Goal: Task Accomplishment & Management: Complete application form

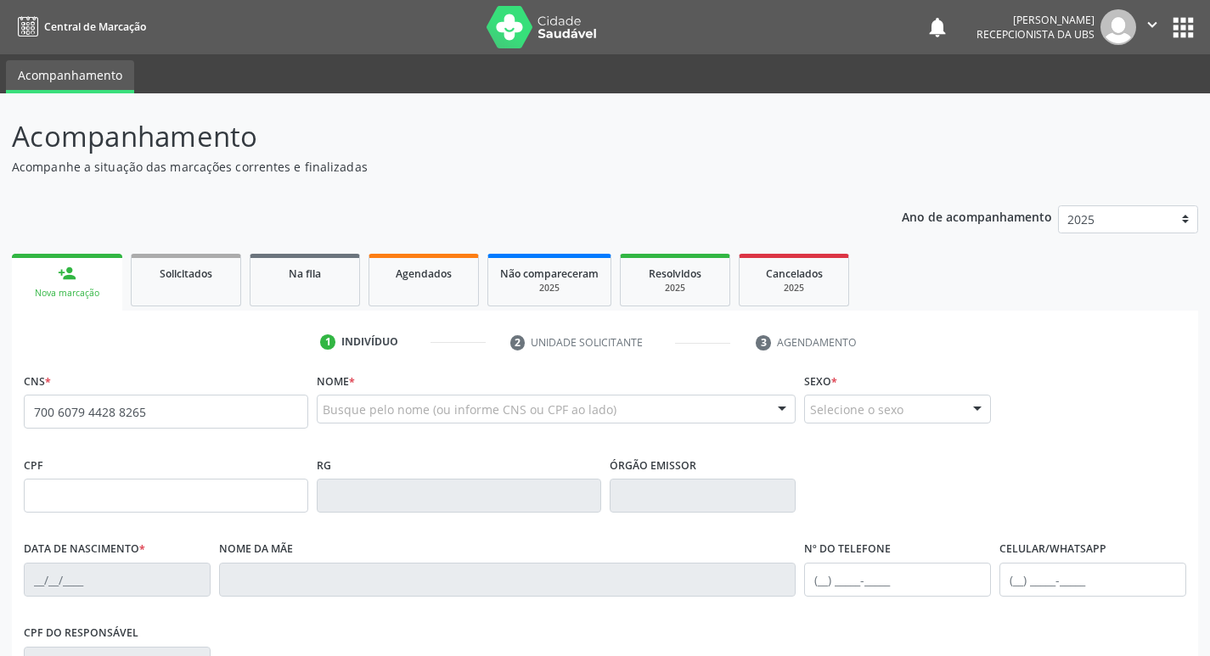
type input "700 6079 4428 8265"
type input "628.688.704-06"
type input "[DATE]"
type input "[PERSON_NAME]"
type input "[PHONE_NUMBER]"
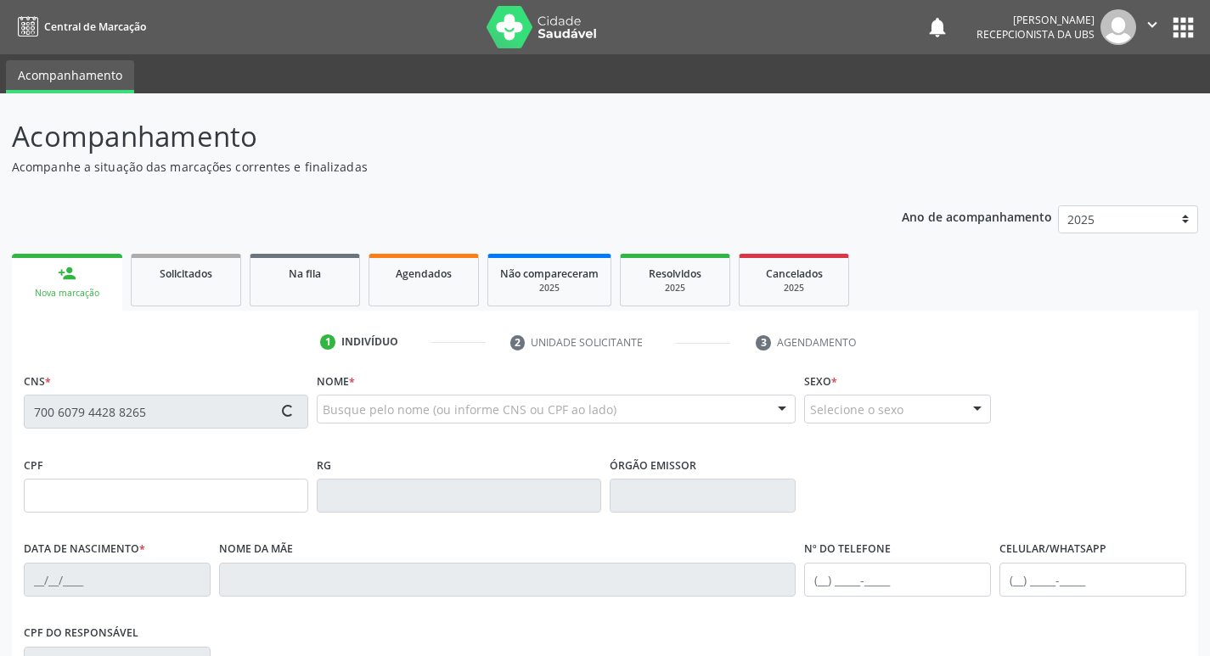
type input "1408"
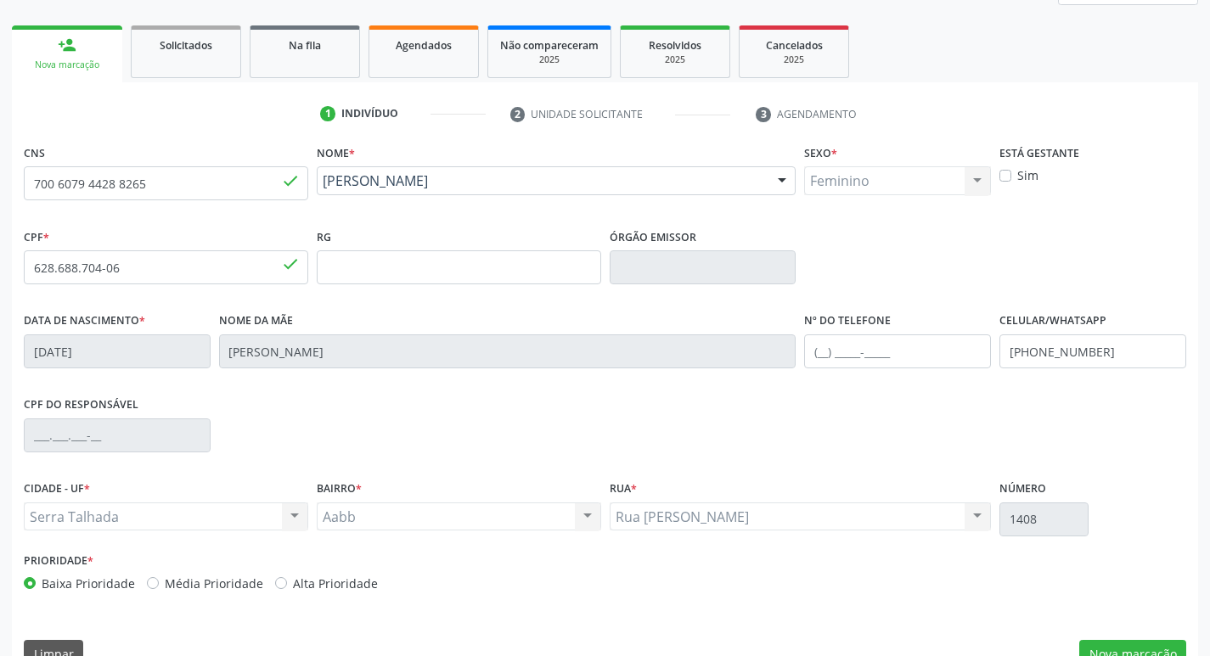
scroll to position [264, 0]
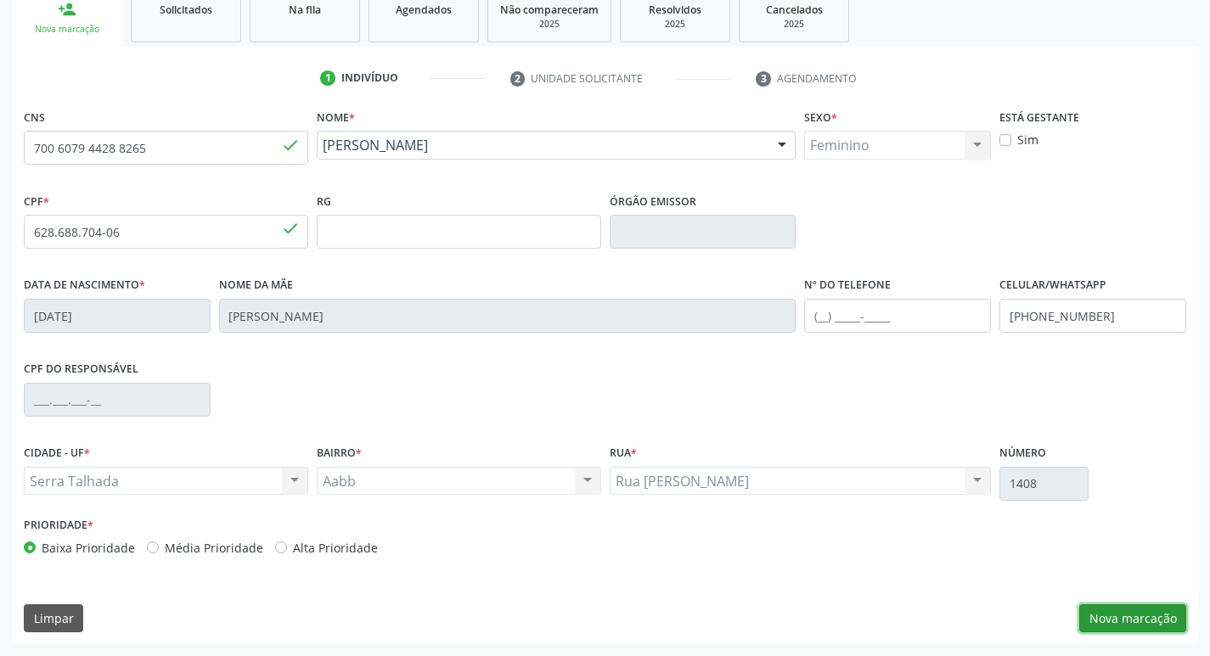
click at [1143, 616] on button "Nova marcação" at bounding box center [1132, 618] width 107 height 29
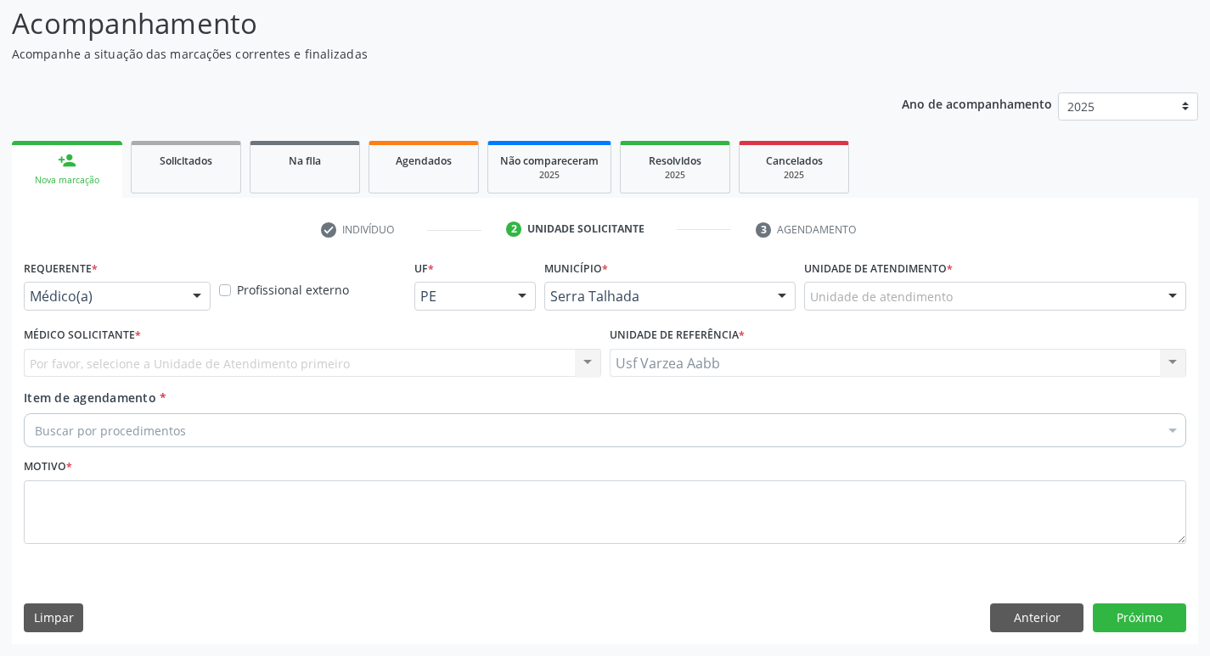
scroll to position [113, 0]
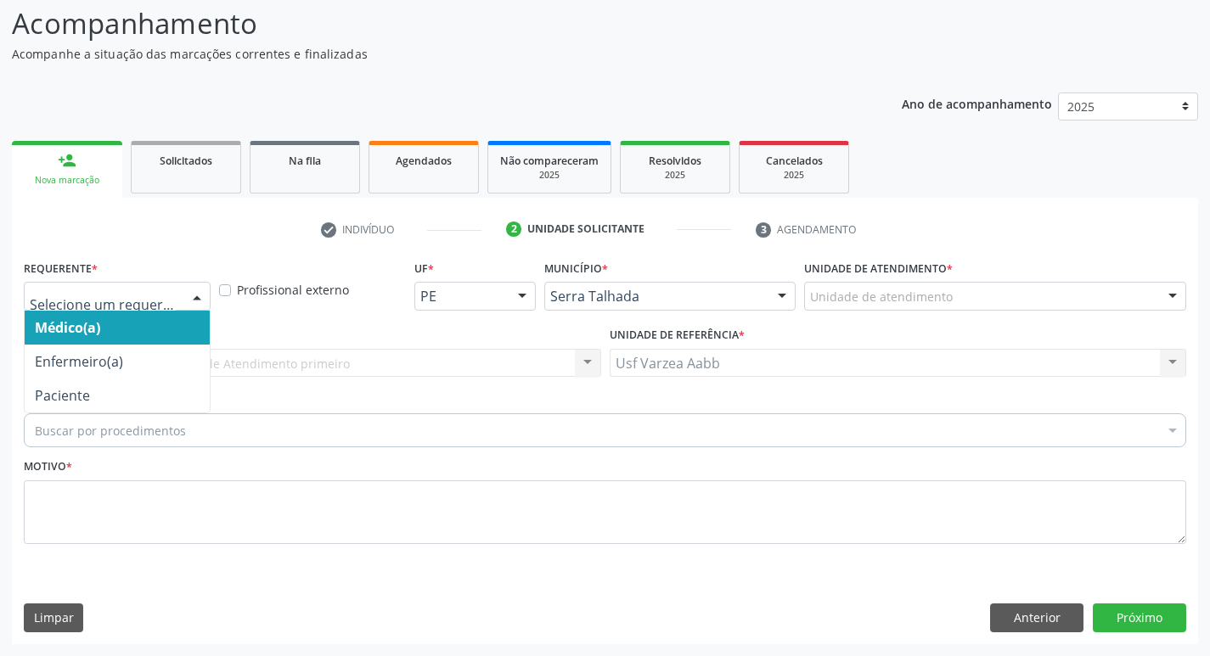
click at [71, 306] on div at bounding box center [117, 296] width 187 height 29
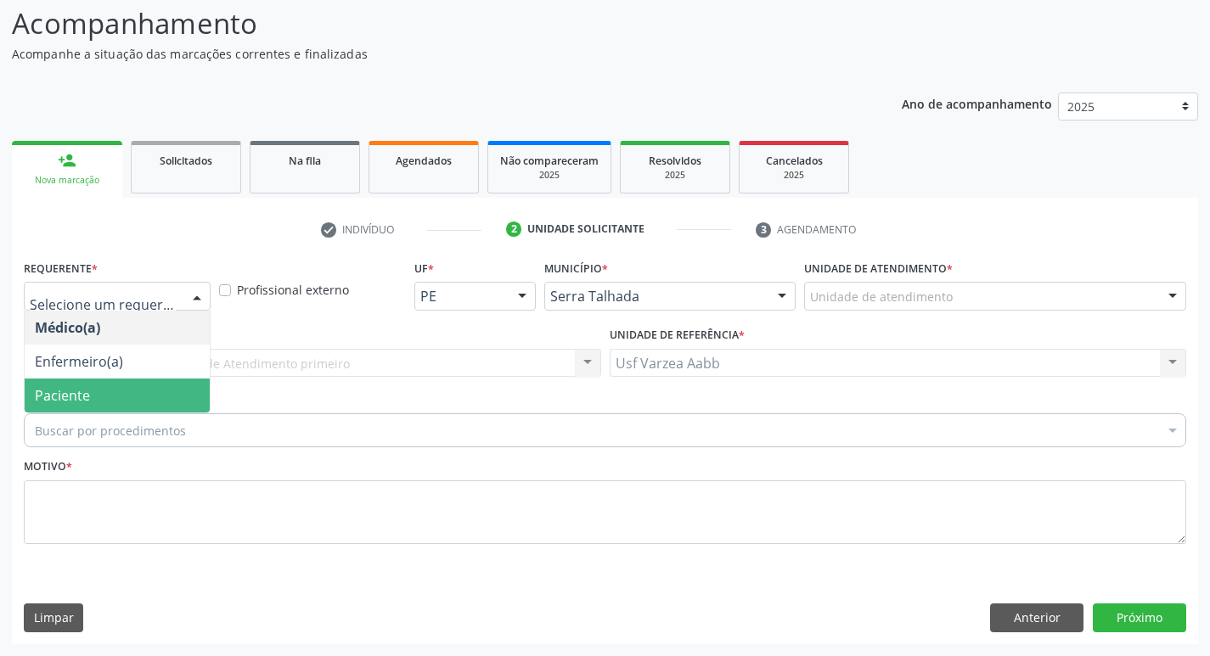
click at [94, 396] on span "Paciente" at bounding box center [117, 396] width 185 height 34
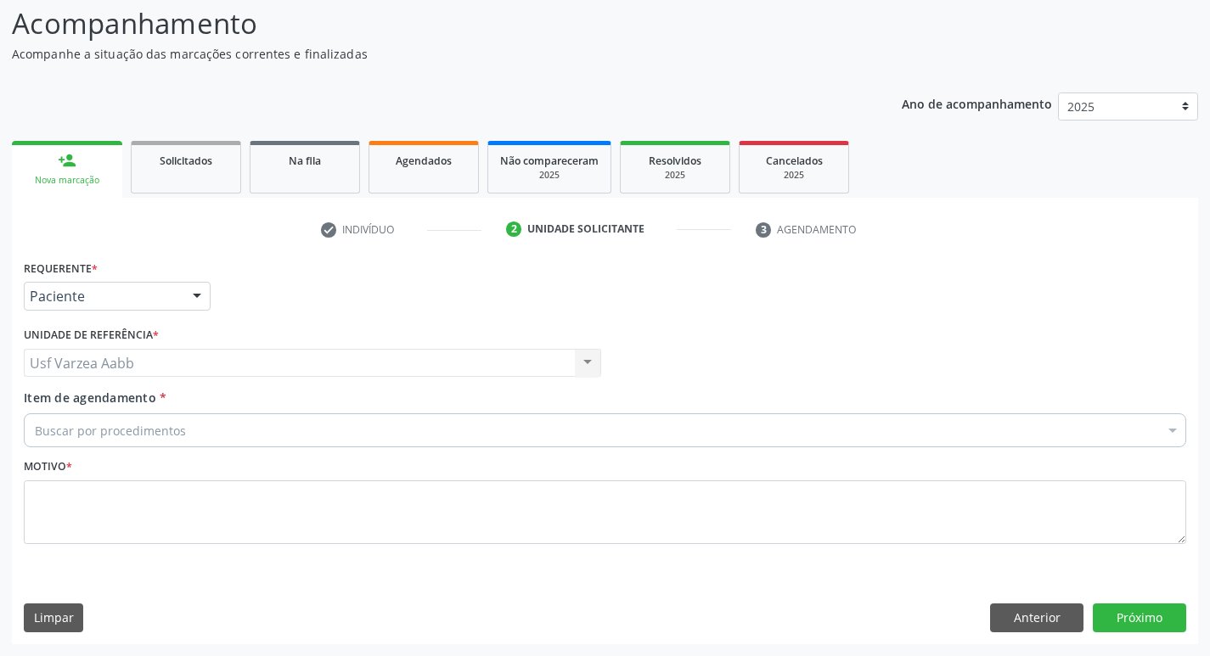
click at [86, 417] on div "Buscar por procedimentos" at bounding box center [605, 430] width 1162 height 34
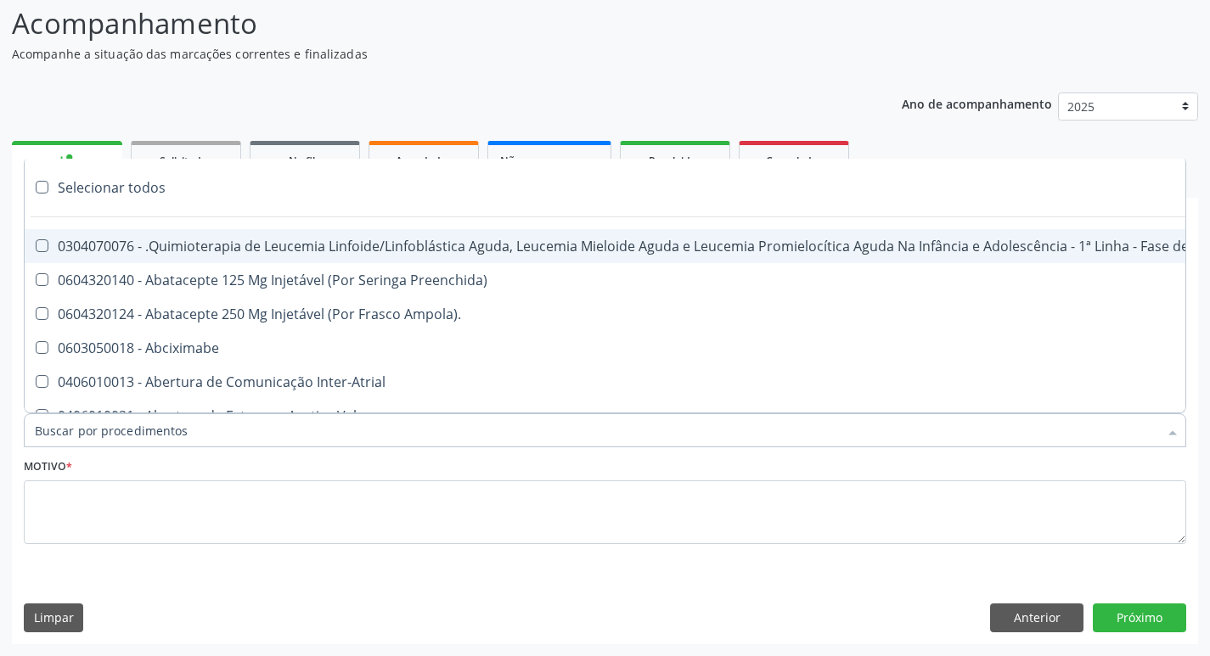
click at [91, 431] on input "Item de agendamento *" at bounding box center [596, 430] width 1123 height 34
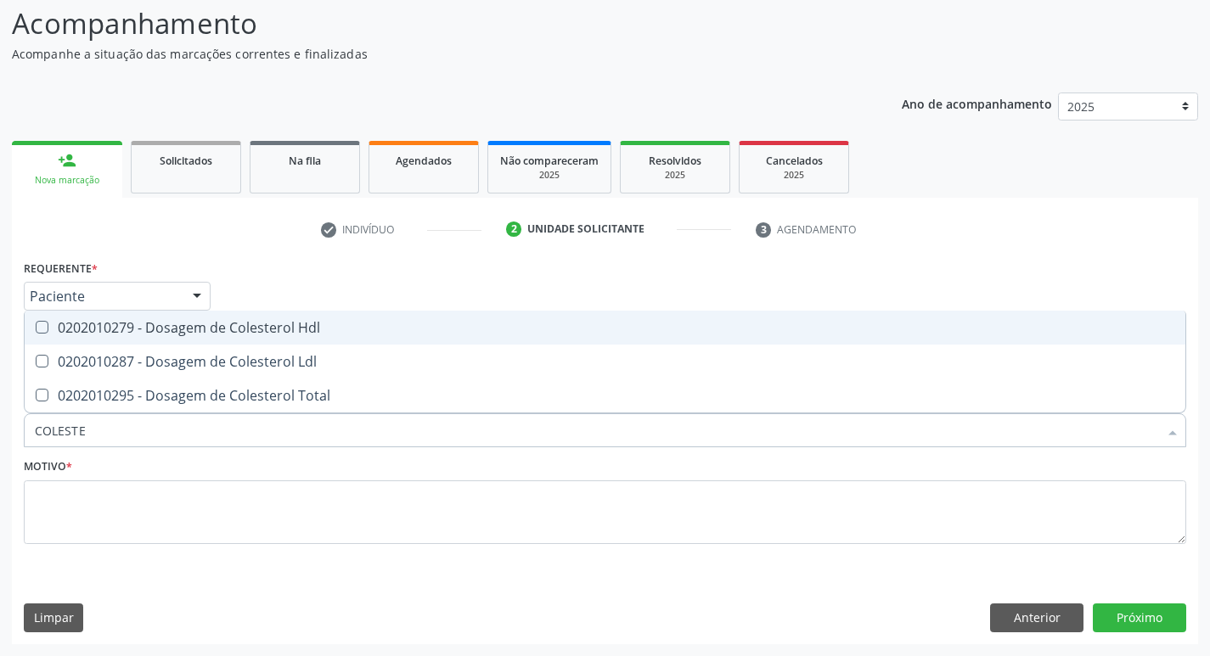
type input "COLESTER"
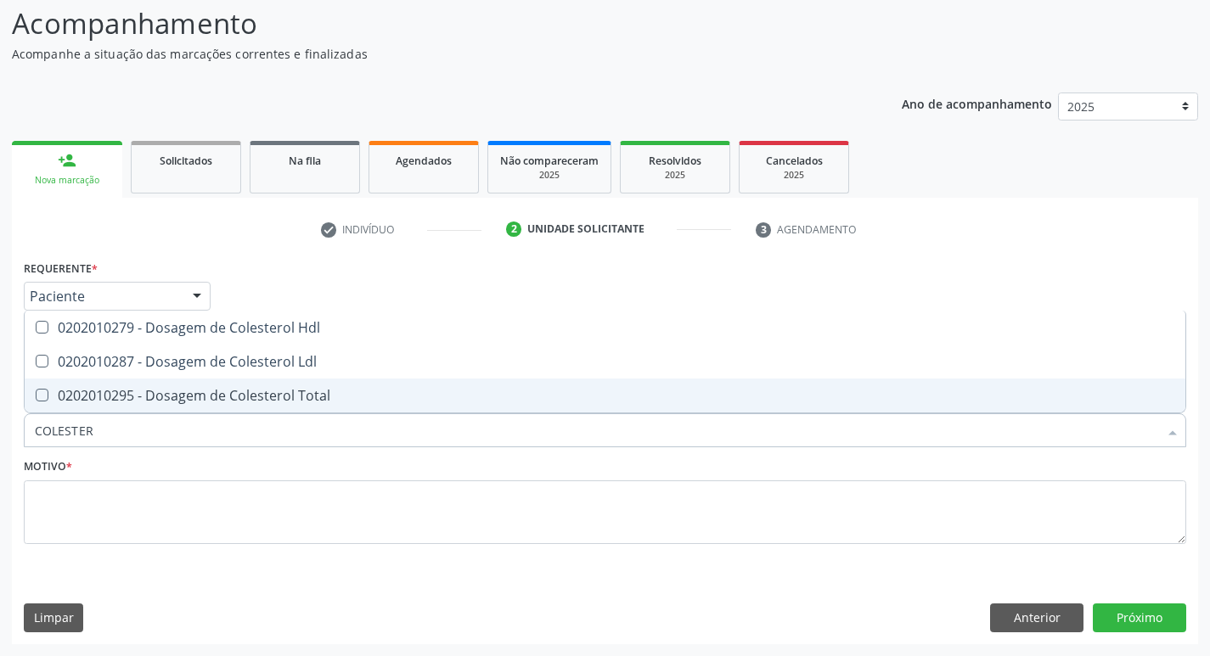
drag, startPoint x: 198, startPoint y: 402, endPoint x: 212, endPoint y: 368, distance: 36.9
click at [199, 398] on div "0202010295 - Dosagem de Colesterol Total" at bounding box center [605, 396] width 1140 height 14
checkbox Total "true"
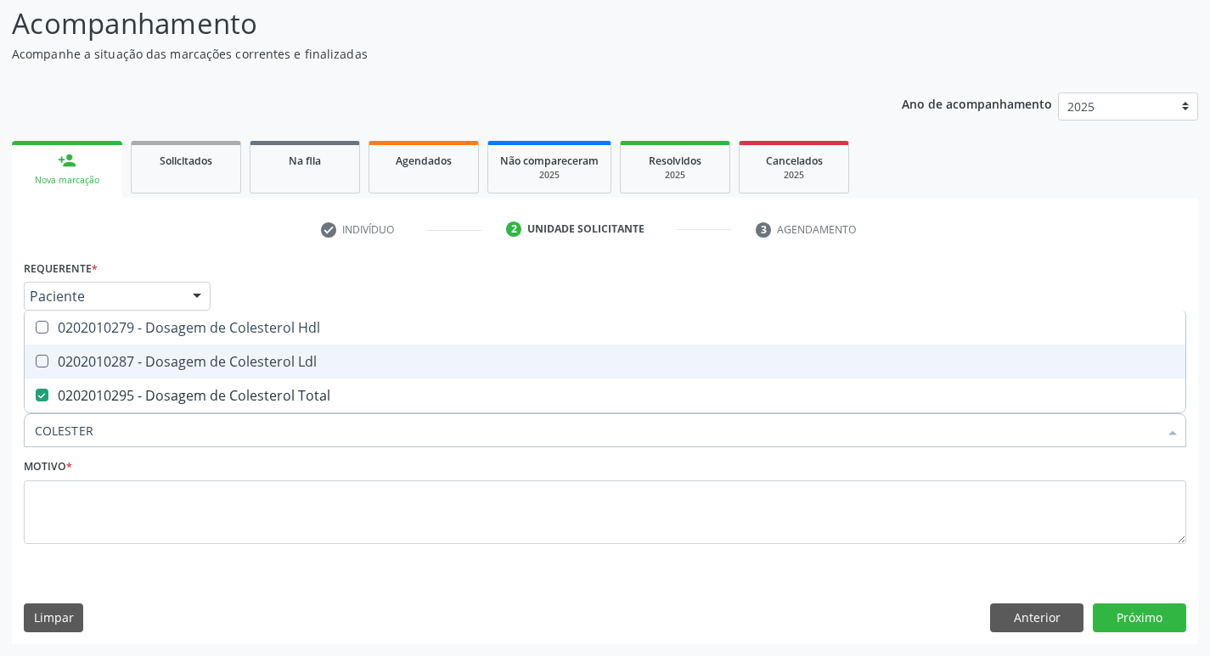
drag, startPoint x: 216, startPoint y: 362, endPoint x: 226, endPoint y: 340, distance: 25.1
click at [218, 355] on div "0202010287 - Dosagem de Colesterol Ldl" at bounding box center [605, 362] width 1140 height 14
checkbox Ldl "true"
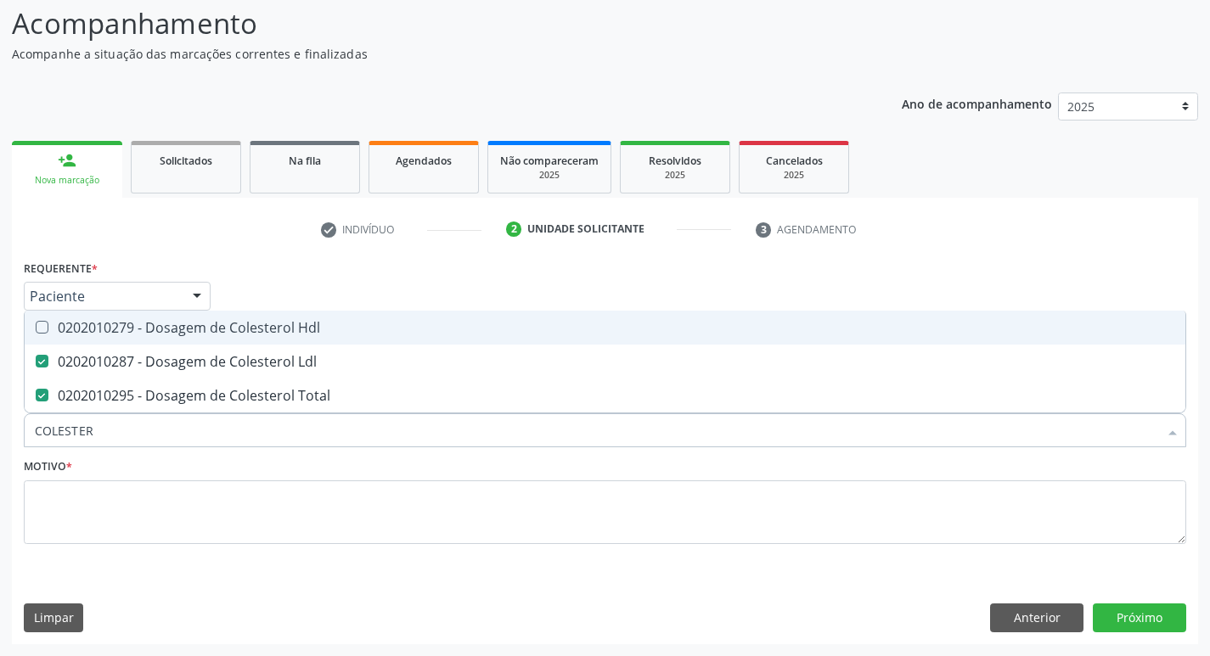
click at [226, 339] on span "0202010279 - Dosagem de Colesterol Hdl" at bounding box center [605, 328] width 1160 height 34
checkbox Hdl "true"
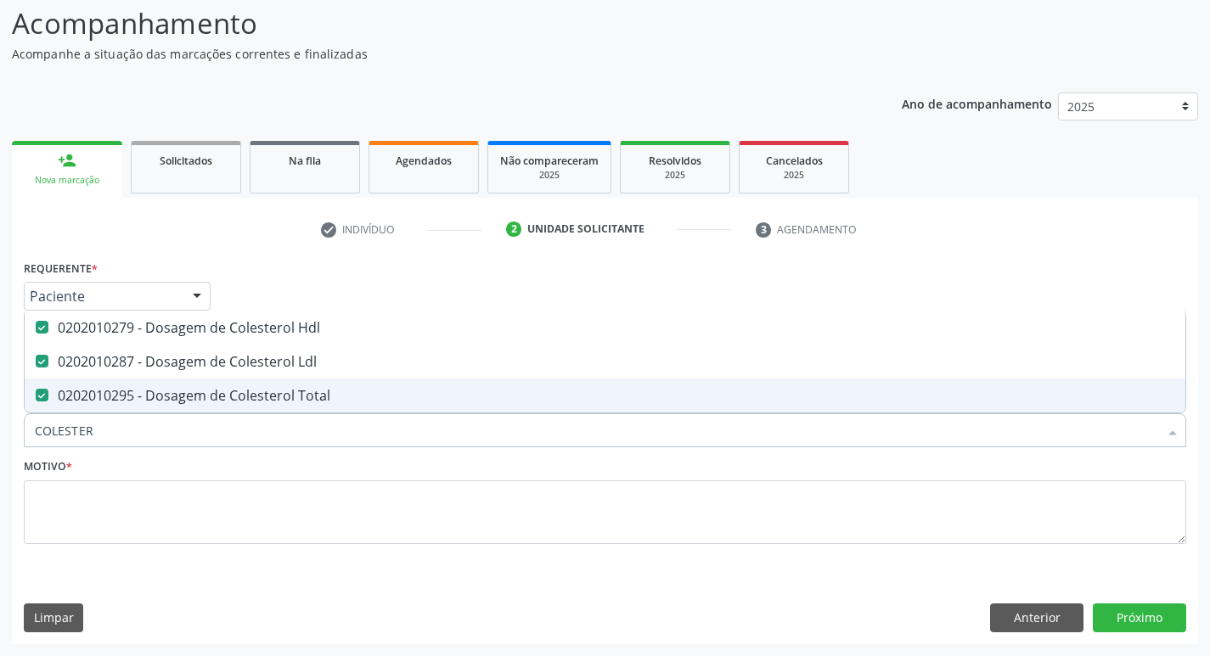
click at [187, 424] on input "COLESTER" at bounding box center [596, 430] width 1123 height 34
type input "CR"
checkbox Hdl "false"
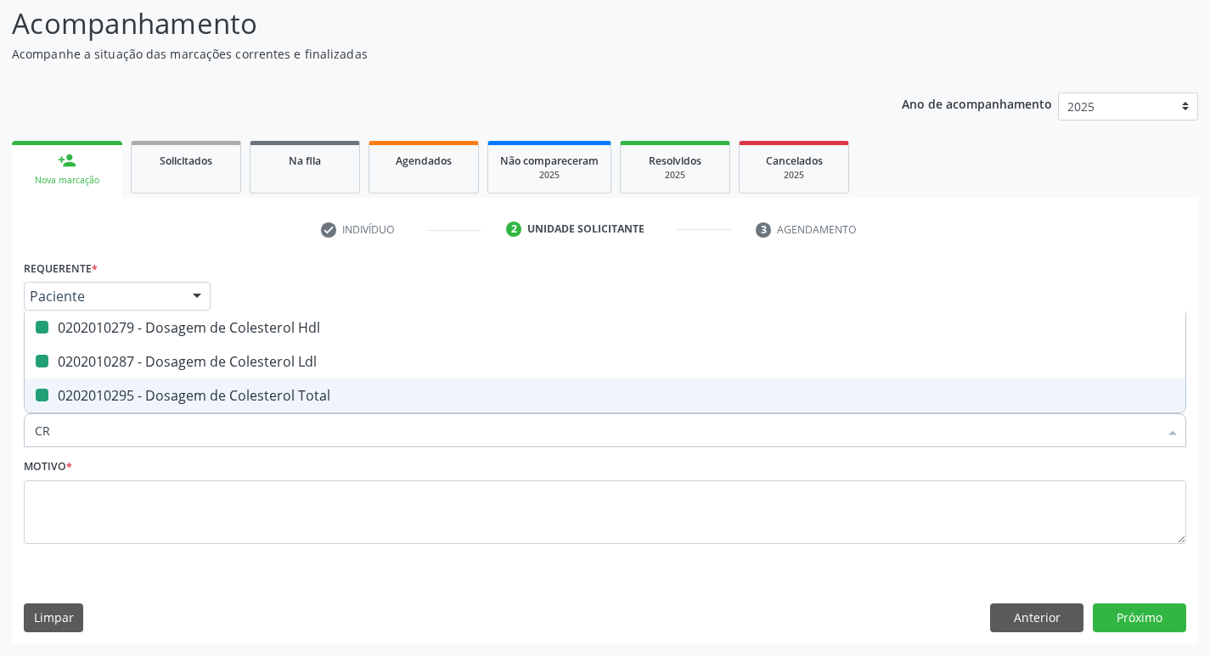
checkbox Ldl "false"
checkbox Total "false"
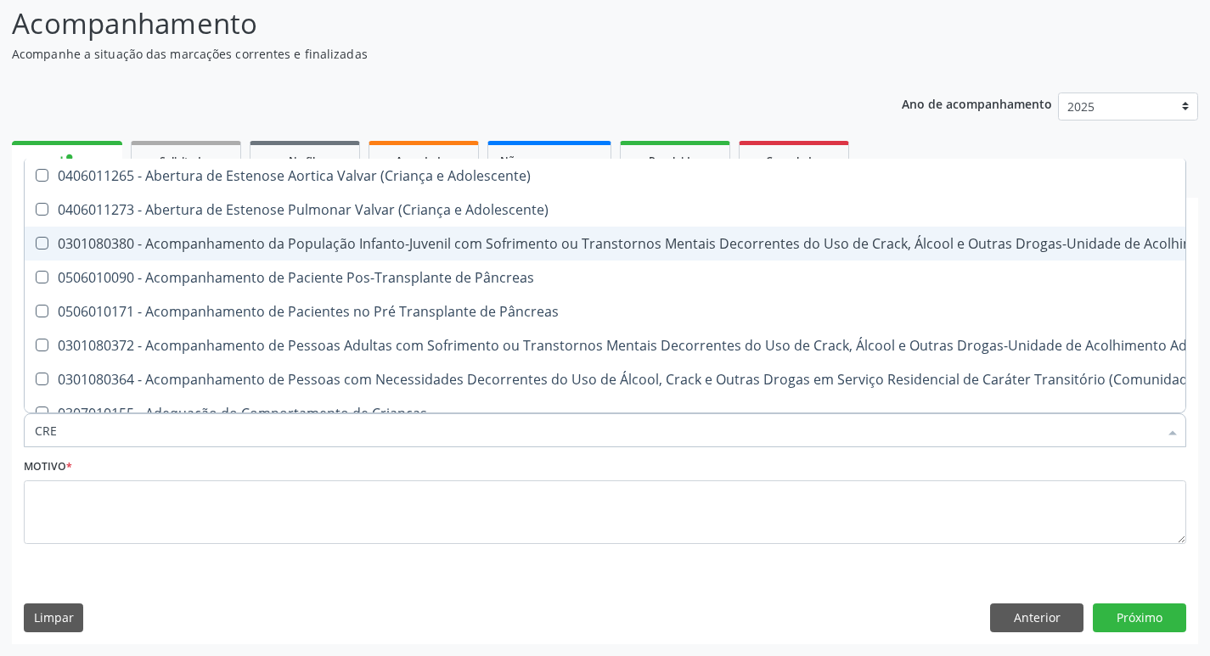
type input "CREA"
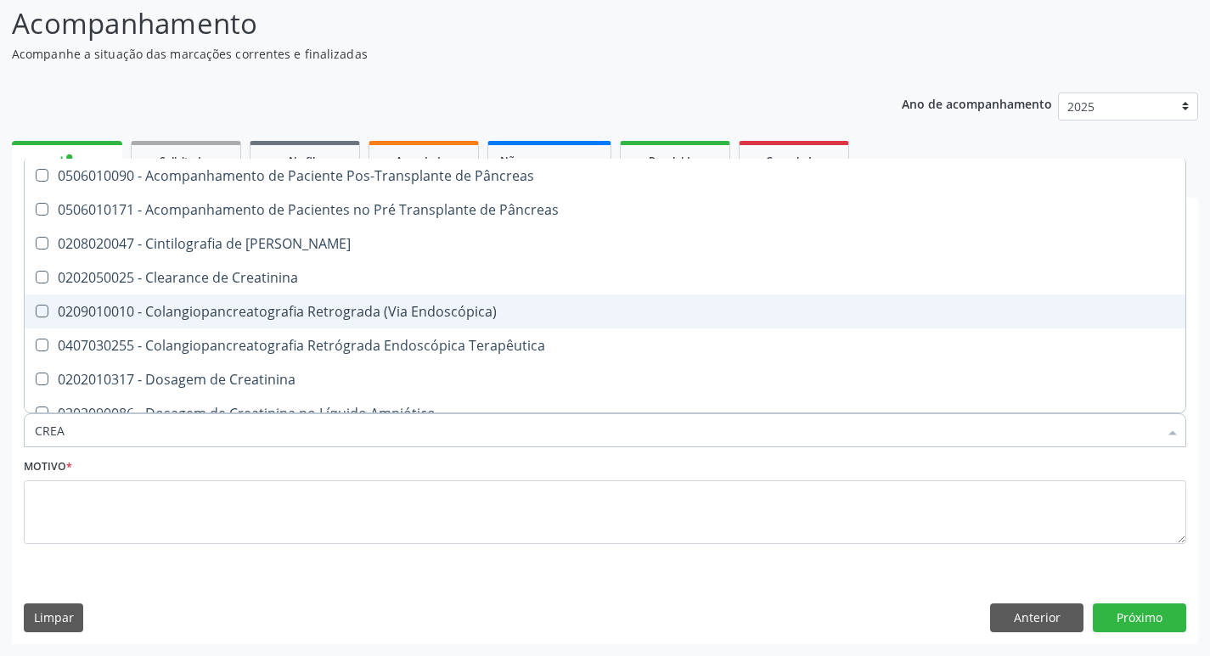
scroll to position [85, 0]
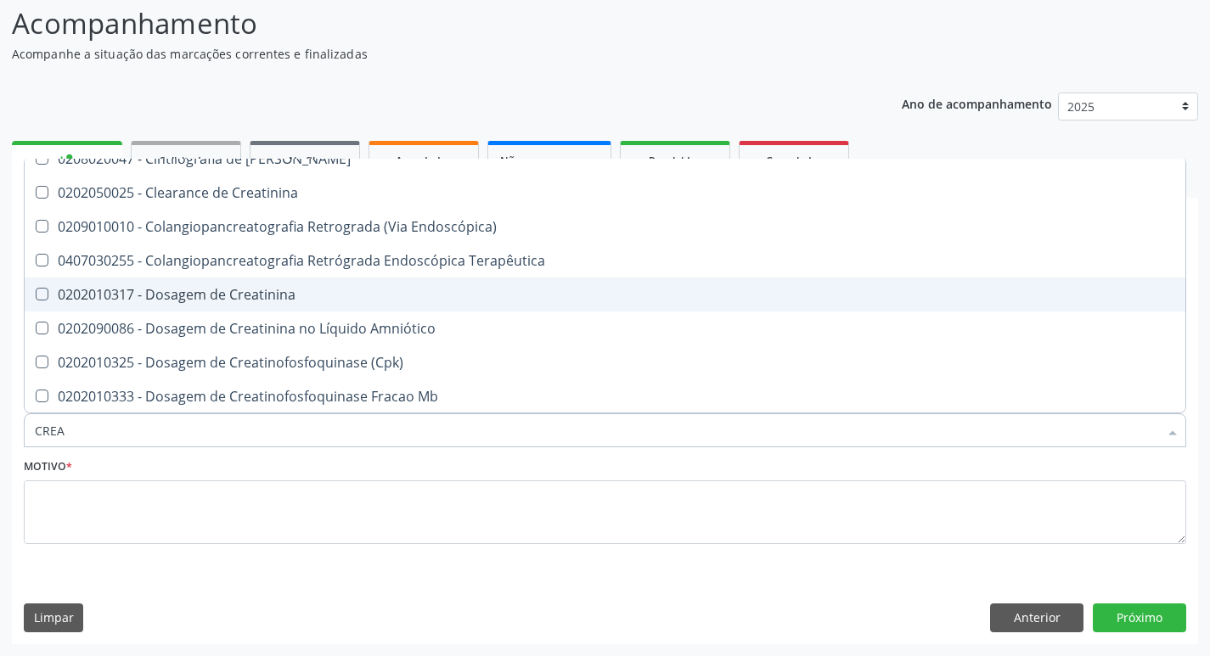
click at [223, 301] on div "0202010317 - Dosagem de Creatinina" at bounding box center [605, 295] width 1140 height 14
checkbox Creatinina "true"
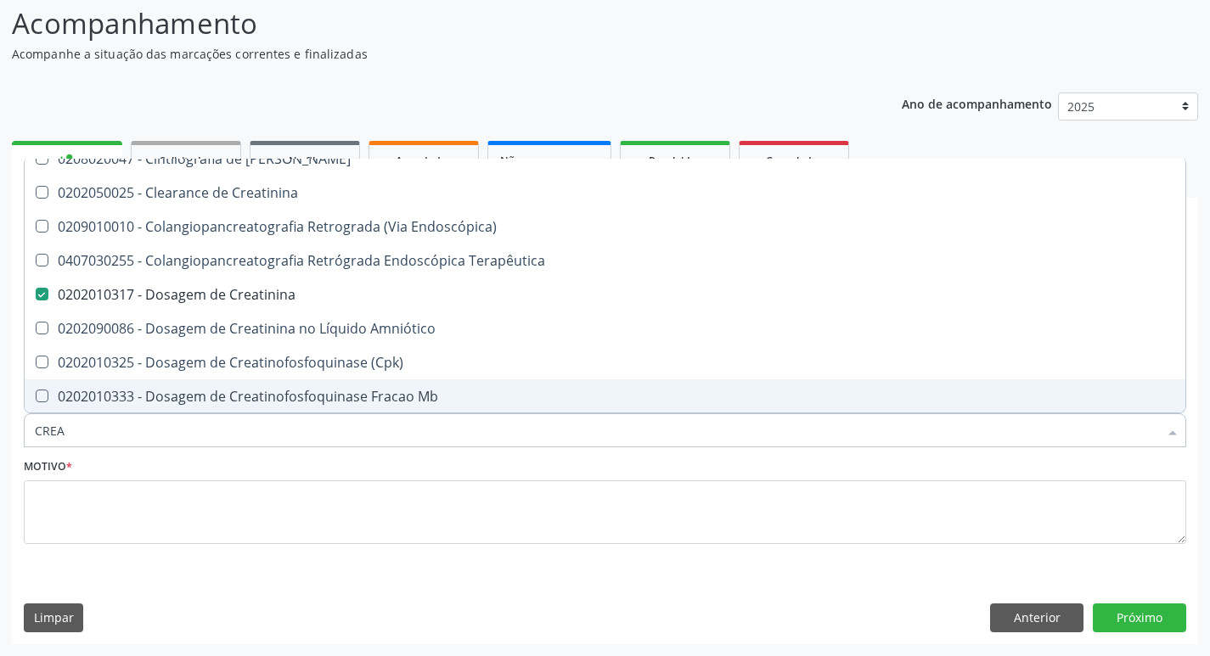
click at [164, 440] on input "CREA" at bounding box center [596, 430] width 1123 height 34
checkbox Creatinina "false"
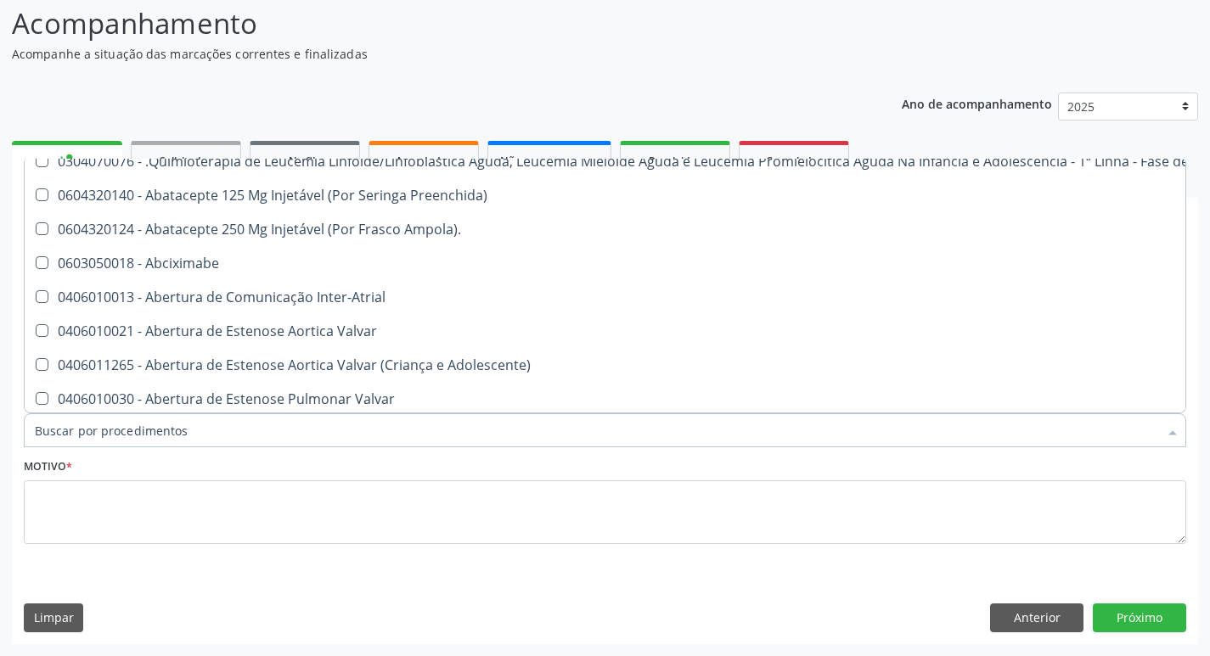
scroll to position [155, 0]
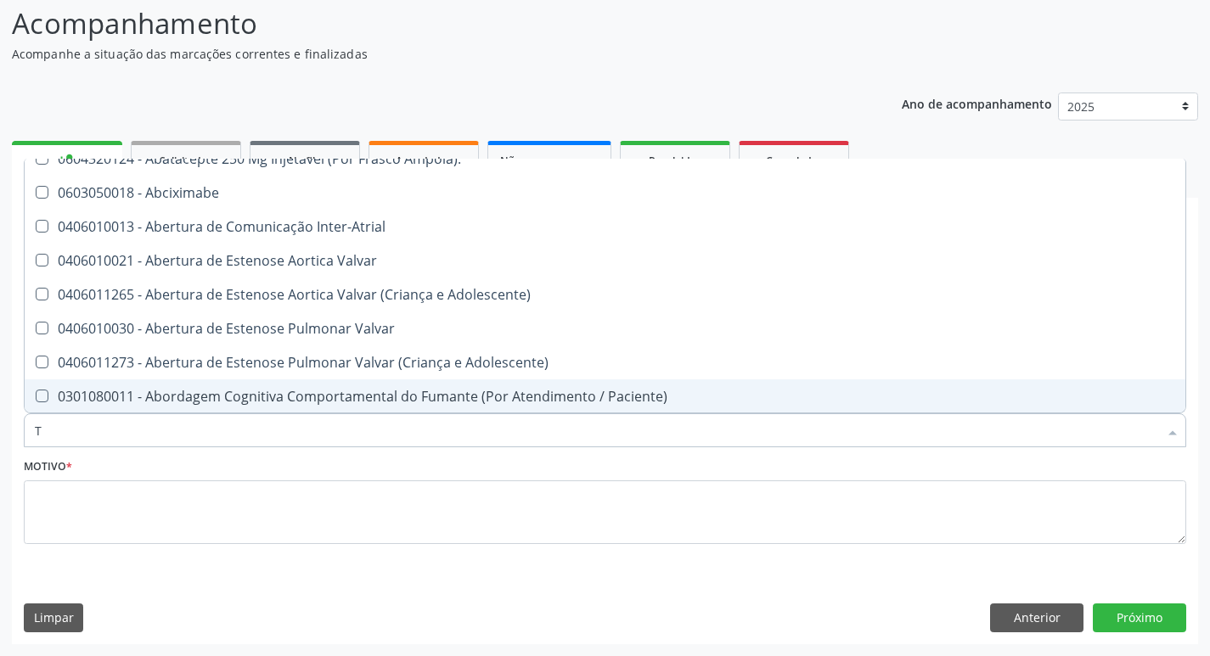
type input "TG"
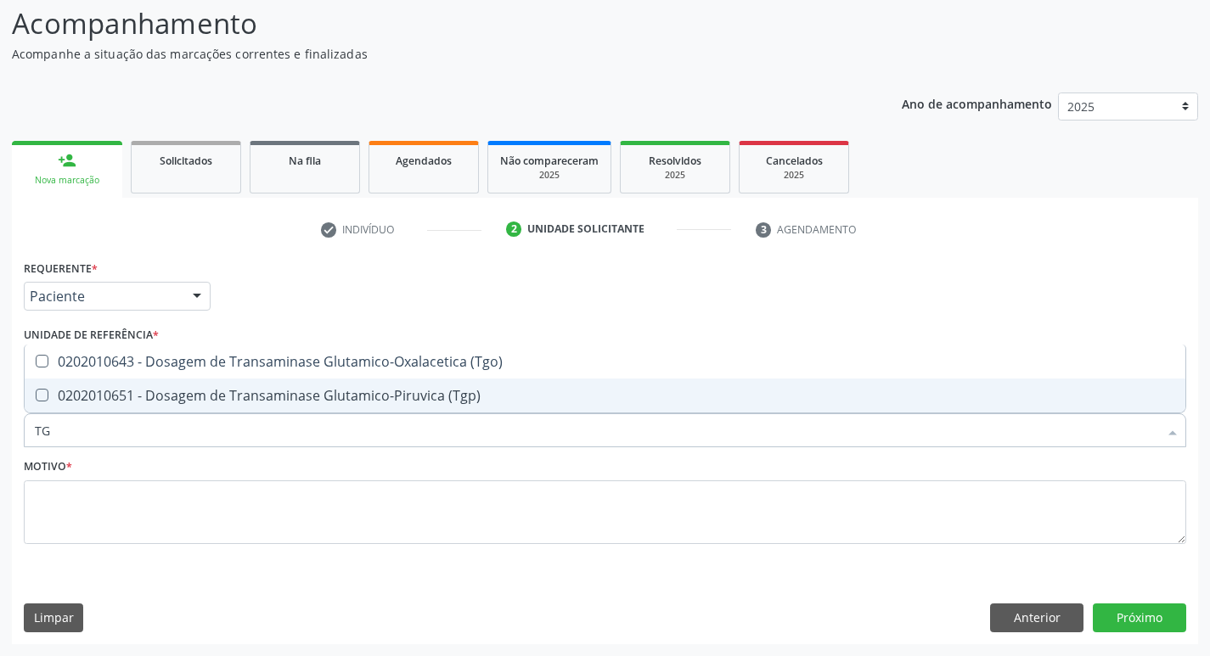
scroll to position [0, 0]
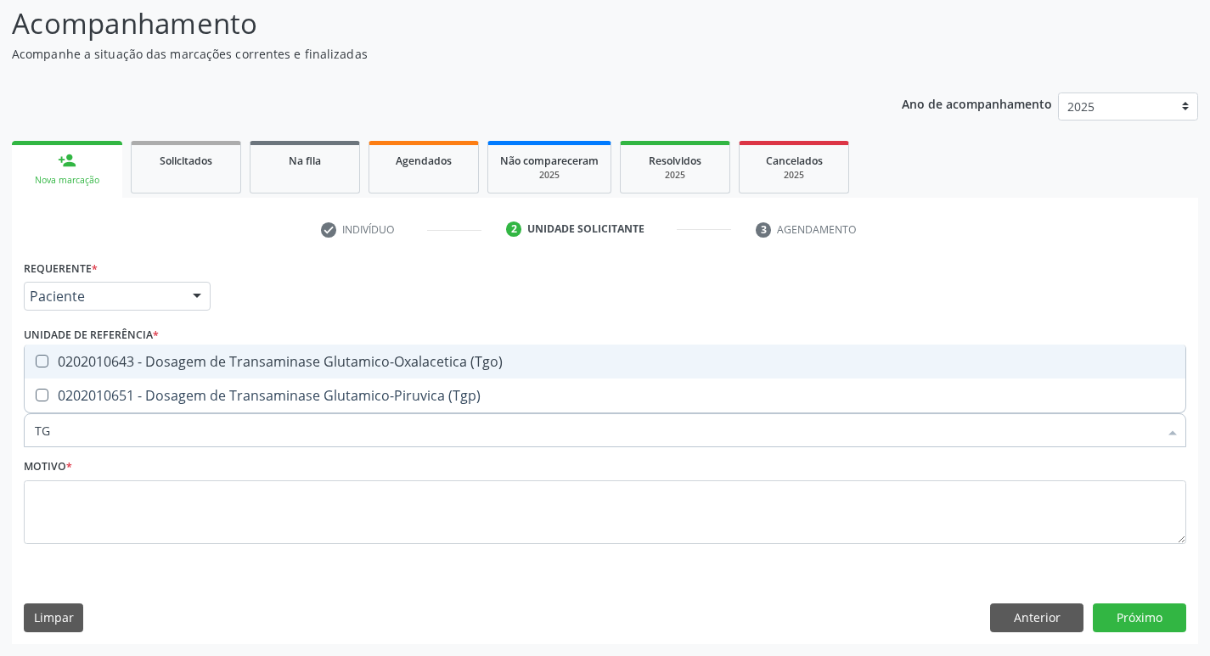
click at [153, 376] on span "0202010643 - Dosagem de Transaminase Glutamico-Oxalacetica (Tgo)" at bounding box center [605, 362] width 1160 height 34
checkbox \(Tgo\) "true"
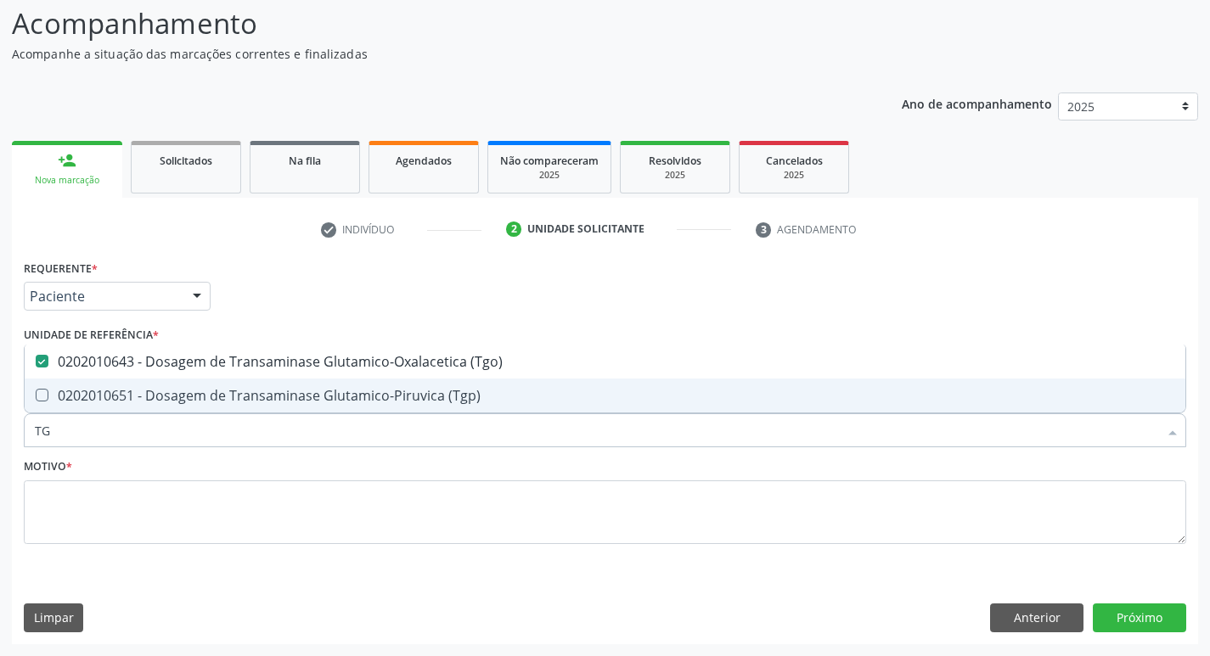
click at [170, 407] on span "0202010651 - Dosagem de Transaminase Glutamico-Piruvica (Tgp)" at bounding box center [605, 396] width 1160 height 34
checkbox \(Tgp\) "true"
click at [156, 427] on input "TG" at bounding box center [596, 430] width 1123 height 34
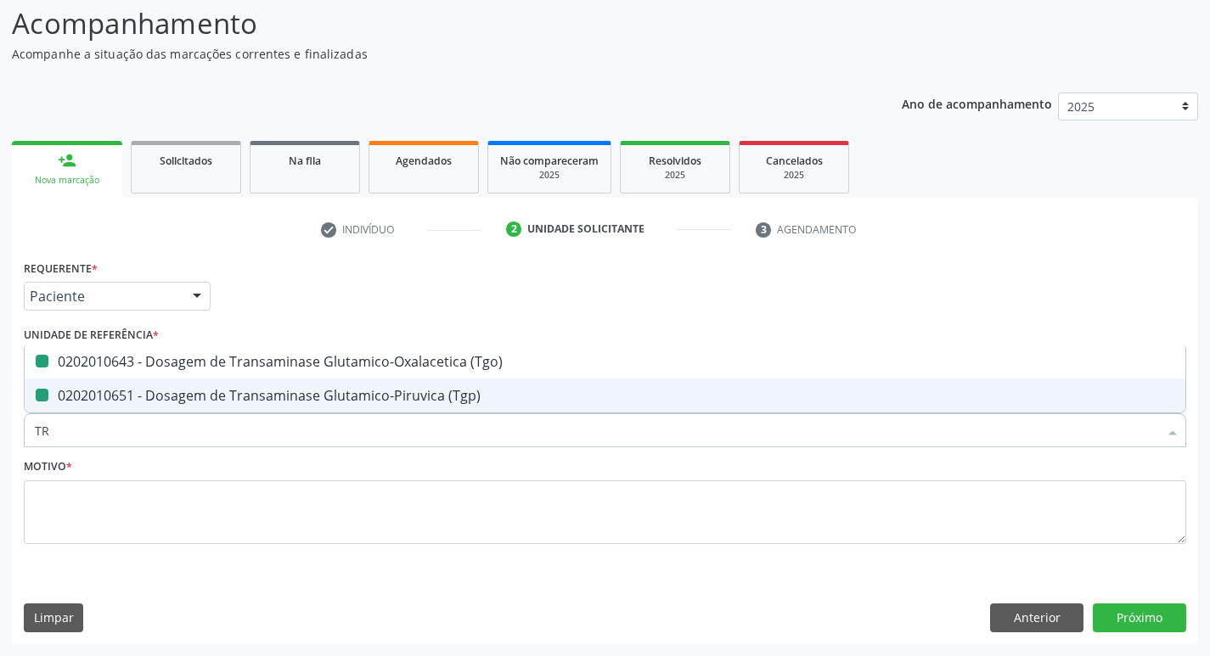
type input "TRI"
checkbox \(Tgo\) "false"
checkbox \(Tgp\) "false"
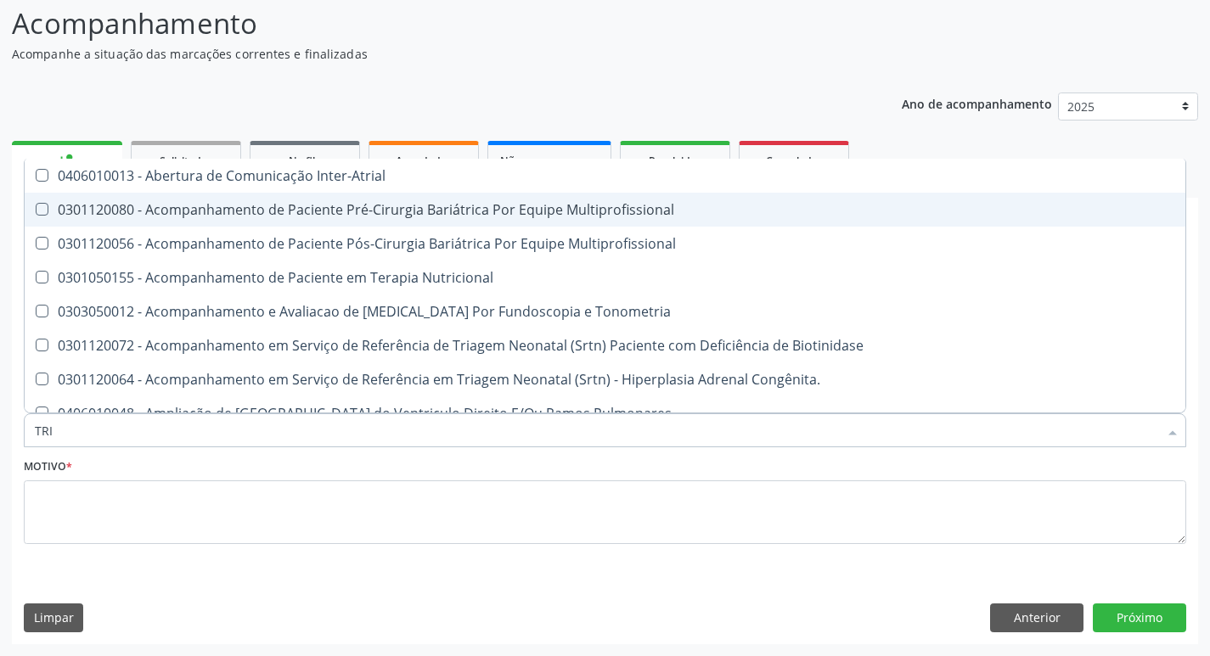
type input "TRIG"
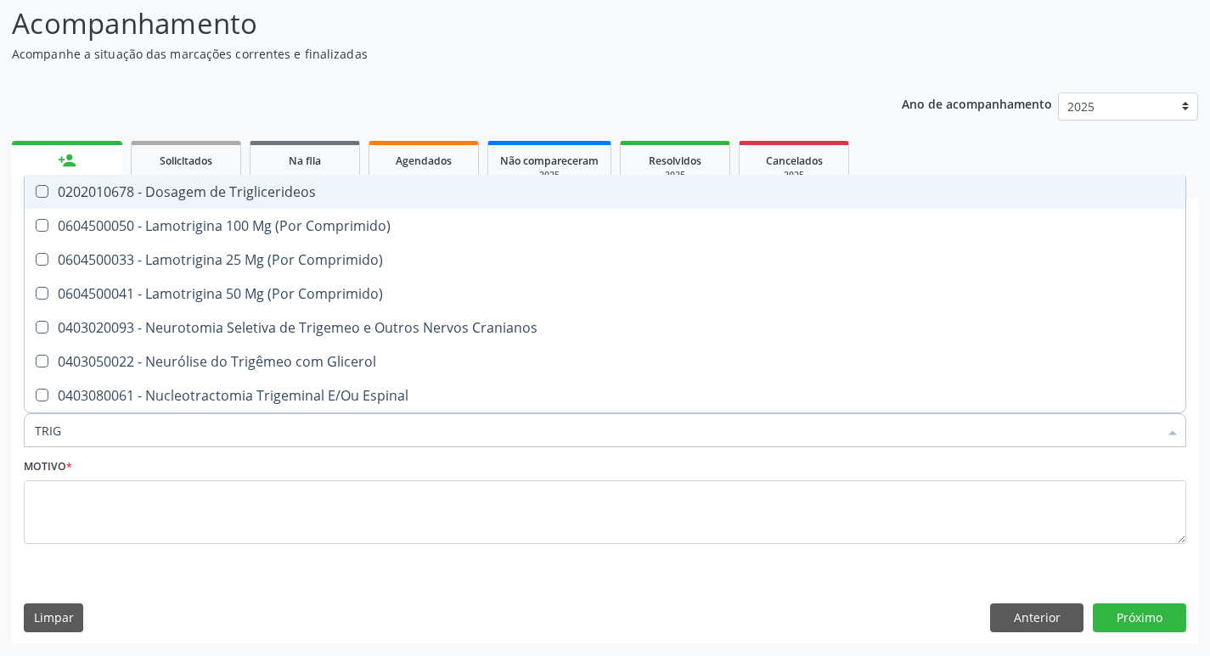
click at [211, 190] on div "0202010678 - Dosagem de Triglicerideos" at bounding box center [605, 192] width 1140 height 14
checkbox Triglicerideos "true"
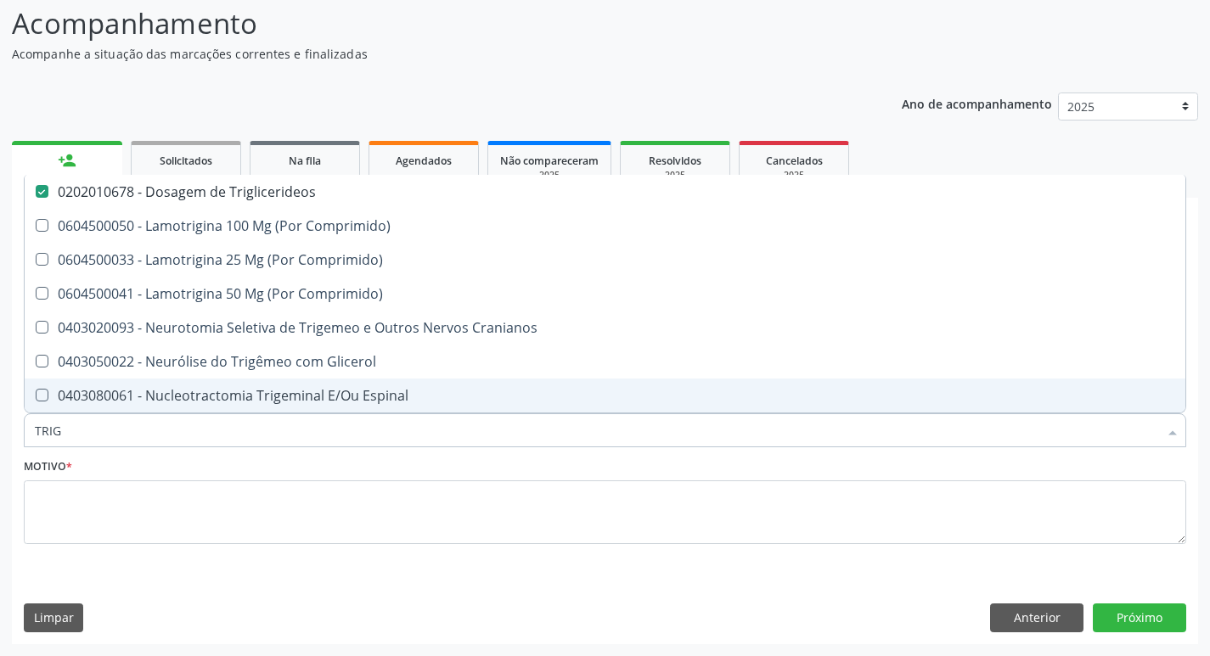
click at [114, 428] on input "TRIG" at bounding box center [596, 430] width 1123 height 34
type input "U"
checkbox Triglicerideos "false"
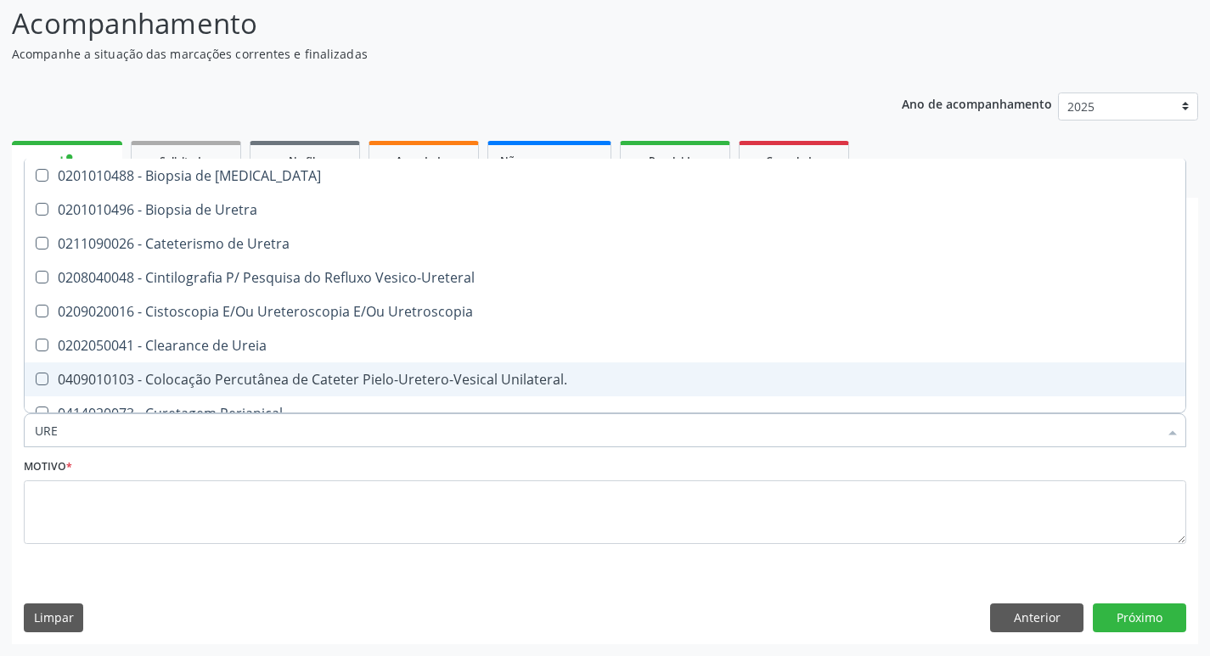
type input "UREI"
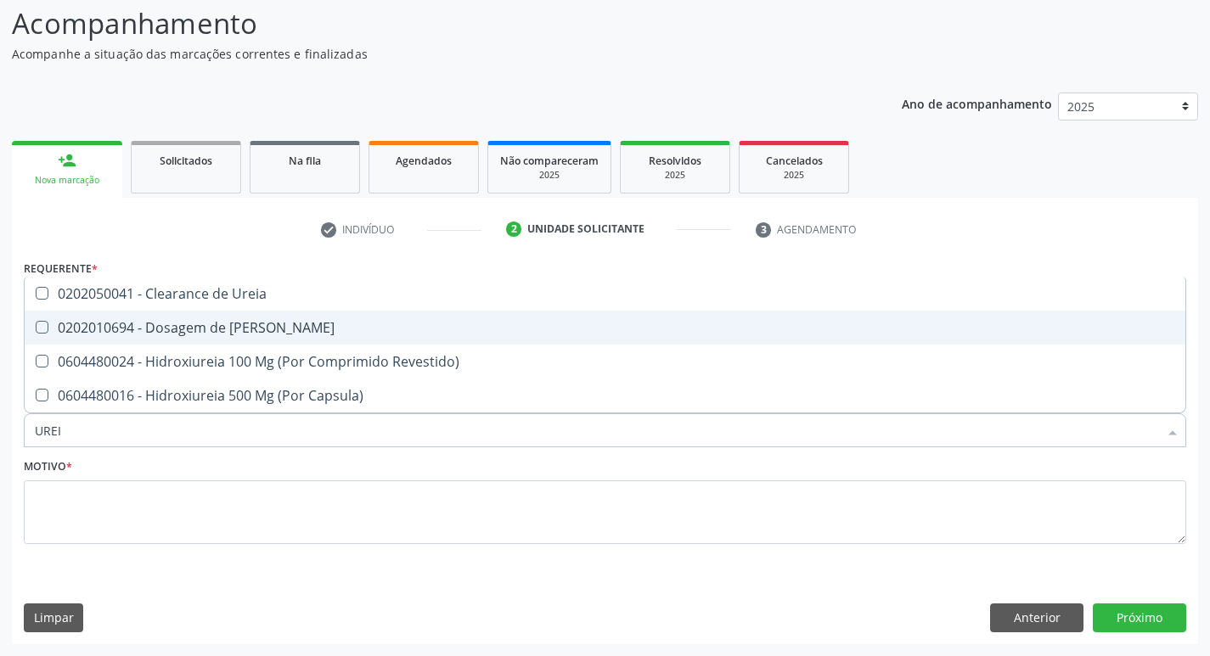
click at [149, 329] on div "0202010694 - Dosagem de [PERSON_NAME]" at bounding box center [605, 328] width 1140 height 14
checkbox Ureia "true"
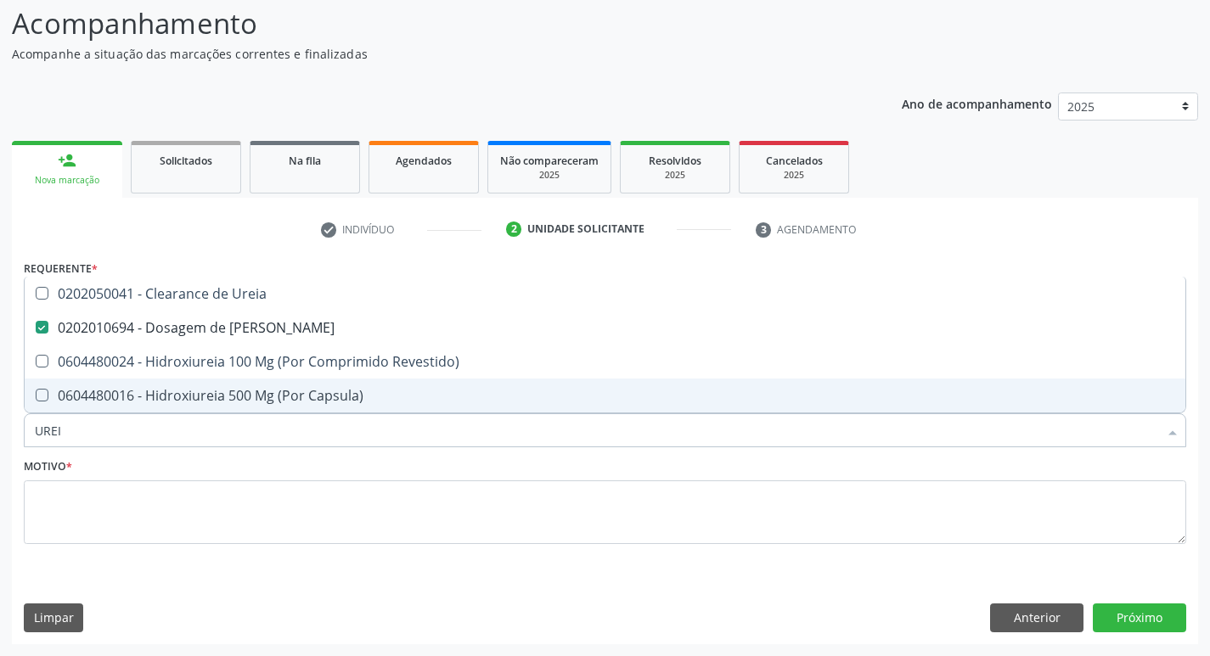
click at [263, 435] on input "UREI" at bounding box center [596, 430] width 1123 height 34
type input "TG"
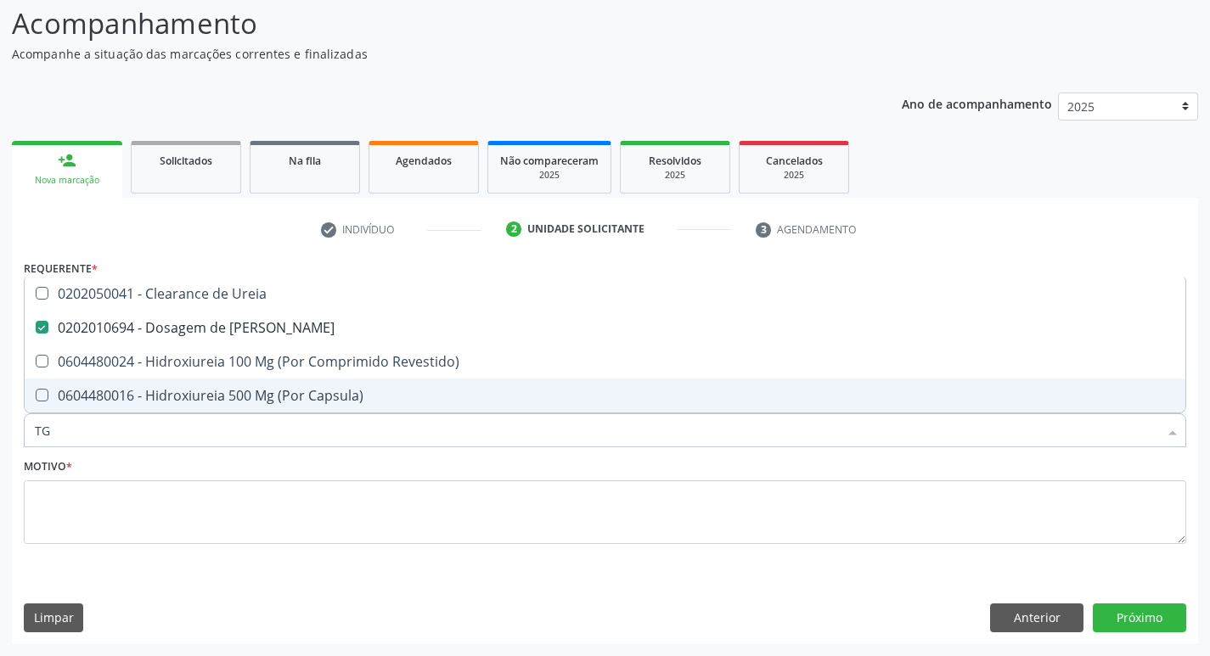
checkbox Ureia "true"
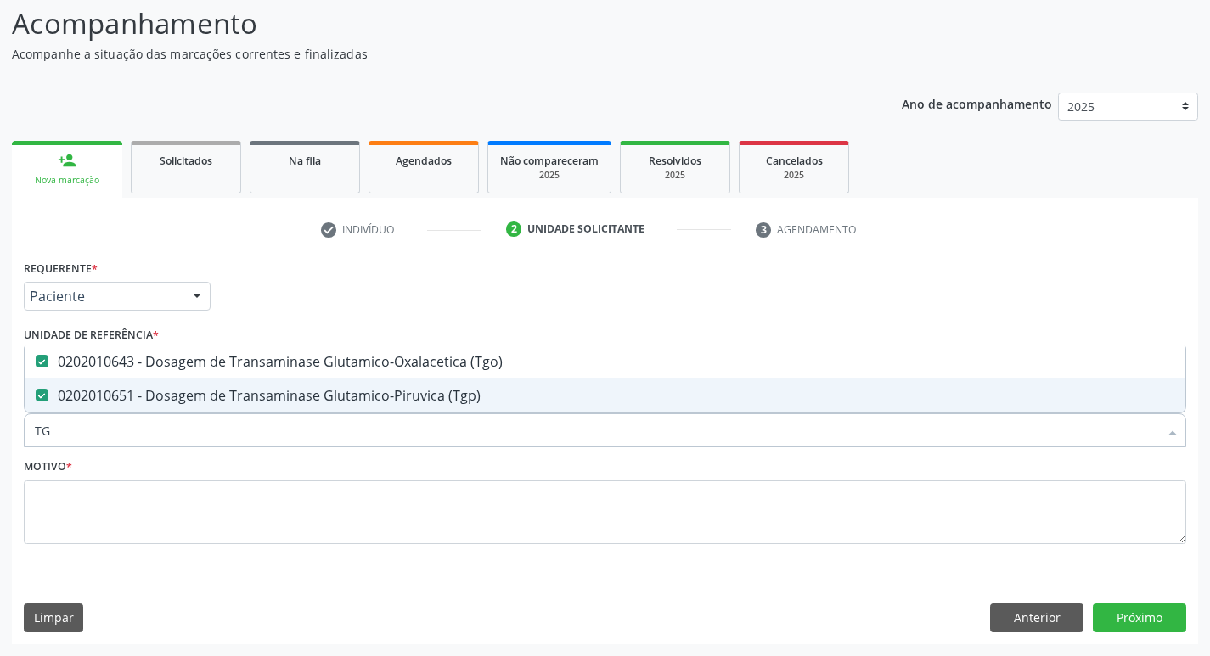
click at [286, 432] on input "TG" at bounding box center [596, 430] width 1123 height 34
type input "TRI"
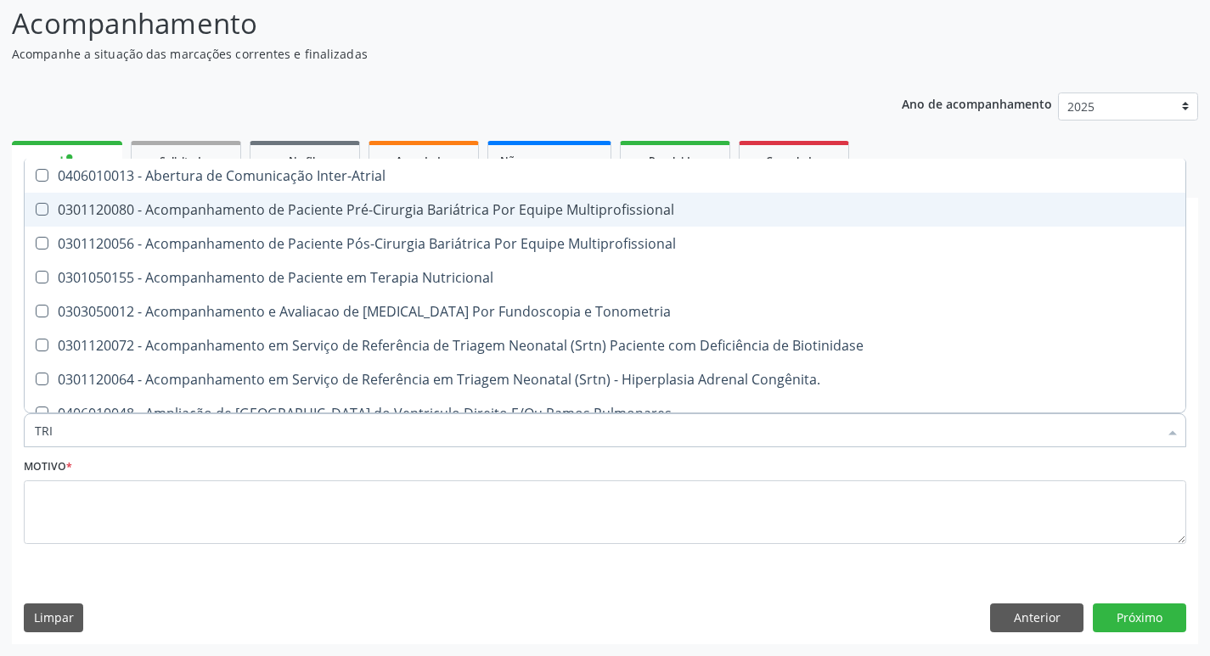
checkbox Inter-Atrial "false"
checkbox Multiprofissional "false"
type input "TRIG"
checkbox Inter-Atrial "true"
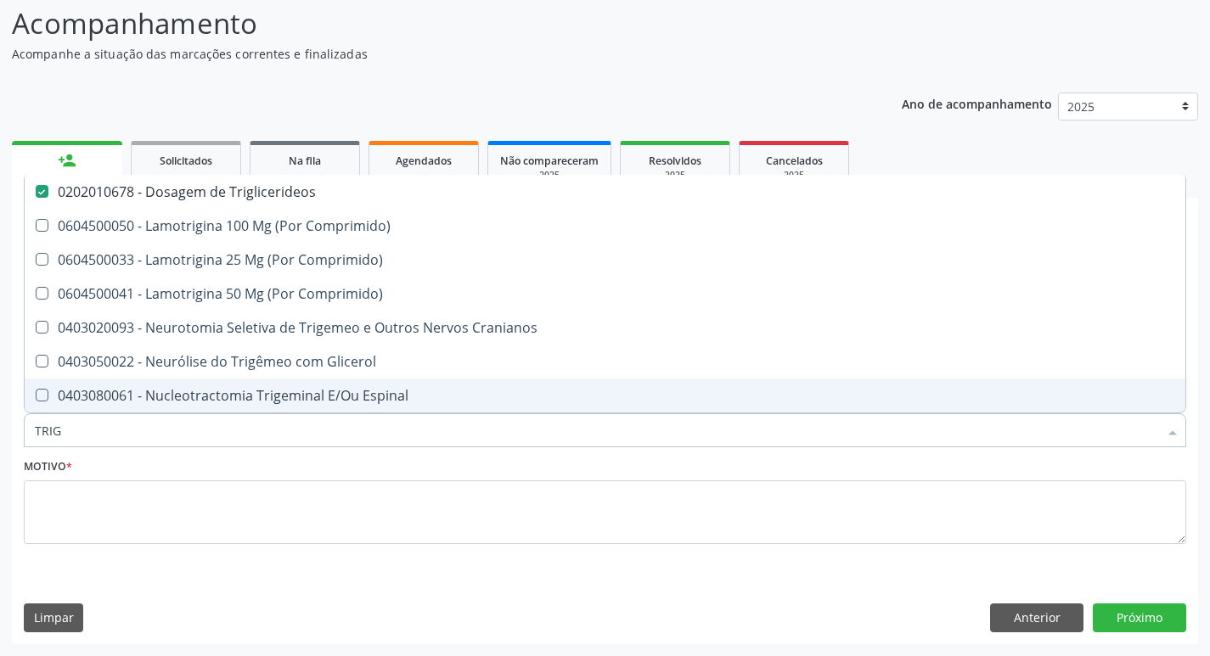
click at [235, 444] on input "TRIG" at bounding box center [596, 430] width 1123 height 34
type input "UREI"
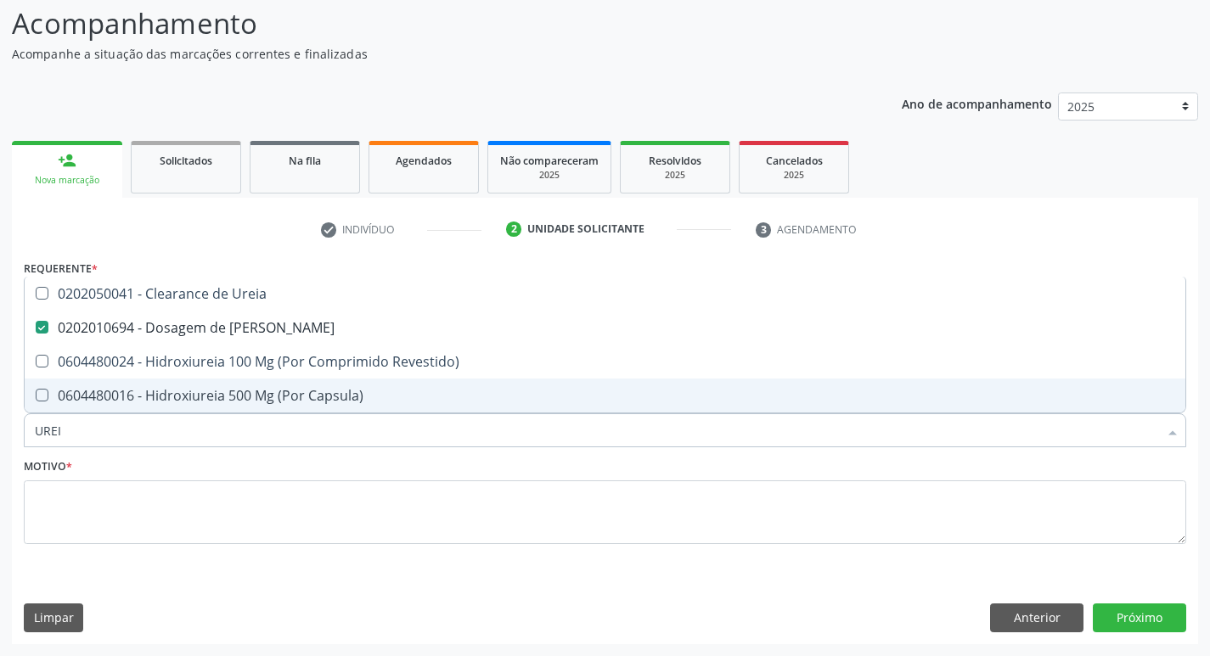
checkbox Ureia "false"
checkbox Ureia "true"
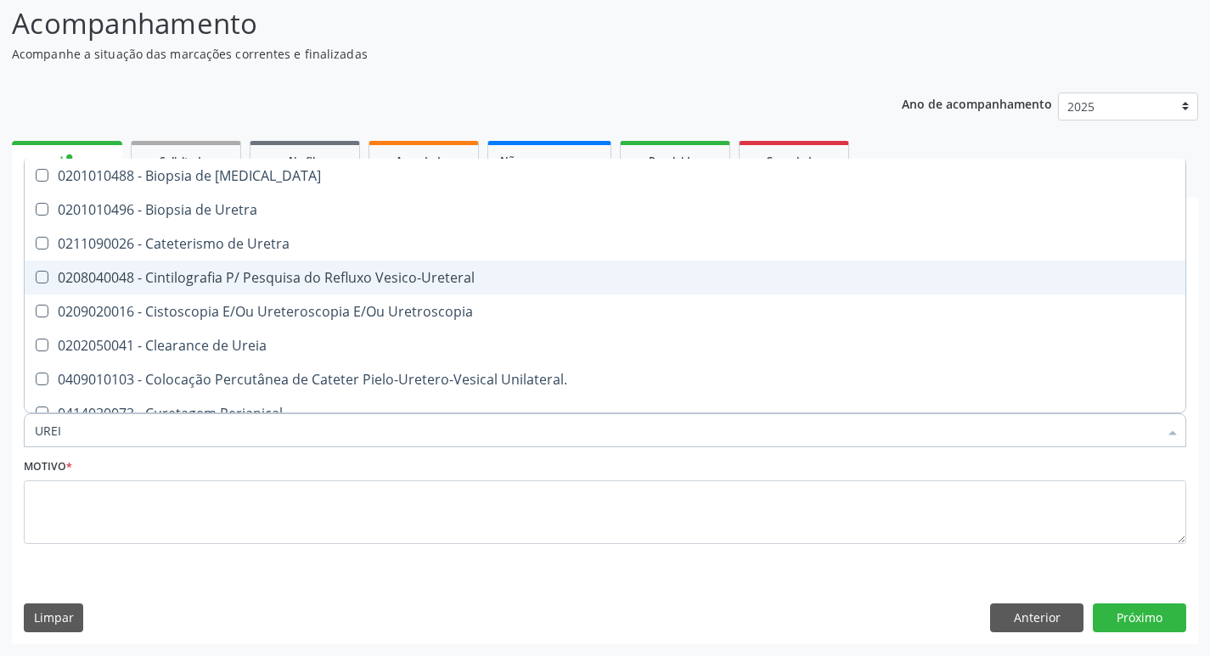
type input "URE"
checkbox Uretra "false"
type input "U"
checkbox Ureia "false"
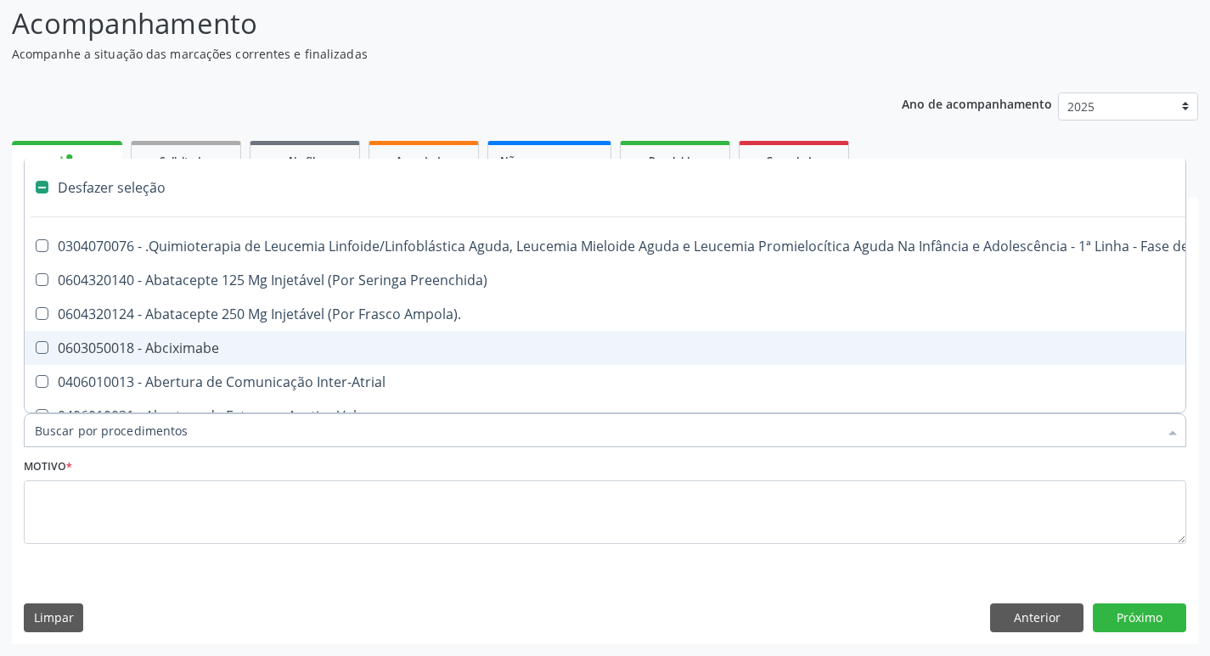
type input "G"
checkbox Linha "true"
checkbox Infusão "true"
checkbox Urostomizados "true"
checkbox Revestido\) "true"
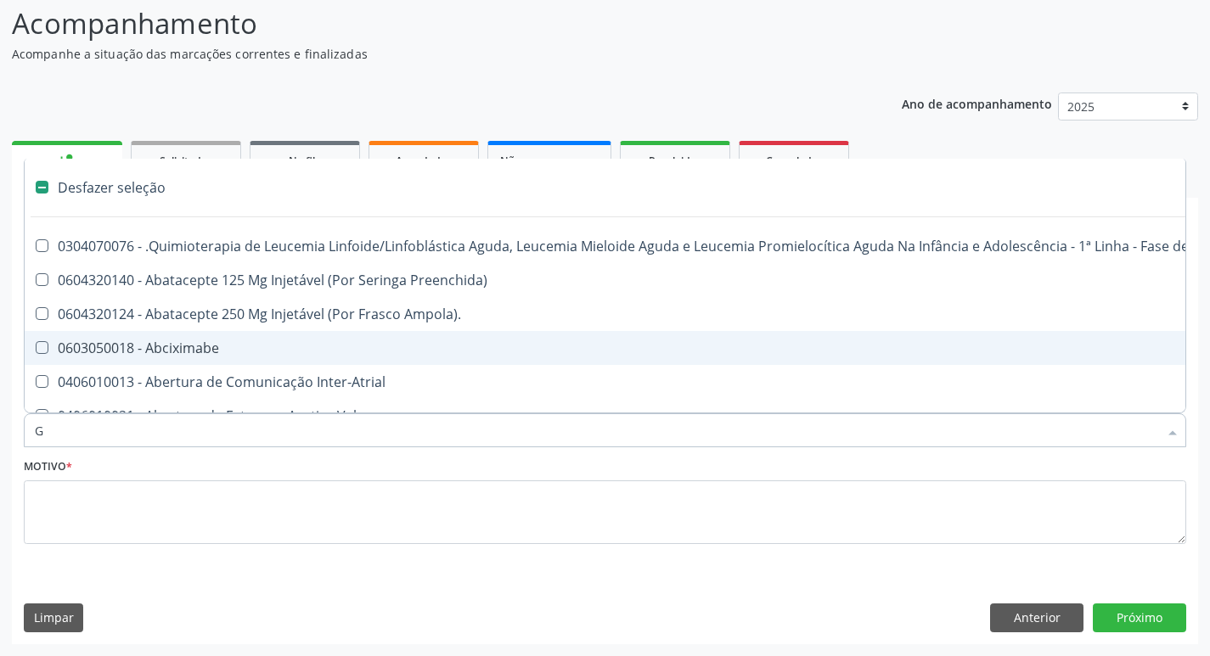
checkbox Ml\) "true"
checkbox Capsula\) "true"
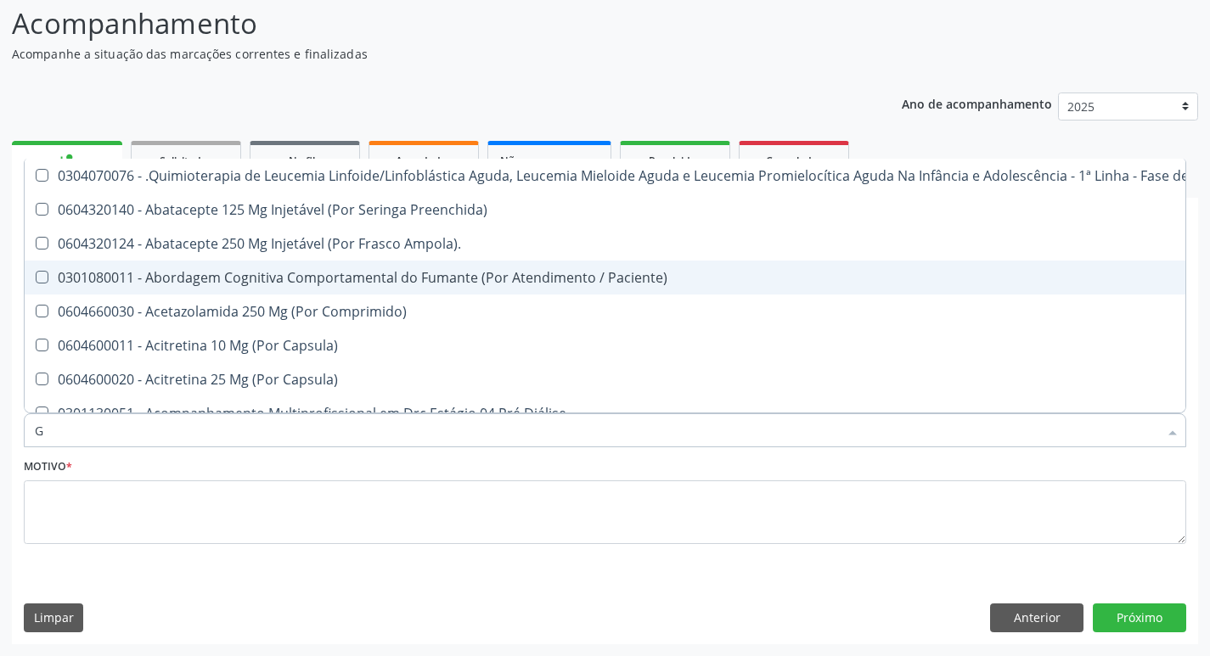
type input "GL"
checkbox 5Ml\) "true"
checkbox Miotendinoso "true"
checkbox Pé "true"
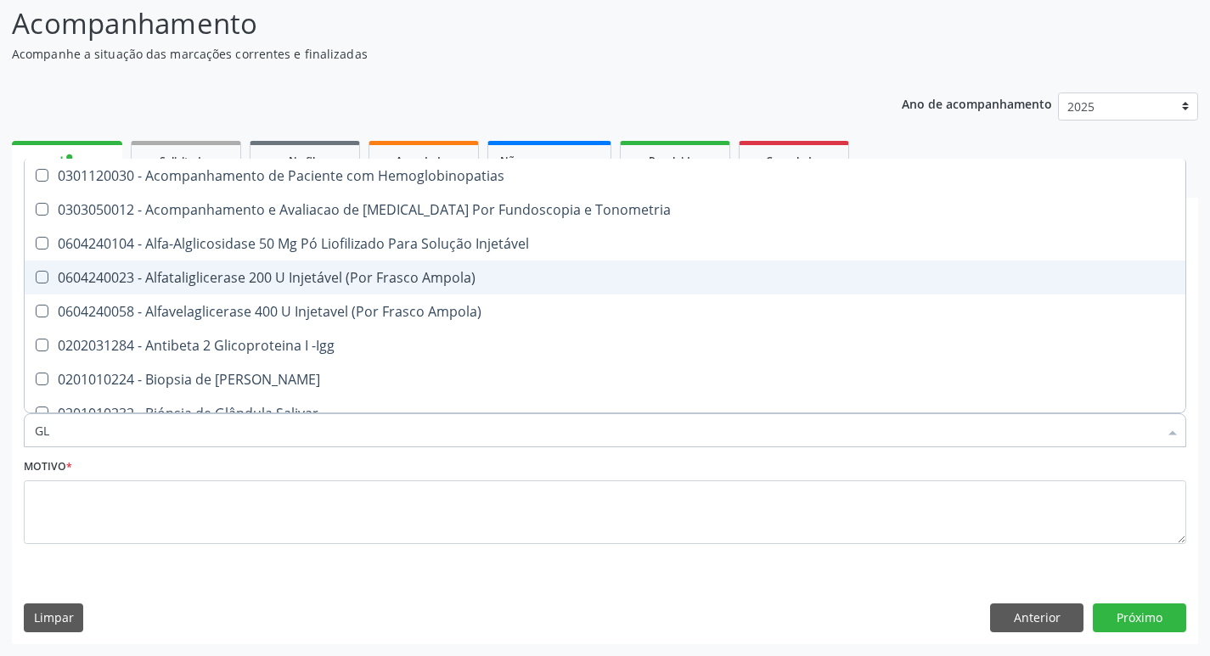
type input "GLI"
checkbox Glomerular "true"
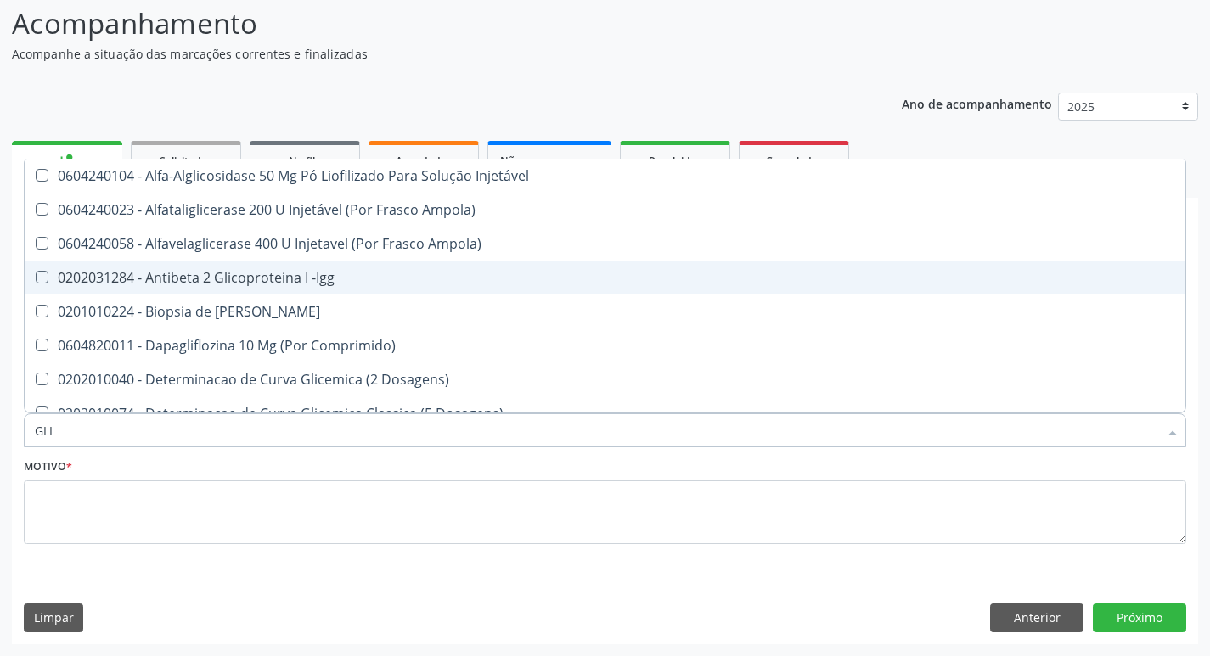
type input "GLIC"
checkbox Derrames "true"
checkbox Triglicerideos "false"
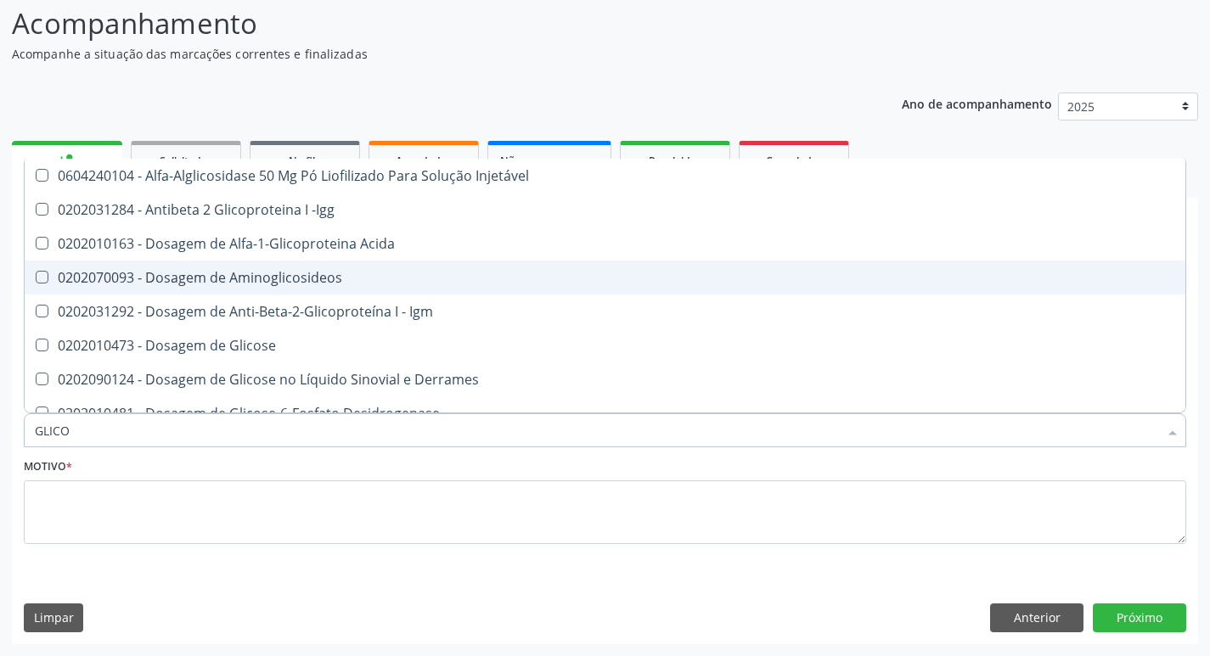
type input "GLICOS"
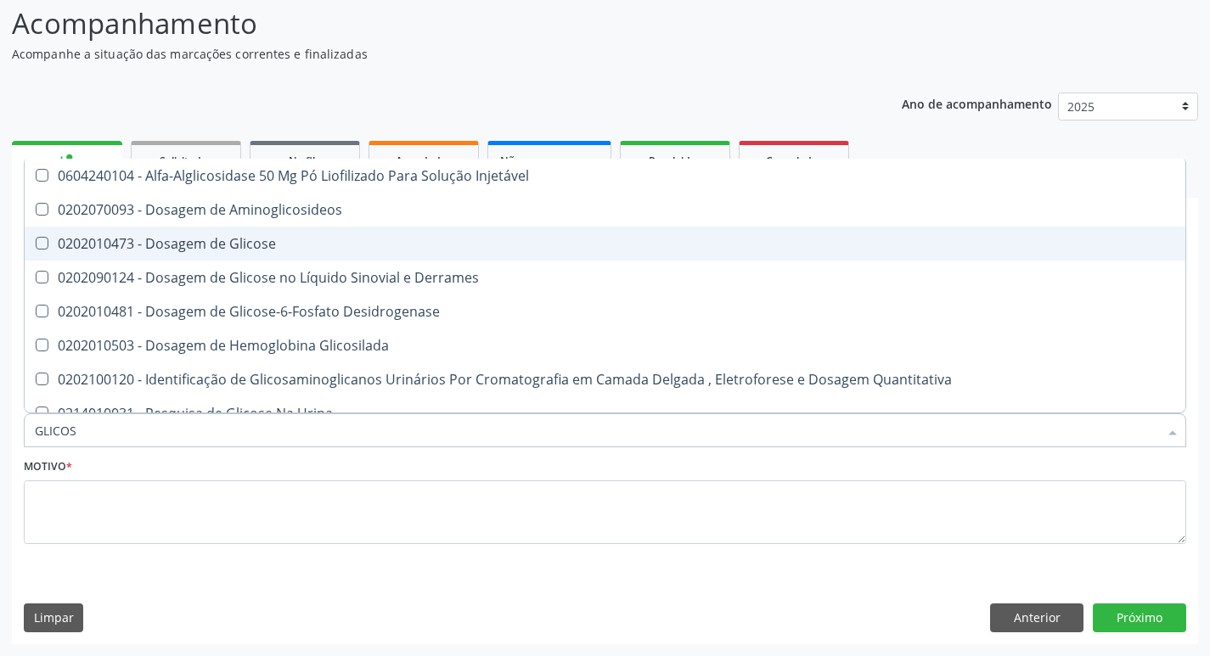
click at [272, 243] on div "0202010473 - Dosagem de Glicose" at bounding box center [605, 244] width 1140 height 14
checkbox Glicose "true"
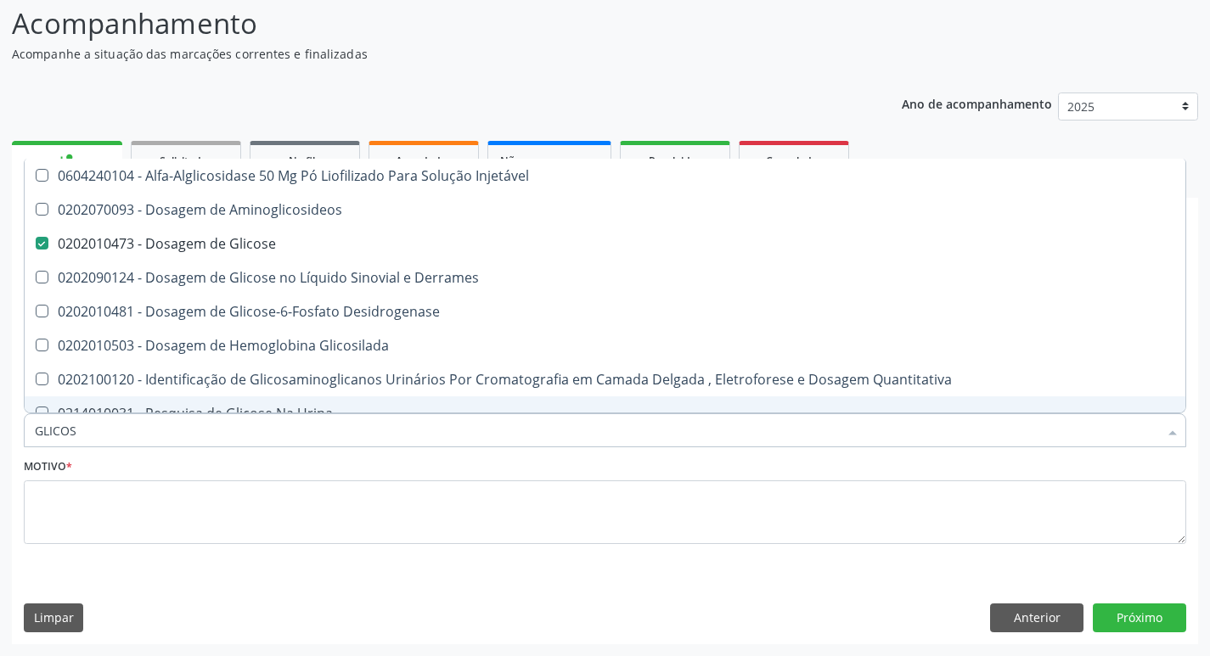
click at [171, 426] on input "GLICOS" at bounding box center [596, 430] width 1123 height 34
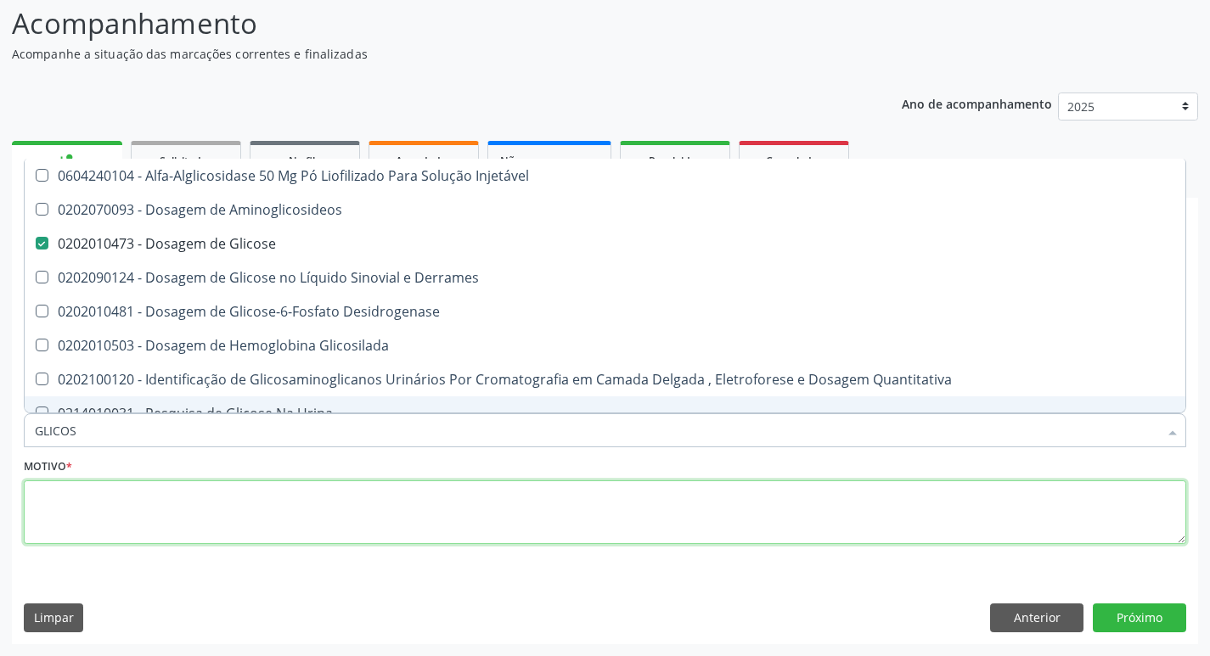
click at [699, 513] on textarea at bounding box center [605, 512] width 1162 height 65
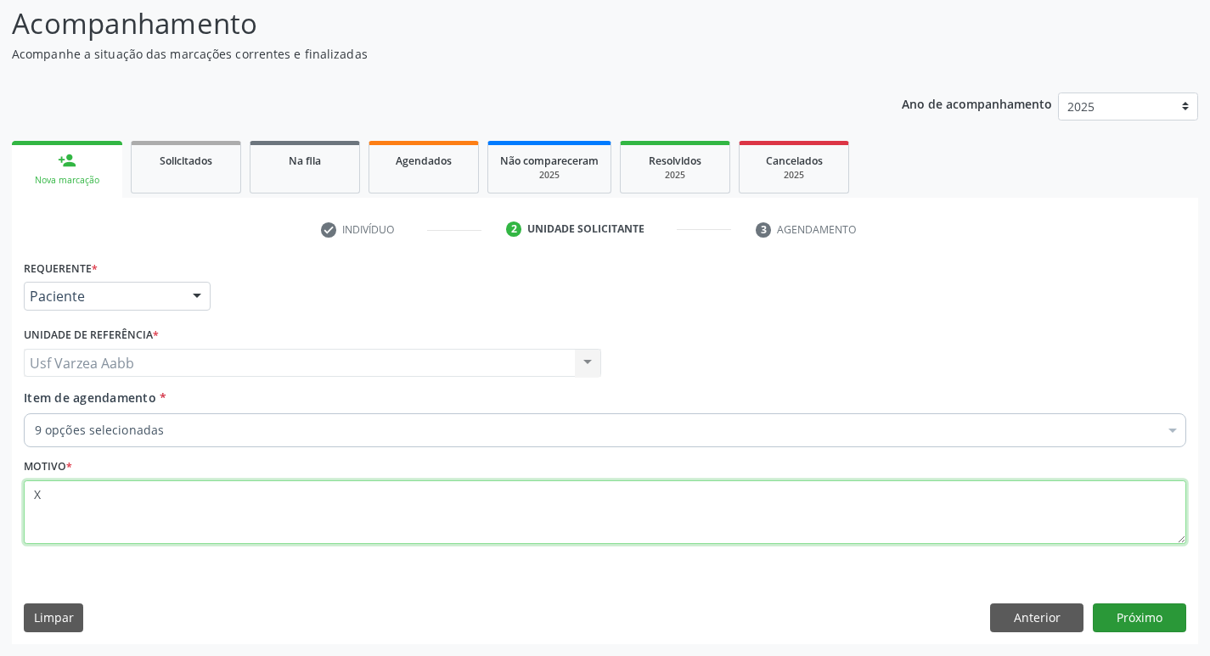
type textarea "X"
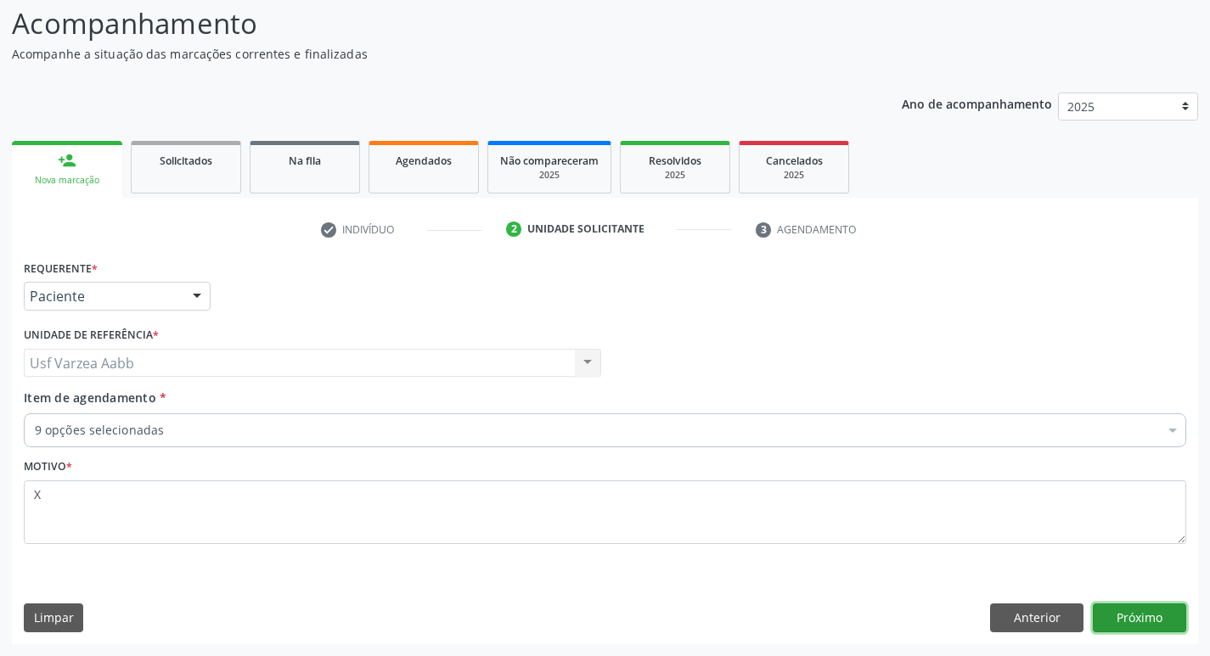
click at [1166, 614] on button "Próximo" at bounding box center [1139, 618] width 93 height 29
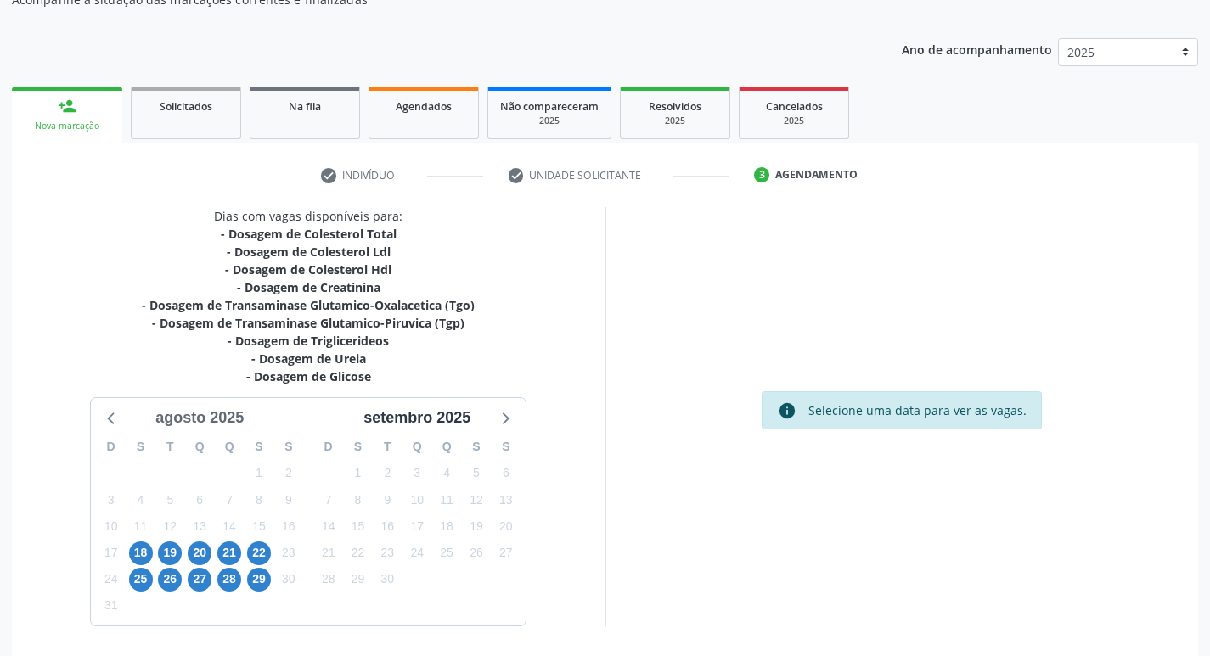
scroll to position [198, 0]
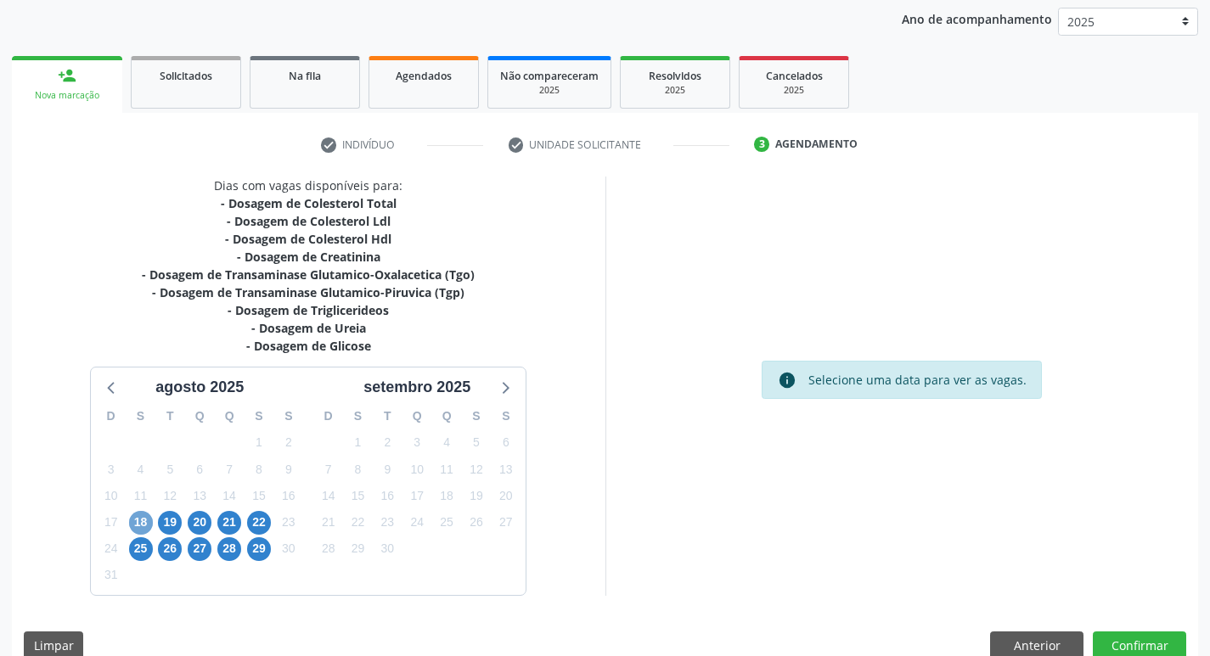
click at [143, 520] on span "18" at bounding box center [141, 523] width 24 height 24
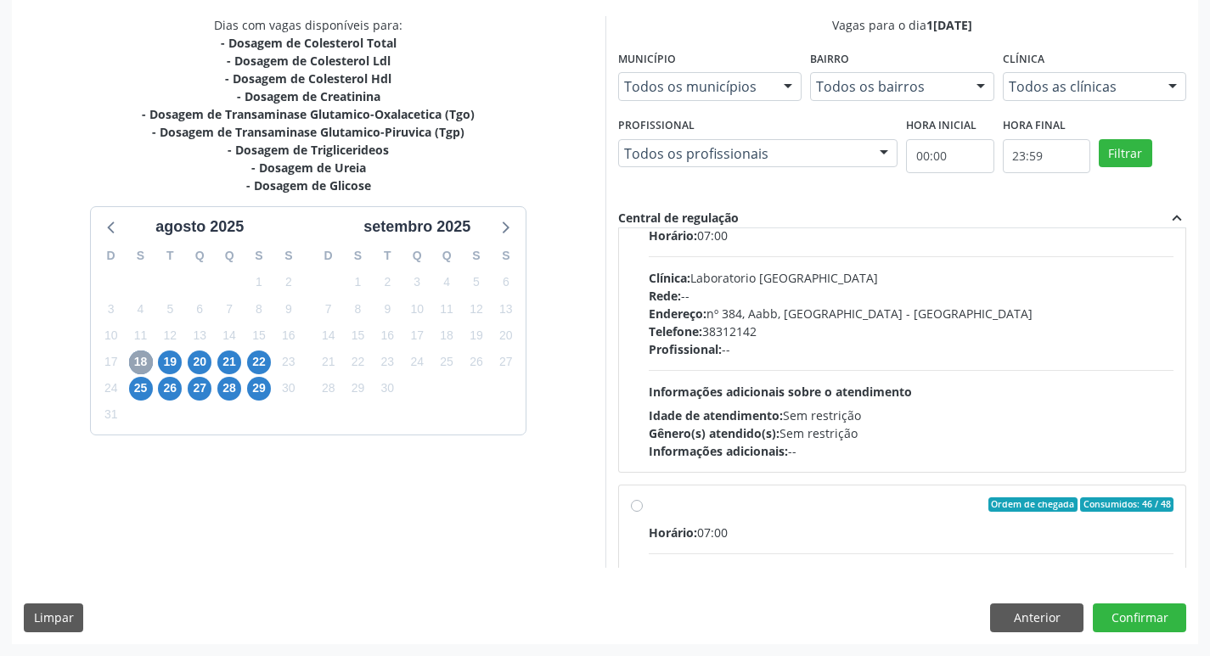
scroll to position [170, 0]
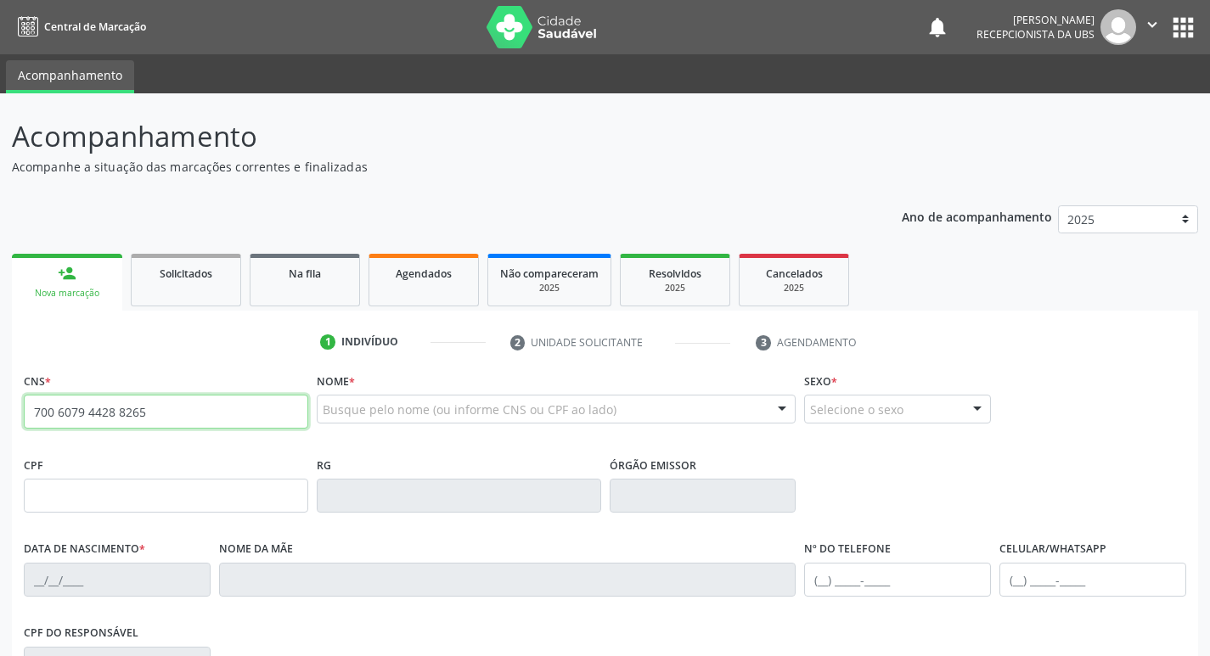
type input "700 6079 4428 8265"
type input "628.688.704-06"
type input "1[DATE]"
type input "[PERSON_NAME]"
type input "[PHONE_NUMBER]"
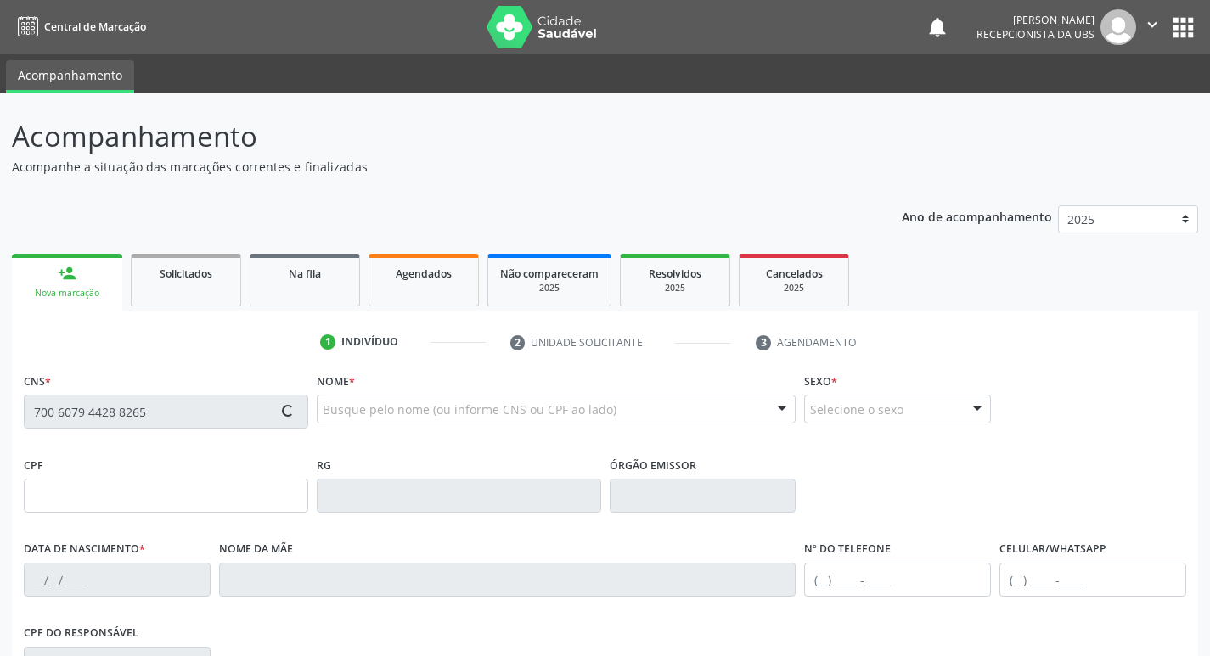
type input "1408"
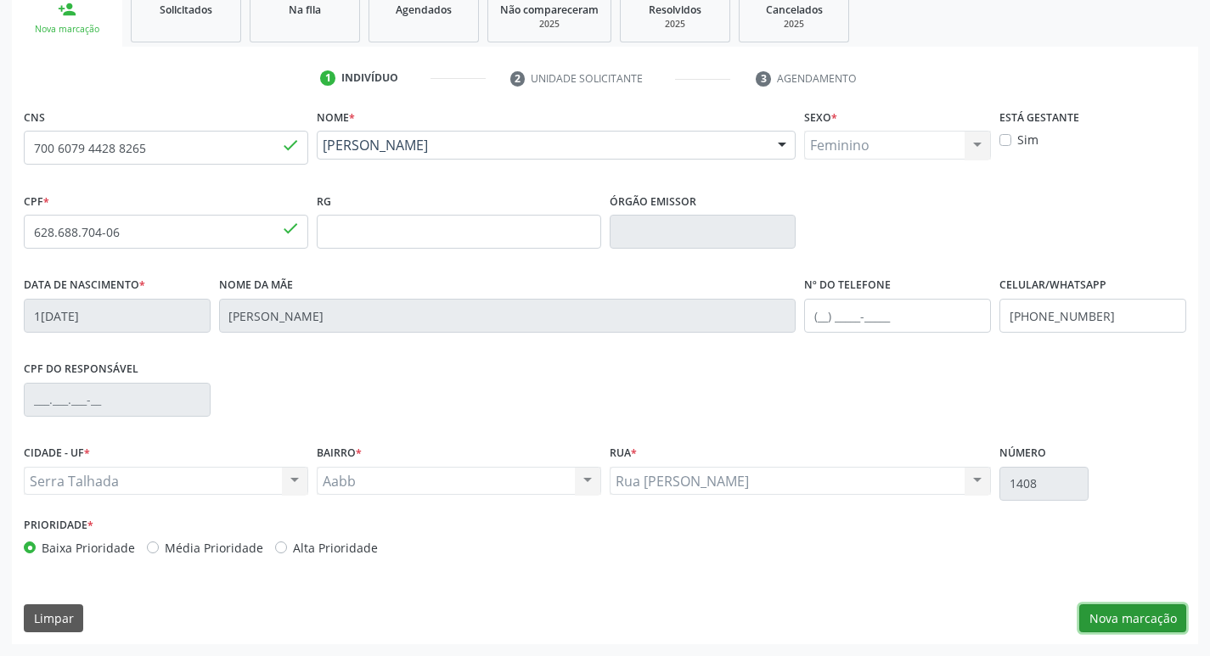
click at [1130, 607] on button "Nova marcação" at bounding box center [1132, 618] width 107 height 29
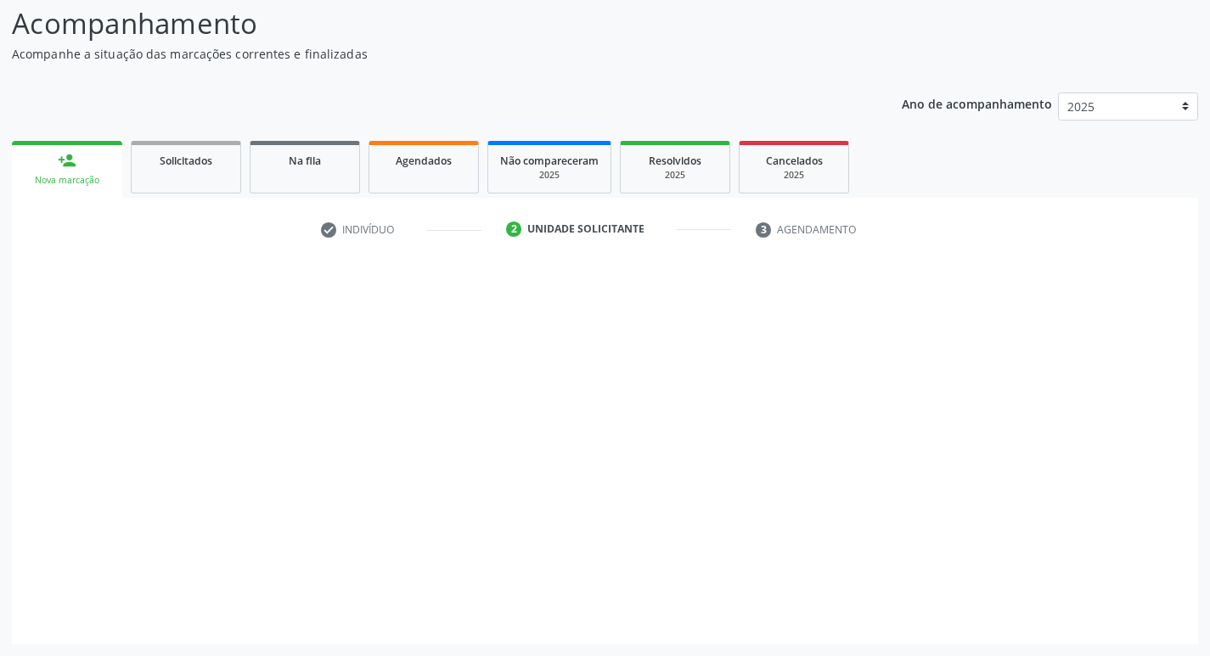
scroll to position [113, 0]
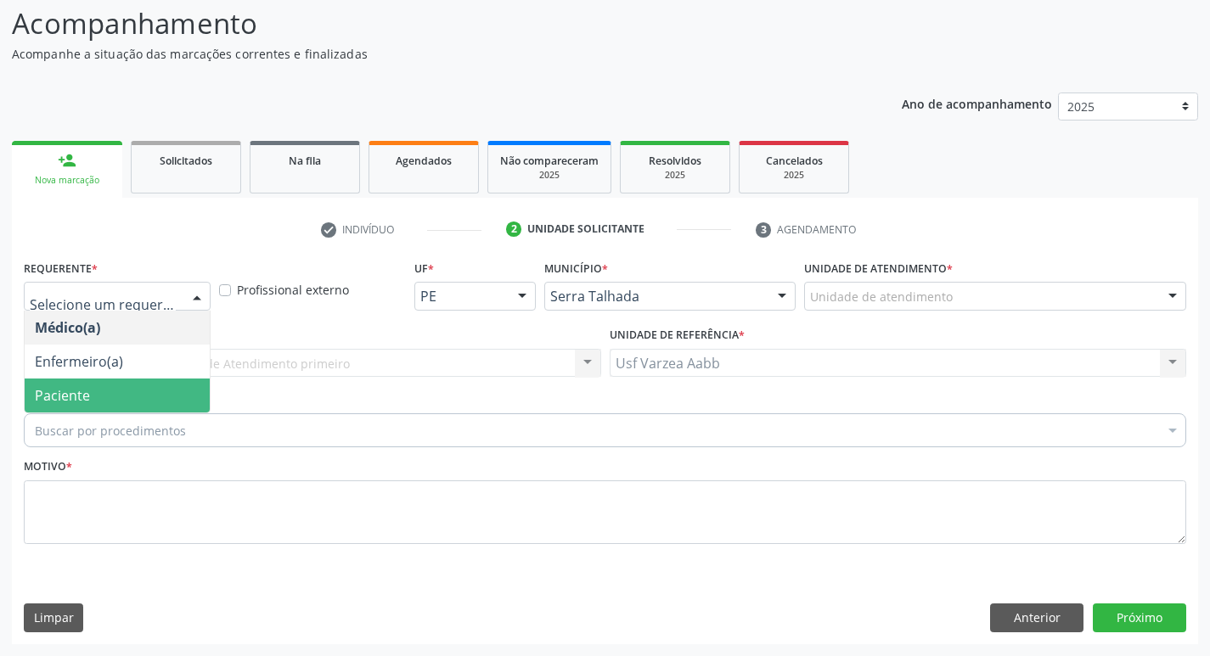
click at [101, 390] on span "Paciente" at bounding box center [117, 396] width 185 height 34
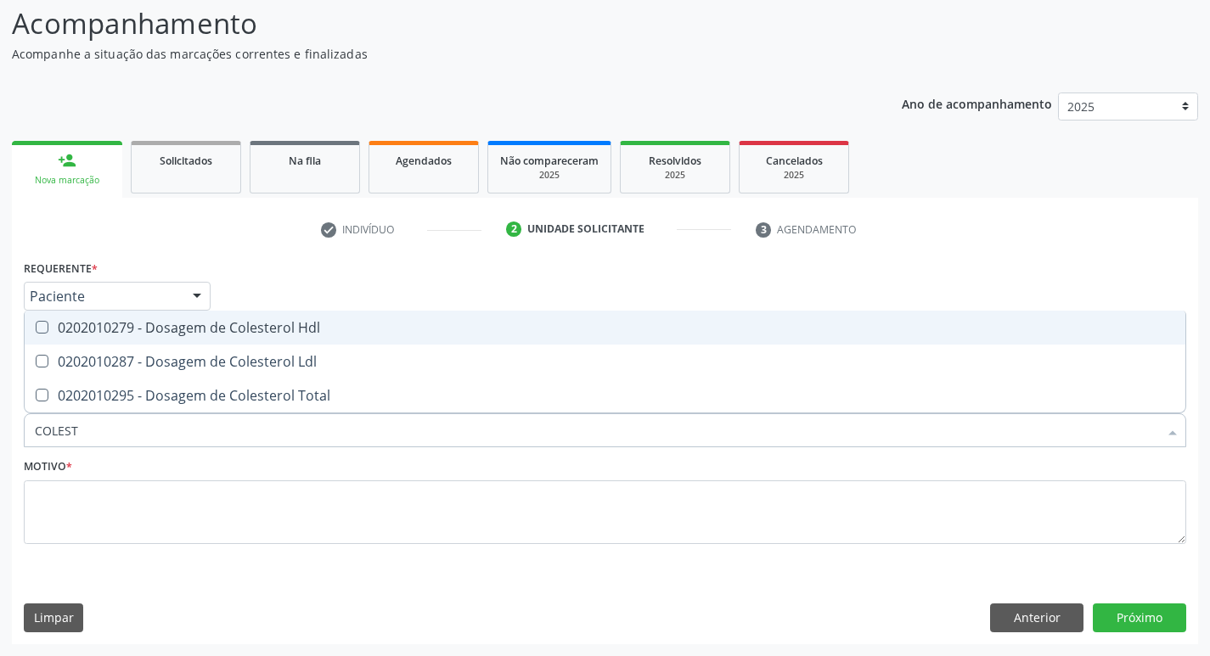
type input "COLESTE"
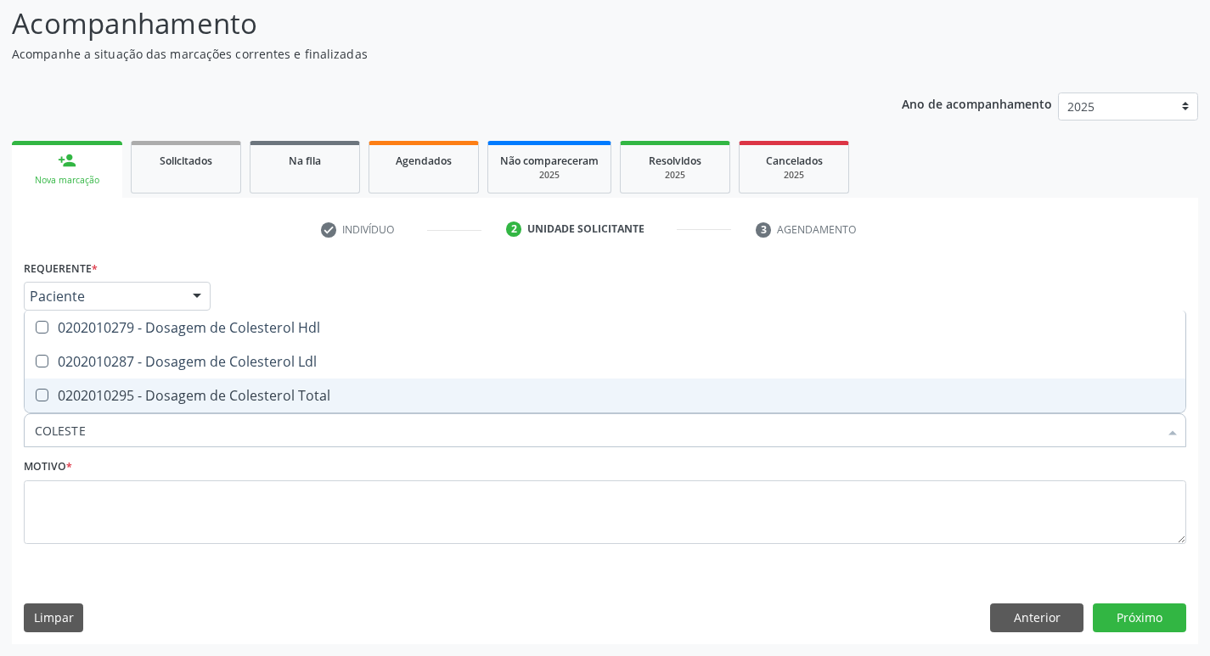
click at [279, 390] on div "0202010295 - Dosagem de Colesterol Total" at bounding box center [605, 396] width 1140 height 14
checkbox Total "true"
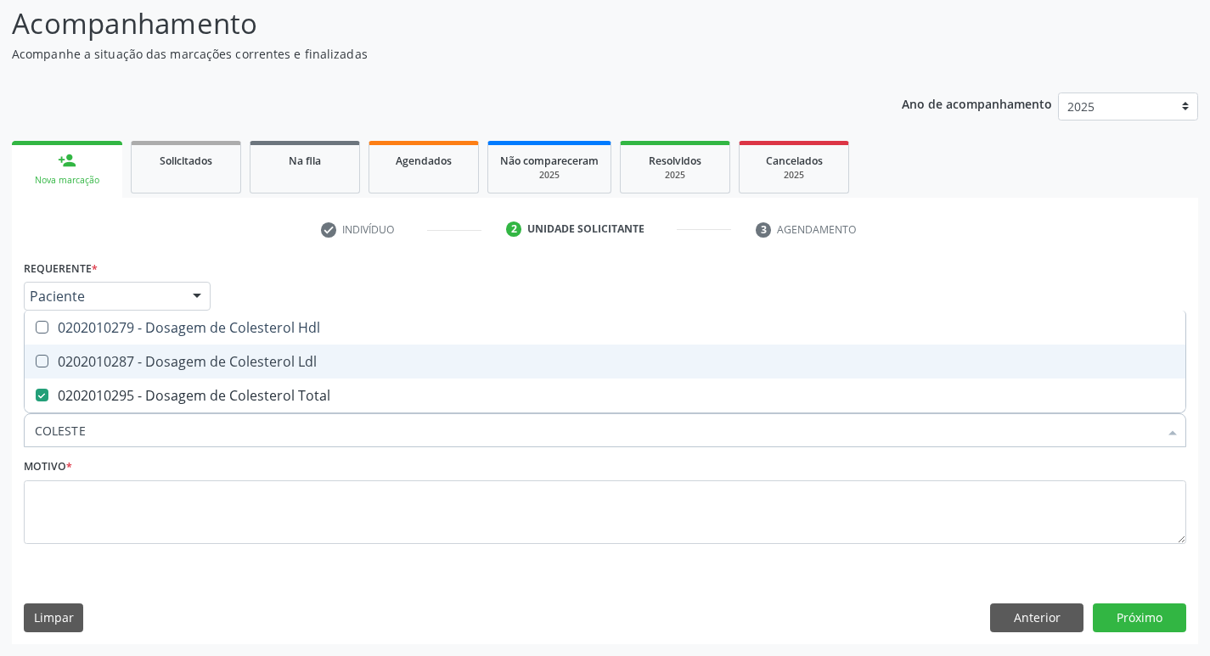
drag, startPoint x: 277, startPoint y: 364, endPoint x: 272, endPoint y: 326, distance: 38.5
click at [276, 363] on div "0202010287 - Dosagem de Colesterol Ldl" at bounding box center [605, 362] width 1140 height 14
checkbox Ldl "true"
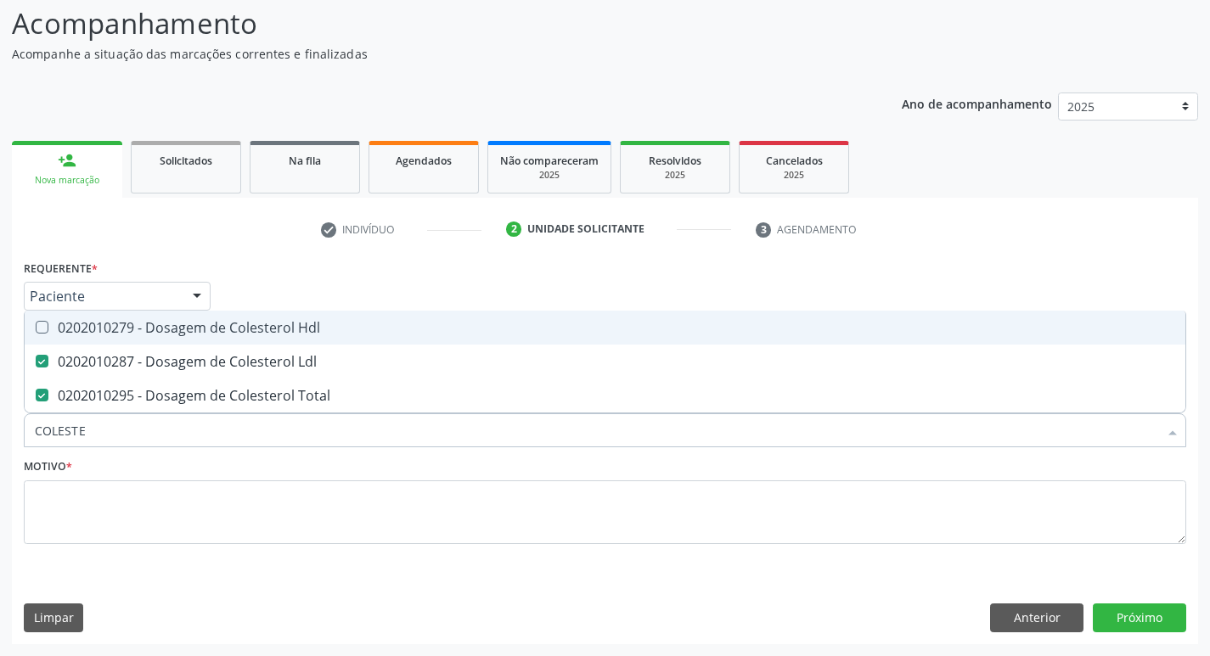
click at [272, 326] on div "0202010279 - Dosagem de Colesterol Hdl" at bounding box center [605, 328] width 1140 height 14
checkbox Hdl "true"
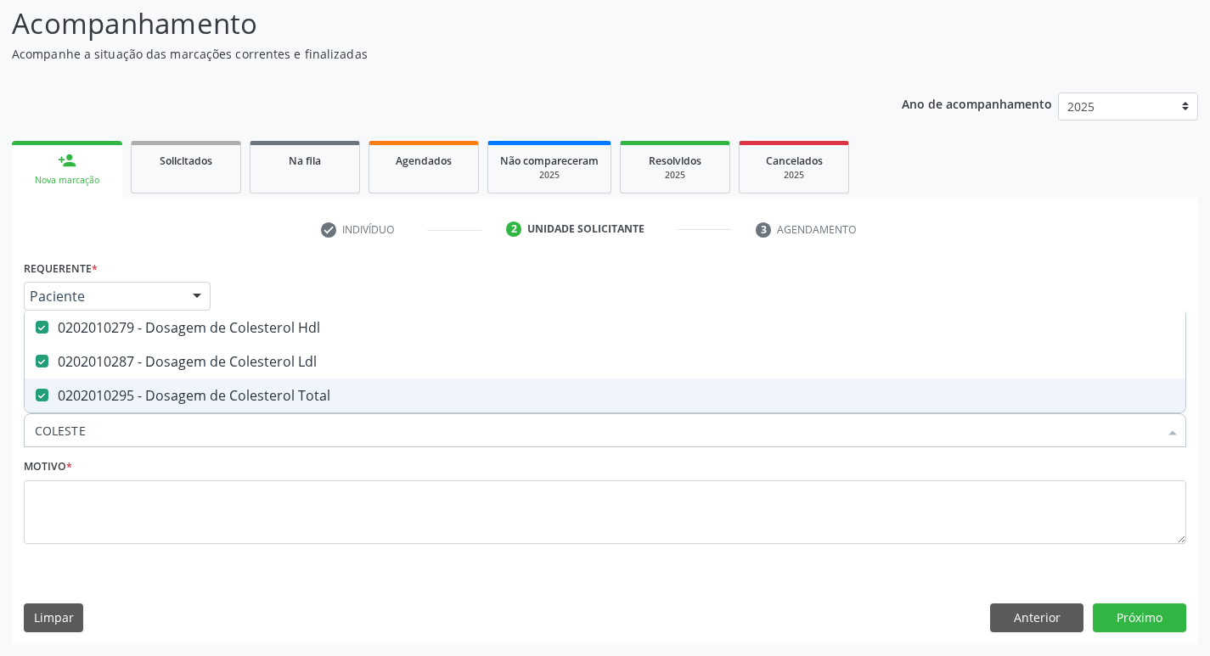
click at [210, 418] on input "COLESTE" at bounding box center [596, 430] width 1123 height 34
type input "CRE"
checkbox Hdl "false"
checkbox Ldl "false"
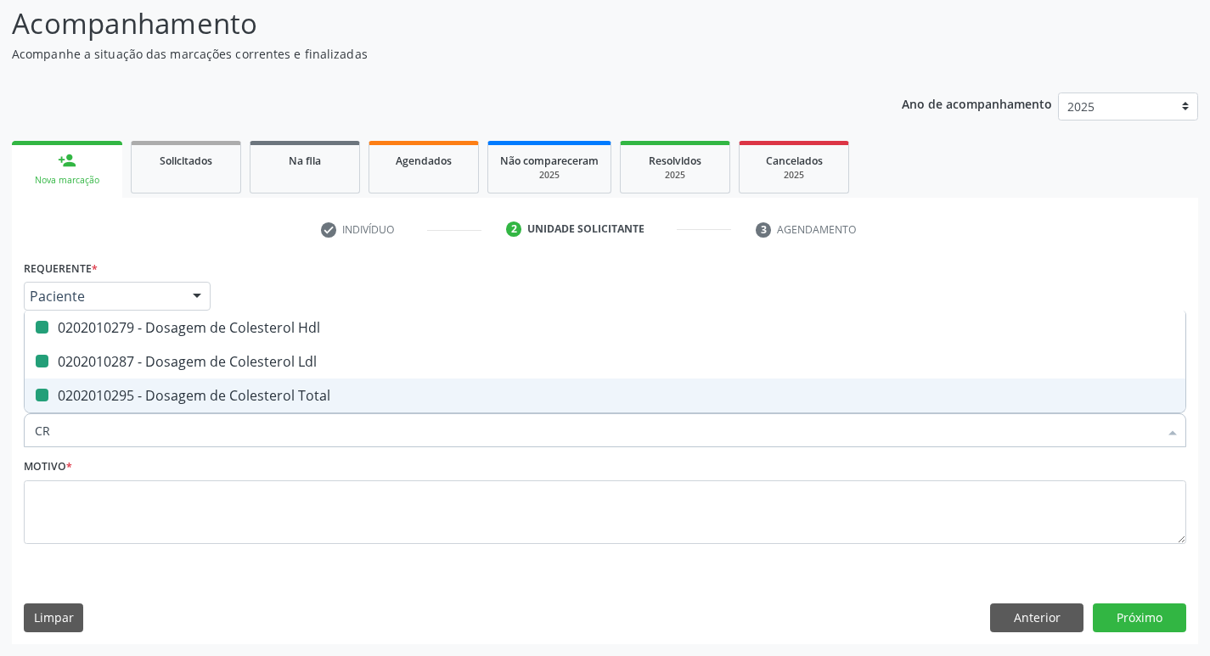
checkbox Total "false"
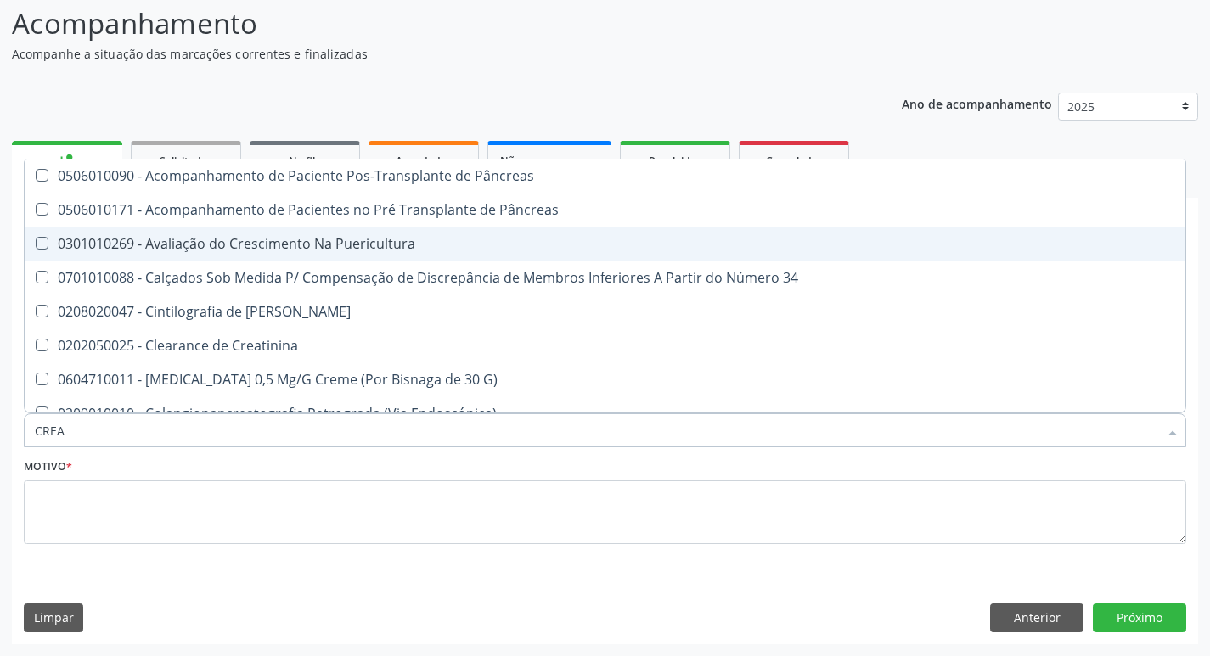
type input "CREAT"
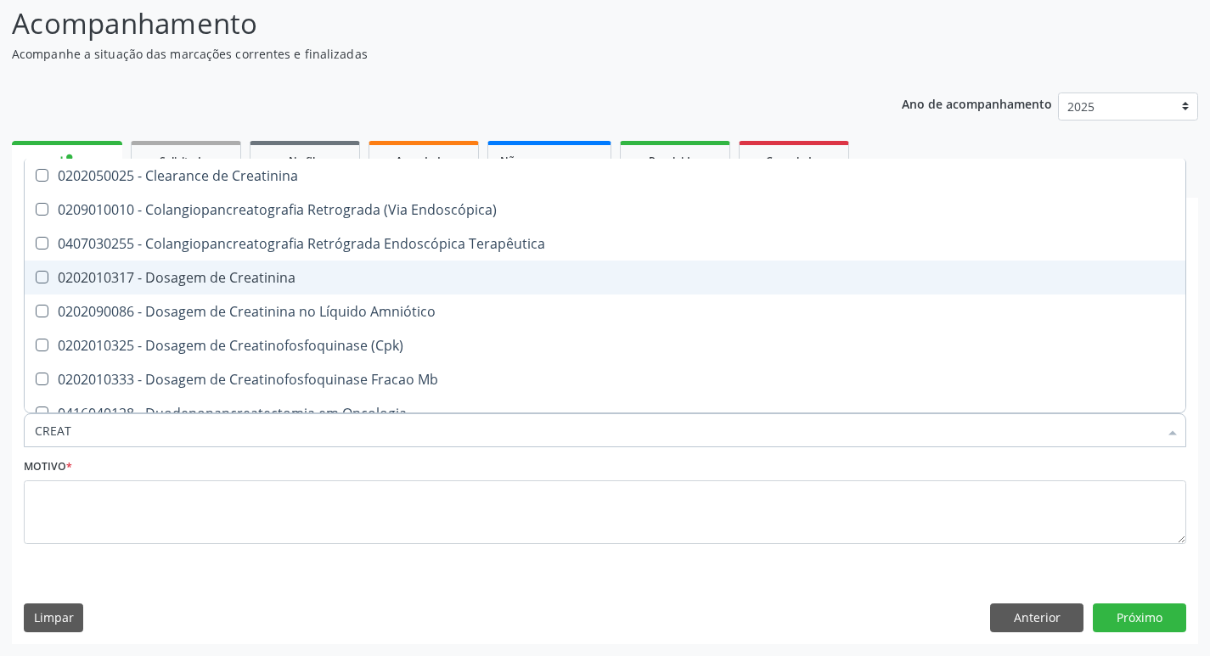
click at [219, 284] on div "0202010317 - Dosagem de Creatinina" at bounding box center [605, 278] width 1140 height 14
checkbox Creatinina "true"
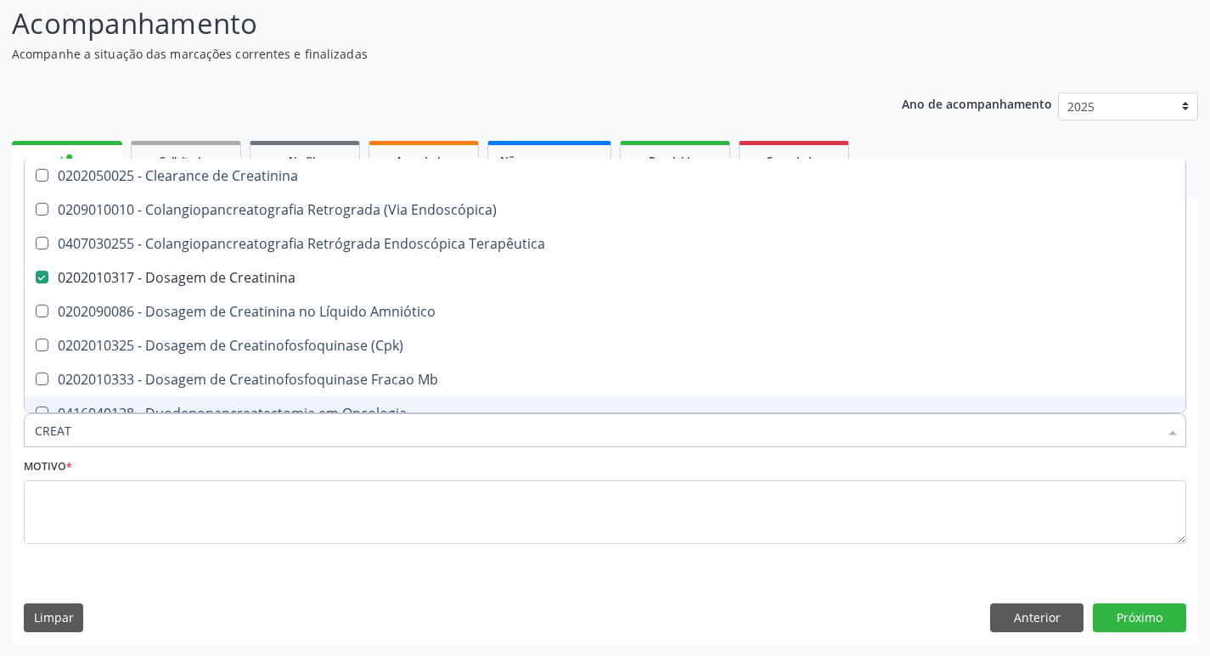
click at [173, 435] on input "CREAT" at bounding box center [596, 430] width 1123 height 34
type input "TG"
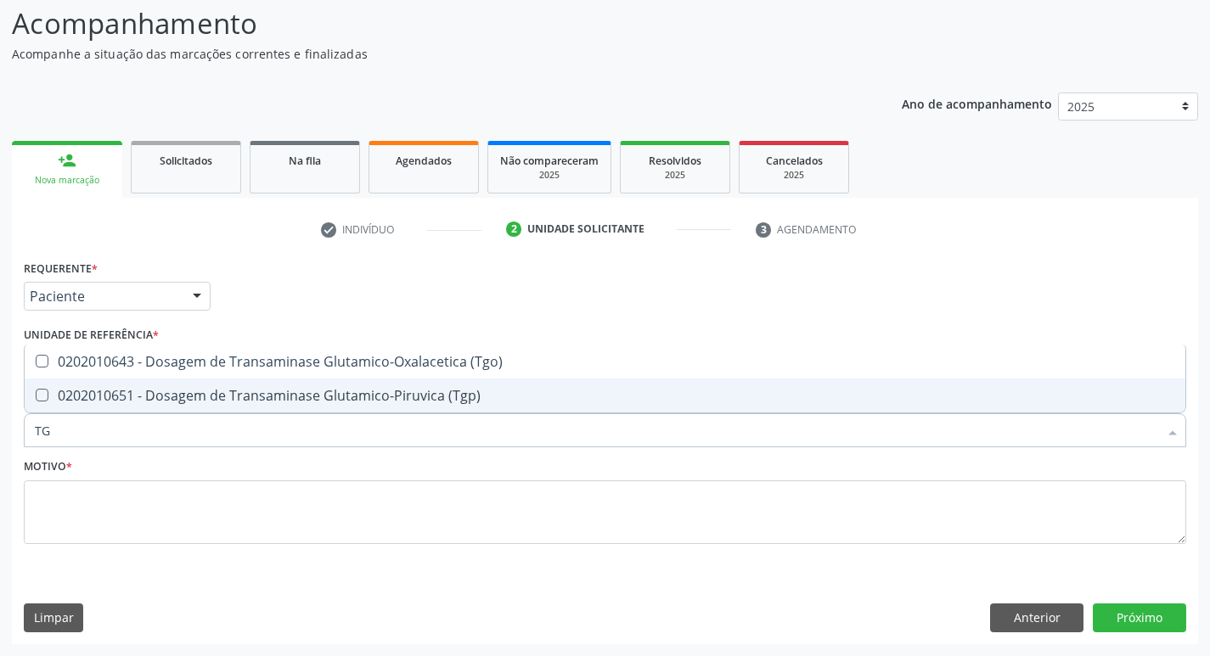
click at [186, 395] on div "0202010651 - Dosagem de Transaminase Glutamico-Piruvica (Tgp)" at bounding box center [605, 396] width 1140 height 14
checkbox \(Tgp\) "true"
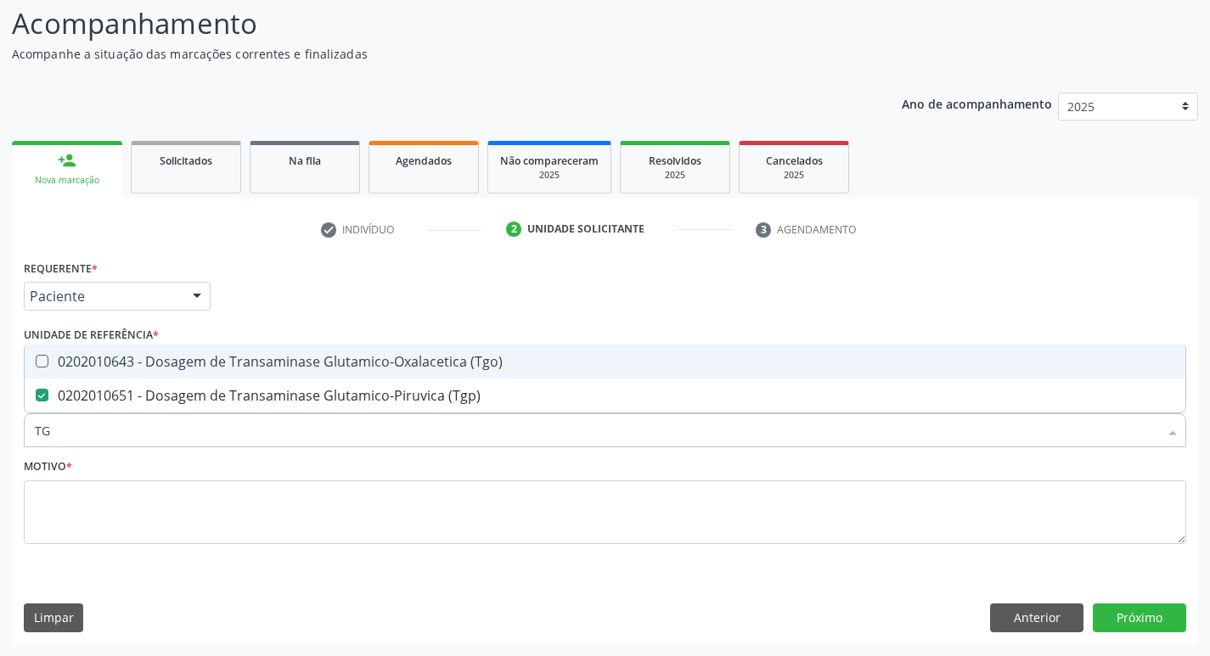
click at [194, 361] on div "0202010643 - Dosagem de Transaminase Glutamico-Oxalacetica (Tgo)" at bounding box center [605, 362] width 1140 height 14
checkbox \(Tgo\) "true"
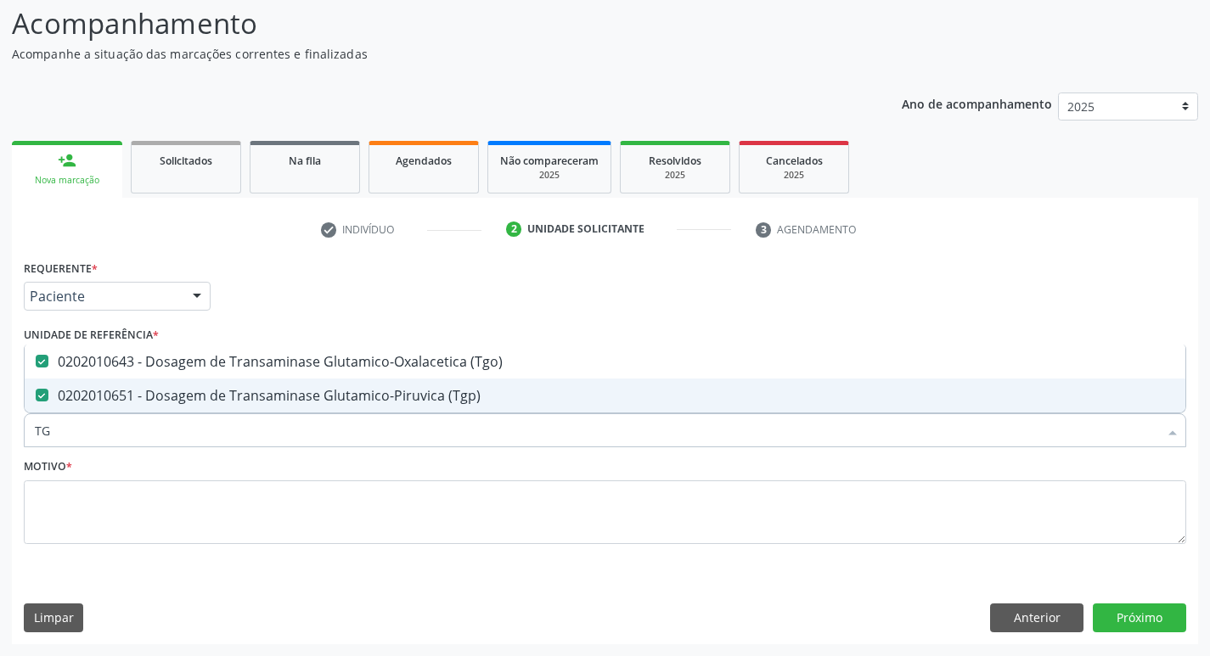
click at [183, 431] on input "TG" at bounding box center [596, 430] width 1123 height 34
type input "TR"
checkbox \(Tgo\) "false"
checkbox \(Tgp\) "false"
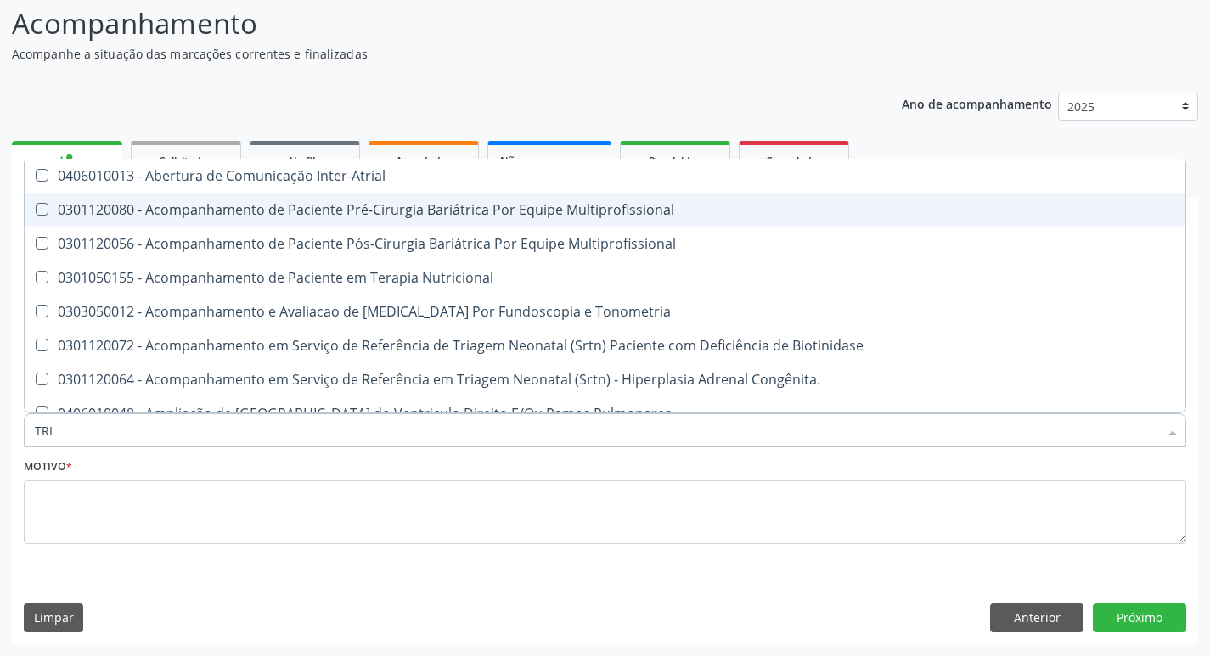
type input "TRIG"
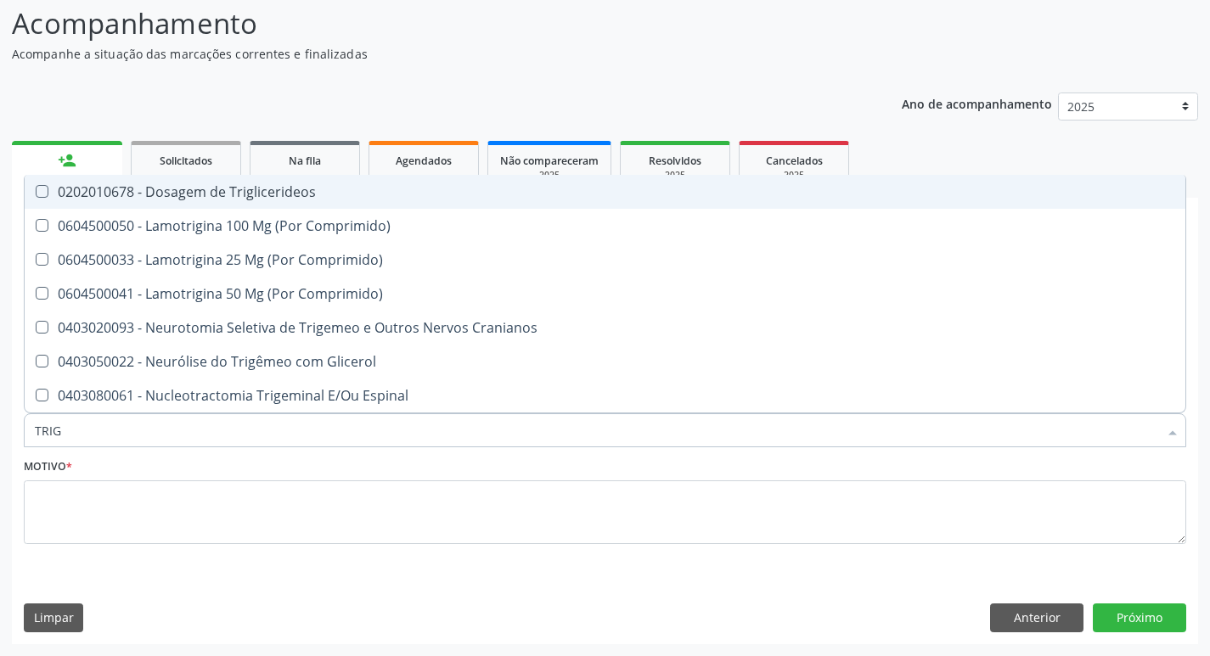
click at [257, 190] on div "0202010678 - Dosagem de Triglicerideos" at bounding box center [605, 192] width 1140 height 14
checkbox Triglicerideos "true"
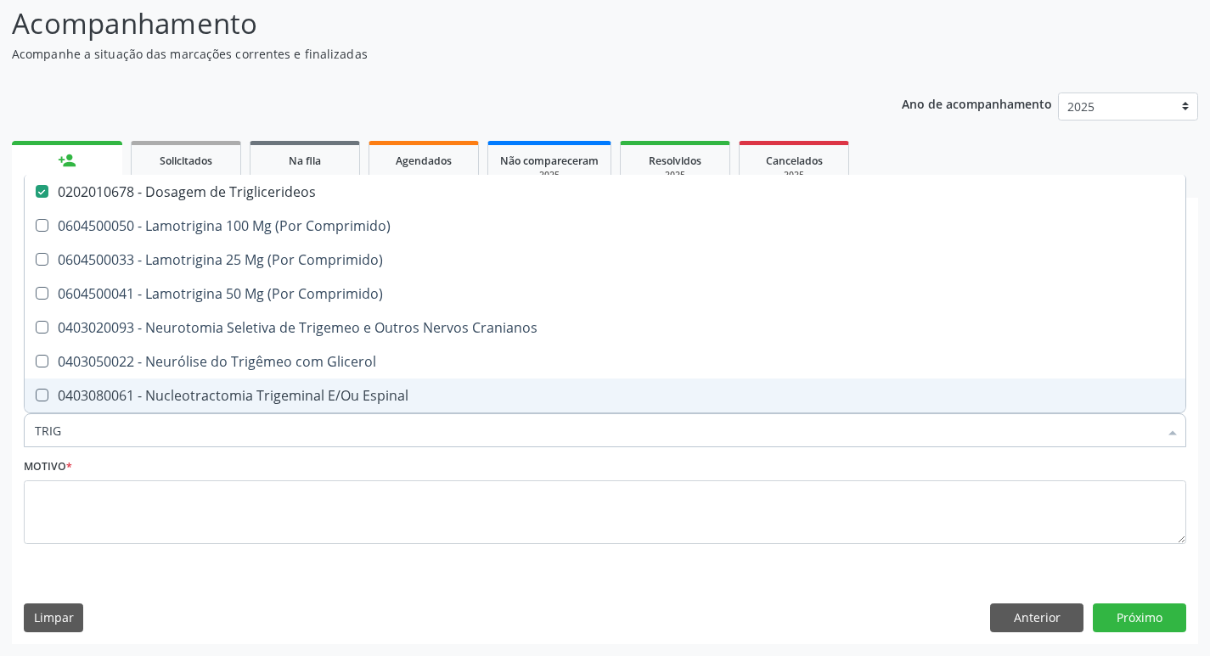
click at [177, 435] on input "TRIG" at bounding box center [596, 430] width 1123 height 34
type input "U"
checkbox Triglicerideos "false"
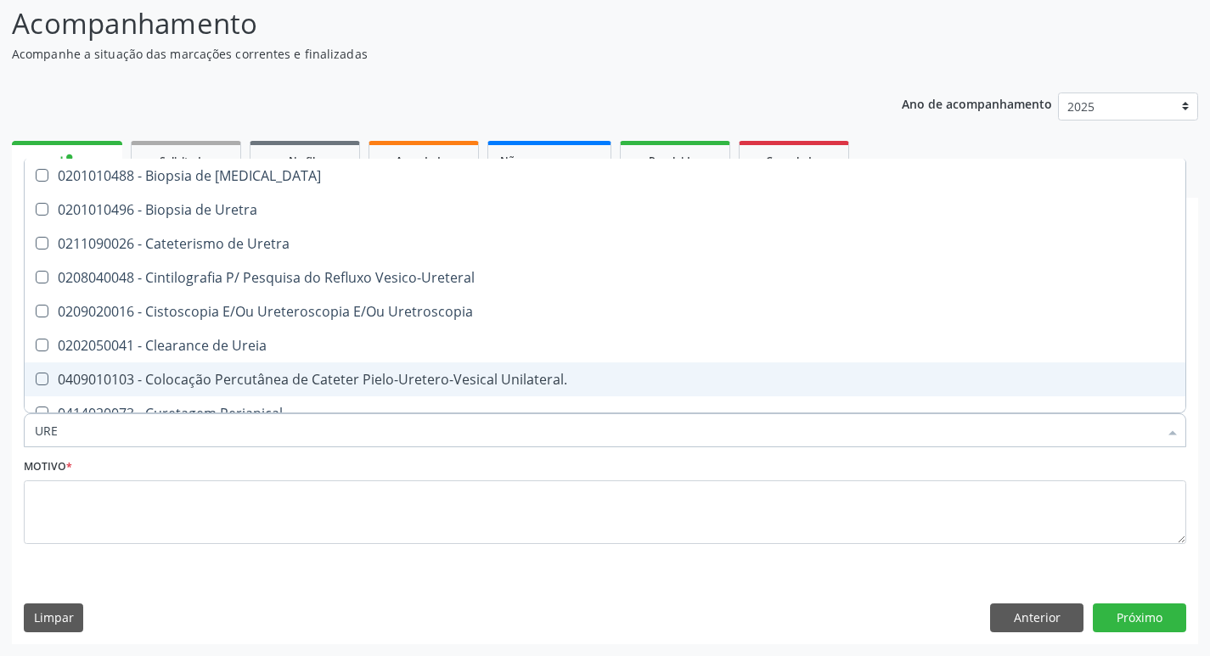
type input "UREI"
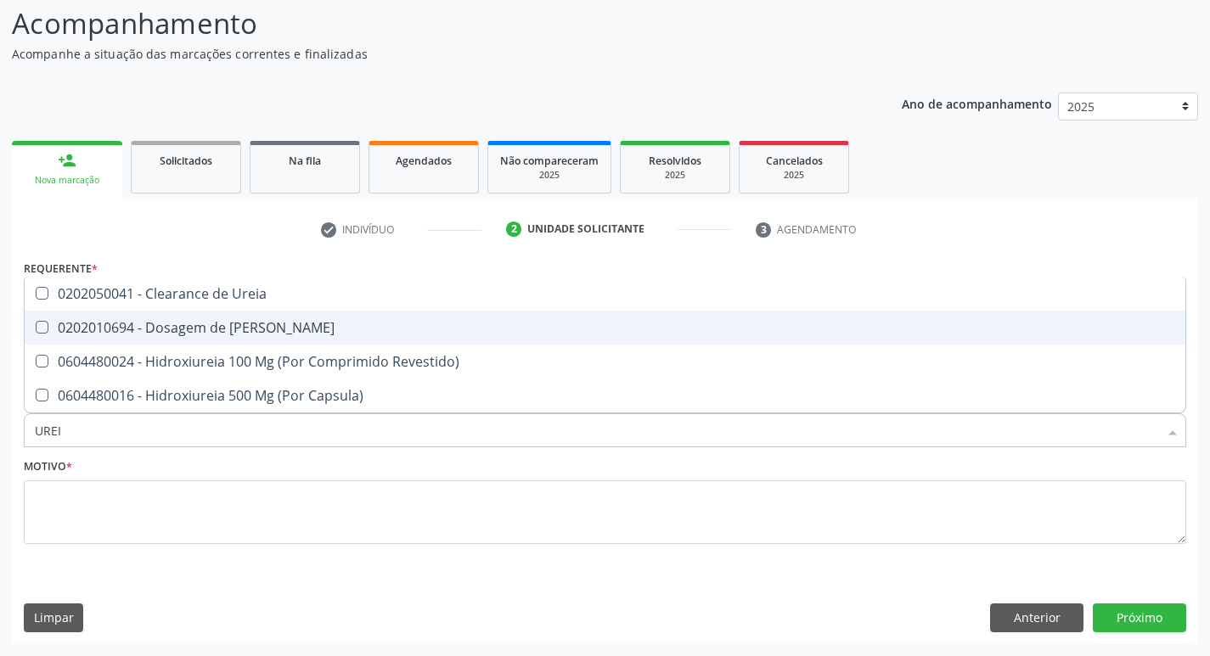
click at [262, 311] on span "0202010694 - Dosagem de [PERSON_NAME]" at bounding box center [605, 328] width 1160 height 34
checkbox Ureia "true"
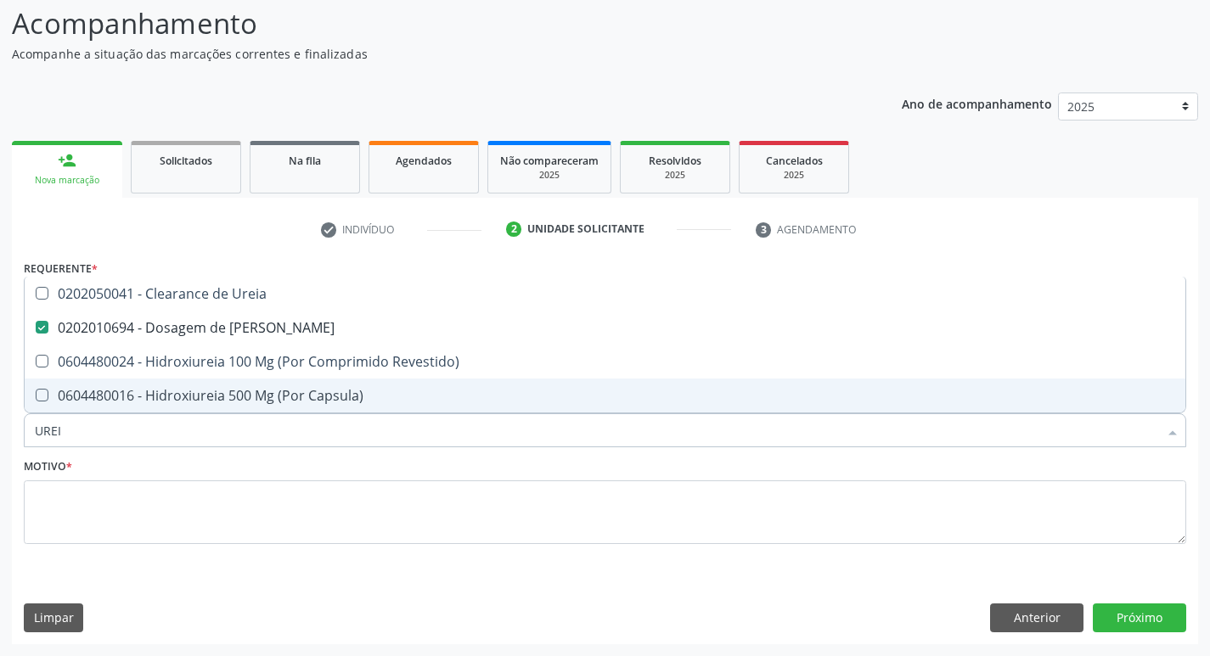
click at [199, 441] on input "UREI" at bounding box center [596, 430] width 1123 height 34
type input "G"
checkbox Ureia "false"
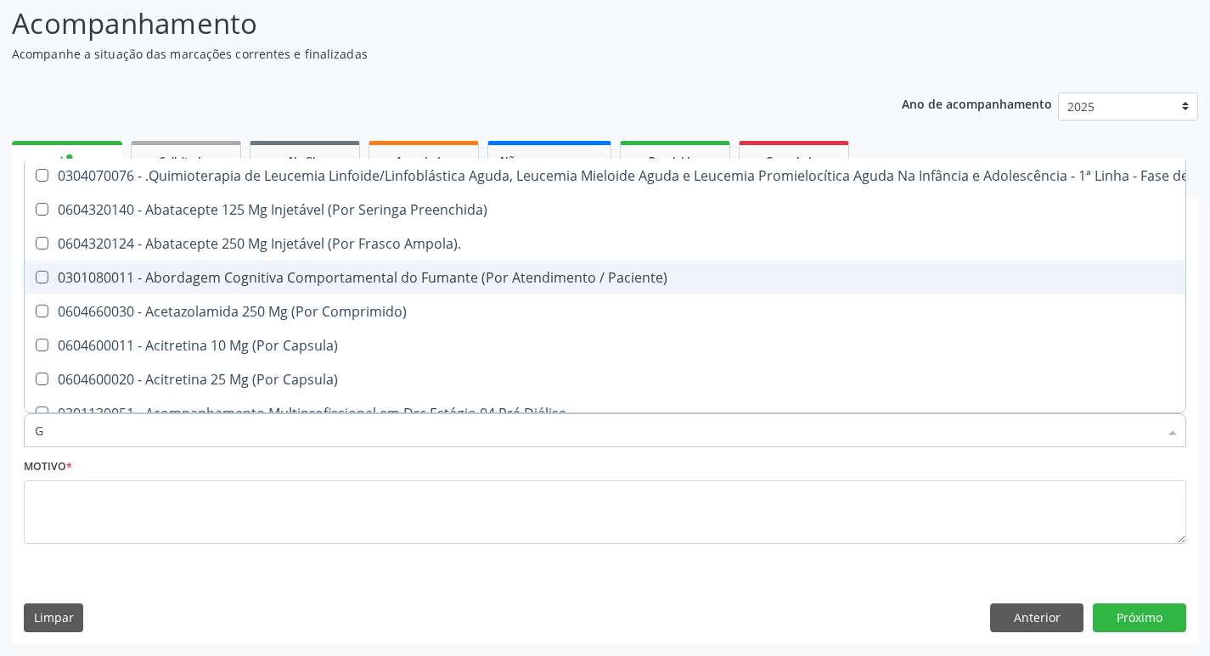
type input "GL"
checkbox 5Ml\) "true"
checkbox Miotendinoso "true"
checkbox Pé "true"
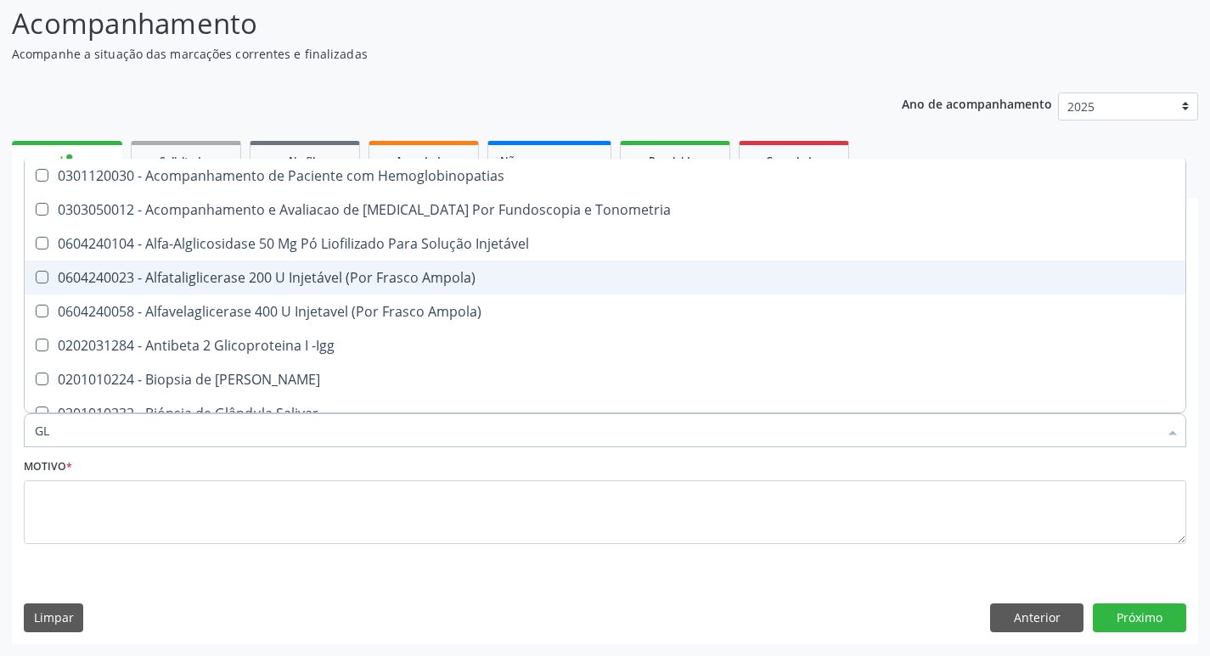
type input "GLI"
checkbox Glomerular "true"
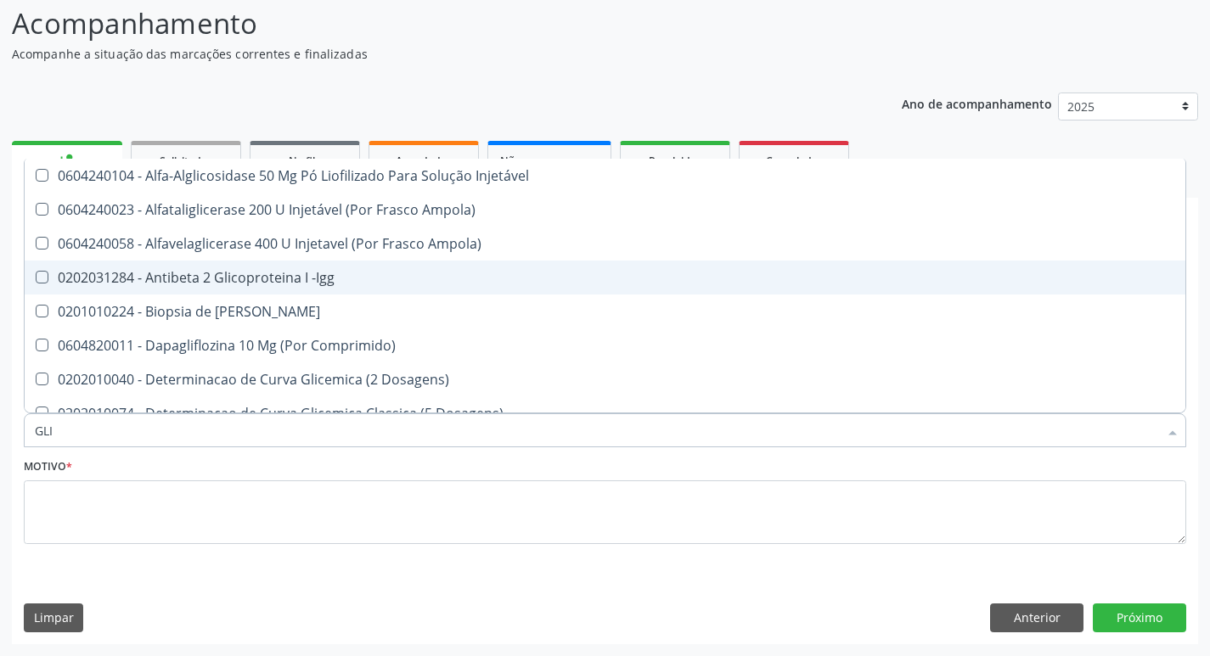
type input "GLIC"
checkbox Derrames "true"
checkbox Triglicerideos "false"
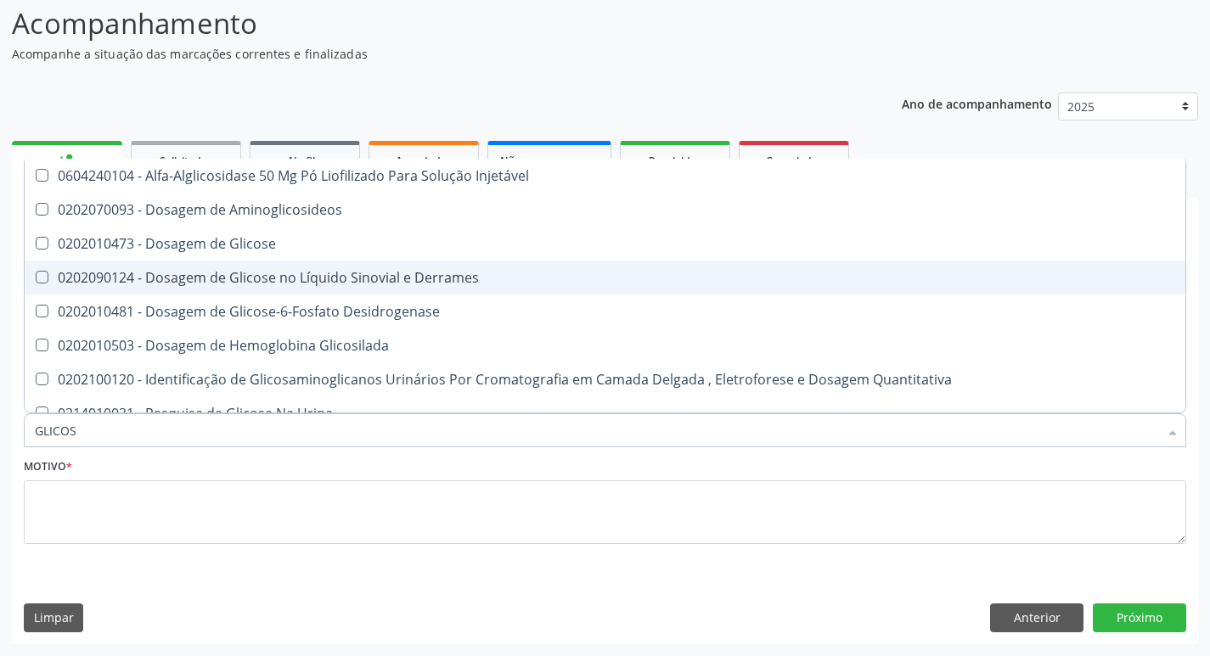
type input "GLICOSE"
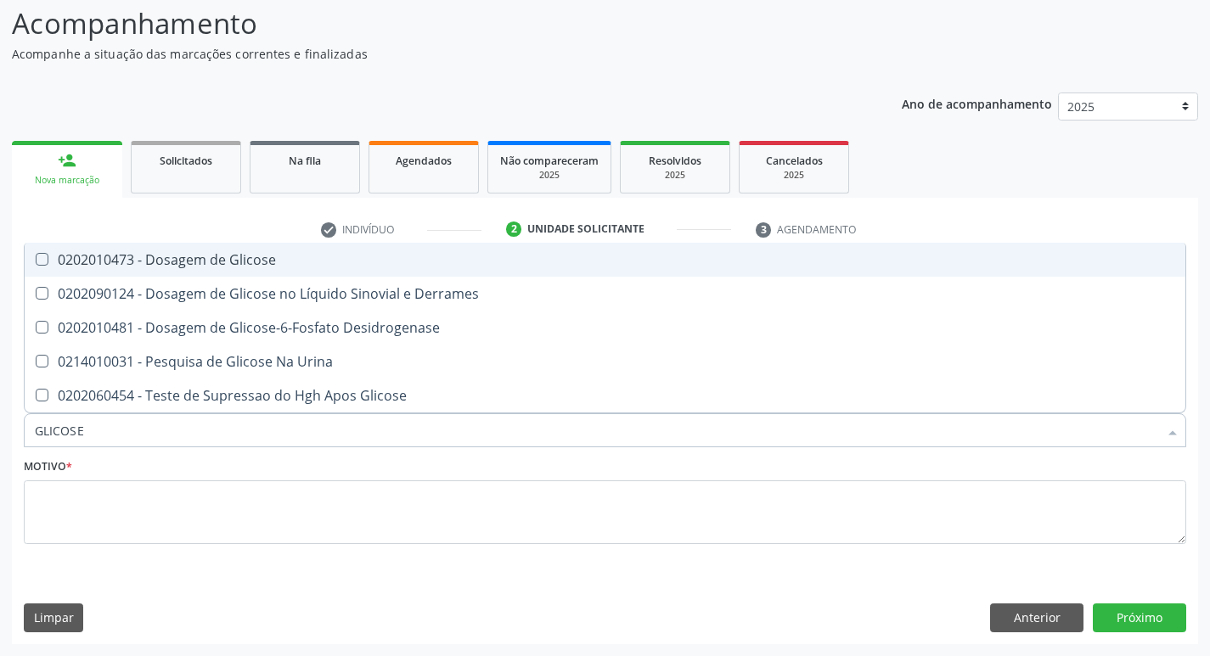
click at [199, 262] on div "0202010473 - Dosagem de Glicose" at bounding box center [605, 260] width 1140 height 14
checkbox Glicose "true"
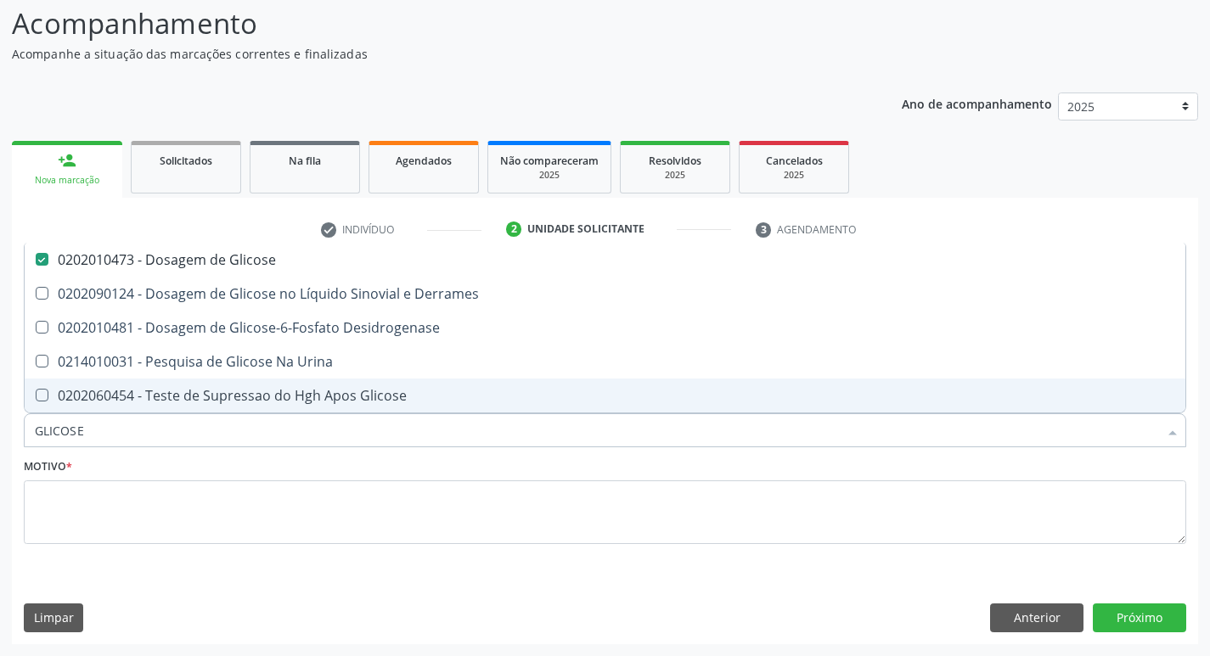
click at [194, 424] on input "GLICOSE" at bounding box center [596, 430] width 1123 height 34
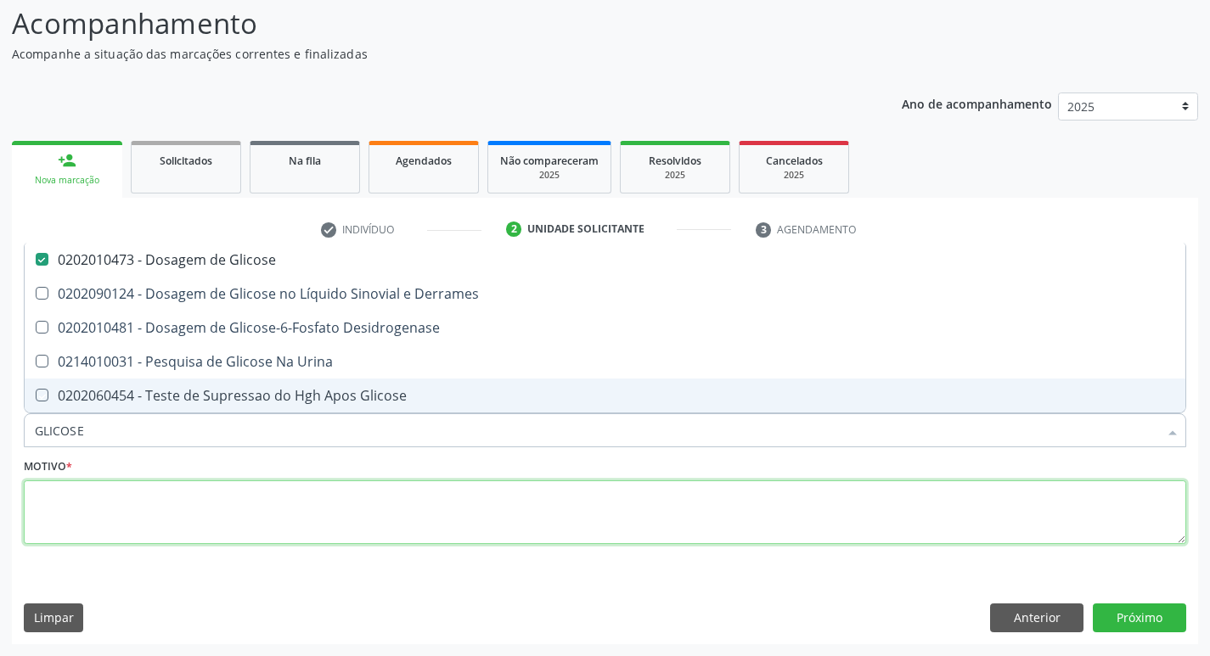
click at [233, 525] on textarea at bounding box center [605, 512] width 1162 height 65
checkbox Derrames "true"
checkbox Desidrogenase "true"
checkbox Urina "true"
checkbox Glicose "true"
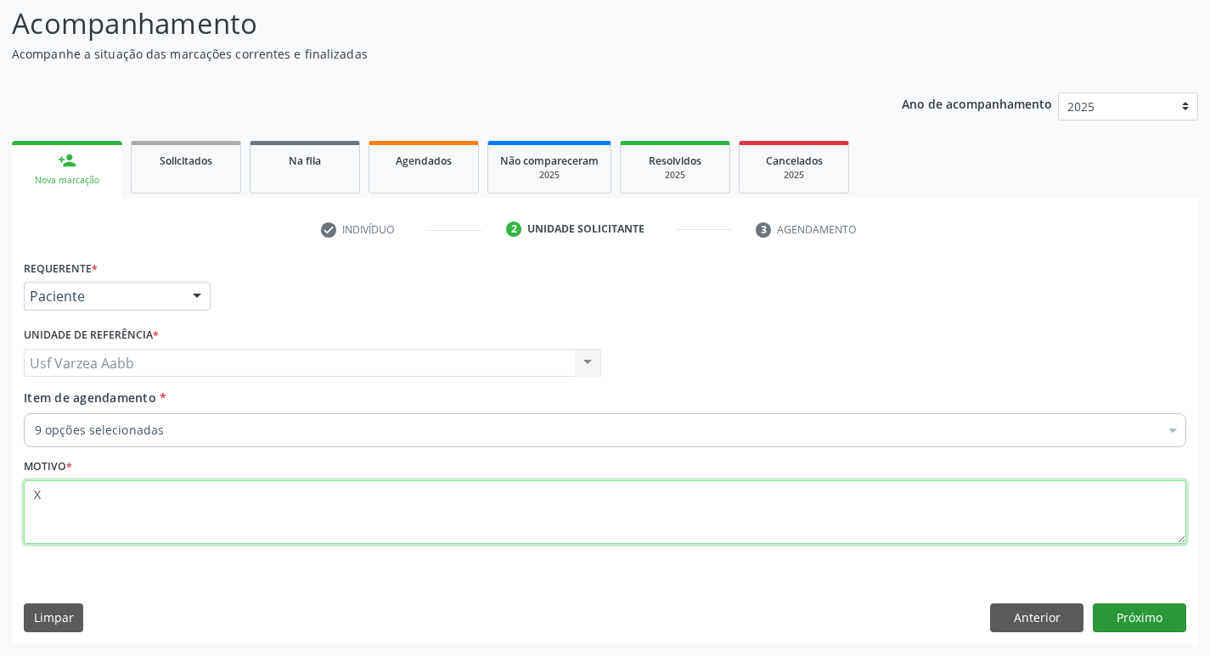
type textarea "X"
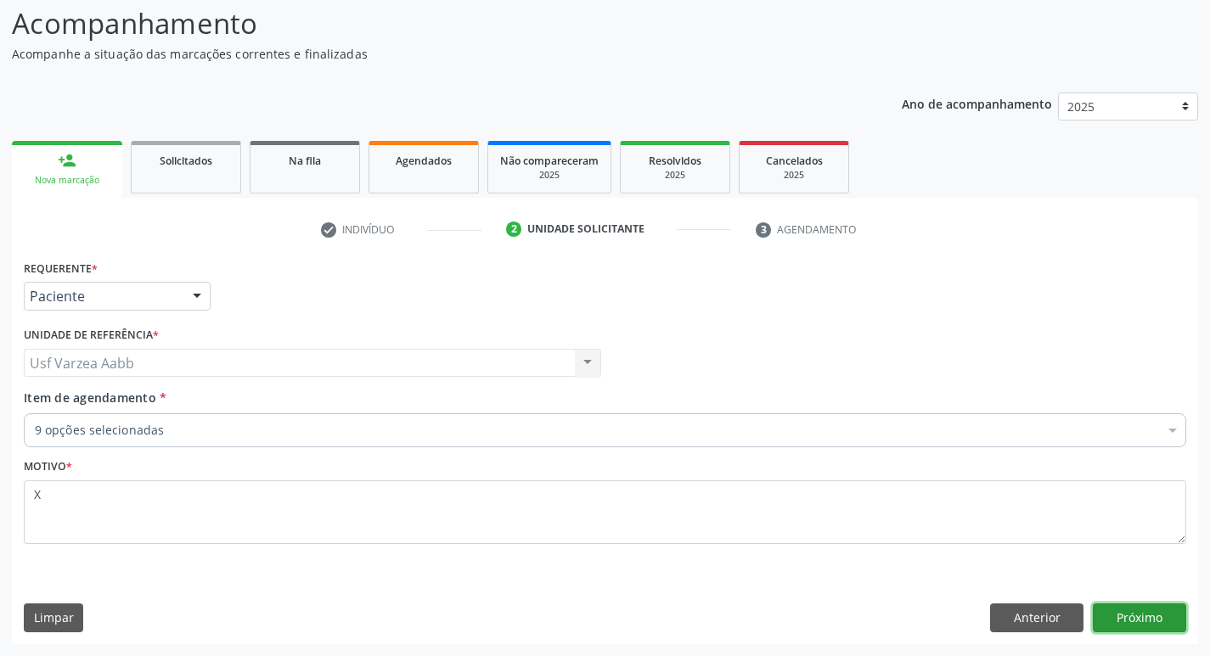
click at [1121, 625] on button "Próximo" at bounding box center [1139, 618] width 93 height 29
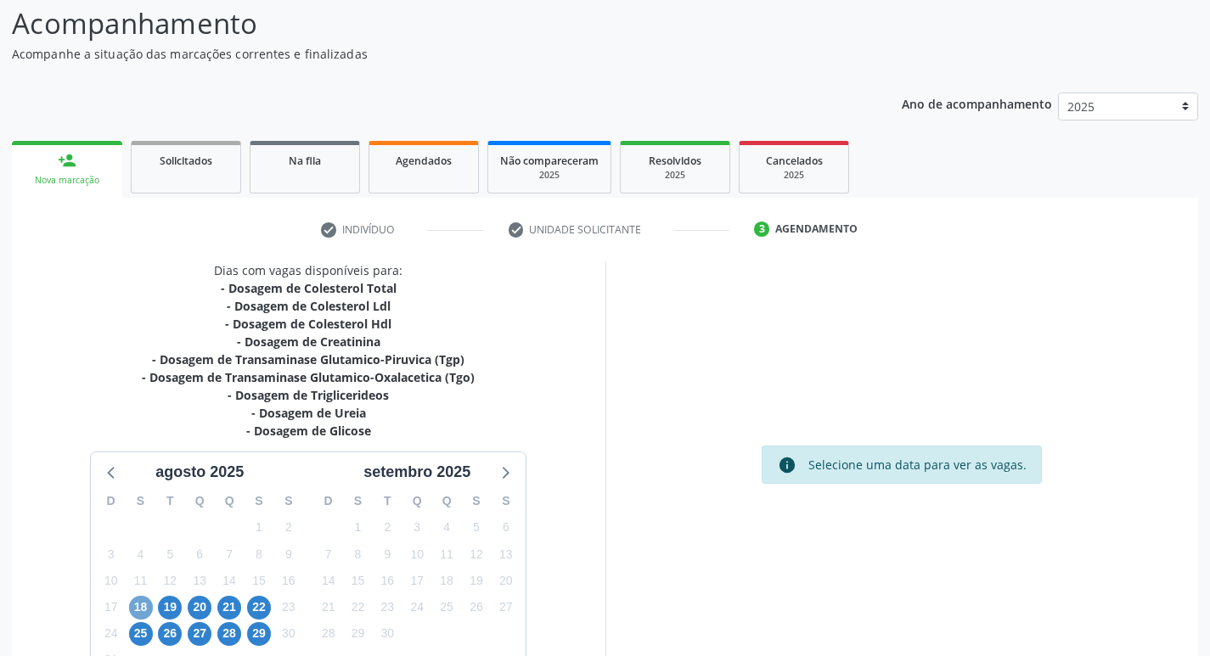
click at [146, 603] on span "18" at bounding box center [141, 608] width 24 height 24
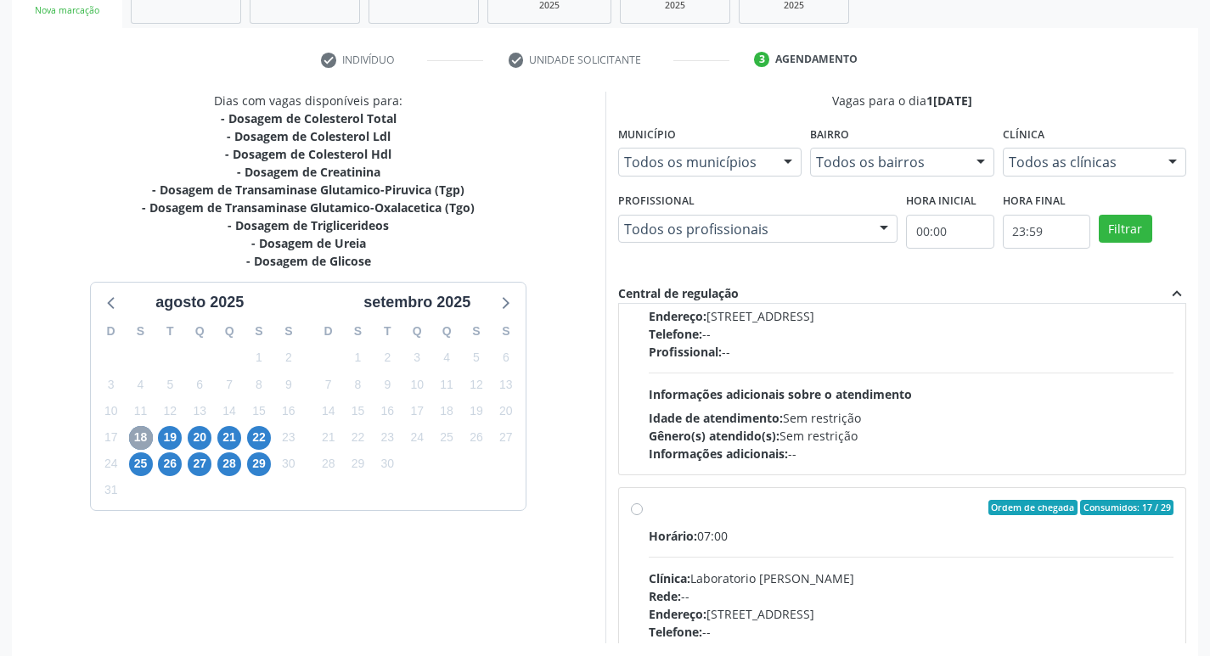
scroll to position [424, 0]
click at [649, 514] on label "Ordem de chegada Consumidos: 17 / 29 Horário: 07:00 Clínica: Laboratorio Jose P…" at bounding box center [911, 629] width 525 height 261
click at [640, 514] on input "Ordem de chegada Consumidos: 17 / 29 Horário: 07:00 Clínica: Laboratorio Jose P…" at bounding box center [637, 506] width 12 height 15
radio input "true"
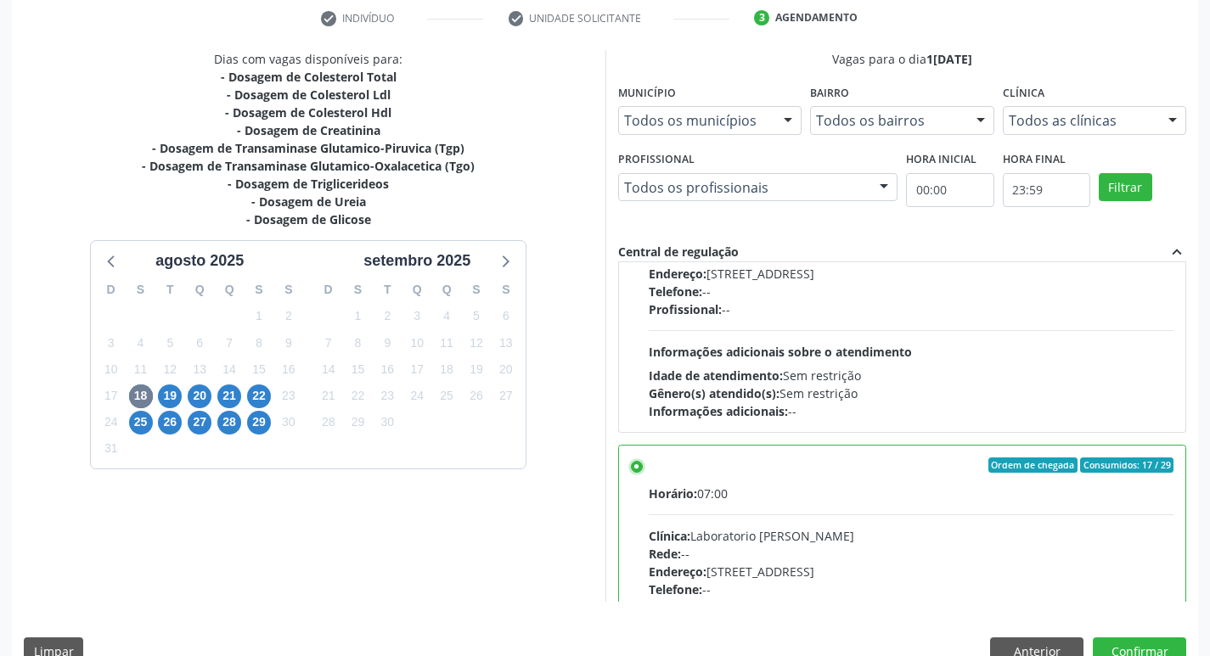
scroll to position [358, 0]
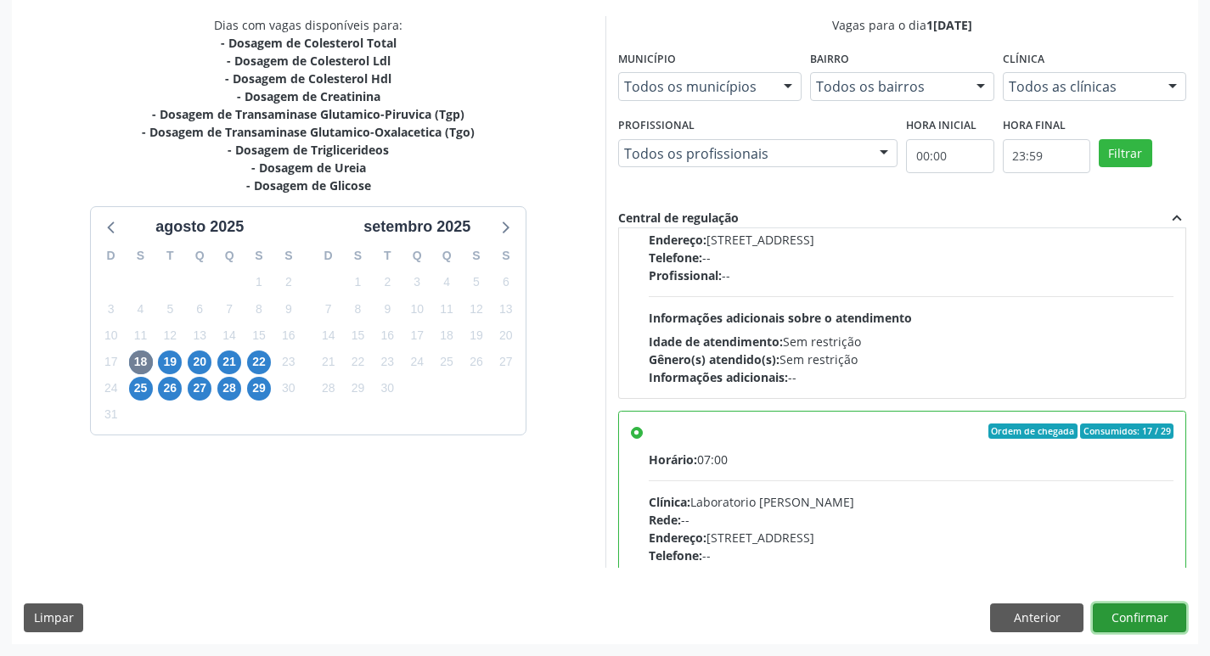
click at [1145, 620] on button "Confirmar" at bounding box center [1139, 618] width 93 height 29
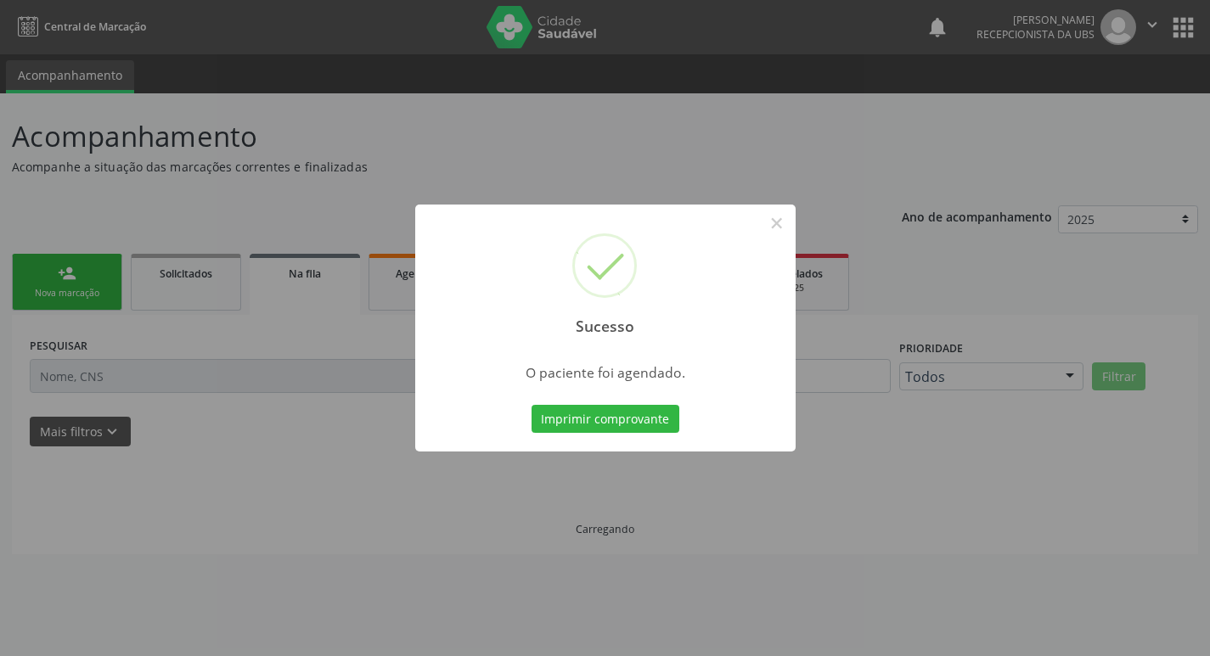
scroll to position [0, 0]
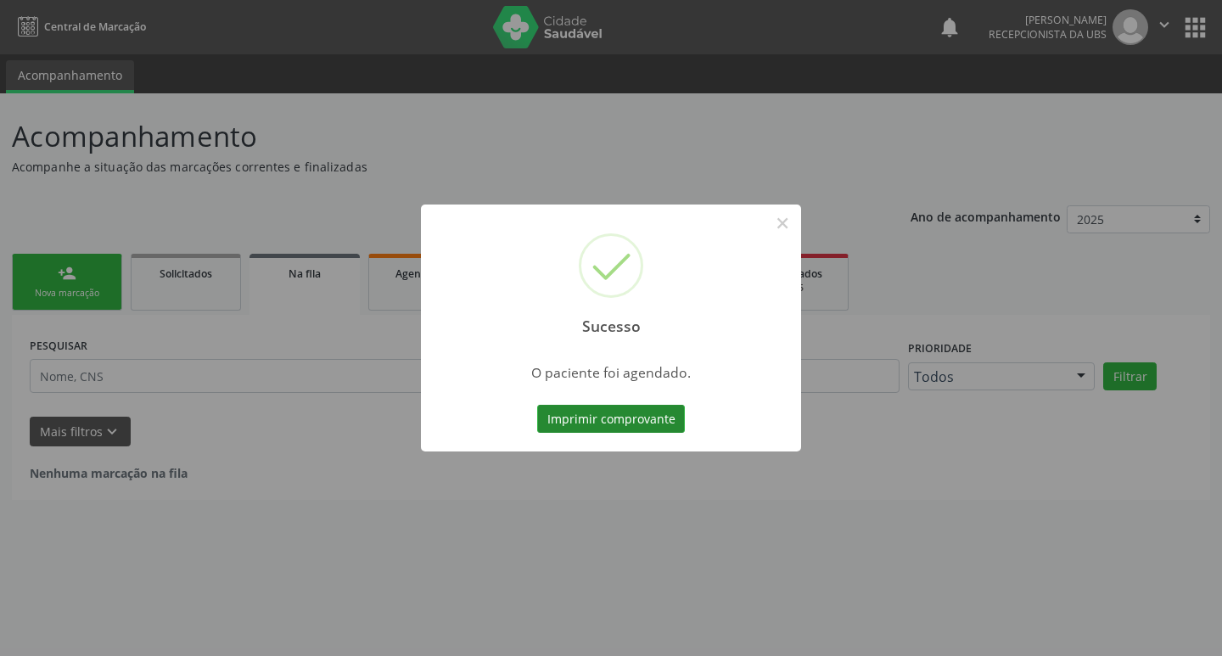
click at [553, 419] on button "Imprimir comprovante" at bounding box center [611, 419] width 148 height 29
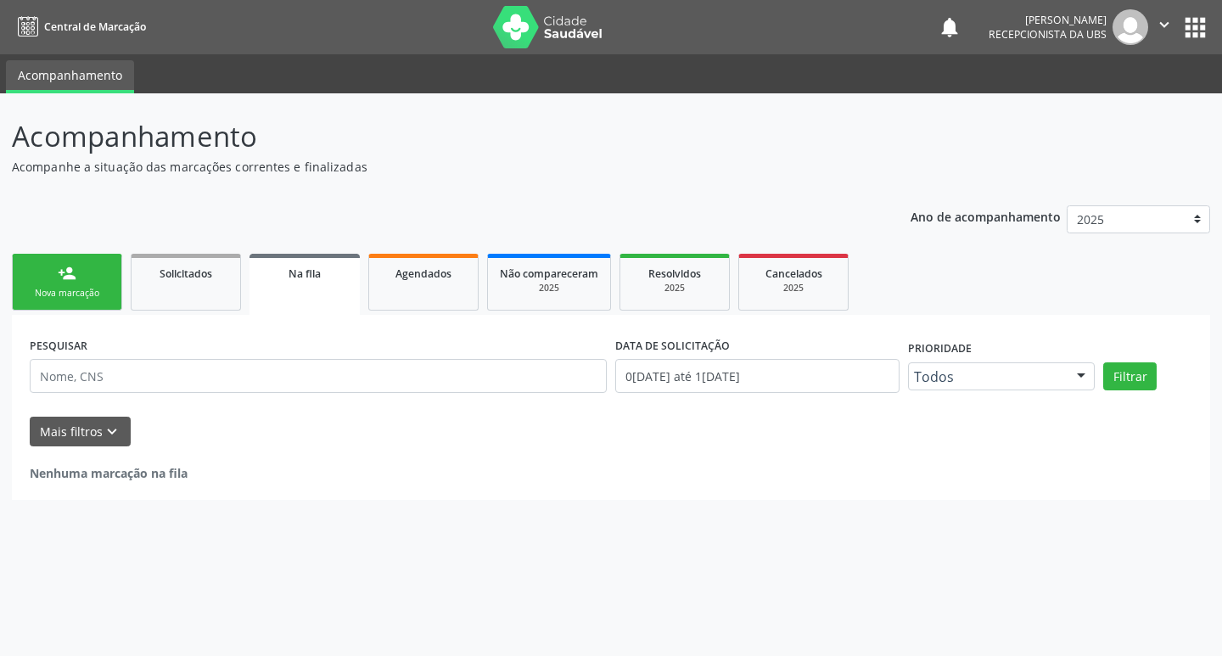
click at [57, 292] on div "Nova marcação" at bounding box center [67, 293] width 85 height 13
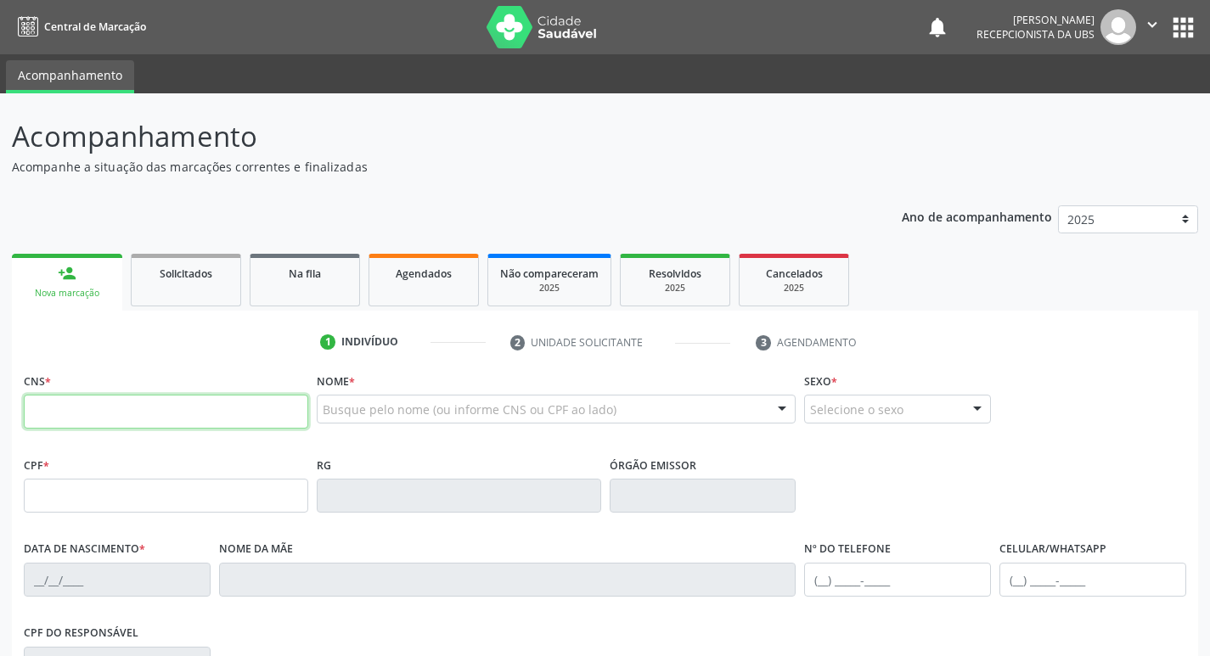
drag, startPoint x: 57, startPoint y: 292, endPoint x: 104, endPoint y: 397, distance: 115.5
click at [104, 400] on input "text" at bounding box center [166, 412] width 284 height 34
paste input "700 6079 4428 8265"
type input "700 6079 4428 8265"
type input "628.688.704-06"
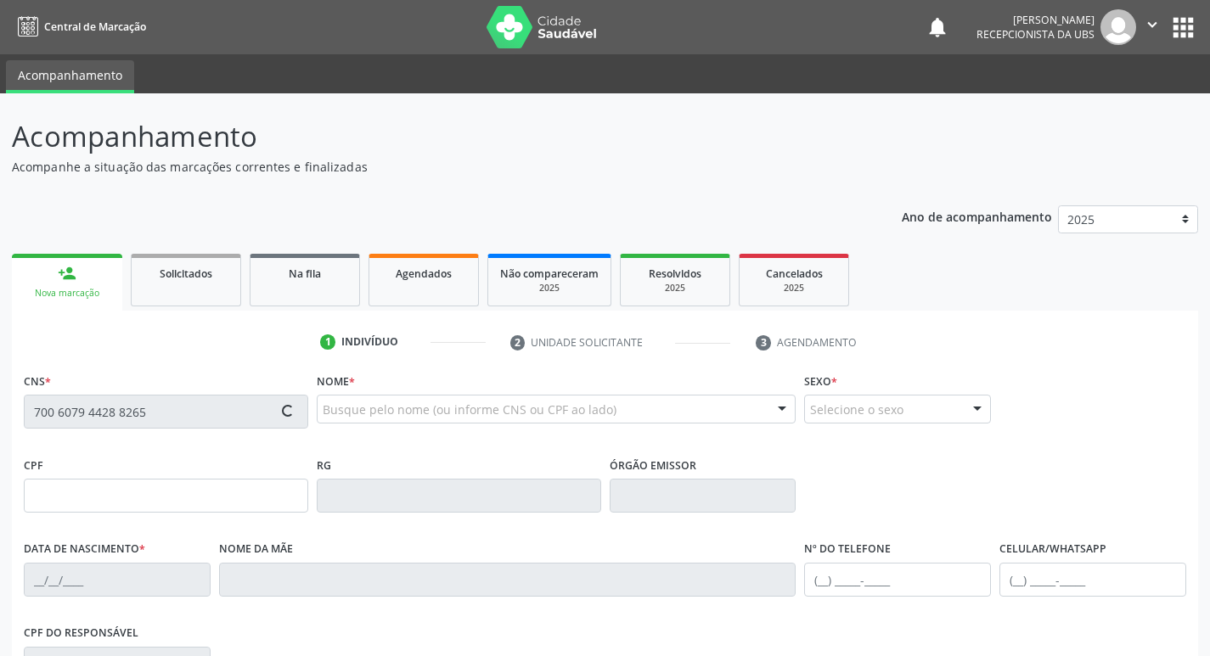
type input "[DATE]"
type input "[PERSON_NAME]"
type input "[PHONE_NUMBER]"
type input "1408"
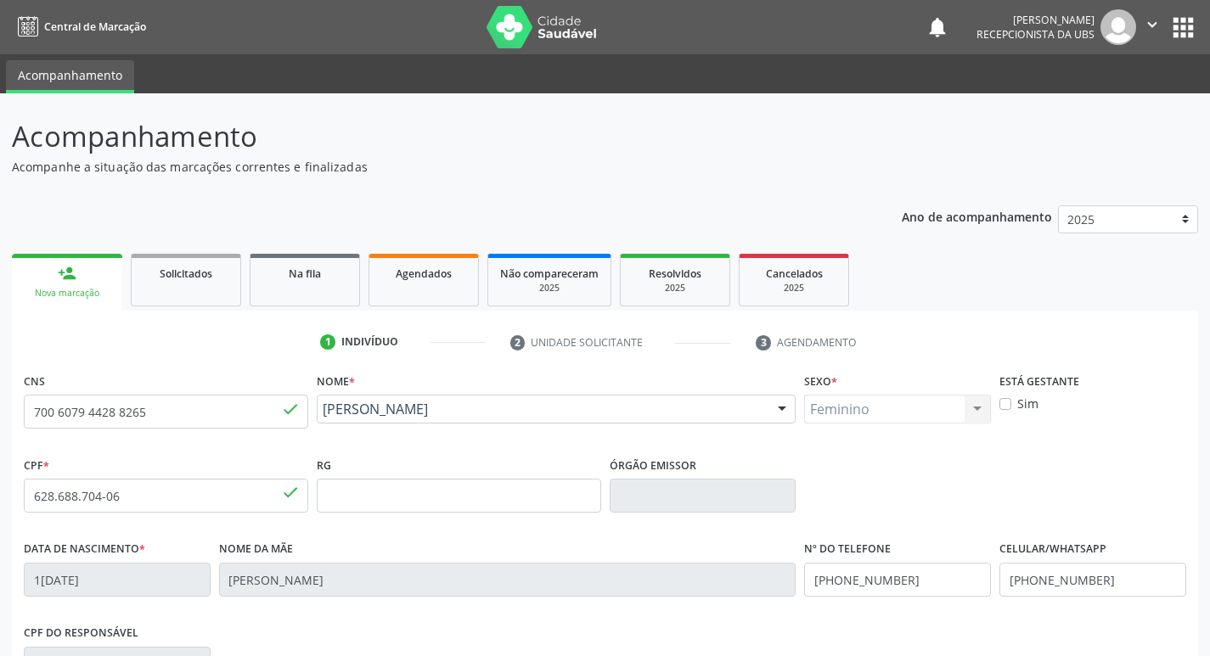
scroll to position [264, 0]
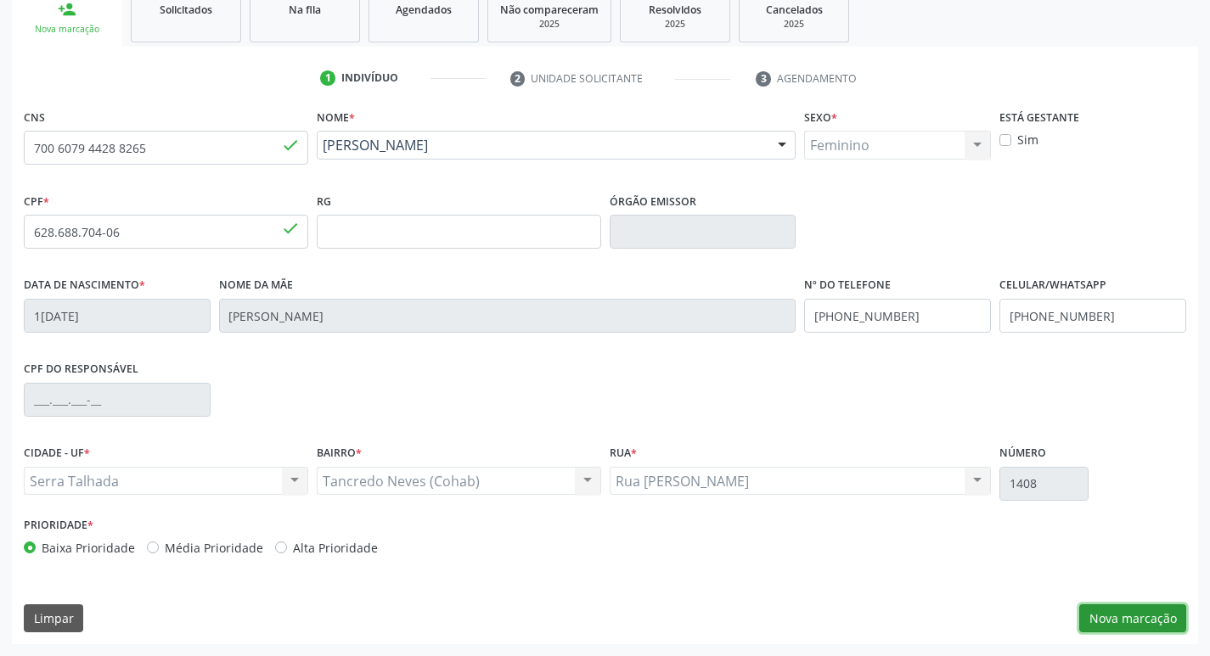
click at [1130, 618] on button "Nova marcação" at bounding box center [1132, 618] width 107 height 29
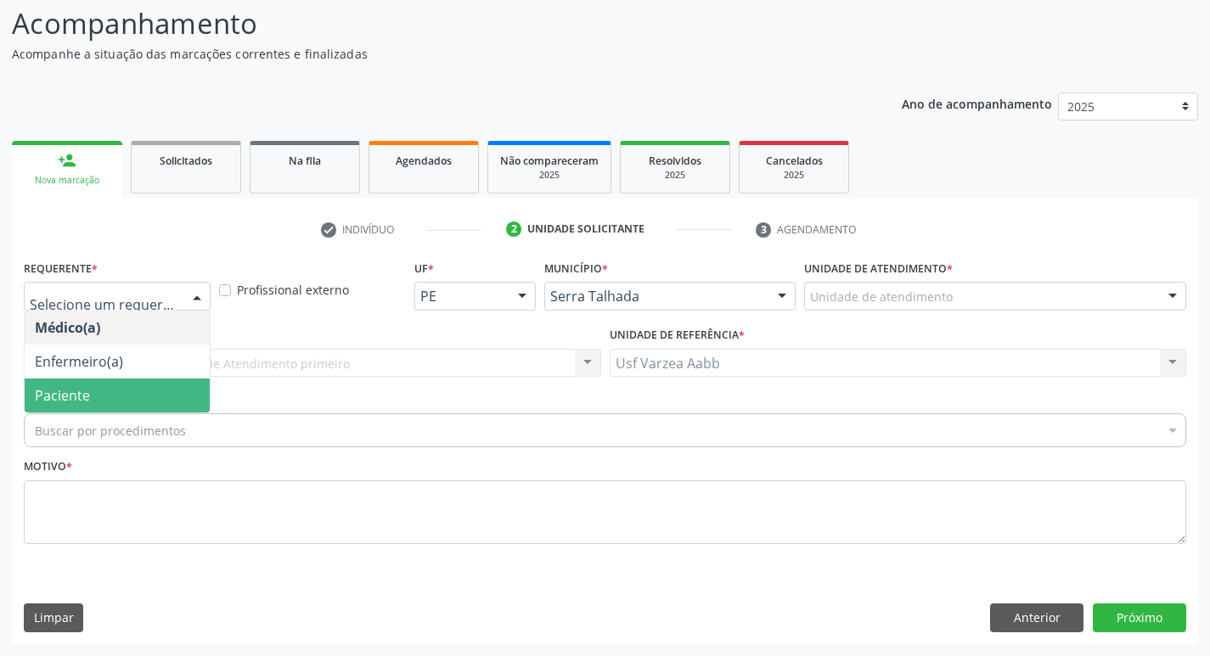
click at [64, 389] on span "Paciente" at bounding box center [62, 395] width 55 height 19
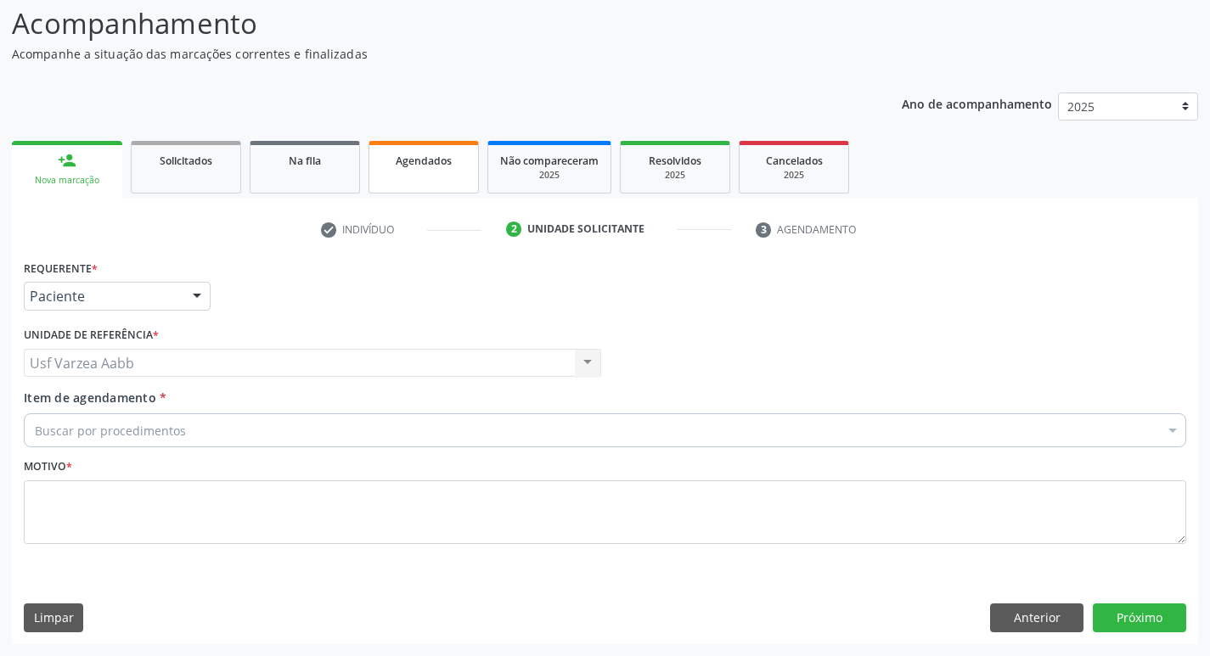
click at [428, 171] on link "Agendados" at bounding box center [423, 167] width 110 height 53
select select "7"
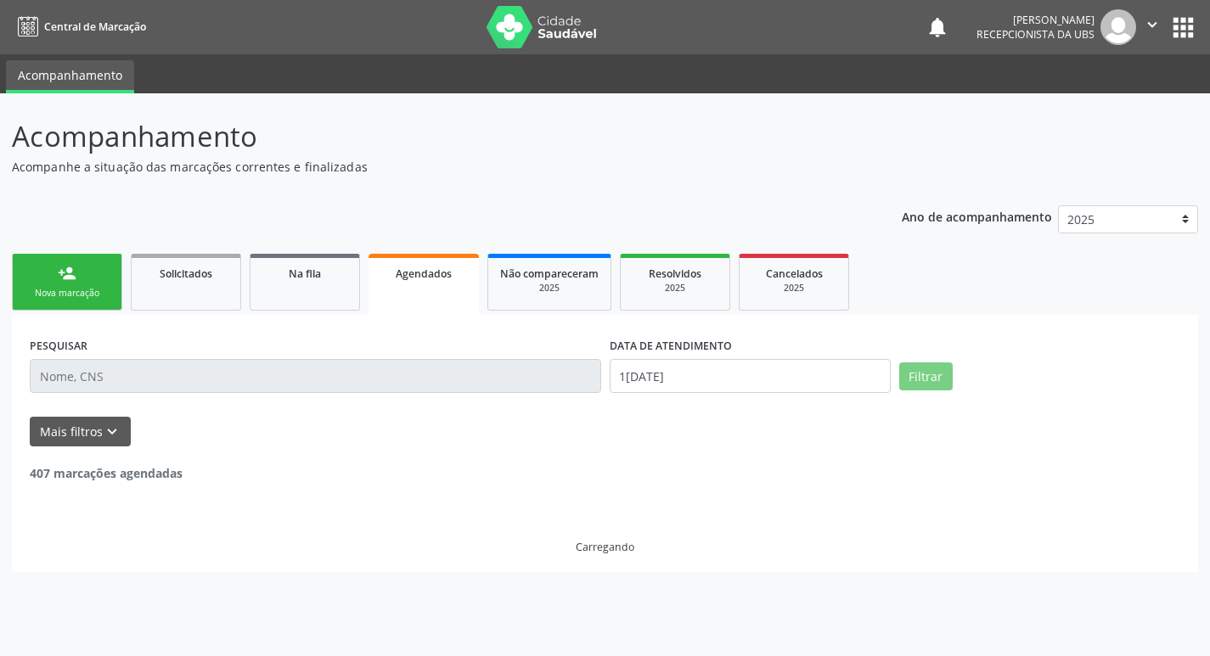
scroll to position [0, 0]
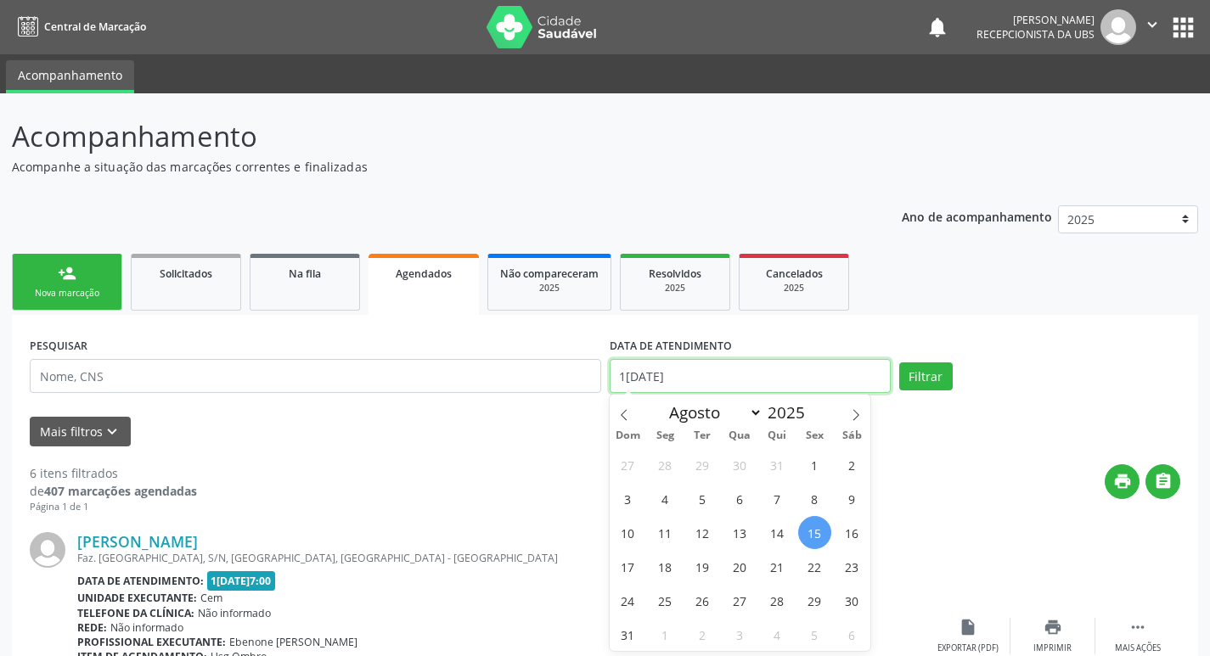
click at [848, 386] on input "15/08/2025" at bounding box center [750, 376] width 281 height 34
click at [655, 569] on span "18" at bounding box center [665, 566] width 33 height 33
type input "1[DATE]"
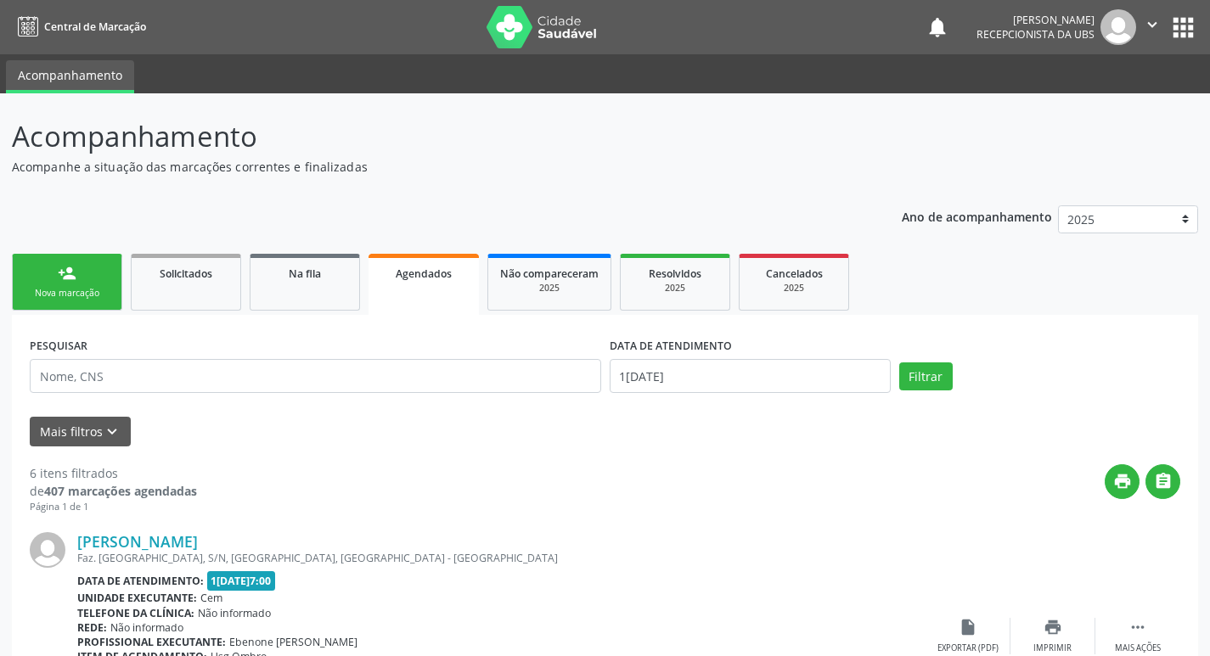
click at [243, 338] on div "PESQUISAR" at bounding box center [315, 369] width 580 height 72
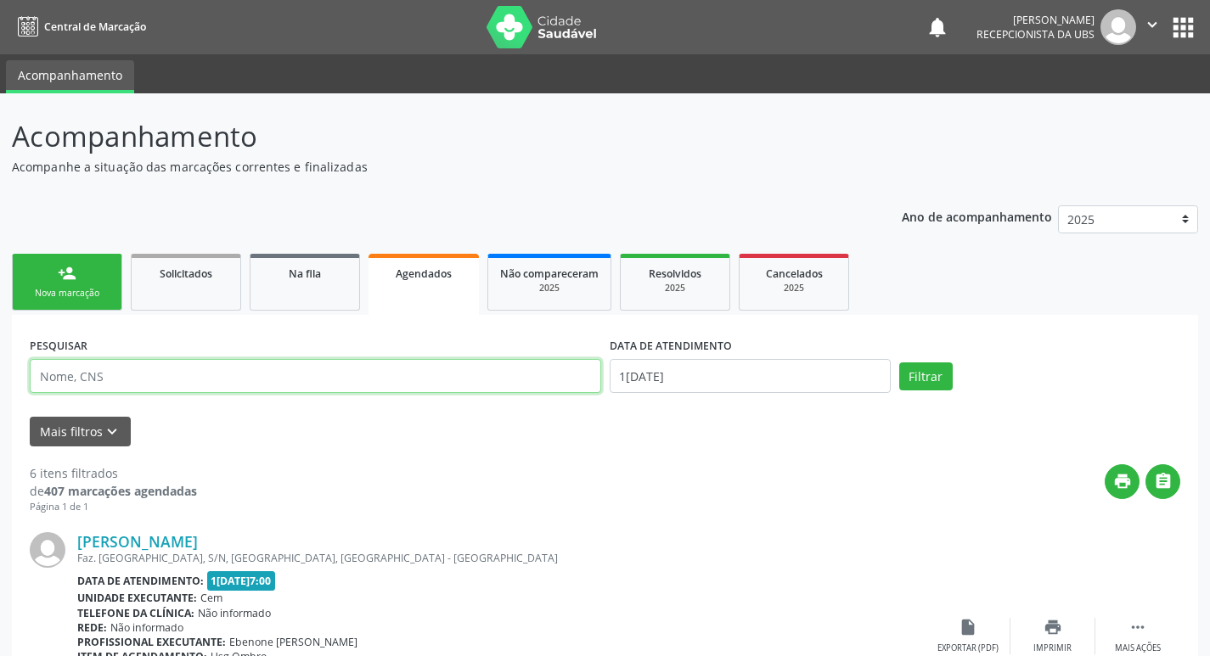
click at [228, 379] on input "text" at bounding box center [315, 376] width 571 height 34
type input "GERALDA"
click at [899, 362] on button "Filtrar" at bounding box center [925, 376] width 53 height 29
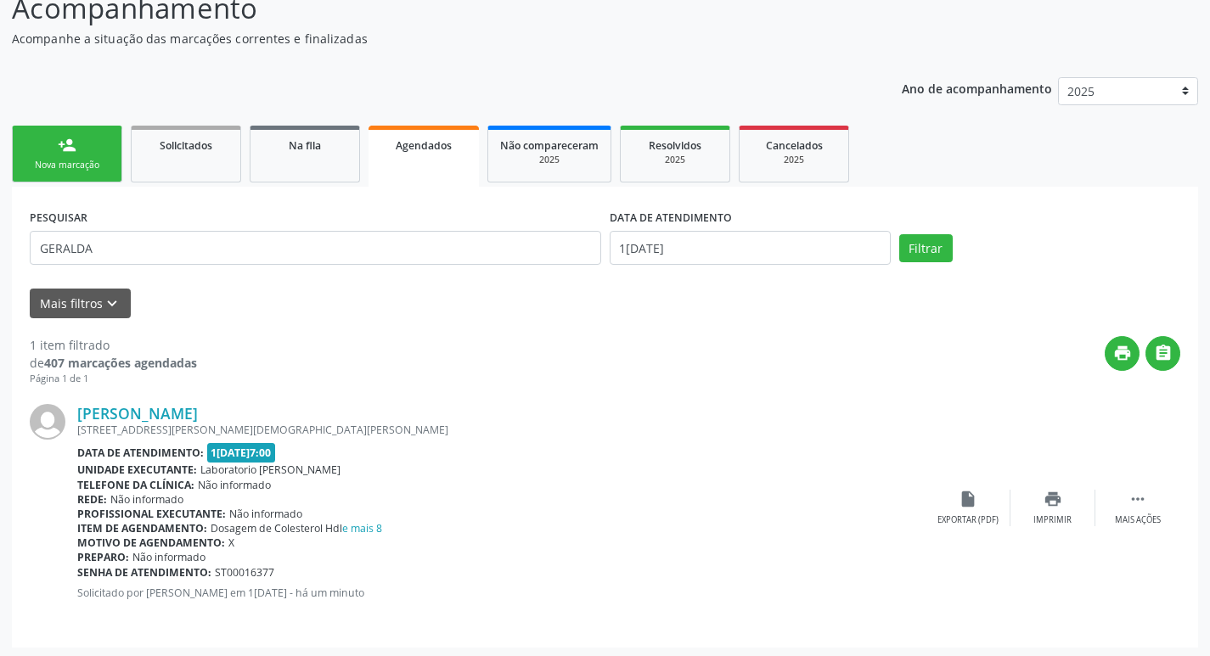
scroll to position [132, 0]
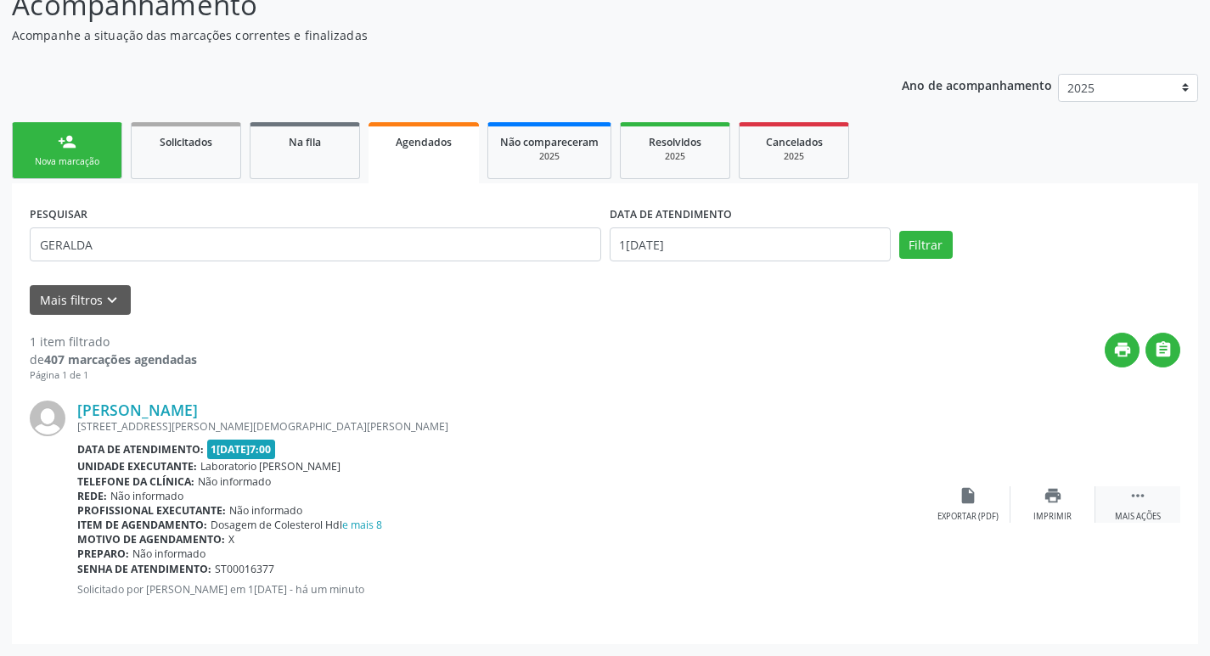
click at [1160, 506] on div " Mais ações" at bounding box center [1137, 504] width 85 height 37
click at [1070, 503] on div "edit Editar" at bounding box center [1052, 504] width 85 height 37
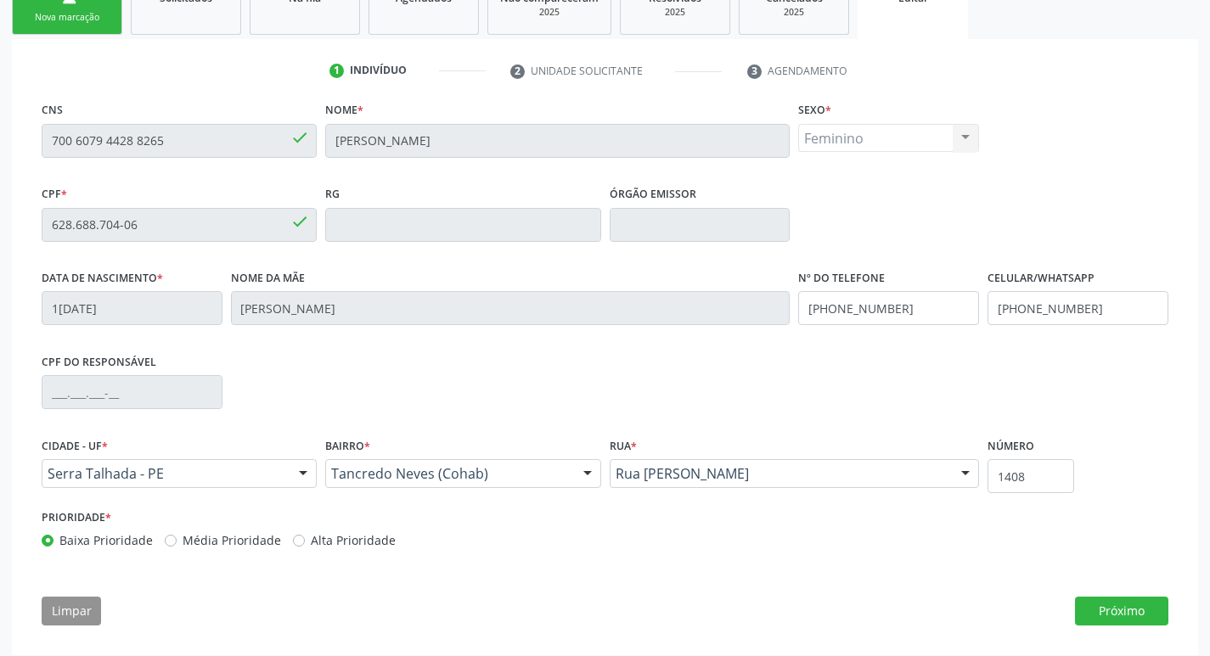
scroll to position [287, 0]
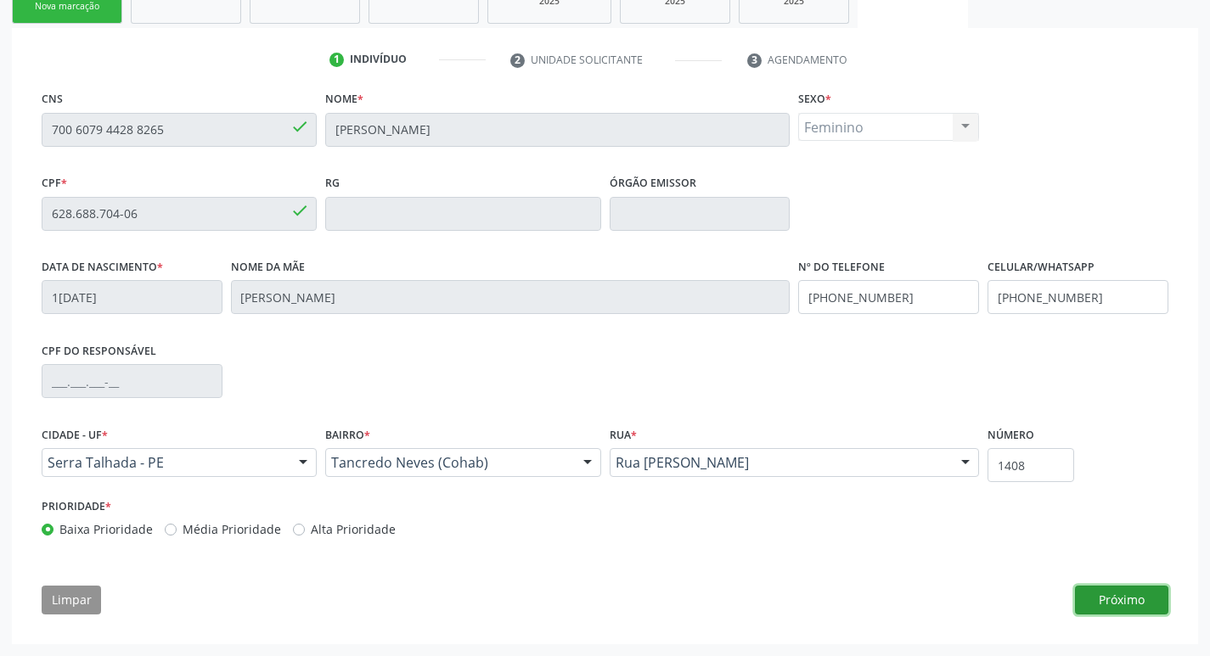
click at [1104, 607] on button "Próximo" at bounding box center [1121, 600] width 93 height 29
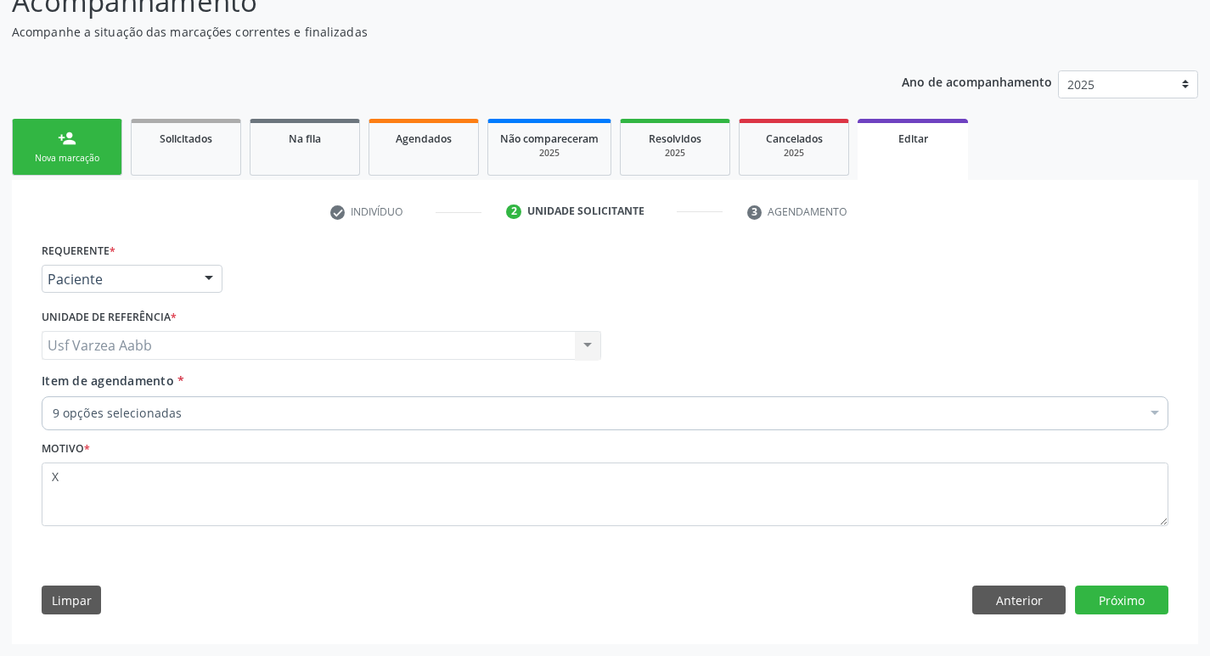
scroll to position [135, 0]
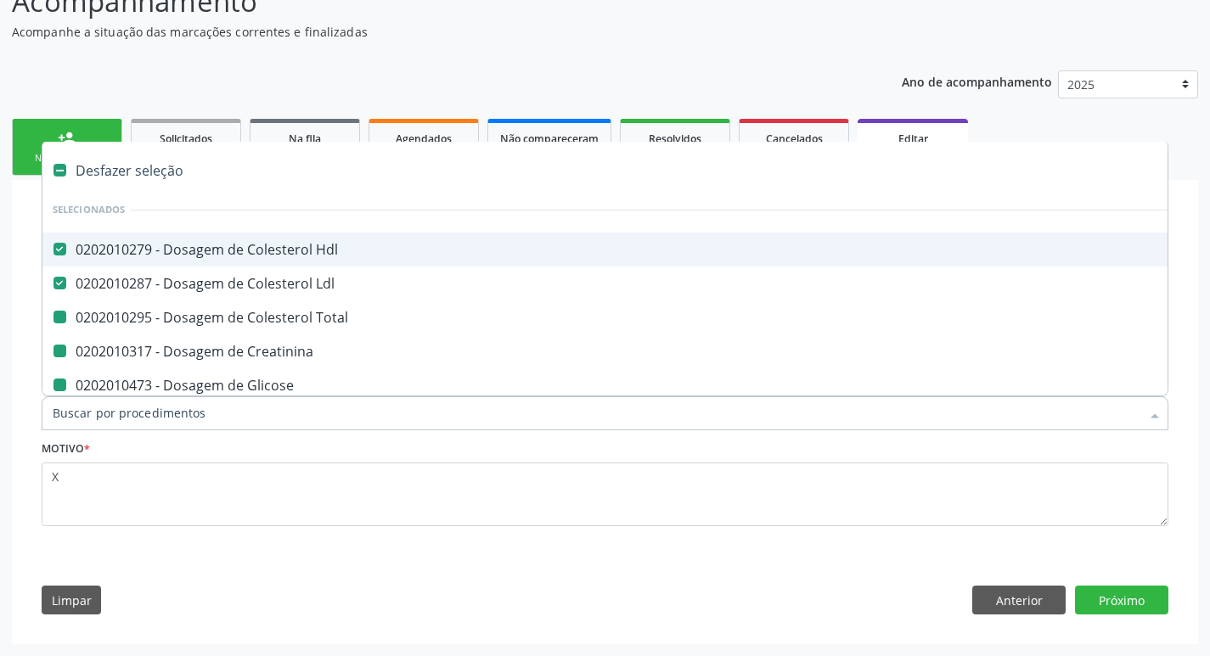
type input "H"
checkbox Total "false"
checkbox Creatinina "false"
checkbox Glicose "false"
checkbox \(Tgo\) "false"
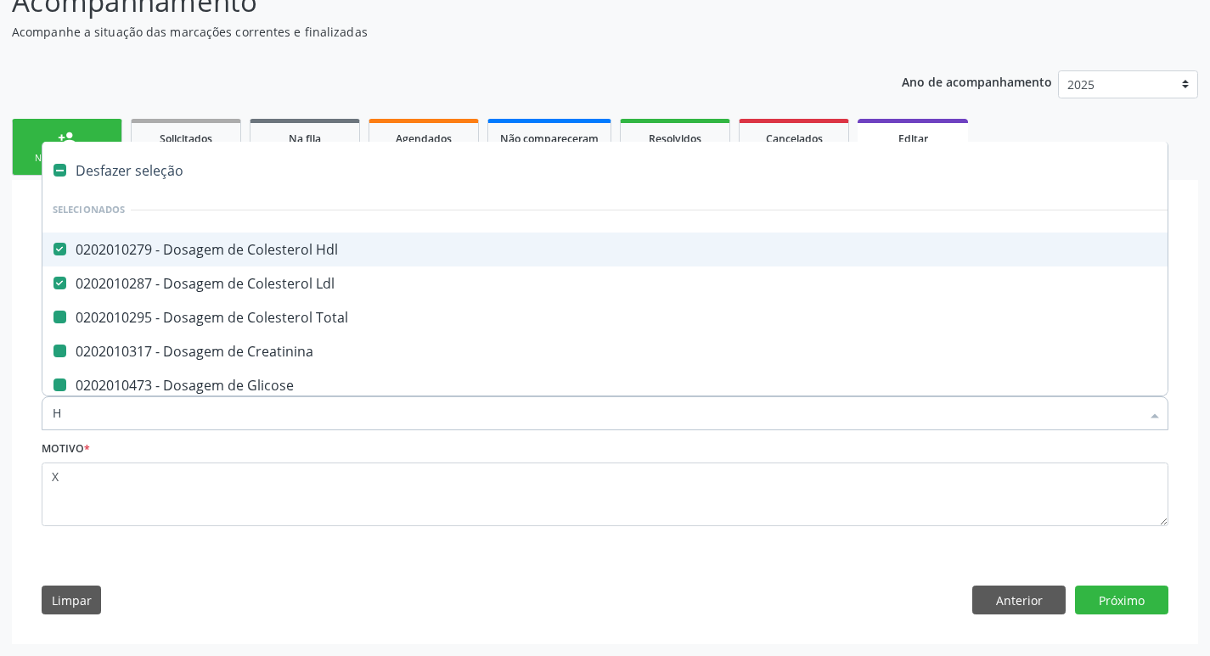
checkbox \(Tgp\) "false"
checkbox Triglicerideos "false"
checkbox Ureia "false"
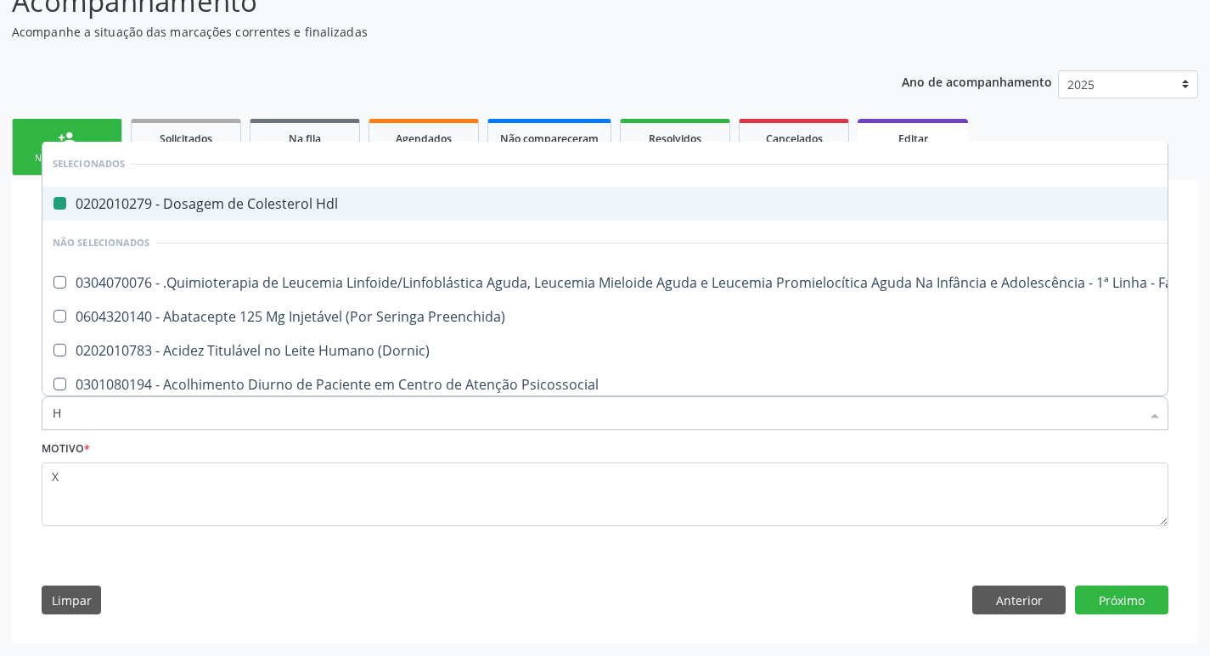
type input "HE"
checkbox Hdl "false"
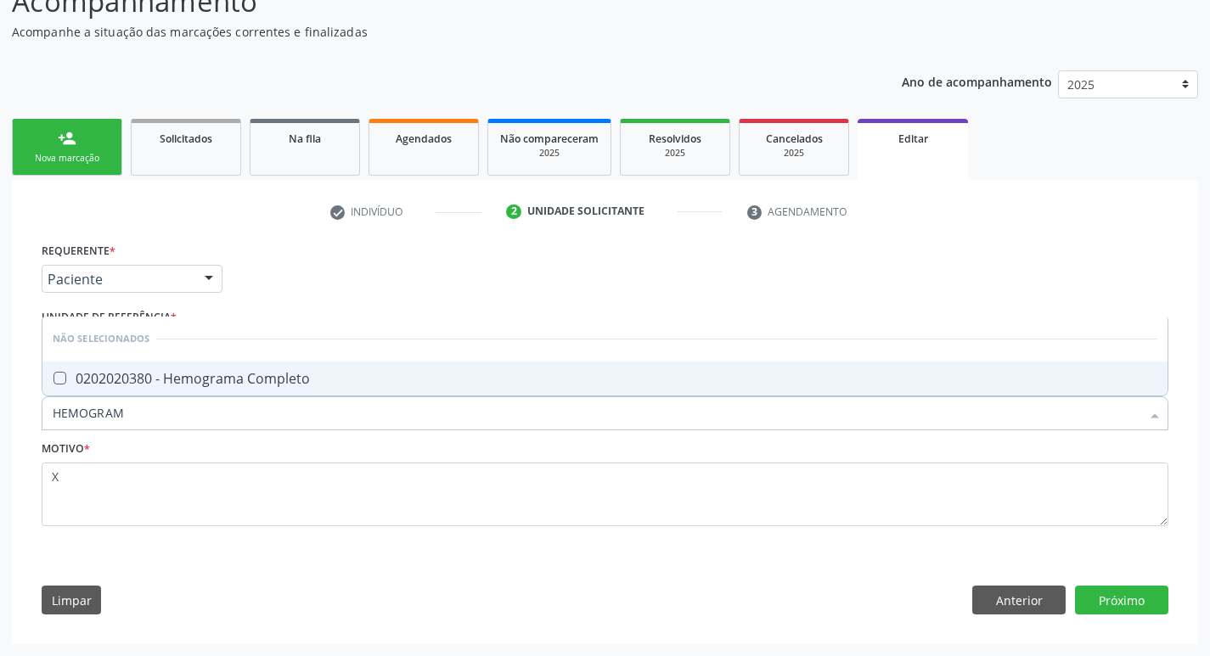
type input "HEMOGRAMA"
click at [219, 383] on div "0202020380 - Hemograma Completo" at bounding box center [605, 379] width 1104 height 14
checkbox Completo "true"
click at [214, 413] on input "HEMOGRAMA" at bounding box center [596, 413] width 1087 height 34
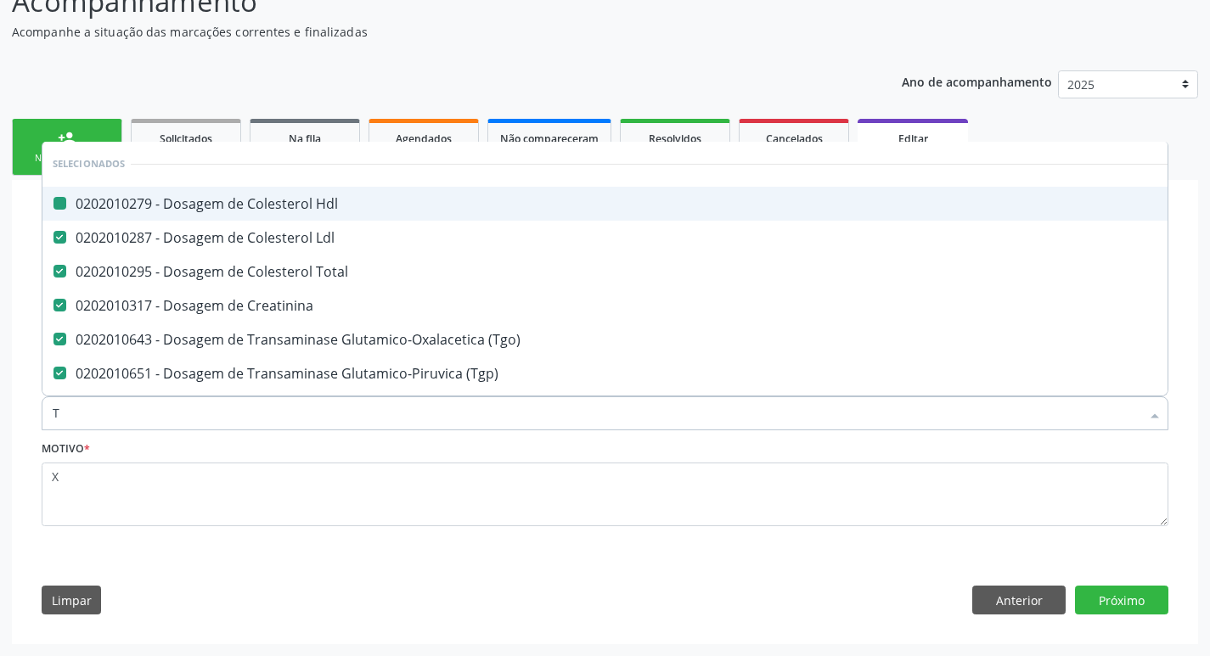
type input "TS"
checkbox Hdl "false"
checkbox Ldl "false"
checkbox Total "false"
checkbox Creatinina "false"
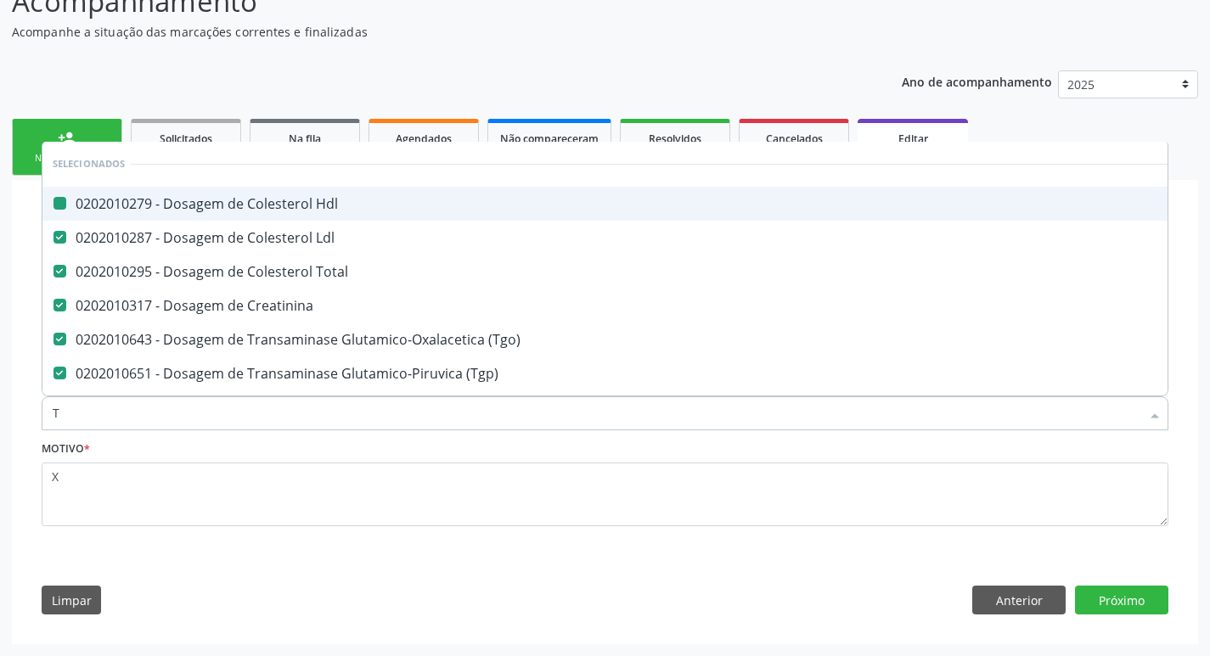
checkbox \(Tgo\) "false"
checkbox \(Tgp\) "false"
checkbox Triglicerideos "false"
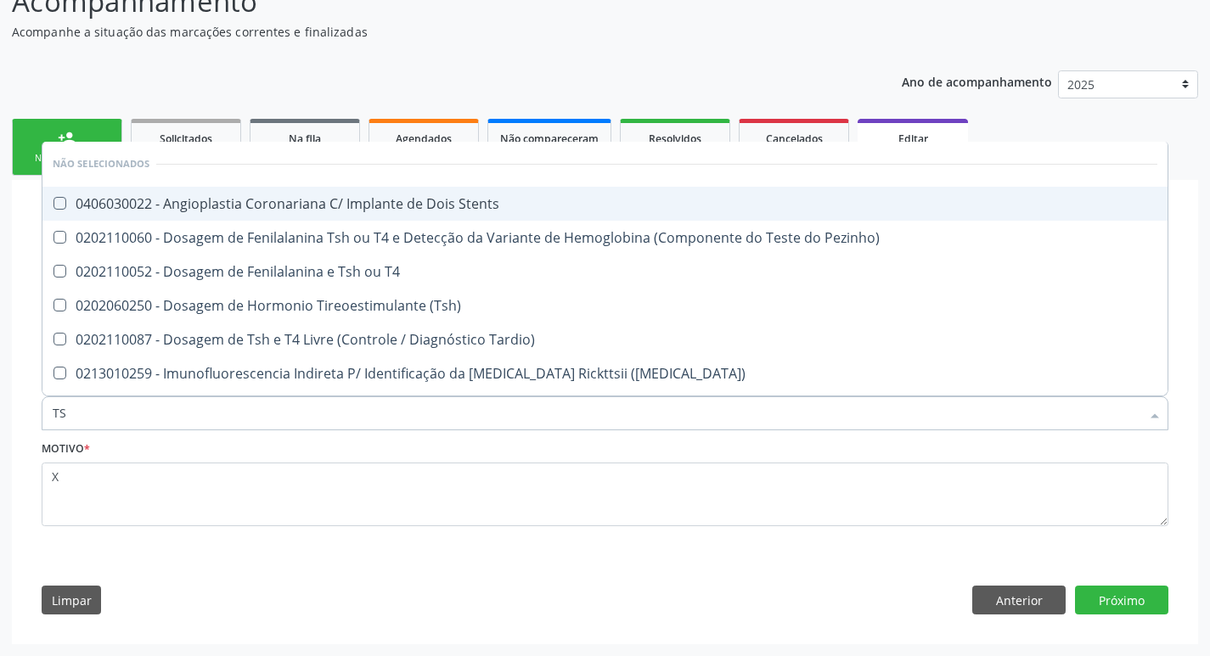
type input "T"
checkbox Stents "true"
checkbox Pezinho\) "true"
checkbox T4 "true"
checkbox \(Tsh\) "true"
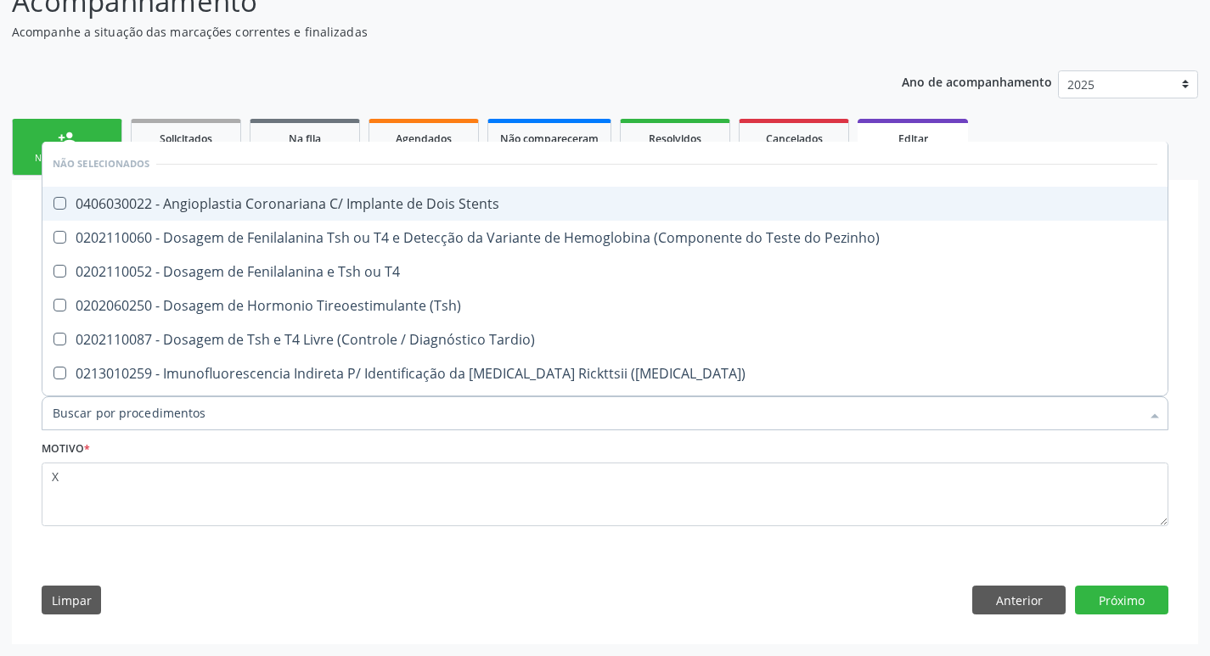
checkbox Tardio\) "true"
checkbox Maculosa\) "true"
checkbox Aço "true"
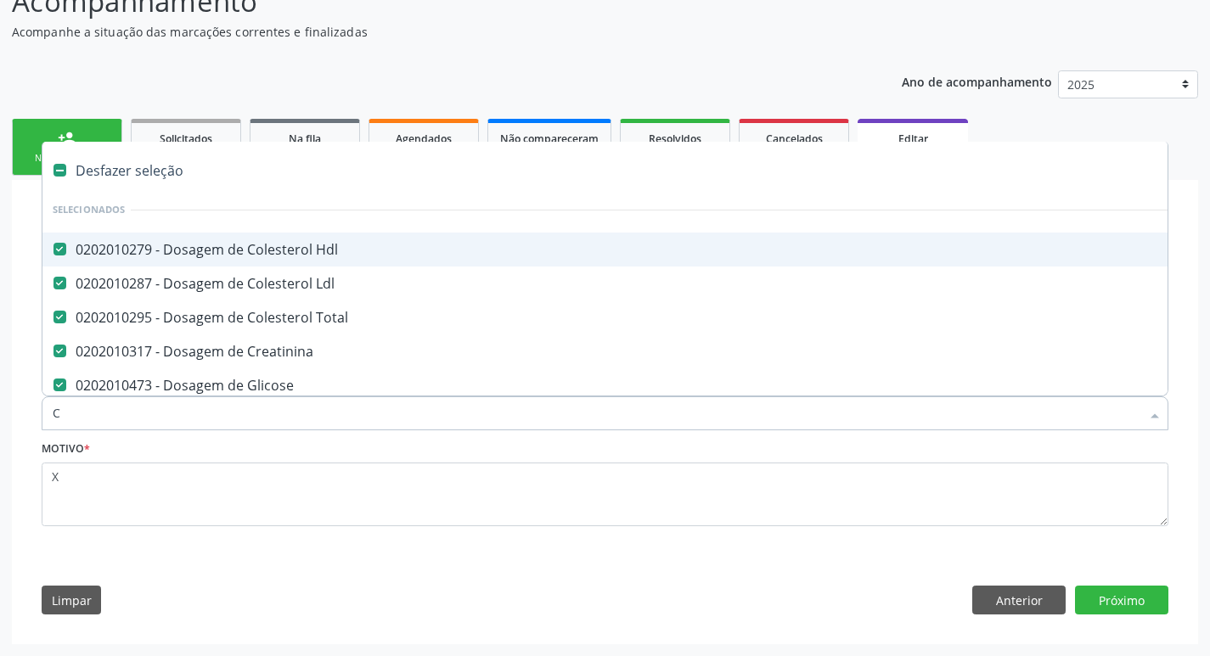
type input "CO"
checkbox Triglicerideos "false"
type input "COAG"
checkbox Hdl "false"
checkbox Ldl "false"
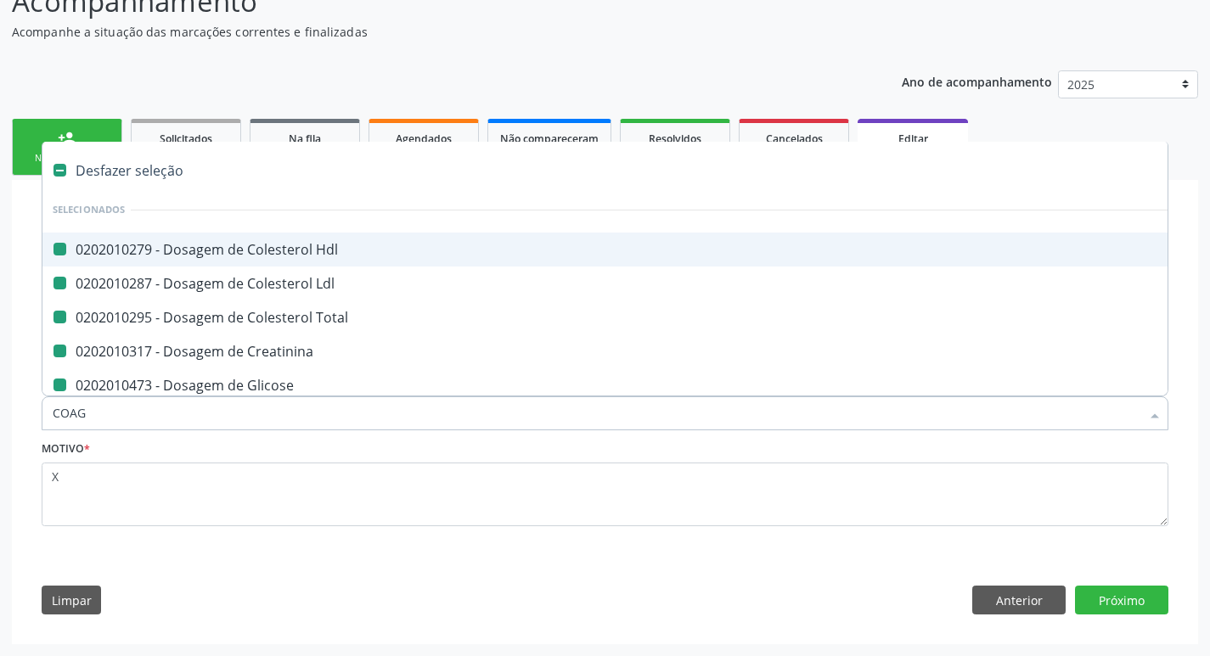
checkbox Total "false"
checkbox Creatinina "false"
checkbox Glicose "false"
checkbox \(Tgo\) "false"
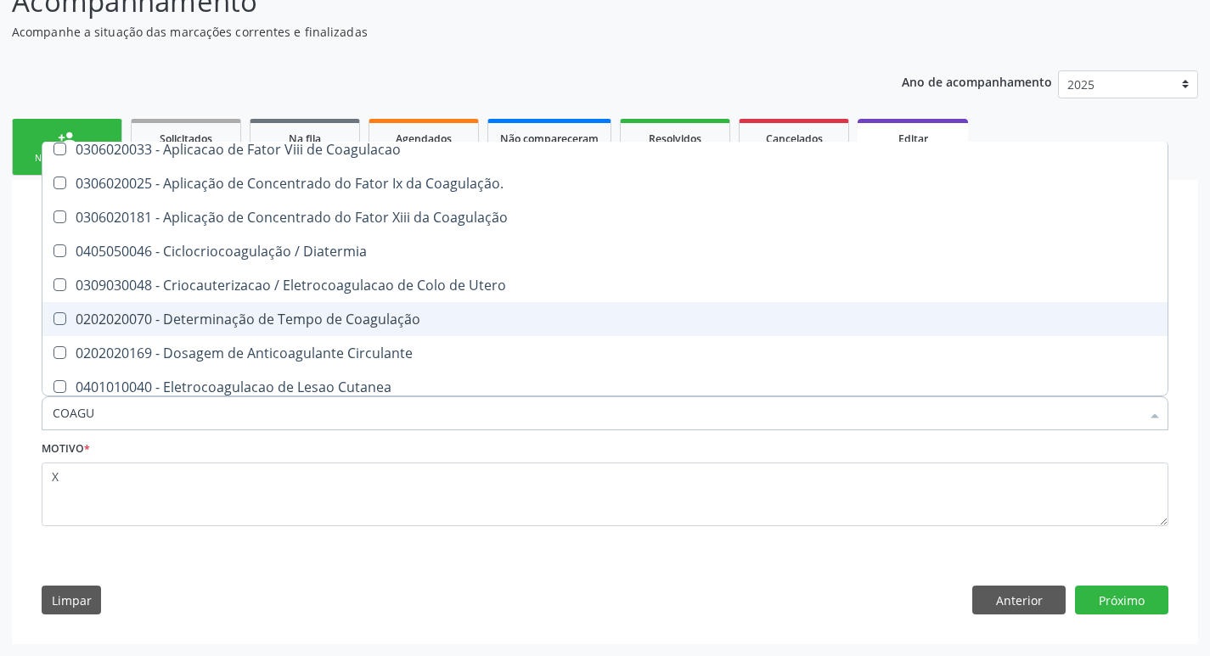
scroll to position [85, 0]
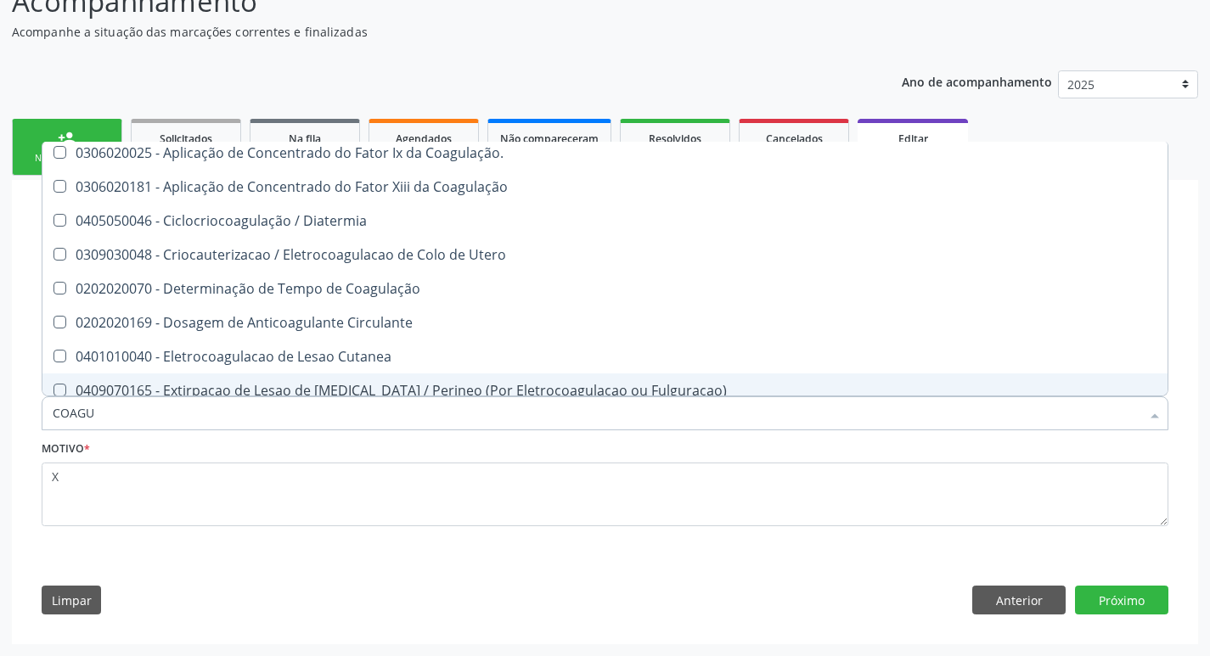
click at [176, 417] on input "COAGU" at bounding box center [596, 413] width 1087 height 34
type input "0"
checkbox Coagulacao "true"
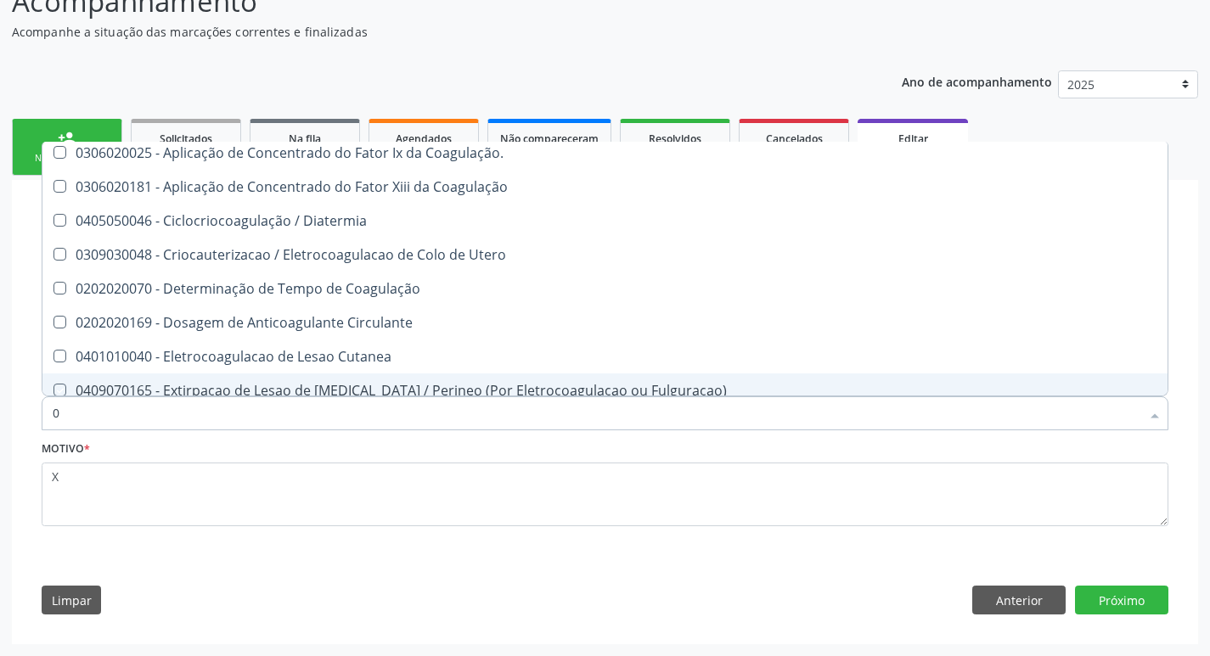
checkbox Coagulação\ "true"
checkbox Coagulação "true"
checkbox Diatermia "true"
checkbox Utero "true"
checkbox Coagulação "true"
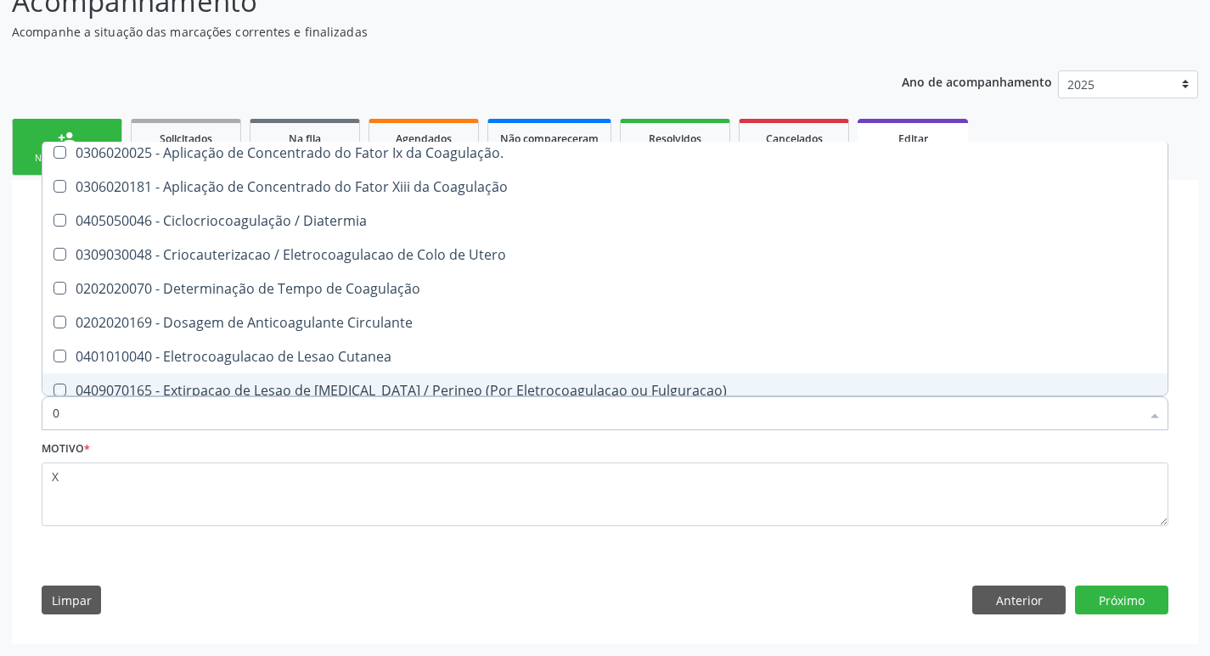
checkbox Cutanea "true"
checkbox Circulante "true"
checkbox Fulguracao\) "true"
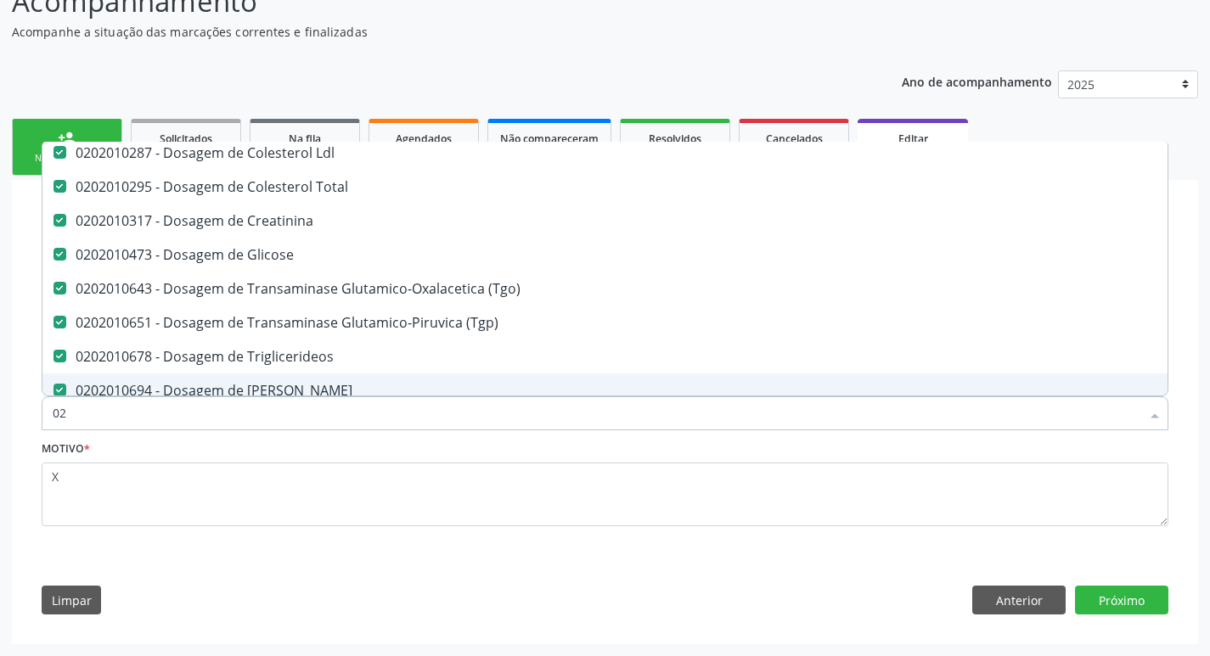
type input "020"
checkbox Transferrina "true"
type input "0202"
checkbox Automatica\) "true"
type input "02020"
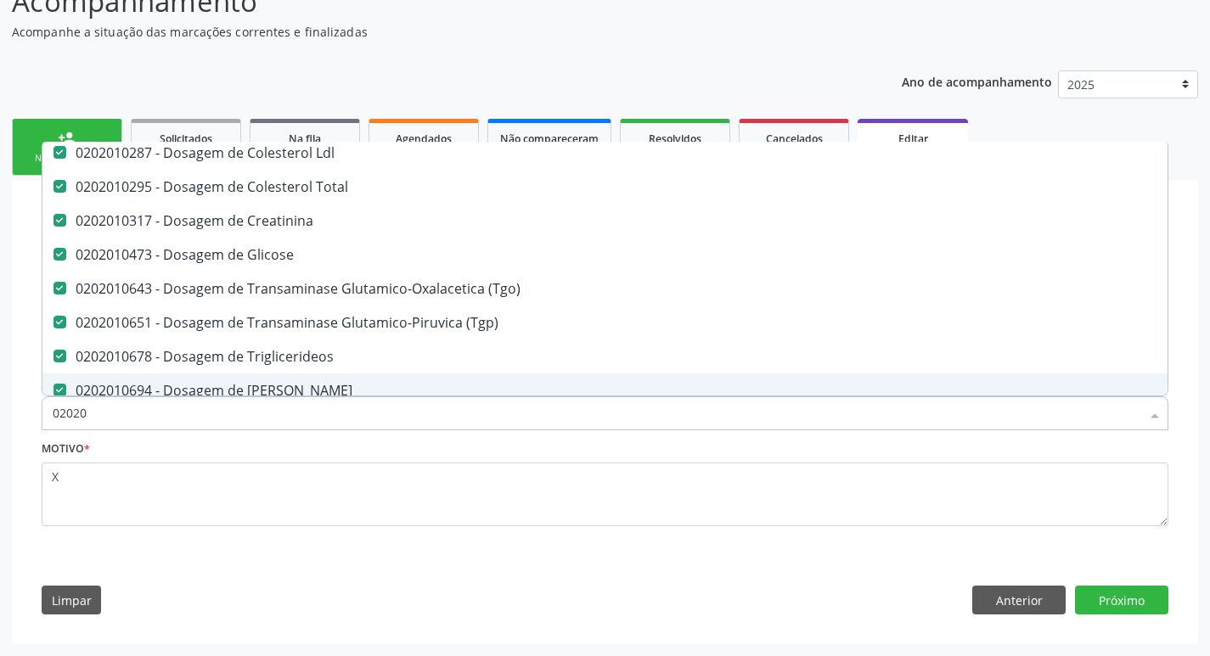
checkbox Zinco "true"
checkbox Completo "false"
type input "020202"
checkbox Hdl "false"
checkbox Ldl "false"
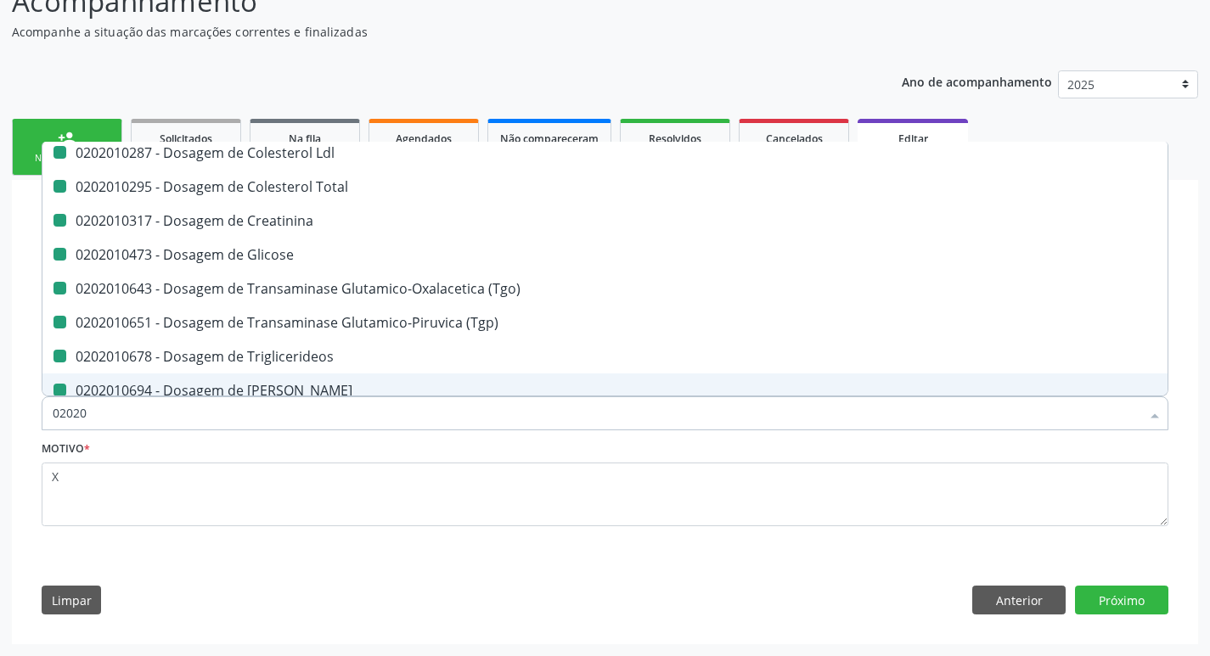
checkbox Total "false"
checkbox Creatinina "false"
checkbox Glicose "false"
checkbox \(Tgo\) "false"
checkbox Triglicerideos "false"
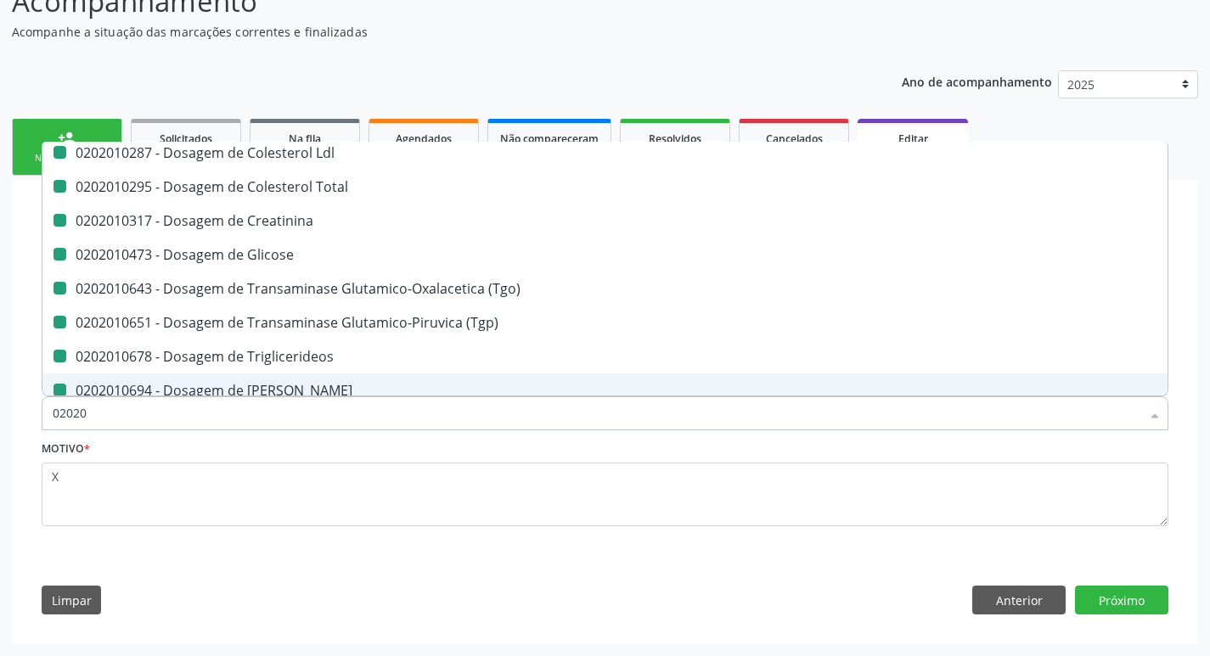
checkbox \(Tgp\) "false"
checkbox Ureia "false"
checkbox Cd4\/Cd8 "true"
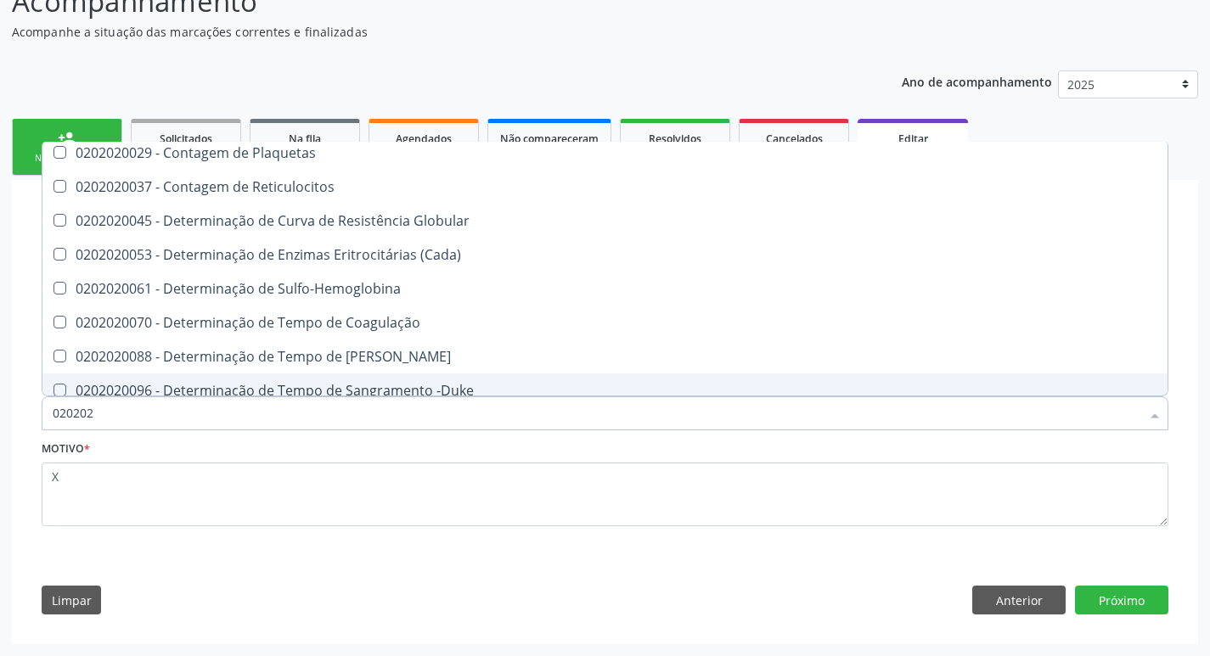
type input "0202020"
checkbox Hematocrito "true"
checkbox Completo "false"
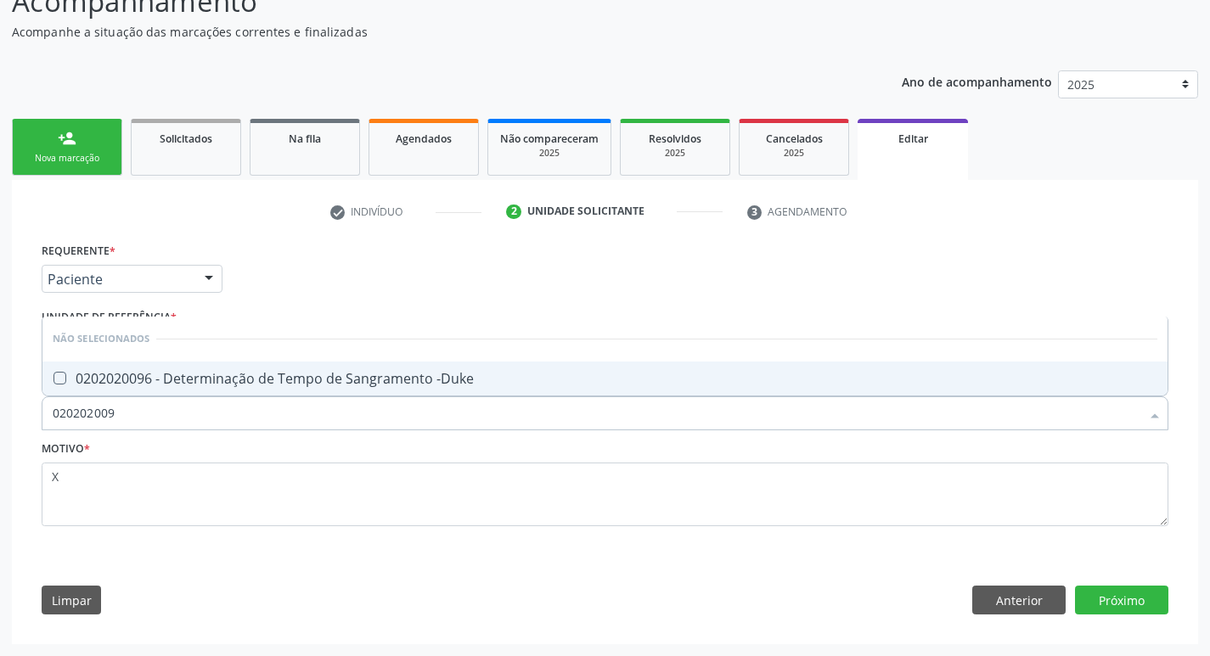
scroll to position [0, 0]
type input "0202020096"
click at [225, 385] on div "0202020096 - Determinação de Tempo de Sangramento -Duke" at bounding box center [605, 379] width 1104 height 14
checkbox -Duke "true"
click at [203, 398] on input "0202020096" at bounding box center [596, 413] width 1087 height 34
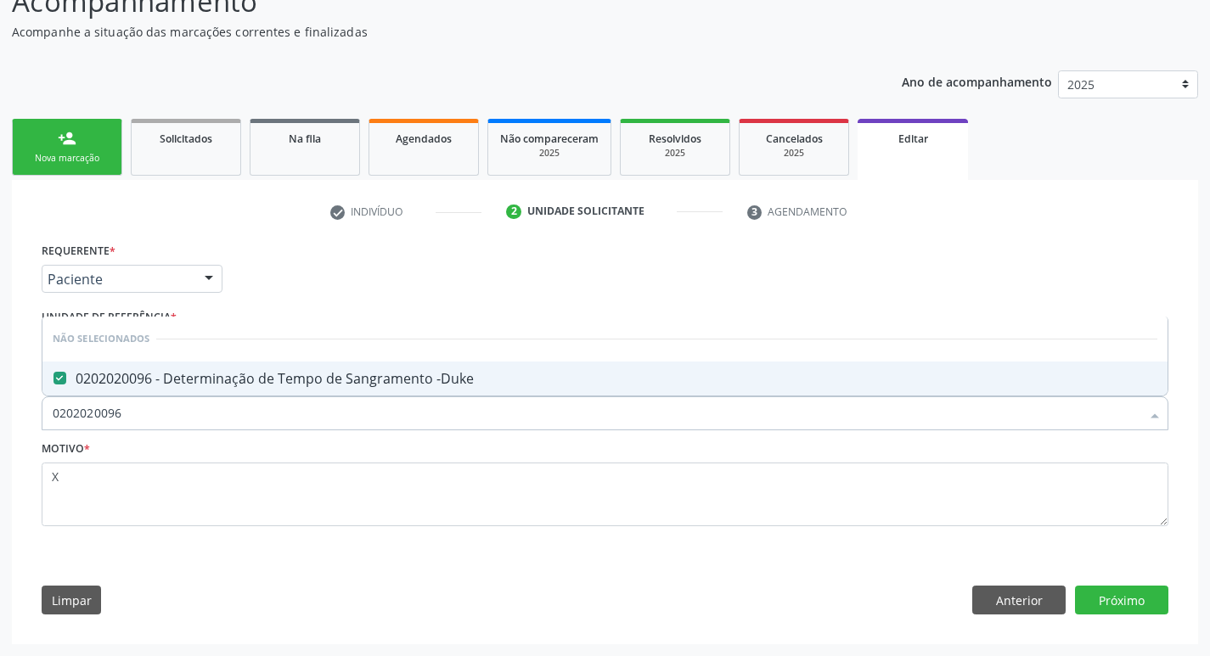
click at [203, 398] on input "0202020096" at bounding box center [596, 413] width 1087 height 34
type input "02020200"
checkbox -Duke "false"
type input "0202020070"
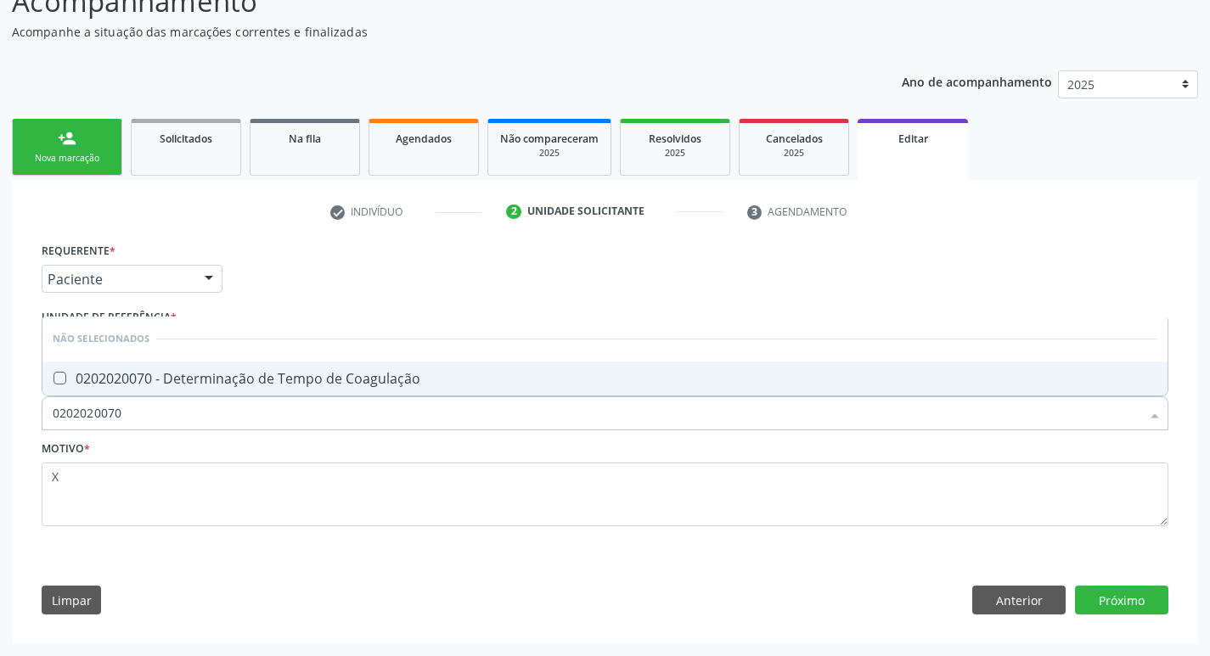
click at [216, 378] on div "0202020070 - Determinação de Tempo de Coagulação" at bounding box center [605, 379] width 1104 height 14
checkbox Coagulação "true"
type input "02020200"
checkbox Coagulação "false"
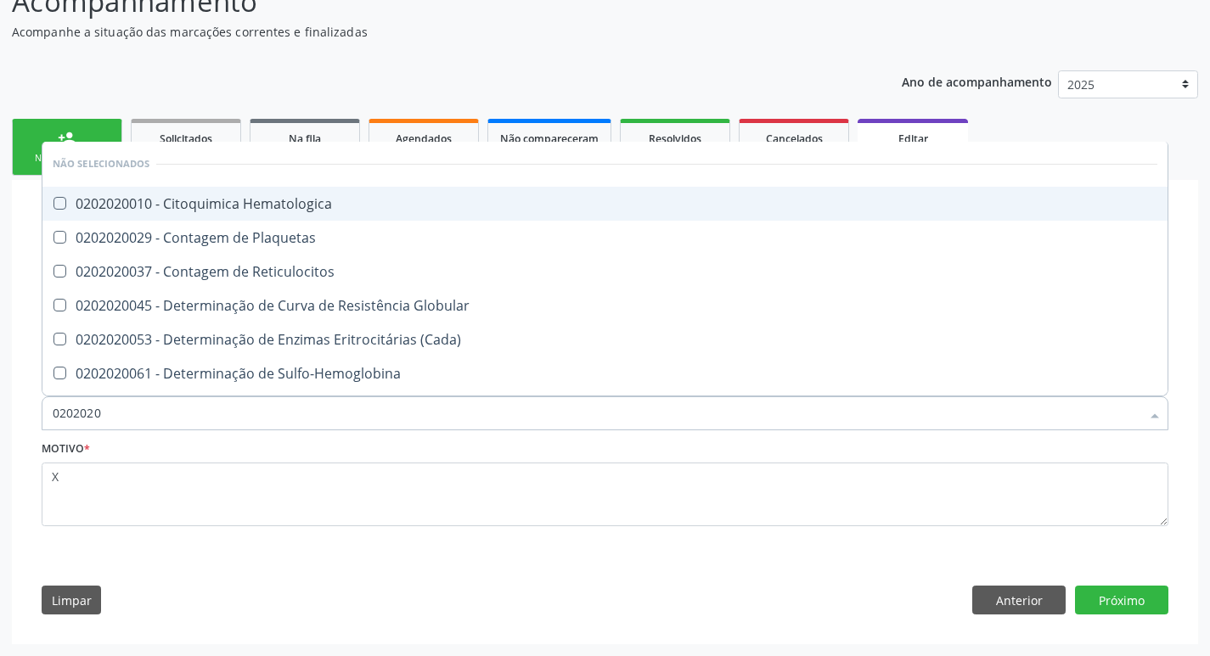
type input "02020201"
checkbox Coagulação "false"
checkbox -Duke "false"
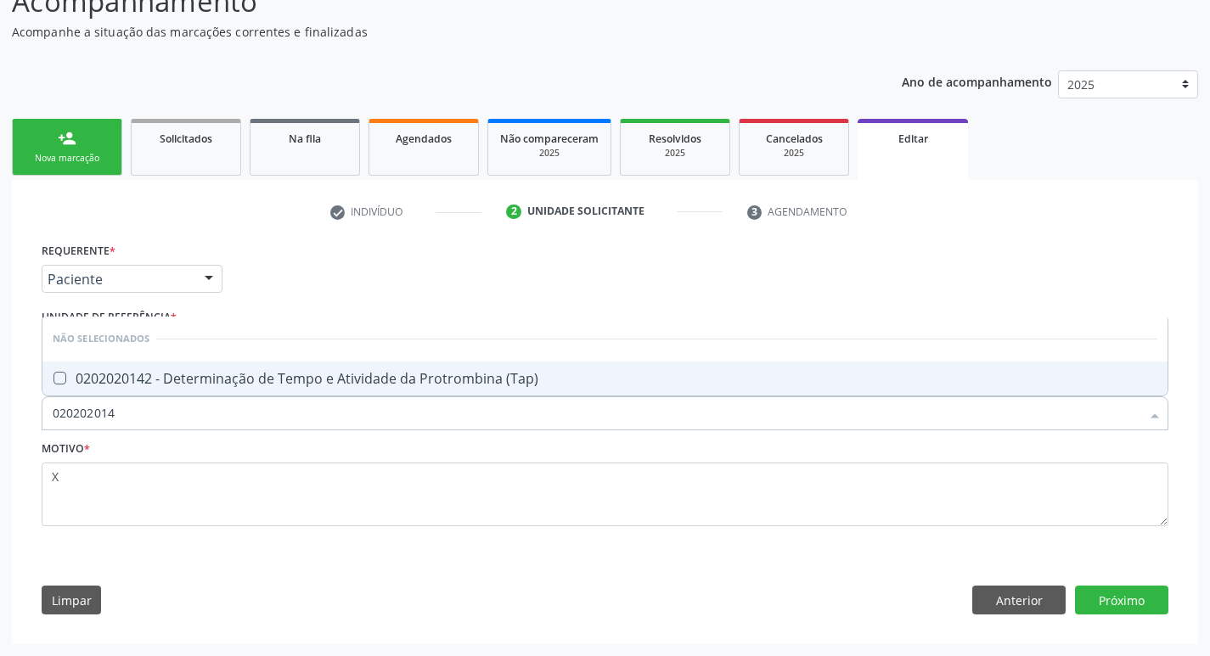
type input "0202020142"
click at [259, 380] on div "0202020142 - Determinação de Tempo e Atividade da Protrombina (Tap)" at bounding box center [605, 379] width 1104 height 14
checkbox \(Tap\) "true"
click at [1115, 604] on button "Próximo" at bounding box center [1121, 600] width 93 height 29
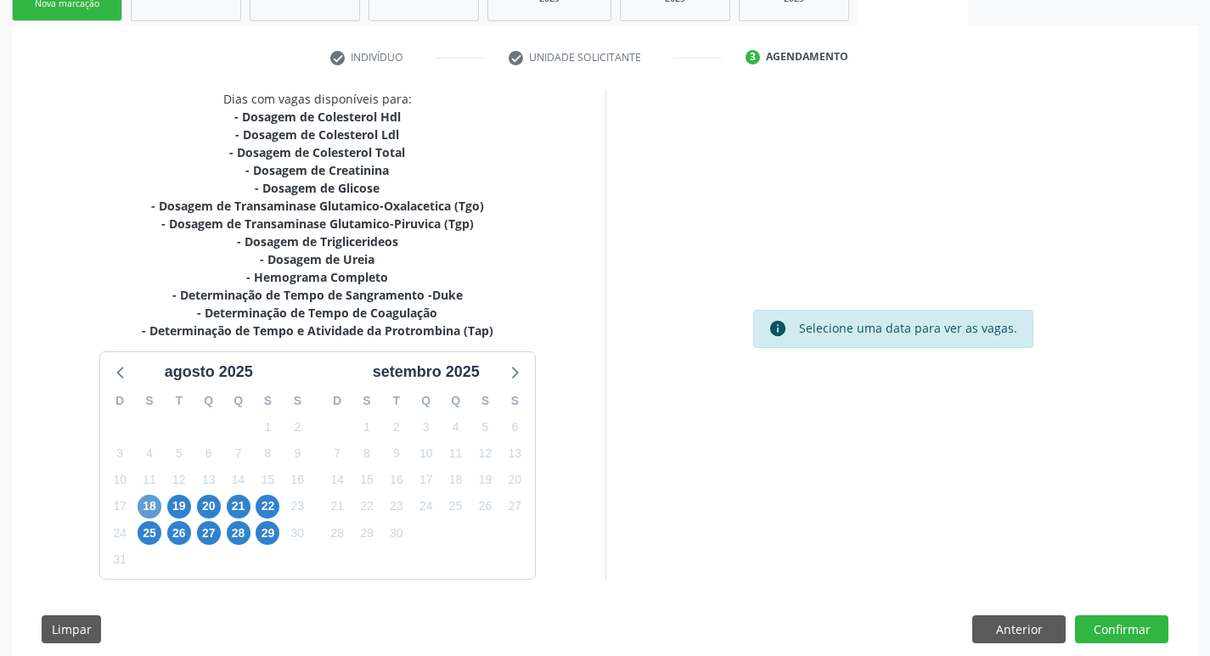
scroll to position [305, 0]
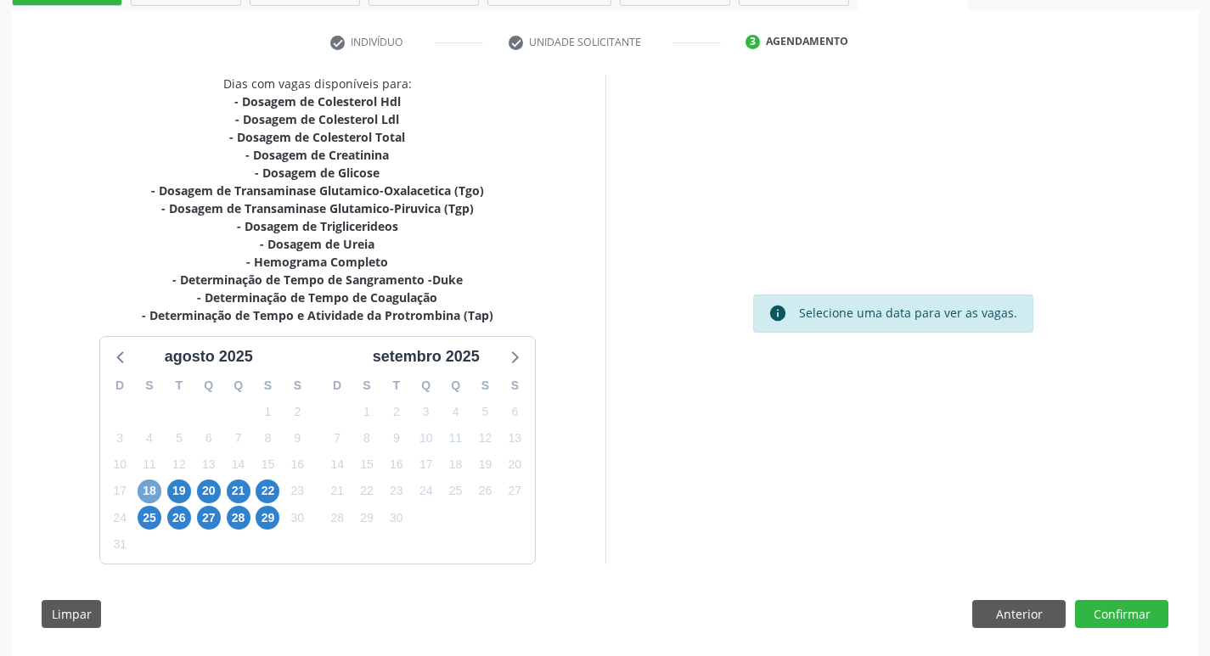
click at [147, 489] on span "18" at bounding box center [150, 492] width 24 height 24
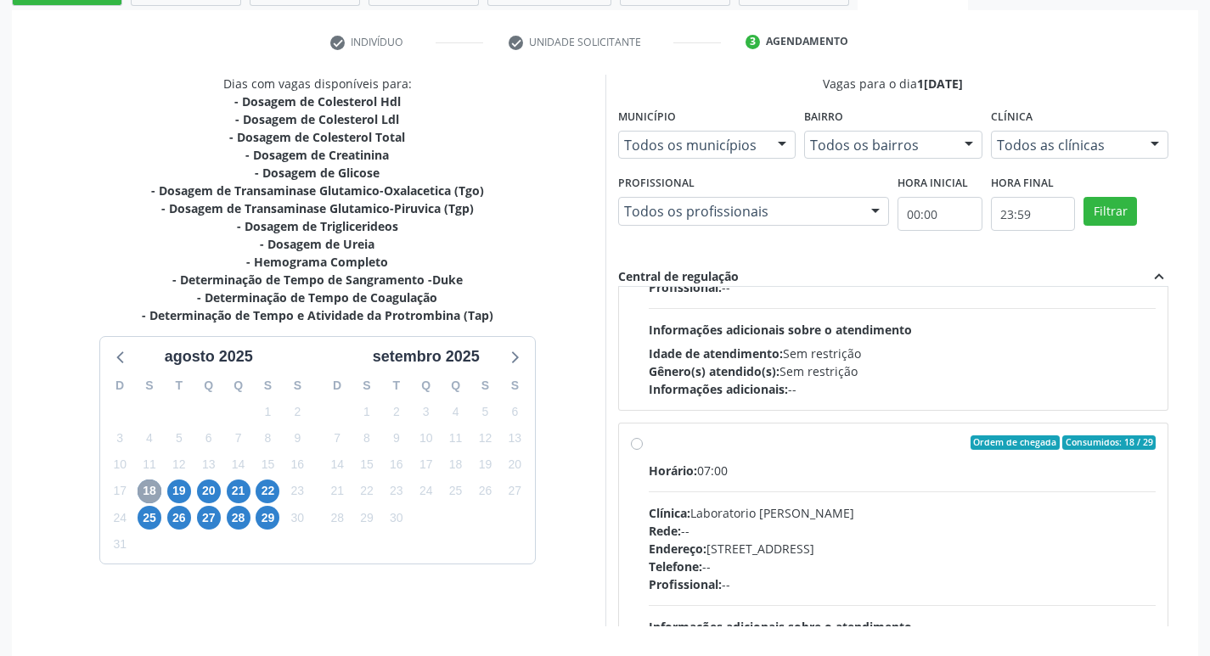
scroll to position [509, 0]
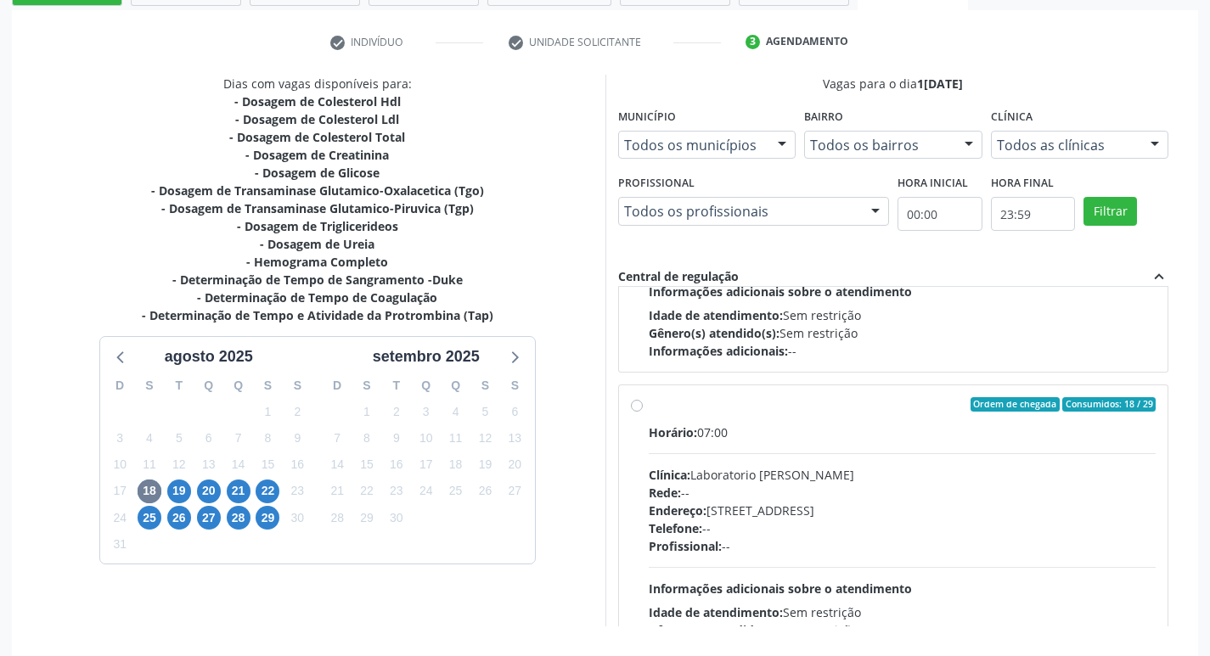
click at [649, 407] on label "Ordem de chegada Consumidos: 18 / 29 Horário: 07:00 Clínica: Laboratorio Jose P…" at bounding box center [903, 527] width 508 height 261
click at [639, 407] on input "Ordem de chegada Consumidos: 18 / 29 Horário: 07:00 Clínica: Laboratorio Jose P…" at bounding box center [637, 404] width 12 height 15
radio input "true"
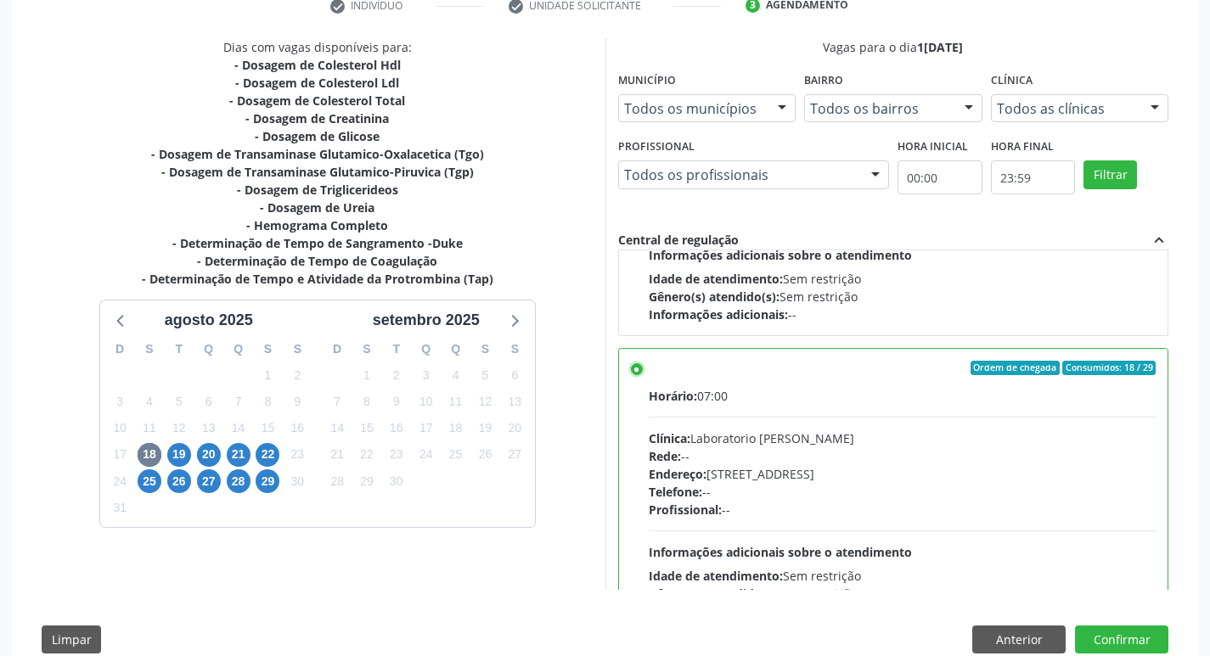
scroll to position [380, 0]
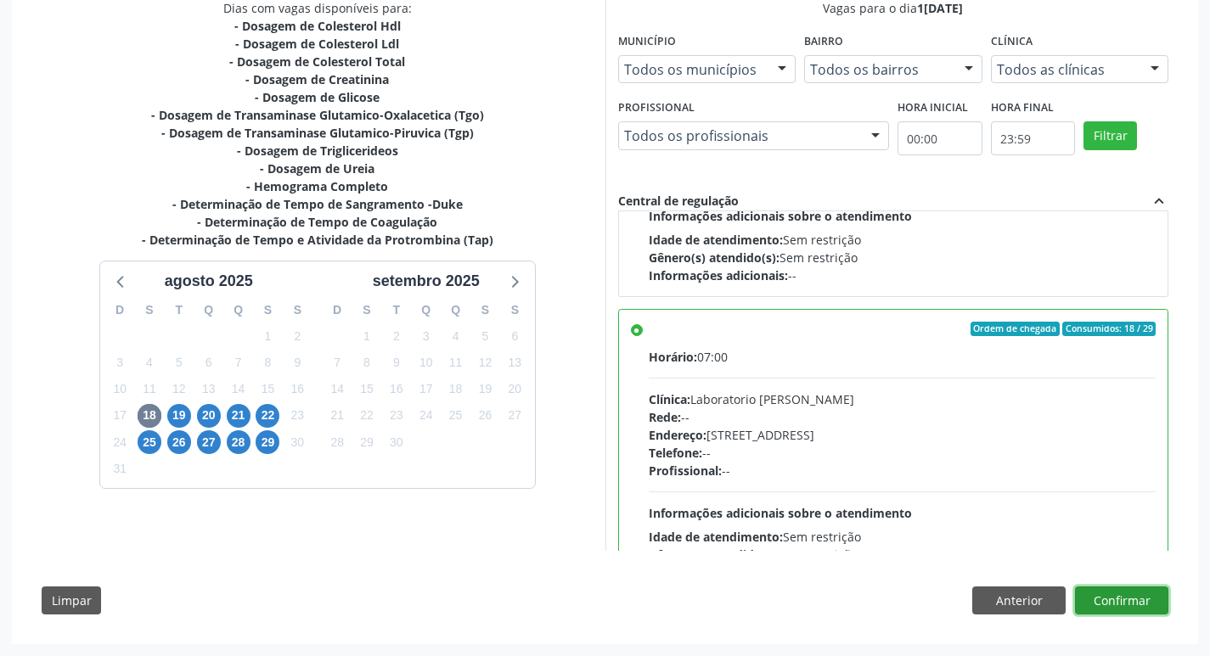
click at [1124, 604] on button "Confirmar" at bounding box center [1121, 601] width 93 height 29
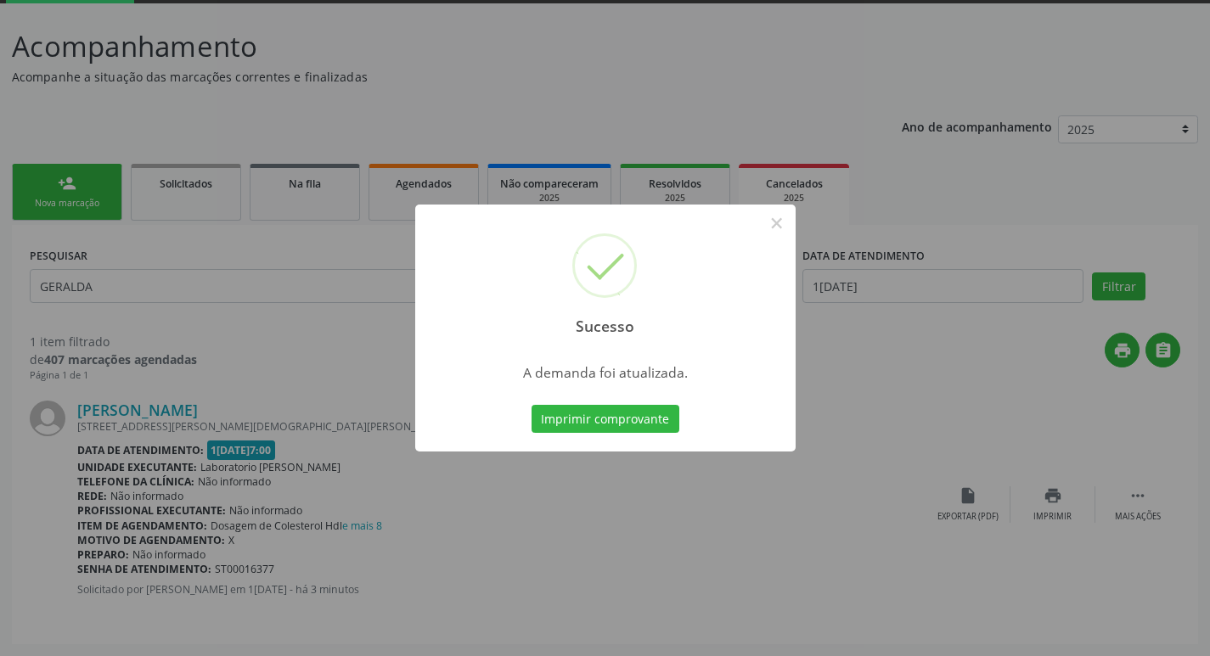
scroll to position [0, 0]
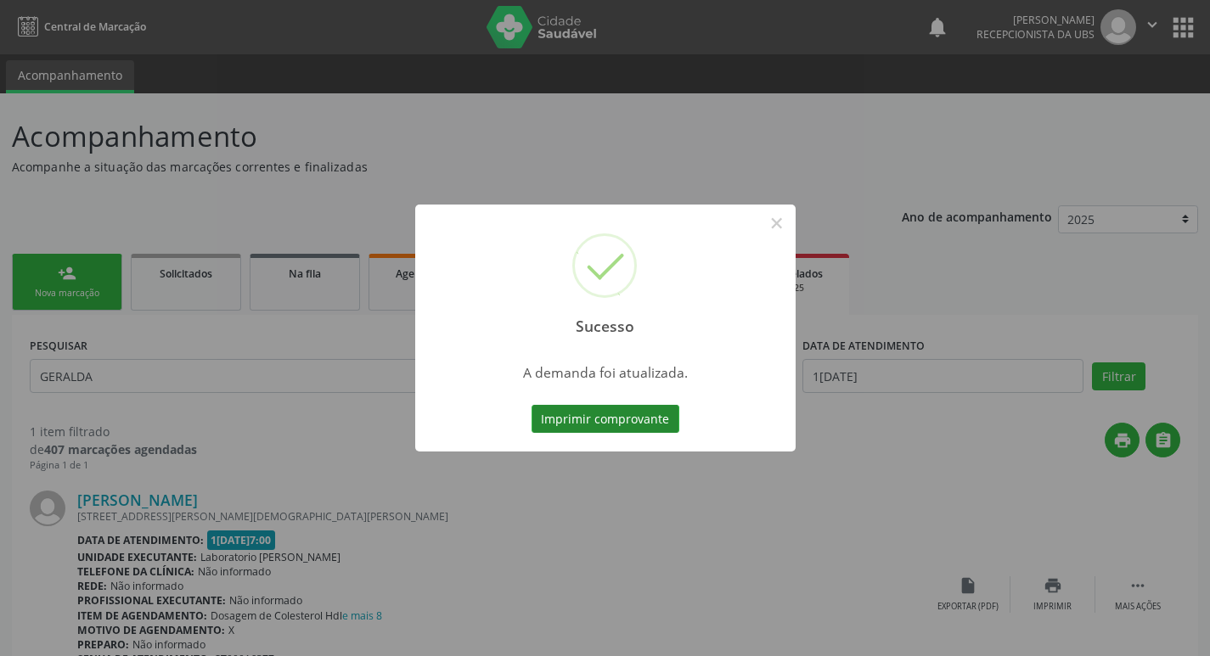
click at [545, 413] on button "Imprimir comprovante" at bounding box center [605, 419] width 148 height 29
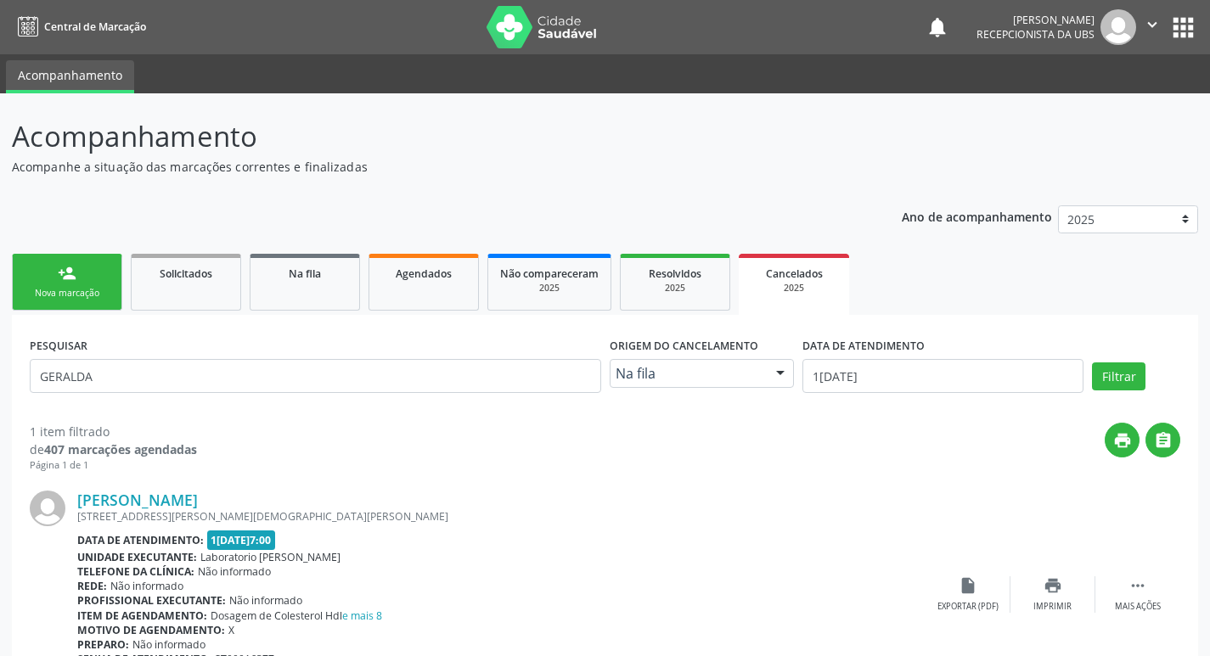
click at [44, 277] on link "person_add Nova marcação" at bounding box center [67, 282] width 110 height 57
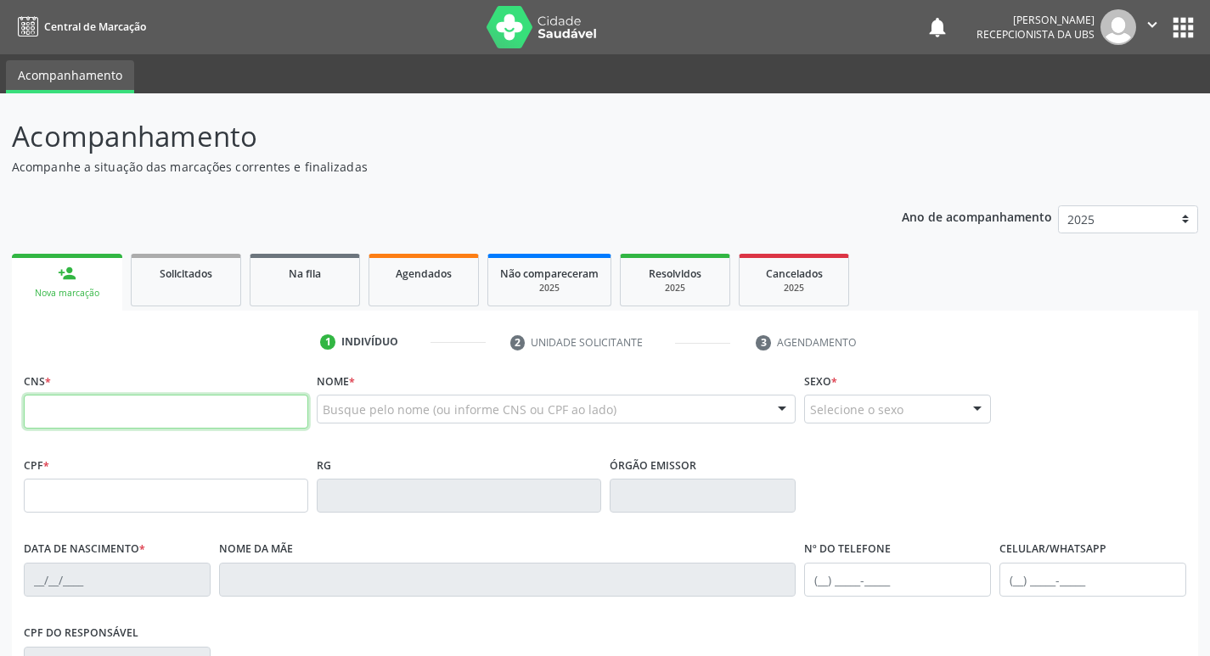
paste input "700 6079 4428 8265"
type input "700 6079 4428 8265"
type input "628.688.704-06"
type input "[DATE]"
type input "[PERSON_NAME]"
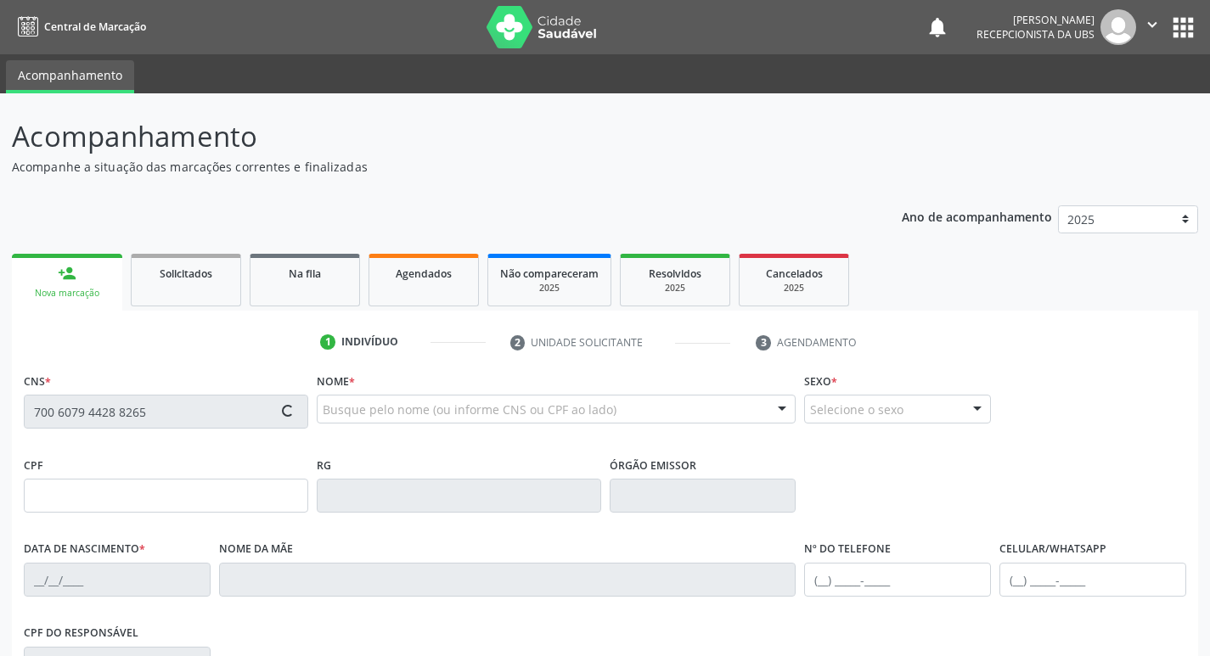
type input "[PHONE_NUMBER]"
type input "1408"
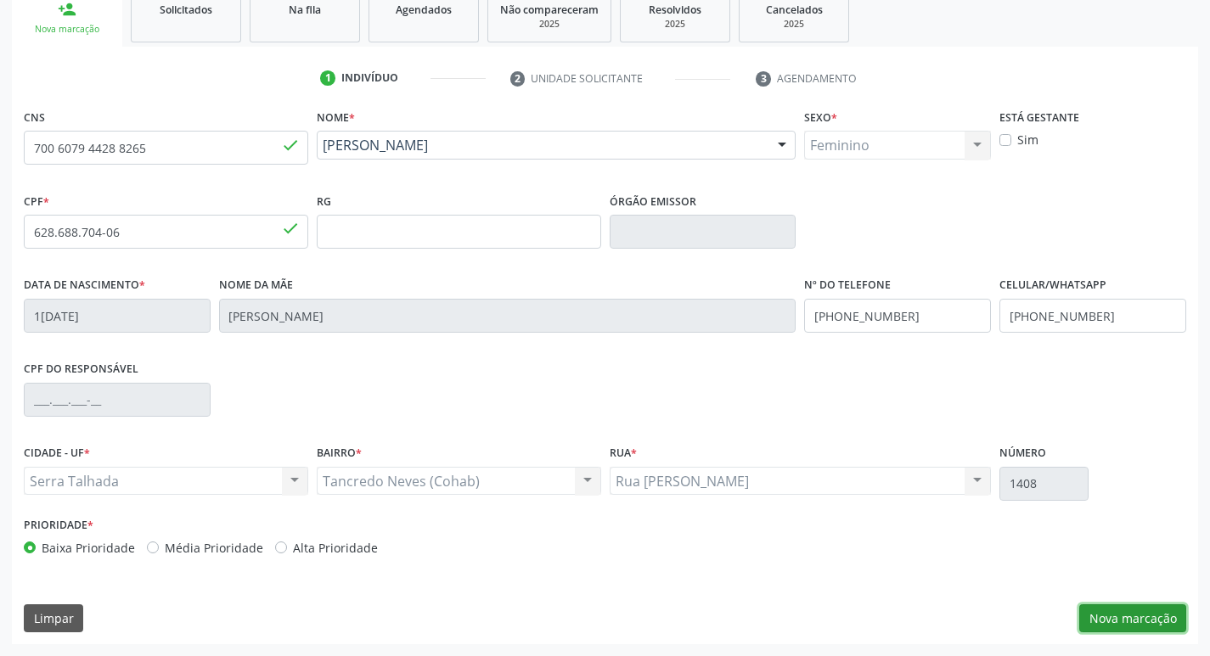
click at [1135, 605] on button "Nova marcação" at bounding box center [1132, 618] width 107 height 29
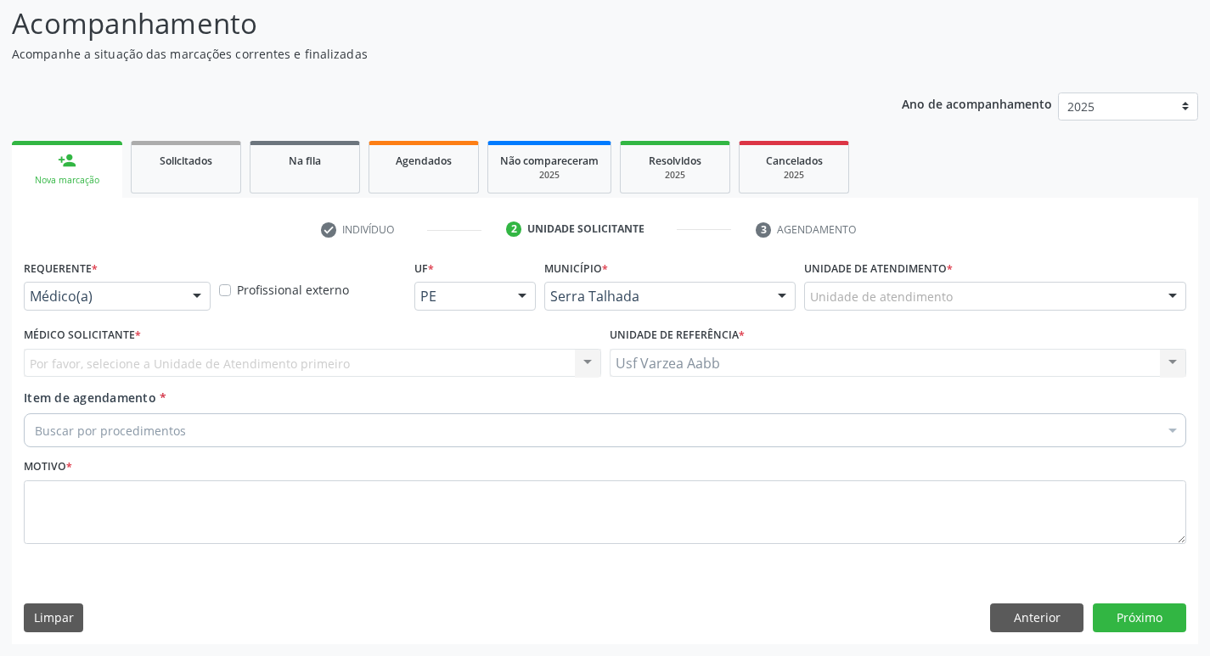
scroll to position [113, 0]
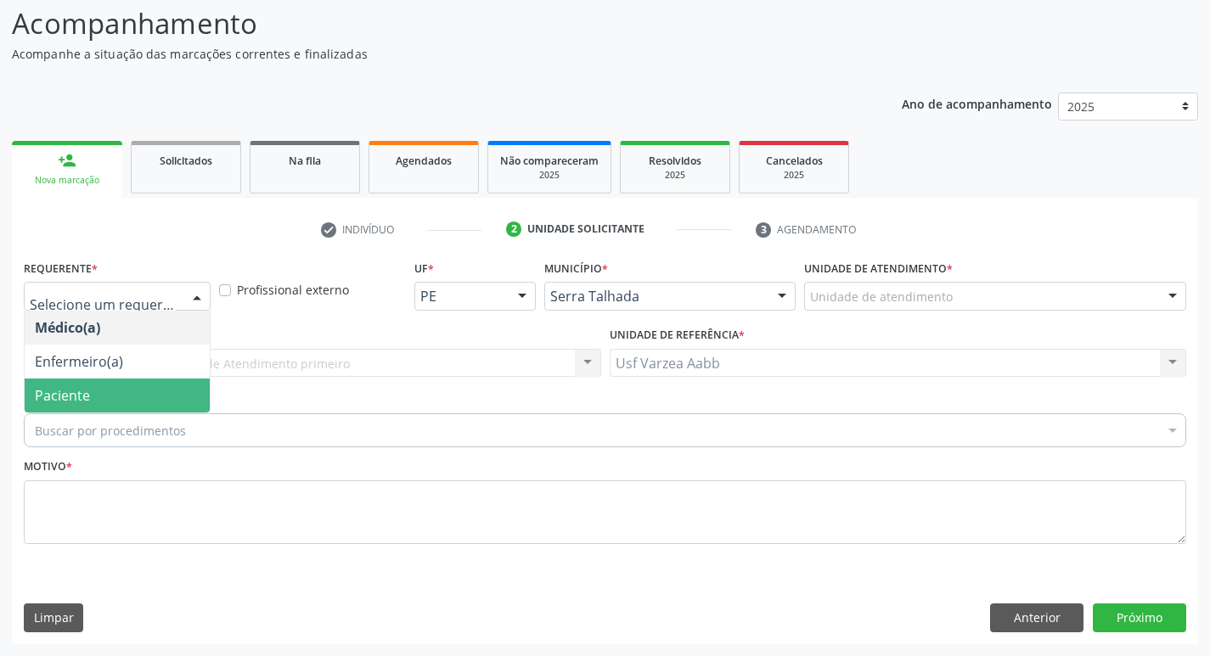
click at [70, 389] on span "Paciente" at bounding box center [62, 395] width 55 height 19
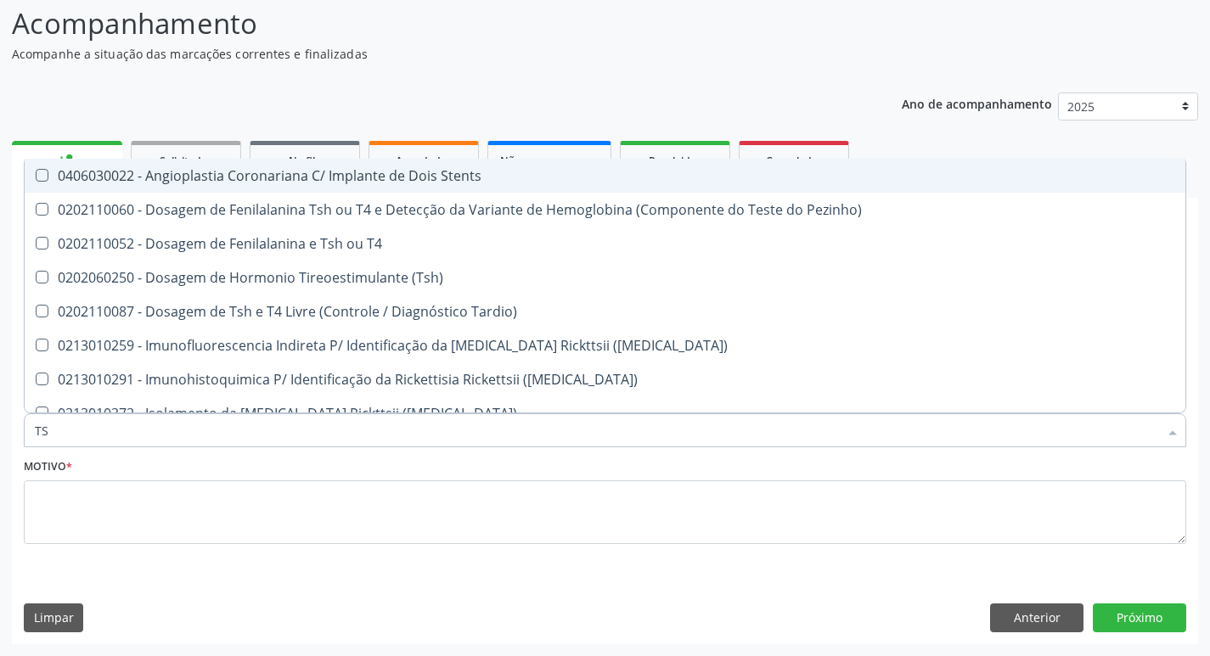
type input "TSH"
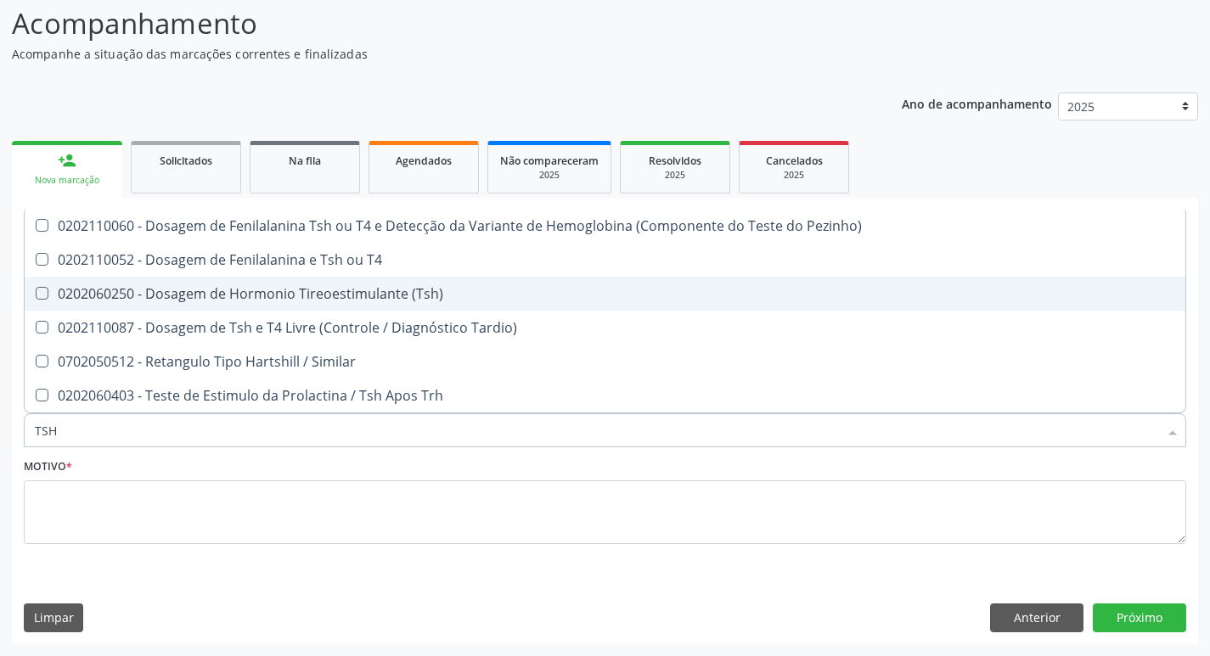
click at [284, 296] on div "0202060250 - Dosagem de Hormonio Tireoestimulante (Tsh)" at bounding box center [605, 294] width 1140 height 14
checkbox \(Tsh\) "true"
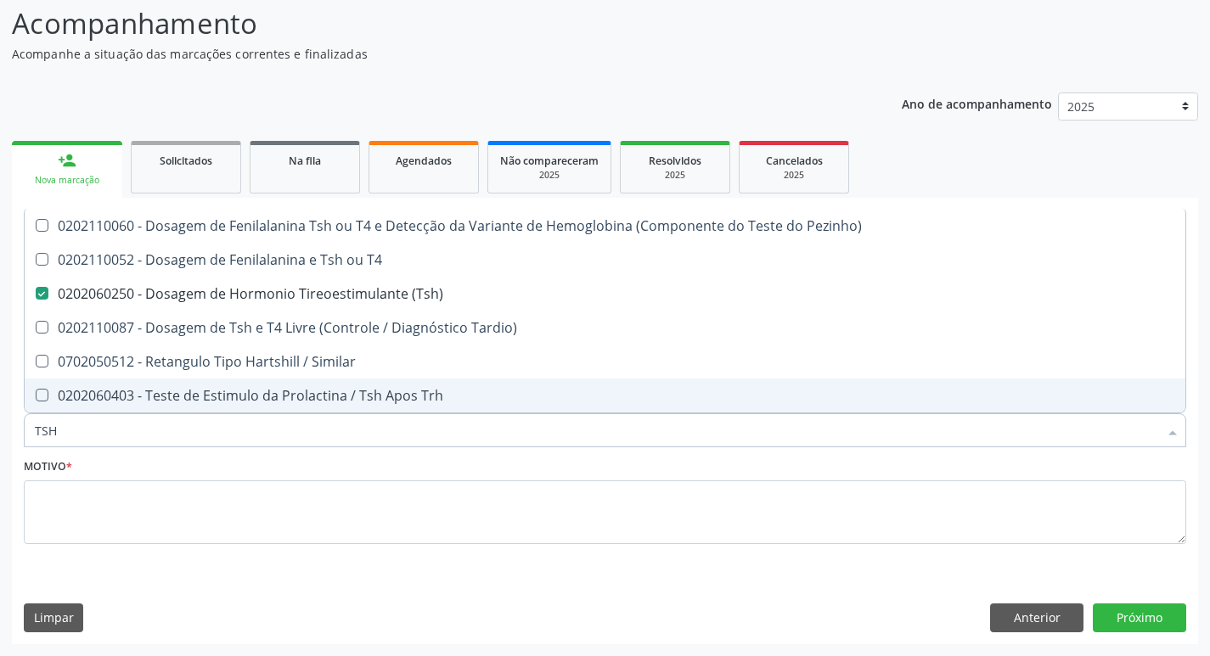
click at [150, 433] on input "TSH" at bounding box center [596, 430] width 1123 height 34
type input "T"
checkbox \(Tsh\) "false"
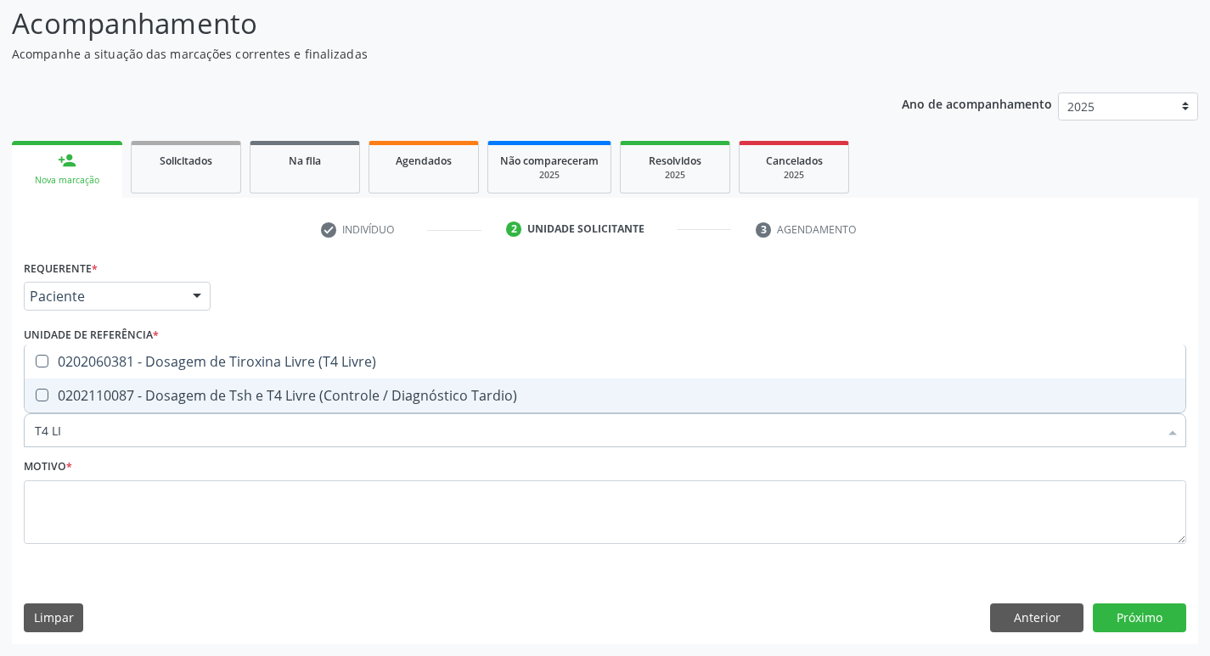
type input "T4 LIV"
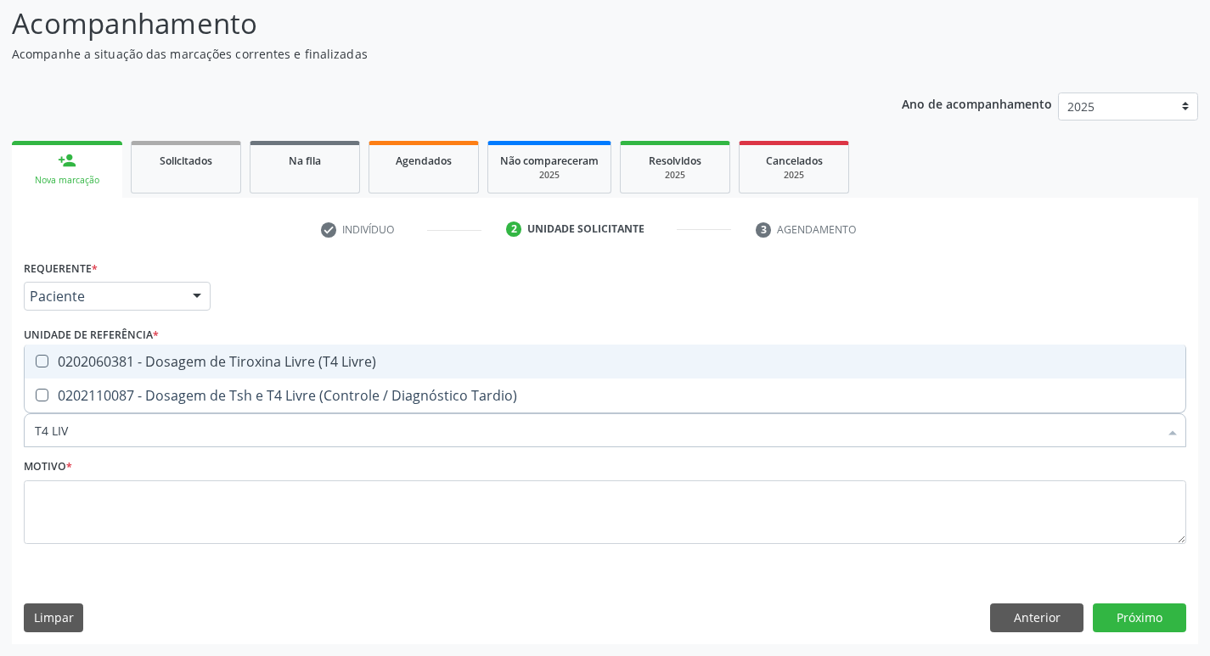
click at [194, 357] on div "0202060381 - Dosagem de Tiroxina Livre (T4 Livre)" at bounding box center [605, 362] width 1140 height 14
checkbox Livre\) "true"
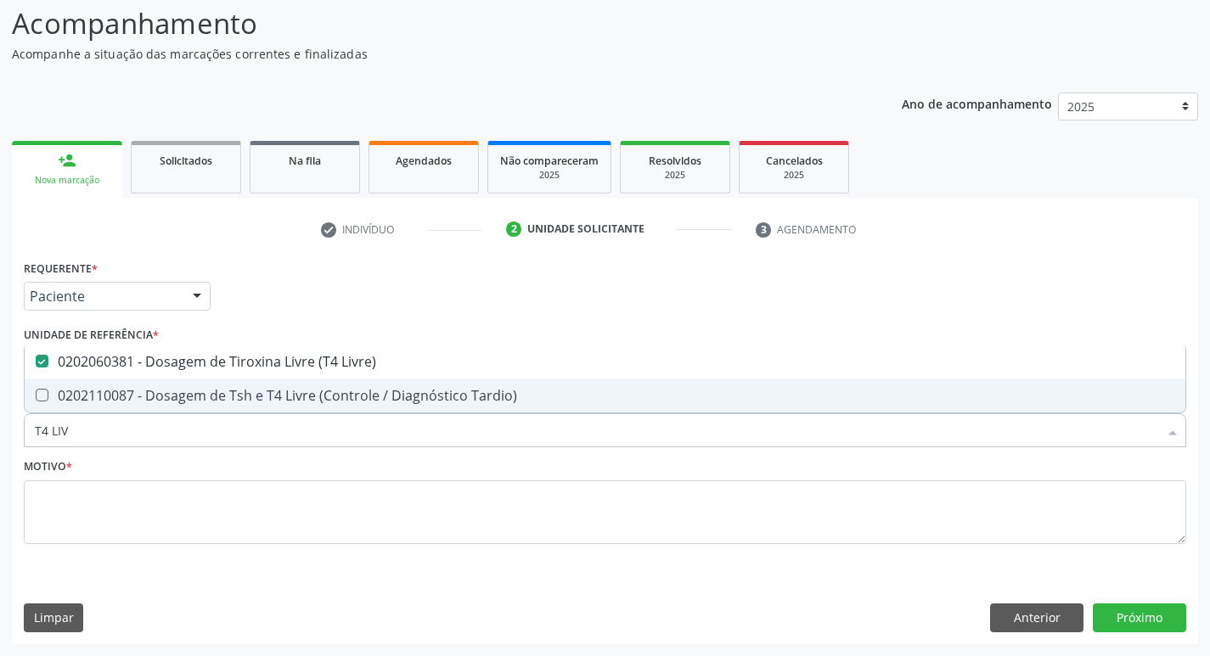
click at [164, 435] on input "T4 LIV" at bounding box center [596, 430] width 1123 height 34
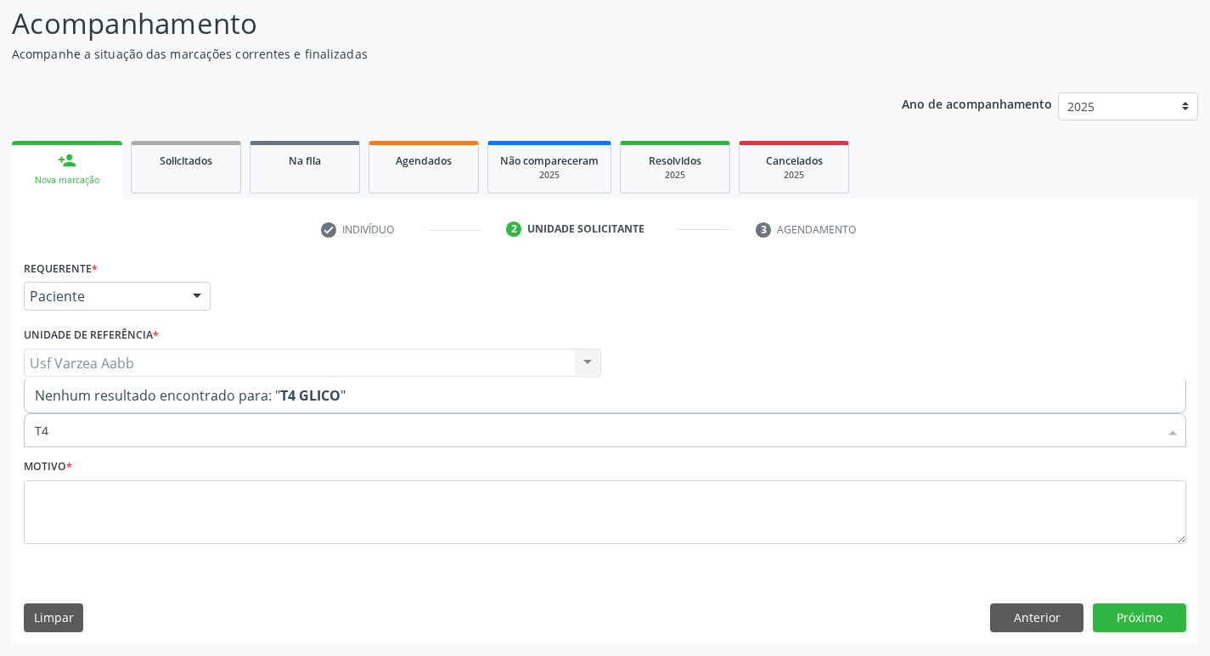
type input "T"
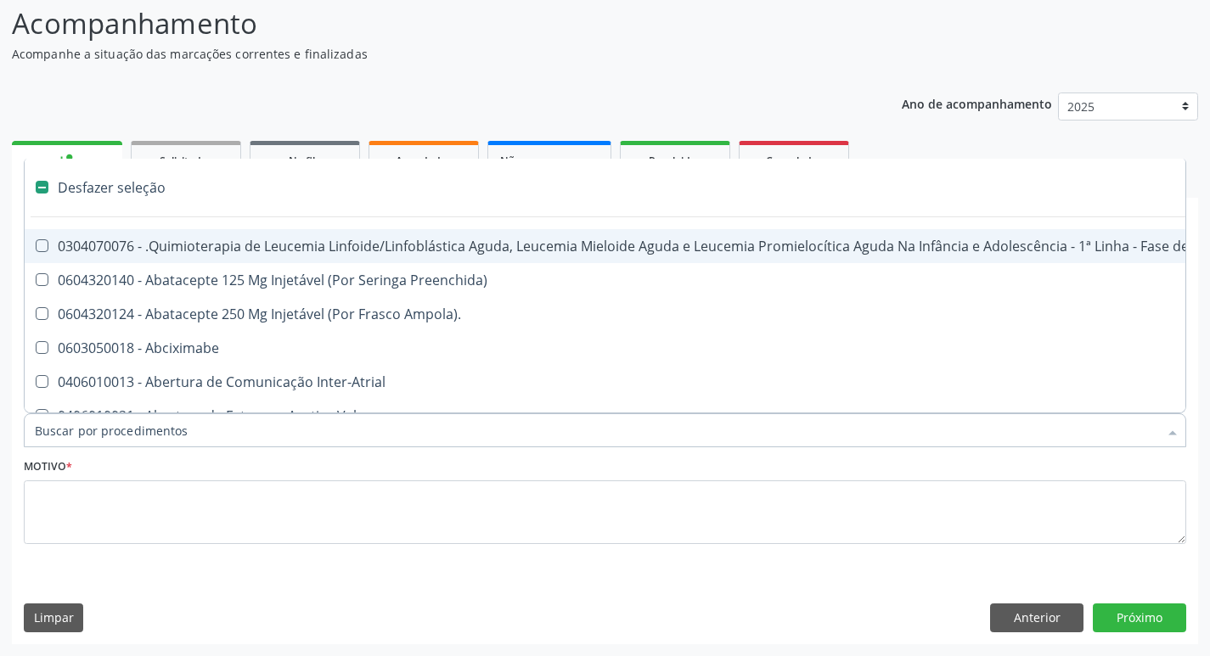
type input "G"
checkbox Transplantado "true"
checkbox Capsula\) "true"
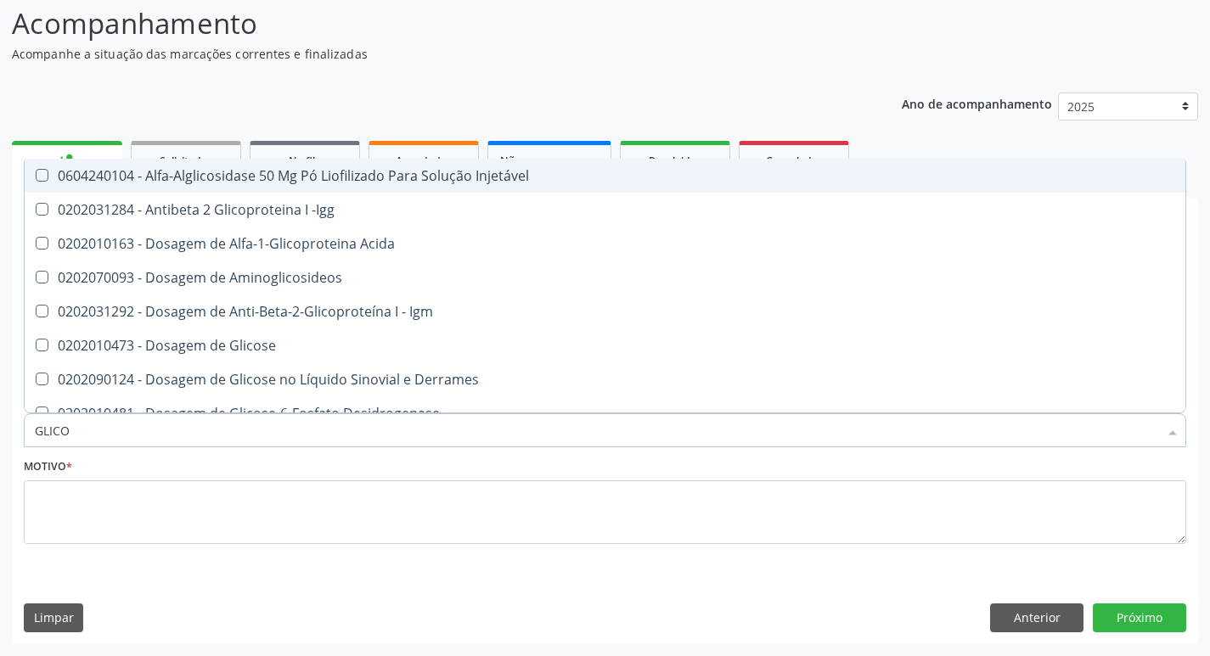
type input "GLICOS"
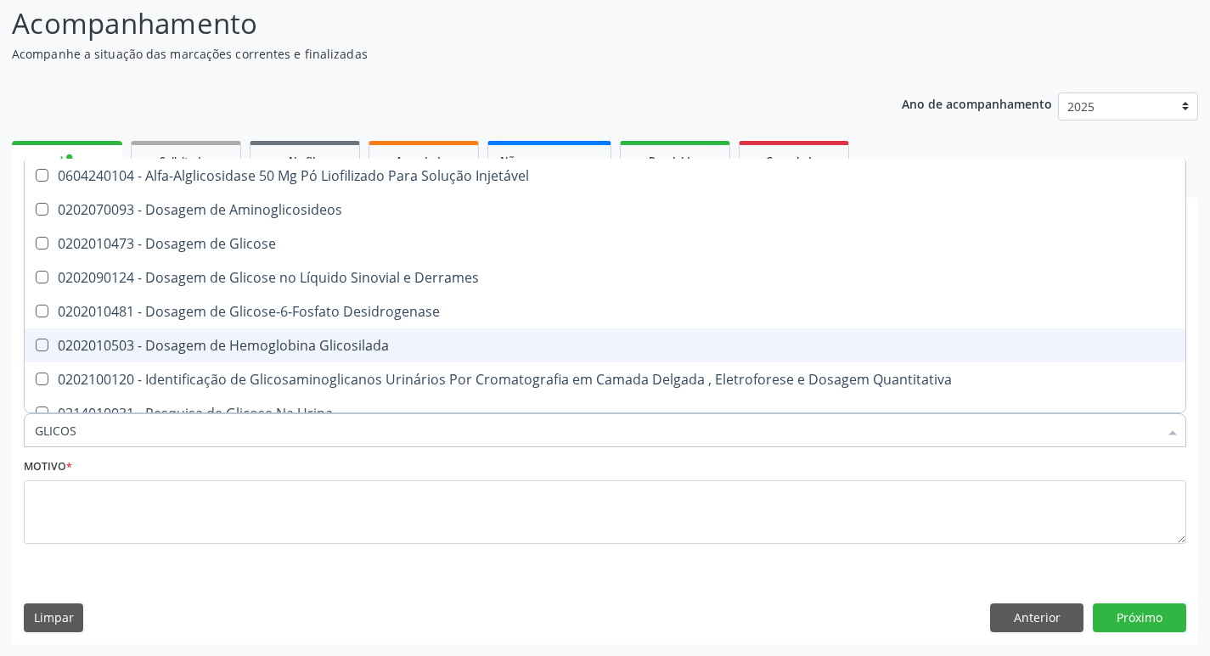
click at [353, 339] on div "0202010503 - Dosagem de Hemoglobina Glicosilada" at bounding box center [605, 346] width 1140 height 14
checkbox Glicosilada "true"
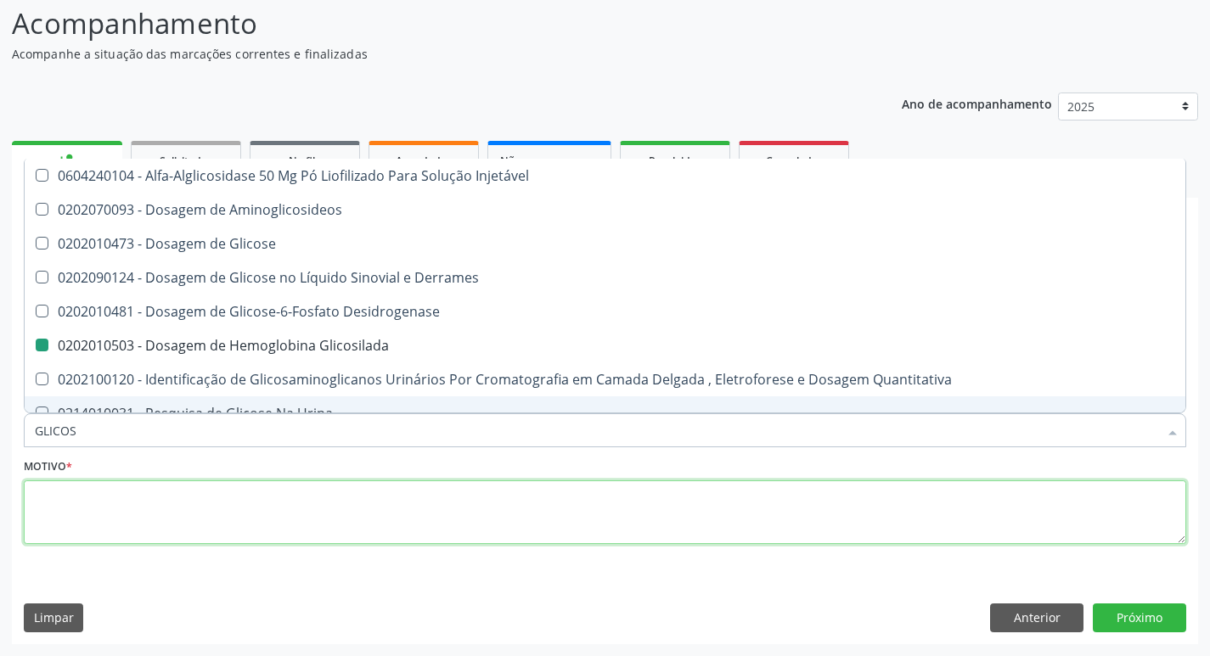
click at [359, 526] on textarea at bounding box center [605, 512] width 1162 height 65
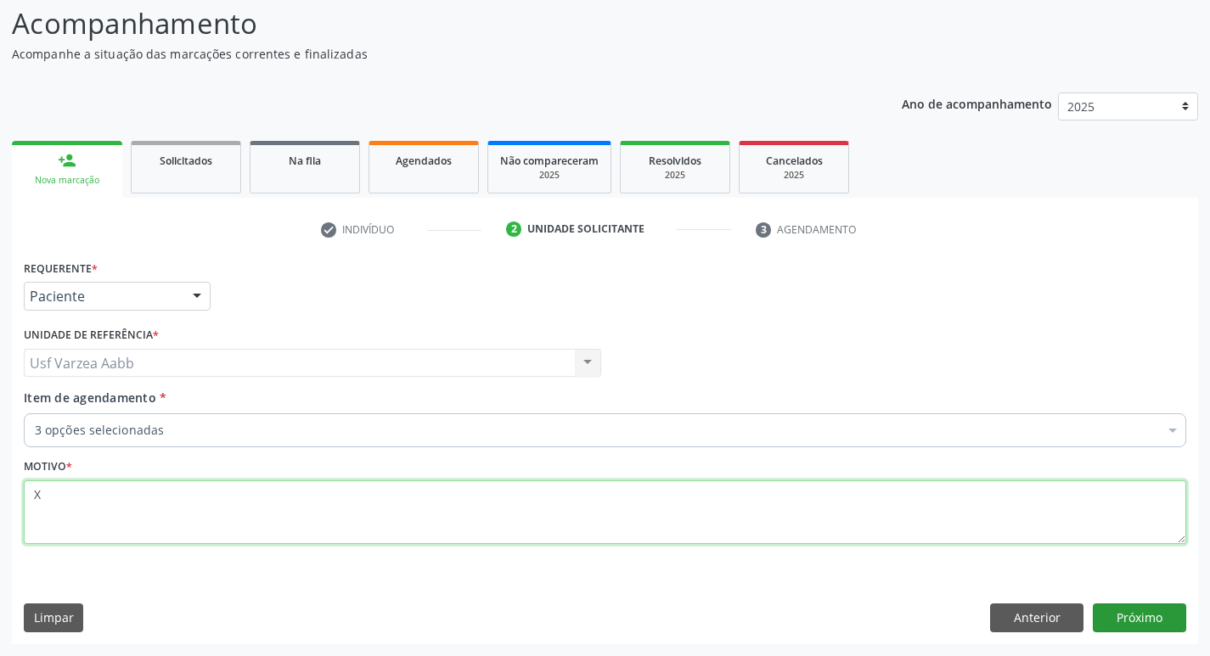
type textarea "X"
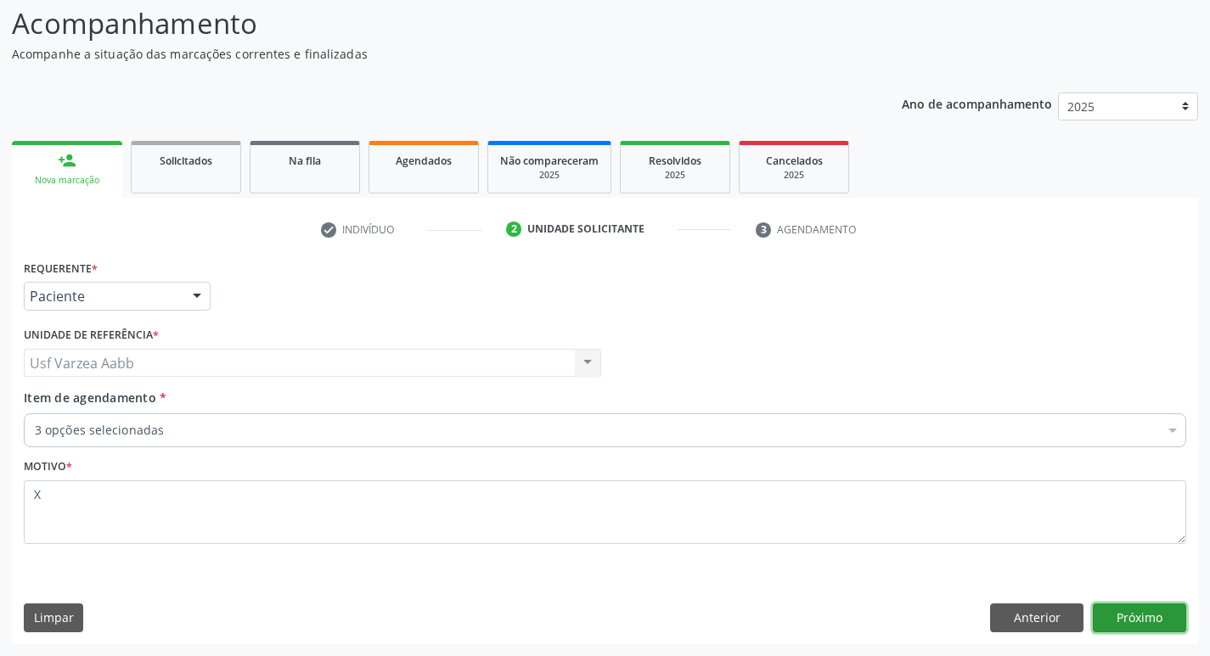
click at [1129, 615] on button "Próximo" at bounding box center [1139, 618] width 93 height 29
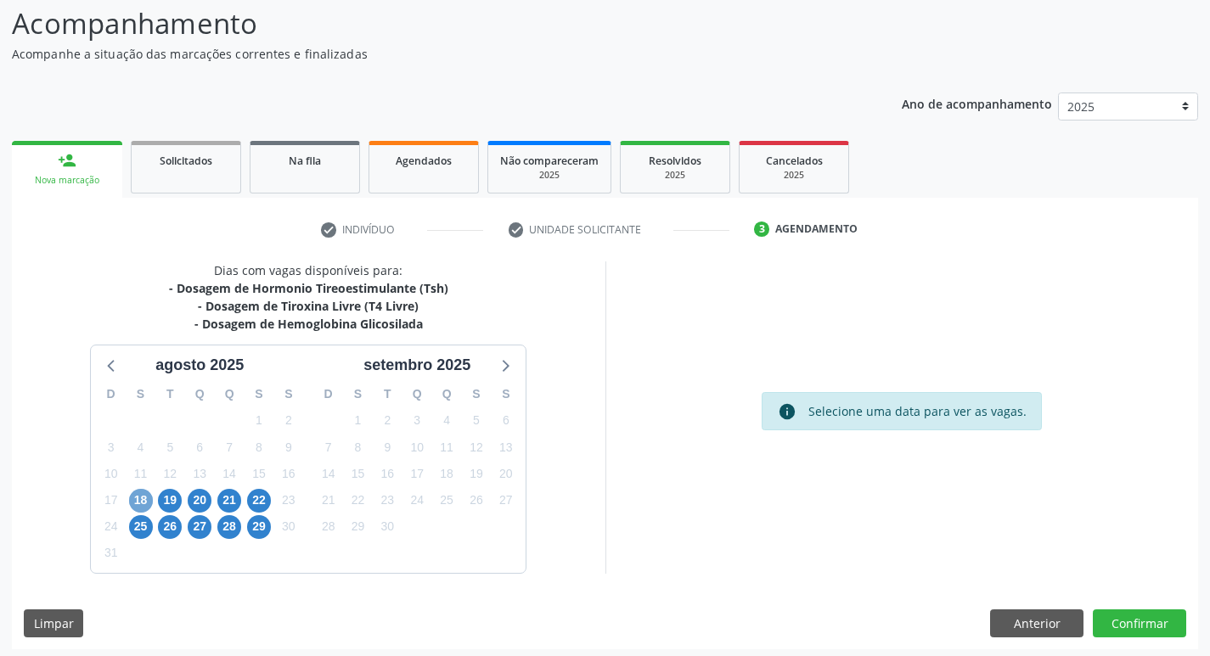
click at [148, 501] on span "18" at bounding box center [141, 501] width 24 height 24
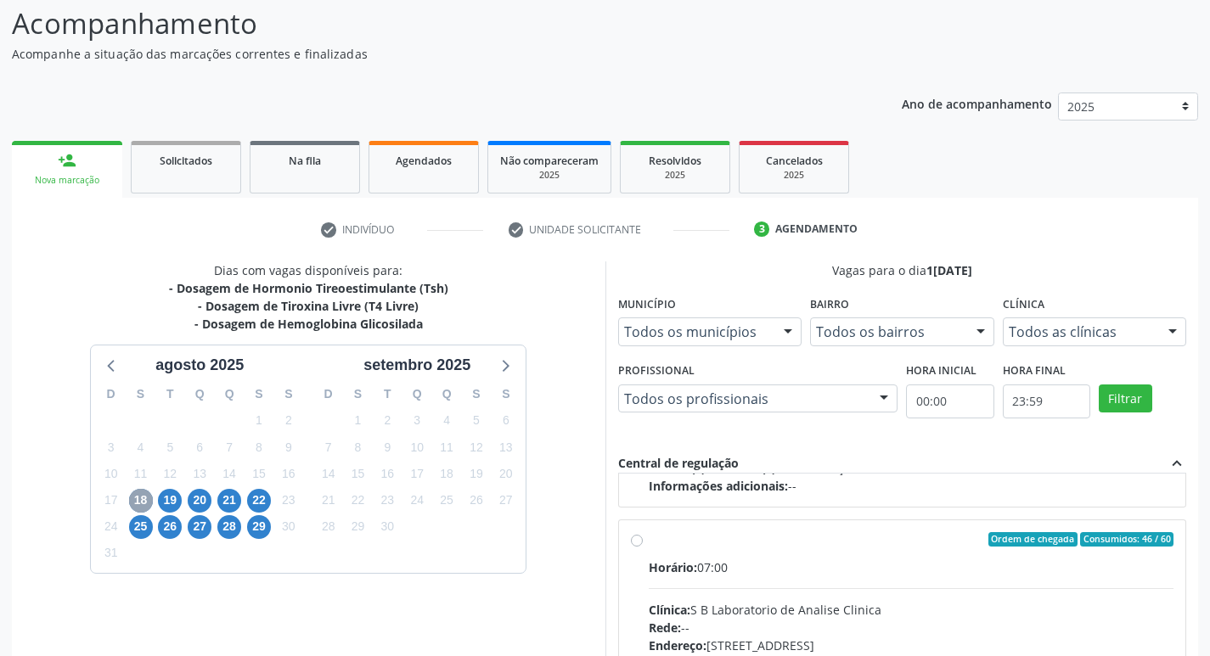
scroll to position [267, 0]
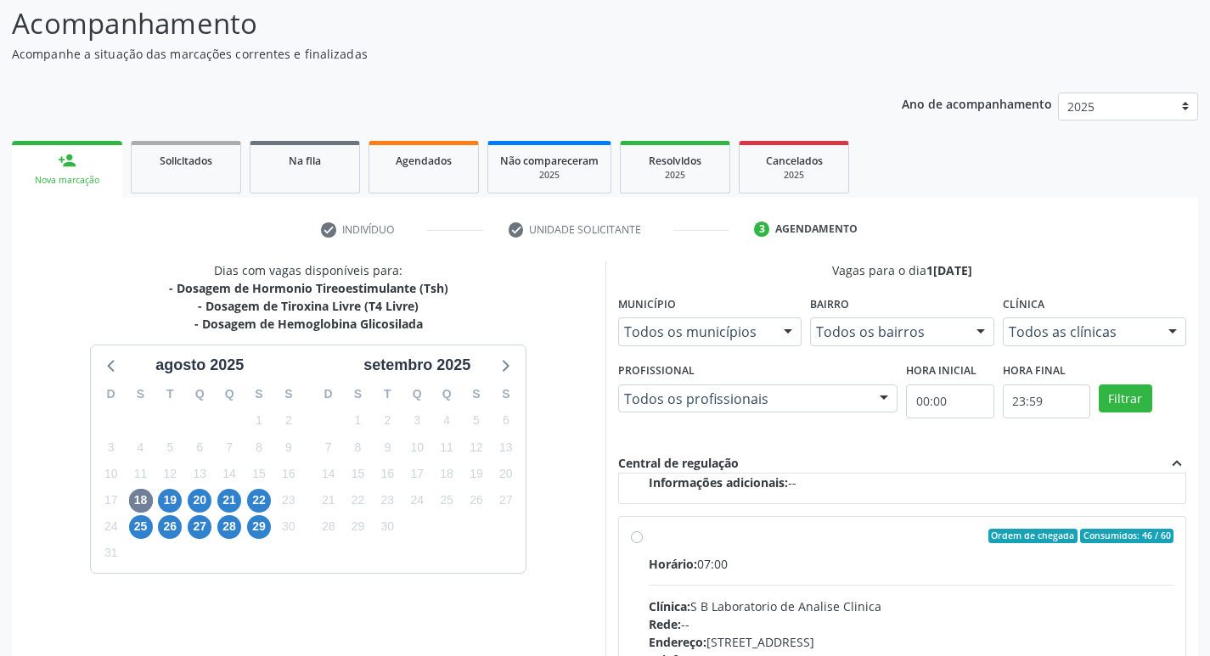
click at [649, 539] on label "Ordem de chegada Consumidos: 46 / 60 Horário: 07:00 Clínica: S B Laboratorio de…" at bounding box center [911, 659] width 525 height 261
click at [638, 539] on input "Ordem de chegada Consumidos: 46 / 60 Horário: 07:00 Clínica: S B Laboratorio de…" at bounding box center [637, 536] width 12 height 15
radio input "true"
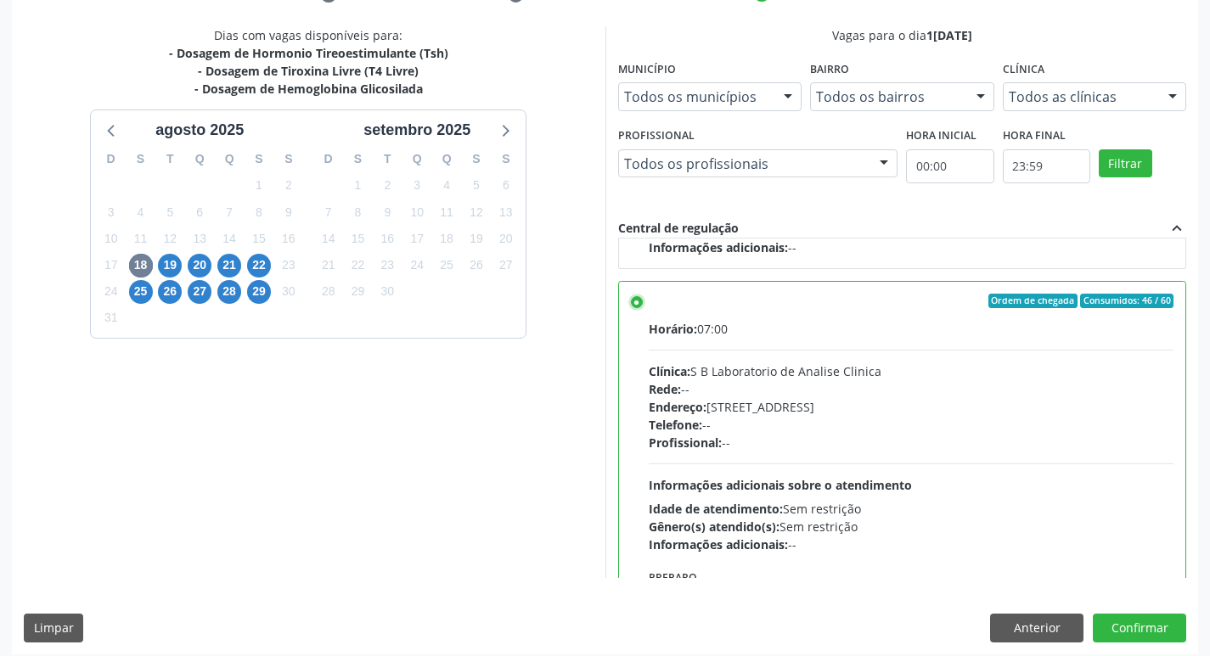
scroll to position [358, 0]
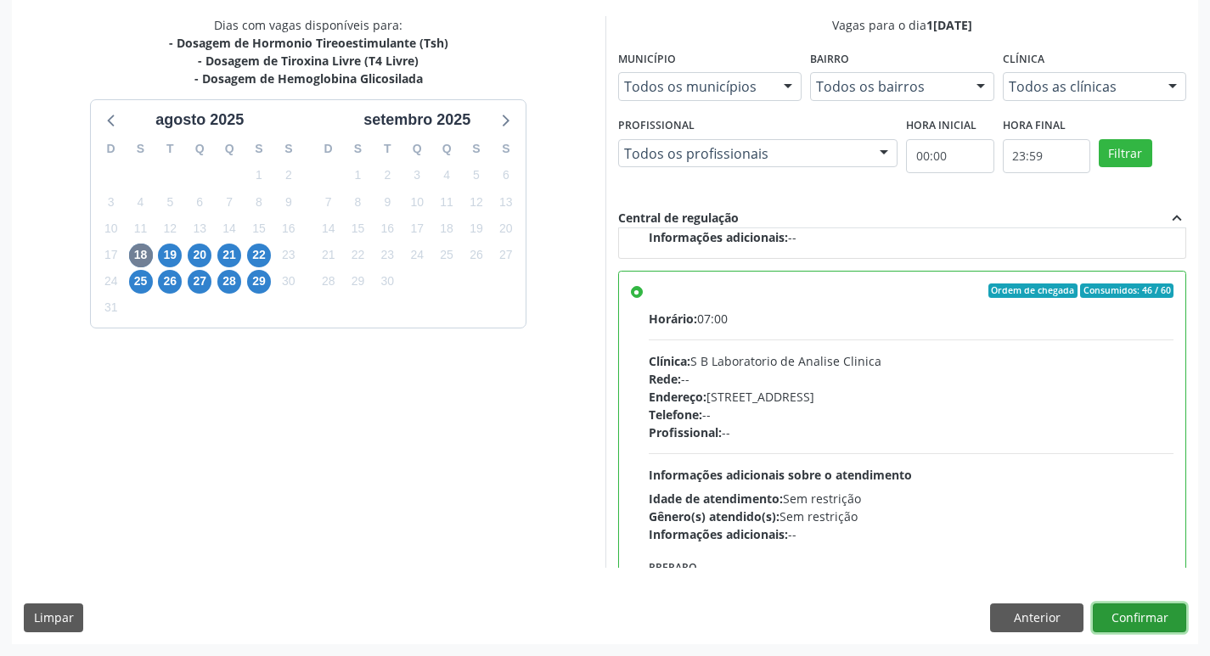
click at [1143, 614] on button "Confirmar" at bounding box center [1139, 618] width 93 height 29
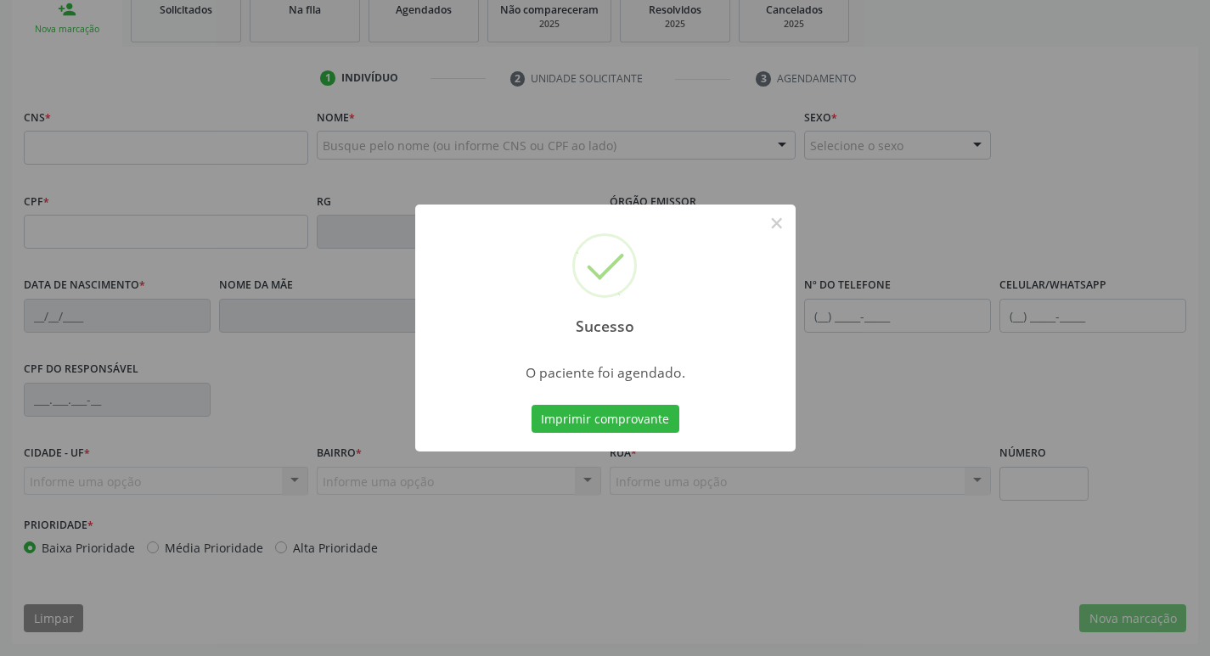
scroll to position [264, 0]
click at [580, 426] on button "Imprimir comprovante" at bounding box center [605, 419] width 148 height 29
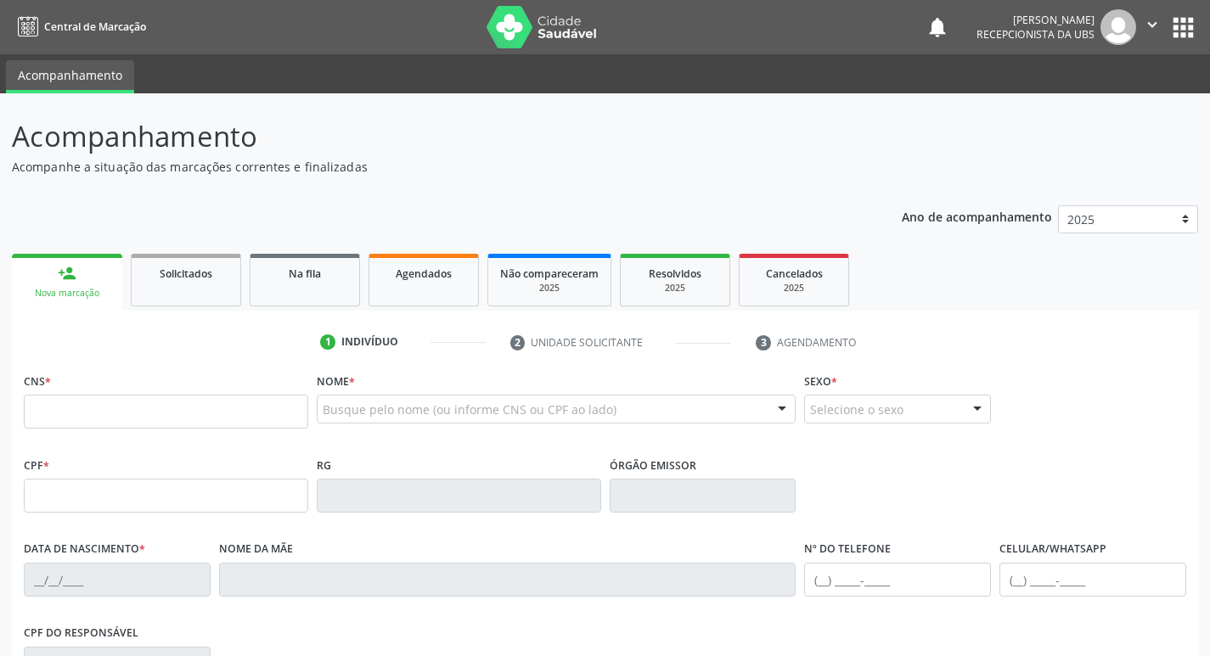
scroll to position [264, 0]
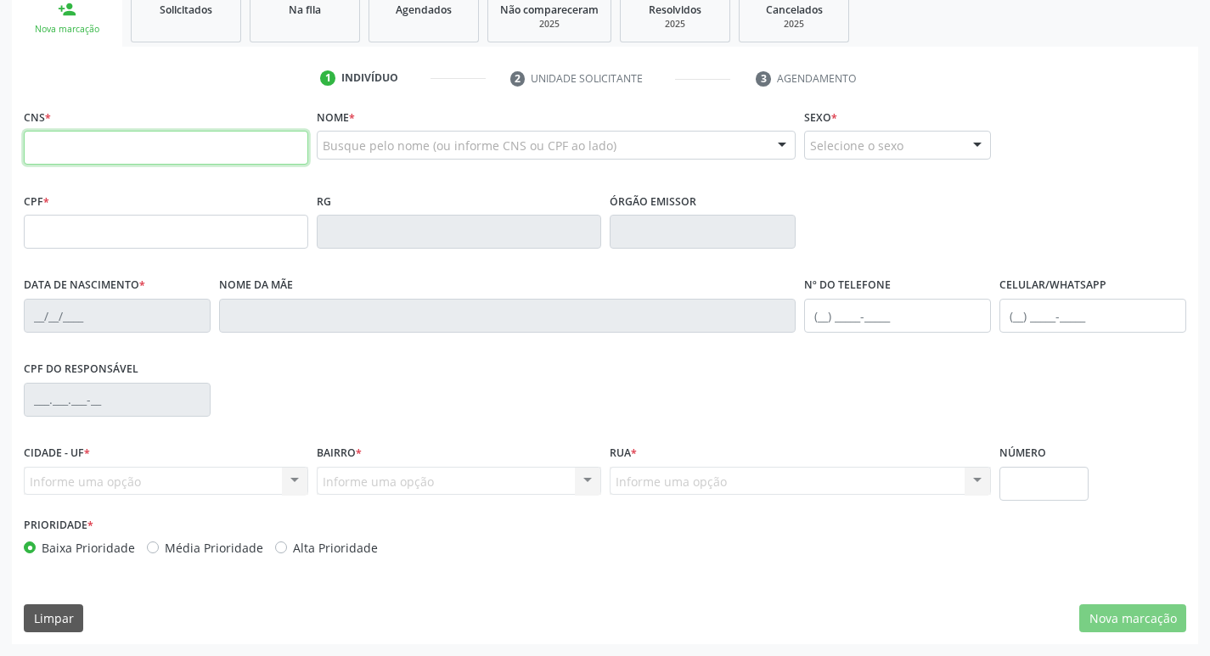
click at [83, 138] on input "text" at bounding box center [166, 148] width 284 height 34
type input "706 0068 5903 2646"
type input "680.181.424-91"
type input "01/07/1971"
type input "Helena Gregorio Mourato"
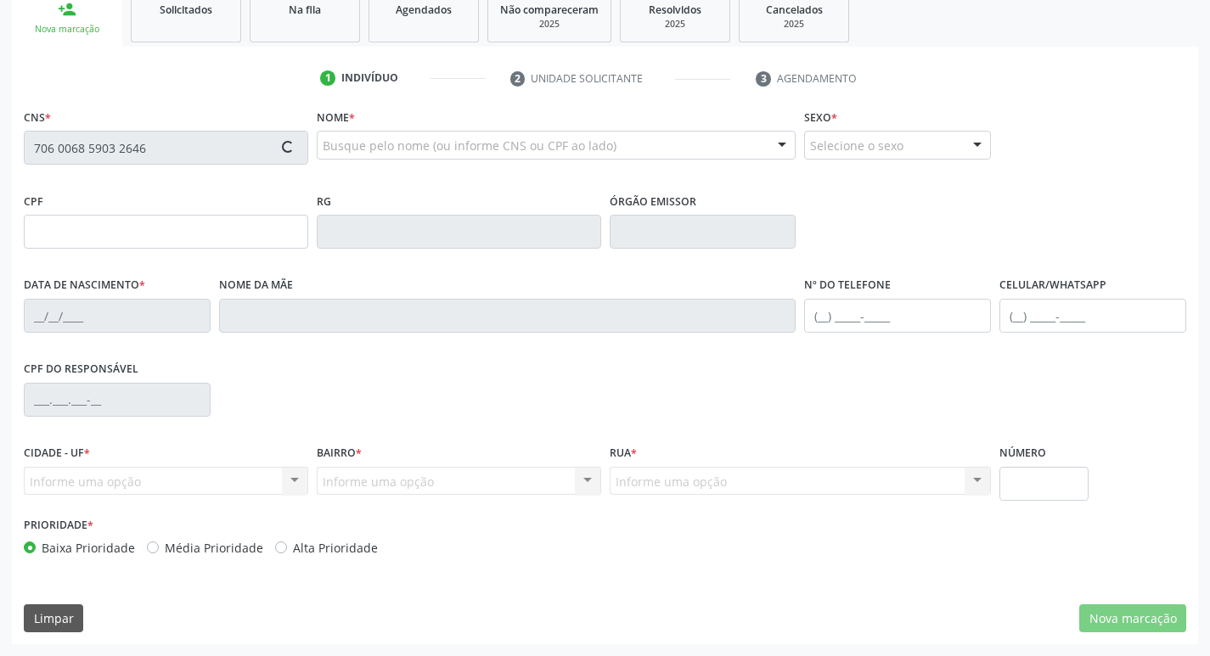
type input "(87) 99914-5742"
type input "040.542.264-42"
type input "1569"
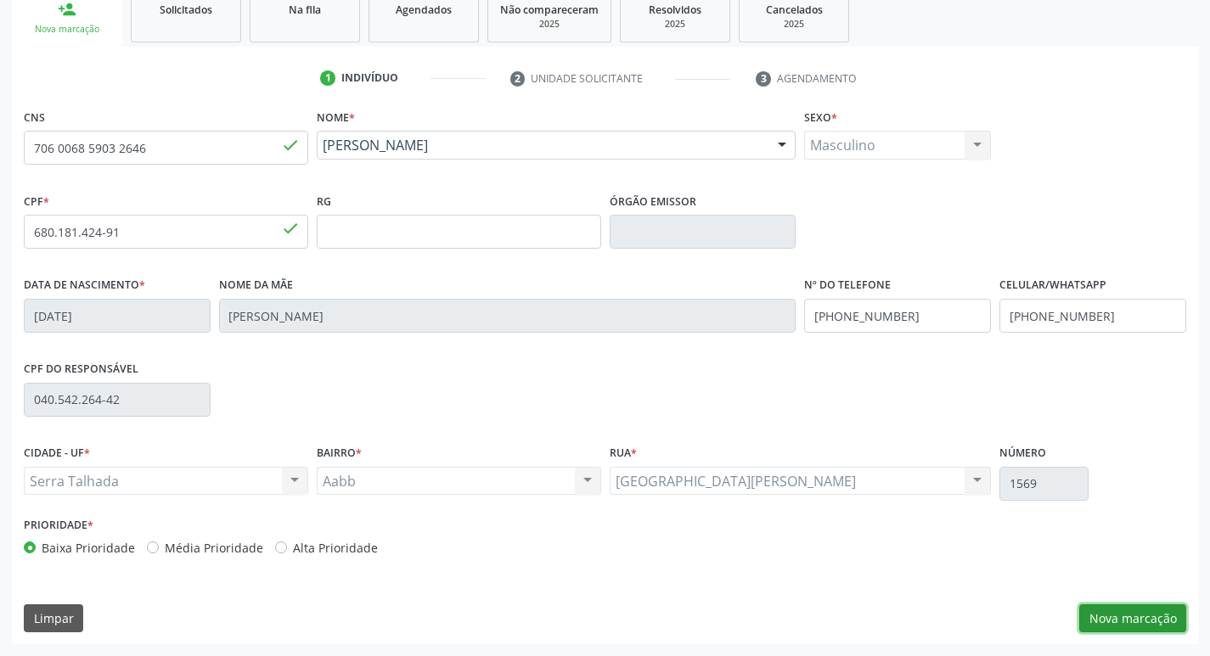
click at [1132, 613] on button "Nova marcação" at bounding box center [1132, 618] width 107 height 29
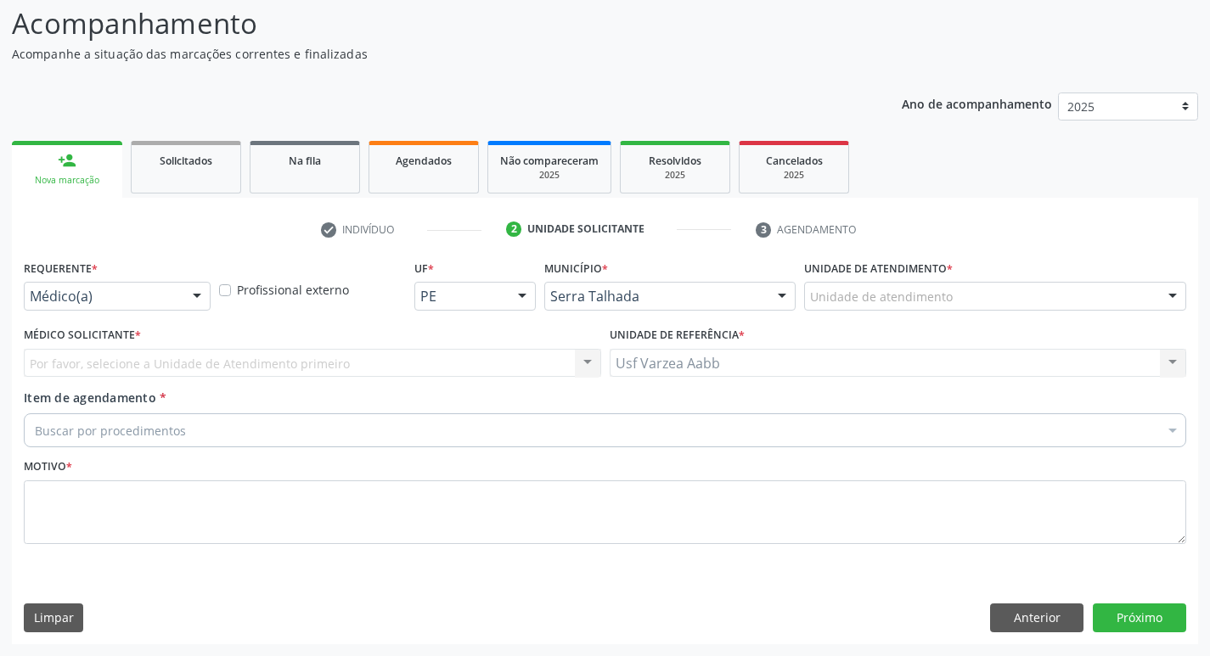
scroll to position [113, 0]
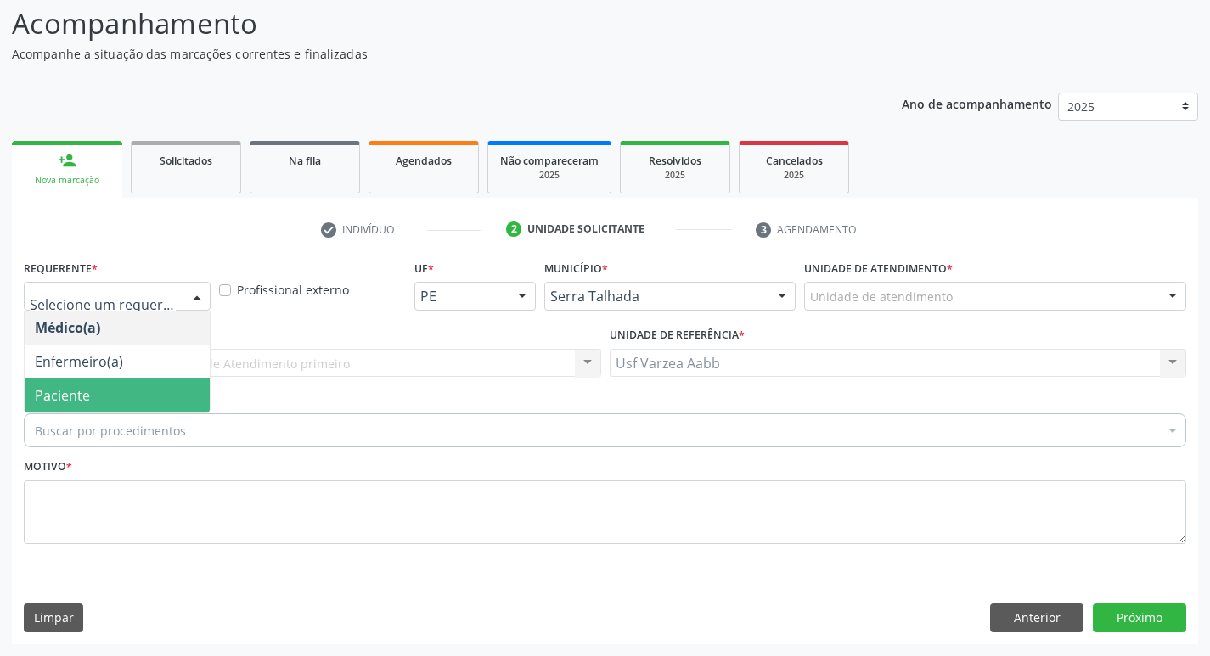
click at [98, 386] on span "Paciente" at bounding box center [117, 396] width 185 height 34
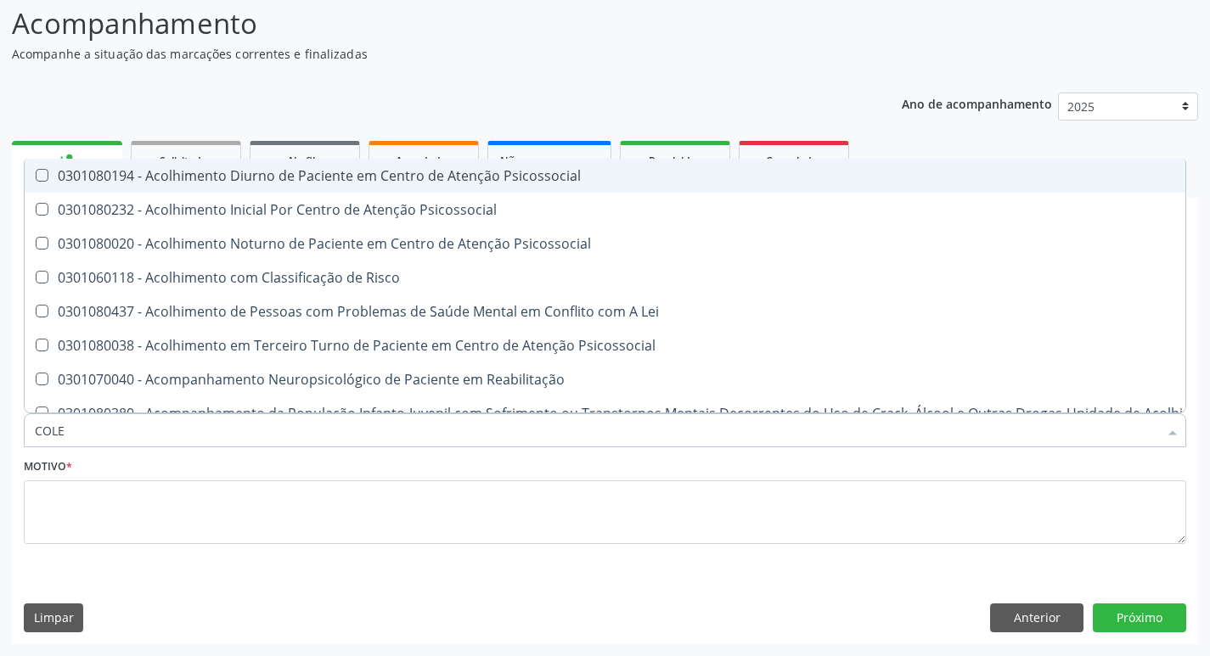
type input "COLES"
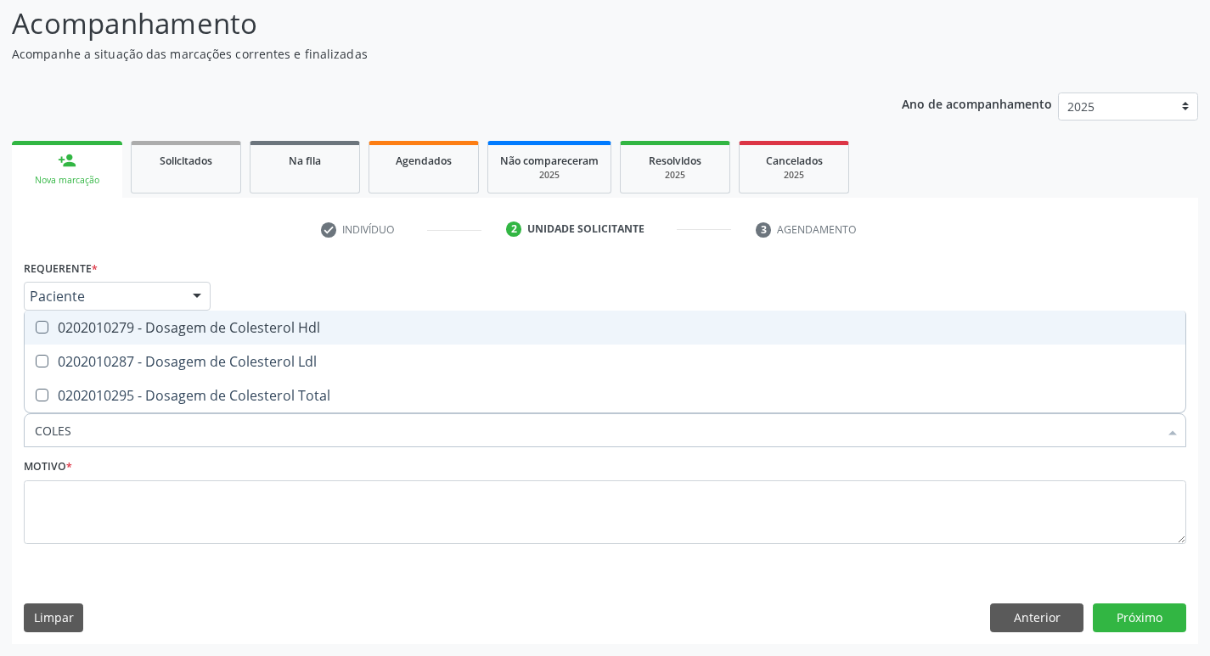
click at [225, 334] on div "0202010279 - Dosagem de Colesterol Hdl" at bounding box center [605, 328] width 1140 height 14
checkbox Hdl "true"
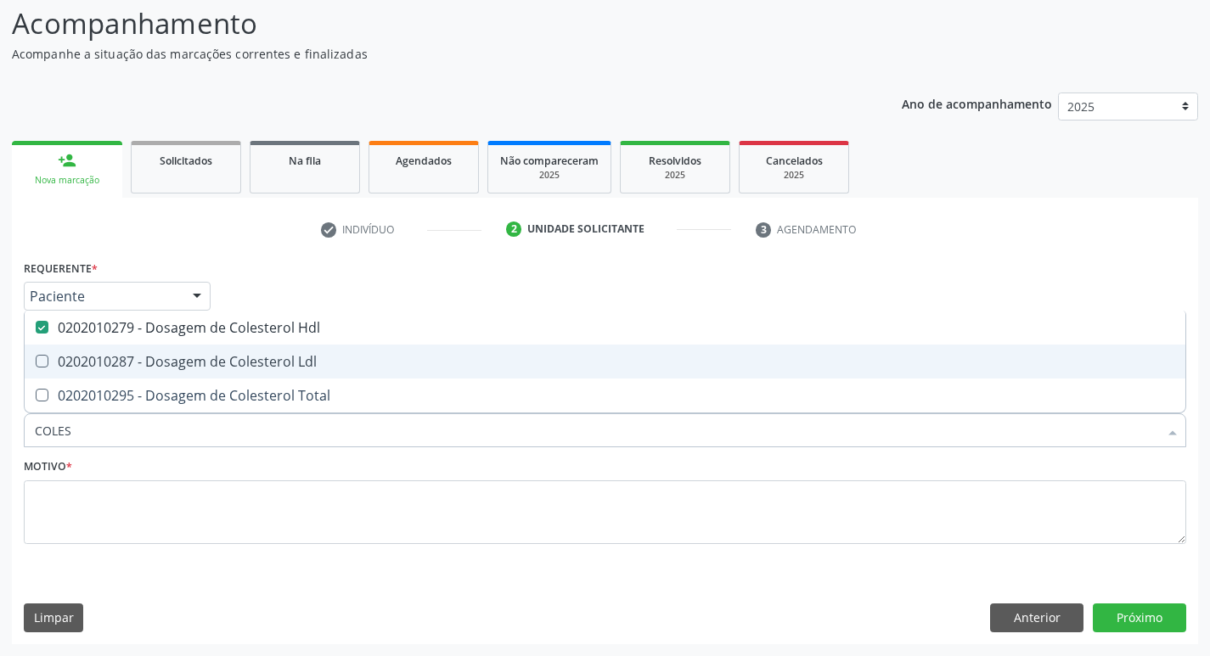
click at [221, 359] on div "0202010287 - Dosagem de Colesterol Ldl" at bounding box center [605, 362] width 1140 height 14
checkbox Ldl "true"
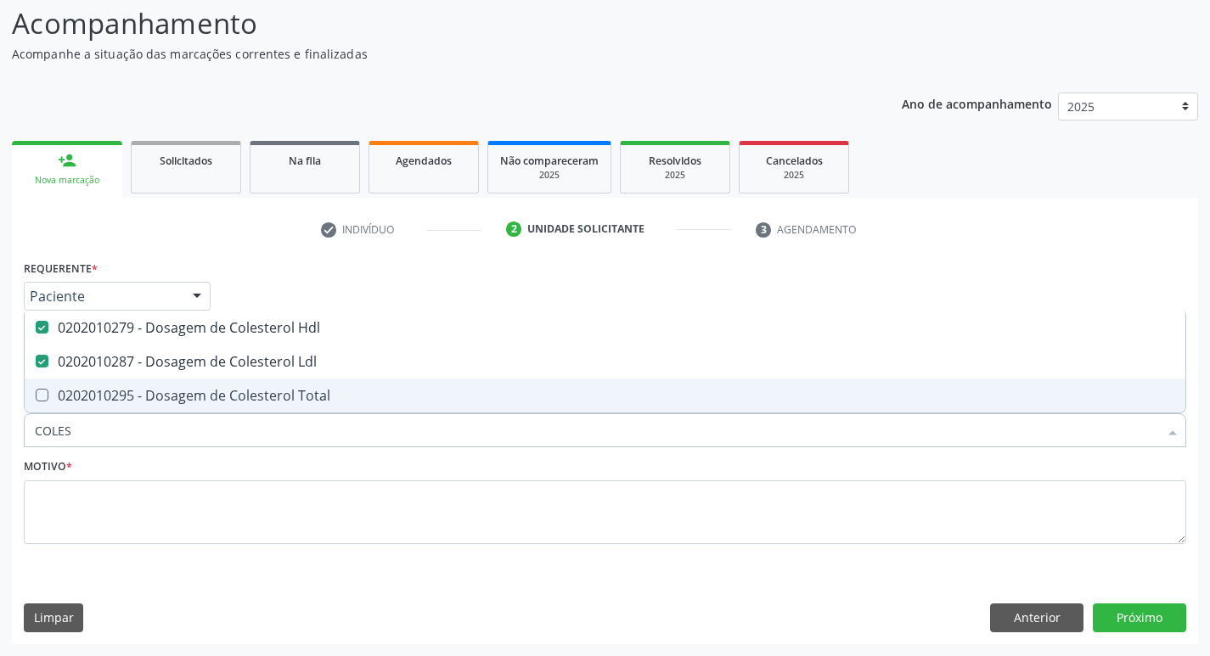
click at [224, 400] on div "0202010295 - Dosagem de Colesterol Total" at bounding box center [605, 396] width 1140 height 14
checkbox Total "true"
click at [224, 447] on input "COLES" at bounding box center [596, 430] width 1123 height 34
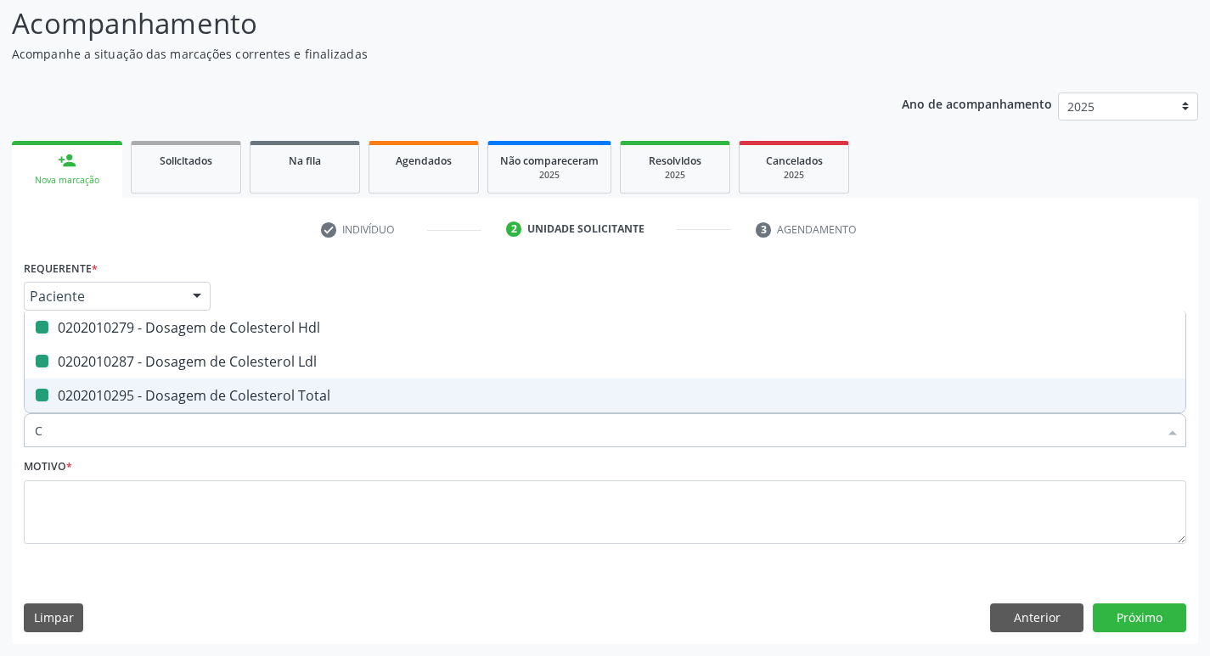
type input "CR"
checkbox Hdl "false"
checkbox Ldl "false"
checkbox Total "false"
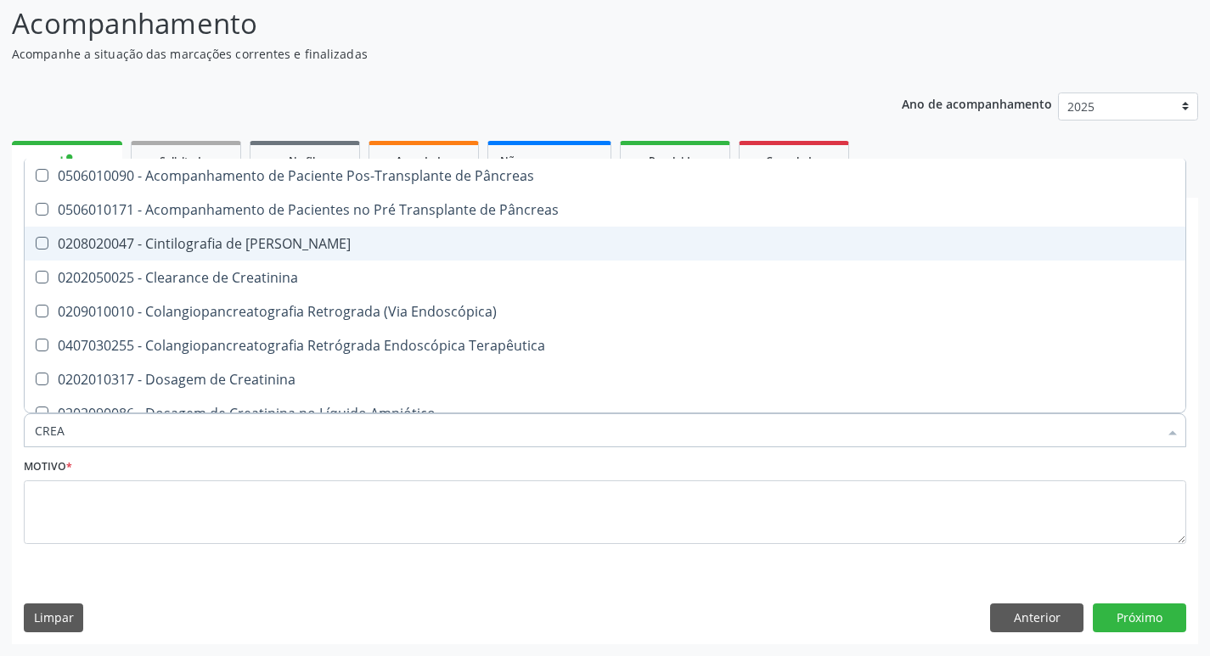
type input "CREAT"
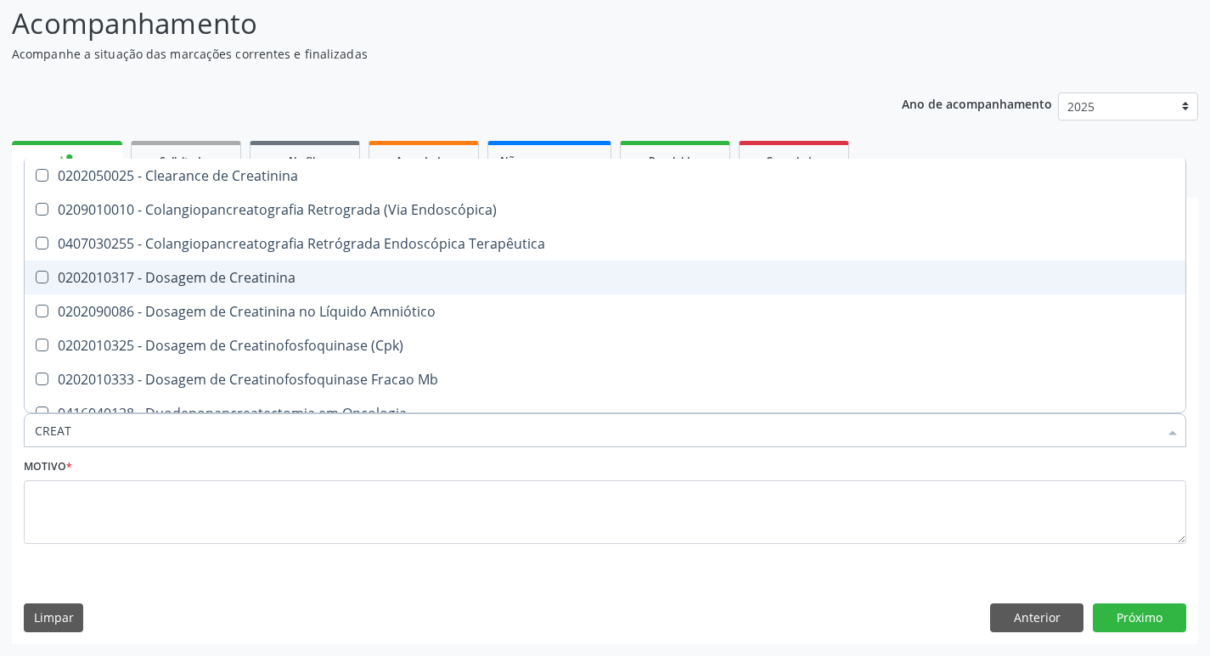
click at [278, 284] on div "0202010317 - Dosagem de Creatinina" at bounding box center [605, 278] width 1140 height 14
checkbox Creatinina "true"
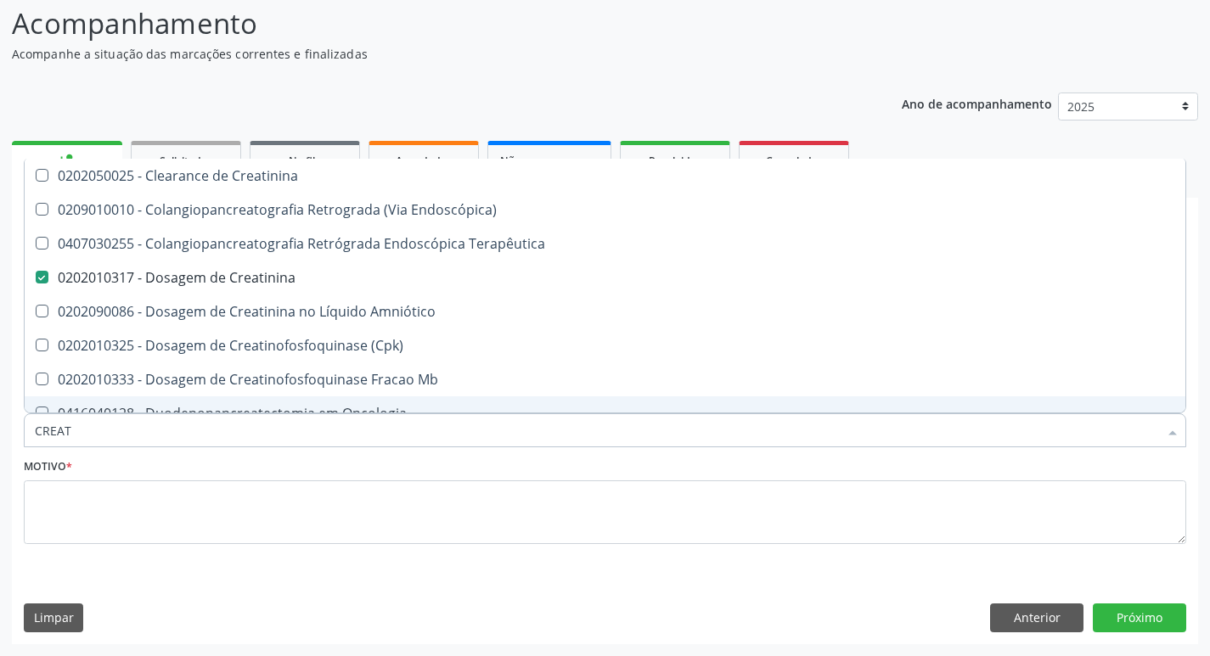
click at [93, 427] on input "CREAT" at bounding box center [596, 430] width 1123 height 34
type input "TR"
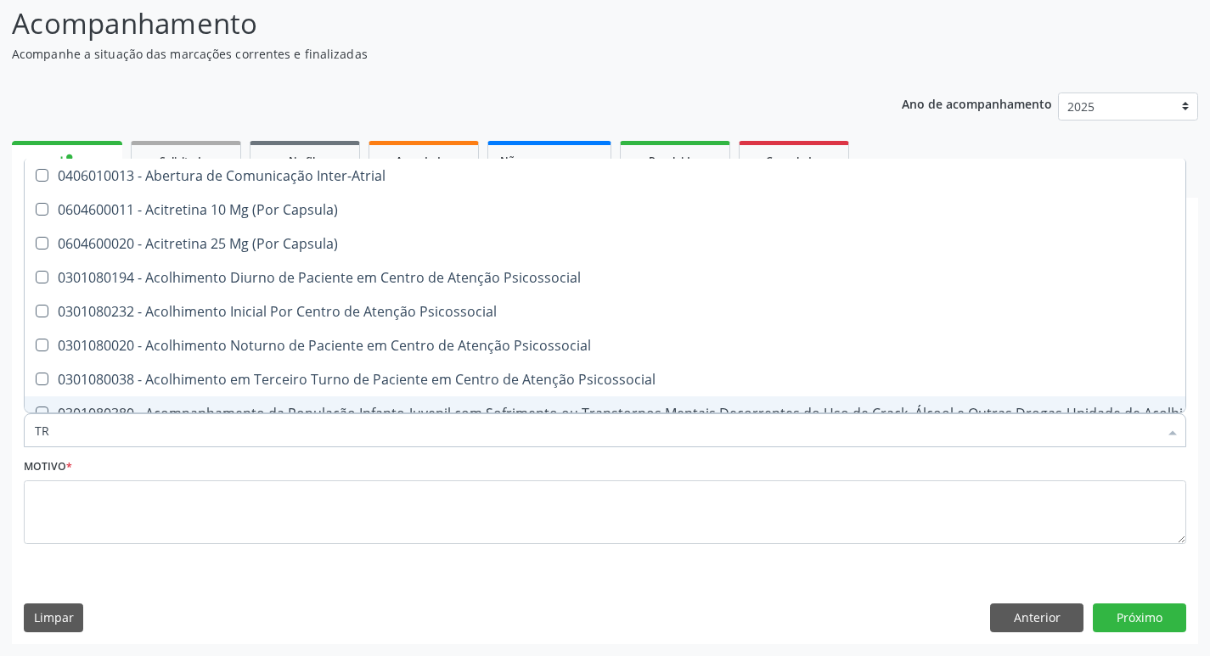
checkbox Psicossocial "false"
type input "TRIG"
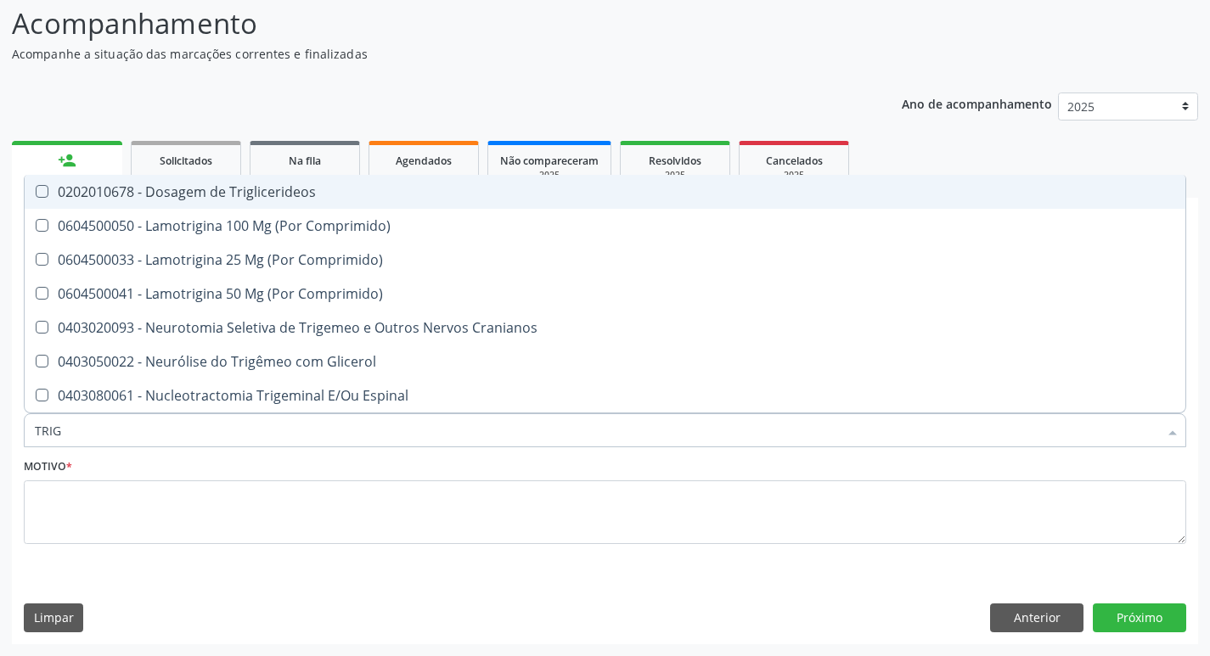
click at [115, 189] on div "0202010678 - Dosagem de Triglicerideos" at bounding box center [605, 192] width 1140 height 14
checkbox Triglicerideos "true"
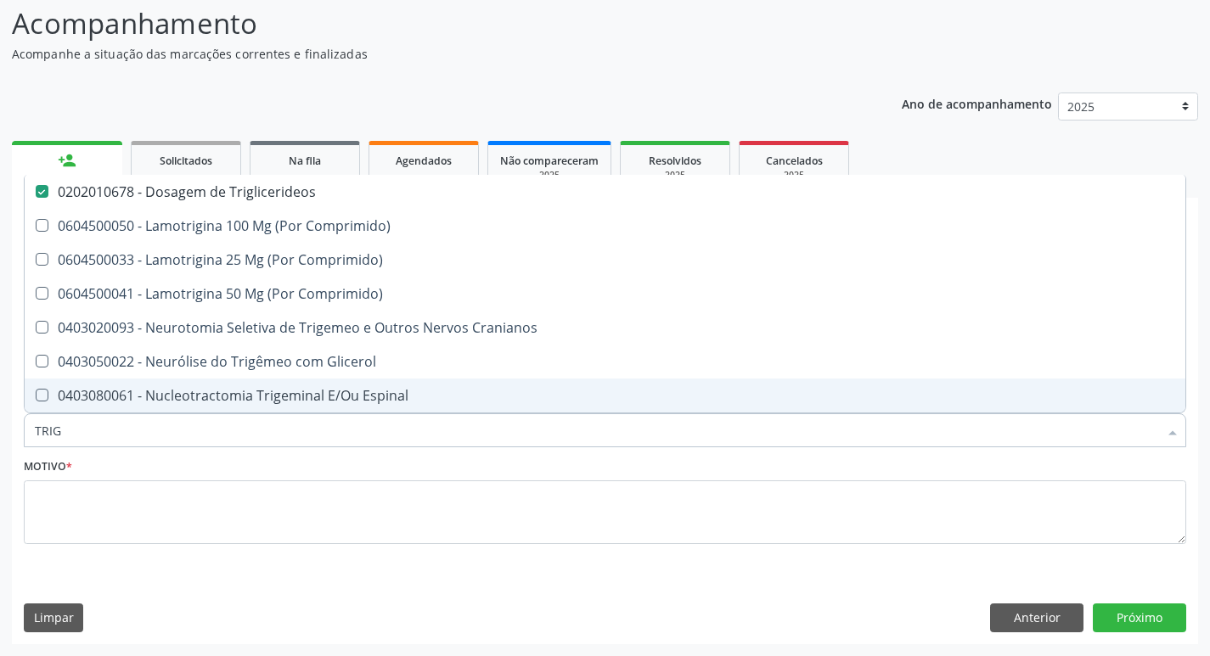
click at [109, 421] on input "TRIG" at bounding box center [596, 430] width 1123 height 34
type input "GL"
checkbox Triglicerideos "false"
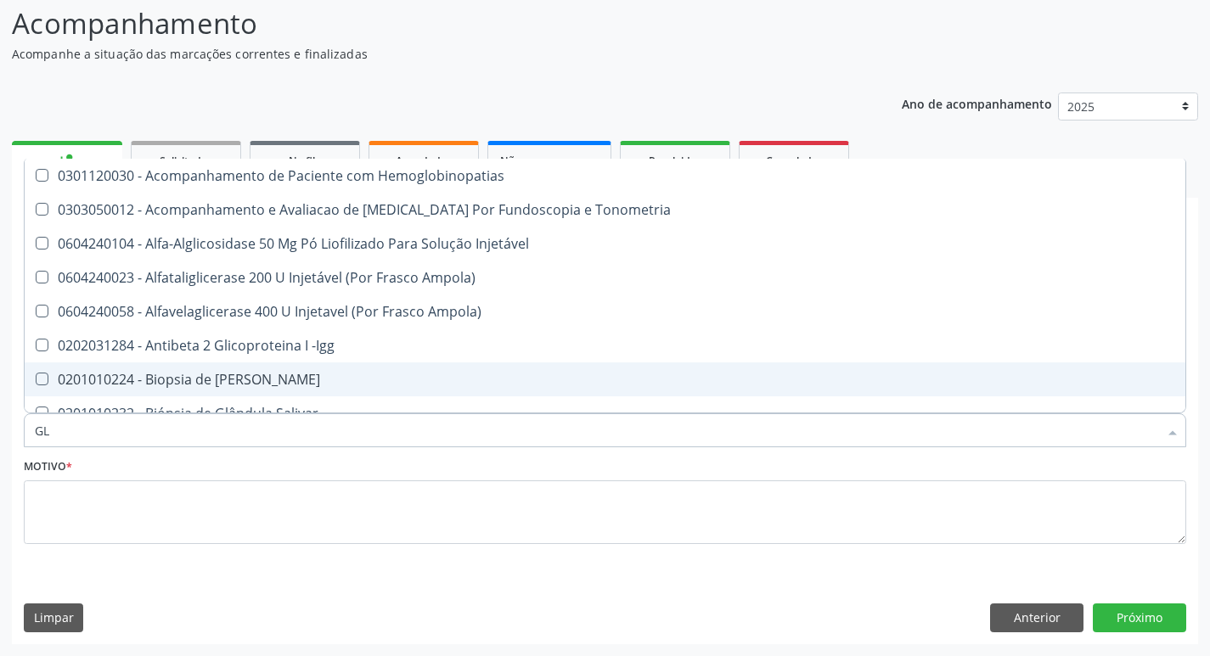
type input "GLI"
checkbox Glomerular "true"
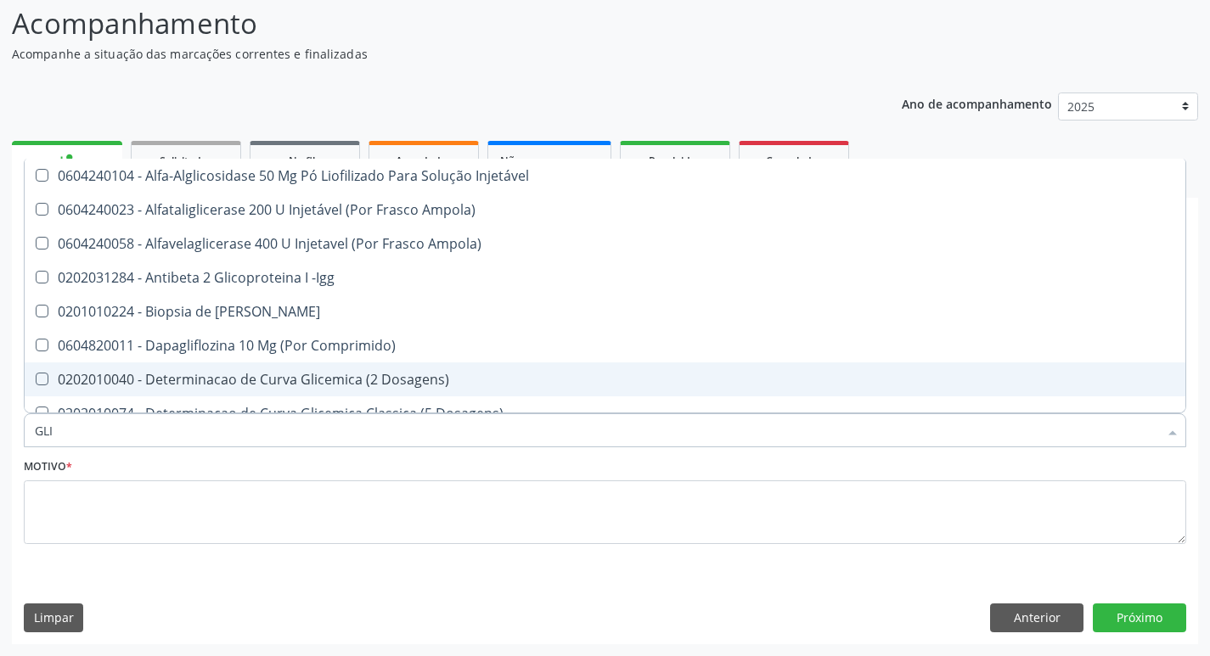
type input "GLIC"
checkbox Derrames "true"
checkbox Triglicerideos "false"
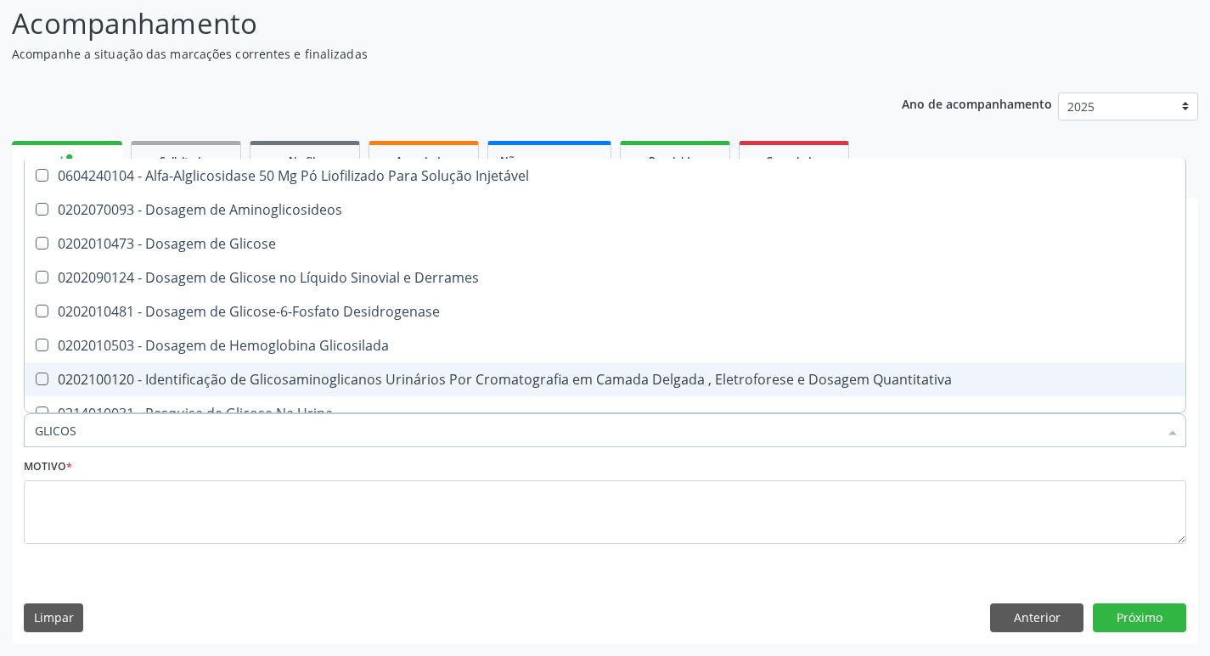
type input "GLICOSE"
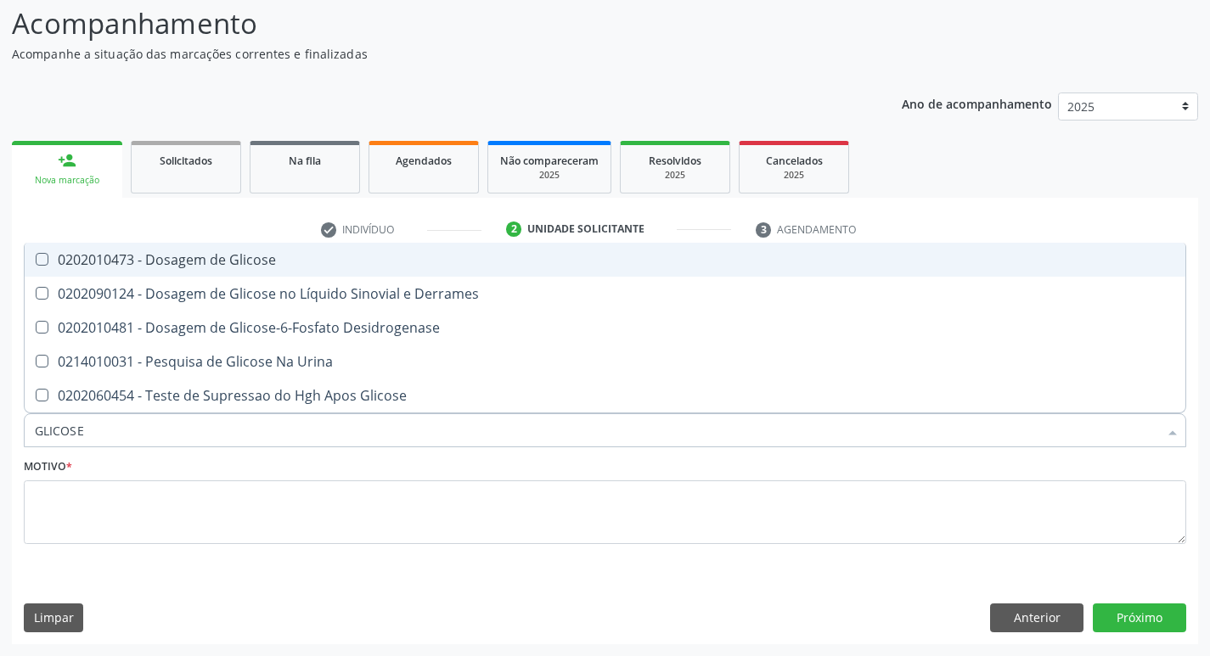
click at [154, 254] on div "0202010473 - Dosagem de Glicose" at bounding box center [605, 260] width 1140 height 14
checkbox Glicose "true"
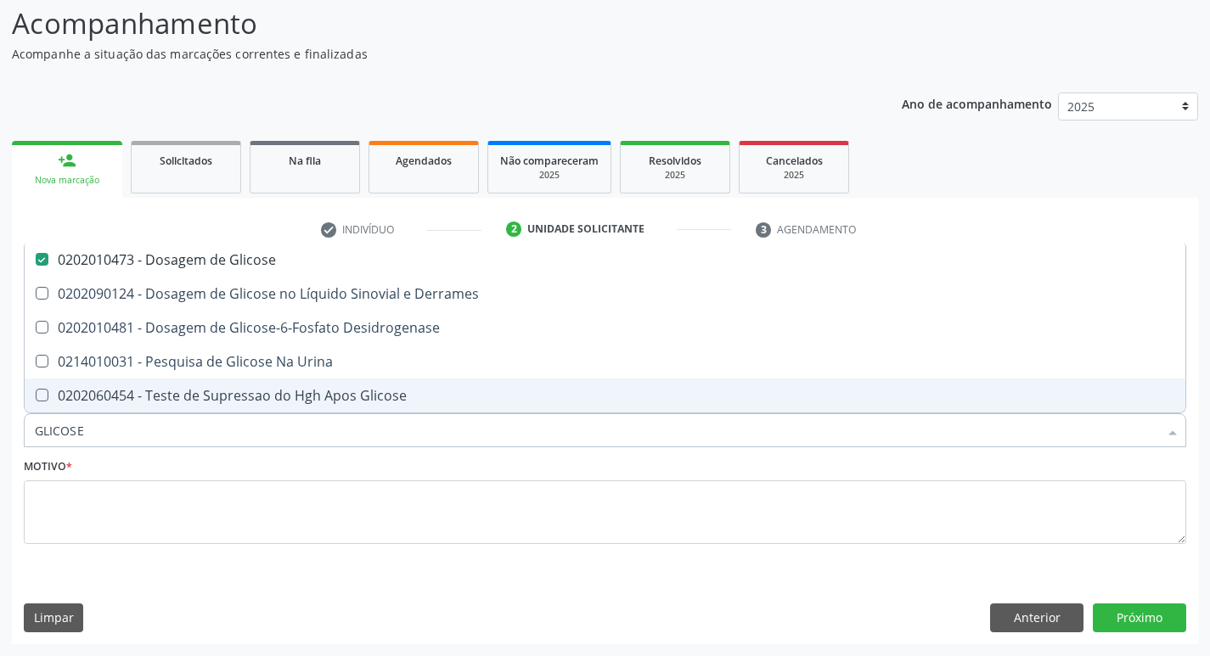
click at [115, 446] on input "GLICOSE" at bounding box center [596, 430] width 1123 height 34
type input "P"
checkbox Glicose "false"
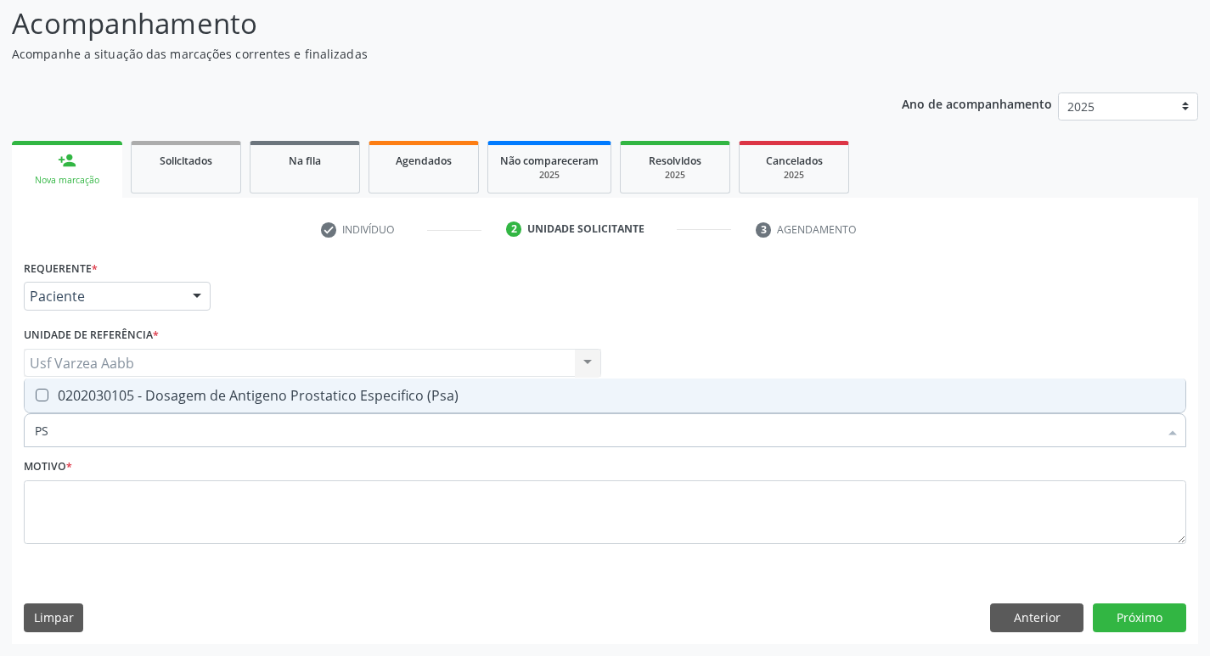
type input "P"
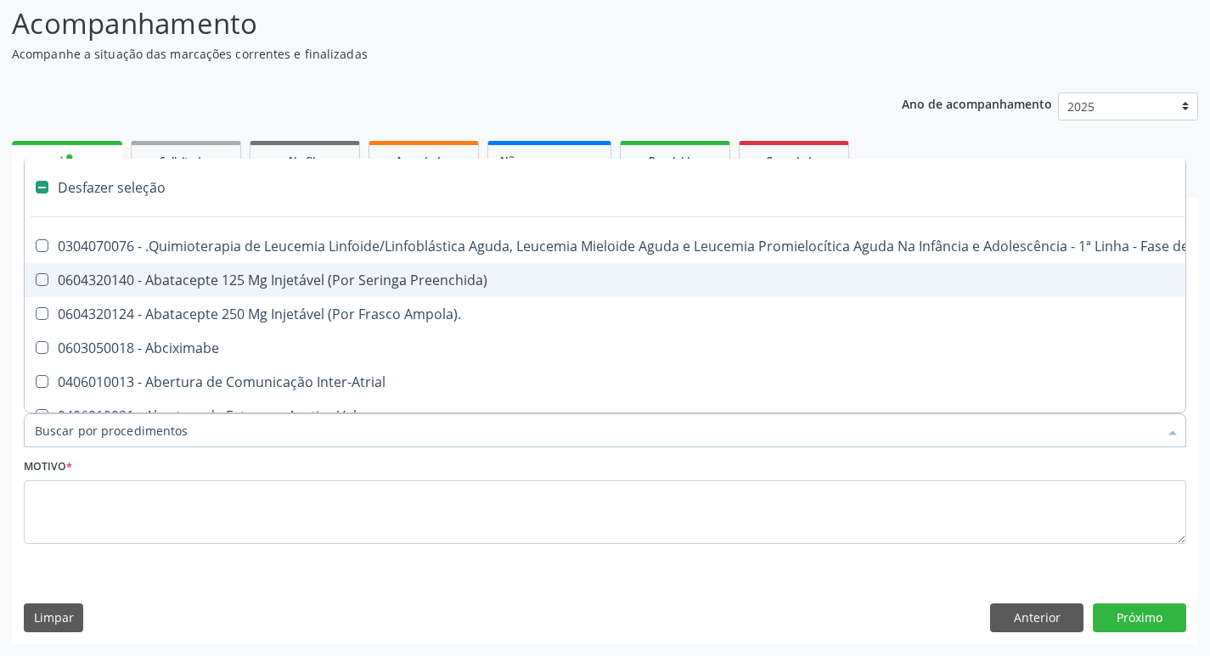
type input "H"
checkbox B "true"
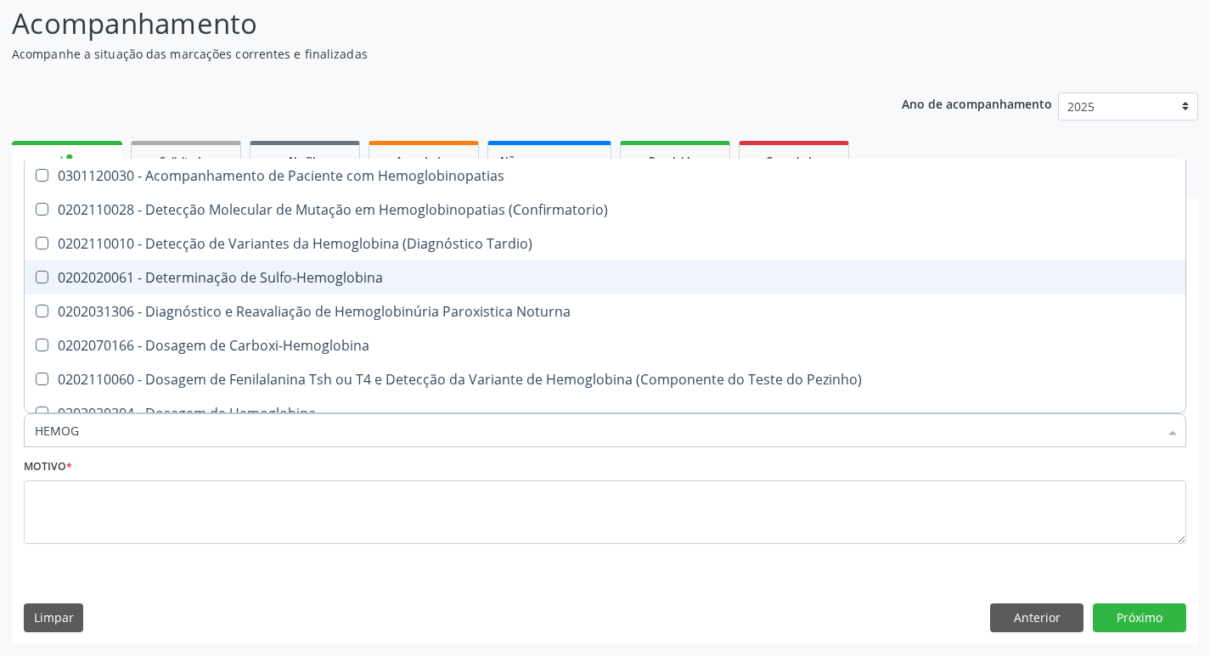
type input "HEMOGR"
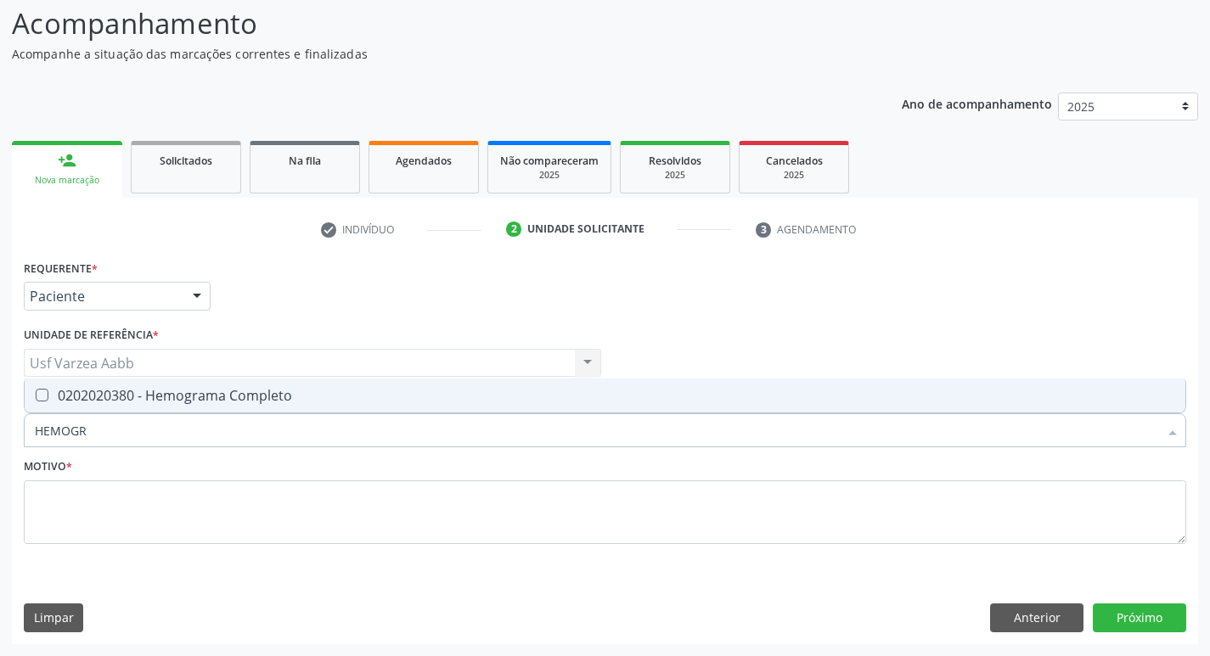
click at [196, 392] on div "0202020380 - Hemograma Completo" at bounding box center [605, 396] width 1140 height 14
checkbox Completo "true"
click at [161, 429] on input "HEMOGR" at bounding box center [596, 430] width 1123 height 34
type input "UR"
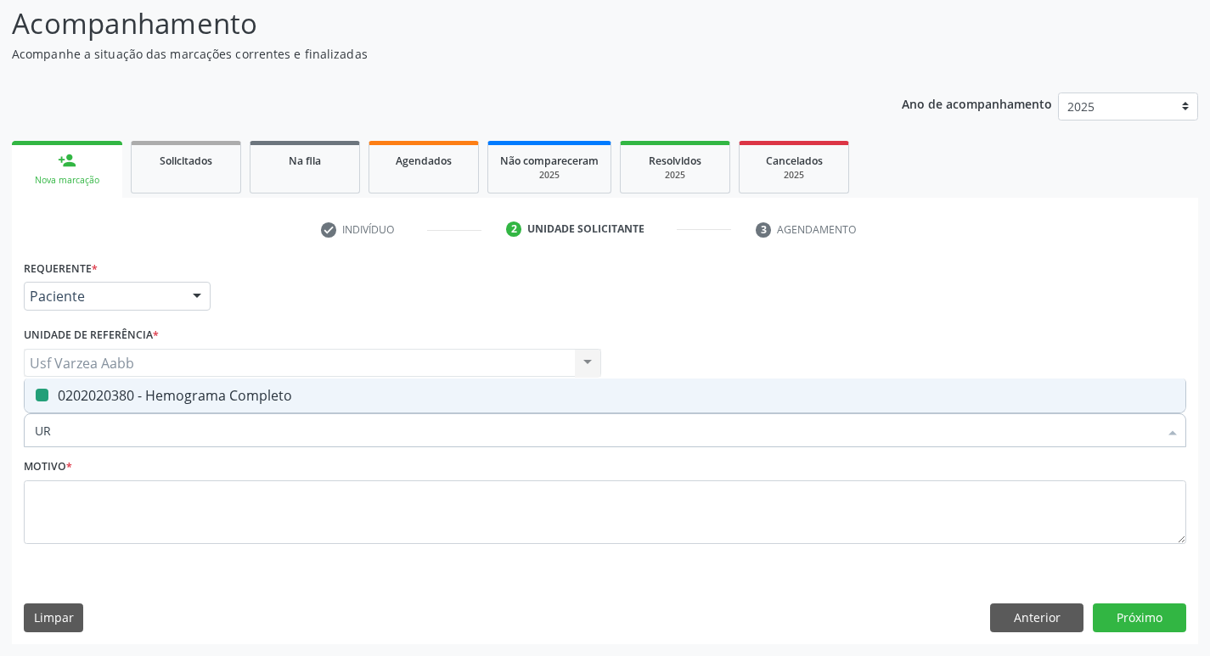
checkbox Completo "false"
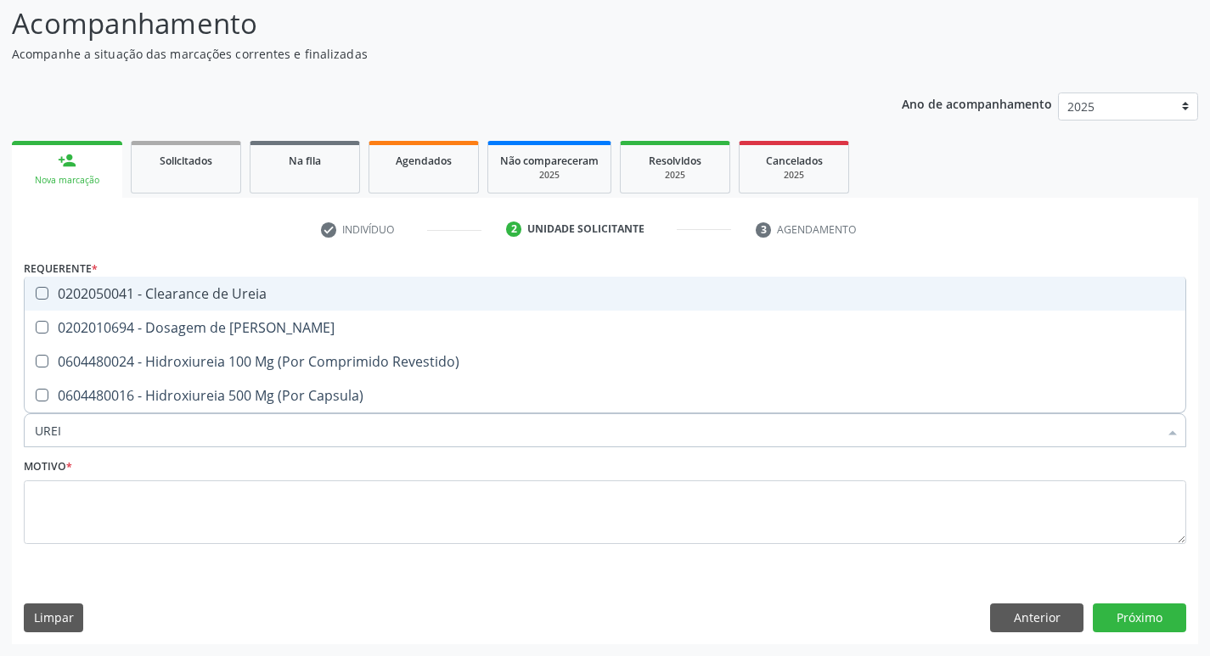
type input "UREIA"
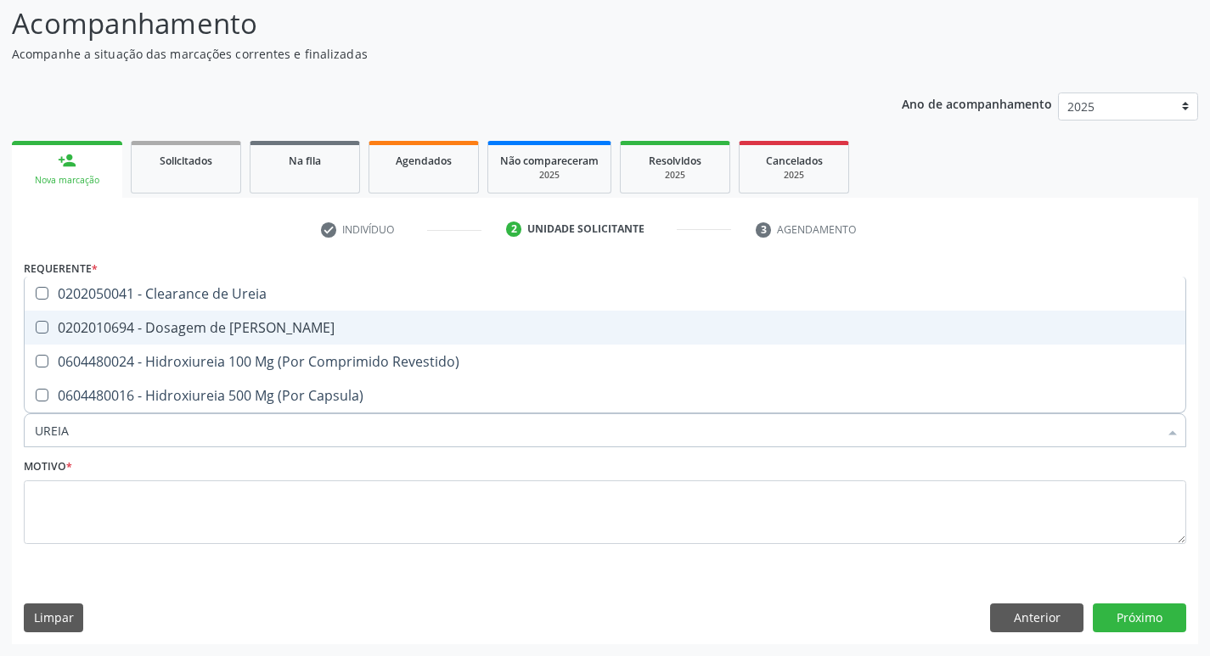
click at [199, 323] on div "0202010694 - Dosagem de [PERSON_NAME]" at bounding box center [605, 328] width 1140 height 14
checkbox Ureia "true"
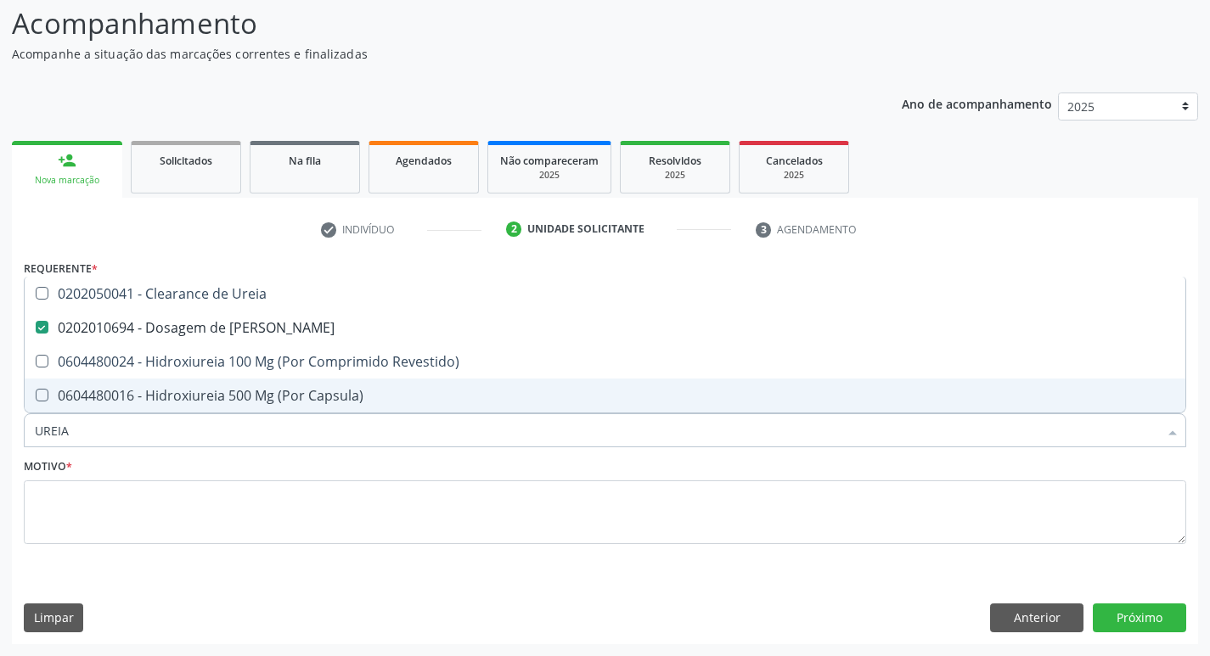
click at [171, 439] on input "UREIA" at bounding box center [596, 430] width 1123 height 34
type input "TG"
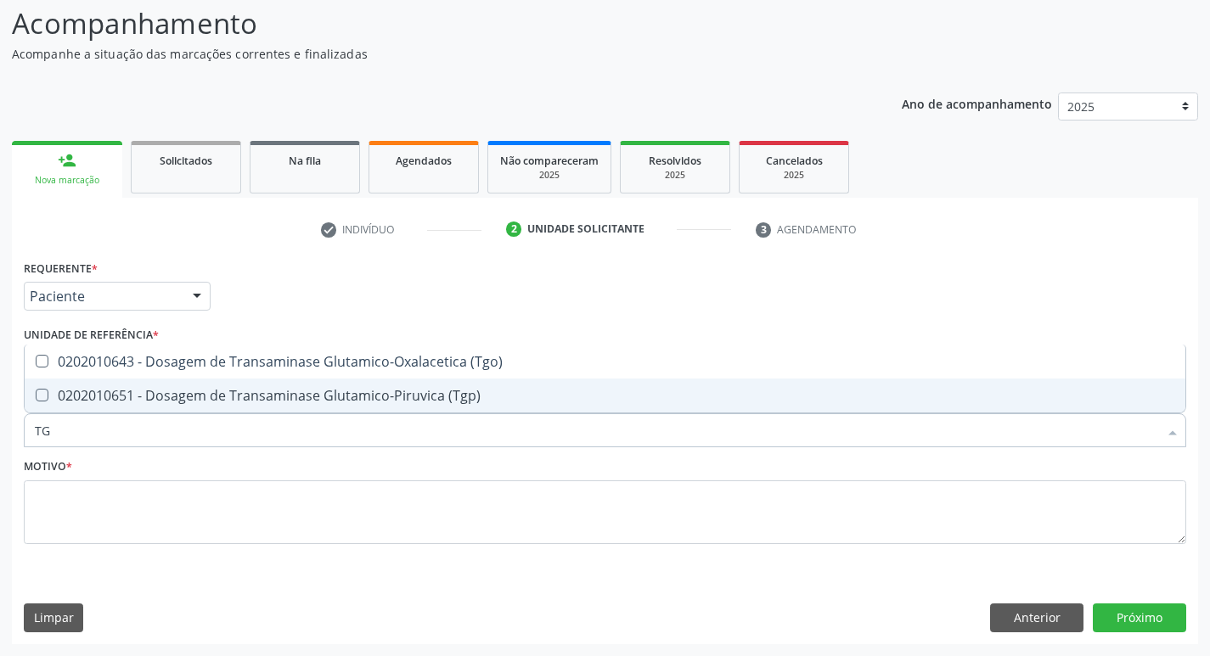
click at [183, 420] on input "TG" at bounding box center [596, 430] width 1123 height 34
click at [194, 401] on div "0202010651 - Dosagem de Transaminase Glutamico-Piruvica (Tgp)" at bounding box center [605, 396] width 1140 height 14
checkbox \(Tgp\) "true"
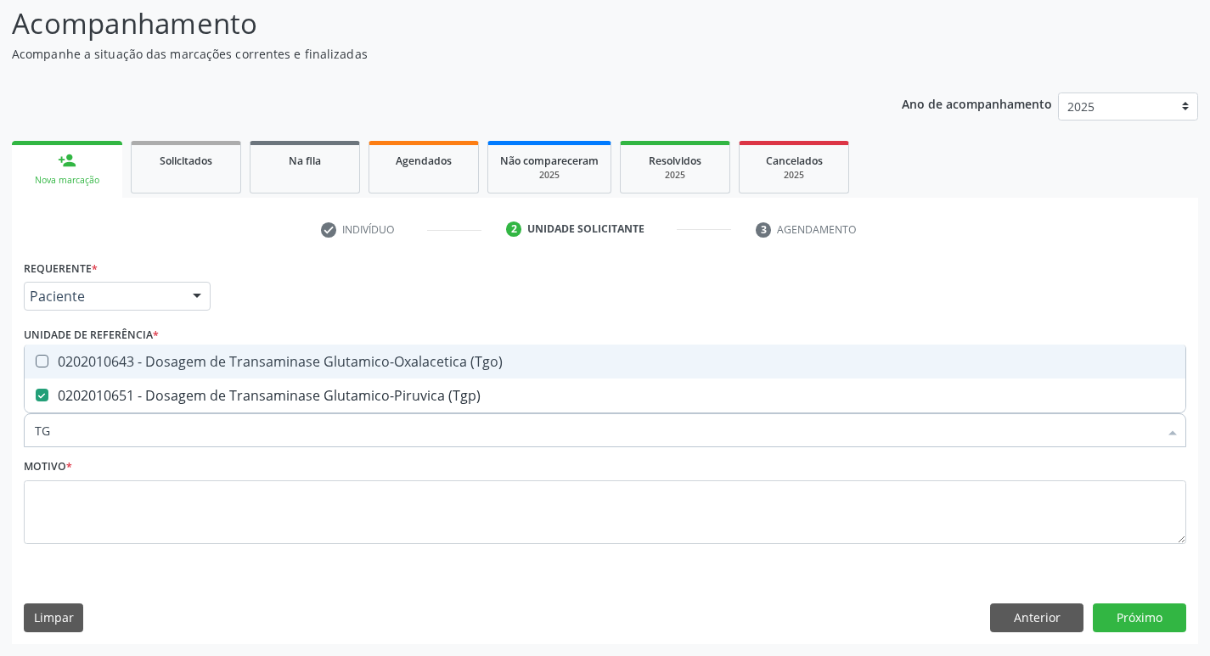
click at [221, 357] on div "0202010643 - Dosagem de Transaminase Glutamico-Oxalacetica (Tgo)" at bounding box center [605, 362] width 1140 height 14
checkbox \(Tgo\) "true"
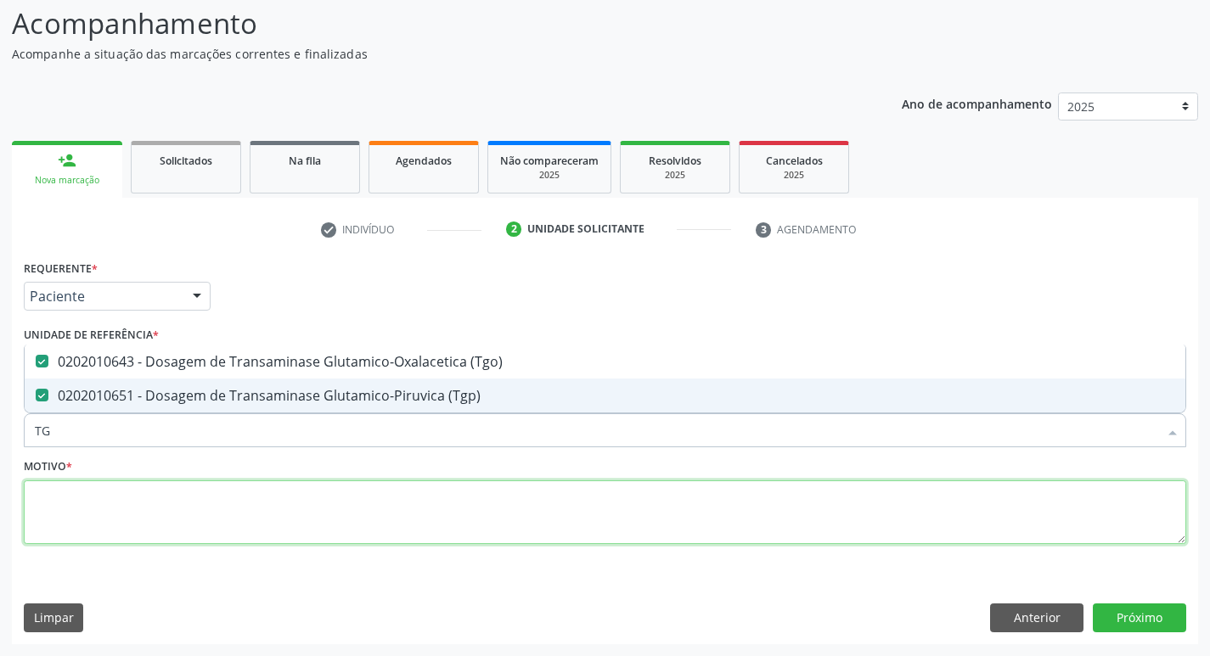
click at [235, 500] on textarea at bounding box center [605, 512] width 1162 height 65
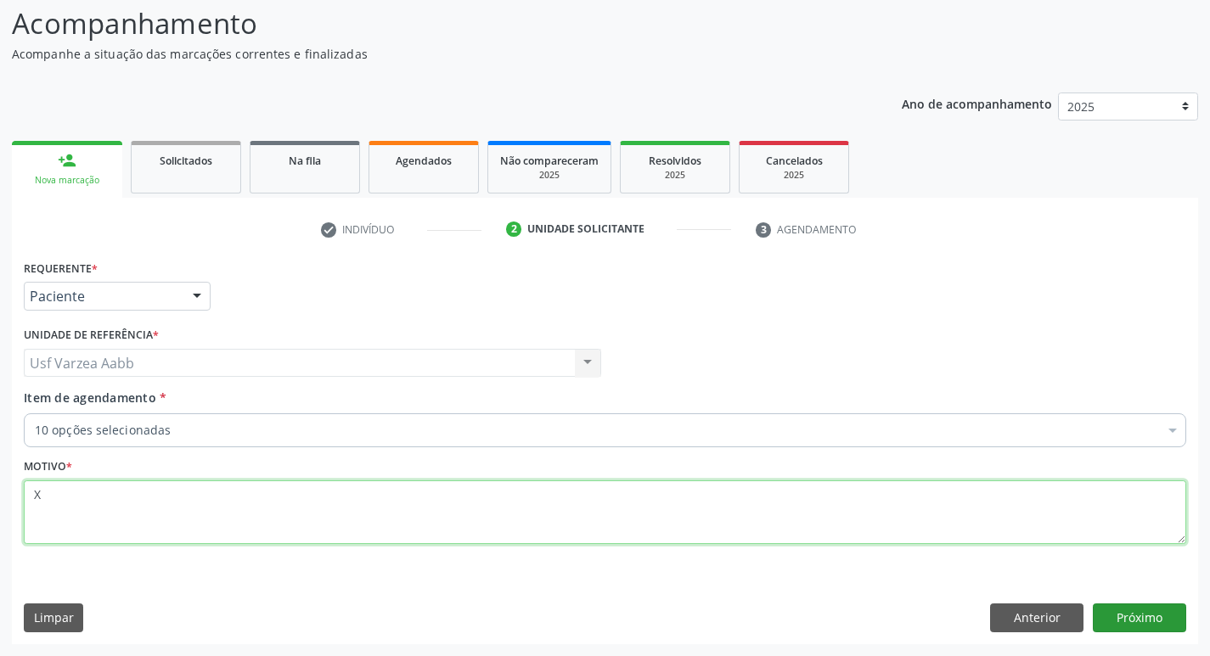
type textarea "X"
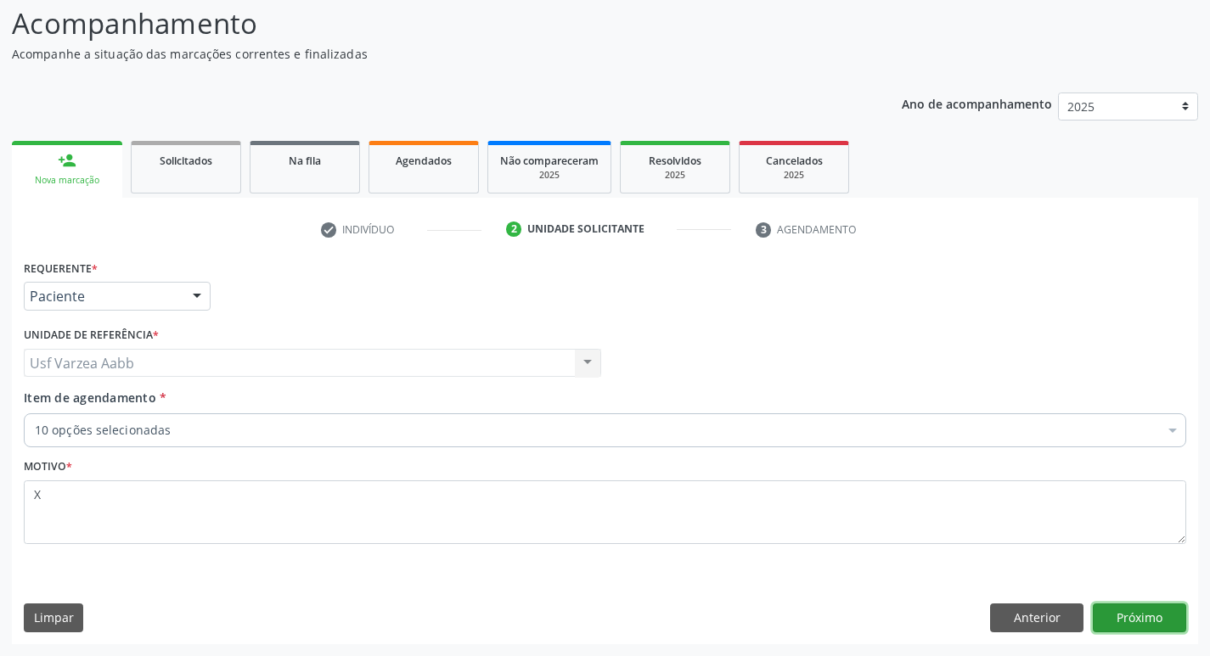
click at [1148, 628] on button "Próximo" at bounding box center [1139, 618] width 93 height 29
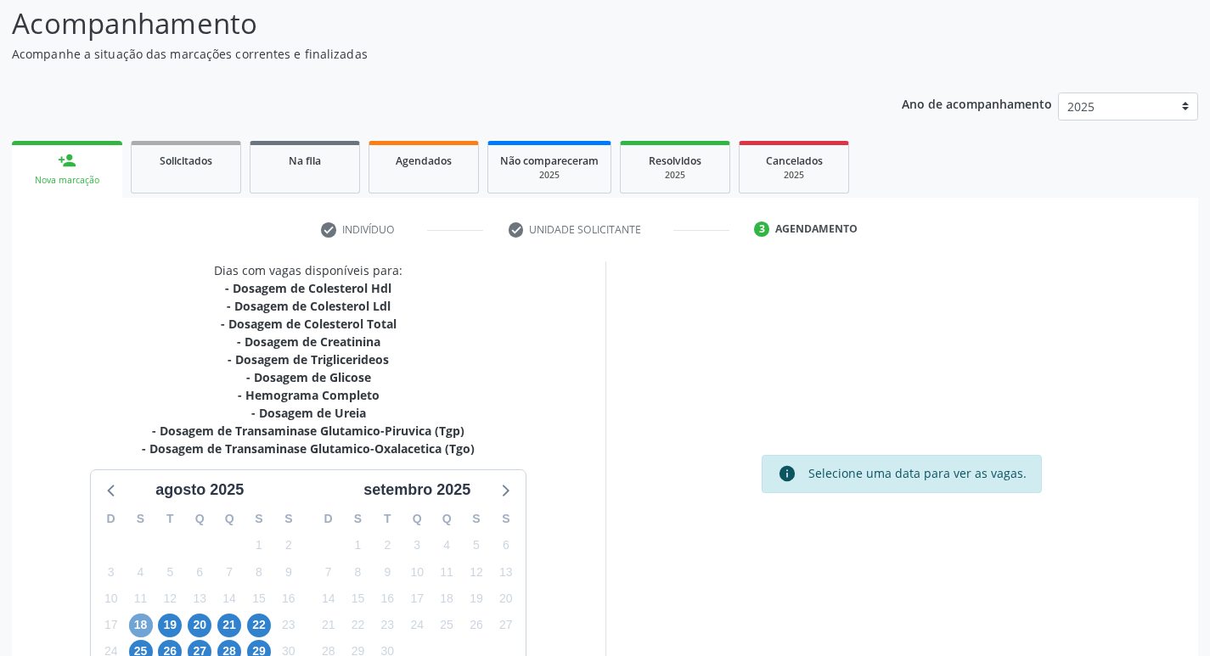
click at [146, 626] on span "18" at bounding box center [141, 626] width 24 height 24
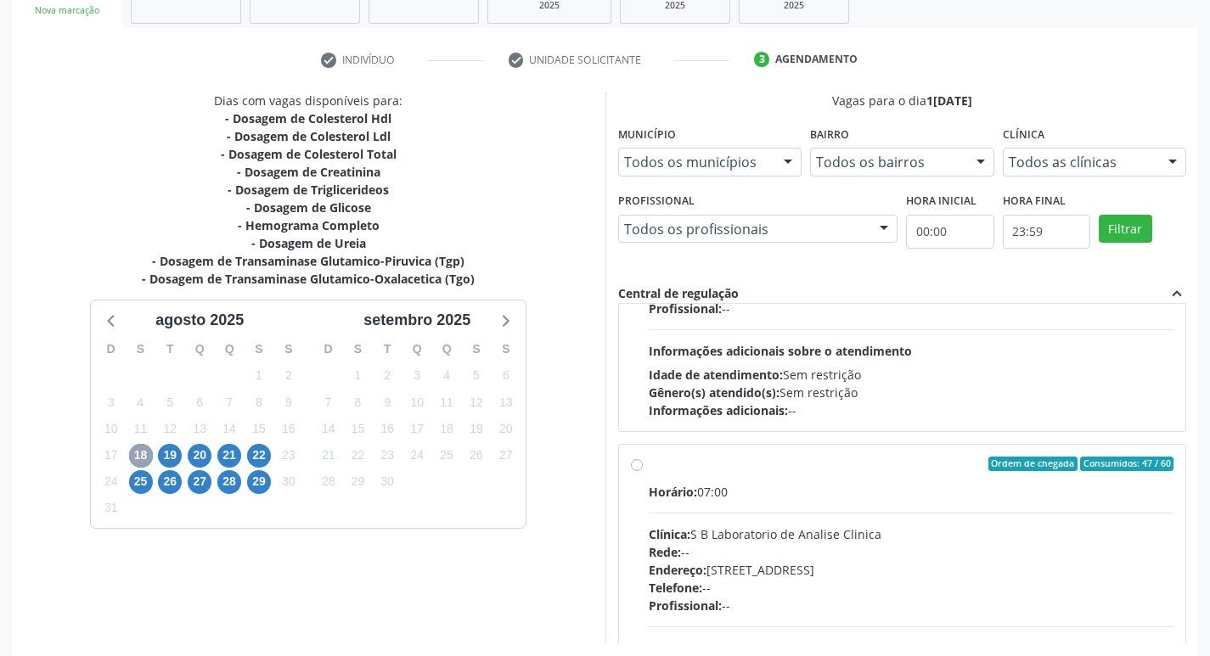
scroll to position [509, 0]
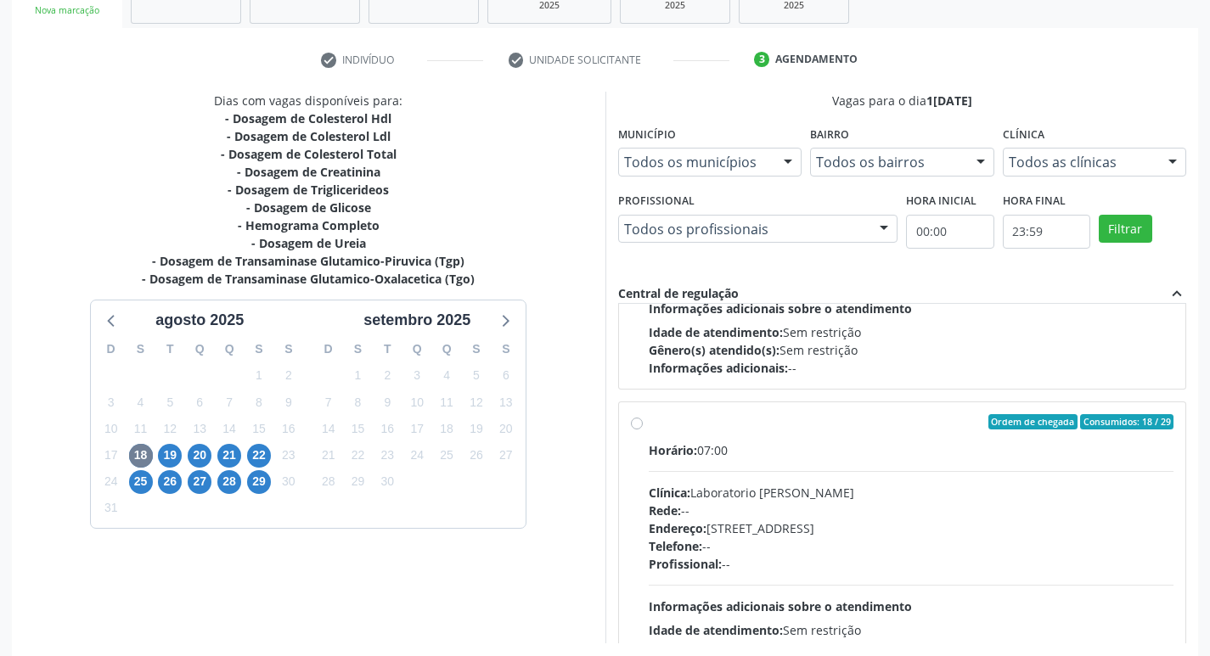
click at [649, 424] on label "Ordem de chegada Consumidos: 18 / 29 Horário: 07:00 Clínica: Laboratorio Jose P…" at bounding box center [911, 544] width 525 height 261
click at [632, 424] on input "Ordem de chegada Consumidos: 18 / 29 Horário: 07:00 Clínica: Laboratorio Jose P…" at bounding box center [637, 421] width 12 height 15
radio input "true"
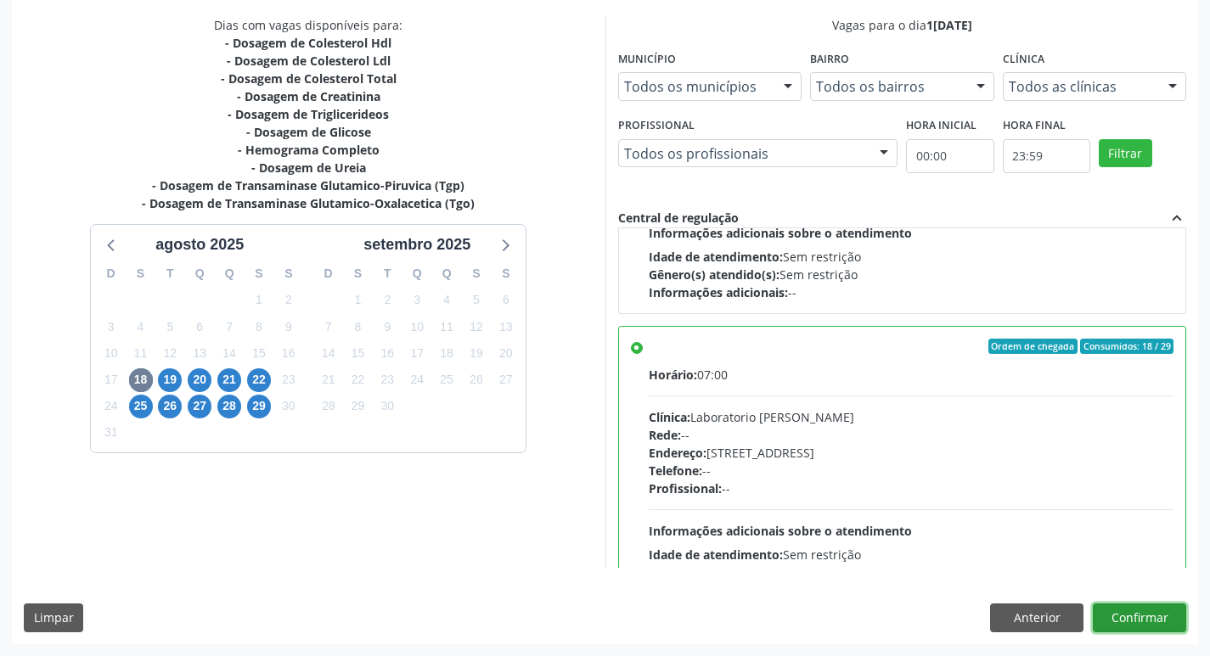
click at [1141, 620] on button "Confirmar" at bounding box center [1139, 618] width 93 height 29
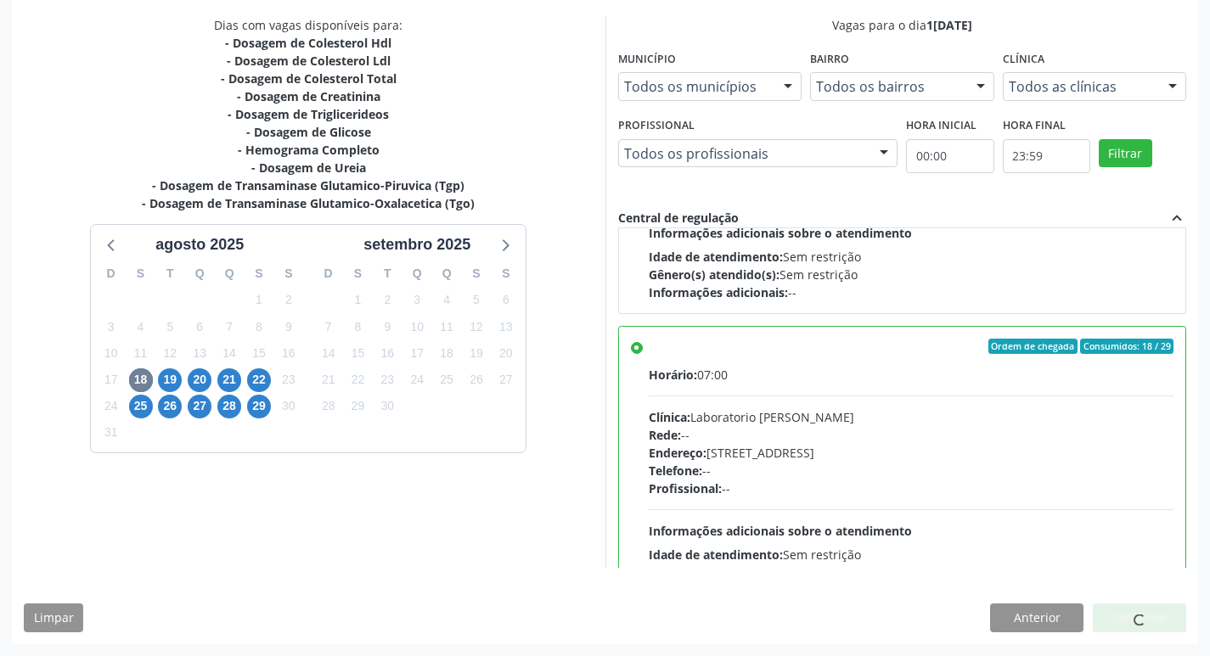
scroll to position [264, 0]
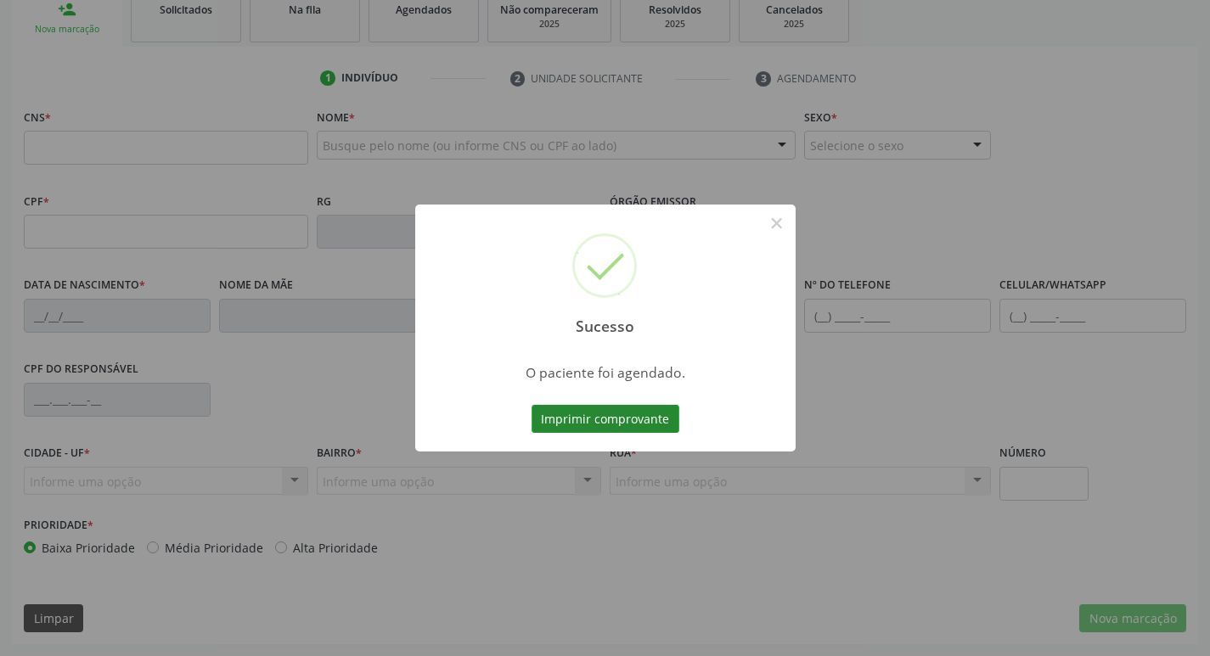
click at [608, 412] on button "Imprimir comprovante" at bounding box center [605, 419] width 148 height 29
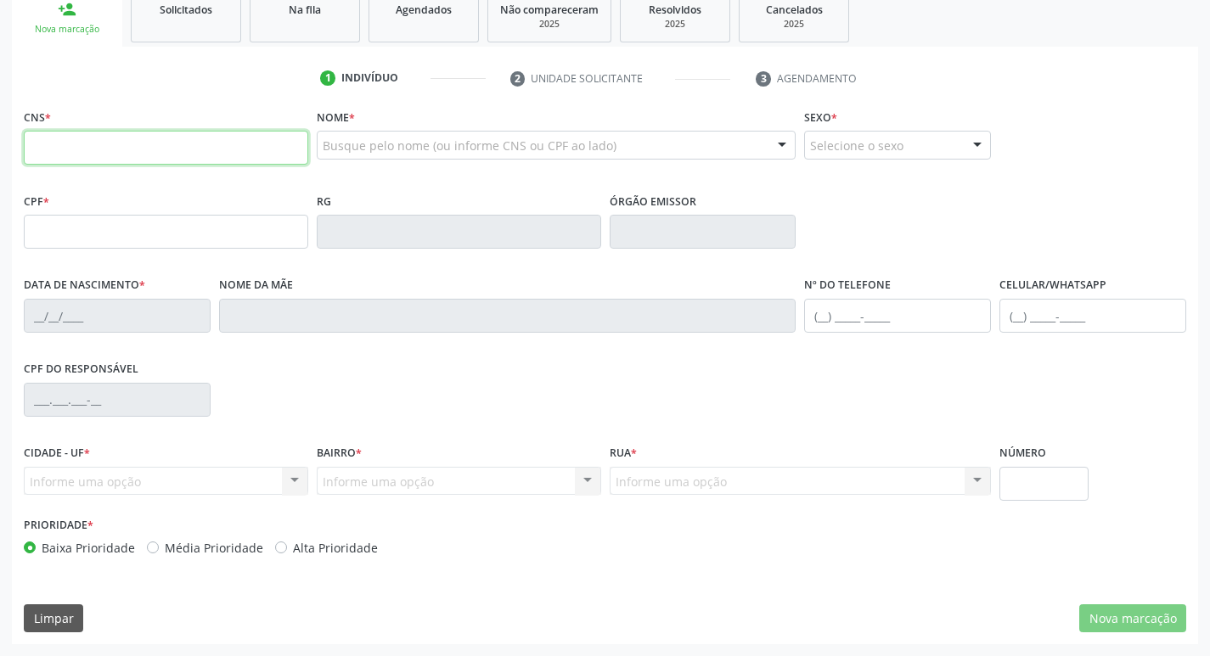
paste input "706 0068 5903 2646"
type input "706 0068 5903 2646"
type input "680.181.424-91"
type input "01/07/1971"
type input "Helena Gregorio Mourato"
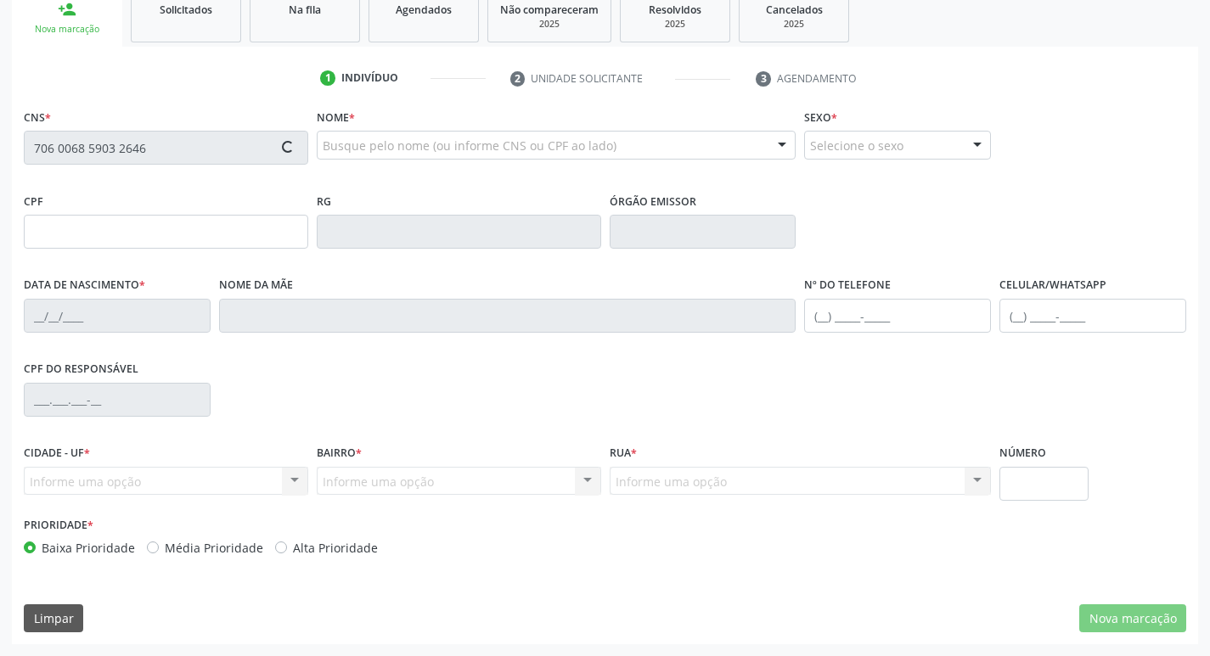
type input "(87) 99914-5742"
type input "040.542.264-42"
type input "1569"
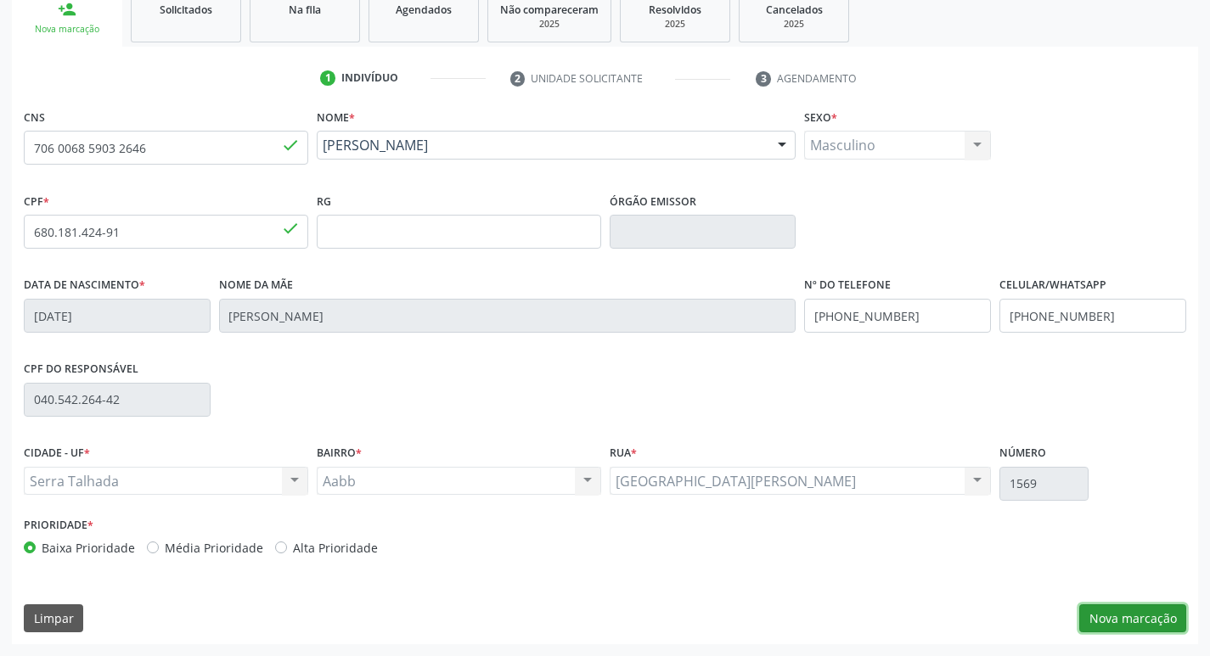
click at [1179, 621] on button "Nova marcação" at bounding box center [1132, 618] width 107 height 29
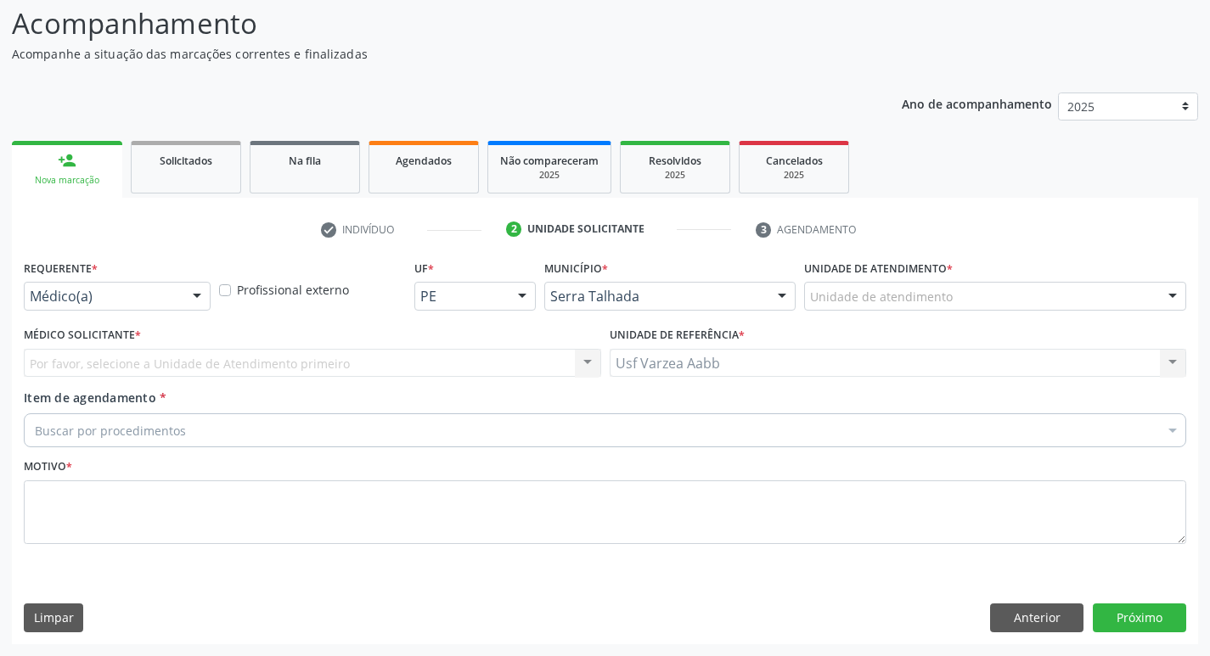
scroll to position [113, 0]
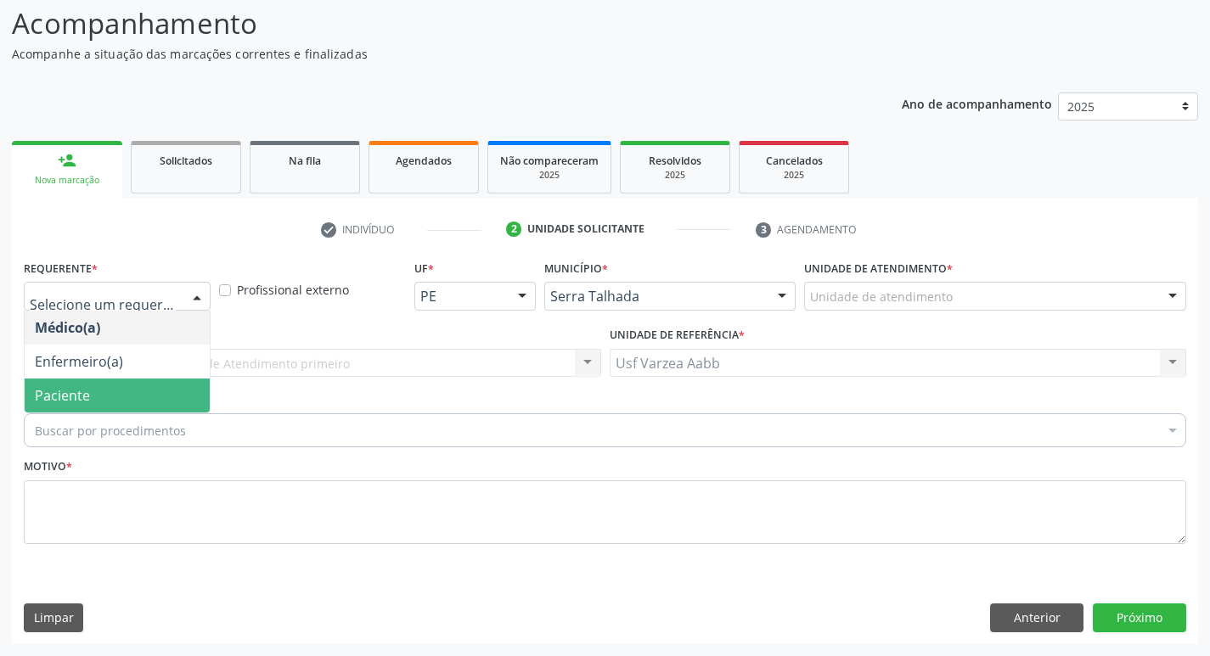
click at [102, 396] on span "Paciente" at bounding box center [117, 396] width 185 height 34
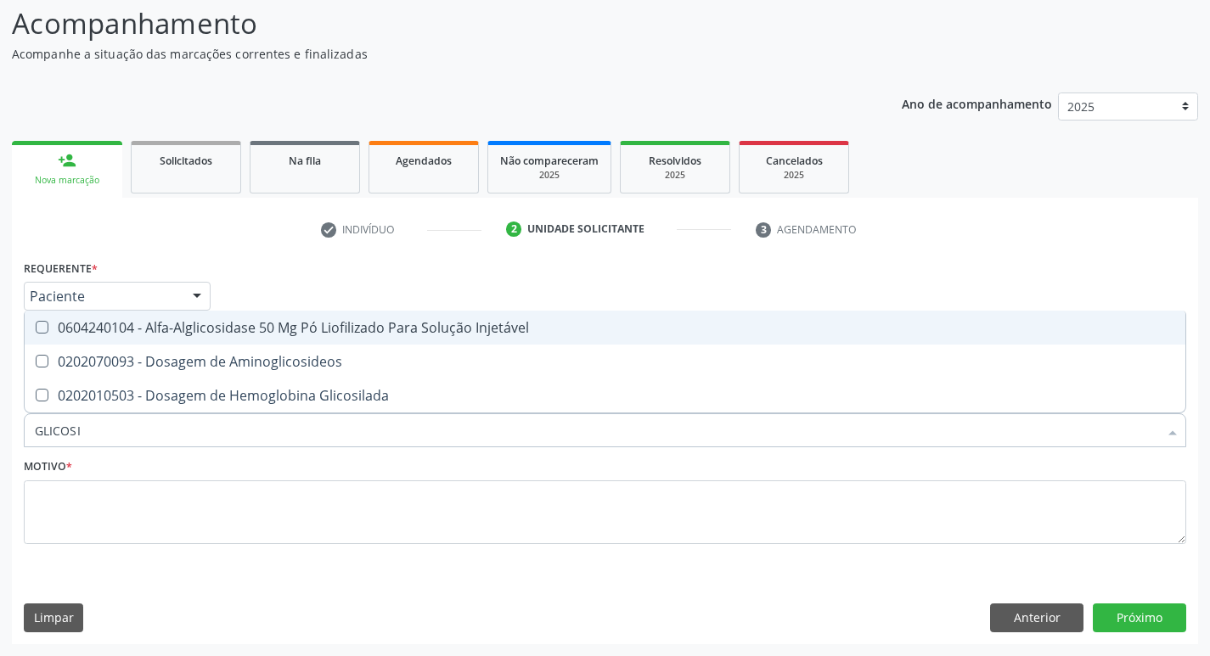
type input "GLICOSIL"
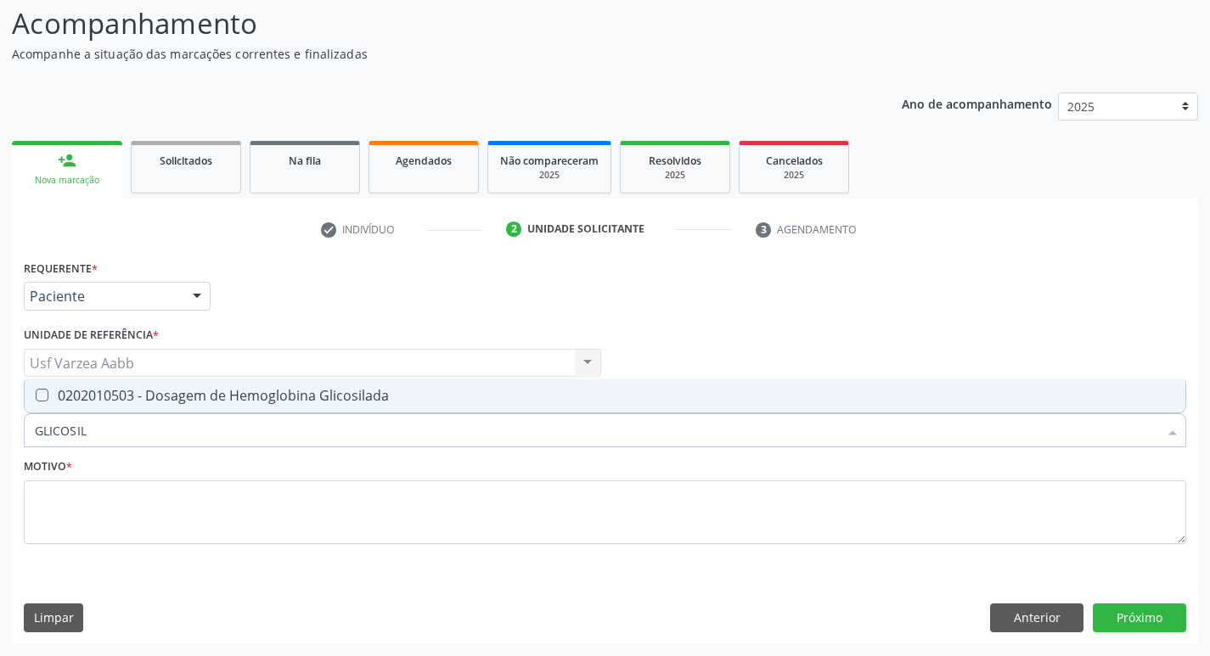
click at [456, 402] on div "0202010503 - Dosagem de Hemoglobina Glicosilada" at bounding box center [605, 396] width 1140 height 14
checkbox Glicosilada "true"
click at [441, 431] on input "GLICOSIL" at bounding box center [596, 430] width 1123 height 34
type input "P"
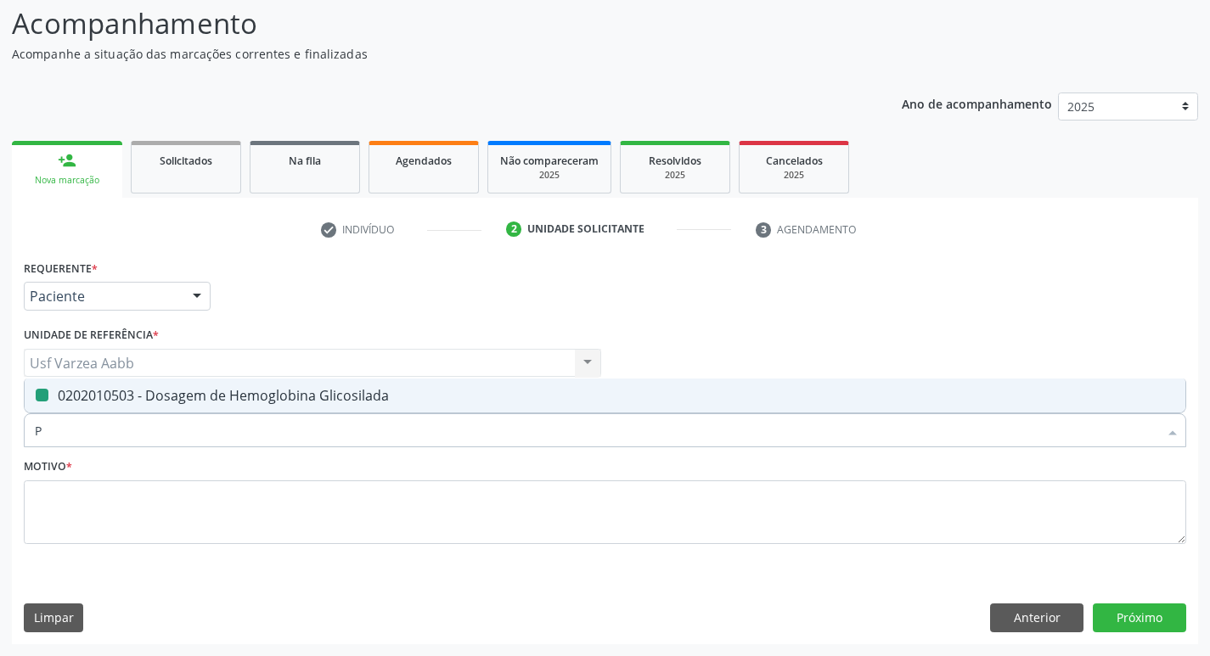
checkbox Glicosilada "false"
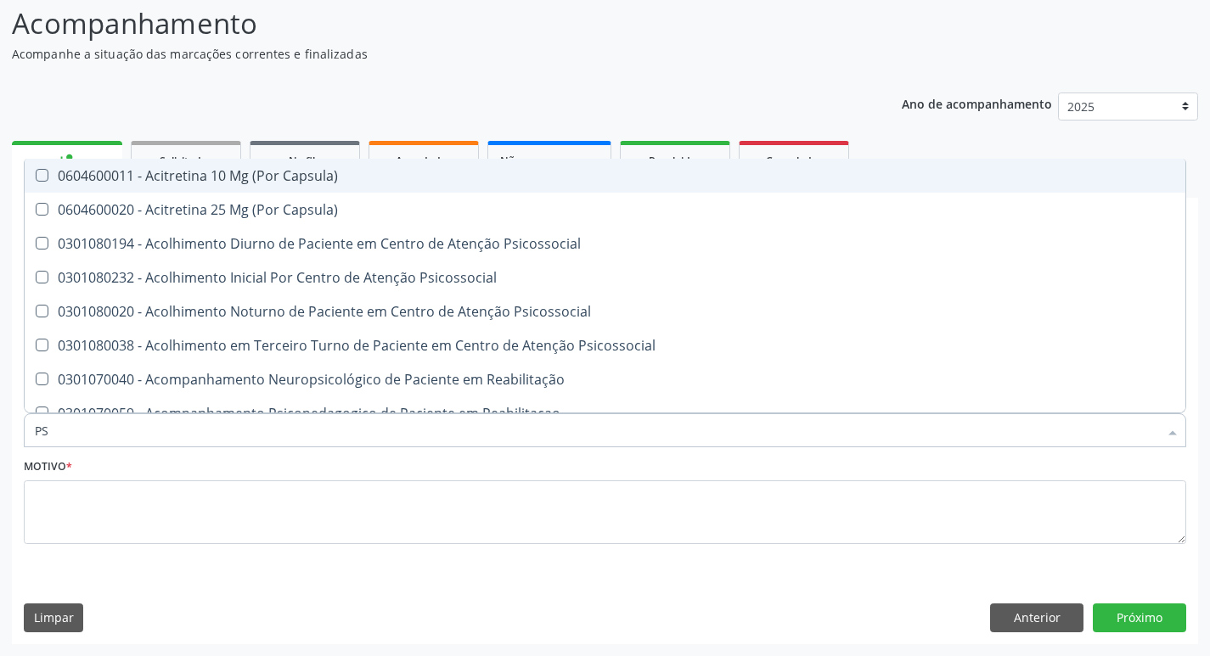
type input "PSA"
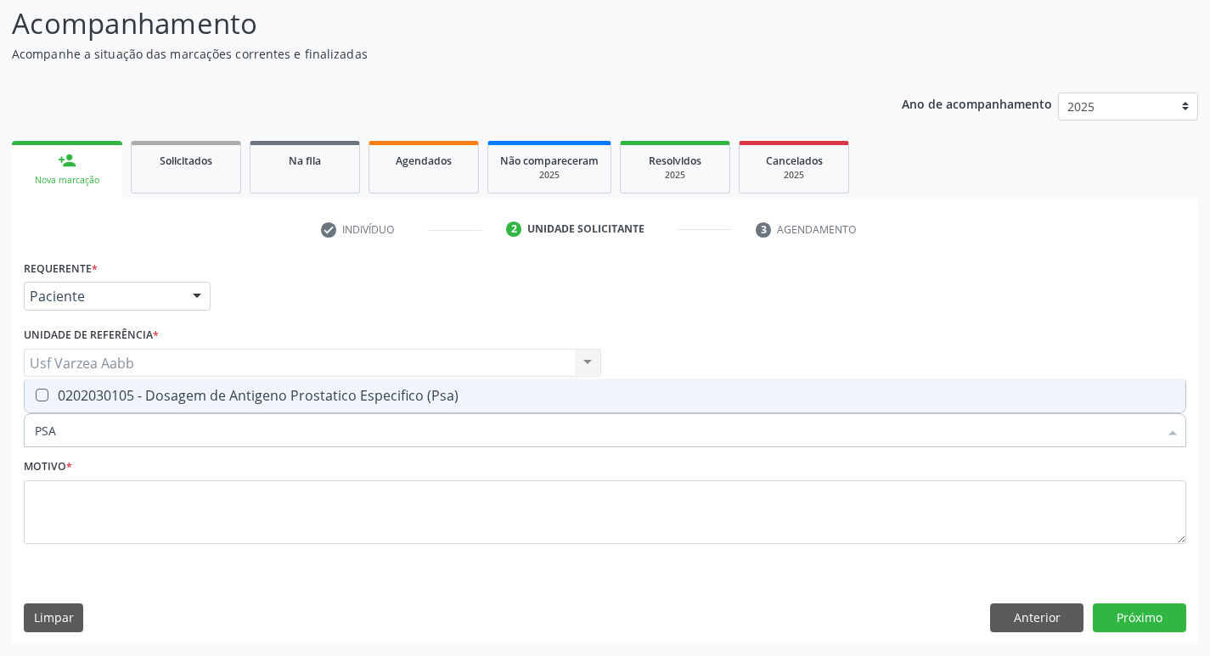
click at [294, 395] on div "0202030105 - Dosagem de Antigeno Prostatico Especifico (Psa)" at bounding box center [605, 396] width 1140 height 14
checkbox \(Psa\) "true"
click at [245, 422] on input "PSA" at bounding box center [596, 430] width 1123 height 34
click at [246, 422] on input "PSA" at bounding box center [596, 430] width 1123 height 34
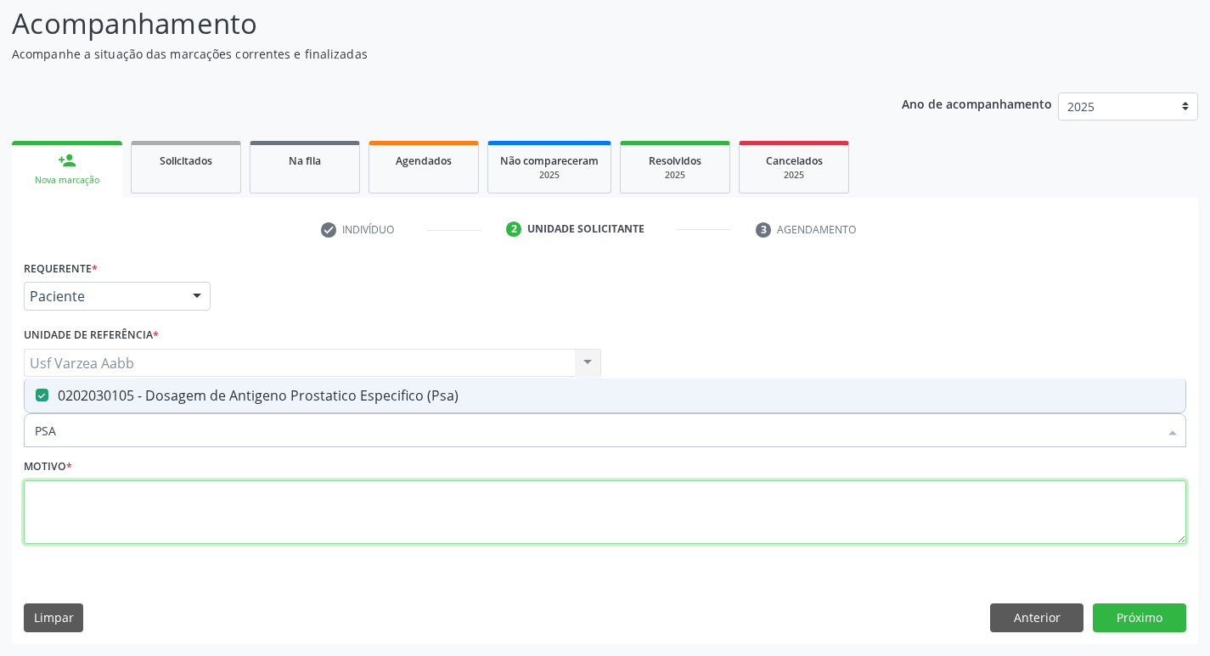
click at [105, 514] on textarea at bounding box center [605, 512] width 1162 height 65
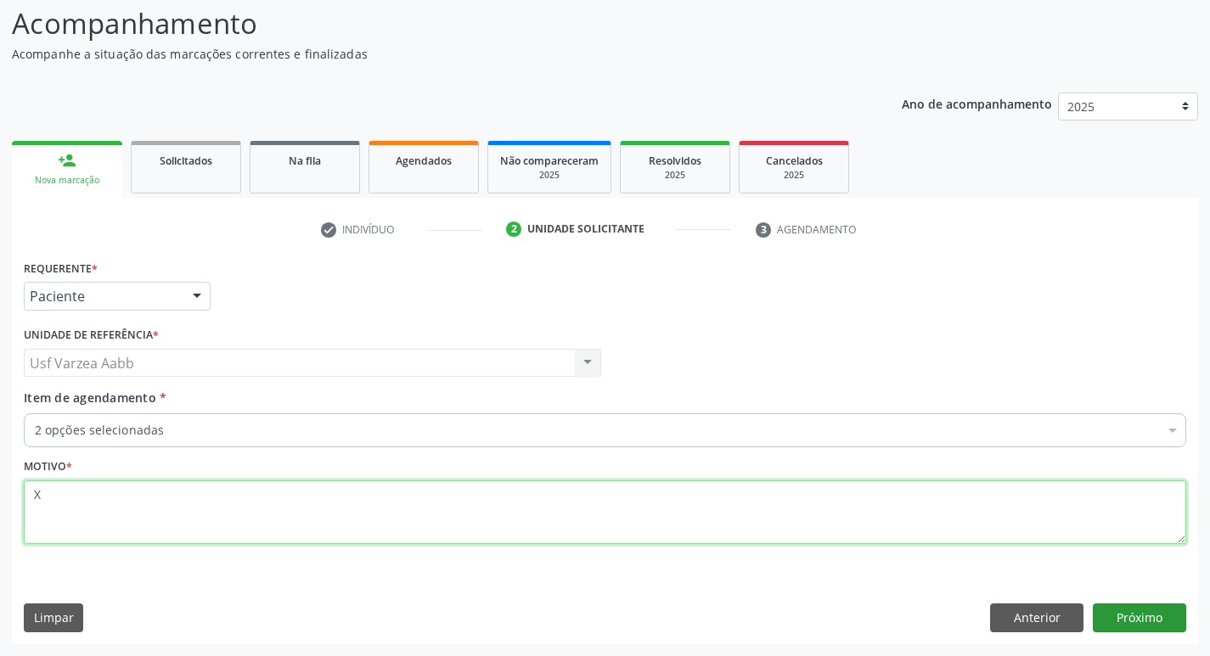
type textarea "X"
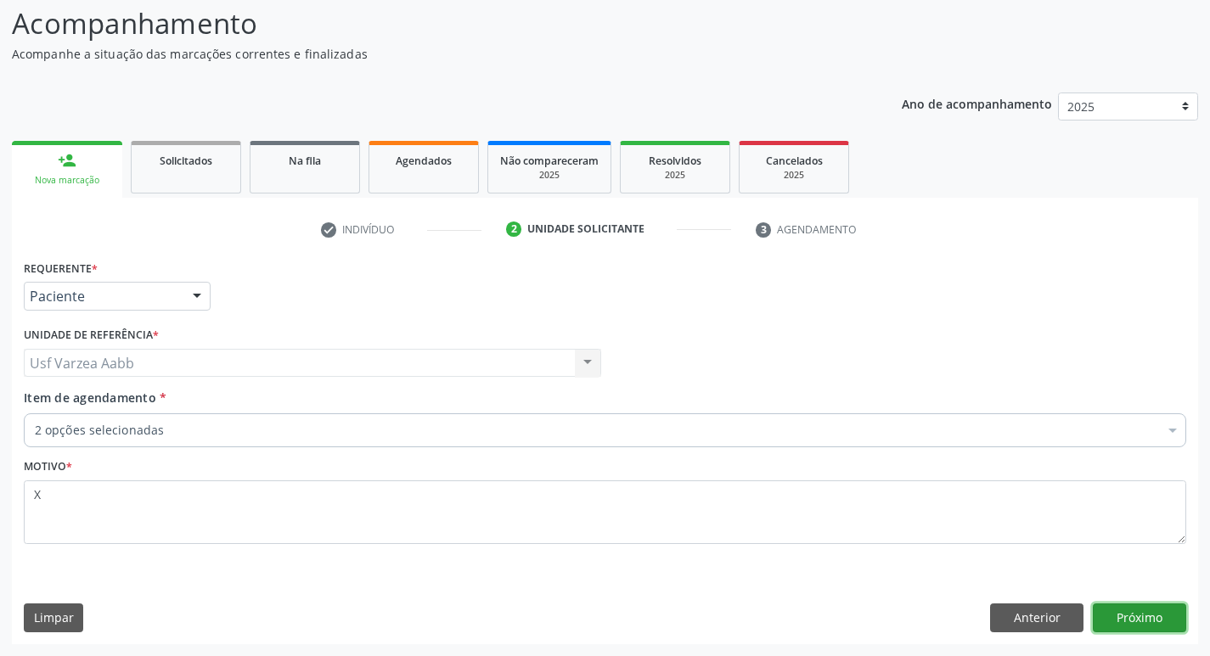
click at [1148, 619] on button "Próximo" at bounding box center [1139, 618] width 93 height 29
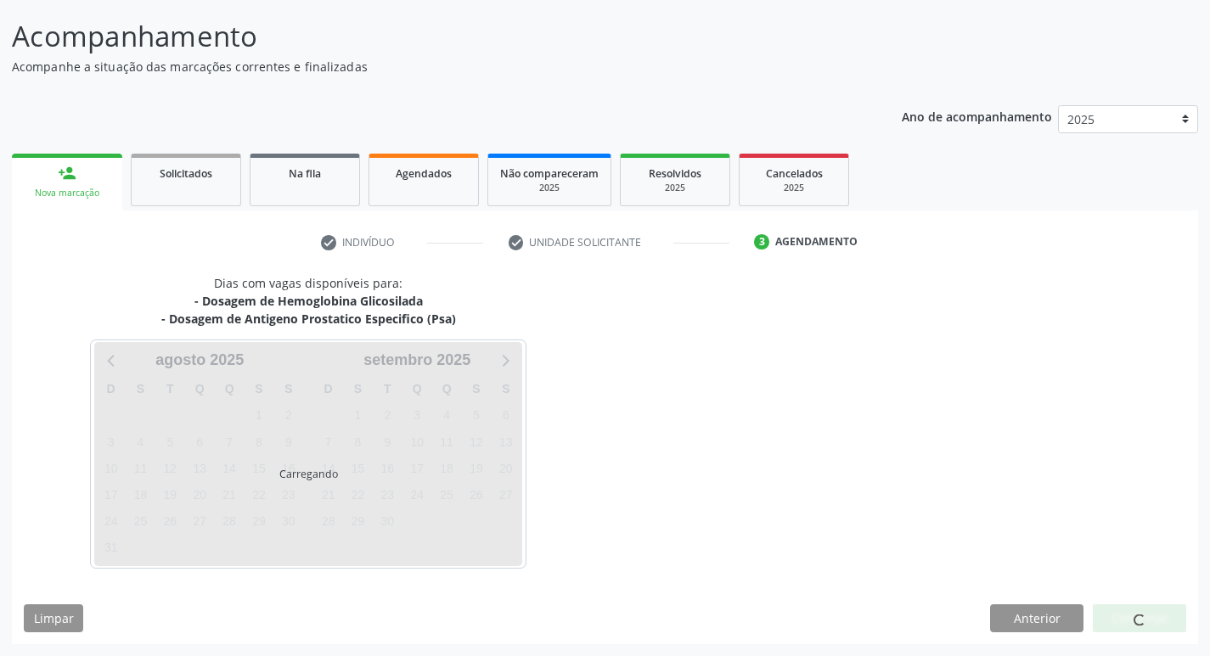
scroll to position [100, 0]
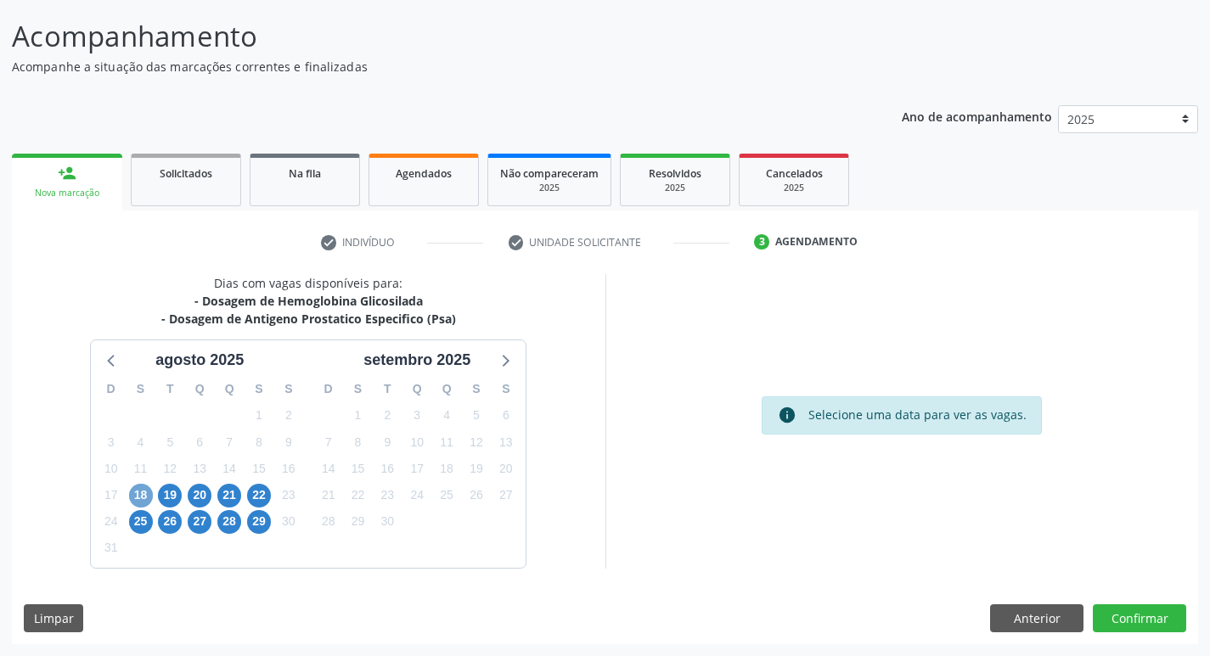
click at [137, 492] on span "18" at bounding box center [141, 496] width 24 height 24
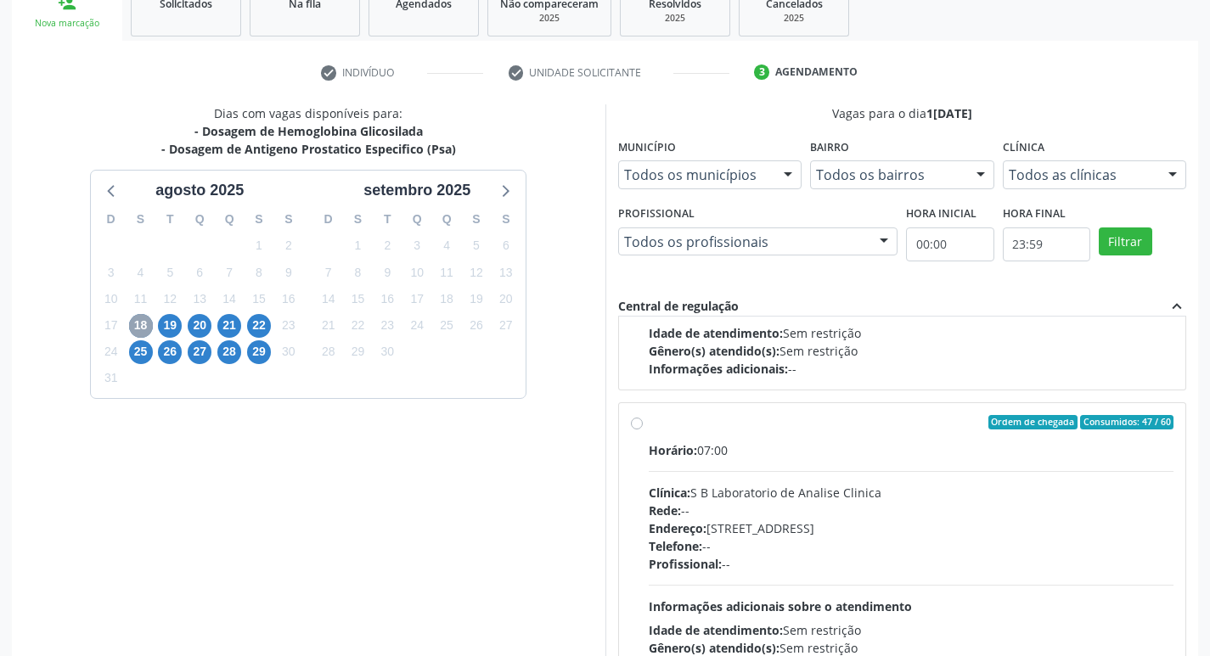
scroll to position [255, 0]
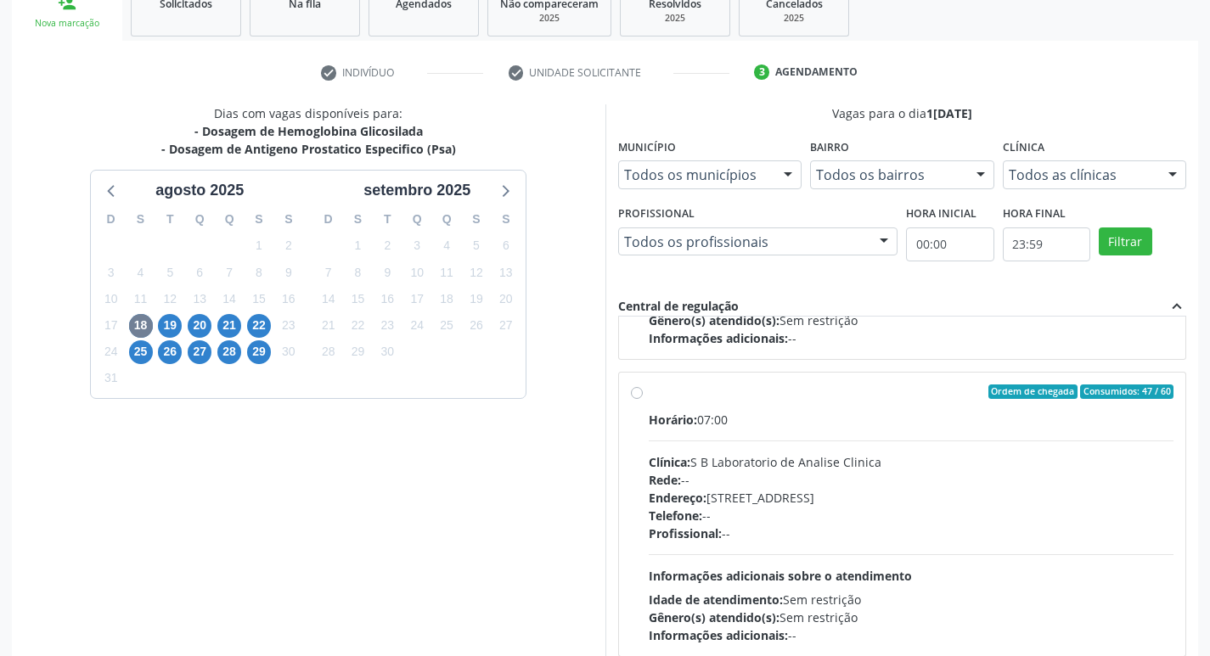
click at [649, 391] on label "Ordem de chegada Consumidos: 47 / 60 Horário: 07:00 Clínica: S B Laboratorio de…" at bounding box center [911, 515] width 525 height 261
click at [638, 391] on input "Ordem de chegada Consumidos: 47 / 60 Horário: 07:00 Clínica: S B Laboratorio de…" at bounding box center [637, 392] width 12 height 15
radio input "true"
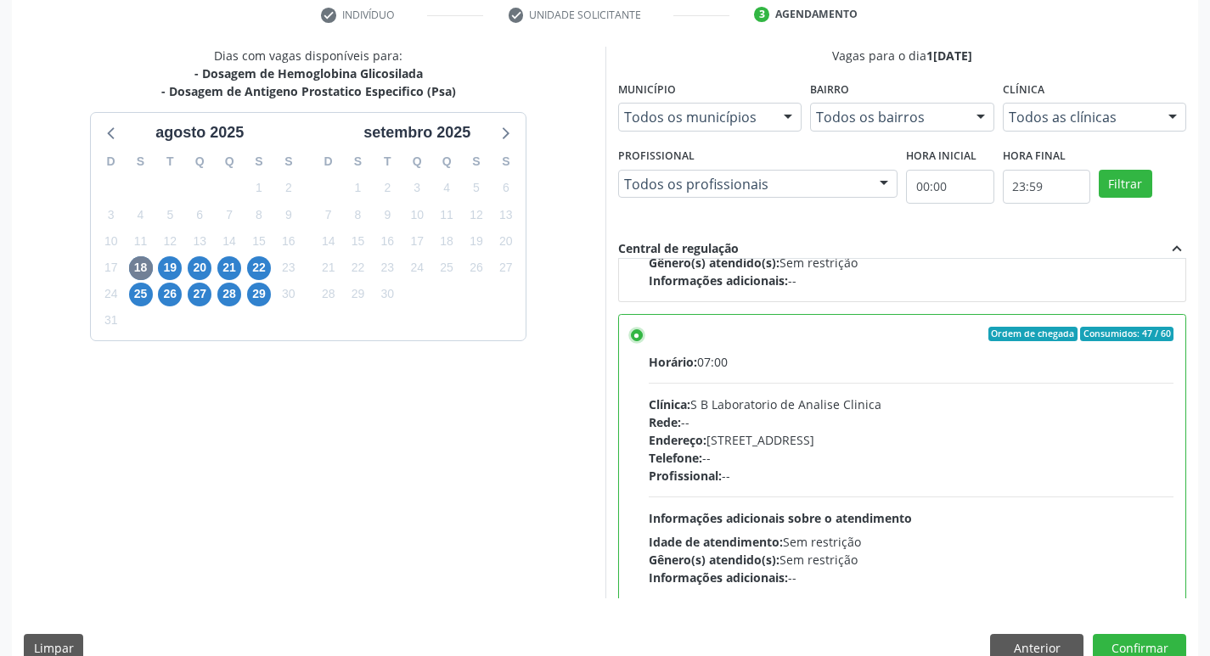
scroll to position [358, 0]
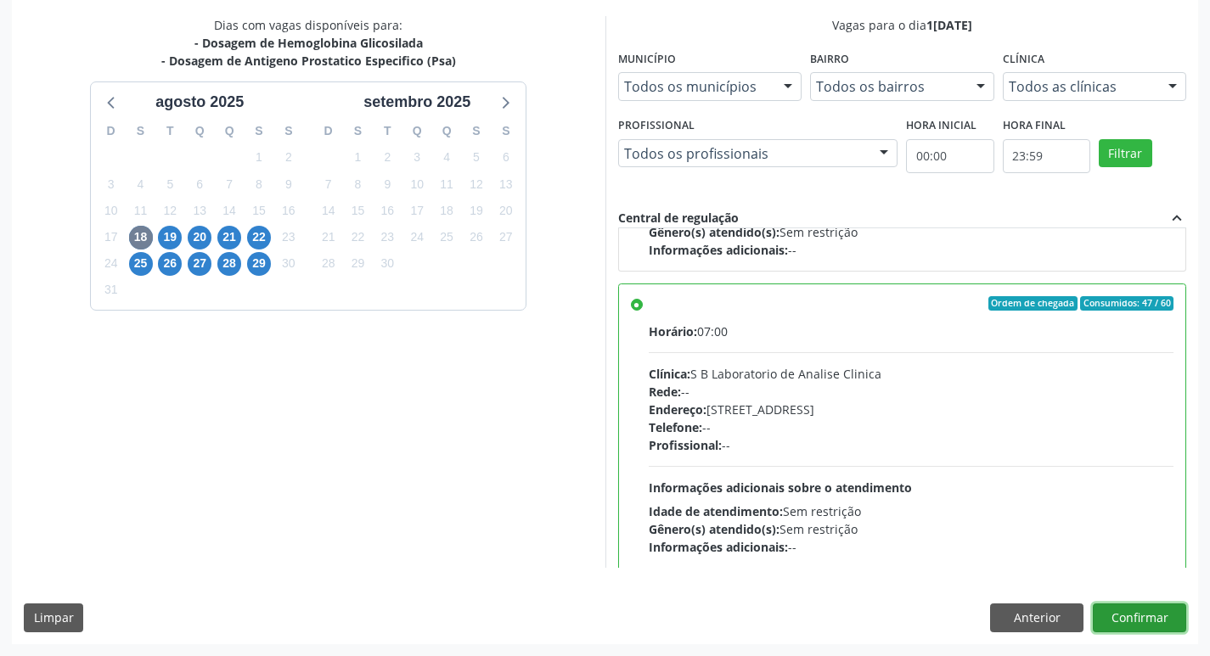
click at [1124, 609] on button "Confirmar" at bounding box center [1139, 618] width 93 height 29
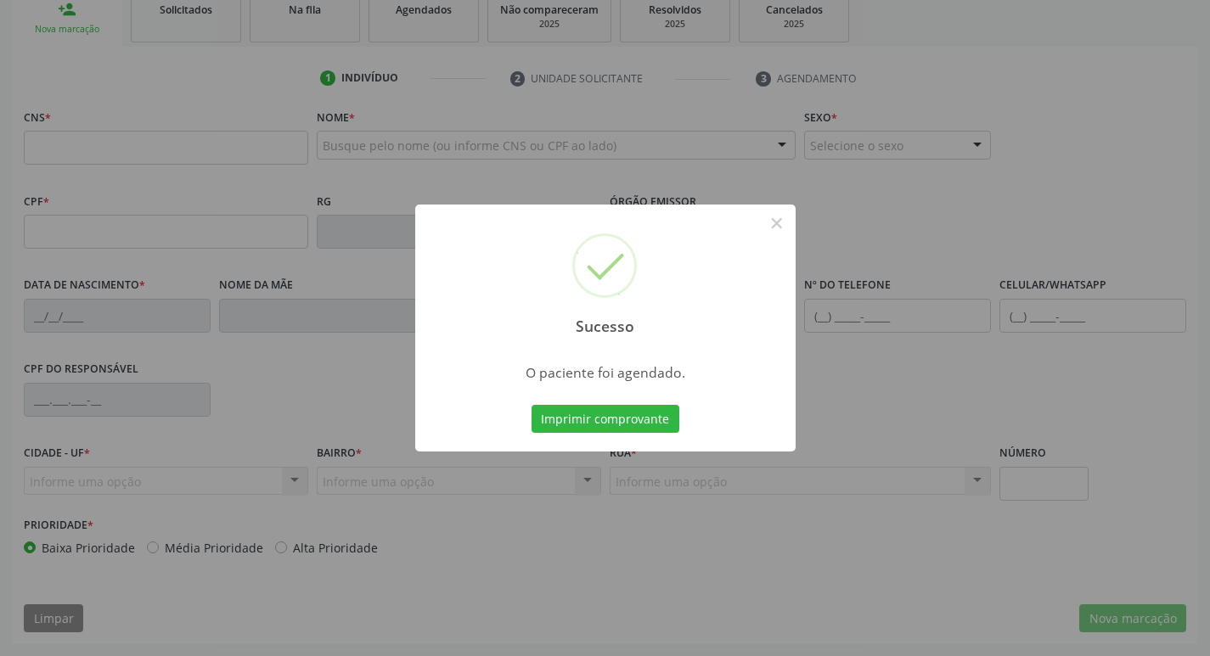
scroll to position [264, 0]
click at [566, 417] on button "Imprimir comprovante" at bounding box center [605, 419] width 148 height 29
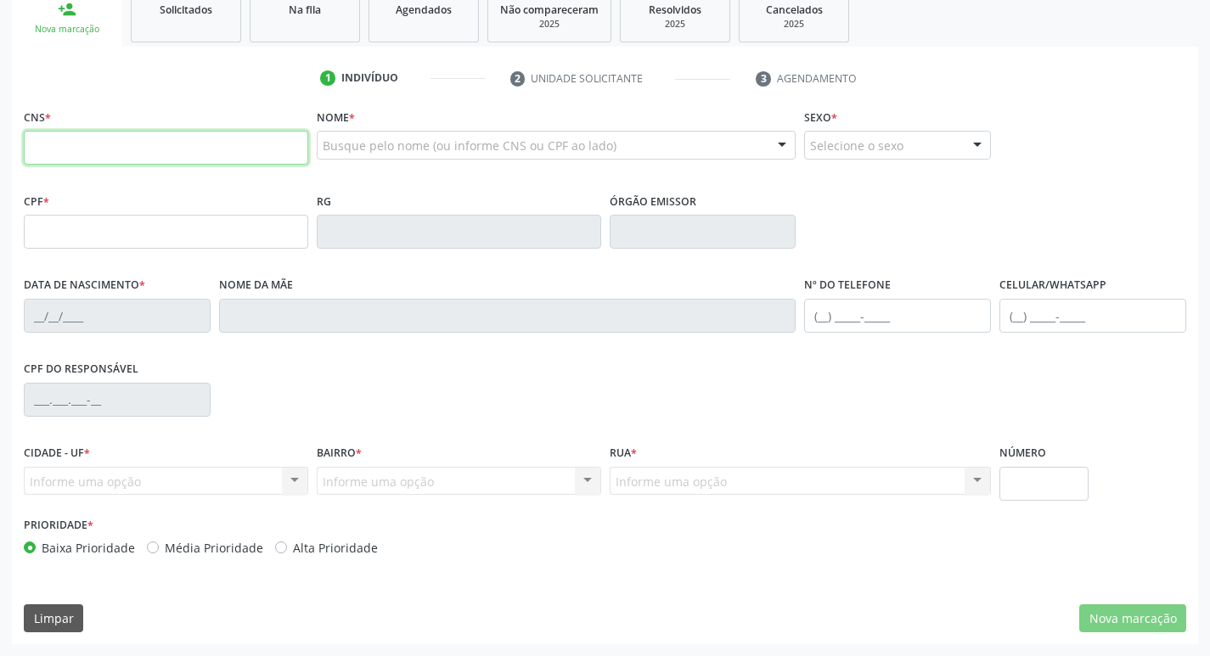
click at [233, 142] on input "text" at bounding box center [166, 148] width 284 height 34
click at [140, 157] on input "text" at bounding box center [166, 148] width 284 height 34
type input "700 2004 9188 5825"
type input "122.755.344-74"
type input "05/02/2012"
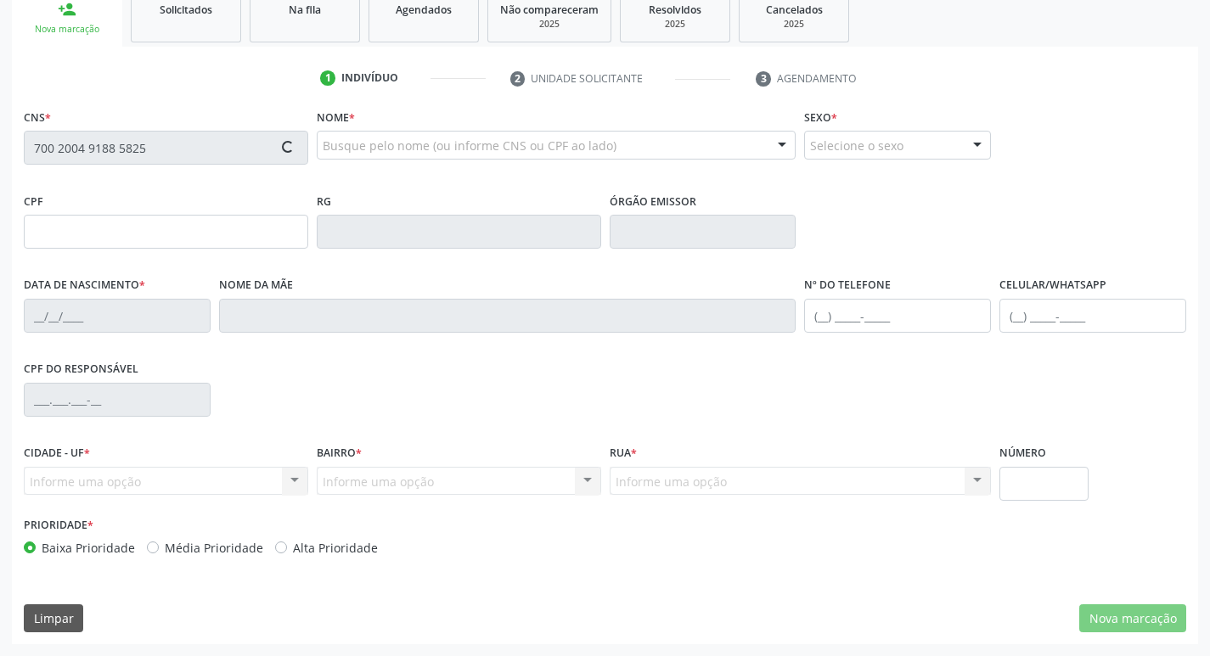
type input "Edlayne Maria da Silva Lima"
type input "(99) 99999-9999"
type input "880.337.244-04"
type input "192"
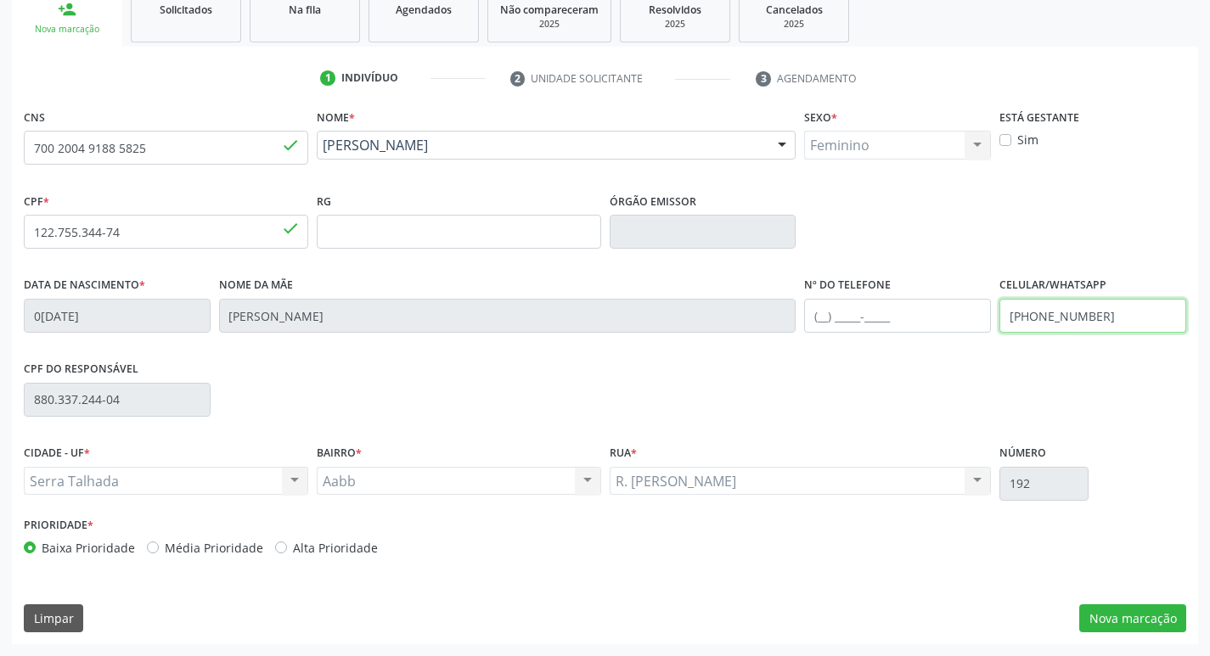
click at [1138, 310] on input "(99) 99999-9999" at bounding box center [1092, 316] width 187 height 34
type input "(87) 99811-3103"
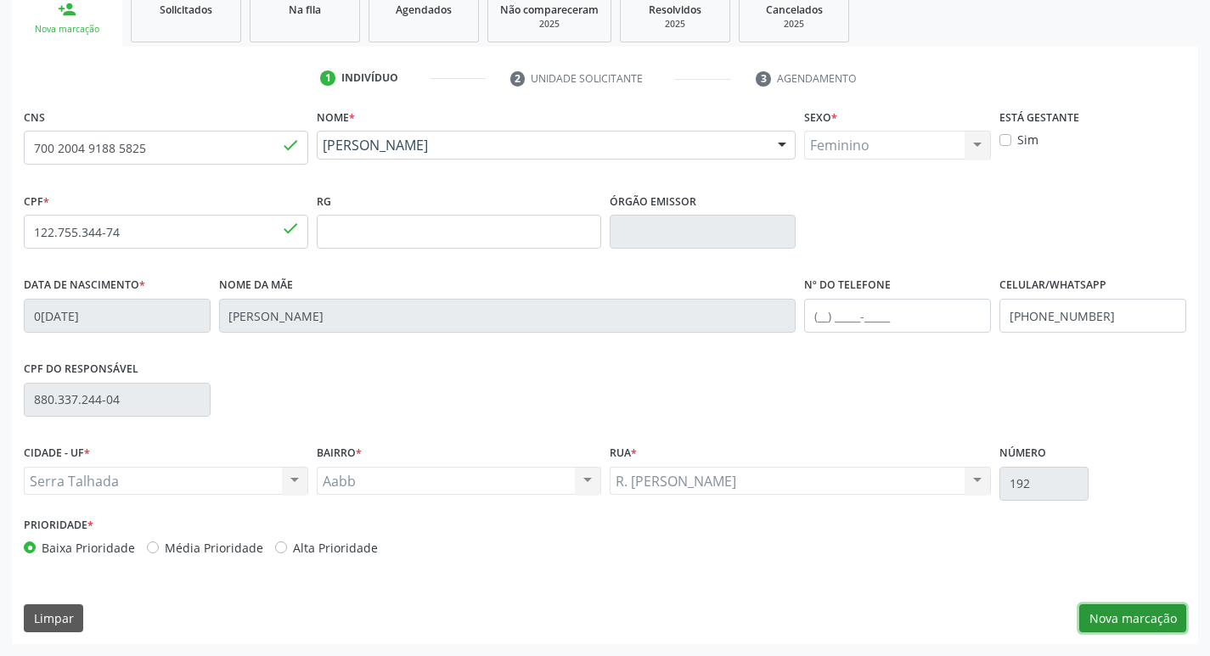
click at [1149, 618] on button "Nova marcação" at bounding box center [1132, 618] width 107 height 29
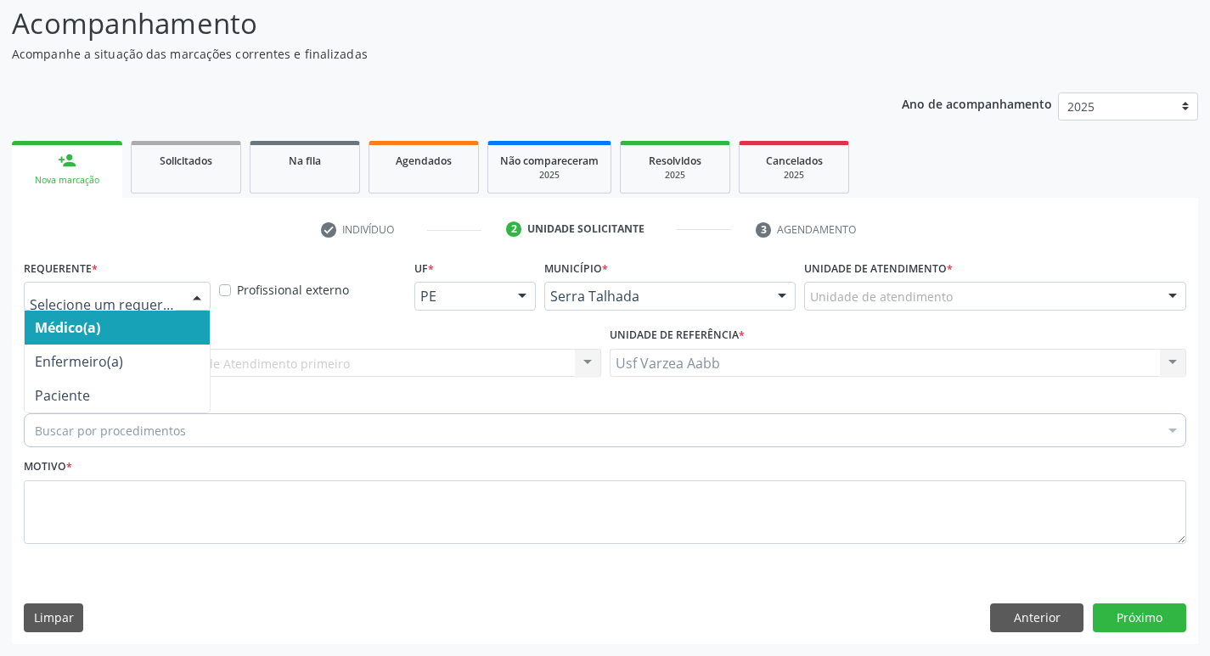
click at [95, 285] on div at bounding box center [117, 296] width 187 height 29
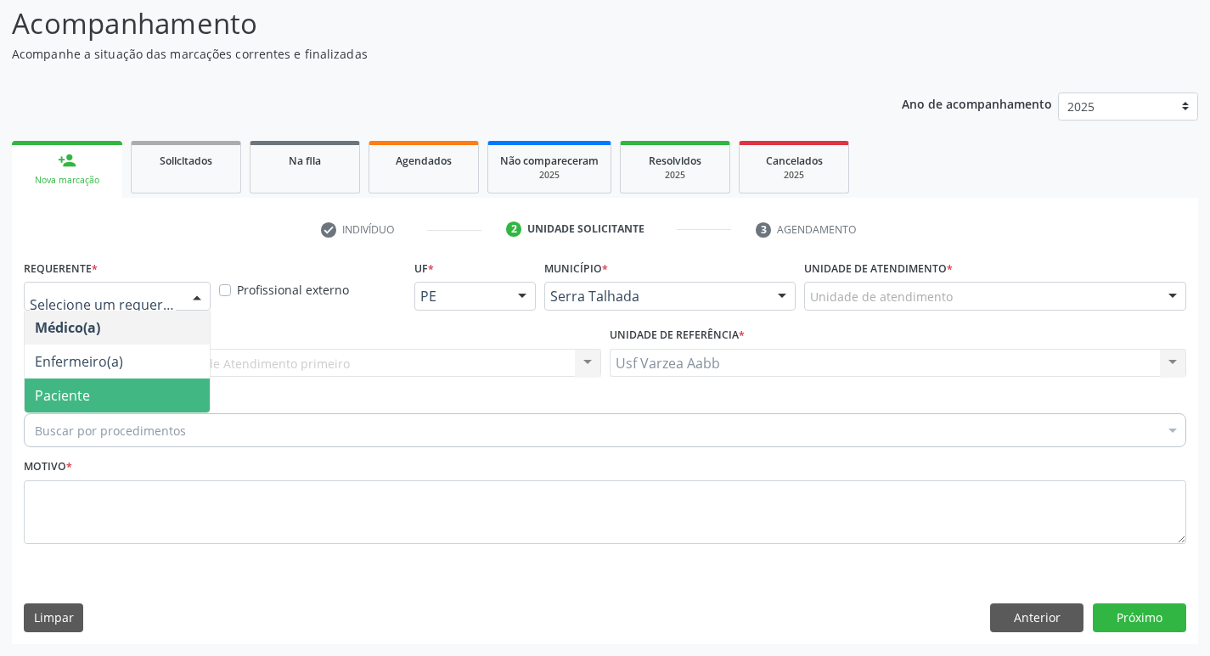
click at [80, 401] on span "Paciente" at bounding box center [62, 395] width 55 height 19
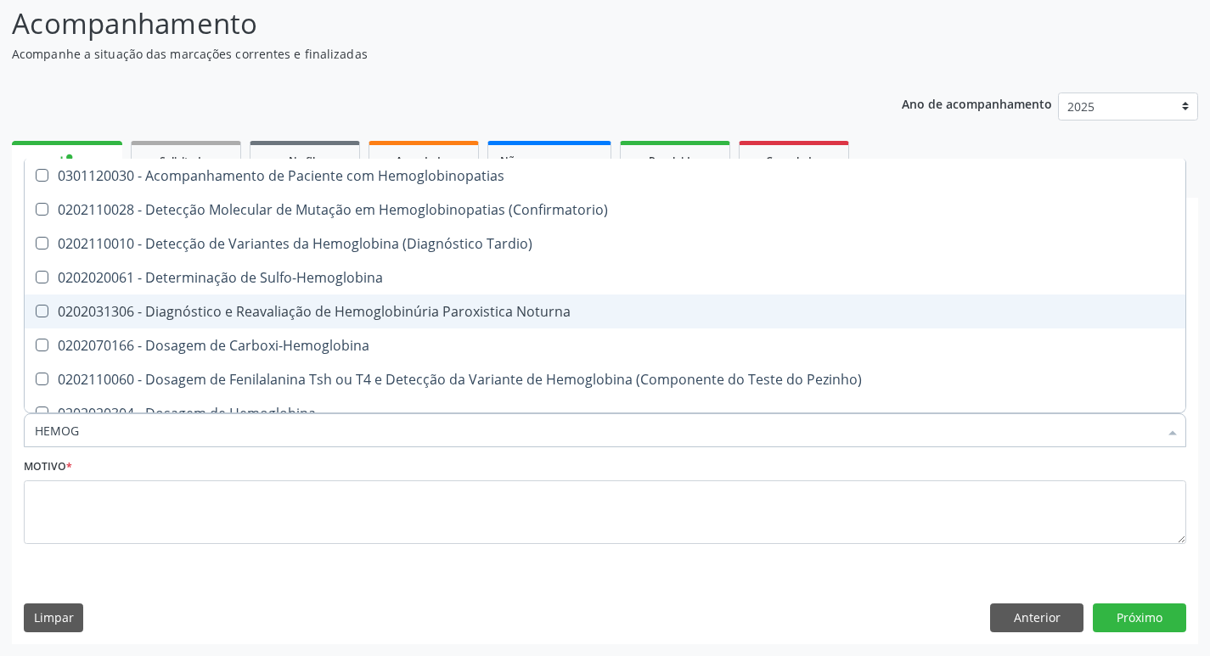
type input "HEMOGR"
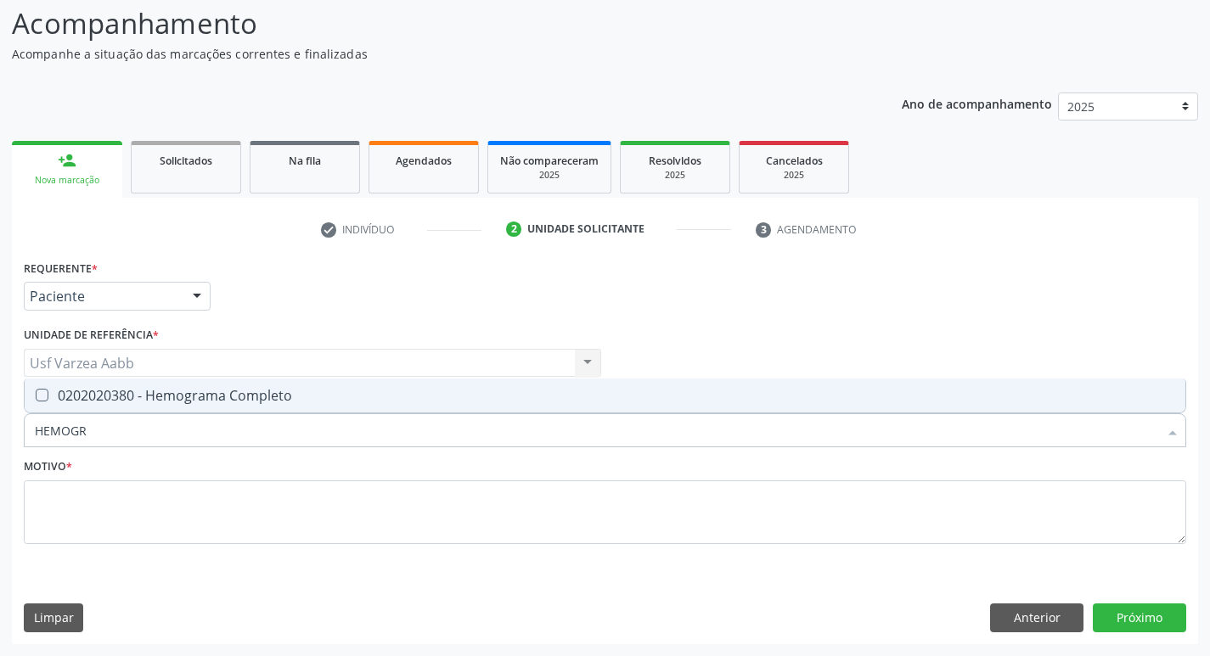
click at [215, 394] on div "0202020380 - Hemograma Completo" at bounding box center [605, 396] width 1140 height 14
checkbox Completo "true"
click at [211, 419] on input "HEMOGR" at bounding box center [596, 430] width 1123 height 34
type input "C"
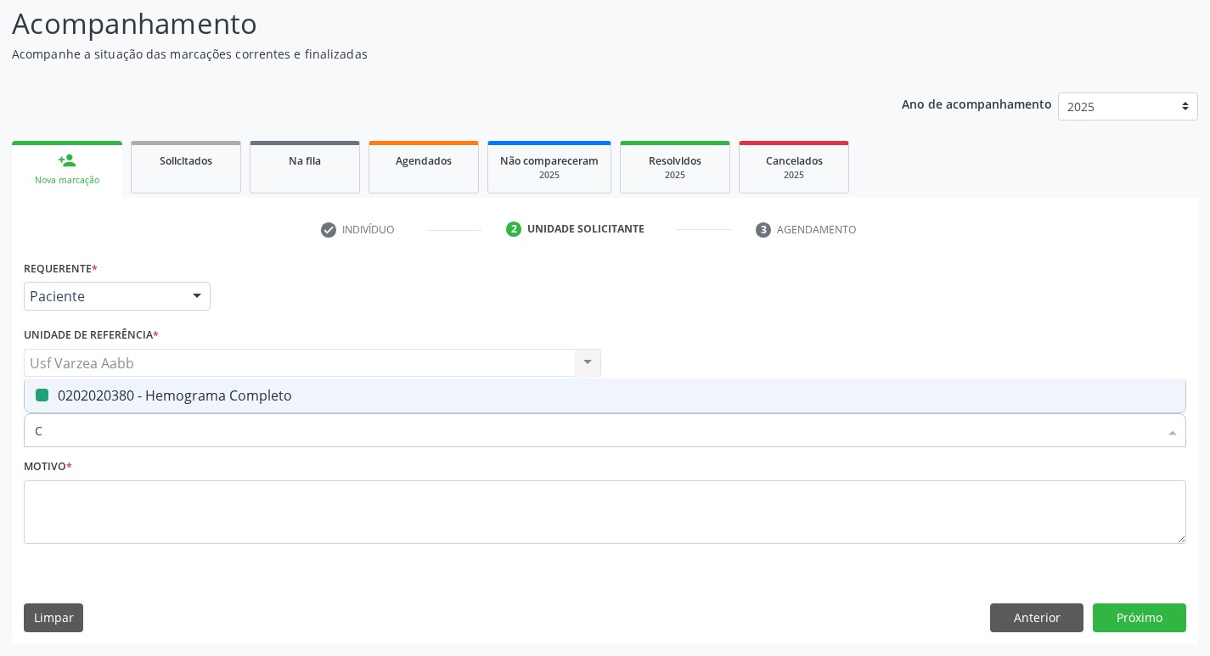
checkbox Completo "false"
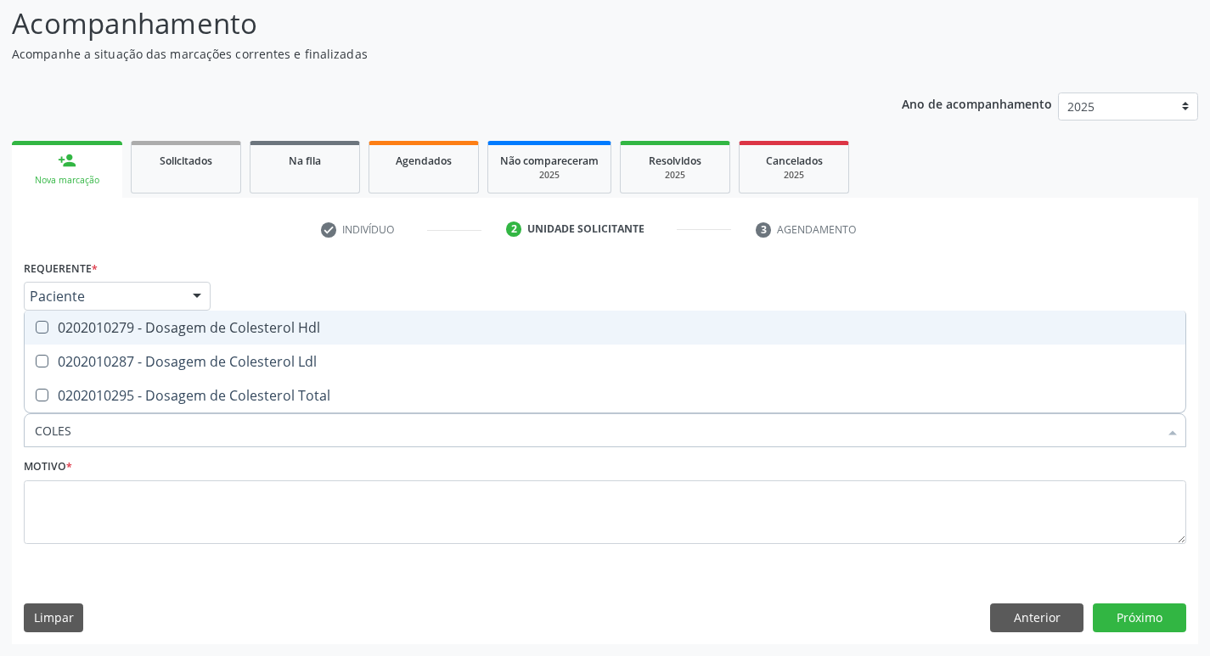
type input "COLEST"
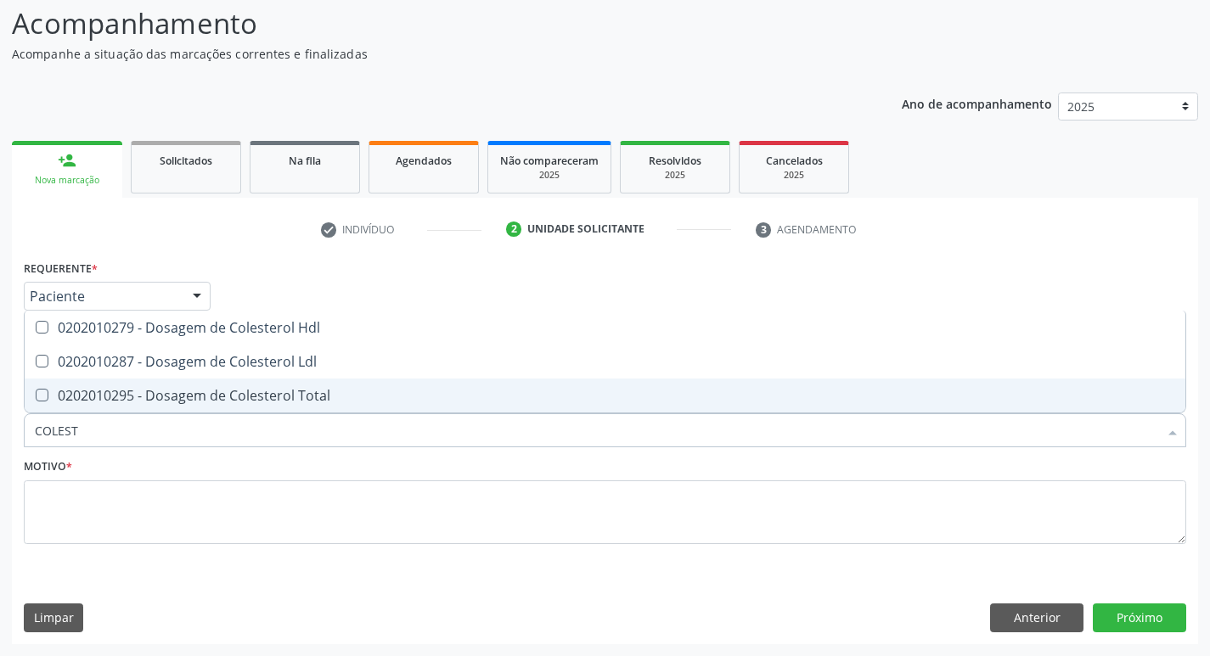
click at [289, 397] on div "0202010295 - Dosagem de Colesterol Total" at bounding box center [605, 396] width 1140 height 14
checkbox Total "true"
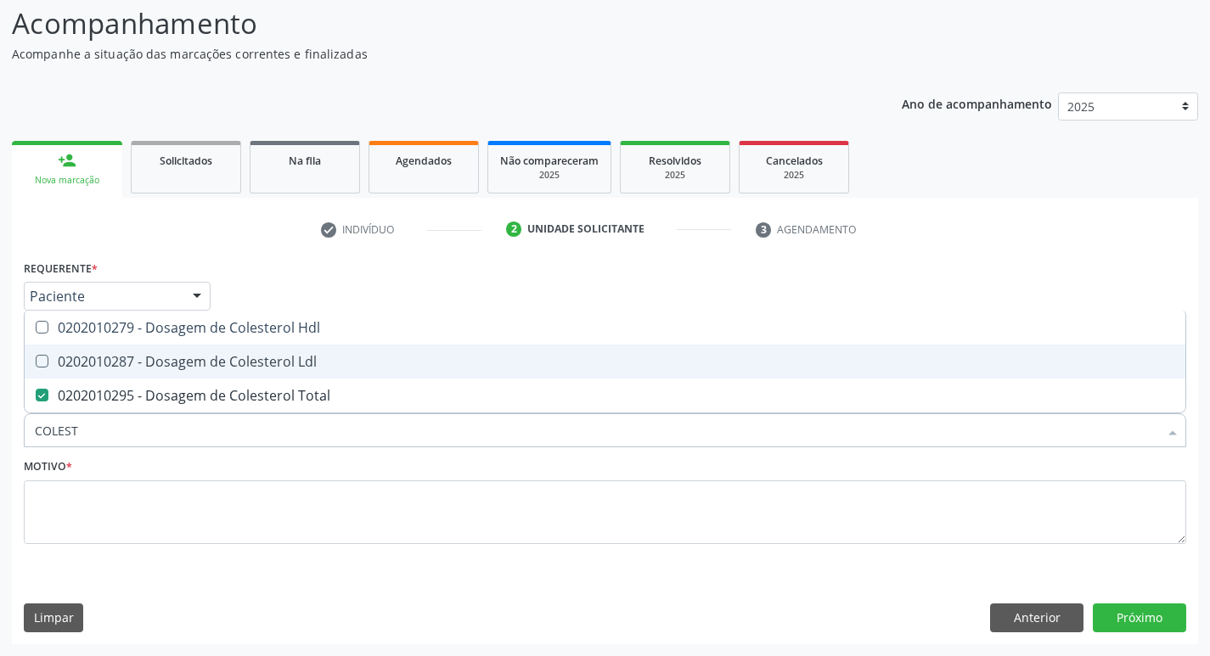
drag, startPoint x: 302, startPoint y: 362, endPoint x: 310, endPoint y: 345, distance: 18.6
click at [305, 356] on div "0202010287 - Dosagem de Colesterol Ldl" at bounding box center [605, 362] width 1140 height 14
checkbox Ldl "true"
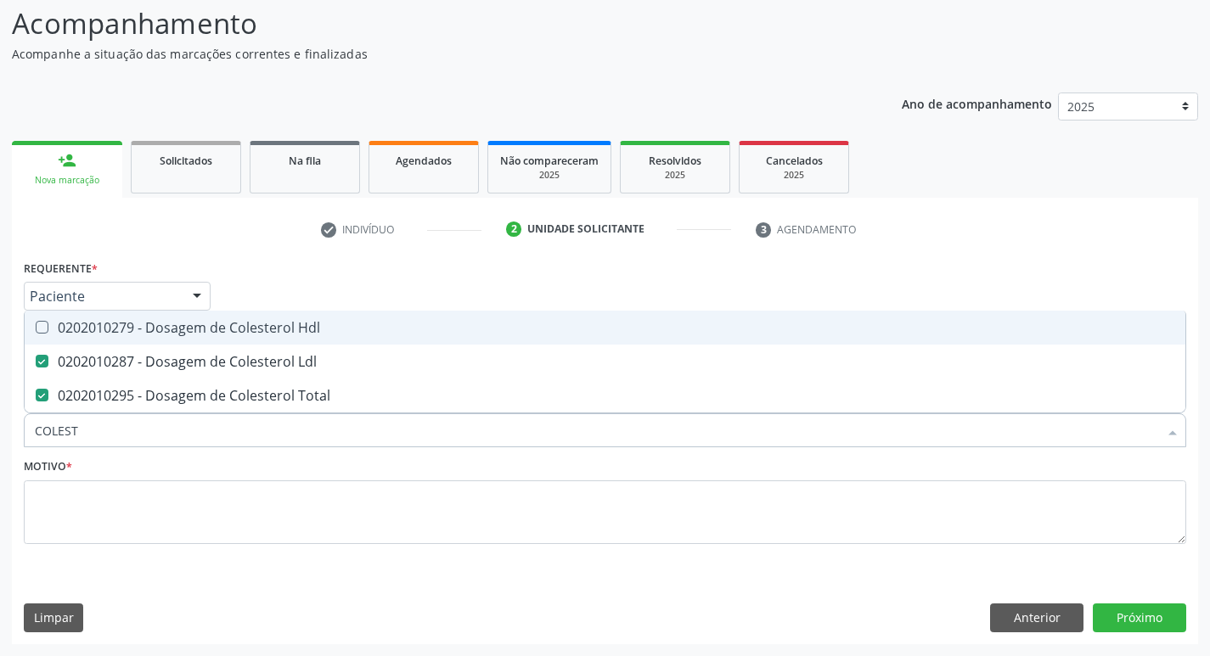
click at [314, 334] on div "0202010279 - Dosagem de Colesterol Hdl" at bounding box center [605, 328] width 1140 height 14
checkbox Hdl "true"
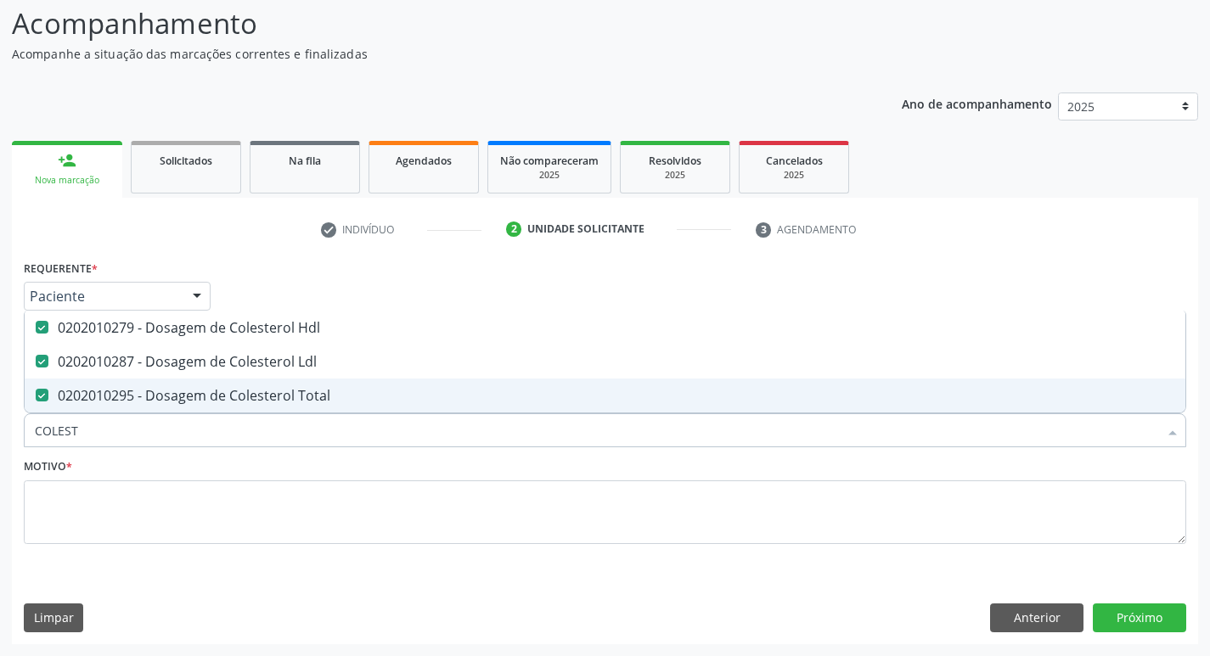
click at [292, 423] on input "COLEST" at bounding box center [596, 430] width 1123 height 34
type input "TR"
checkbox Hdl "false"
checkbox Ldl "false"
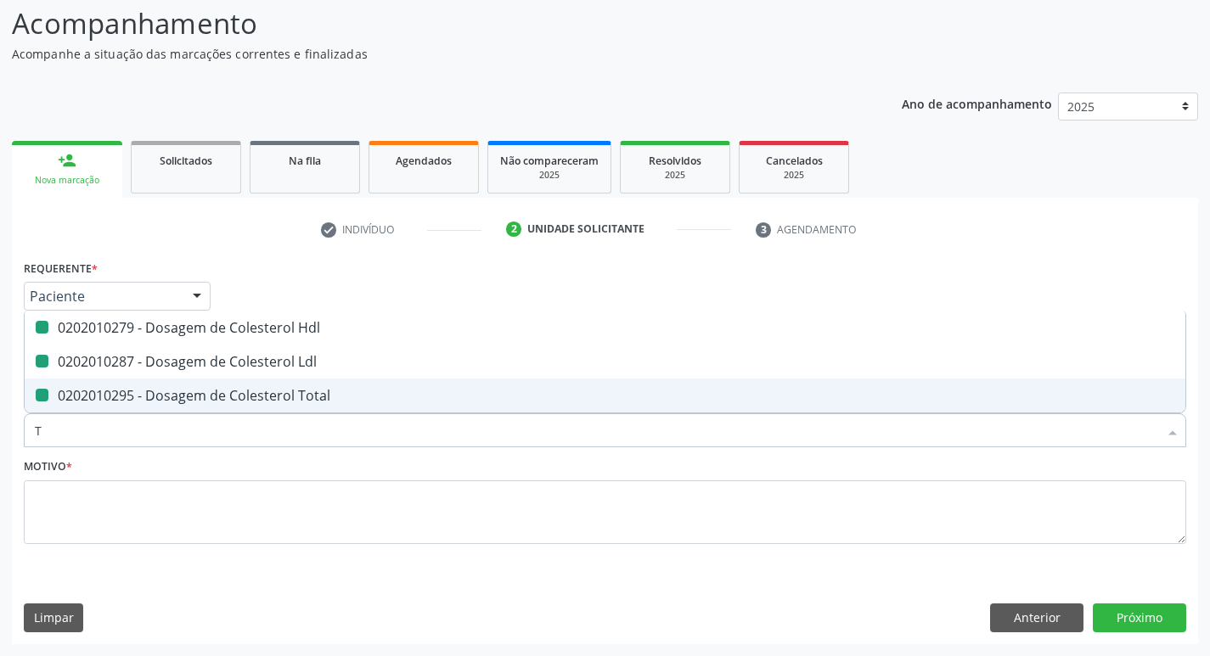
checkbox Total "false"
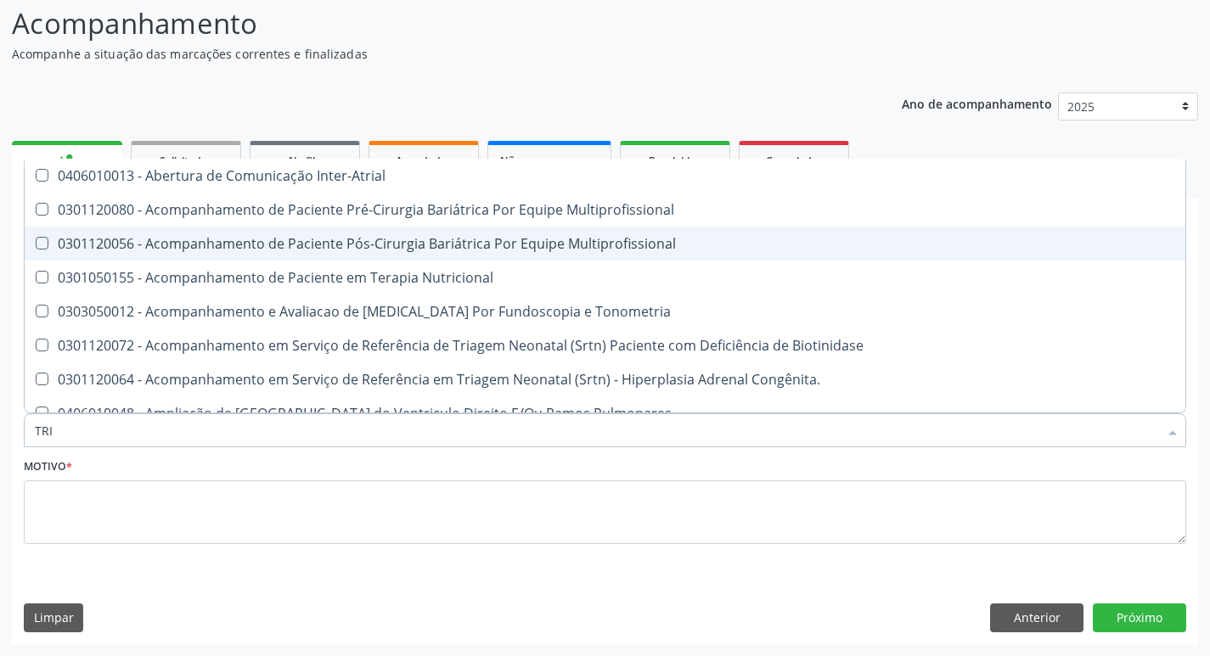
type input "TRIG"
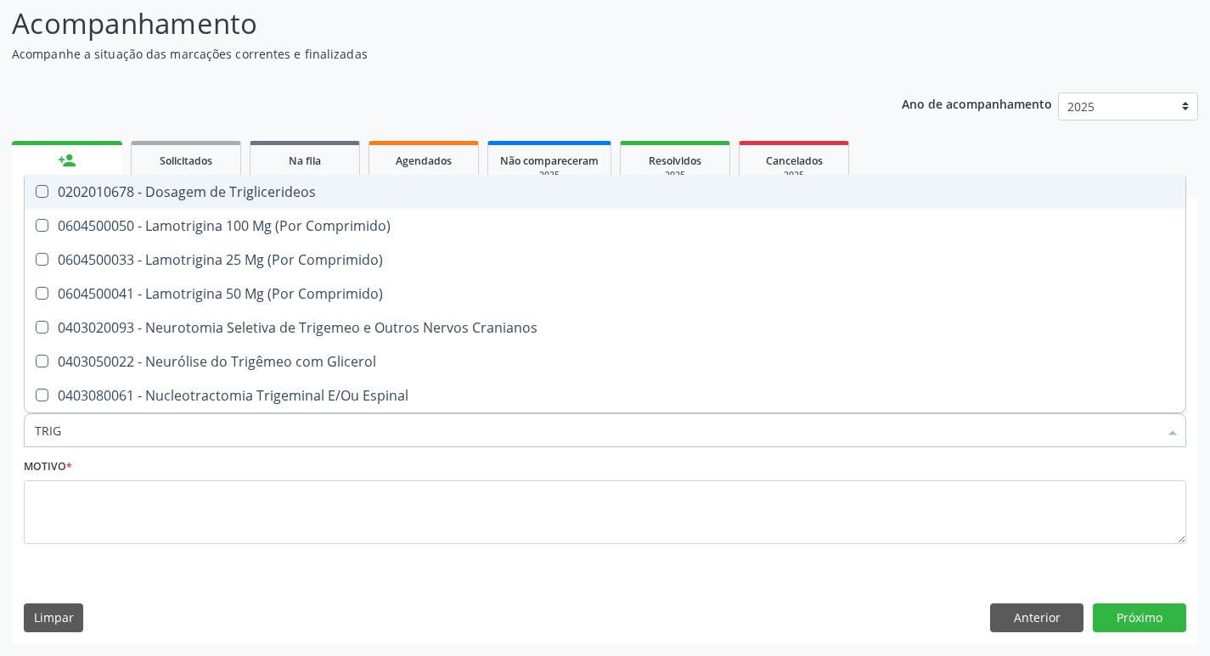
click at [216, 188] on div "0202010678 - Dosagem de Triglicerideos" at bounding box center [605, 192] width 1140 height 14
checkbox Triglicerideos "true"
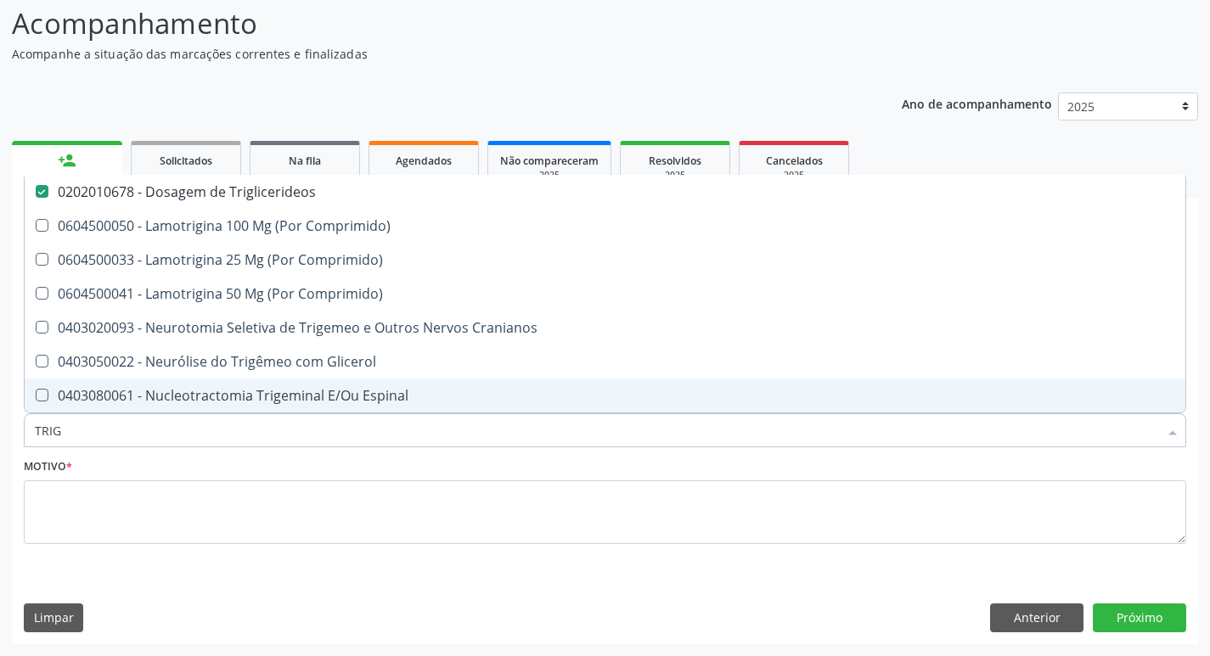
click at [75, 430] on input "TRIG" at bounding box center [596, 430] width 1123 height 34
type input "G"
checkbox Triglicerideos "false"
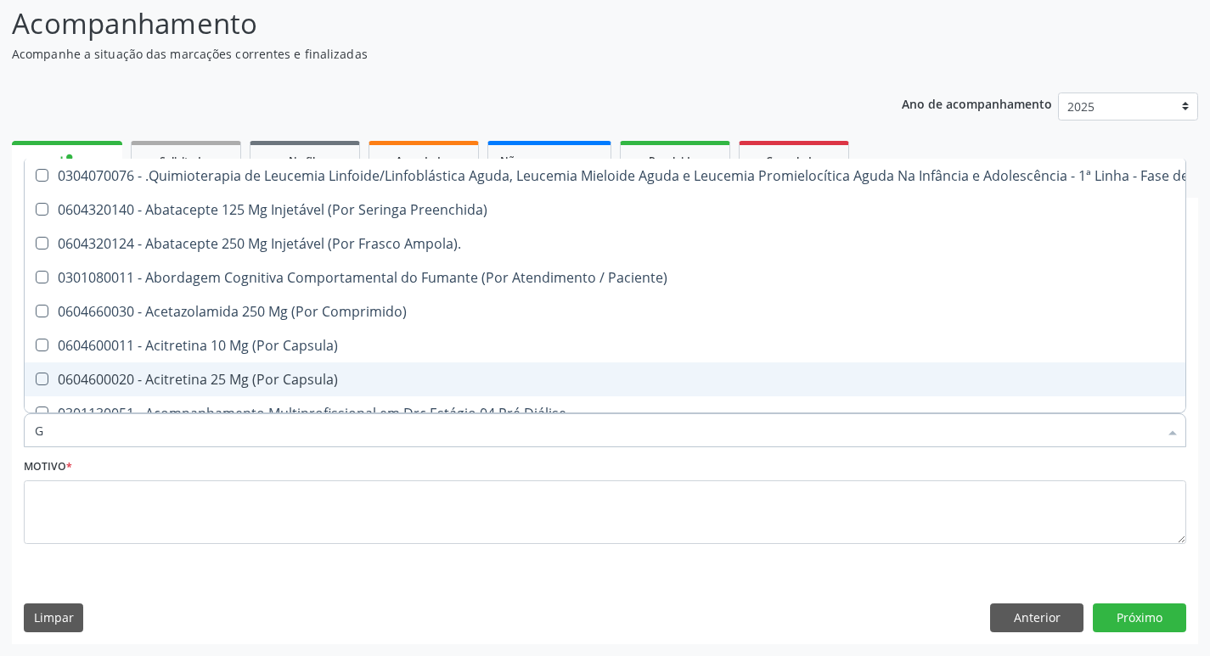
type input "GL"
checkbox Pé "true"
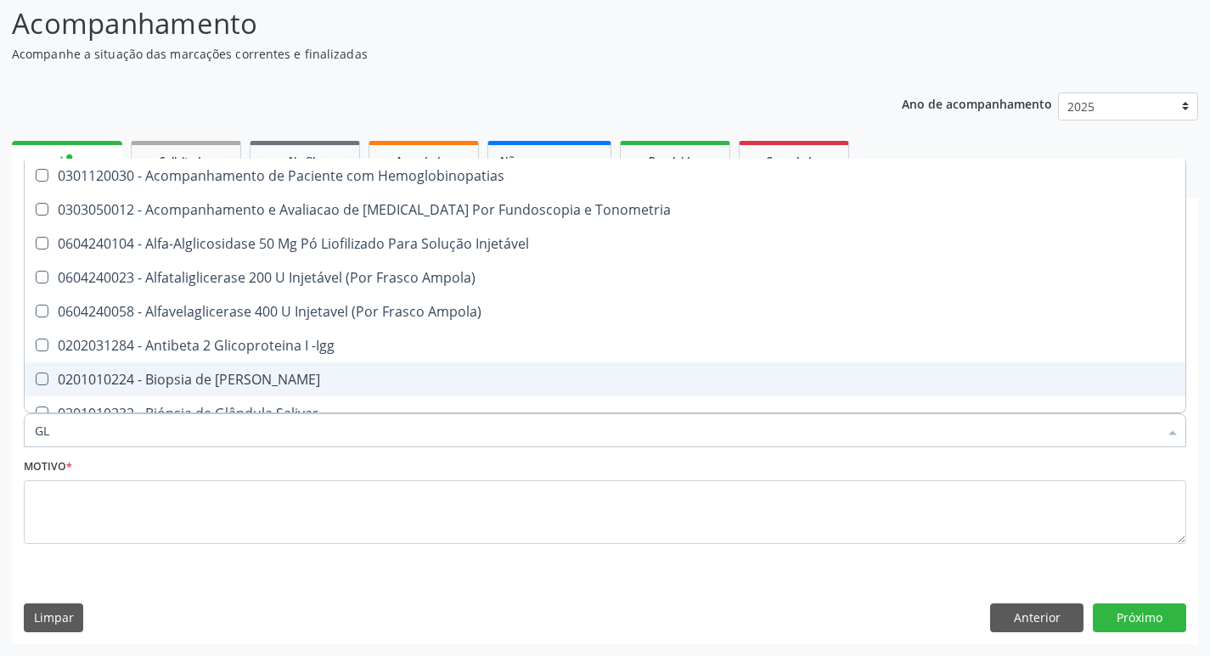
type input "GLI"
checkbox Glomerular "true"
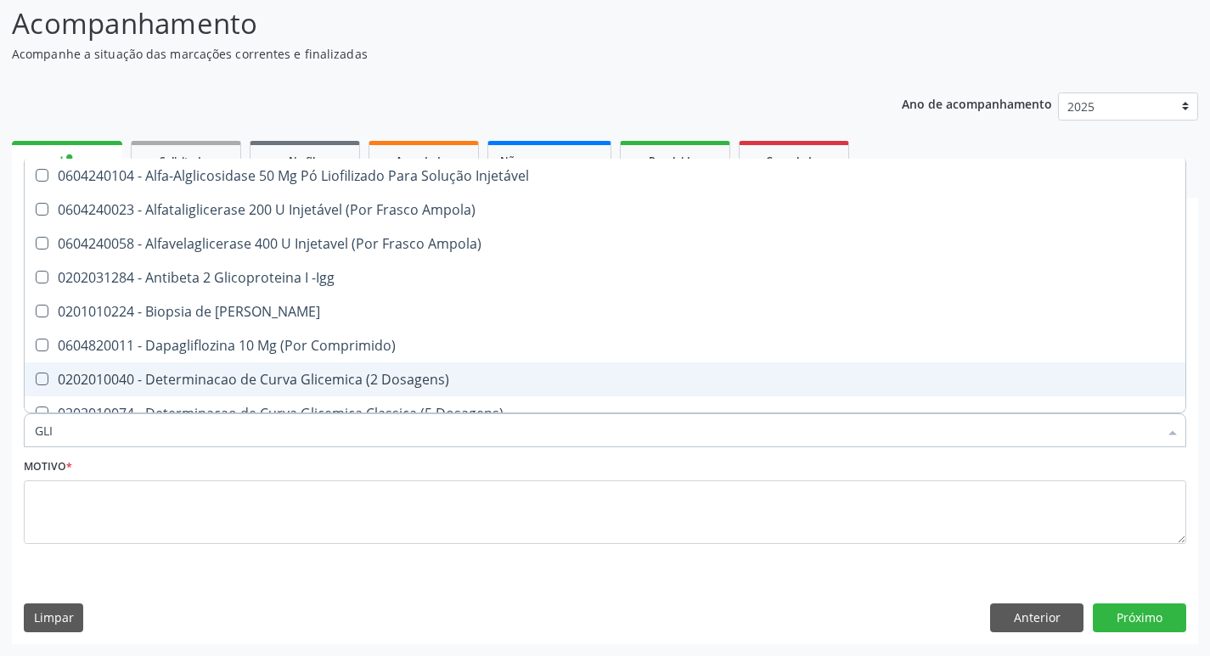
type input "GLIC"
checkbox Derrames "true"
checkbox Triglicerideos "false"
type input "GLICO"
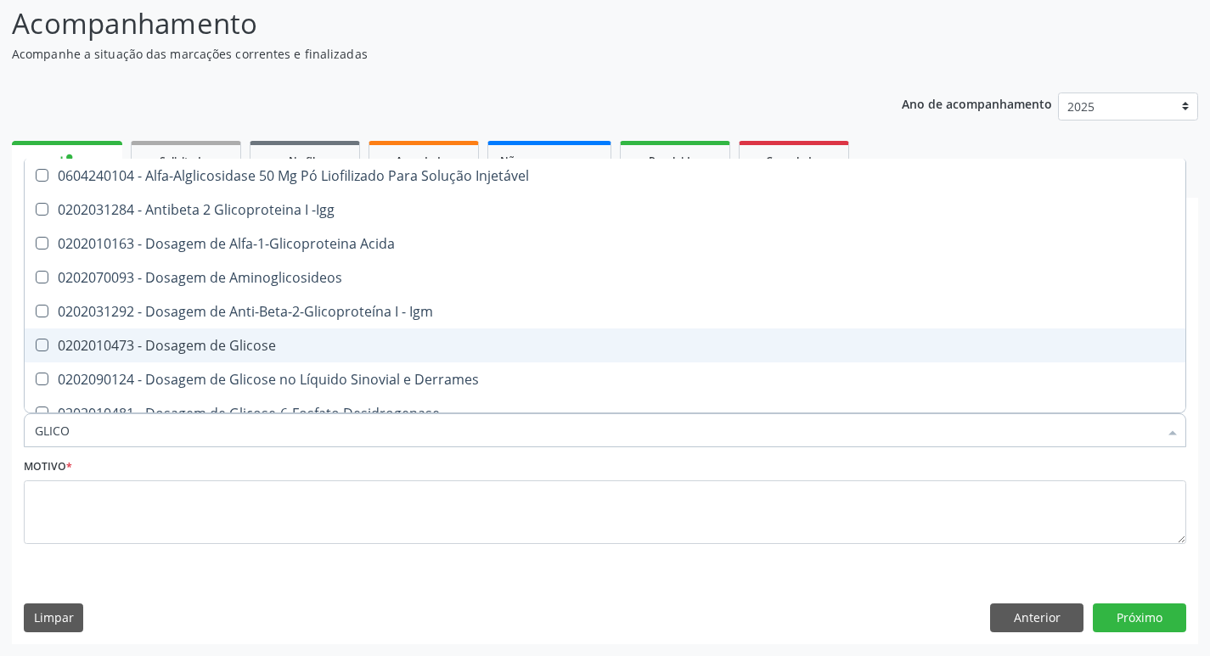
click at [229, 339] on div "0202010473 - Dosagem de Glicose" at bounding box center [605, 346] width 1140 height 14
checkbox Glicose "true"
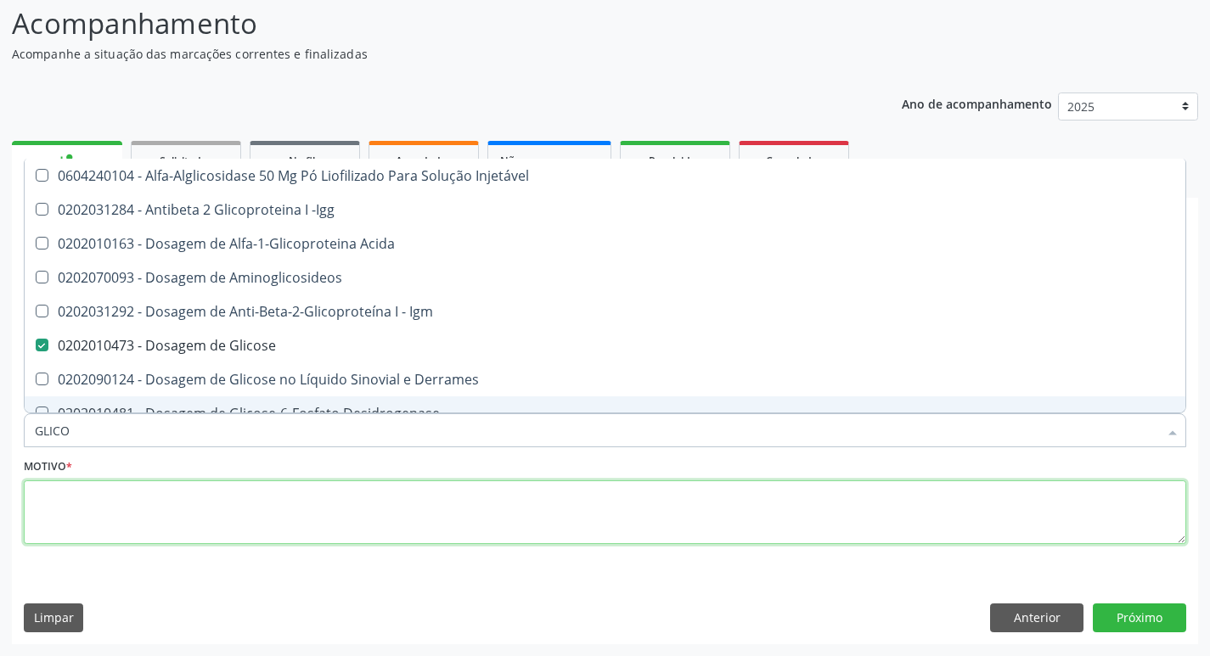
click at [236, 502] on textarea at bounding box center [605, 512] width 1162 height 65
checkbox -Igg "true"
checkbox Acida "true"
checkbox Aminoglicosideos "true"
checkbox Igm "true"
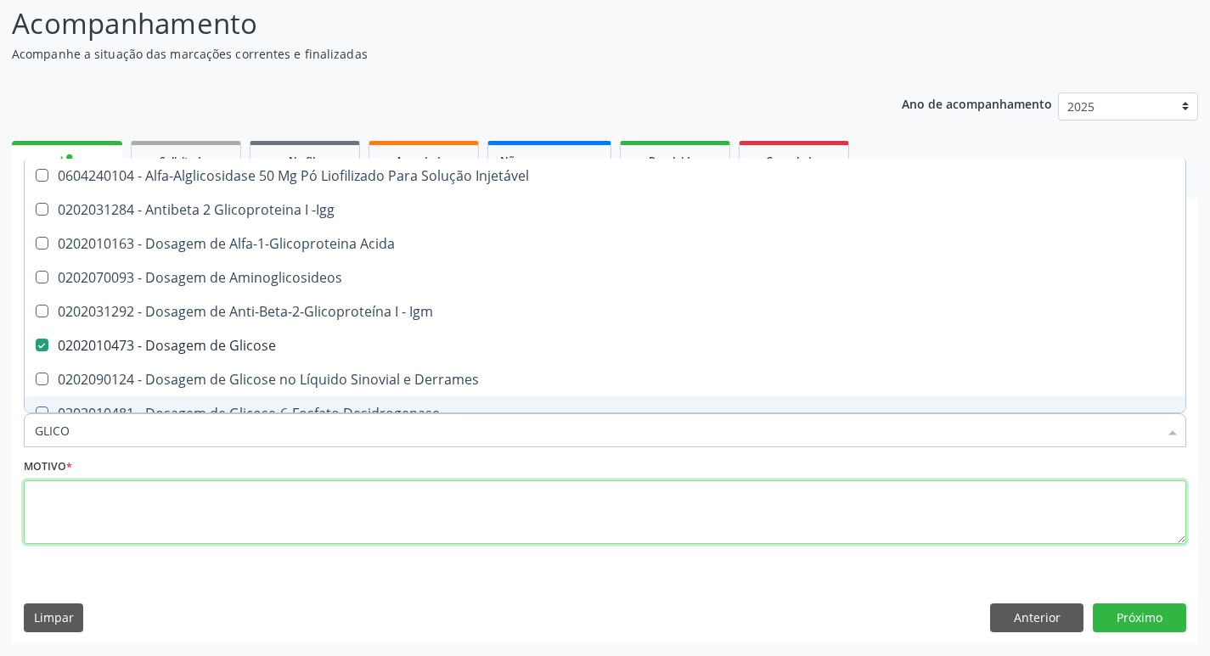
checkbox Derrames "true"
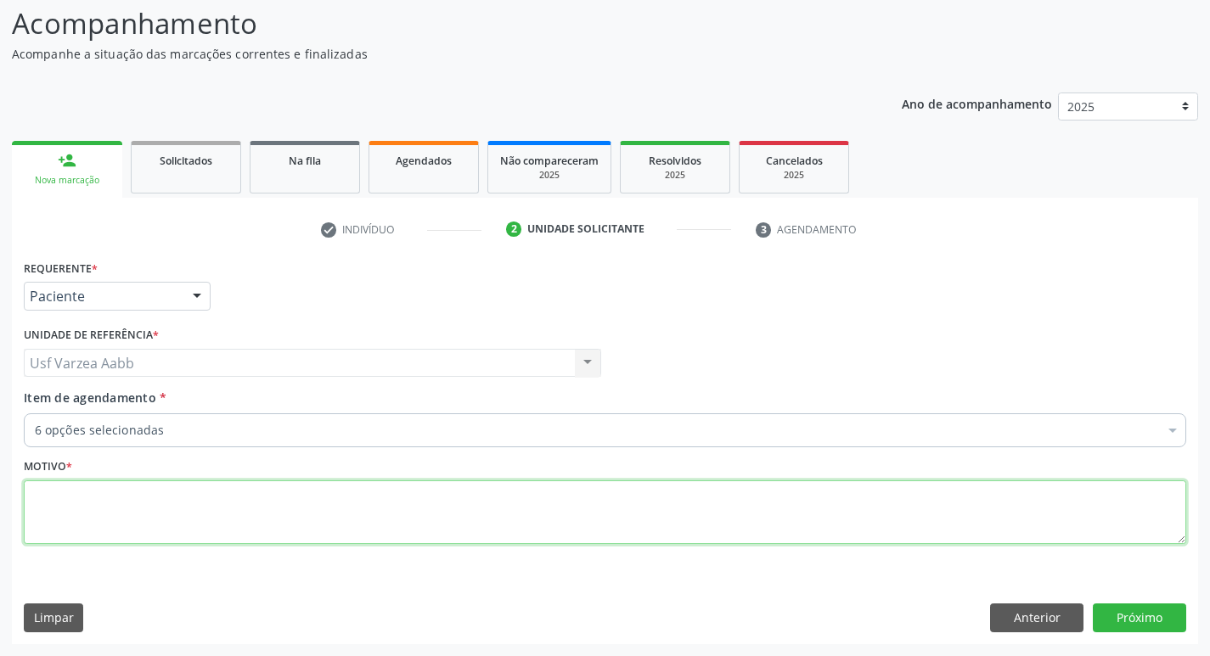
scroll to position [108, 0]
type textarea "X"
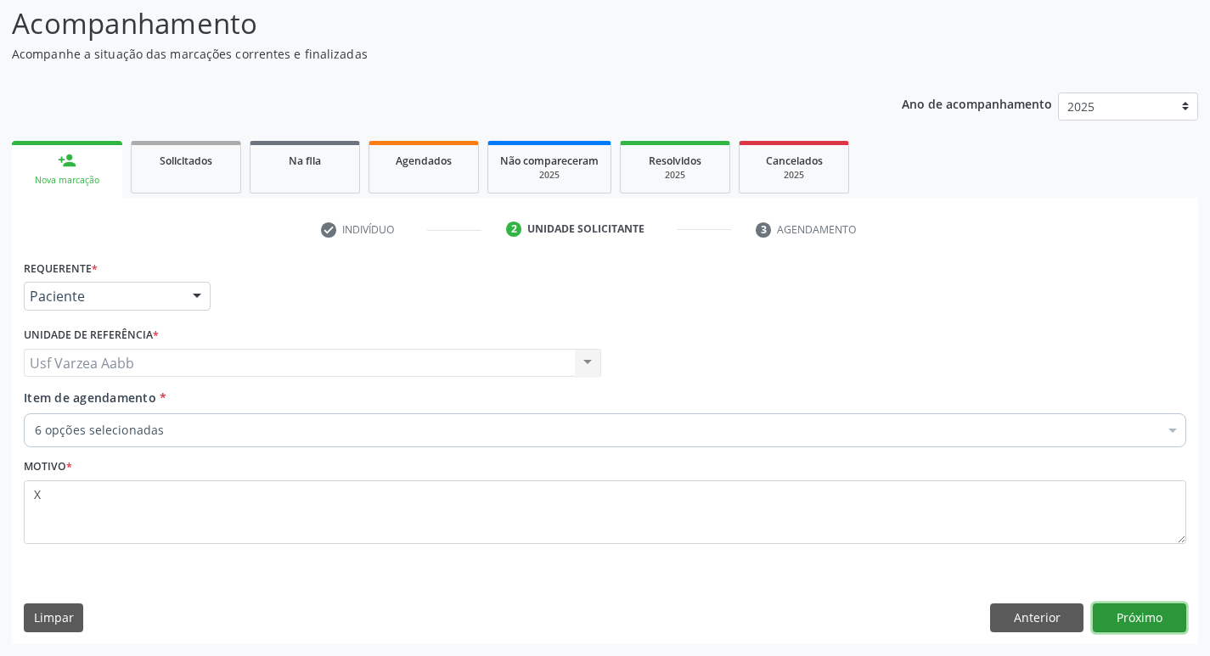
click at [1122, 612] on button "Próximo" at bounding box center [1139, 618] width 93 height 29
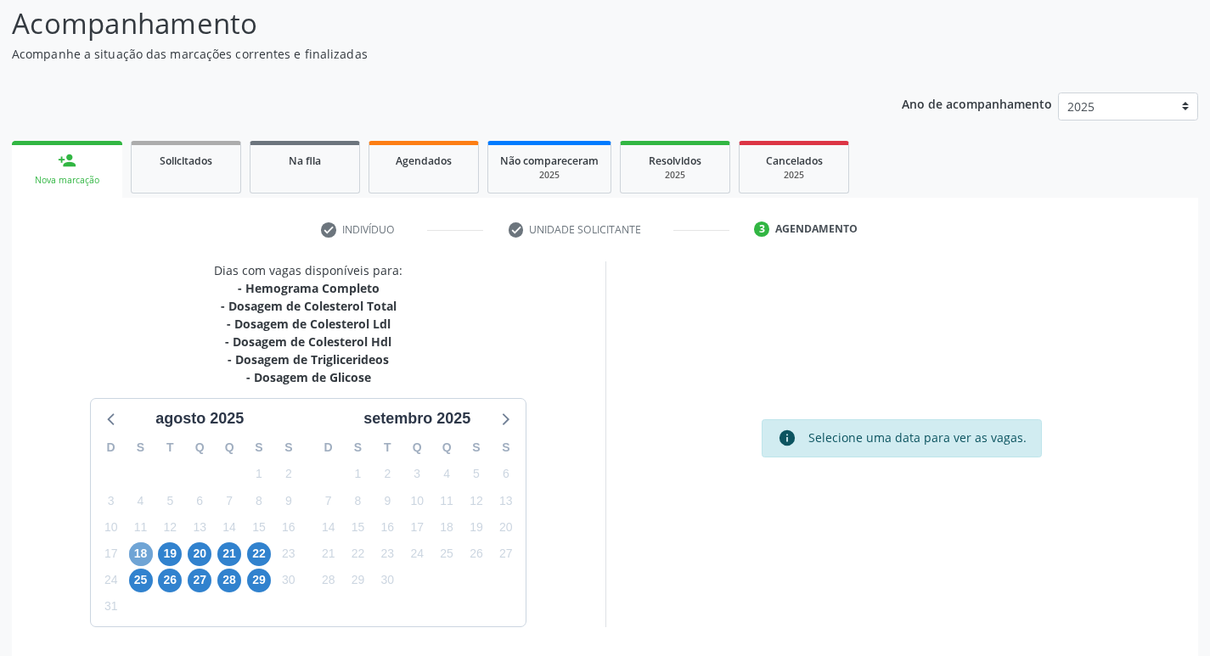
click at [143, 552] on span "18" at bounding box center [141, 554] width 24 height 24
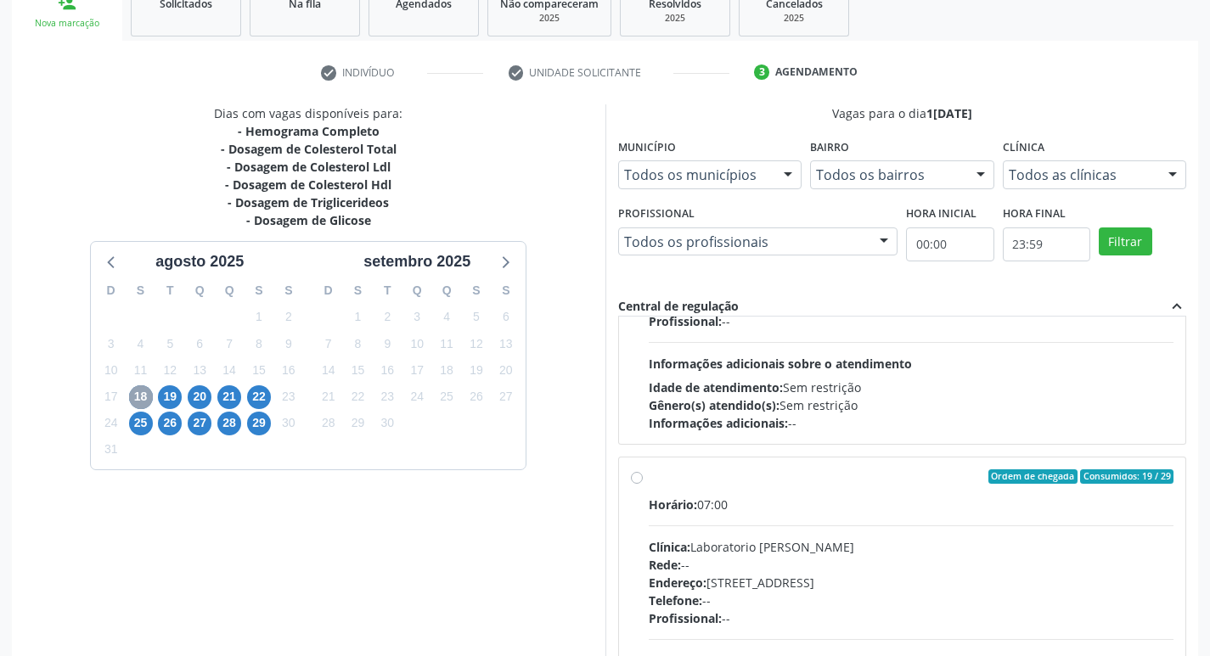
scroll to position [283, 0]
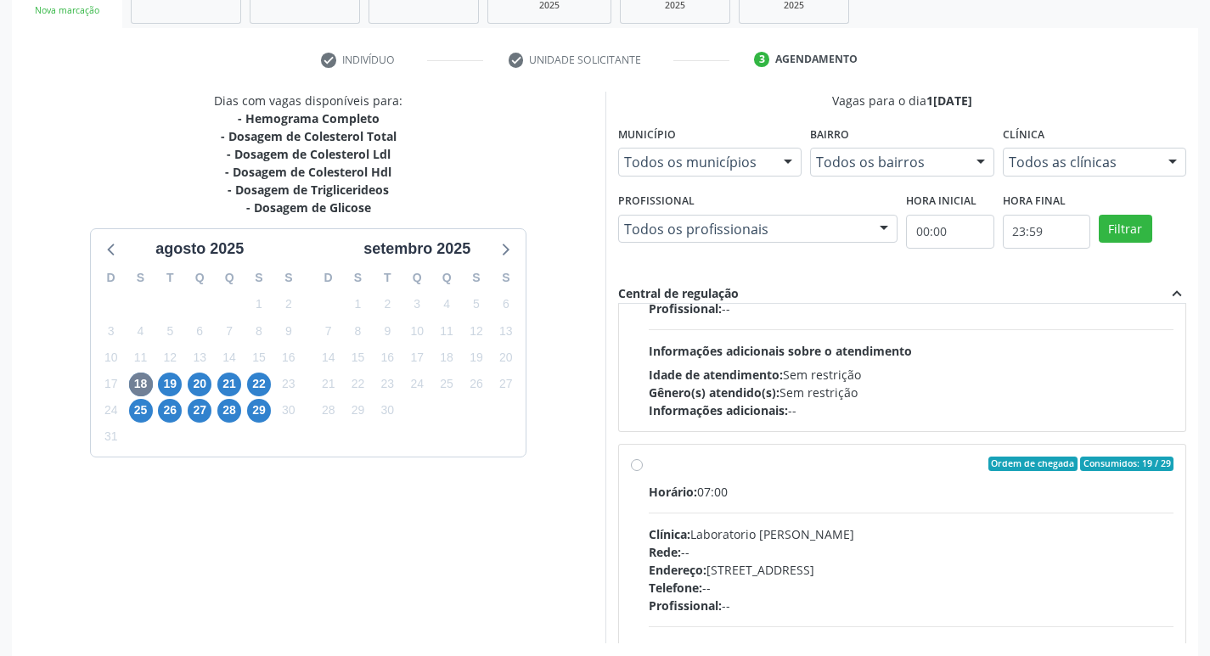
click at [649, 469] on label "Ordem de chegada Consumidos: 19 / 29 Horário: 07:00 Clínica: Laboratorio Jose P…" at bounding box center [911, 587] width 525 height 261
click at [641, 469] on input "Ordem de chegada Consumidos: 19 / 29 Horário: 07:00 Clínica: Laboratorio Jose P…" at bounding box center [637, 464] width 12 height 15
radio input "true"
drag, startPoint x: 1200, startPoint y: 626, endPoint x: 1211, endPoint y: 626, distance: 11.9
click at [1202, 626] on div "Acompanhamento Acompanhe a situação das marcações correntes e finalizadas Relat…" at bounding box center [605, 271] width 1210 height 921
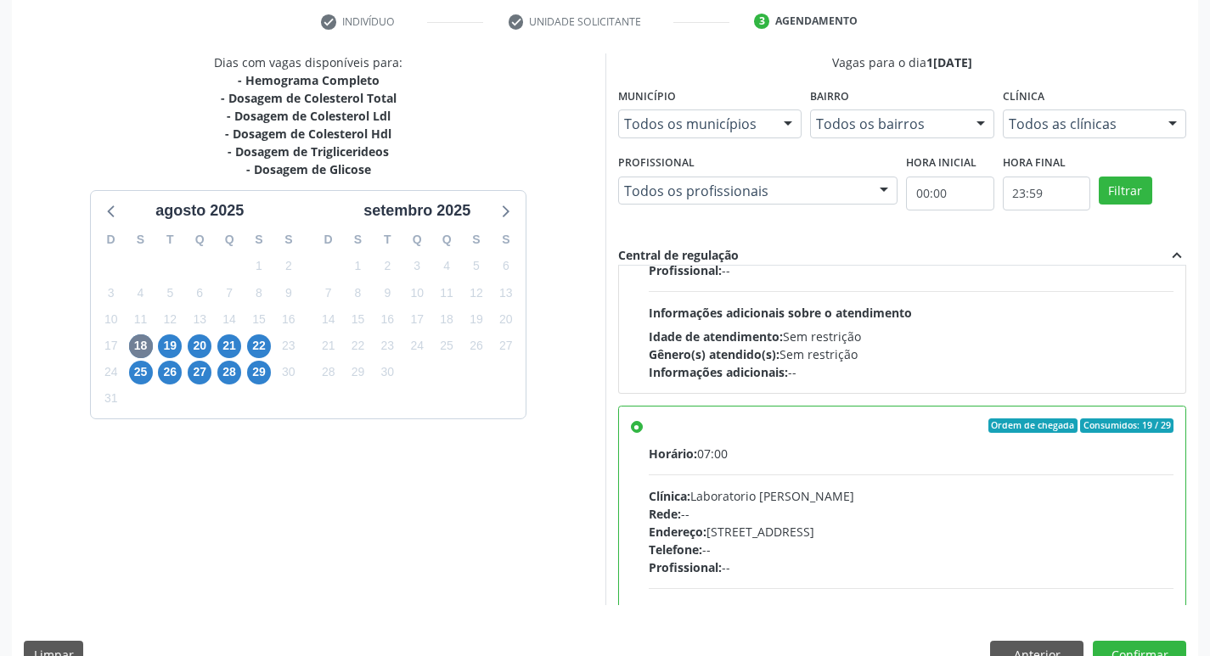
scroll to position [358, 0]
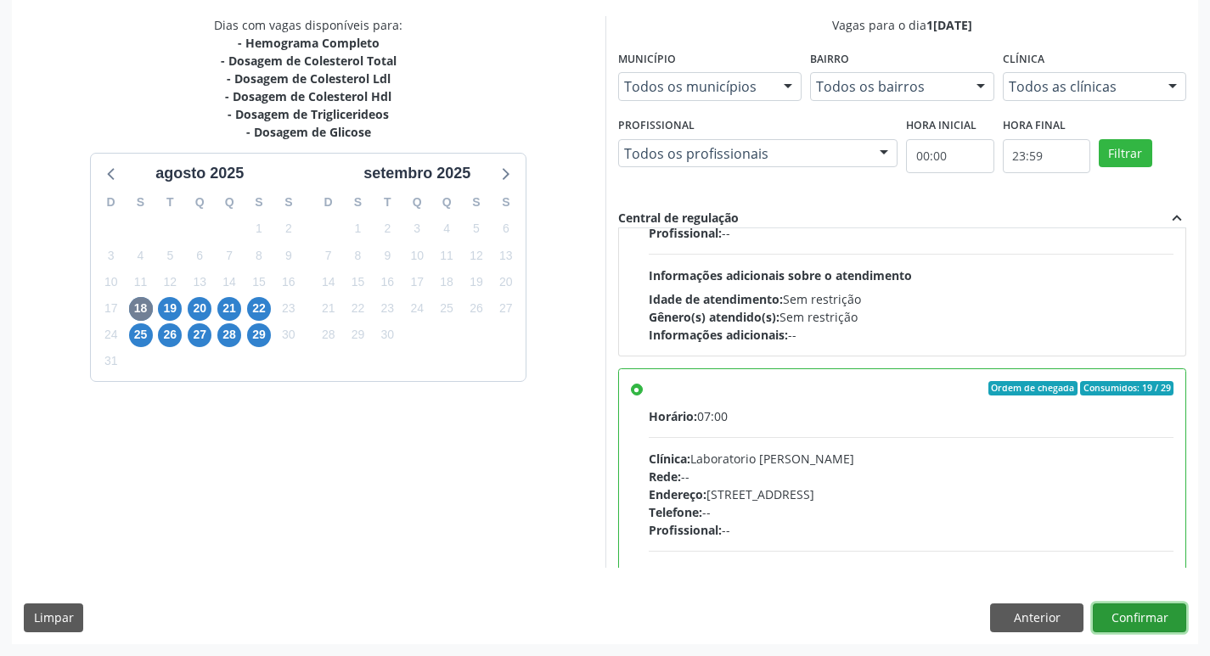
click at [1143, 626] on button "Confirmar" at bounding box center [1139, 618] width 93 height 29
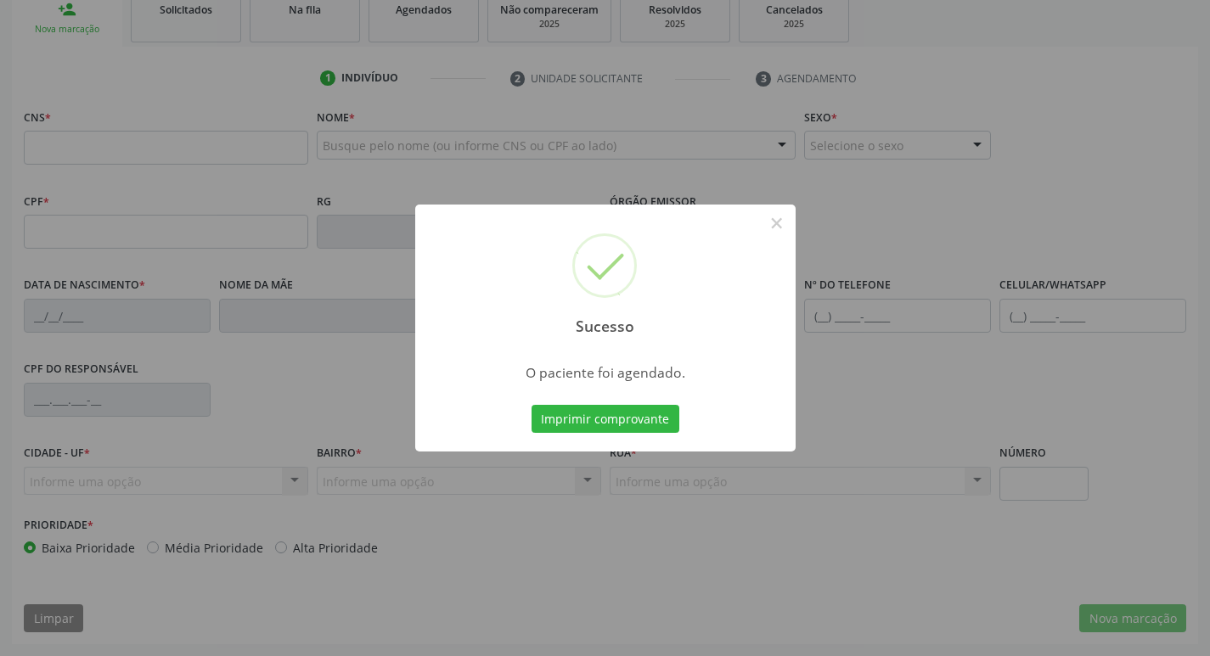
scroll to position [264, 0]
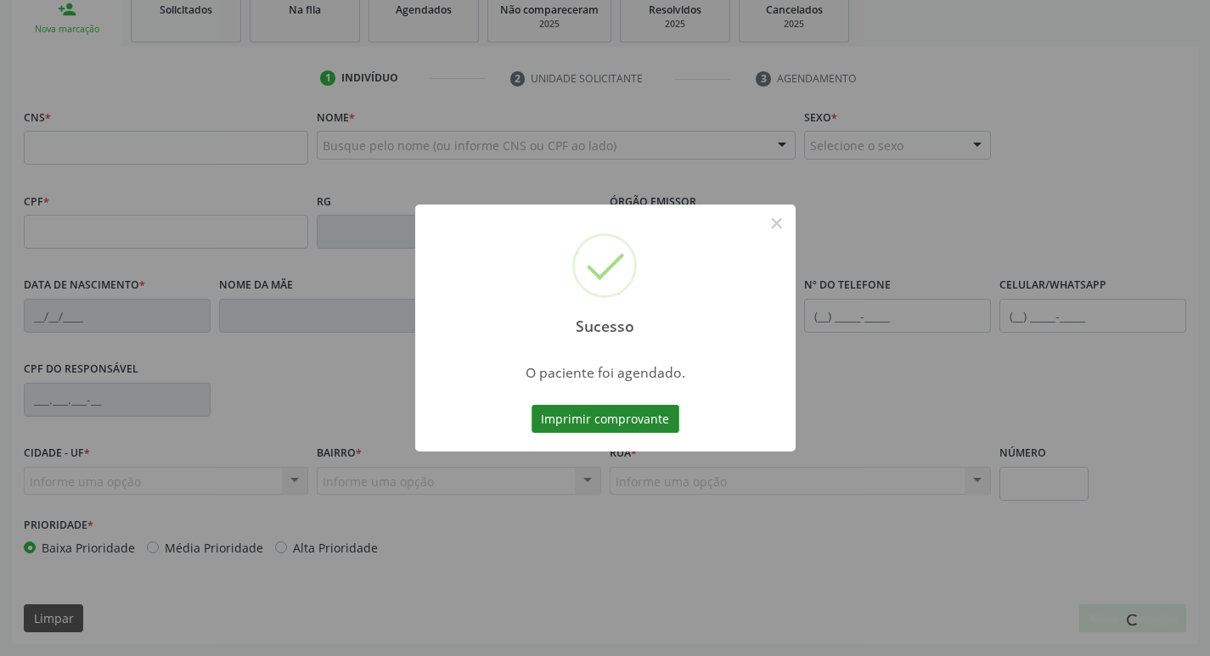
click at [657, 420] on button "Imprimir comprovante" at bounding box center [605, 419] width 148 height 29
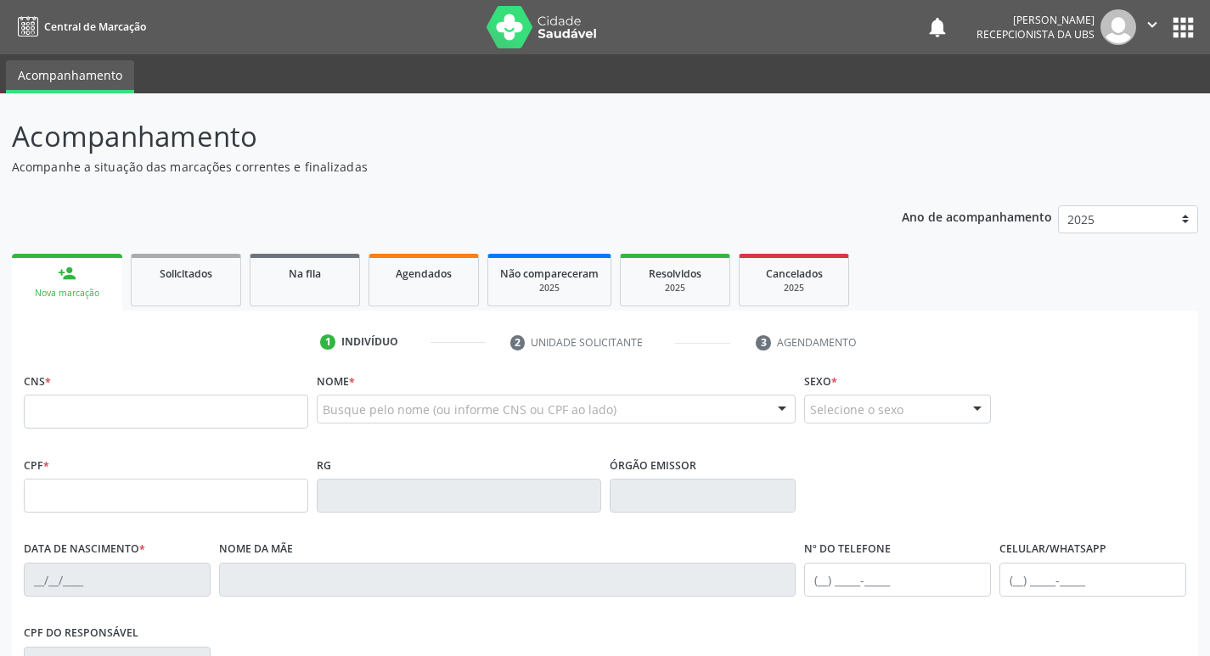
scroll to position [264, 0]
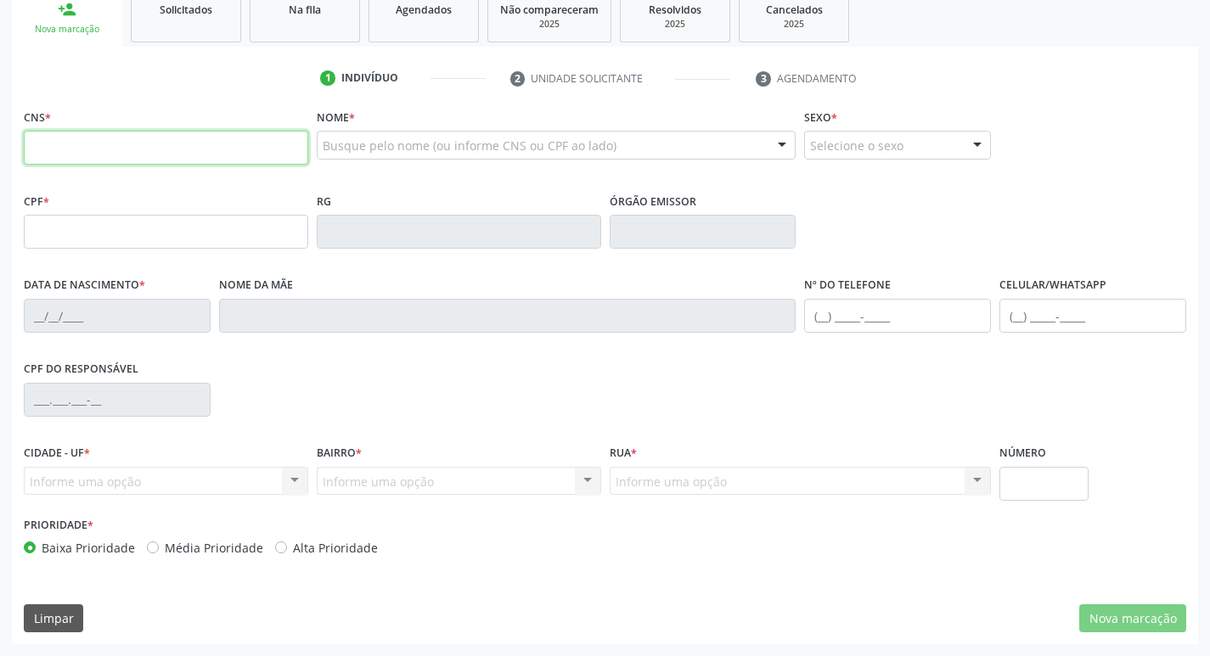
paste input "700 2004 9188 5825"
type input "700 2004 9188 5825"
type input "122.755.344-74"
type input "05/02/2012"
type input "Edlayne Maria da Silva Lima"
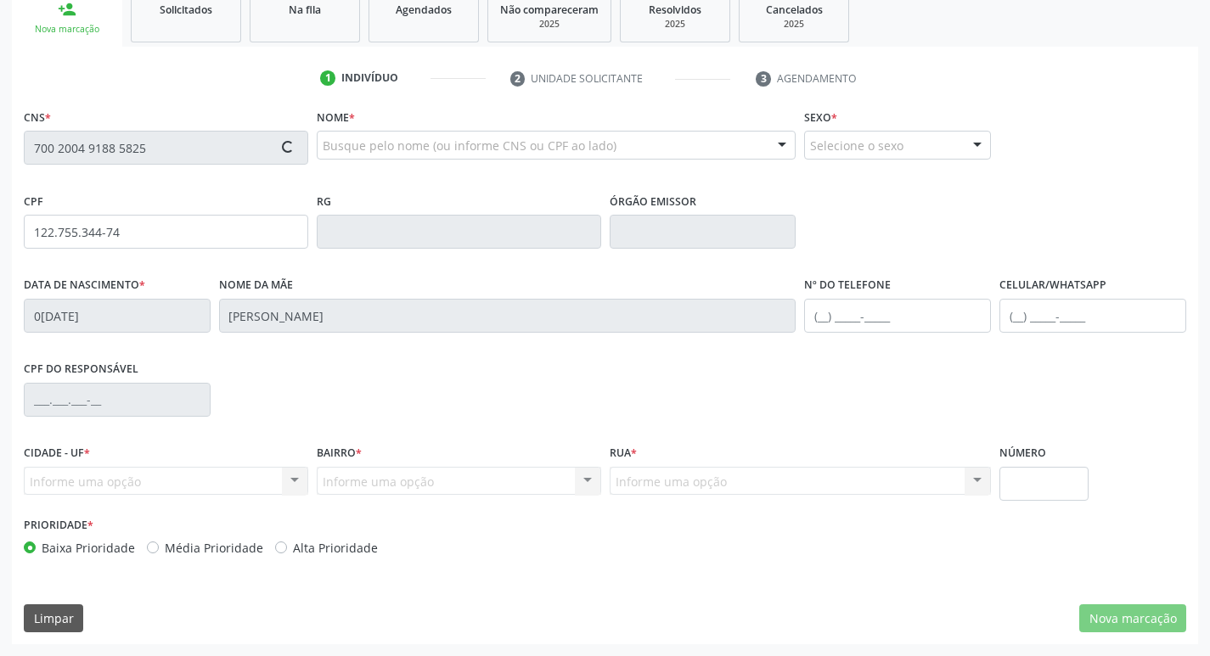
type input "(99) 99999-9999"
type input "(87) 99811-3103"
type input "880.337.244-04"
type input "192"
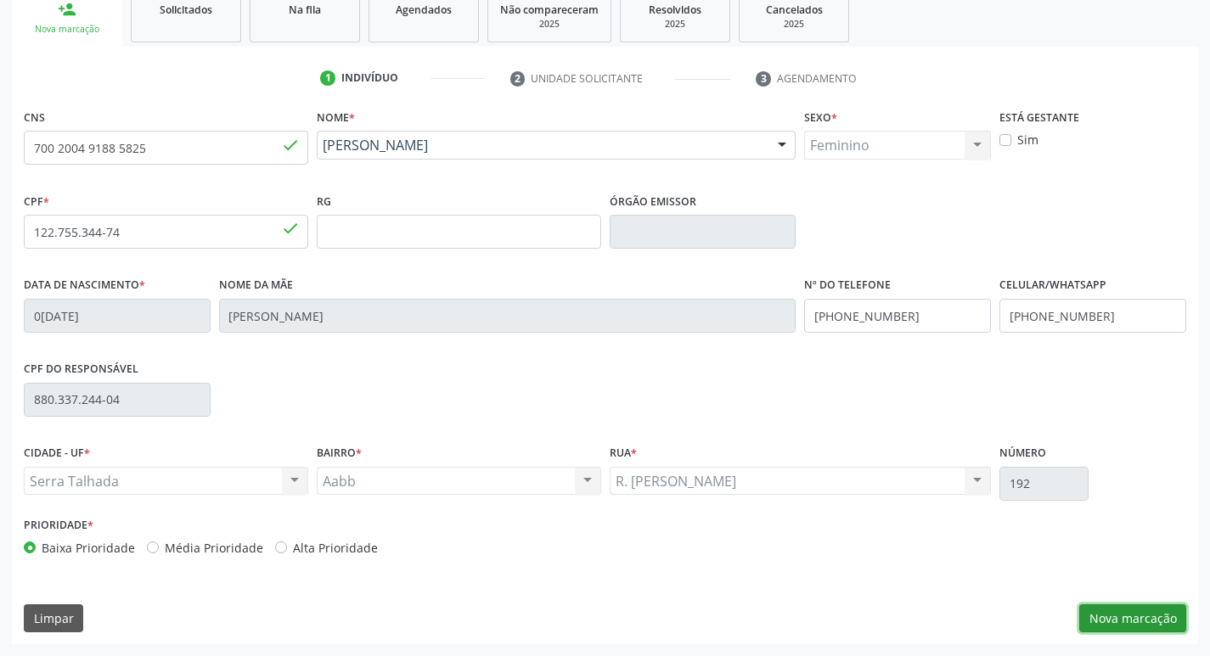
click at [1129, 621] on button "Nova marcação" at bounding box center [1132, 618] width 107 height 29
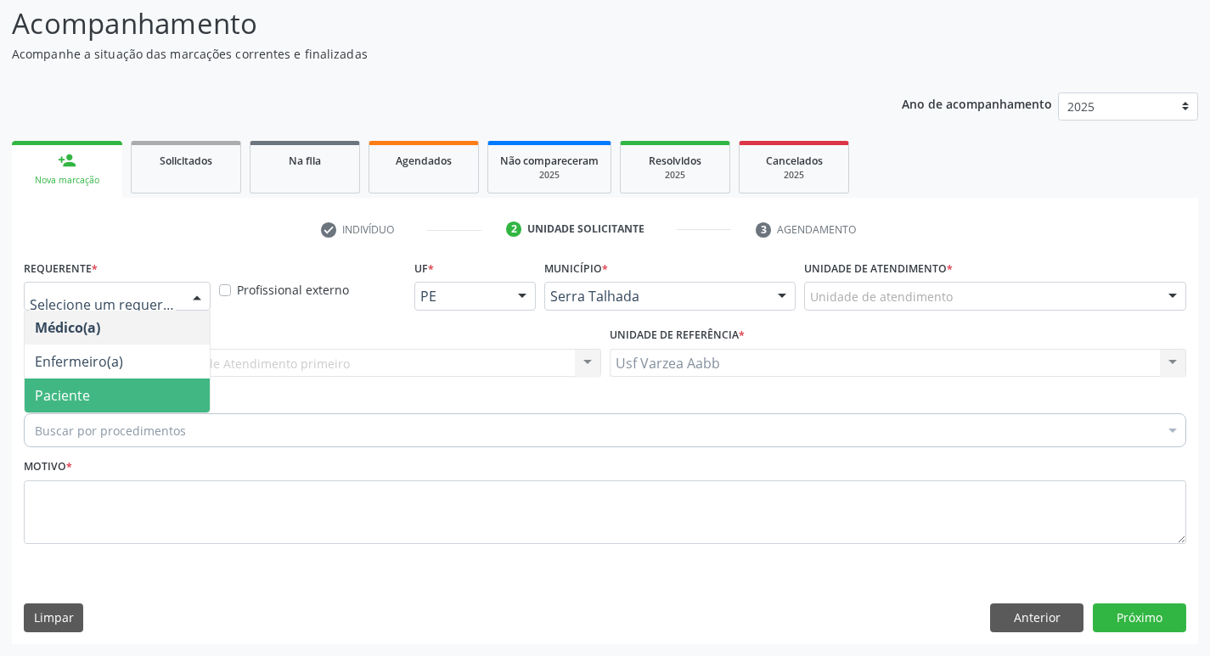
click at [59, 394] on span "Paciente" at bounding box center [62, 395] width 55 height 19
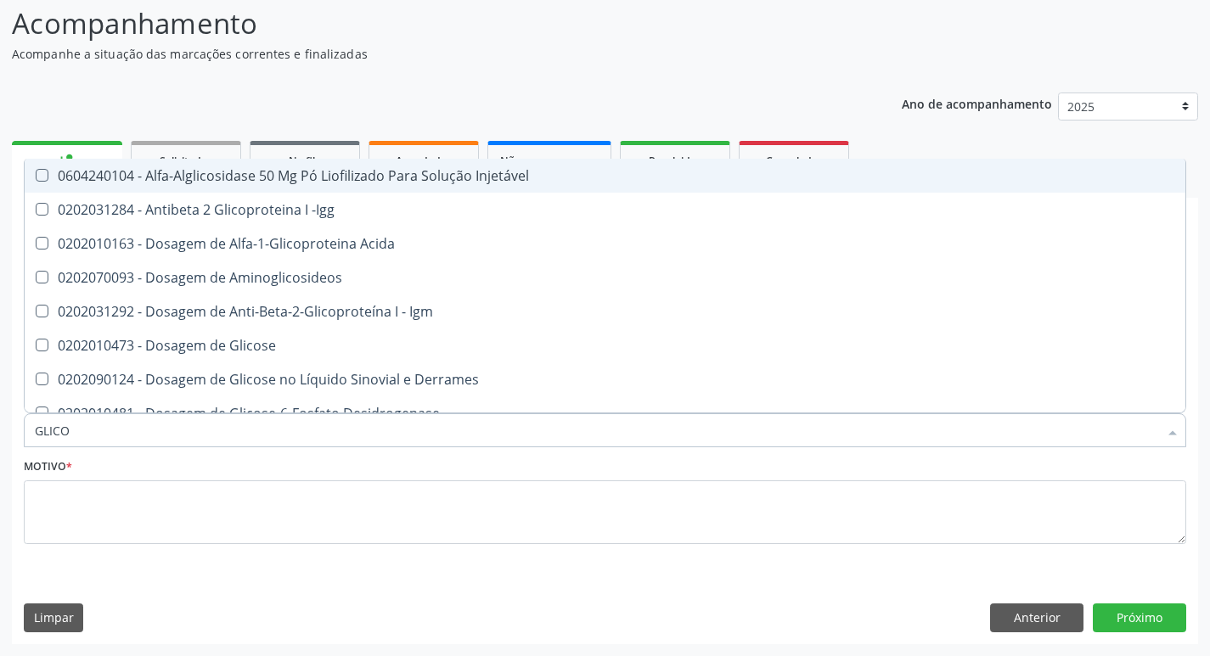
type input "GLICOS"
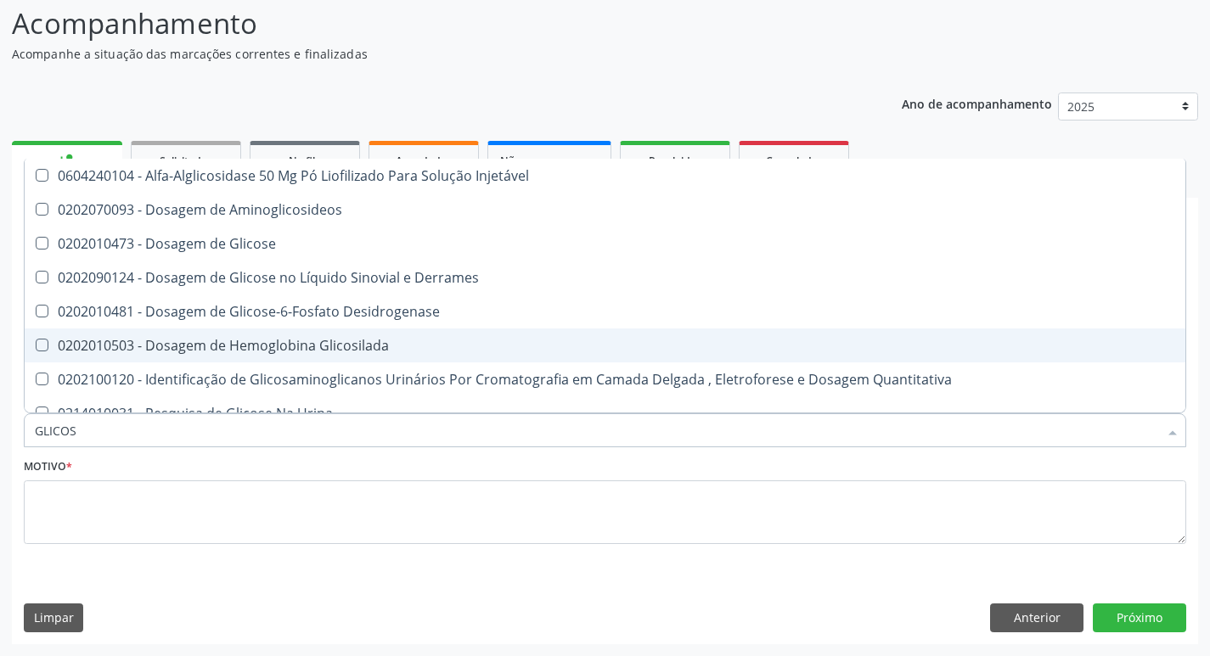
click at [173, 329] on span "0202010503 - Dosagem de Hemoglobina Glicosilada" at bounding box center [605, 346] width 1160 height 34
checkbox Glicosilada "true"
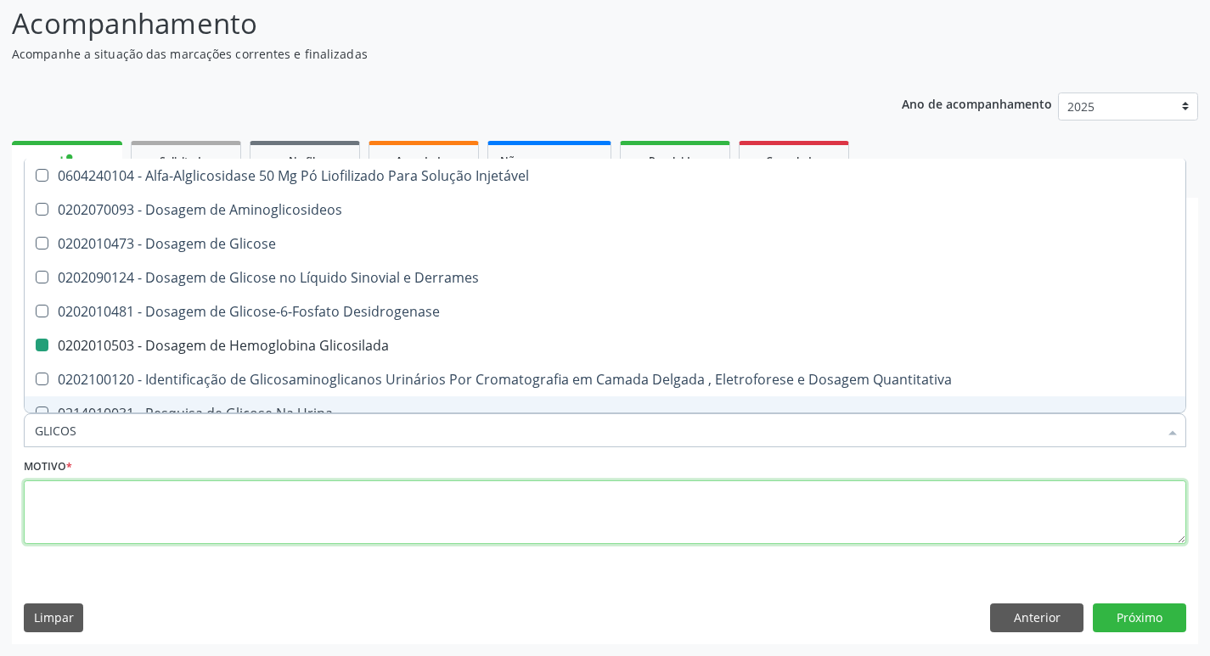
click at [206, 512] on textarea at bounding box center [605, 512] width 1162 height 65
checkbox Aminoglicosideos "true"
checkbox Glicosilada "false"
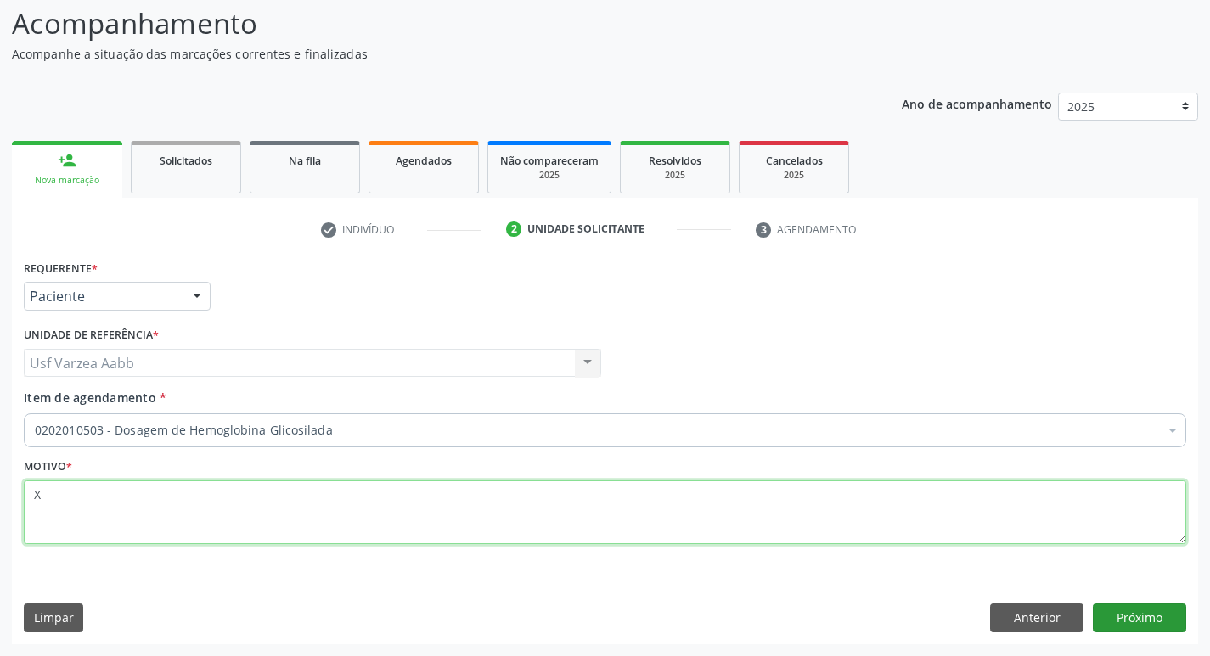
type textarea "X"
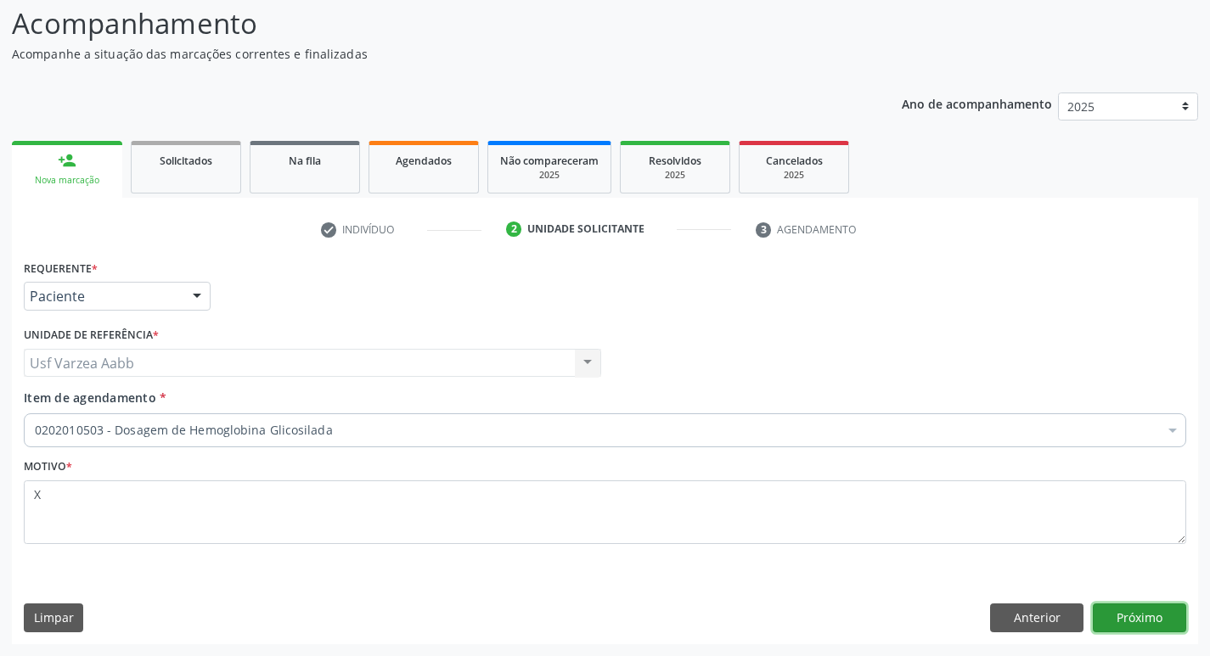
click at [1131, 614] on button "Próximo" at bounding box center [1139, 618] width 93 height 29
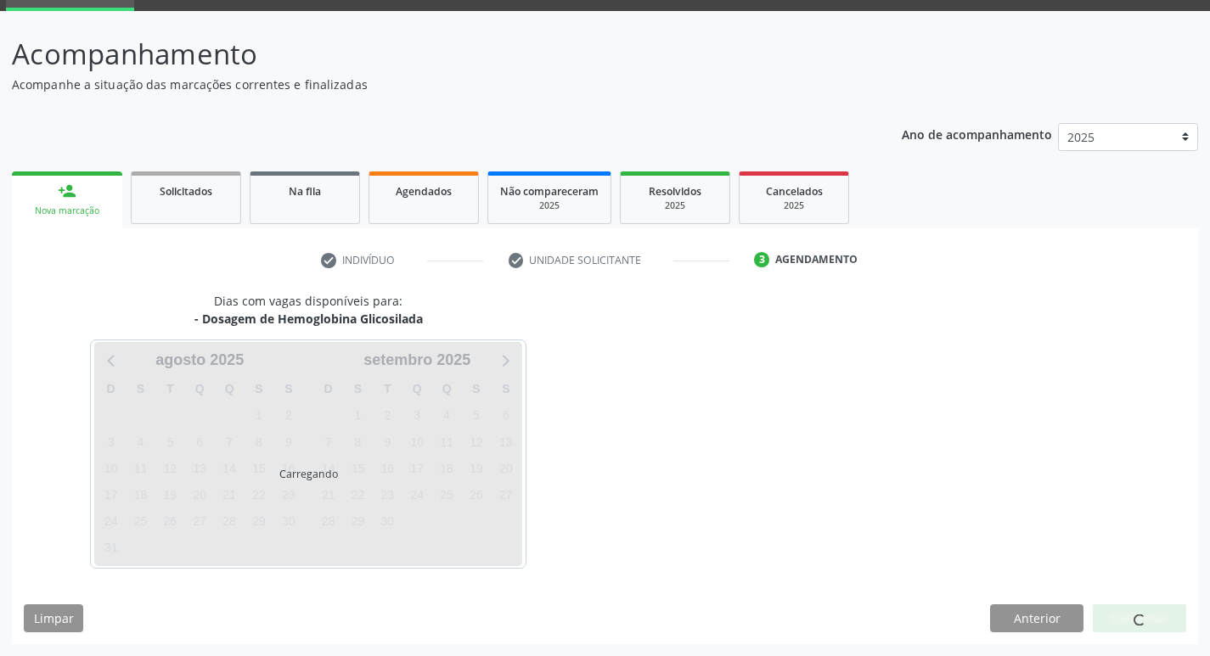
scroll to position [82, 0]
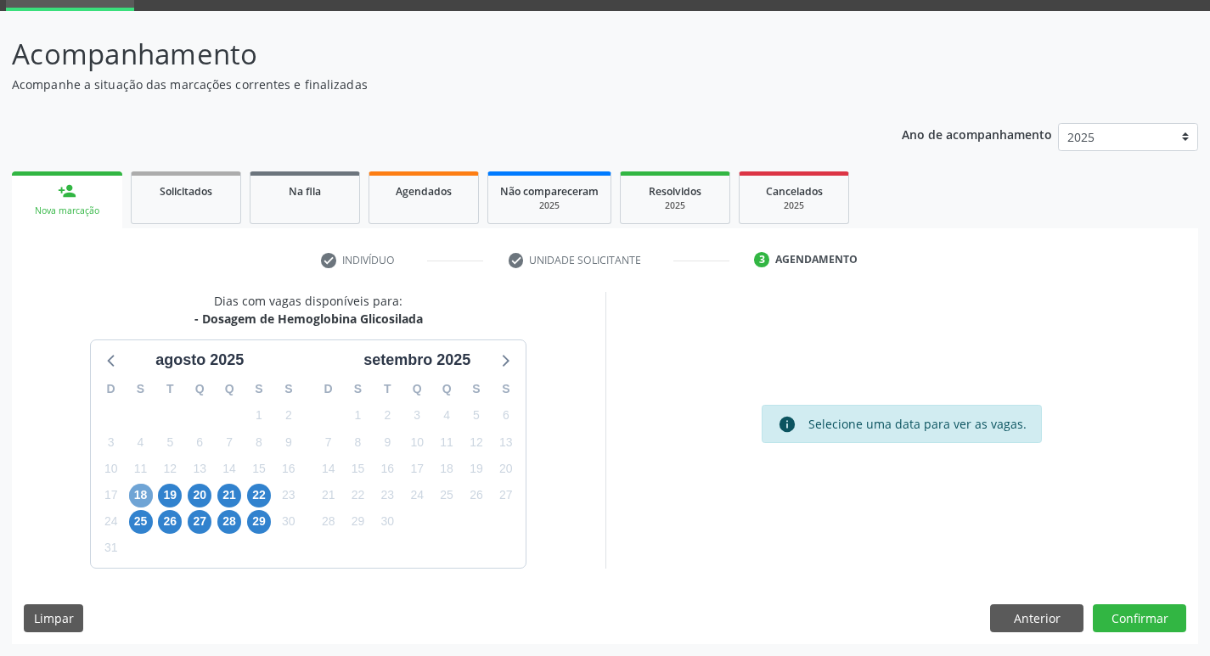
click at [140, 486] on span "18" at bounding box center [141, 496] width 24 height 24
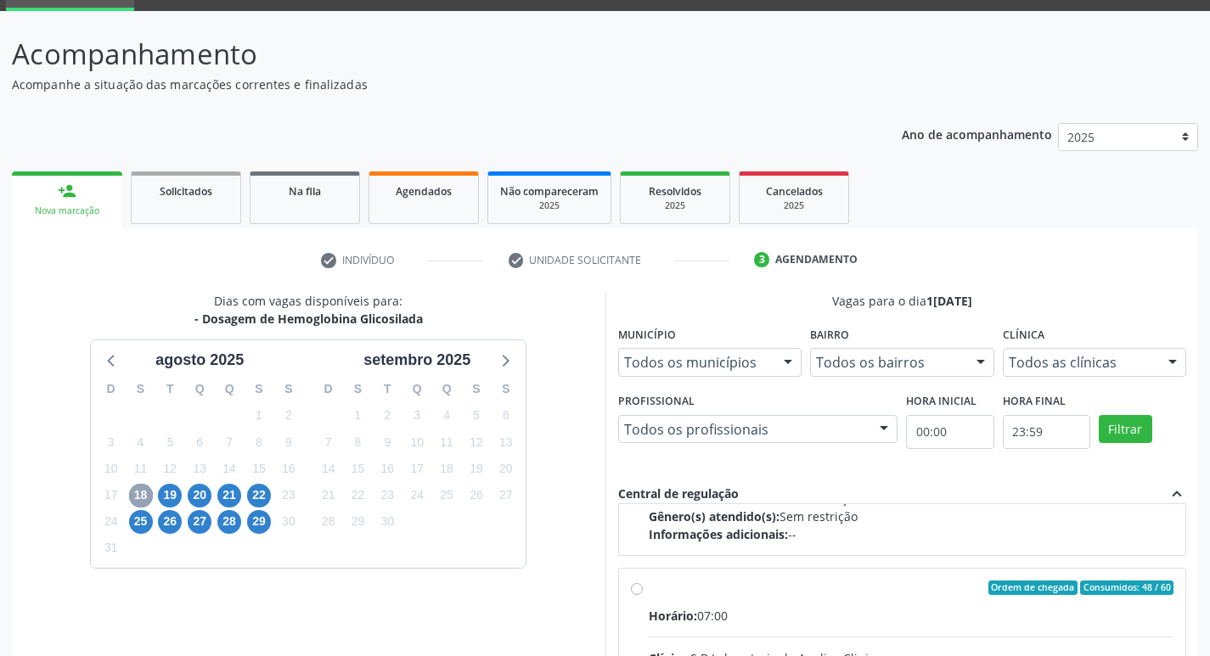
scroll to position [255, 0]
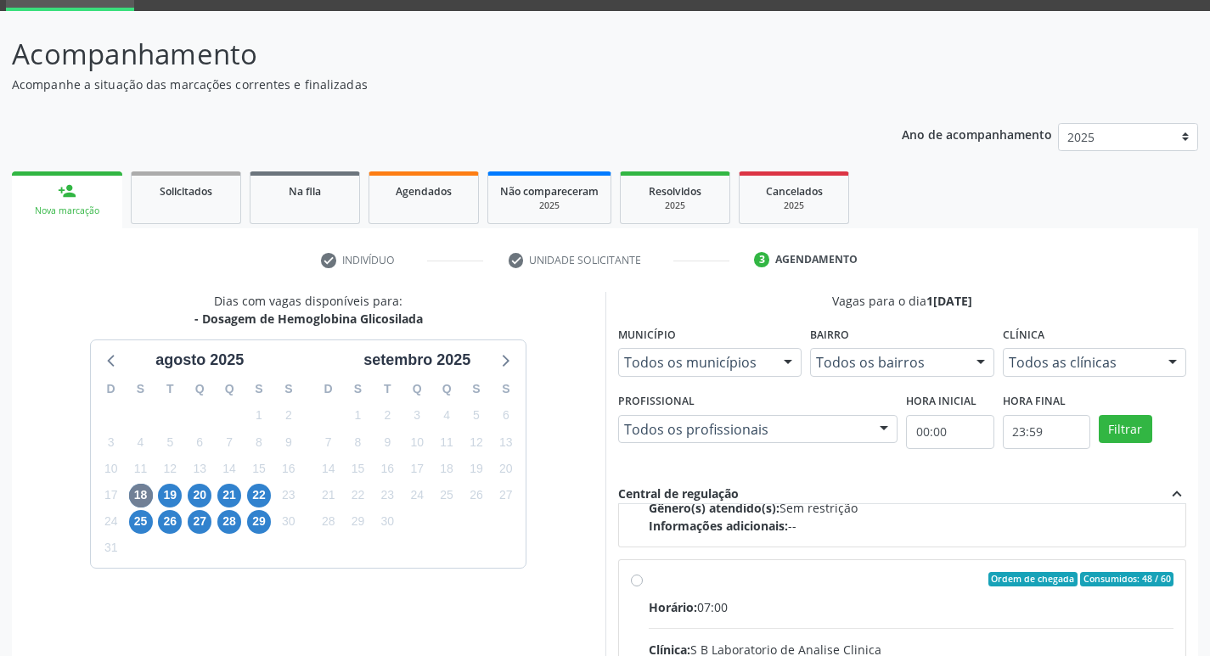
click at [639, 580] on input "Ordem de chegada Consumidos: 48 / 60 Horário: 07:00 Clínica: S B Laboratorio de…" at bounding box center [637, 579] width 12 height 15
radio input "true"
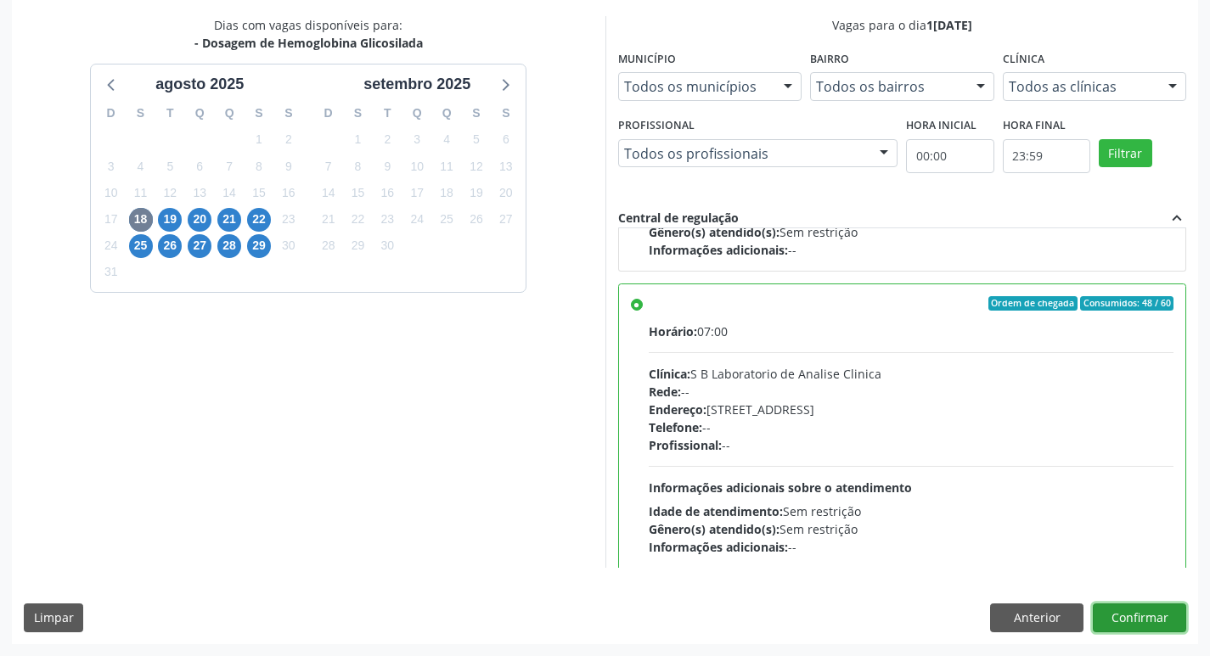
click at [1143, 616] on button "Confirmar" at bounding box center [1139, 618] width 93 height 29
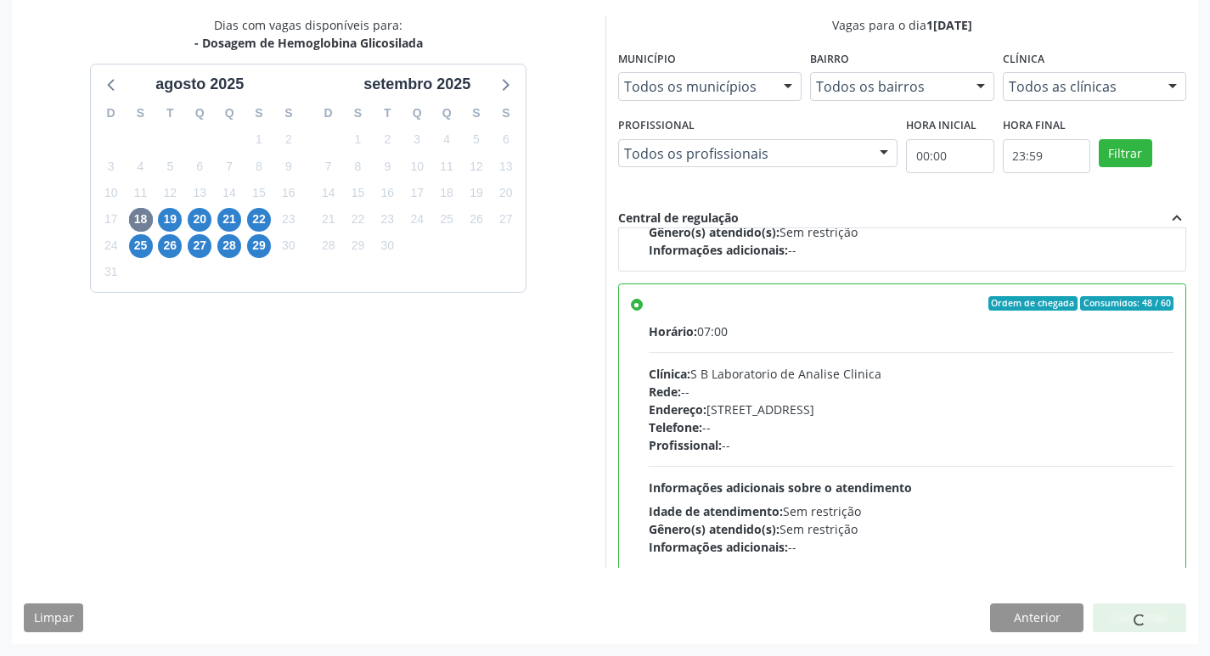
scroll to position [264, 0]
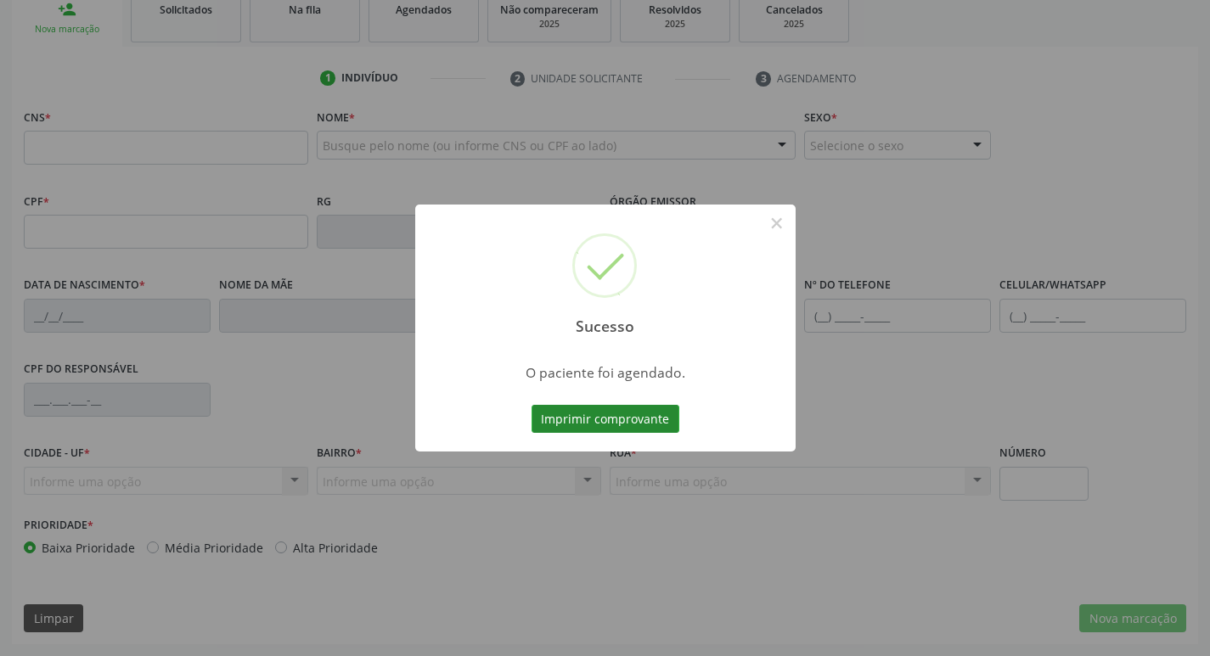
click at [557, 405] on button "Imprimir comprovante" at bounding box center [605, 419] width 148 height 29
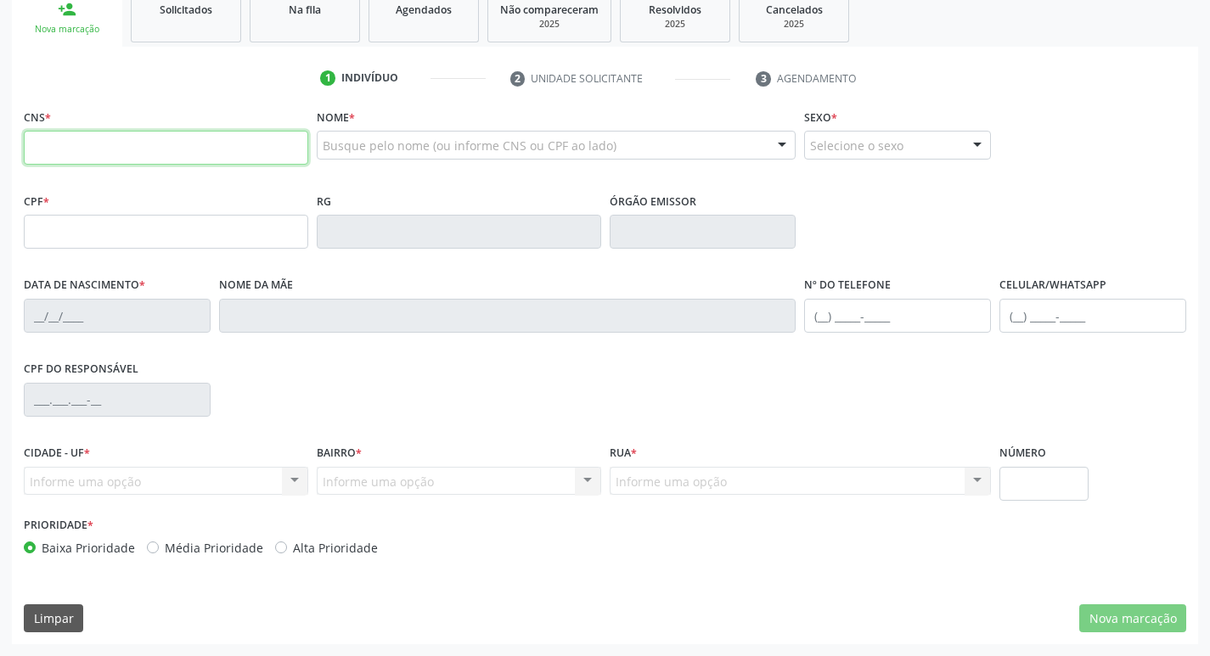
click at [125, 143] on input "text" at bounding box center [166, 148] width 284 height 34
type input "704 2087 9294 4588"
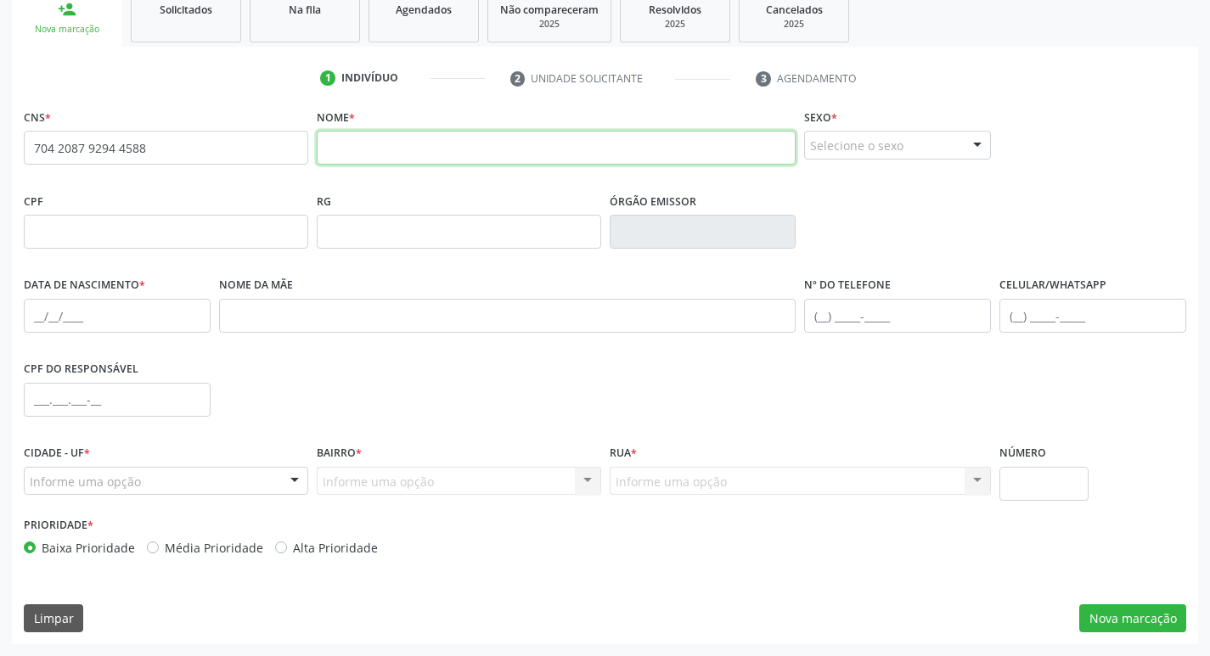
click at [472, 160] on input "text" at bounding box center [557, 148] width 480 height 34
type input "MARIA IDALICE DA SILVA"
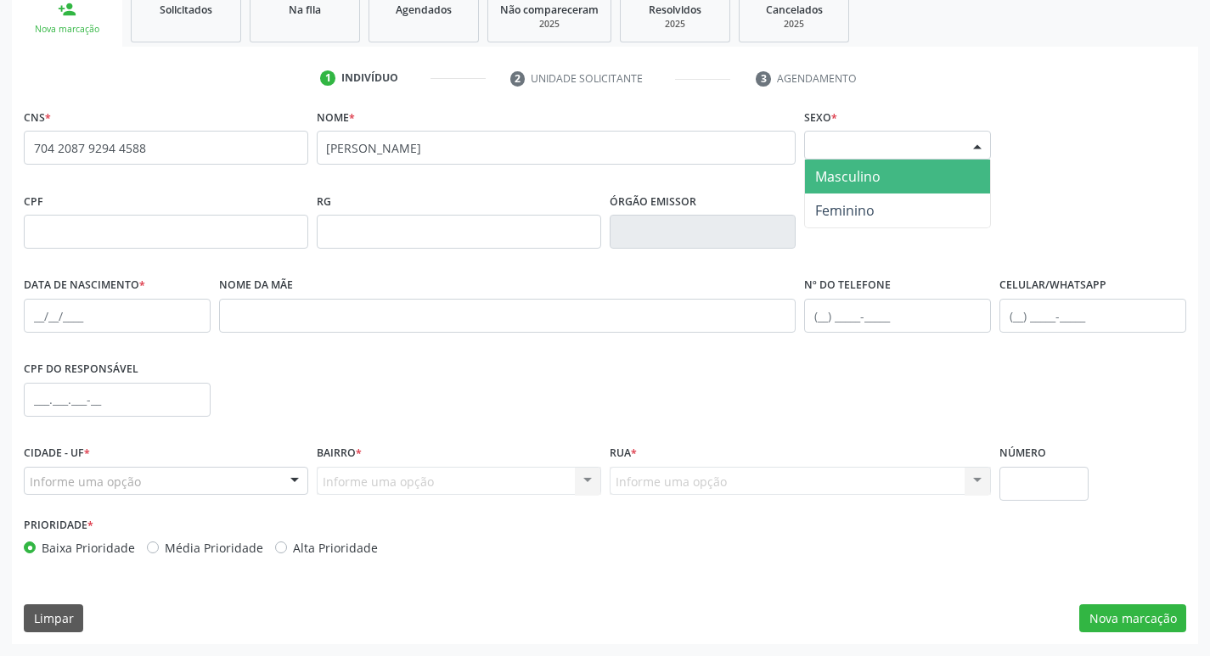
click at [976, 142] on div at bounding box center [976, 146] width 25 height 29
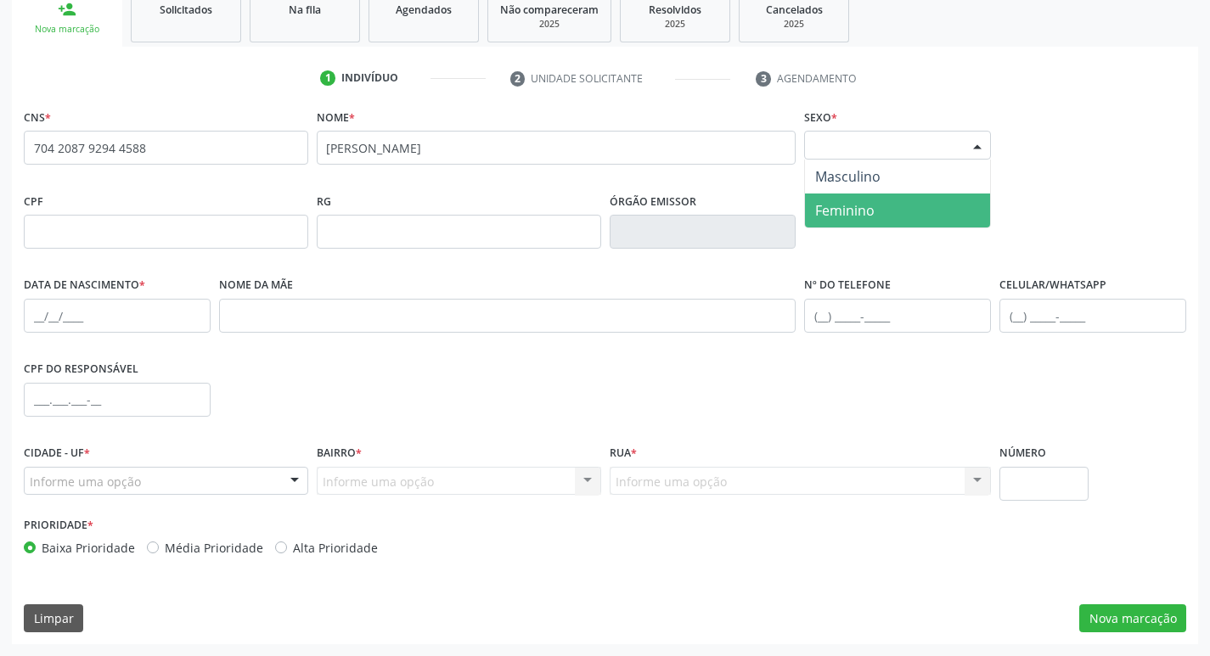
click at [907, 204] on span "Feminino" at bounding box center [897, 211] width 185 height 34
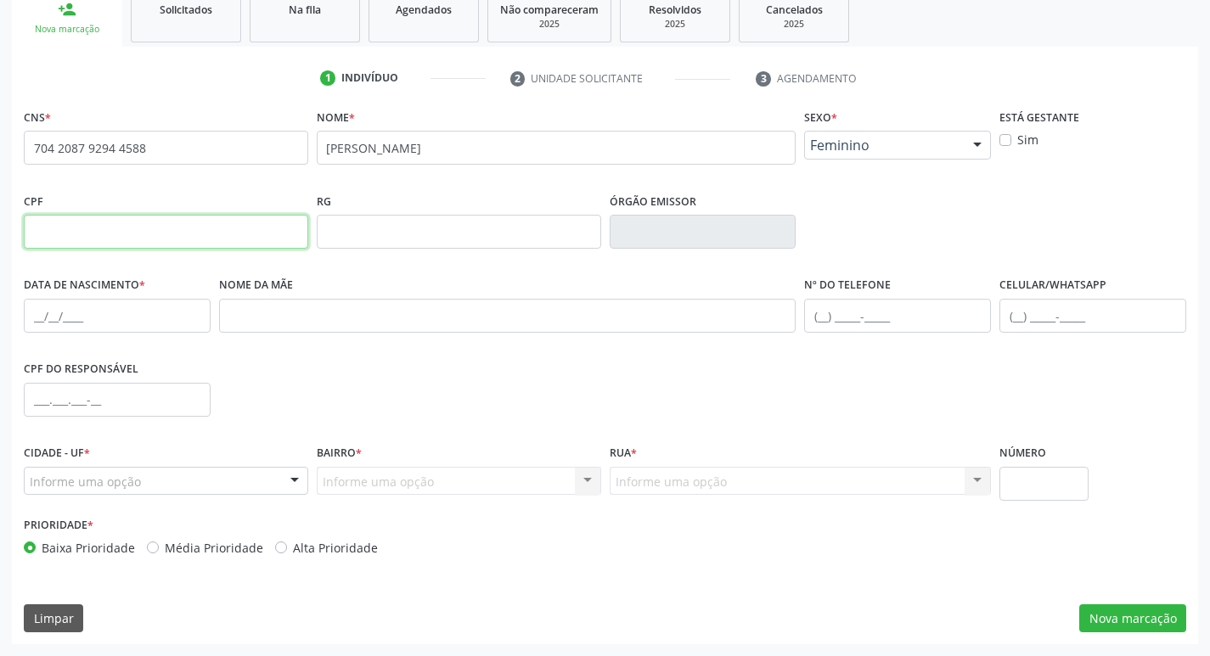
click at [195, 233] on input "text" at bounding box center [166, 232] width 284 height 34
type input "9"
type input "25/02/1963"
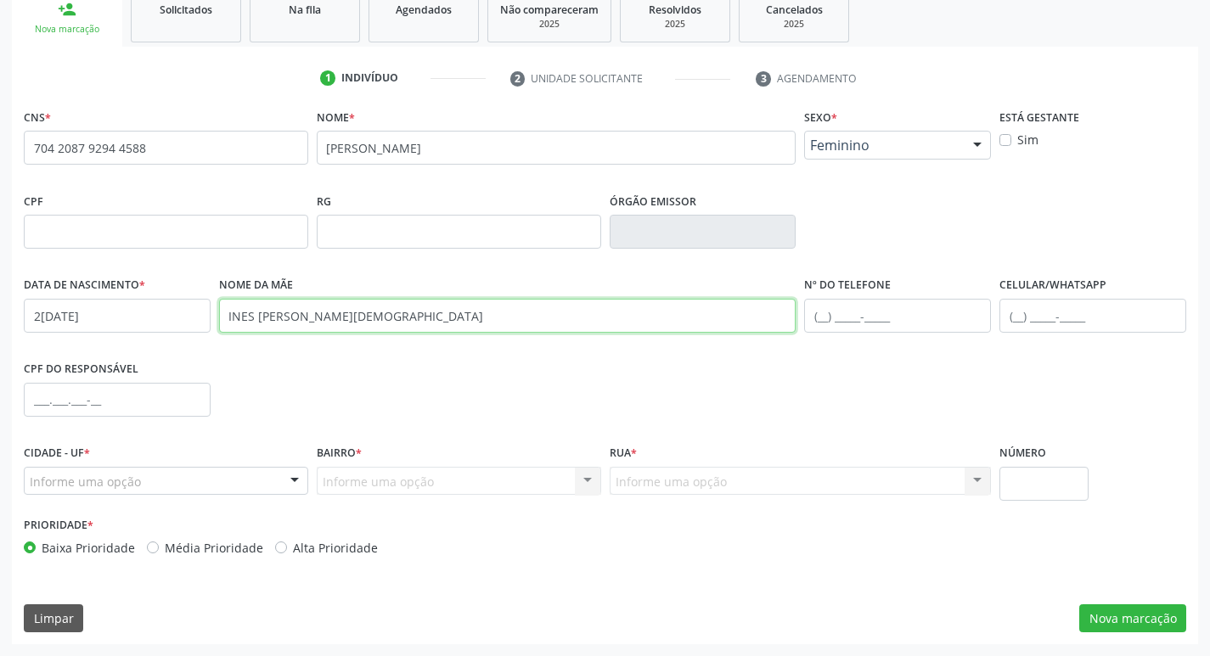
type input "INES MARIA DE JESUS"
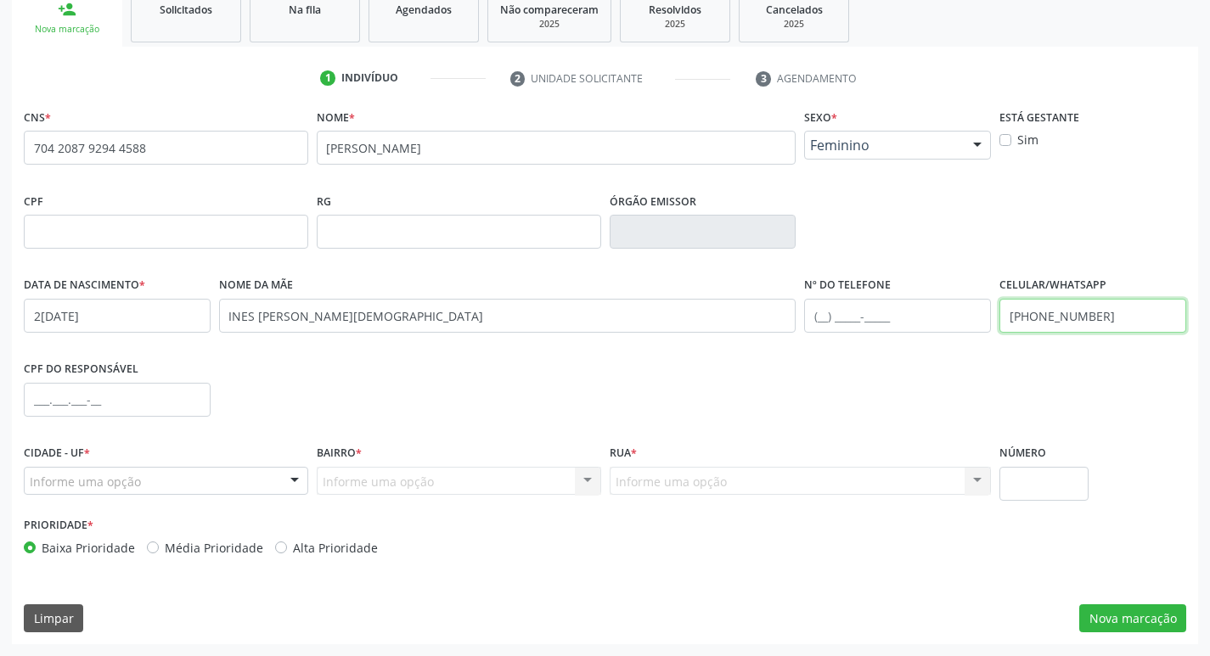
type input "(87) 98111-7242"
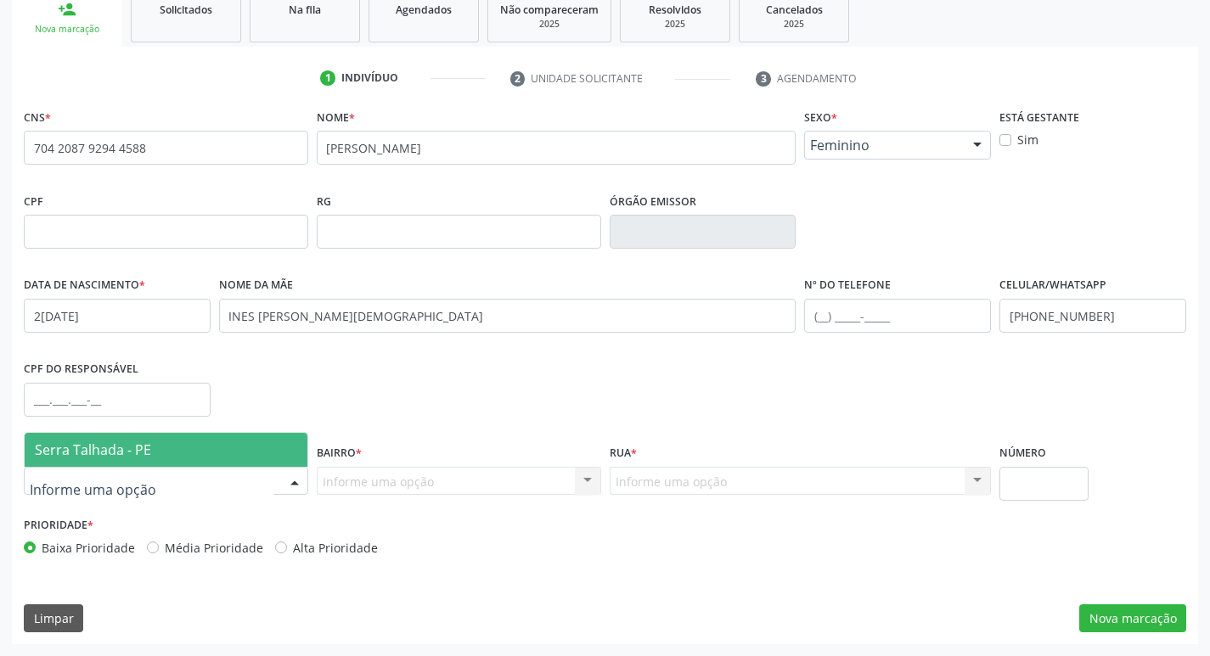
click at [183, 475] on div at bounding box center [166, 481] width 284 height 29
click at [177, 452] on span "Serra Talhada - PE" at bounding box center [166, 450] width 283 height 34
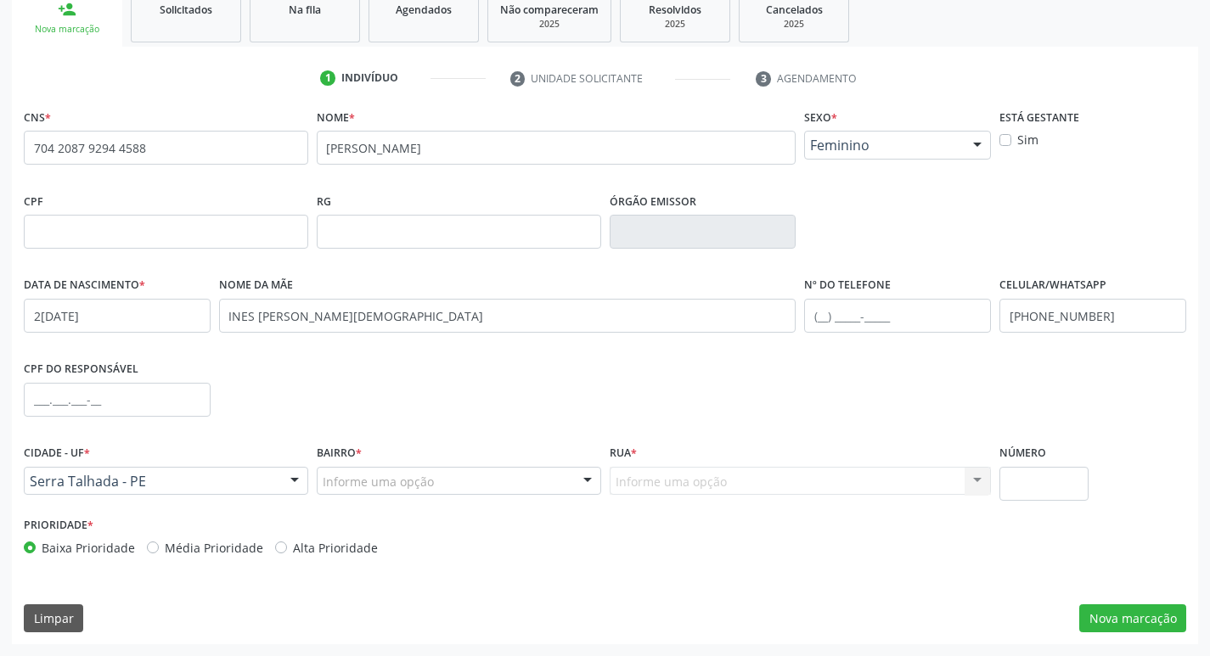
click at [443, 490] on div "Informe uma opção" at bounding box center [459, 481] width 284 height 29
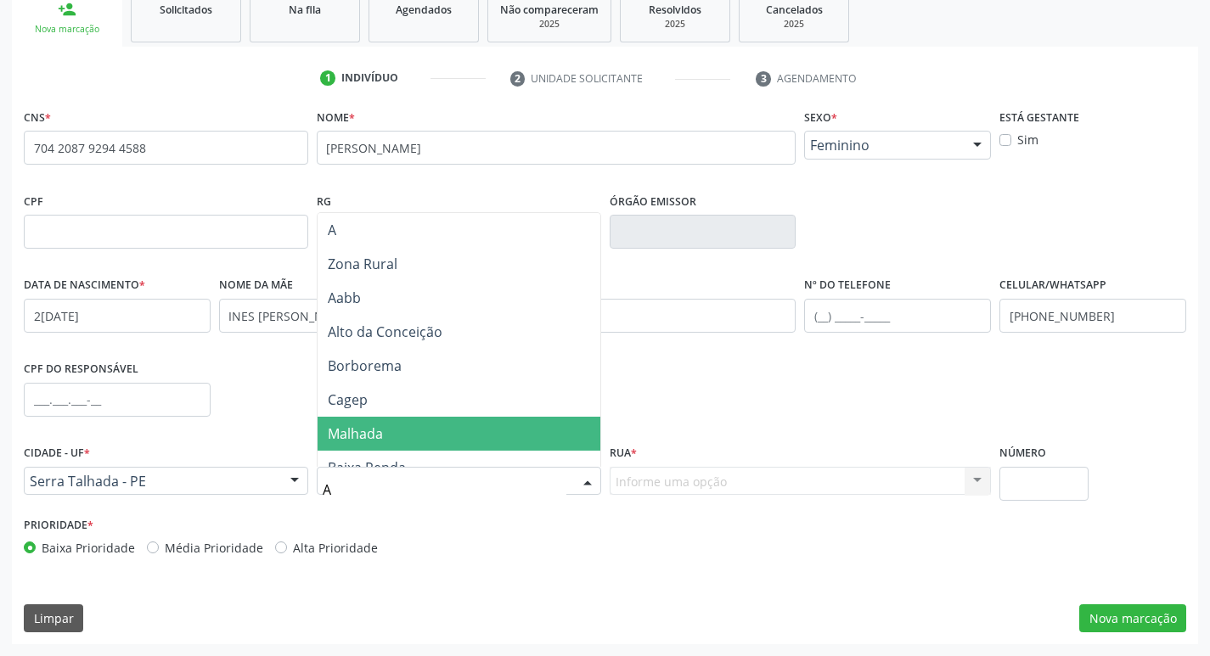
type input "AA"
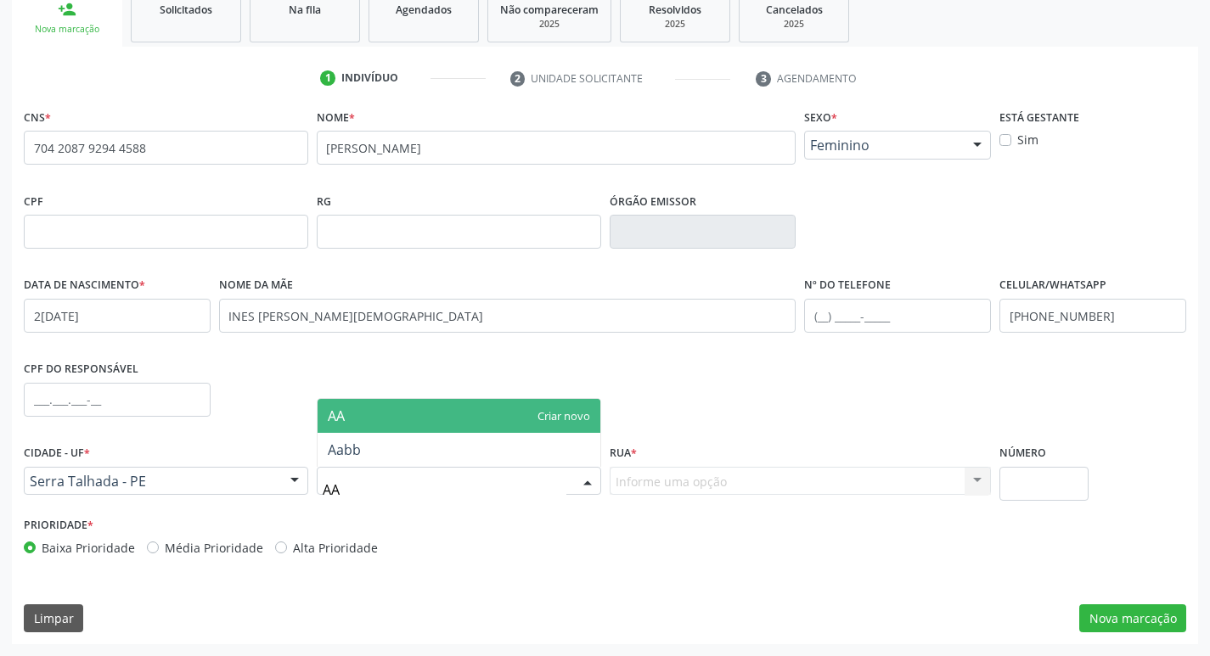
click at [447, 416] on span "AA" at bounding box center [458, 416] width 283 height 34
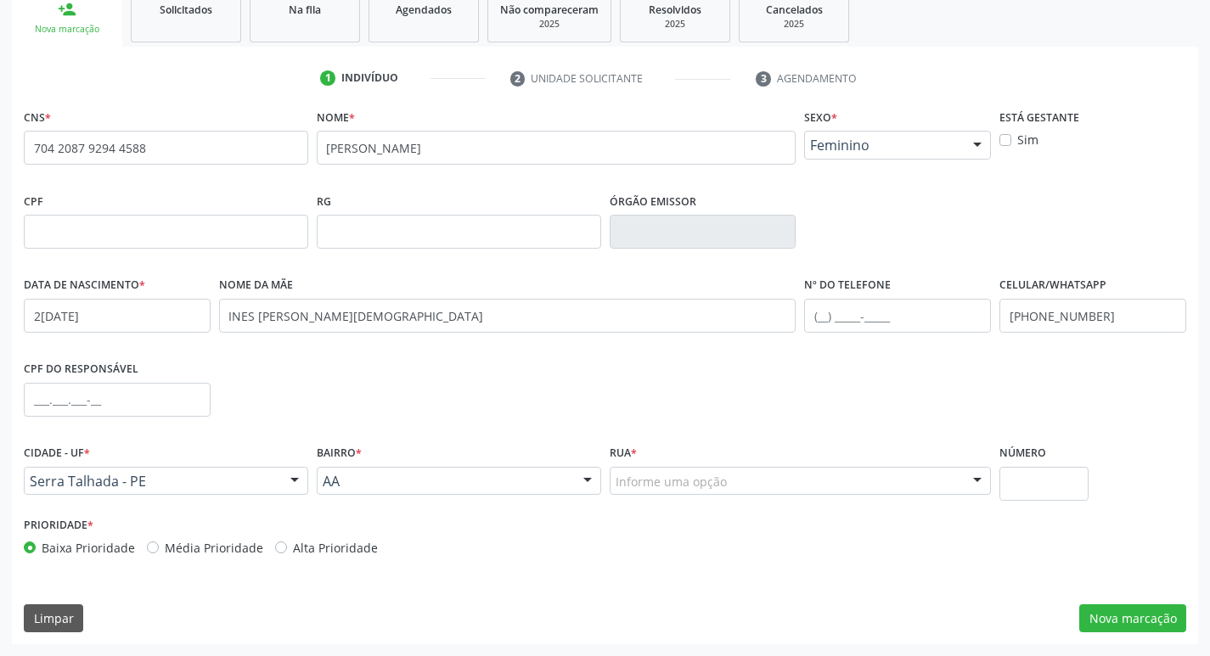
click at [478, 468] on div "AA" at bounding box center [459, 481] width 284 height 29
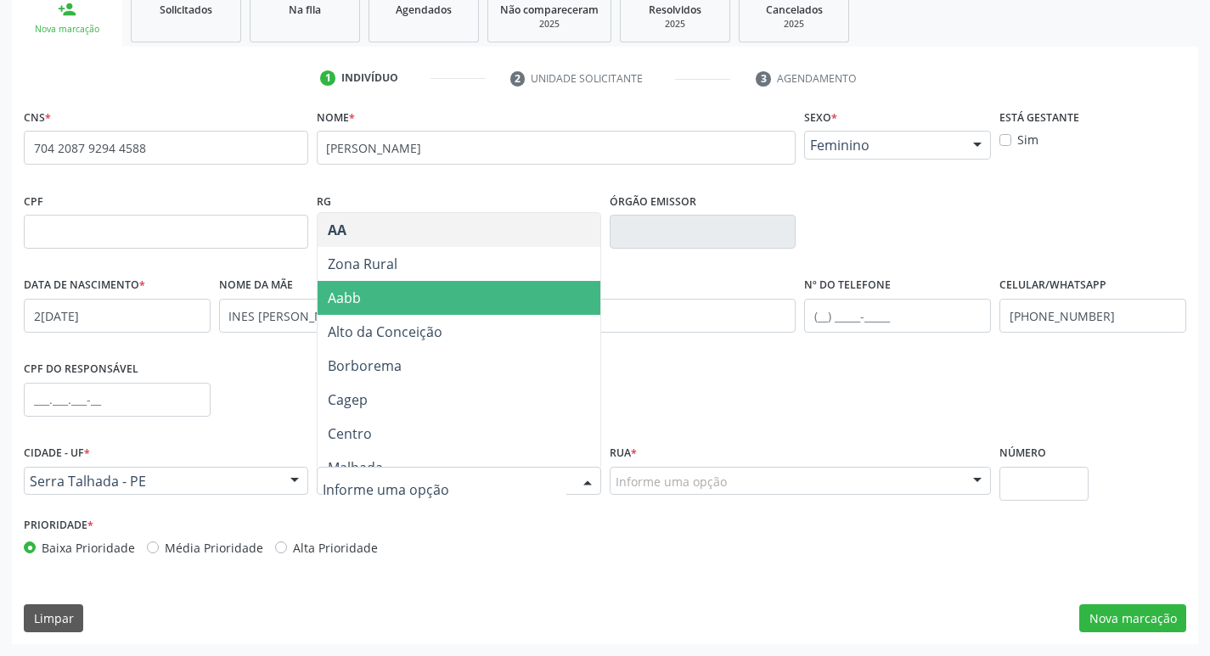
click at [430, 303] on span "Aabb" at bounding box center [458, 298] width 283 height 34
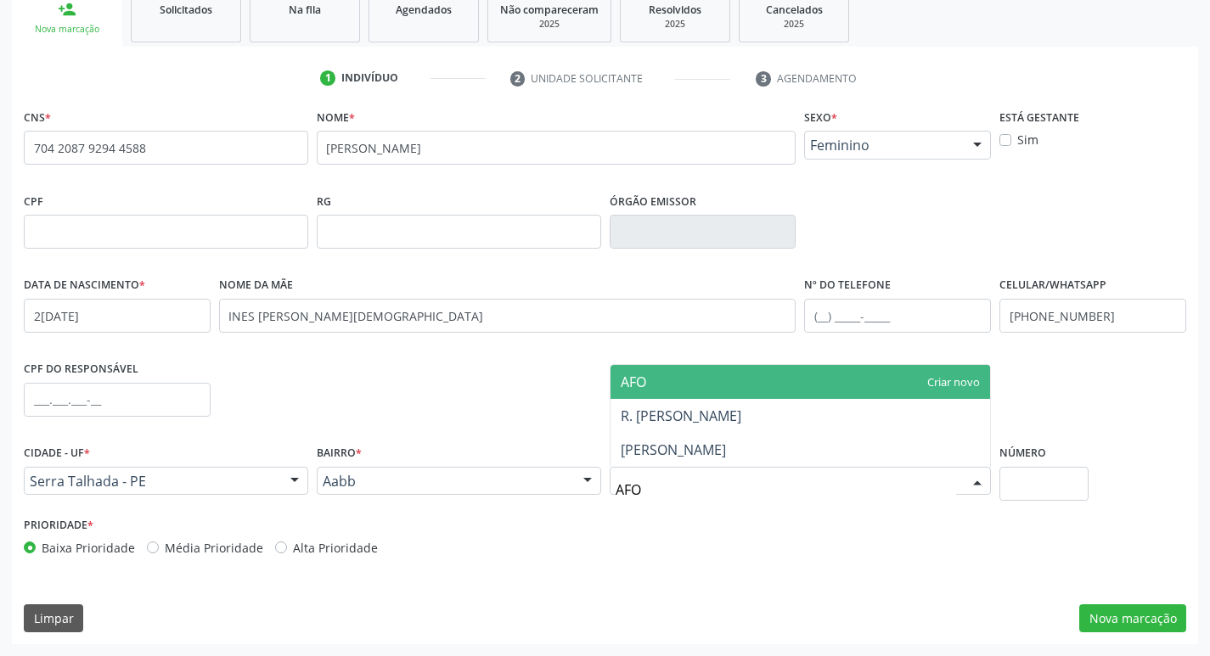
type input "AFON"
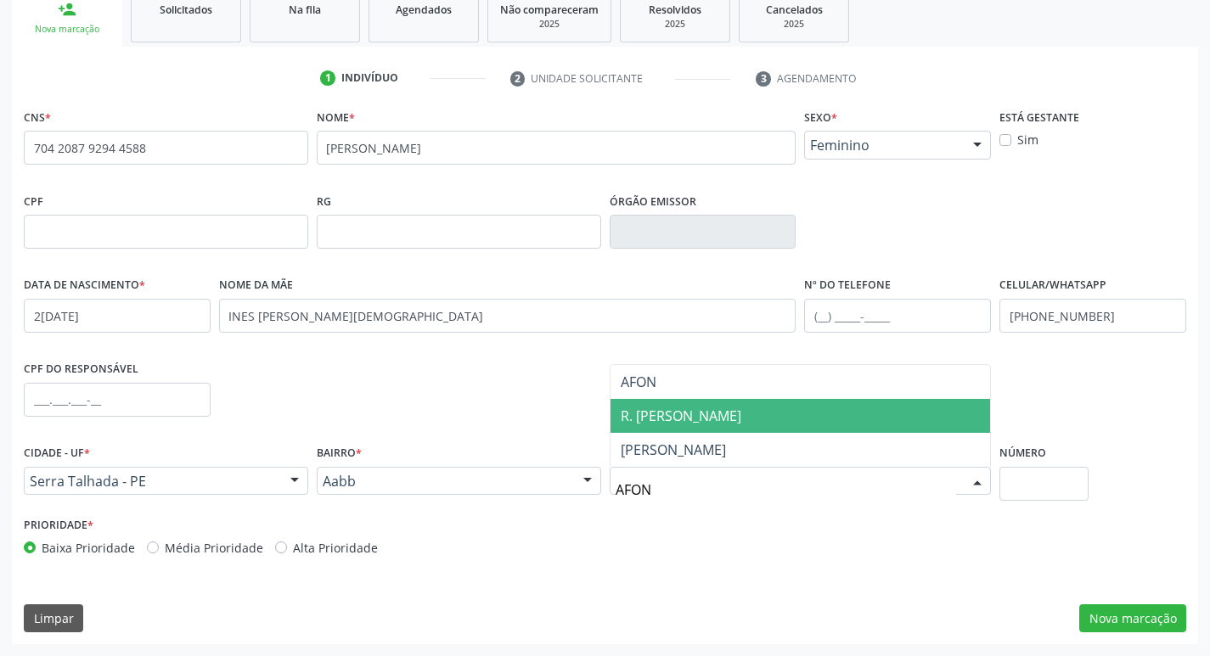
click at [693, 419] on span "R. Afonso Kerly" at bounding box center [681, 416] width 121 height 19
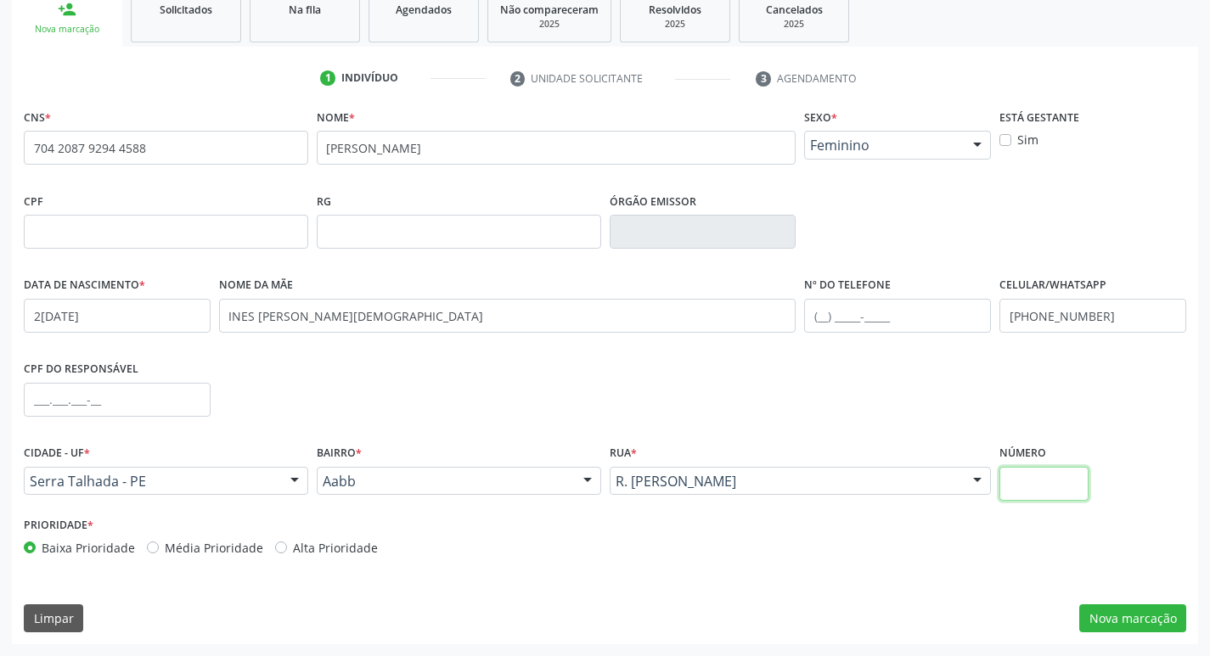
click at [1020, 481] on input "text" at bounding box center [1043, 484] width 89 height 34
type input "580"
click at [1138, 615] on button "Nova marcação" at bounding box center [1132, 618] width 107 height 29
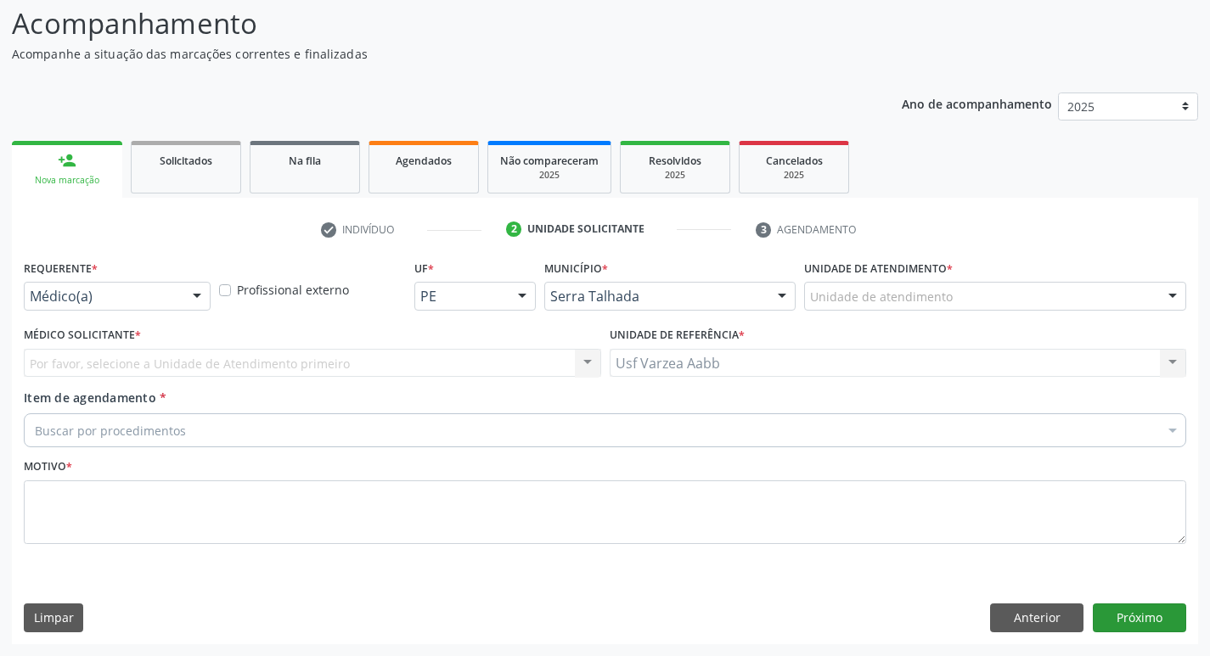
scroll to position [113, 0]
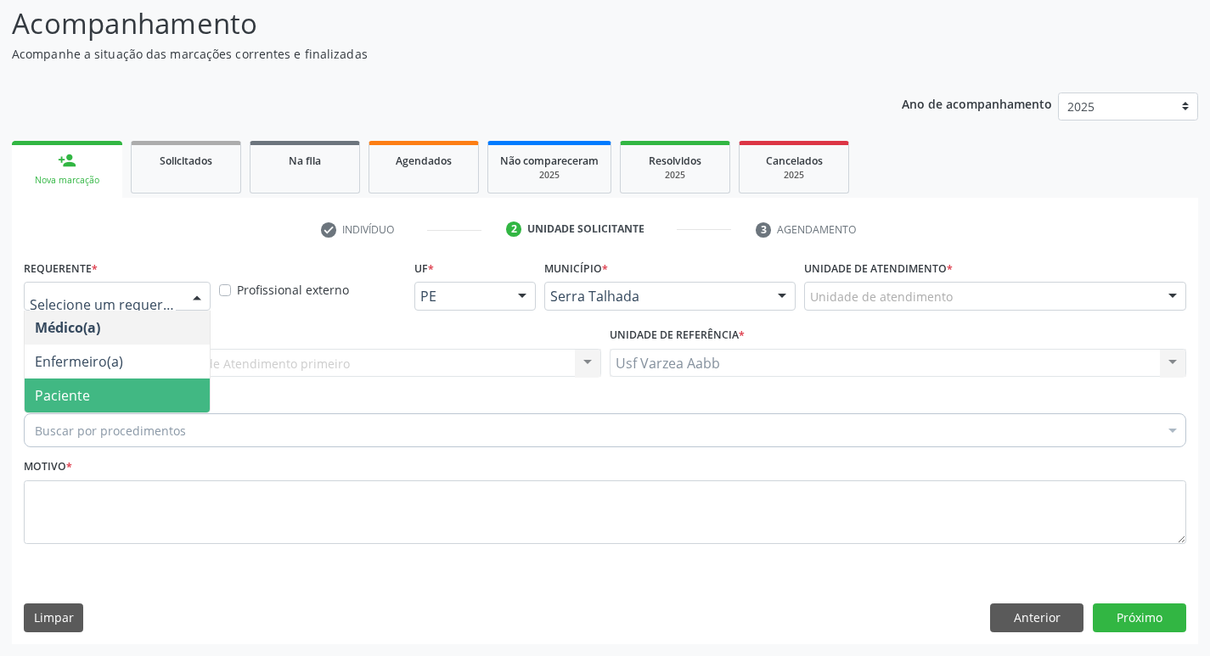
click at [105, 381] on span "Paciente" at bounding box center [117, 396] width 185 height 34
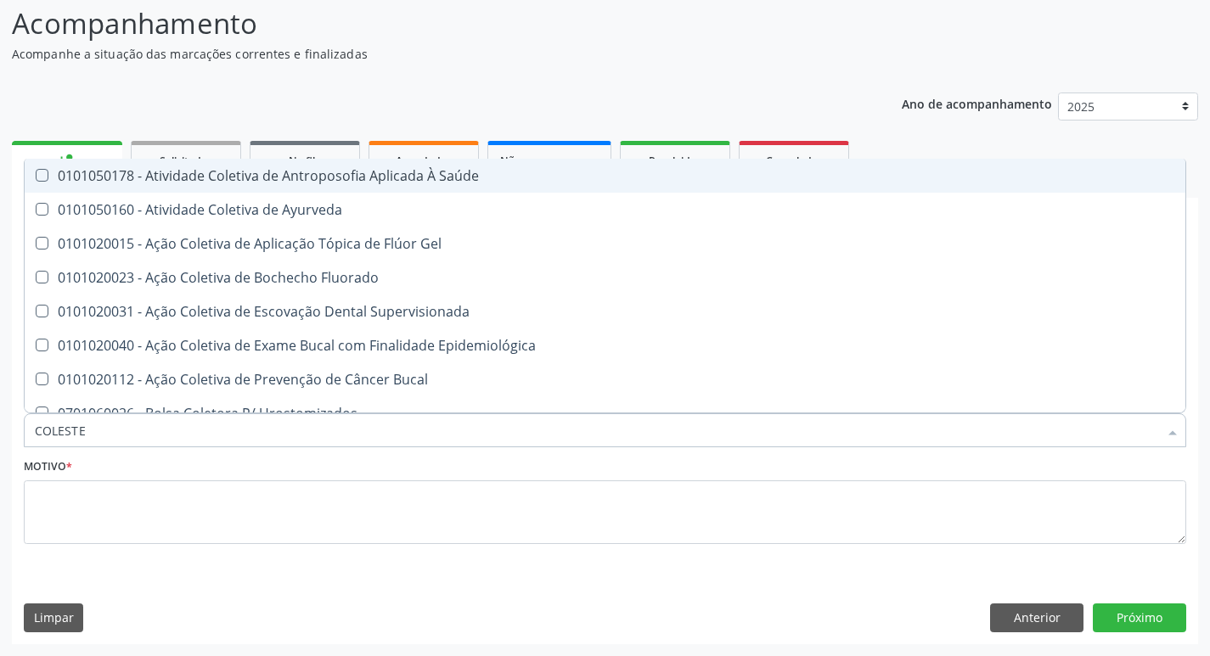
type input "COLESTER"
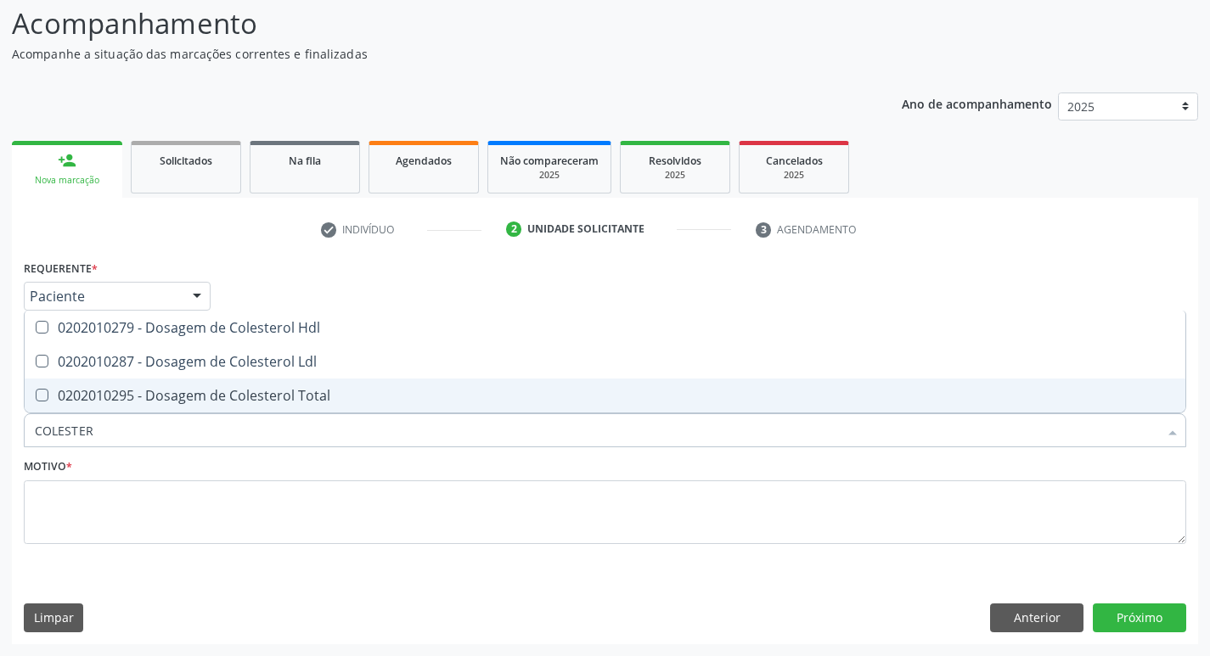
drag, startPoint x: 129, startPoint y: 391, endPoint x: 138, endPoint y: 358, distance: 34.4
click at [130, 389] on div "0202010295 - Dosagem de Colesterol Total" at bounding box center [605, 396] width 1140 height 14
checkbox Total "true"
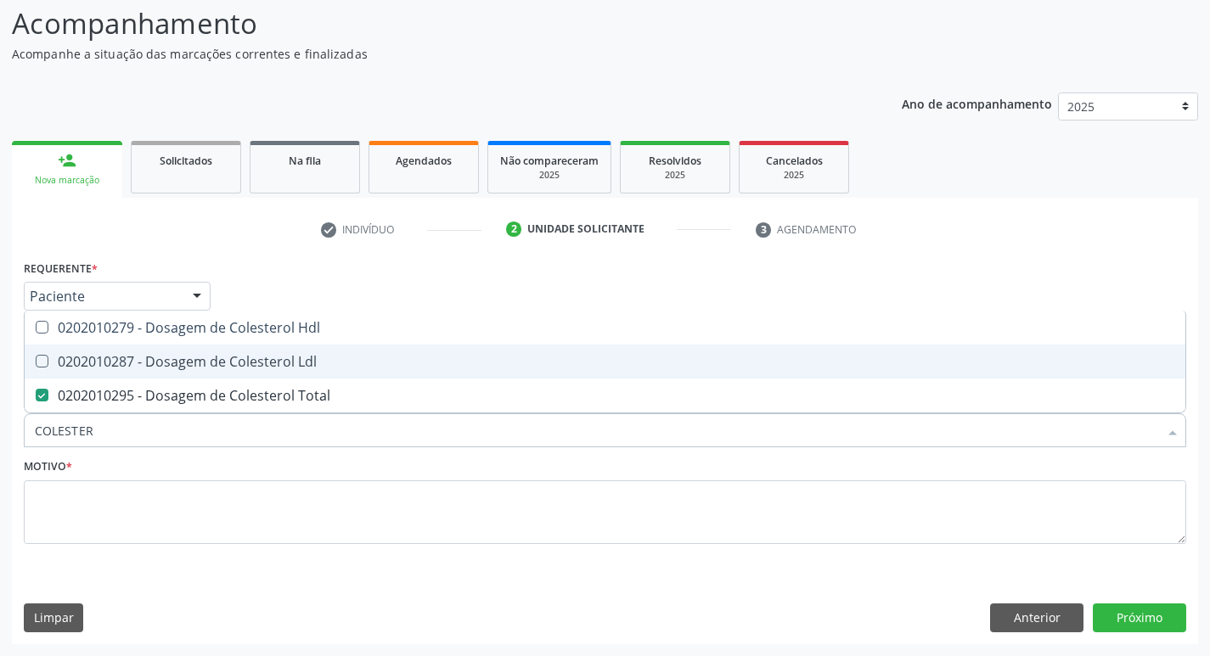
click at [141, 351] on span "0202010287 - Dosagem de Colesterol Ldl" at bounding box center [605, 362] width 1160 height 34
checkbox Ldl "true"
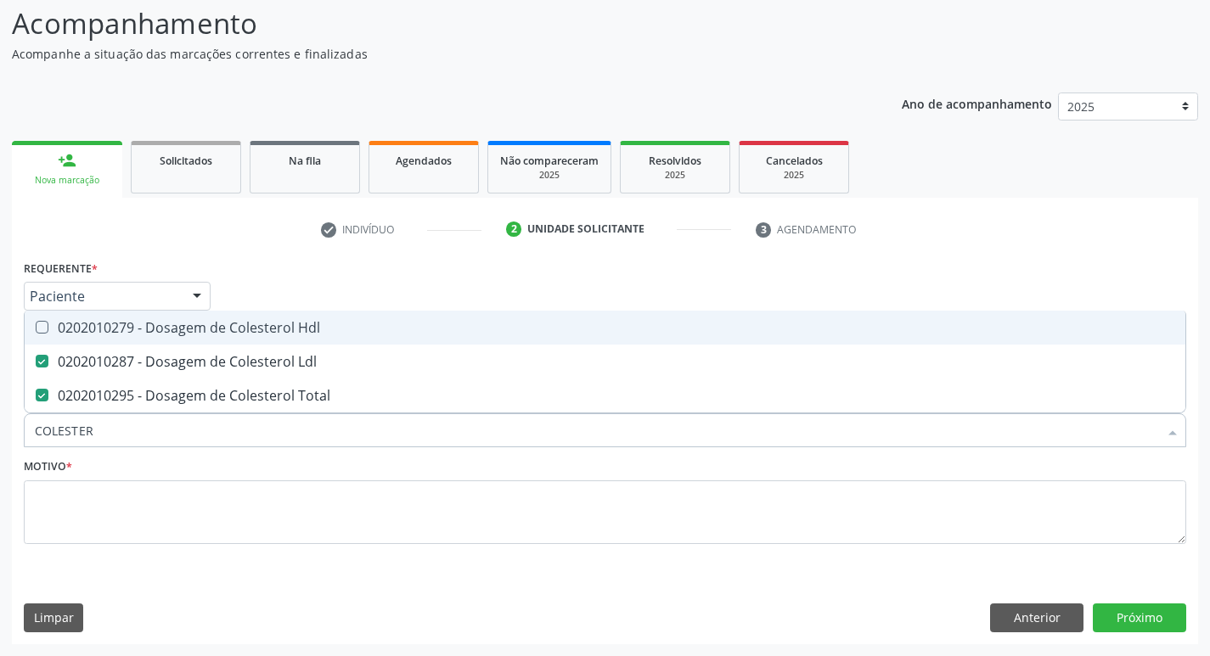
click at [143, 334] on div "0202010279 - Dosagem de Colesterol Hdl" at bounding box center [605, 328] width 1140 height 14
checkbox Hdl "true"
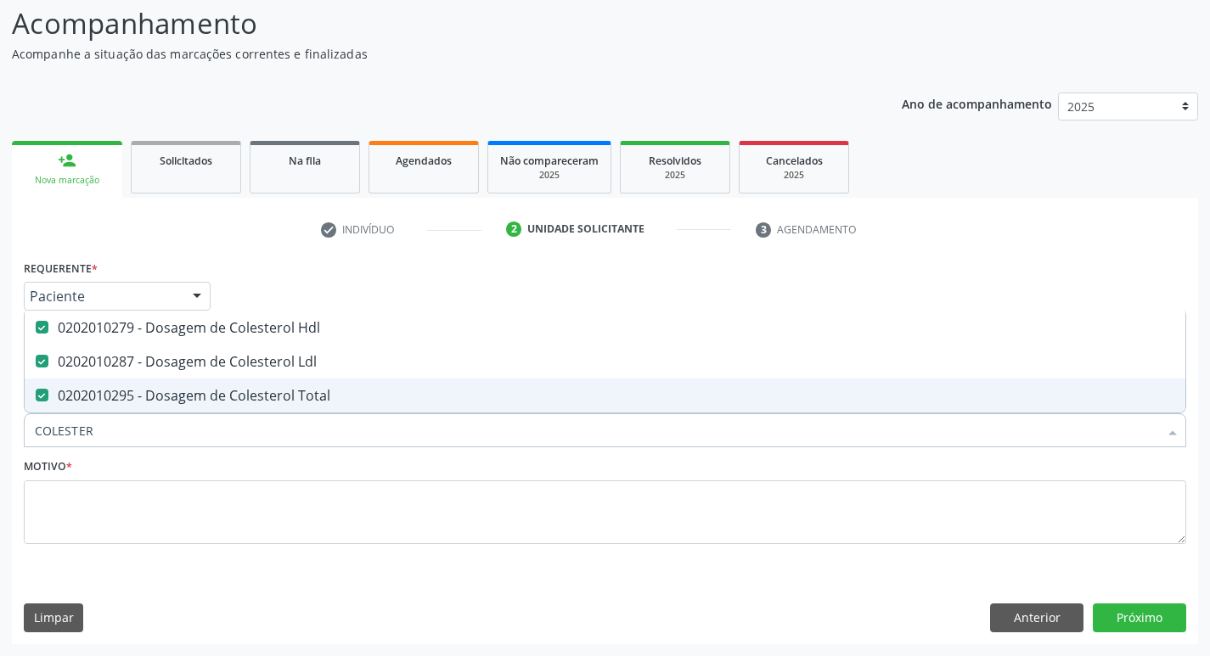
click at [138, 428] on input "COLESTER" at bounding box center [596, 430] width 1123 height 34
type input "CR"
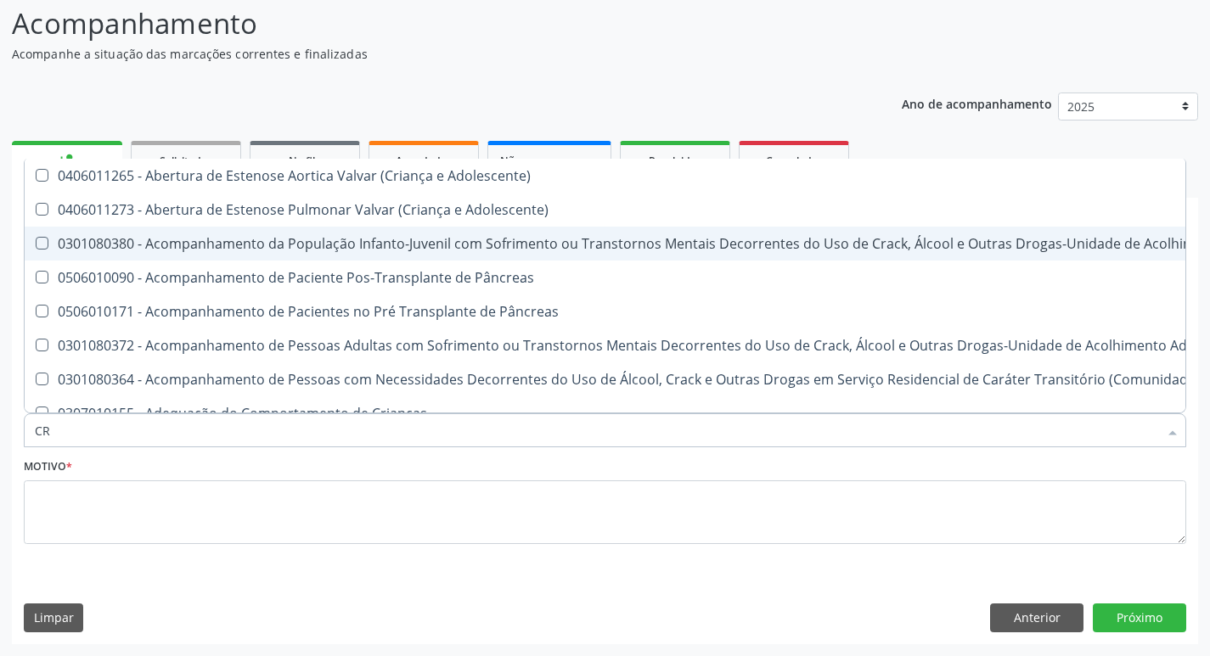
checkbox Adolescente\) "false"
checkbox \(Uai\)\ "false"
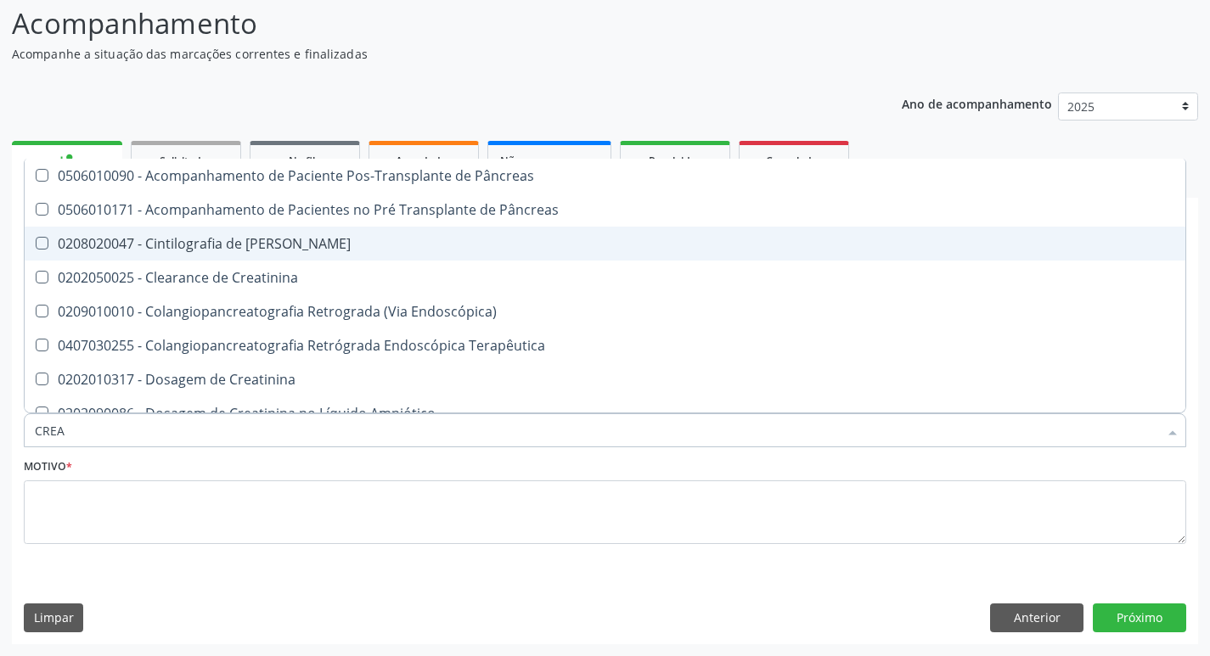
type input "CREAT"
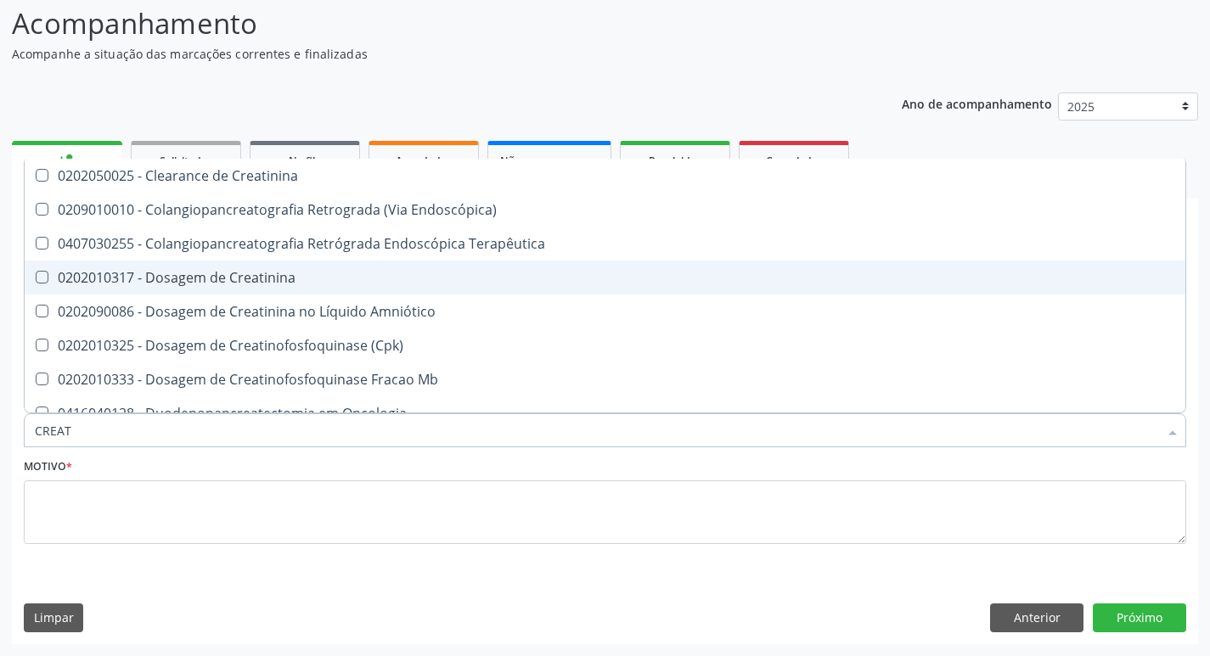
click at [239, 281] on div "0202010317 - Dosagem de Creatinina" at bounding box center [605, 278] width 1140 height 14
checkbox Creatinina "true"
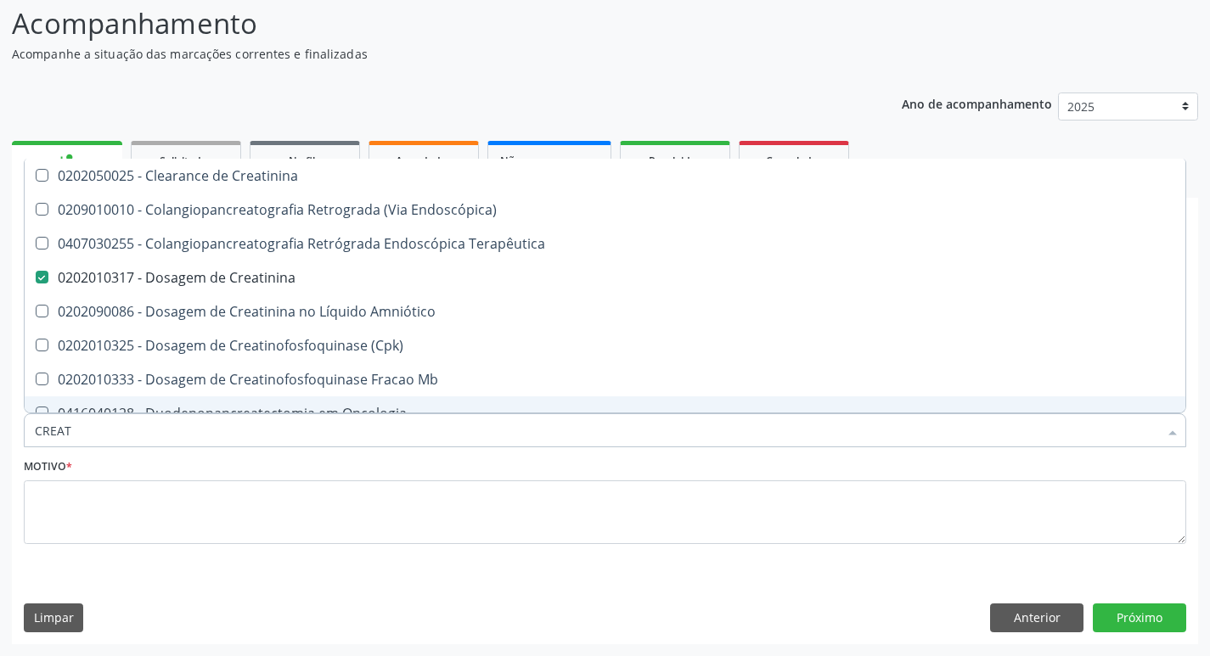
click at [214, 429] on input "CREAT" at bounding box center [596, 430] width 1123 height 34
type input "TR"
checkbox Creatinina "false"
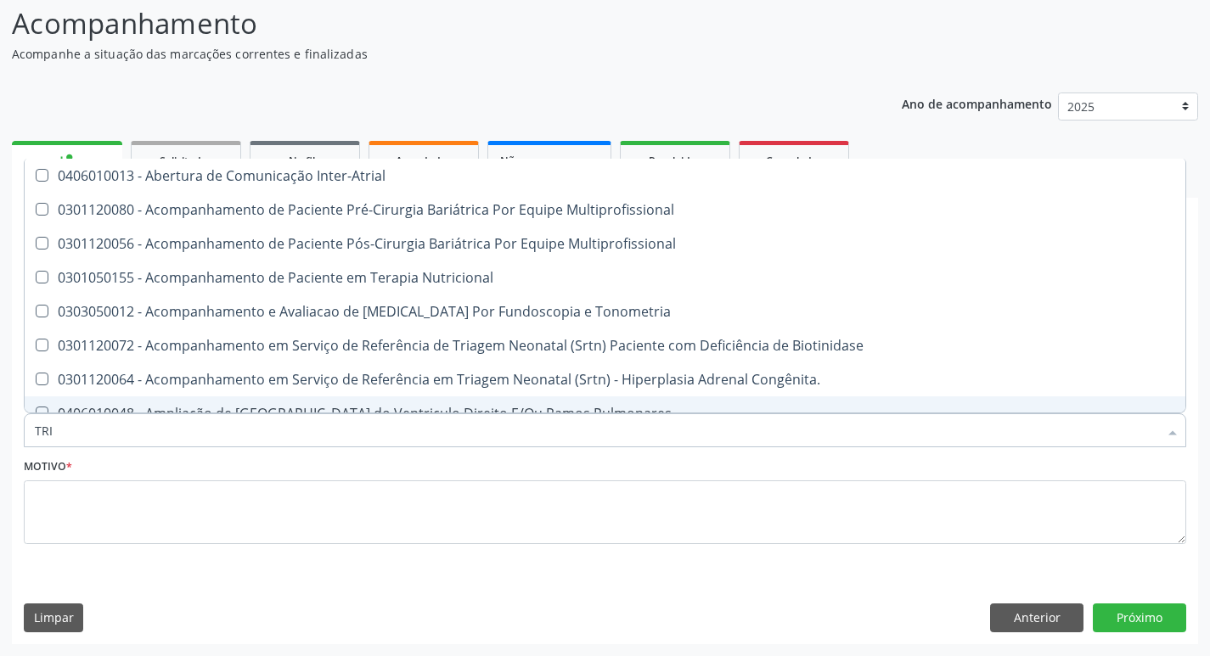
type input "TRIG"
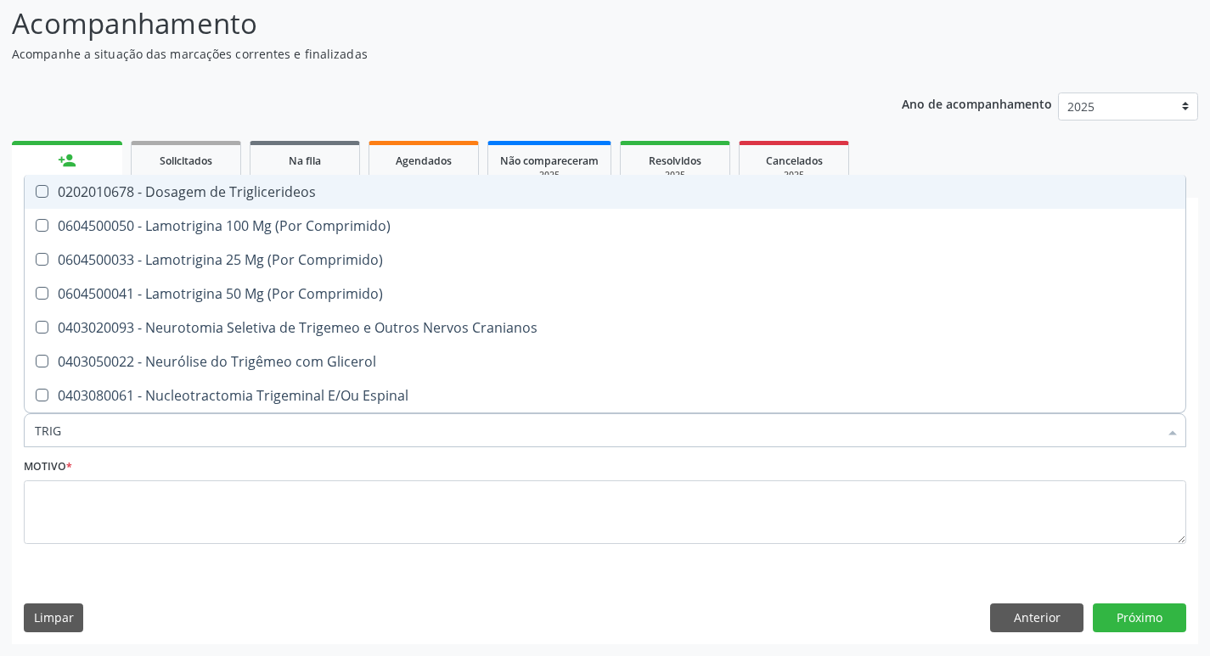
click at [212, 194] on div "0202010678 - Dosagem de Triglicerideos" at bounding box center [605, 192] width 1140 height 14
checkbox Triglicerideos "true"
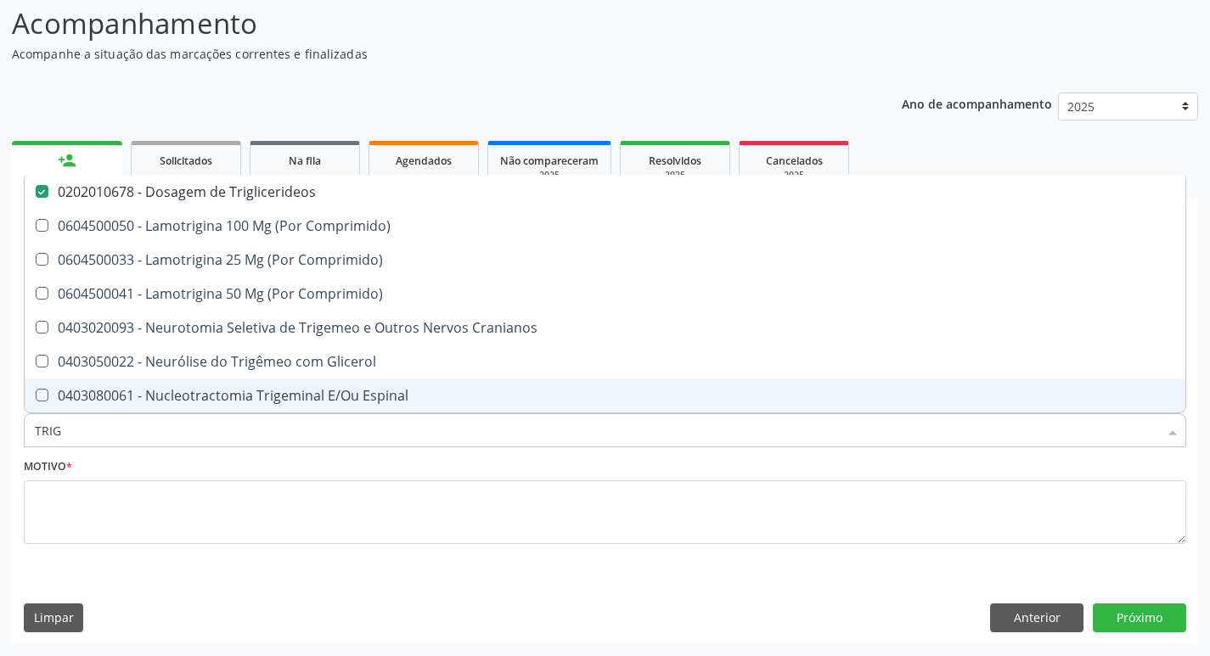
click at [115, 438] on input "TRIG" at bounding box center [596, 430] width 1123 height 34
type input "G"
checkbox Triglicerideos "false"
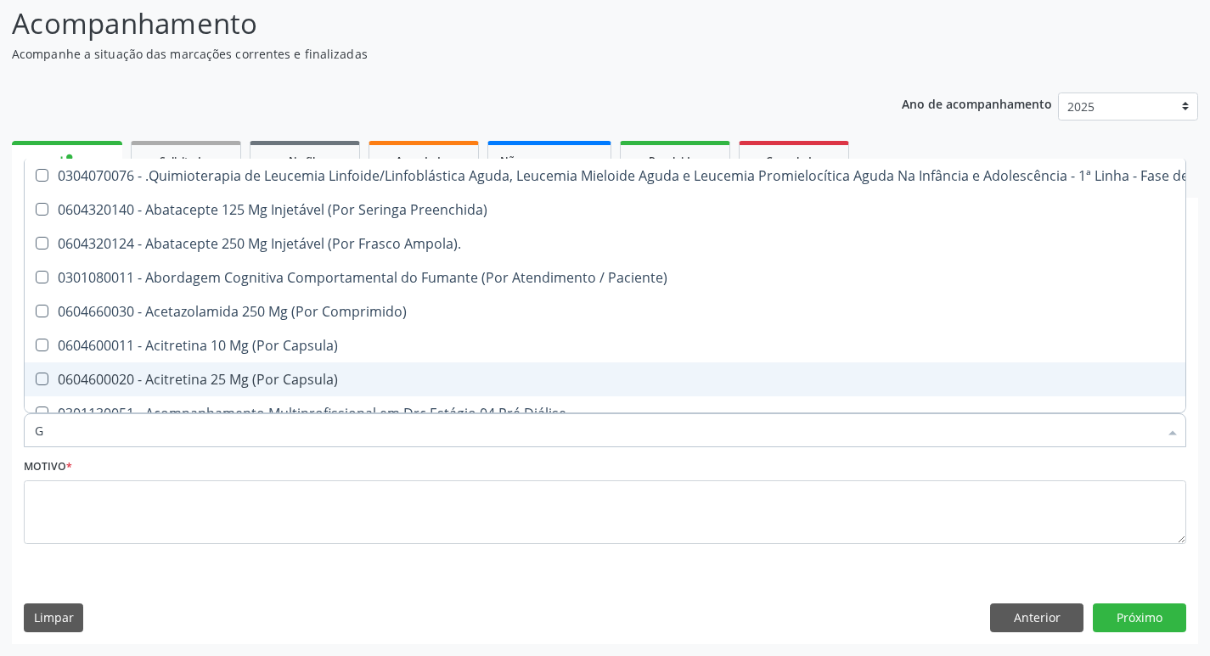
type input "GL"
checkbox Pé "true"
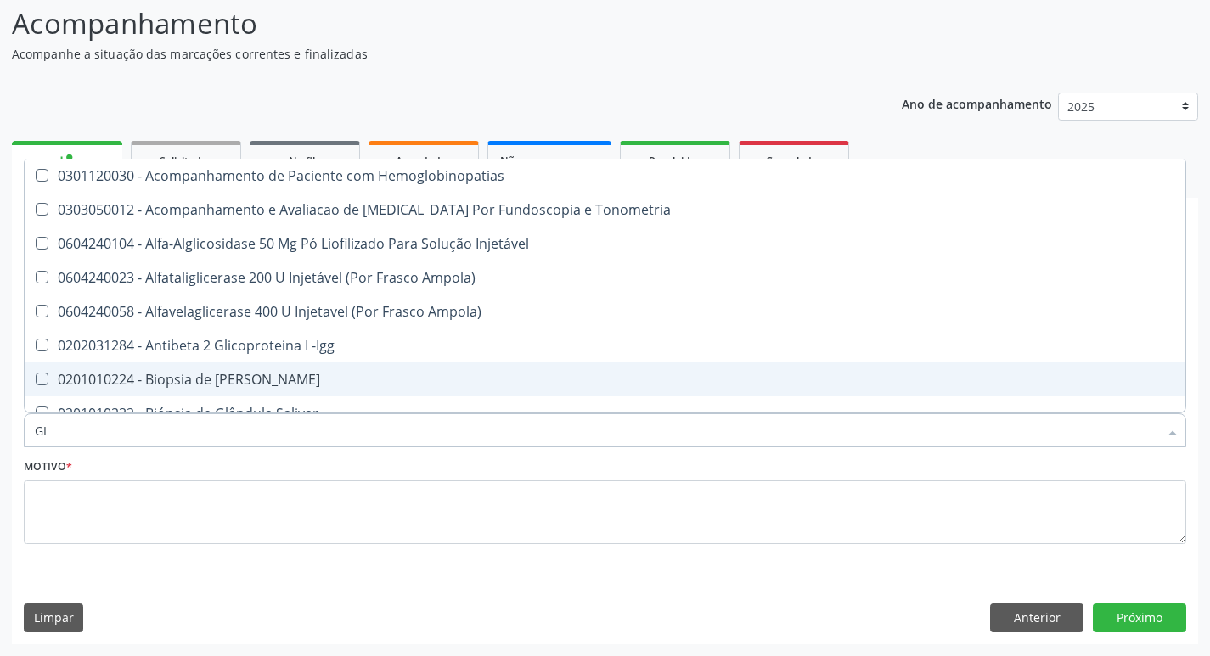
type input "GLI"
checkbox Glomerular "true"
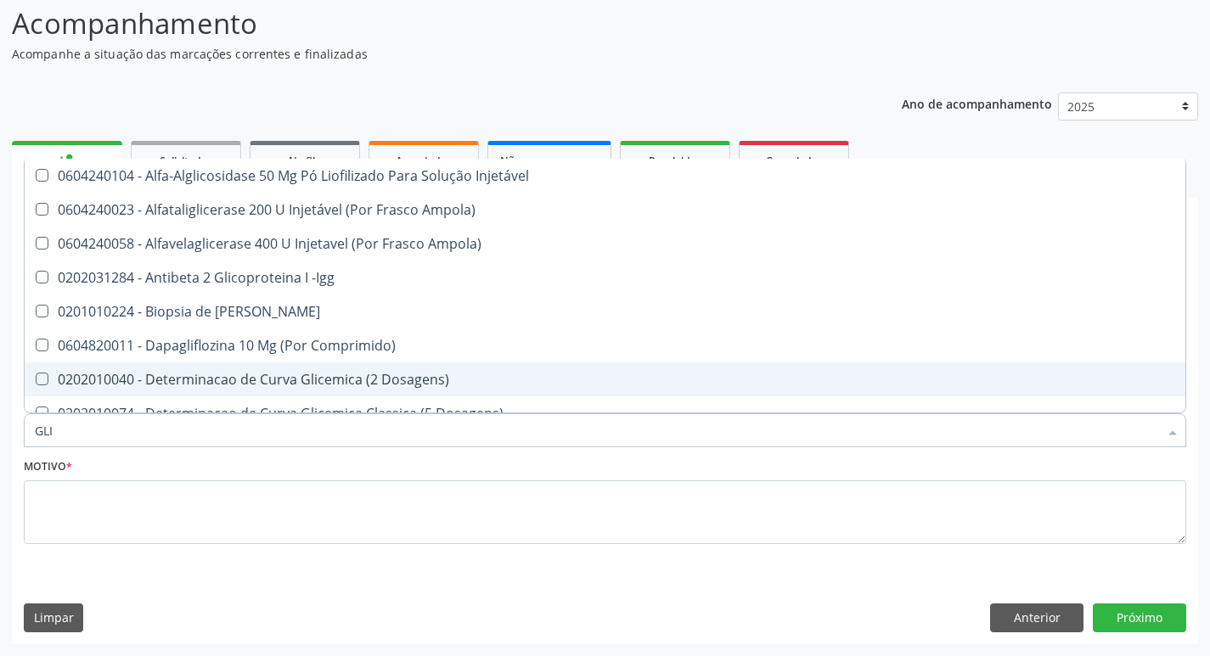
type input "GLIC"
checkbox Derrames "true"
checkbox Triglicerideos "false"
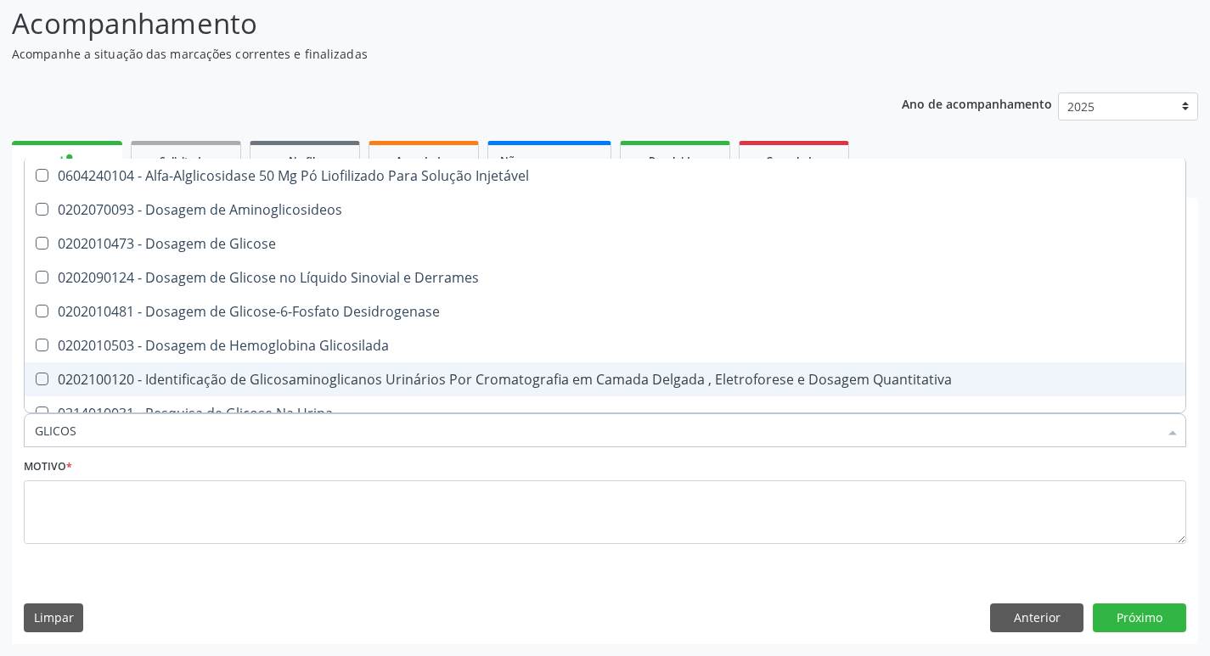
type input "GLICOSE"
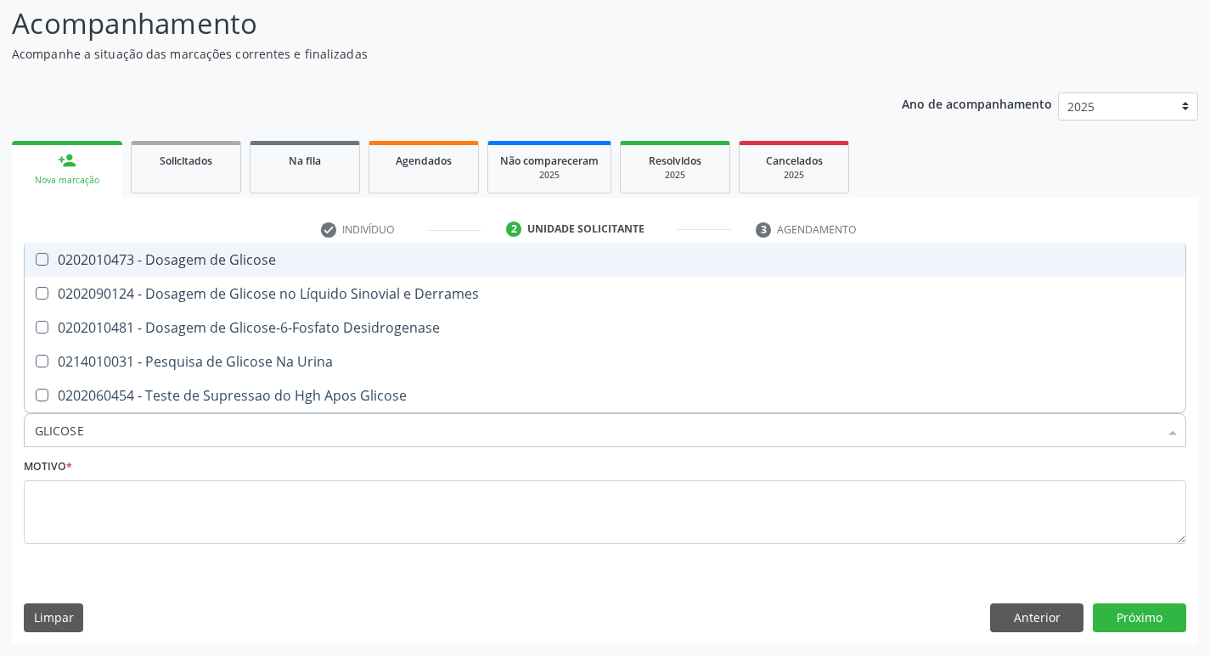
click at [194, 271] on span "0202010473 - Dosagem de Glicose" at bounding box center [605, 260] width 1160 height 34
checkbox Glicose "true"
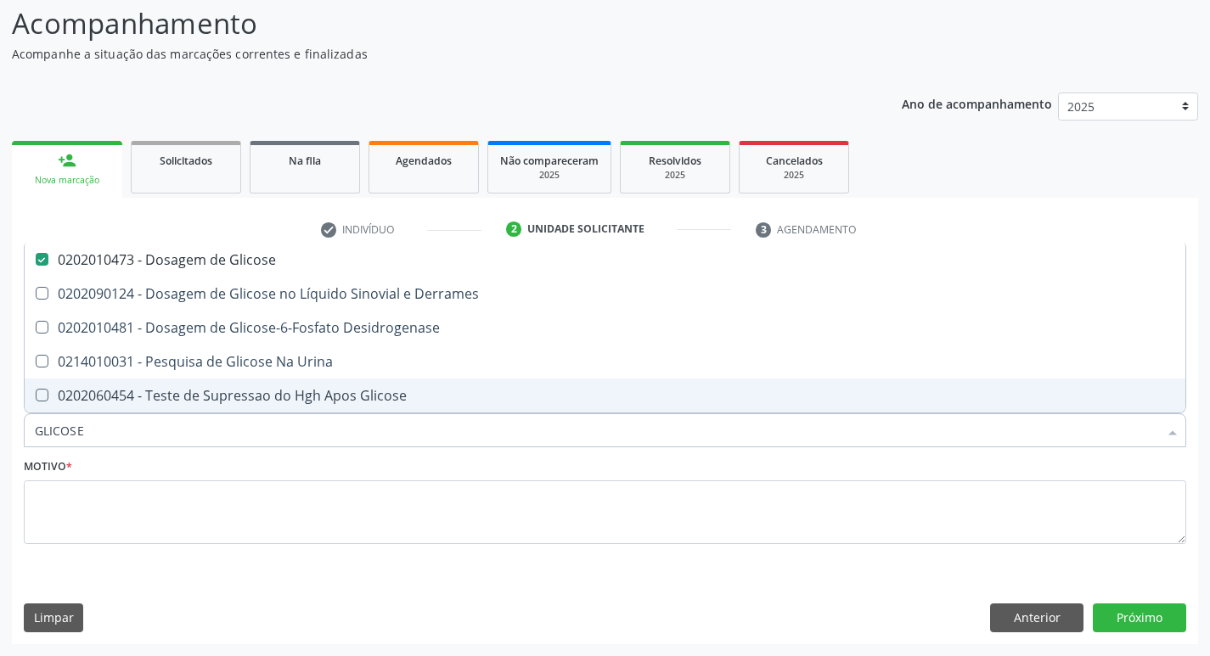
click at [145, 422] on input "GLICOSE" at bounding box center [596, 430] width 1123 height 34
type input "HE"
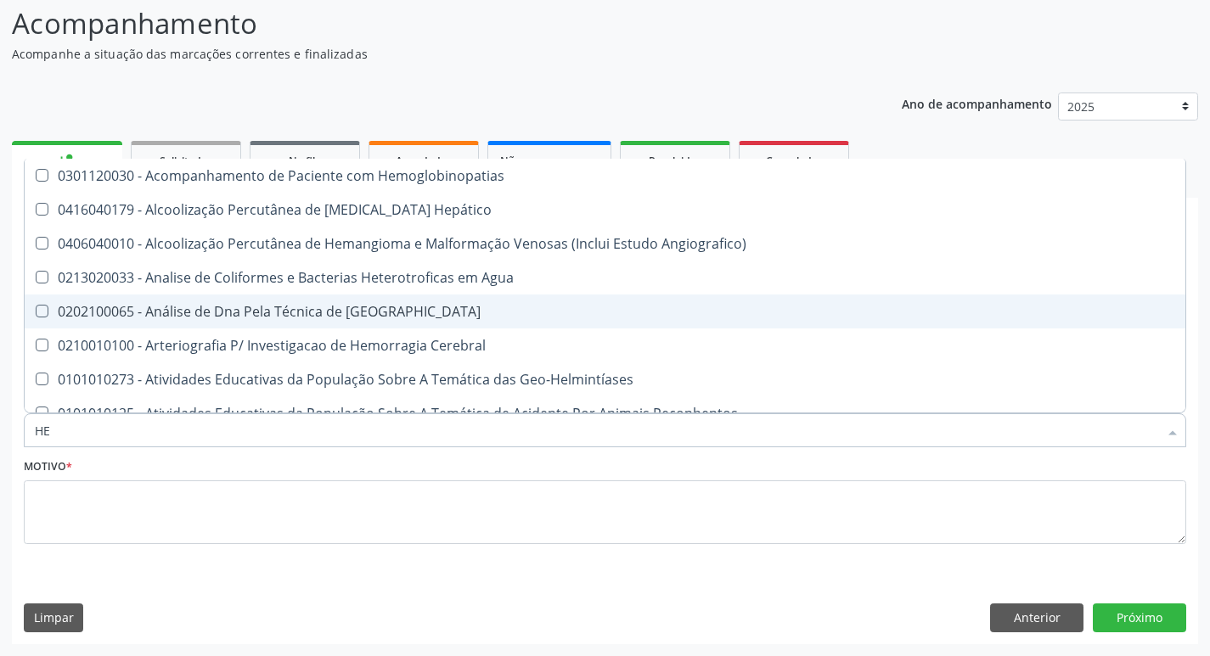
checkbox Hemoglobinopatias "false"
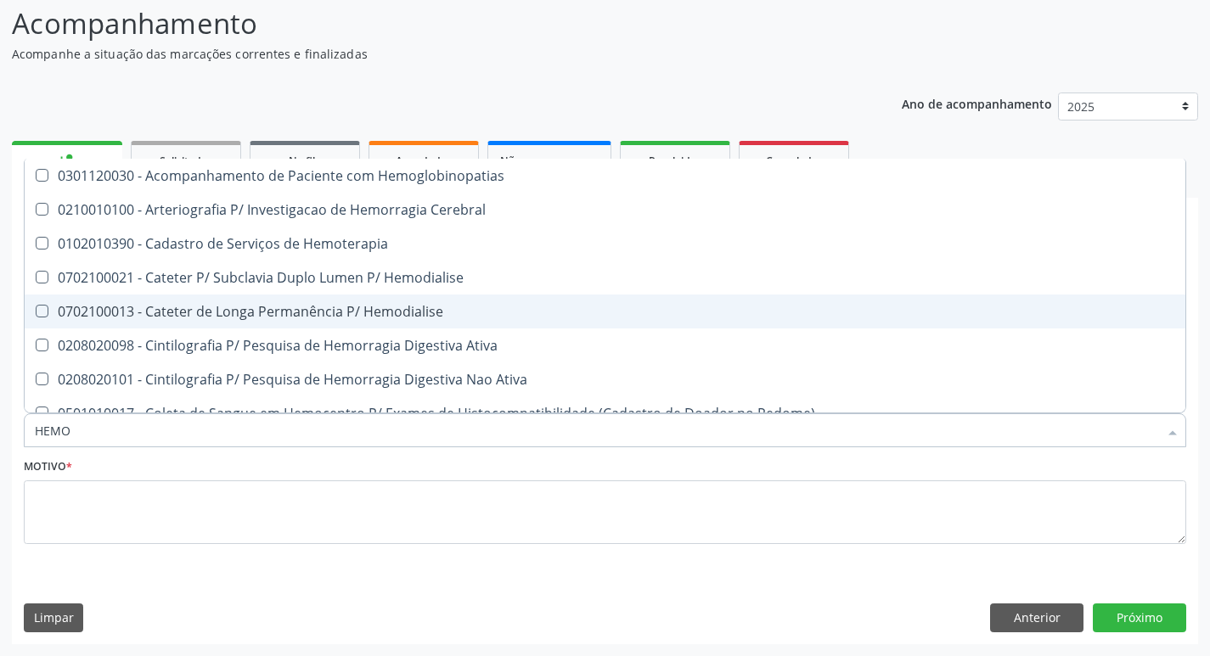
type input "HEMOG"
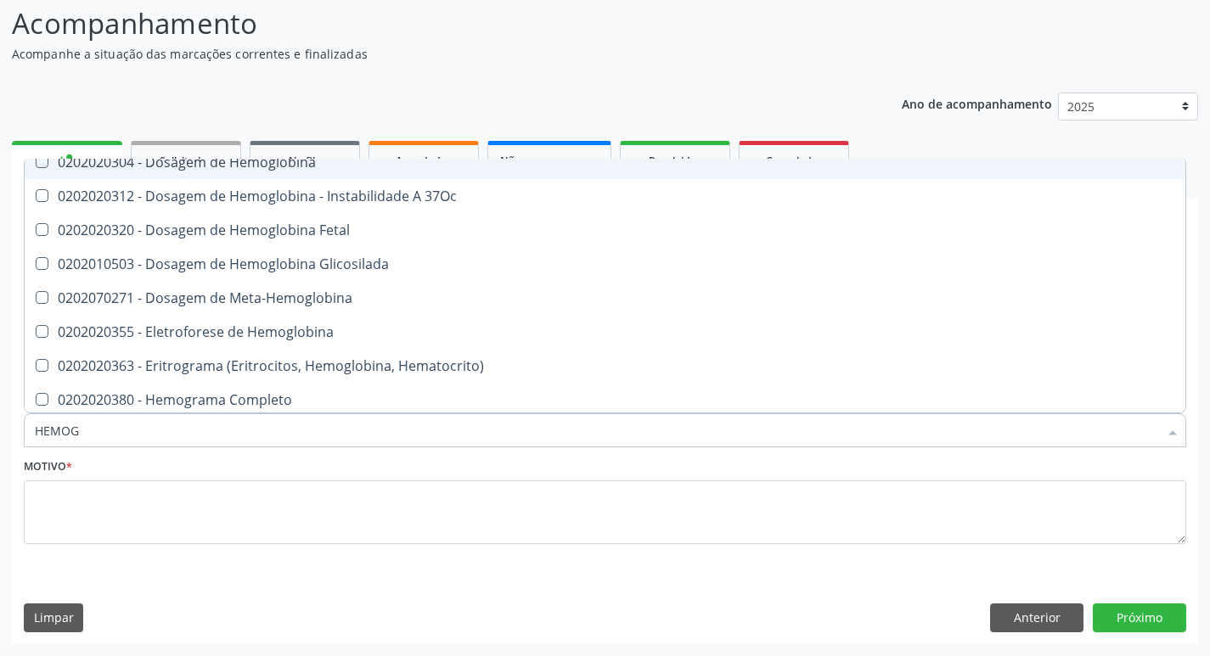
scroll to position [255, 0]
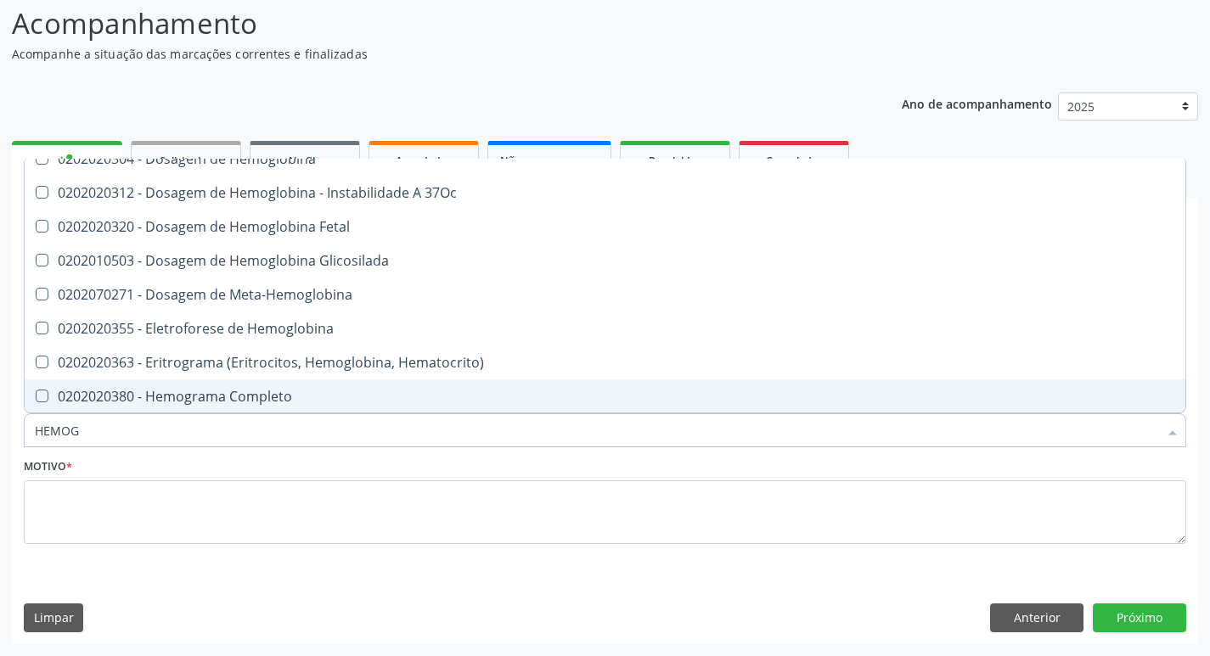
click at [233, 392] on div "0202020380 - Hemograma Completo" at bounding box center [605, 397] width 1140 height 14
checkbox Completo "true"
click at [219, 425] on input "HEMOG" at bounding box center [596, 430] width 1123 height 34
type input "U"
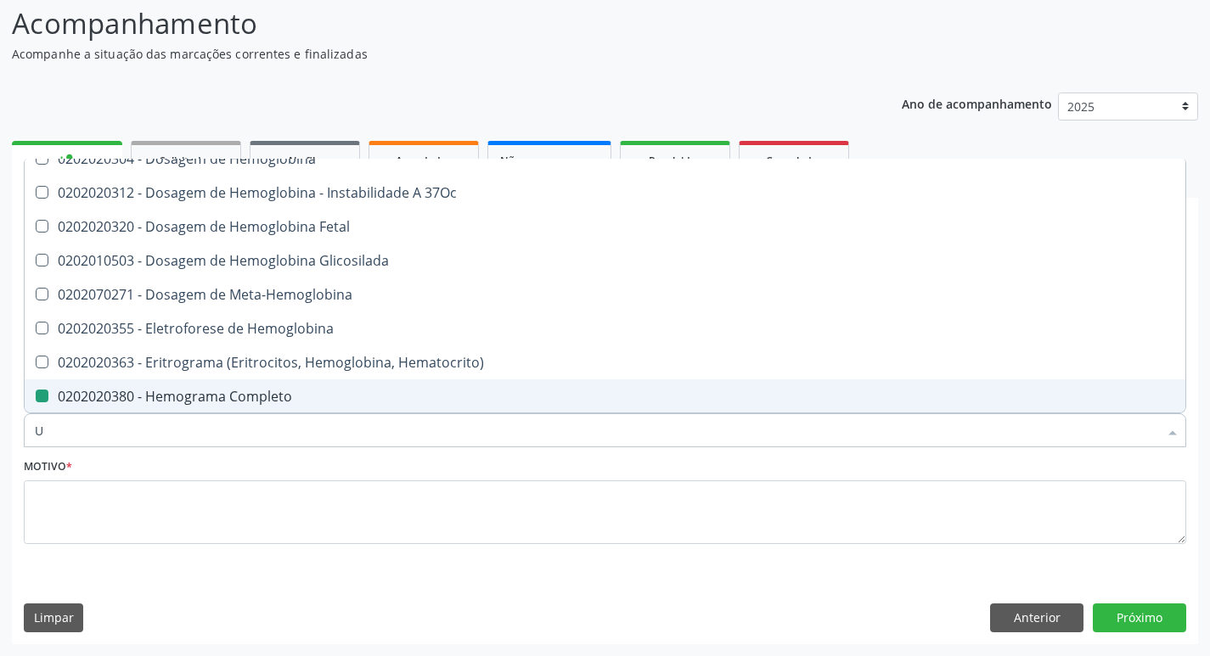
checkbox Completo "false"
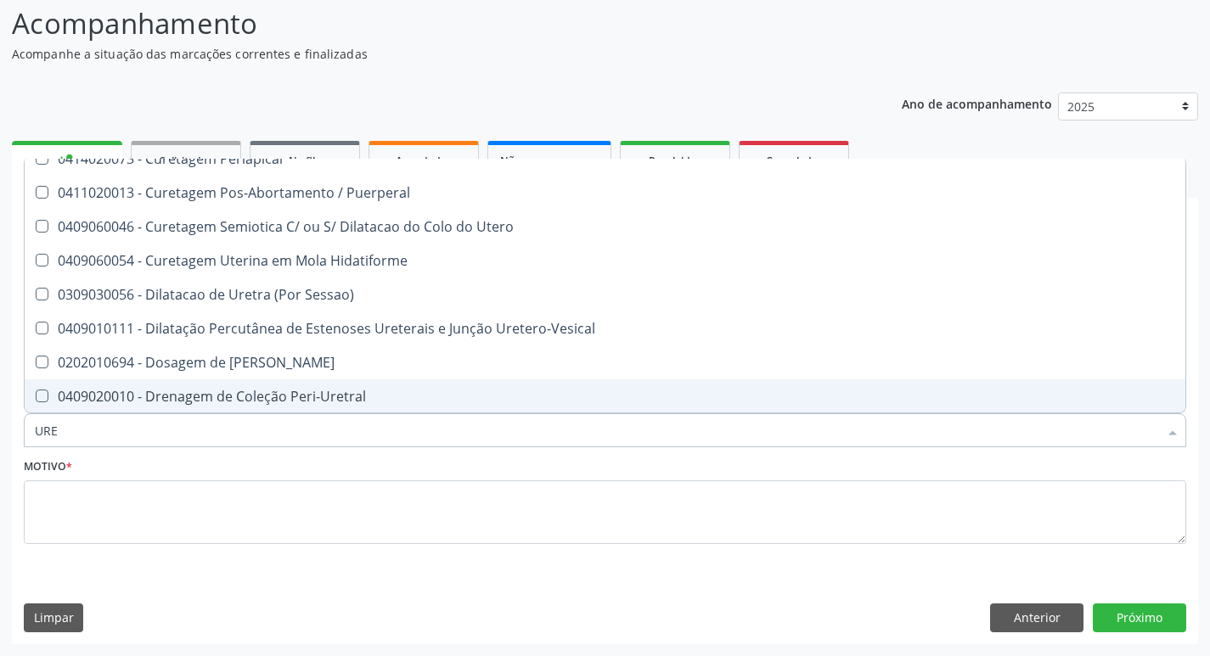
type input "UREI"
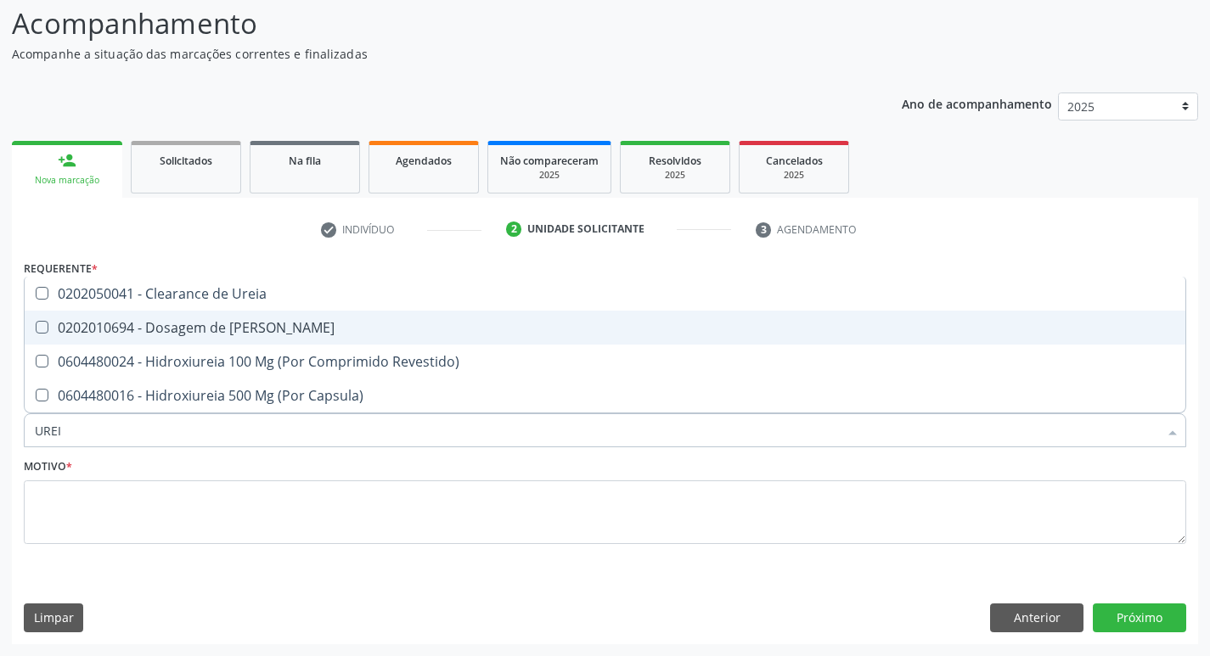
click at [231, 334] on div "0202010694 - Dosagem de [PERSON_NAME]" at bounding box center [605, 328] width 1140 height 14
checkbox Ureia "true"
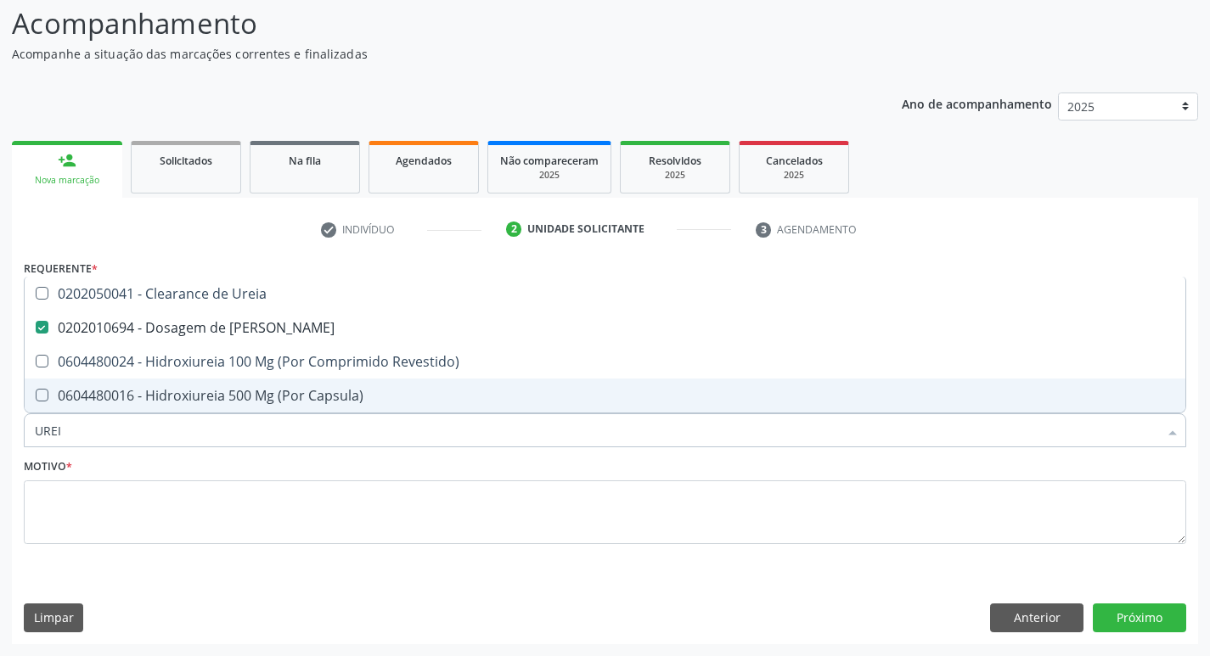
click at [192, 442] on input "UREI" at bounding box center [596, 430] width 1123 height 34
type input "TG"
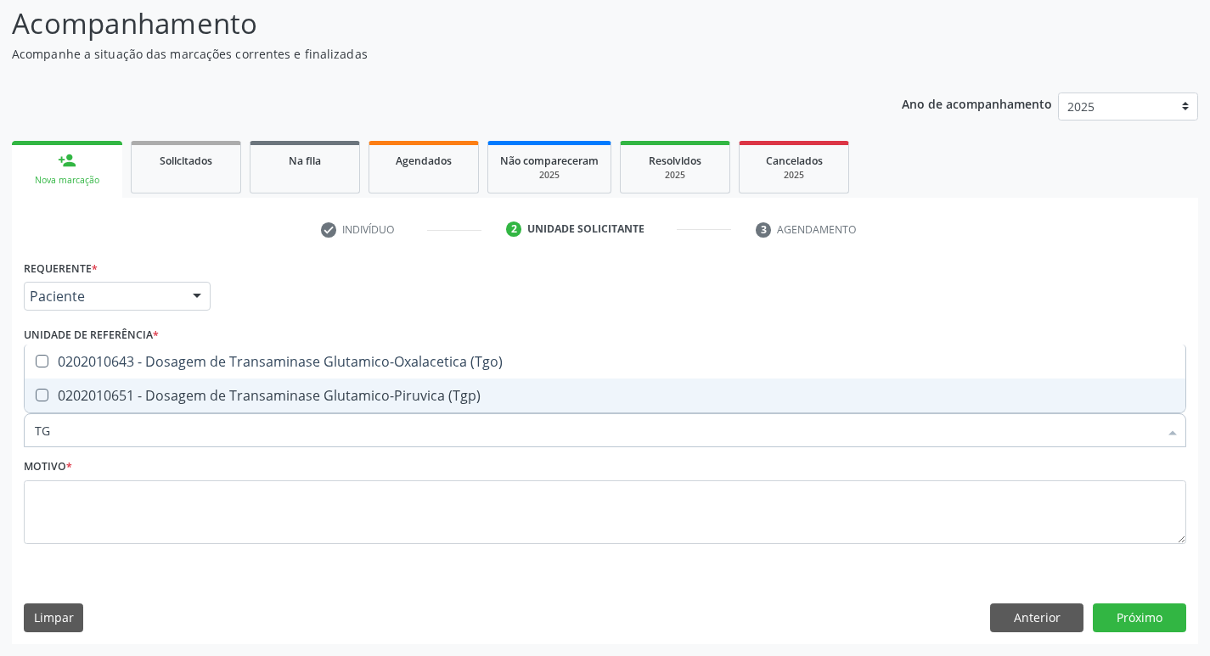
drag, startPoint x: 205, startPoint y: 394, endPoint x: 211, endPoint y: 366, distance: 28.6
click at [205, 390] on div "0202010651 - Dosagem de Transaminase Glutamico-Piruvica (Tgp)" at bounding box center [605, 396] width 1140 height 14
checkbox \(Tgp\) "true"
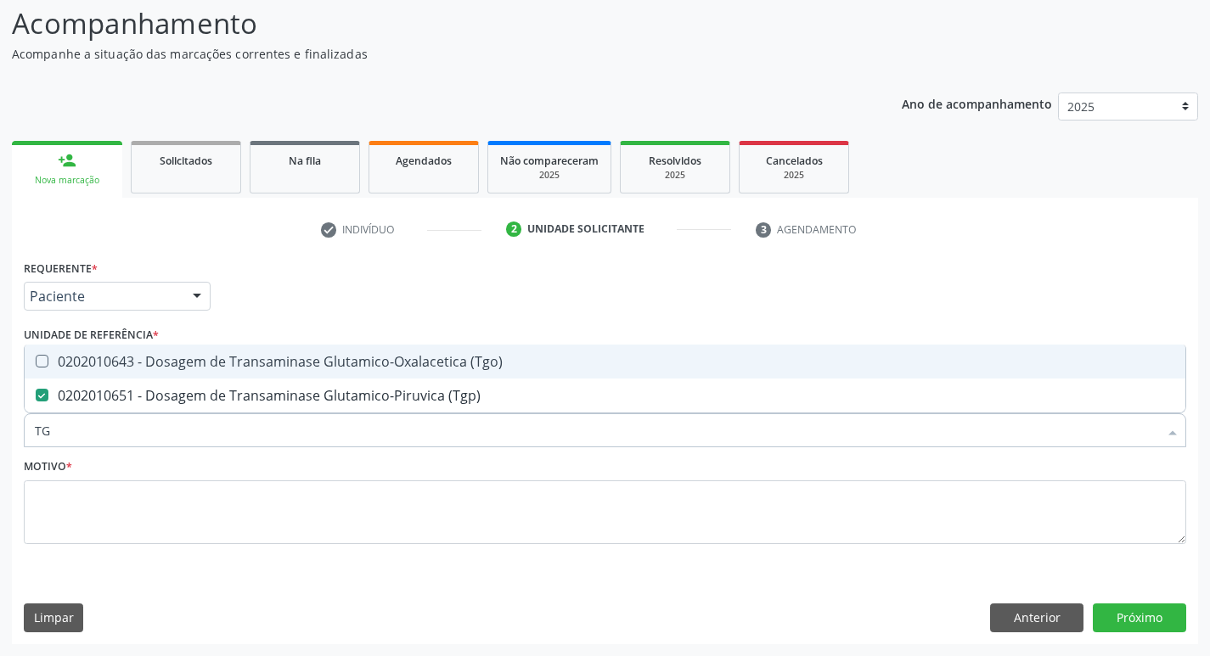
click at [211, 366] on div "0202010643 - Dosagem de Transaminase Glutamico-Oxalacetica (Tgo)" at bounding box center [605, 362] width 1140 height 14
checkbox \(Tgo\) "true"
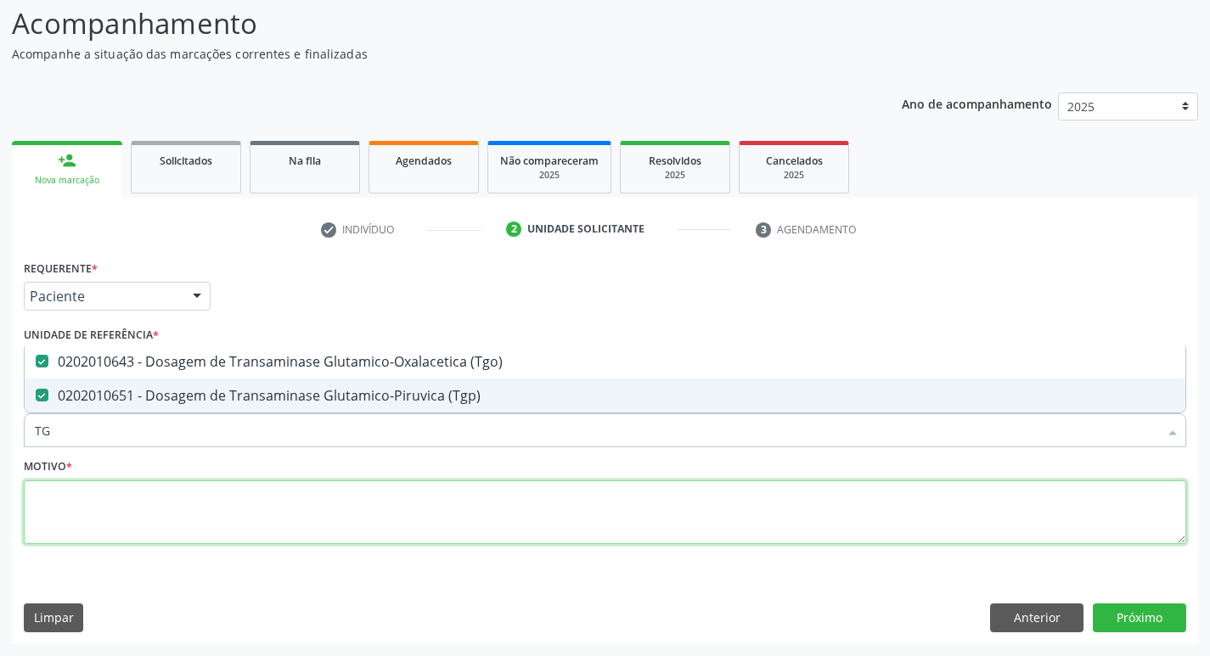
click at [233, 496] on textarea at bounding box center [605, 512] width 1162 height 65
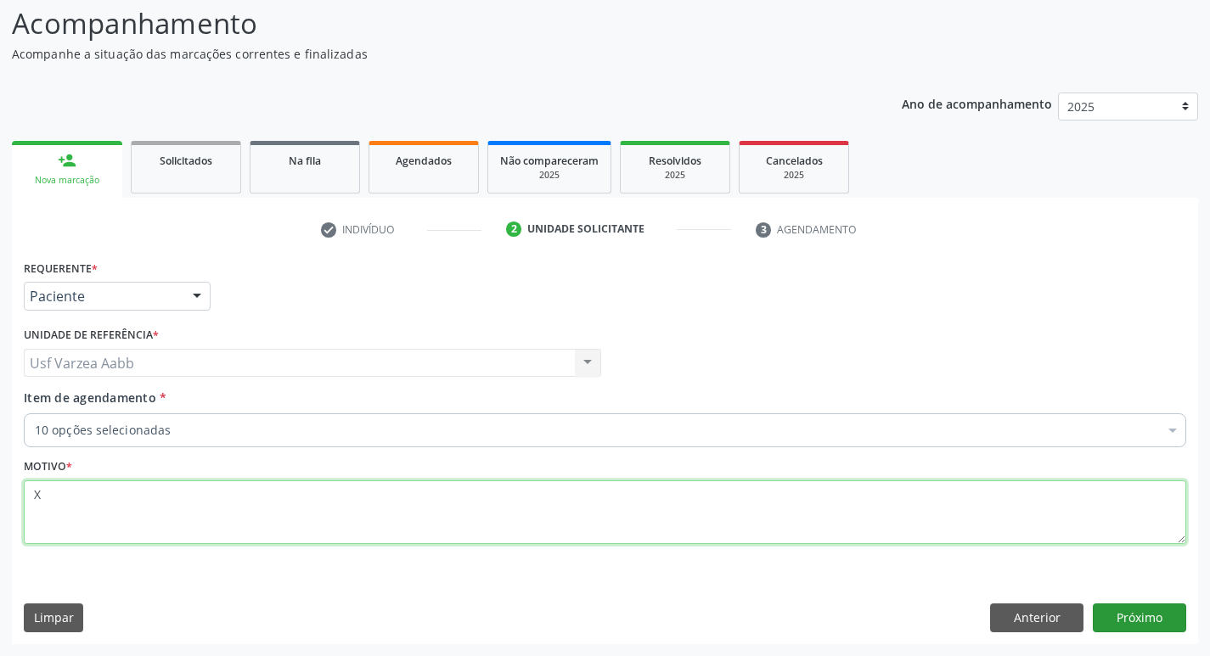
type textarea "X"
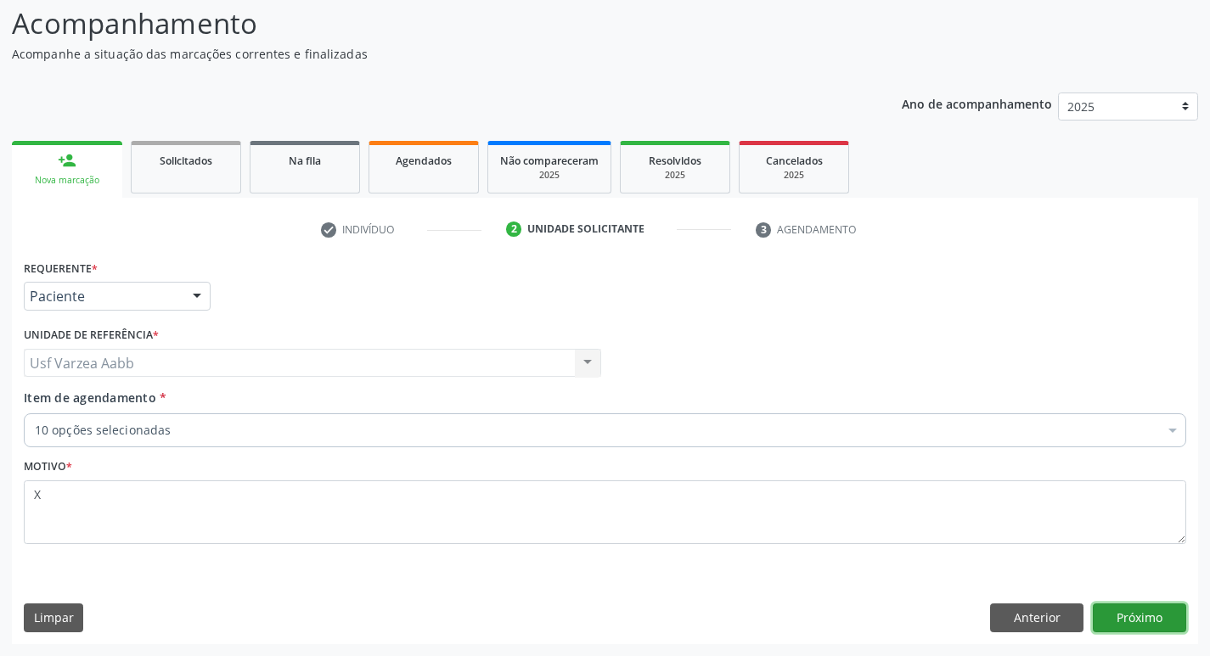
click at [1154, 620] on button "Próximo" at bounding box center [1139, 618] width 93 height 29
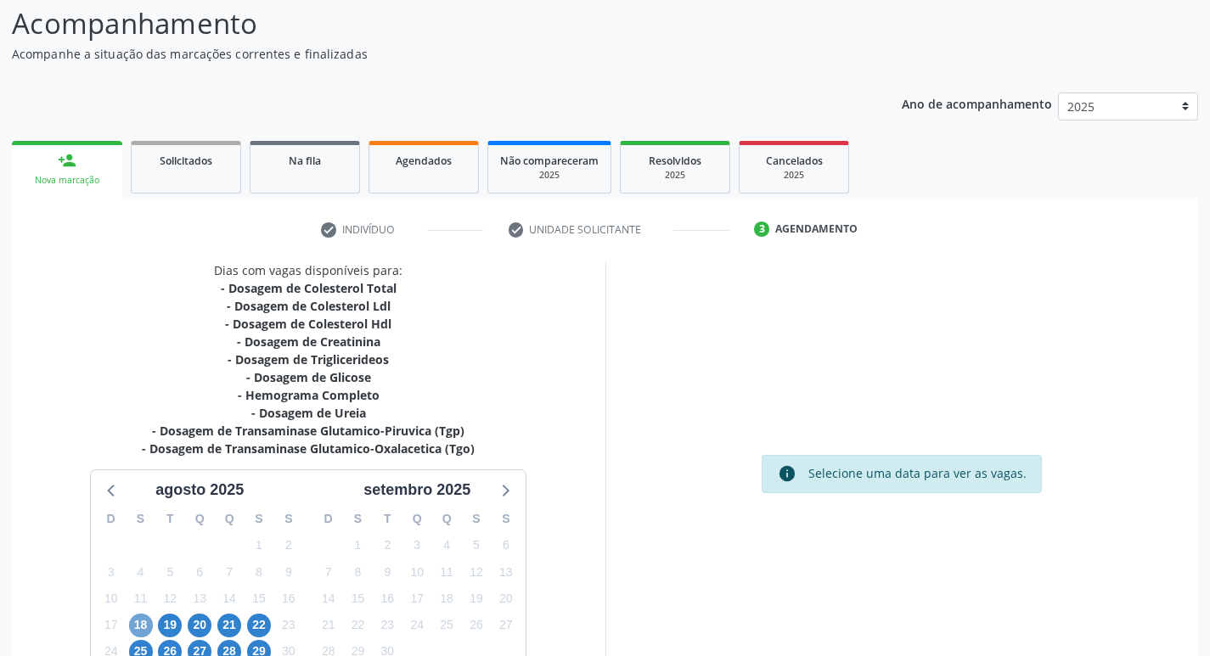
click at [143, 621] on span "18" at bounding box center [141, 626] width 24 height 24
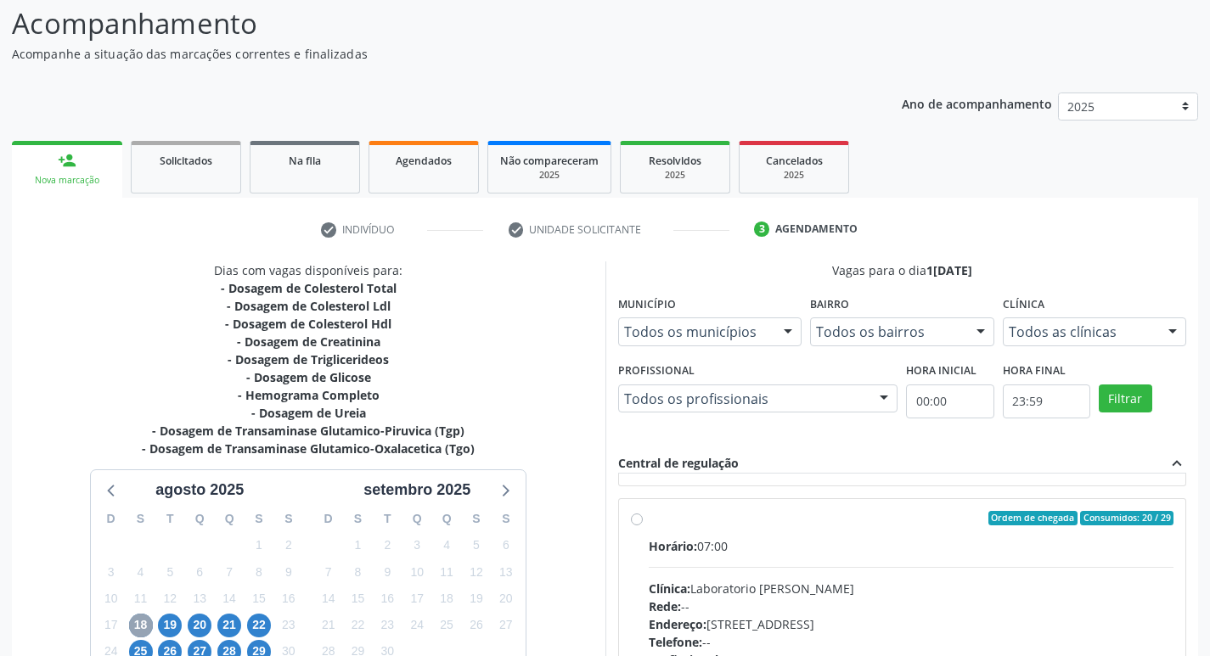
scroll to position [255, 0]
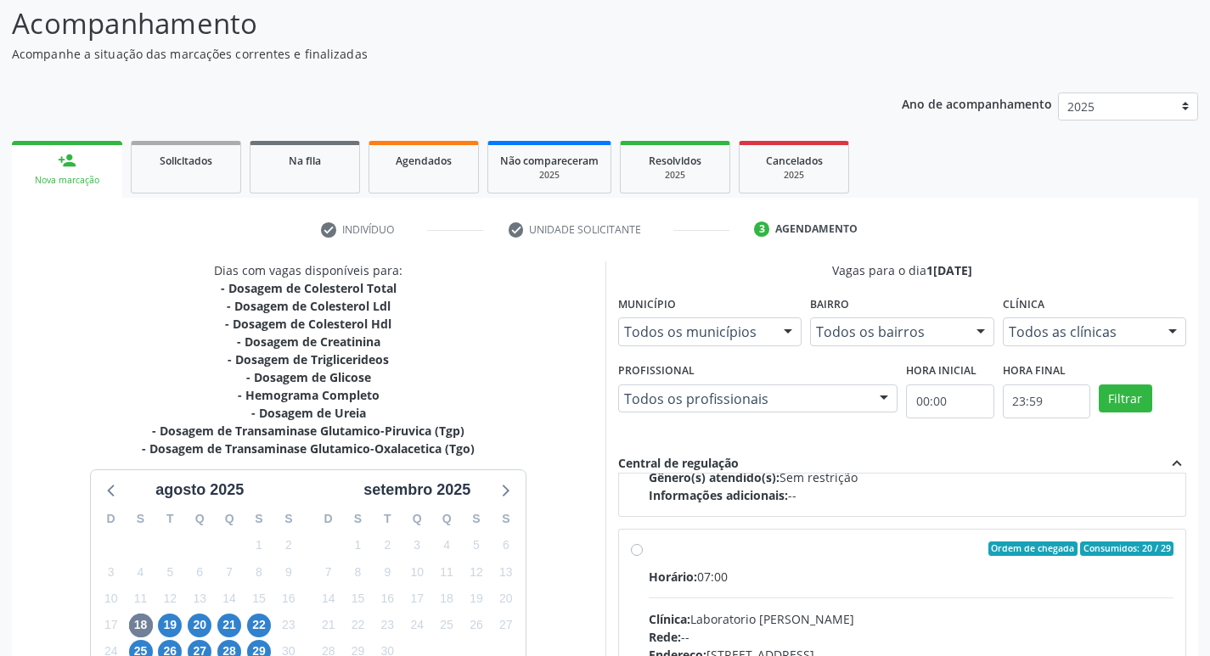
click at [632, 552] on input "Ordem de chegada Consumidos: 20 / 29 Horário: 07:00 Clínica: Laboratorio Jose P…" at bounding box center [637, 549] width 12 height 15
radio input "true"
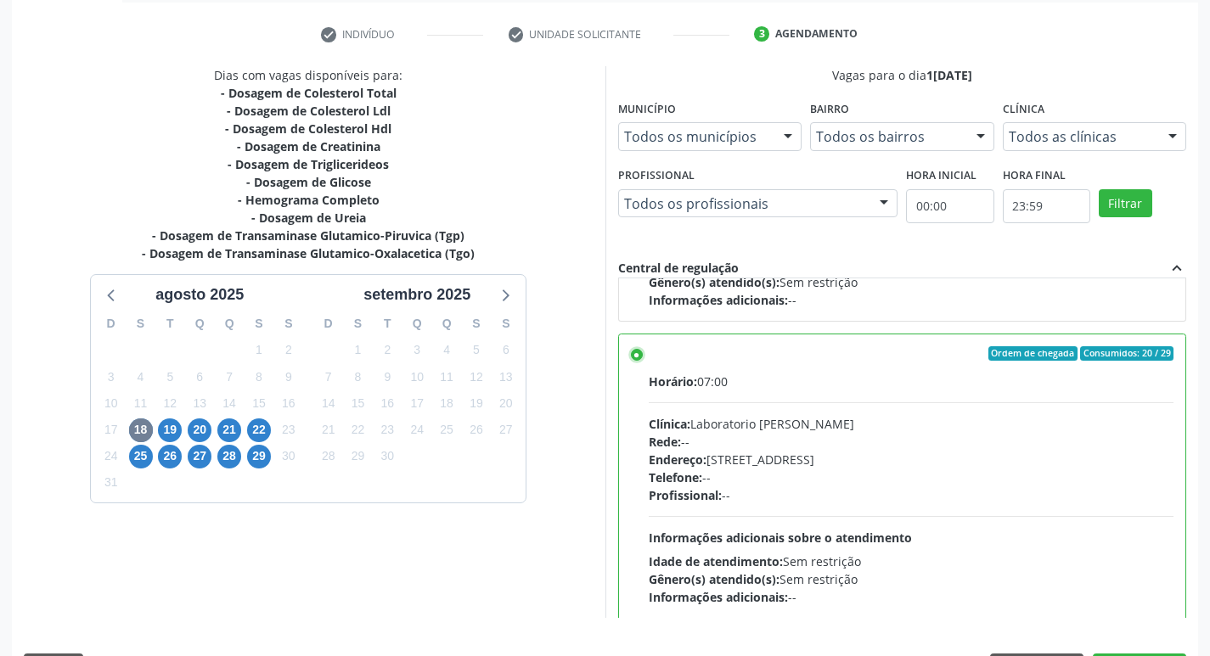
scroll to position [358, 0]
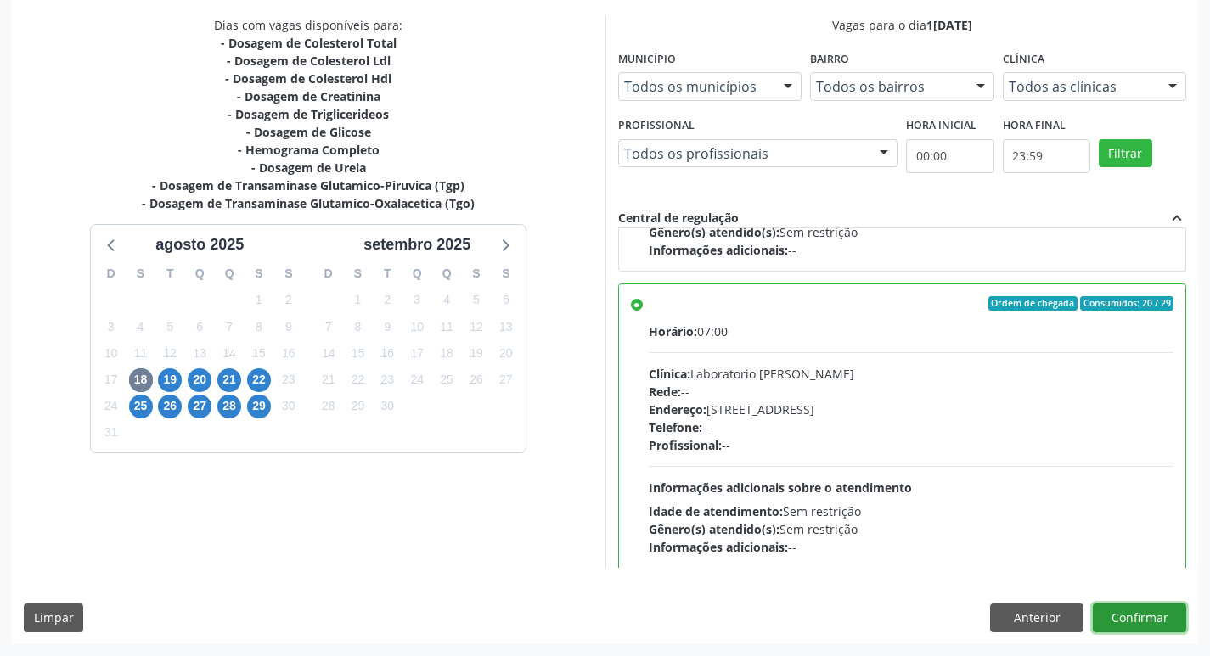
click at [1154, 608] on button "Confirmar" at bounding box center [1139, 618] width 93 height 29
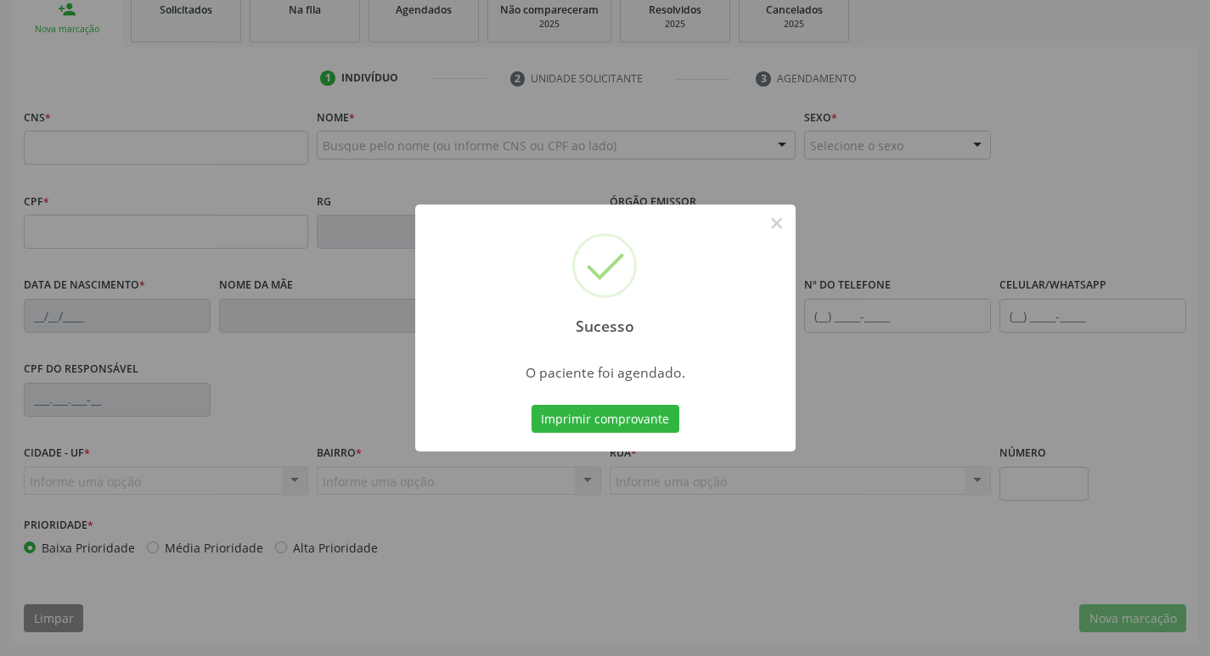
scroll to position [264, 0]
click at [565, 423] on button "Imprimir comprovante" at bounding box center [605, 419] width 148 height 29
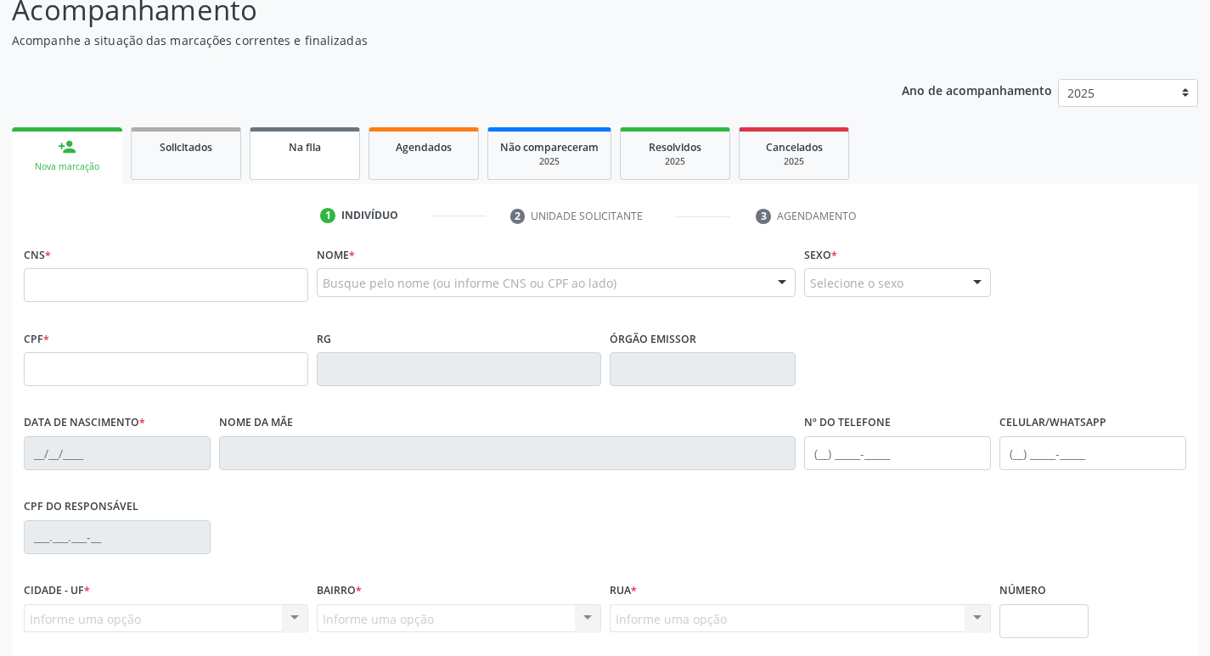
scroll to position [0, 0]
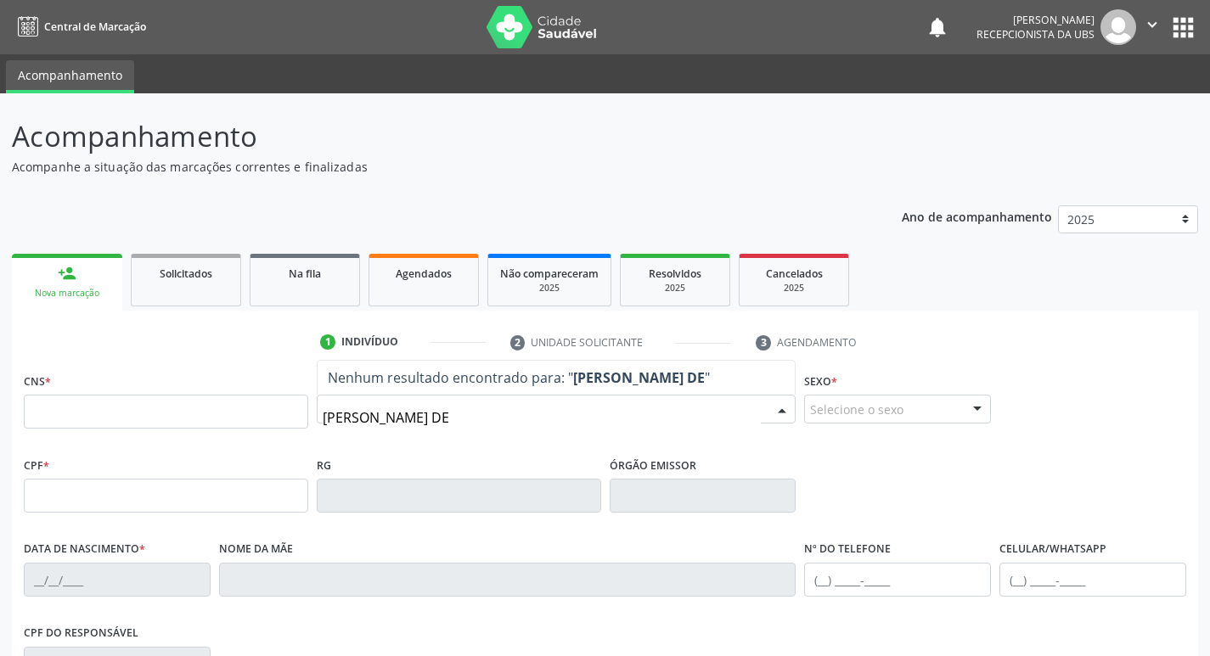
type input "JEAN CARLOS DE M"
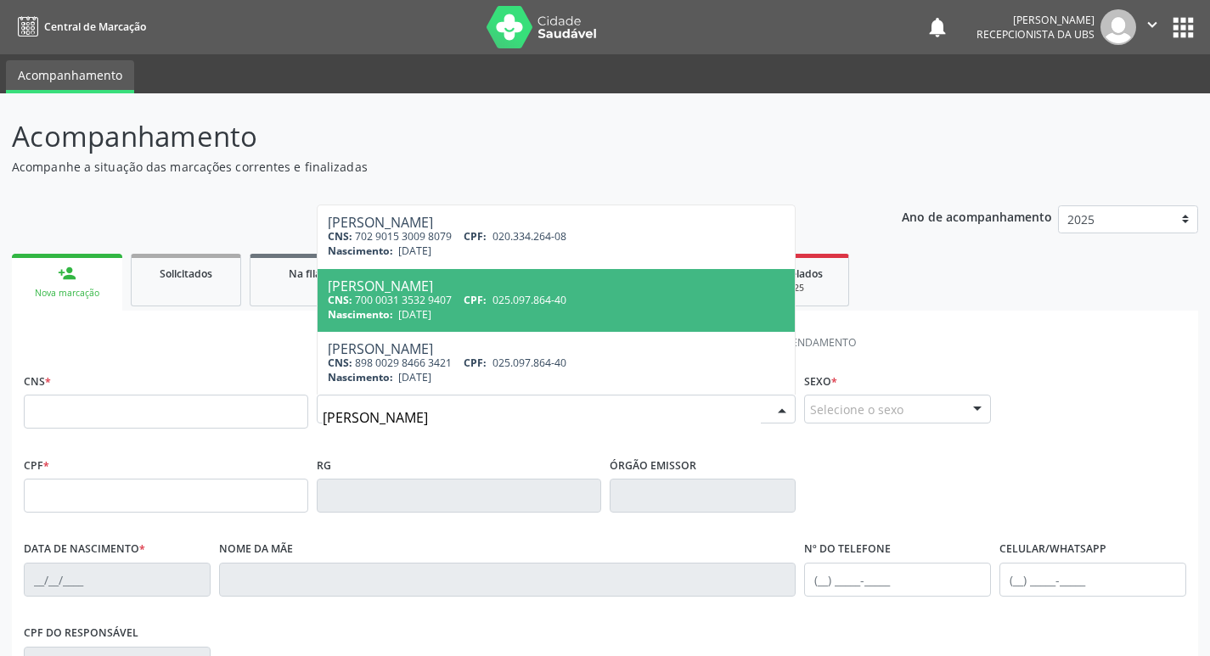
click at [507, 309] on div "Nascimento: 25/05/1977" at bounding box center [557, 314] width 458 height 14
type input "700 0031 3532 9407"
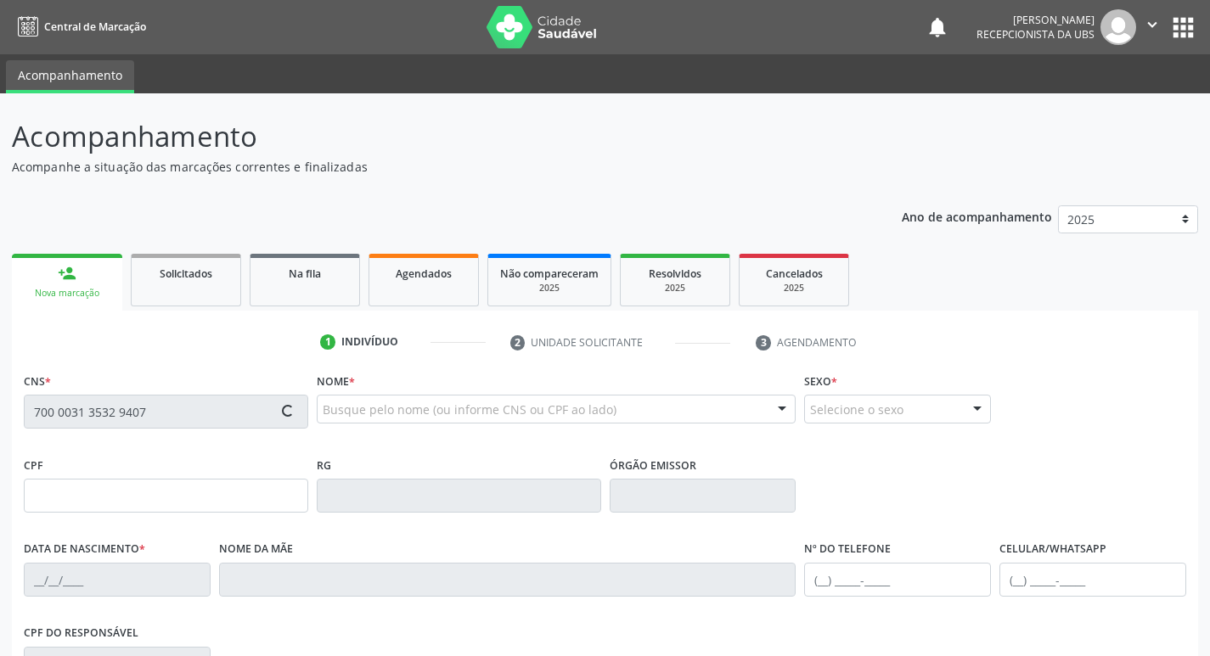
type input "025.097.864-40"
type input "25/05/1977"
type input "Auzeni Maria de Moura Silva"
type input "[PHONE_NUMBER]"
type input "1131"
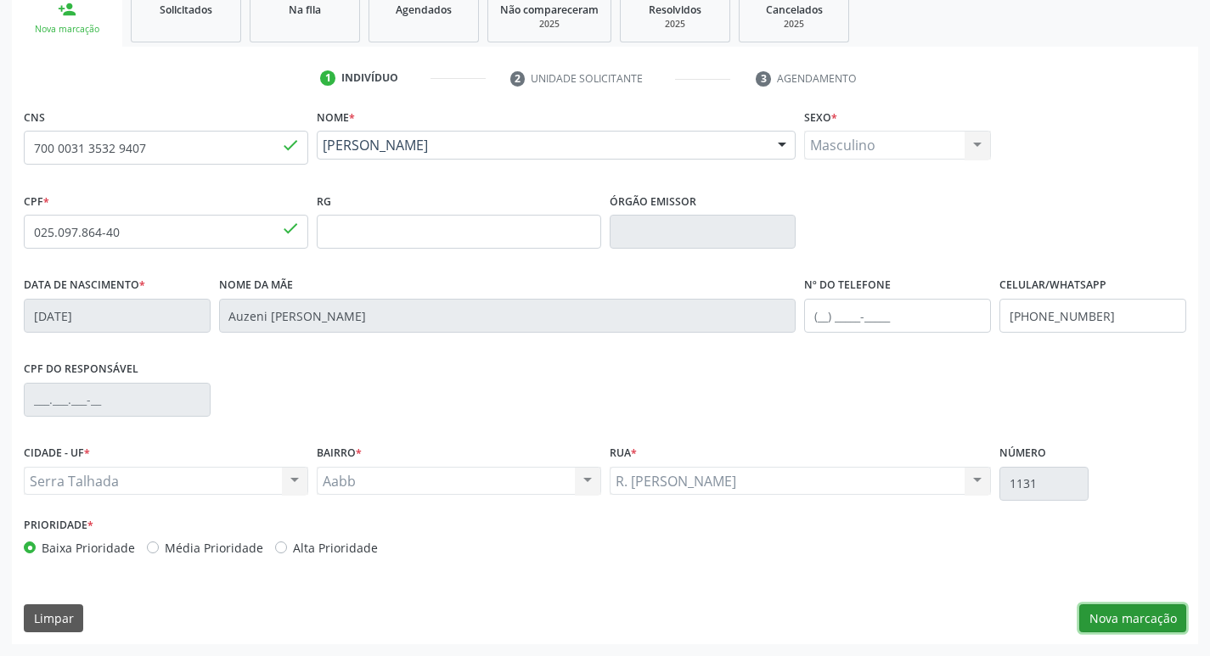
click at [1129, 613] on button "Nova marcação" at bounding box center [1132, 618] width 107 height 29
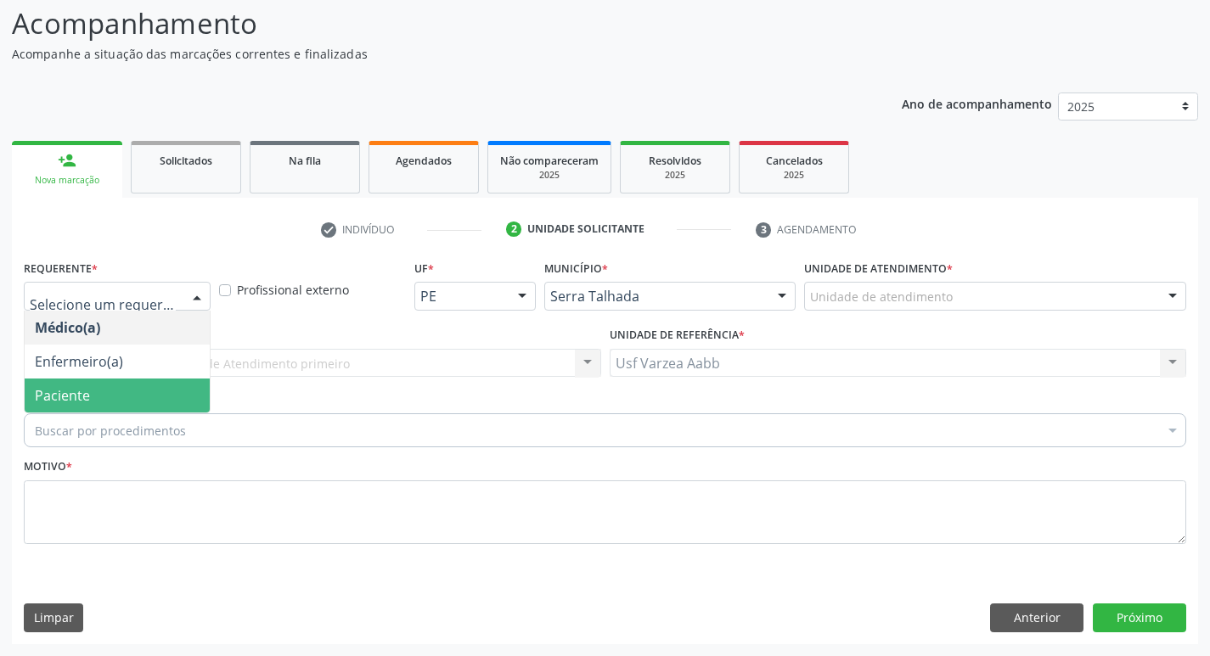
click at [122, 396] on span "Paciente" at bounding box center [117, 396] width 185 height 34
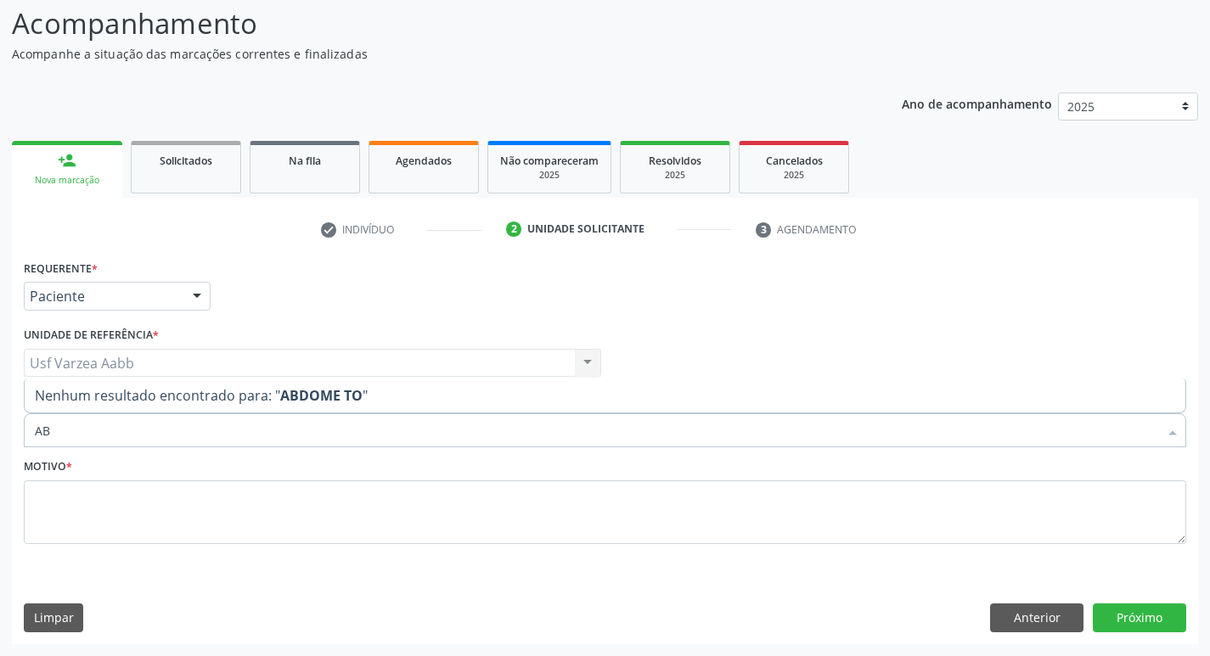
type input "A"
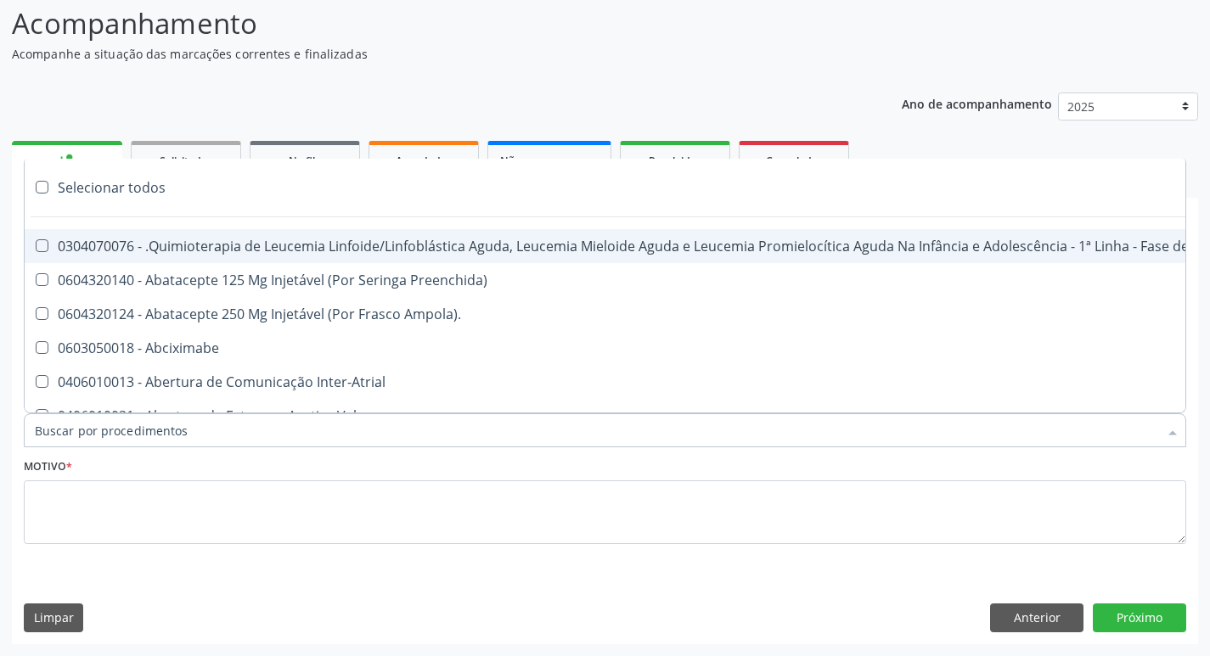
type input "U"
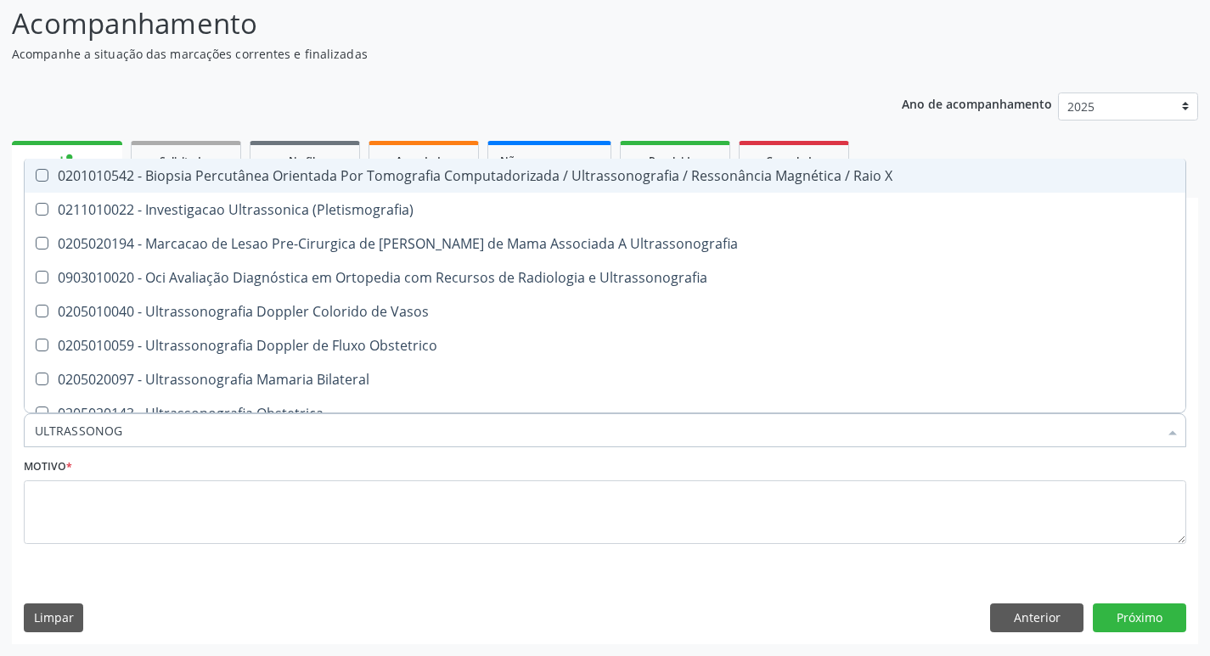
type input "ULTRASSONOGR"
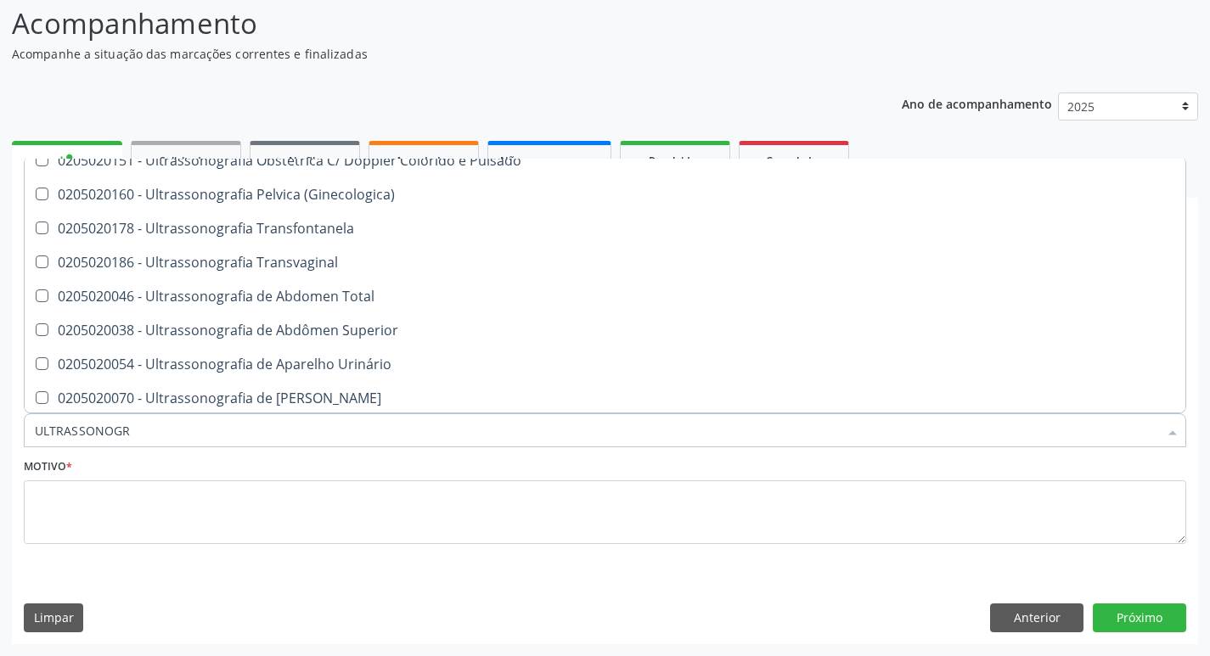
scroll to position [255, 0]
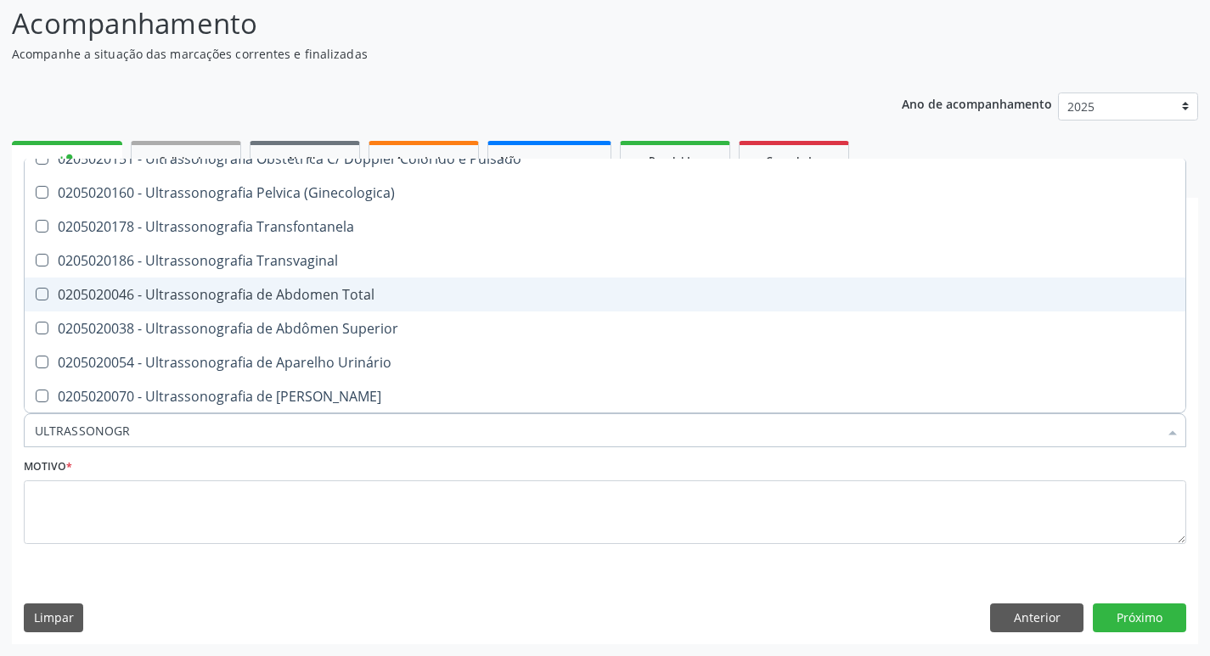
click at [502, 295] on div "0205020046 - Ultrassonografia de Abdomen Total" at bounding box center [605, 295] width 1140 height 14
checkbox Total "true"
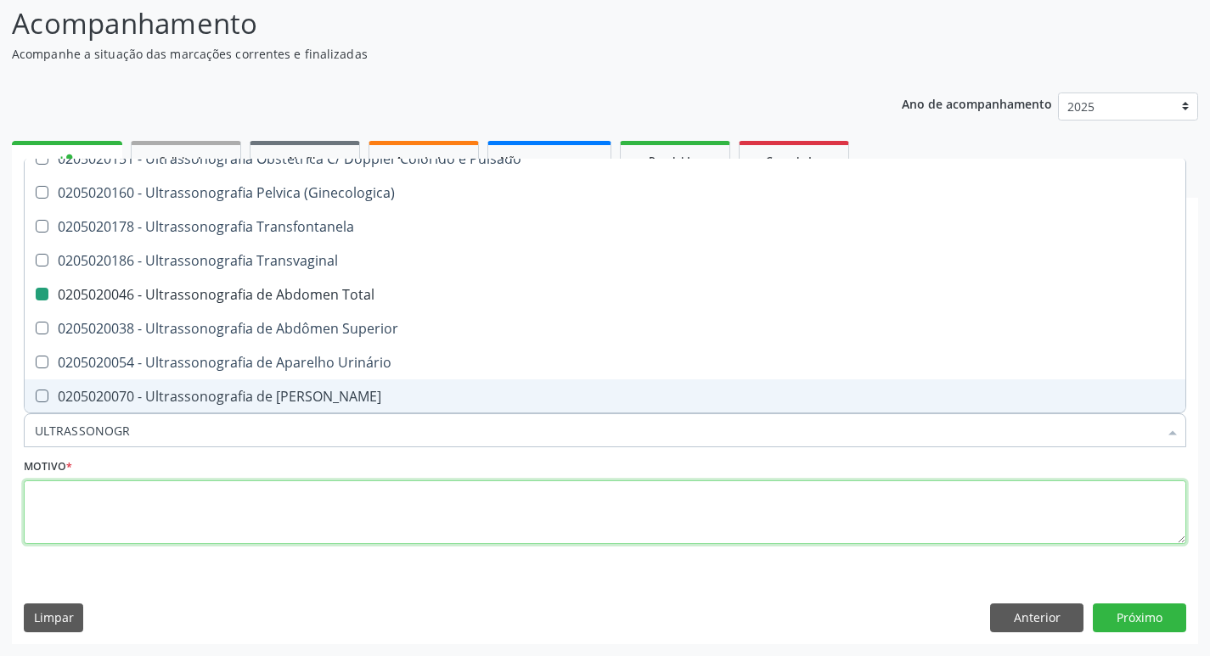
click at [419, 526] on textarea at bounding box center [605, 512] width 1162 height 65
checkbox Ultrassonografia "true"
checkbox Total "false"
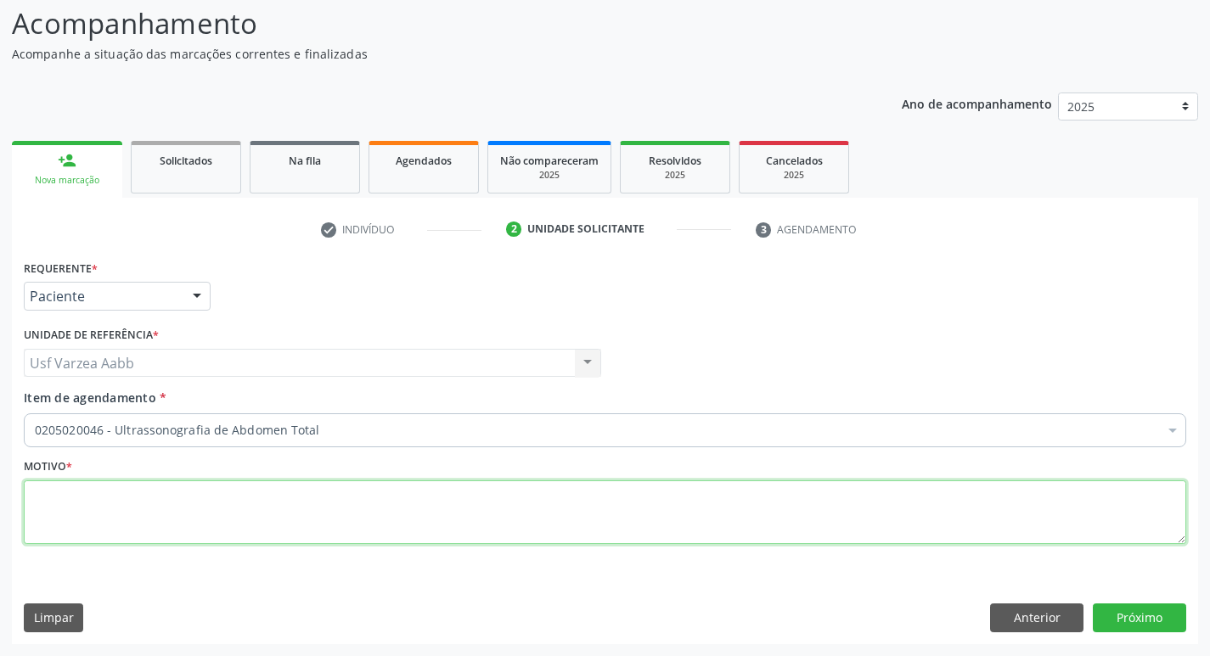
scroll to position [0, 0]
type textarea "X"
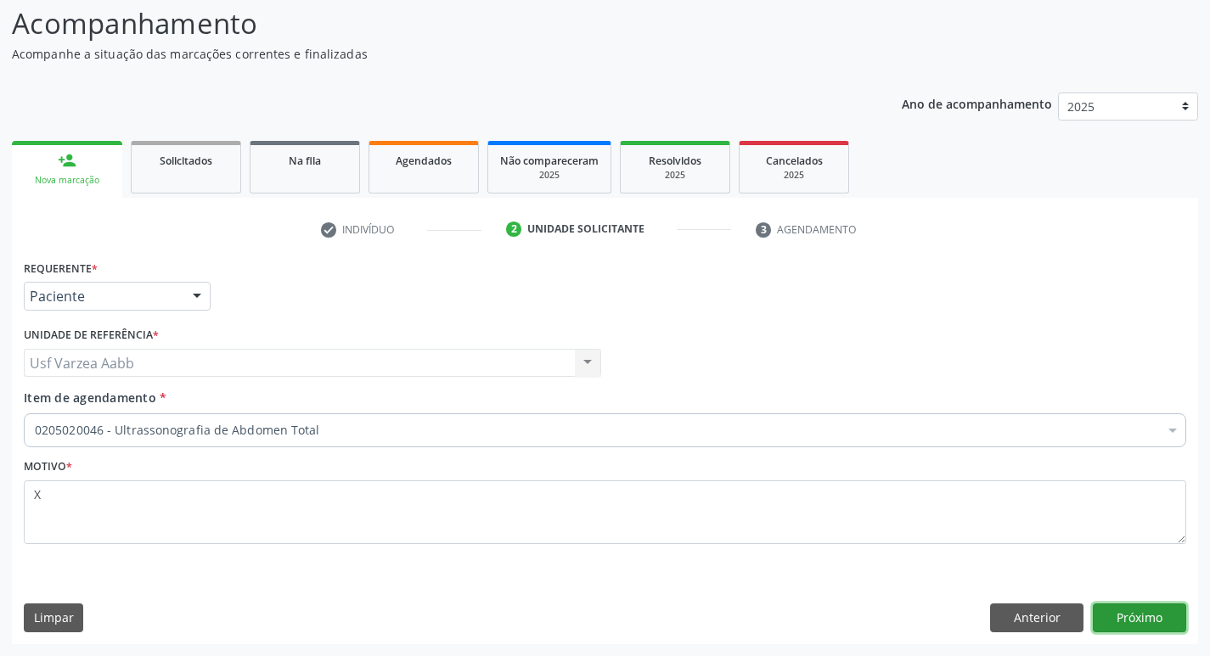
click at [1146, 621] on button "Próximo" at bounding box center [1139, 618] width 93 height 29
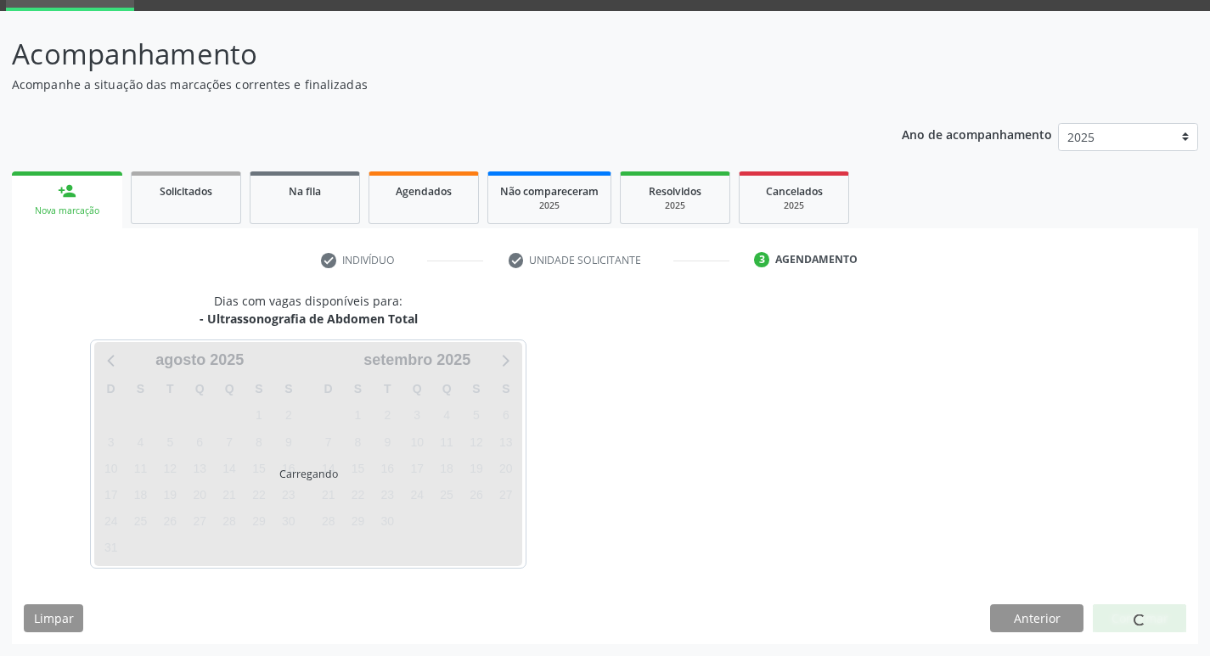
scroll to position [82, 0]
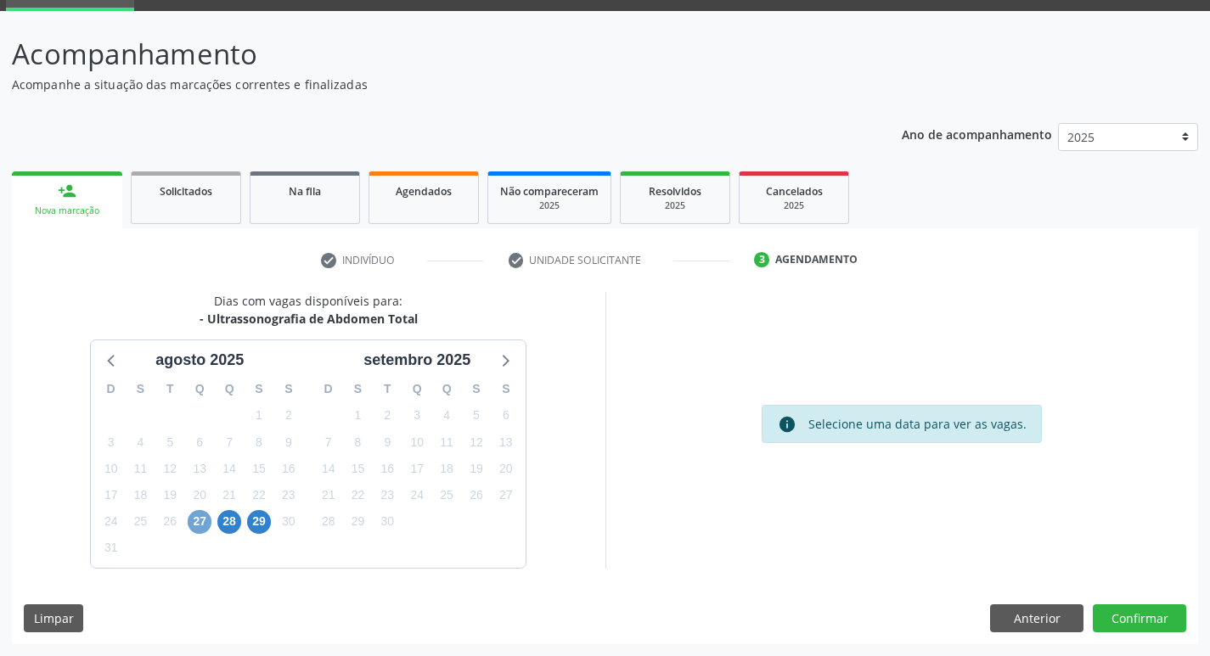
click at [190, 525] on span "27" at bounding box center [200, 522] width 24 height 24
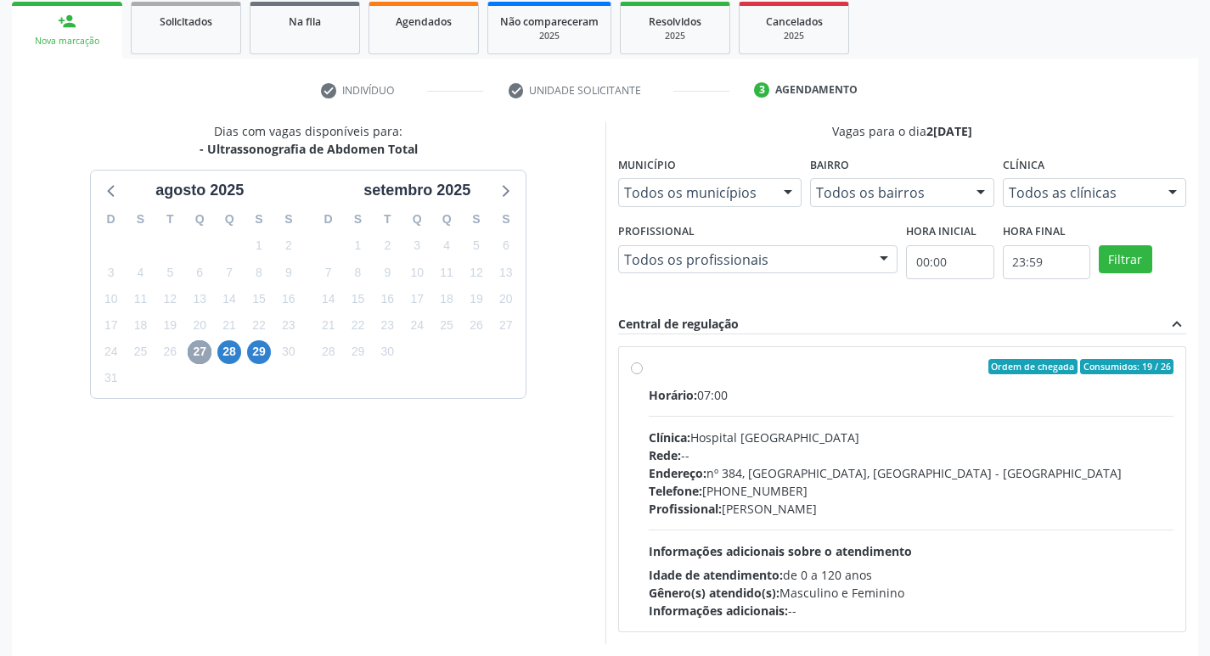
scroll to position [328, 0]
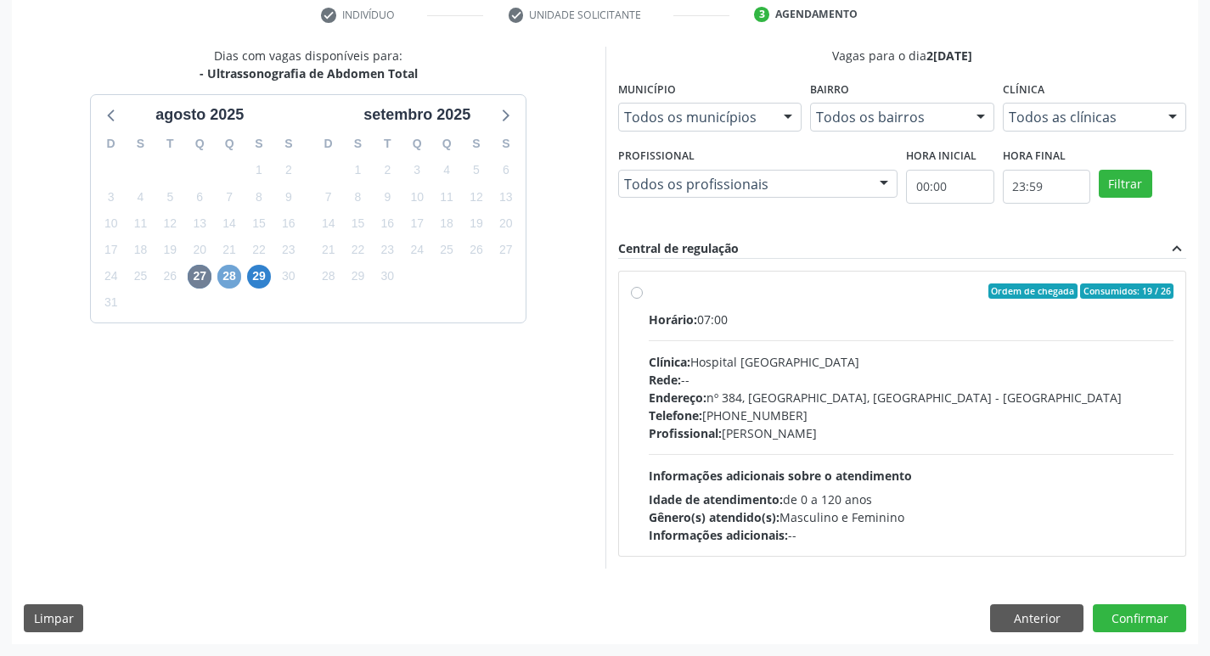
click at [223, 282] on span "28" at bounding box center [229, 277] width 24 height 24
click at [267, 271] on span "29" at bounding box center [259, 277] width 24 height 24
click at [201, 281] on span "27" at bounding box center [200, 277] width 24 height 24
click at [1182, 626] on button "Confirmar" at bounding box center [1139, 618] width 93 height 29
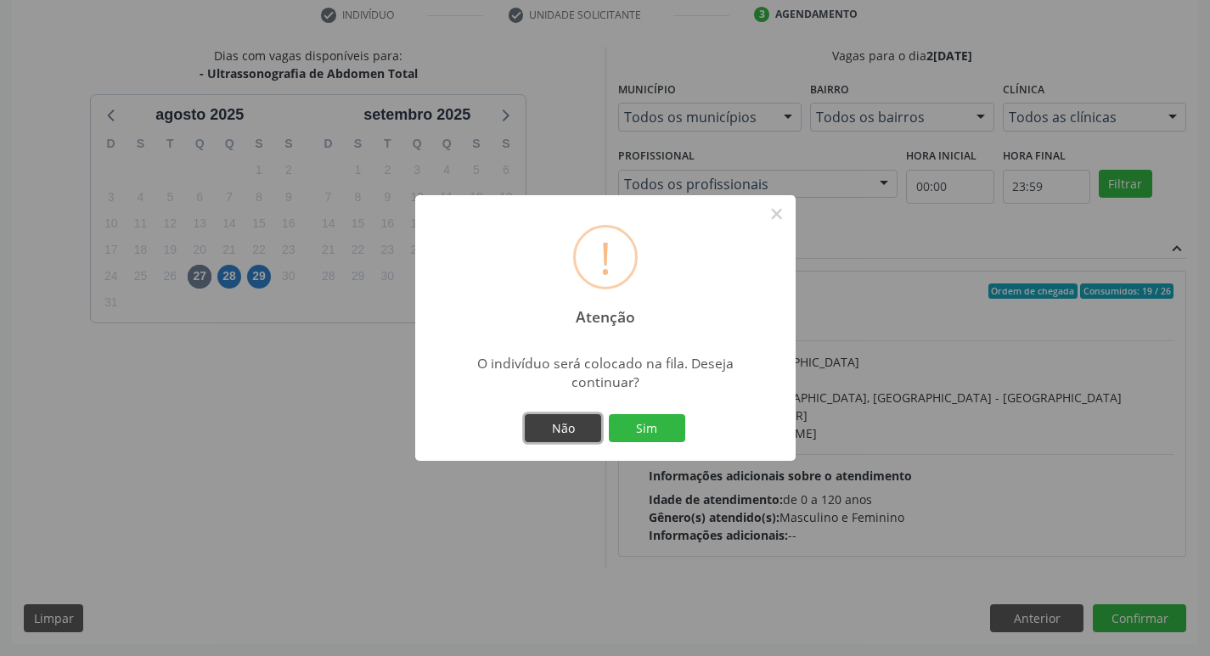
click at [562, 429] on button "Não" at bounding box center [563, 428] width 76 height 29
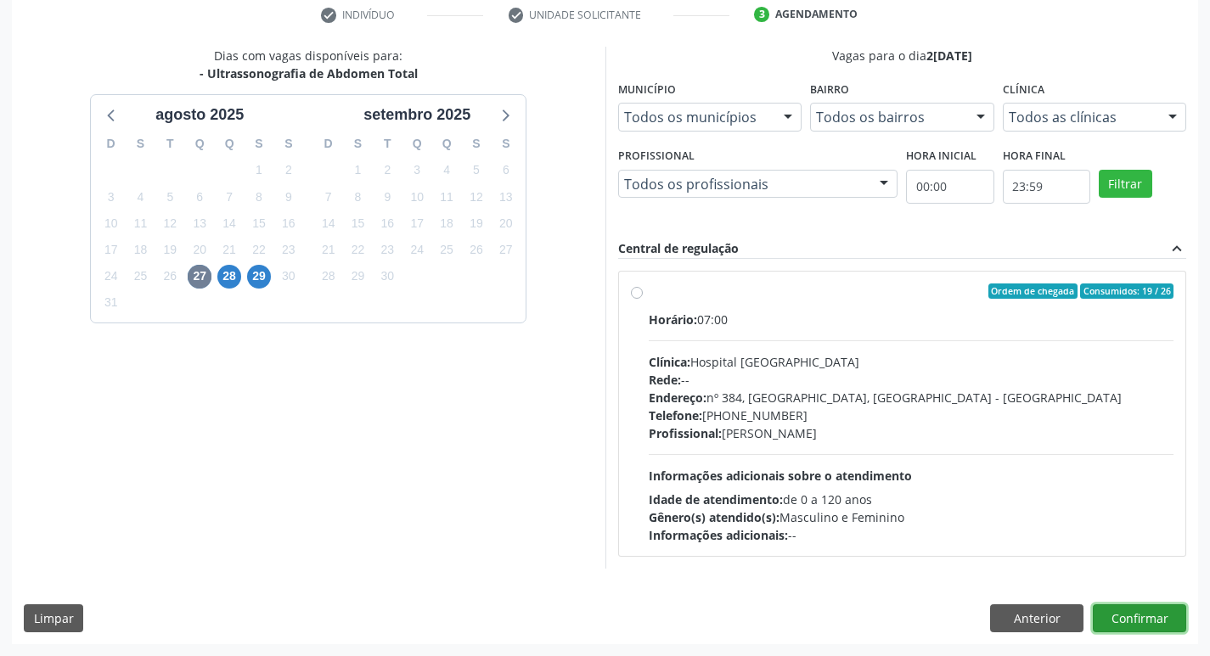
click at [1130, 606] on button "Confirmar" at bounding box center [1139, 618] width 93 height 29
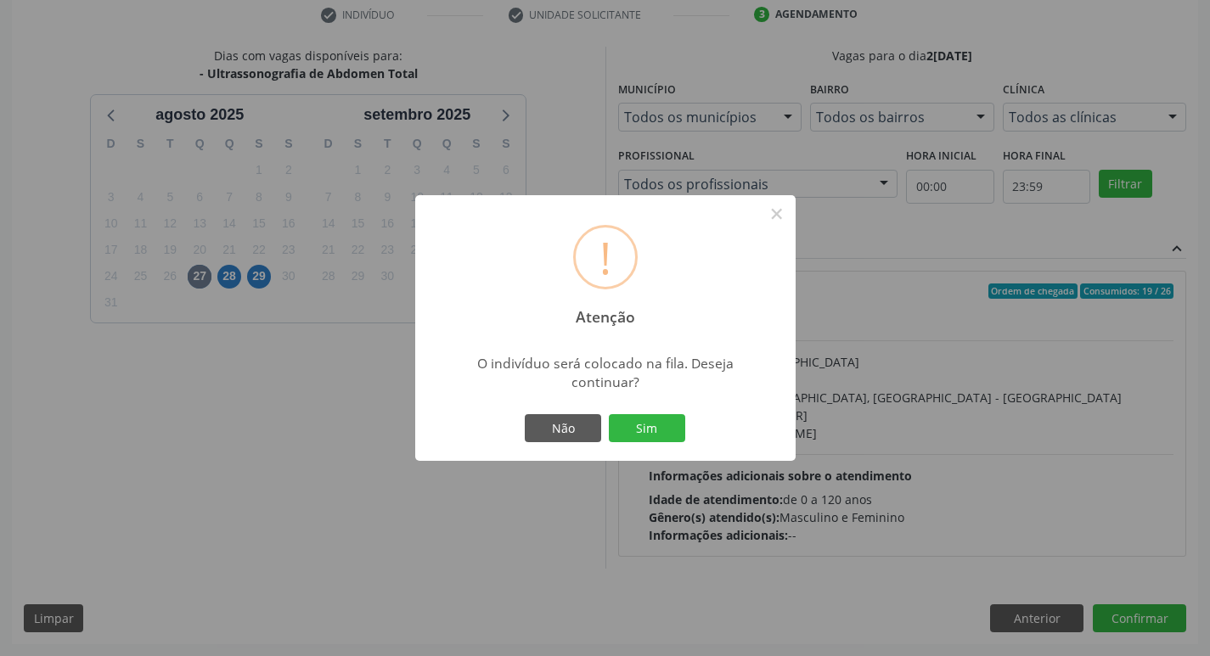
drag, startPoint x: 648, startPoint y: 430, endPoint x: 735, endPoint y: 232, distance: 217.0
click at [730, 244] on div "! Atenção × O indivíduo será colocado na fila. Deseja continuar? Não Sim" at bounding box center [605, 328] width 380 height 267
click at [772, 218] on button "×" at bounding box center [776, 213] width 29 height 29
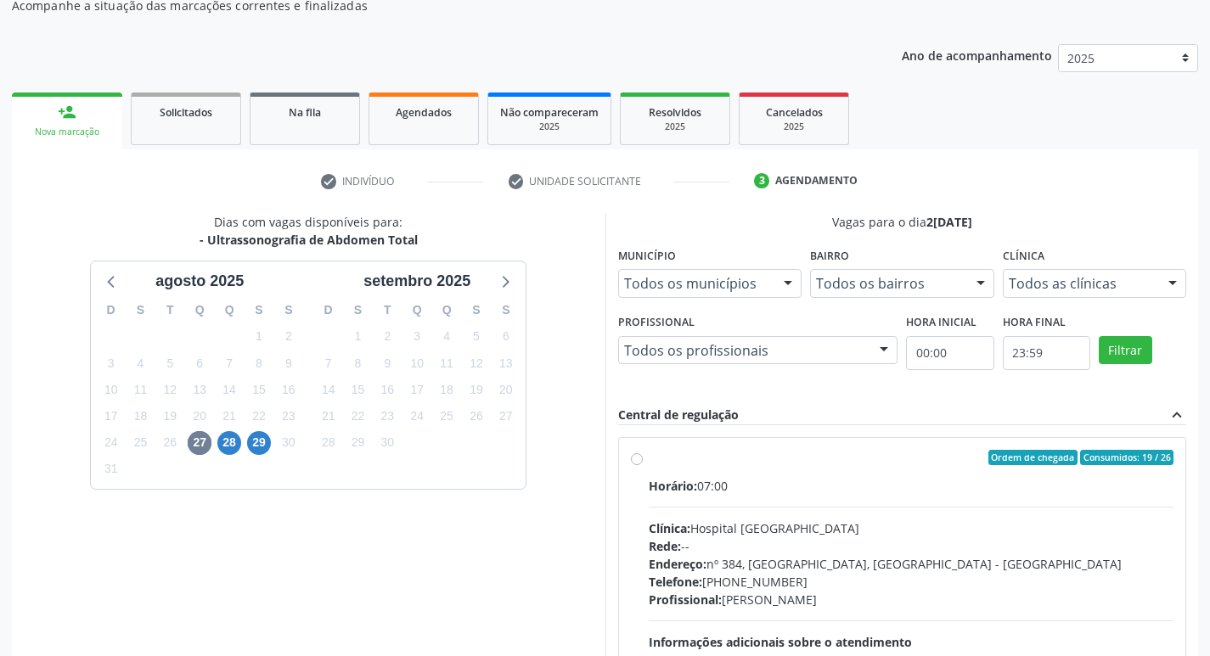
scroll to position [158, 0]
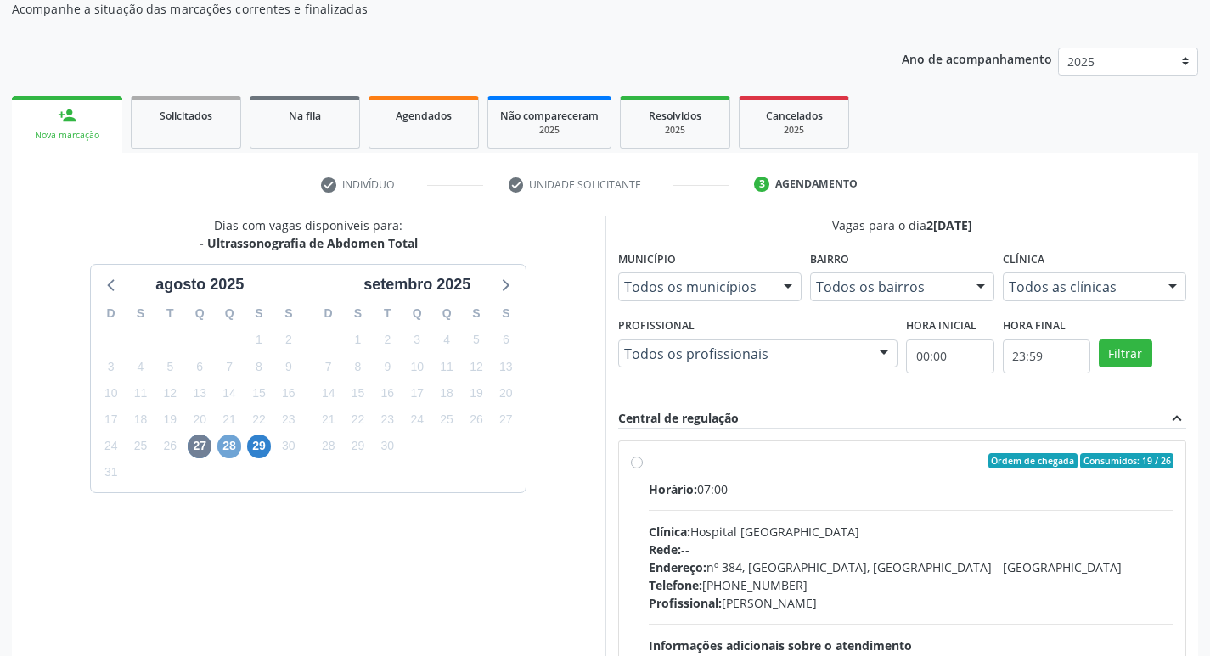
click at [226, 445] on span "28" at bounding box center [229, 447] width 24 height 24
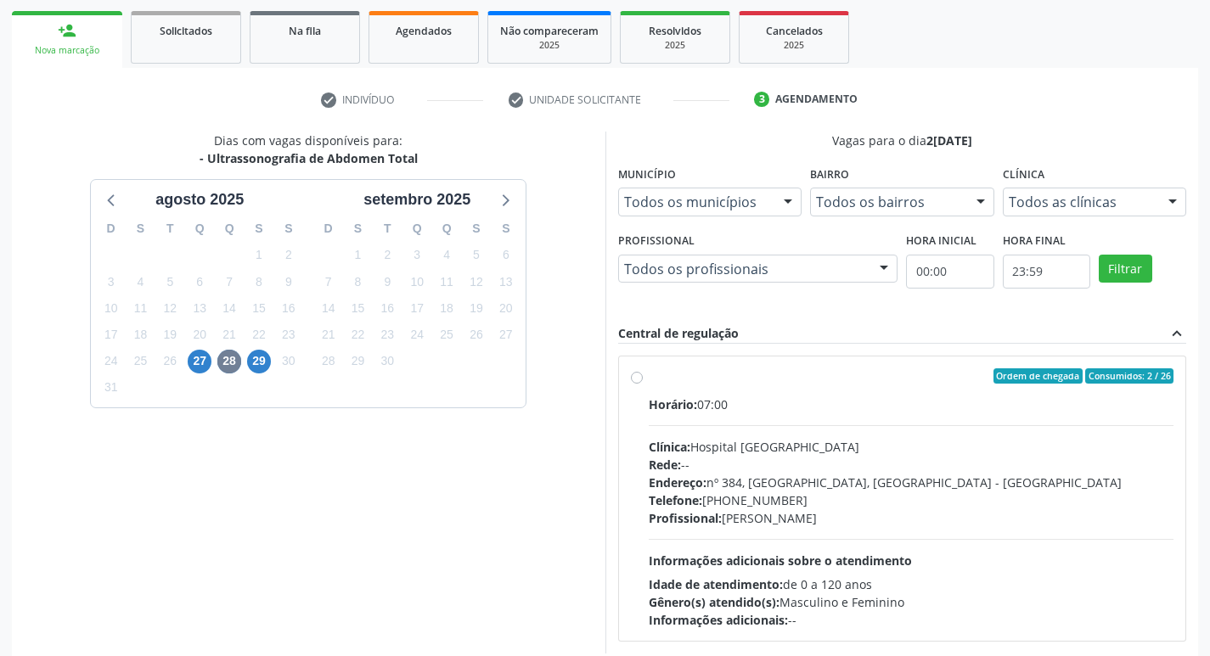
click at [627, 377] on div "Ordem de chegada Consumidos: 2 / 26 Horário: 07:00 Clínica: Hospital Sao Franci…" at bounding box center [902, 499] width 567 height 284
radio input "true"
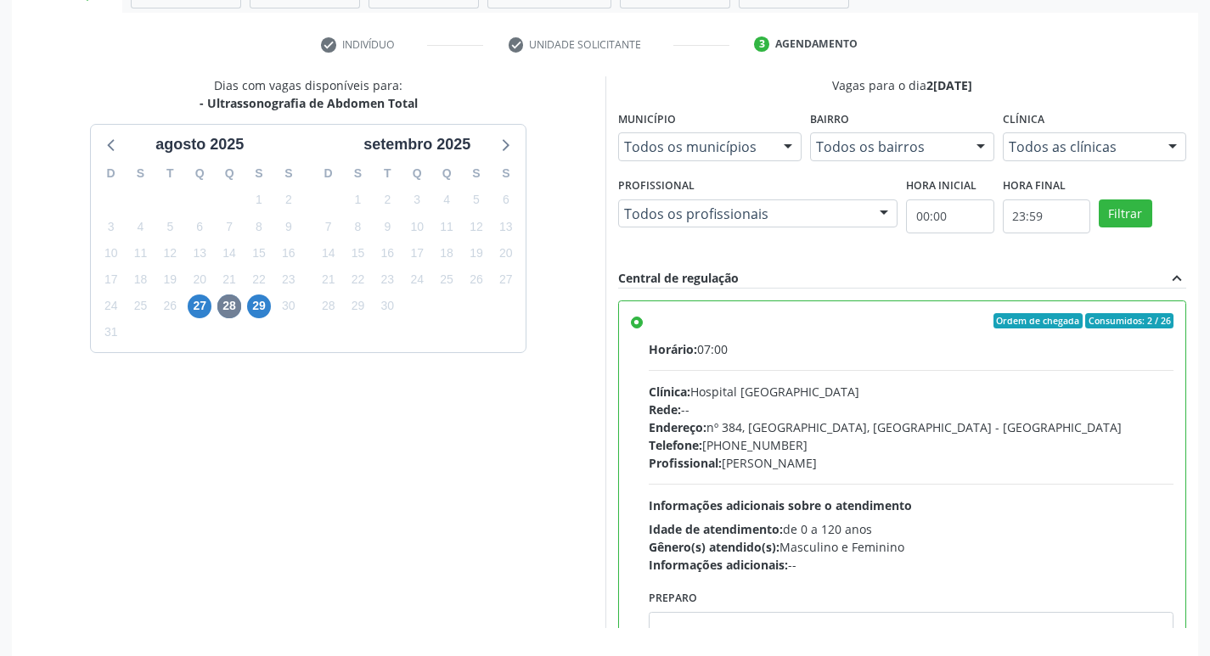
scroll to position [358, 0]
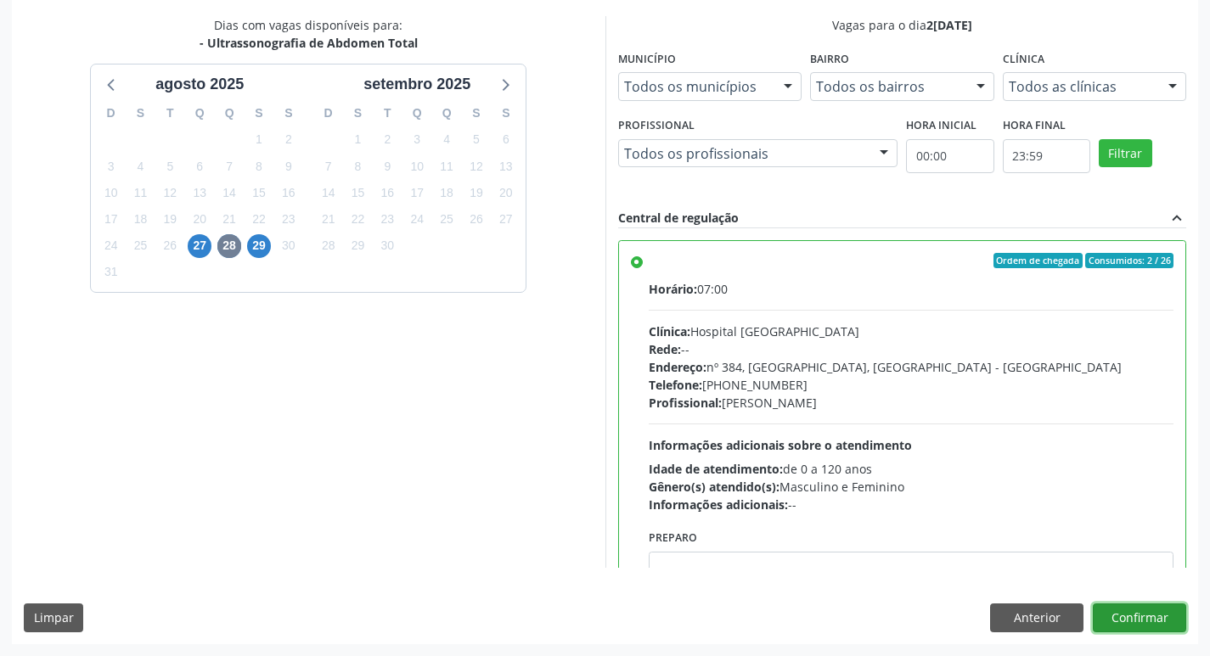
click at [1146, 605] on button "Confirmar" at bounding box center [1139, 618] width 93 height 29
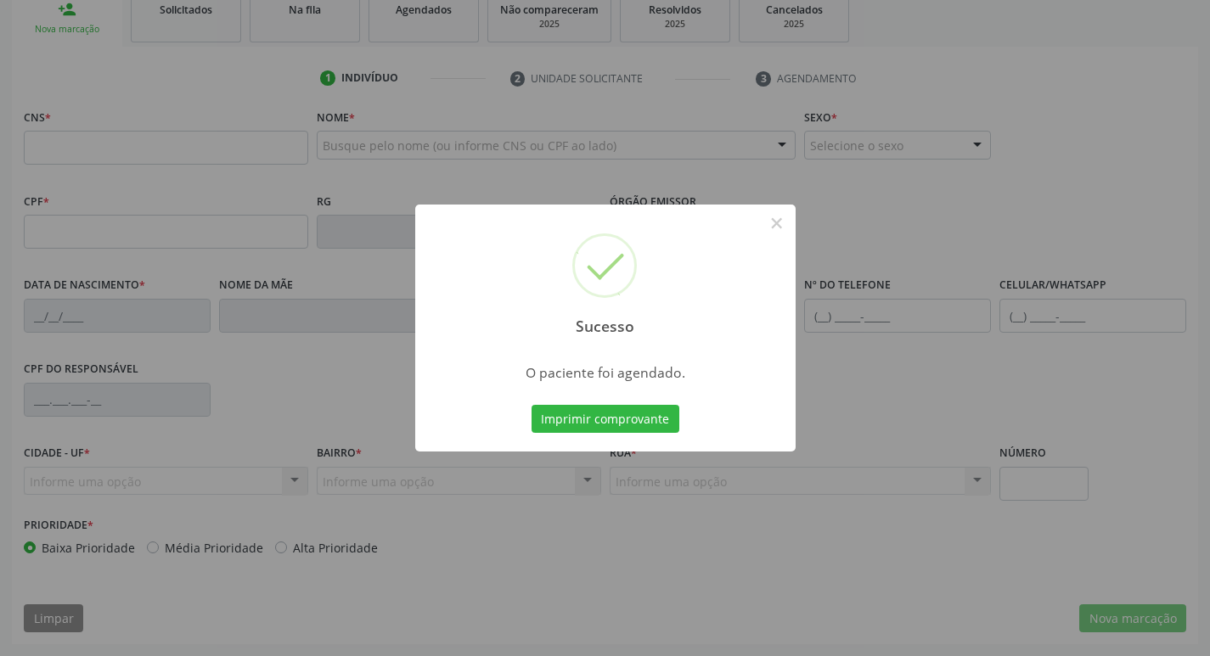
scroll to position [264, 0]
click at [589, 407] on button "Imprimir comprovante" at bounding box center [605, 419] width 148 height 29
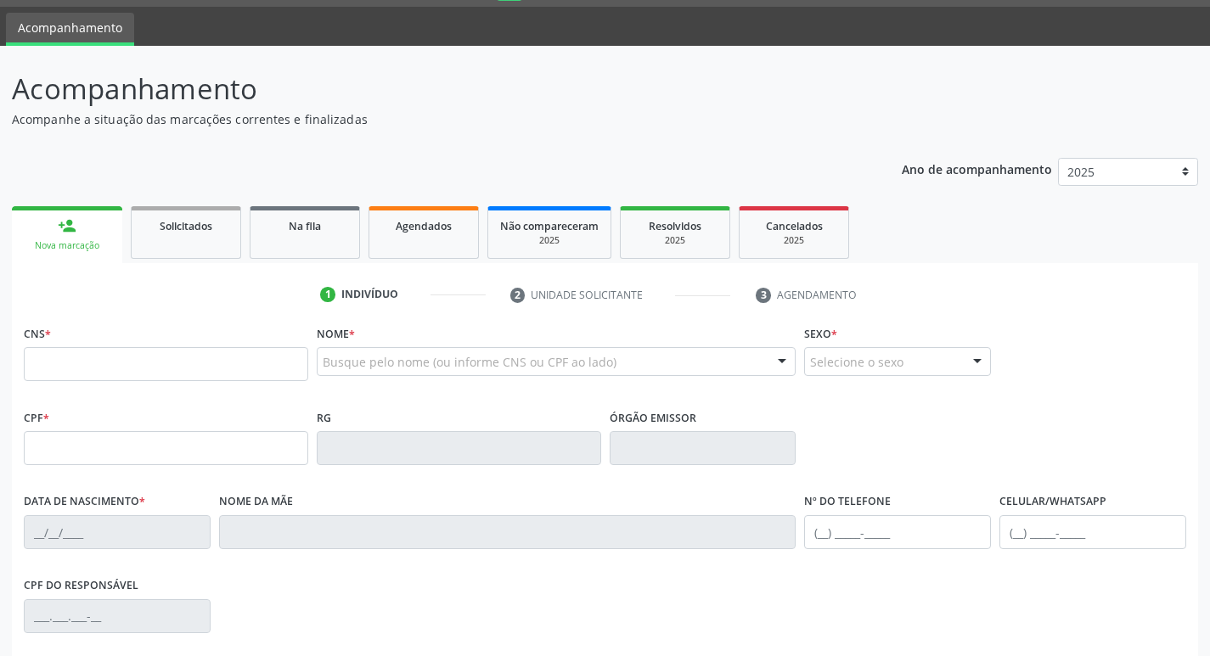
scroll to position [0, 0]
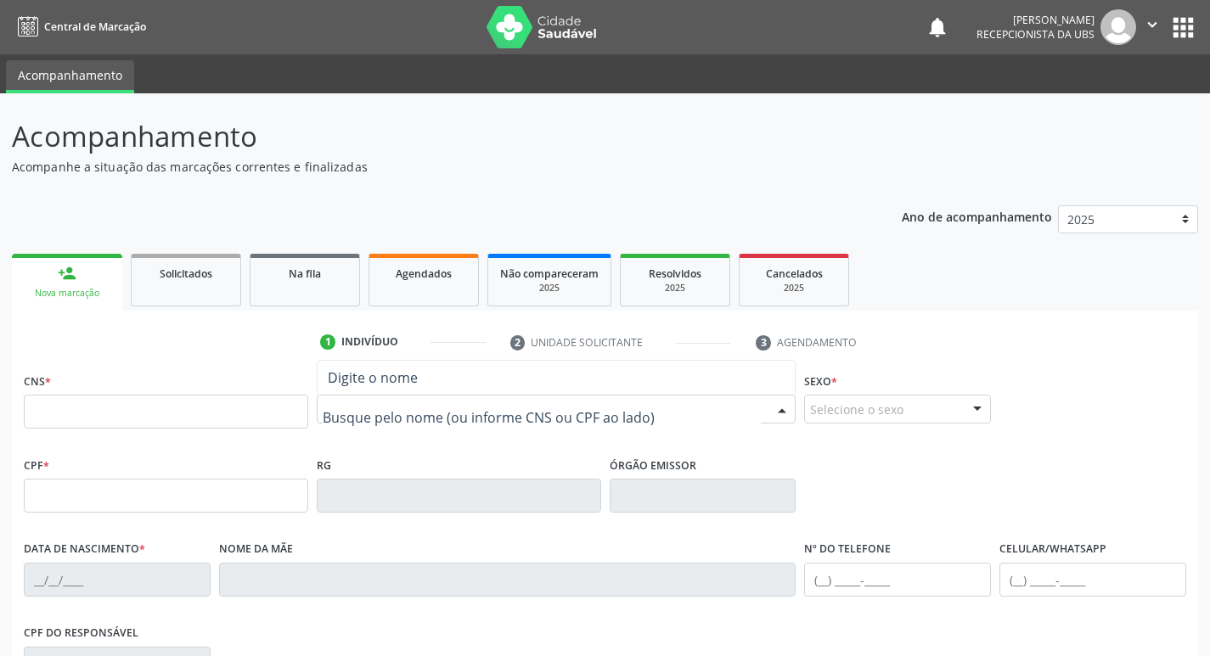
click at [356, 405] on input "text" at bounding box center [542, 418] width 439 height 34
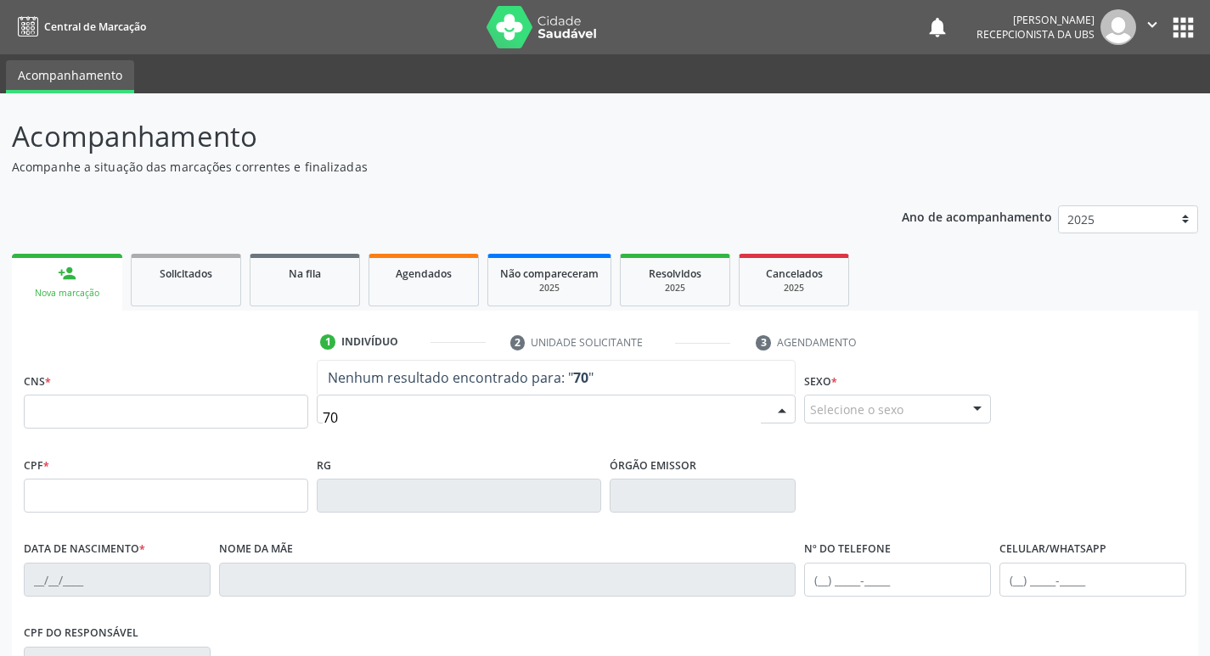
type input "7"
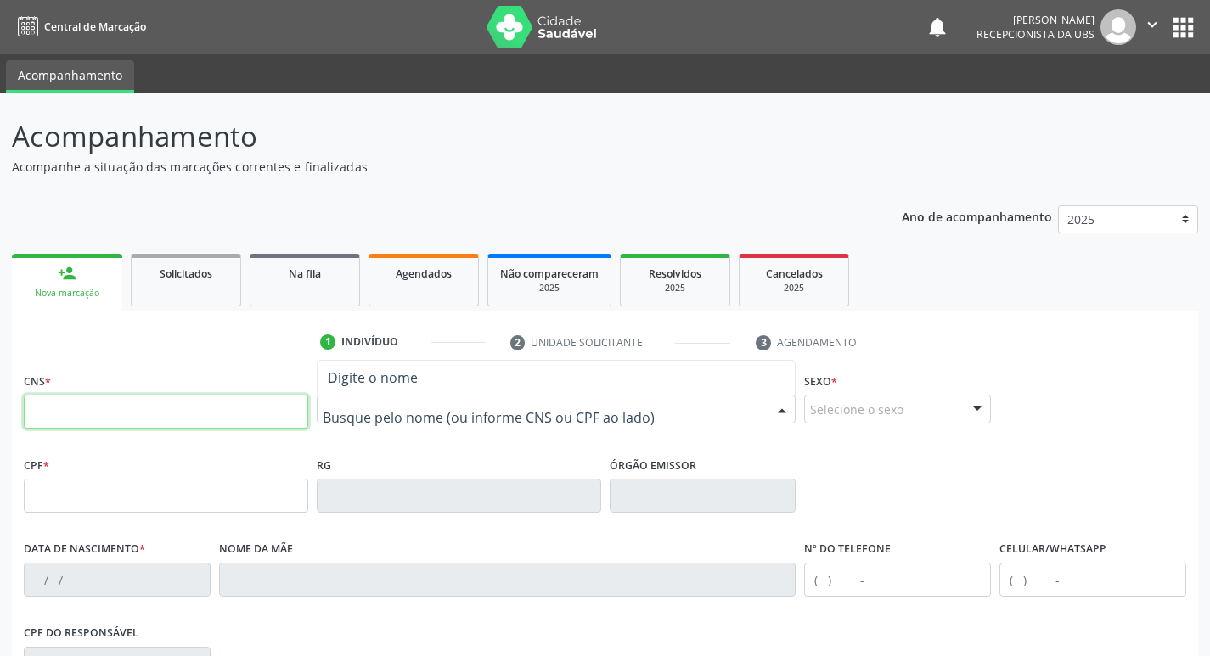
click at [264, 398] on input "text" at bounding box center [166, 412] width 284 height 34
type input "704 2087 9294 4588"
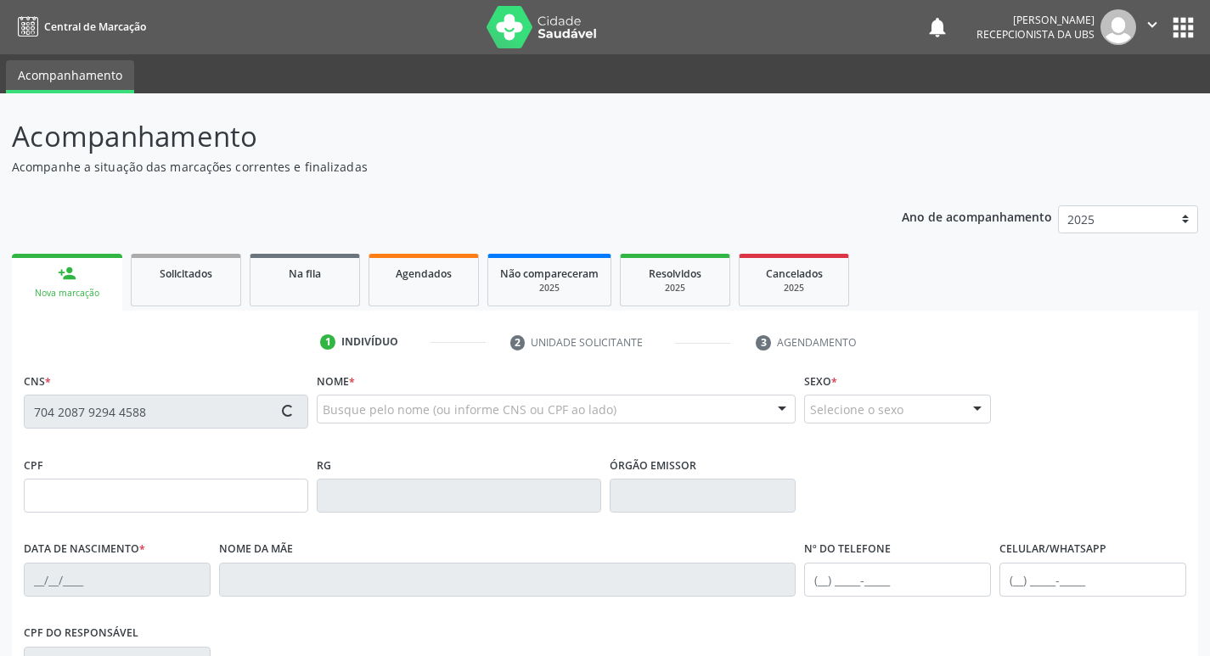
type input "25/02/1963"
type input "Ines Maria de Jesus"
type input "(87) 98111-7242"
type input "580"
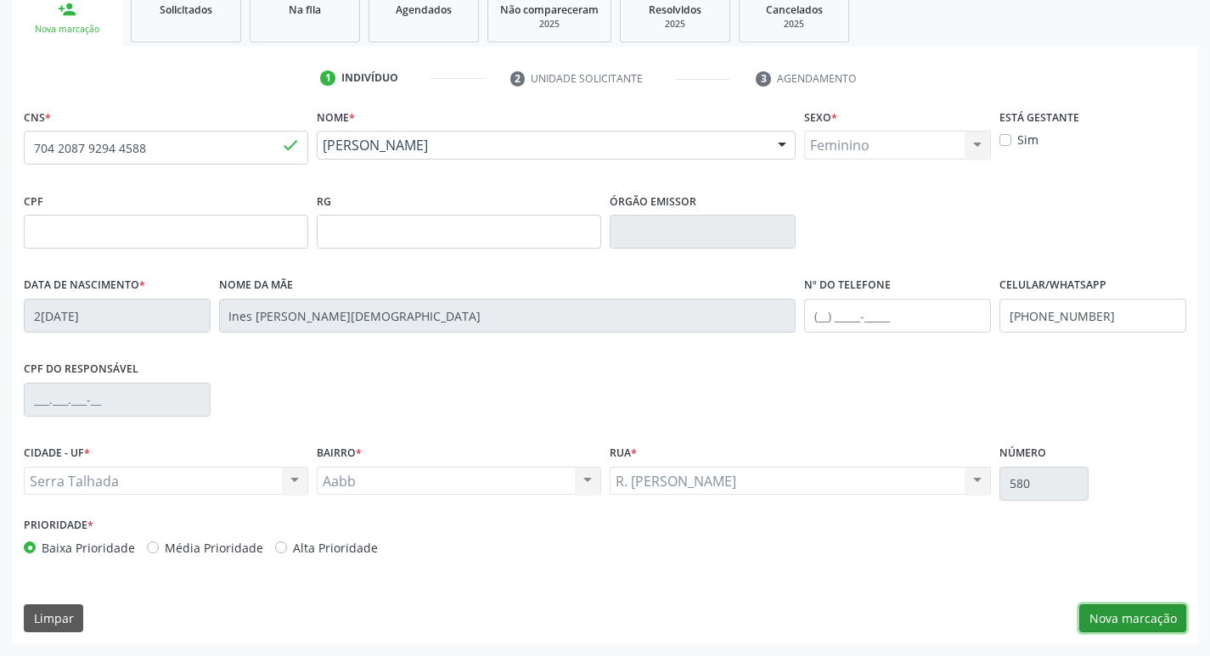
drag, startPoint x: 1171, startPoint y: 608, endPoint x: 1083, endPoint y: 593, distance: 89.6
click at [1170, 608] on button "Nova marcação" at bounding box center [1132, 618] width 107 height 29
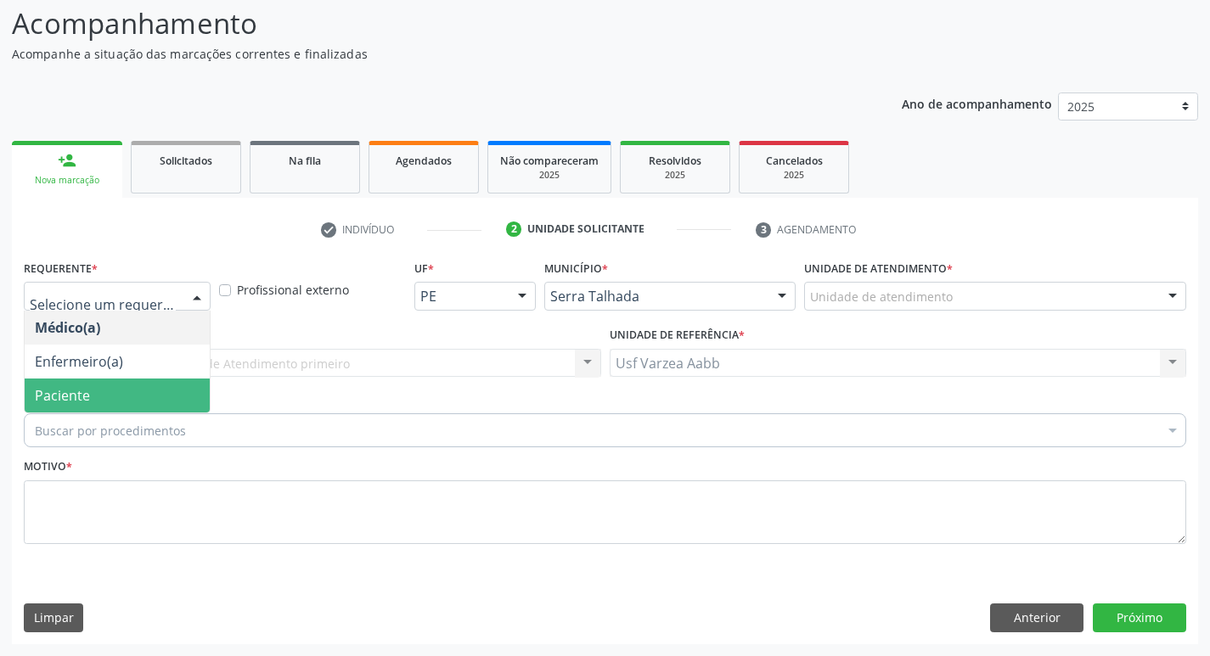
click at [125, 383] on span "Paciente" at bounding box center [117, 396] width 185 height 34
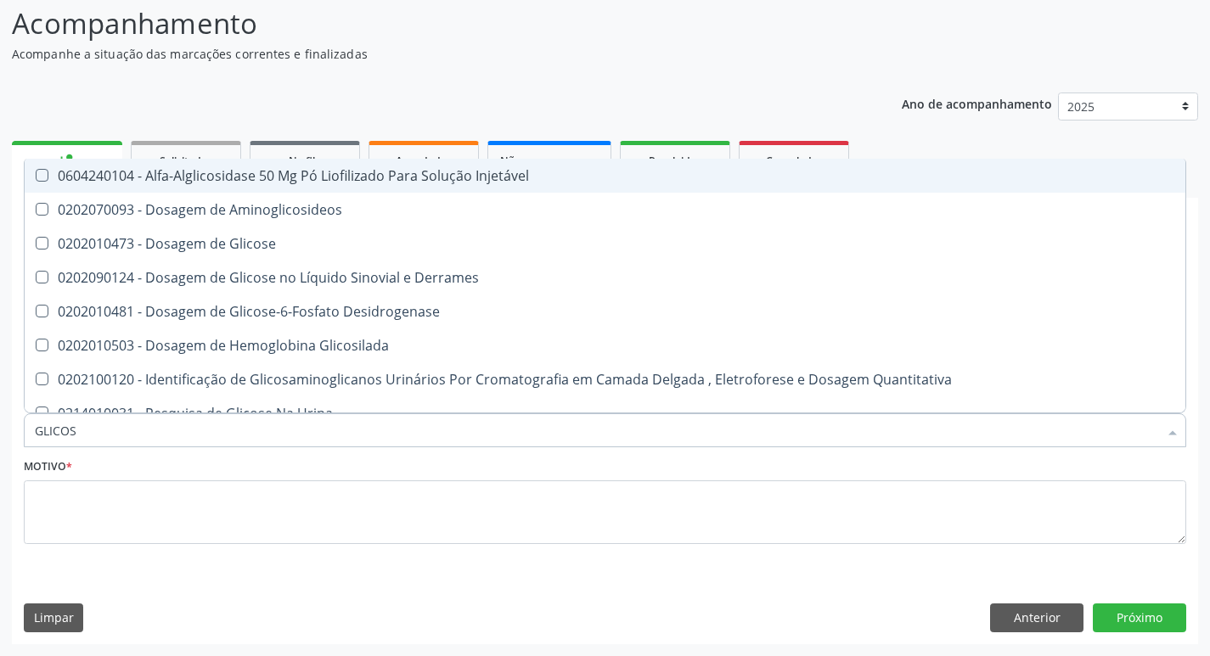
type input "GLICOSI"
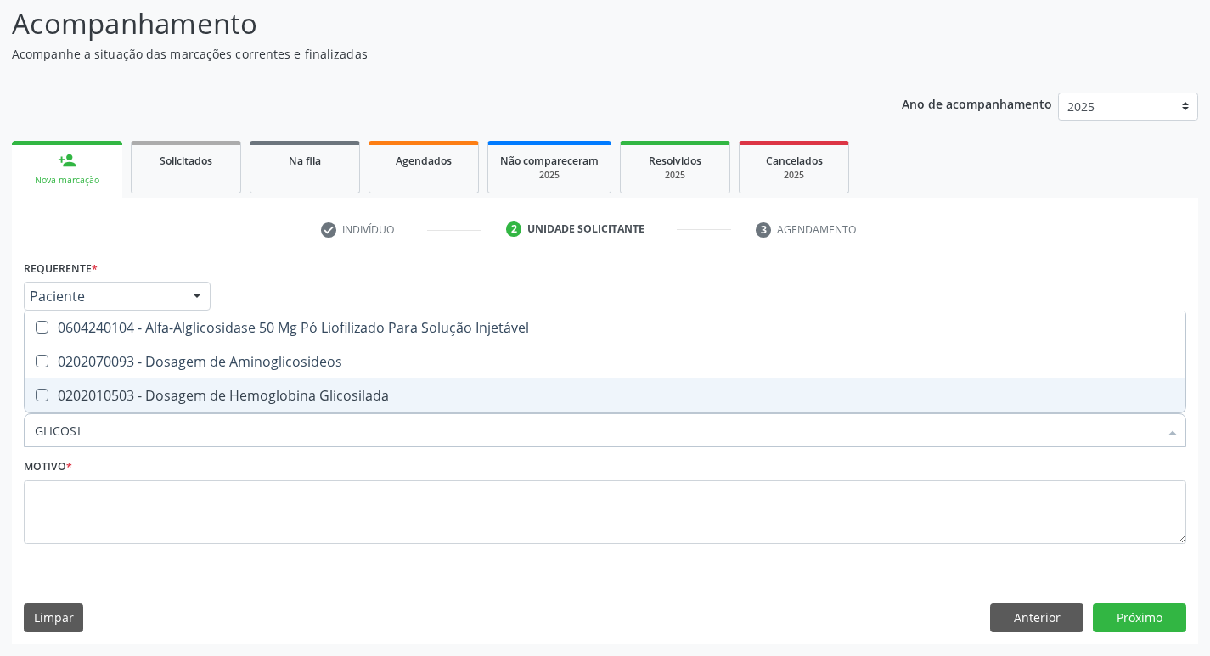
click at [259, 395] on div "0202010503 - Dosagem de Hemoglobina Glicosilada" at bounding box center [605, 396] width 1140 height 14
checkbox Glicosilada "true"
click at [243, 434] on input "GLICOSI" at bounding box center [596, 430] width 1123 height 34
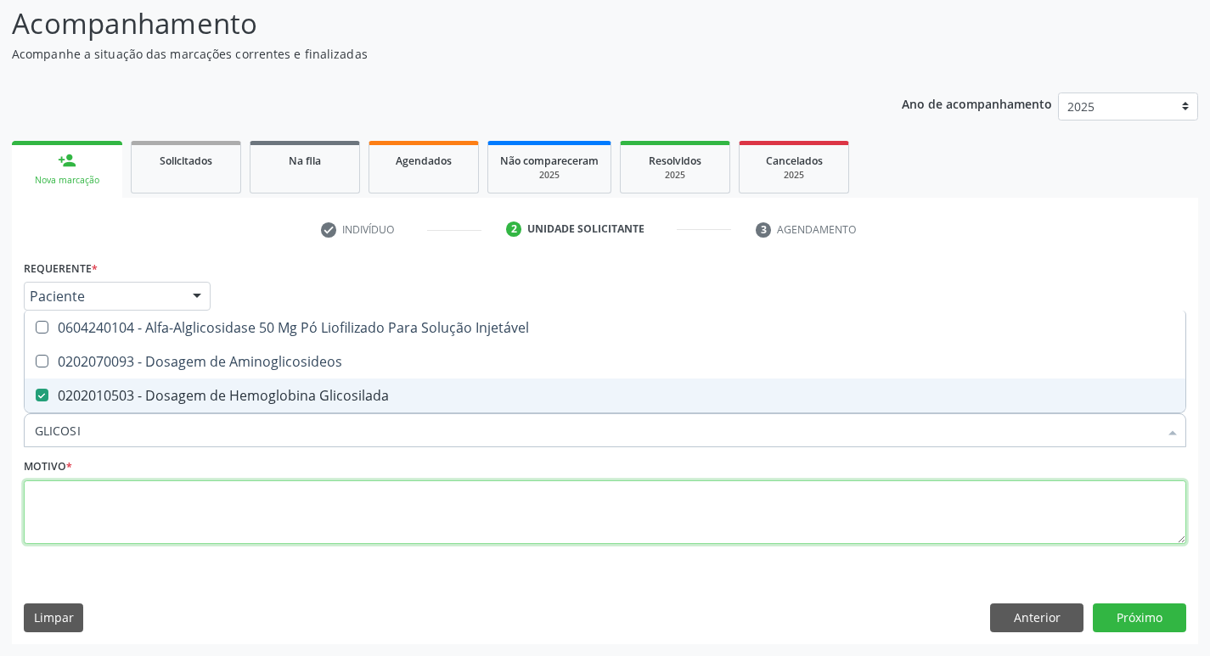
click at [302, 530] on textarea at bounding box center [605, 512] width 1162 height 65
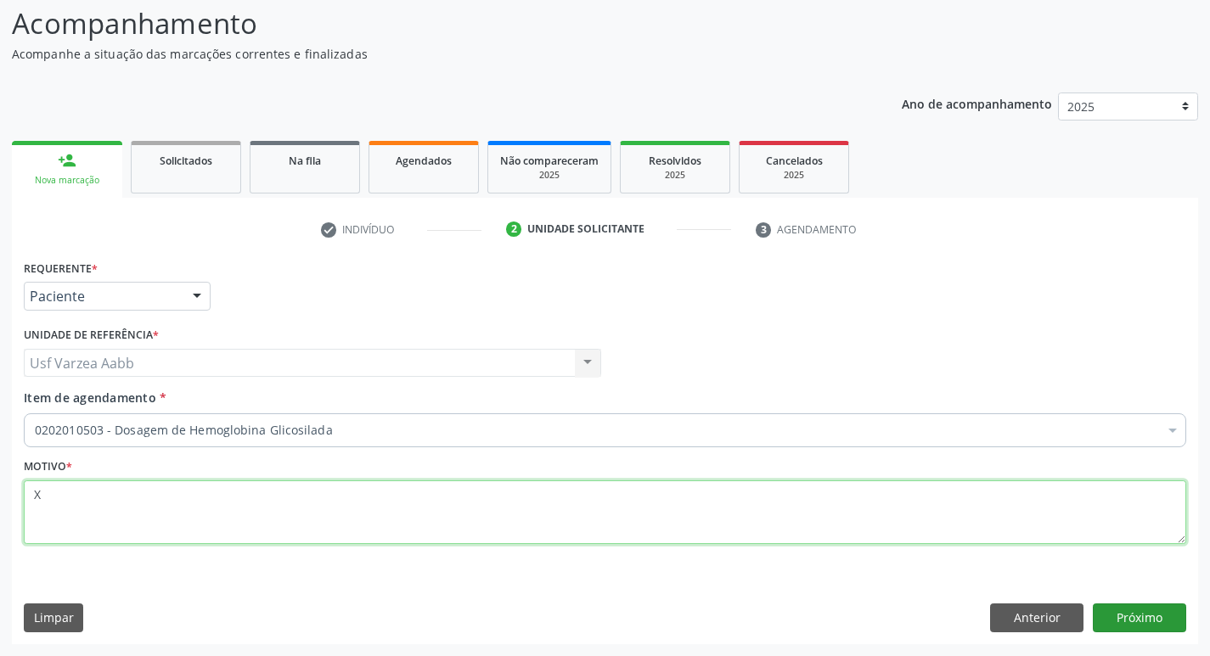
type textarea "X"
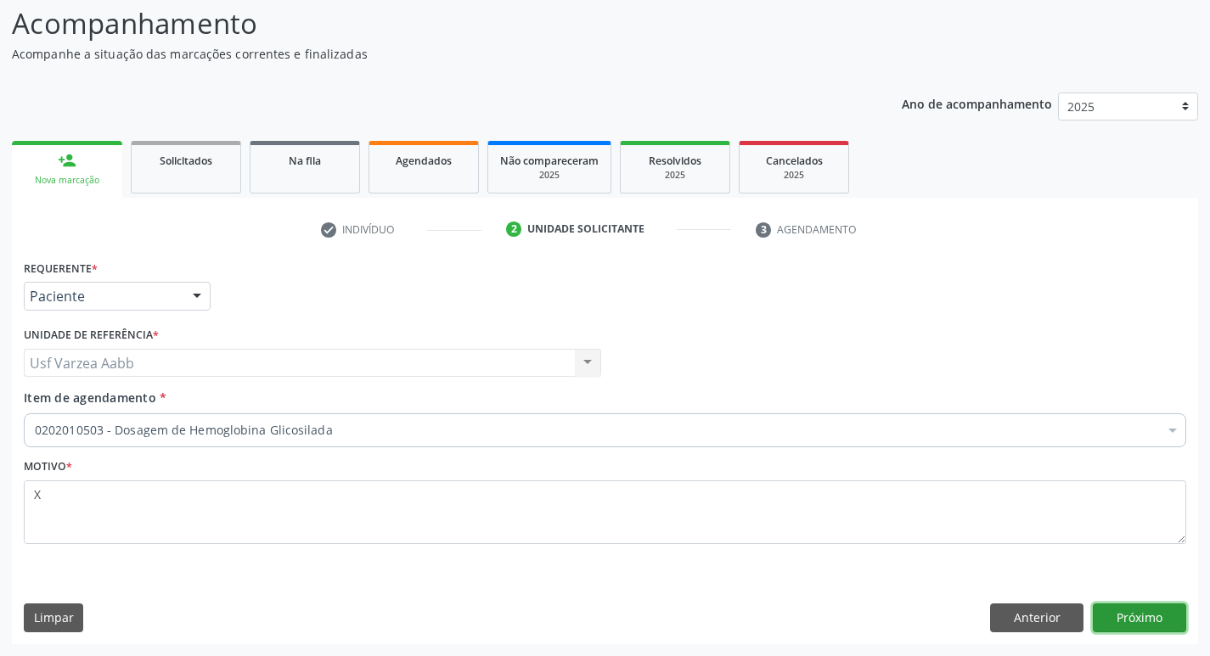
click at [1121, 615] on button "Próximo" at bounding box center [1139, 618] width 93 height 29
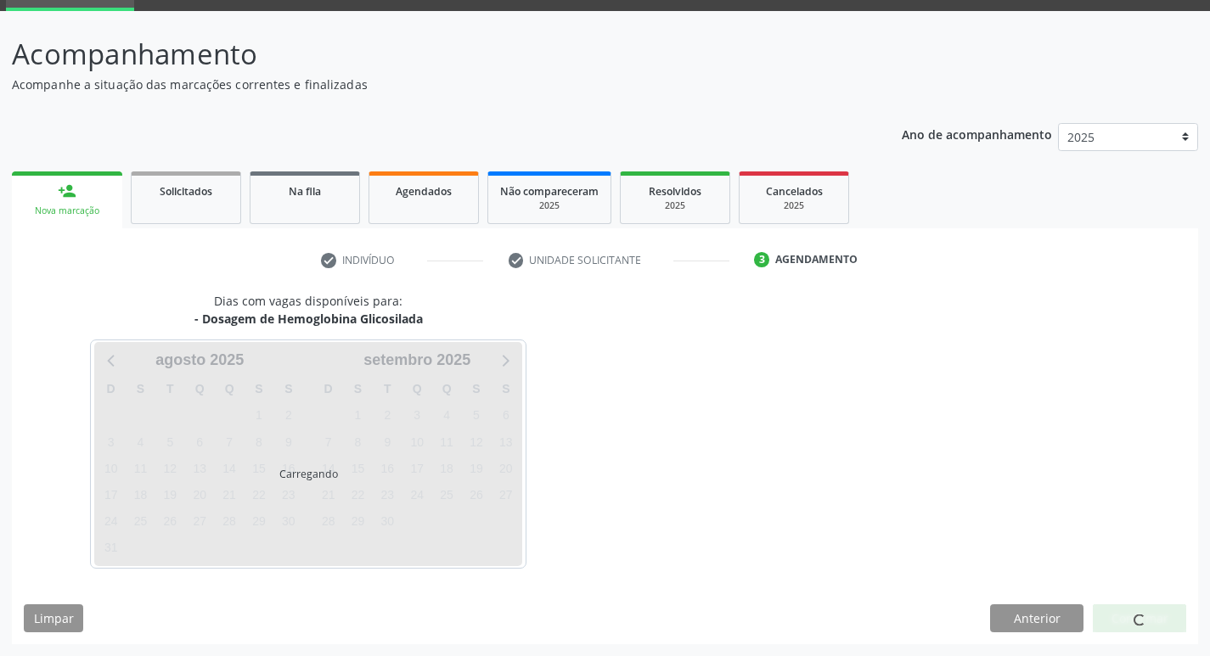
scroll to position [82, 0]
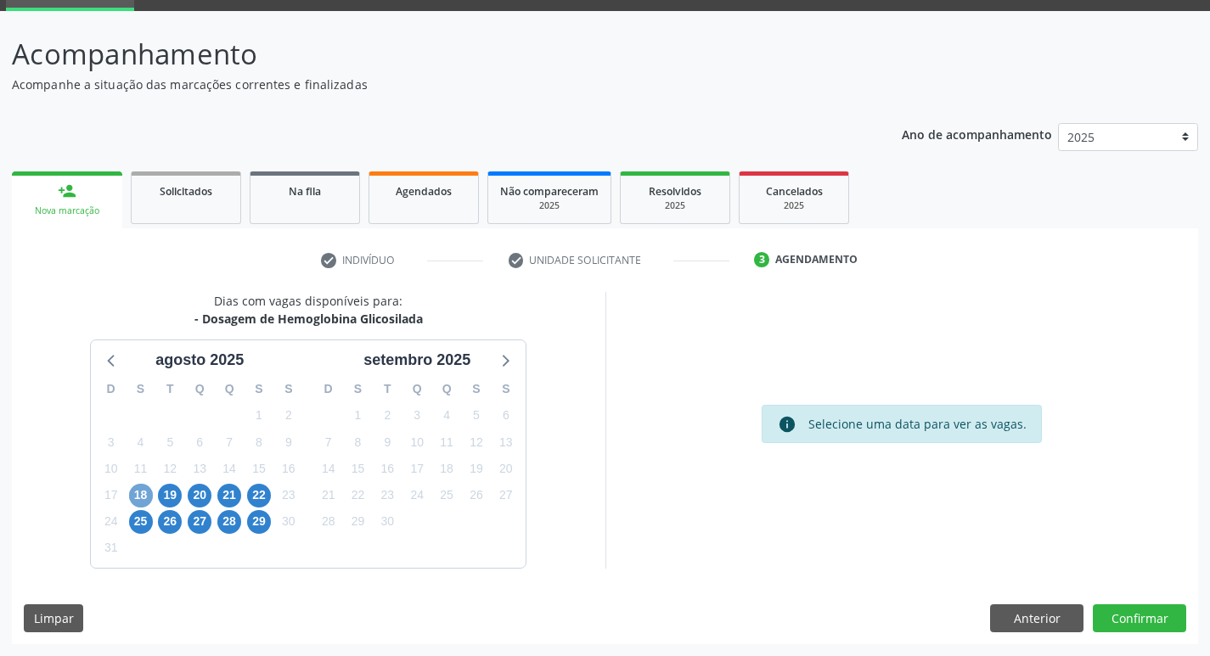
click at [149, 494] on span "18" at bounding box center [141, 496] width 24 height 24
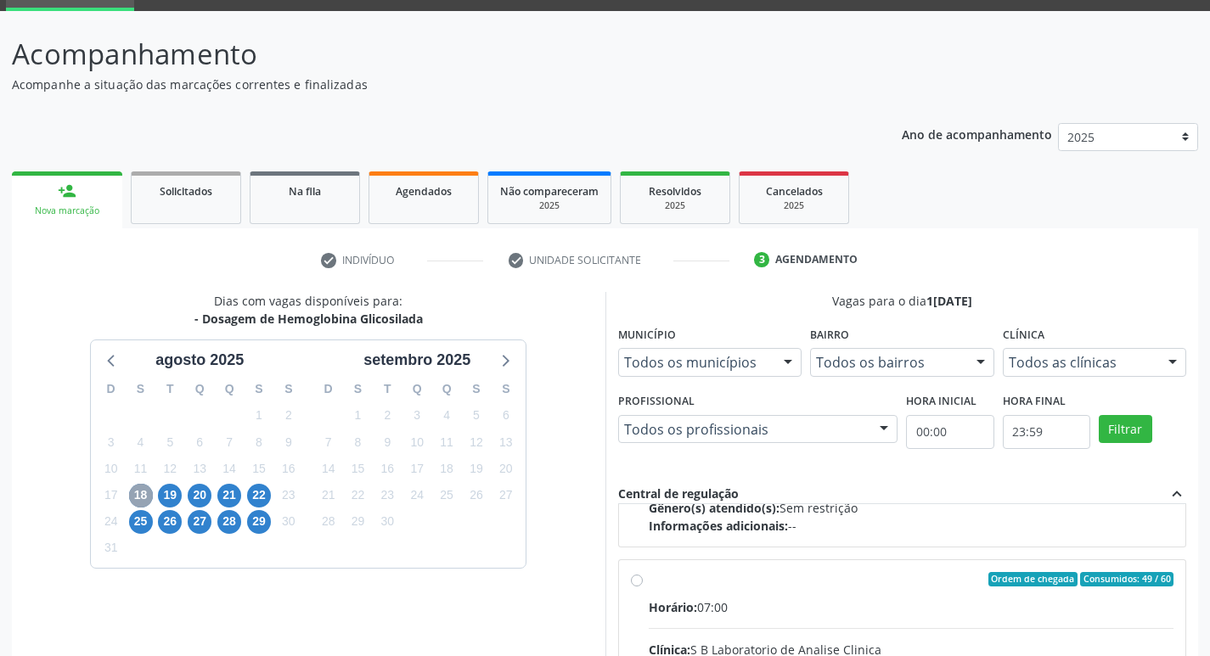
scroll to position [267, 0]
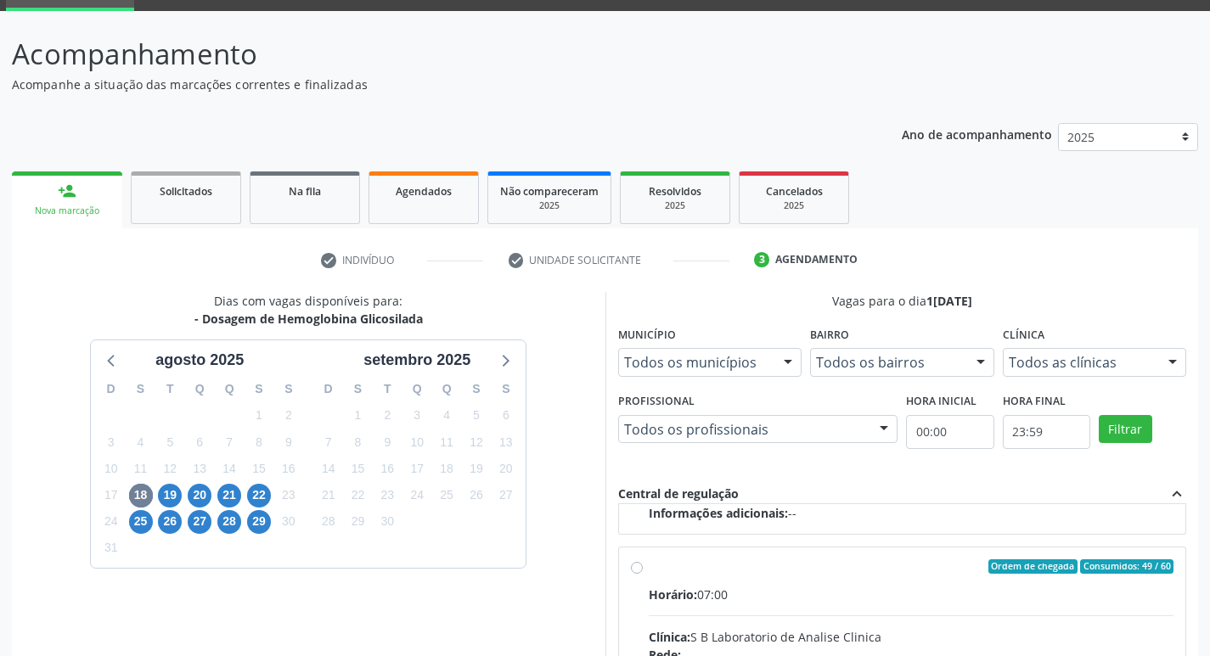
click at [634, 567] on input "Ordem de chegada Consumidos: 49 / 60 Horário: 07:00 Clínica: S B Laboratorio de…" at bounding box center [637, 566] width 12 height 15
radio input "true"
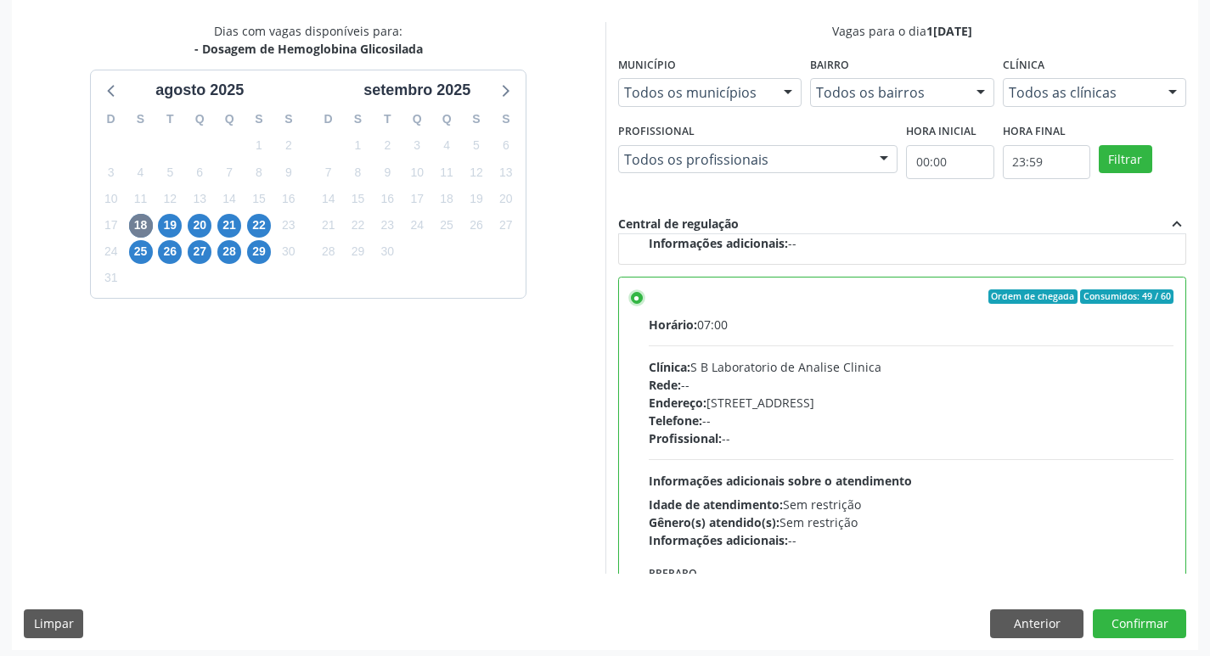
scroll to position [358, 0]
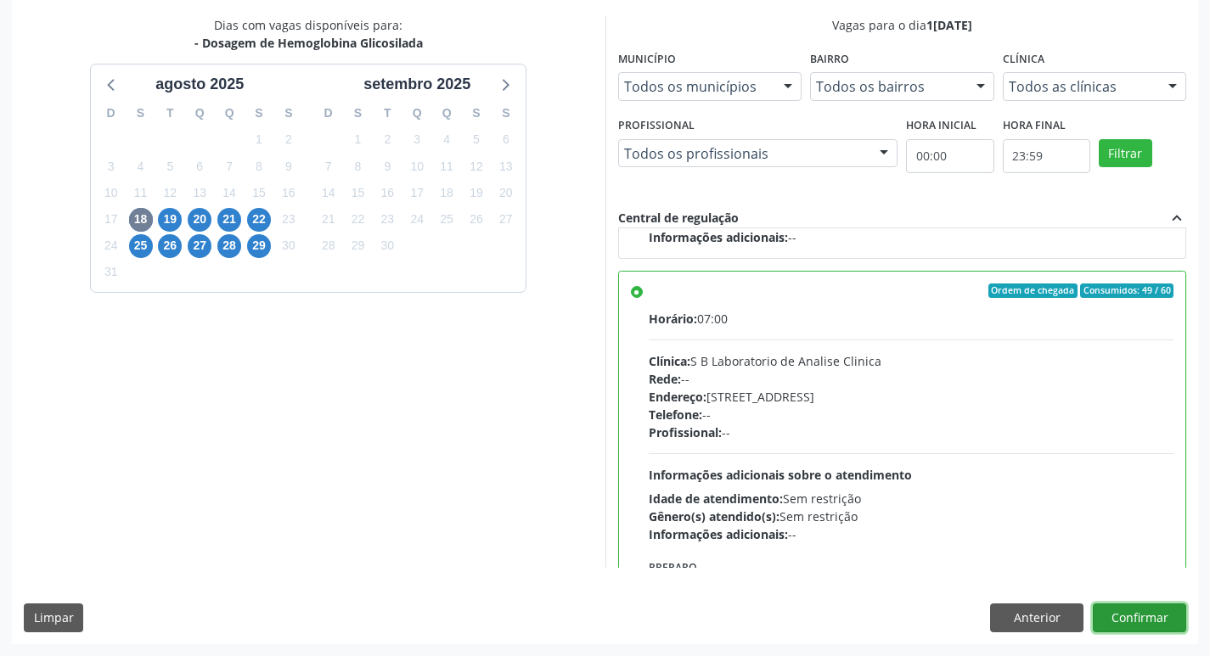
click at [1149, 617] on button "Confirmar" at bounding box center [1139, 618] width 93 height 29
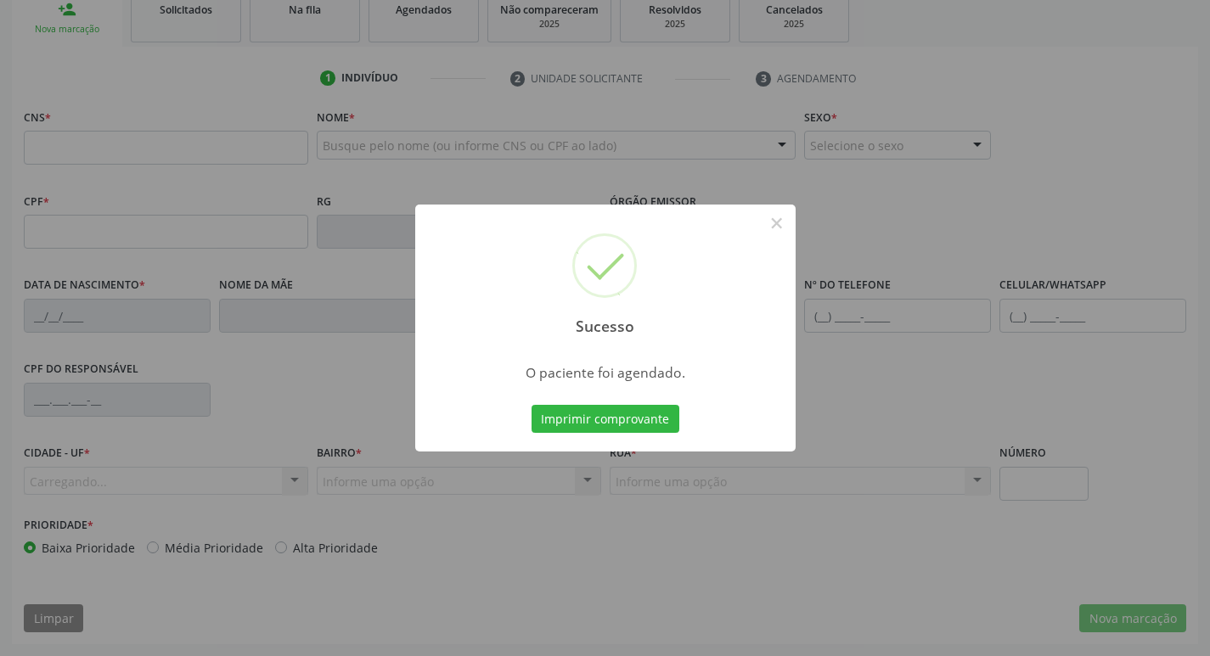
scroll to position [264, 0]
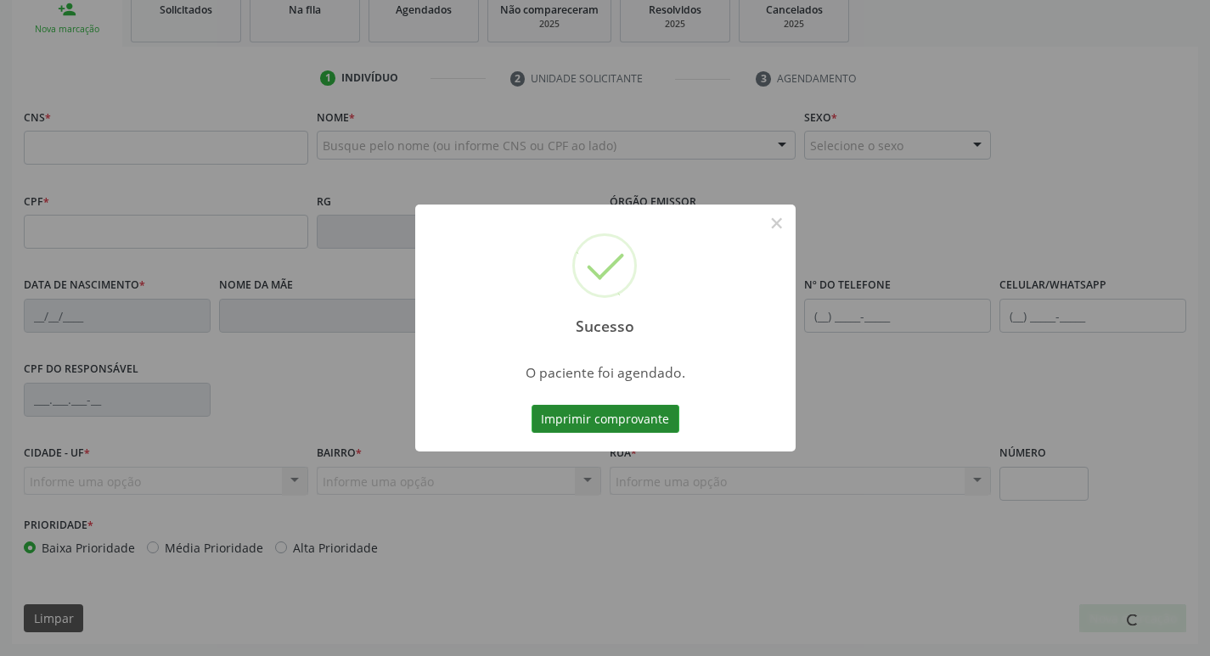
click at [595, 424] on button "Imprimir comprovante" at bounding box center [605, 419] width 148 height 29
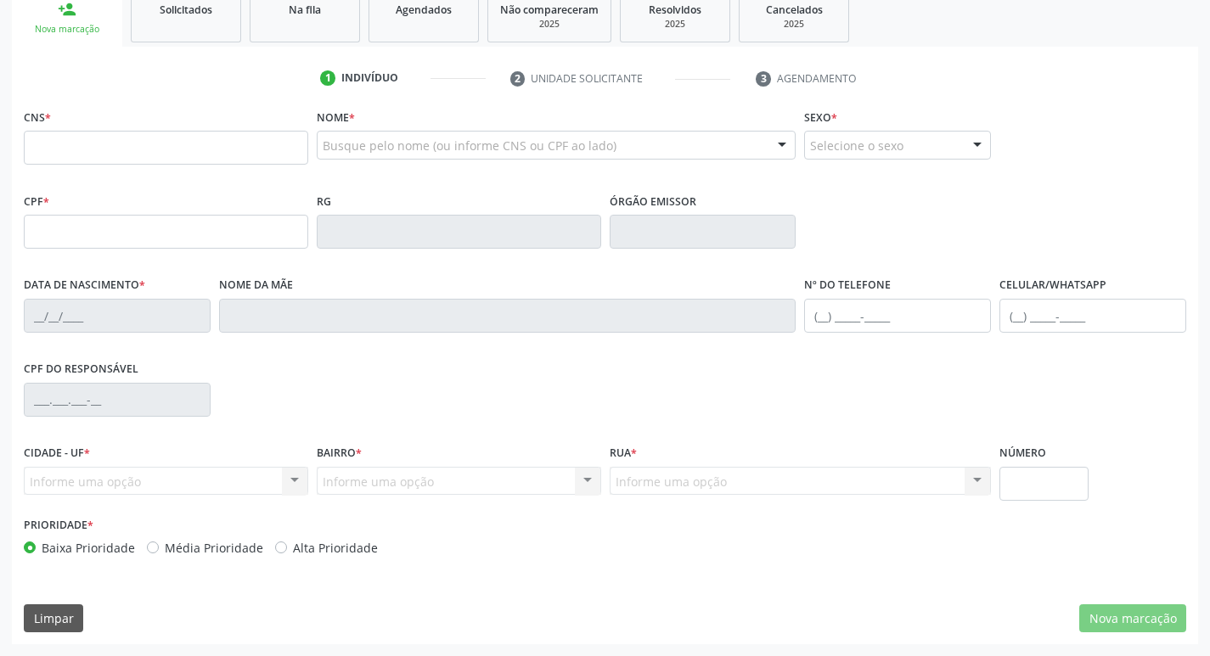
scroll to position [264, 0]
click at [208, 147] on input "text" at bounding box center [166, 148] width 284 height 34
type input "704 5033 5310 6513"
type input "537.172.608-04"
type input "[DATE]"
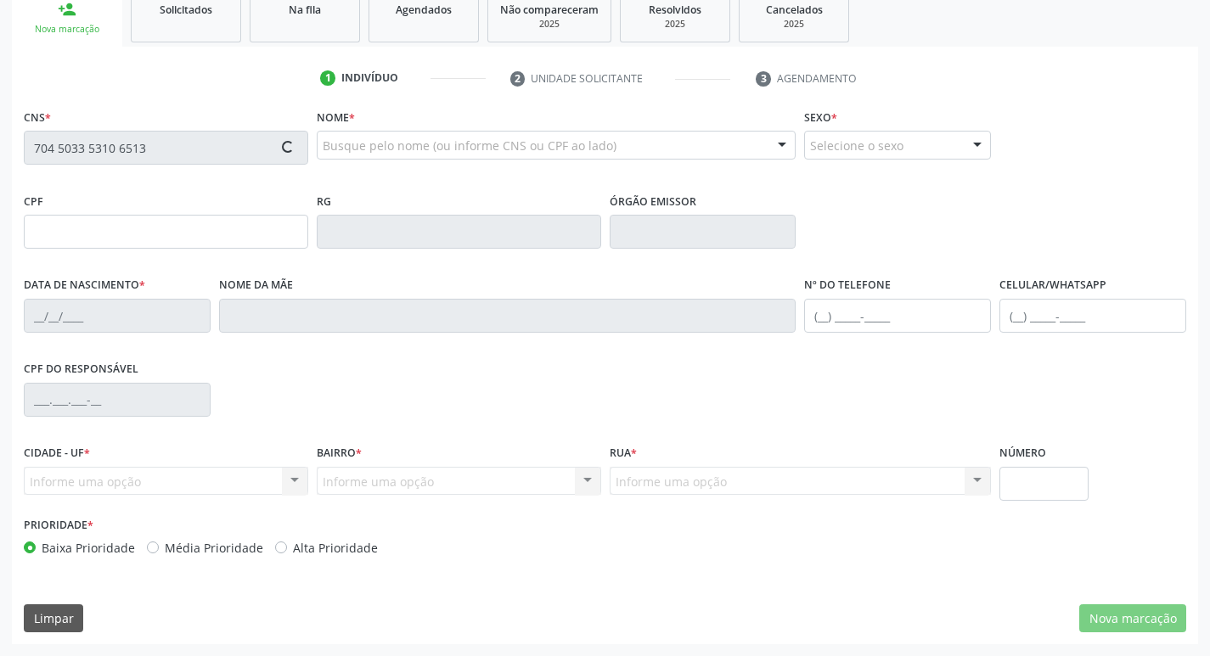
type input "[PERSON_NAME]"
type input "[PHONE_NUMBER]"
type input "361"
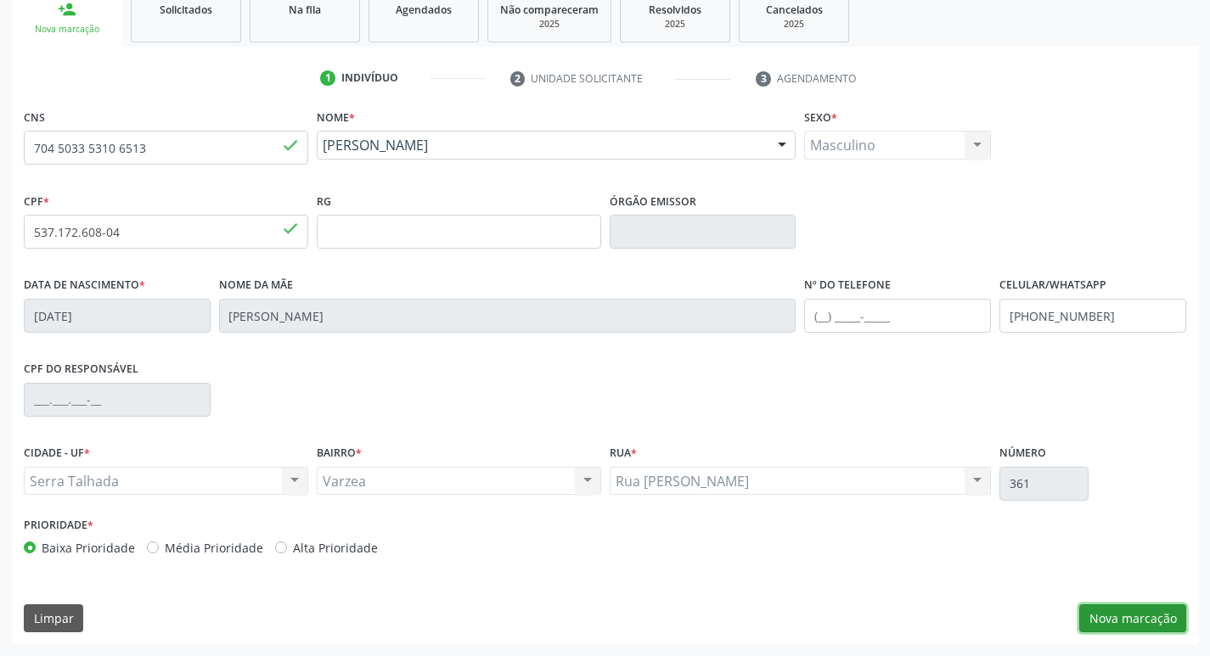
click at [1118, 606] on button "Nova marcação" at bounding box center [1132, 618] width 107 height 29
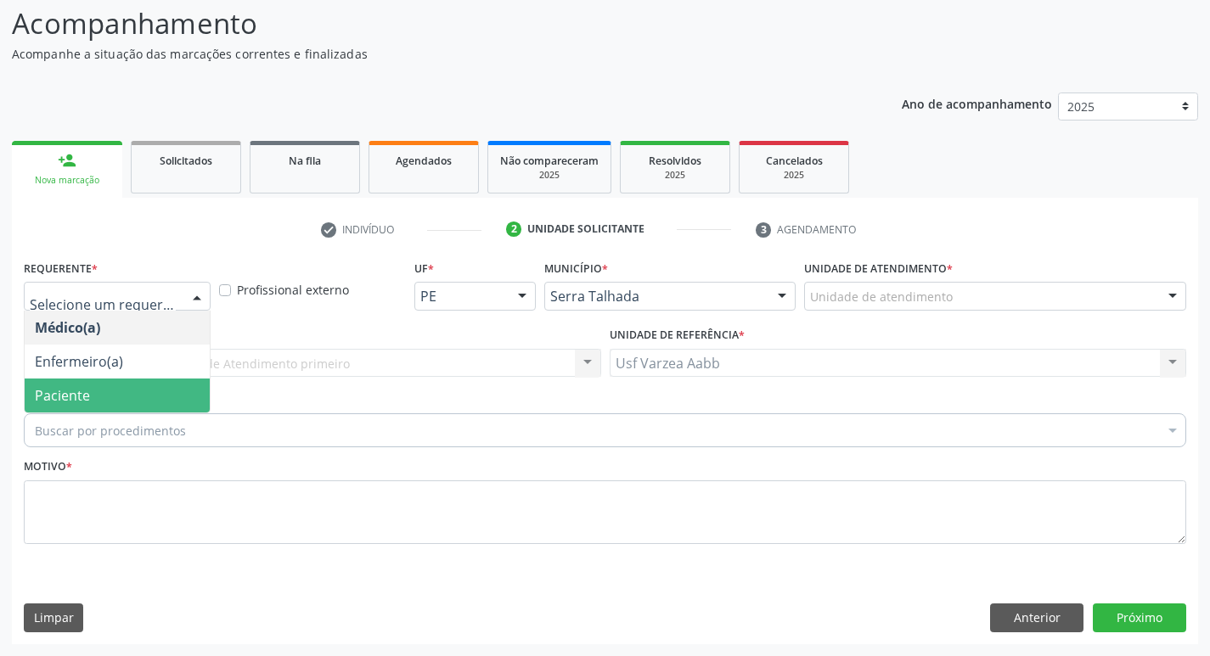
click at [131, 390] on span "Paciente" at bounding box center [117, 396] width 185 height 34
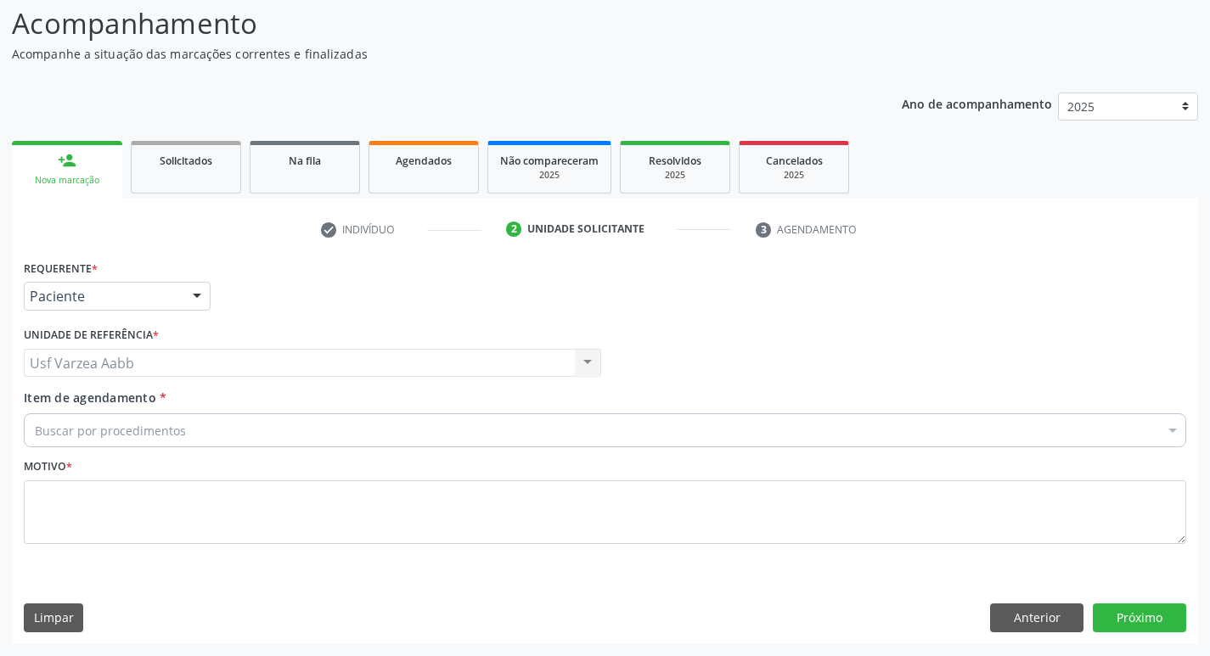
click at [143, 441] on div "Buscar por procedimentos" at bounding box center [605, 430] width 1162 height 34
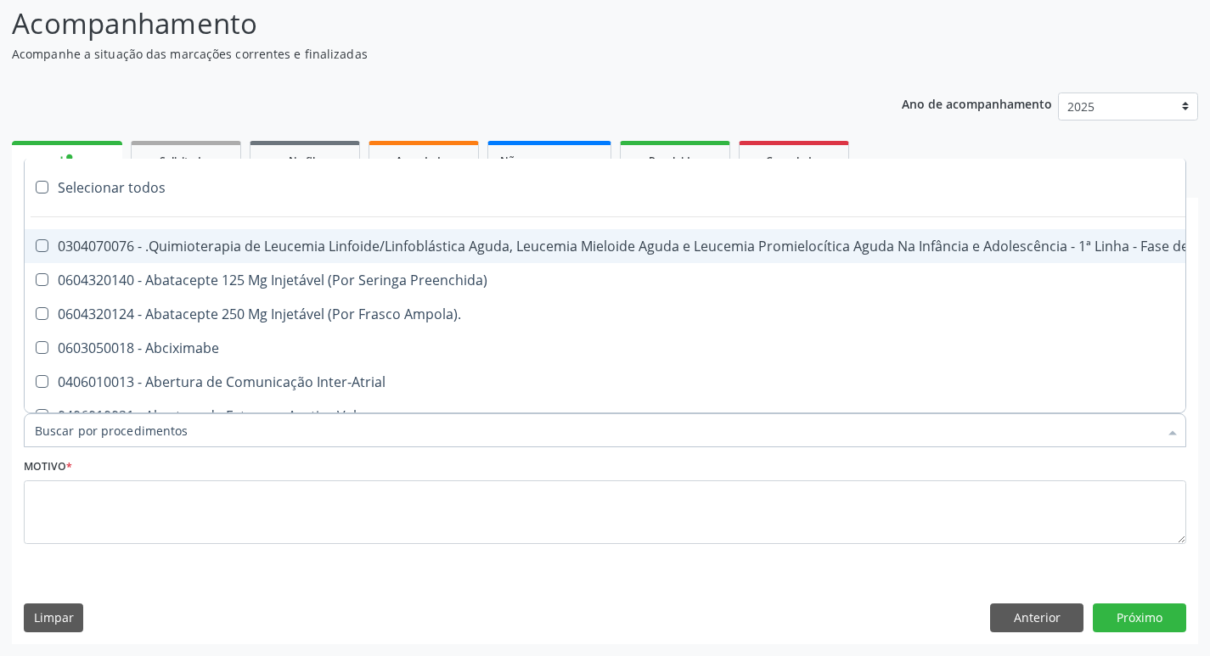
click at [137, 435] on input "Item de agendamento *" at bounding box center [596, 430] width 1123 height 34
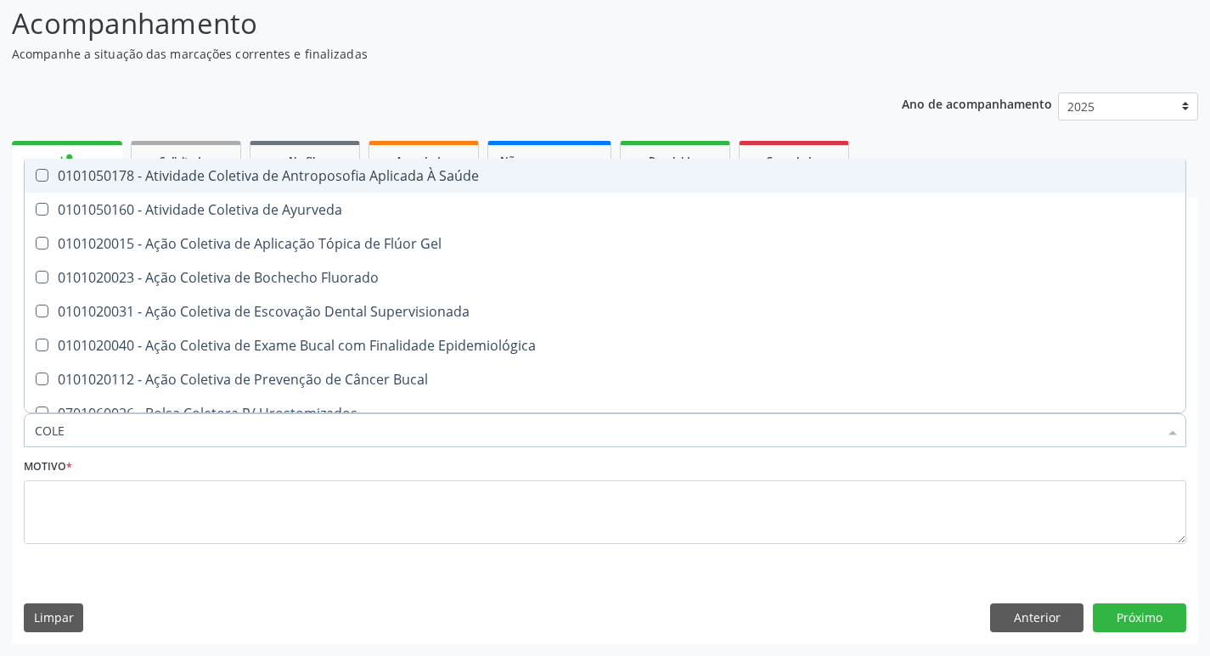
type input "COLES"
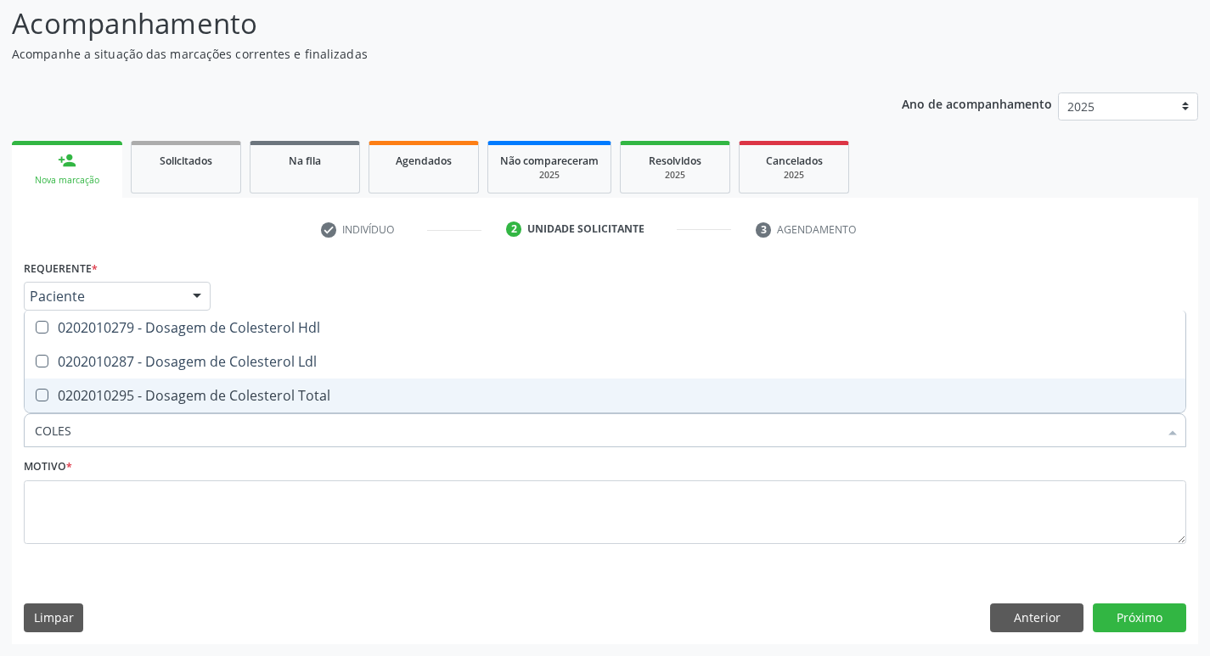
click at [161, 389] on div "0202010295 - Dosagem de Colesterol Total" at bounding box center [605, 396] width 1140 height 14
checkbox Total "true"
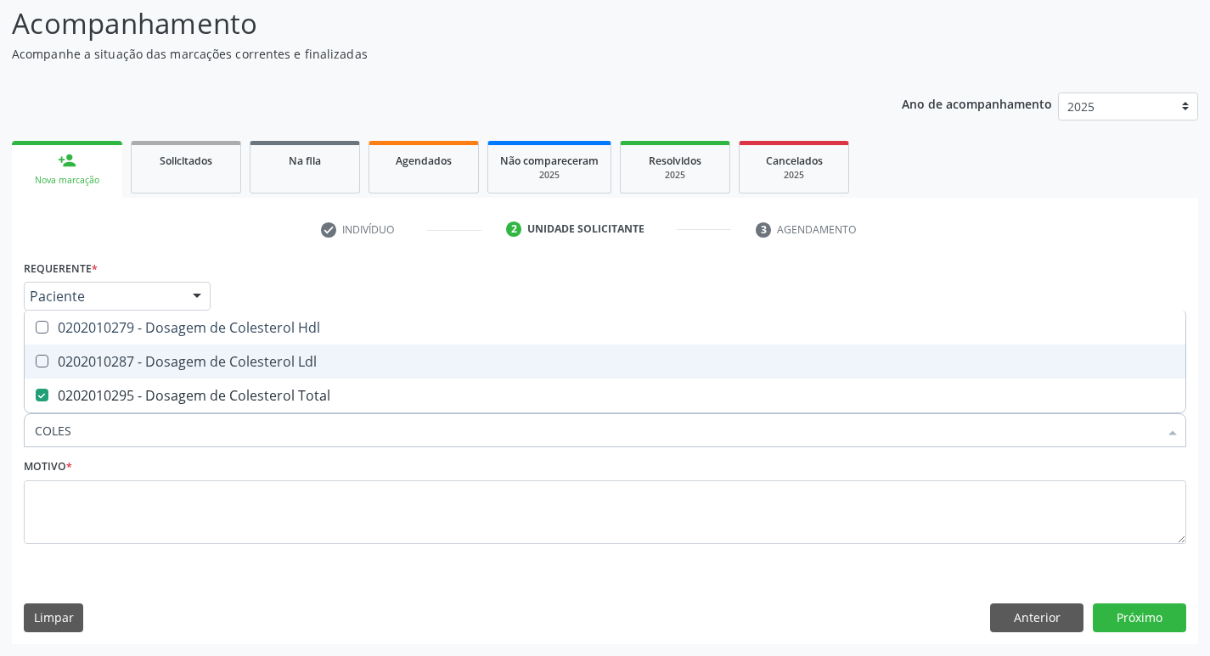
drag, startPoint x: 162, startPoint y: 360, endPoint x: 164, endPoint y: 351, distance: 9.5
click at [163, 357] on div "0202010287 - Dosagem de Colesterol Ldl" at bounding box center [605, 362] width 1140 height 14
checkbox Ldl "true"
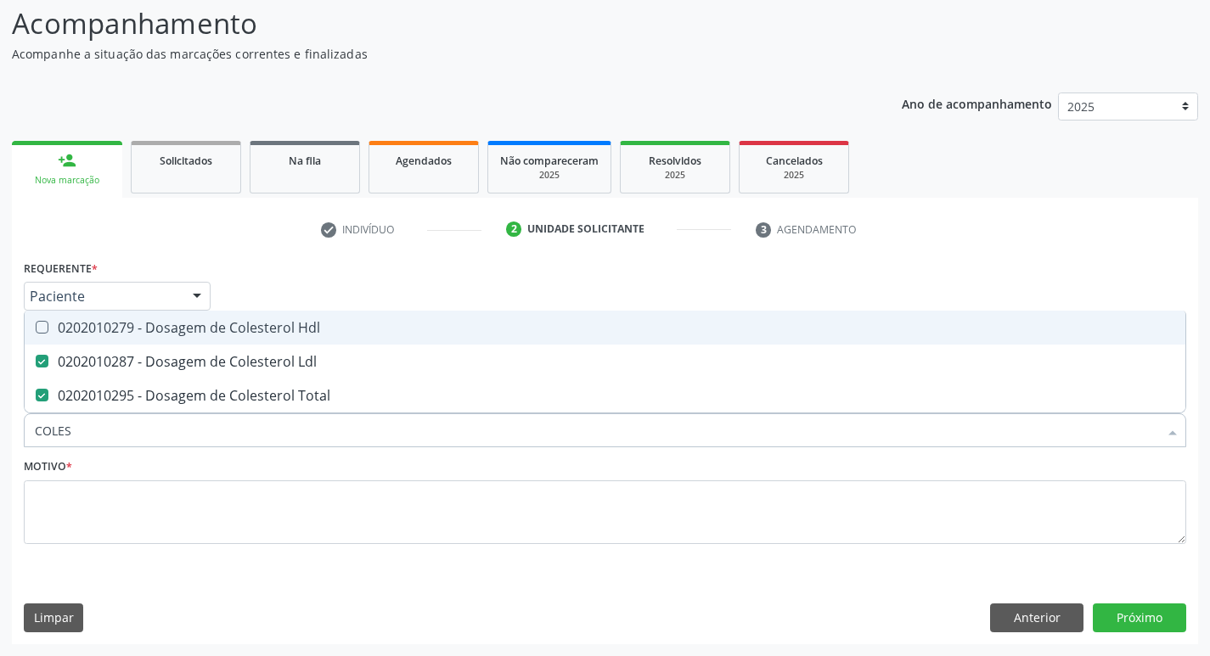
click at [165, 330] on div "0202010279 - Dosagem de Colesterol Hdl" at bounding box center [605, 328] width 1140 height 14
checkbox Hdl "true"
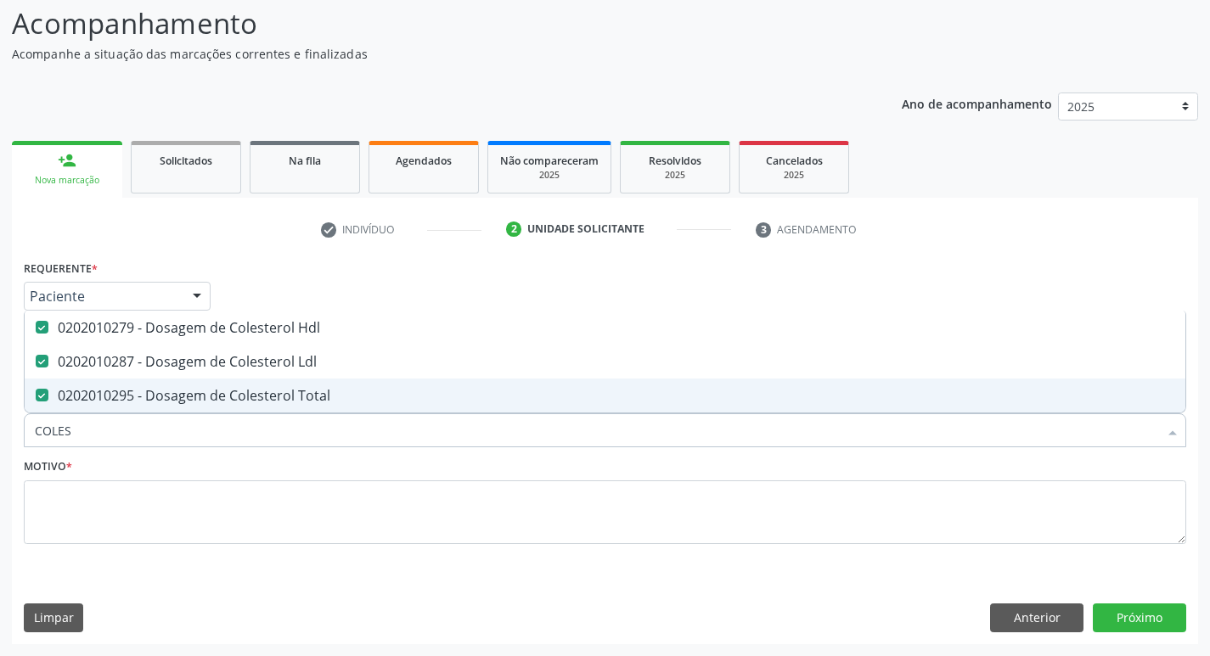
click at [149, 430] on input "COLES" at bounding box center [596, 430] width 1123 height 34
type input "CR"
checkbox Hdl "false"
checkbox Ldl "false"
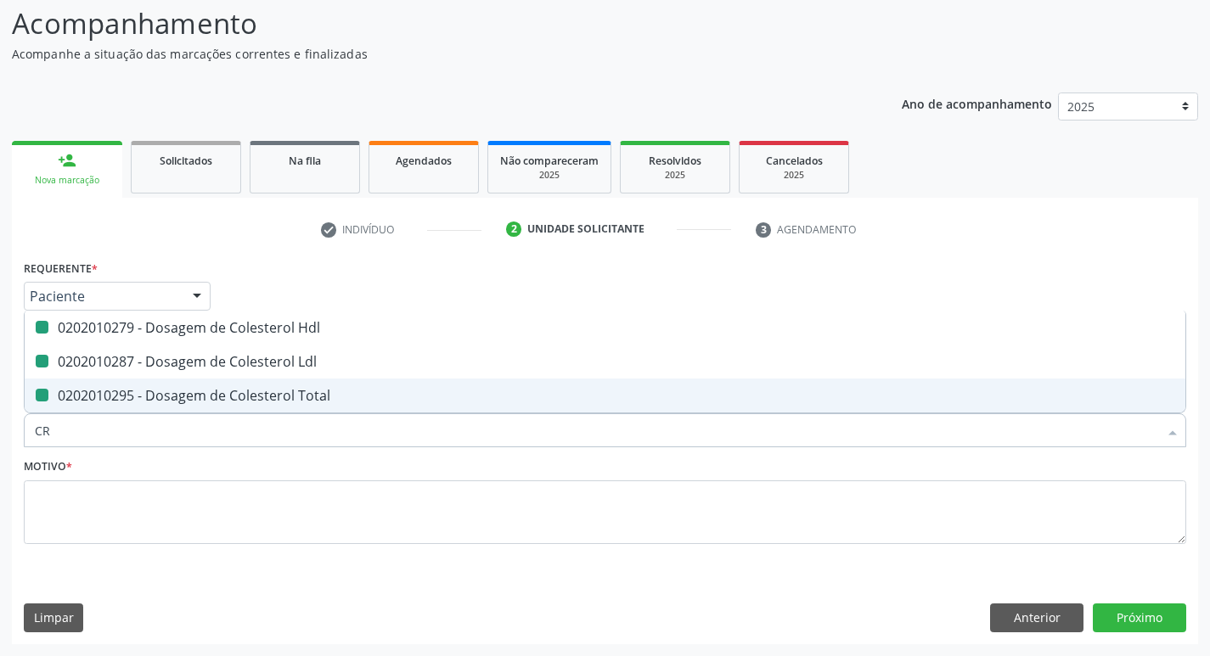
checkbox Total "false"
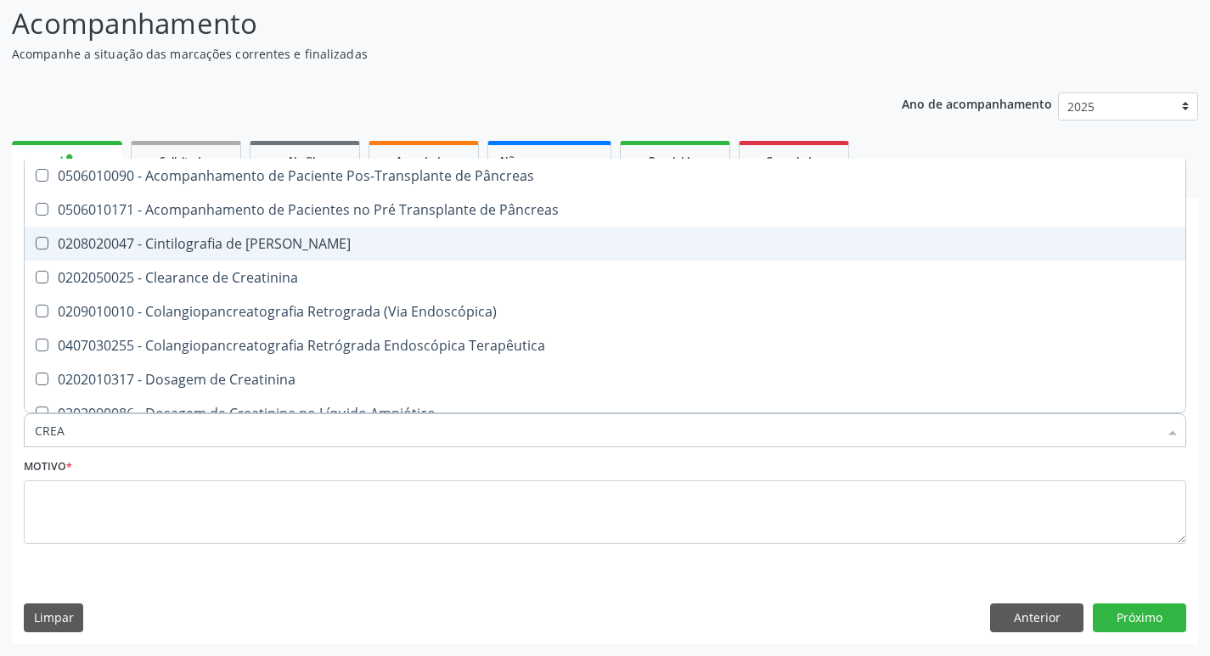
type input "CREAT"
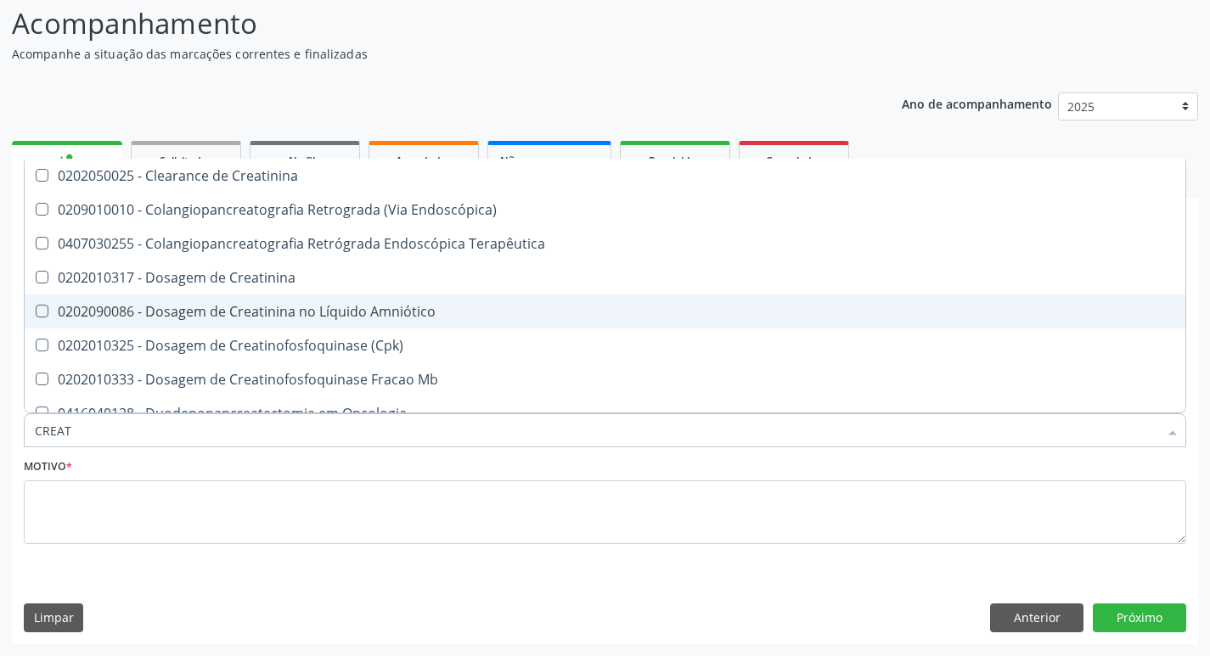
click at [268, 295] on span "0202090086 - Dosagem de Creatinina no Líquido Amniótico" at bounding box center [605, 312] width 1160 height 34
checkbox Amniótico "false"
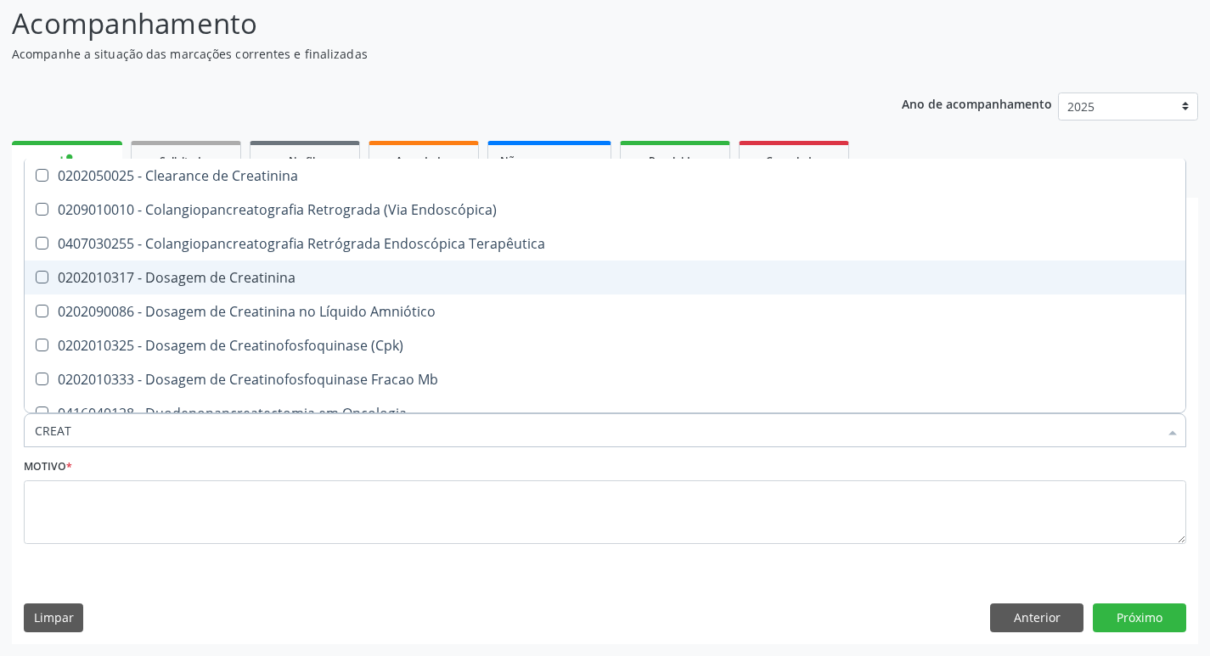
click at [279, 271] on div "0202010317 - Dosagem de Creatinina" at bounding box center [605, 278] width 1140 height 14
checkbox Creatinina "true"
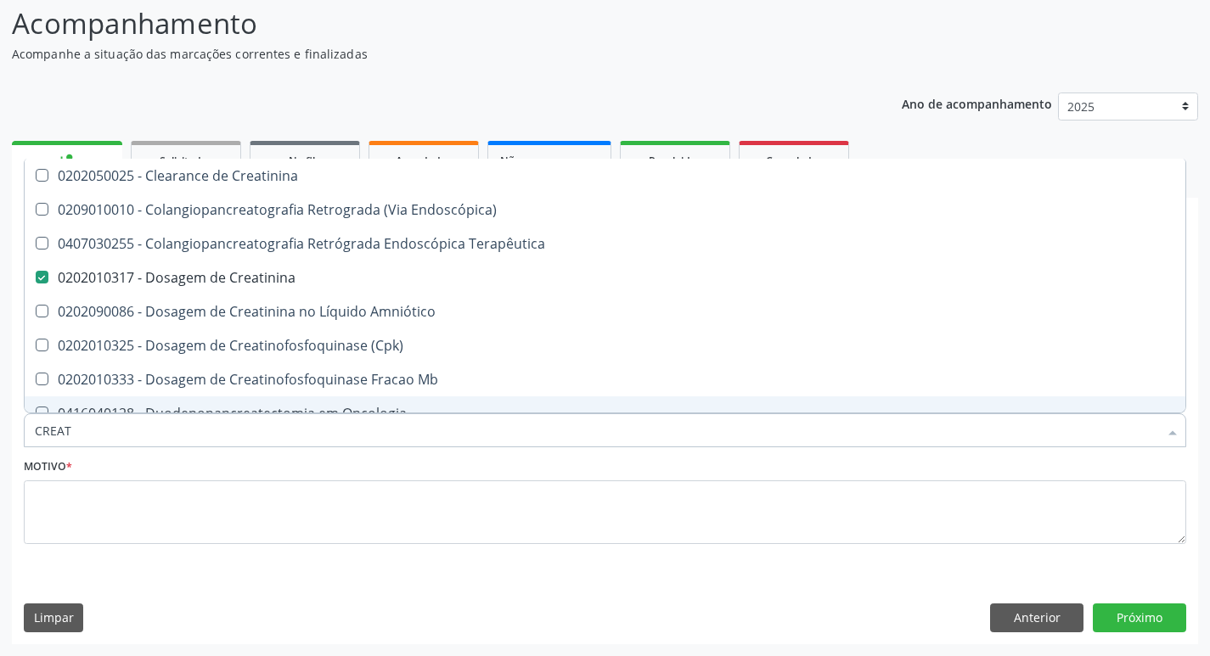
click at [139, 436] on input "CREAT" at bounding box center [596, 430] width 1123 height 34
type input "TR"
checkbox Creatinina "false"
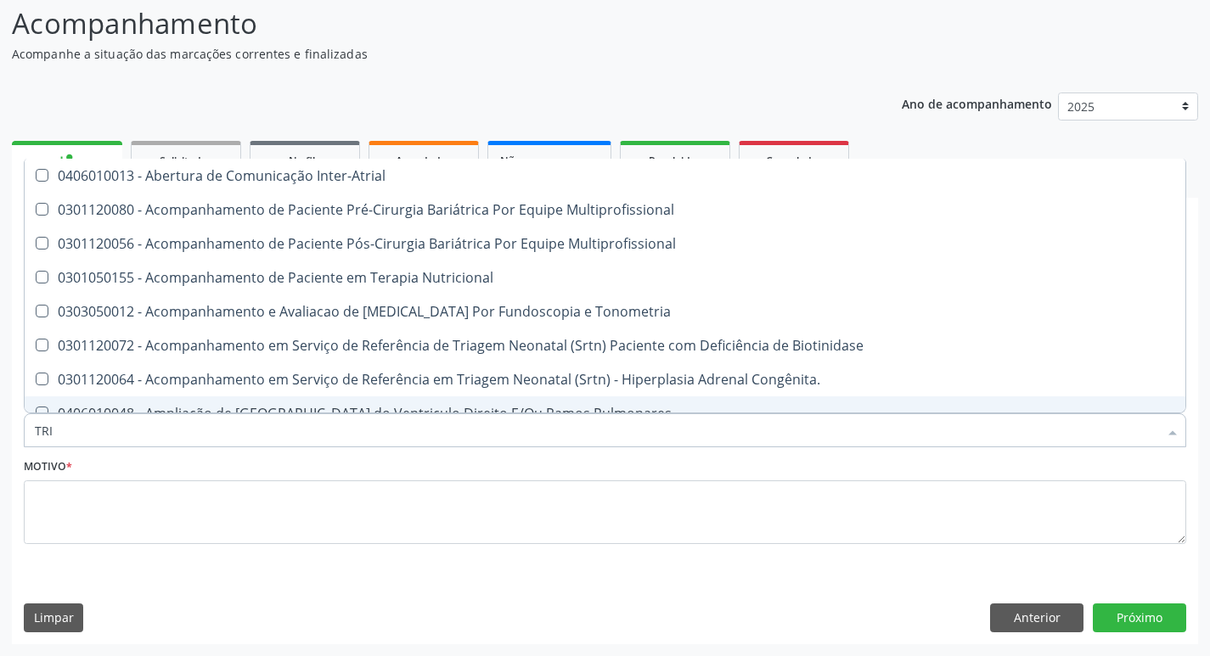
type input "TRIG"
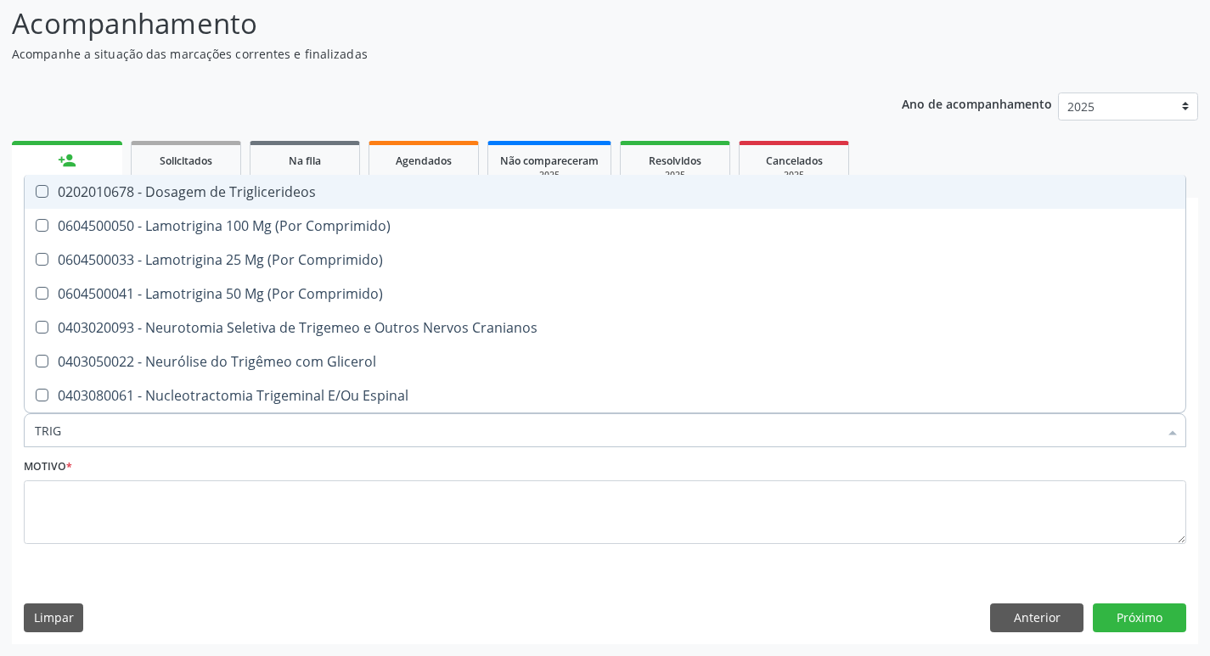
click at [273, 187] on div "0202010678 - Dosagem de Triglicerideos" at bounding box center [605, 192] width 1140 height 14
checkbox Triglicerideos "true"
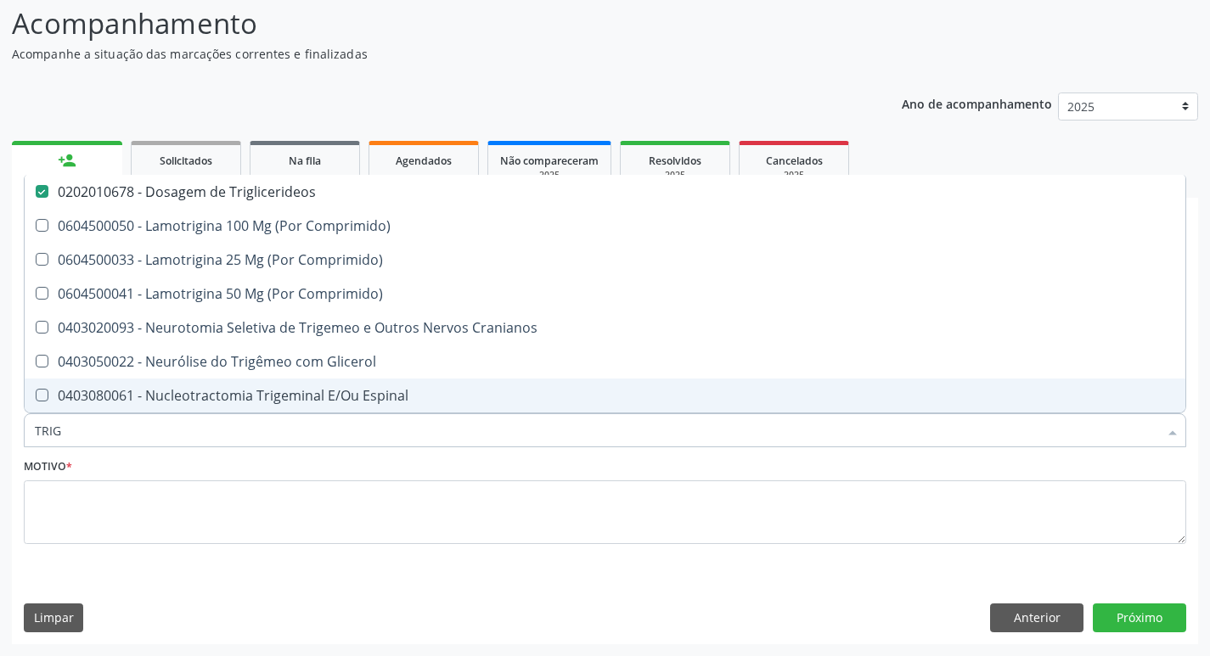
click at [180, 436] on input "TRIG" at bounding box center [596, 430] width 1123 height 34
type input "G"
checkbox Triglicerideos "false"
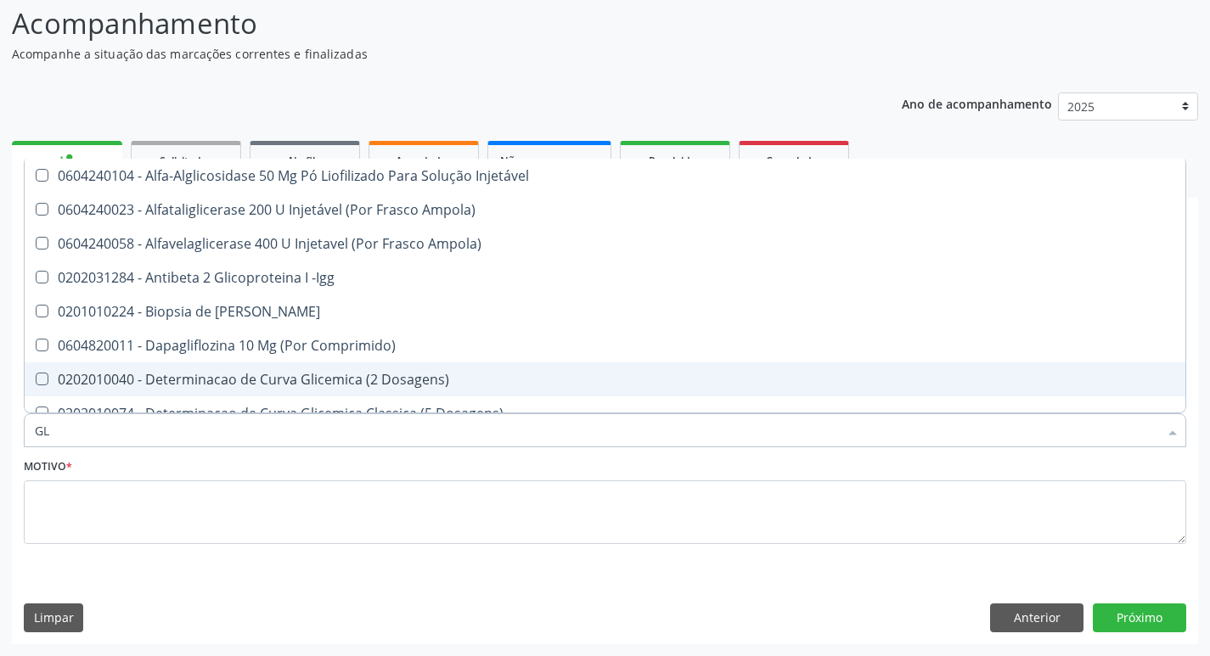
type input "GLI"
checkbox Triglicerideos "true"
type input "GLIC"
checkbox Derrames "true"
checkbox Triglicerideos "false"
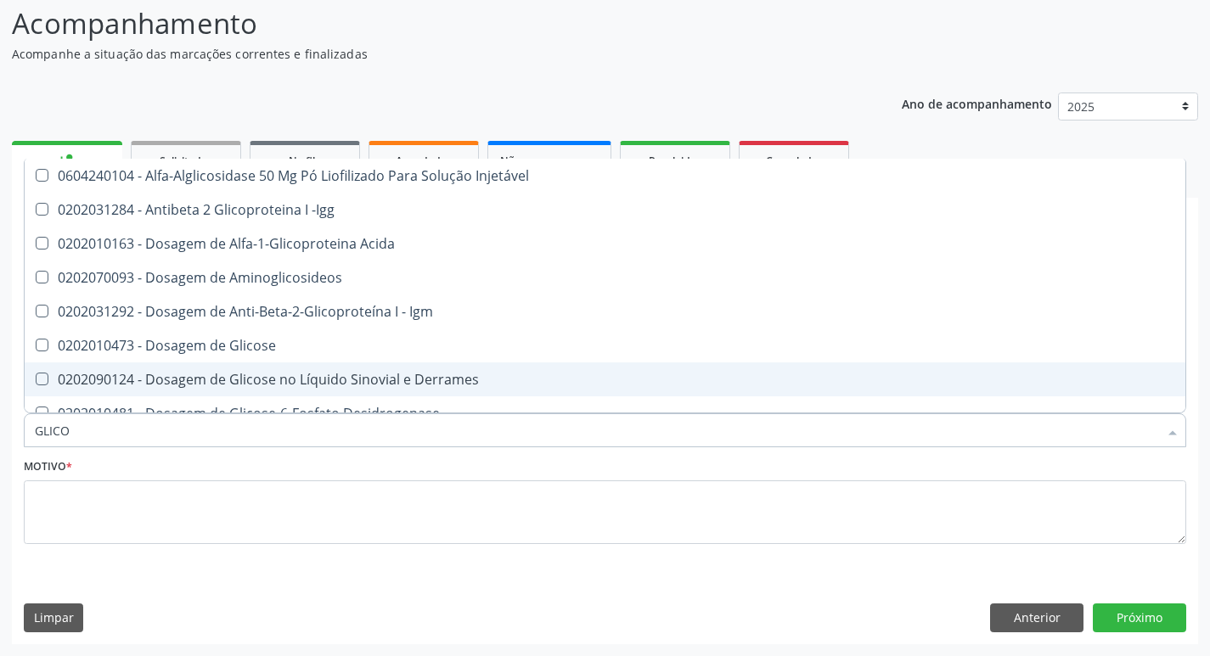
type input "GLICOS"
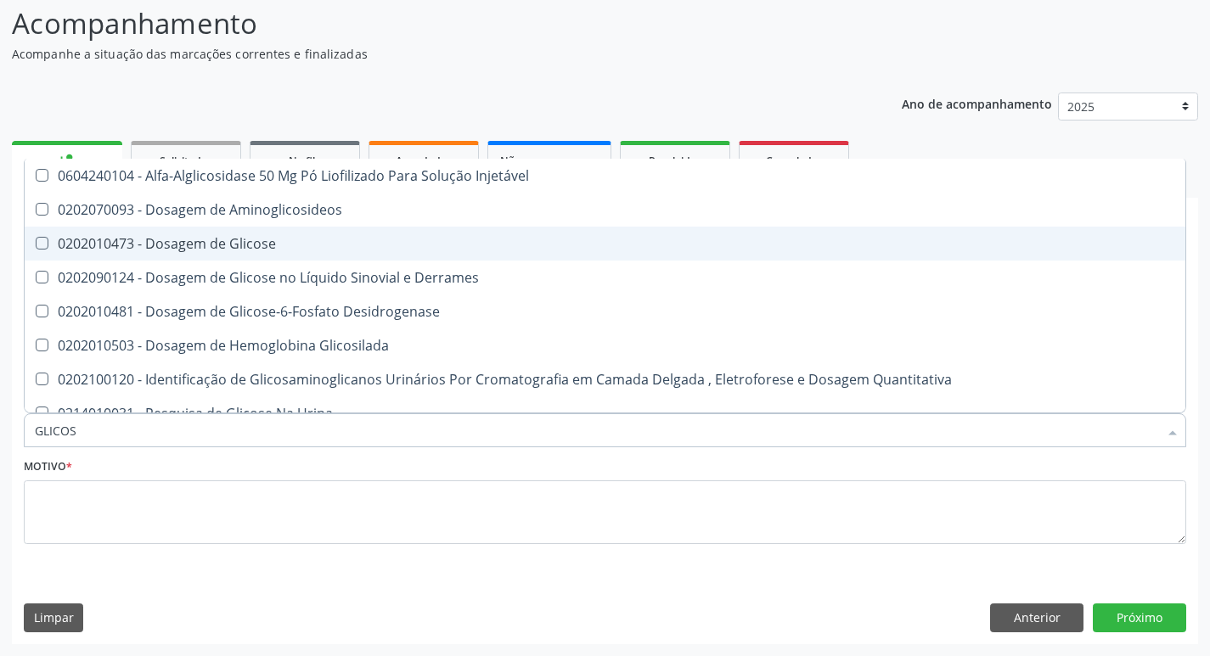
click at [222, 241] on div "0202010473 - Dosagem de Glicose" at bounding box center [605, 244] width 1140 height 14
checkbox Glicose "true"
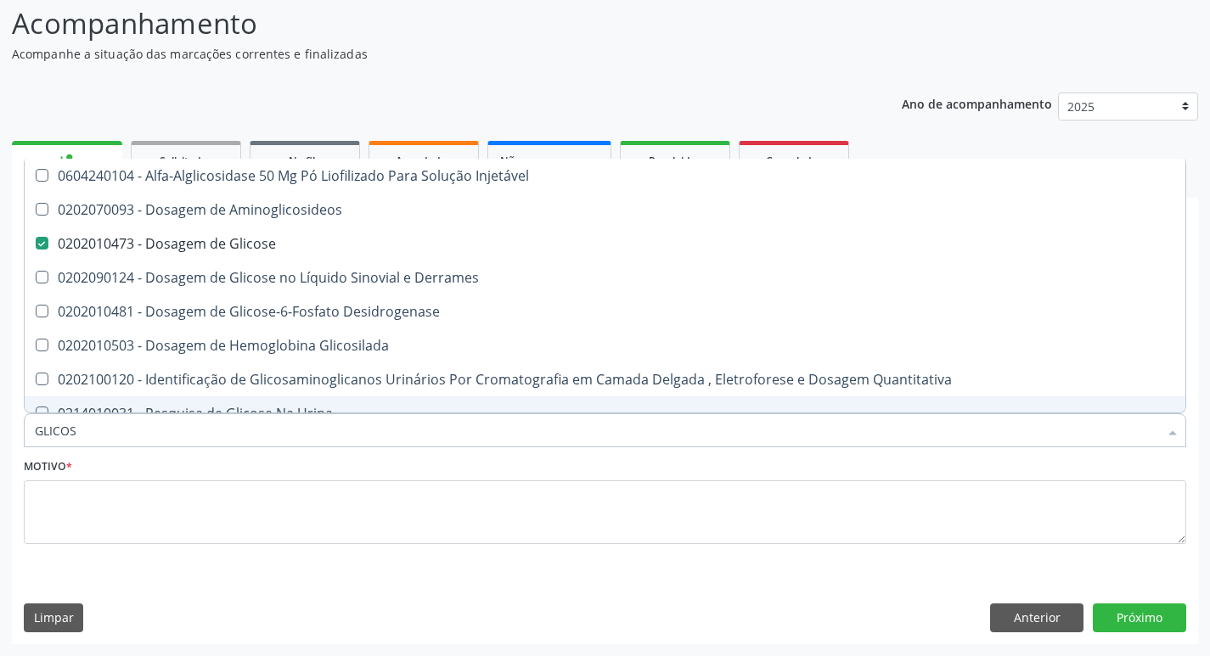
click at [119, 442] on input "GLICOS" at bounding box center [596, 430] width 1123 height 34
type input "H"
checkbox Glicose "false"
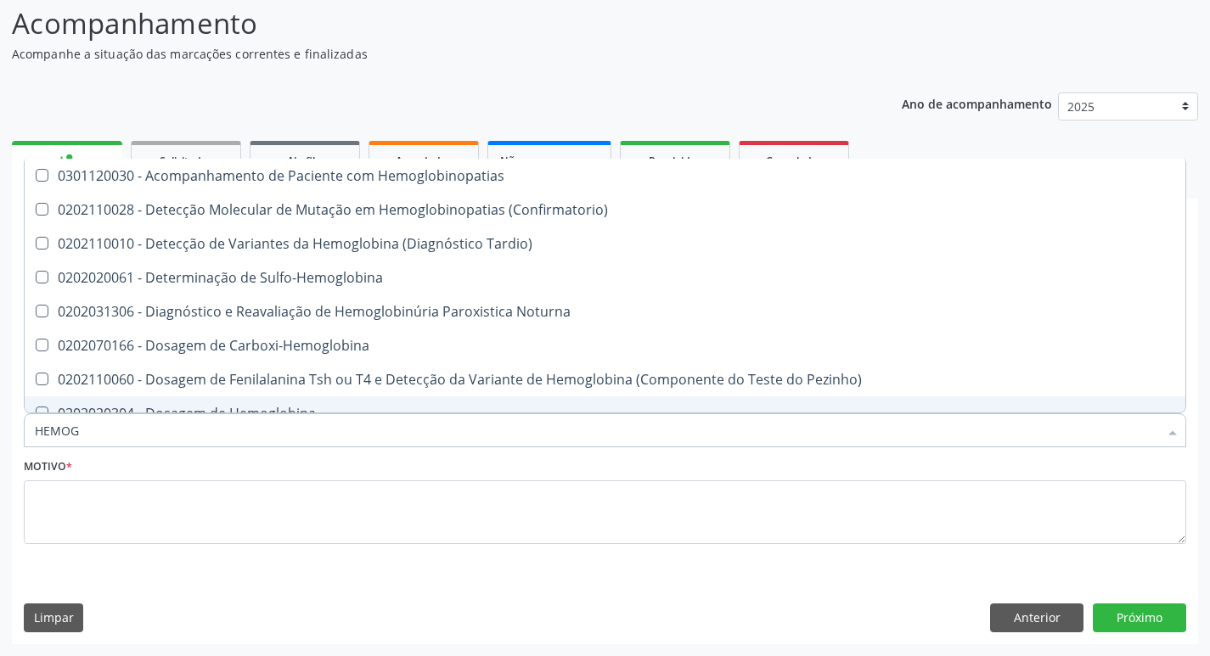
type input "HEMOGR"
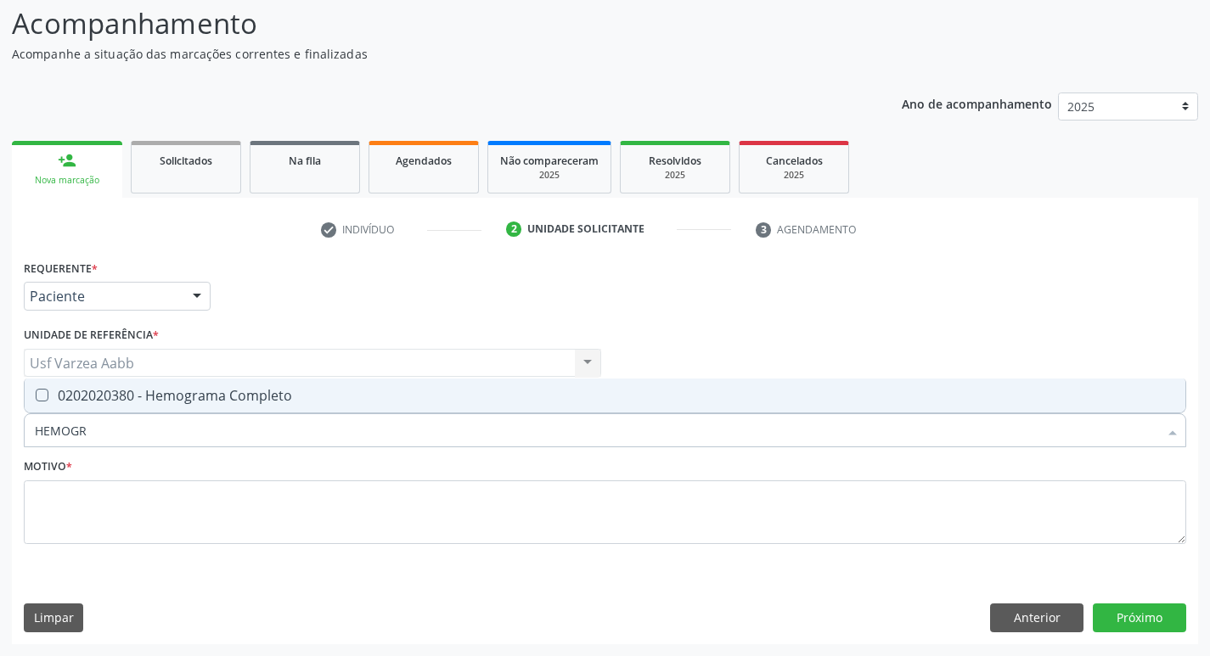
click at [130, 412] on span "0202020380 - Hemograma Completo" at bounding box center [605, 396] width 1160 height 34
checkbox Completo "true"
click at [131, 442] on input "HEMOGR" at bounding box center [596, 430] width 1123 height 34
type input "U"
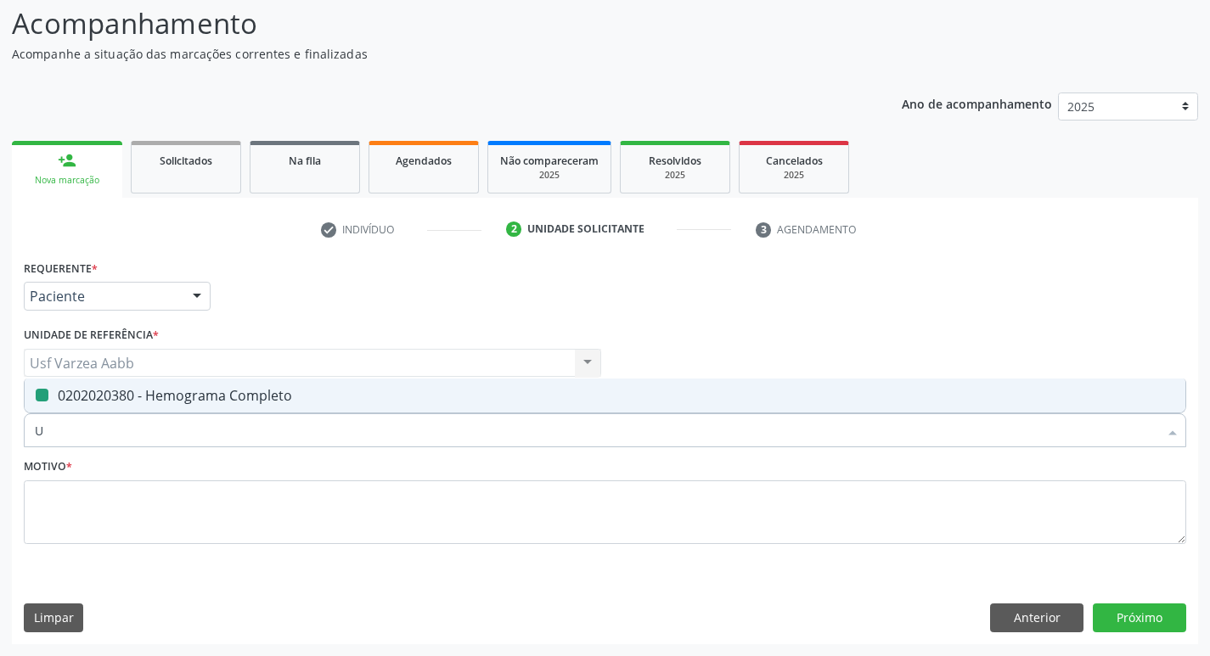
checkbox Completo "false"
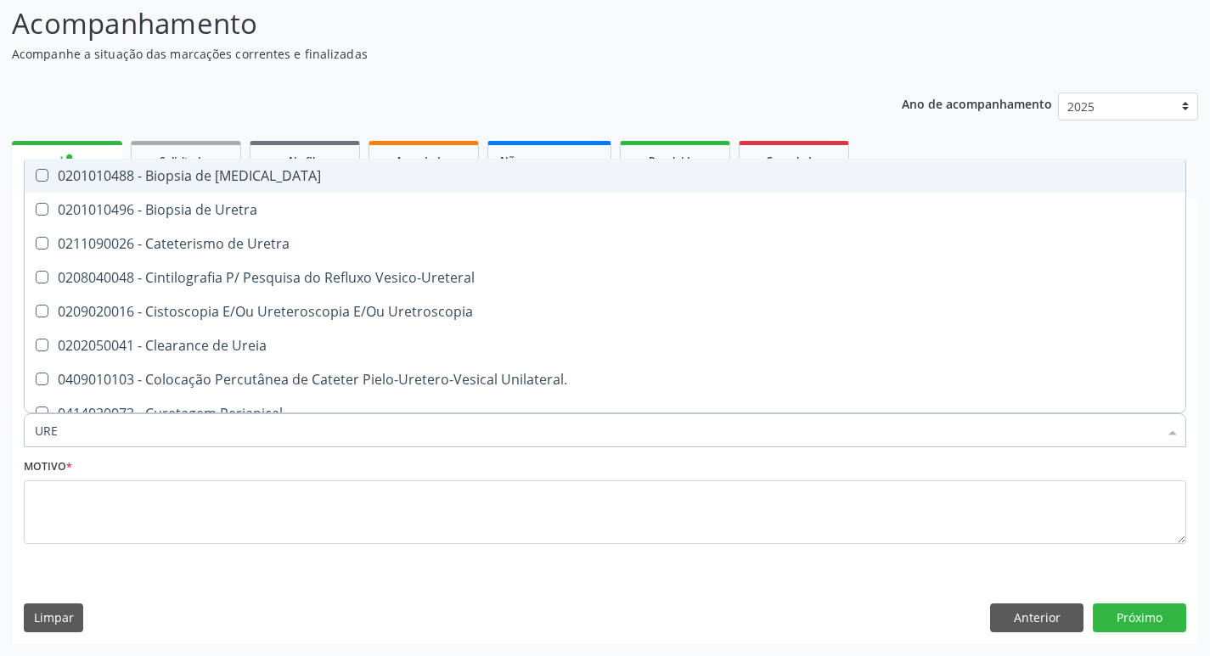
type input "UREI"
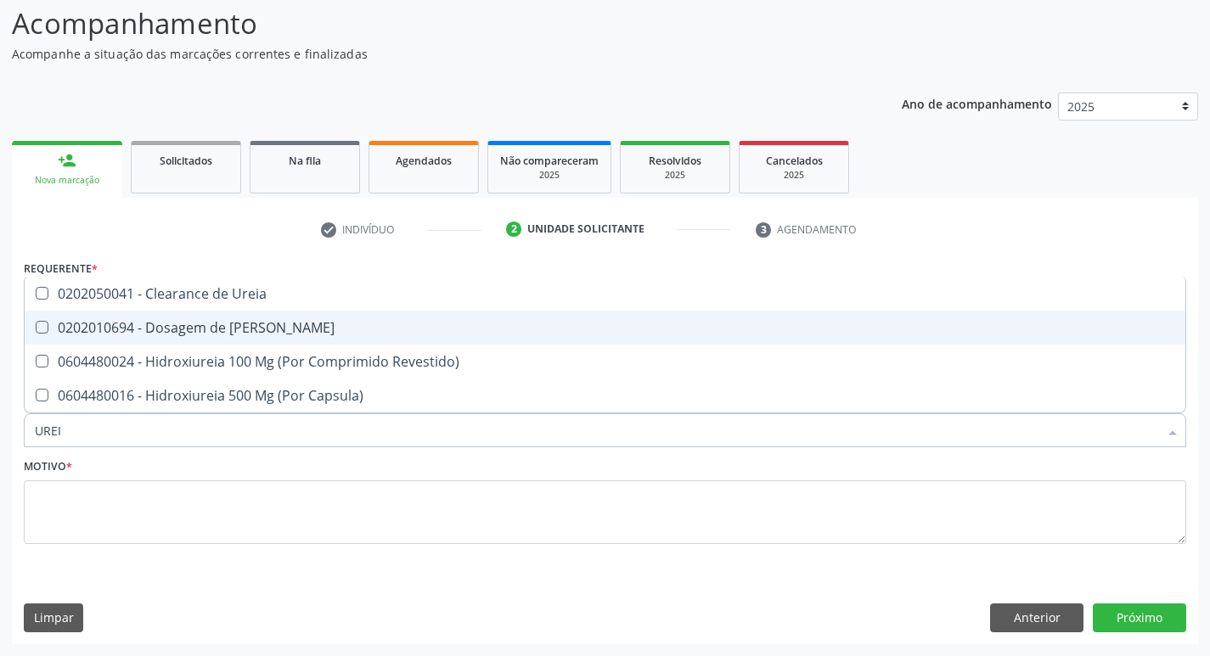
click at [217, 325] on div "0202010694 - Dosagem de [PERSON_NAME]" at bounding box center [605, 328] width 1140 height 14
checkbox Ureia "true"
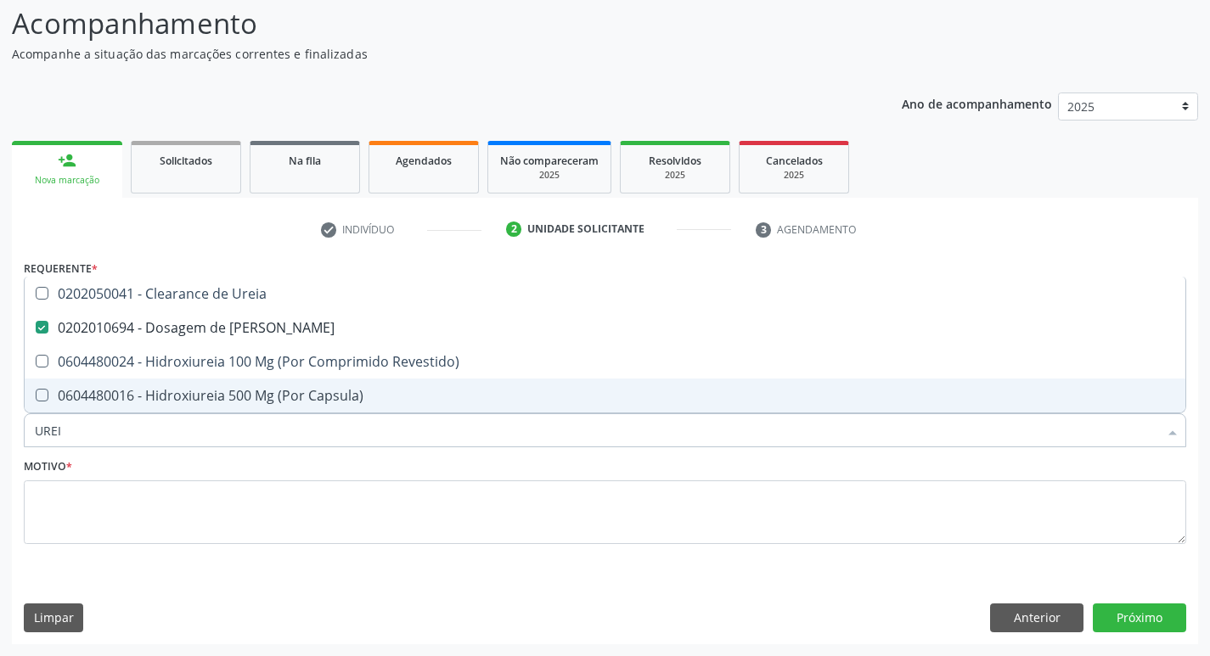
click at [203, 429] on input "UREI" at bounding box center [596, 430] width 1123 height 34
type input "CR"
checkbox Ureia "false"
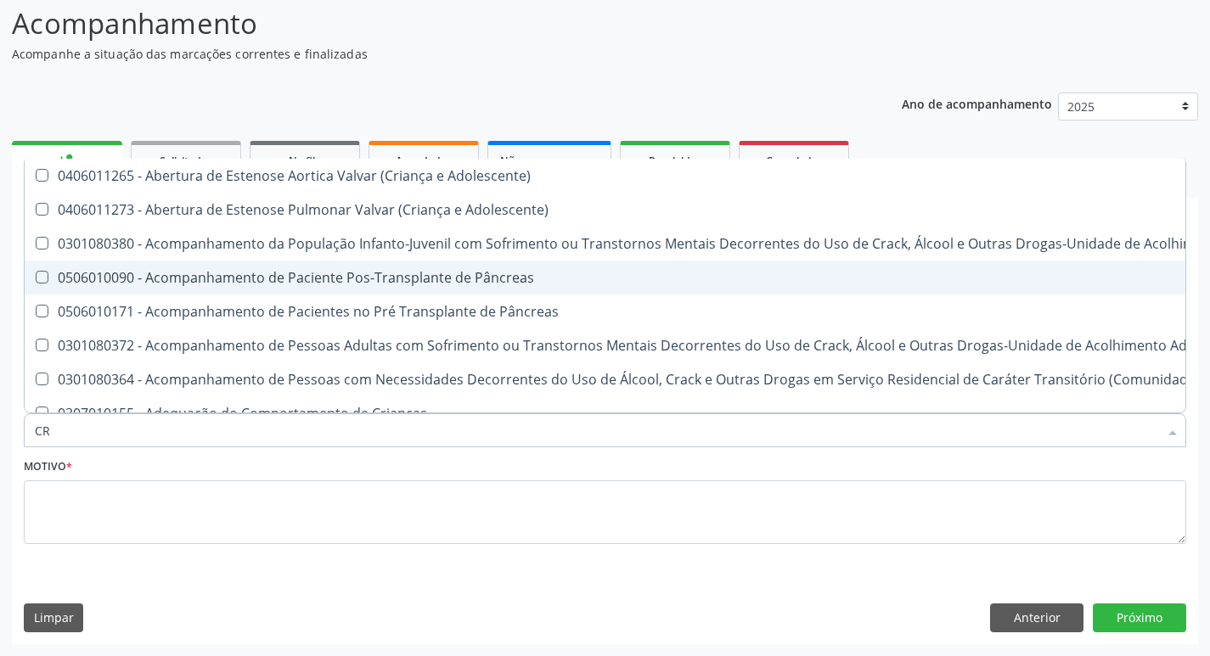
type input "CRE"
checkbox Crâniofacial "true"
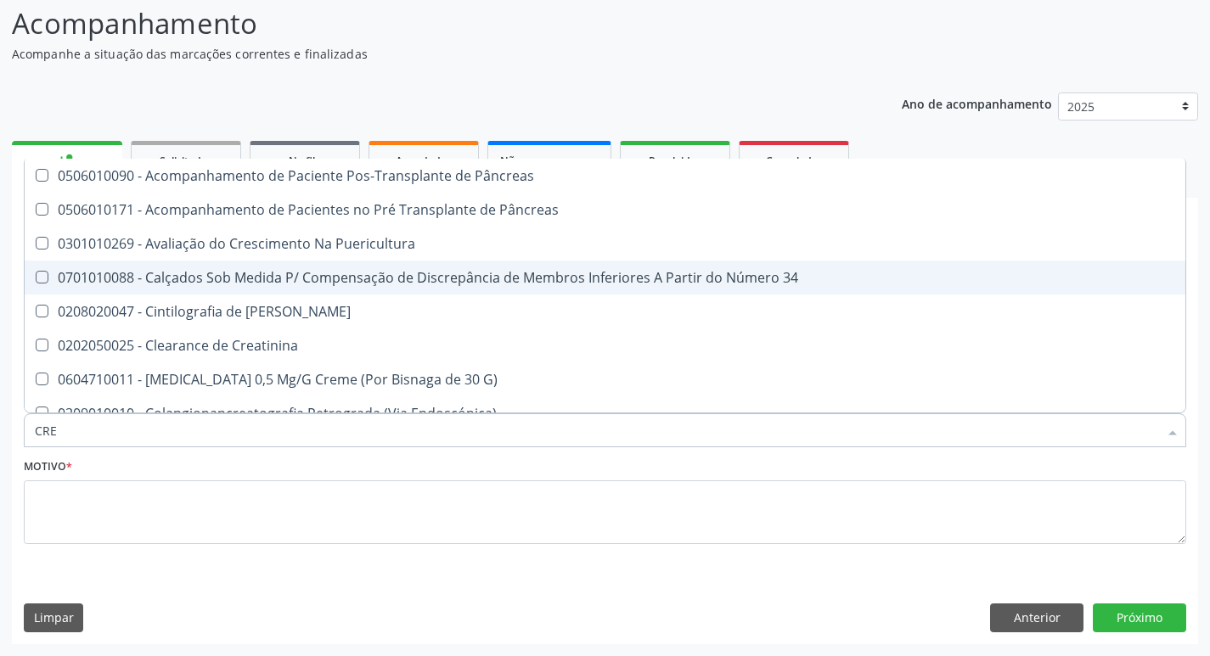
type input "CREA"
checkbox G\) "true"
checkbox Creatinina "false"
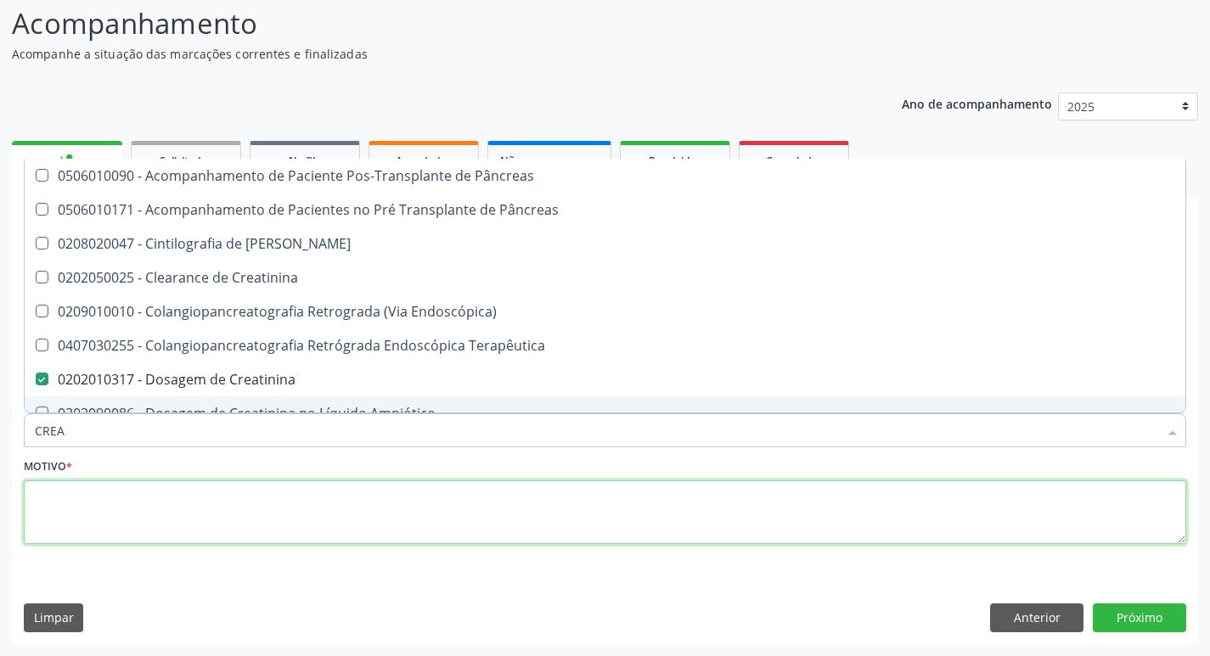
click at [273, 514] on textarea at bounding box center [605, 512] width 1162 height 65
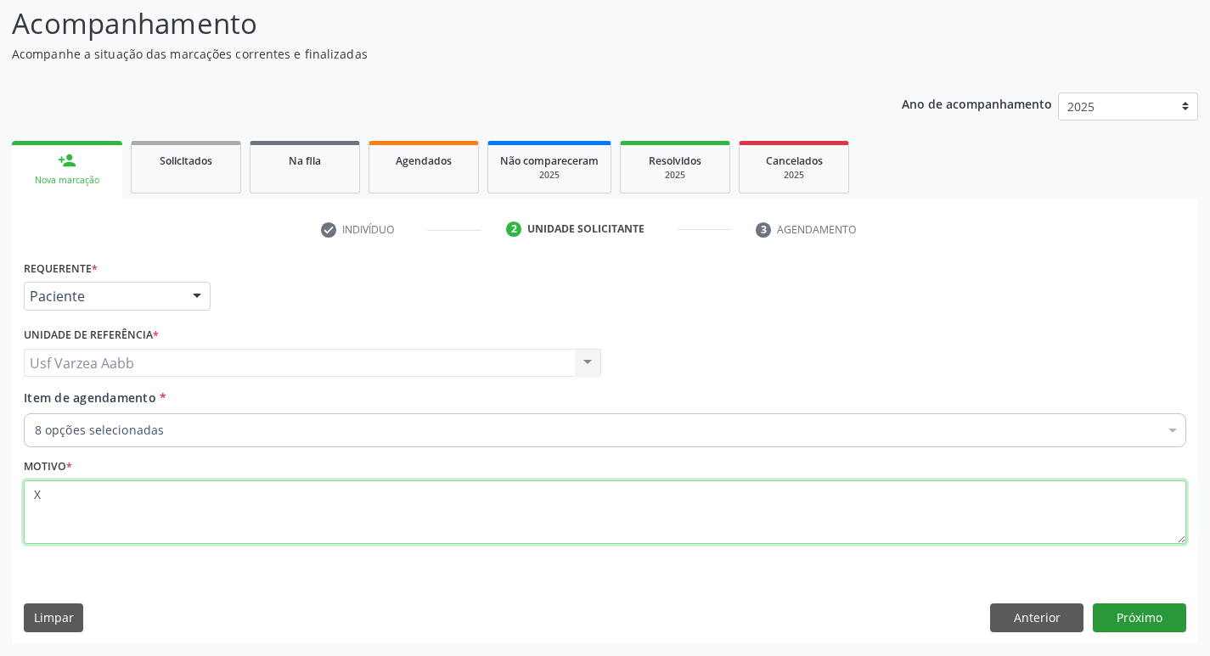
type textarea "X"
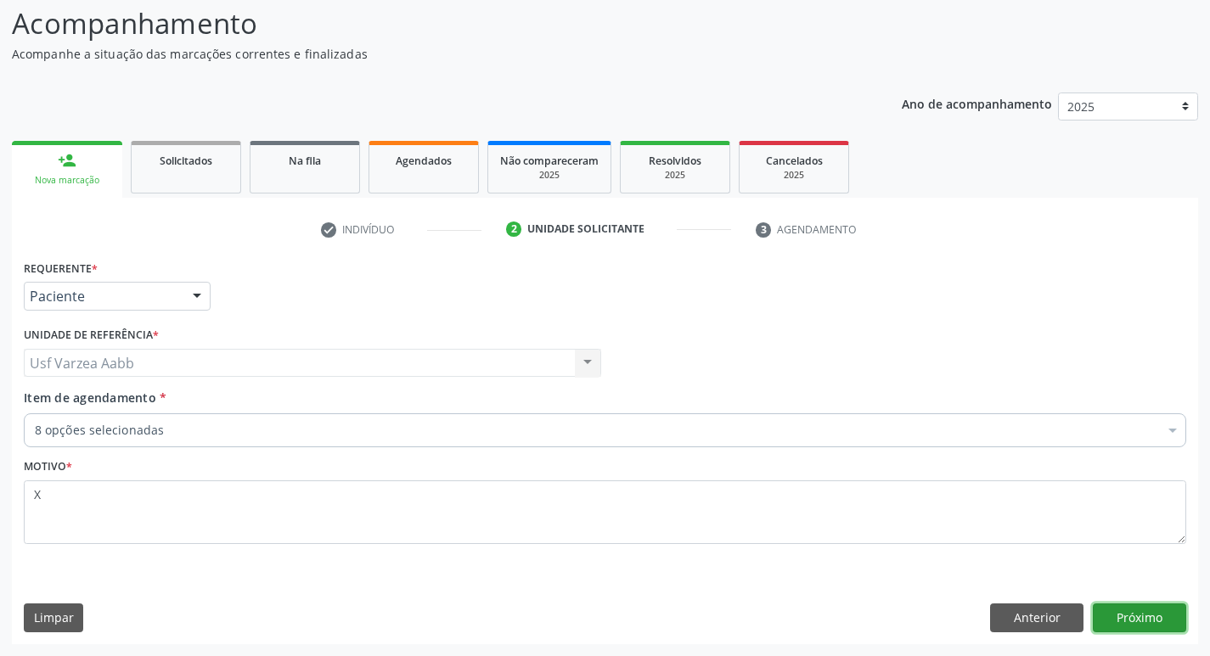
click at [1105, 617] on button "Próximo" at bounding box center [1139, 618] width 93 height 29
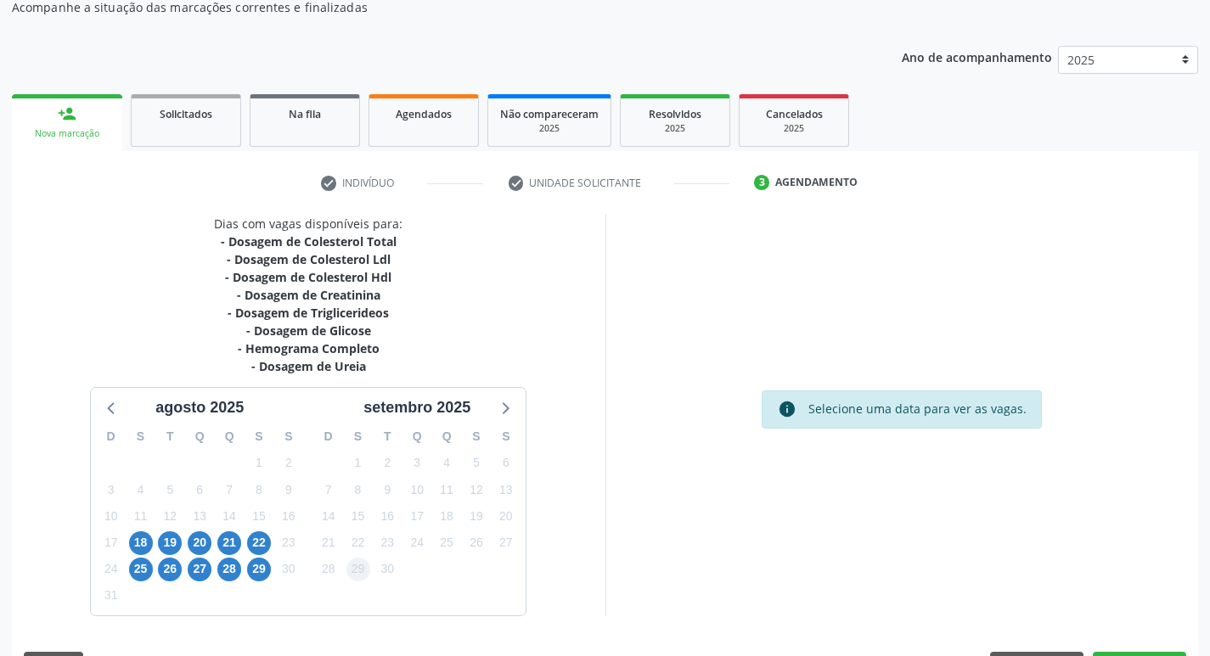
scroll to position [207, 0]
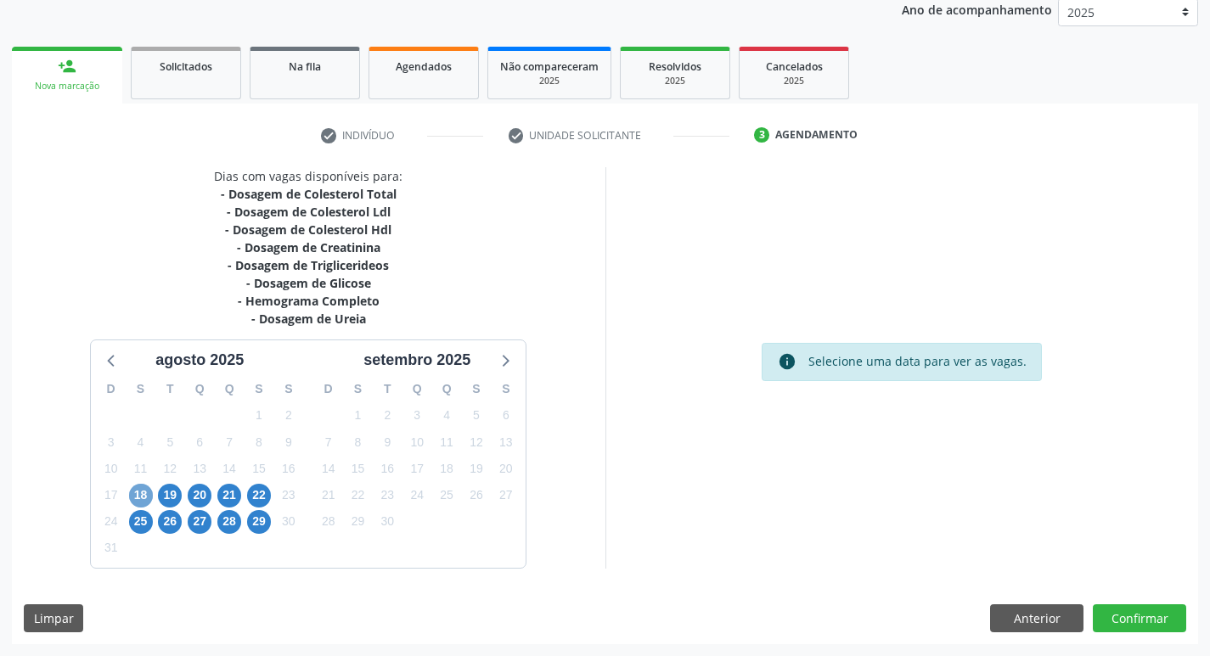
click at [134, 494] on span "18" at bounding box center [141, 496] width 24 height 24
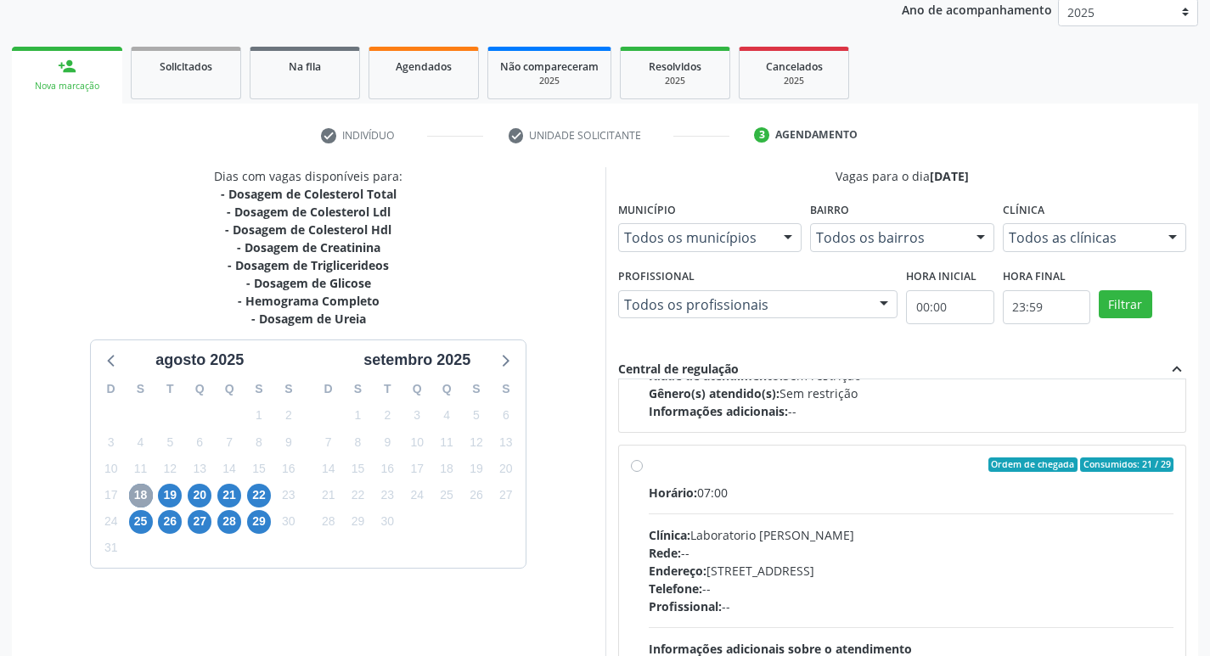
scroll to position [255, 0]
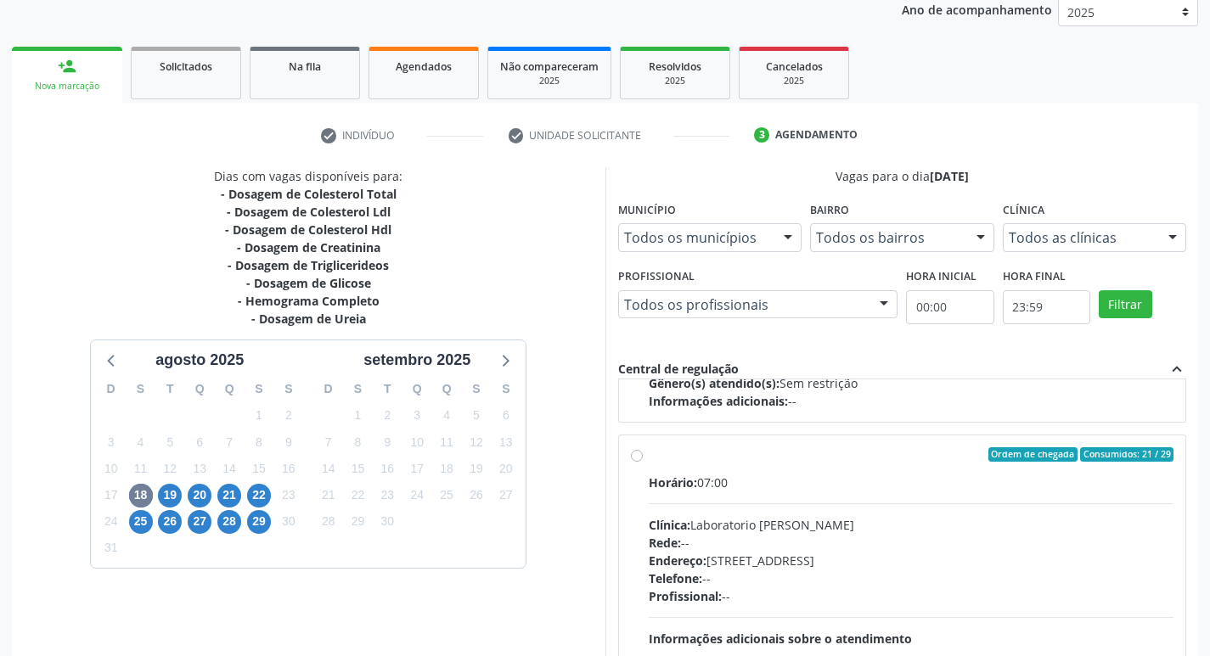
click at [649, 459] on label "Ordem de chegada Consumidos: 21 / 29 Horário: 07:00 Clínica: Laboratorio [PERSO…" at bounding box center [911, 577] width 525 height 261
click at [634, 459] on input "Ordem de chegada Consumidos: 21 / 29 Horário: 07:00 Clínica: Laboratorio [PERSO…" at bounding box center [637, 454] width 12 height 15
radio input "true"
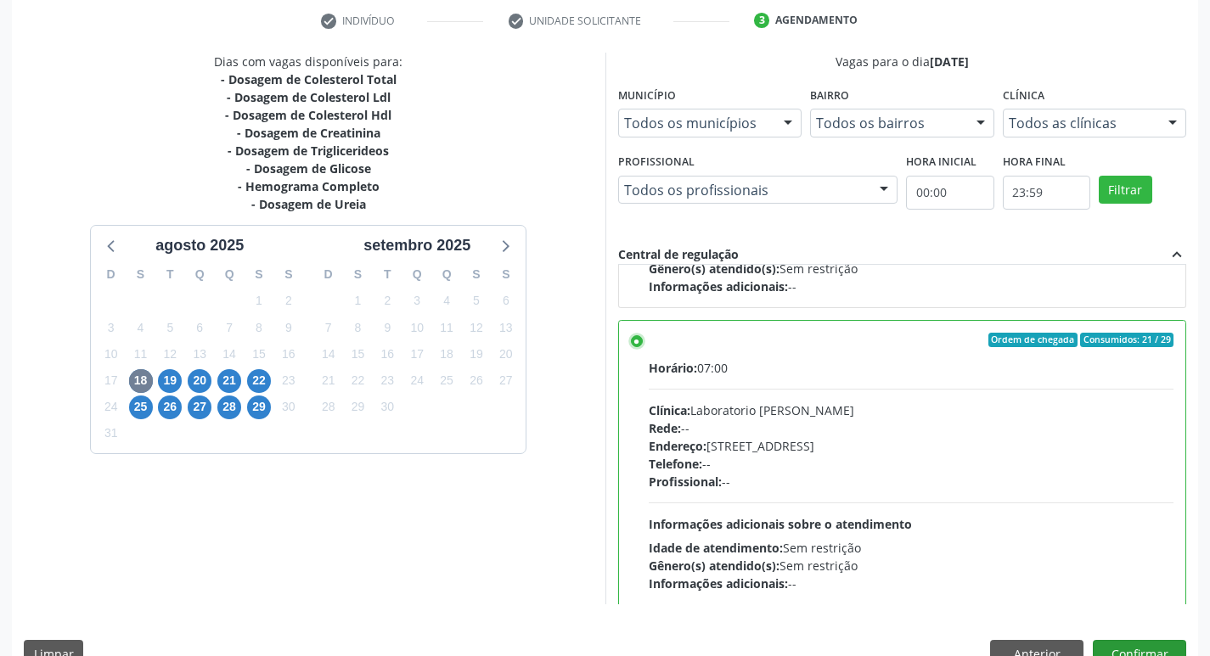
scroll to position [358, 0]
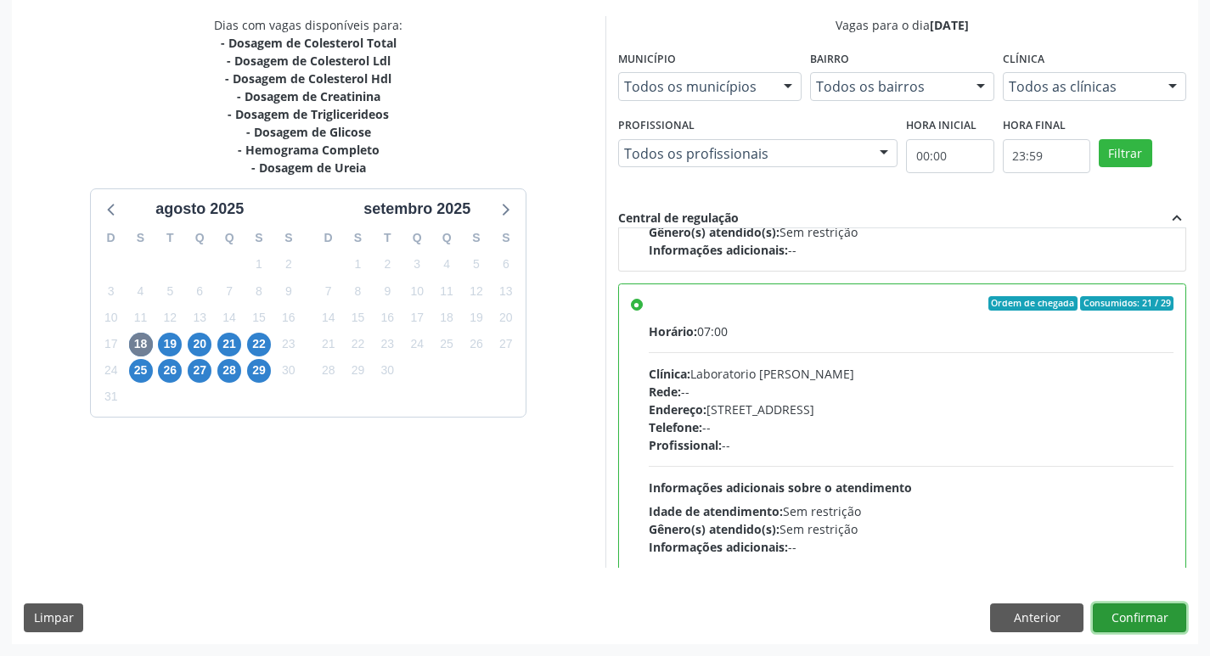
click at [1126, 617] on button "Confirmar" at bounding box center [1139, 618] width 93 height 29
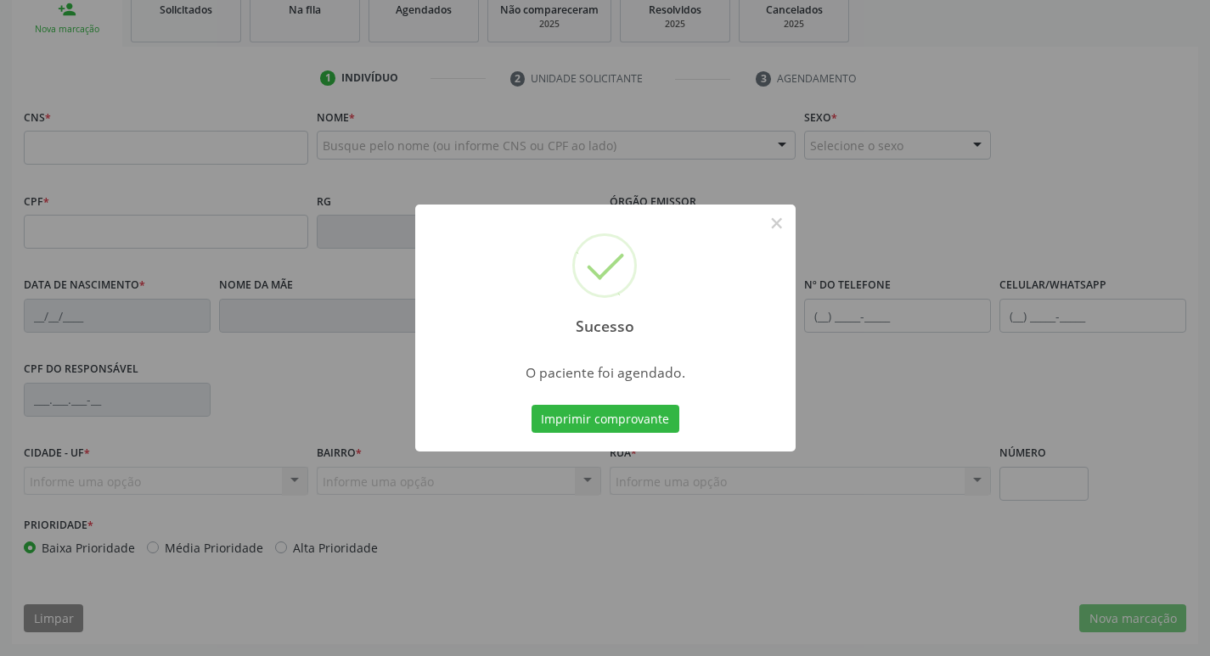
scroll to position [264, 0]
click at [613, 412] on button "Imprimir comprovante" at bounding box center [605, 419] width 148 height 29
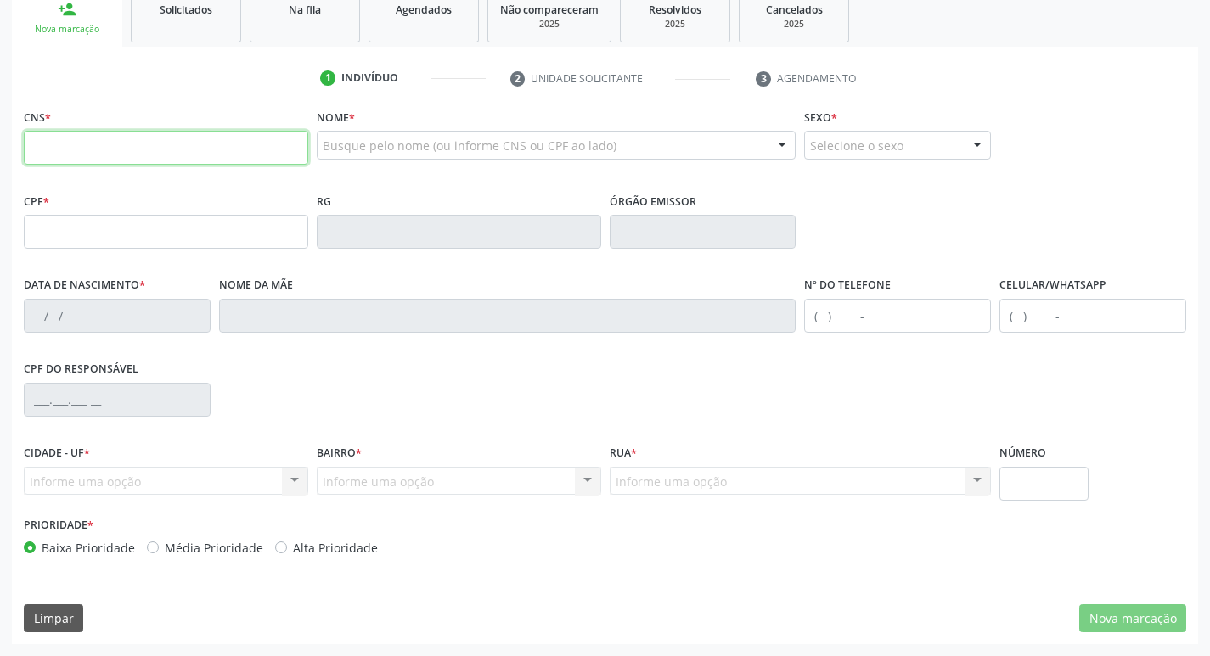
paste input "704 5033 5310 6513"
type input "704 5033 5310 6513"
type input "537.172.608-04"
type input "[DATE]"
type input "[PERSON_NAME]"
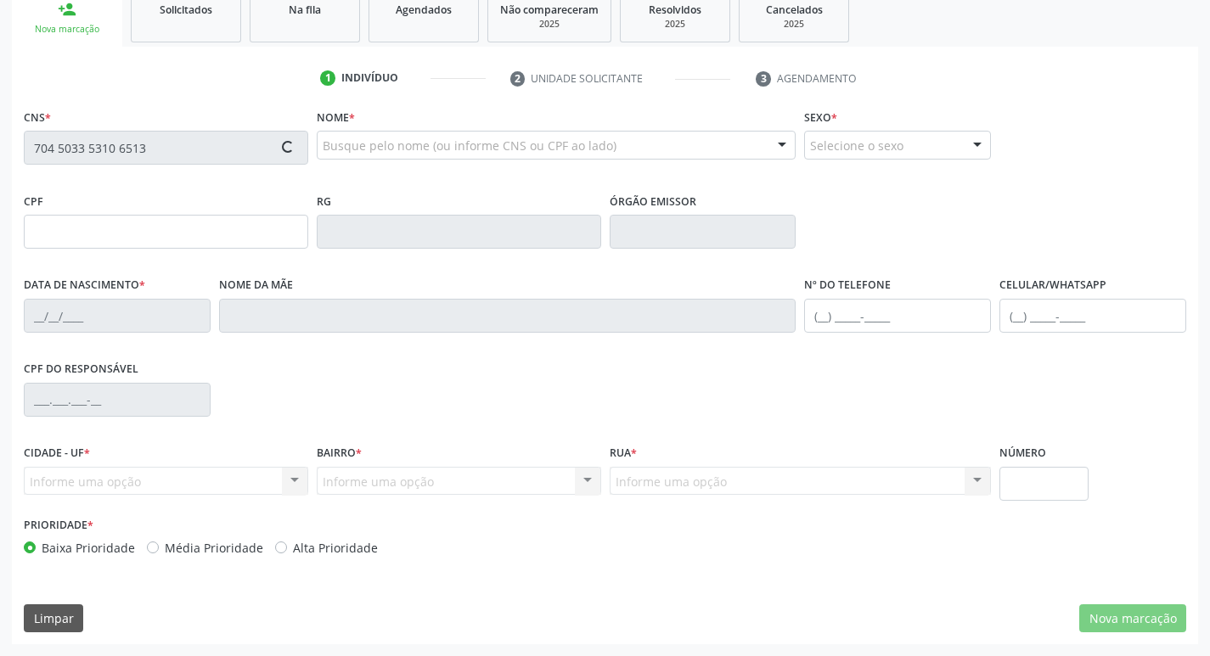
type input "[PHONE_NUMBER]"
type input "361"
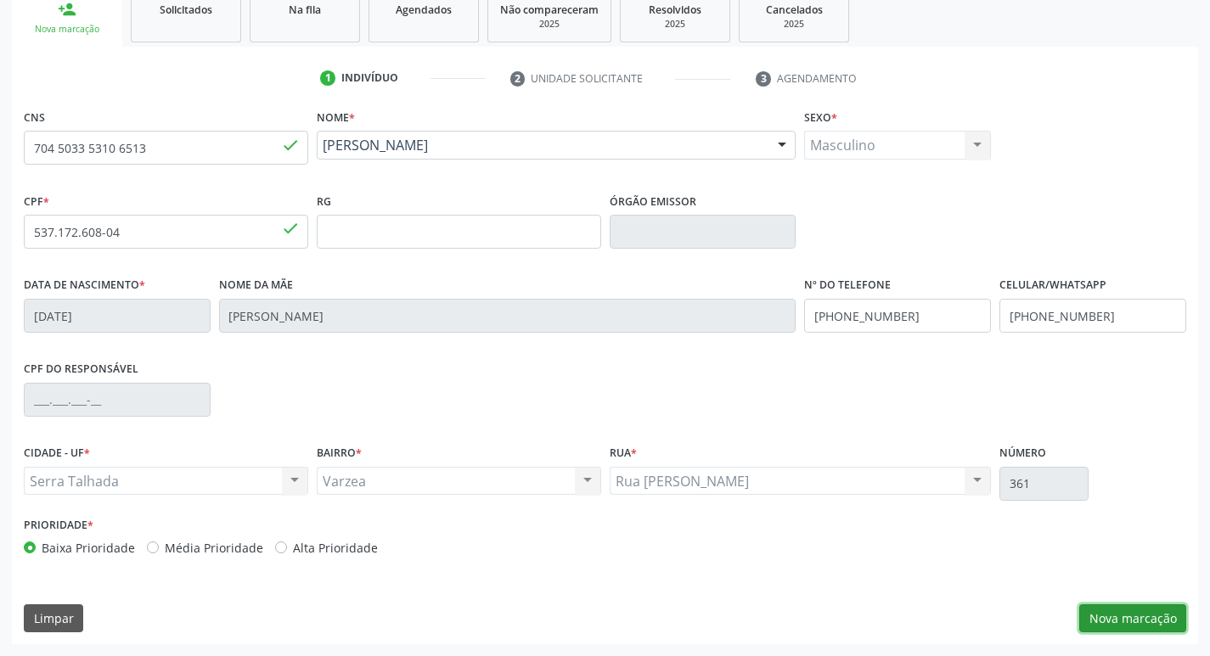
click at [1143, 615] on button "Nova marcação" at bounding box center [1132, 618] width 107 height 29
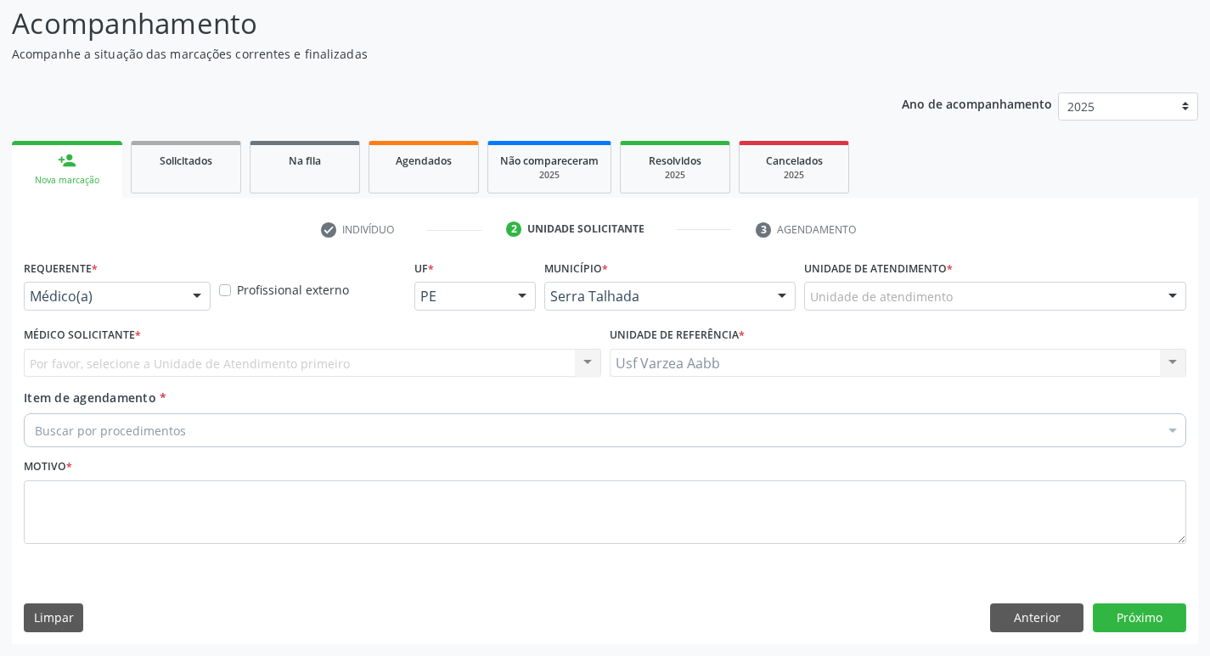
scroll to position [113, 0]
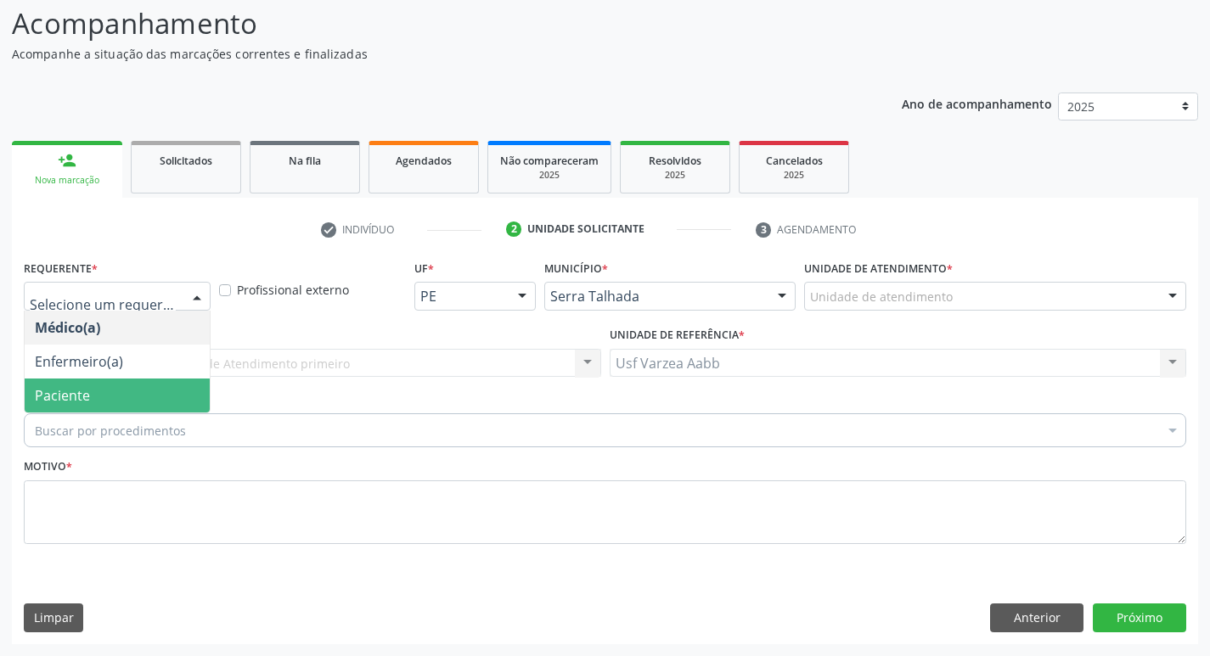
click at [102, 392] on span "Paciente" at bounding box center [117, 396] width 185 height 34
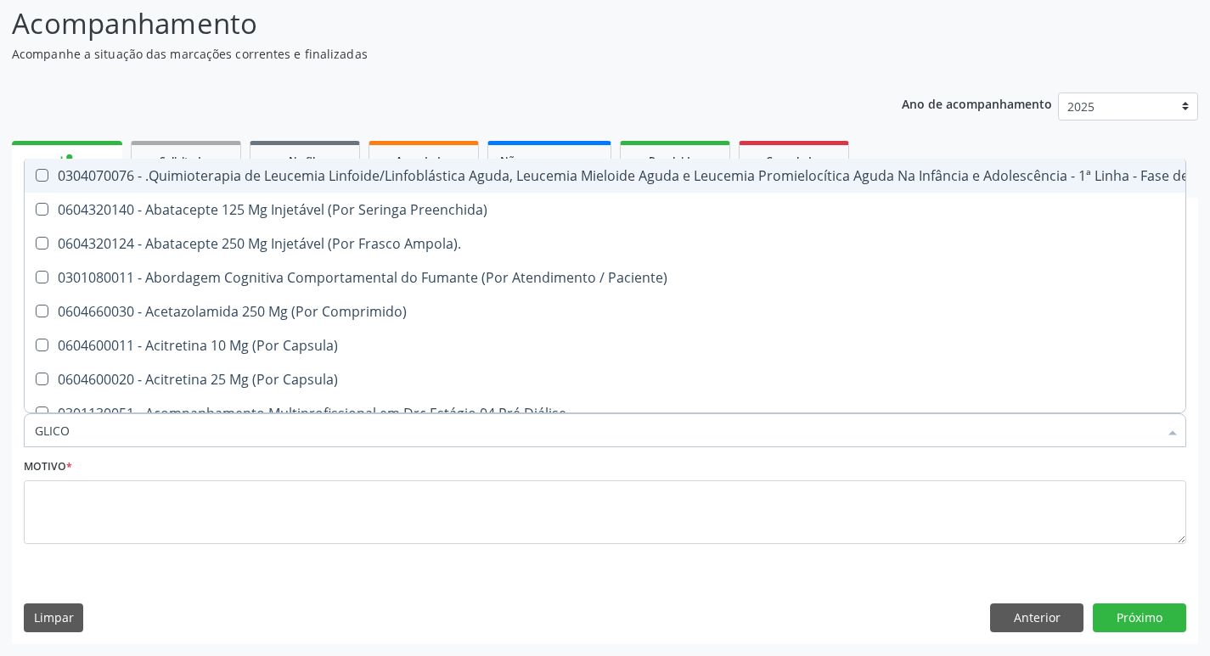
type input "GLICOS"
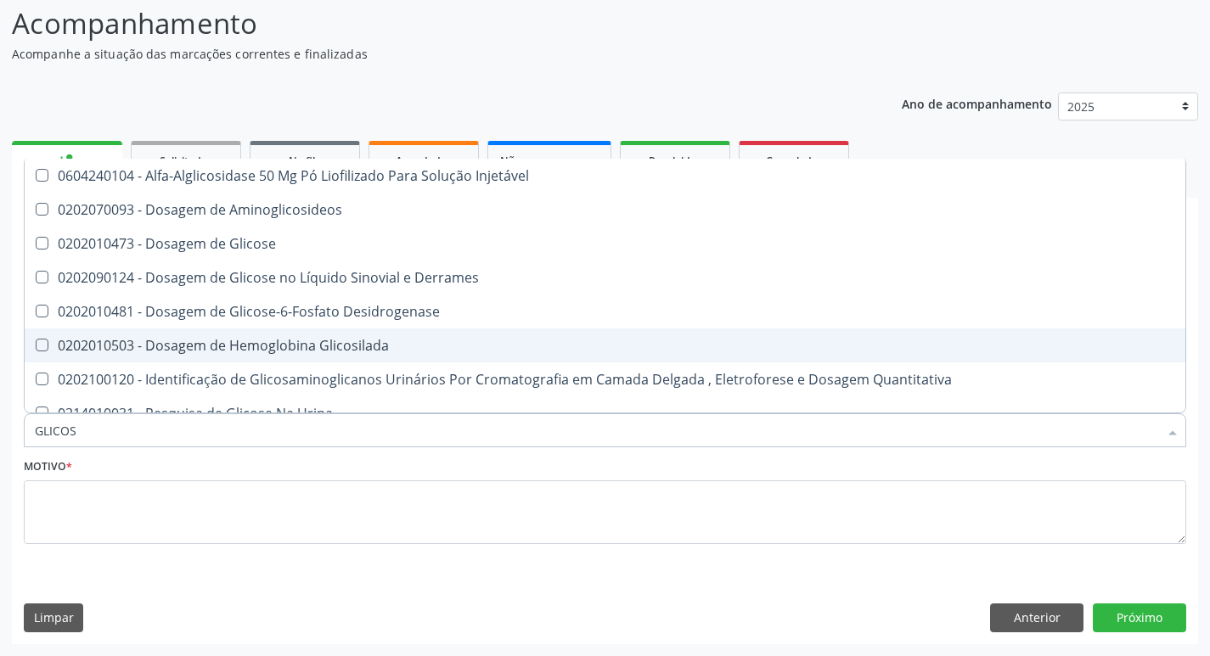
click at [265, 346] on div "0202010503 - Dosagem de Hemoglobina Glicosilada" at bounding box center [605, 346] width 1140 height 14
checkbox Glicosilada "true"
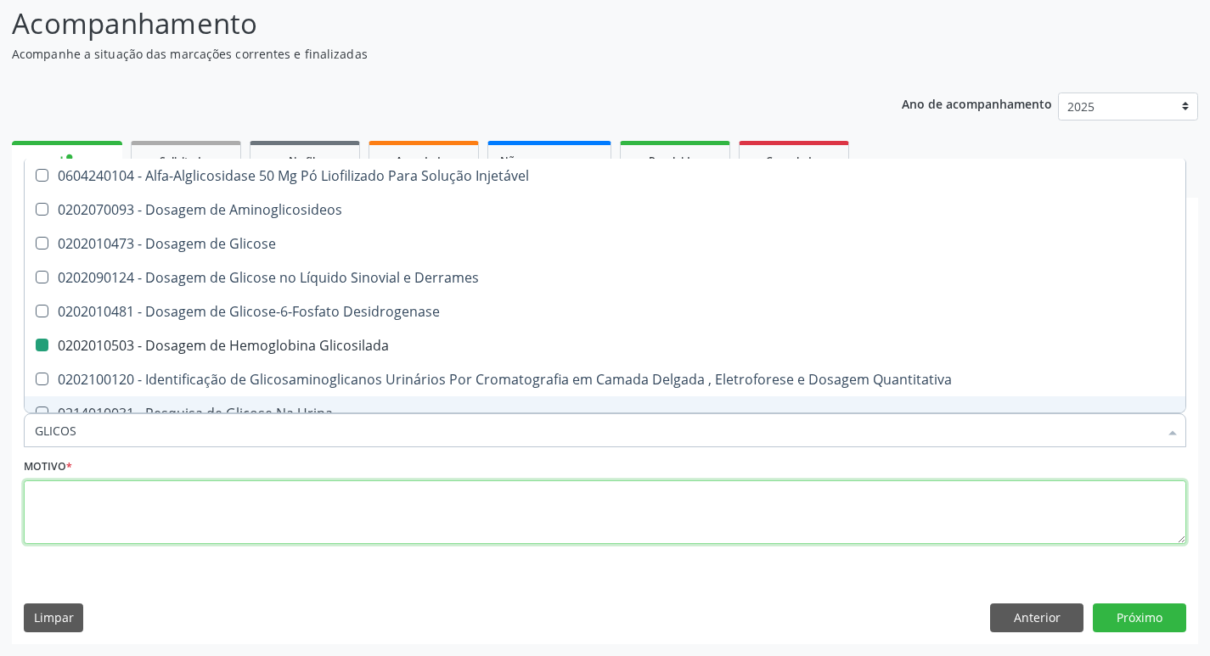
click at [226, 509] on textarea at bounding box center [605, 512] width 1162 height 65
checkbox Aminoglicosideos "true"
checkbox Glicosilada "false"
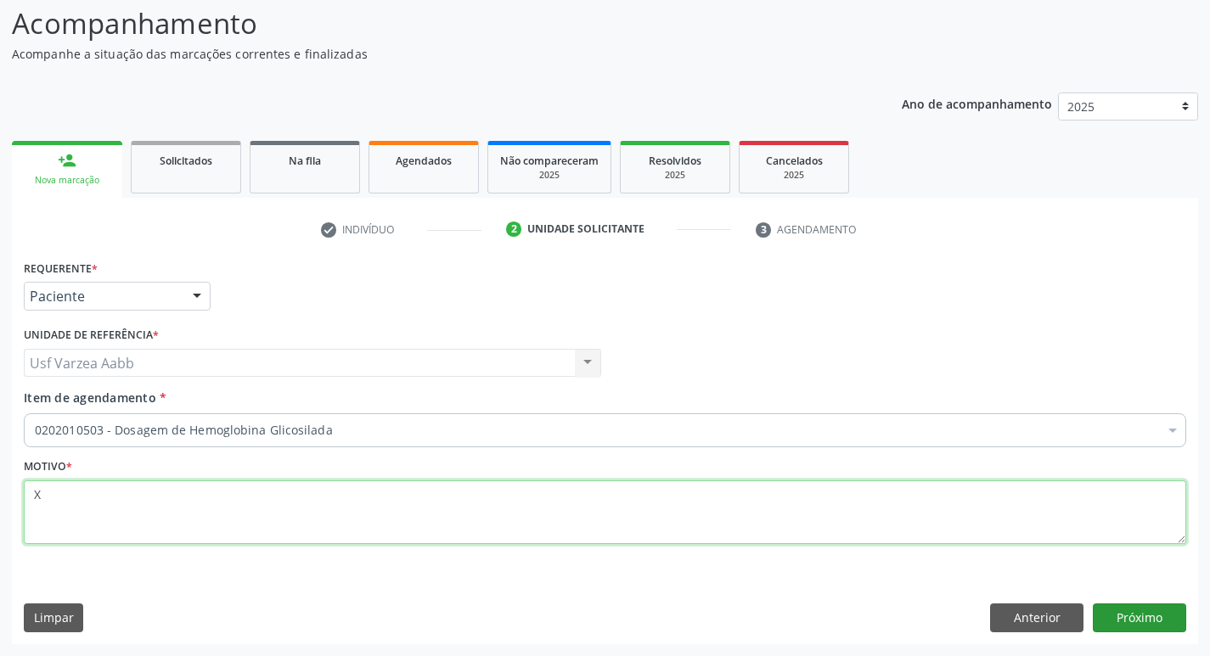
type textarea "X"
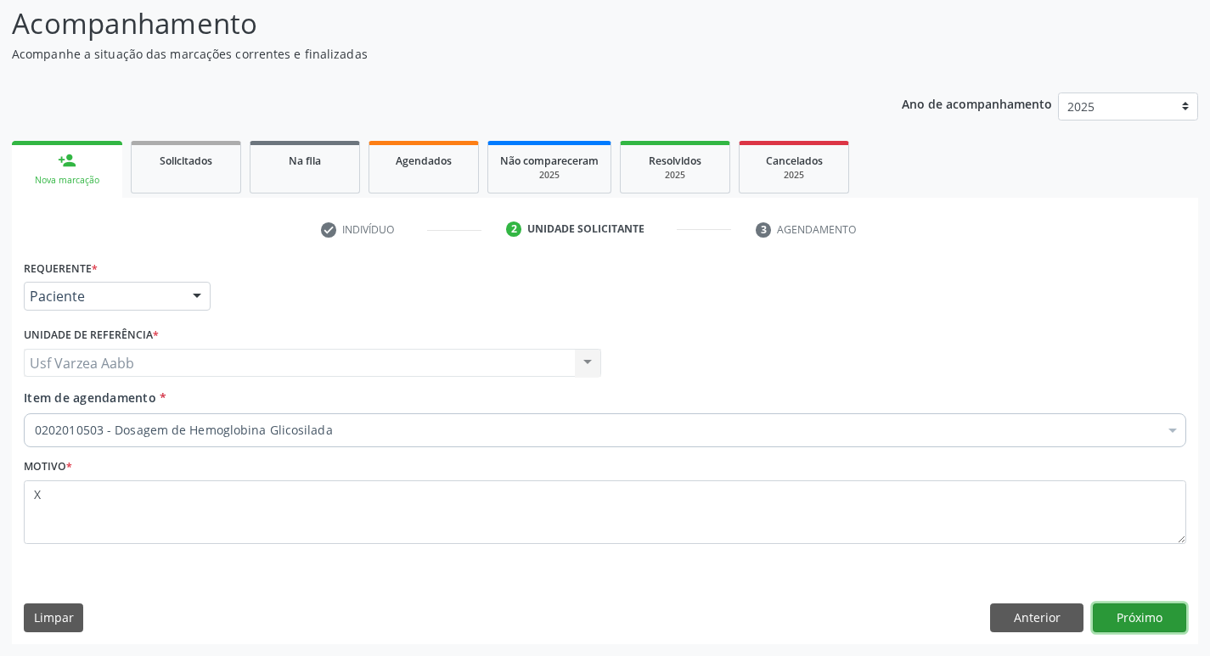
click at [1158, 610] on button "Próximo" at bounding box center [1139, 618] width 93 height 29
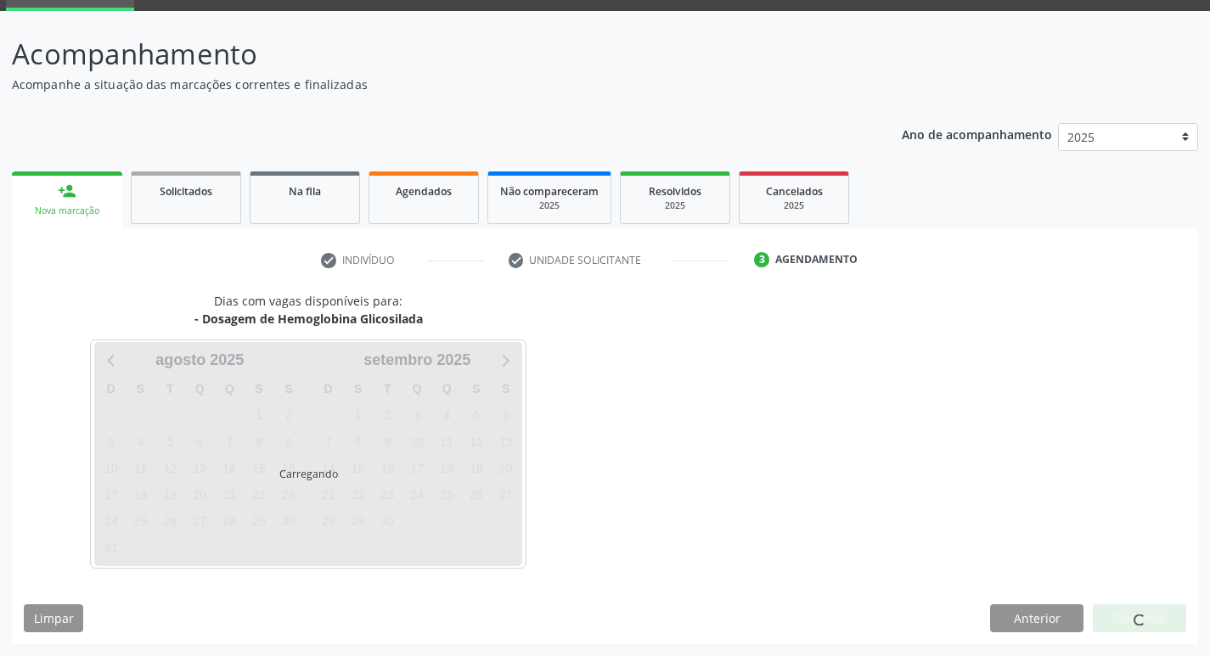
scroll to position [82, 0]
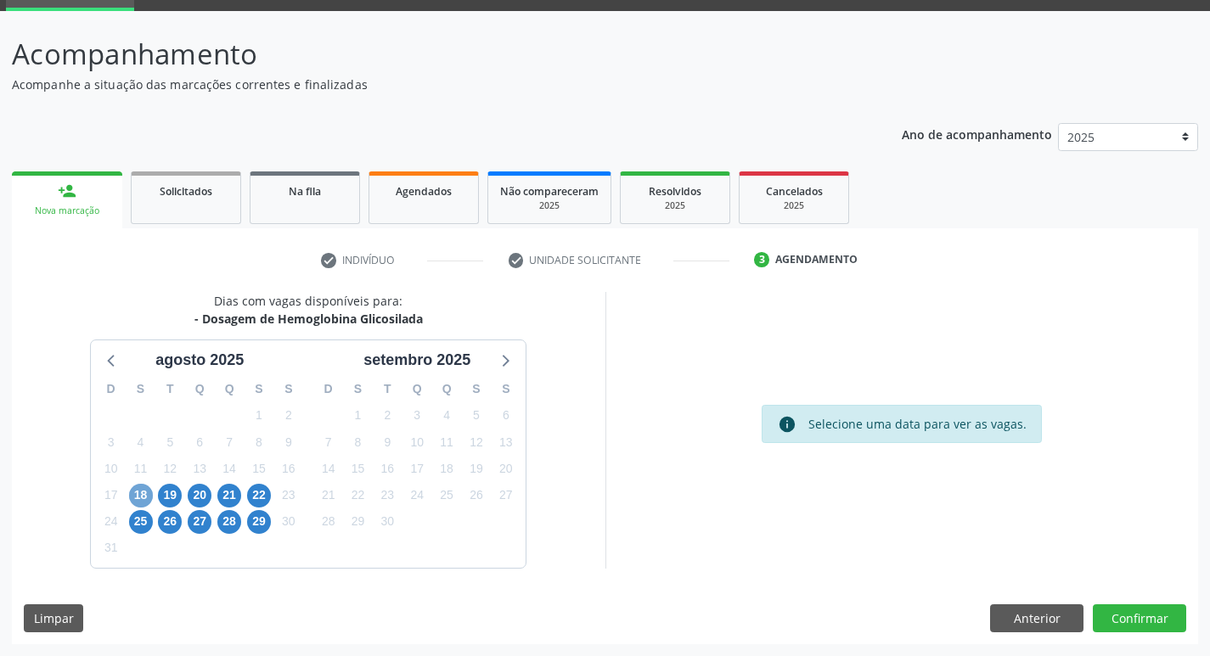
click at [149, 492] on span "18" at bounding box center [141, 496] width 24 height 24
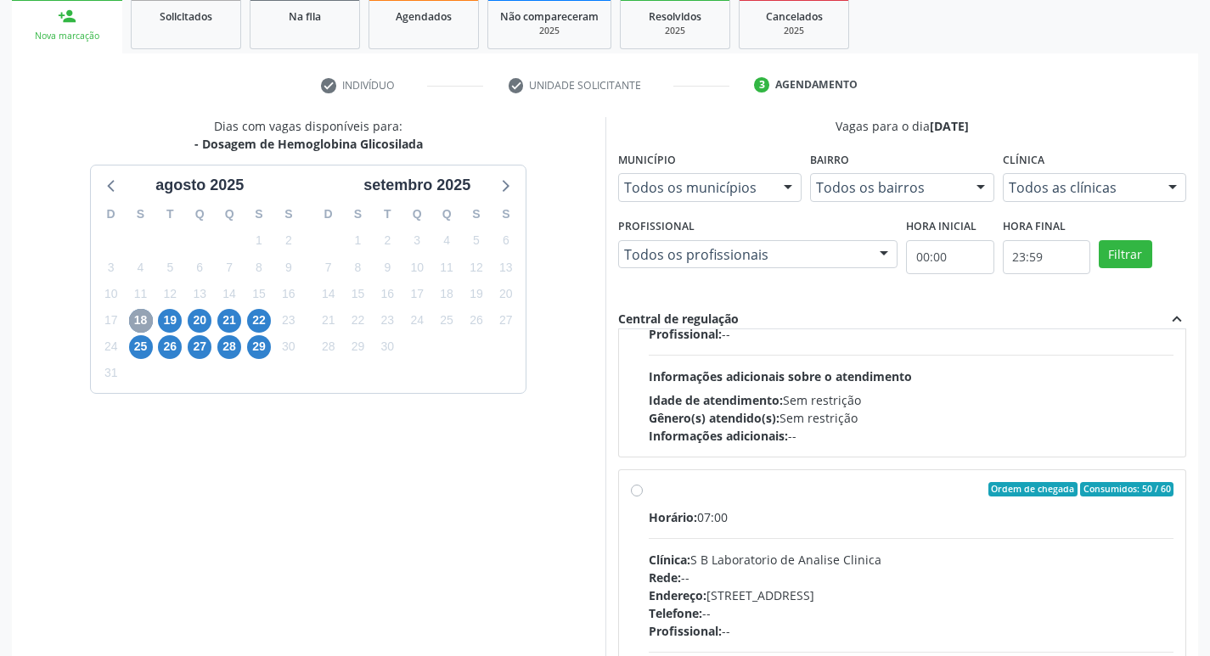
scroll to position [337, 0]
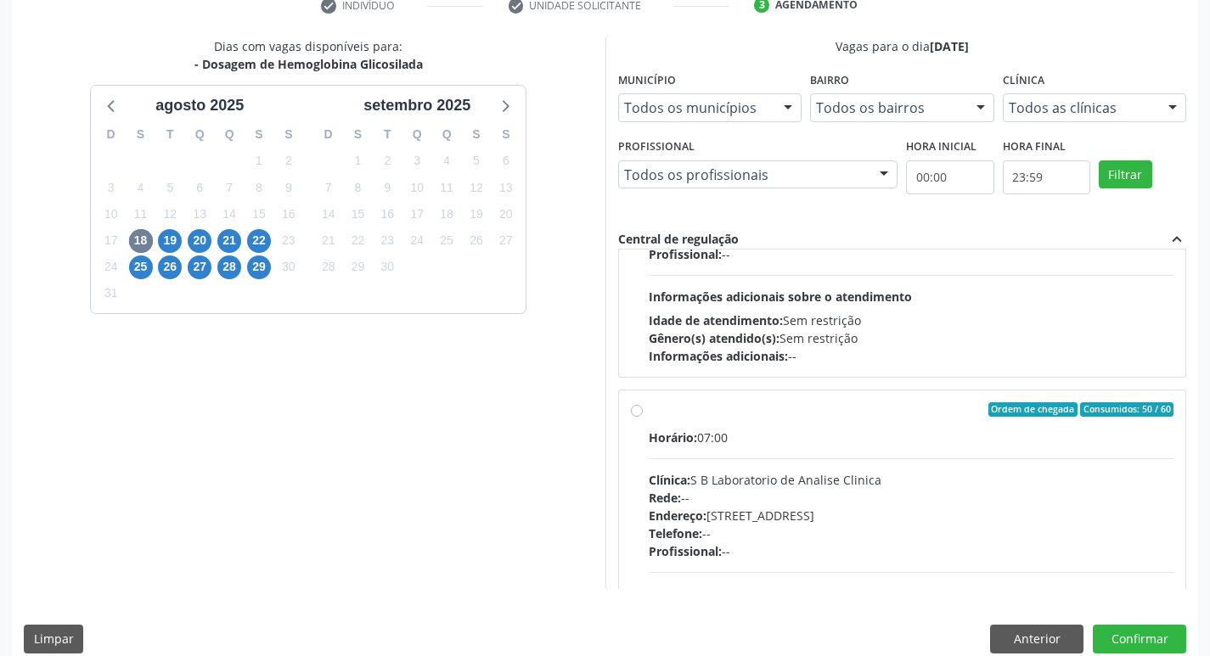
click at [649, 414] on label "Ordem de chegada Consumidos: 50 / 60 Horário: 07:00 Clínica: S B Laboratorio de…" at bounding box center [911, 532] width 525 height 261
click at [635, 414] on input "Ordem de chegada Consumidos: 50 / 60 Horário: 07:00 Clínica: S B Laboratorio de…" at bounding box center [637, 409] width 12 height 15
radio input "true"
click at [1145, 636] on button "Confirmar" at bounding box center [1139, 639] width 93 height 29
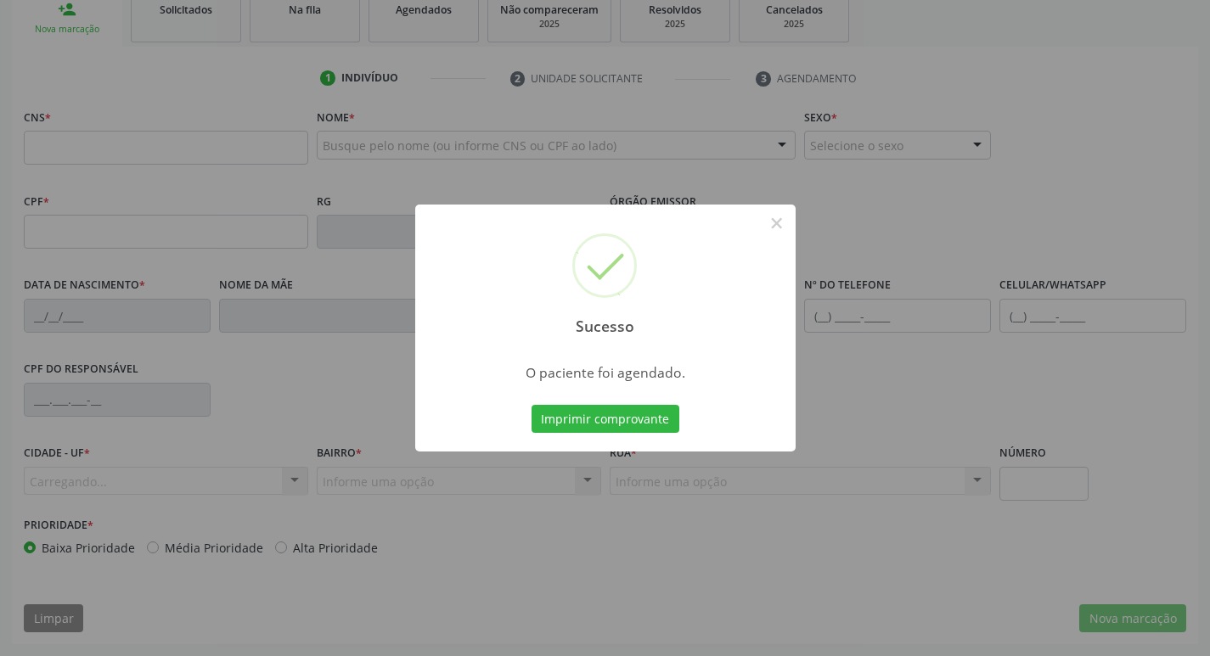
scroll to position [264, 0]
click at [597, 417] on button "Imprimir comprovante" at bounding box center [605, 419] width 148 height 29
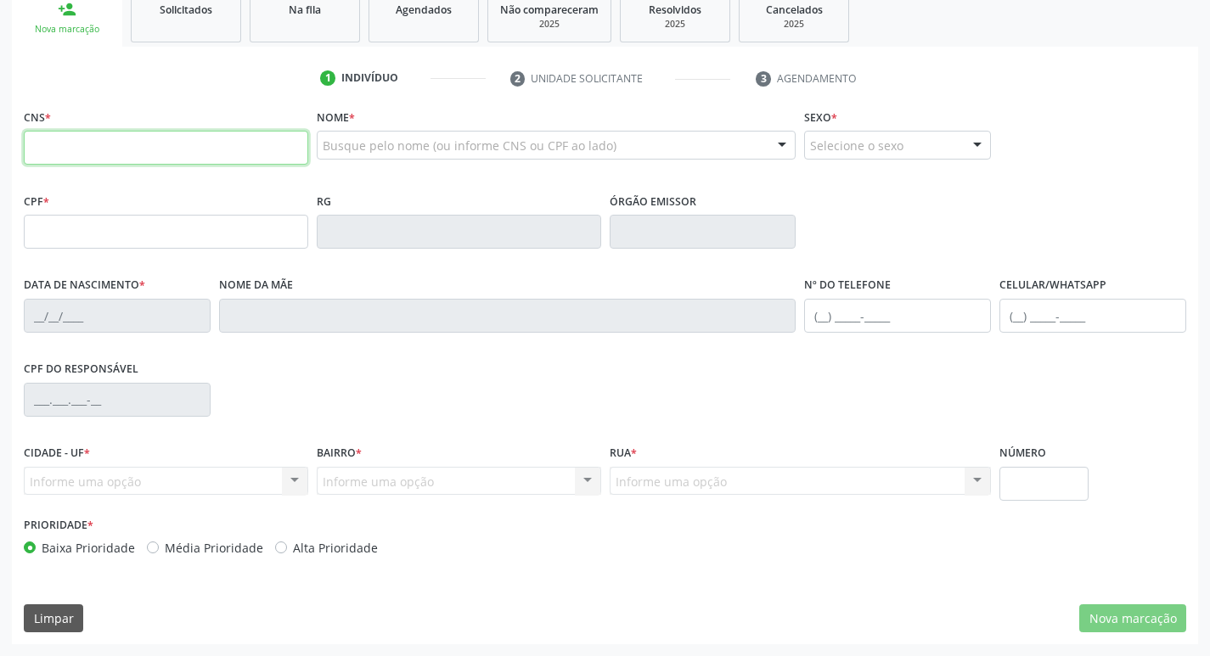
click at [91, 134] on input "text" at bounding box center [166, 148] width 284 height 34
type input "700 1029 5901 3011"
type input "707.948.824-98"
type input "[DATE]"
type input "Silvania [DATE][PERSON_NAME]"
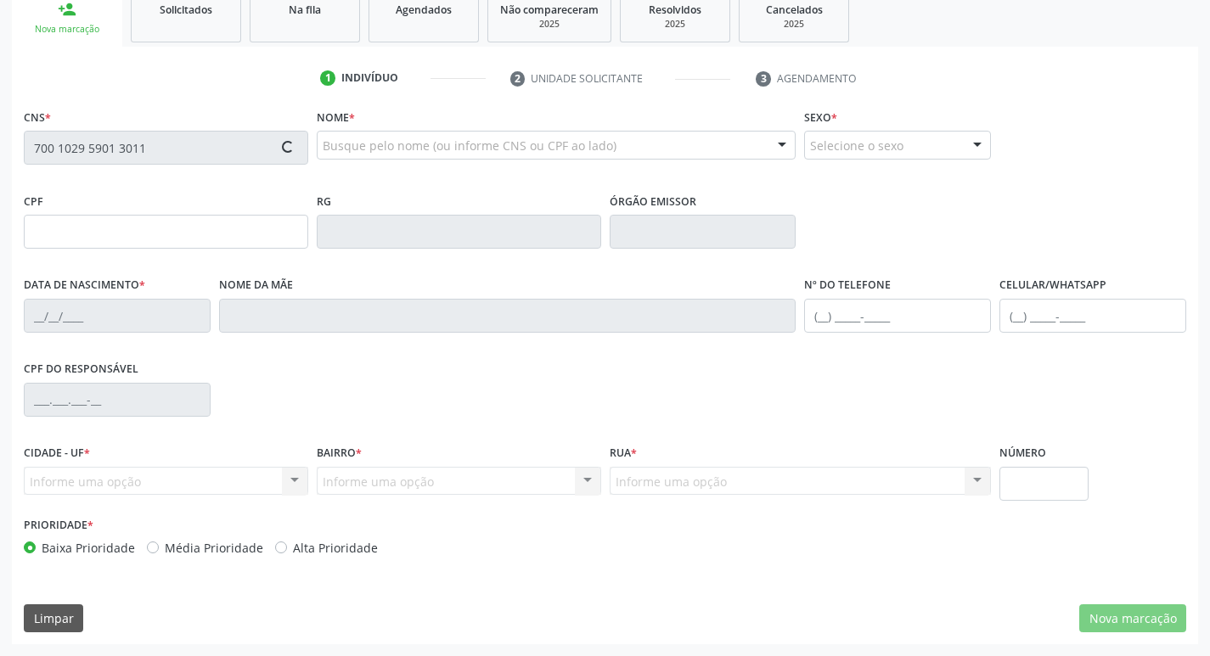
type input "[PHONE_NUMBER]"
type input "2030"
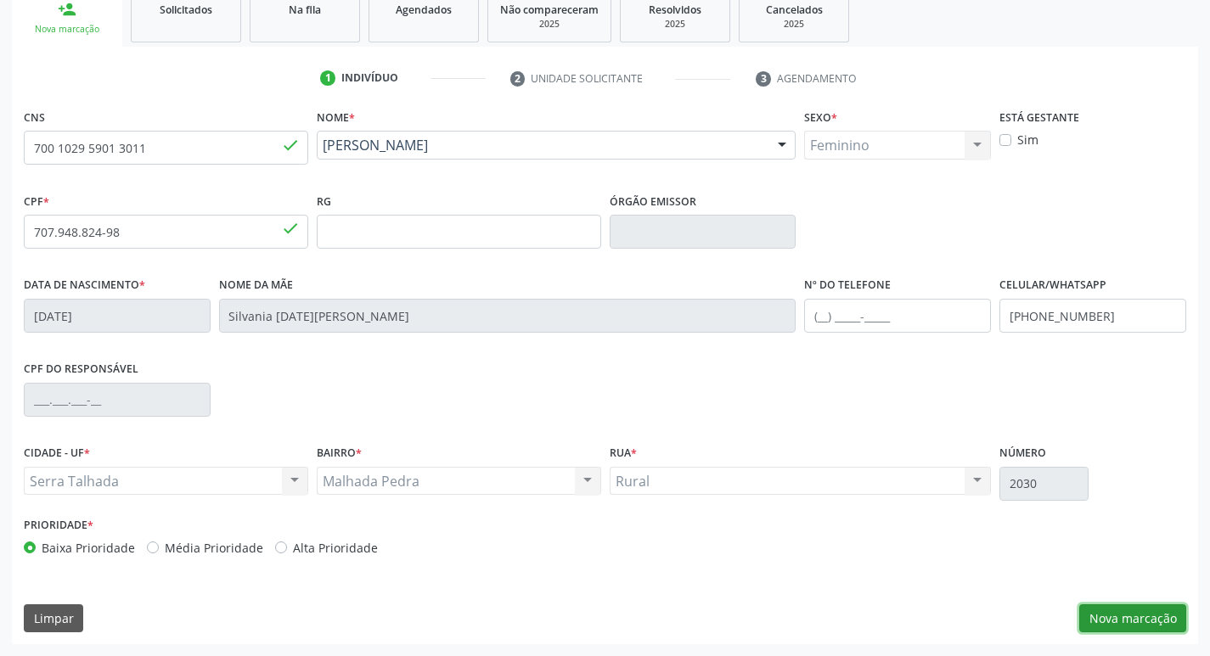
click at [1137, 616] on button "Nova marcação" at bounding box center [1132, 618] width 107 height 29
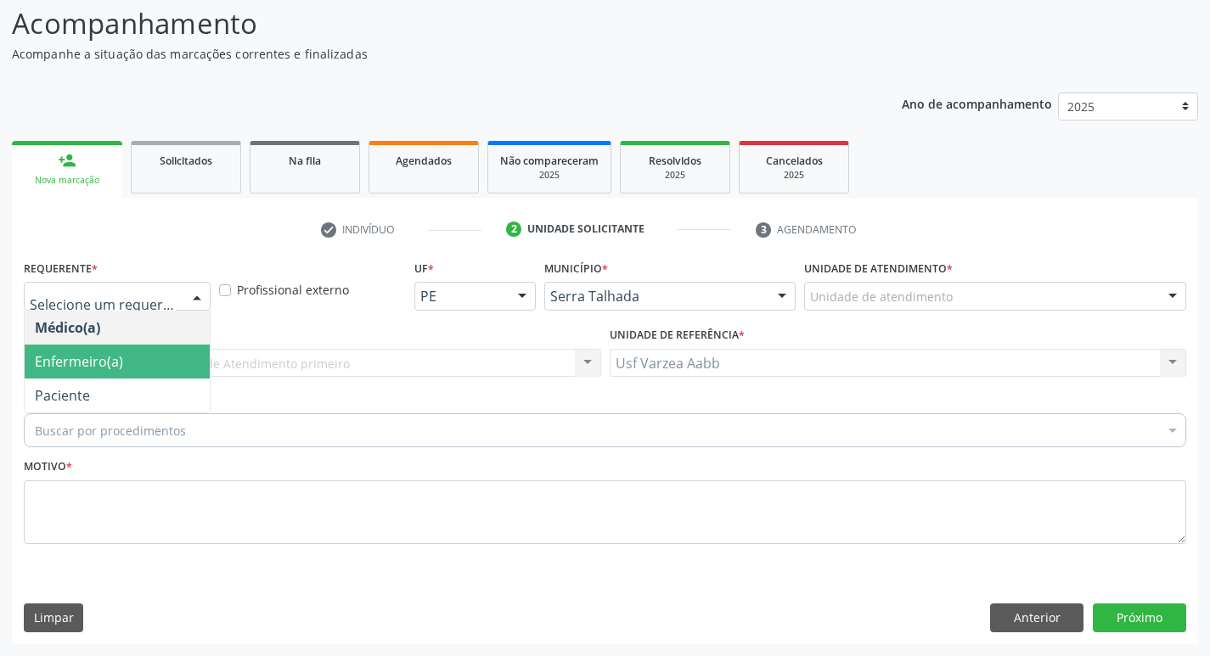
click at [138, 374] on span "Enfermeiro(a)" at bounding box center [117, 362] width 185 height 34
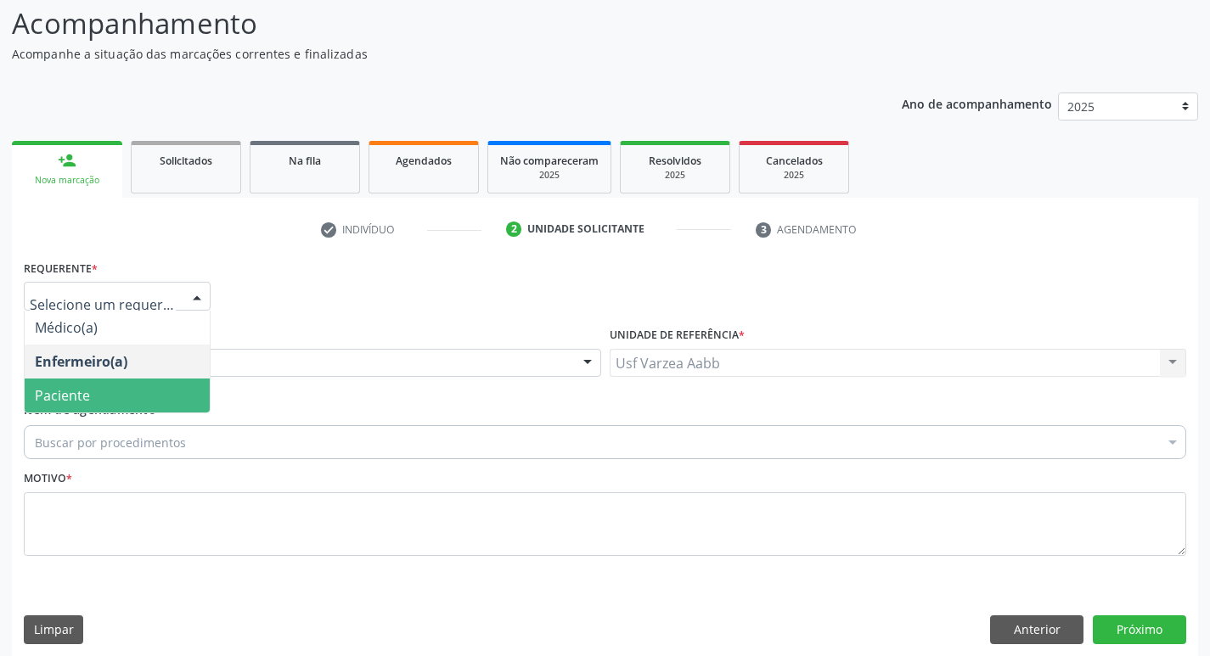
drag, startPoint x: 133, startPoint y: 385, endPoint x: 136, endPoint y: 426, distance: 40.8
click at [134, 386] on span "Paciente" at bounding box center [117, 396] width 185 height 34
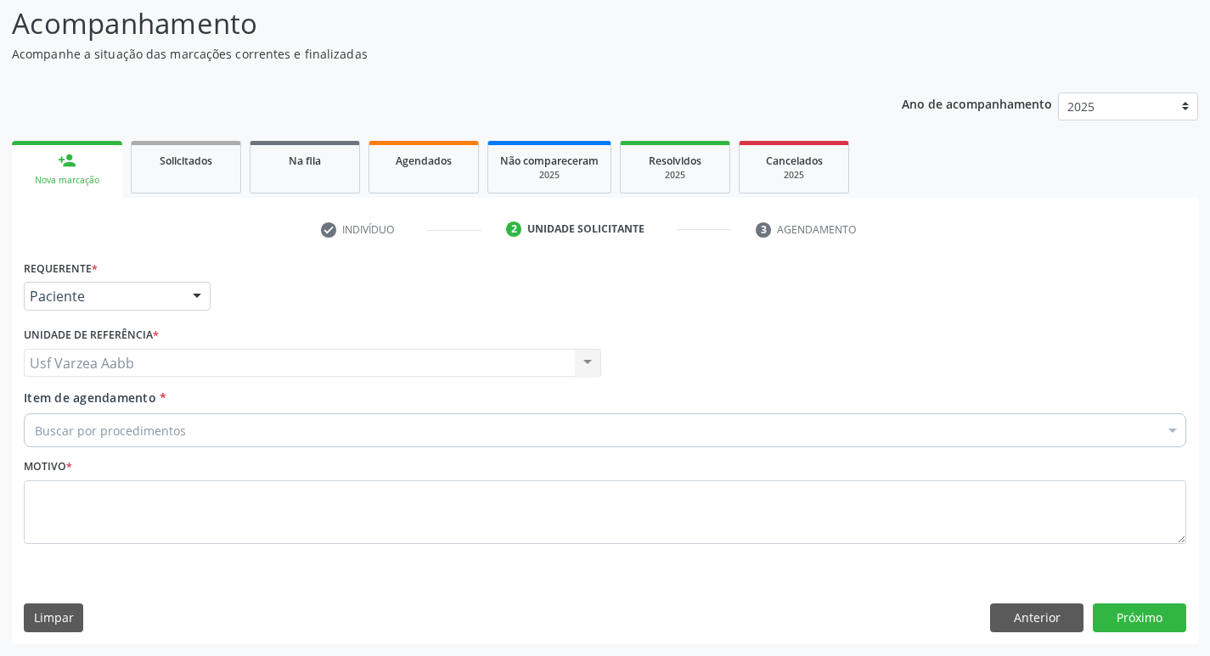
click at [129, 442] on div "Buscar por procedimentos" at bounding box center [605, 430] width 1162 height 34
click at [35, 437] on input "Item de agendamento *" at bounding box center [35, 430] width 0 height 34
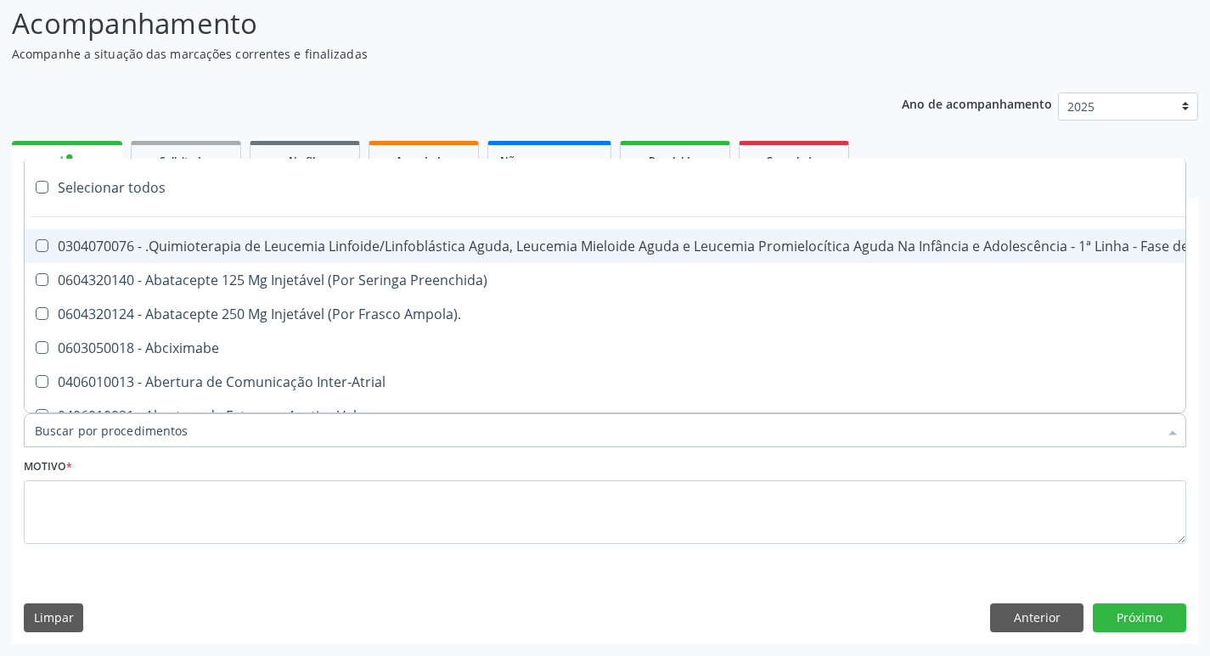
click at [116, 424] on input "Item de agendamento *" at bounding box center [596, 430] width 1123 height 34
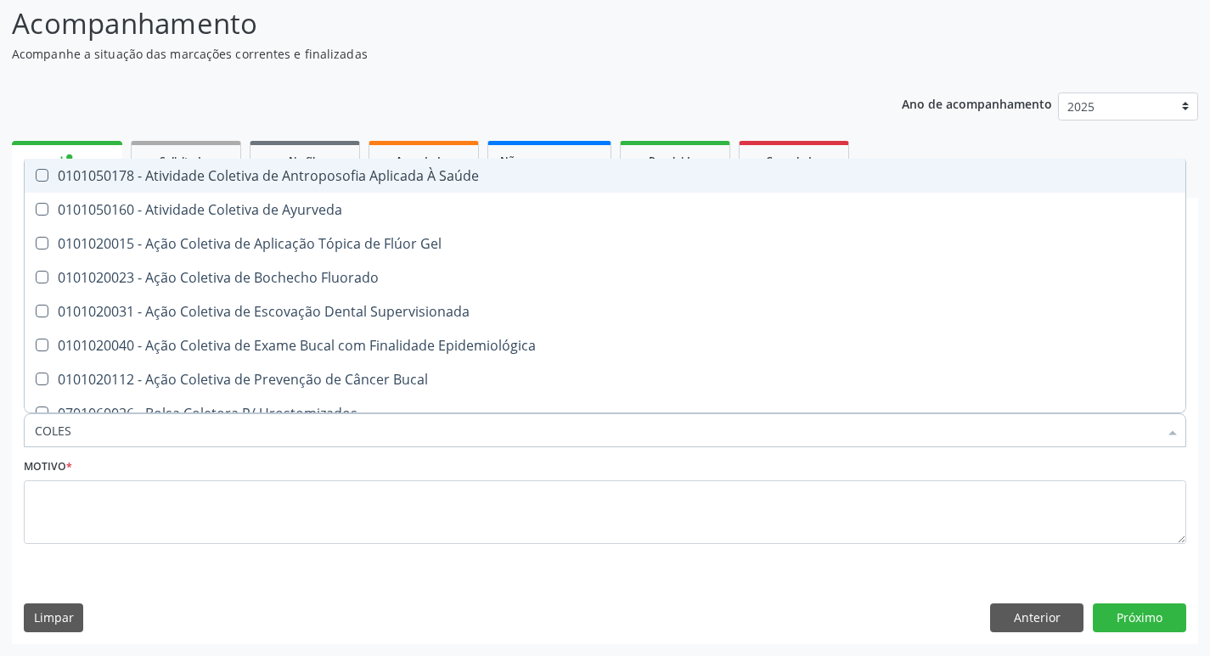
type input "COLEST"
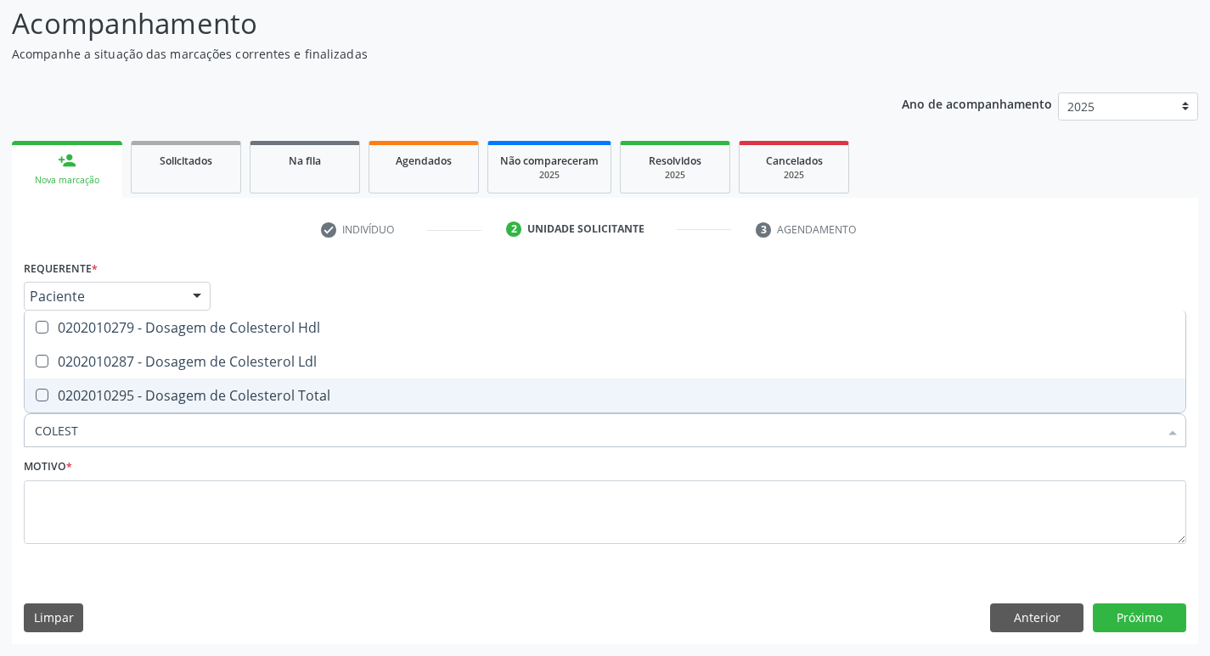
click at [189, 402] on div "0202010295 - Dosagem de Colesterol Total" at bounding box center [605, 396] width 1140 height 14
checkbox Total "true"
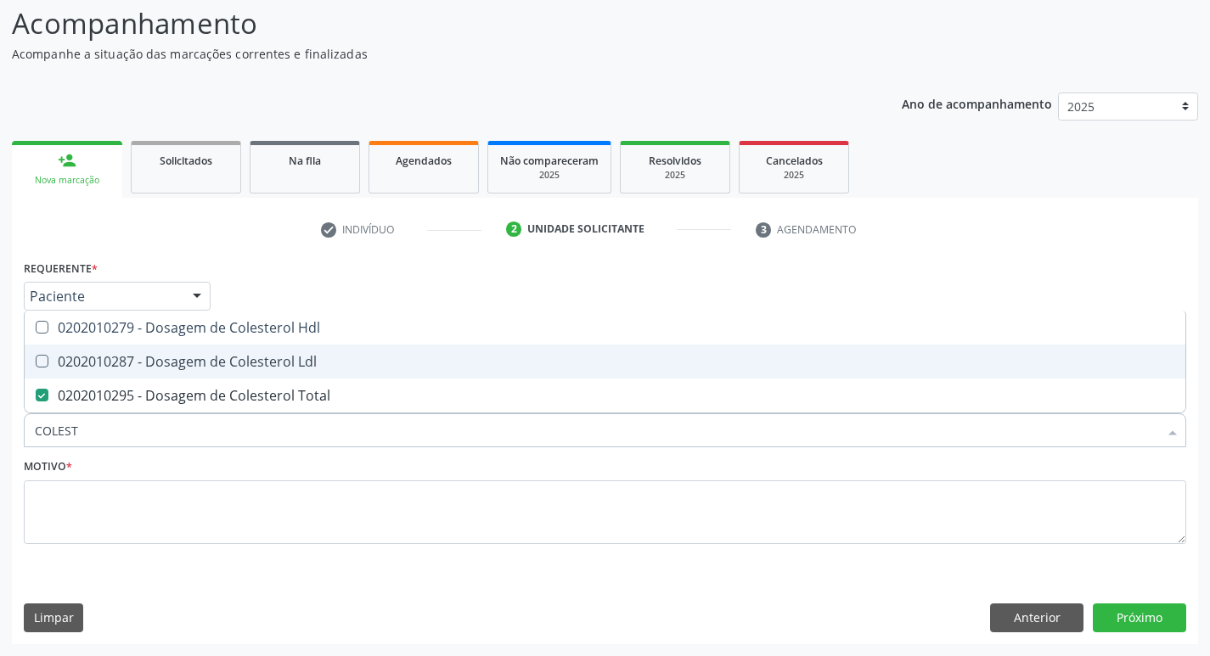
click at [217, 362] on div "0202010287 - Dosagem de Colesterol Ldl" at bounding box center [605, 362] width 1140 height 14
checkbox Ldl "true"
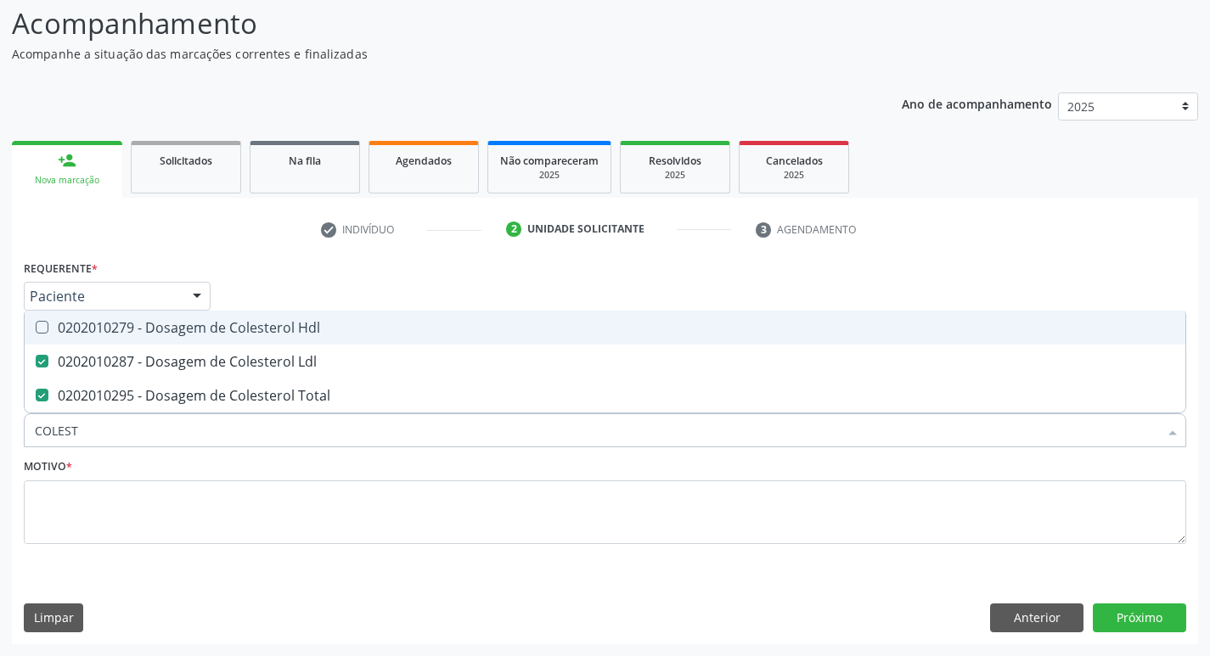
click at [227, 329] on div "0202010279 - Dosagem de Colesterol Hdl" at bounding box center [605, 328] width 1140 height 14
checkbox Hdl "true"
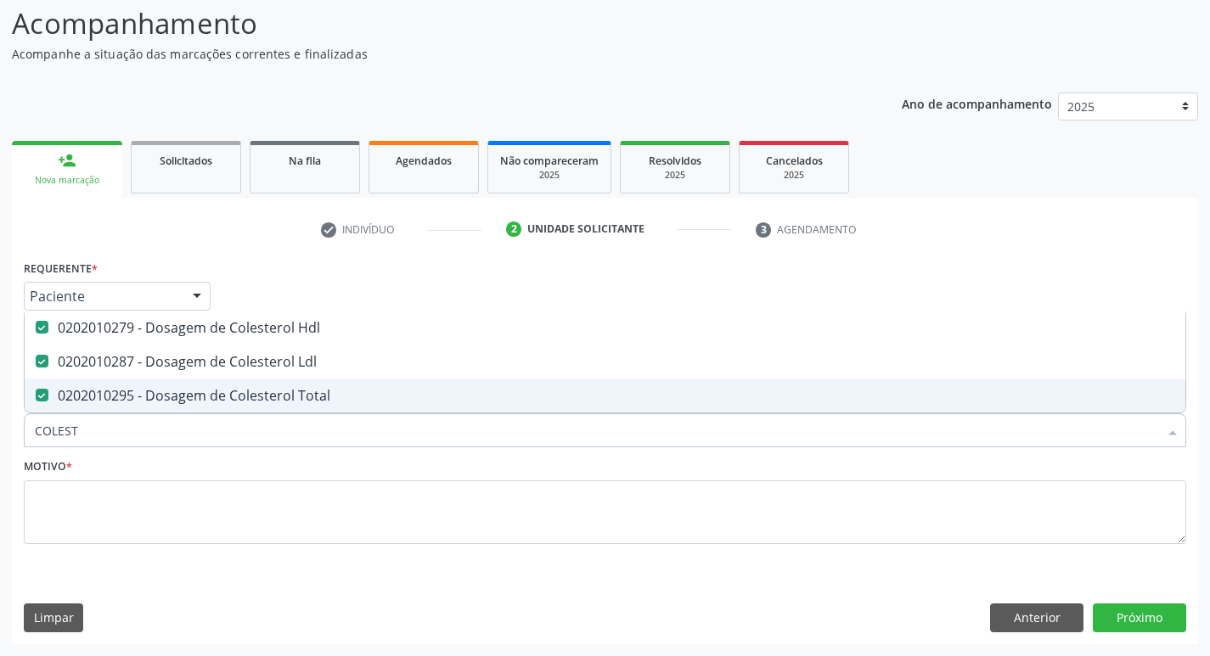
click at [188, 437] on input "COLEST" at bounding box center [596, 430] width 1123 height 34
type input "CR"
checkbox Hdl "false"
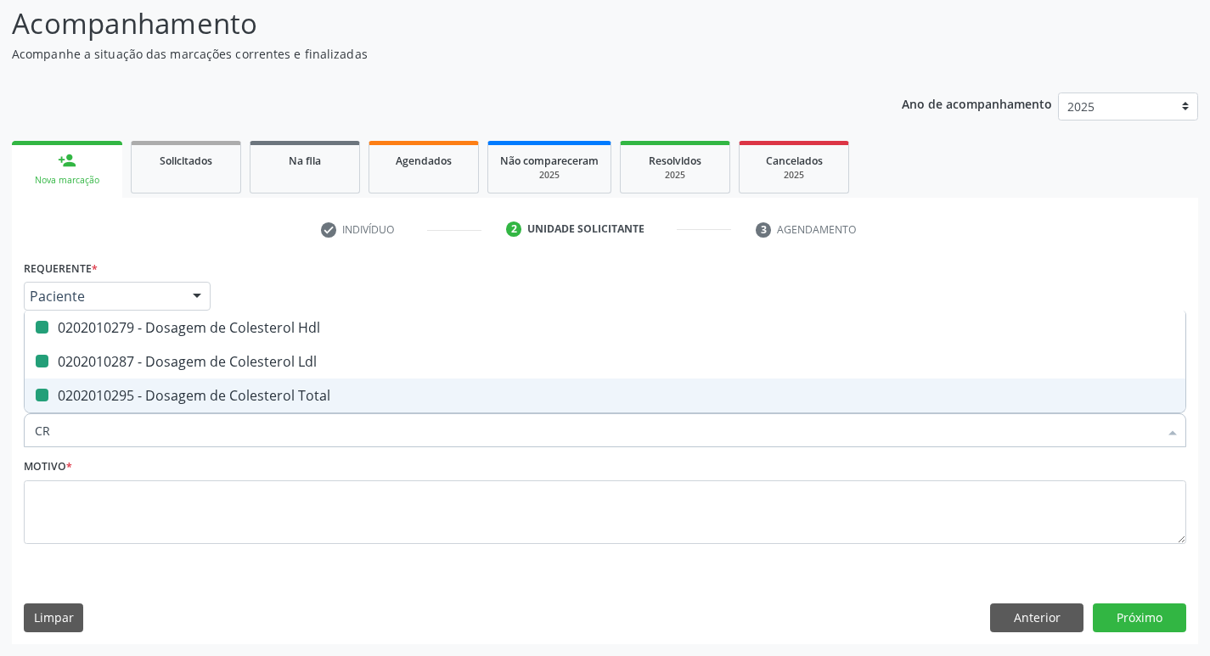
checkbox Ldl "false"
checkbox Total "false"
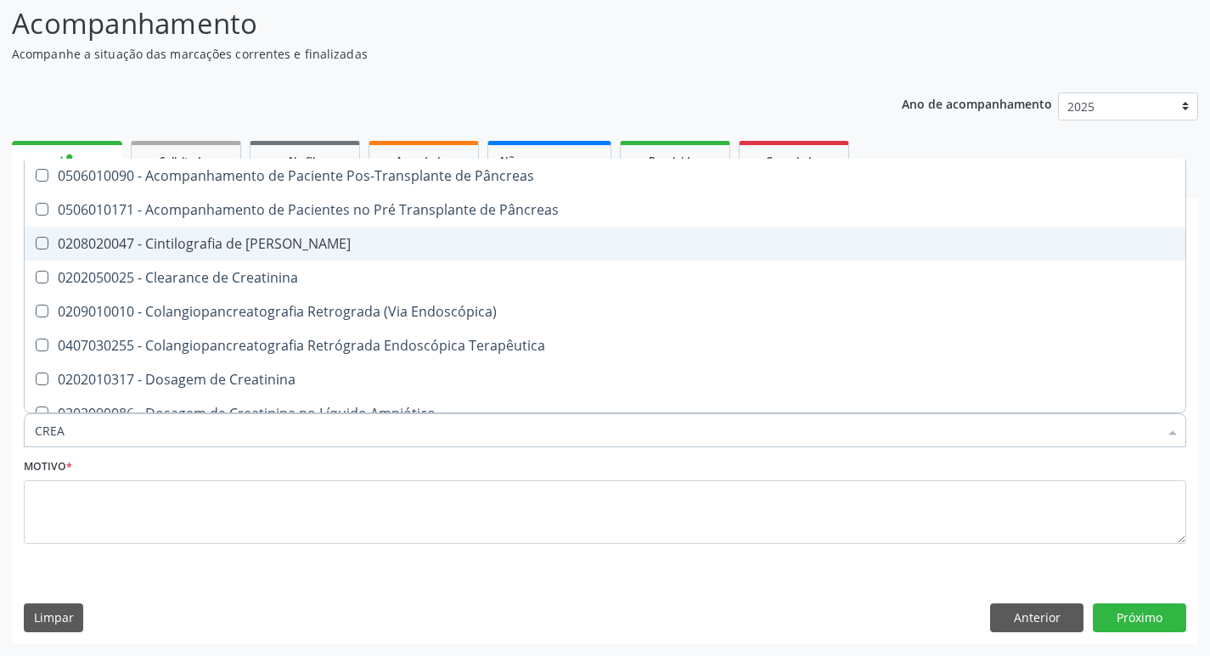
type input "CREAT"
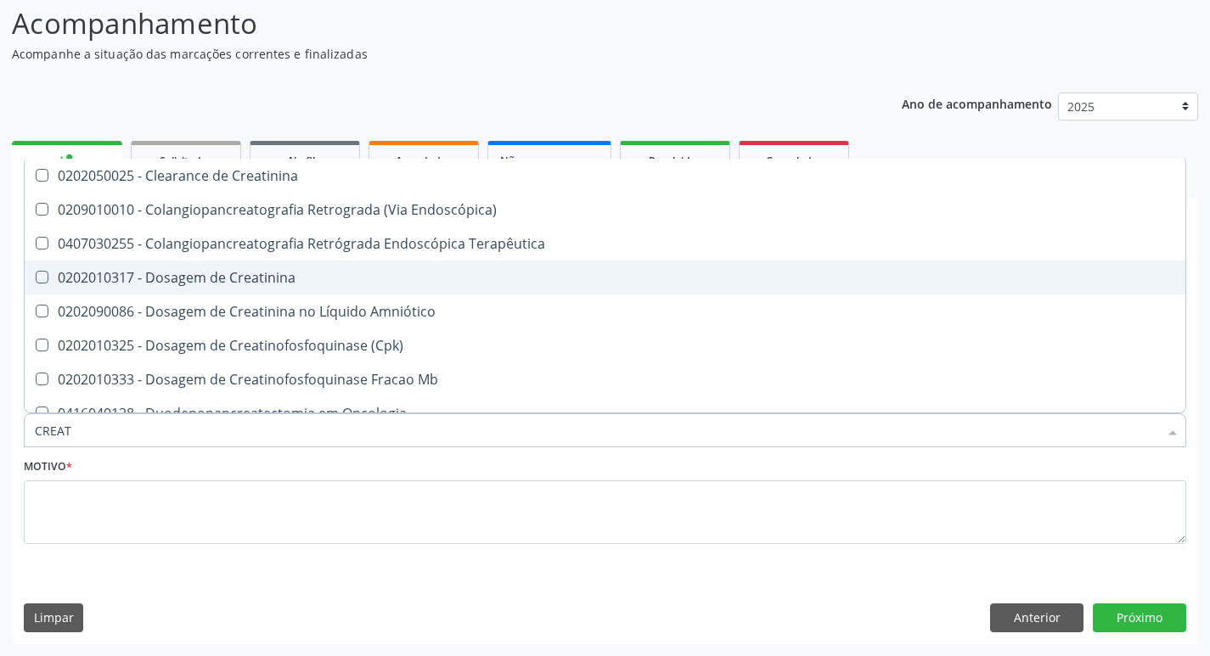
click at [284, 289] on span "0202010317 - Dosagem de Creatinina" at bounding box center [605, 278] width 1160 height 34
checkbox Creatinina "true"
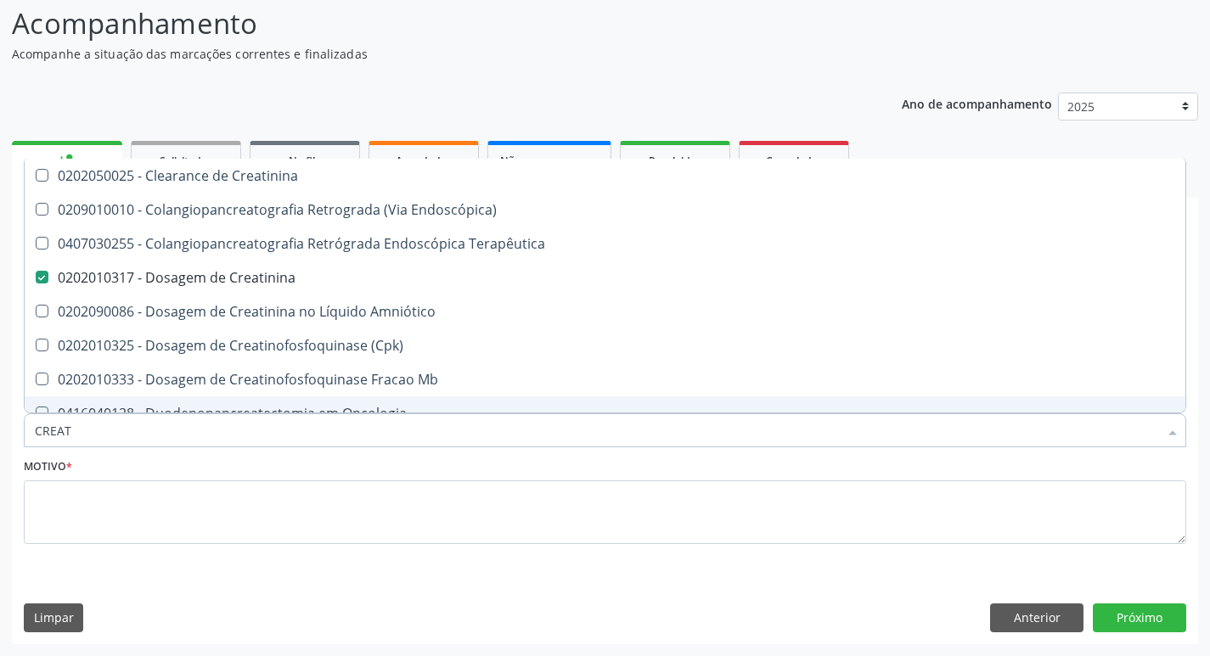
click at [199, 437] on input "CREAT" at bounding box center [596, 430] width 1123 height 34
type input "GL"
checkbox Creatinina "false"
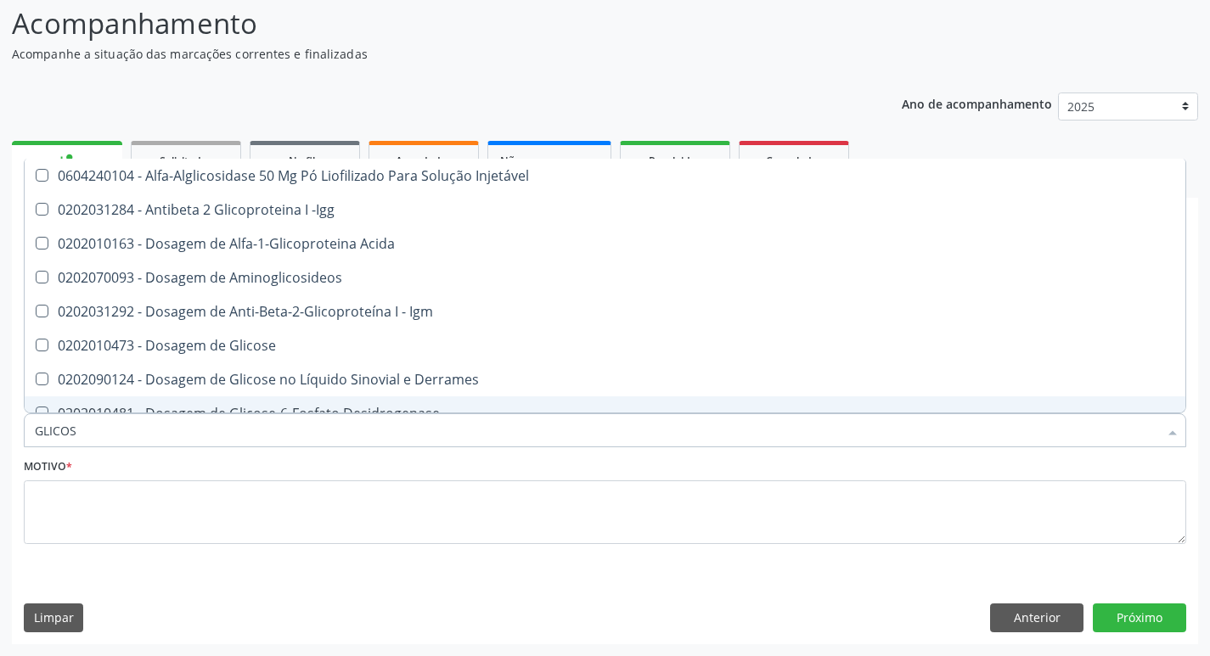
type input "GLICOSE"
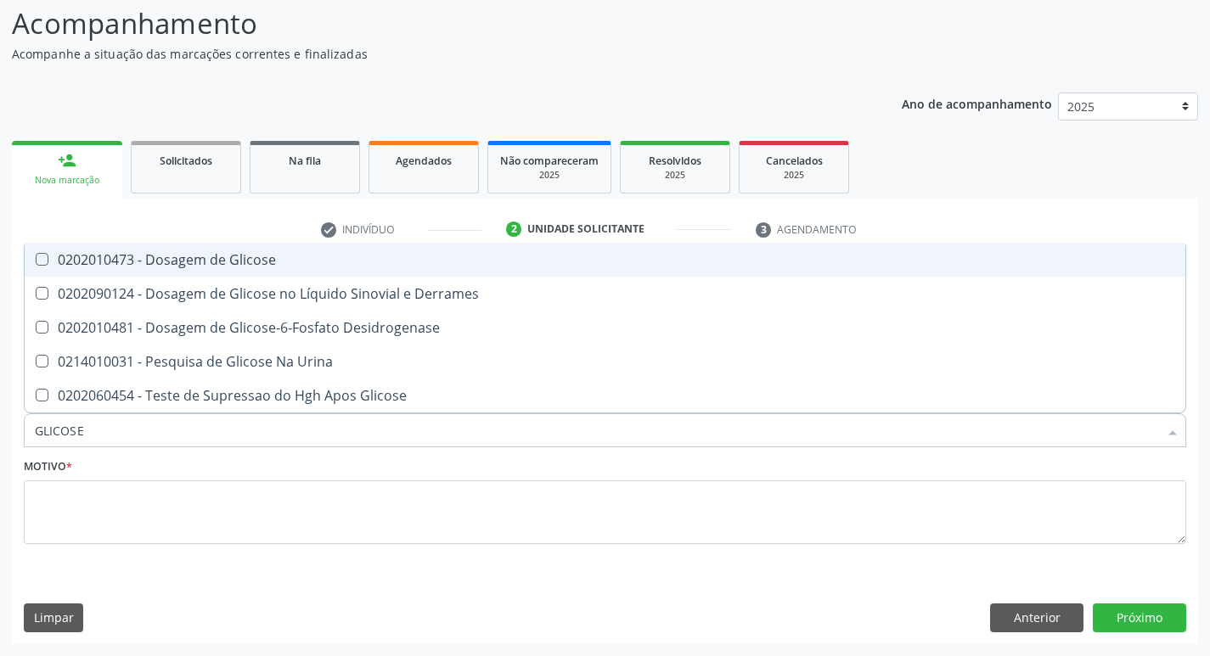
click at [250, 246] on span "0202010473 - Dosagem de Glicose" at bounding box center [605, 260] width 1160 height 34
checkbox Glicose "true"
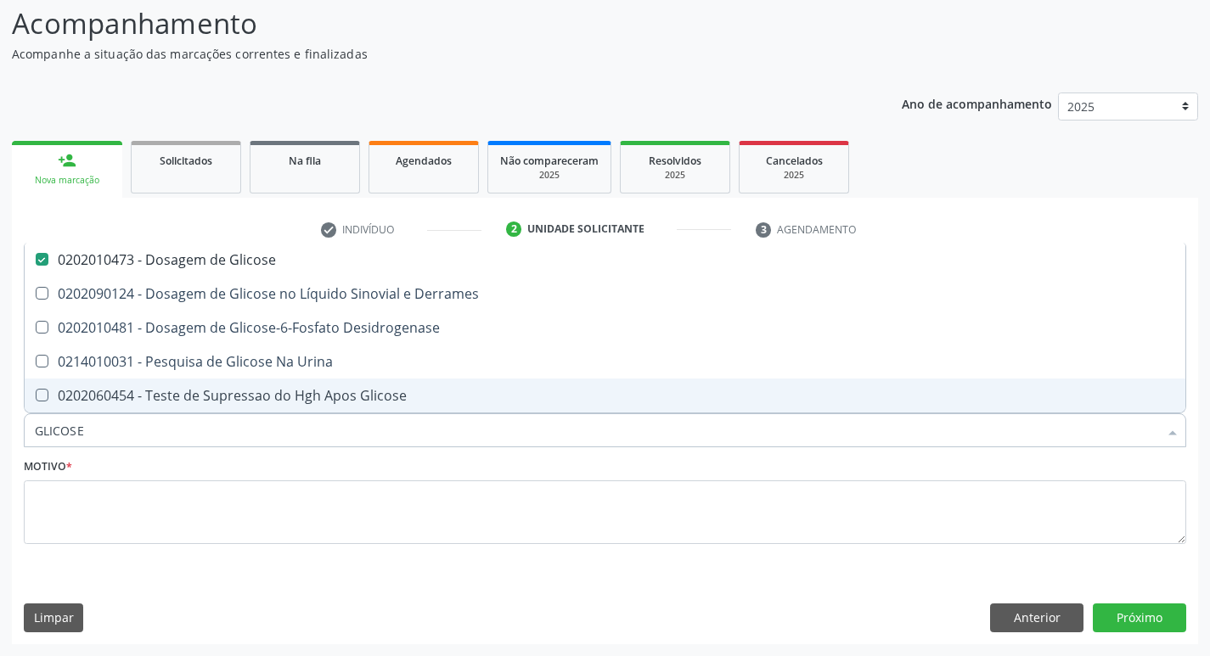
click at [179, 431] on input "GLICOSE" at bounding box center [596, 430] width 1123 height 34
type input "TR"
checkbox Glicose "false"
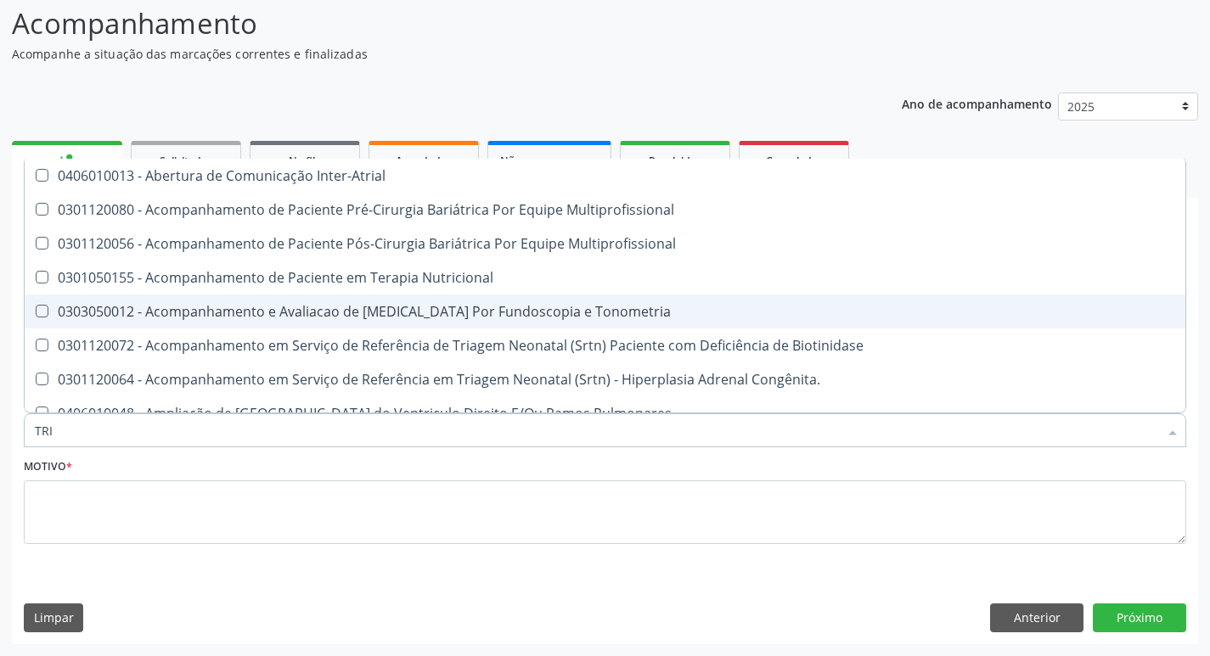
type input "TRIG"
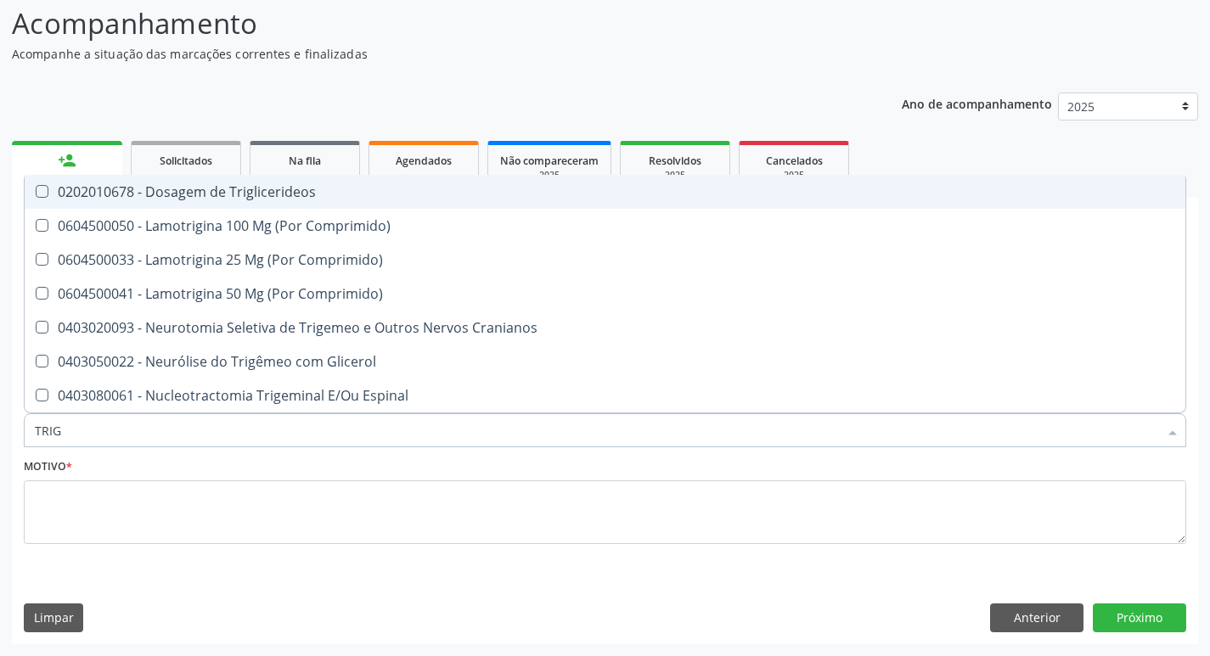
click at [235, 181] on span "0202010678 - Dosagem de Triglicerideos" at bounding box center [605, 192] width 1160 height 34
checkbox Triglicerideos "true"
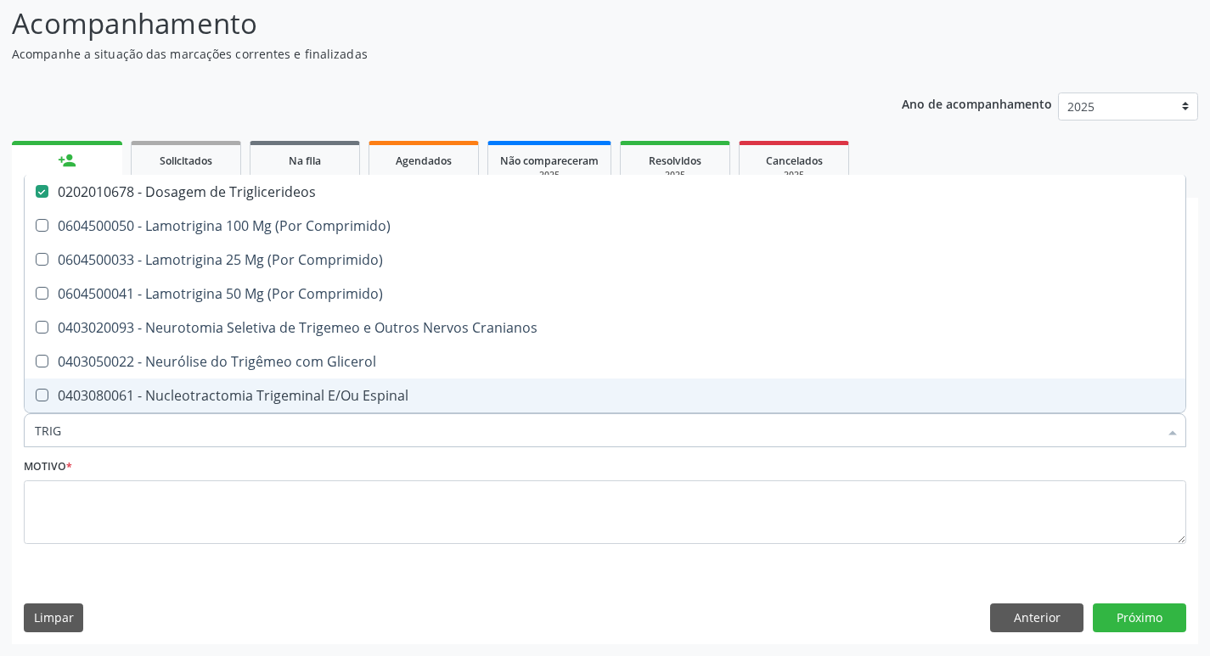
click at [192, 423] on input "TRIG" at bounding box center [596, 430] width 1123 height 34
type input "HE"
checkbox Triglicerideos "false"
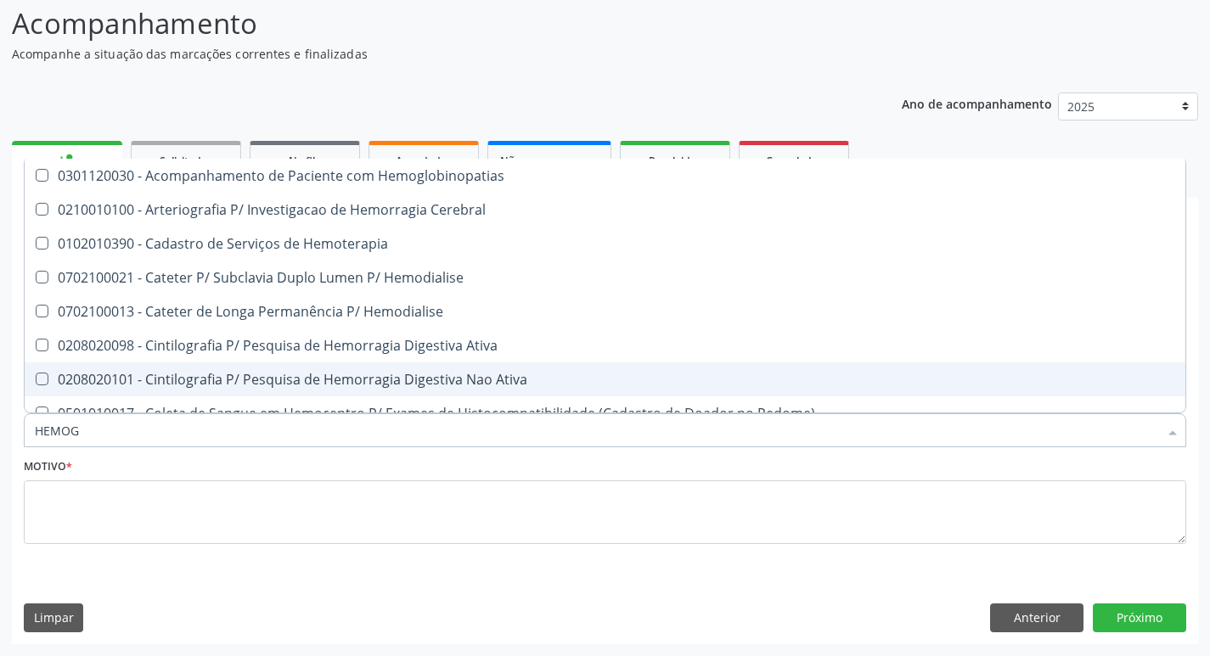
type input "HEMOGR"
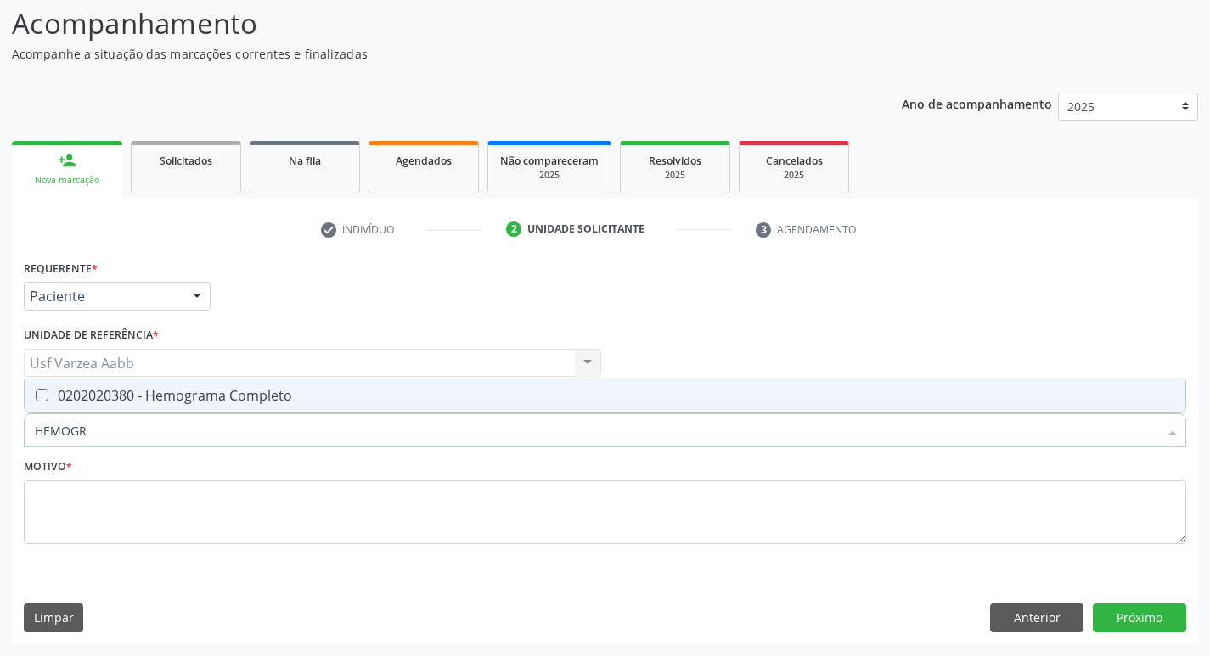
click at [186, 384] on span "0202020380 - Hemograma Completo" at bounding box center [605, 396] width 1160 height 34
checkbox Completo "true"
click at [184, 430] on input "HEMOGR" at bounding box center [596, 430] width 1123 height 34
type input "URE"
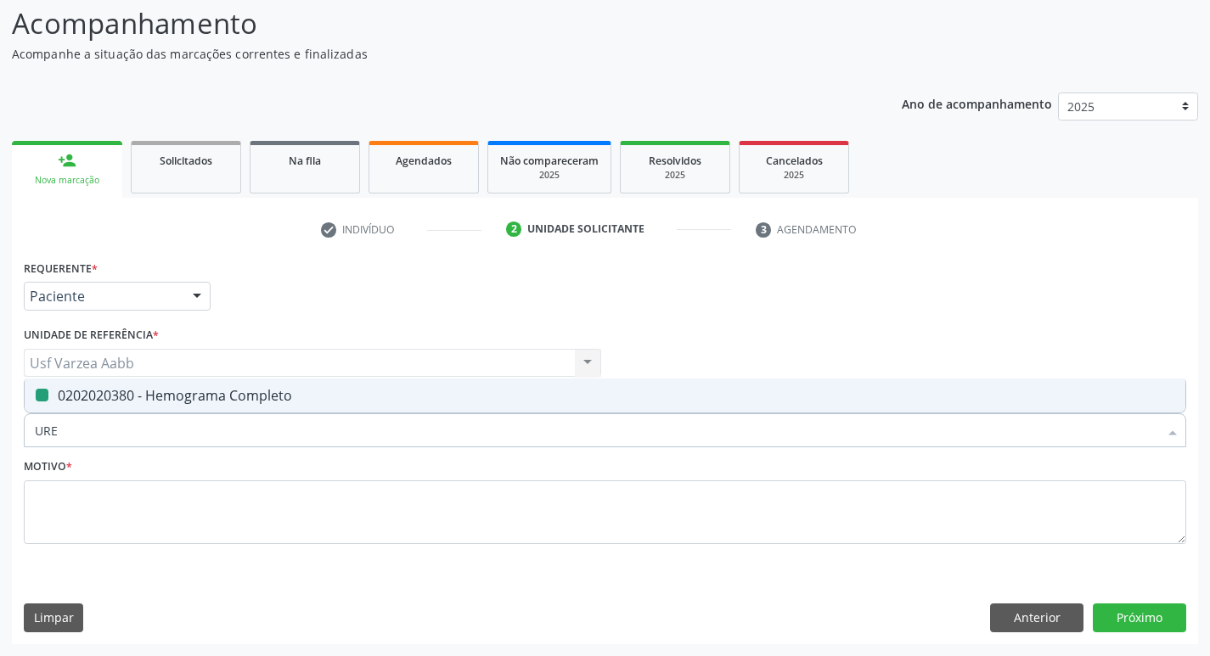
checkbox Completo "false"
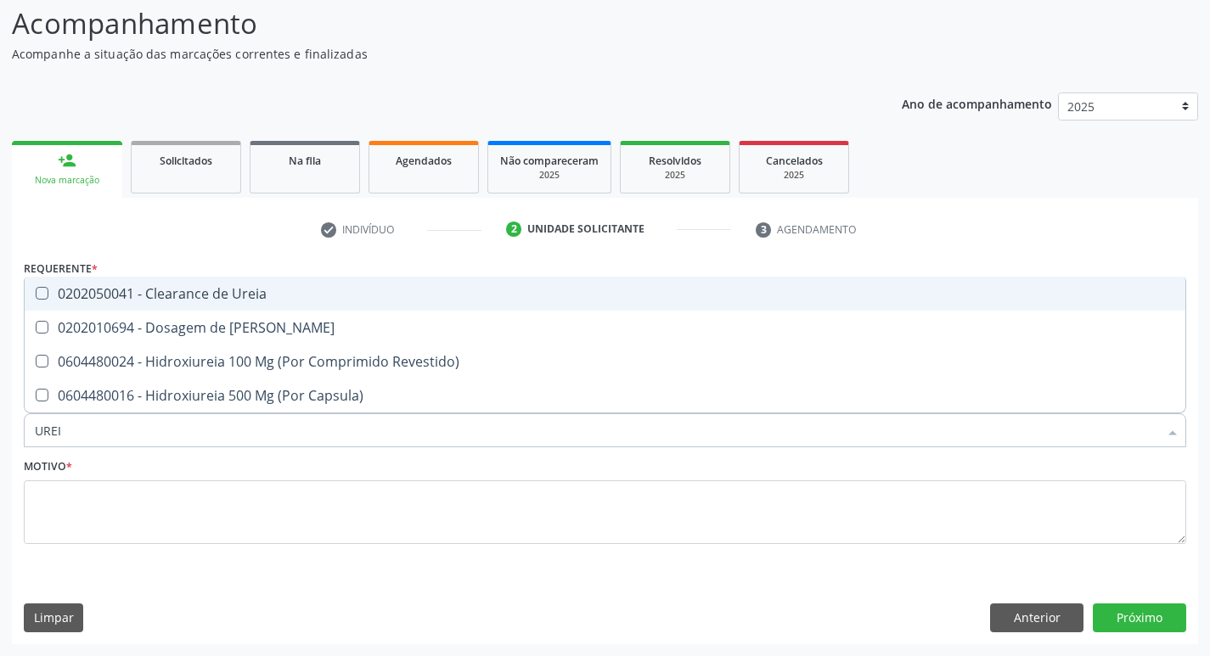
type input "UREIA"
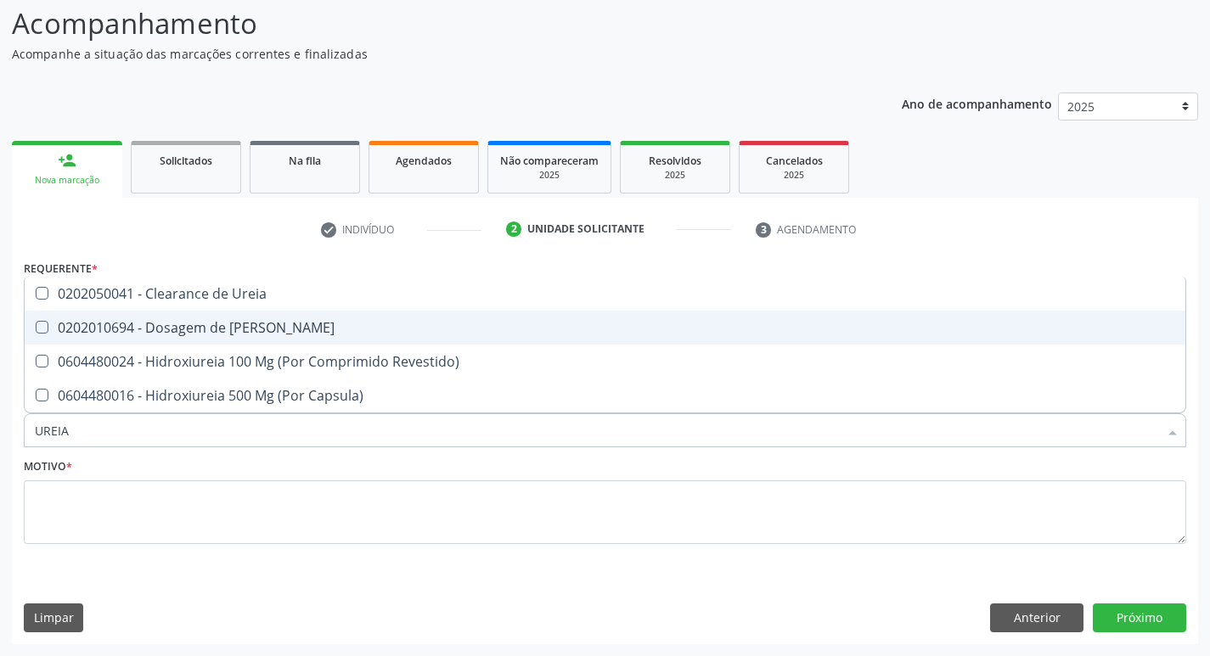
click at [194, 331] on div "0202010694 - Dosagem de [PERSON_NAME]" at bounding box center [605, 328] width 1140 height 14
checkbox Ureia "true"
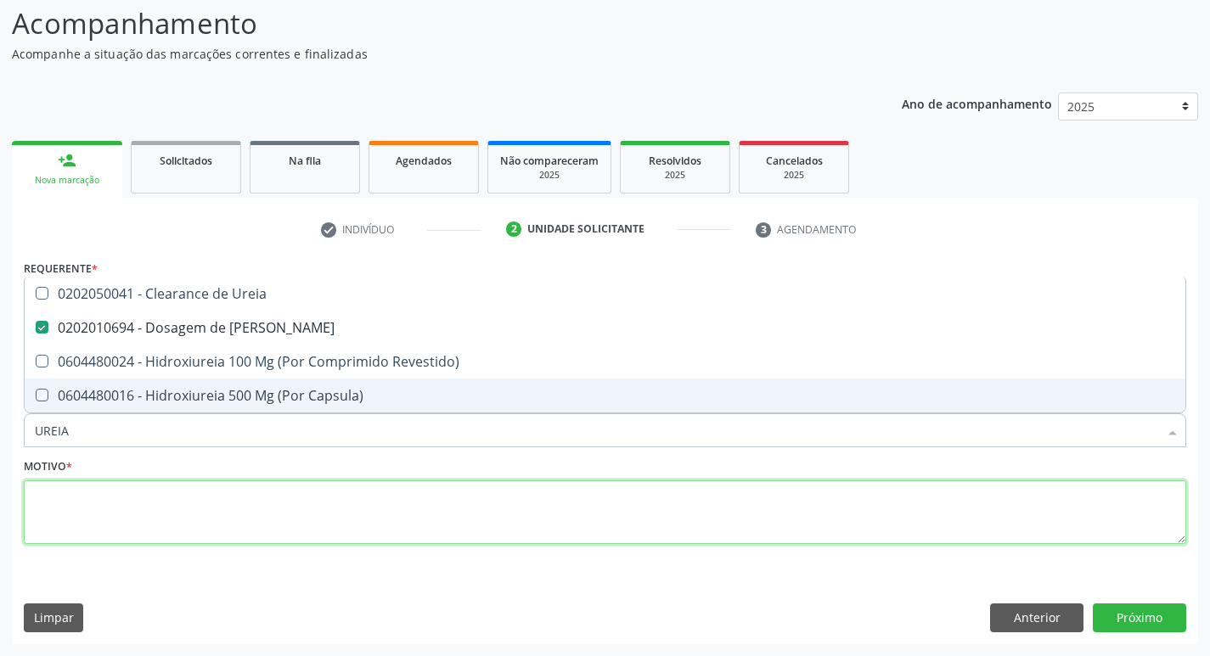
click at [168, 523] on textarea at bounding box center [605, 512] width 1162 height 65
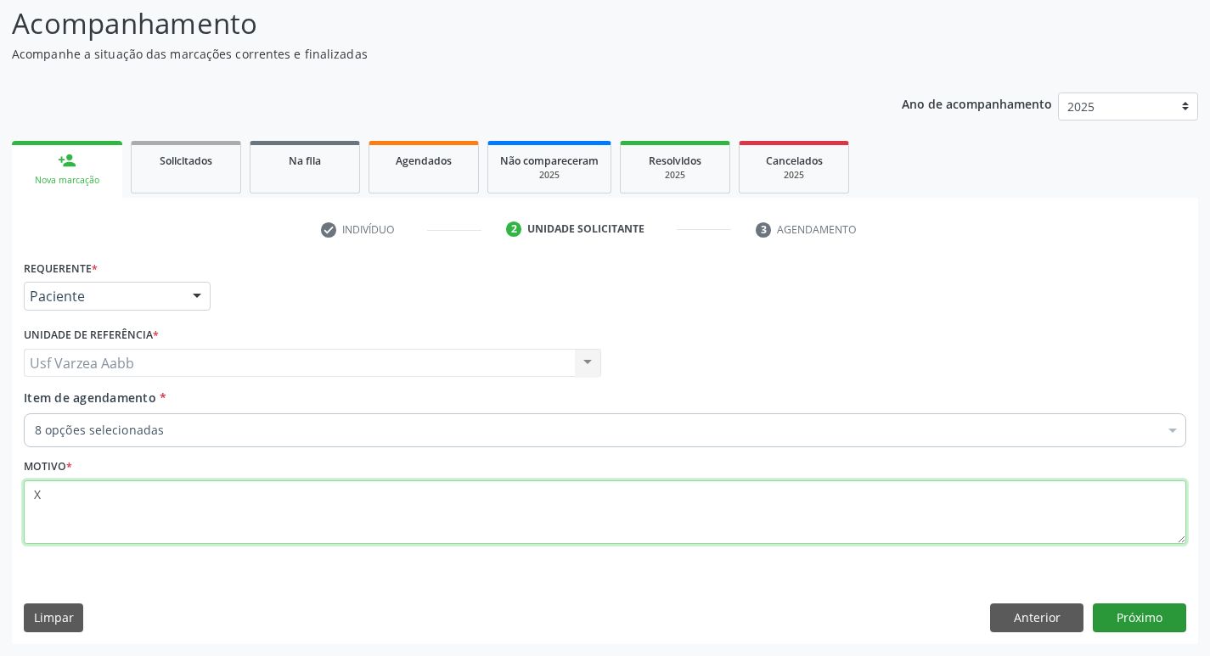
type textarea "X"
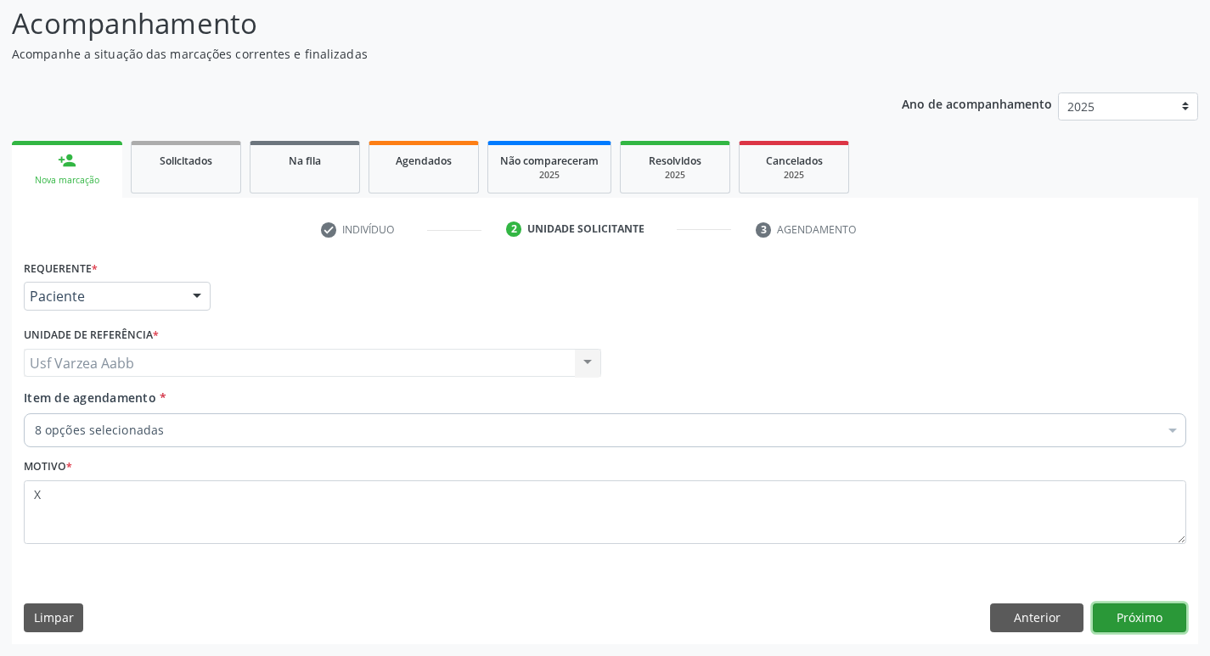
click at [1175, 609] on button "Próximo" at bounding box center [1139, 618] width 93 height 29
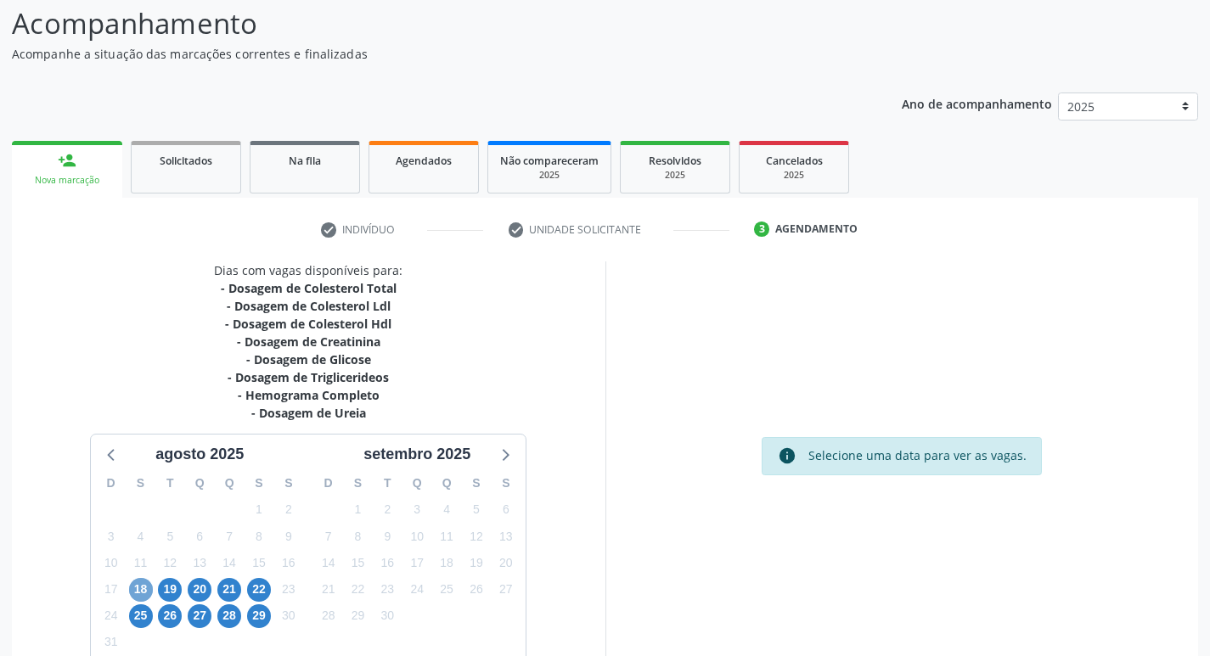
click at [146, 595] on span "18" at bounding box center [141, 590] width 24 height 24
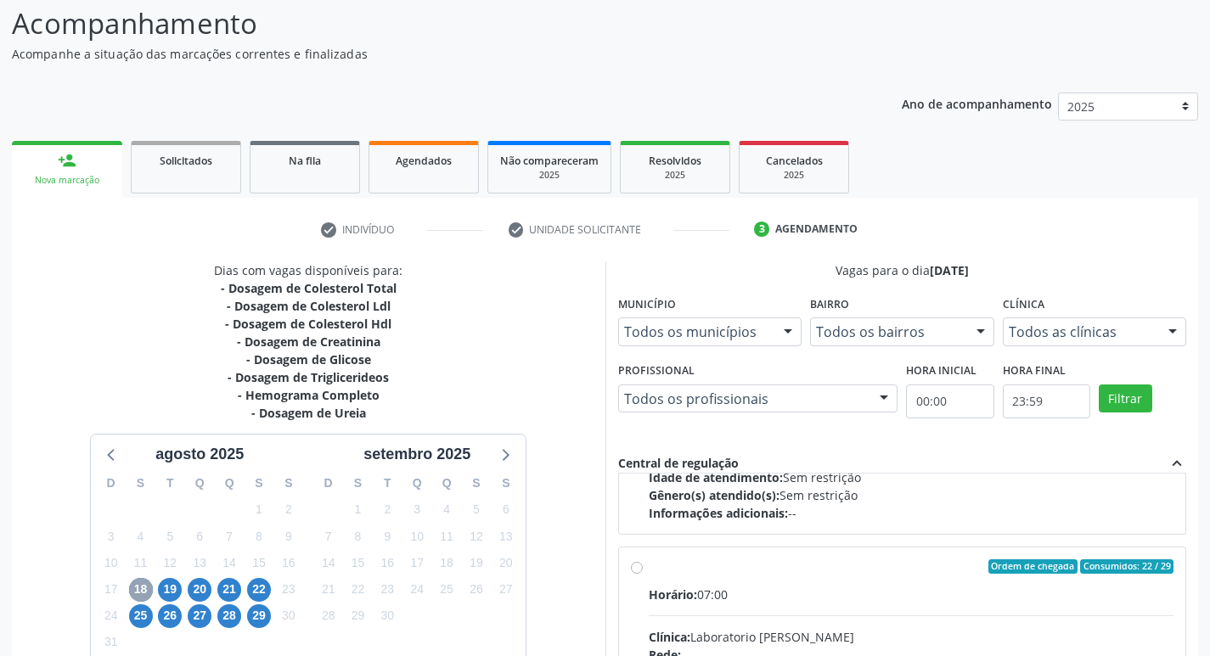
scroll to position [255, 0]
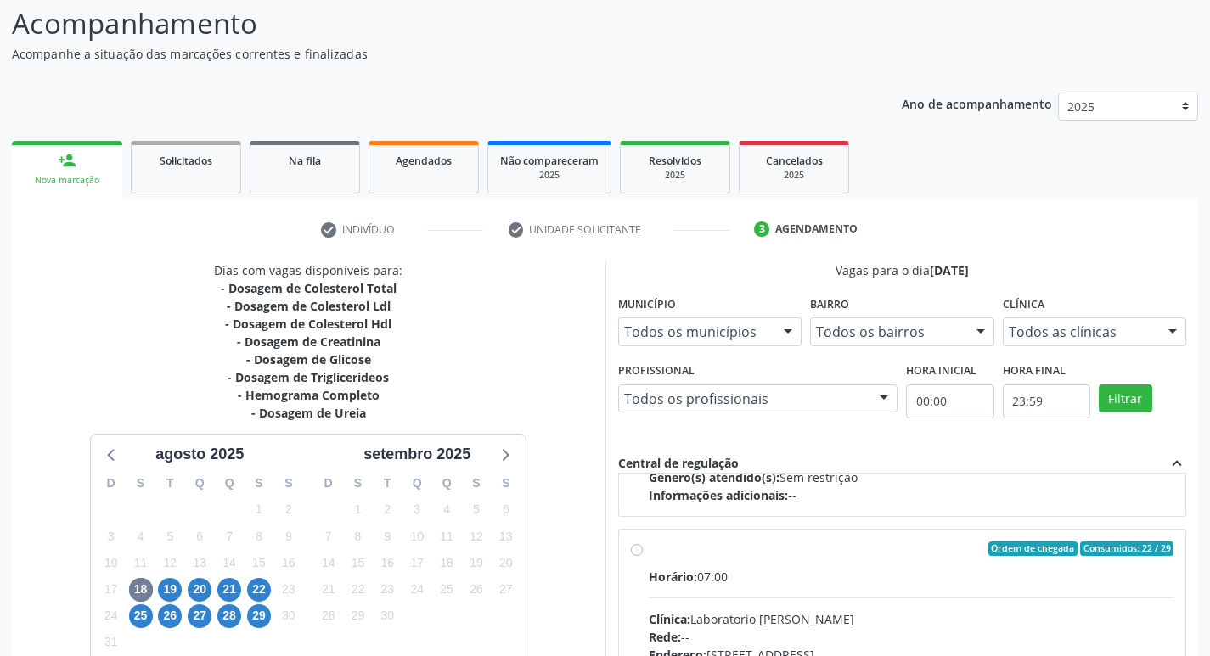
click at [638, 555] on input "Ordem de chegada Consumidos: 22 / 29 Horário: 07:00 Clínica: Laboratorio [PERSO…" at bounding box center [637, 549] width 12 height 15
radio input "true"
click at [643, 557] on input "Ordem de chegada Consumidos: 22 / 29 Horário: 07:00 Clínica: Laboratorio [PERSO…" at bounding box center [637, 549] width 12 height 15
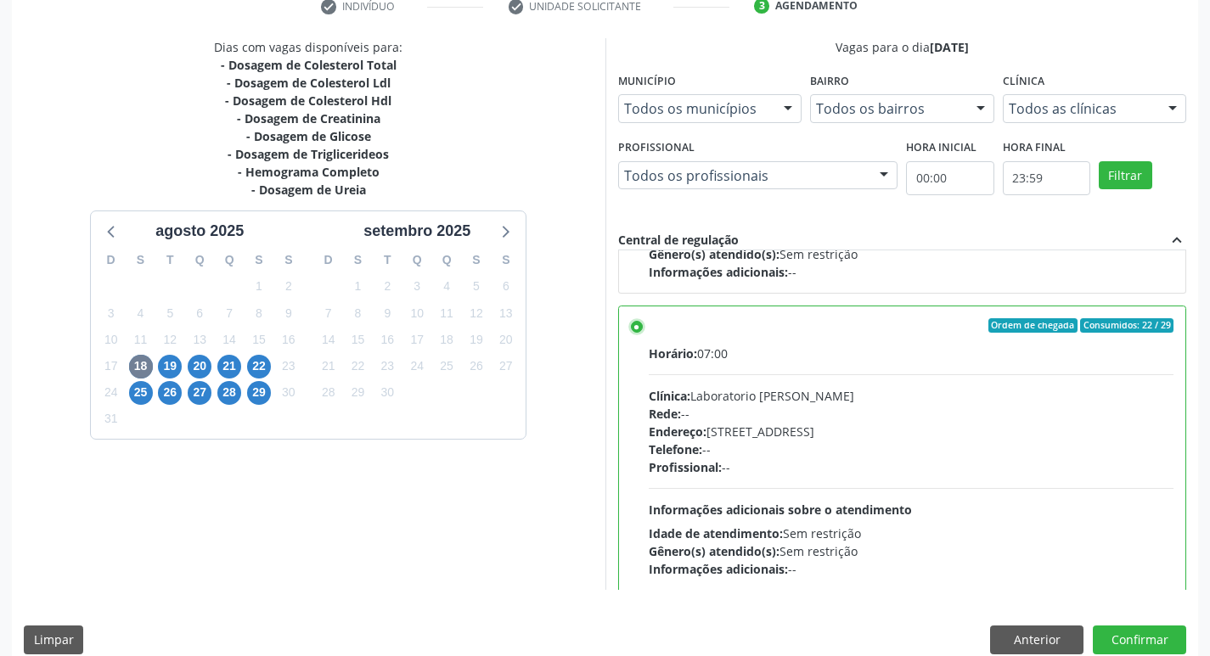
scroll to position [358, 0]
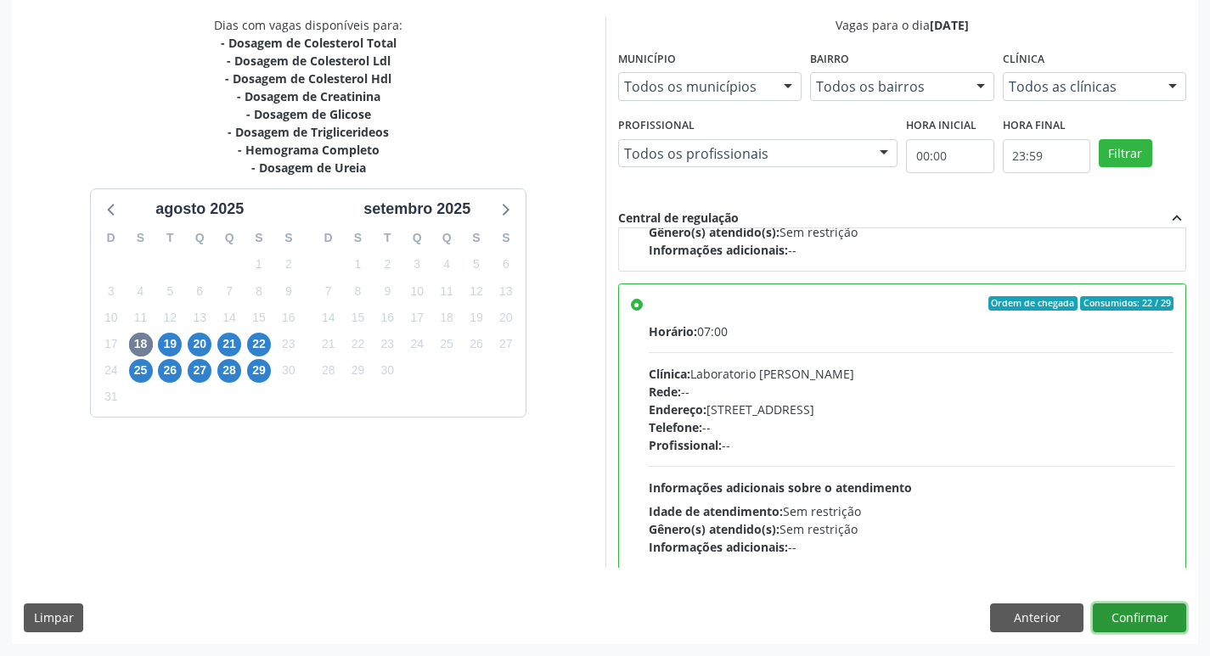
click at [1143, 614] on button "Confirmar" at bounding box center [1139, 618] width 93 height 29
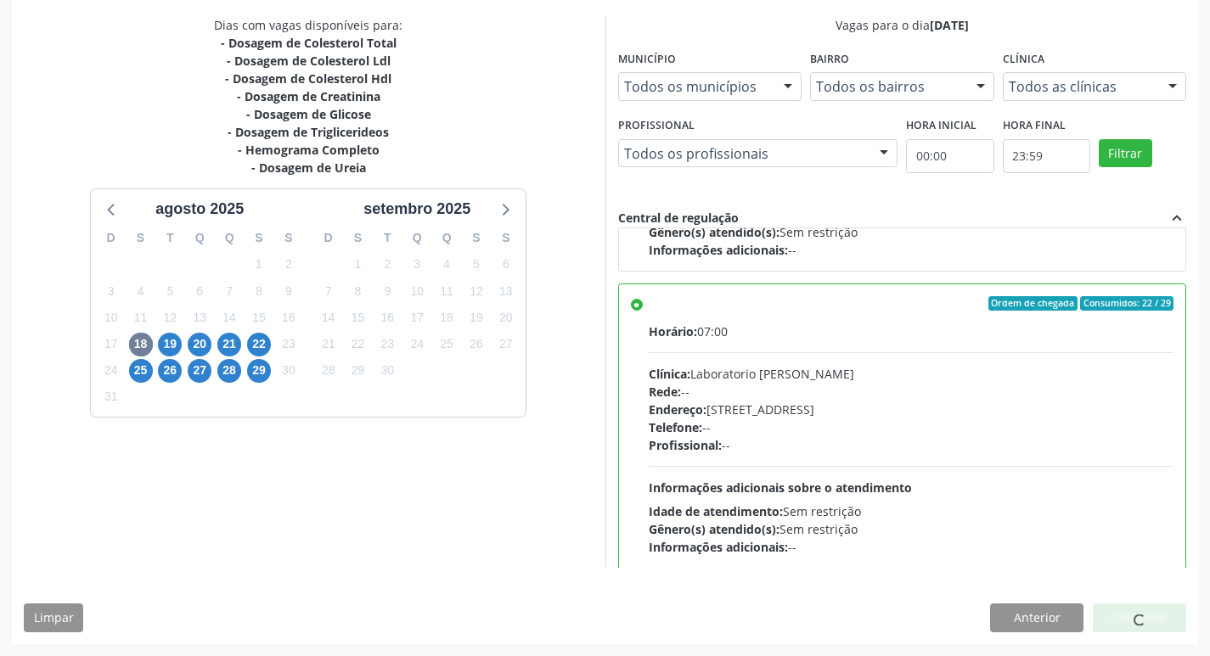
scroll to position [264, 0]
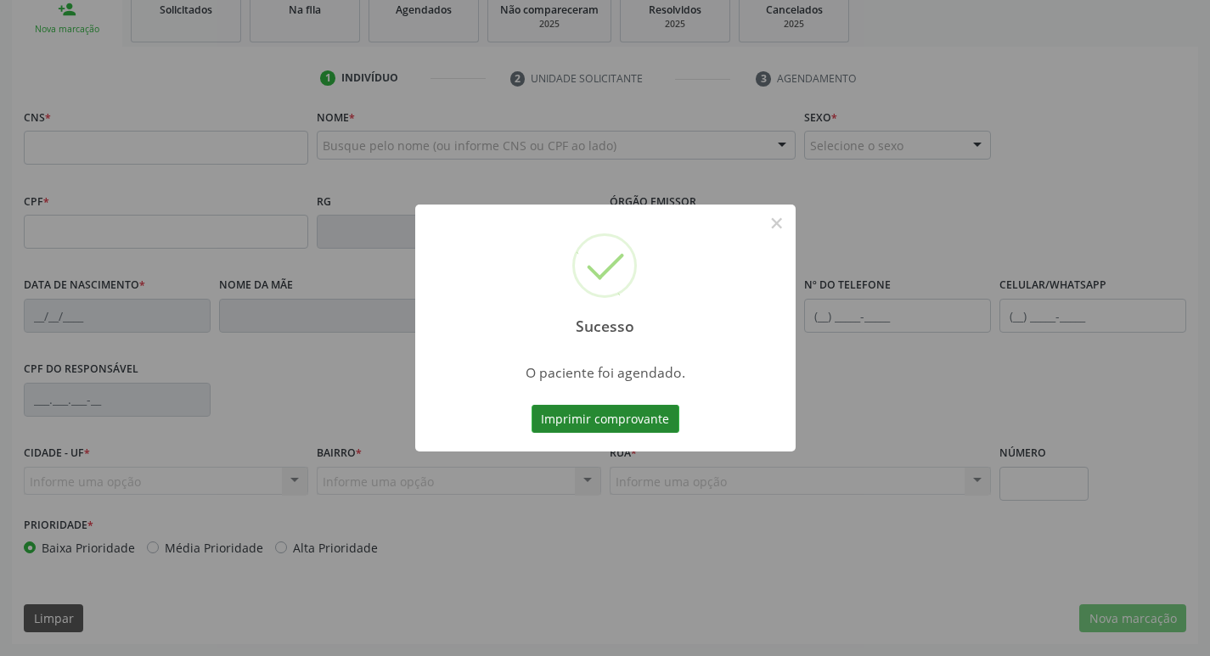
click at [553, 411] on button "Imprimir comprovante" at bounding box center [605, 419] width 148 height 29
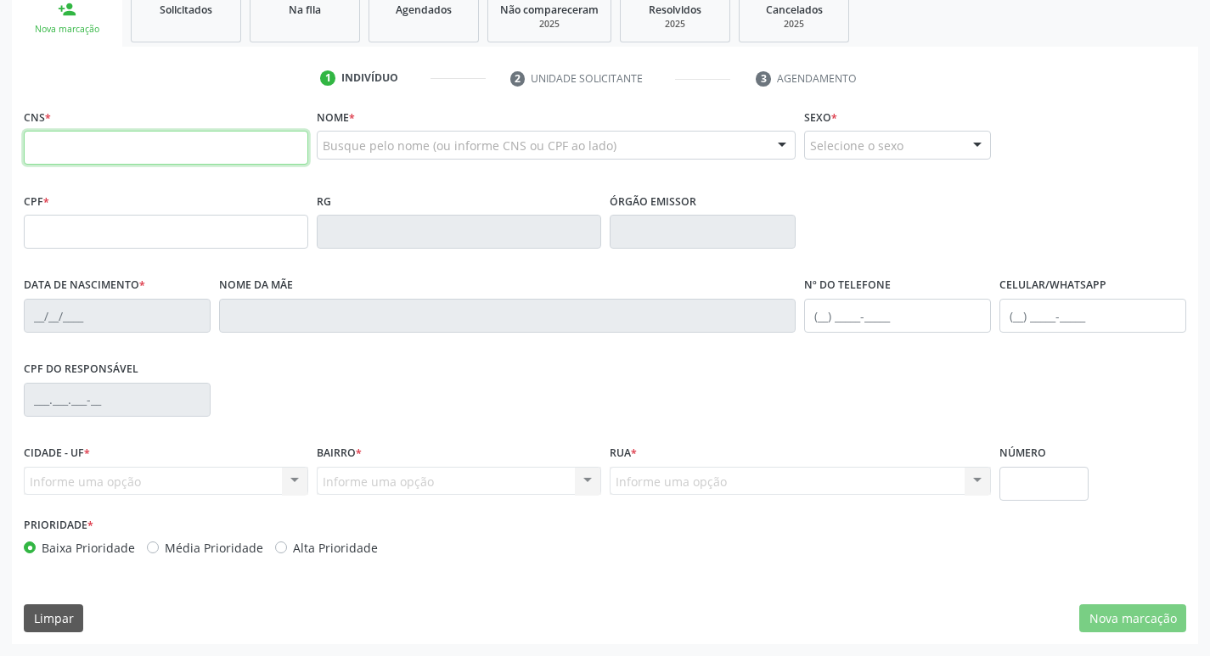
paste input "700 1029 5901 3011"
type input "700 1029 5901 3011"
type input "707.948.824-98"
type input "[DATE]"
type input "Silvania [DATE][PERSON_NAME]"
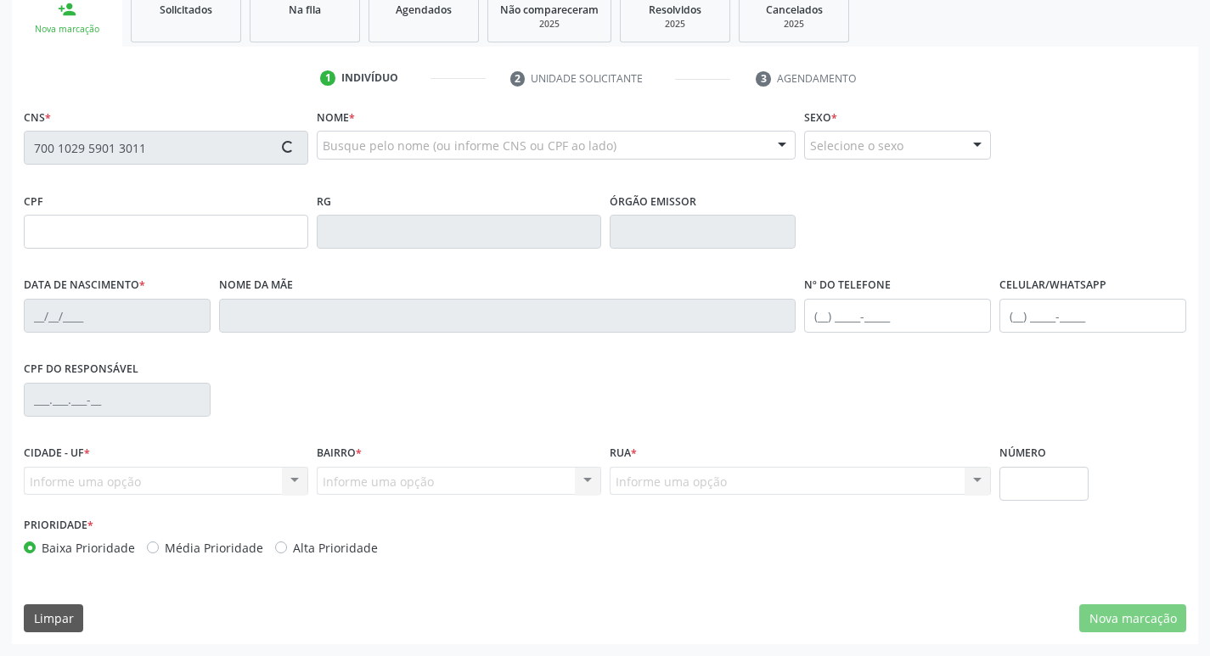
type input "[PHONE_NUMBER]"
type input "2030"
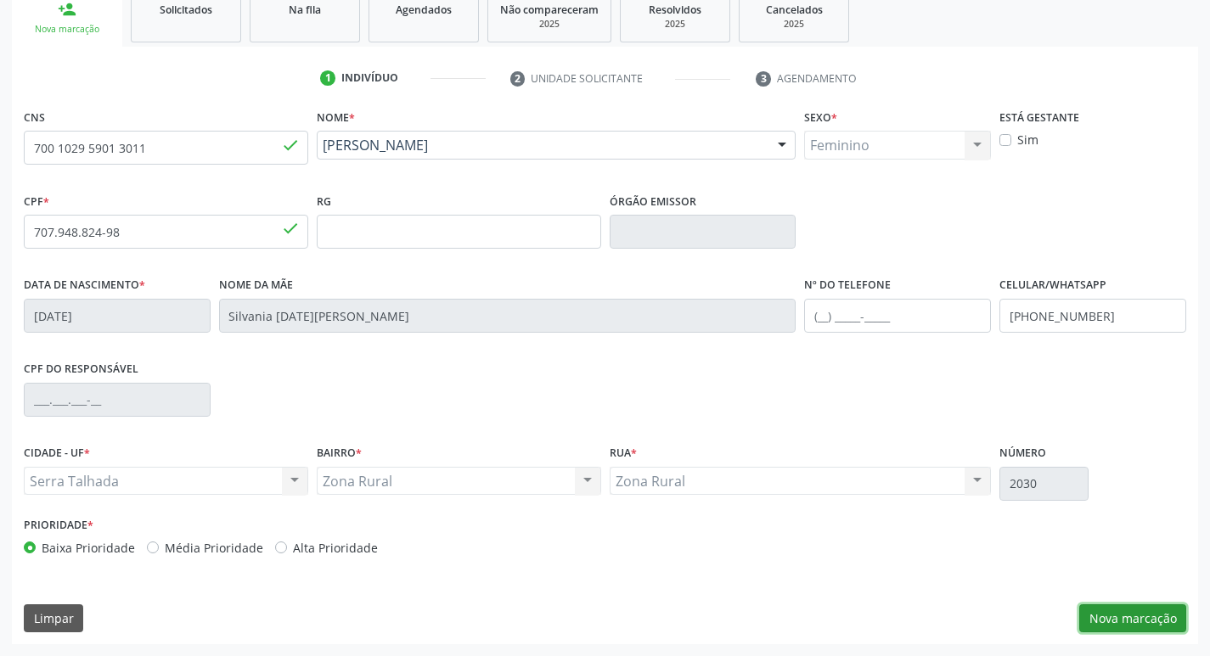
click at [1130, 606] on button "Nova marcação" at bounding box center [1132, 618] width 107 height 29
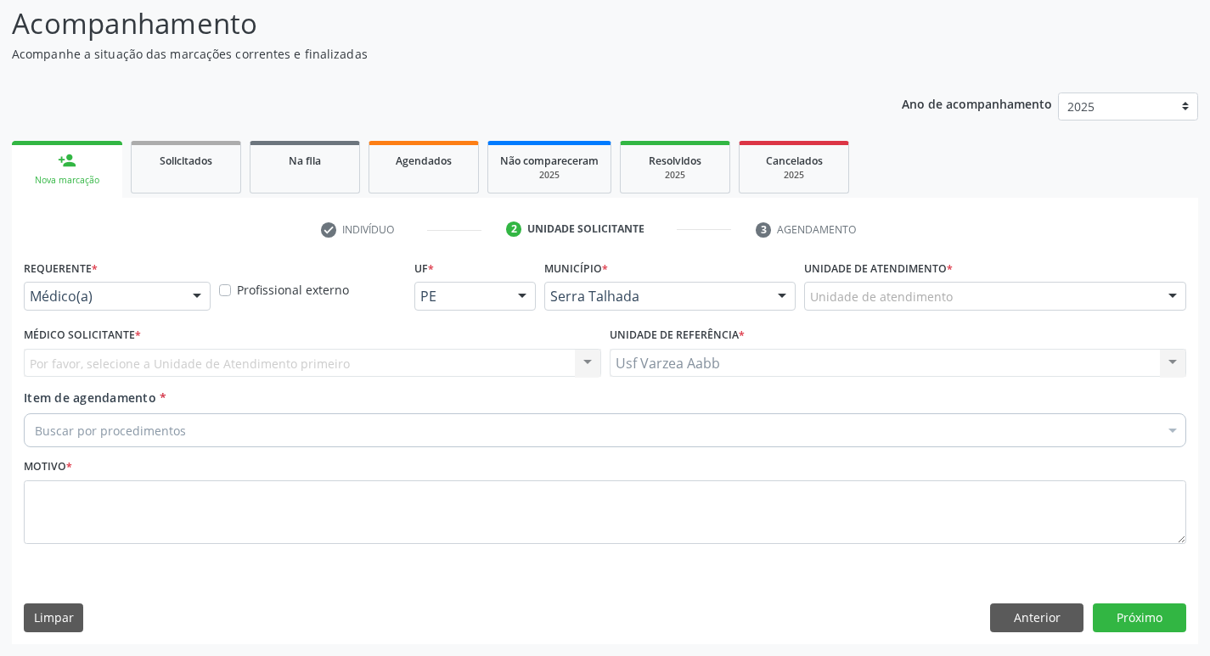
scroll to position [113, 0]
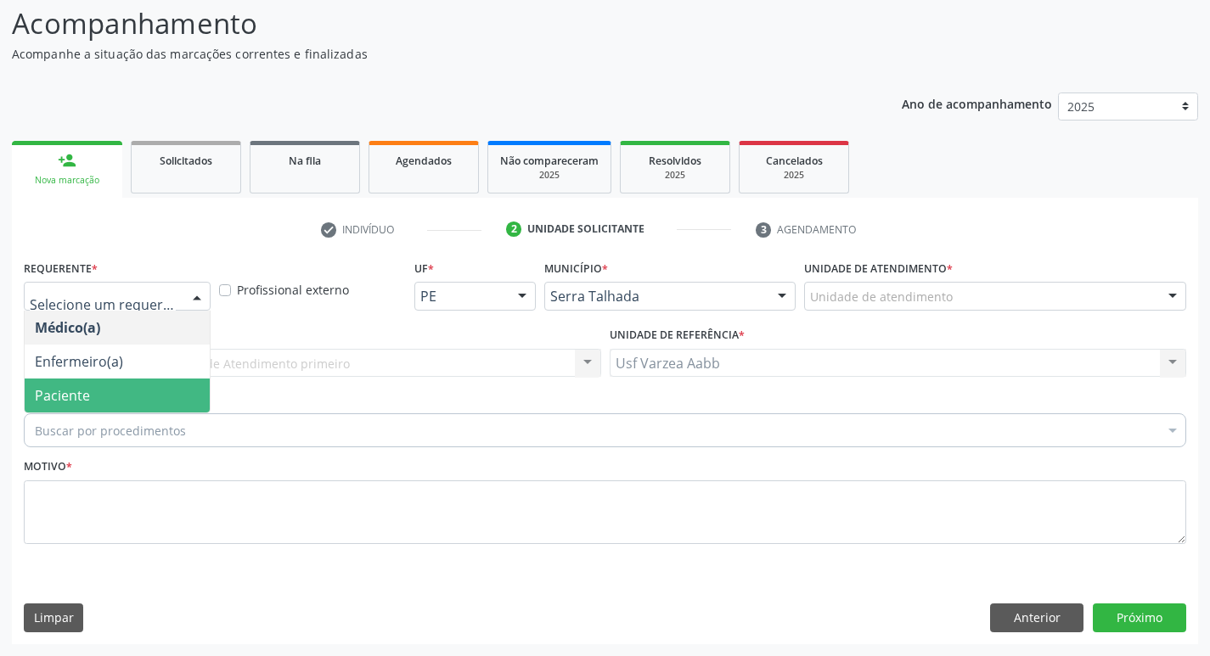
click at [122, 391] on span "Paciente" at bounding box center [117, 396] width 185 height 34
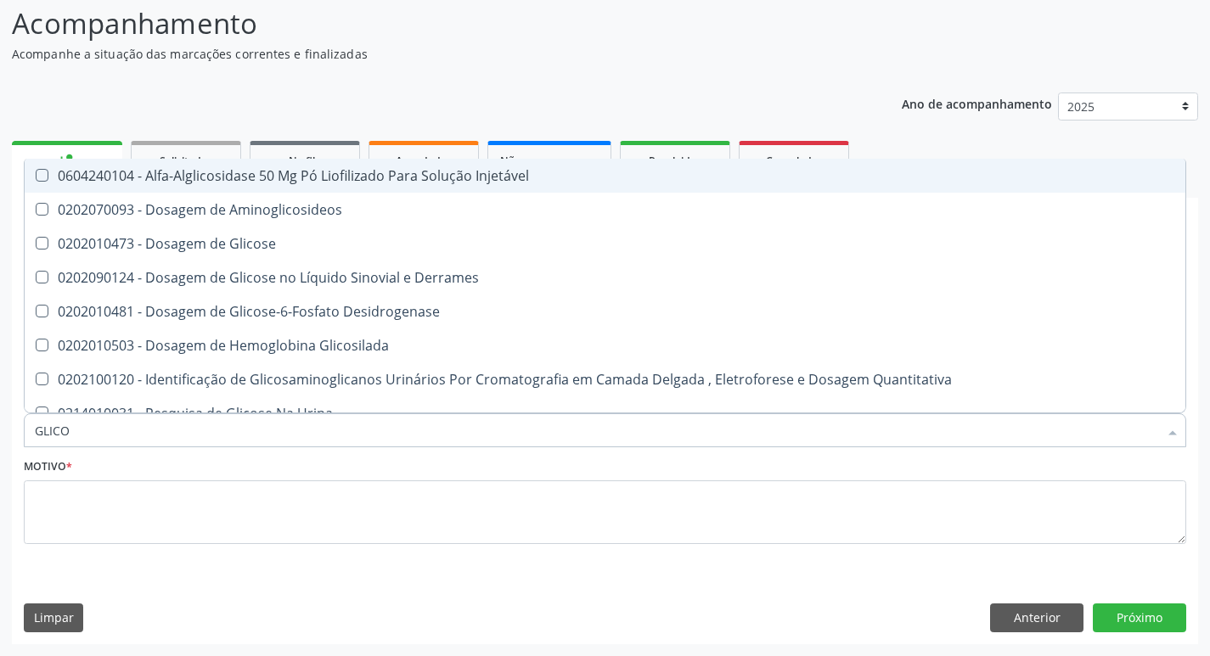
type input "GLICOS"
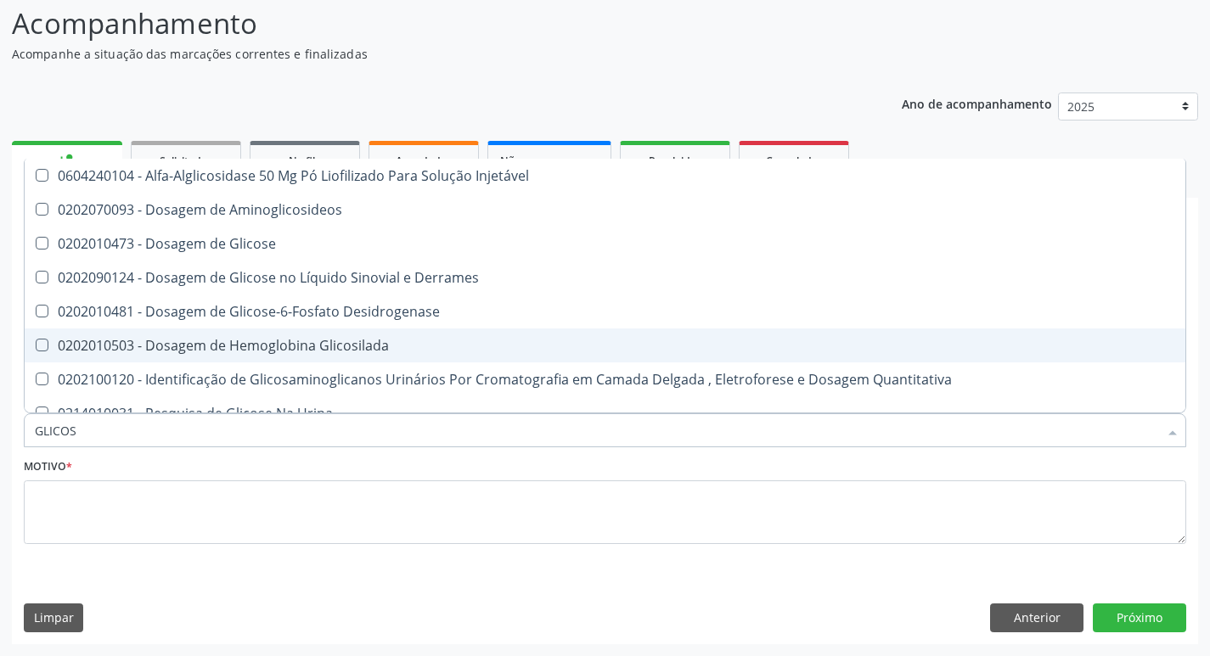
click at [373, 339] on div "0202010503 - Dosagem de Hemoglobina Glicosilada" at bounding box center [605, 346] width 1140 height 14
checkbox Glicosilada "true"
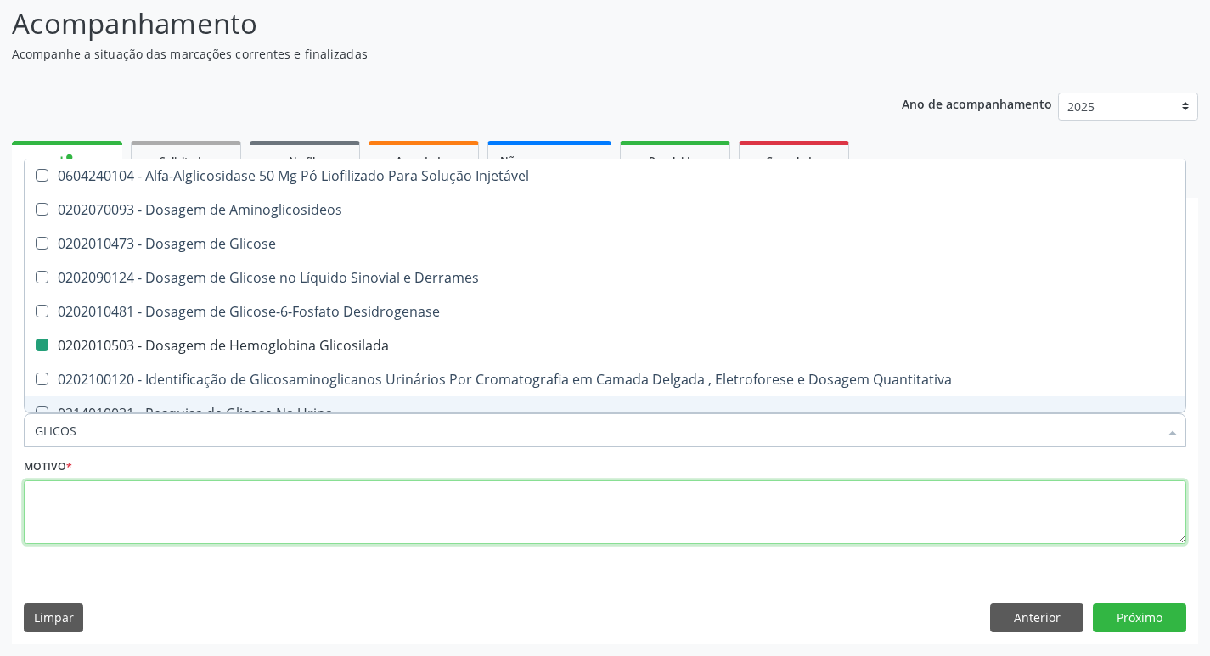
click at [346, 513] on textarea at bounding box center [605, 512] width 1162 height 65
checkbox Aminoglicosideos "true"
checkbox Glicosilada "false"
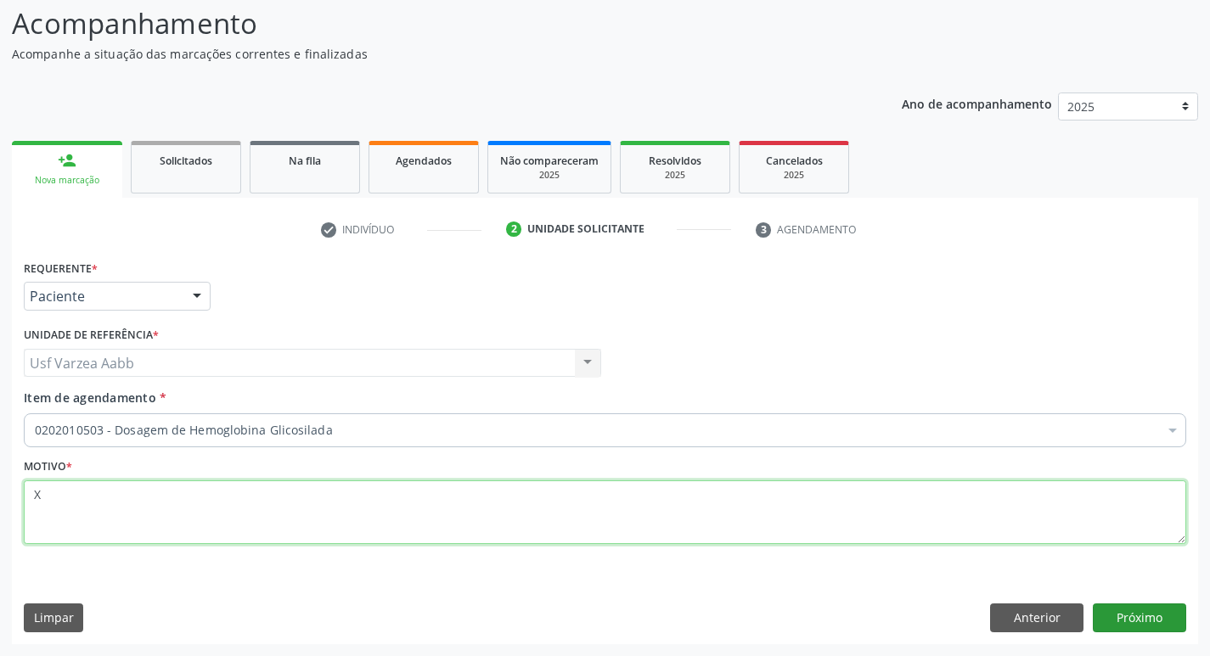
type textarea "X"
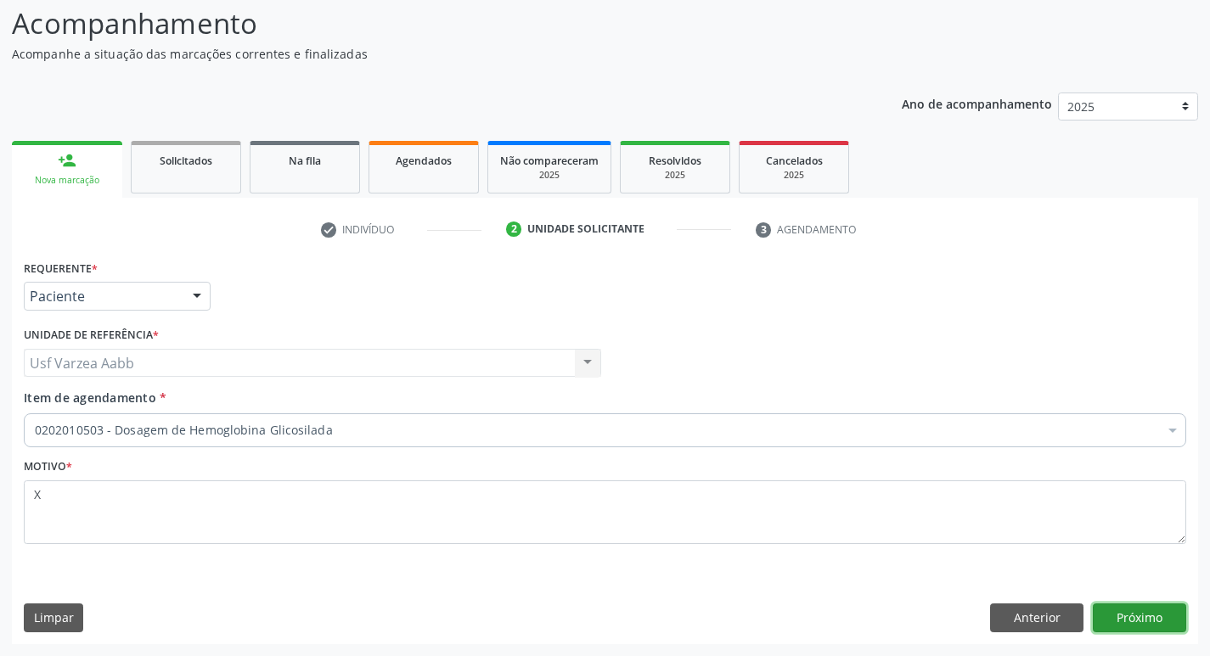
click at [1124, 604] on button "Próximo" at bounding box center [1139, 618] width 93 height 29
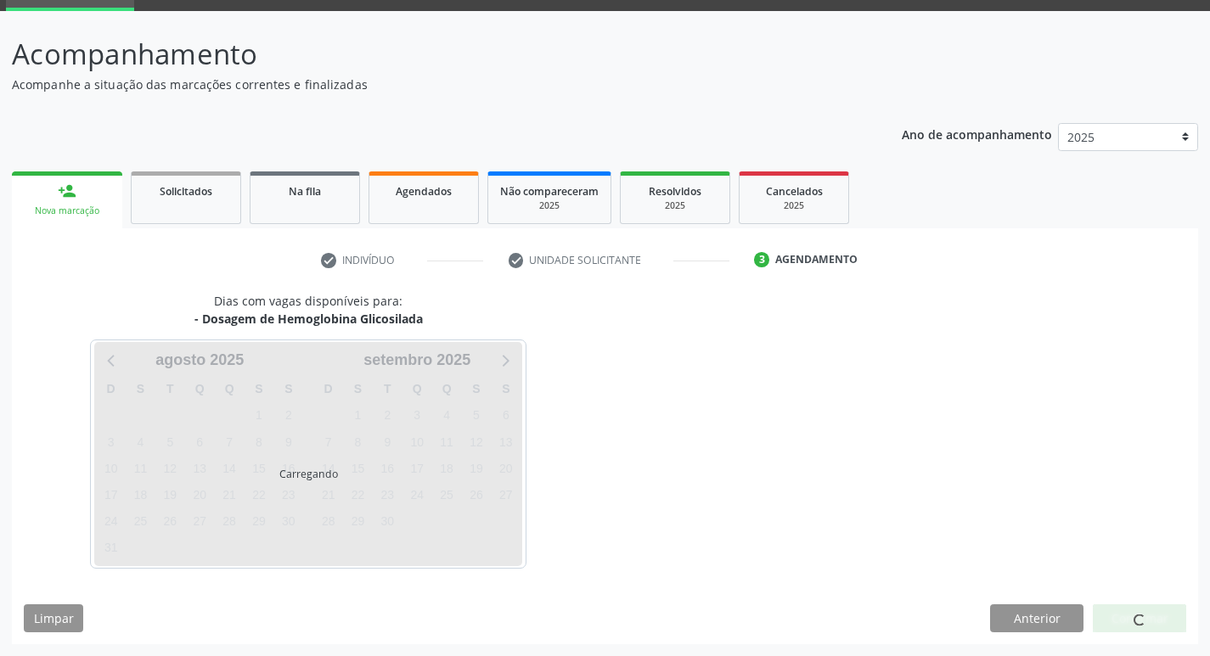
scroll to position [82, 0]
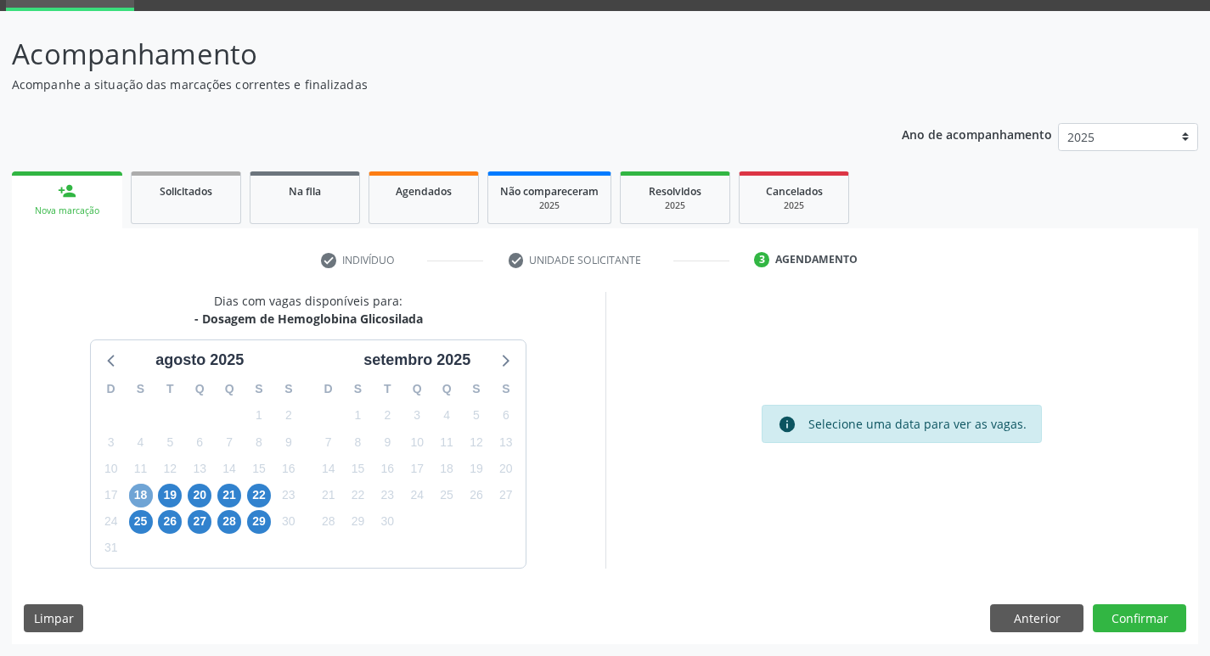
click at [139, 501] on span "18" at bounding box center [141, 496] width 24 height 24
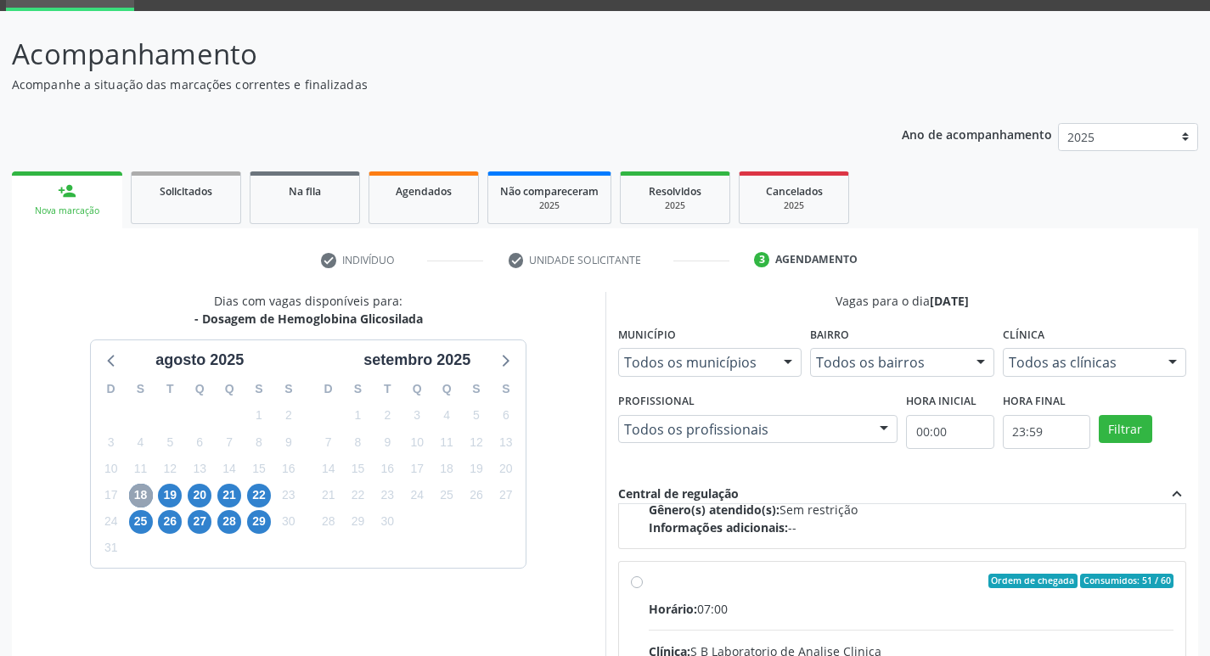
scroll to position [255, 0]
click at [633, 577] on input "Ordem de chegada Consumidos: 51 / 60 Horário: 07:00 Clínica: S B Laboratorio de…" at bounding box center [637, 579] width 12 height 15
radio input "true"
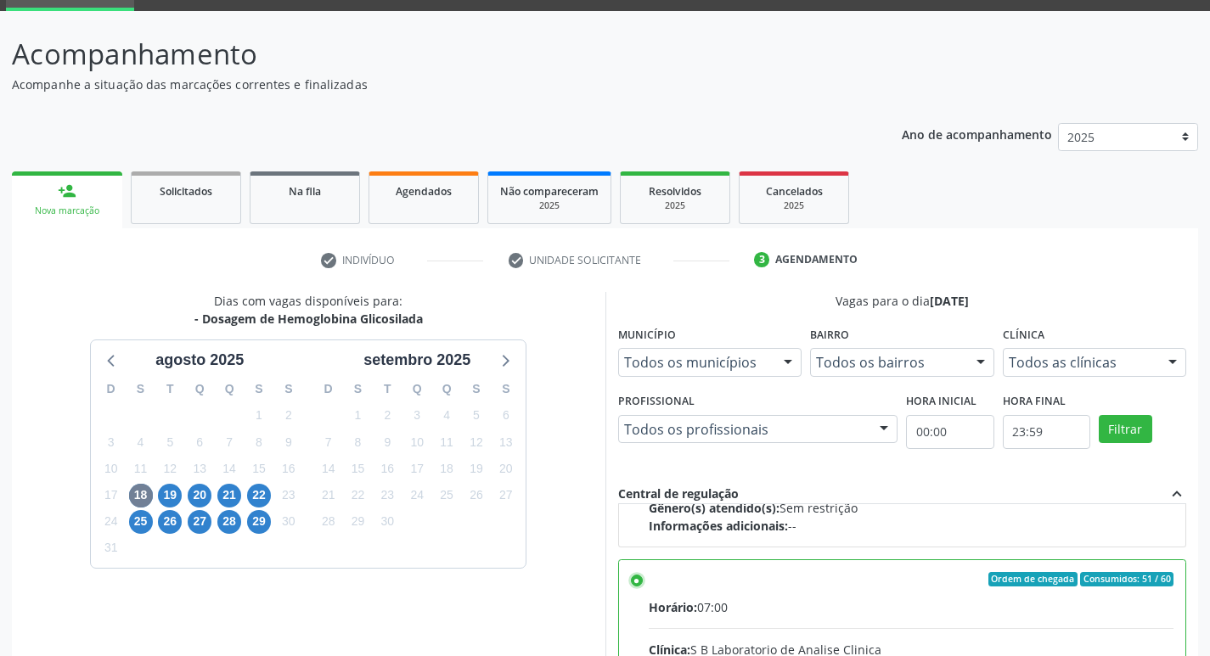
scroll to position [358, 0]
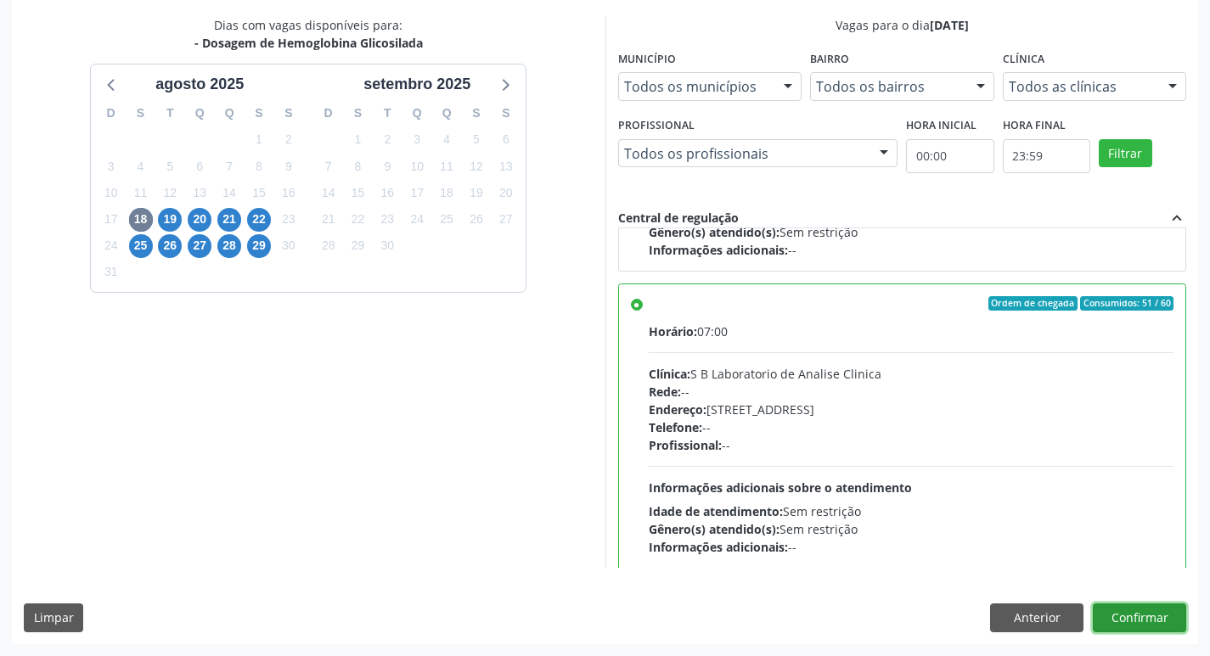
click at [1176, 625] on button "Confirmar" at bounding box center [1139, 618] width 93 height 29
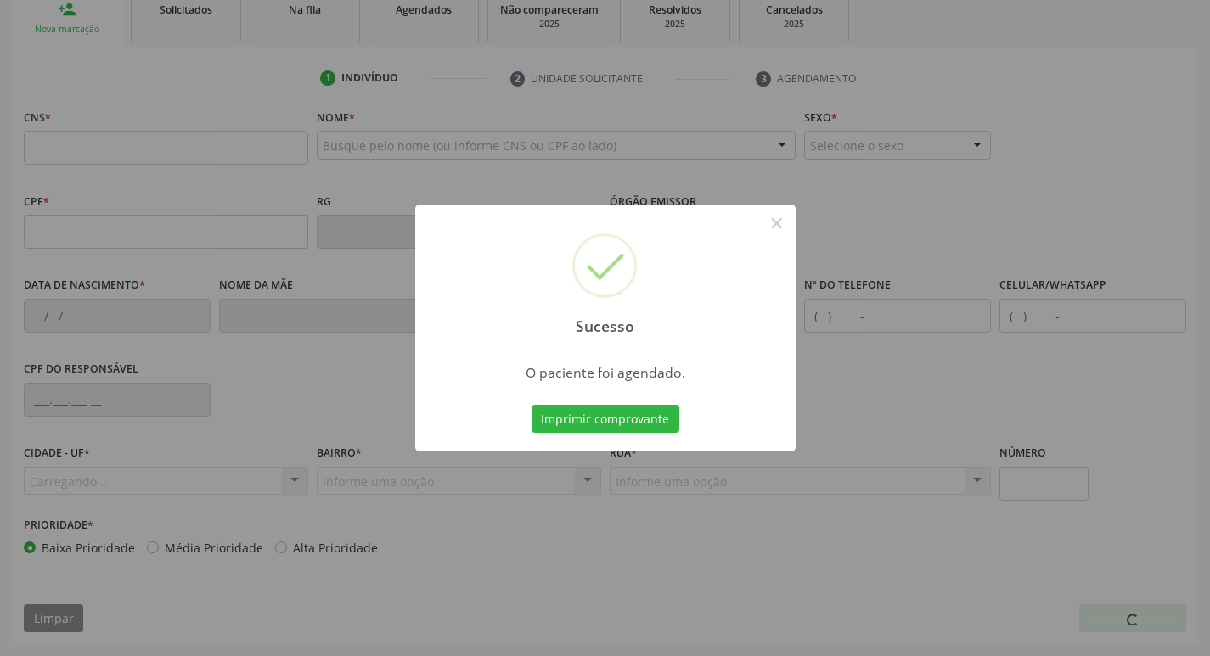
scroll to position [264, 0]
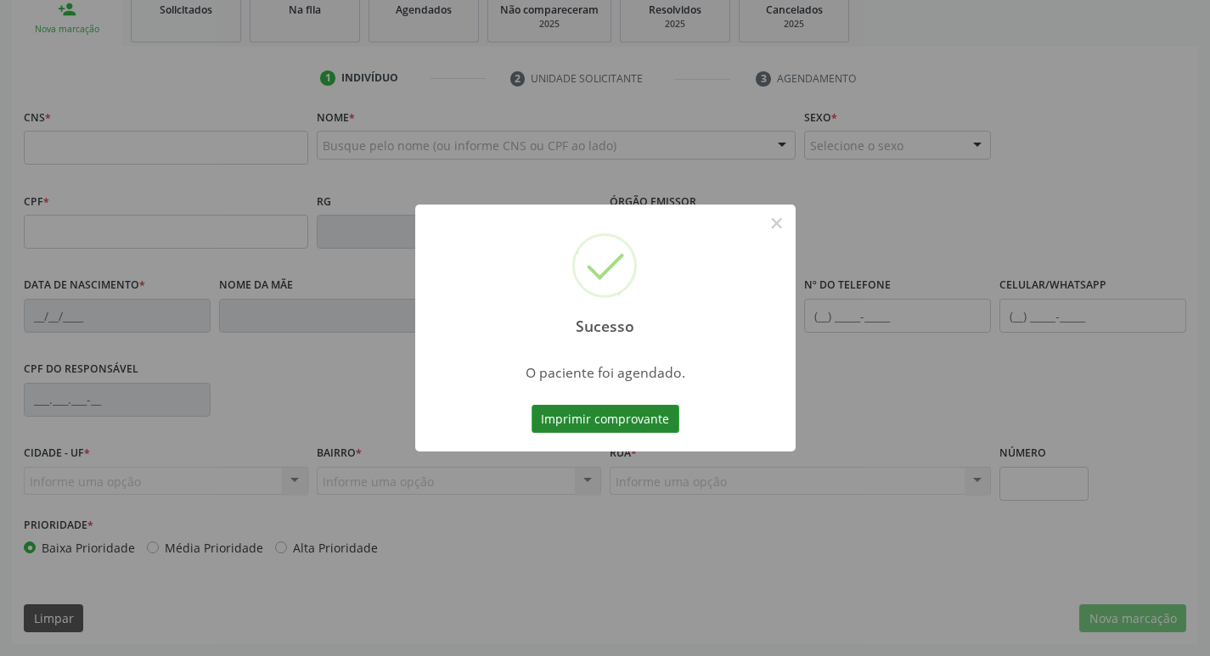
click at [657, 424] on button "Imprimir comprovante" at bounding box center [605, 419] width 148 height 29
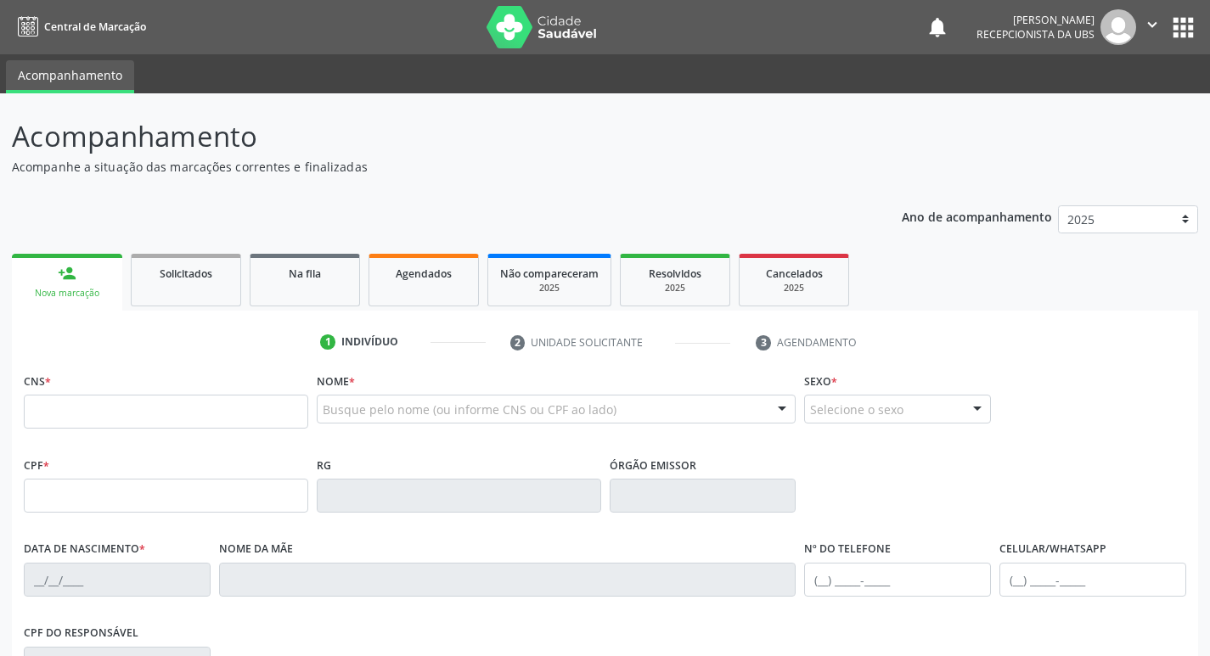
scroll to position [264, 0]
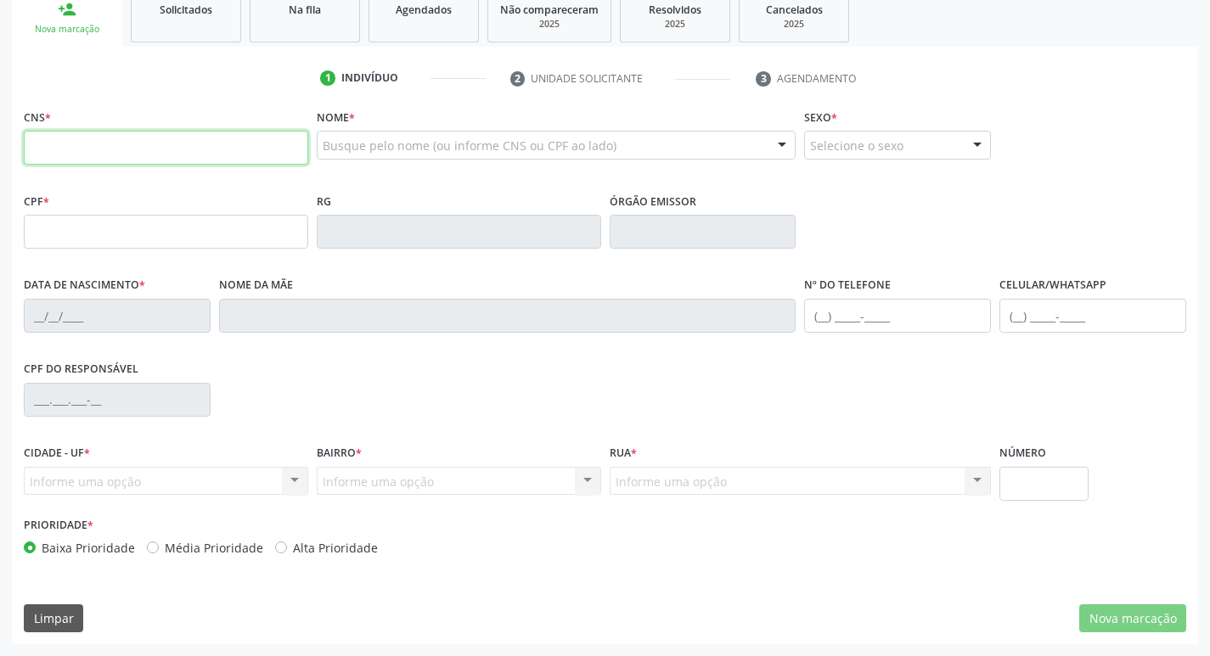
click at [130, 155] on input "text" at bounding box center [166, 148] width 284 height 34
type input "706 9081 7433 8131"
type input "074.013.864-29"
type input "[DATE]"
type input "[PERSON_NAME]"
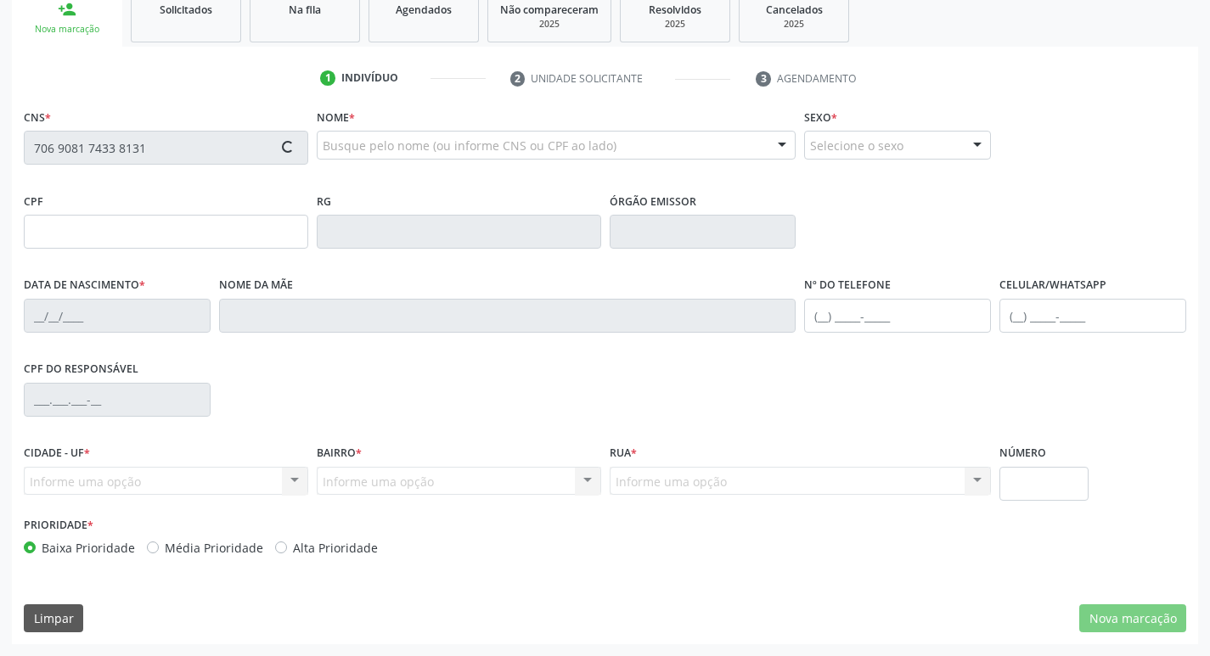
type input "[PHONE_NUMBER]"
type input "473"
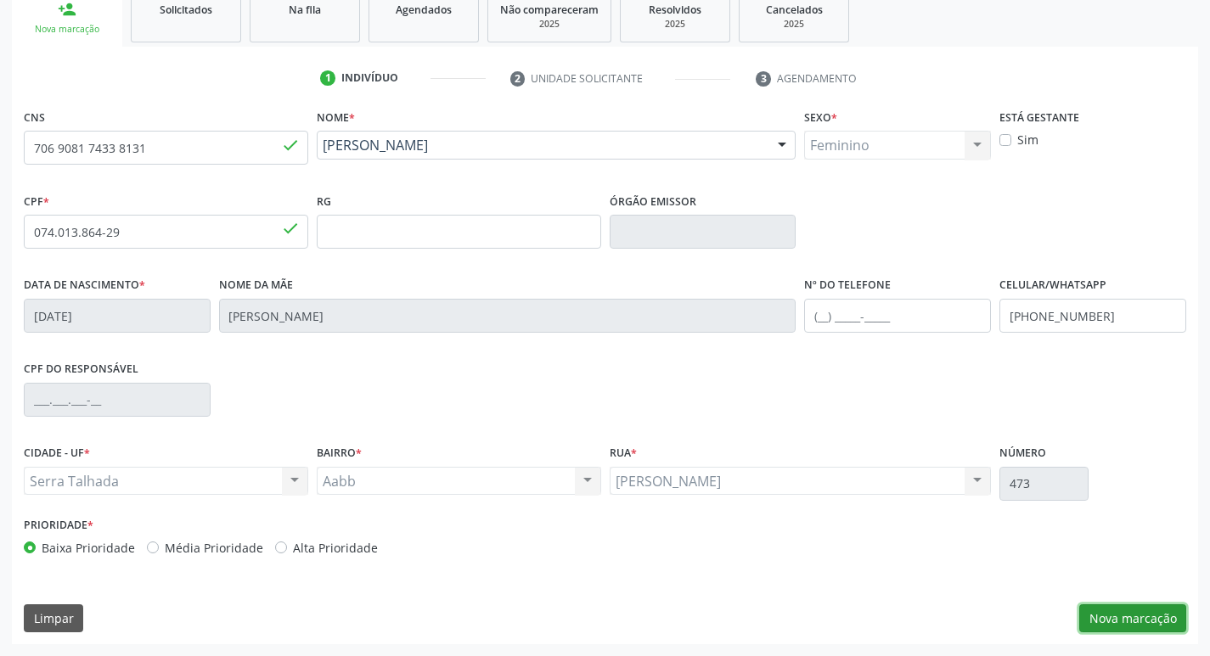
click at [1149, 621] on button "Nova marcação" at bounding box center [1132, 618] width 107 height 29
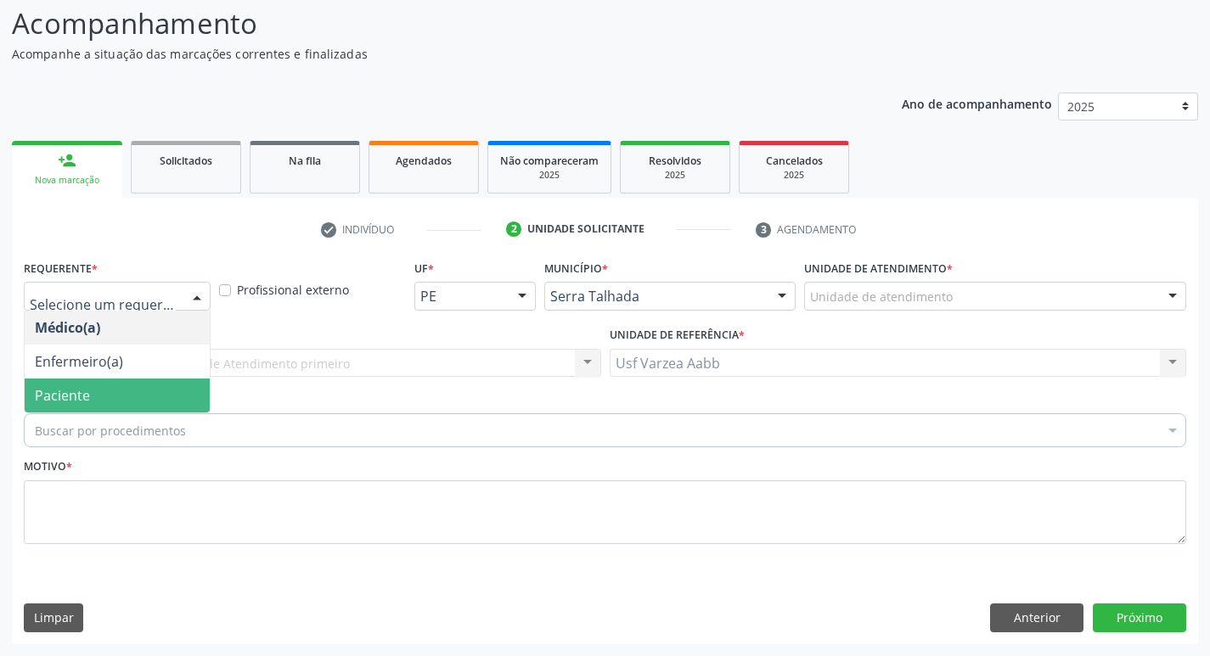
click at [88, 393] on span "Paciente" at bounding box center [62, 395] width 55 height 19
click at [97, 444] on div "Buscar por procedimentos" at bounding box center [605, 430] width 1162 height 34
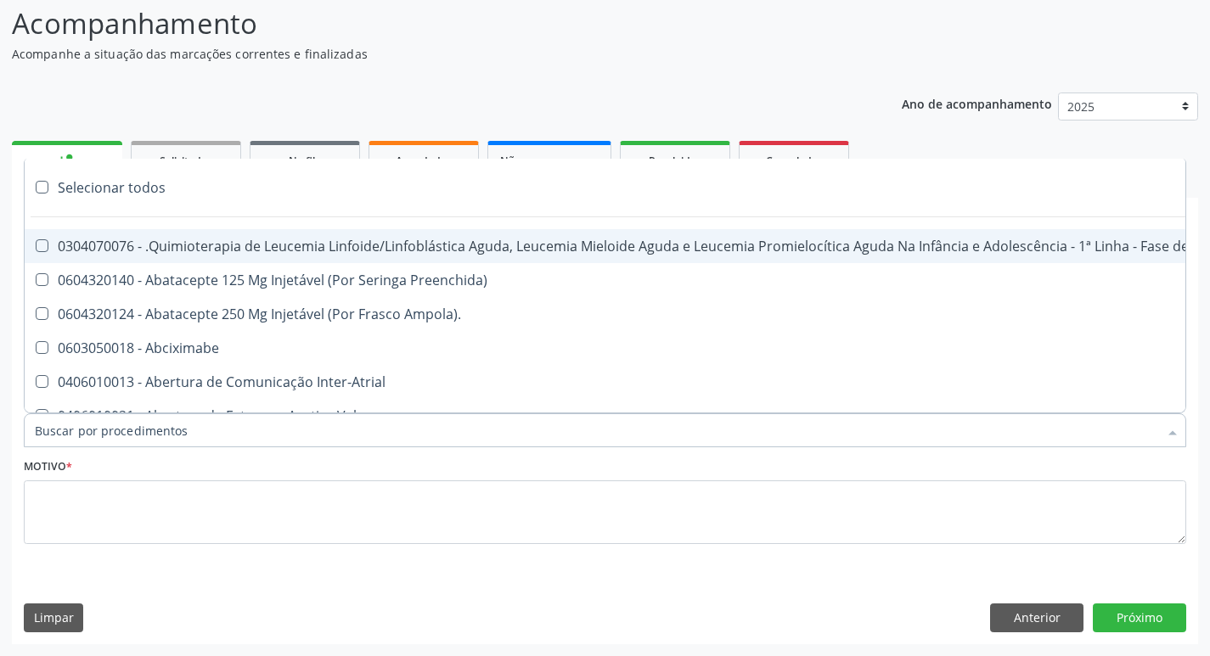
click at [92, 436] on input "Item de agendamento *" at bounding box center [596, 430] width 1123 height 34
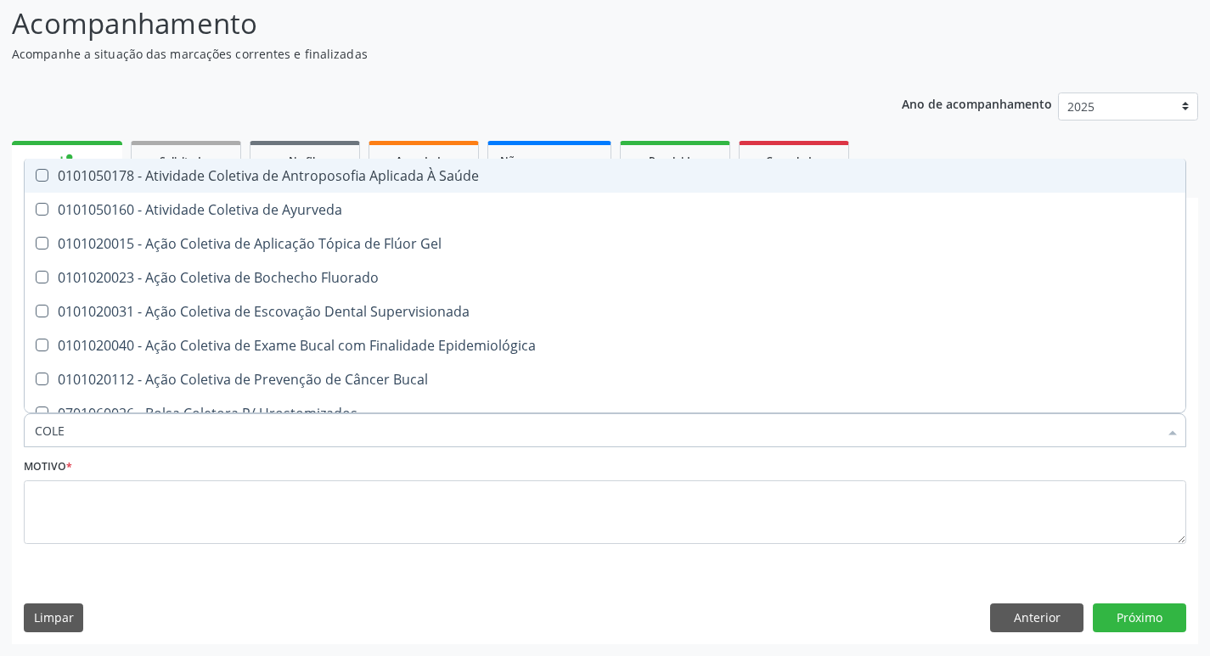
type input "COLES"
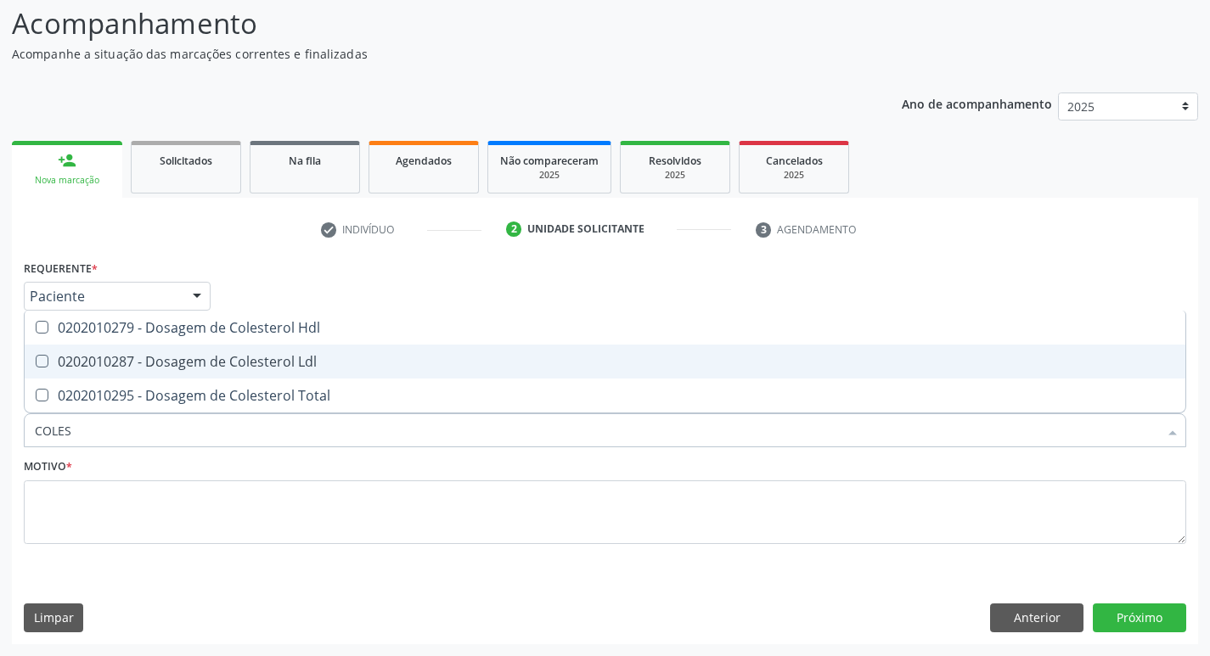
click at [244, 356] on div "0202010287 - Dosagem de Colesterol Ldl" at bounding box center [605, 362] width 1140 height 14
checkbox Ldl "true"
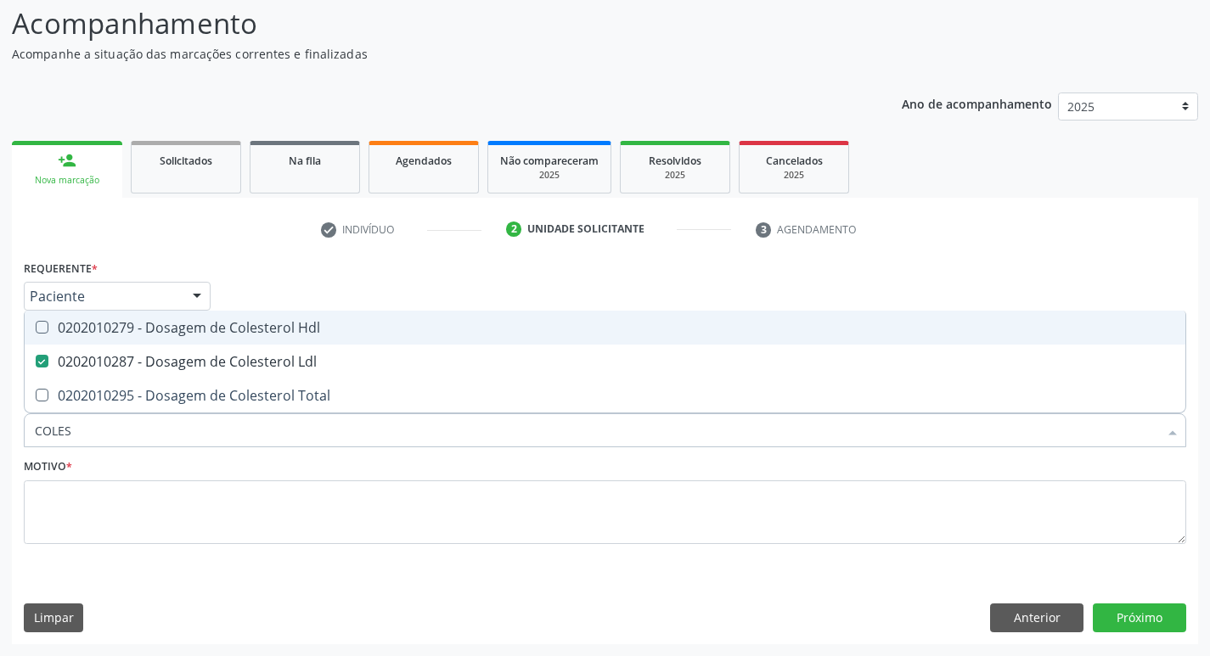
click at [253, 321] on div "0202010279 - Dosagem de Colesterol Hdl" at bounding box center [605, 328] width 1140 height 14
checkbox Hdl "true"
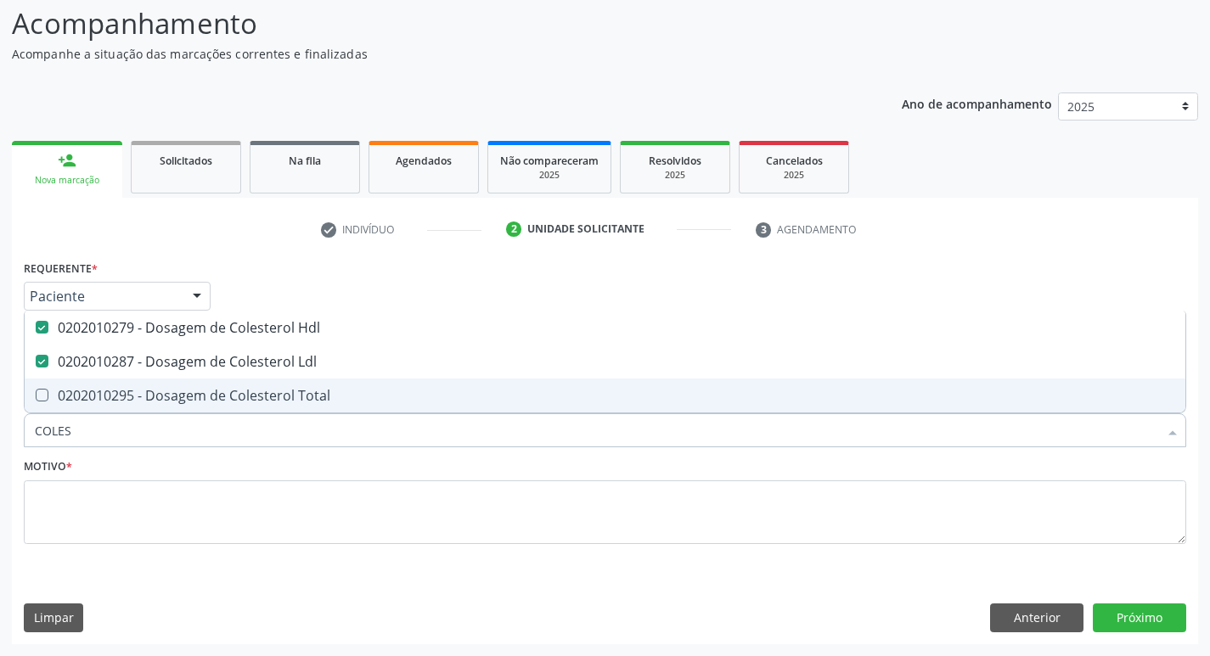
click at [244, 390] on div "0202010295 - Dosagem de Colesterol Total" at bounding box center [605, 396] width 1140 height 14
checkbox Total "true"
click at [230, 427] on input "COLES" at bounding box center [596, 430] width 1123 height 34
type input "CR"
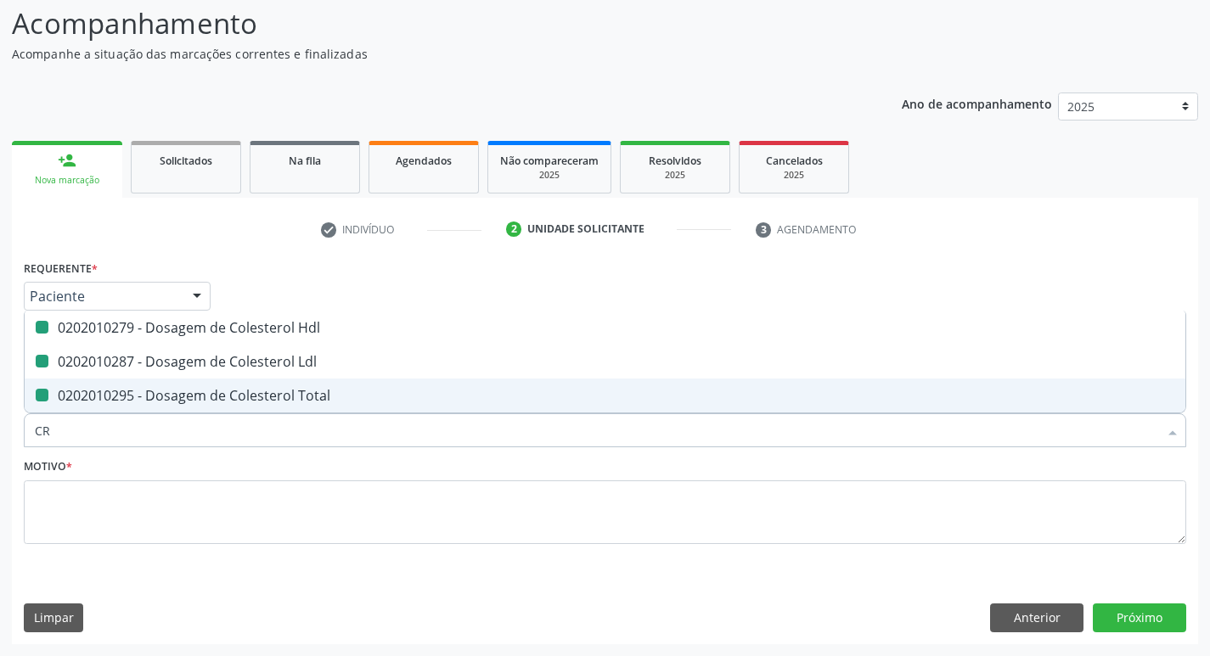
checkbox Hdl "false"
checkbox Ldl "false"
checkbox Total "false"
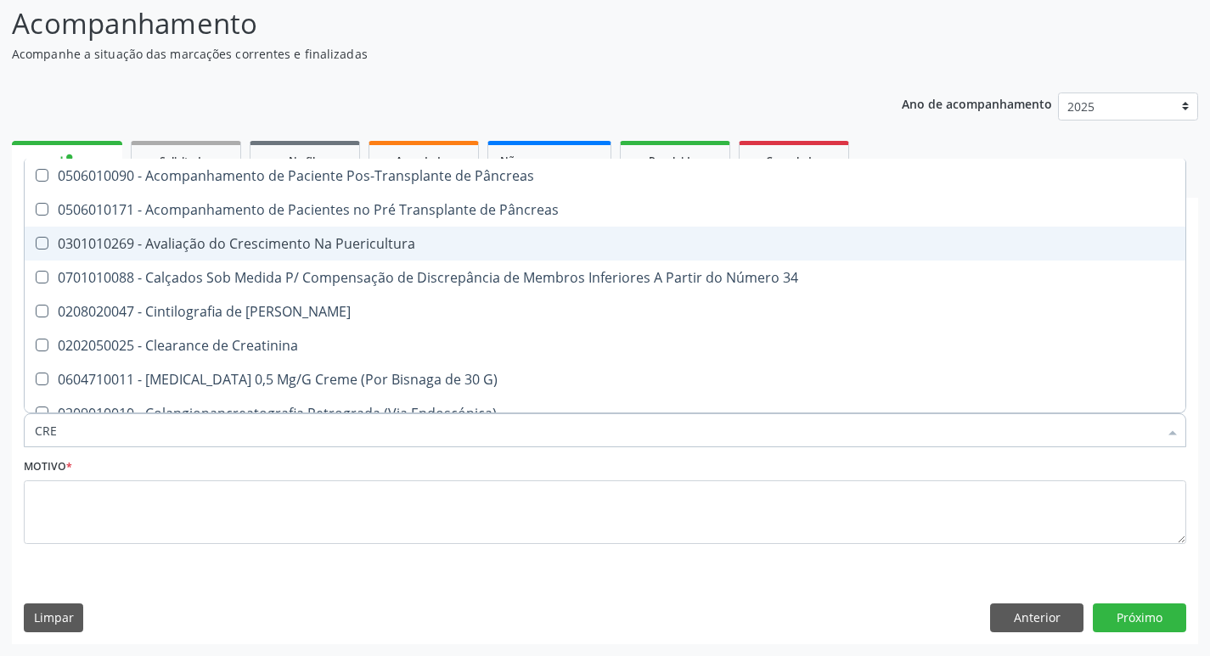
type input "CREA"
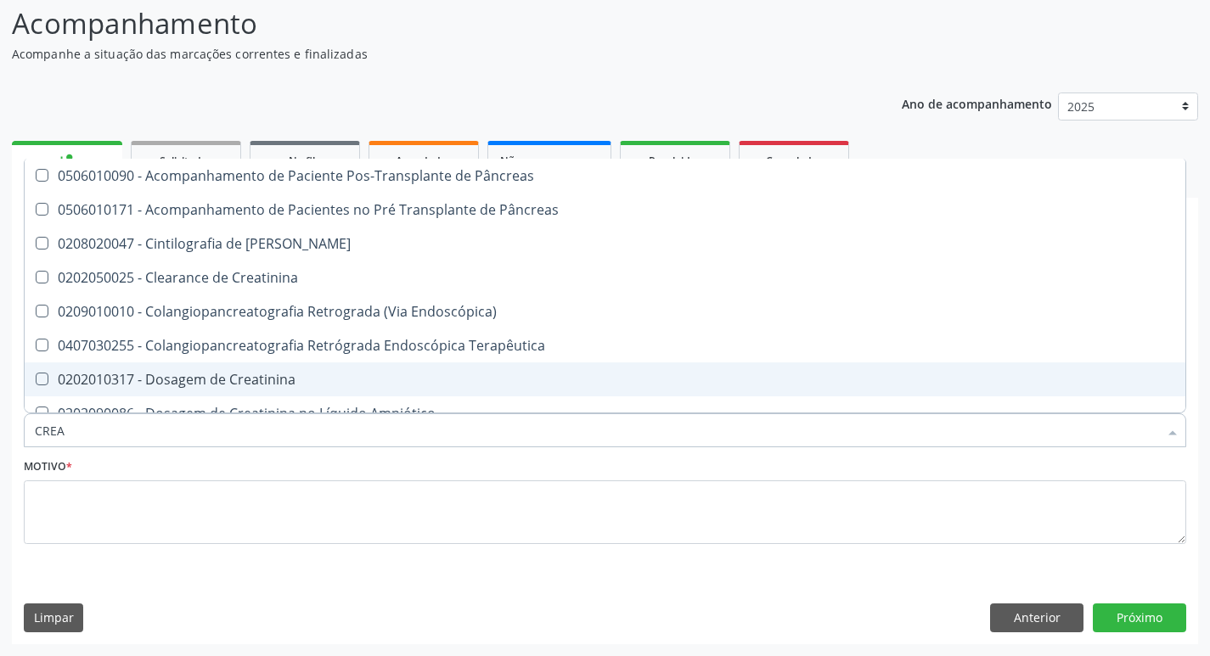
click at [256, 373] on div "0202010317 - Dosagem de Creatinina" at bounding box center [605, 380] width 1140 height 14
checkbox Creatinina "true"
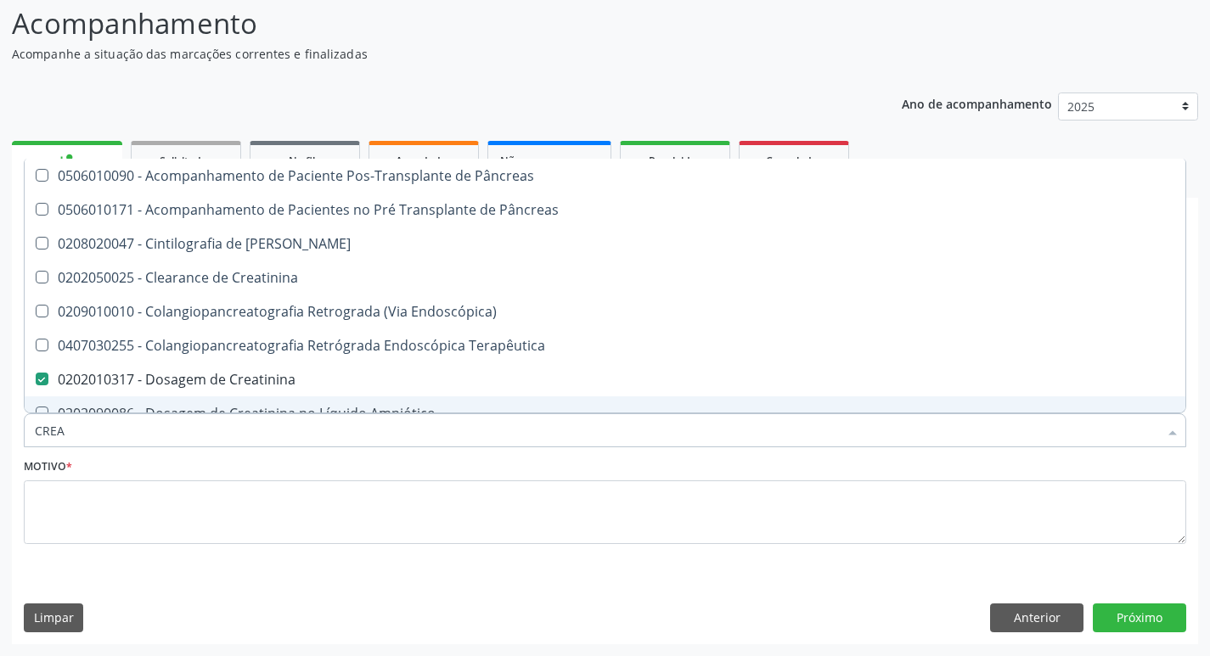
click at [260, 446] on input "CREA" at bounding box center [596, 430] width 1123 height 34
type input "TR"
checkbox Creatinina "false"
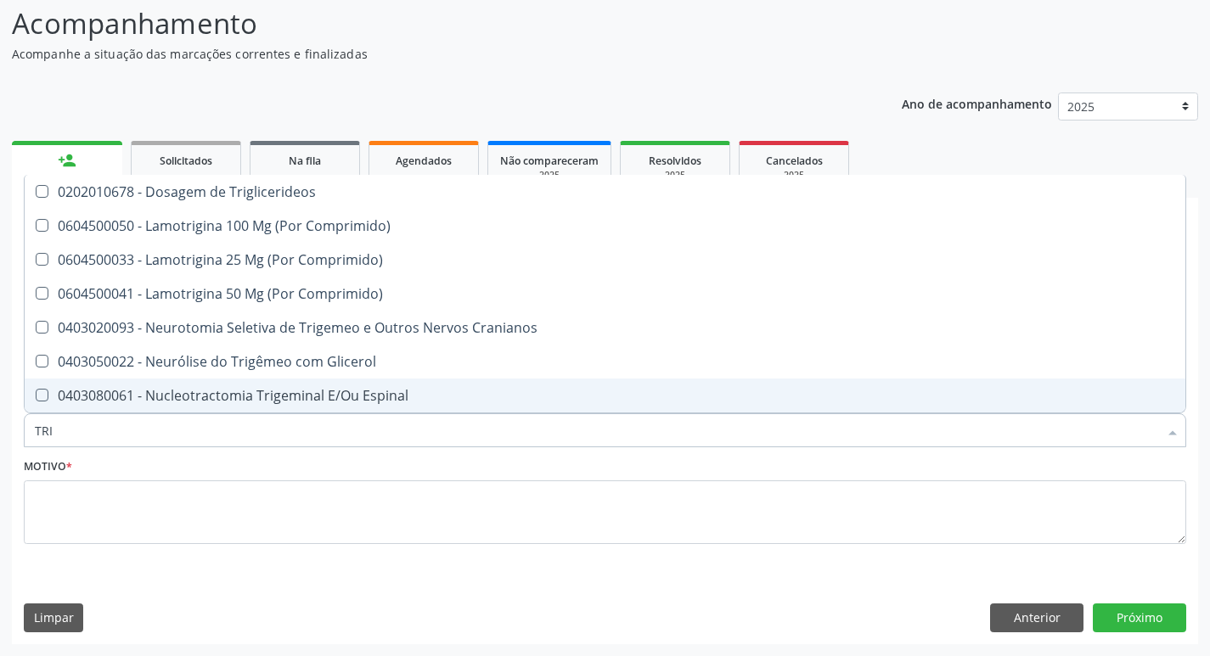
type input "TRIG"
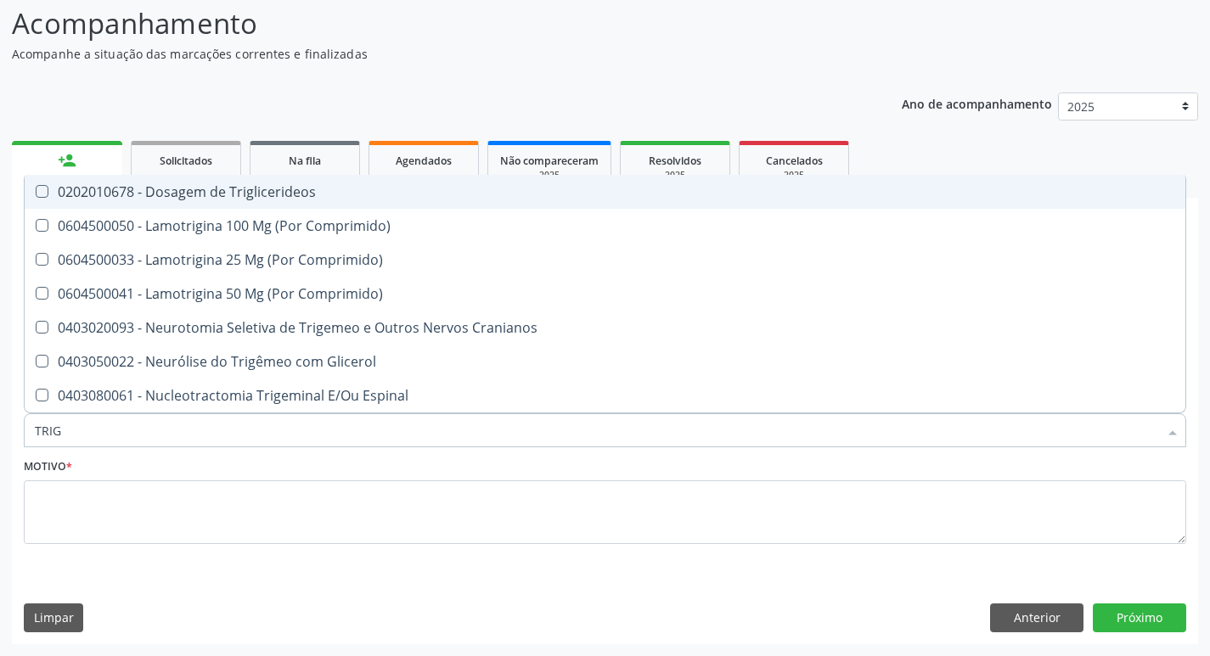
click at [233, 185] on div "0202010678 - Dosagem de Triglicerideos" at bounding box center [605, 192] width 1140 height 14
checkbox Triglicerideos "true"
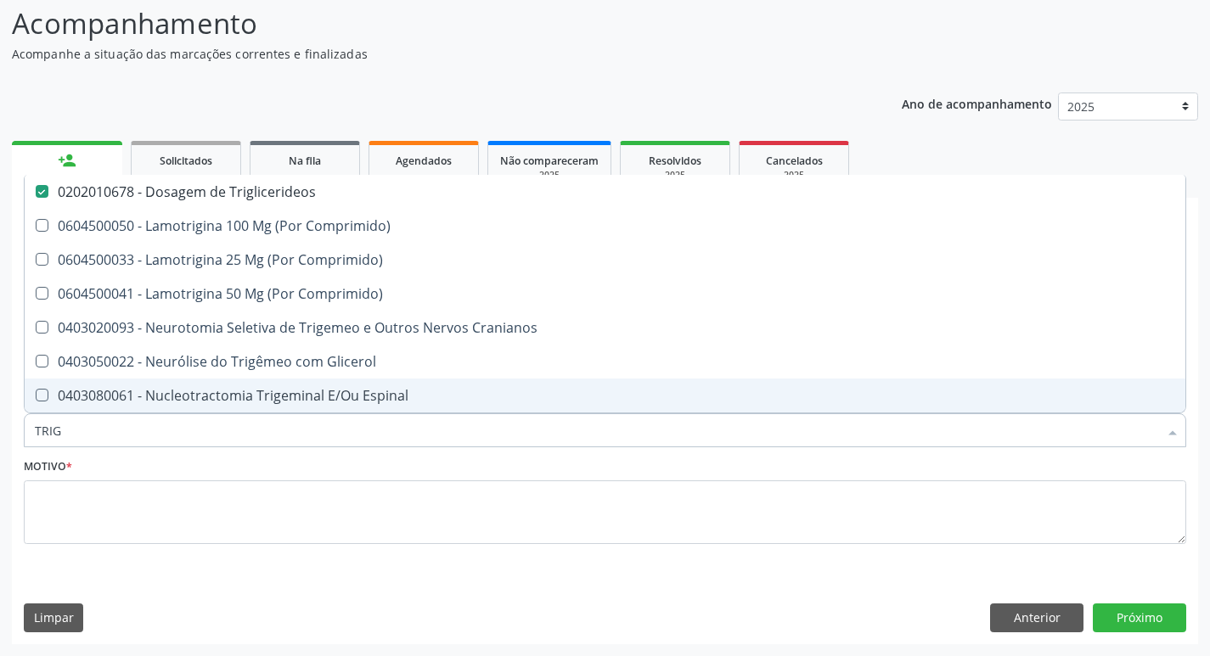
click at [132, 432] on input "TRIG" at bounding box center [596, 430] width 1123 height 34
type input "UR"
checkbox Triglicerideos "false"
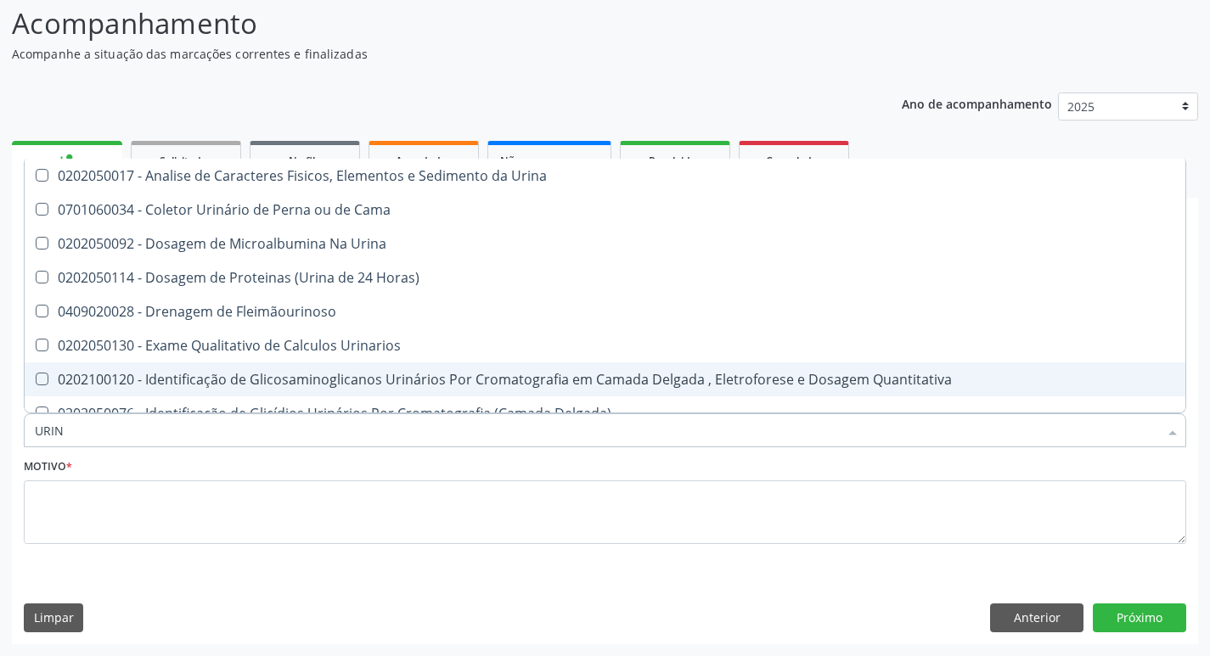
type input "URINA"
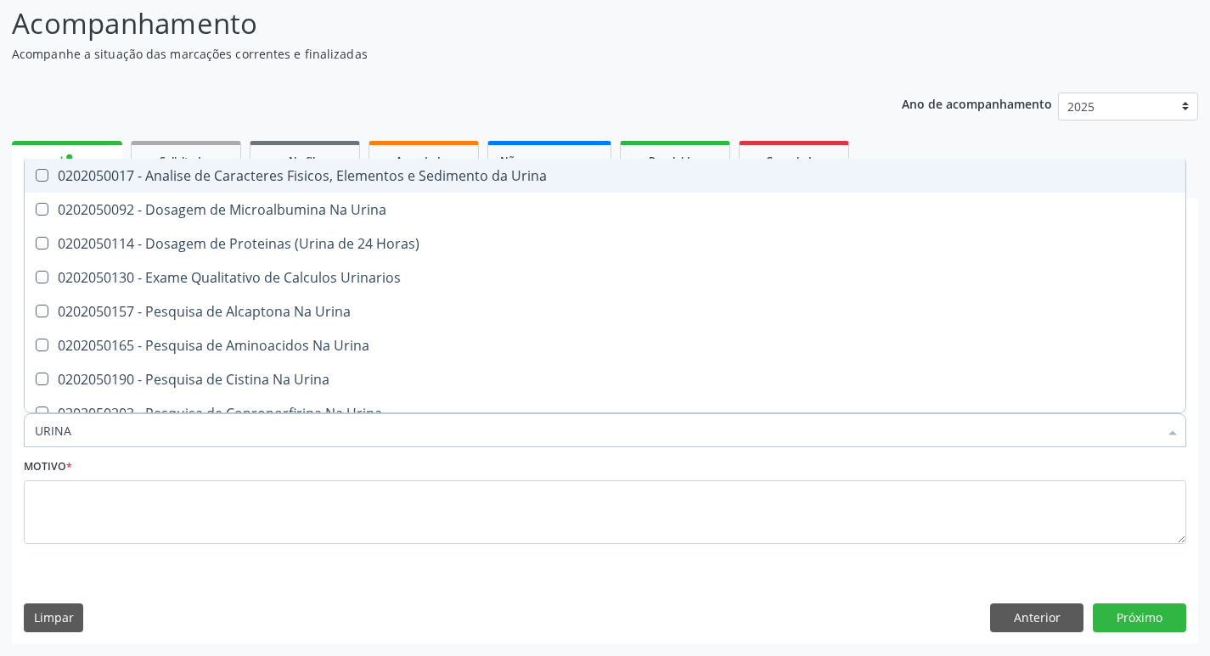
click at [222, 180] on div "0202050017 - Analise de Caracteres Fisicos, Elementos e Sedimento da Urina" at bounding box center [605, 176] width 1140 height 14
checkbox Urina "true"
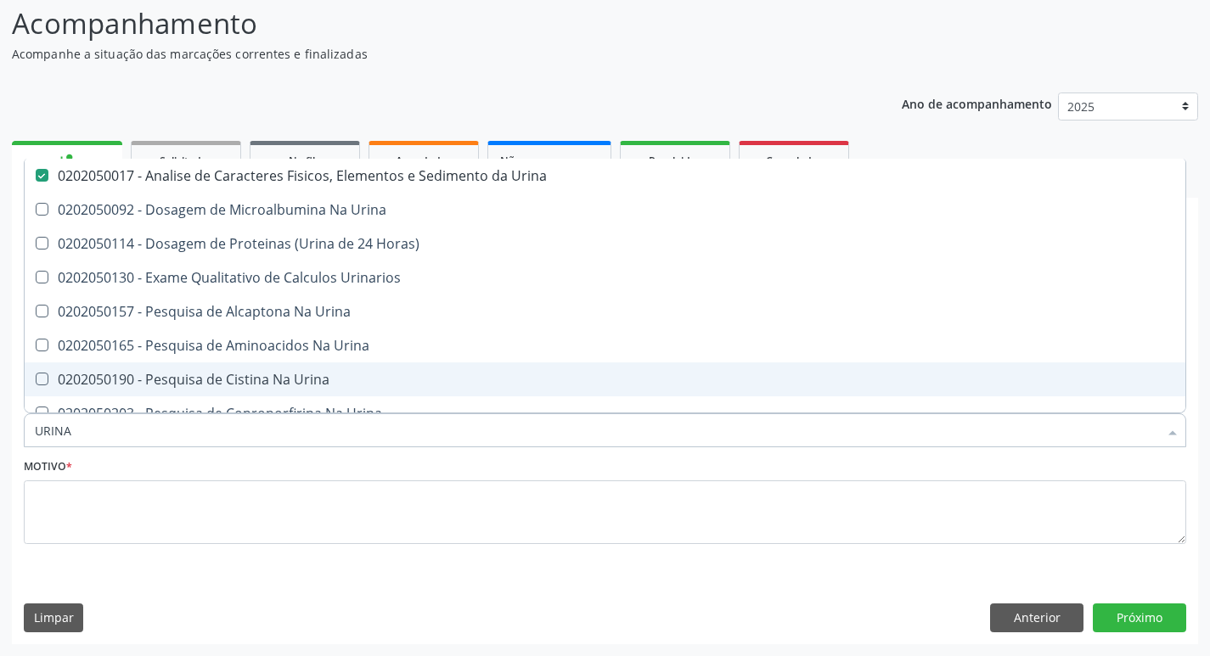
click at [131, 441] on input "URINA" at bounding box center [596, 430] width 1123 height 34
type input "GL"
checkbox Urina "false"
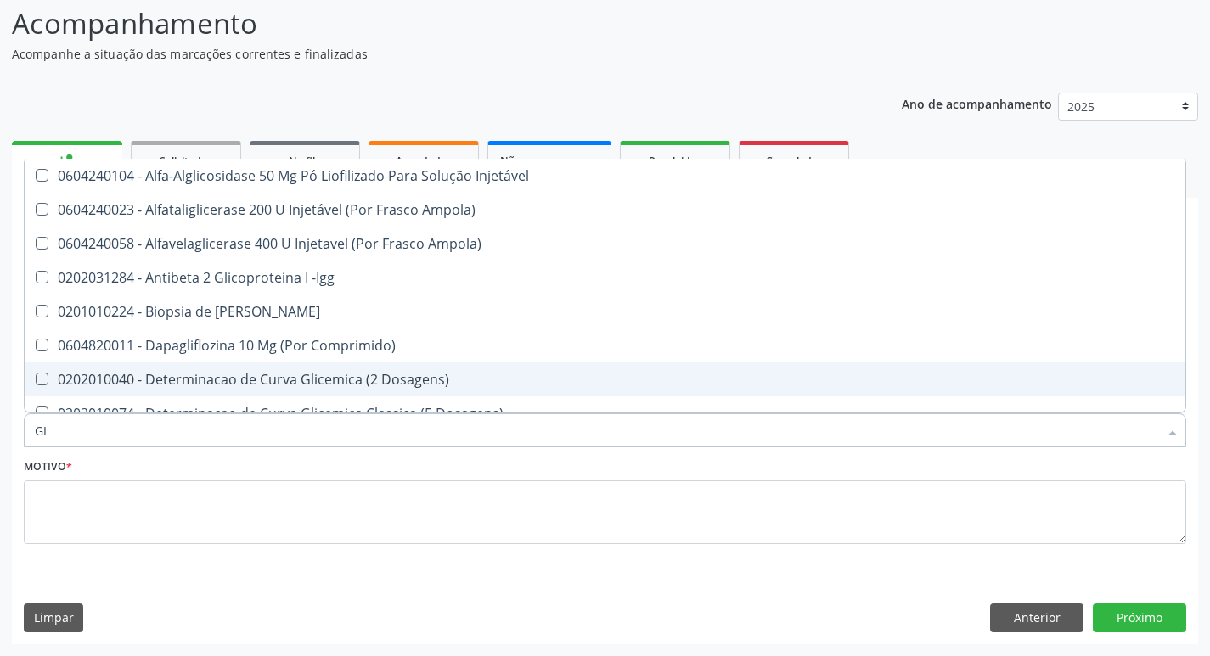
type input "GLI"
checkbox Triglicerideos "true"
type input "GLIC"
checkbox Derrames "true"
checkbox Triglicerideos "false"
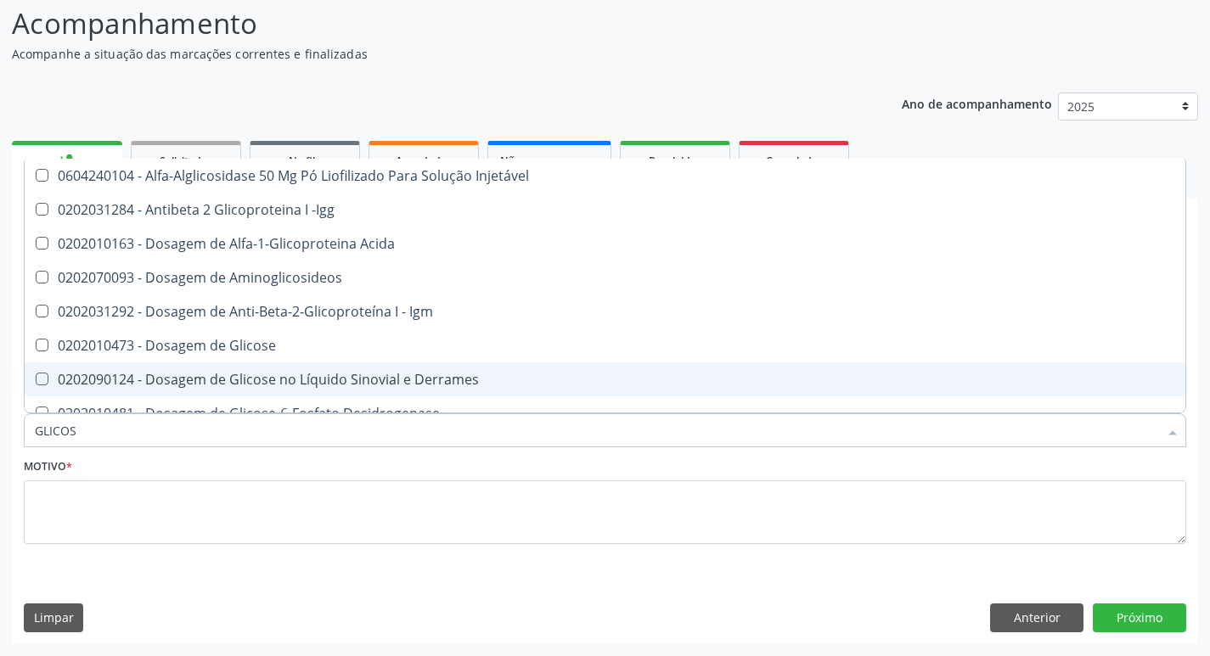
type input "GLICOSE"
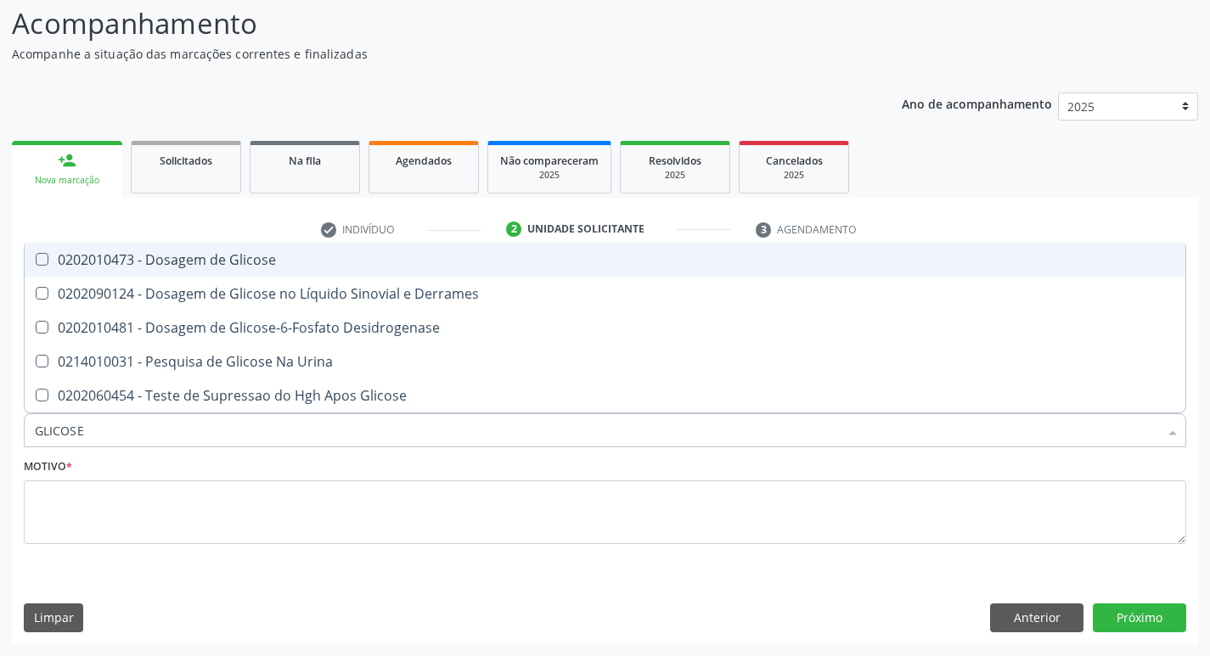
click at [140, 267] on div "0202010473 - Dosagem de Glicose" at bounding box center [605, 260] width 1140 height 14
checkbox Glicose "true"
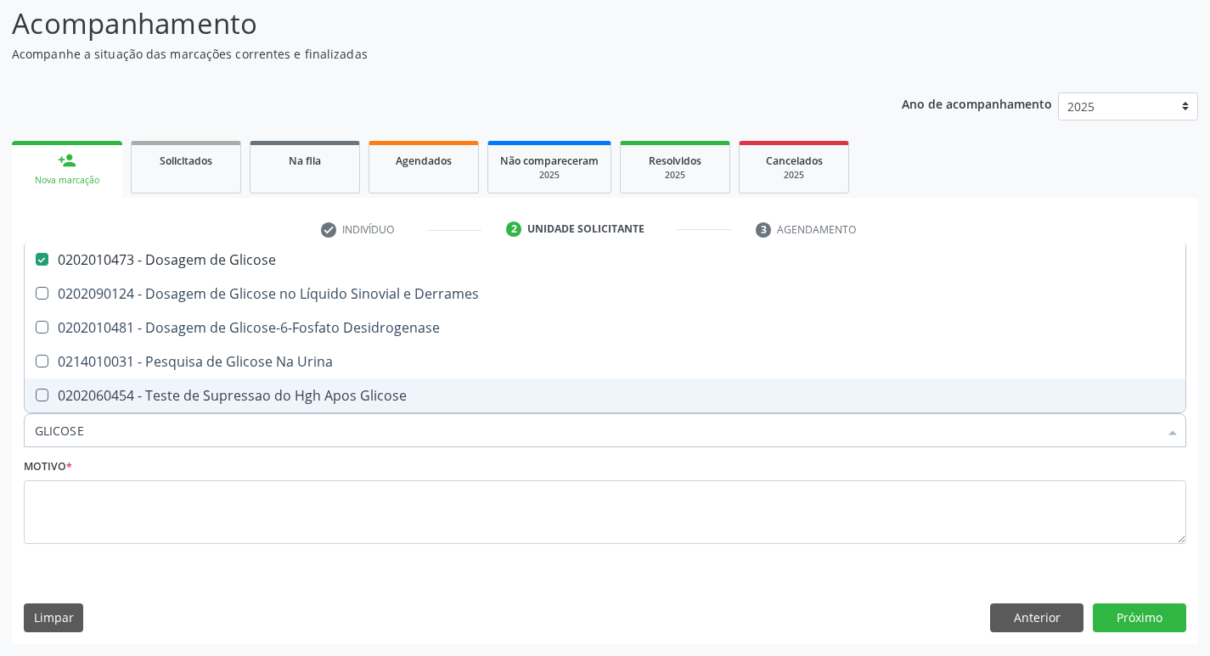
click at [127, 437] on input "GLICOSE" at bounding box center [596, 430] width 1123 height 34
type input "H"
checkbox Glicose "false"
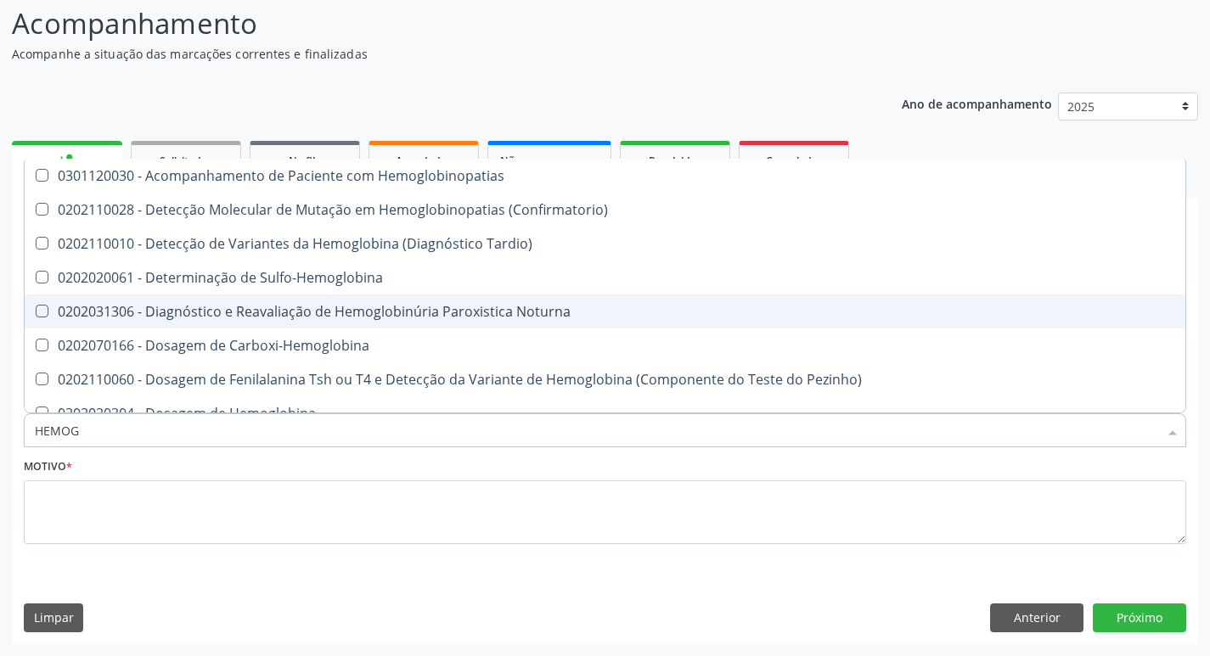
type input "HEMOGR"
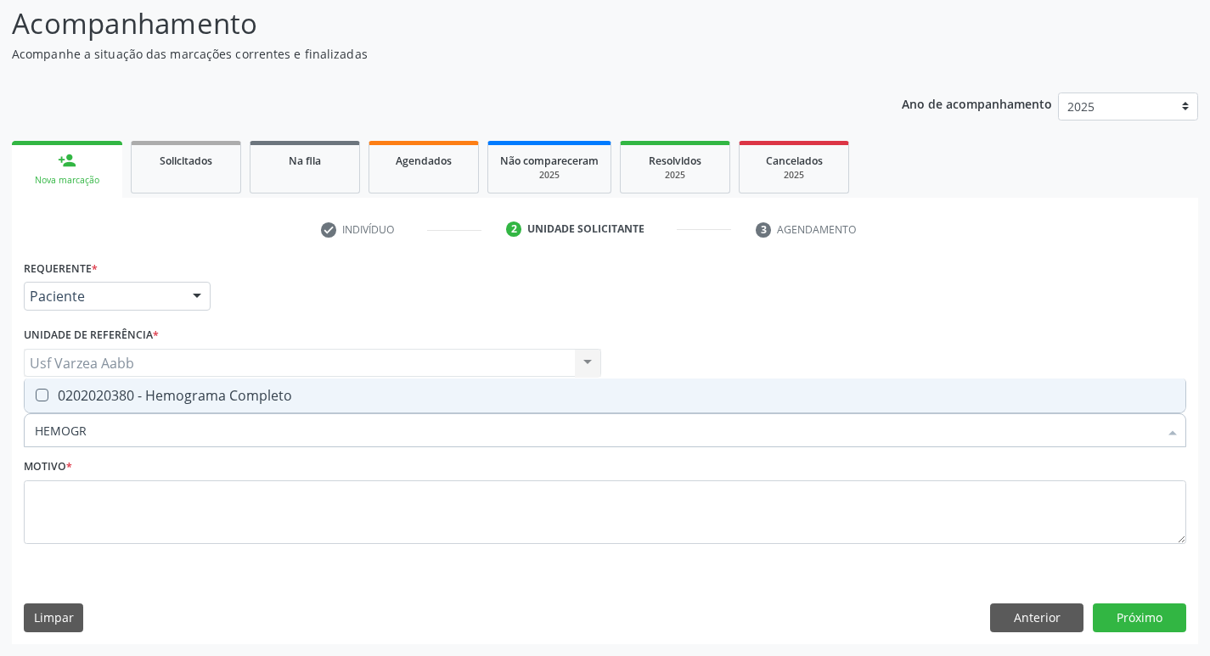
click at [131, 401] on div "0202020380 - Hemograma Completo" at bounding box center [605, 396] width 1140 height 14
checkbox Completo "true"
click at [132, 433] on input "HEMOGR" at bounding box center [596, 430] width 1123 height 34
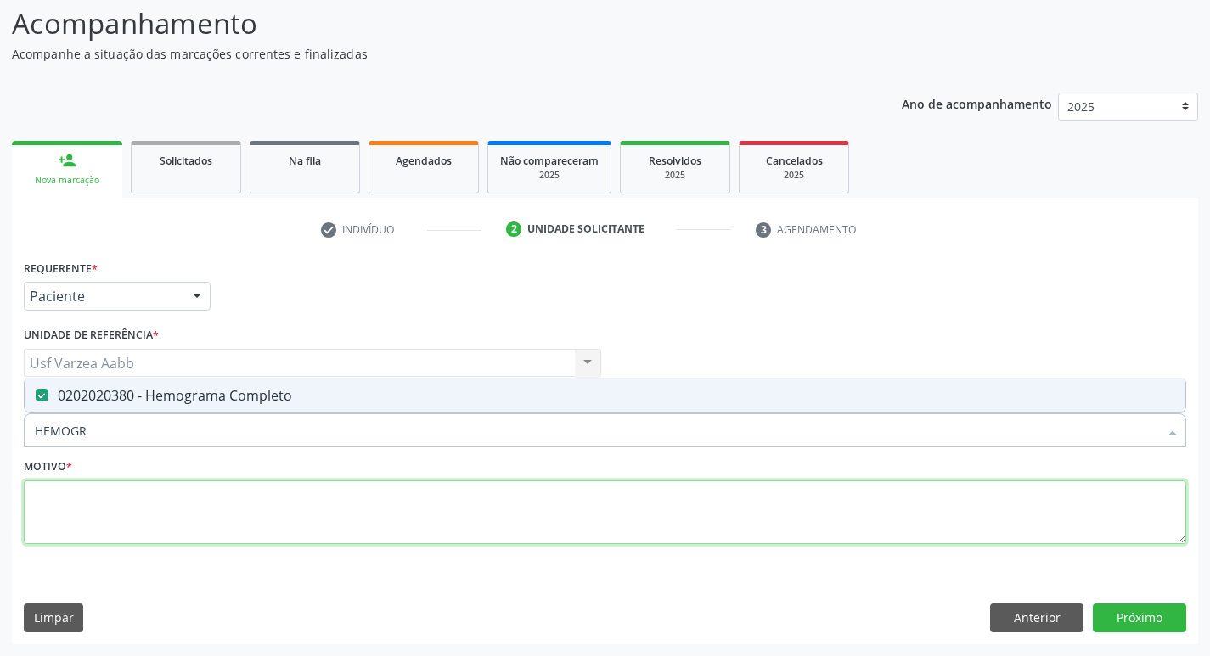
click at [184, 539] on textarea at bounding box center [605, 512] width 1162 height 65
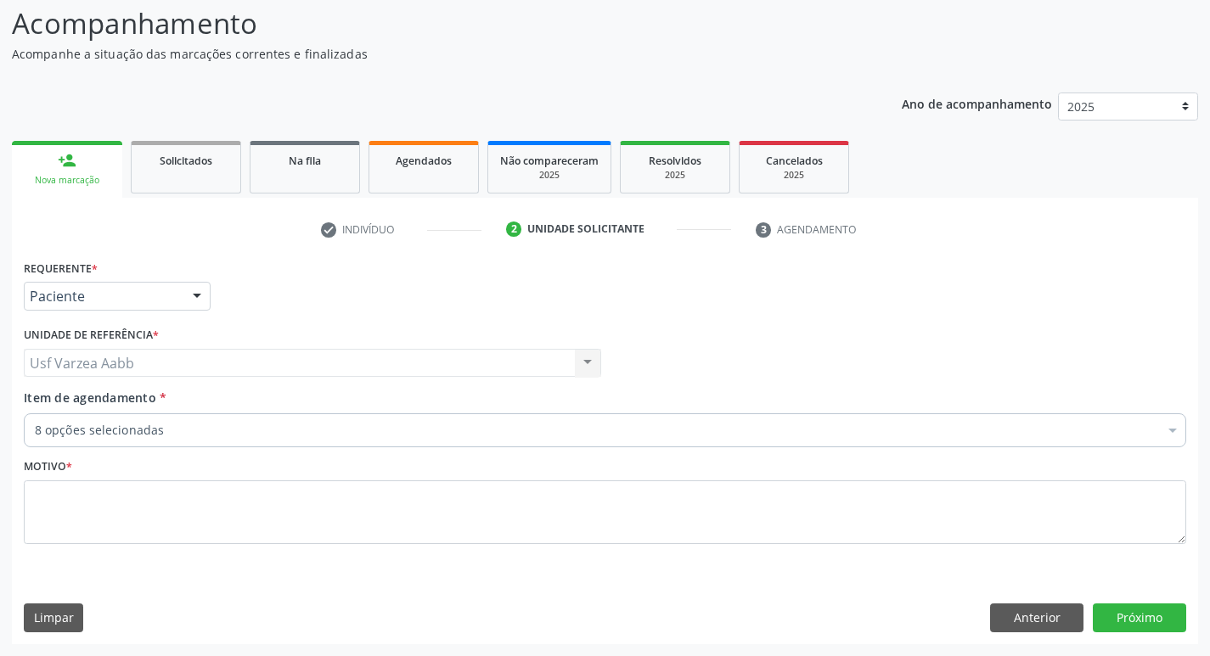
click at [183, 440] on div "8 opções selecionadas" at bounding box center [605, 430] width 1162 height 34
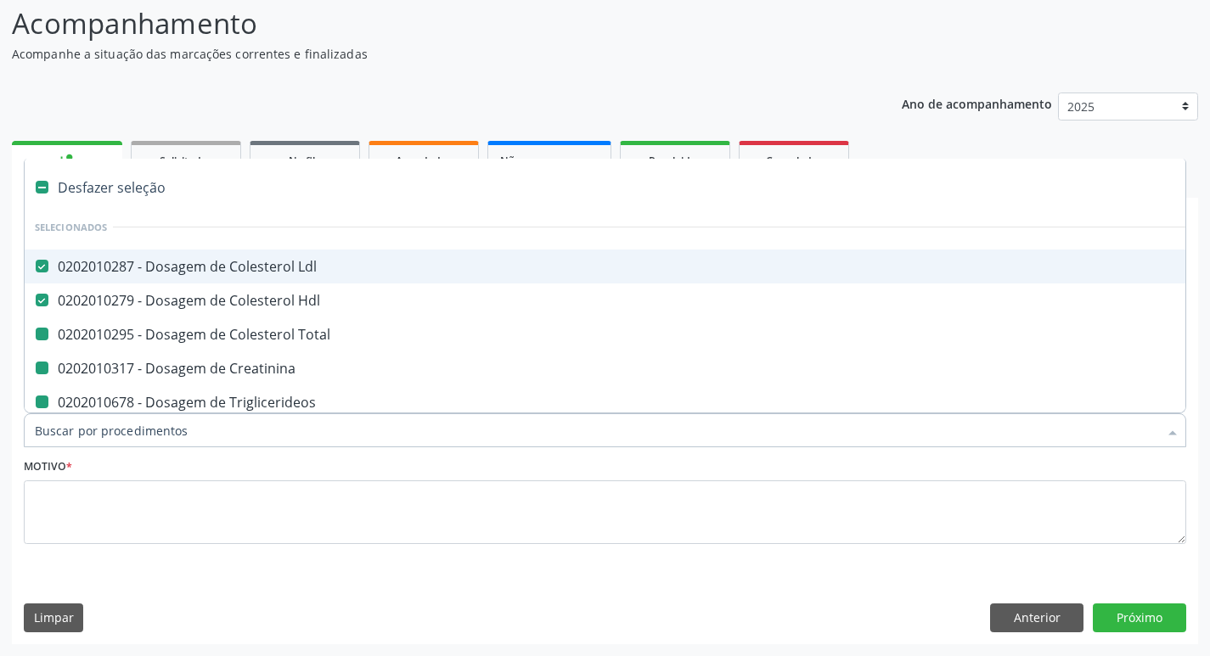
type input "U"
checkbox Total "false"
checkbox Creatinina "false"
checkbox Triglicerideos "false"
checkbox Urina "false"
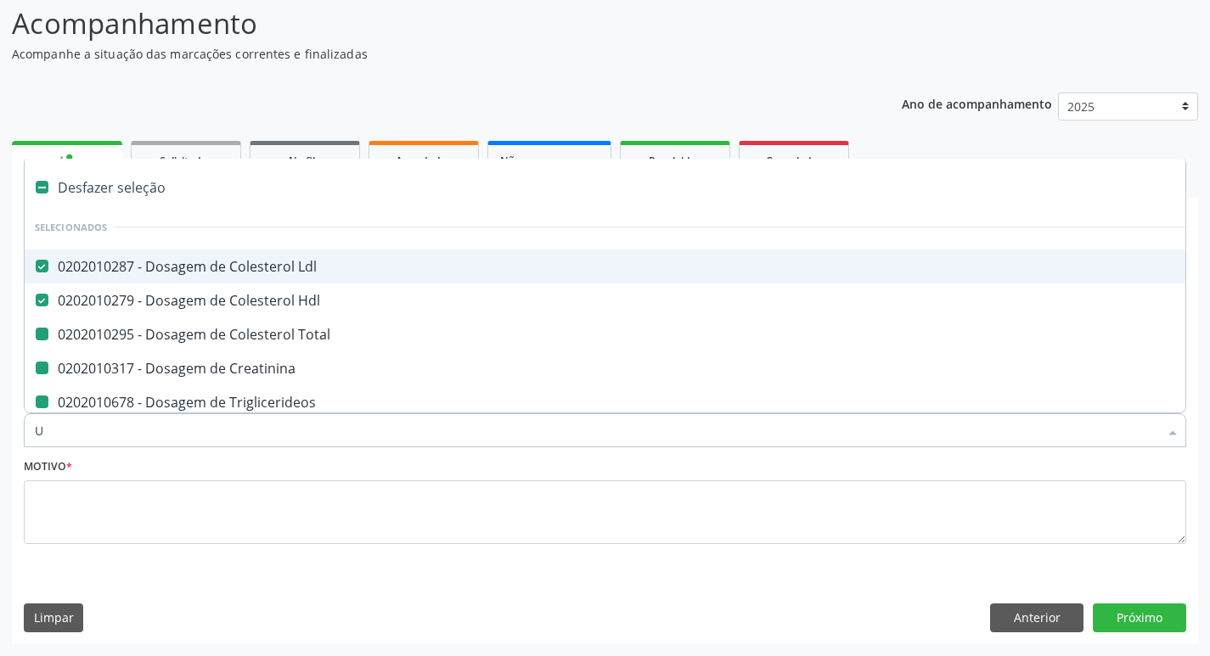
checkbox Glicose "false"
checkbox Completo "false"
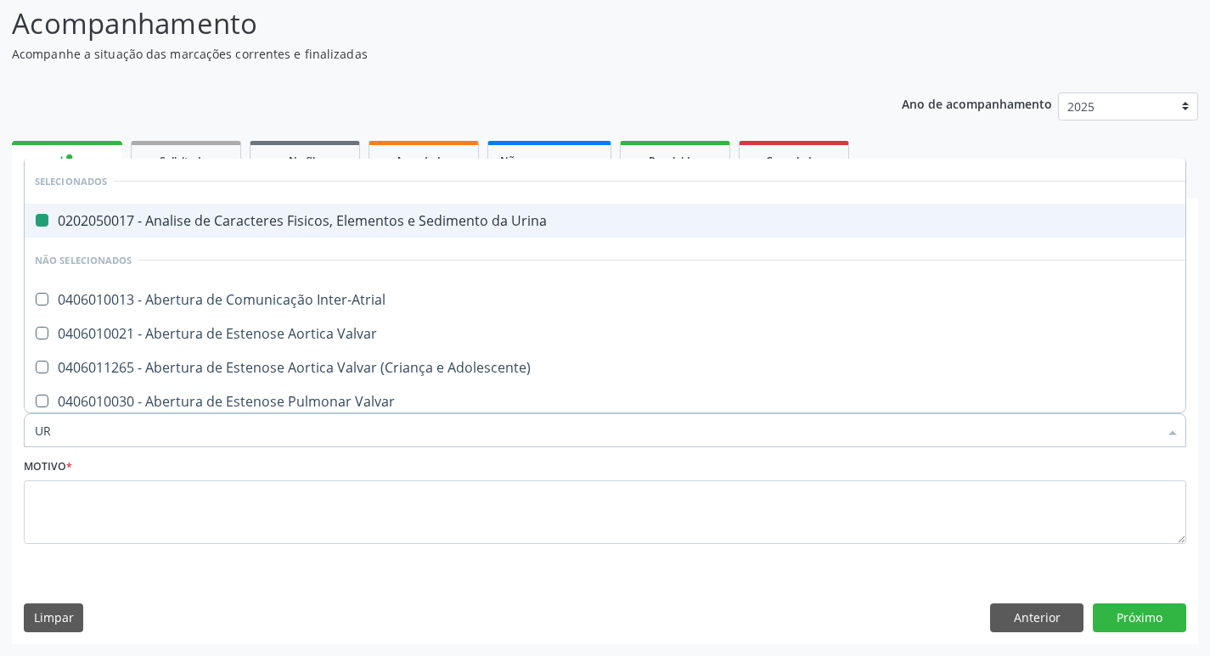
type input "URE"
checkbox Urina "false"
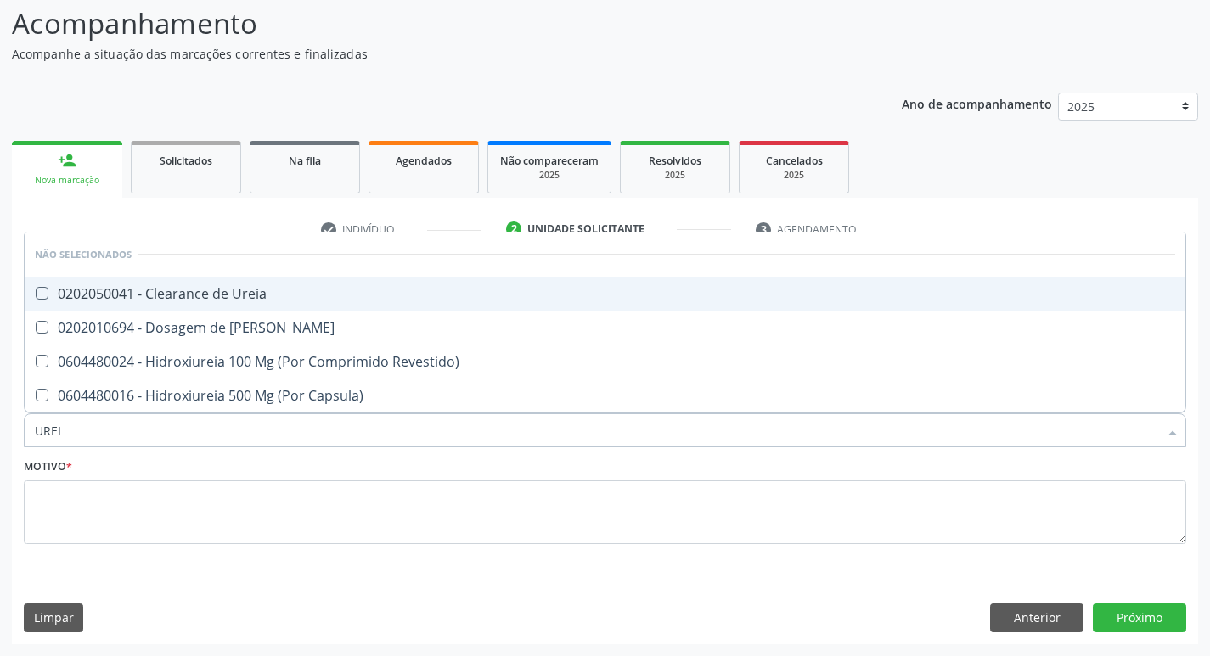
type input "UREIA"
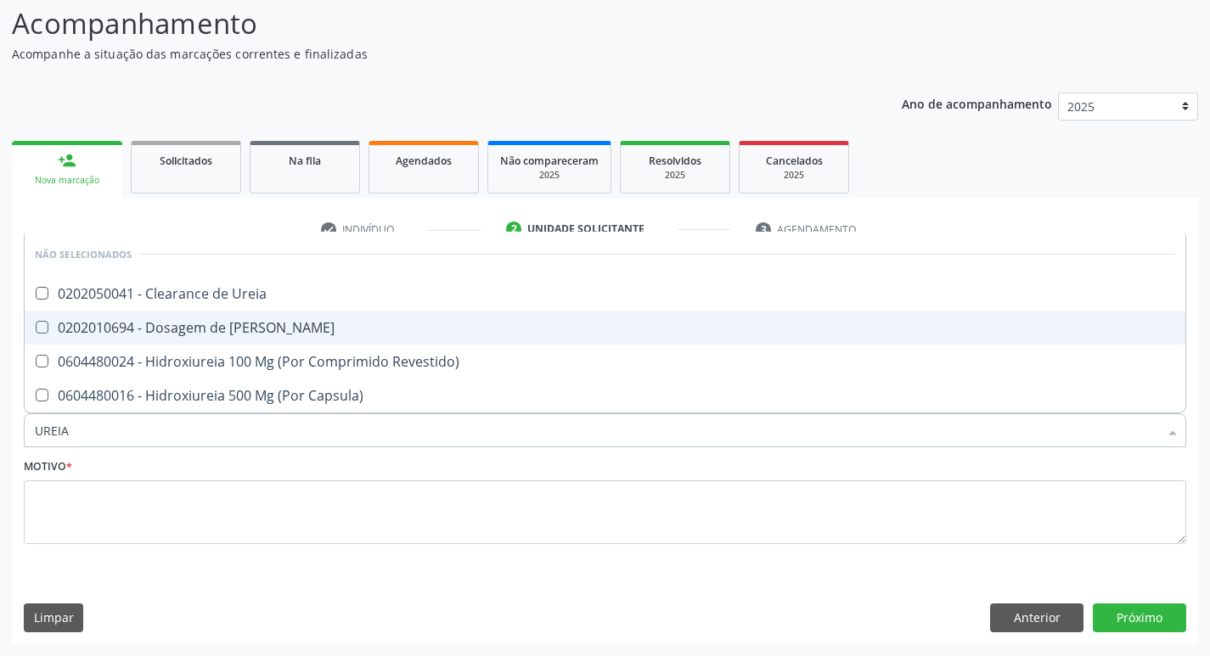
click at [211, 338] on span "0202010694 - Dosagem de [PERSON_NAME]" at bounding box center [605, 328] width 1160 height 34
checkbox Ureia "true"
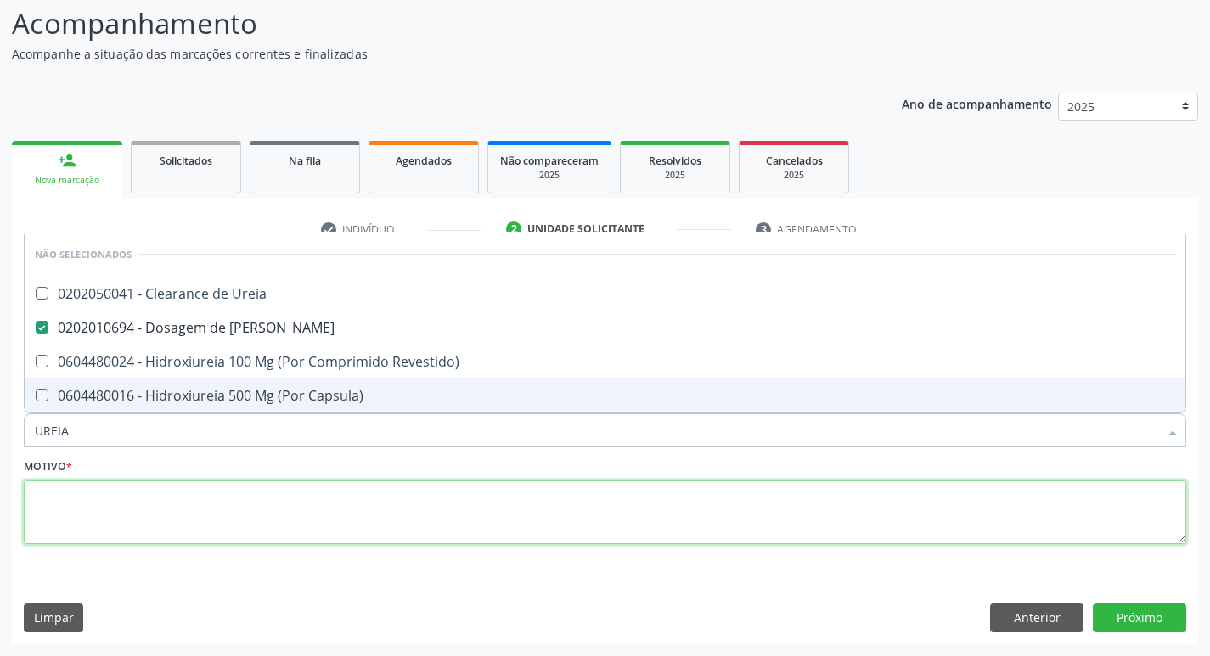
click at [221, 511] on textarea at bounding box center [605, 512] width 1162 height 65
checkbox Ureia "true"
checkbox Revestido\) "true"
checkbox Capsula\) "true"
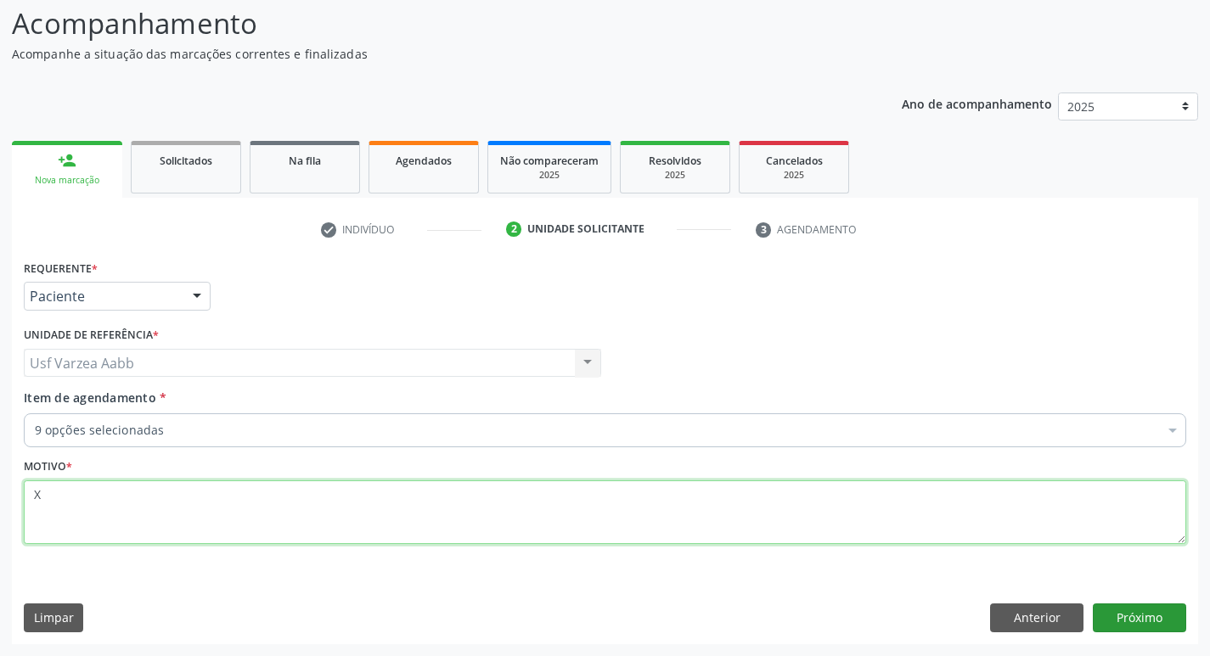
type textarea "X"
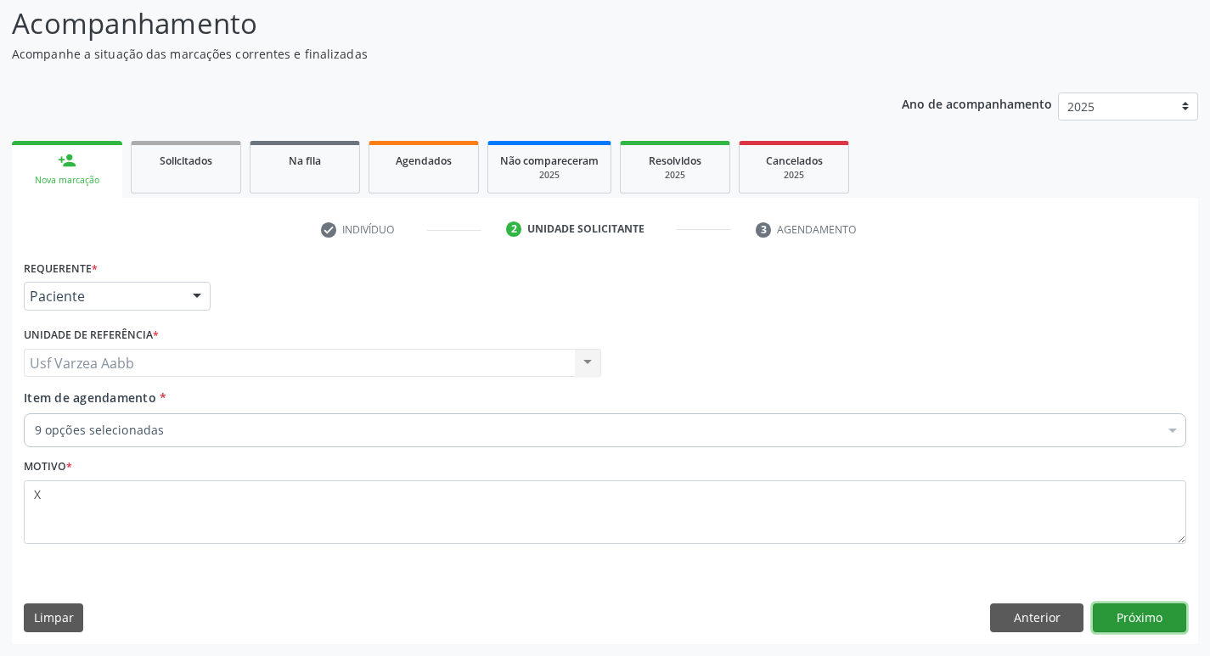
click at [1152, 630] on button "Próximo" at bounding box center [1139, 618] width 93 height 29
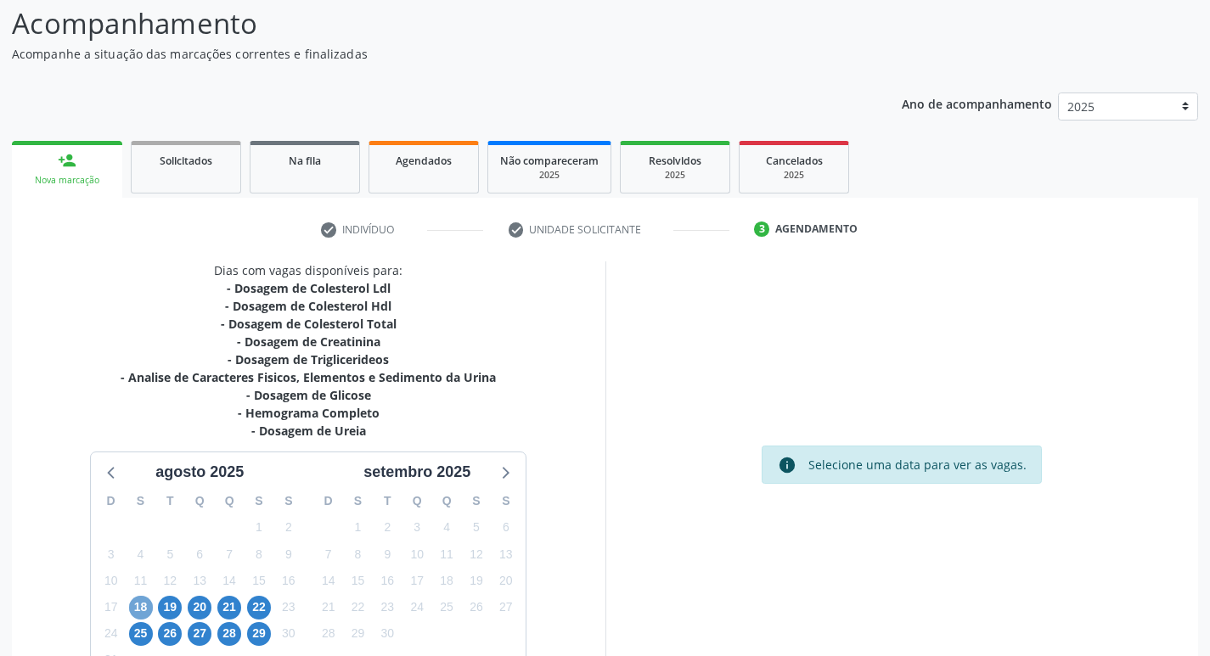
click at [144, 603] on span "18" at bounding box center [141, 608] width 24 height 24
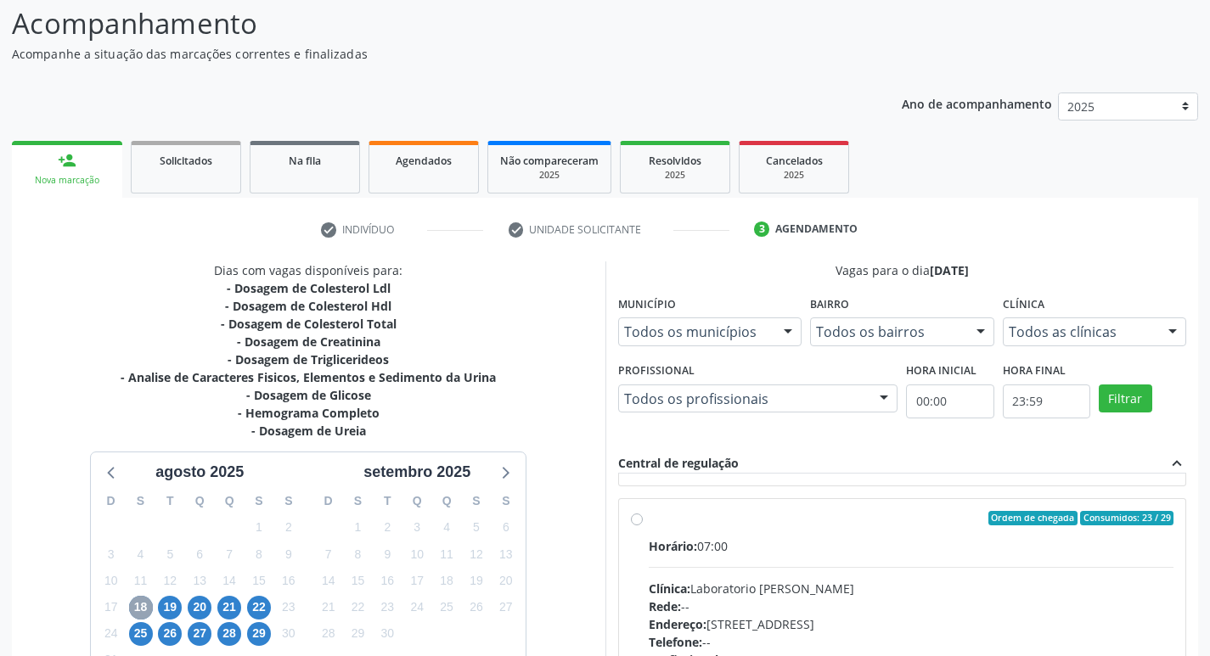
scroll to position [255, 0]
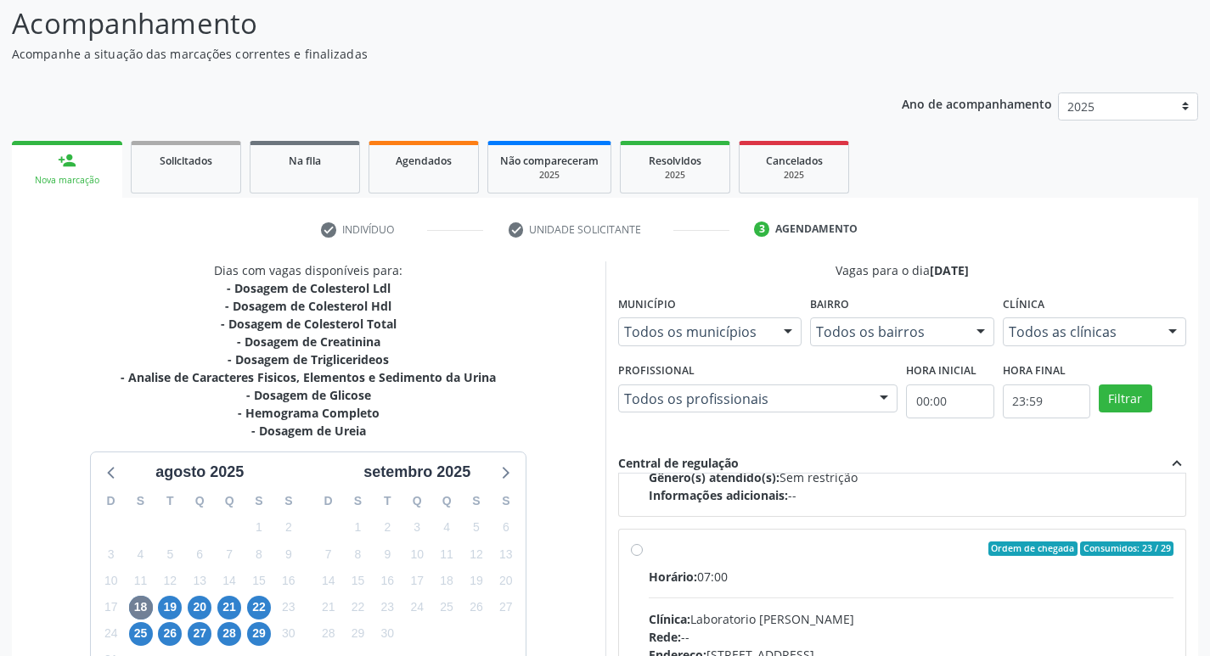
click at [637, 551] on input "Ordem de chegada Consumidos: 23 / 29 Horário: 07:00 Clínica: Laboratorio [PERSO…" at bounding box center [637, 549] width 12 height 15
radio input "true"
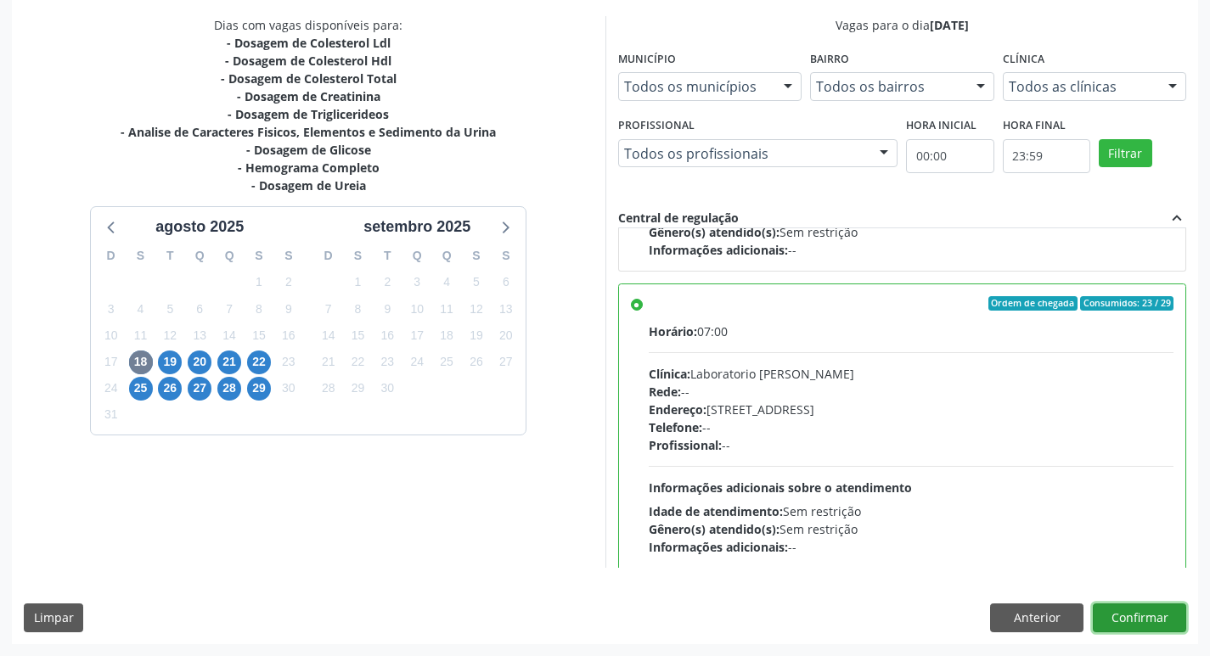
click at [1172, 612] on button "Confirmar" at bounding box center [1139, 618] width 93 height 29
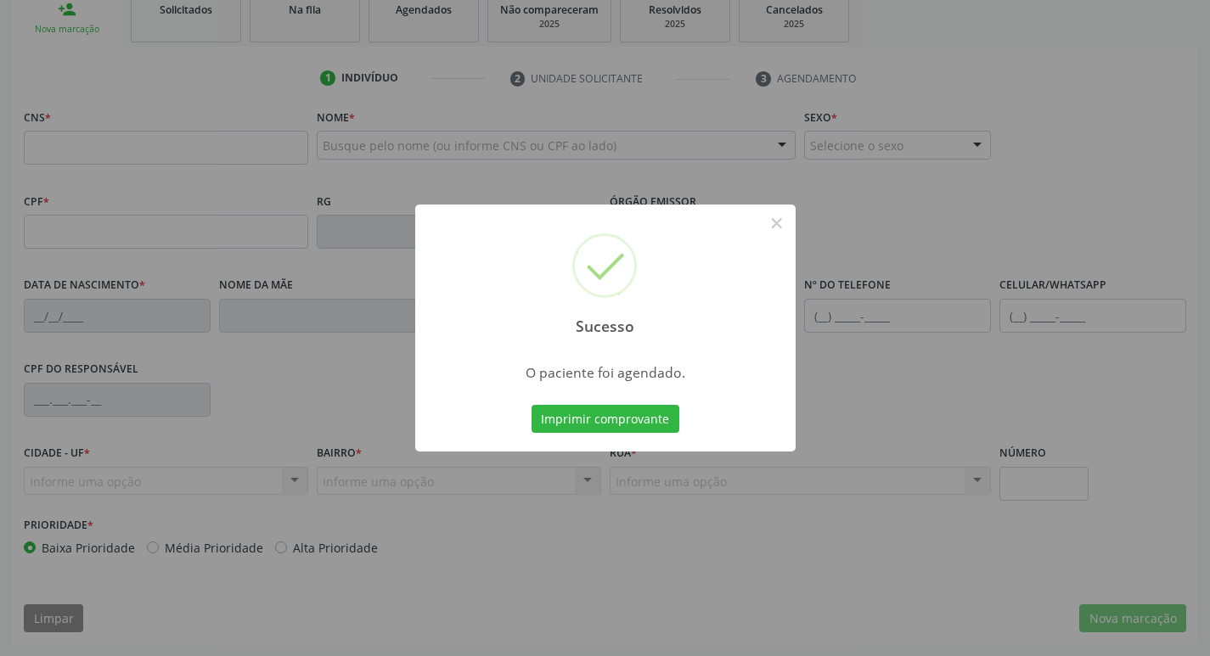
scroll to position [264, 0]
click at [599, 423] on button "Imprimir comprovante" at bounding box center [605, 419] width 148 height 29
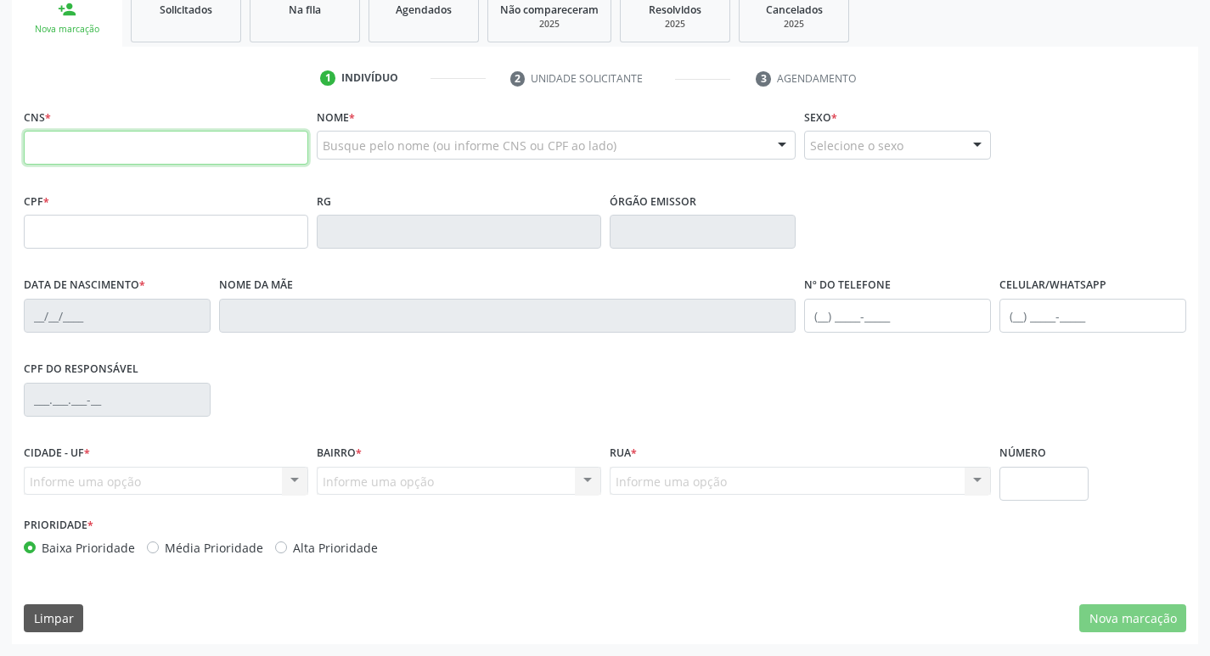
drag, startPoint x: 54, startPoint y: 155, endPoint x: 31, endPoint y: 157, distance: 23.1
click at [31, 157] on input "text" at bounding box center [166, 148] width 284 height 34
paste input "706 9081 7433 8131"
type input "706 9081 7433 8131"
type input "074.013.864-29"
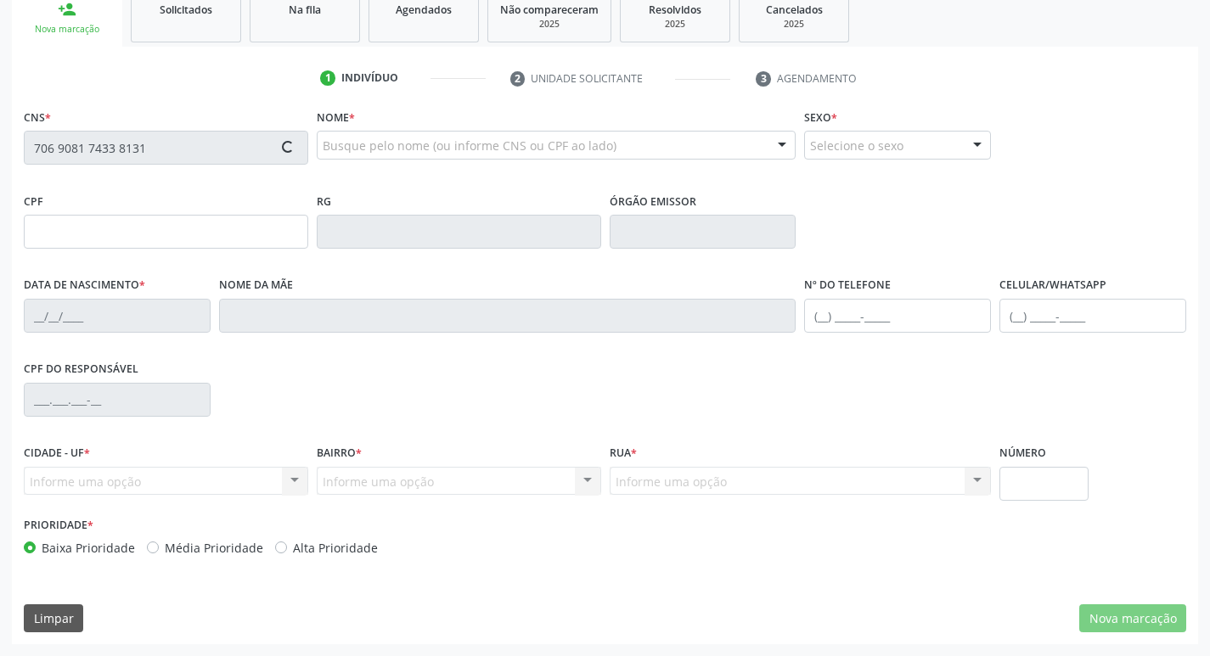
type input "[DATE]"
type input "[PERSON_NAME]"
type input "[PHONE_NUMBER]"
type input "473"
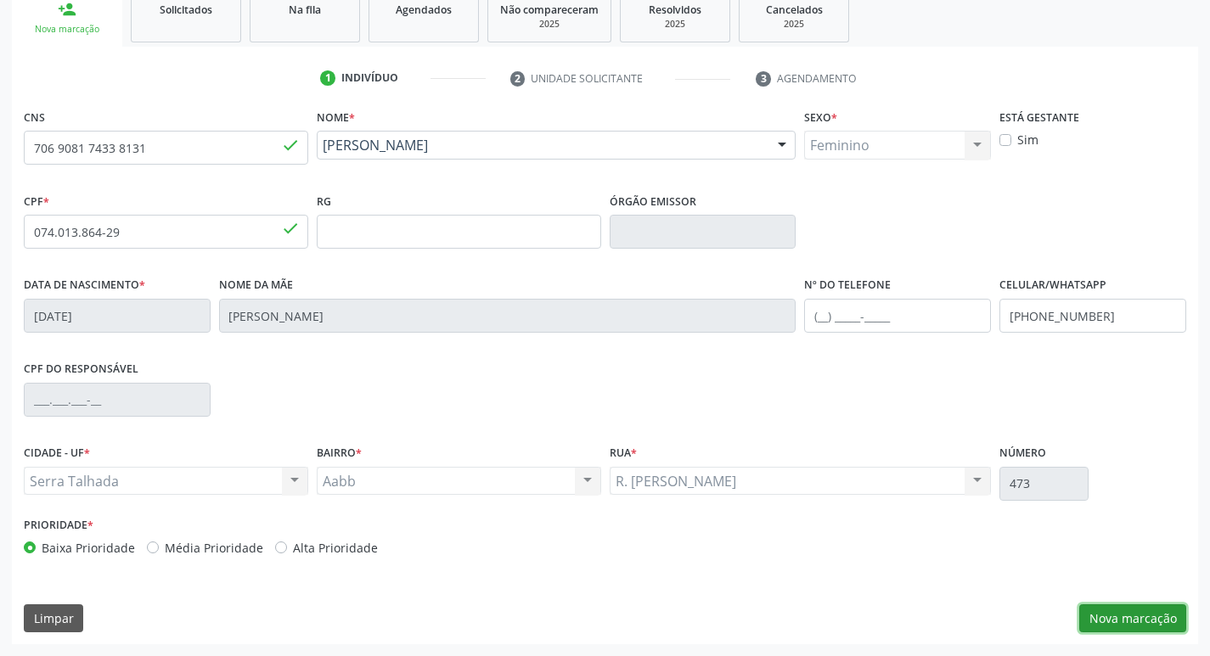
click at [1143, 625] on button "Nova marcação" at bounding box center [1132, 618] width 107 height 29
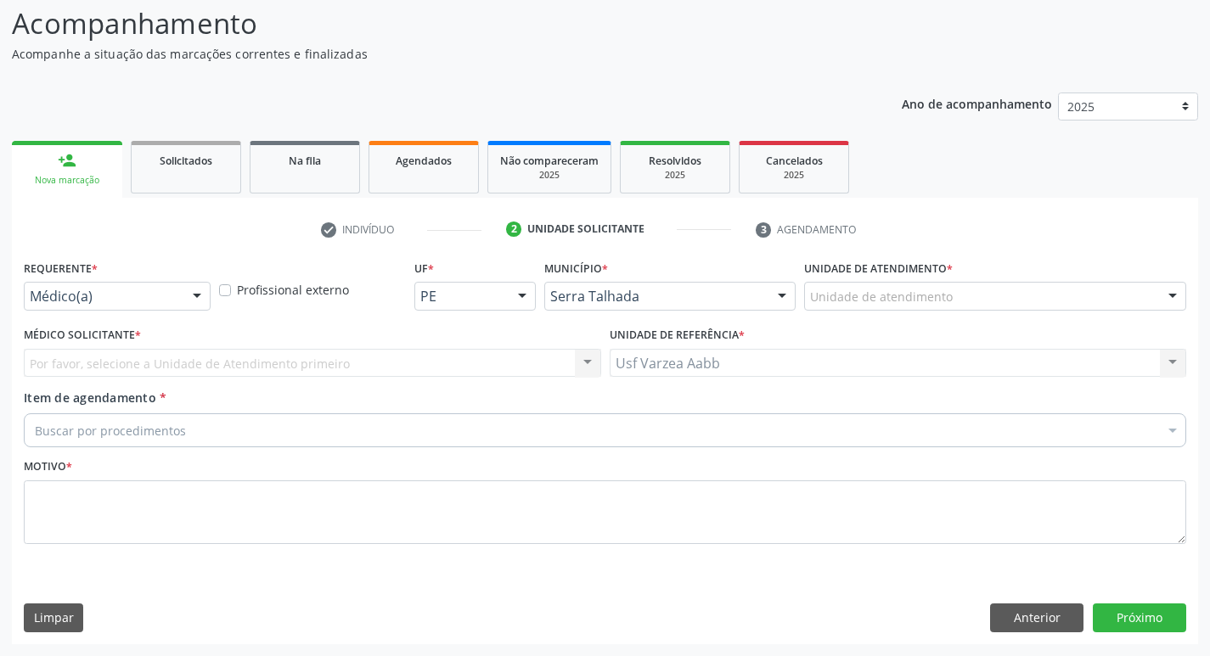
scroll to position [113, 0]
click at [130, 306] on div "Médico(a)" at bounding box center [117, 296] width 187 height 29
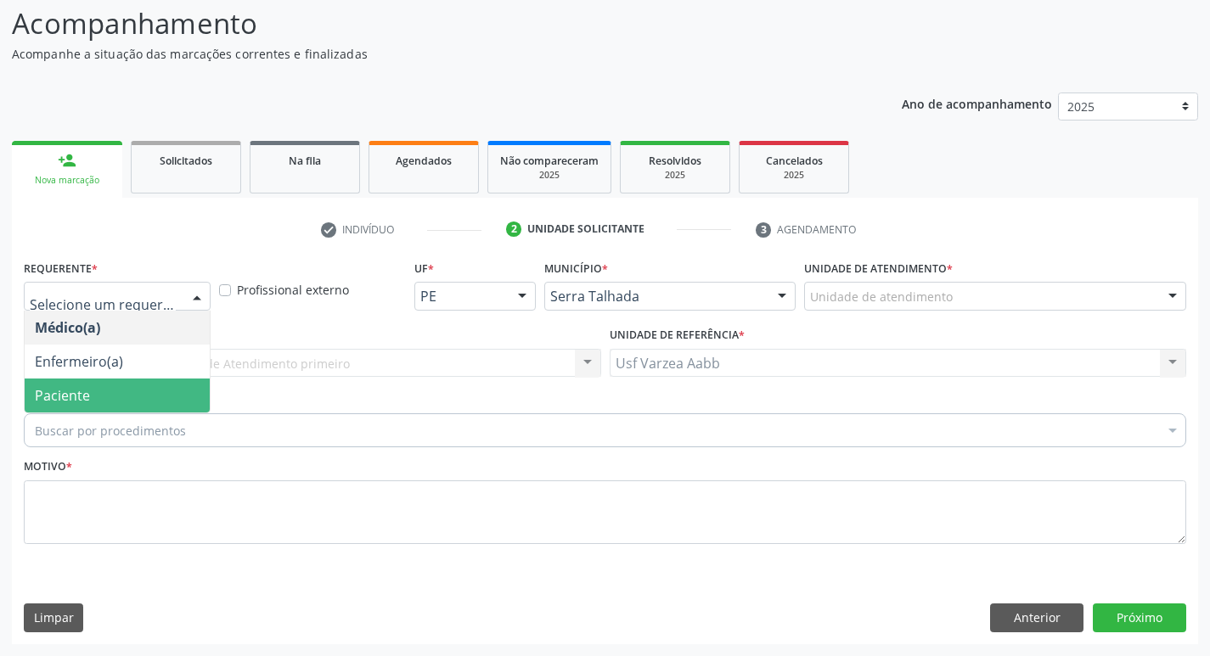
click at [134, 404] on span "Paciente" at bounding box center [117, 396] width 185 height 34
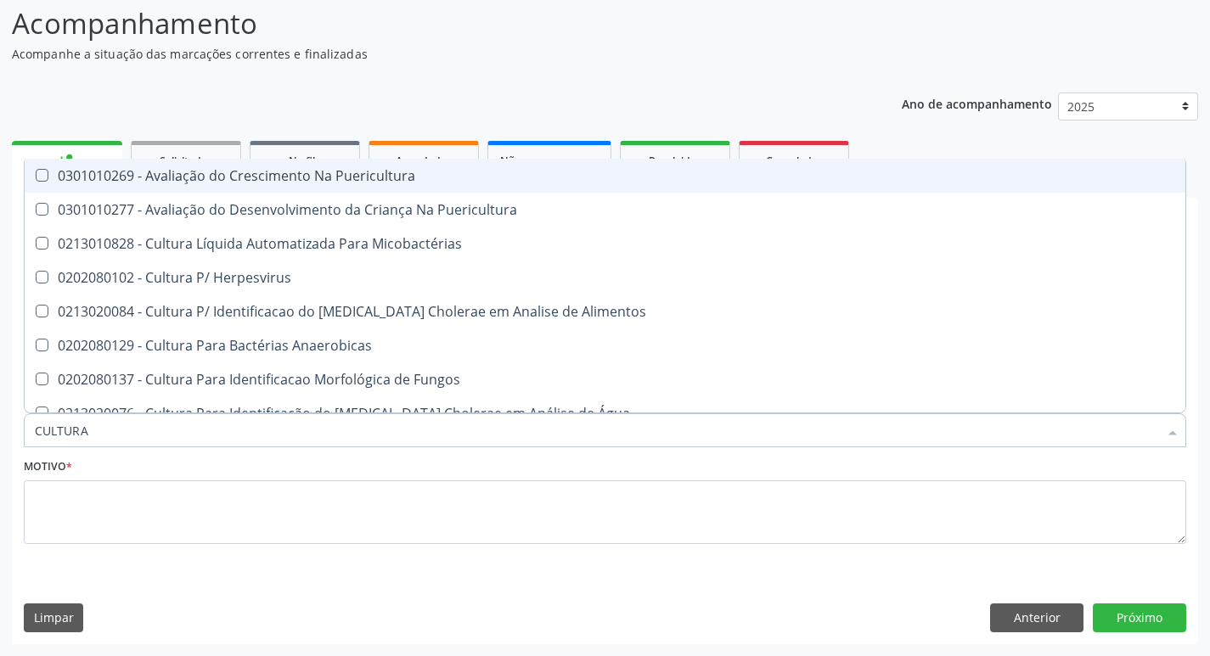
type input "CULTURA"
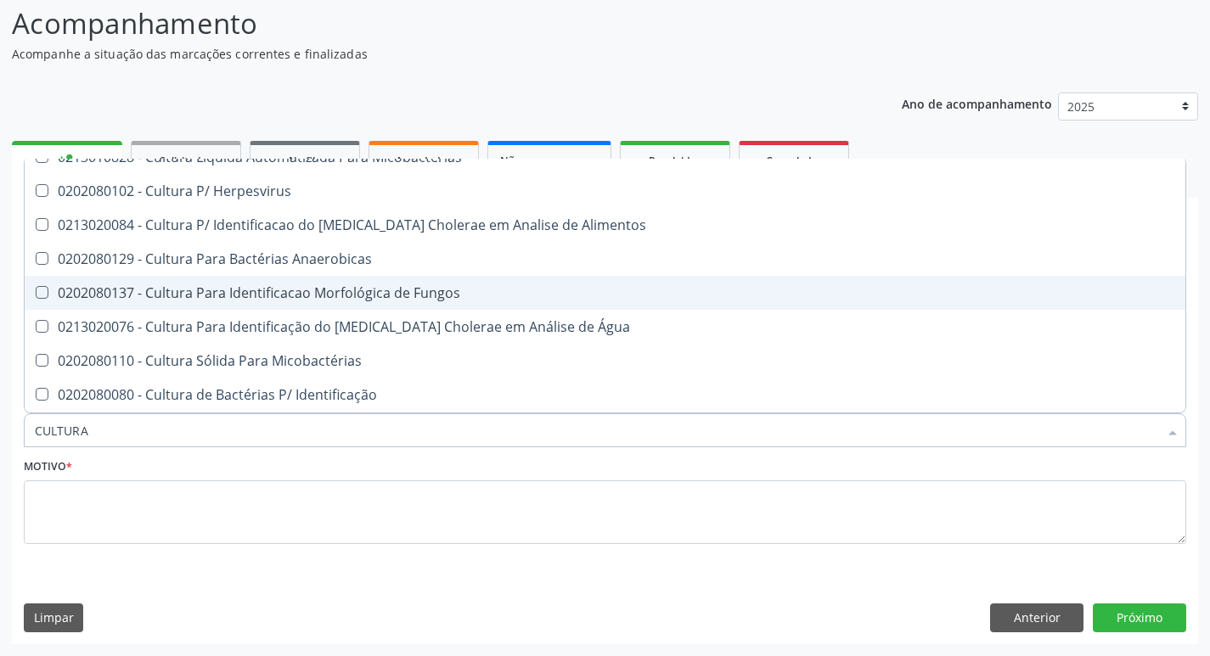
scroll to position [170, 0]
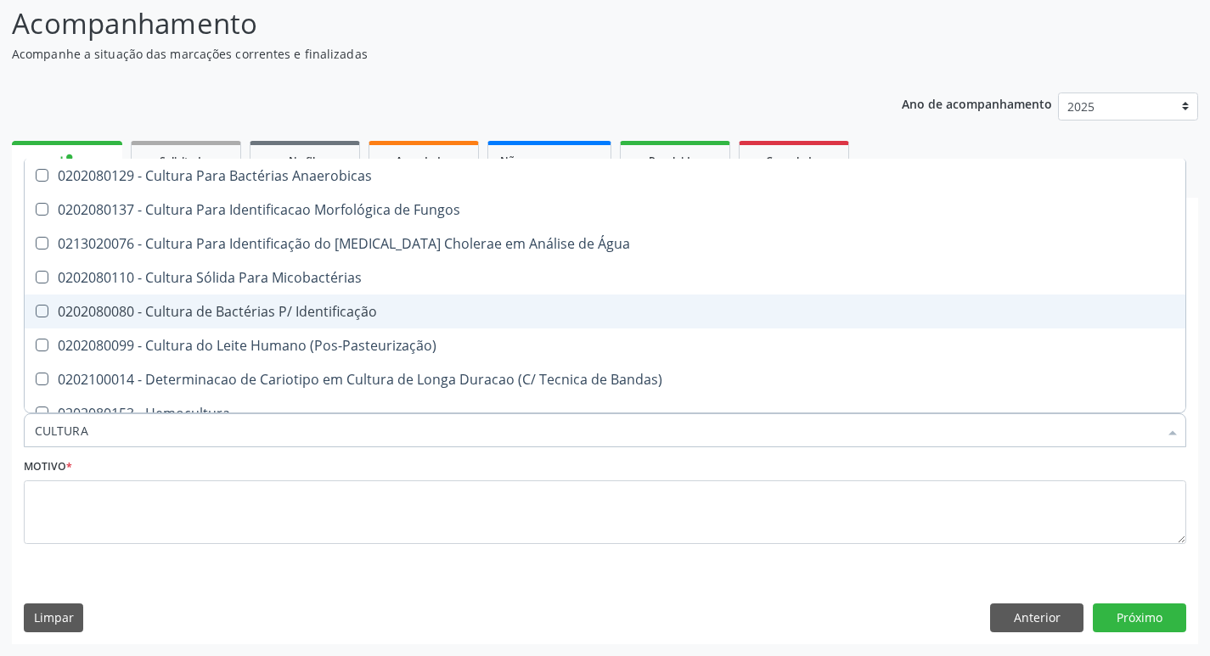
click at [472, 321] on span "0202080080 - Cultura de Bactérias P/ Identificação" at bounding box center [605, 312] width 1160 height 34
checkbox Identificação "true"
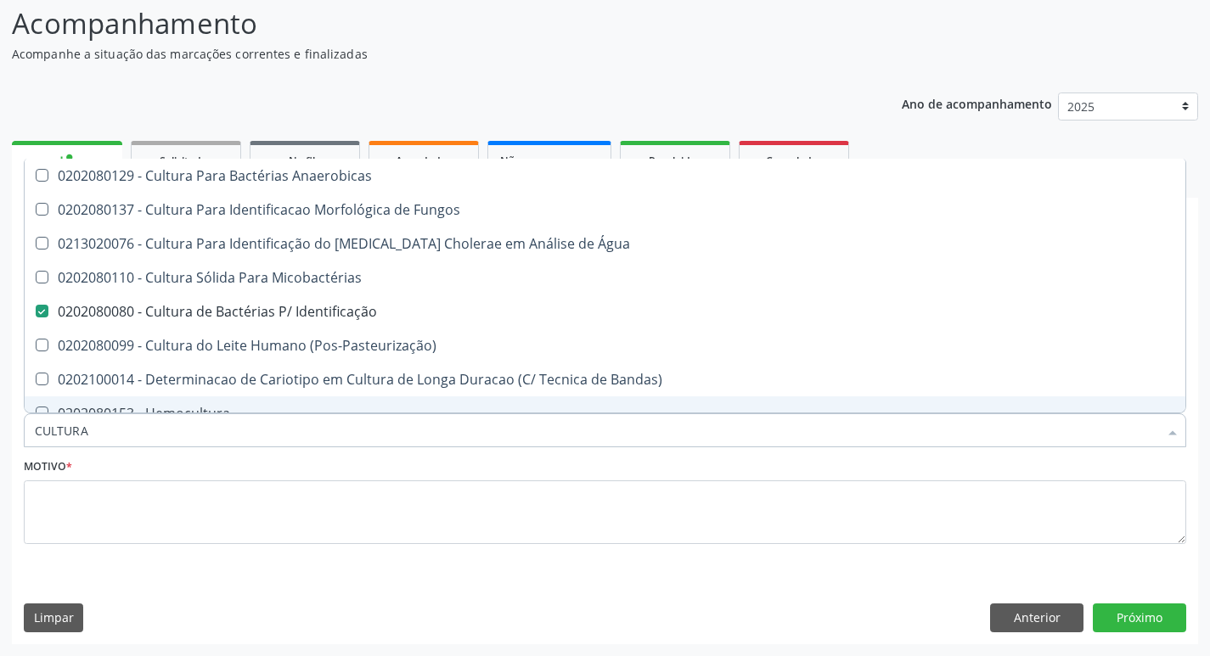
click at [360, 428] on input "CULTURA" at bounding box center [596, 430] width 1123 height 34
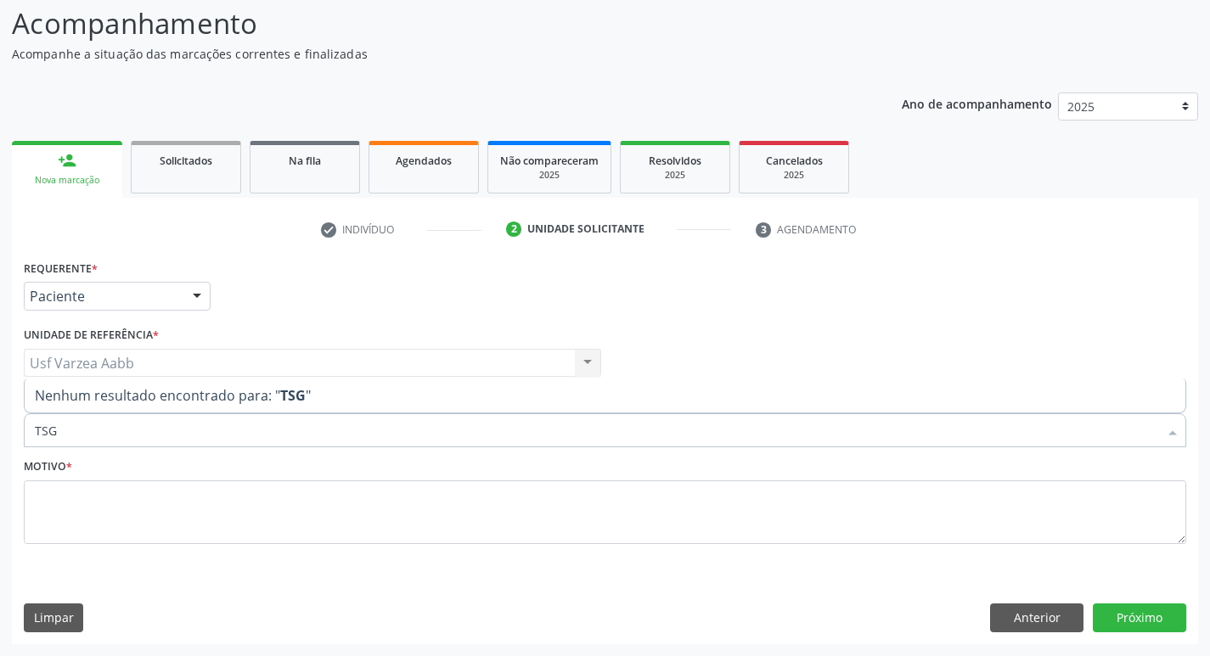
scroll to position [0, 0]
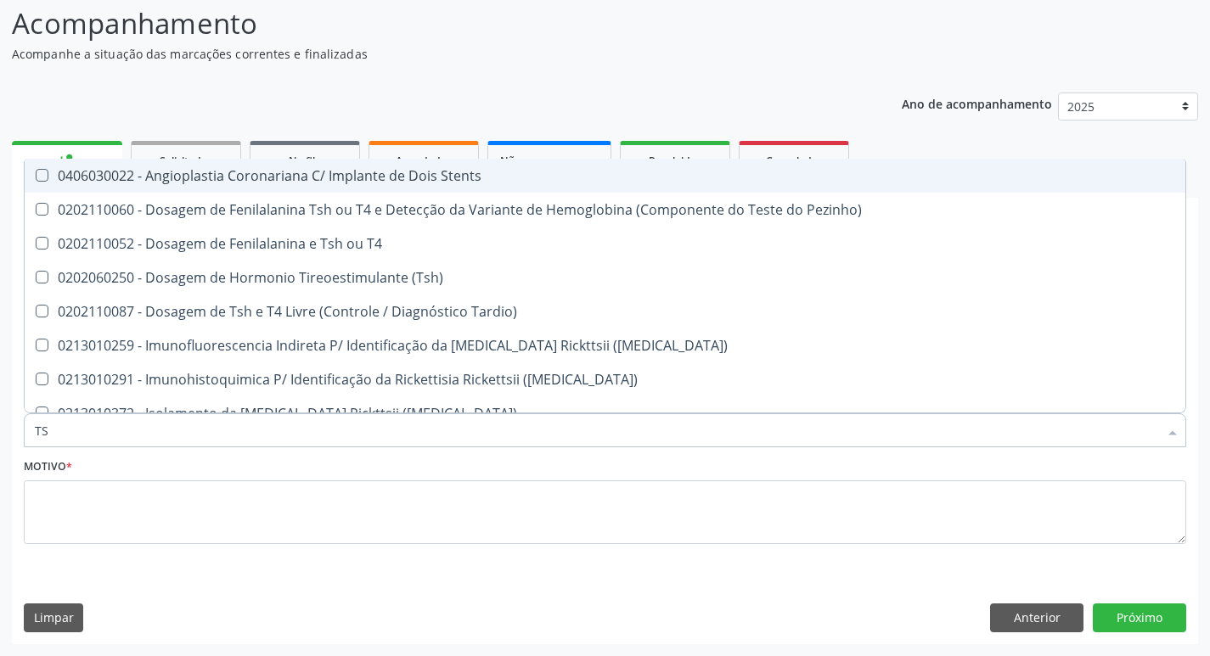
type input "TSH"
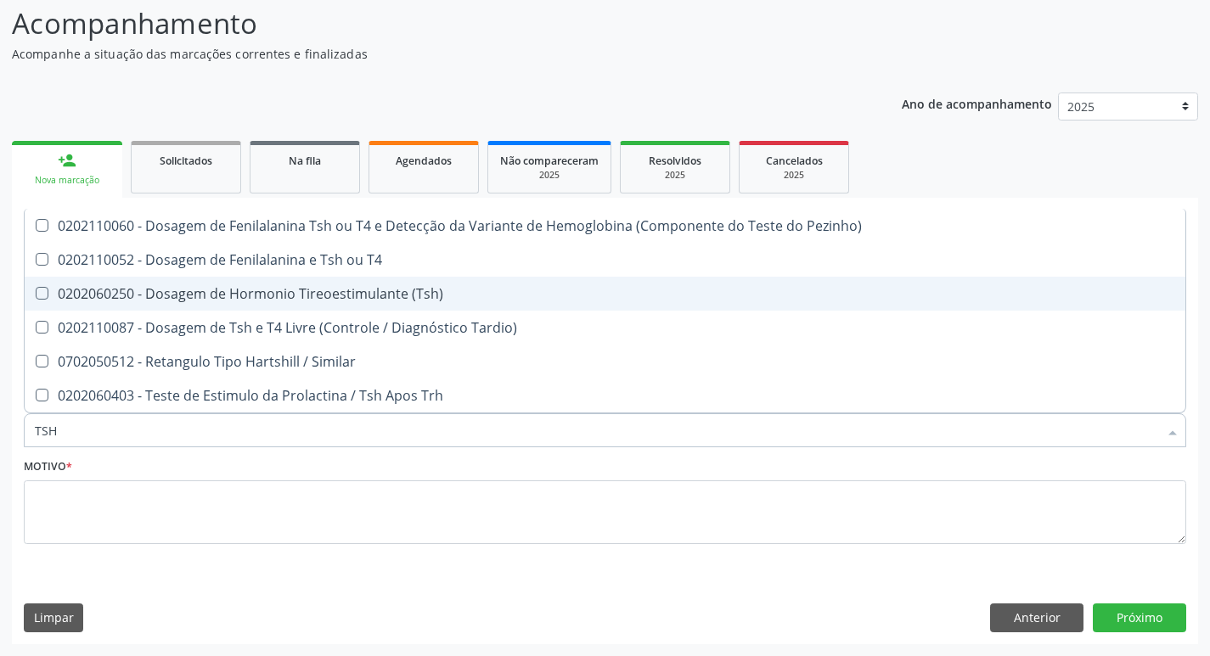
click at [371, 299] on div "0202060250 - Dosagem de Hormonio Tireoestimulante (Tsh)" at bounding box center [605, 294] width 1140 height 14
checkbox \(Tsh\) "true"
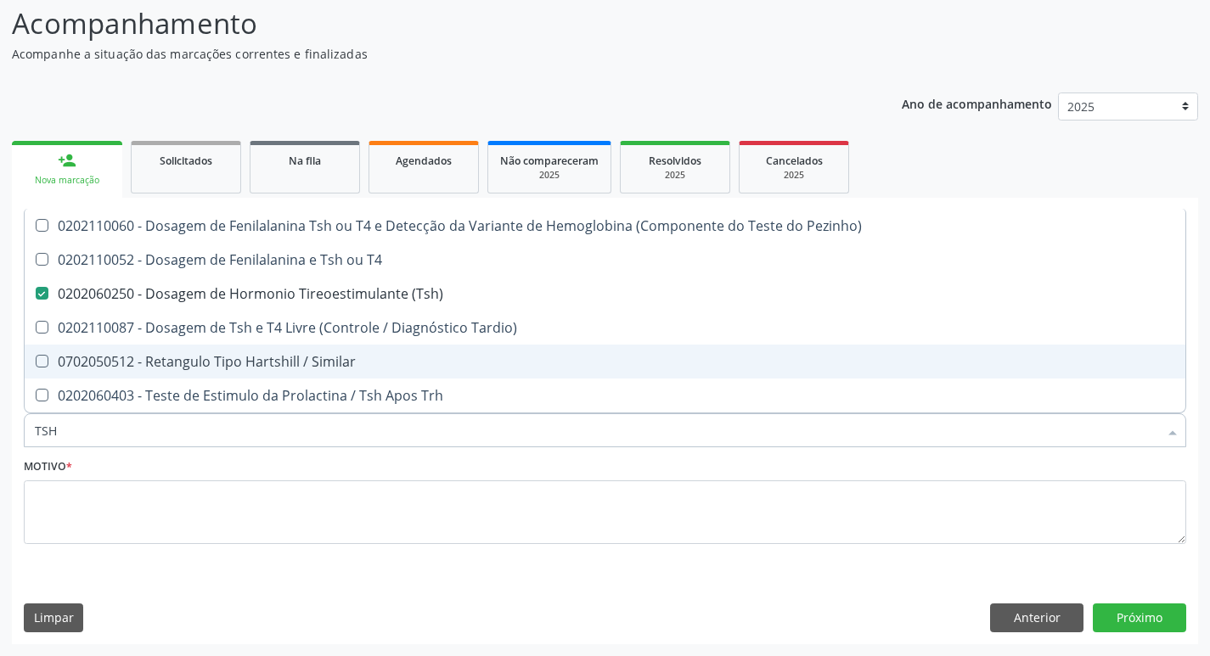
type input "TS"
checkbox \(Tsh\) "false"
checkbox Tardio\) "true"
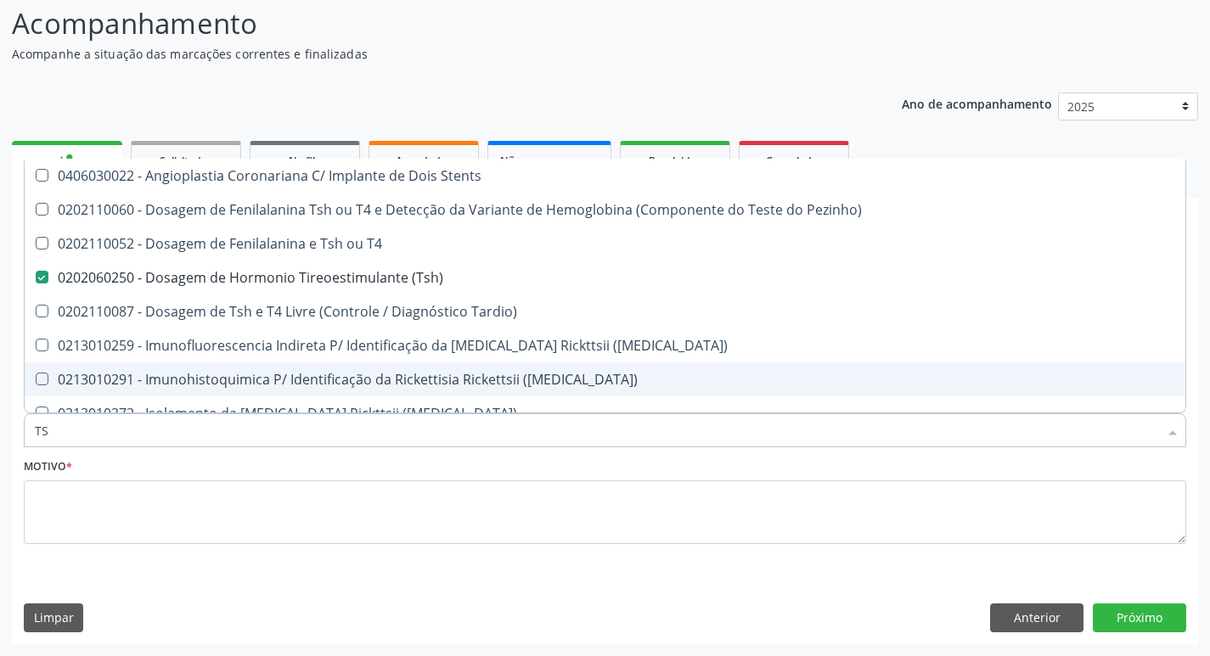
type input "T"
checkbox \(Tsh\) "false"
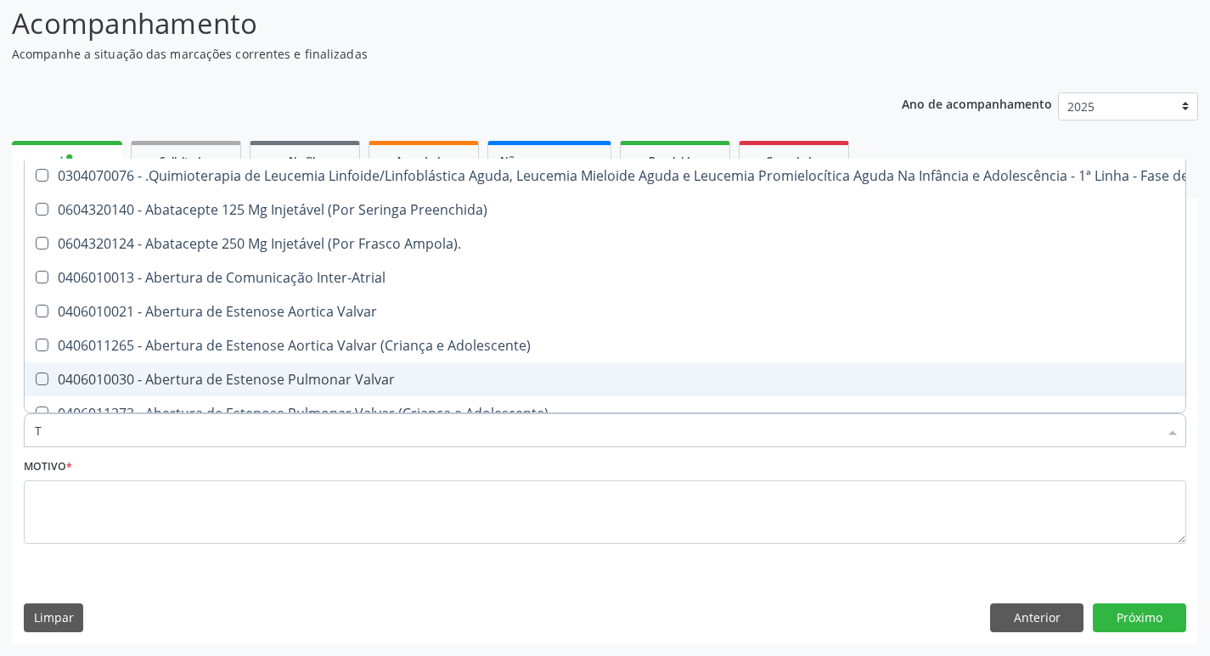
type input "T4"
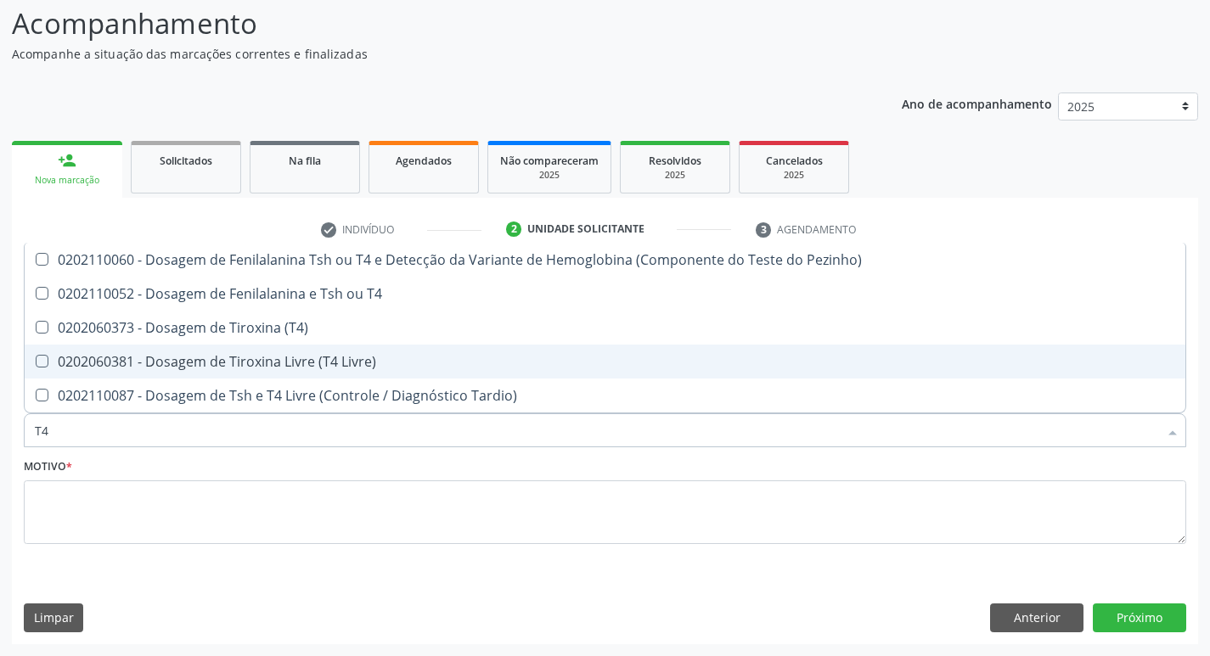
click at [319, 362] on div "0202060381 - Dosagem de Tiroxina Livre (T4 Livre)" at bounding box center [605, 362] width 1140 height 14
checkbox Livre\) "true"
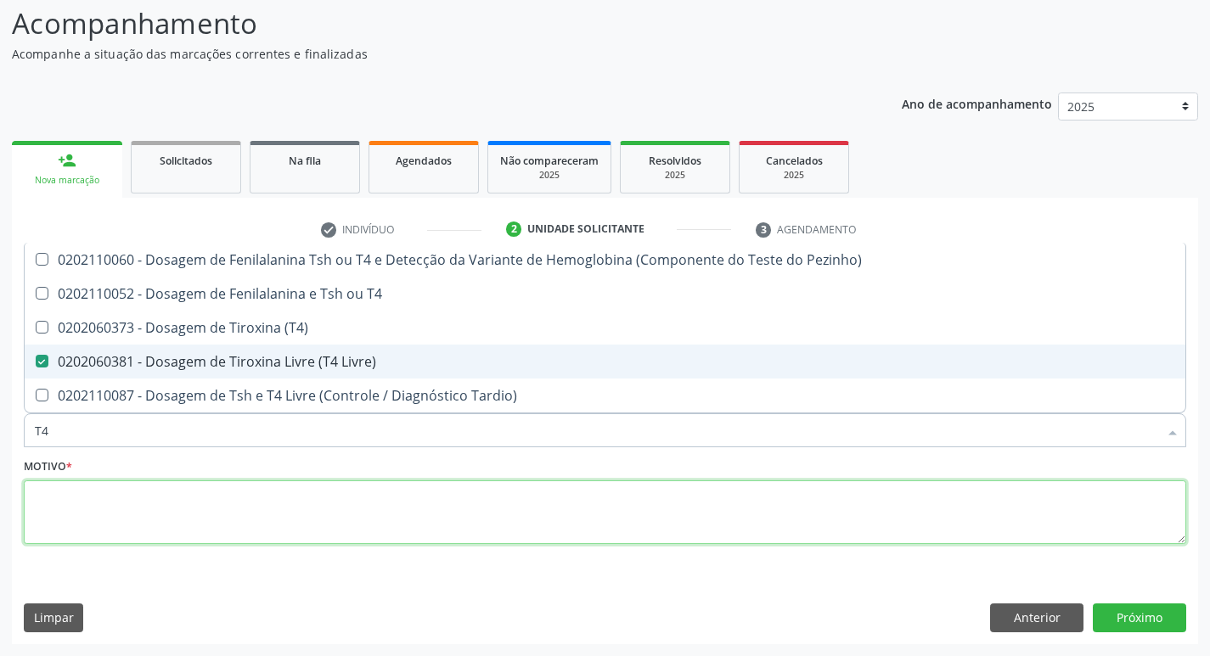
click at [419, 518] on textarea at bounding box center [605, 512] width 1162 height 65
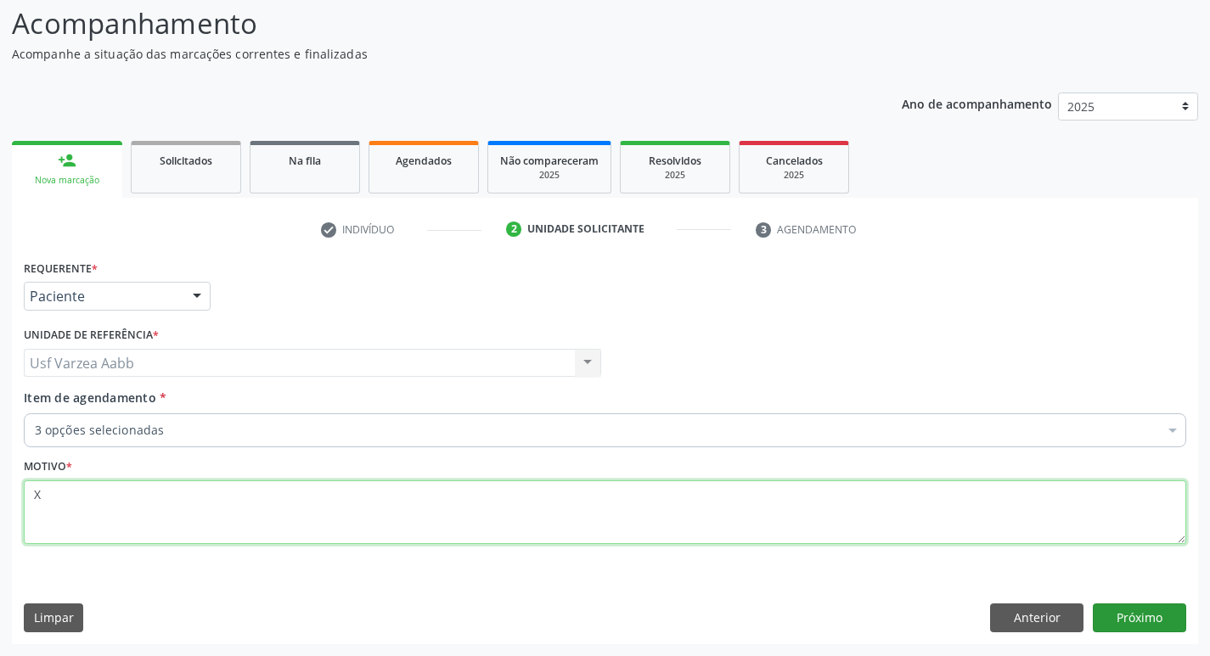
type textarea "X"
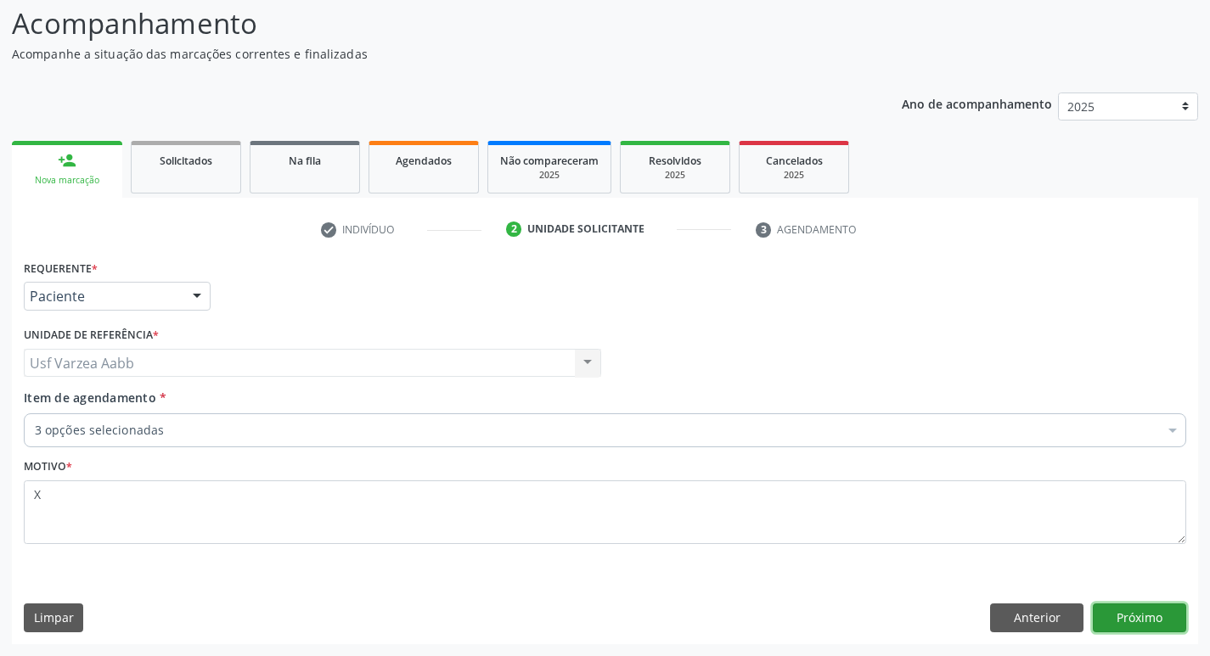
click at [1116, 618] on button "Próximo" at bounding box center [1139, 618] width 93 height 29
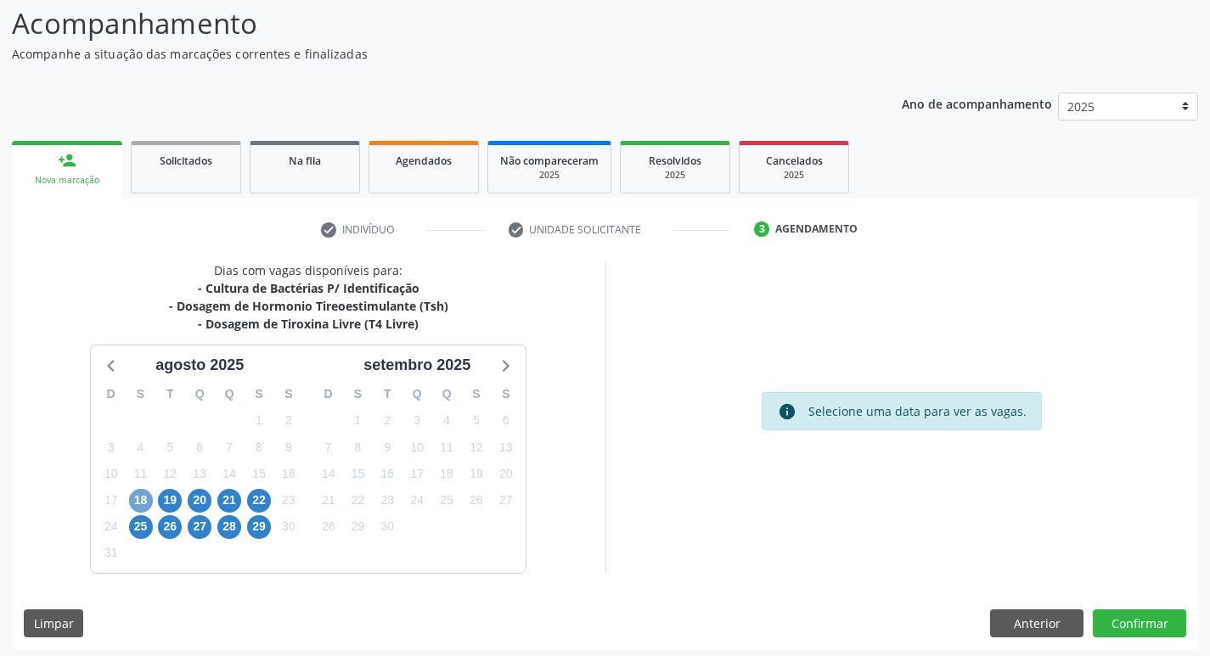
click at [137, 497] on span "18" at bounding box center [141, 501] width 24 height 24
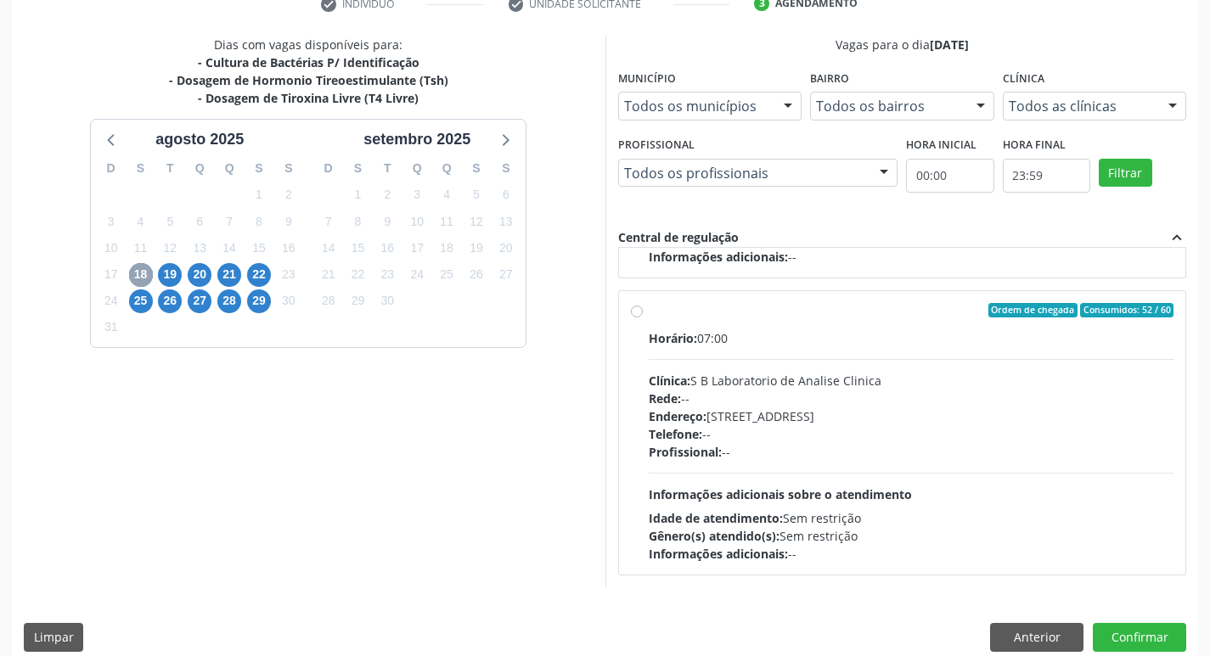
scroll to position [358, 0]
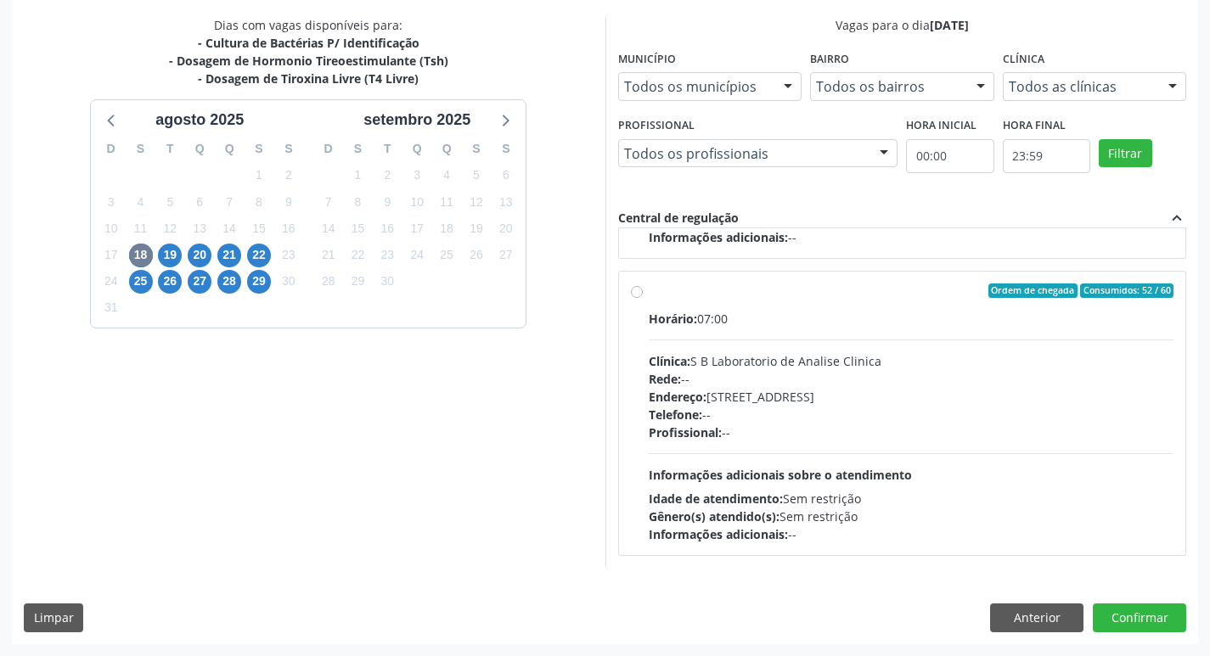
click at [643, 299] on div "Ordem de chegada Consumidos: 52 / 60 Horário: 07:00 Clínica: S B Laboratorio de…" at bounding box center [902, 414] width 543 height 261
radio input "true"
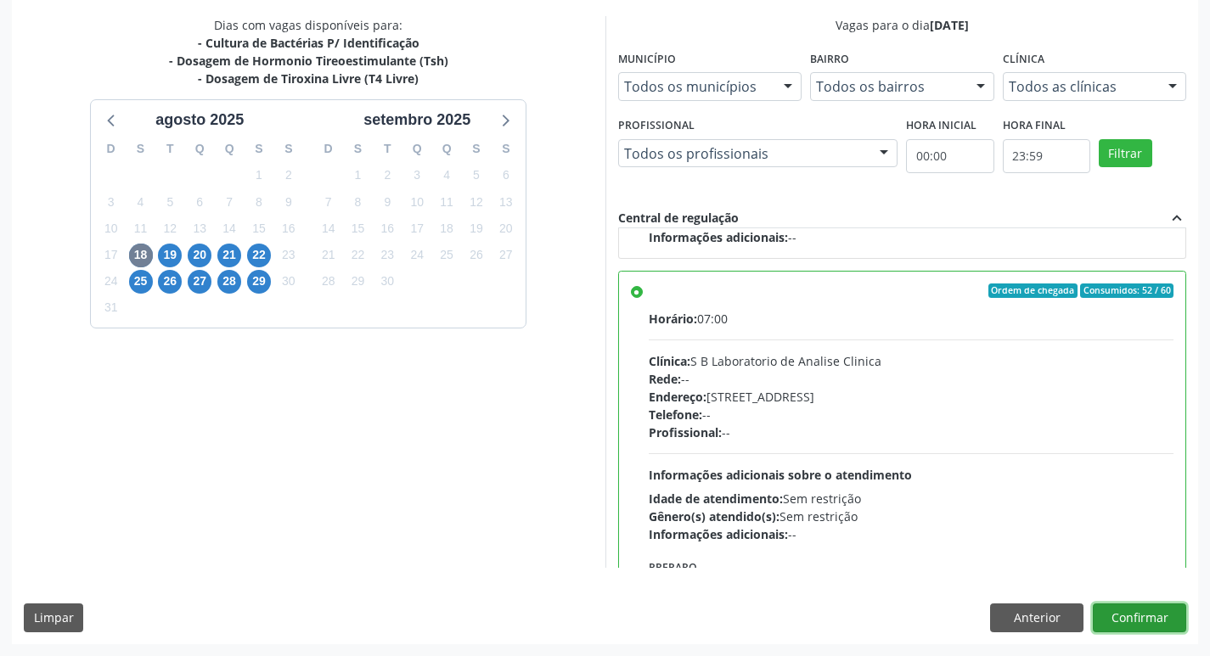
click at [1150, 626] on button "Confirmar" at bounding box center [1139, 618] width 93 height 29
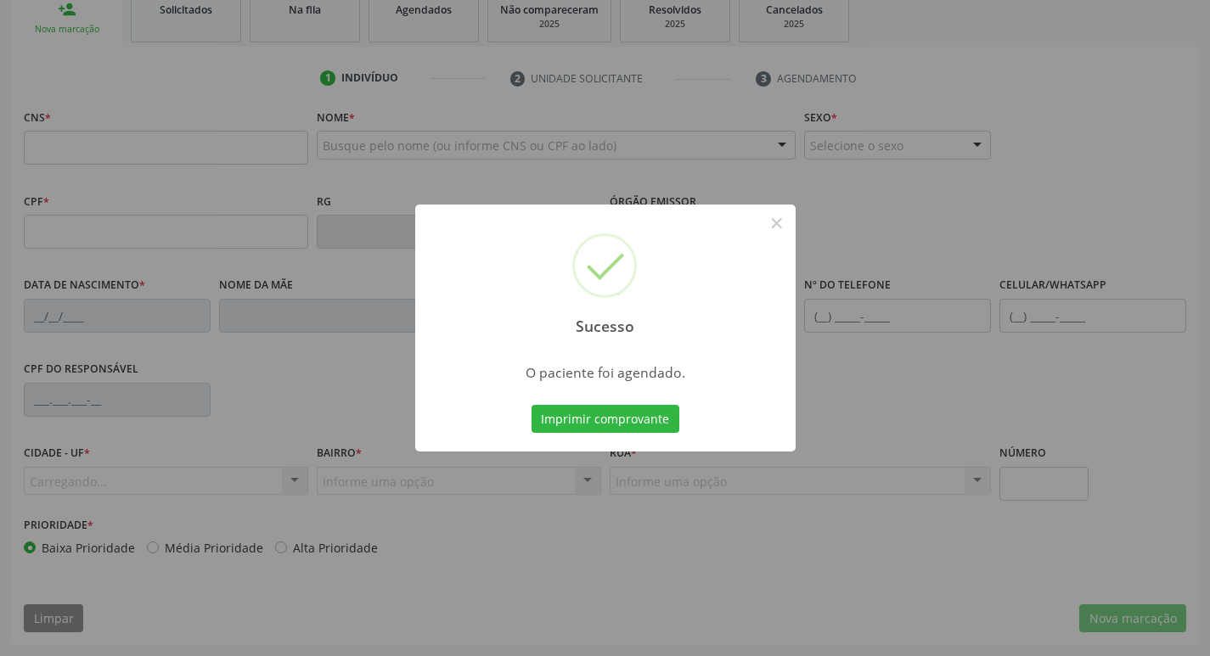
scroll to position [264, 0]
click at [648, 432] on button "Imprimir comprovante" at bounding box center [605, 419] width 148 height 29
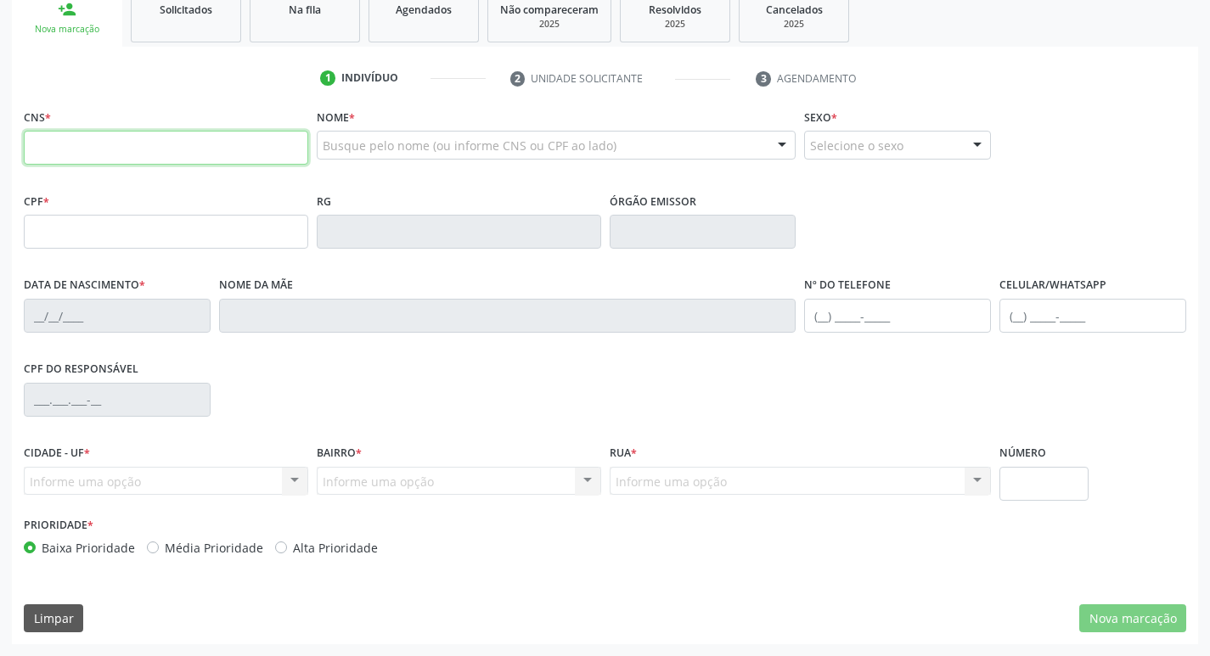
click at [153, 146] on input "text" at bounding box center [166, 148] width 284 height 34
type input "707 6092 9573 7497"
type input "009.144.824-75"
type input "20/[DATE]"
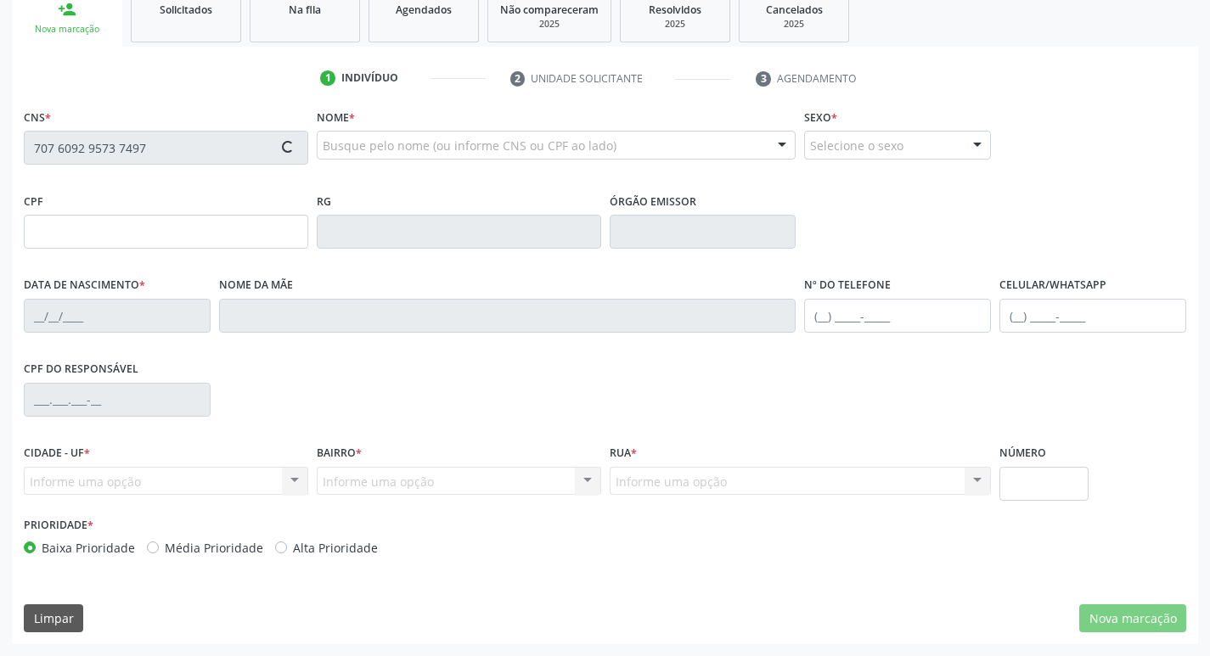
type input "[PERSON_NAME]"
type input "[PHONE_NUMBER]"
type input "130"
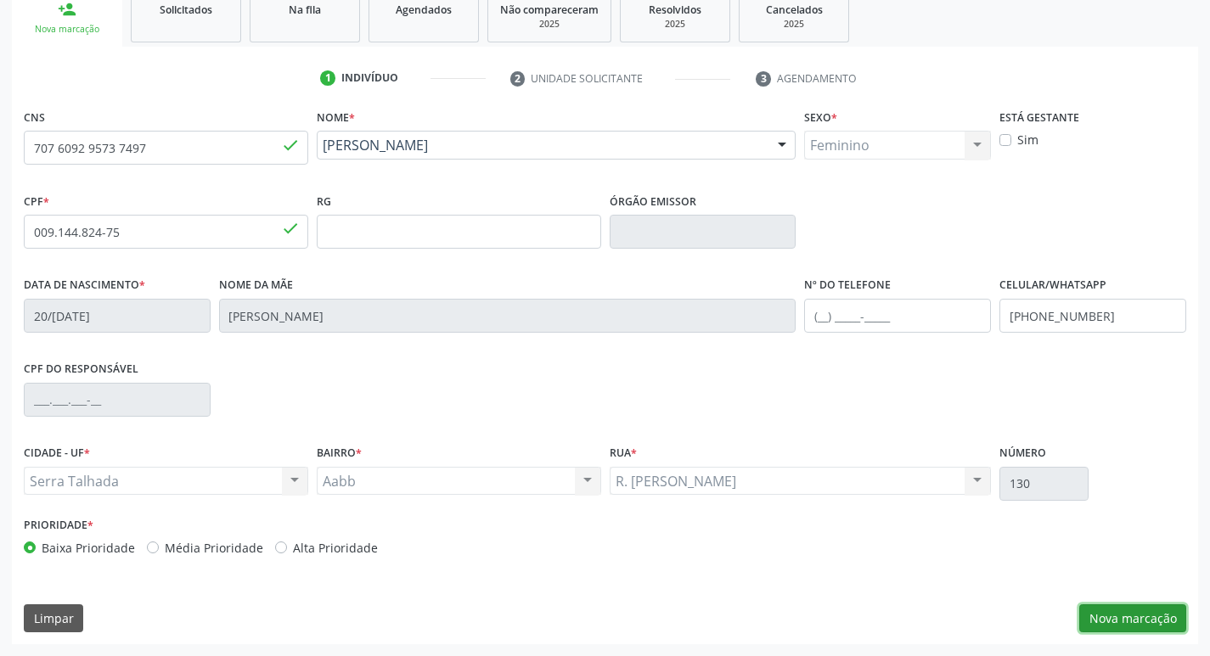
click at [1155, 629] on button "Nova marcação" at bounding box center [1132, 618] width 107 height 29
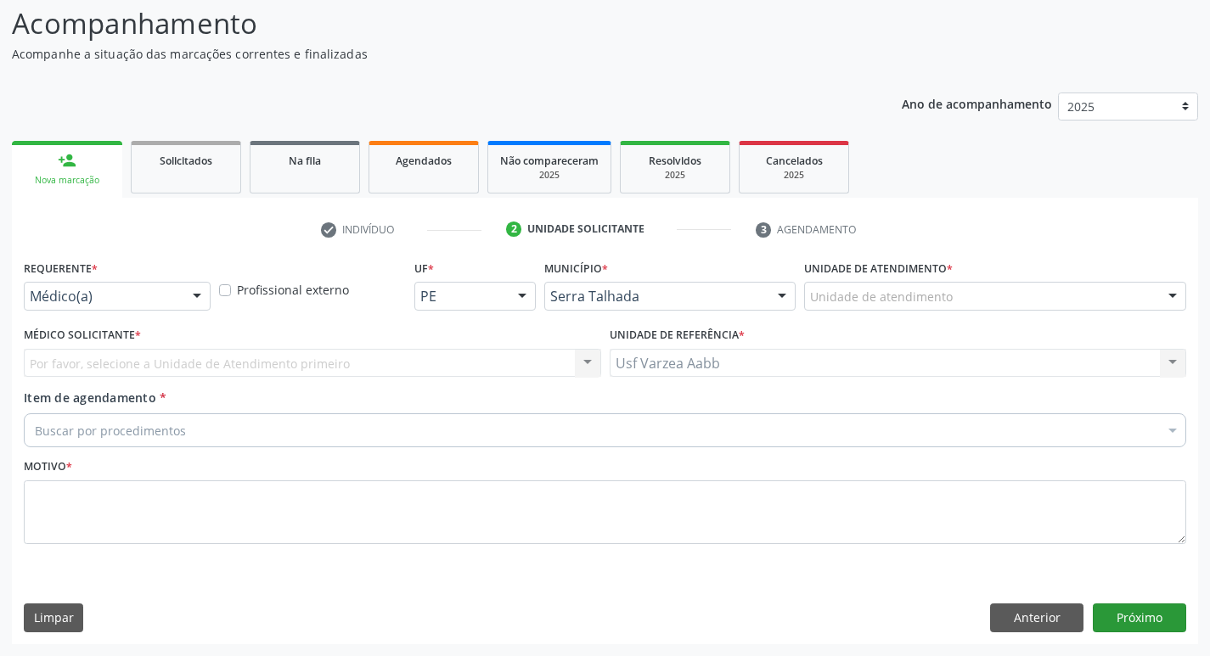
scroll to position [113, 0]
click at [106, 315] on div "Requerente * Médico(a) Médico(a) Enfermeiro(a) Paciente Nenhum resultado encont…" at bounding box center [117, 289] width 195 height 66
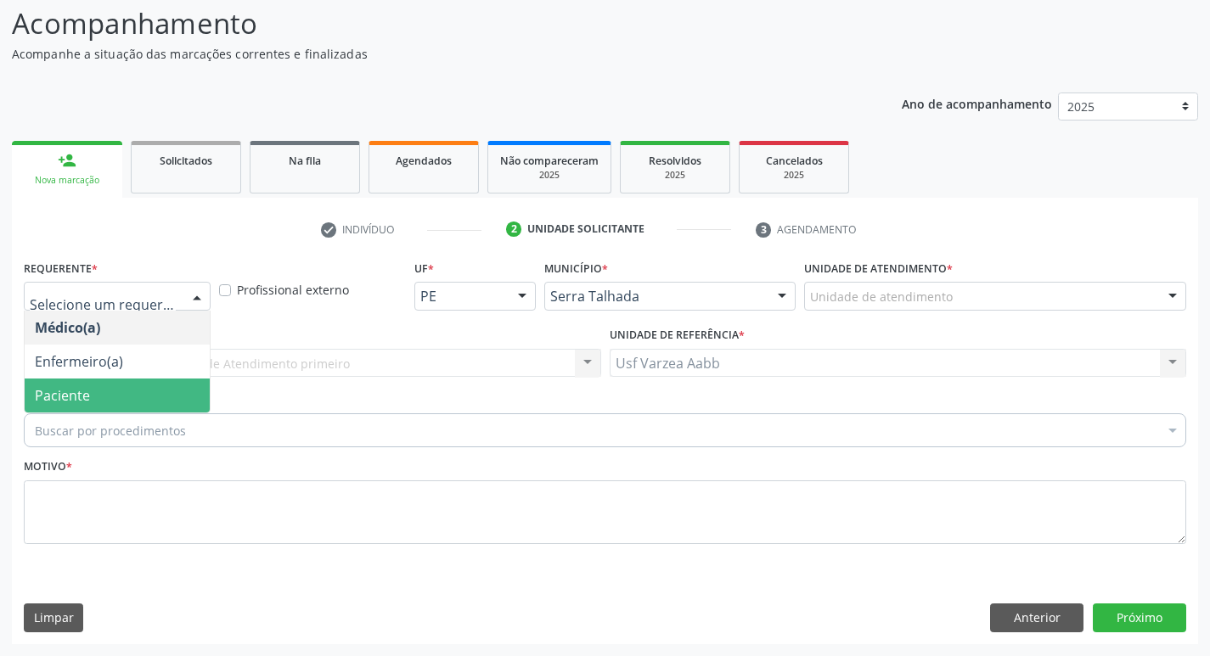
drag, startPoint x: 104, startPoint y: 388, endPoint x: 117, endPoint y: 435, distance: 48.6
click at [104, 390] on span "Paciente" at bounding box center [117, 396] width 185 height 34
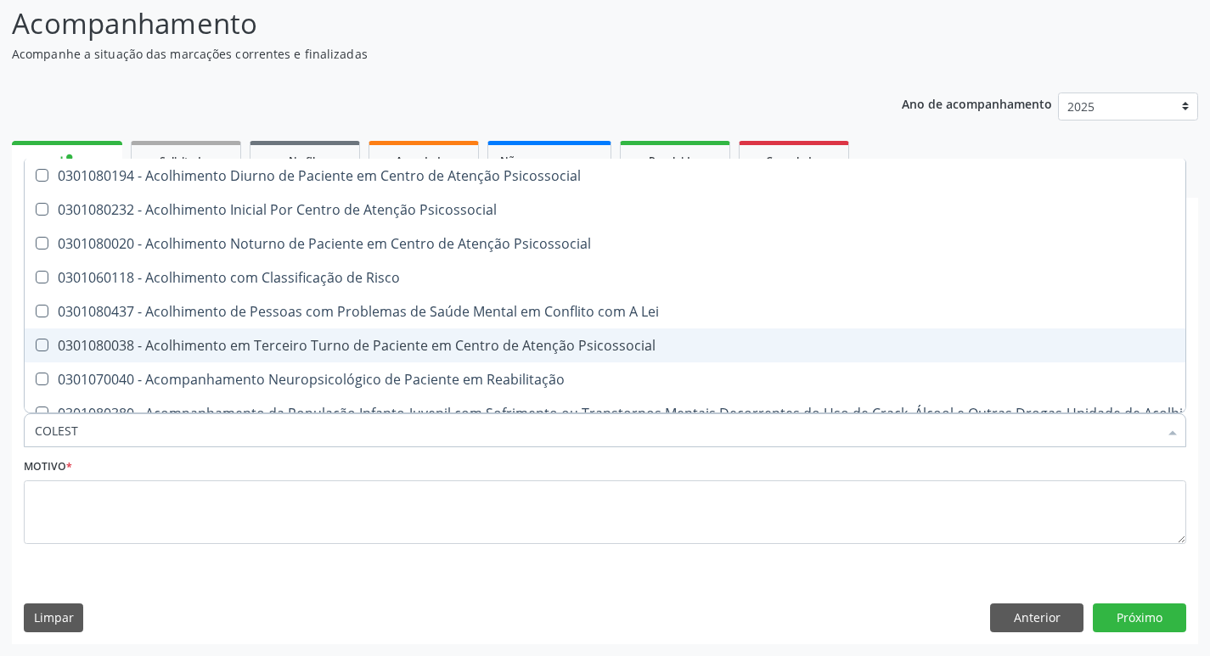
type input "COLESTE"
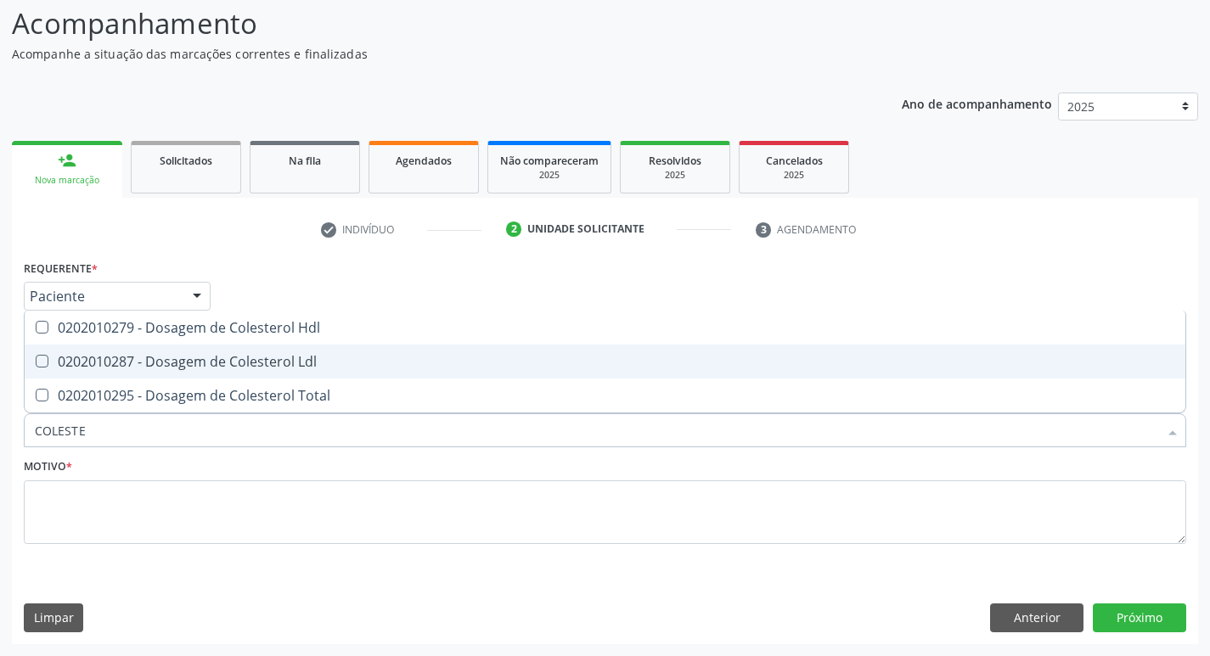
click at [408, 357] on div "0202010287 - Dosagem de Colesterol Ldl" at bounding box center [605, 362] width 1140 height 14
checkbox Ldl "true"
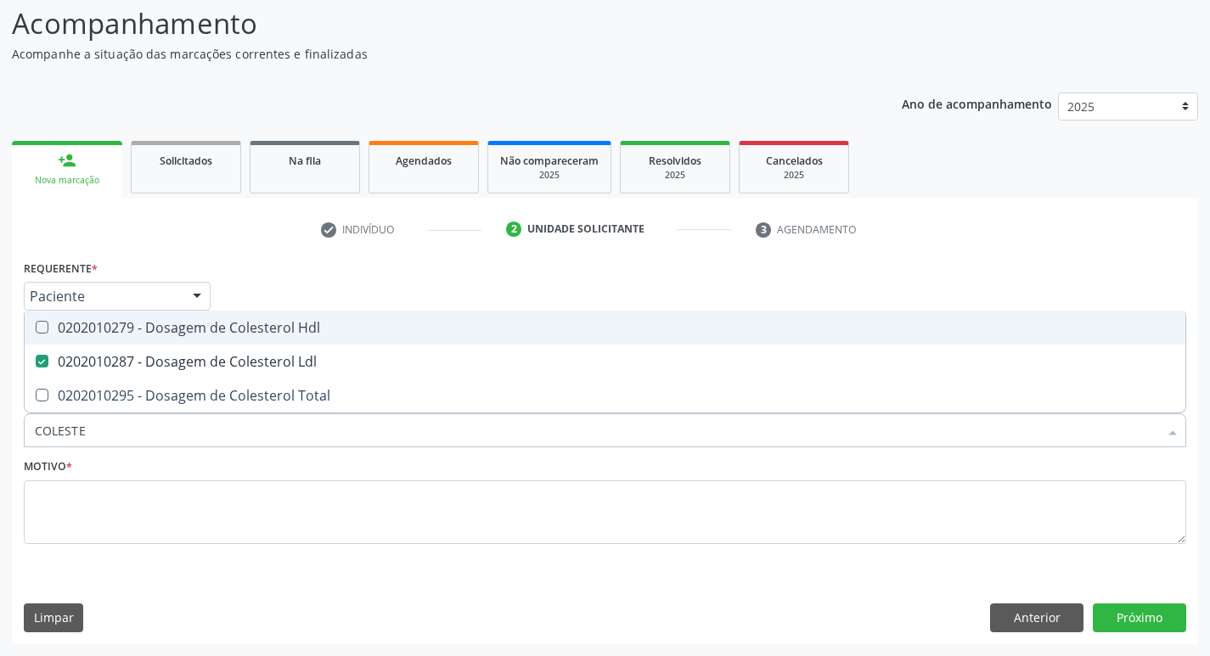
click at [437, 324] on div "0202010279 - Dosagem de Colesterol Hdl" at bounding box center [605, 328] width 1140 height 14
checkbox Hdl "true"
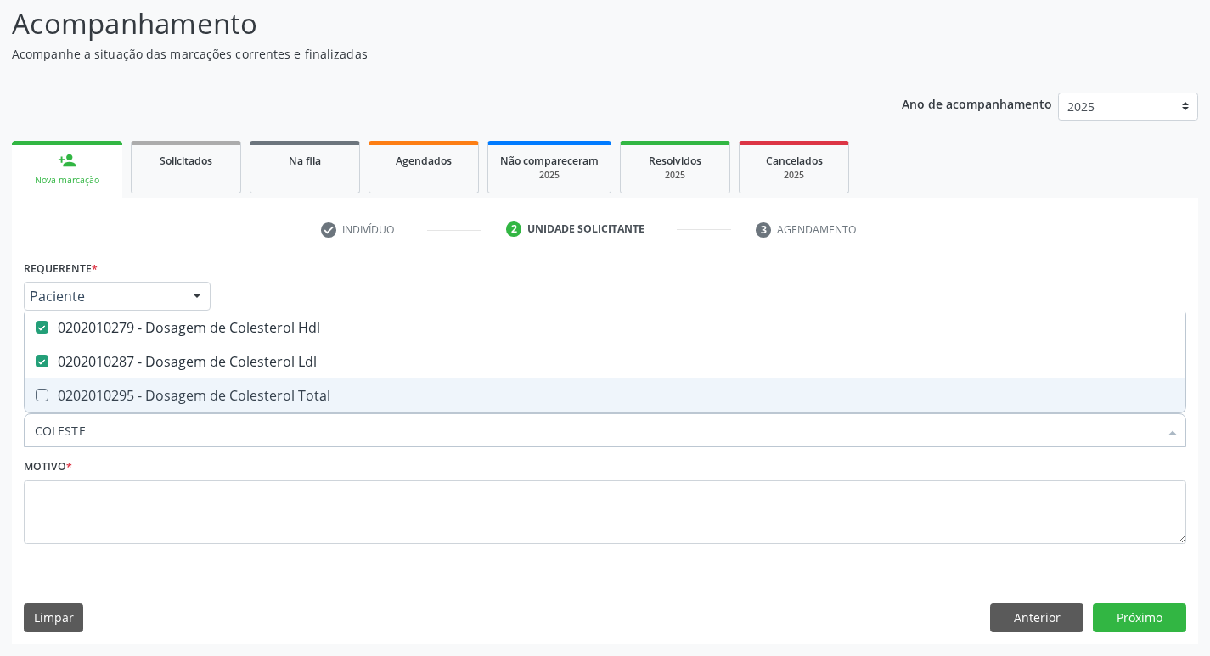
click at [439, 398] on div "0202010295 - Dosagem de Colesterol Total" at bounding box center [605, 396] width 1140 height 14
checkbox Total "true"
click at [433, 436] on input "COLESTE" at bounding box center [596, 430] width 1123 height 34
type input "C"
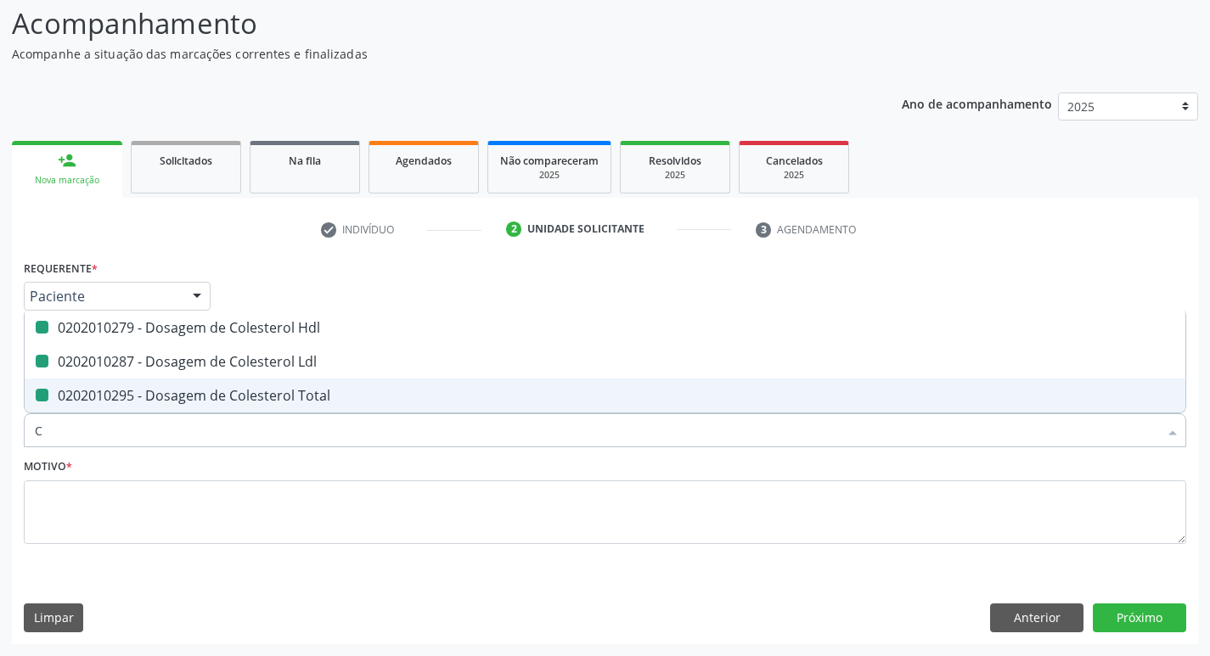
checkbox Hdl "false"
checkbox Ldl "false"
checkbox Total "false"
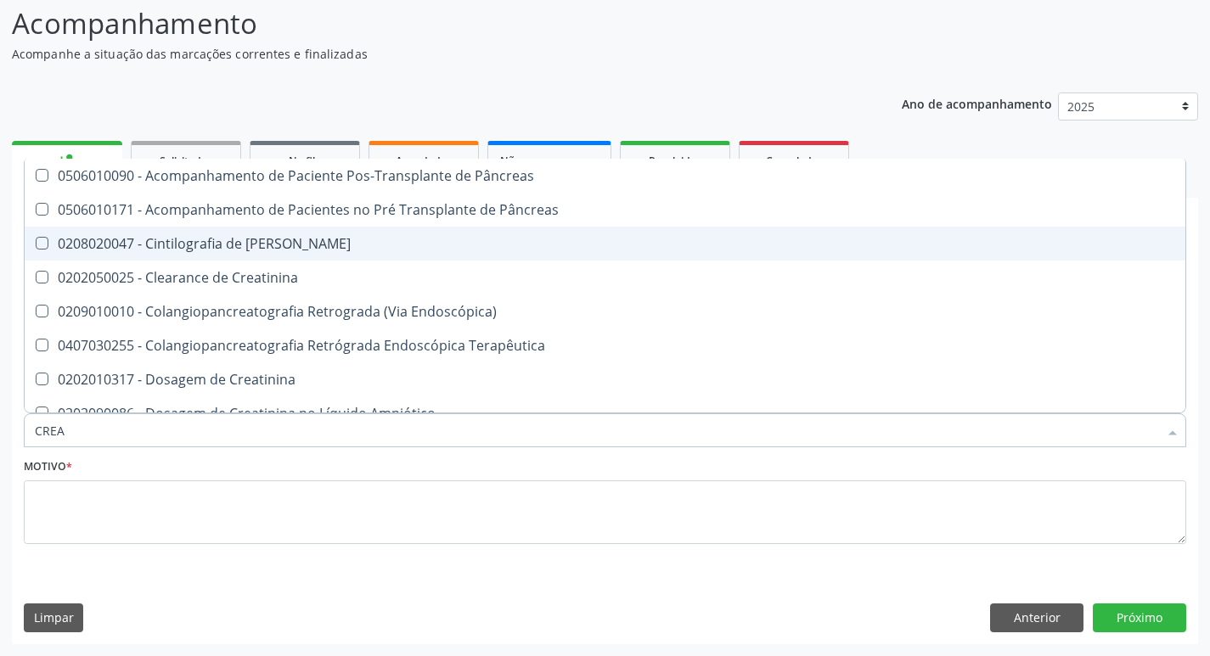
type input "CREAT"
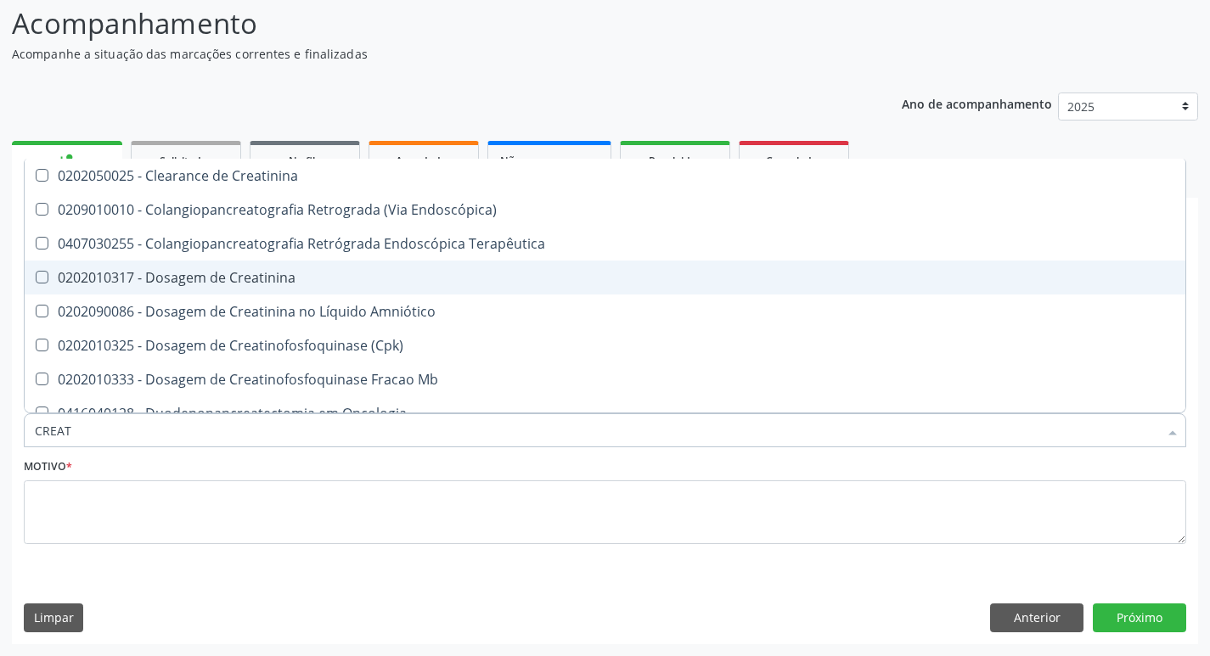
click at [387, 276] on div "0202010317 - Dosagem de Creatinina" at bounding box center [605, 278] width 1140 height 14
checkbox Creatinina "true"
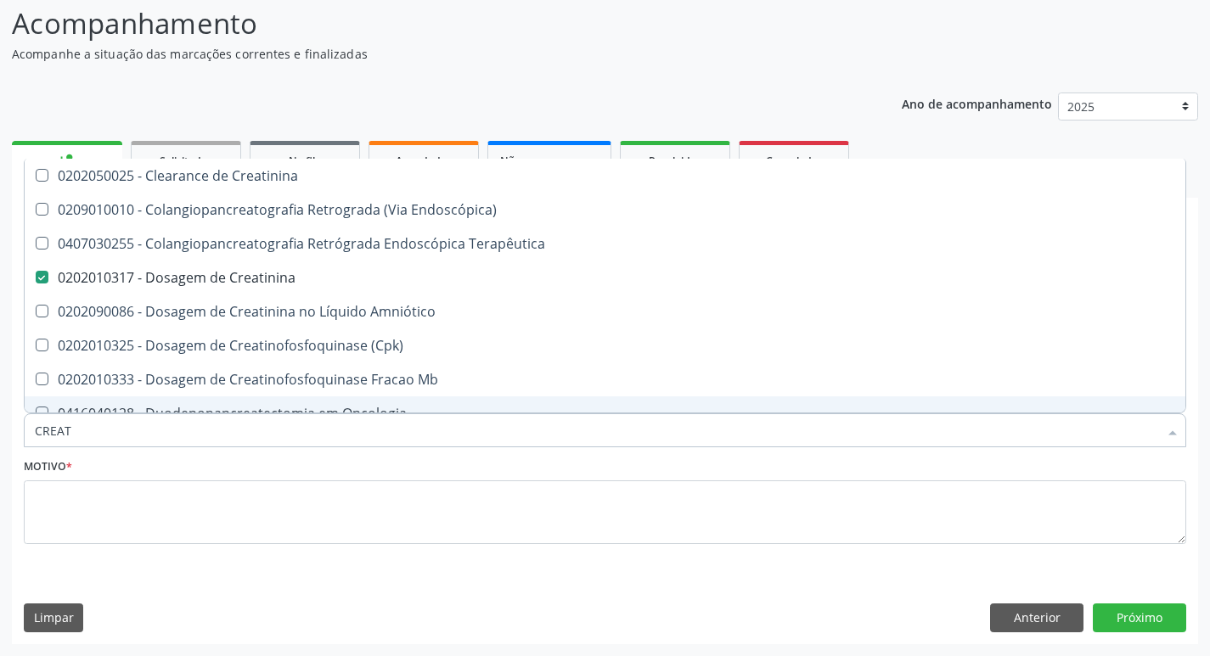
click at [253, 447] on input "CREAT" at bounding box center [596, 430] width 1123 height 34
type input "TR"
checkbox Creatinina "false"
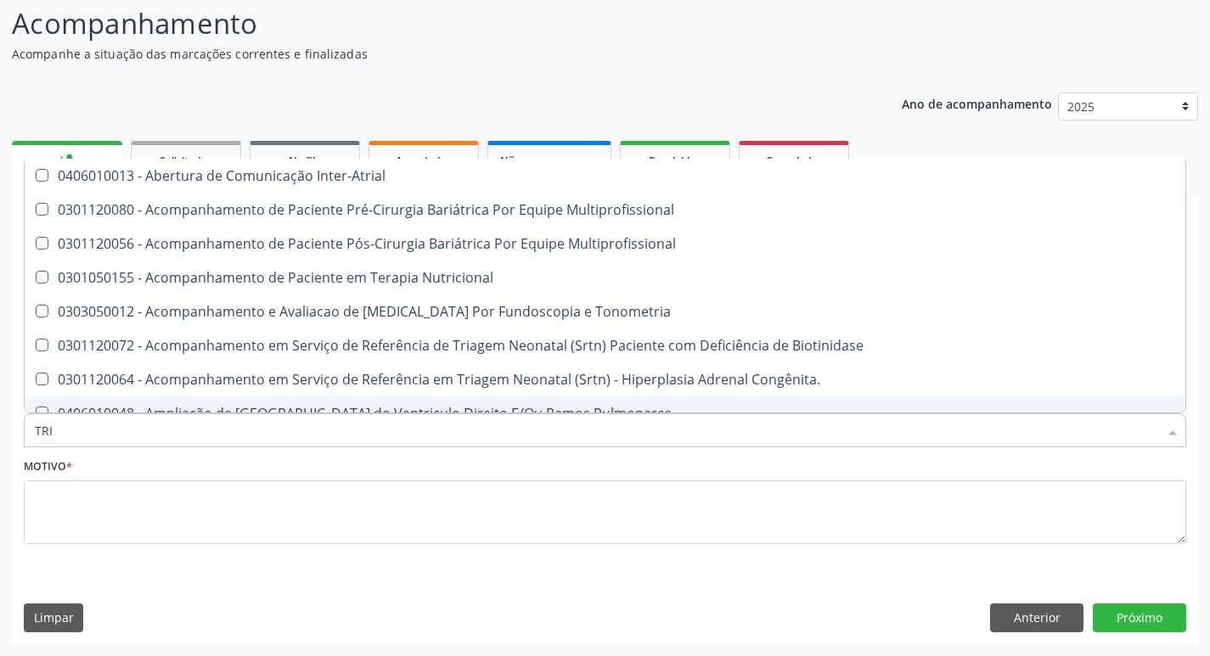
type input "TRIG"
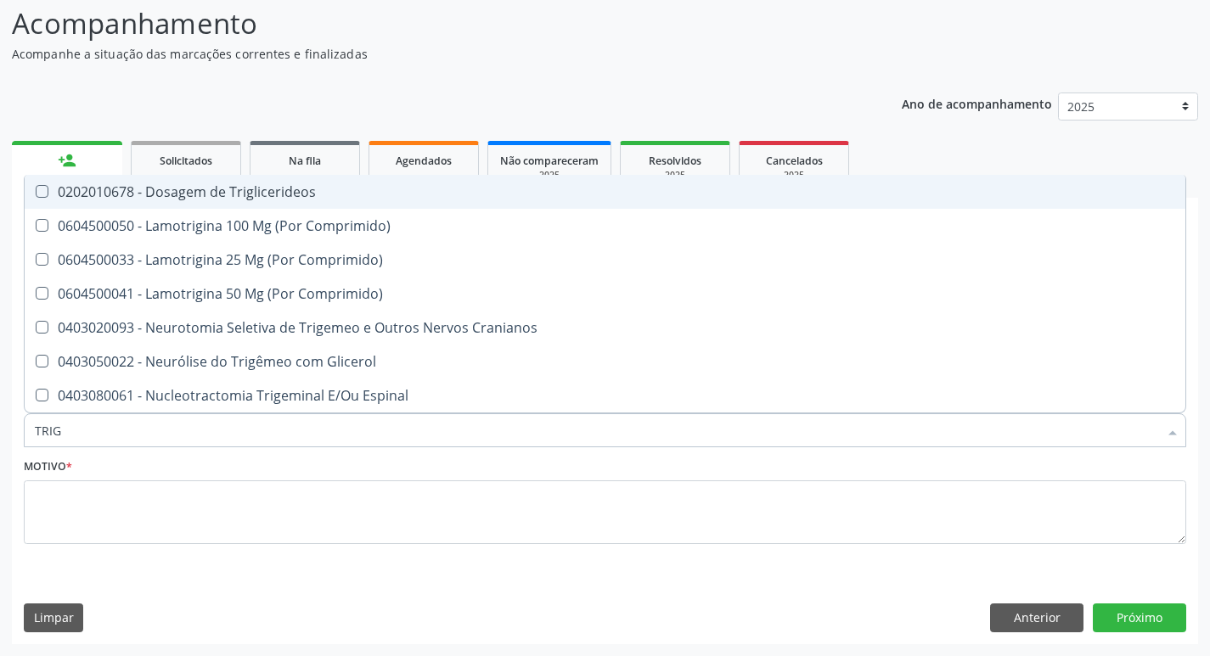
click at [341, 207] on span "0202010678 - Dosagem de Triglicerideos" at bounding box center [605, 192] width 1160 height 34
checkbox Triglicerideos "true"
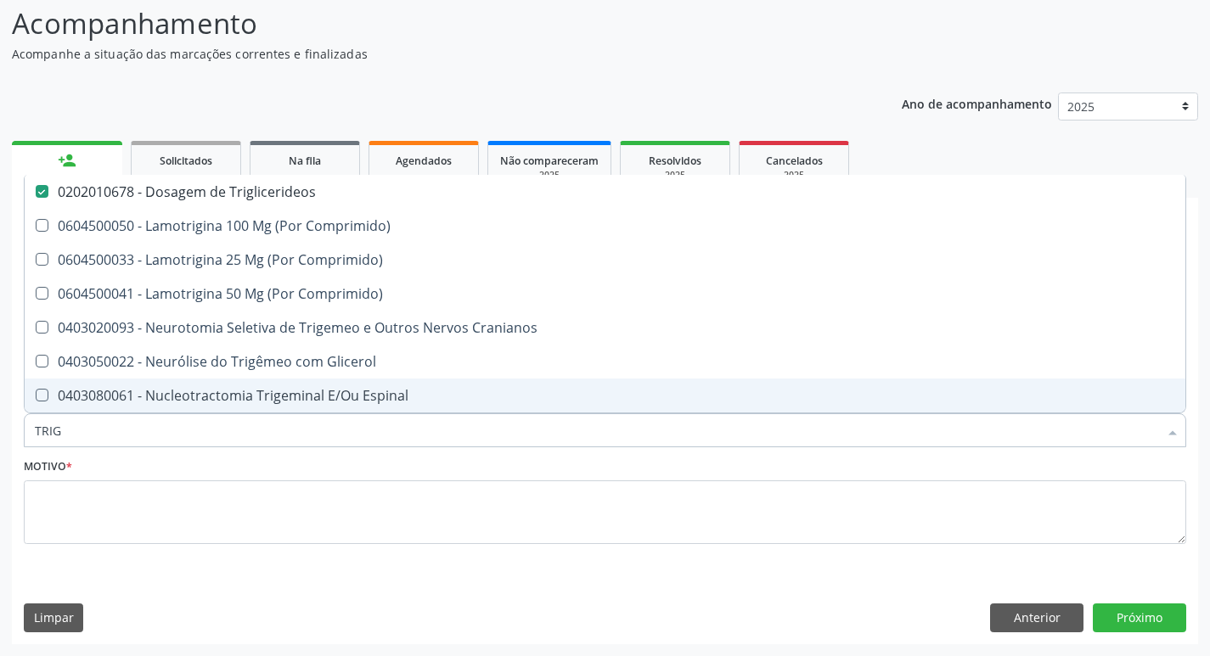
click at [237, 436] on input "TRIG" at bounding box center [596, 430] width 1123 height 34
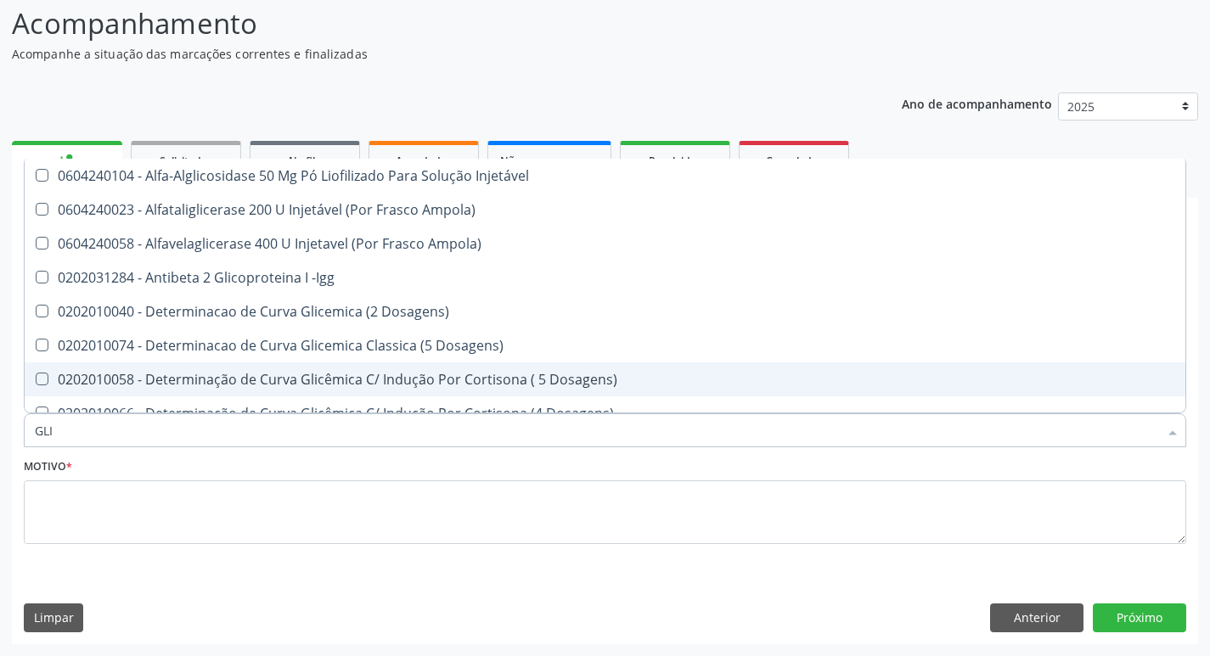
type input "GLIC"
checkbox Injetável "false"
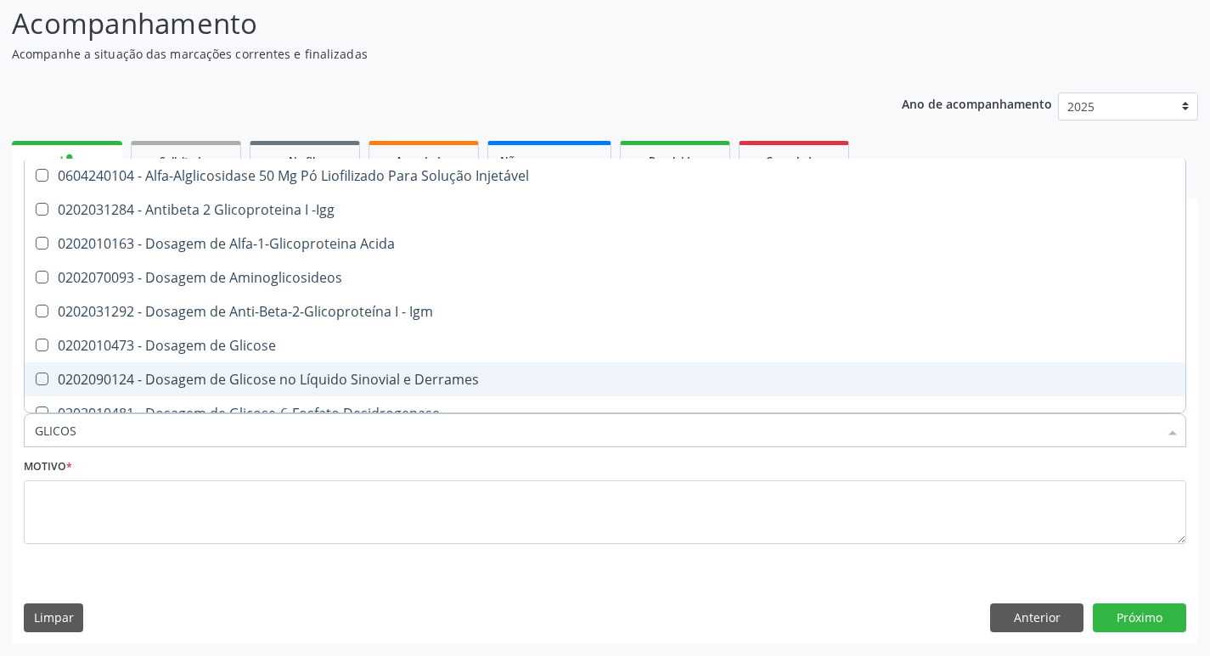
type input "GLICOSE"
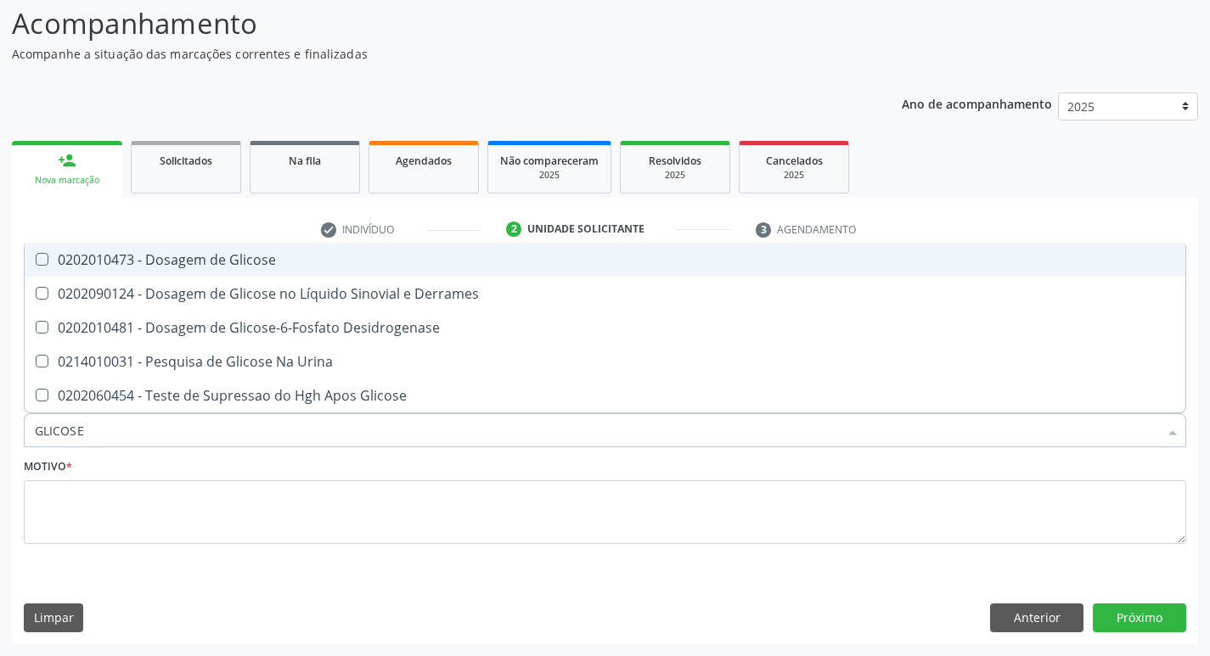
click at [206, 267] on div "0202010473 - Dosagem de Glicose" at bounding box center [605, 260] width 1140 height 14
checkbox Glicose "true"
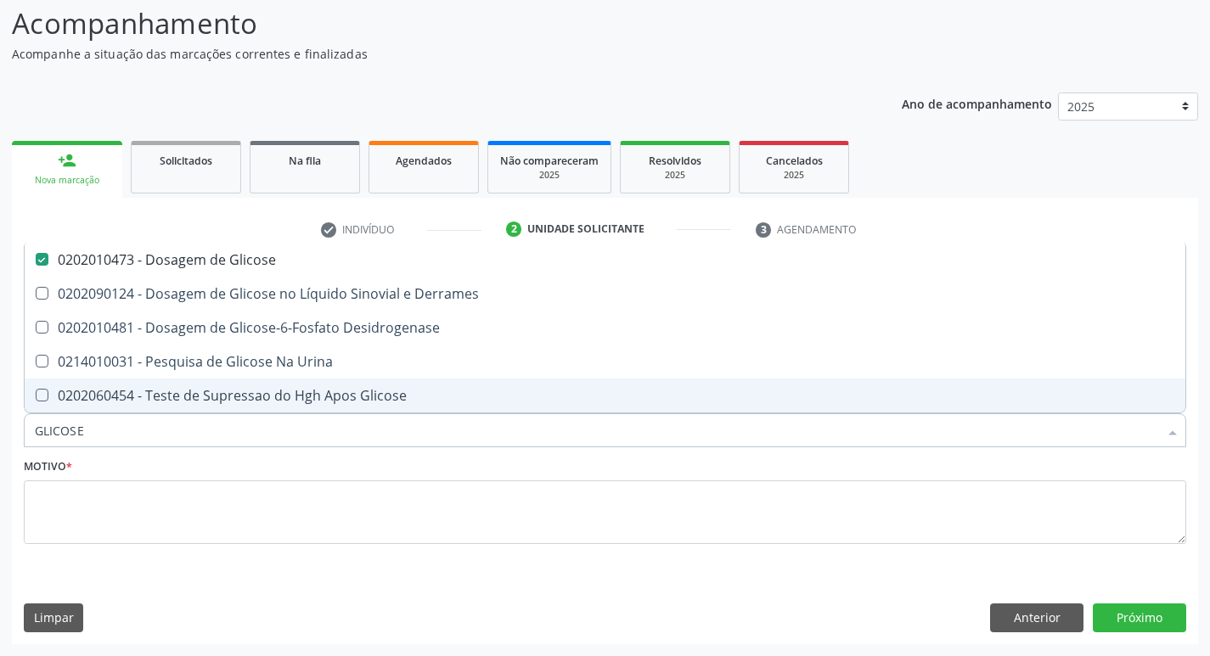
click at [105, 441] on input "GLICOSE" at bounding box center [596, 430] width 1123 height 34
type input "H"
checkbox Glicose "false"
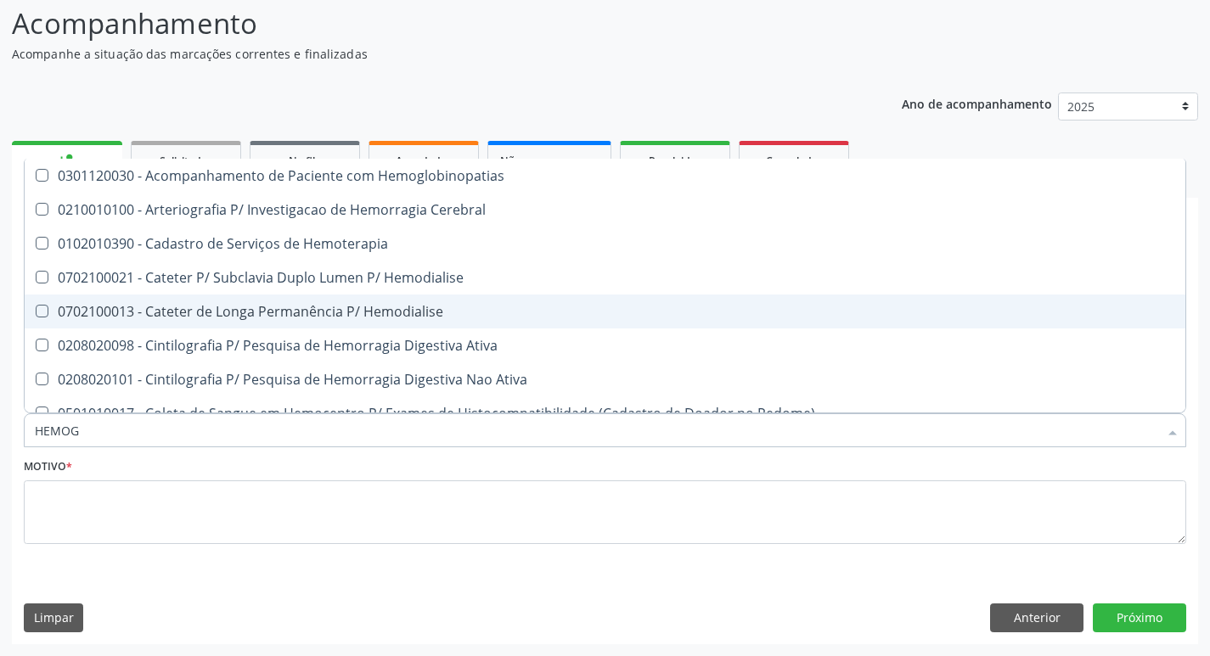
type input "HEMOGR"
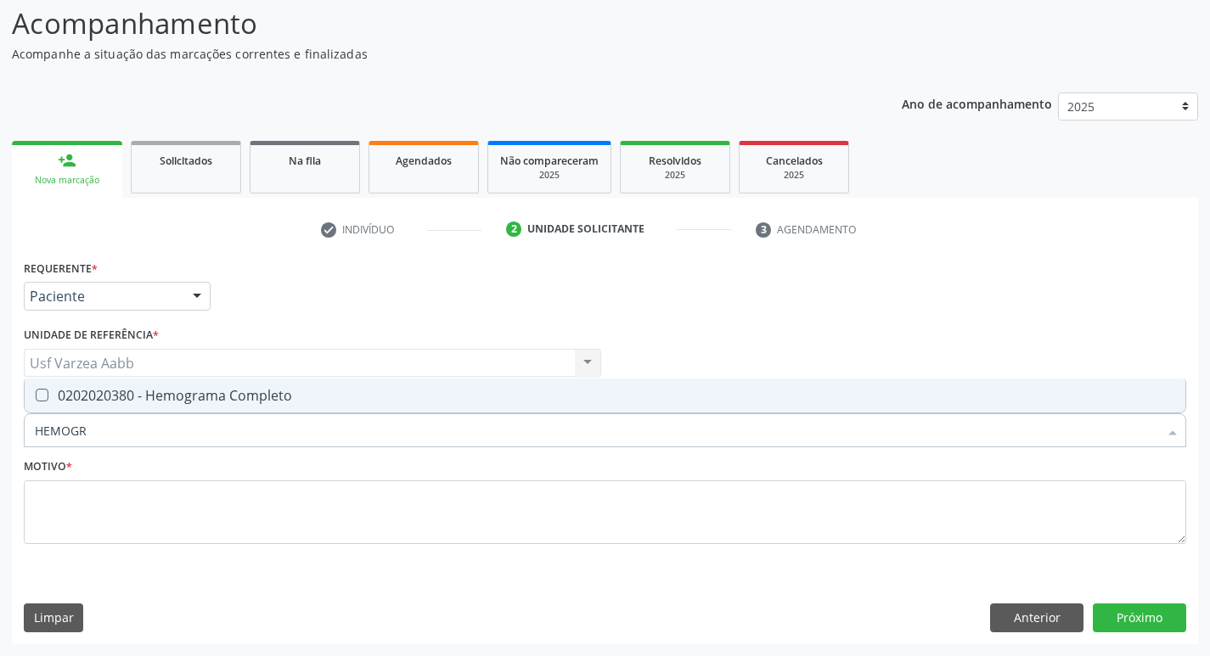
click at [160, 390] on div "0202020380 - Hemograma Completo" at bounding box center [605, 396] width 1140 height 14
checkbox Completo "true"
click at [161, 444] on input "HEMOGR" at bounding box center [596, 430] width 1123 height 34
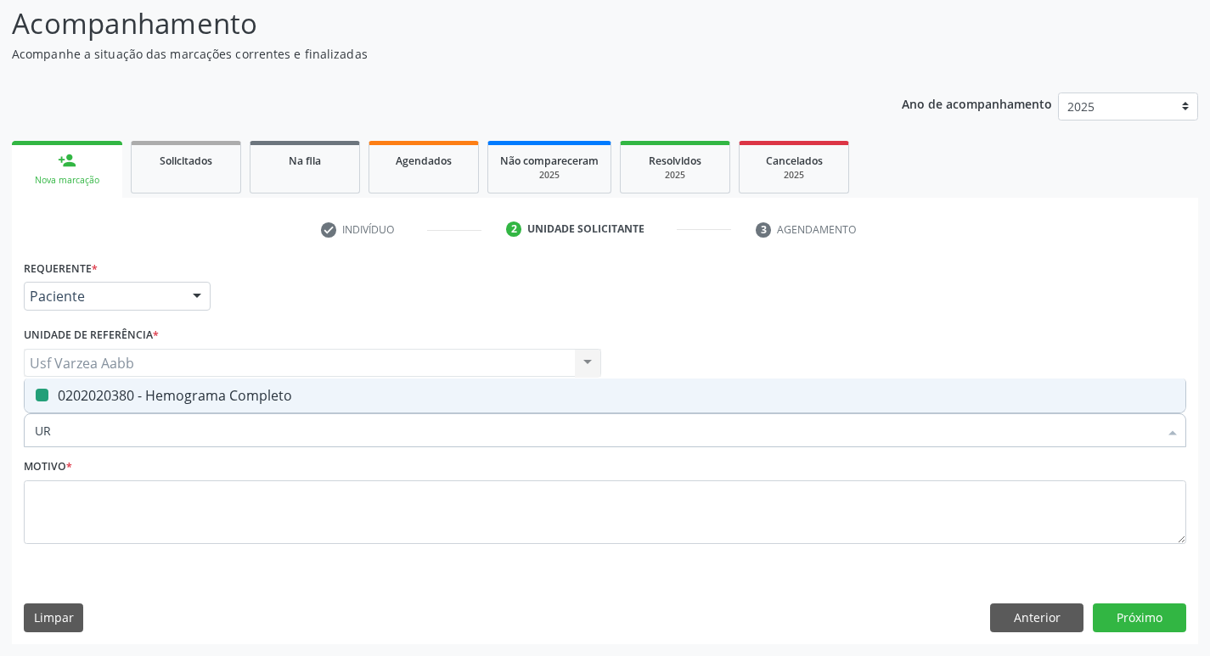
type input "URE"
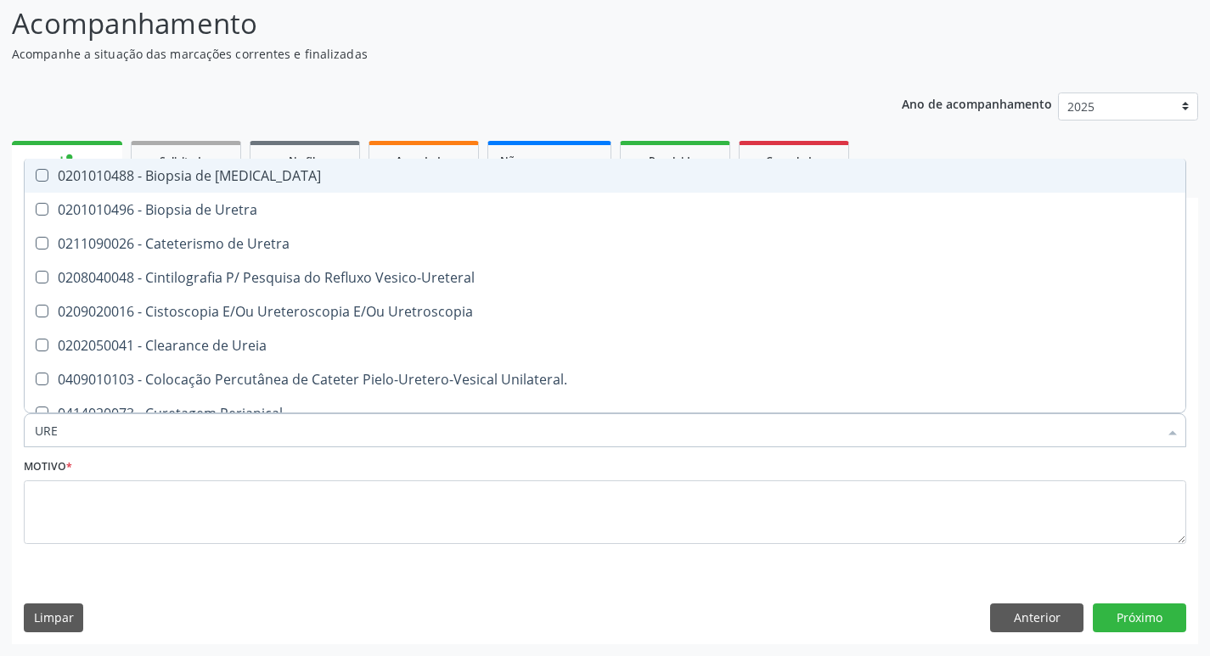
checkbox Ureter "false"
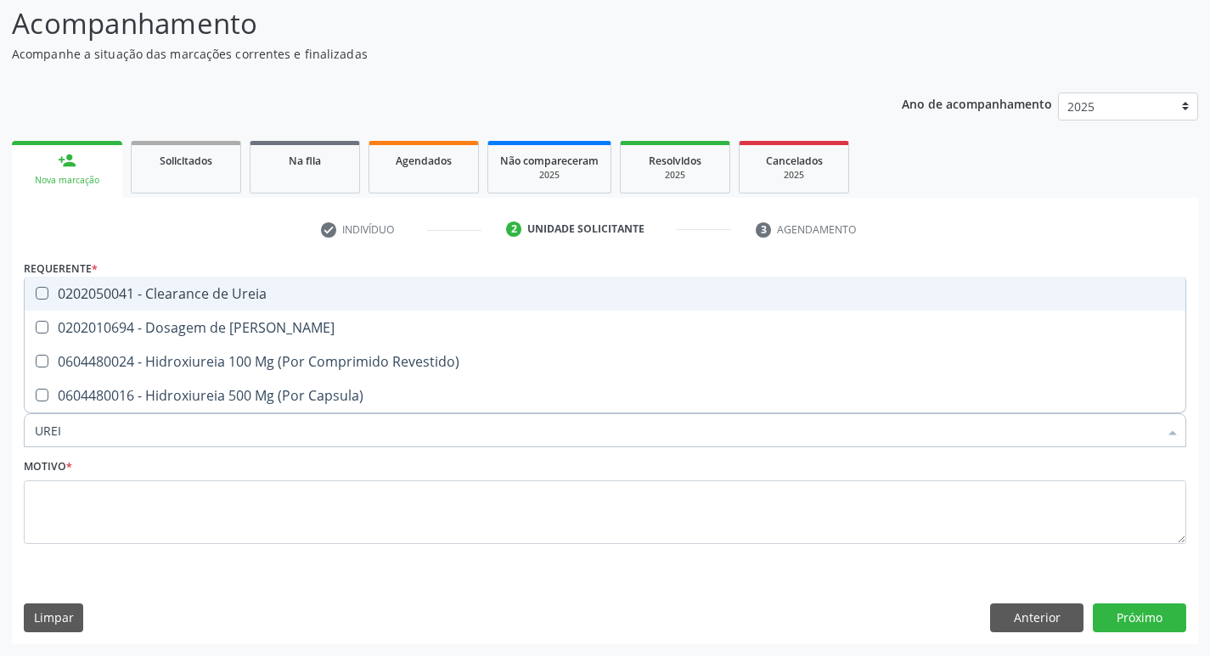
type input "UREIA"
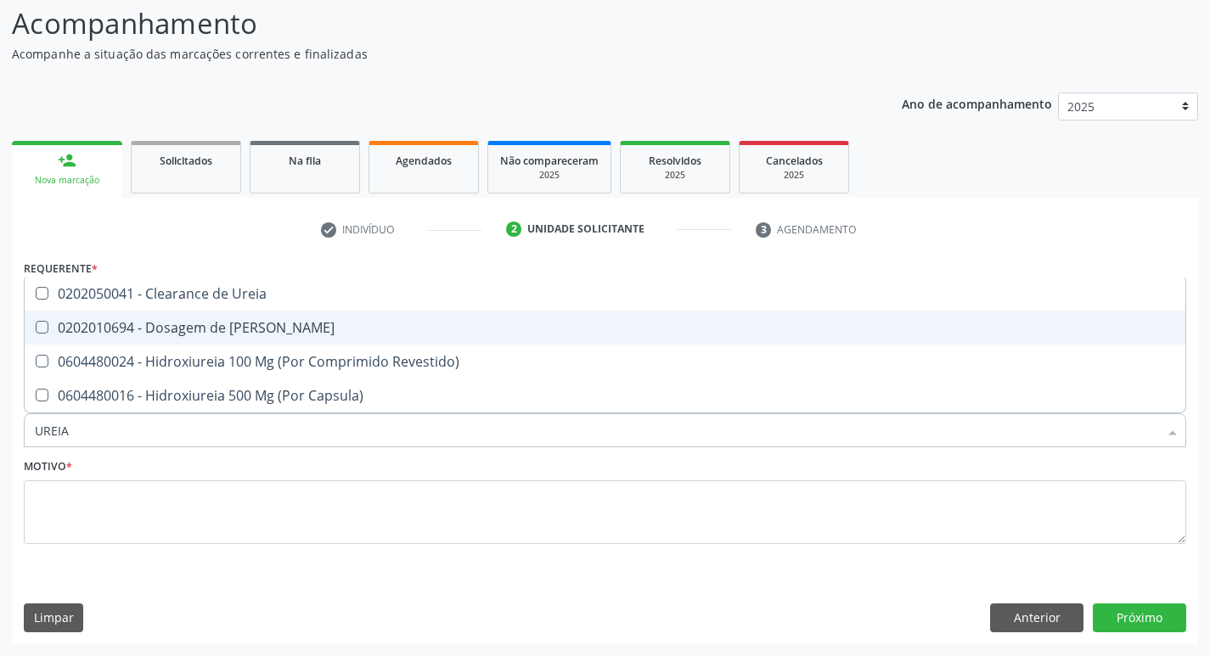
click at [208, 326] on div "0202010694 - Dosagem de [PERSON_NAME]" at bounding box center [605, 328] width 1140 height 14
checkbox Ureia "true"
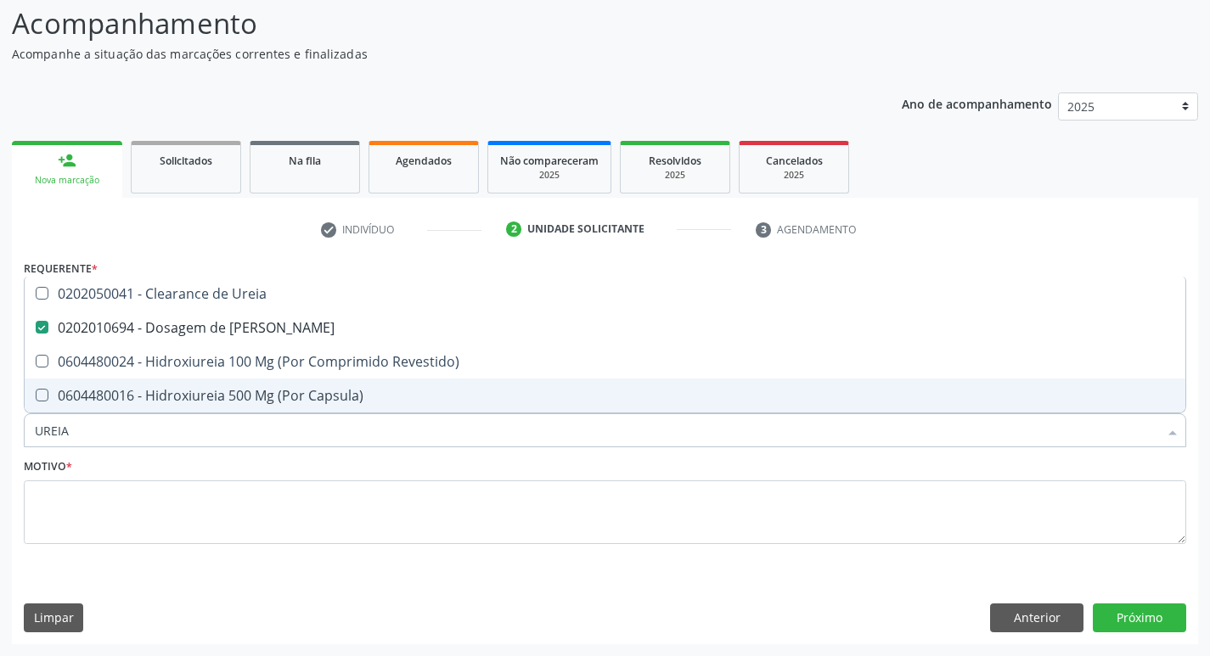
type input "UREIA"
click at [209, 452] on div "Item de agendamento * UREIA Desfazer seleção 0202050041 - Clearance de Ureia 02…" at bounding box center [605, 421] width 1171 height 65
click at [205, 441] on div "UREIA" at bounding box center [605, 430] width 1162 height 34
click at [205, 432] on input "UREIA" at bounding box center [596, 430] width 1123 height 34
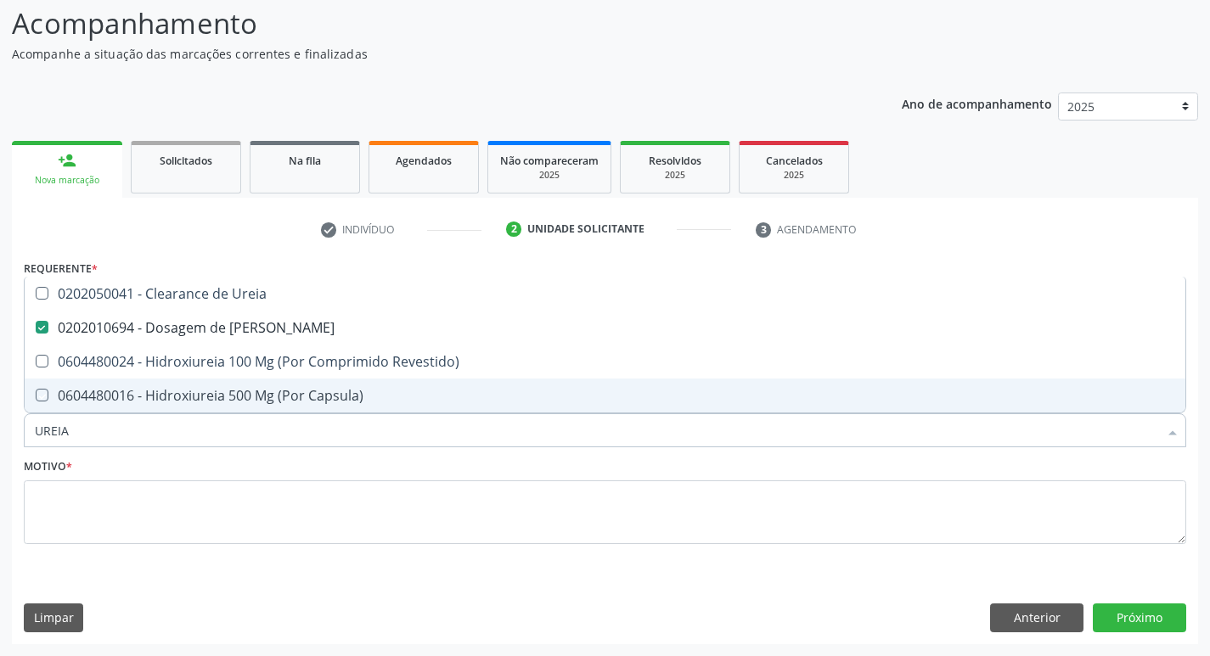
click at [205, 432] on input "UREIA" at bounding box center [596, 430] width 1123 height 34
checkbox Revestido\) "true"
checkbox Capsula\) "true"
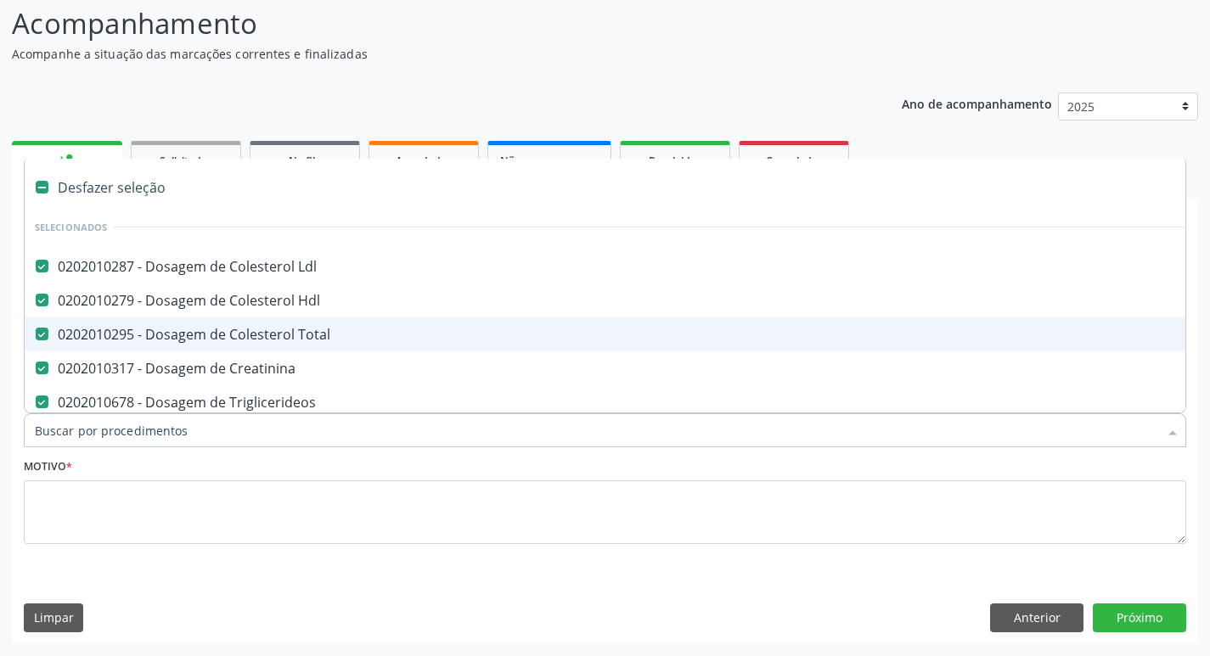
click at [205, 432] on input "Item de agendamento *" at bounding box center [596, 430] width 1123 height 34
type input "TG"
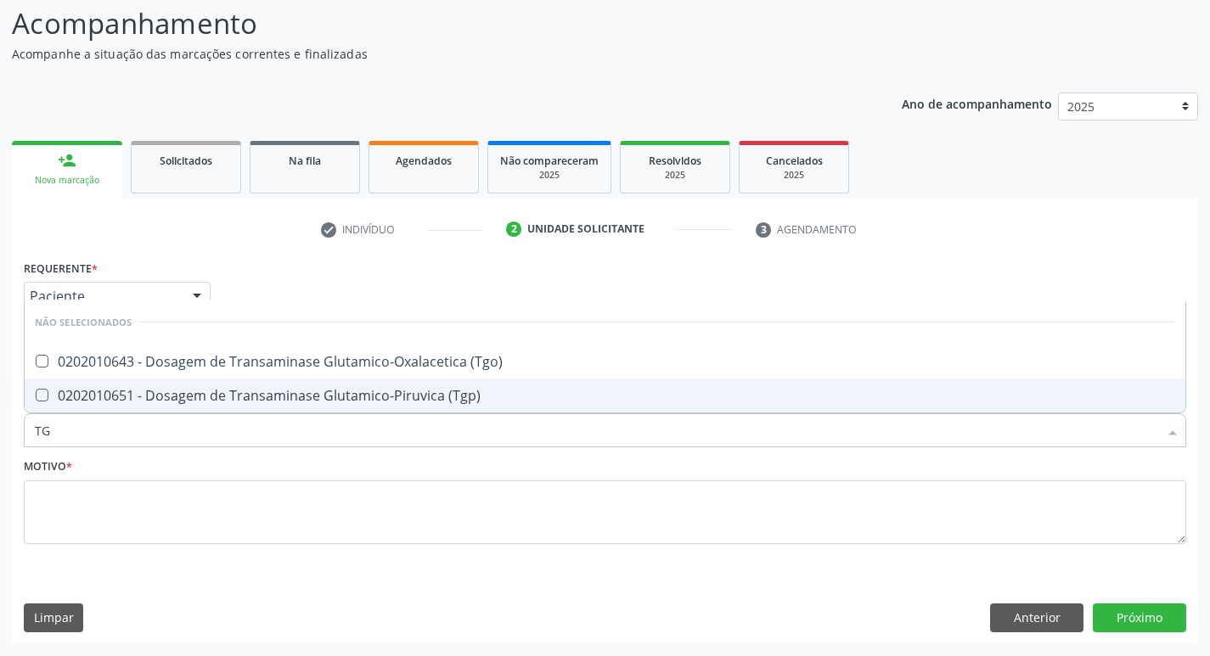
checkbox \(Tgo\) "false"
drag, startPoint x: 261, startPoint y: 385, endPoint x: 263, endPoint y: 370, distance: 14.7
click at [261, 383] on span "0202010651 - Dosagem de Transaminase Glutamico-Piruvica (Tgp)" at bounding box center [605, 396] width 1160 height 34
checkbox \(Tgp\) "true"
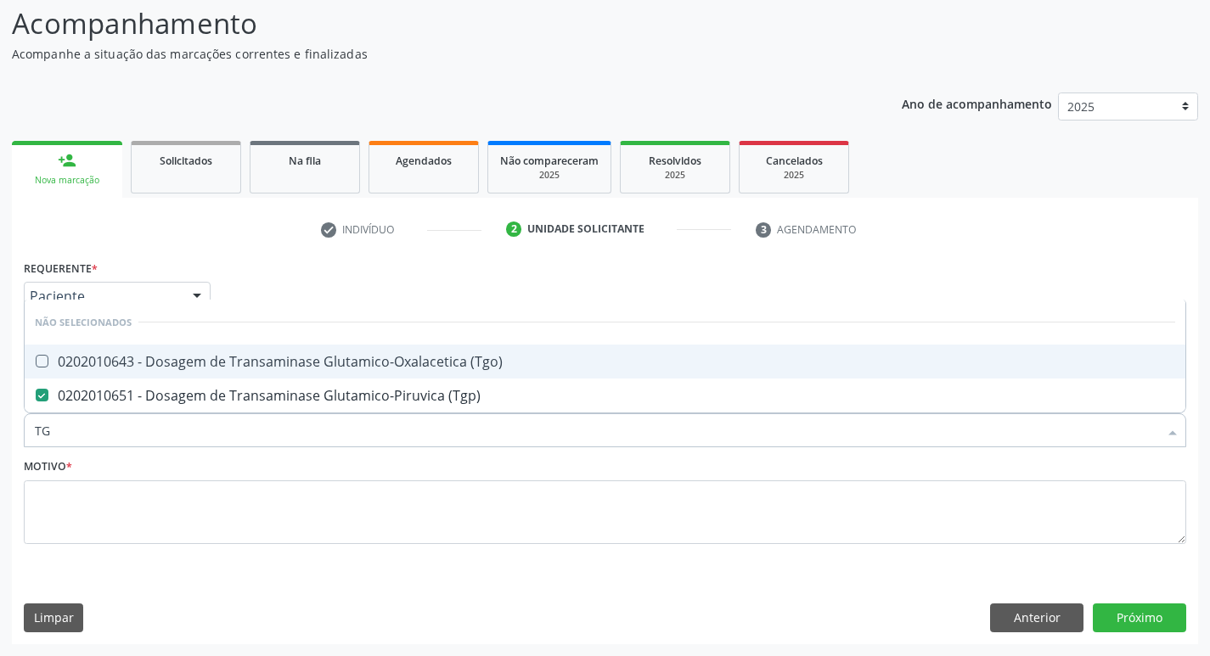
click at [263, 368] on div "0202010643 - Dosagem de Transaminase Glutamico-Oxalacetica (Tgo)" at bounding box center [605, 362] width 1140 height 14
checkbox \(Tgo\) "true"
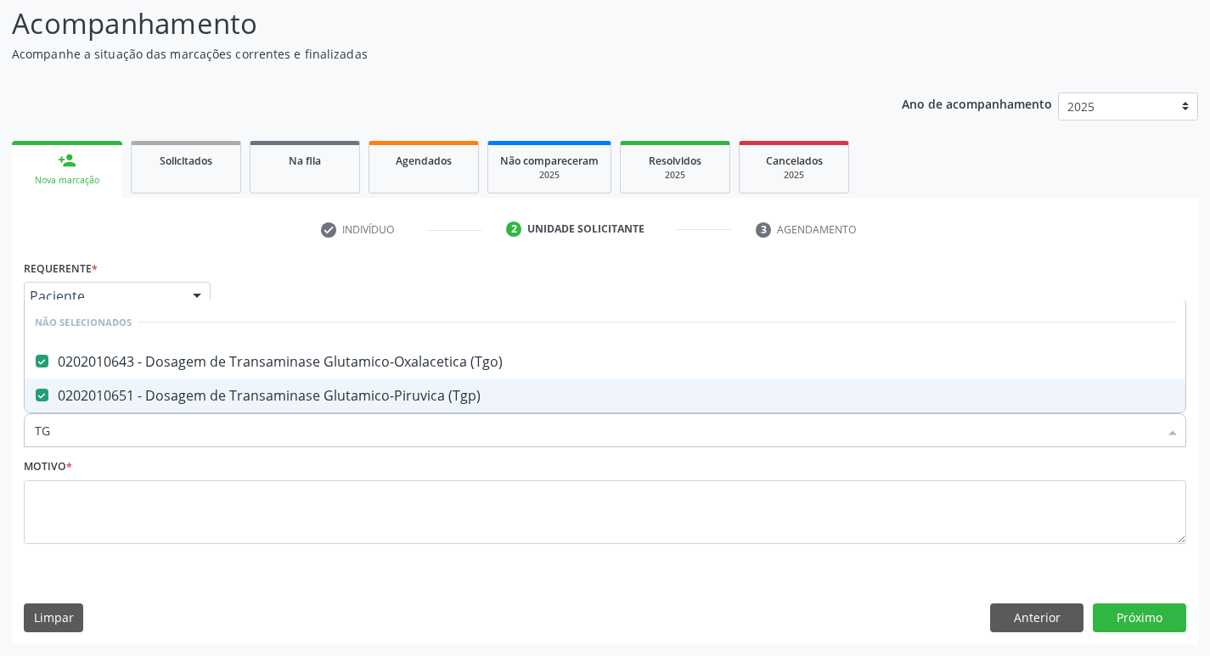
type input "T"
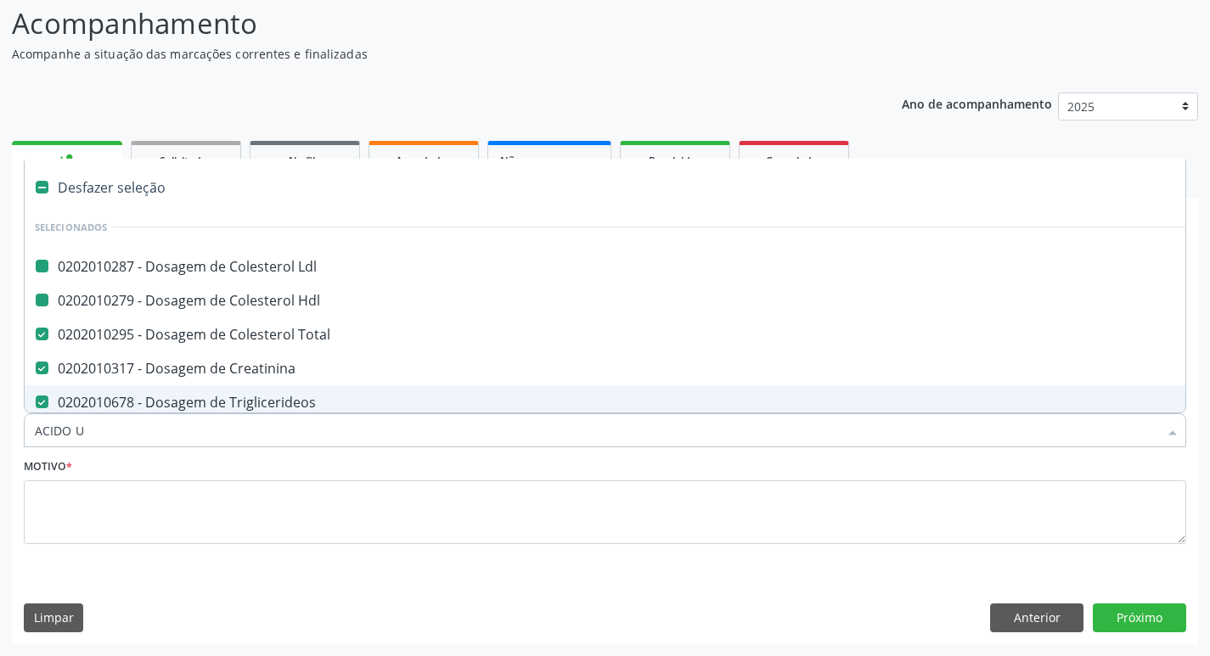
type input "ACIDO UR"
checkbox Ldl "false"
type input "ACIDO URI"
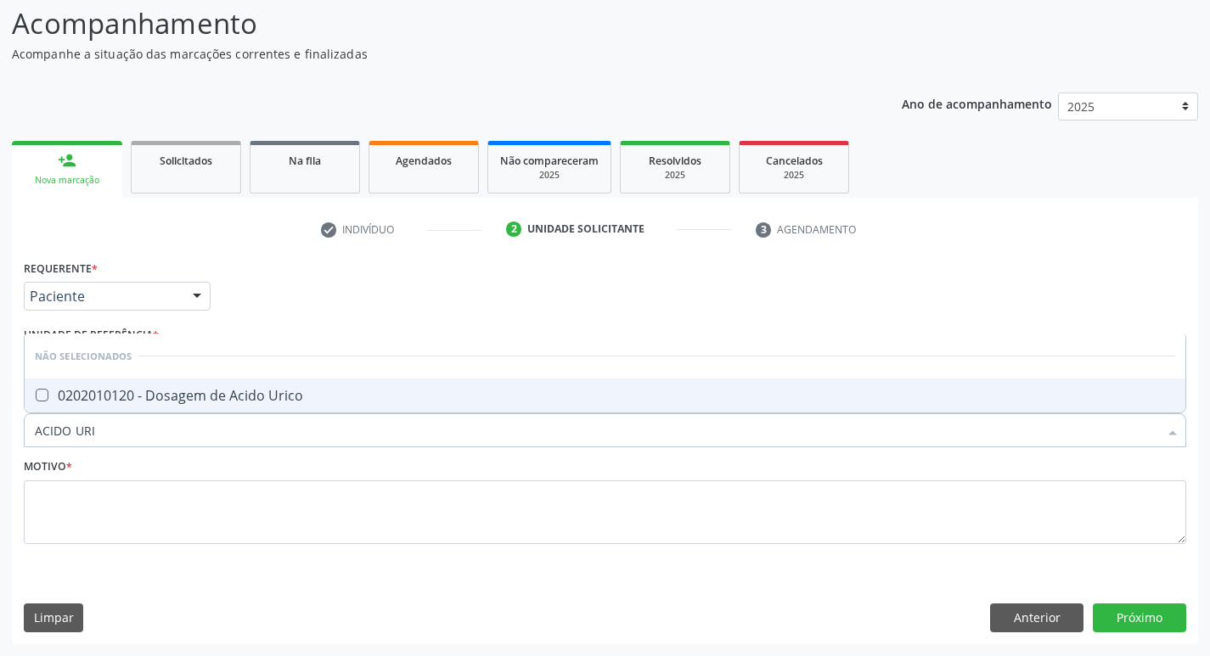
click at [277, 385] on span "0202010120 - Dosagem de Acido Urico" at bounding box center [605, 396] width 1160 height 34
checkbox Urico "true"
click at [292, 444] on input "ACIDO URI" at bounding box center [596, 430] width 1123 height 34
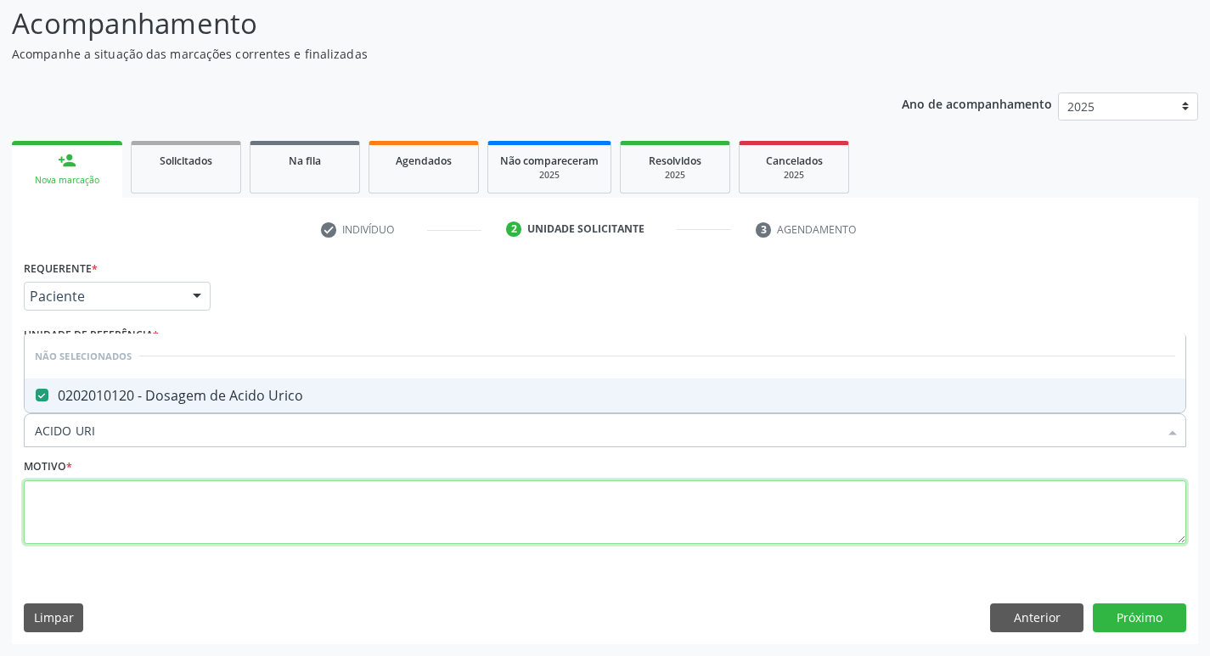
click at [662, 527] on textarea at bounding box center [605, 512] width 1162 height 65
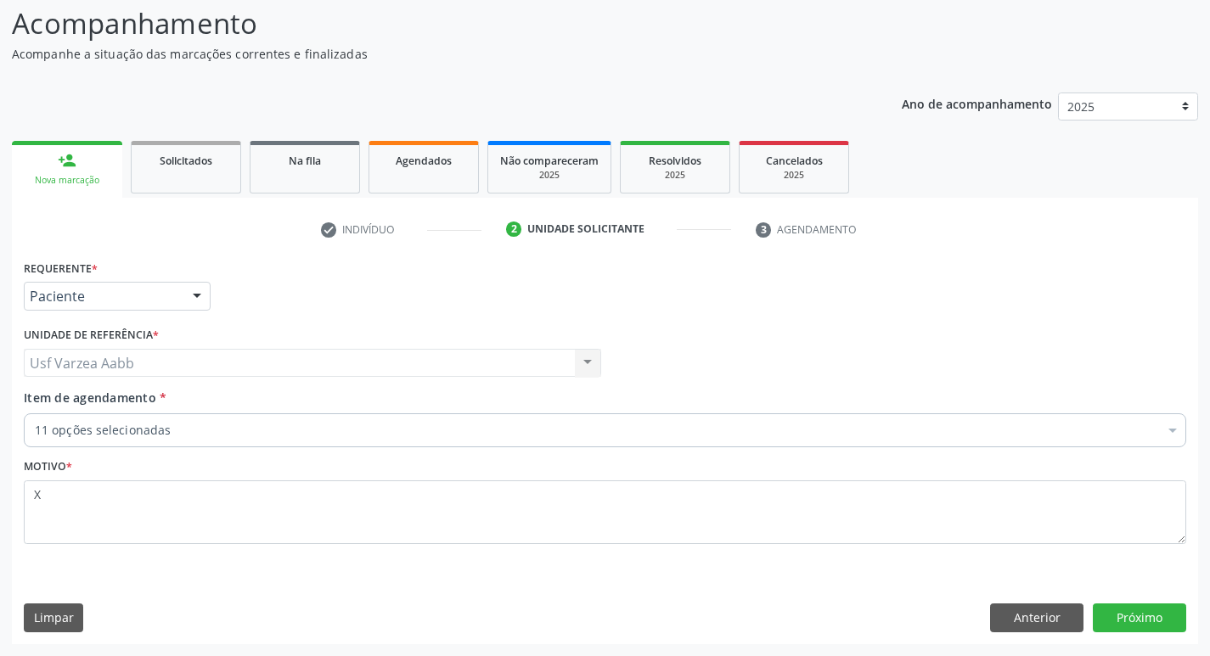
scroll to position [113, 0]
type textarea "X"
click at [1177, 618] on button "Próximo" at bounding box center [1139, 618] width 93 height 29
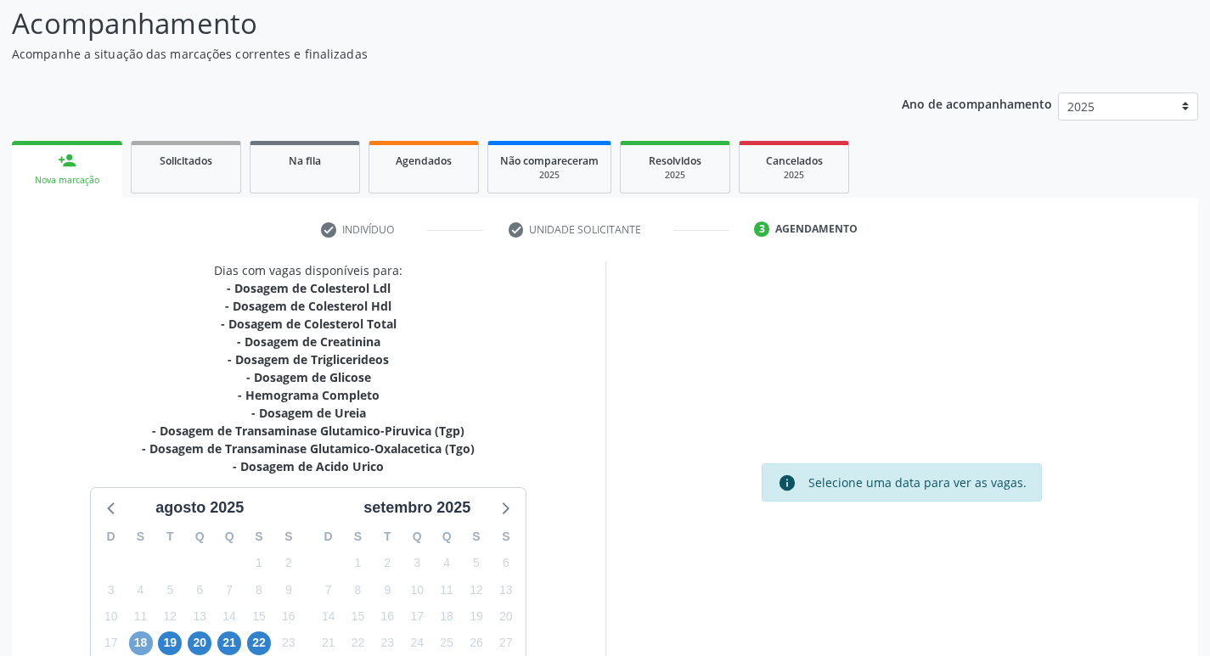
click at [133, 644] on span "18" at bounding box center [141, 644] width 24 height 24
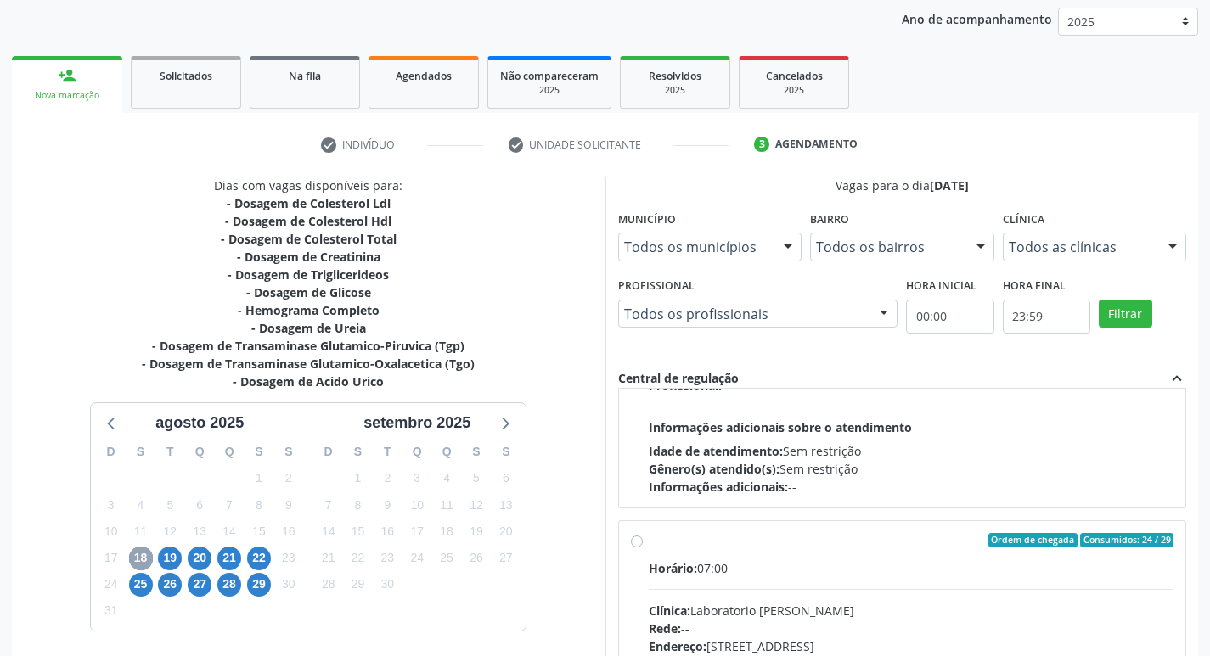
scroll to position [255, 0]
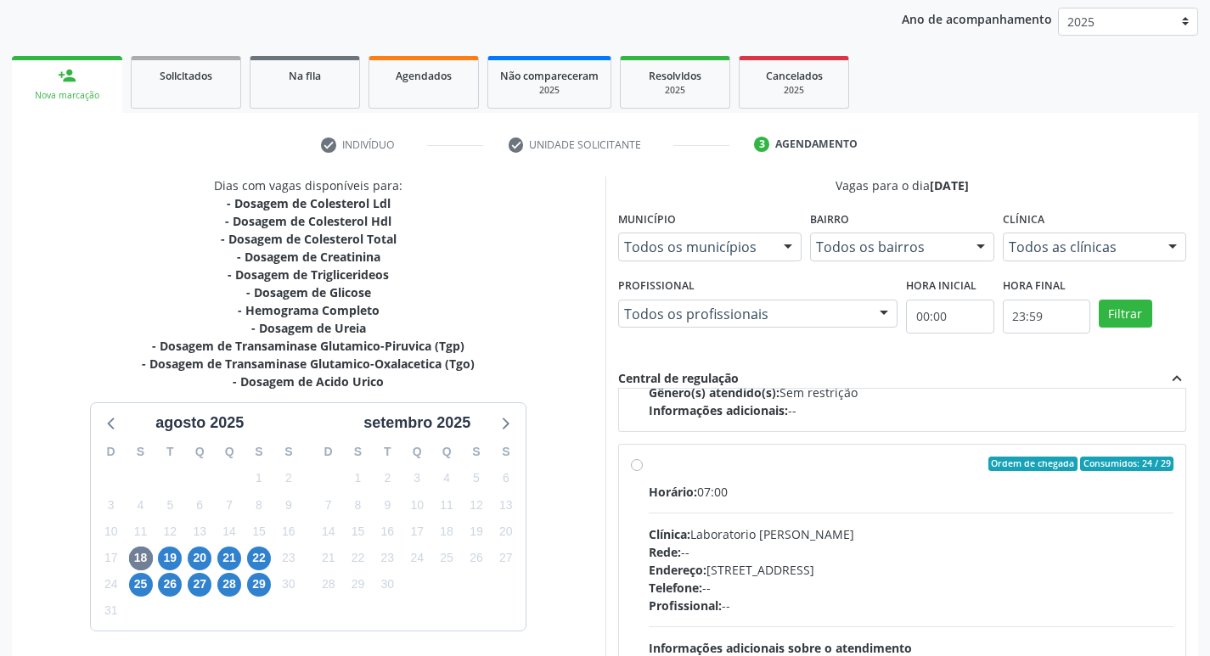
click at [649, 461] on label "Ordem de chegada Consumidos: 24 / 29 Horário: 07:00 Clínica: Laboratorio [PERSO…" at bounding box center [911, 587] width 525 height 261
click at [635, 461] on input "Ordem de chegada Consumidos: 24 / 29 Horário: 07:00 Clínica: Laboratorio [PERSO…" at bounding box center [637, 464] width 12 height 15
radio input "true"
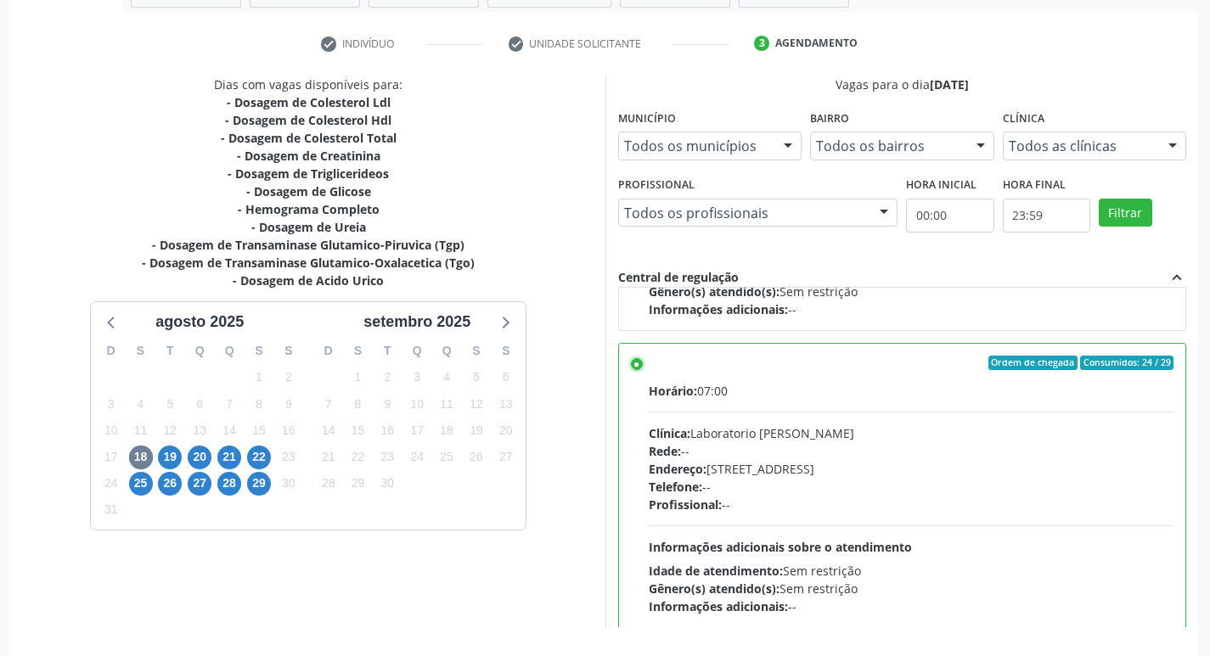
scroll to position [358, 0]
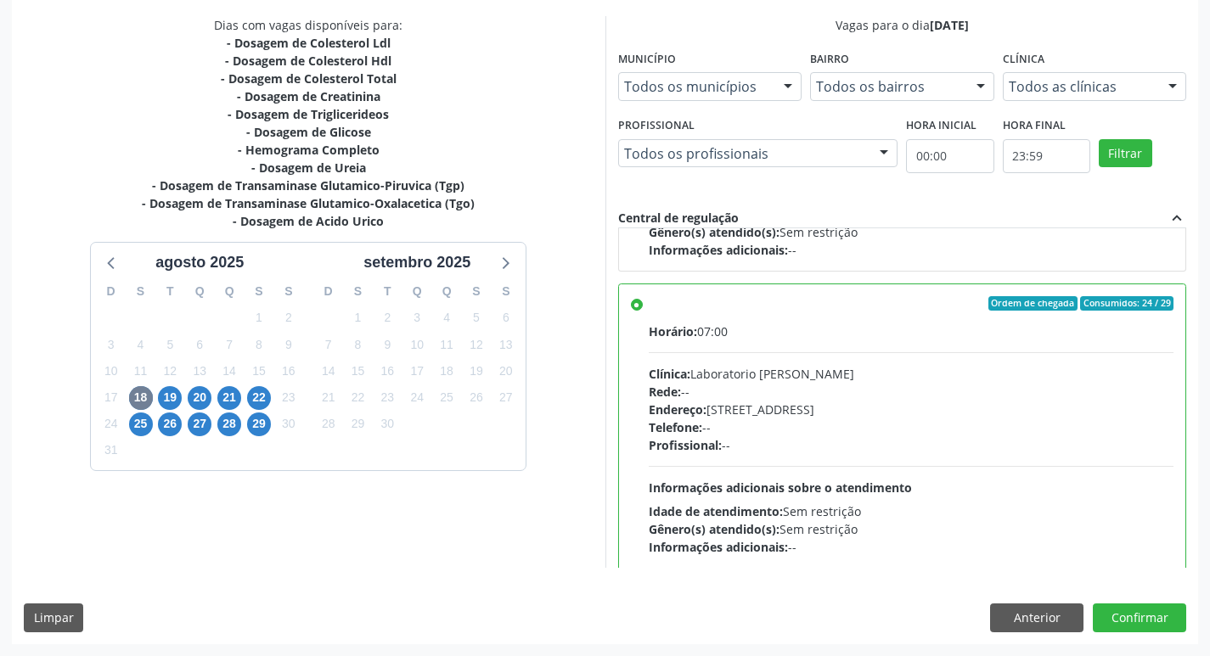
click at [1140, 633] on div "Dias com vagas disponíveis para: - Dosagem de Colesterol Ldl - Dosagem de Coles…" at bounding box center [605, 329] width 1186 height 627
click at [1135, 619] on button "Confirmar" at bounding box center [1139, 618] width 93 height 29
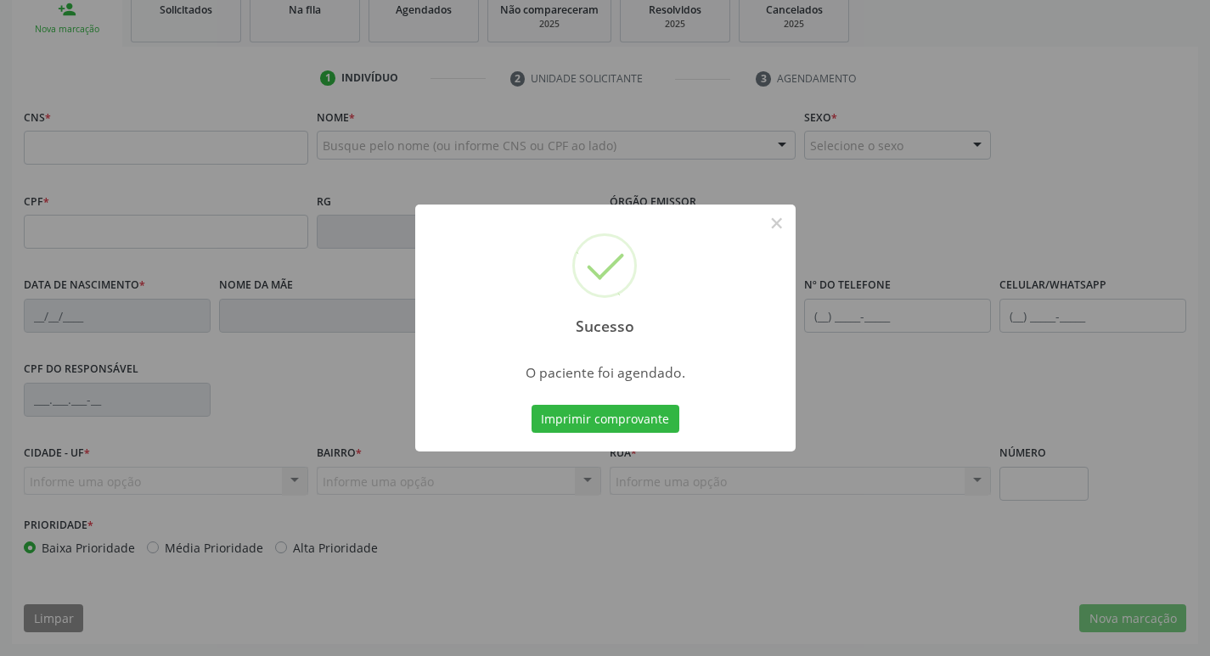
scroll to position [264, 0]
click at [591, 408] on button "Imprimir comprovante" at bounding box center [605, 419] width 148 height 29
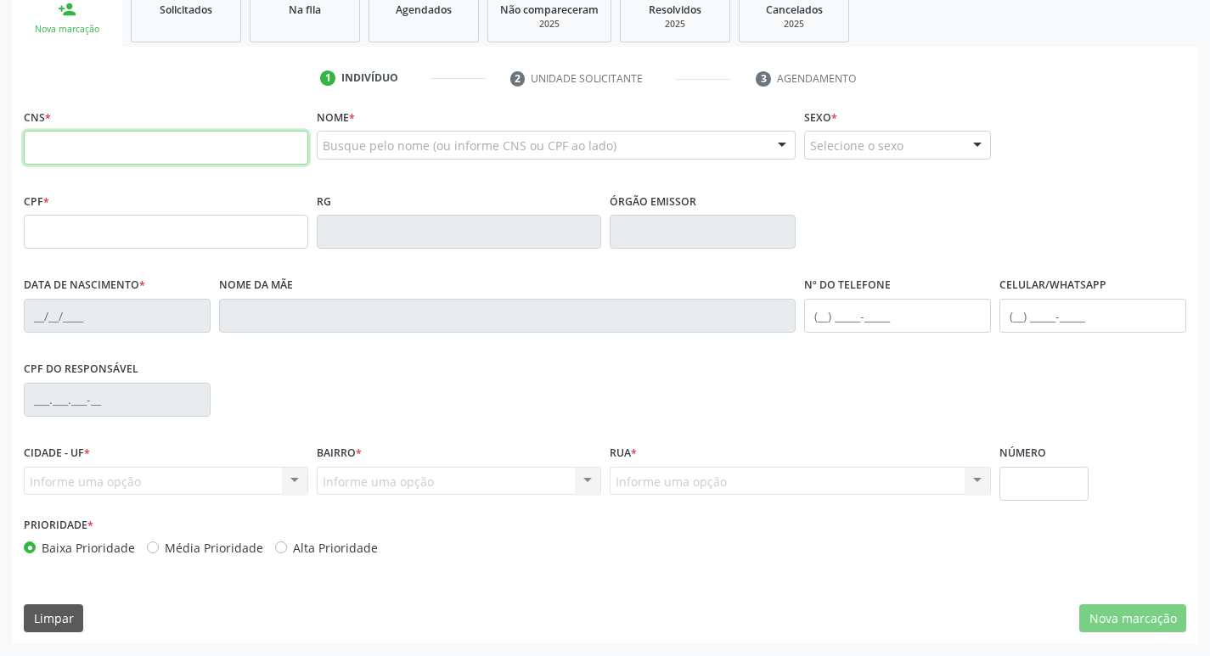
drag, startPoint x: 148, startPoint y: 168, endPoint x: 161, endPoint y: 142, distance: 29.6
paste input "707 6092 9573 7497"
type input "707 6092 9573 7497"
type input "009.144.824-75"
type input "20/10/1969"
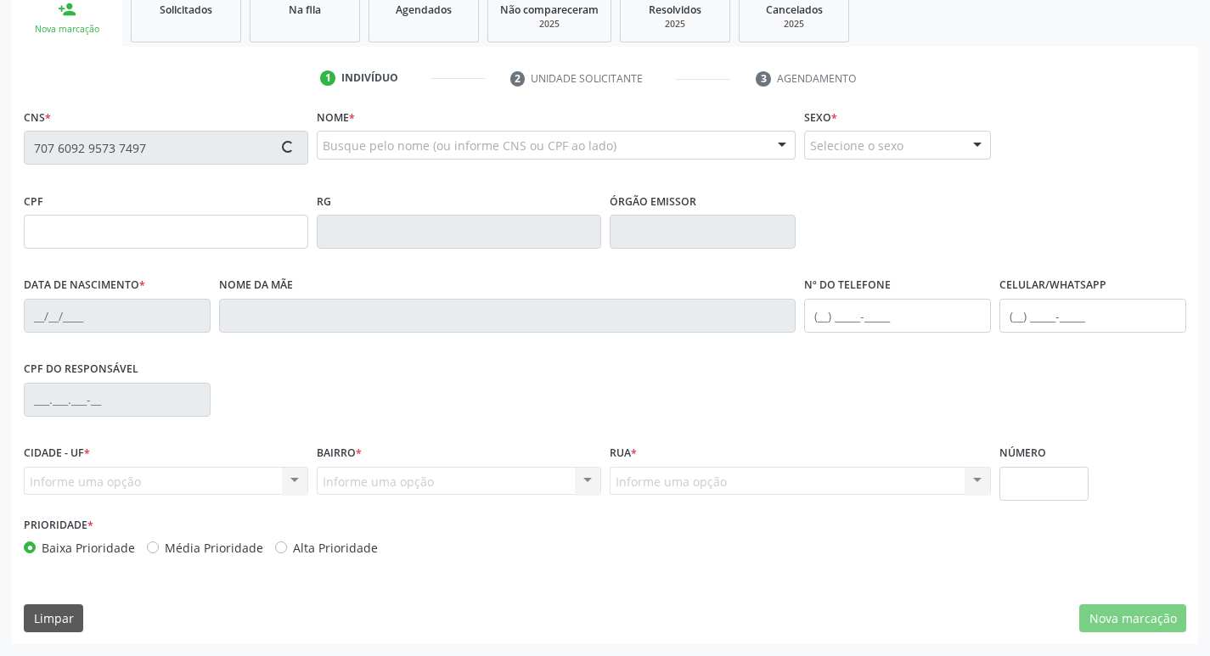
type input "Francisca Quiteria da Silva"
type input "(87) 99999-9999"
type input "130"
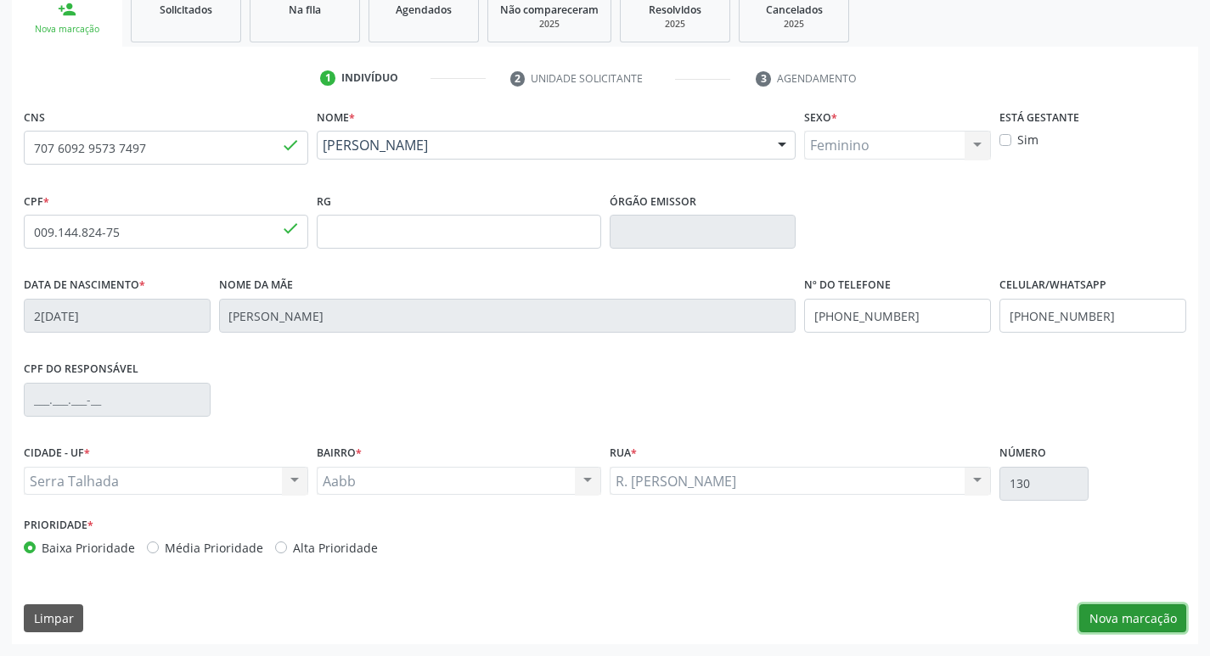
click at [1177, 607] on button "Nova marcação" at bounding box center [1132, 618] width 107 height 29
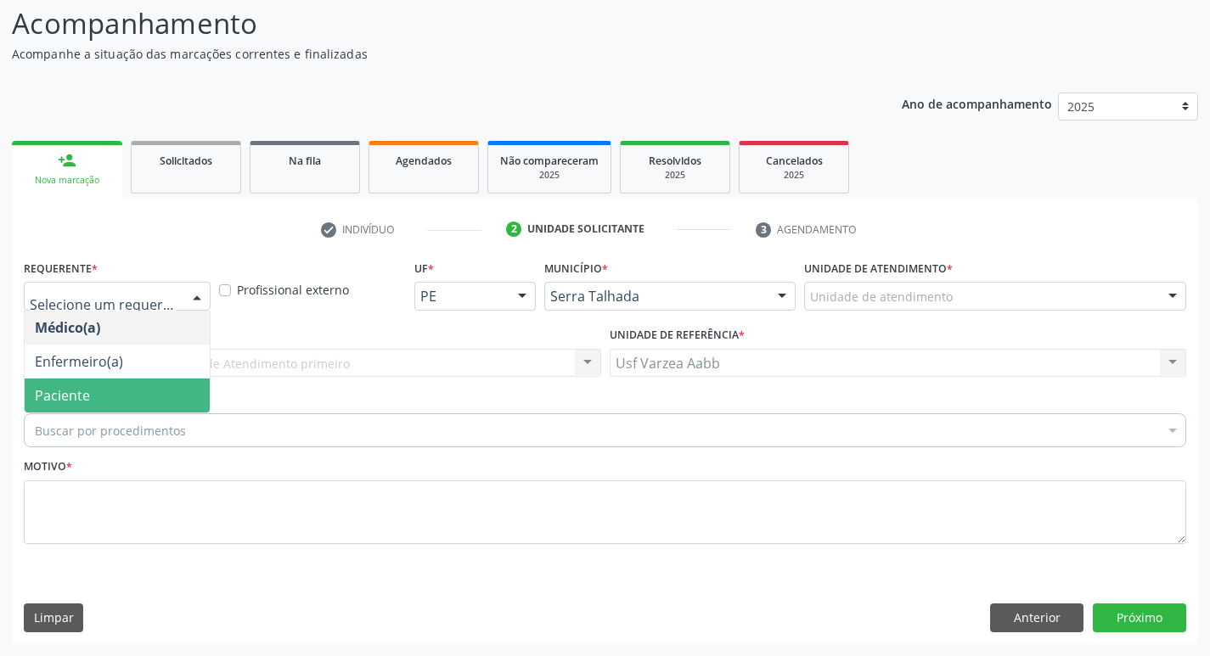
click at [108, 391] on span "Paciente" at bounding box center [117, 396] width 185 height 34
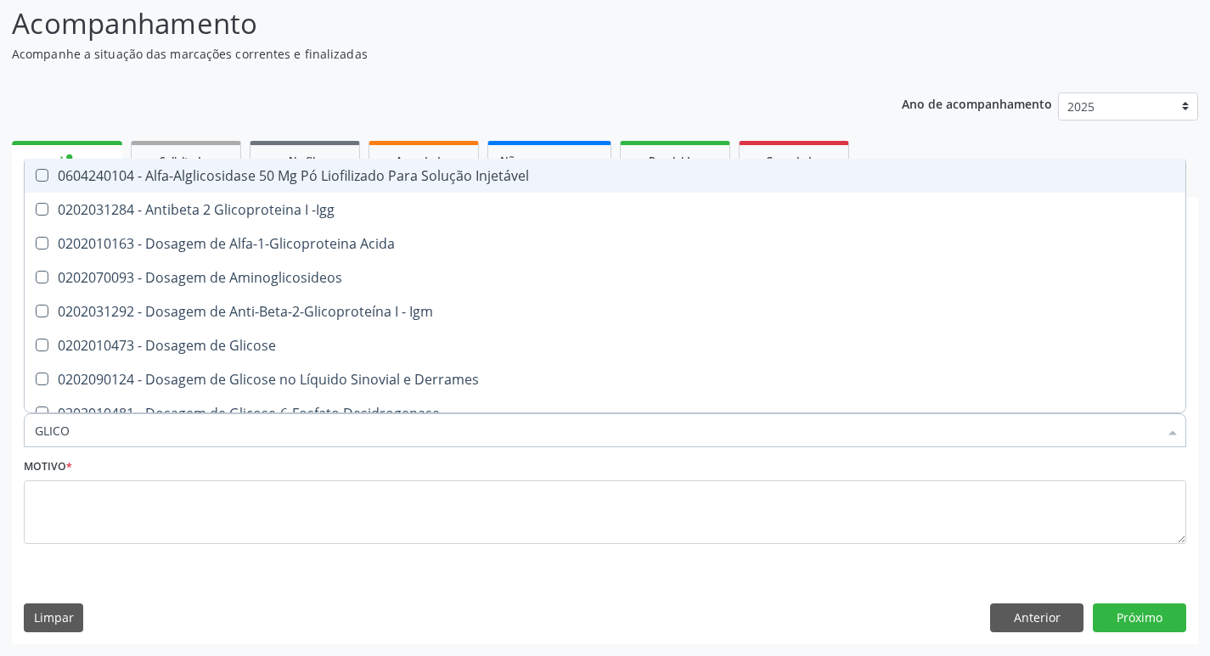
type input "GLICOS"
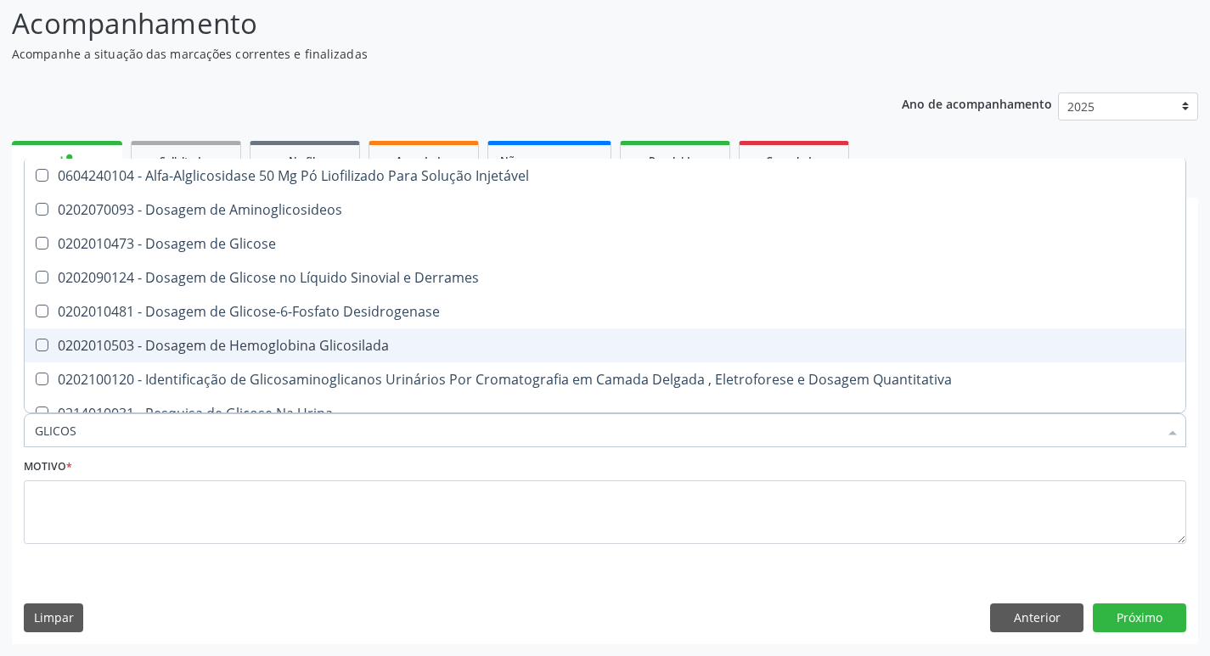
click at [235, 340] on div "0202010503 - Dosagem de Hemoglobina Glicosilada" at bounding box center [605, 346] width 1140 height 14
checkbox Glicosilada "true"
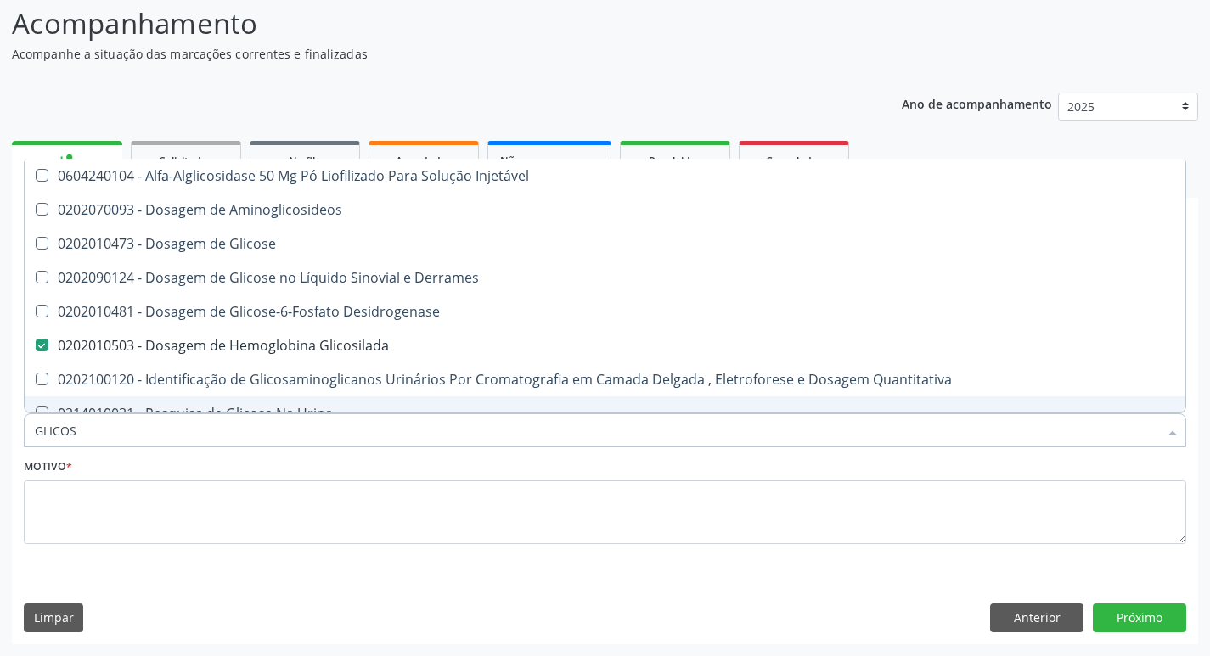
click at [222, 429] on input "GLICOS" at bounding box center [596, 430] width 1123 height 34
type input "TS"
checkbox Glicosilada "false"
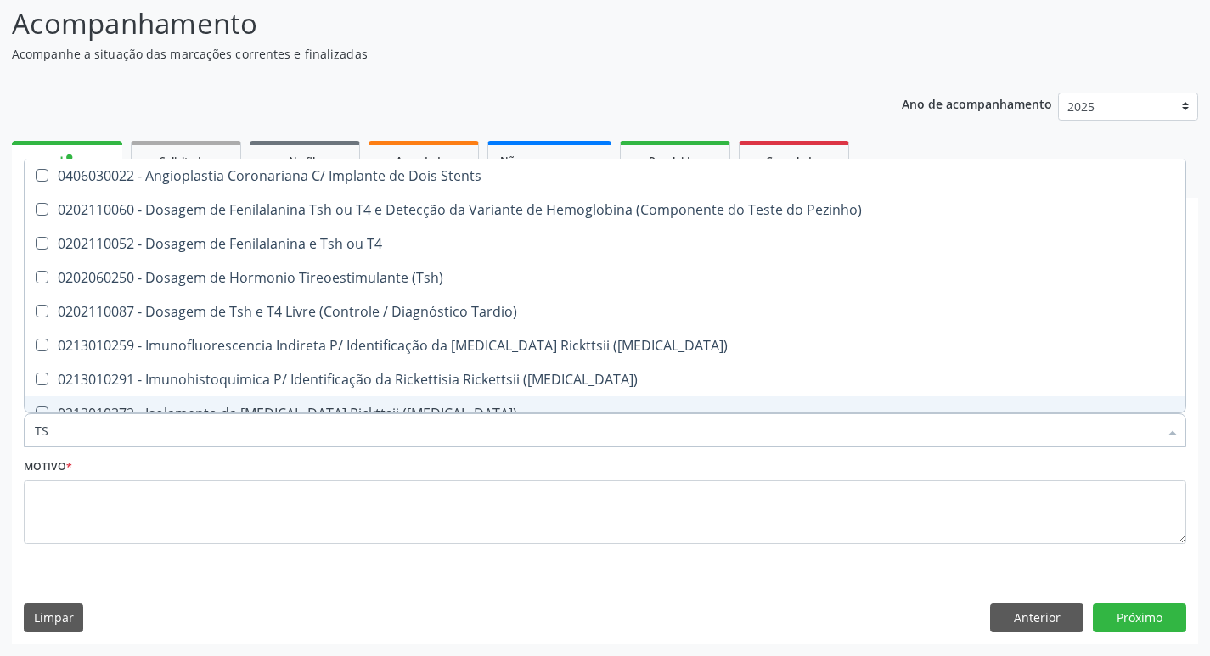
type input "TSH"
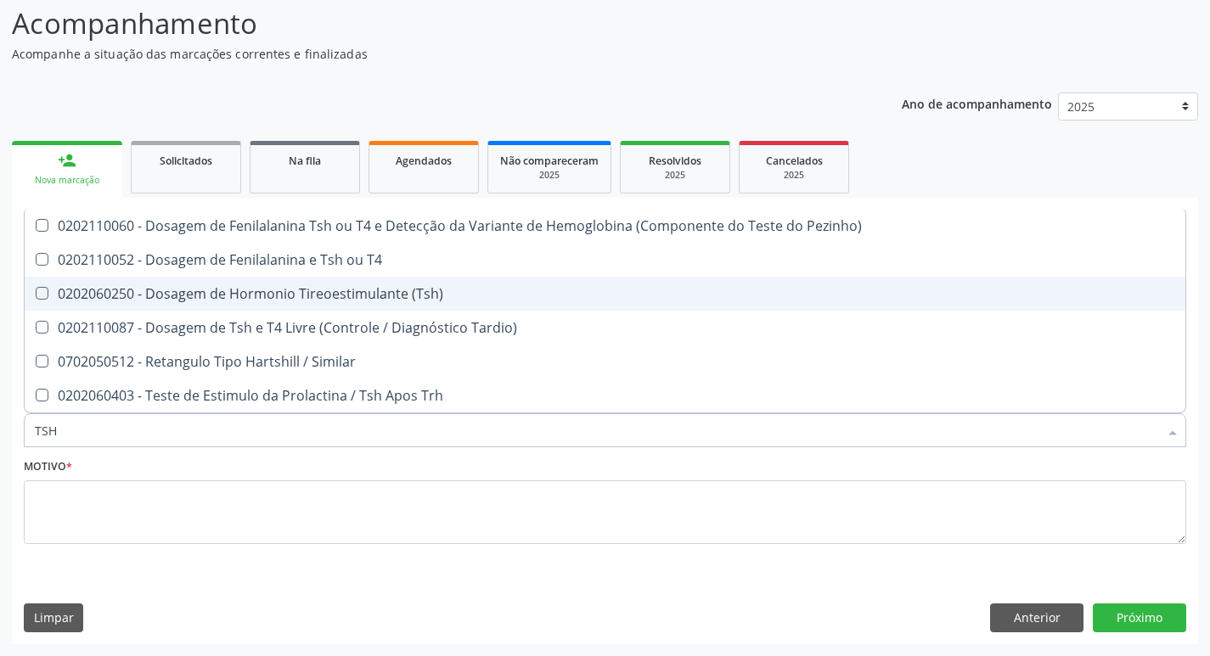
click at [362, 303] on span "0202060250 - Dosagem de Hormonio Tireoestimulante (Tsh)" at bounding box center [605, 294] width 1160 height 34
checkbox \(Tsh\) "true"
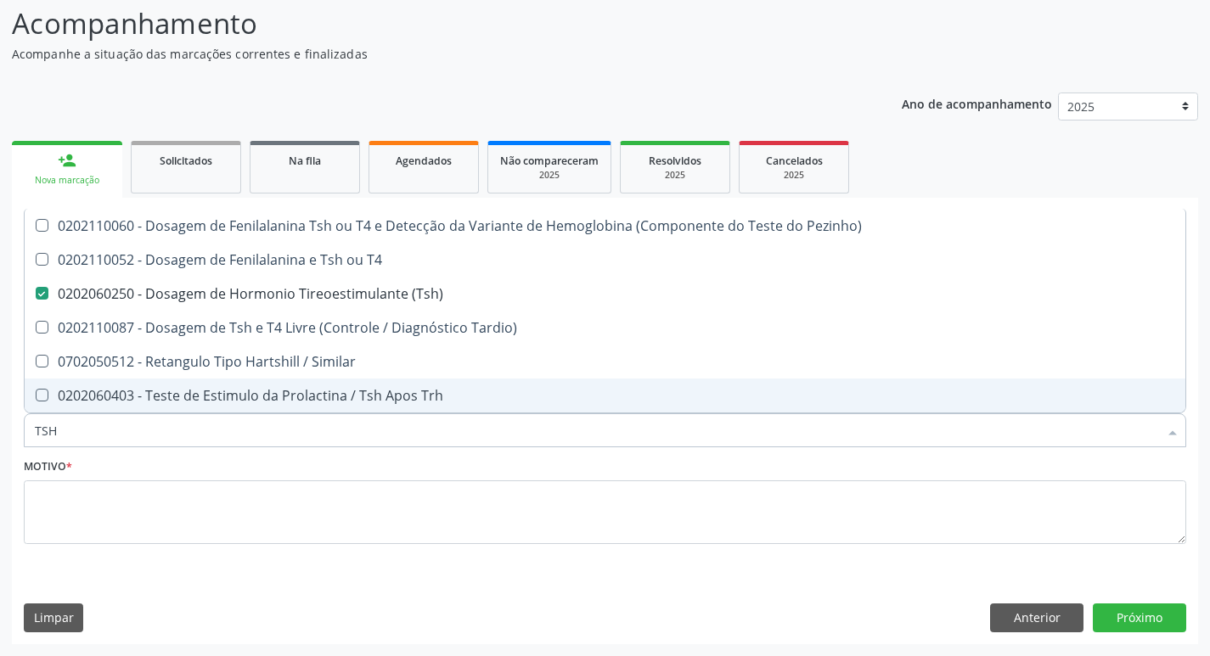
type input "TS"
checkbox \(Tsh\) "false"
checkbox Tardio\) "true"
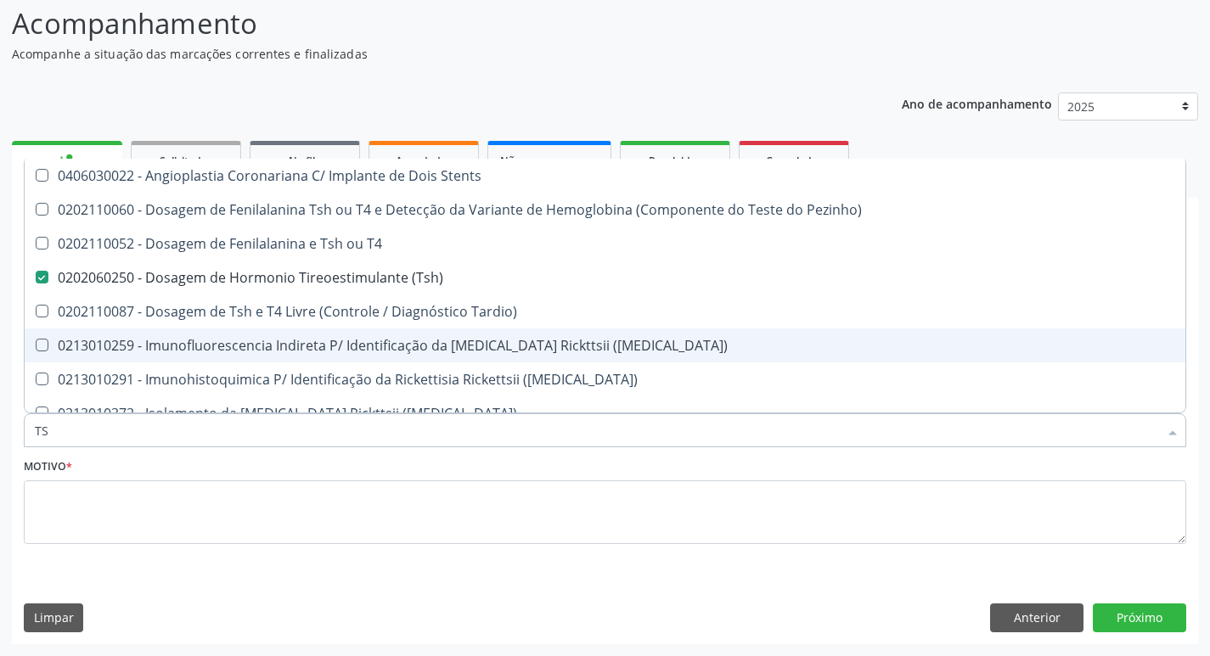
type input "T"
checkbox \(Tsh\) "false"
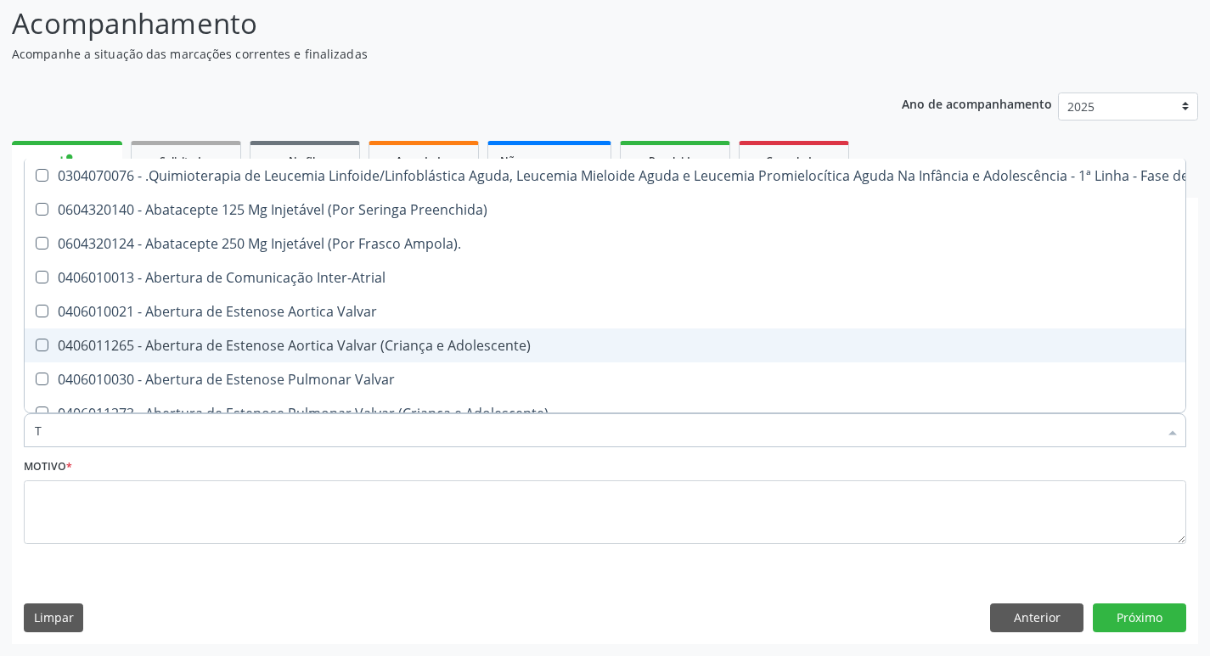
type input "T4"
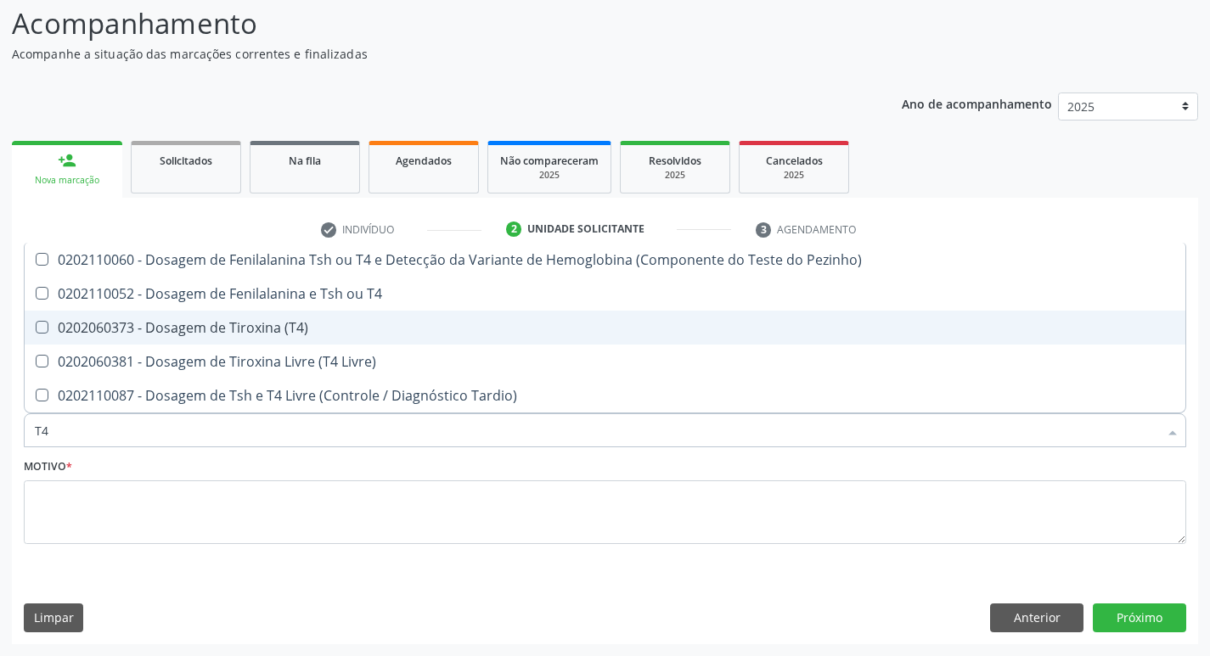
click at [295, 331] on div "0202060373 - Dosagem de Tiroxina (T4)" at bounding box center [605, 328] width 1140 height 14
checkbox \(T4\) "true"
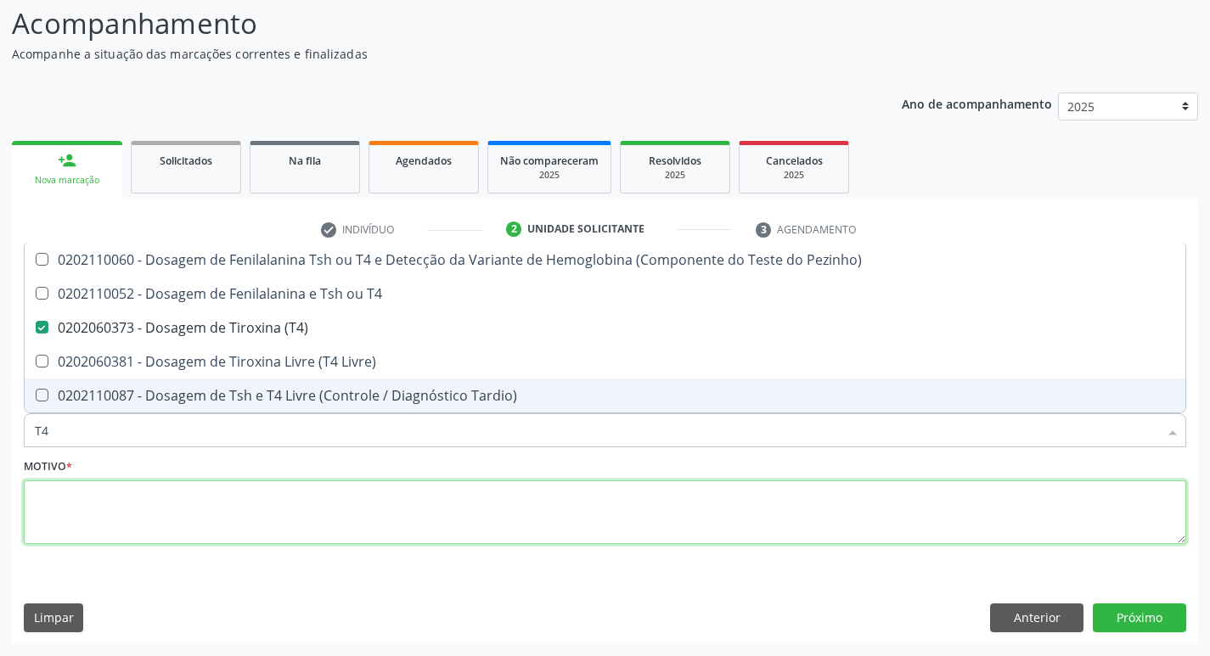
click at [278, 519] on textarea at bounding box center [605, 512] width 1162 height 65
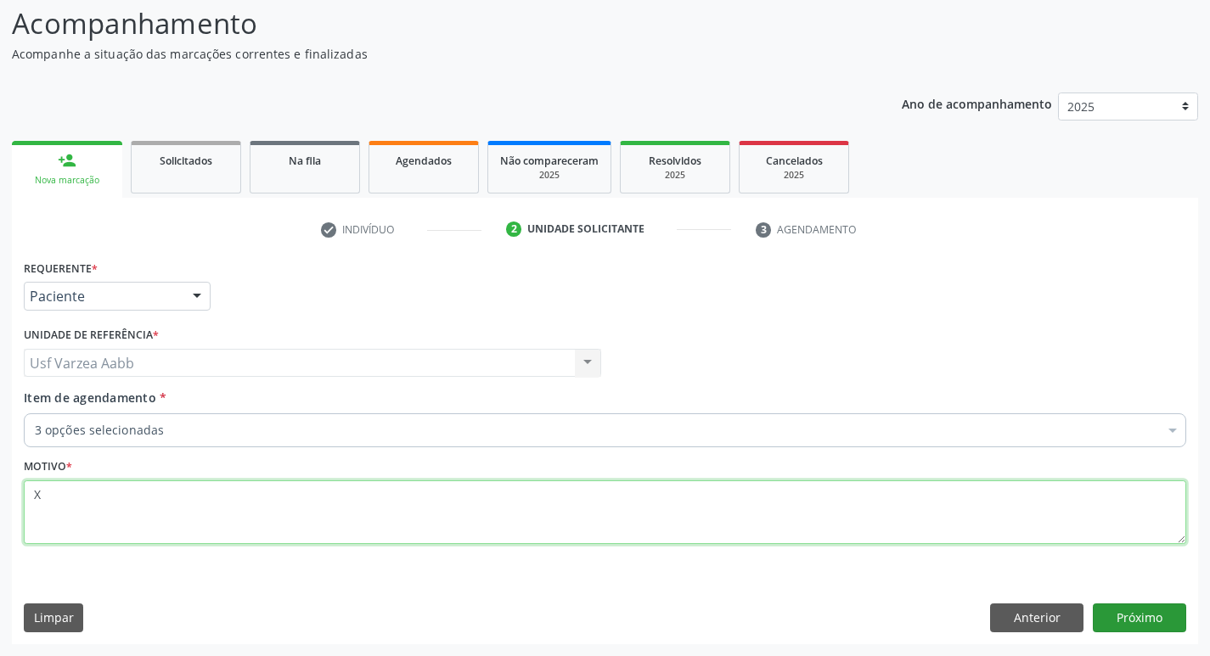
type textarea "X"
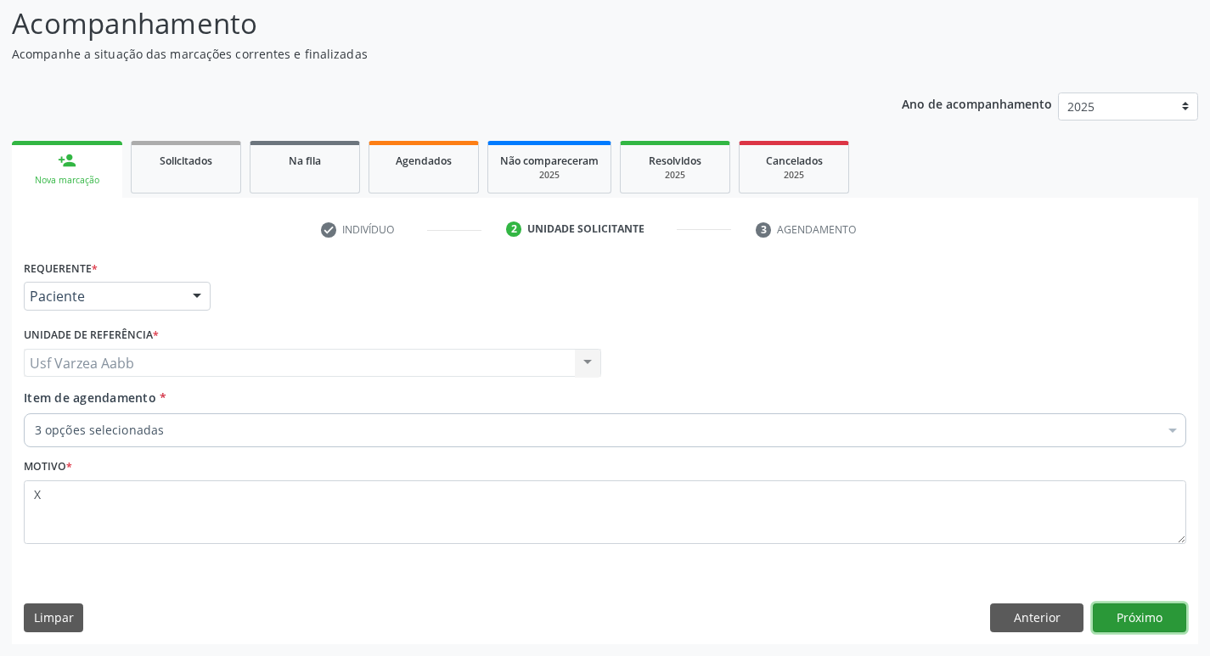
click at [1123, 615] on button "Próximo" at bounding box center [1139, 618] width 93 height 29
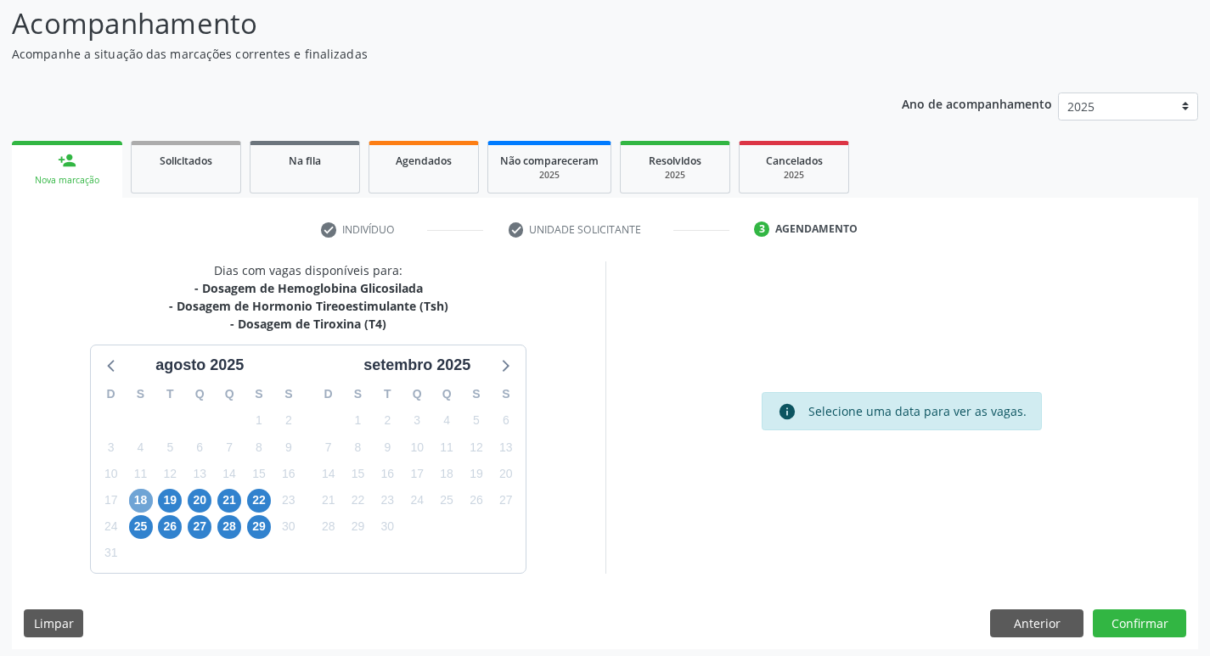
click at [143, 499] on span "18" at bounding box center [141, 501] width 24 height 24
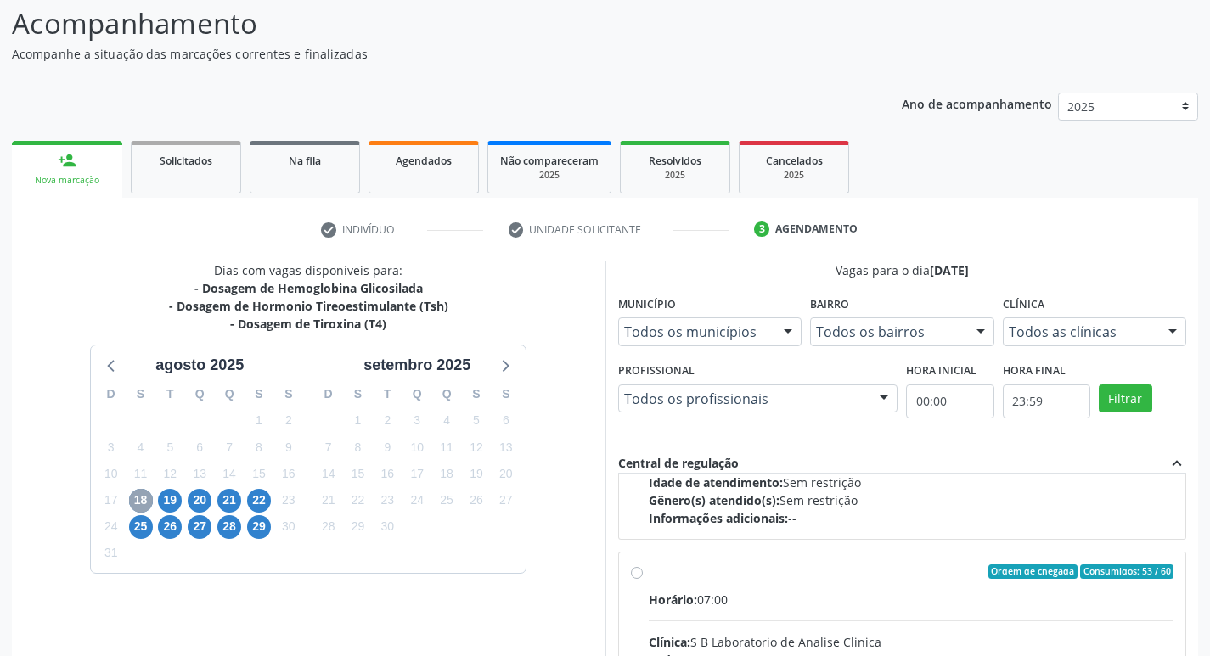
scroll to position [255, 0]
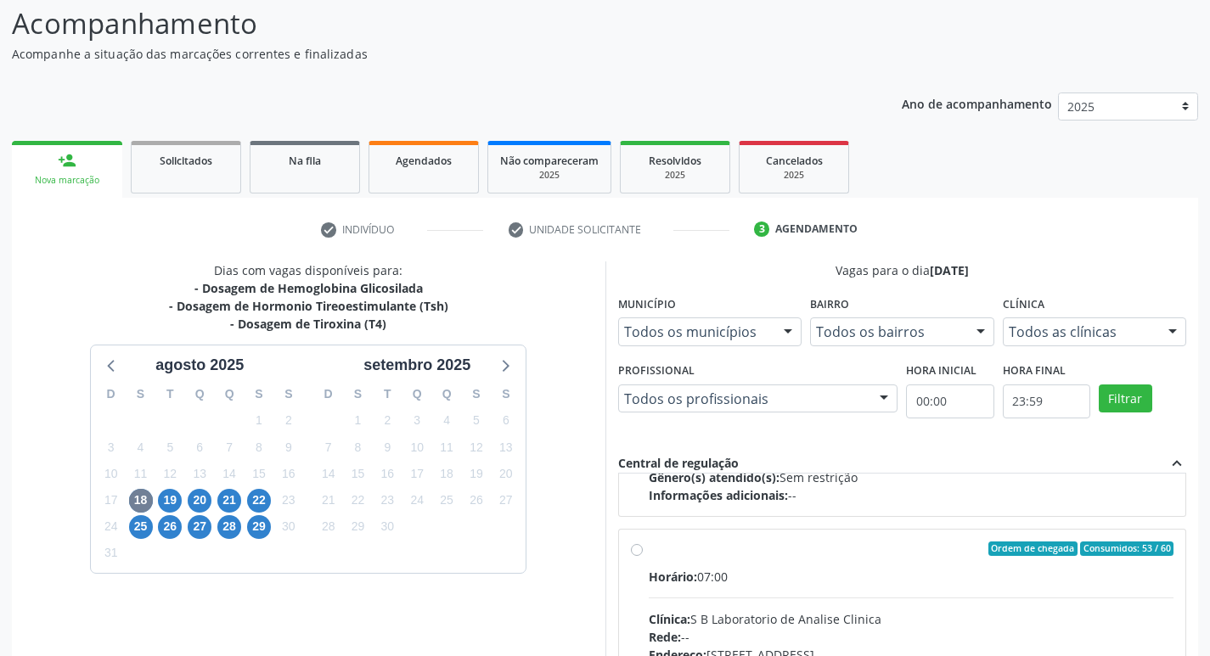
click at [633, 544] on input "Ordem de chegada Consumidos: 53 / 60 Horário: 07:00 Clínica: S B Laboratorio de…" at bounding box center [637, 549] width 12 height 15
radio input "true"
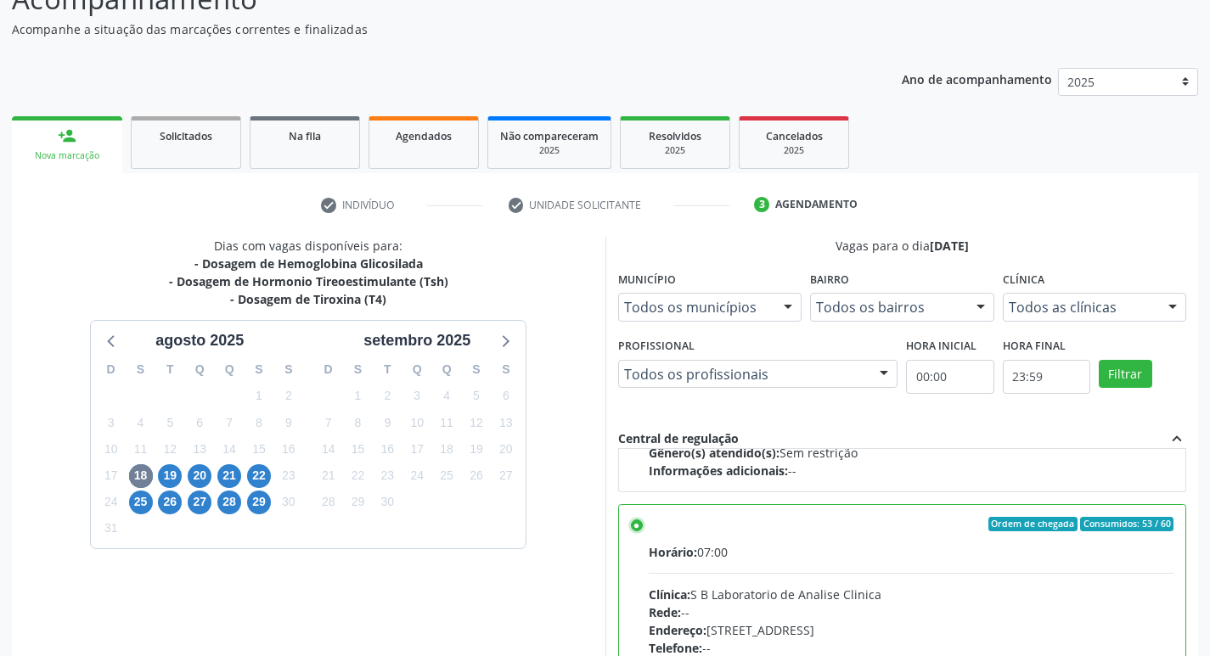
scroll to position [358, 0]
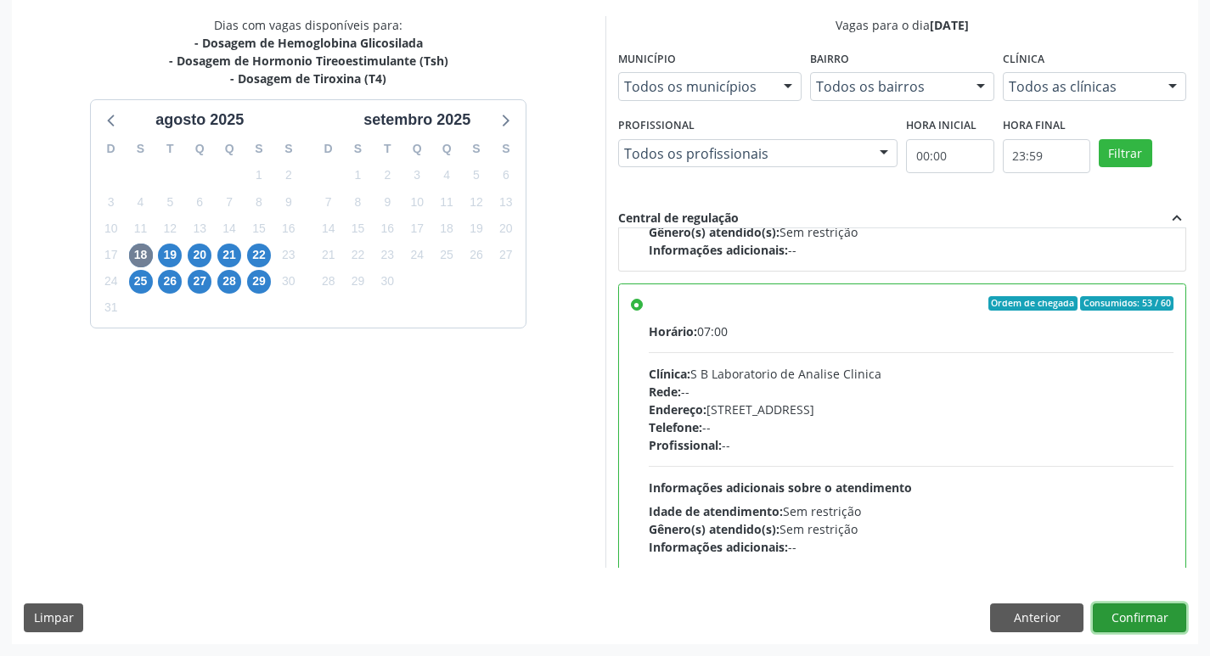
click at [1143, 616] on button "Confirmar" at bounding box center [1139, 618] width 93 height 29
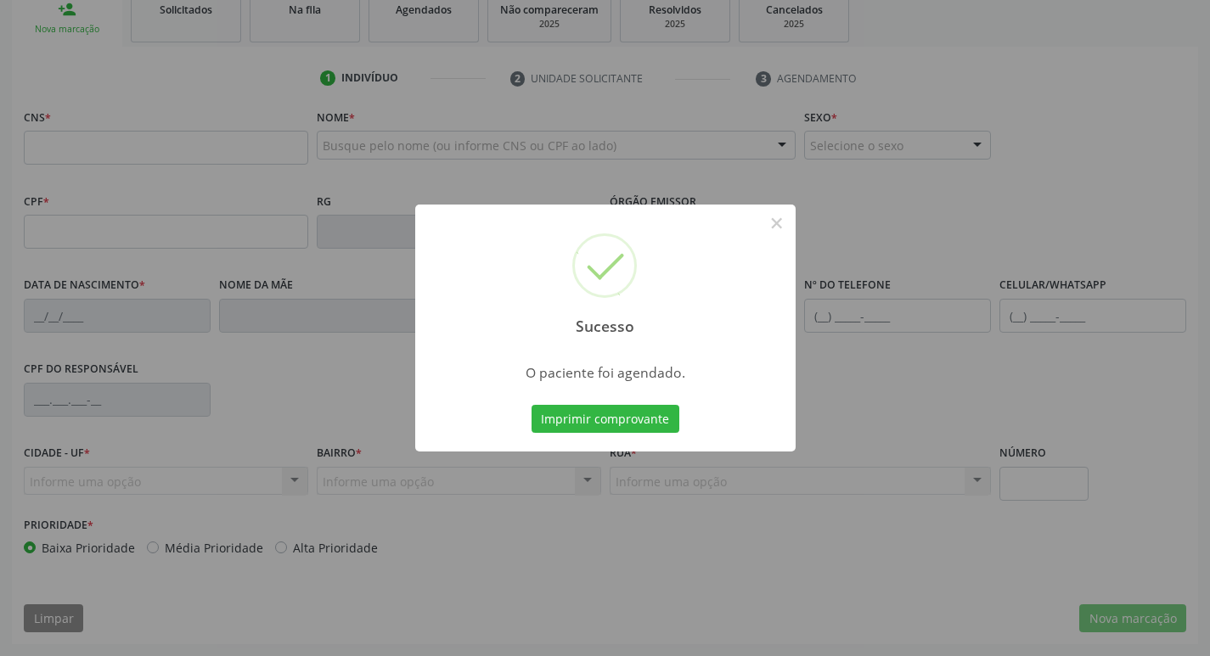
scroll to position [264, 0]
click at [608, 418] on button "Imprimir comprovante" at bounding box center [605, 419] width 148 height 29
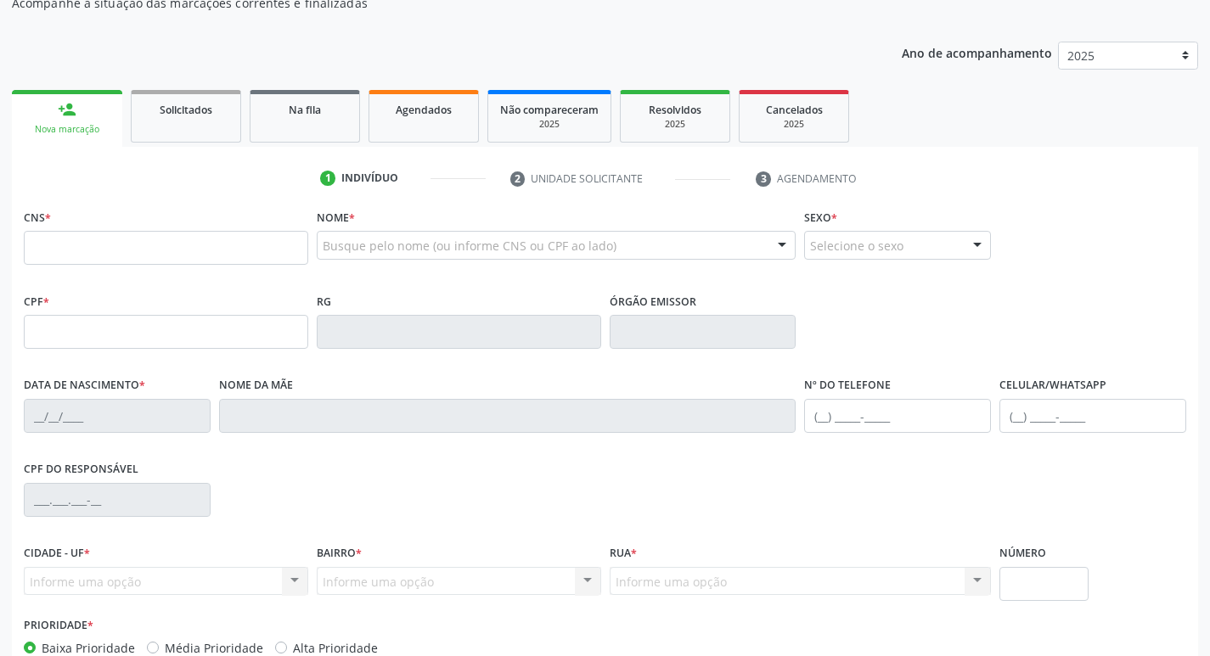
scroll to position [9, 0]
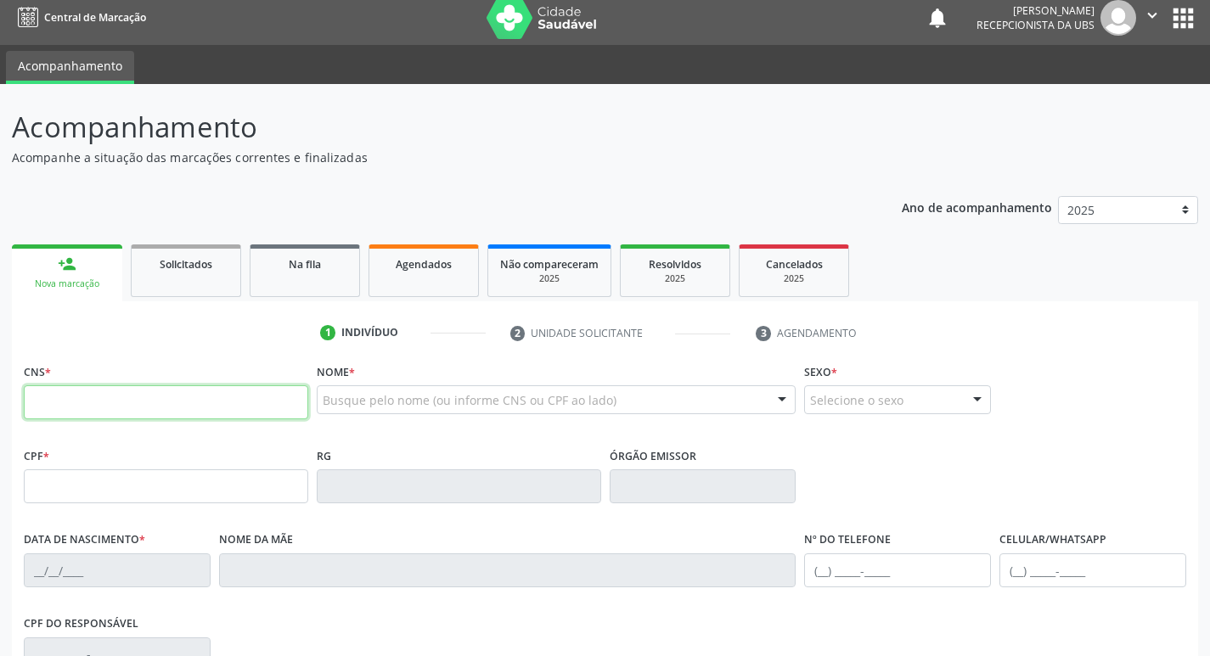
click at [63, 412] on input "text" at bounding box center [166, 402] width 284 height 34
type input "701 4026 0581 0037"
type input "536.487.144-49"
type input "23/02/1968"
type input "Luzia Gomes Novaes"
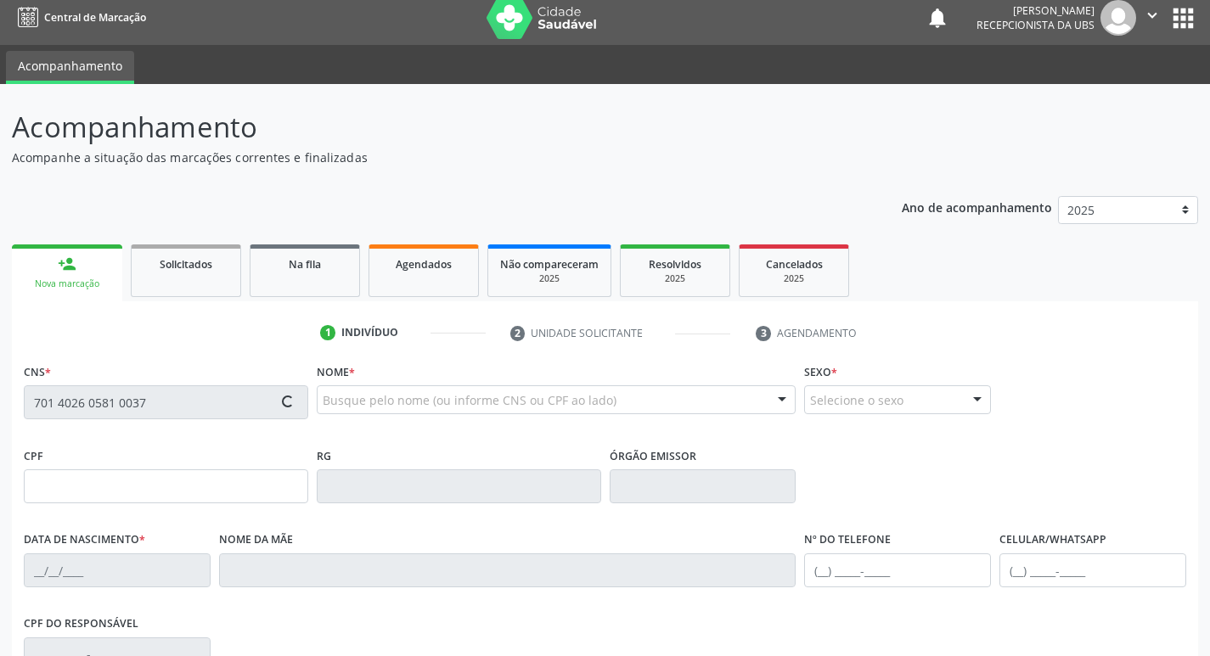
type input "(81) 99977-0813"
type input "51"
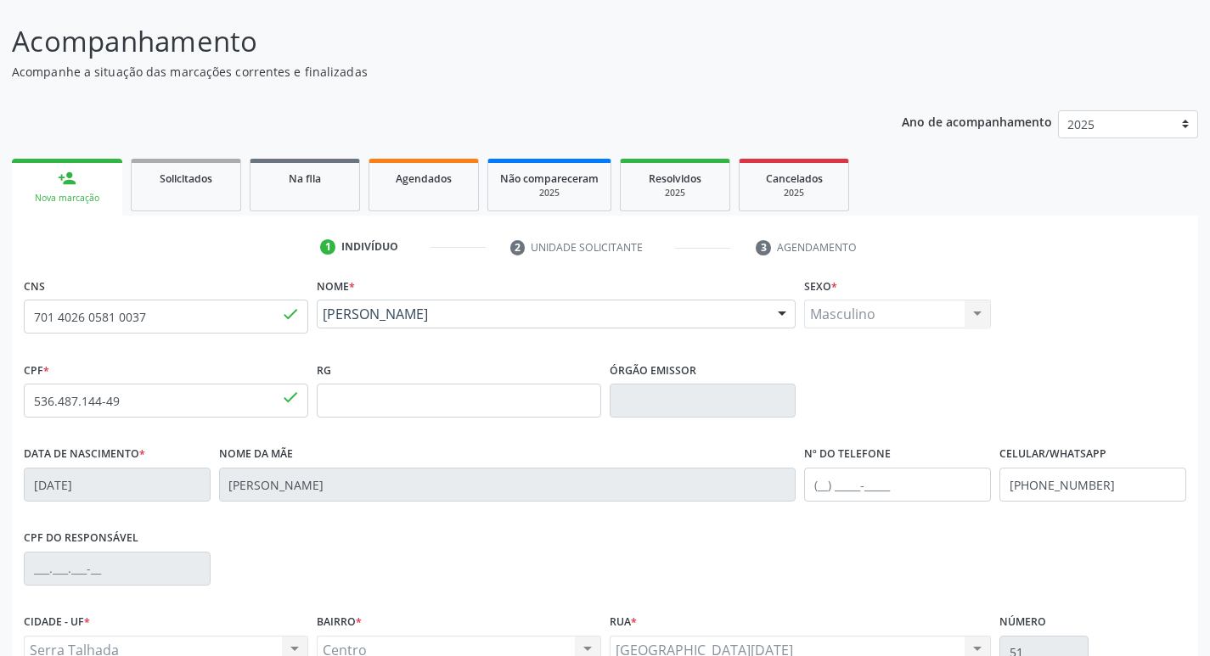
scroll to position [264, 0]
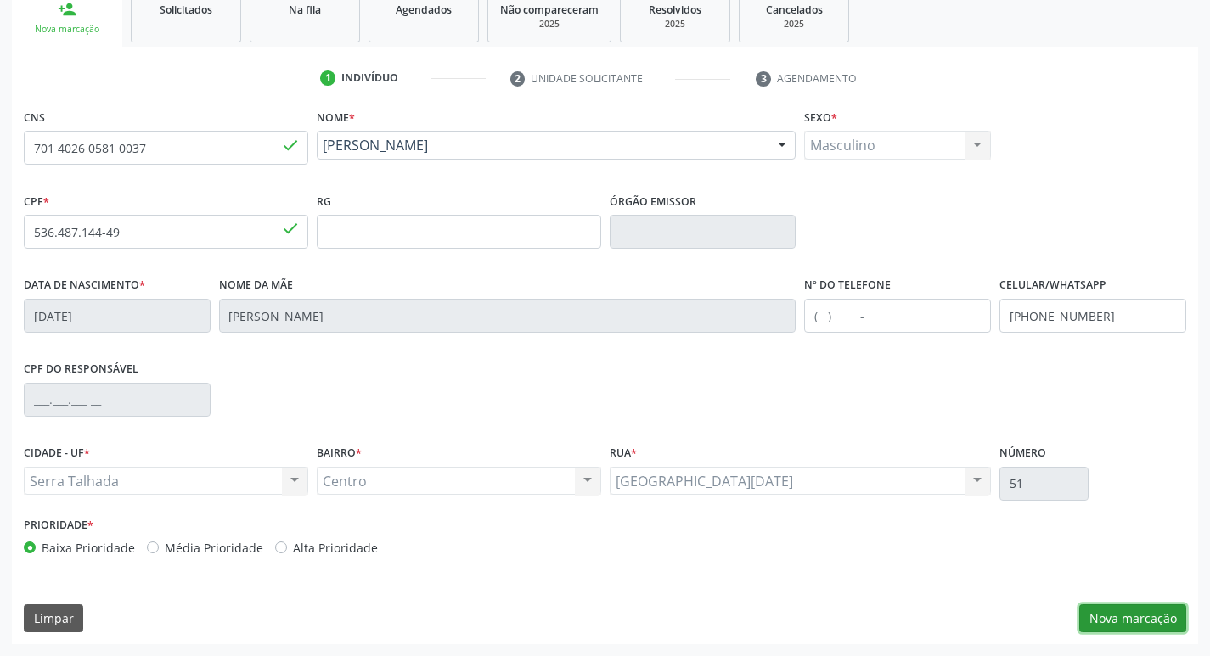
click at [1165, 620] on button "Nova marcação" at bounding box center [1132, 618] width 107 height 29
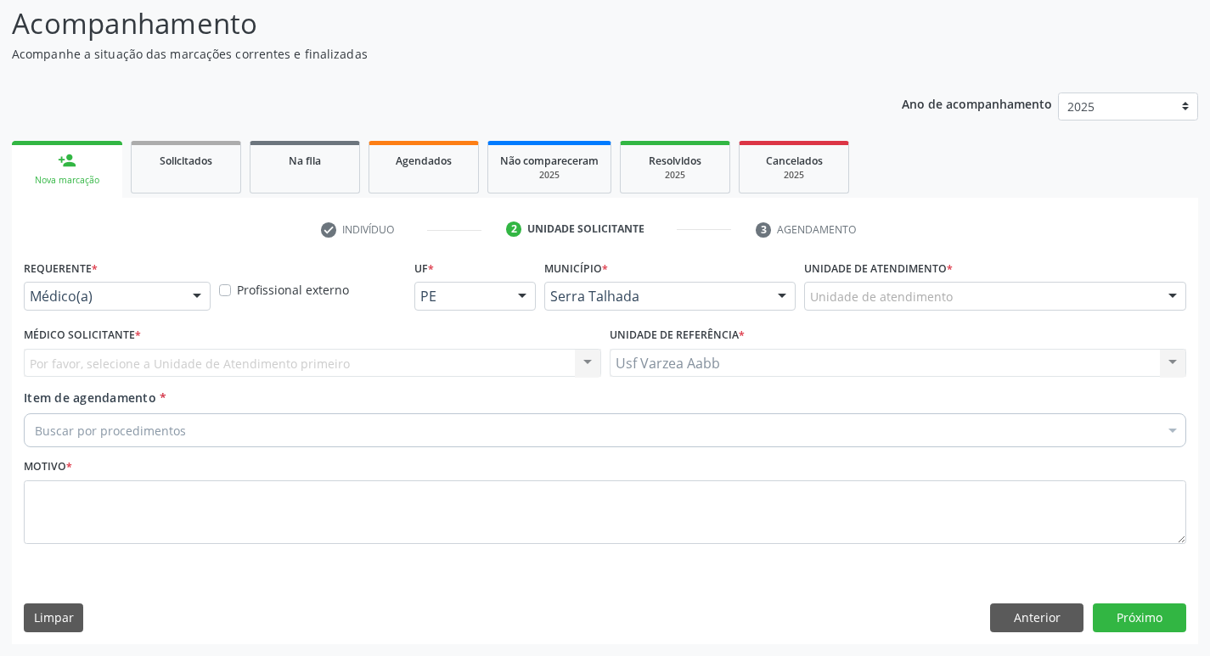
scroll to position [113, 0]
click at [205, 292] on div at bounding box center [196, 297] width 25 height 29
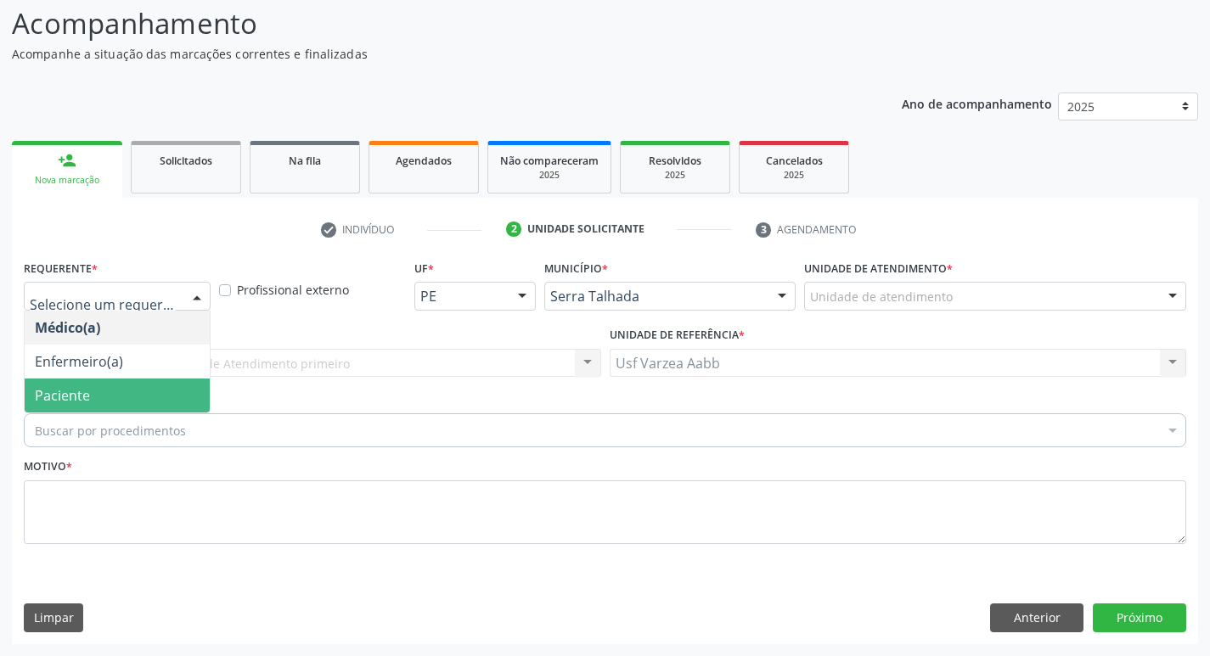
click at [179, 386] on span "Paciente" at bounding box center [117, 396] width 185 height 34
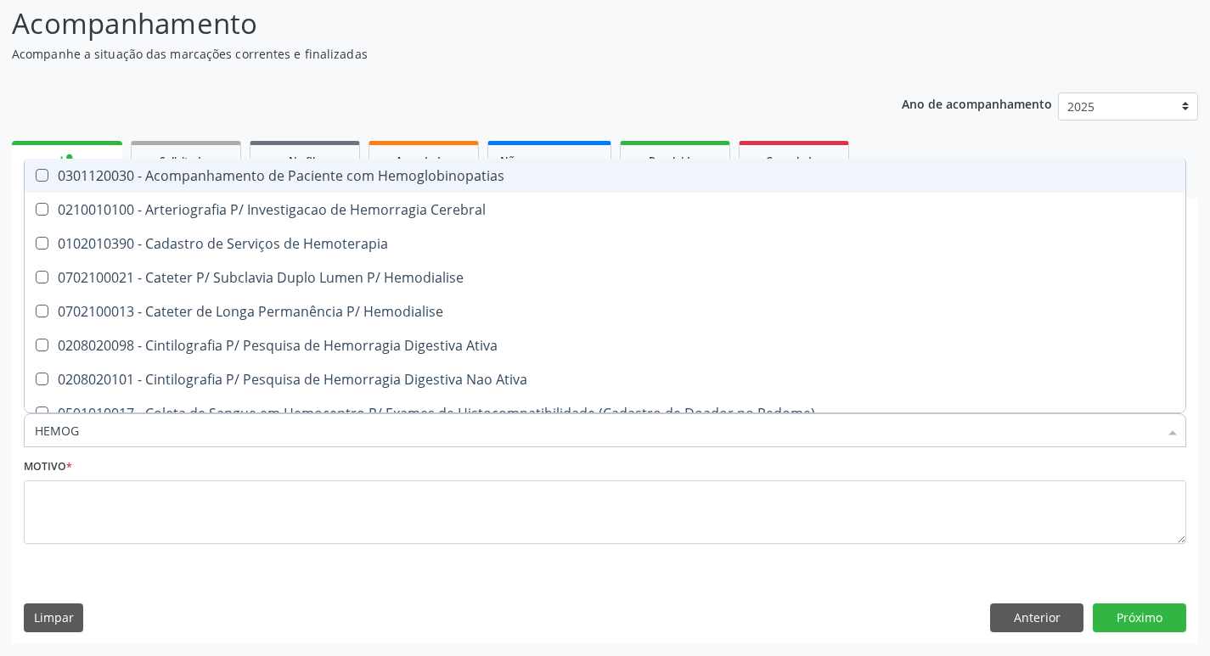
type input "HEMOGR"
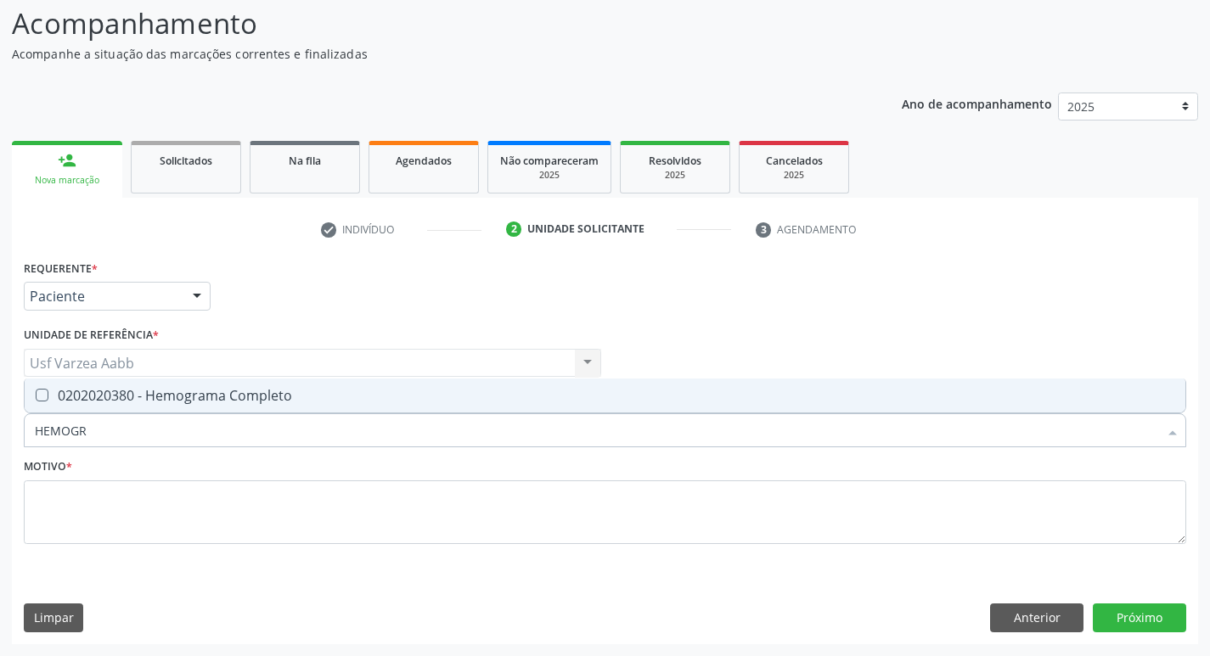
click at [109, 410] on span "0202020380 - Hemograma Completo" at bounding box center [605, 396] width 1160 height 34
checkbox Completo "true"
click at [106, 430] on input "HEMOGR" at bounding box center [596, 430] width 1123 height 34
type input "C"
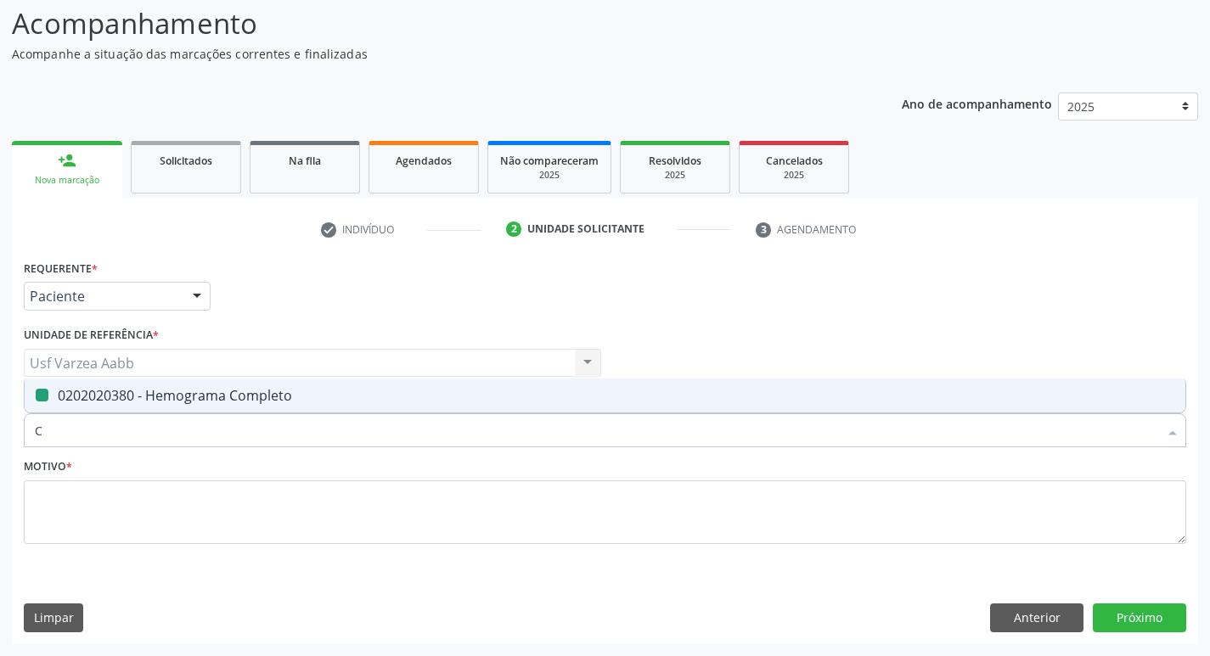
checkbox Completo "false"
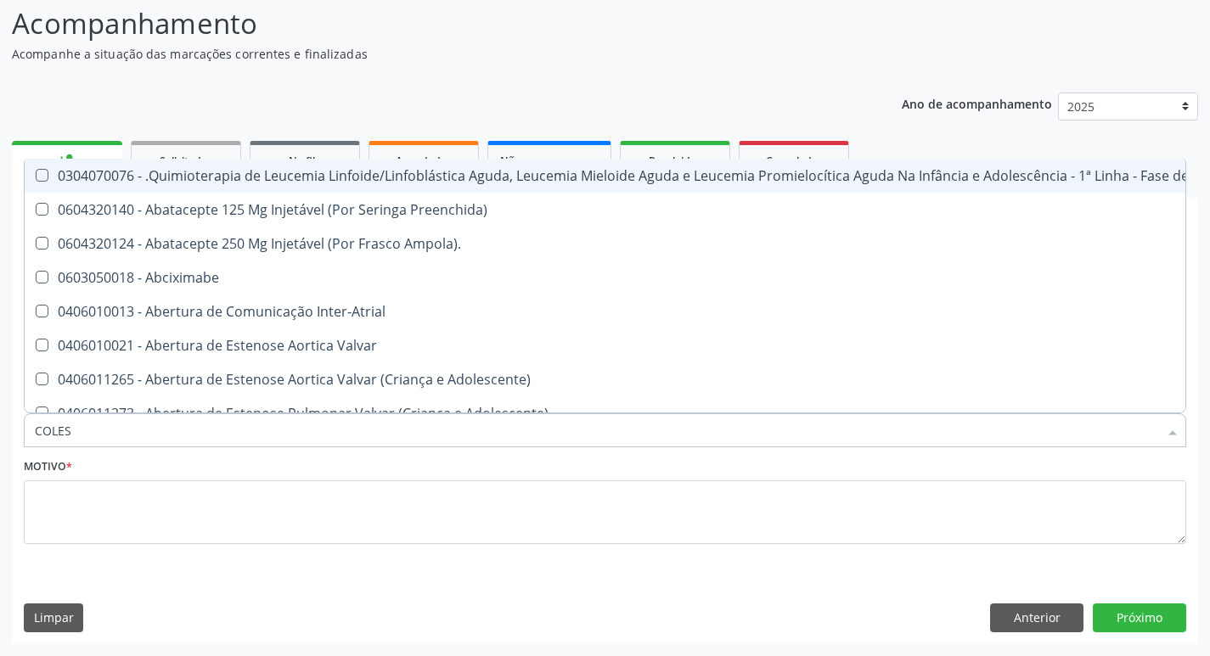
type input "COLEST"
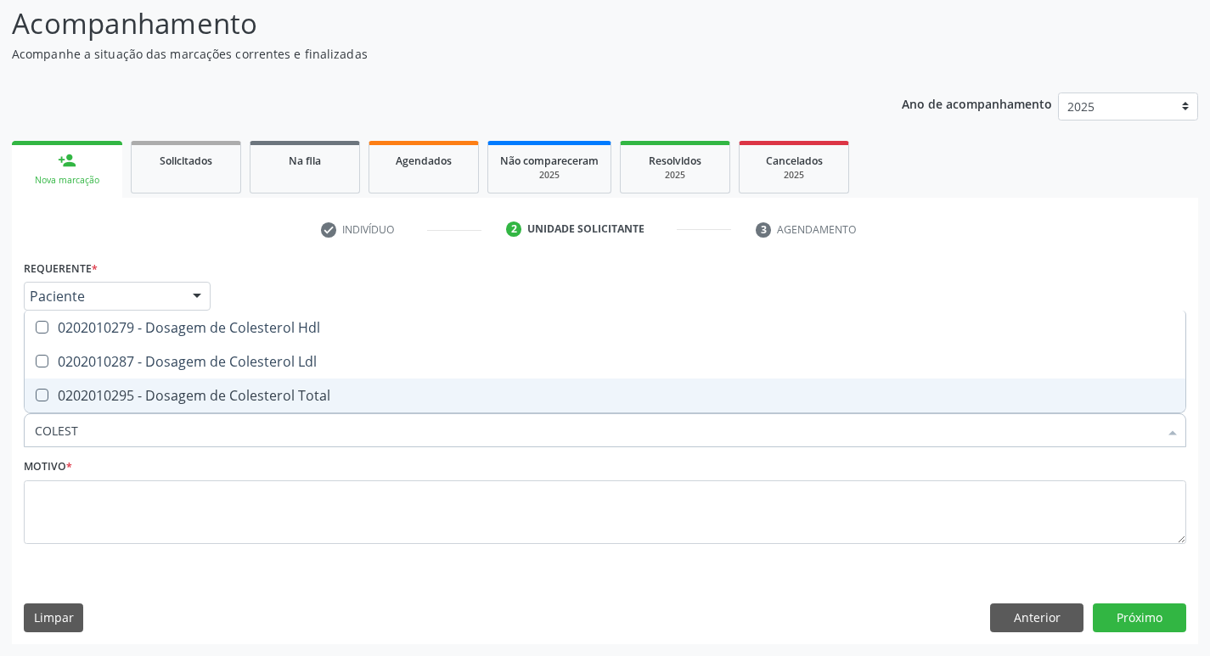
drag, startPoint x: 117, startPoint y: 390, endPoint x: 115, endPoint y: 377, distance: 12.8
click at [117, 389] on div "0202010295 - Dosagem de Colesterol Total" at bounding box center [605, 396] width 1140 height 14
checkbox Total "true"
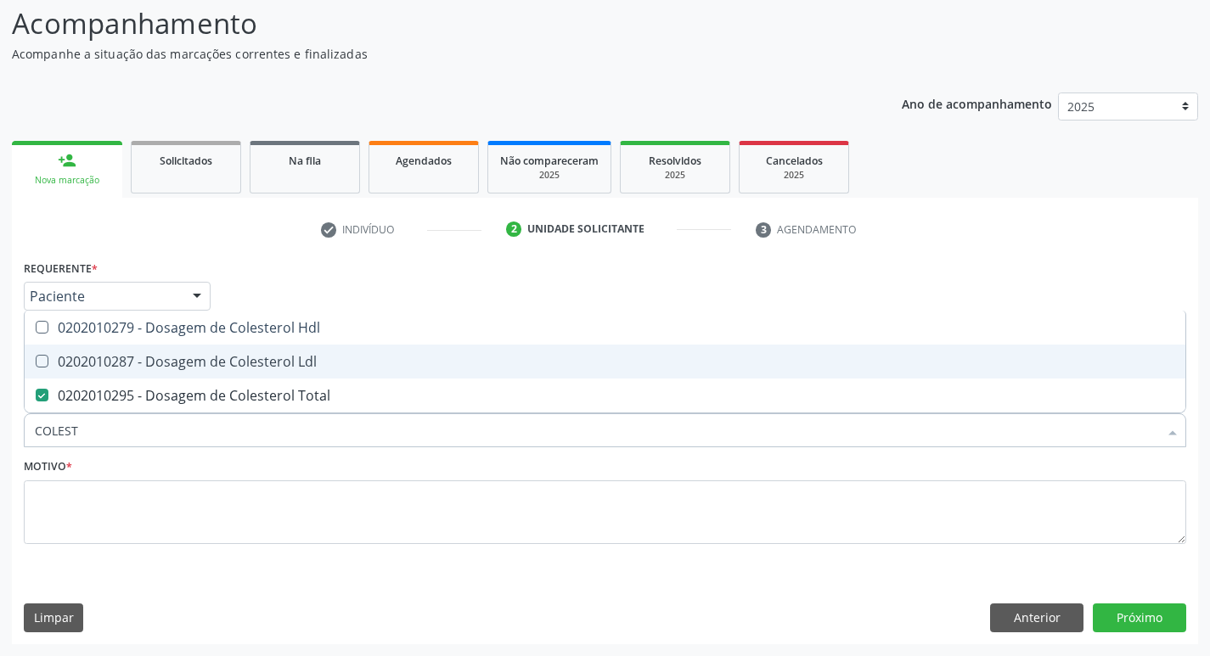
drag, startPoint x: 114, startPoint y: 366, endPoint x: 109, endPoint y: 339, distance: 27.6
click at [111, 364] on div "0202010287 - Dosagem de Colesterol Ldl" at bounding box center [605, 362] width 1140 height 14
checkbox Ldl "true"
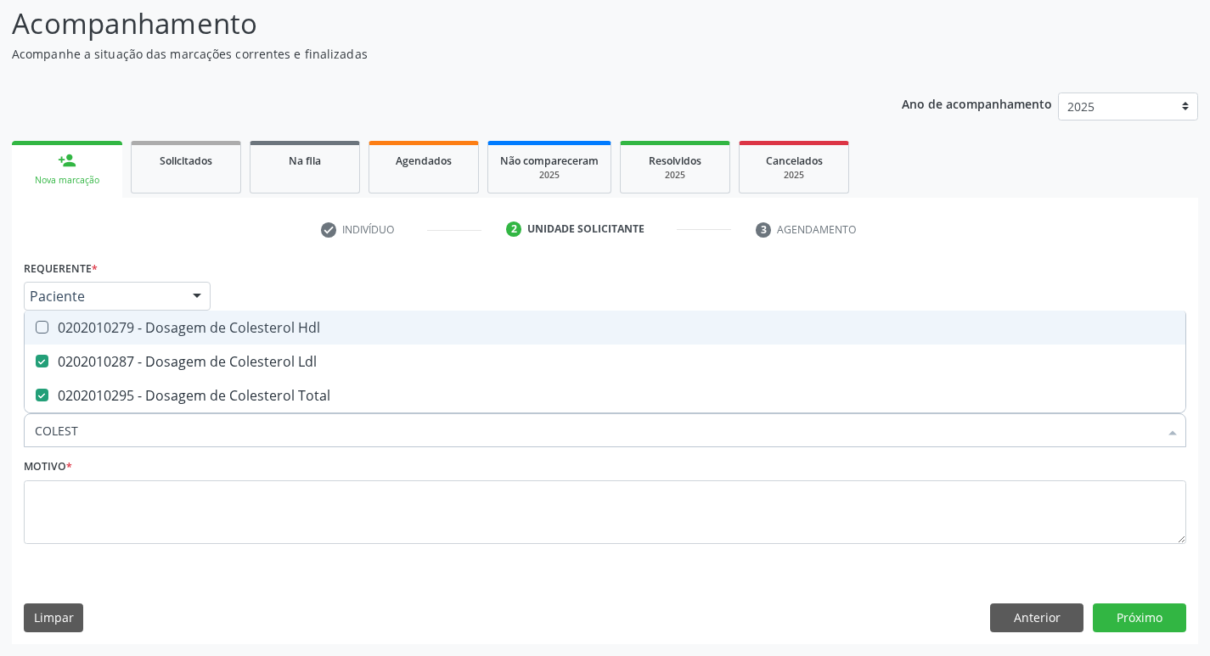
click at [109, 337] on span "0202010279 - Dosagem de Colesterol Hdl" at bounding box center [605, 328] width 1160 height 34
checkbox Hdl "true"
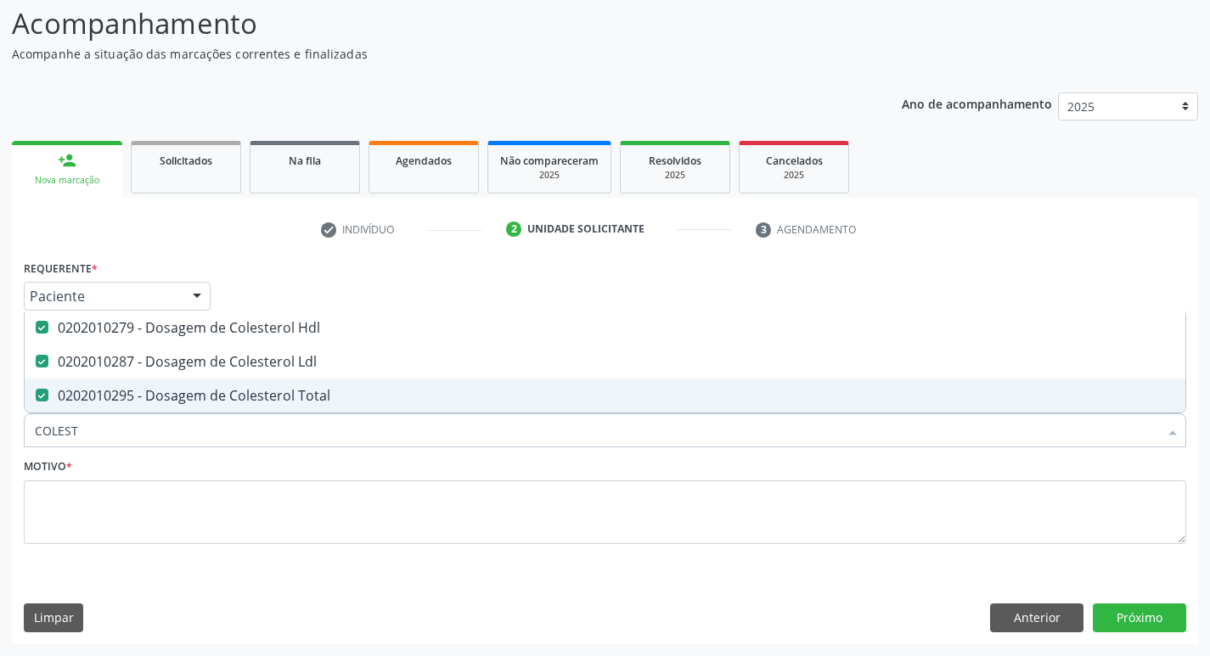
click at [110, 436] on input "COLEST" at bounding box center [596, 430] width 1123 height 34
type input "TR"
checkbox Hdl "false"
checkbox Ldl "false"
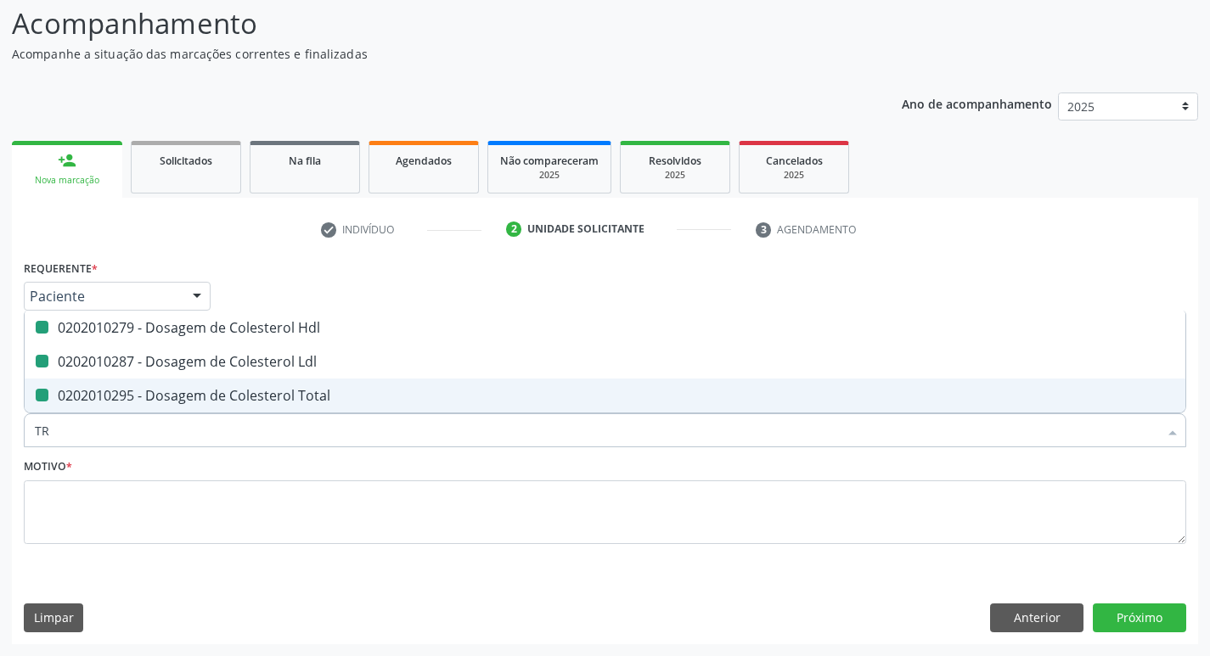
checkbox Total "false"
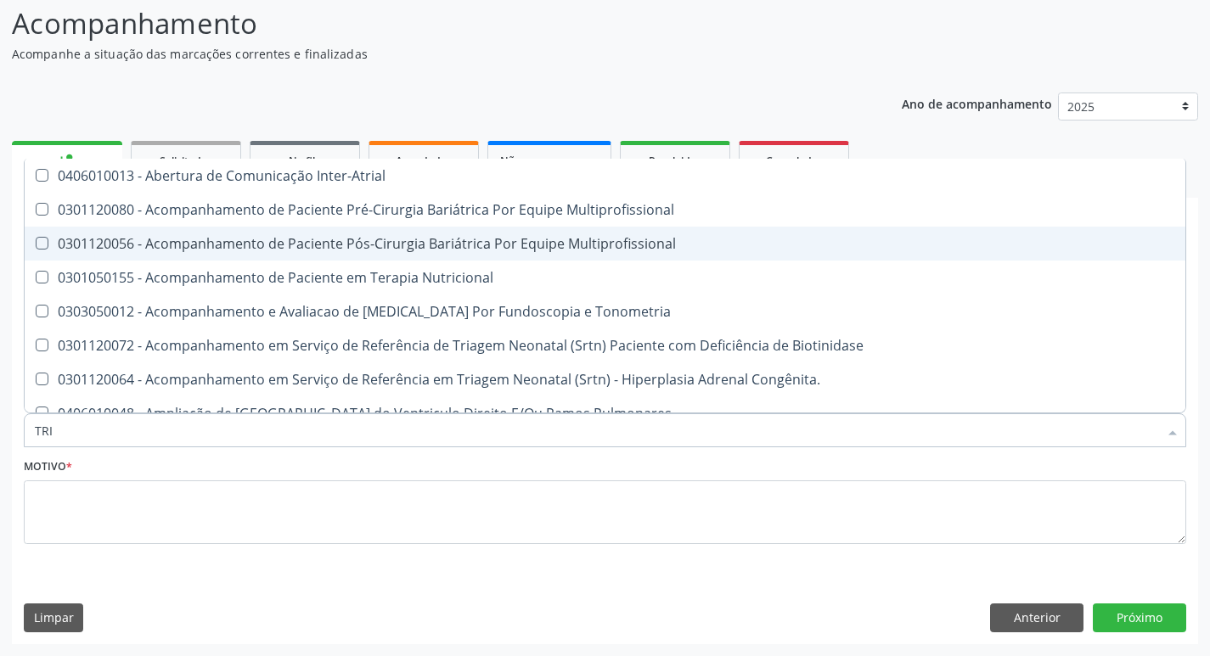
type input "TRIG"
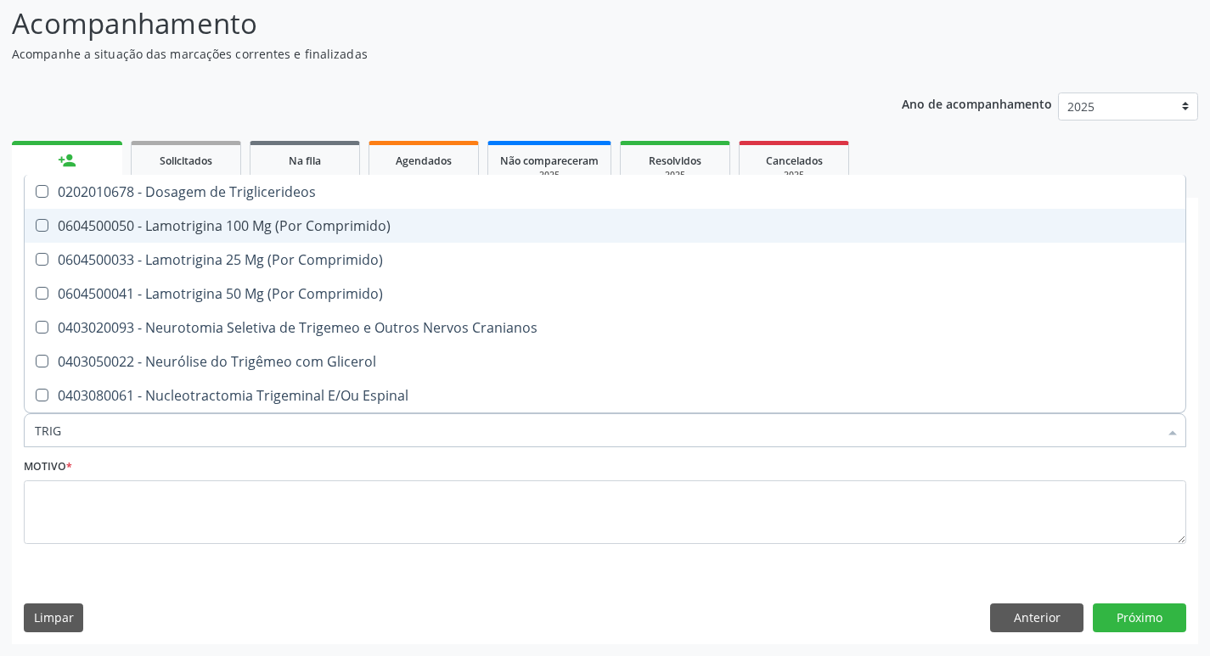
click at [448, 209] on span "0604500050 - Lamotrigina 100 Mg (Por Comprimido)" at bounding box center [605, 226] width 1160 height 34
checkbox Comprimido\) "true"
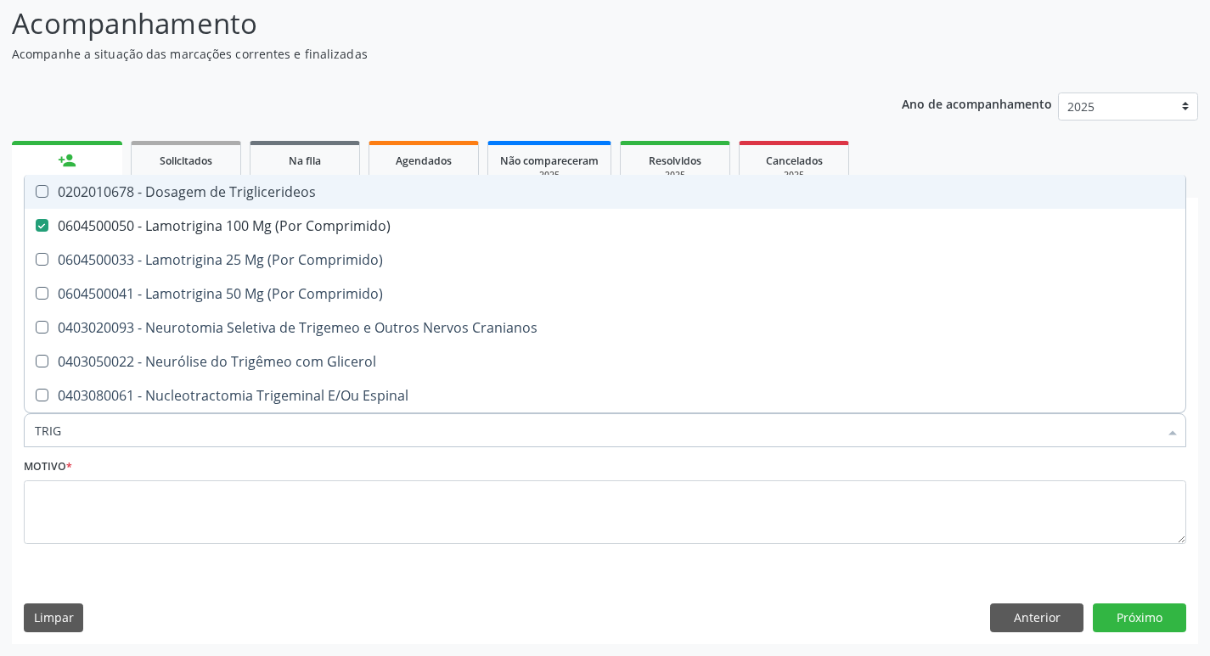
click at [446, 207] on span "0202010678 - Dosagem de Triglicerideos" at bounding box center [605, 192] width 1160 height 34
checkbox Triglicerideos "true"
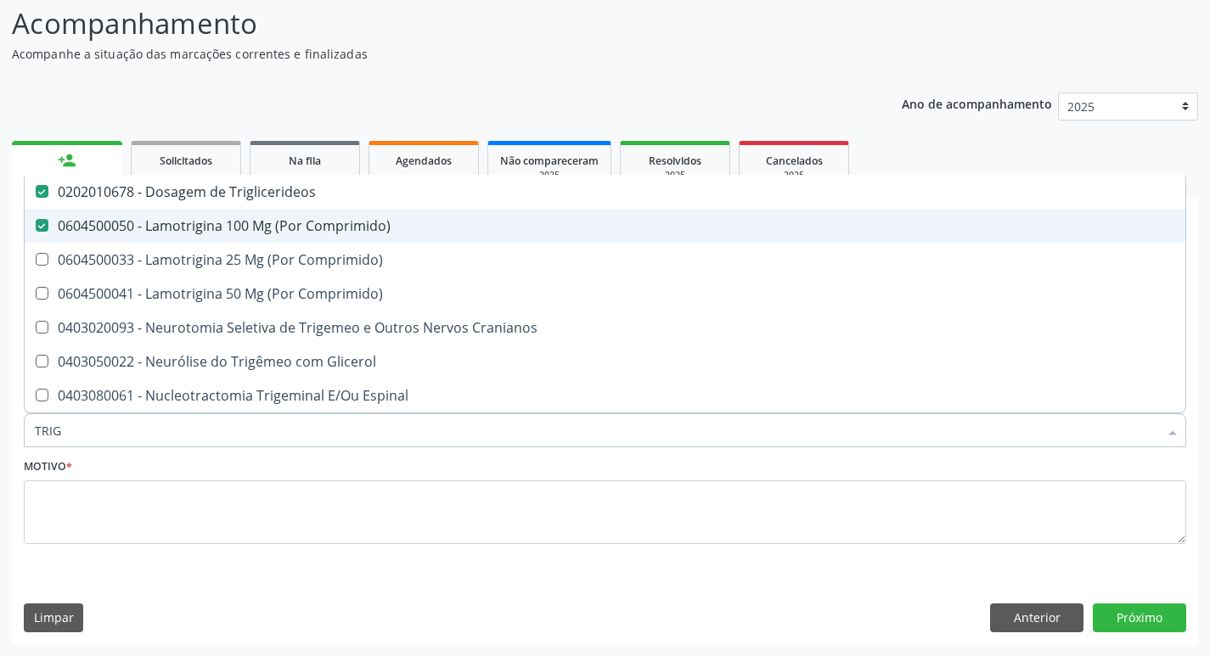
click at [446, 219] on div "0604500050 - Lamotrigina 100 Mg (Por Comprimido)" at bounding box center [605, 226] width 1140 height 14
checkbox Comprimido\) "false"
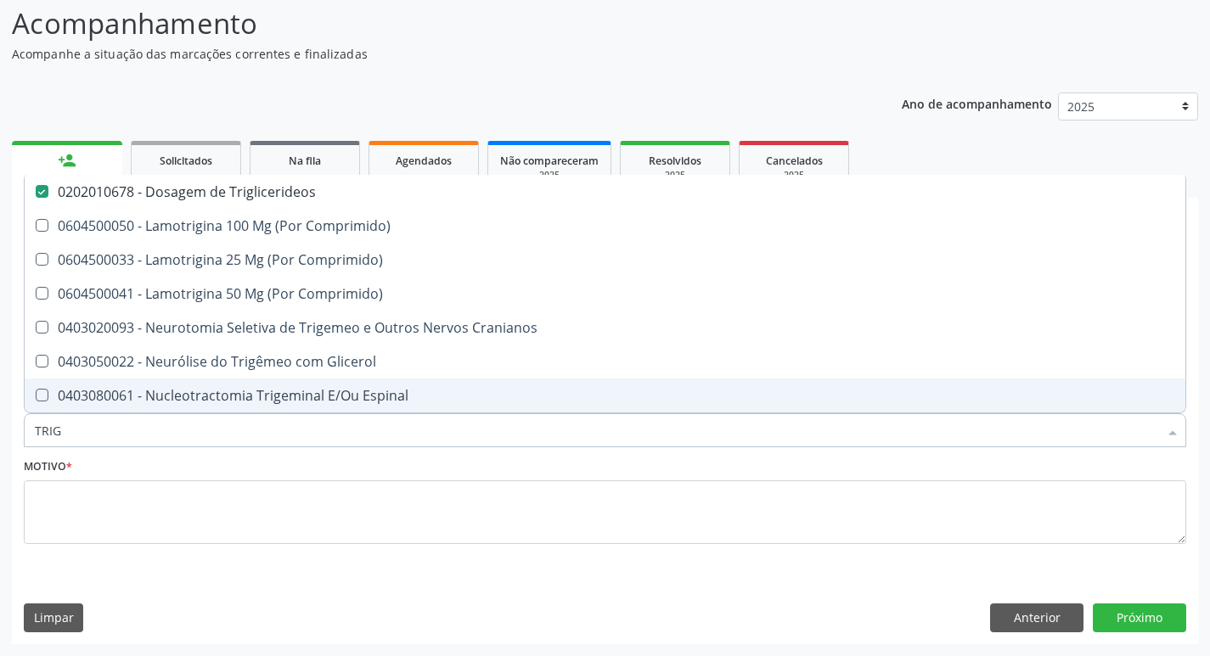
click at [166, 444] on input "TRIG" at bounding box center [596, 430] width 1123 height 34
type input "G"
checkbox Triglicerideos "false"
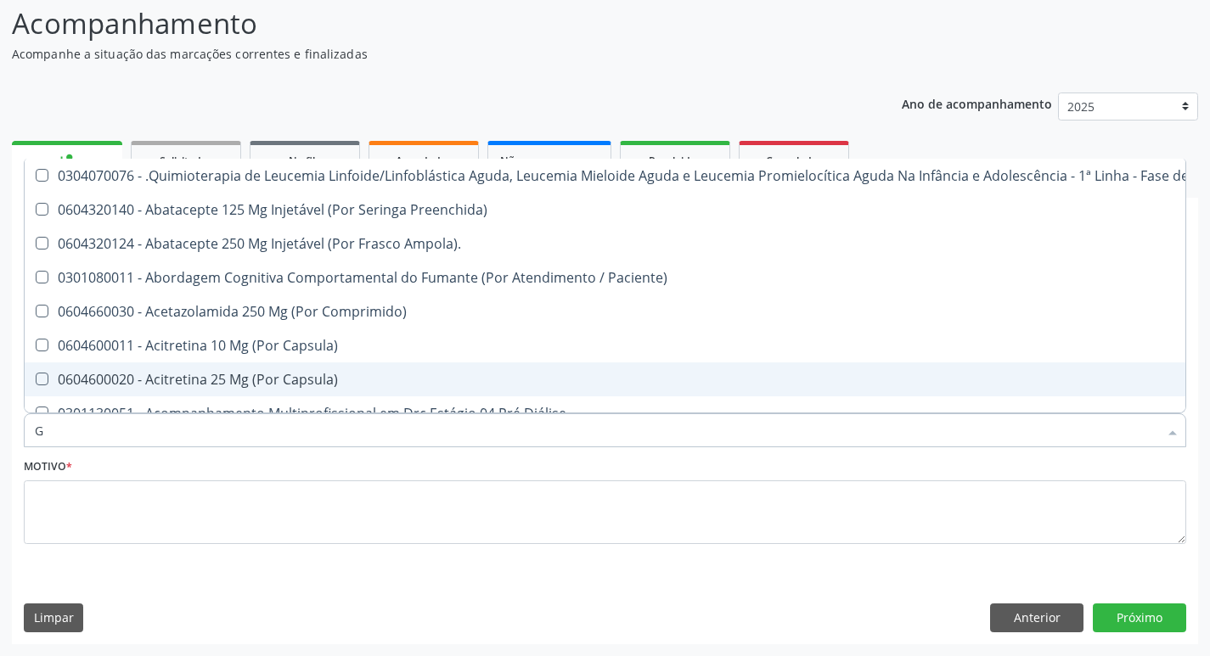
type input "GL"
checkbox Pé "true"
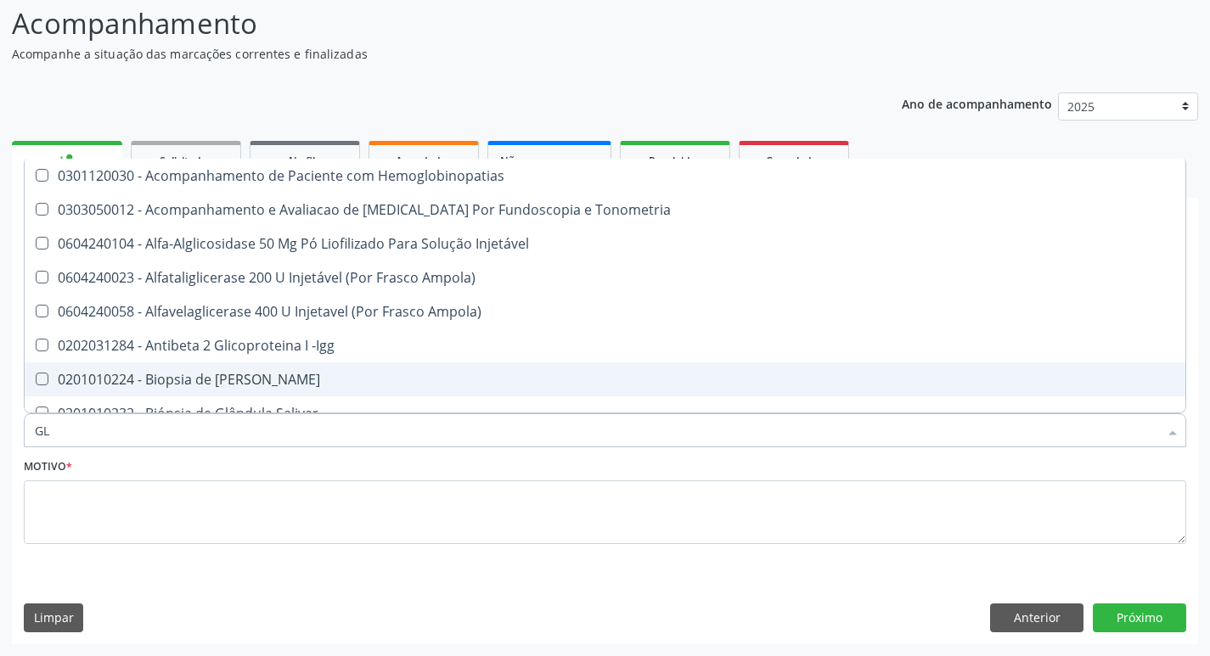
type input "GLI"
checkbox Glomerular "true"
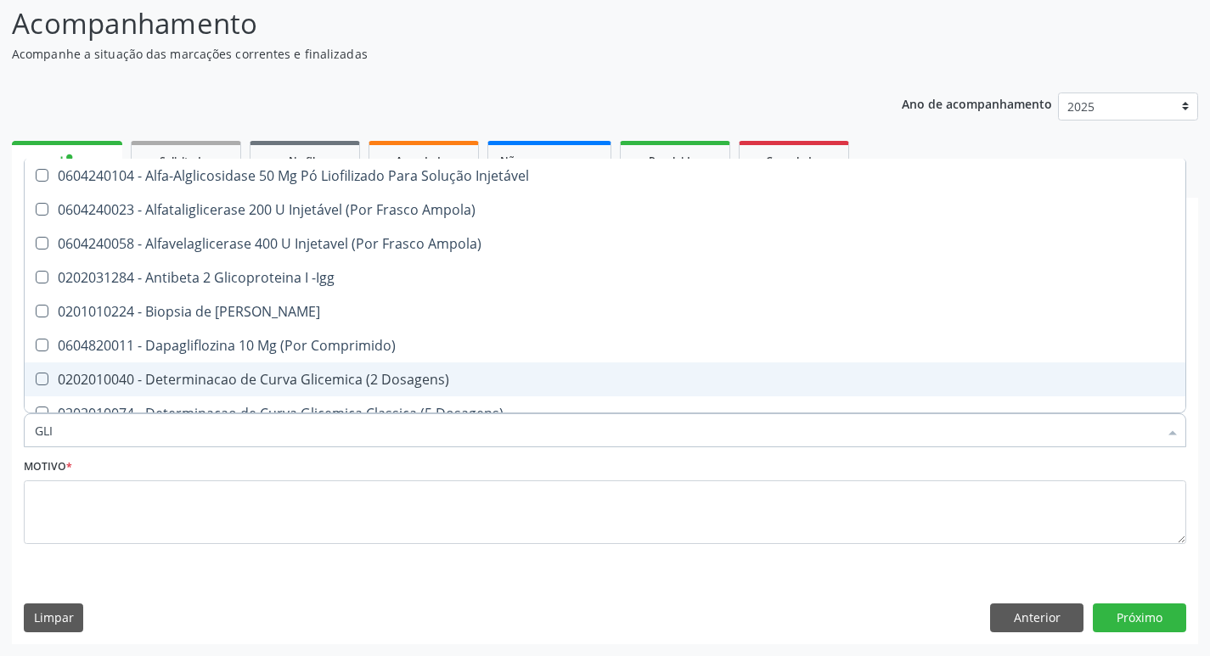
type input "GLIC"
checkbox Derrames "true"
checkbox Triglicerideos "false"
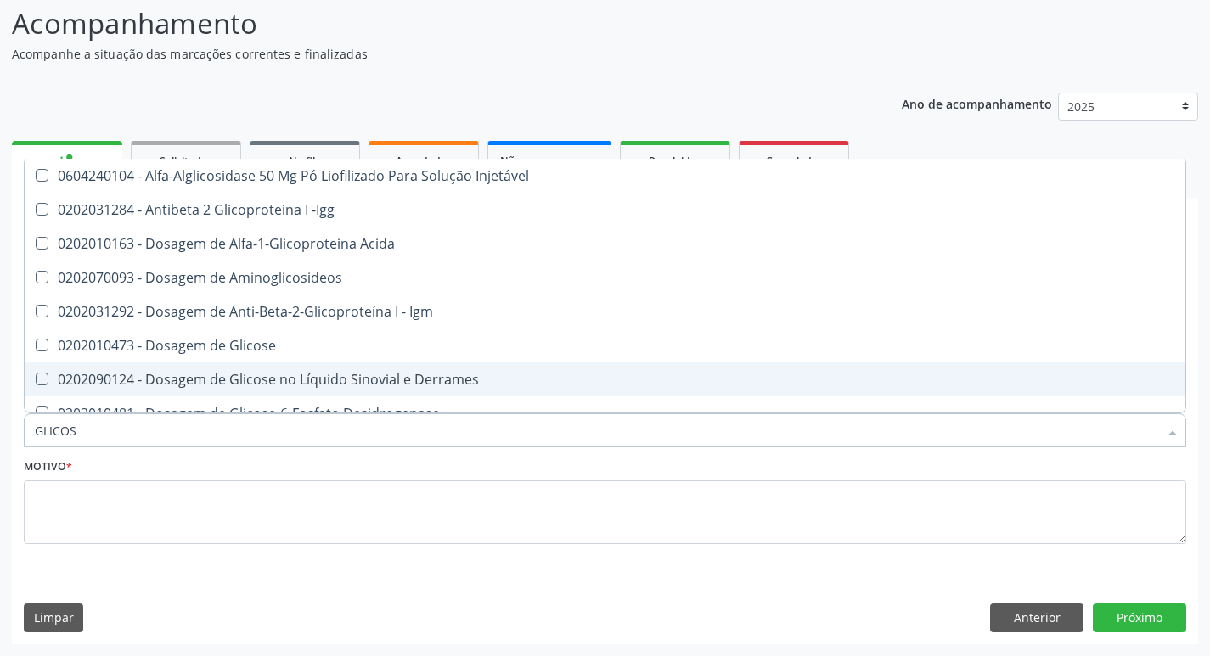
type input "GLICOSE"
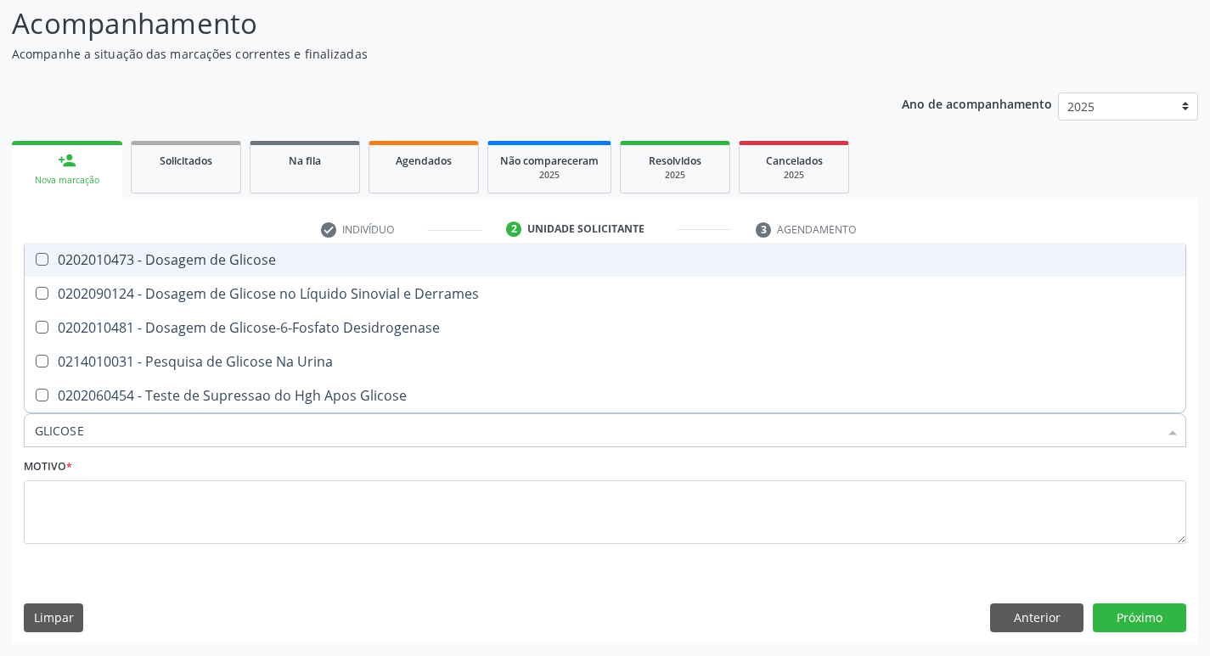
click at [376, 272] on span "0202010473 - Dosagem de Glicose" at bounding box center [605, 260] width 1160 height 34
checkbox Glicose "true"
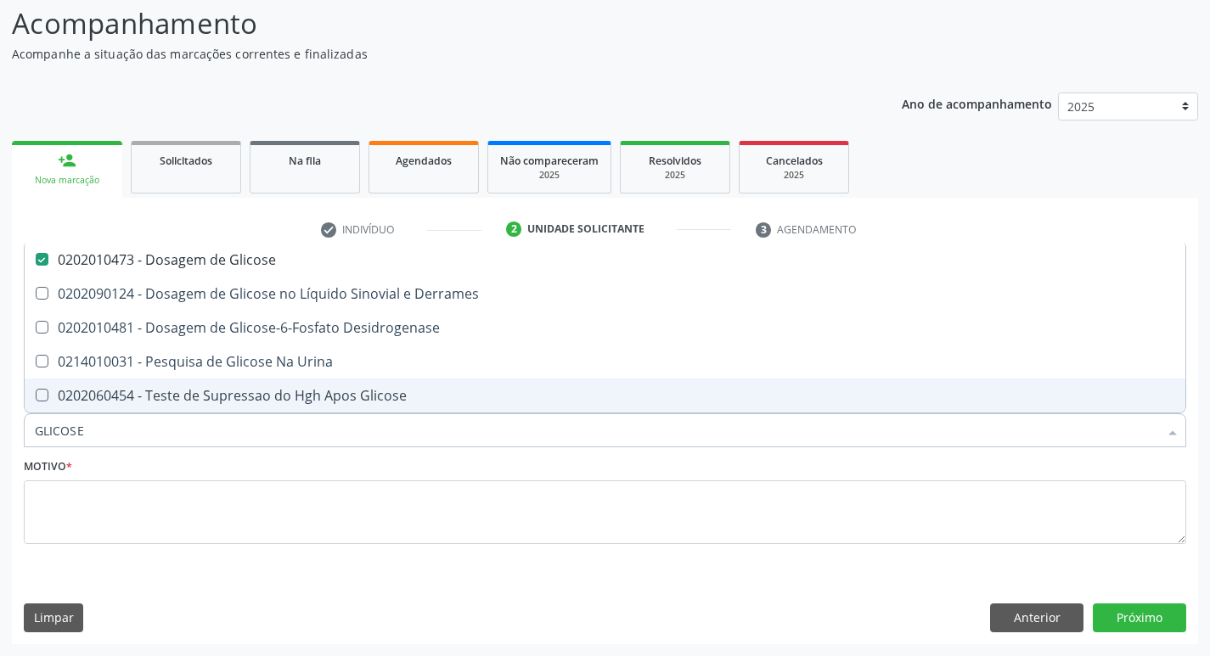
click at [272, 436] on input "GLICOSE" at bounding box center [596, 430] width 1123 height 34
type input "CR"
checkbox Glicose "false"
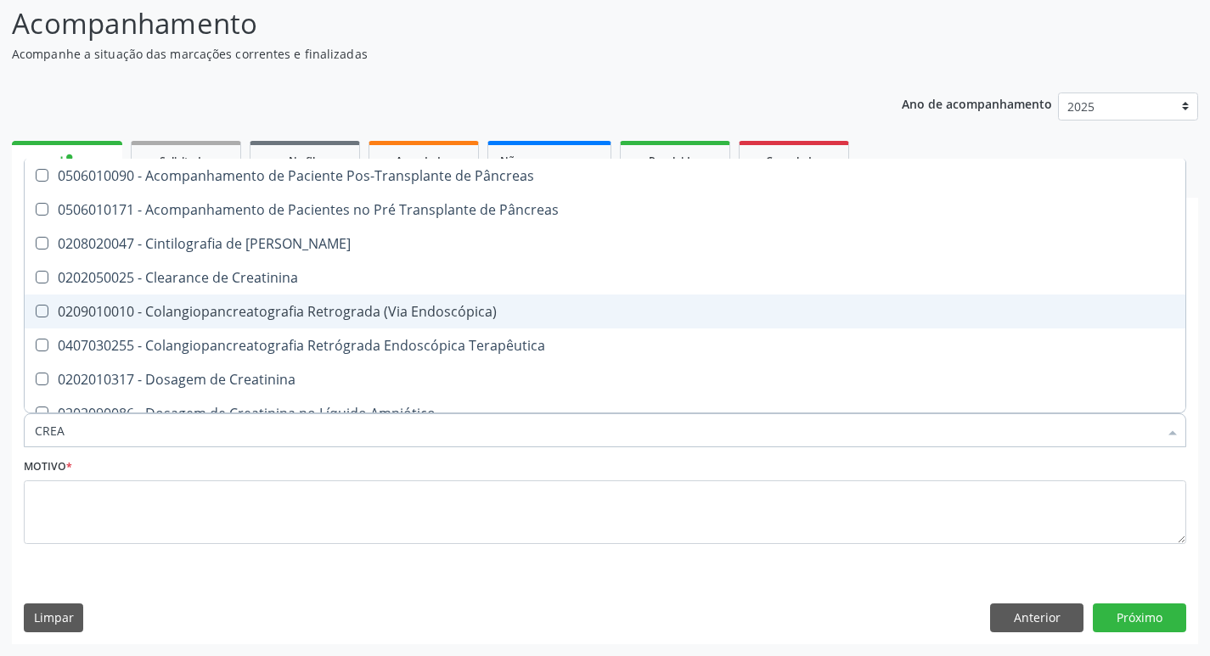
type input "CREAT"
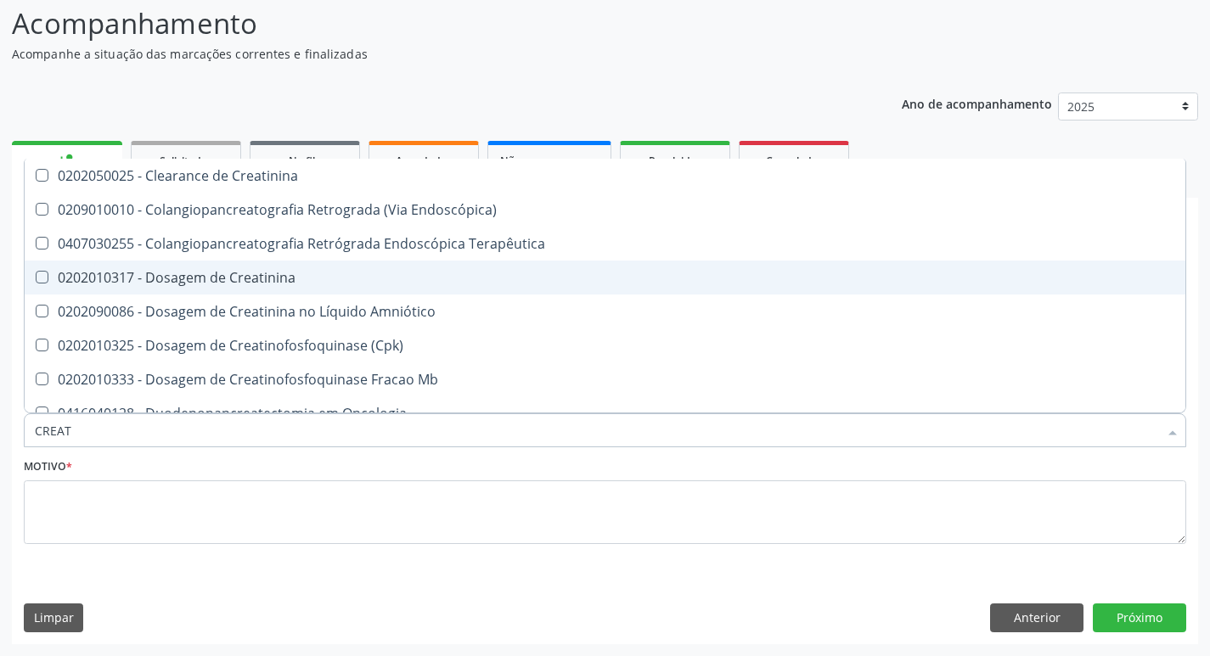
click at [201, 276] on div "0202010317 - Dosagem de Creatinina" at bounding box center [605, 278] width 1140 height 14
checkbox Creatinina "true"
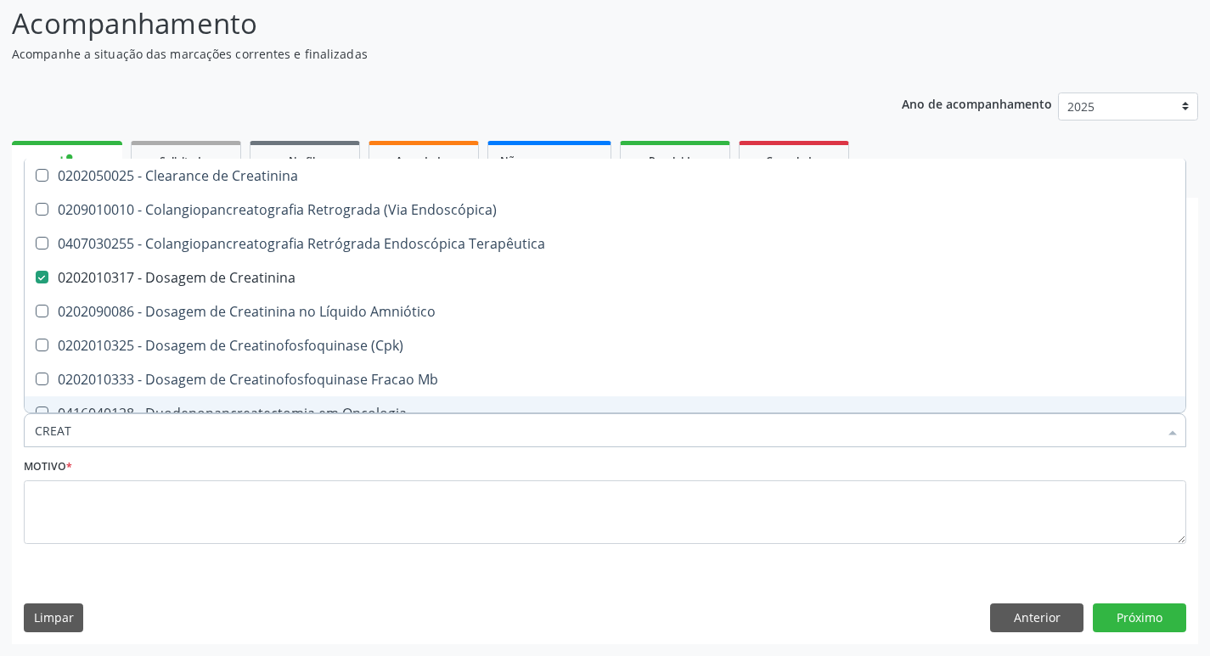
click at [146, 445] on input "CREAT" at bounding box center [596, 430] width 1123 height 34
type input "U"
checkbox Creatinina "false"
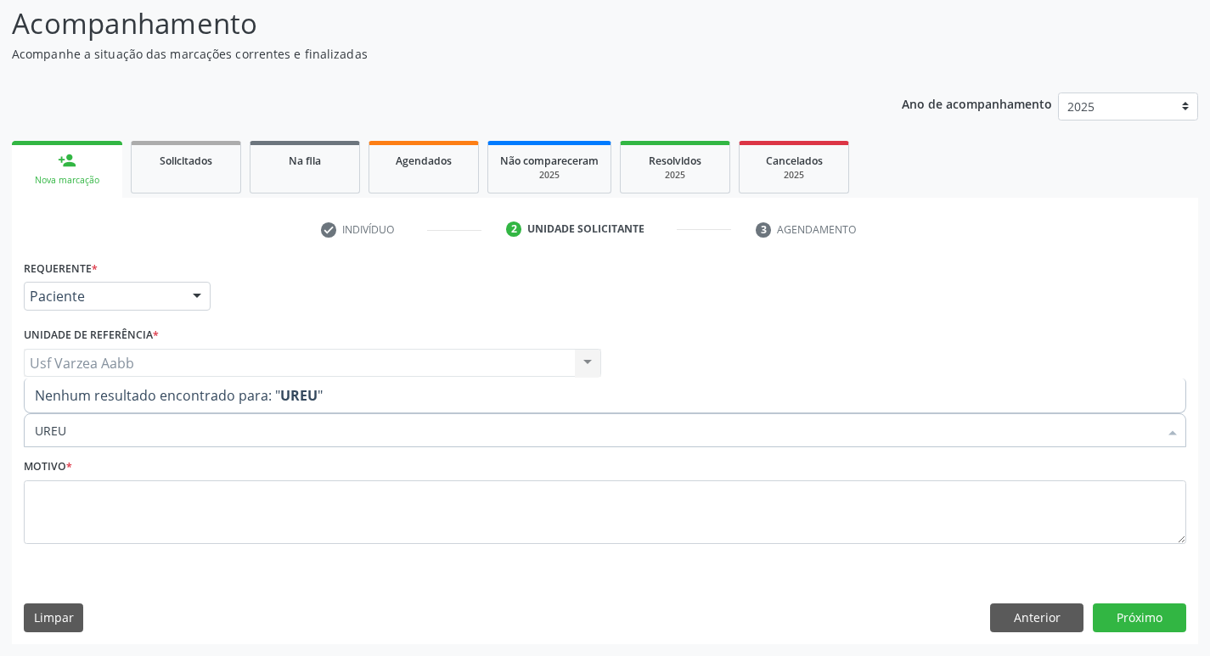
type input "URE"
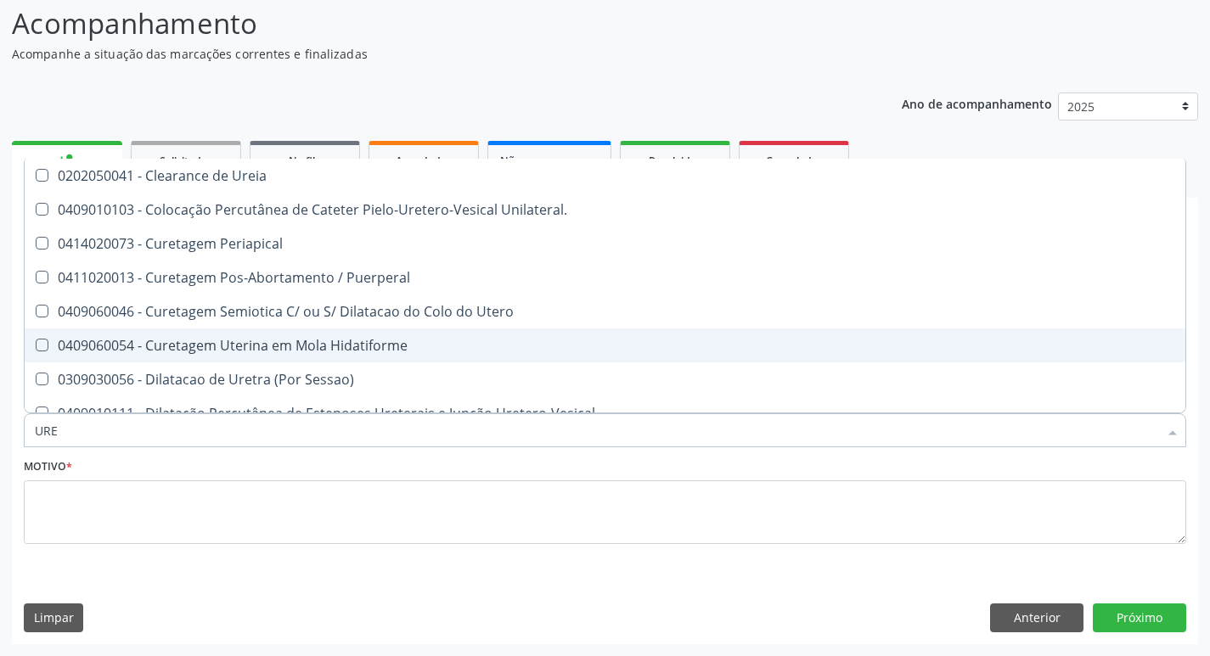
scroll to position [255, 0]
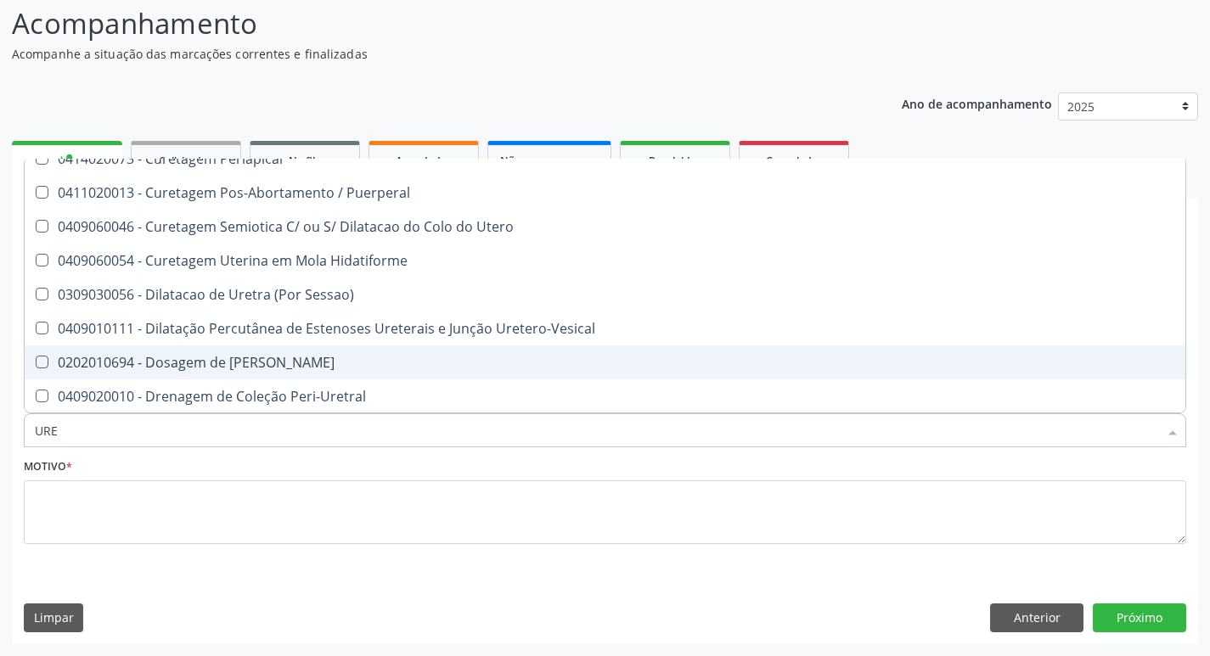
click at [212, 361] on div "0202010694 - Dosagem de Ureia" at bounding box center [605, 363] width 1140 height 14
checkbox Ureia "true"
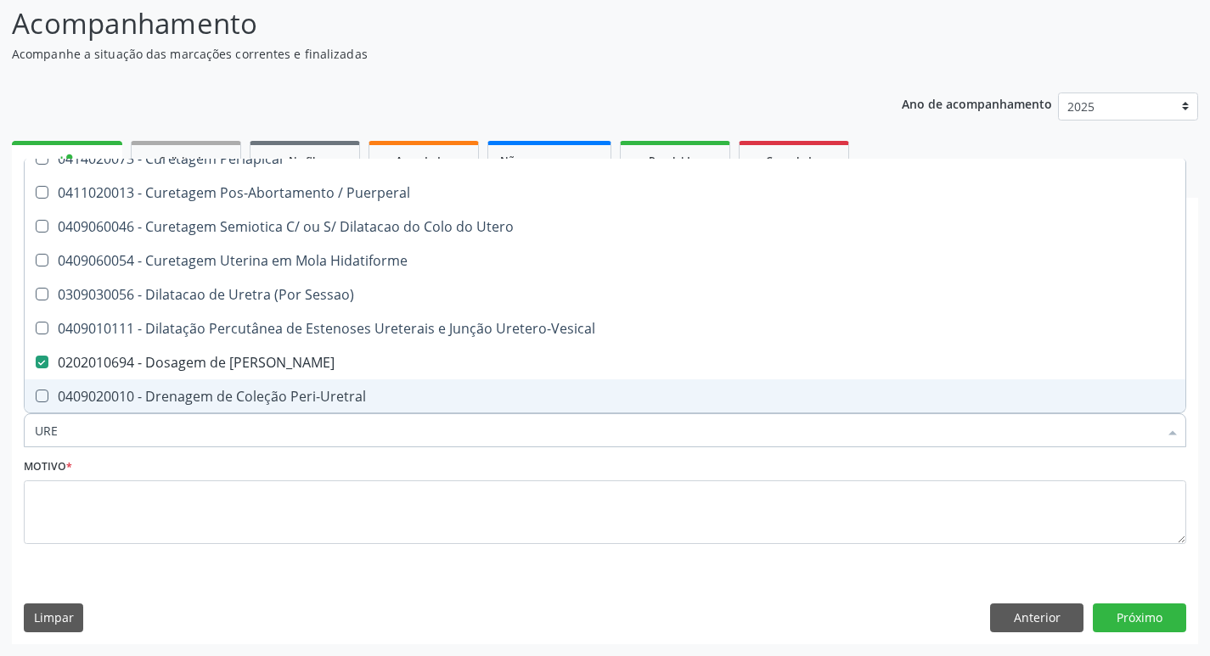
click at [188, 428] on input "URE" at bounding box center [596, 430] width 1123 height 34
type input "TG"
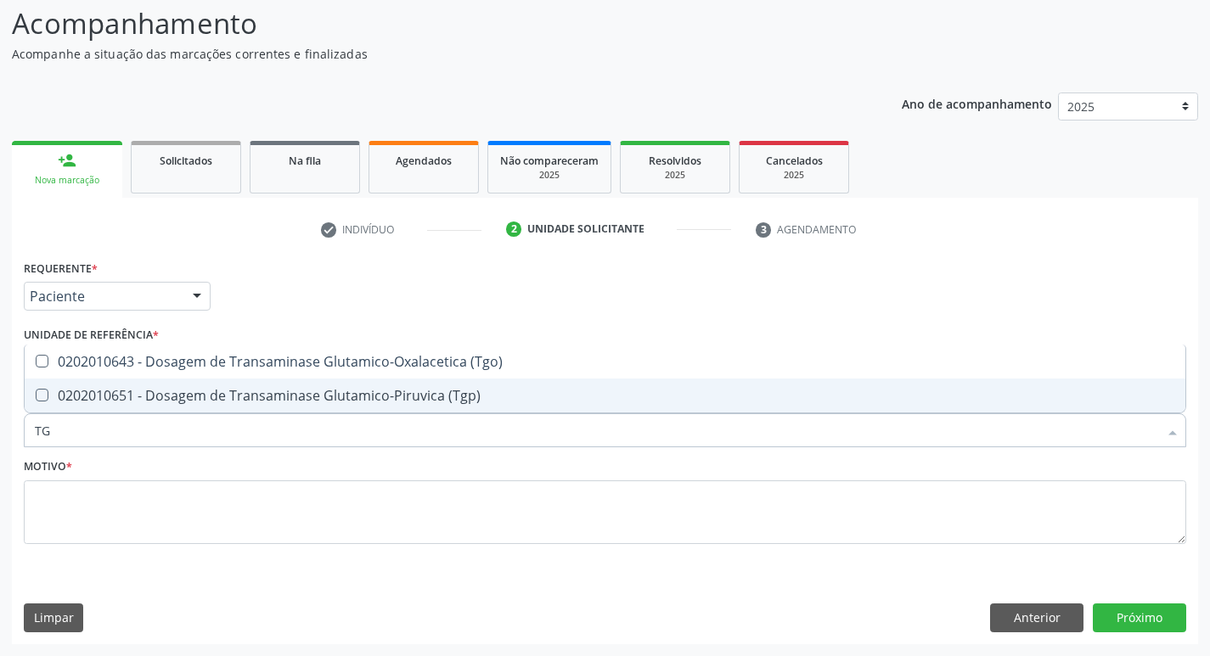
scroll to position [0, 0]
click at [207, 401] on div "0202010651 - Dosagem de Transaminase Glutamico-Piruvica (Tgp)" at bounding box center [605, 396] width 1140 height 14
checkbox \(Tgp\) "true"
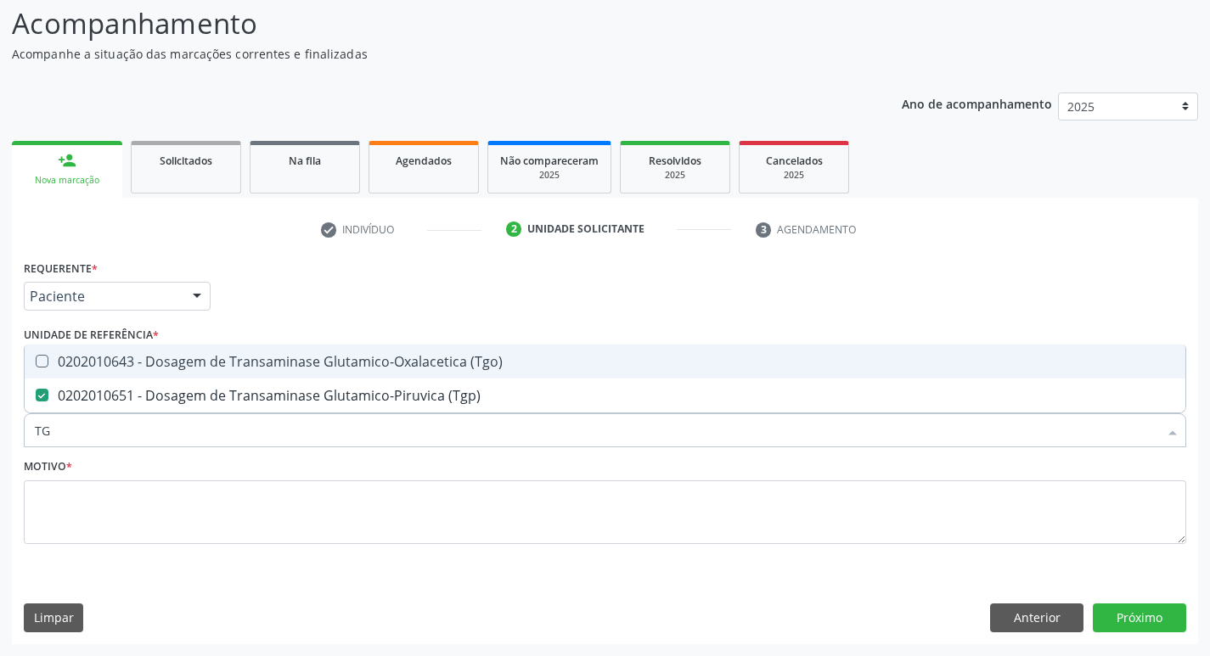
click at [208, 371] on span "0202010643 - Dosagem de Transaminase Glutamico-Oxalacetica (Tgo)" at bounding box center [605, 362] width 1160 height 34
checkbox \(Tgo\) "true"
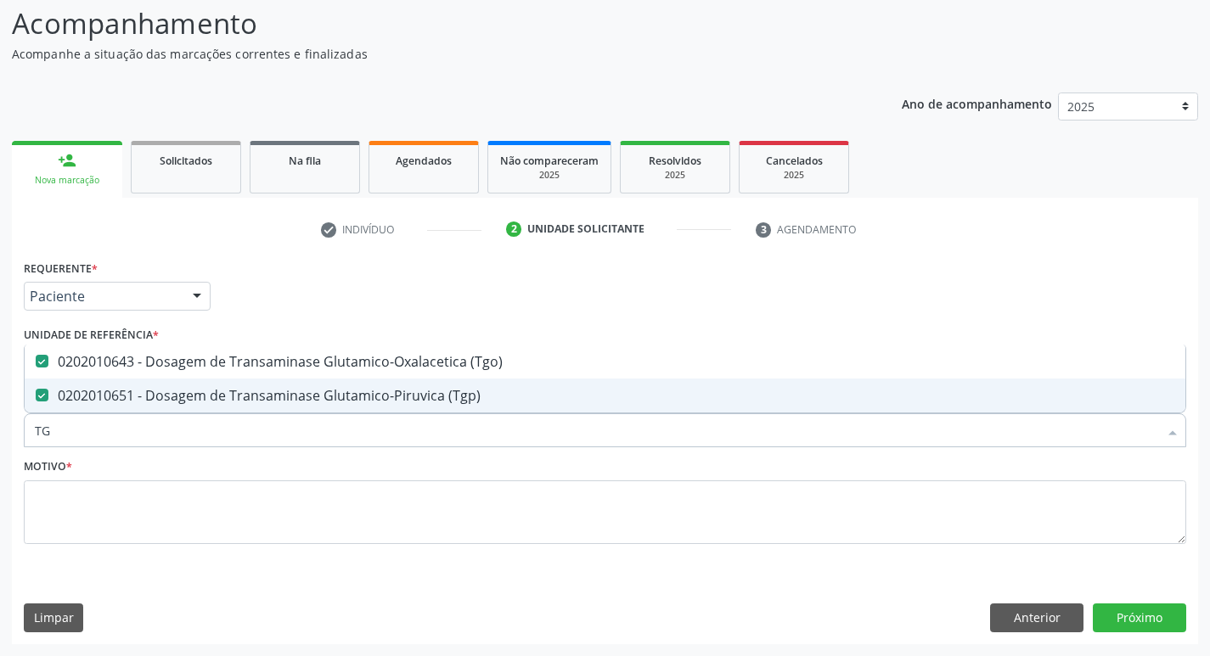
click at [207, 432] on input "TG" at bounding box center [596, 430] width 1123 height 34
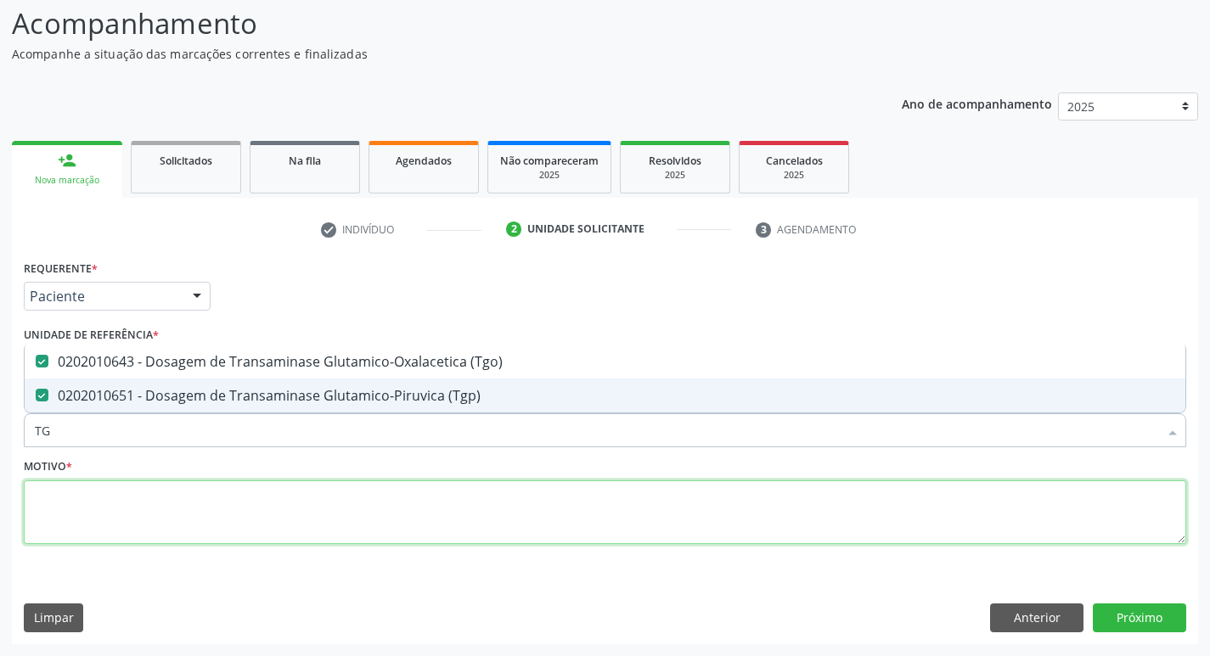
click at [377, 504] on textarea at bounding box center [605, 512] width 1162 height 65
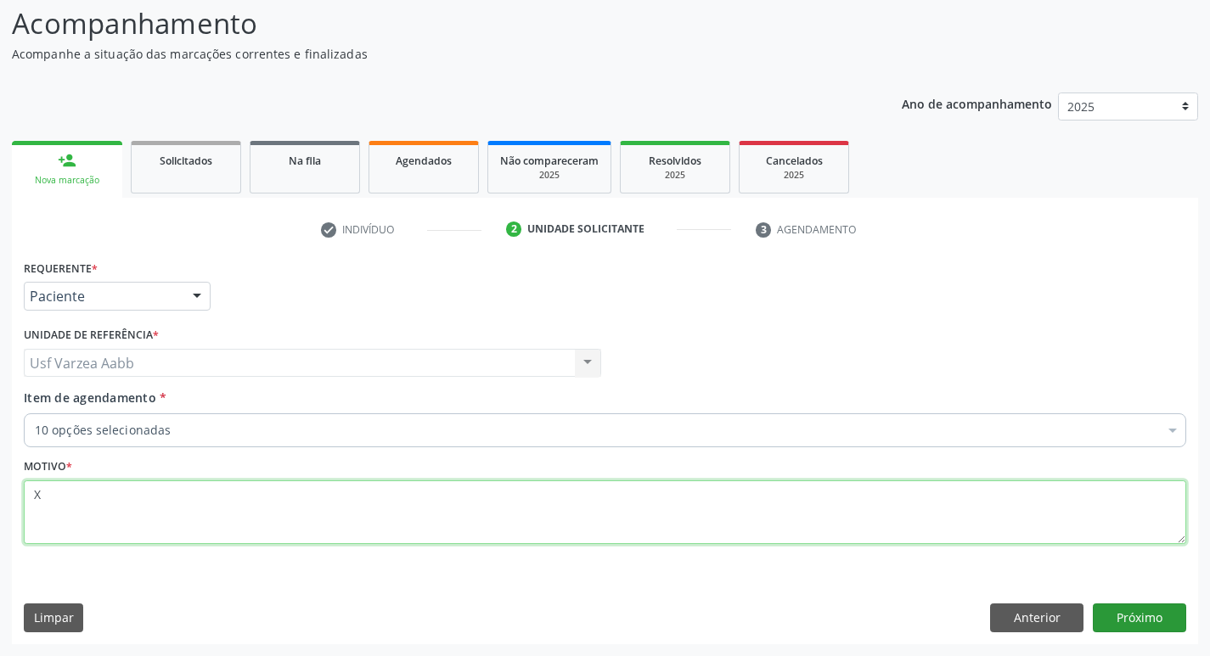
type textarea "X"
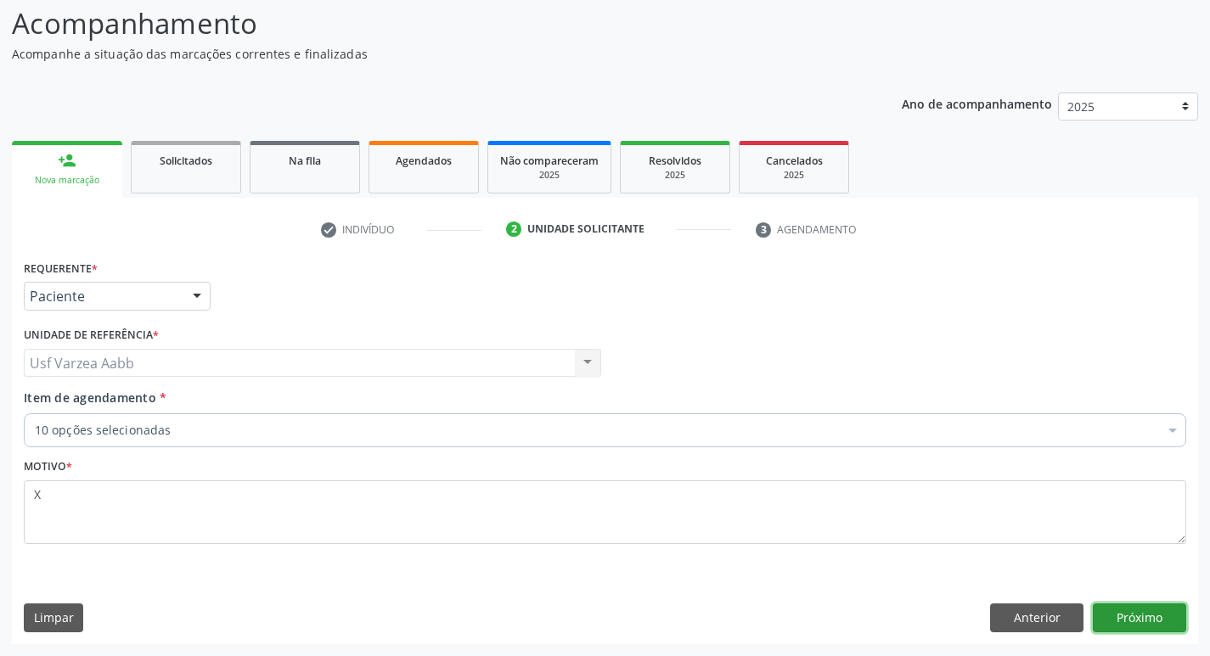
click at [1172, 621] on button "Próximo" at bounding box center [1139, 618] width 93 height 29
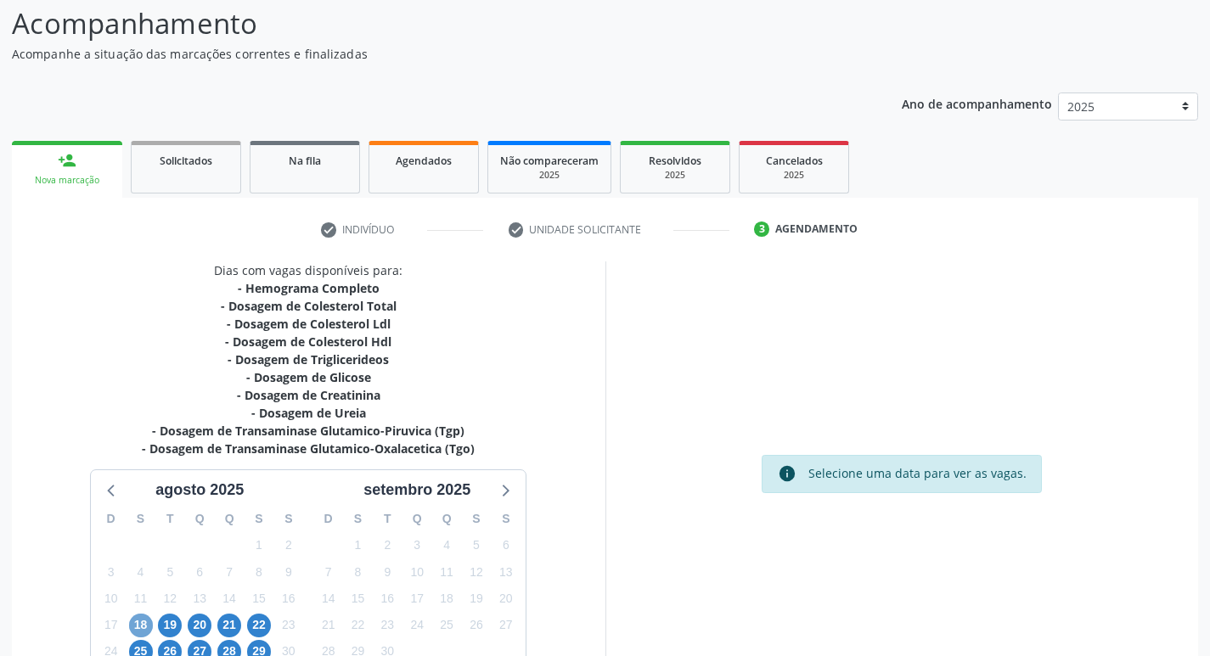
click at [143, 624] on span "18" at bounding box center [141, 626] width 24 height 24
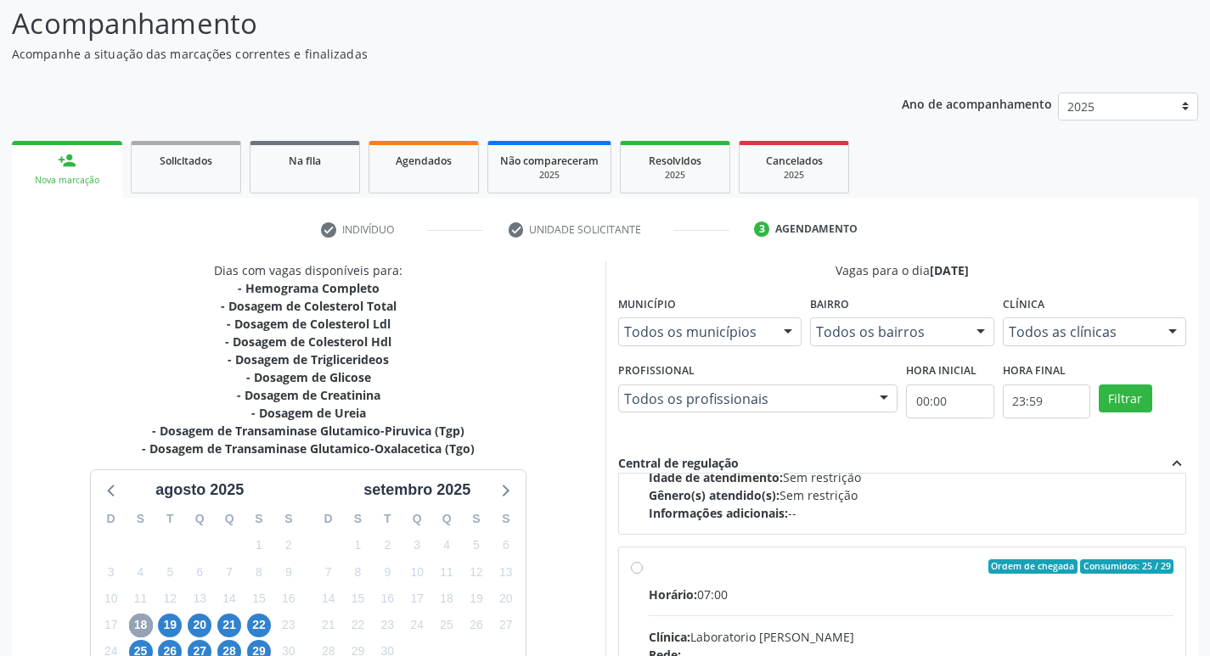
scroll to position [255, 0]
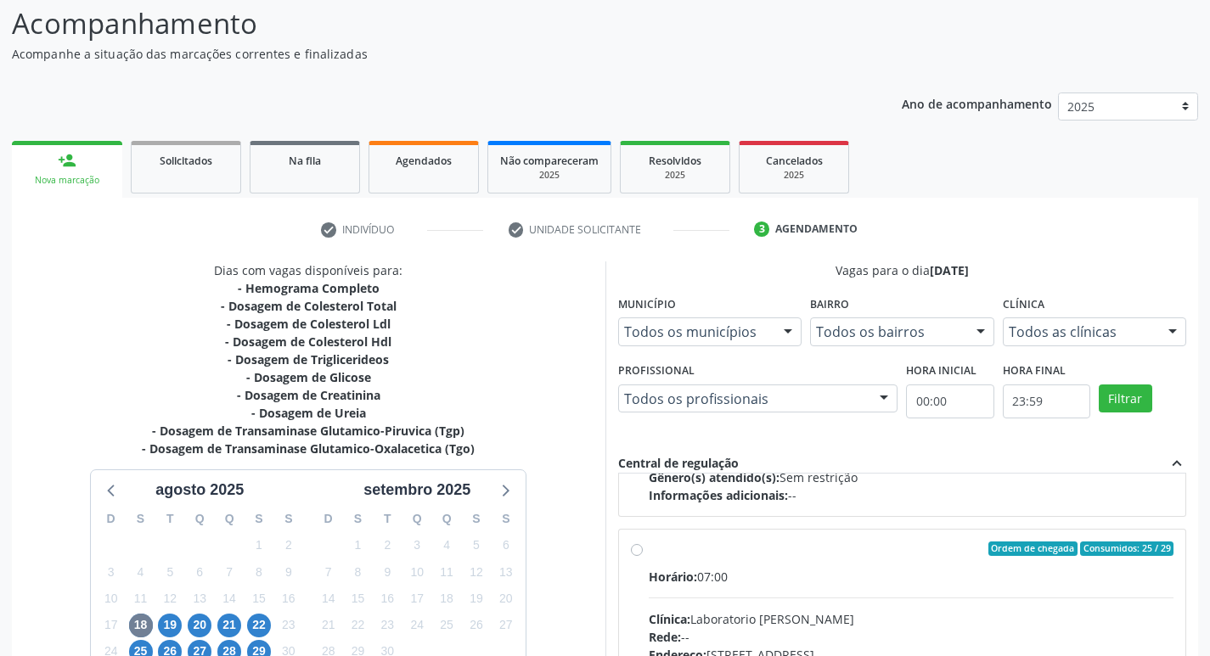
click at [635, 552] on input "Ordem de chegada Consumidos: 25 / 29 Horário: 07:00 Clínica: Laboratorio Jose P…" at bounding box center [637, 549] width 12 height 15
radio input "true"
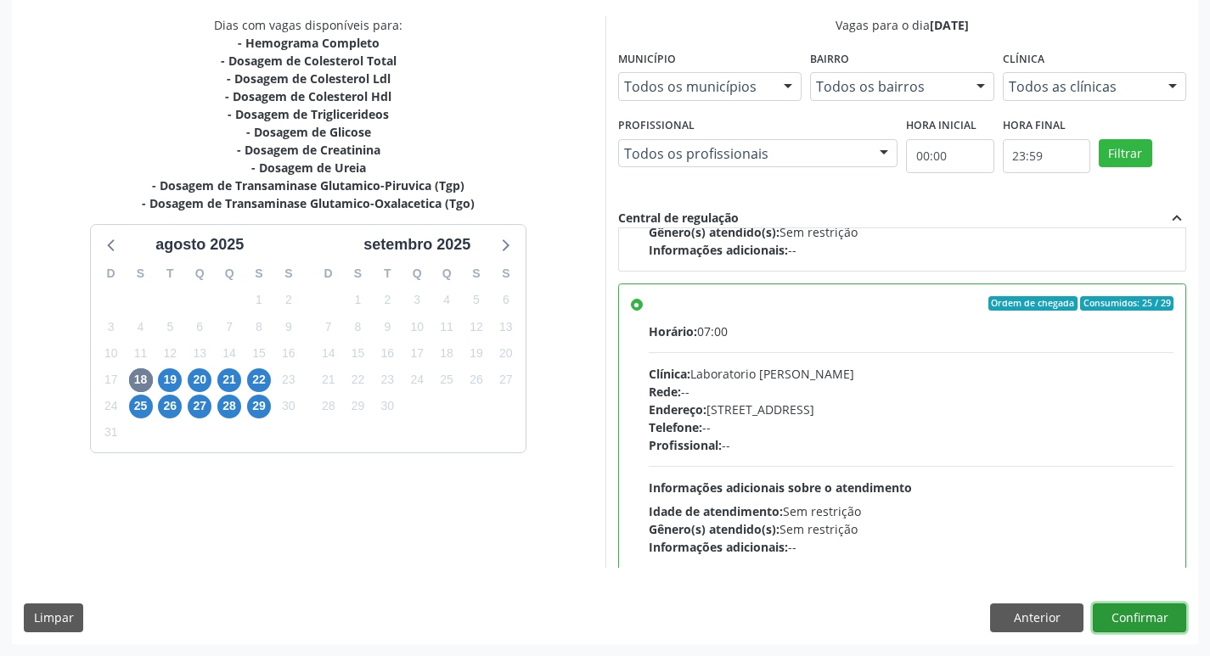
click at [1174, 625] on button "Confirmar" at bounding box center [1139, 618] width 93 height 29
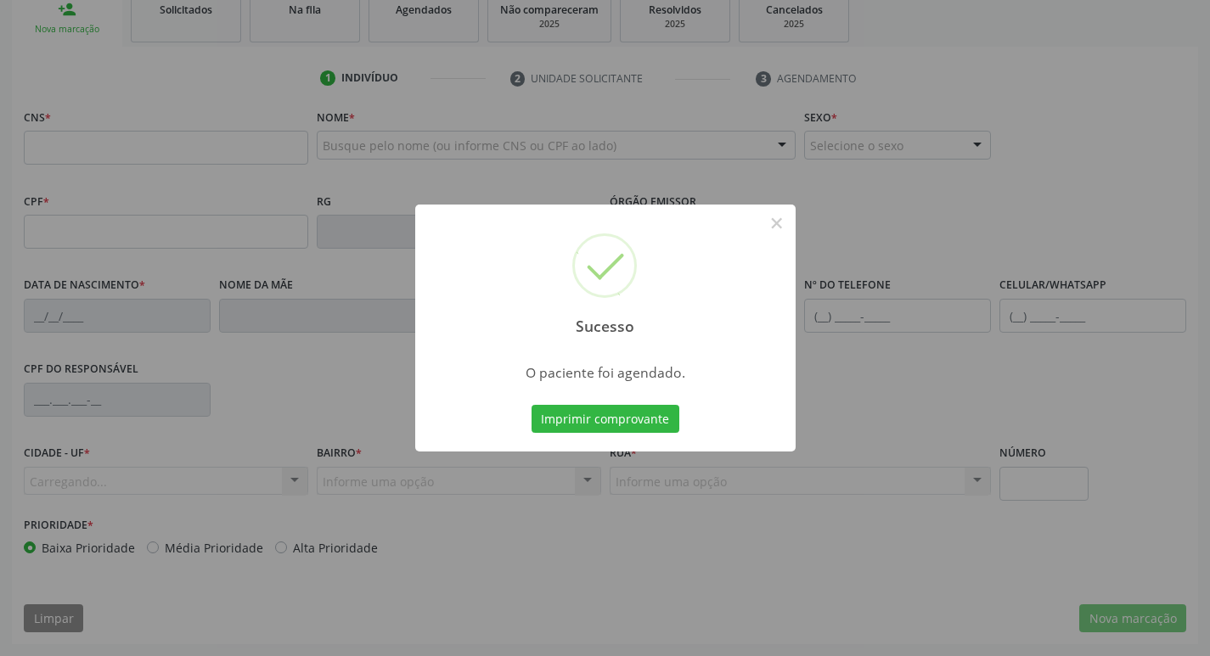
scroll to position [264, 0]
click at [656, 430] on button "Imprimir comprovante" at bounding box center [605, 419] width 148 height 29
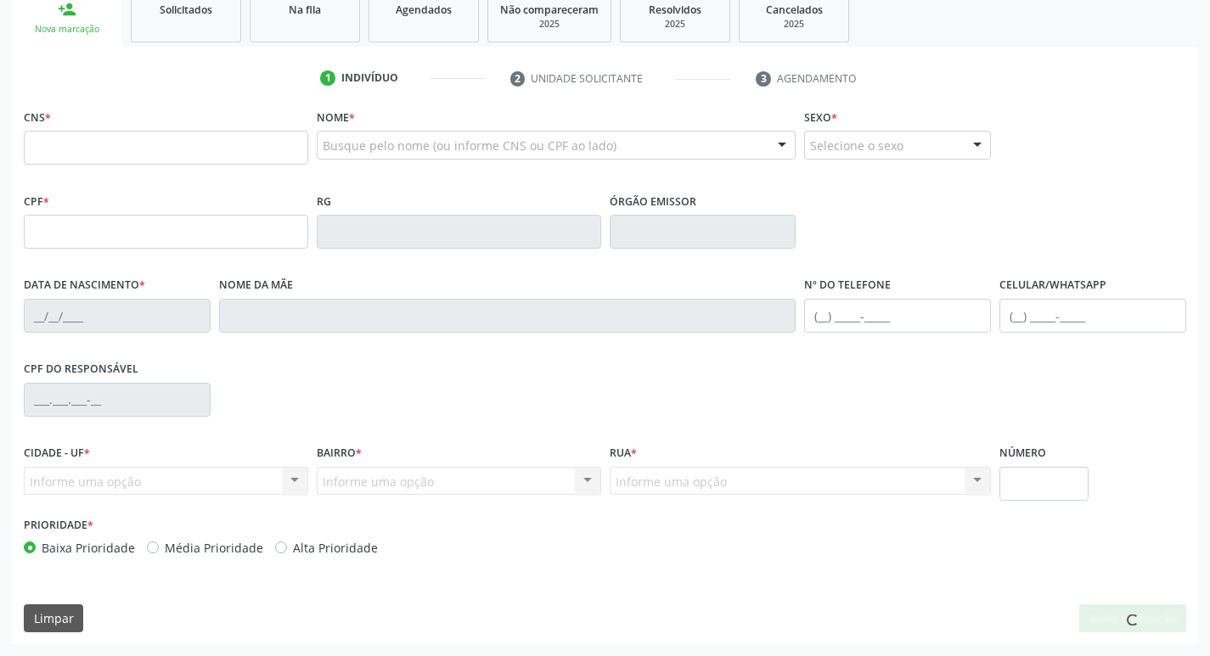
click at [149, 157] on div "Sucesso × O paciente foi agendado. Imprimir comprovante Cancel" at bounding box center [605, 328] width 1210 height 656
click at [116, 155] on div "Sucesso × O paciente foi agendado. Imprimir comprovante Cancel" at bounding box center [605, 328] width 1210 height 656
drag, startPoint x: 116, startPoint y: 155, endPoint x: 87, endPoint y: 147, distance: 30.1
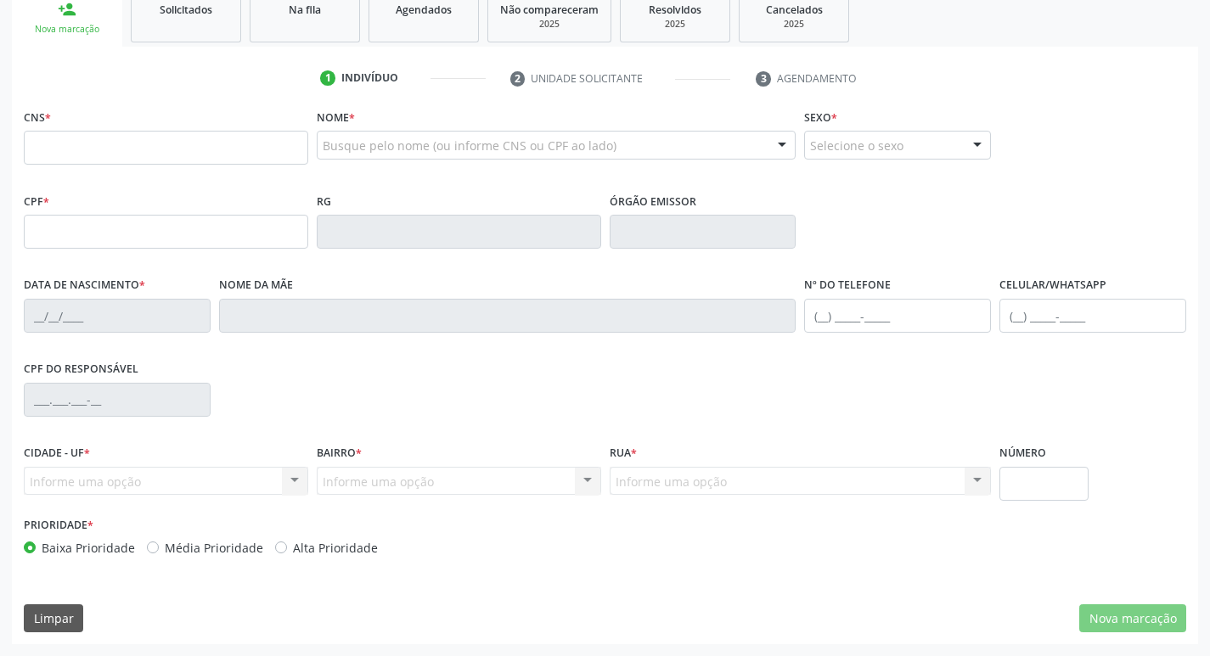
click at [92, 153] on div "Sucesso × O paciente foi agendado. Imprimir comprovante Cancel" at bounding box center [605, 328] width 1210 height 656
click at [87, 147] on div "Sucesso × O paciente foi agendado. Imprimir comprovante Cancel" at bounding box center [605, 328] width 1210 height 656
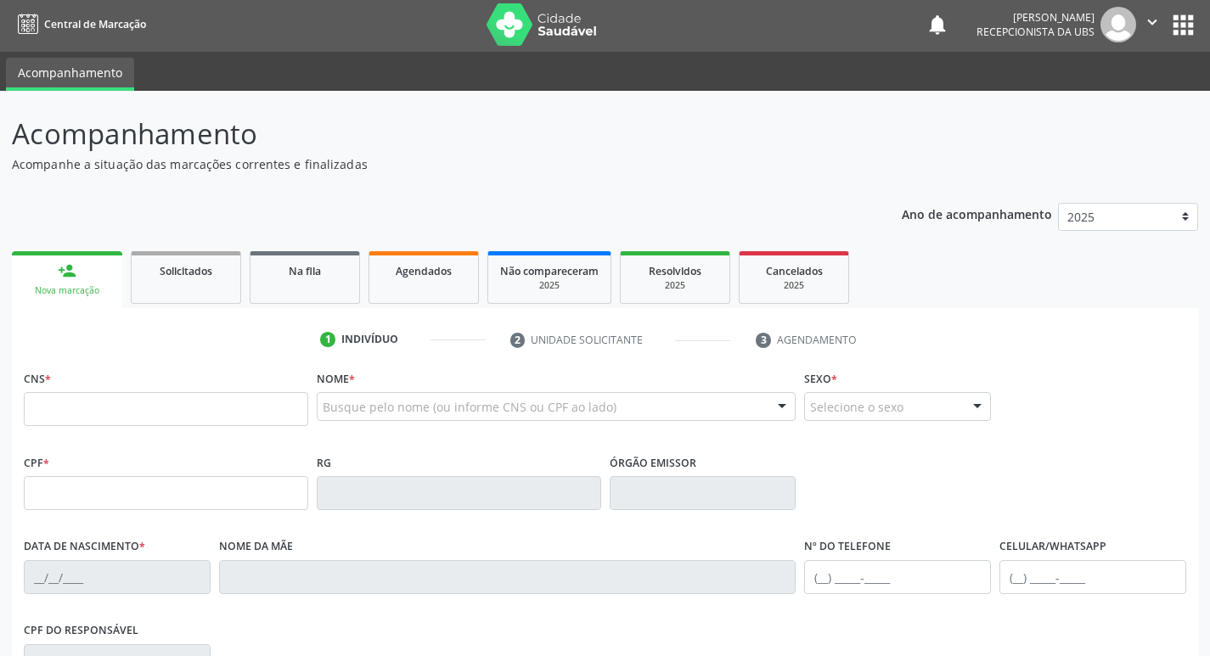
scroll to position [0, 0]
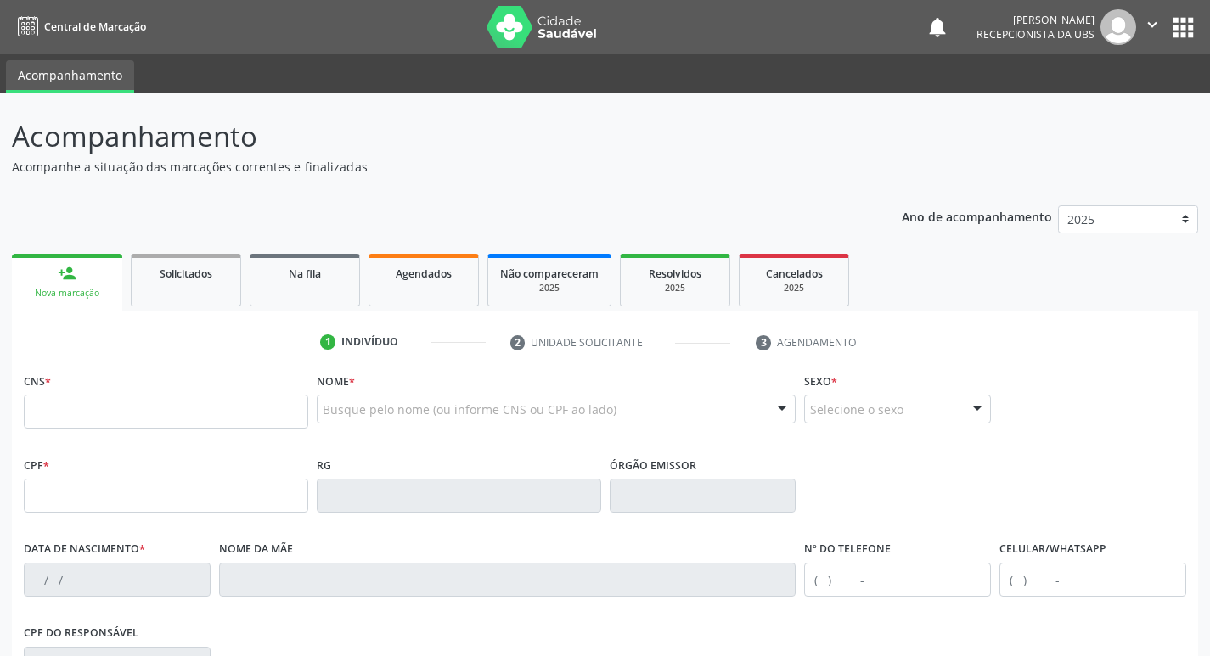
click at [65, 301] on div "Sucesso × O paciente foi agendado. Imprimir comprovante Cancel" at bounding box center [605, 328] width 1210 height 656
click at [62, 286] on div "Sucesso × O paciente foi agendado. Imprimir comprovante Cancel" at bounding box center [605, 328] width 1210 height 656
type input "701 4026 0581 0037"
type input "536.487.144-49"
type input "[DATE]"
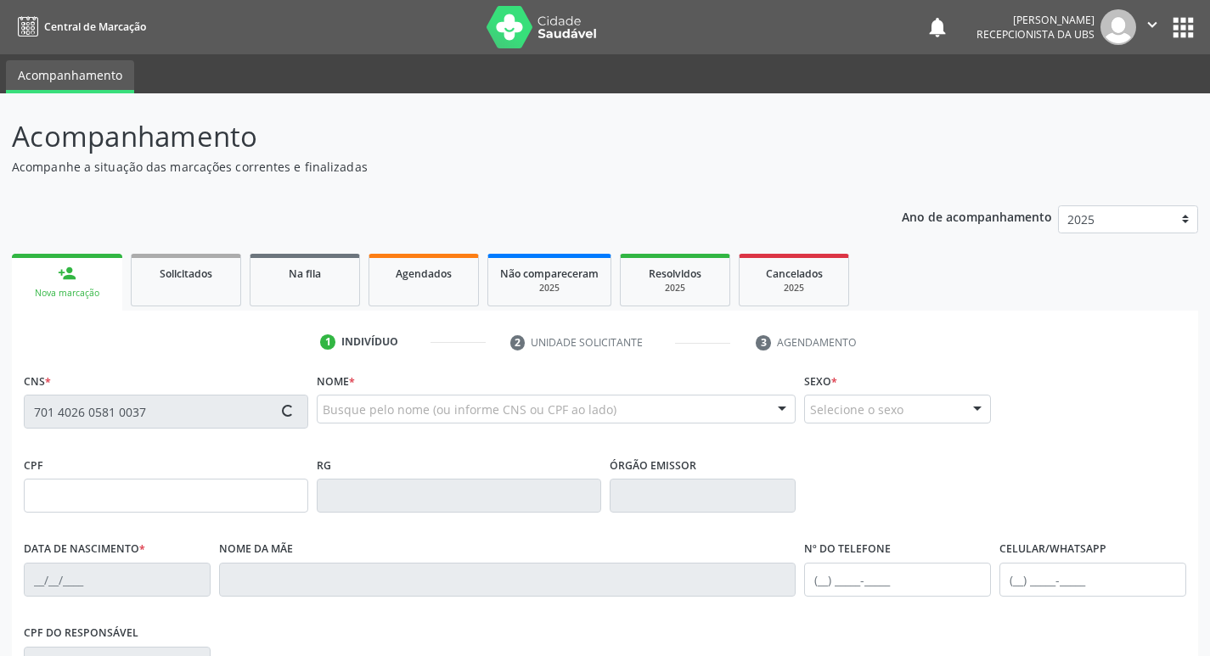
type input "[PERSON_NAME]"
type input "[PHONE_NUMBER]"
type input "51"
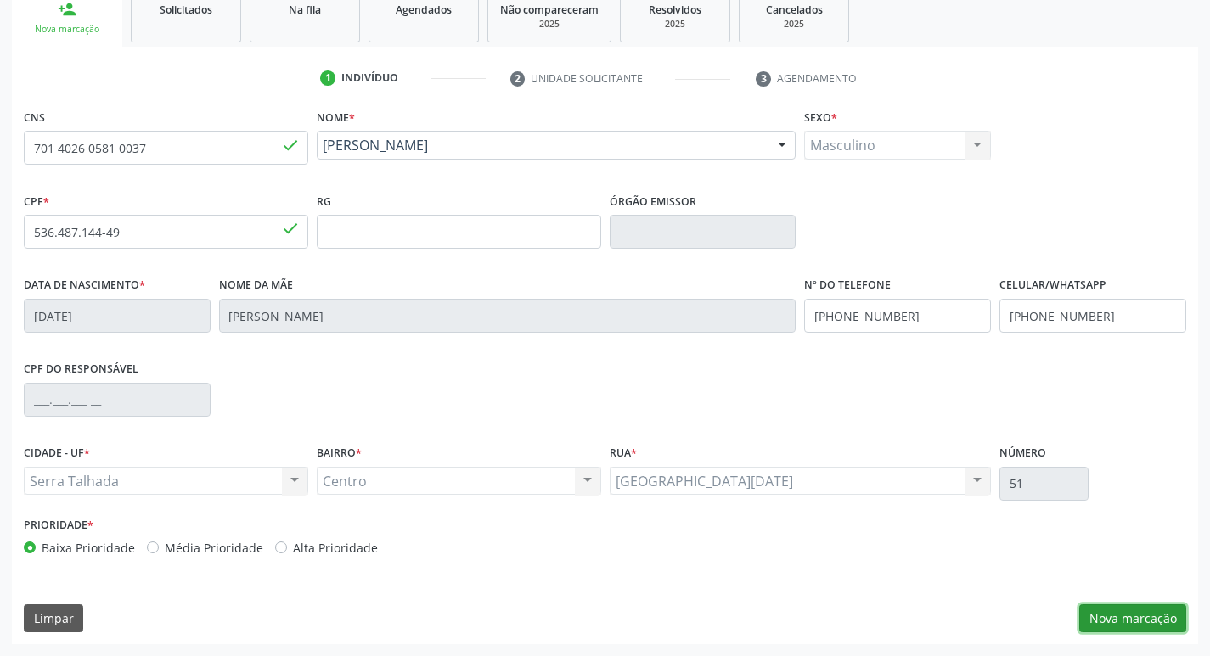
click at [1111, 616] on button "Nova marcação" at bounding box center [1132, 618] width 107 height 29
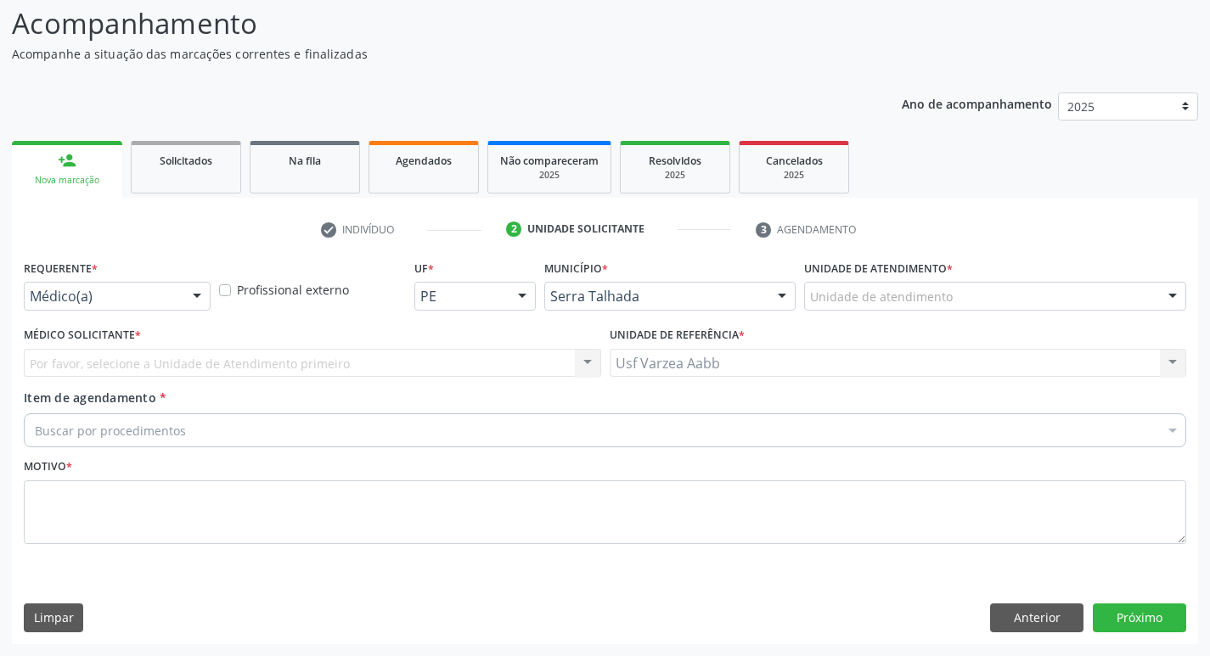
scroll to position [113, 0]
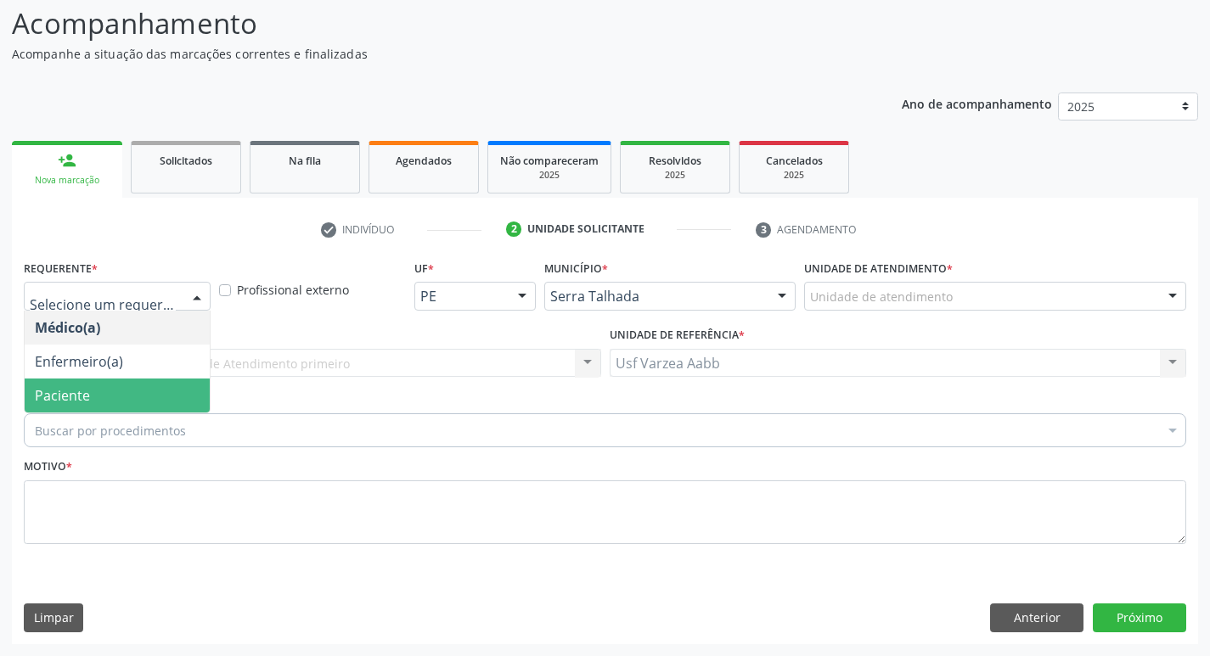
click at [60, 389] on span "Paciente" at bounding box center [62, 395] width 55 height 19
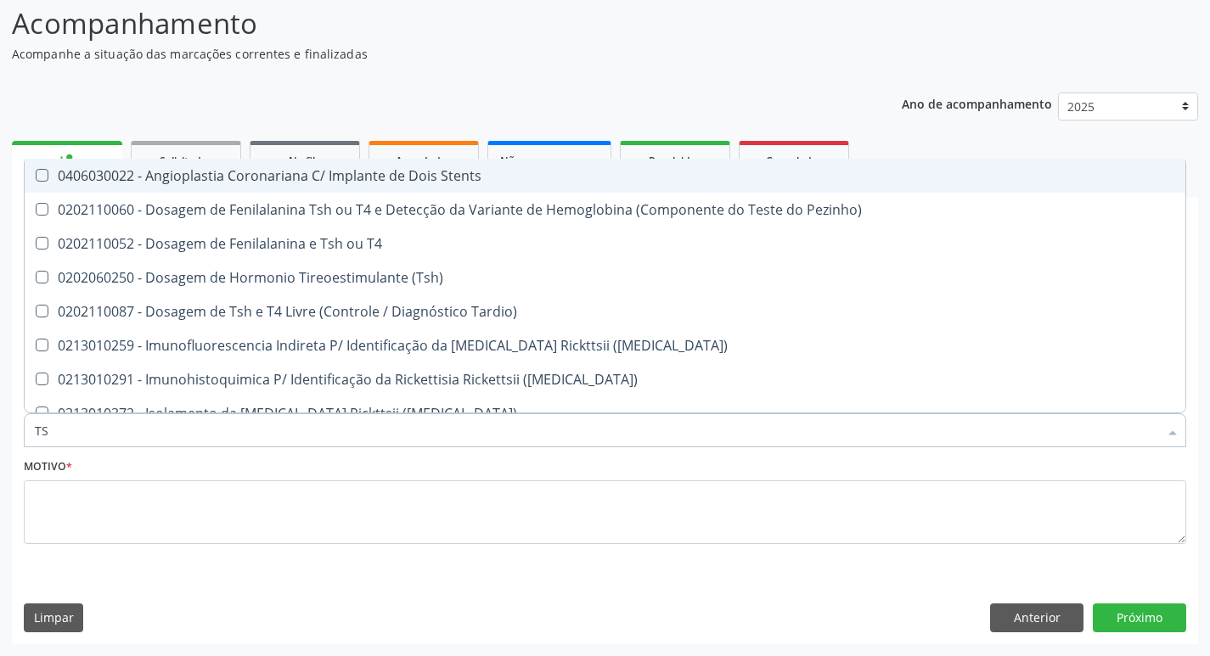
type input "TSH"
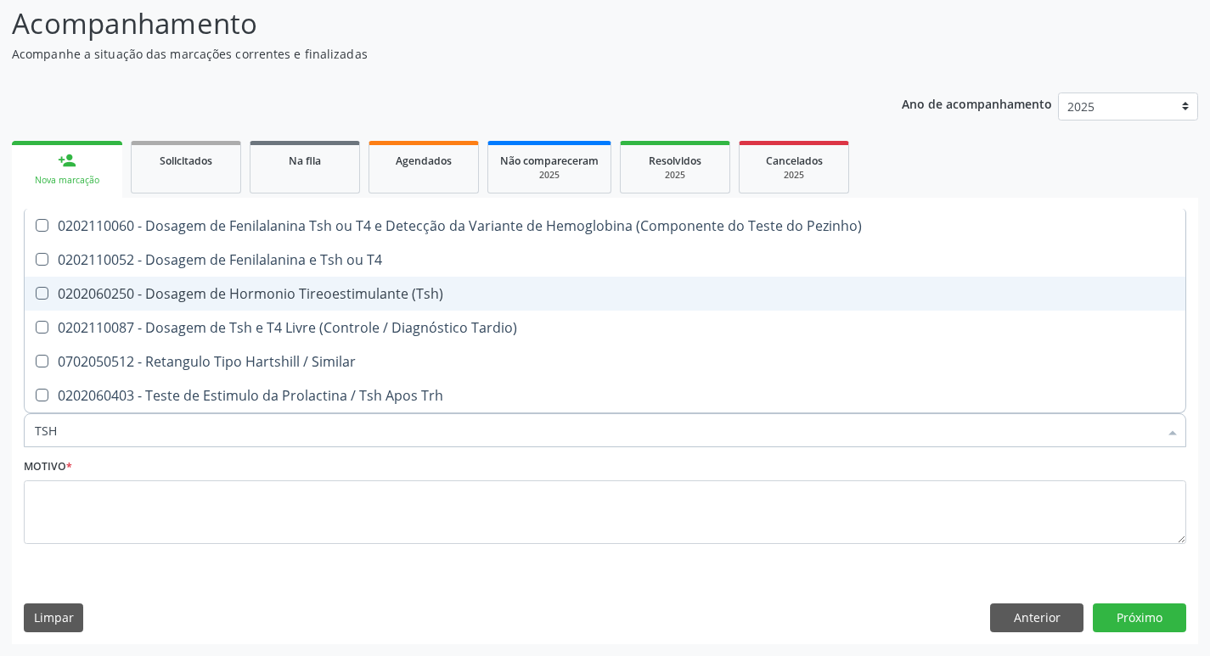
click at [289, 289] on div "0202060250 - Dosagem de Hormonio Tireoestimulante (Tsh)" at bounding box center [605, 294] width 1140 height 14
checkbox \(Tsh\) "true"
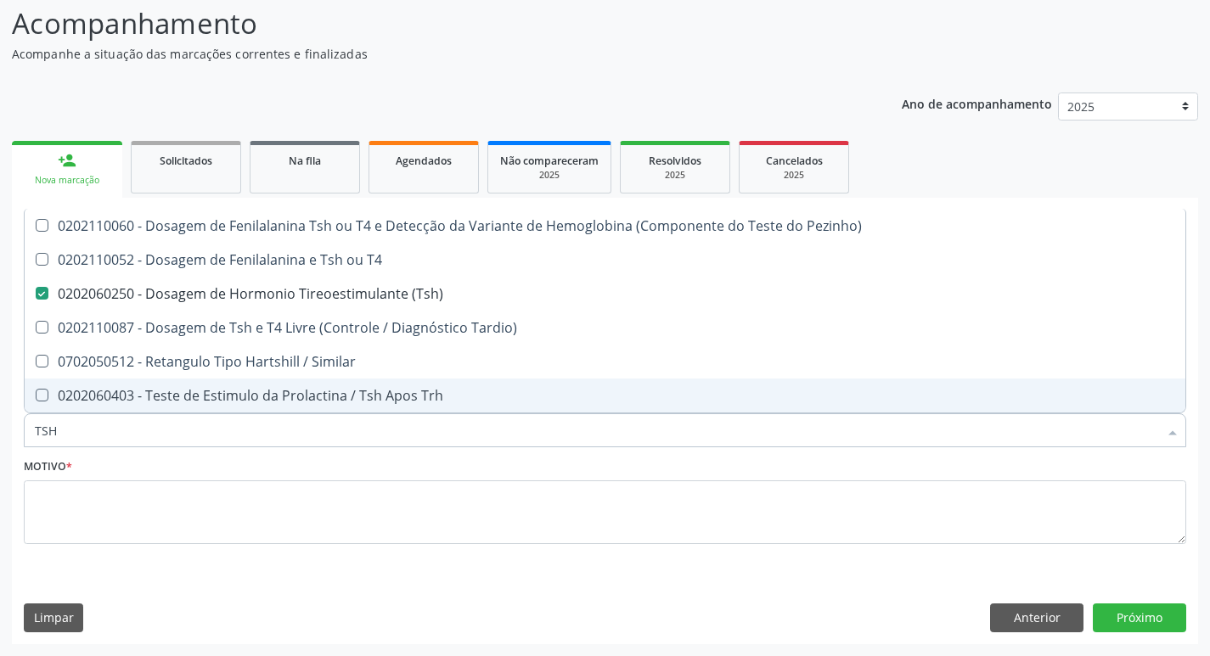
click at [104, 431] on input "TSH" at bounding box center [596, 430] width 1123 height 34
type input "TS"
checkbox \(Tsh\) "false"
checkbox Tardio\) "true"
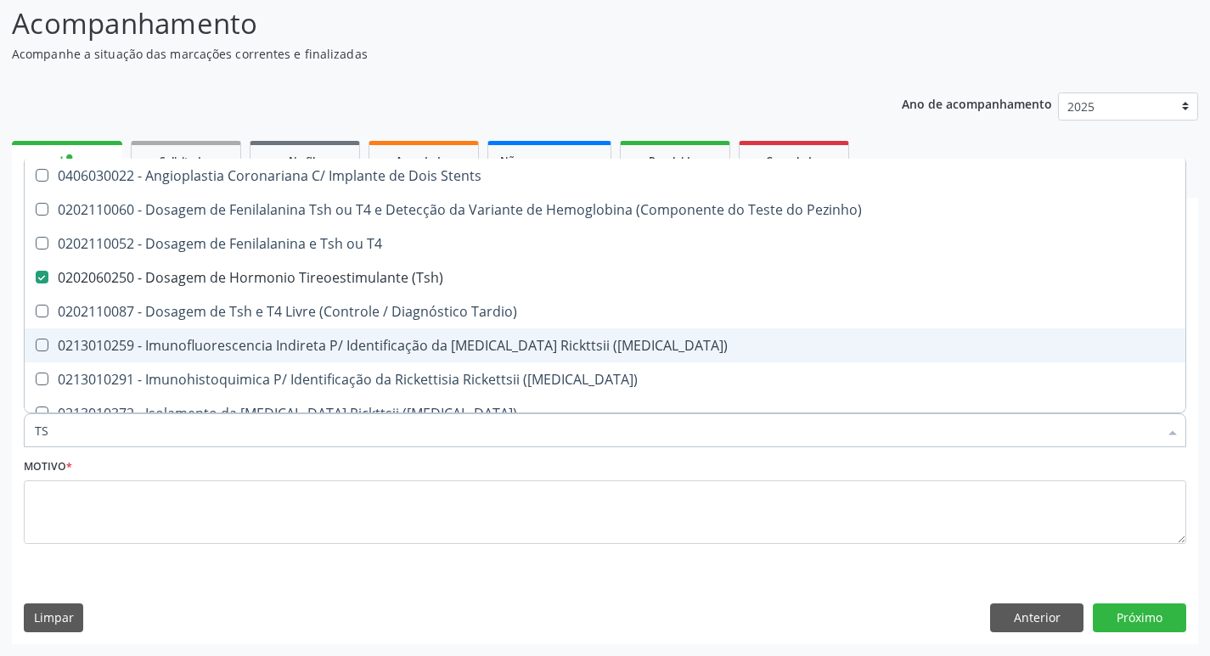
type input "T"
checkbox \(Tsh\) "false"
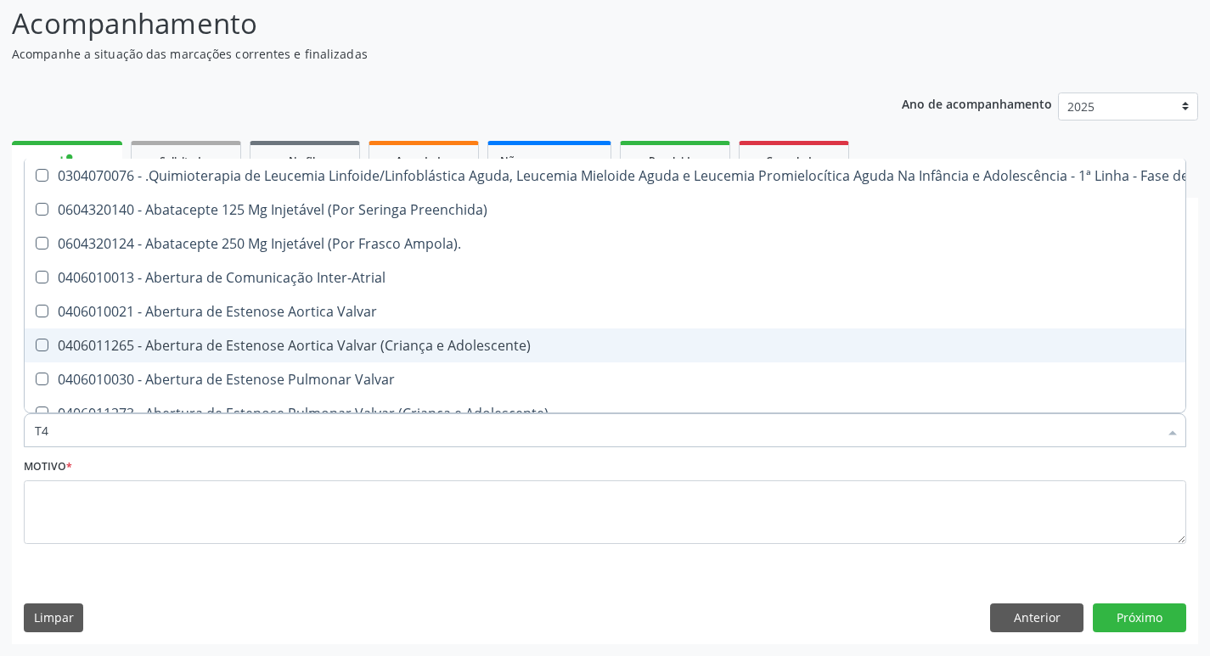
type input "T4"
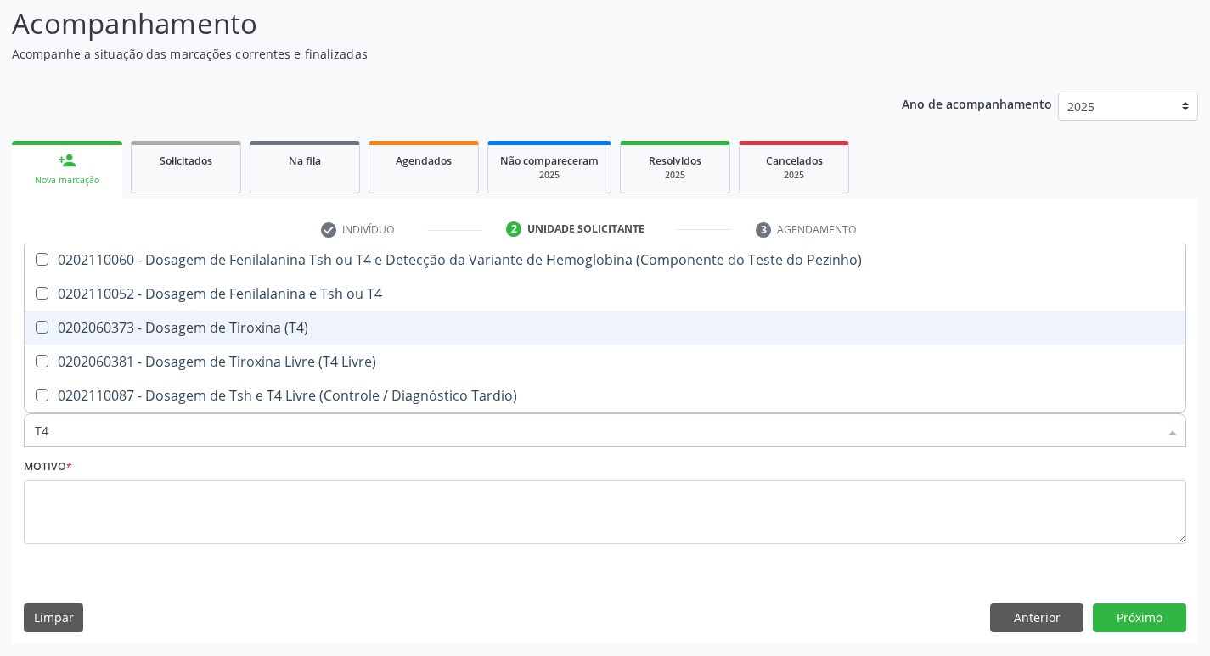
click at [109, 332] on div "0202060373 - Dosagem de Tiroxina (T4)" at bounding box center [605, 328] width 1140 height 14
checkbox \(T4\) "true"
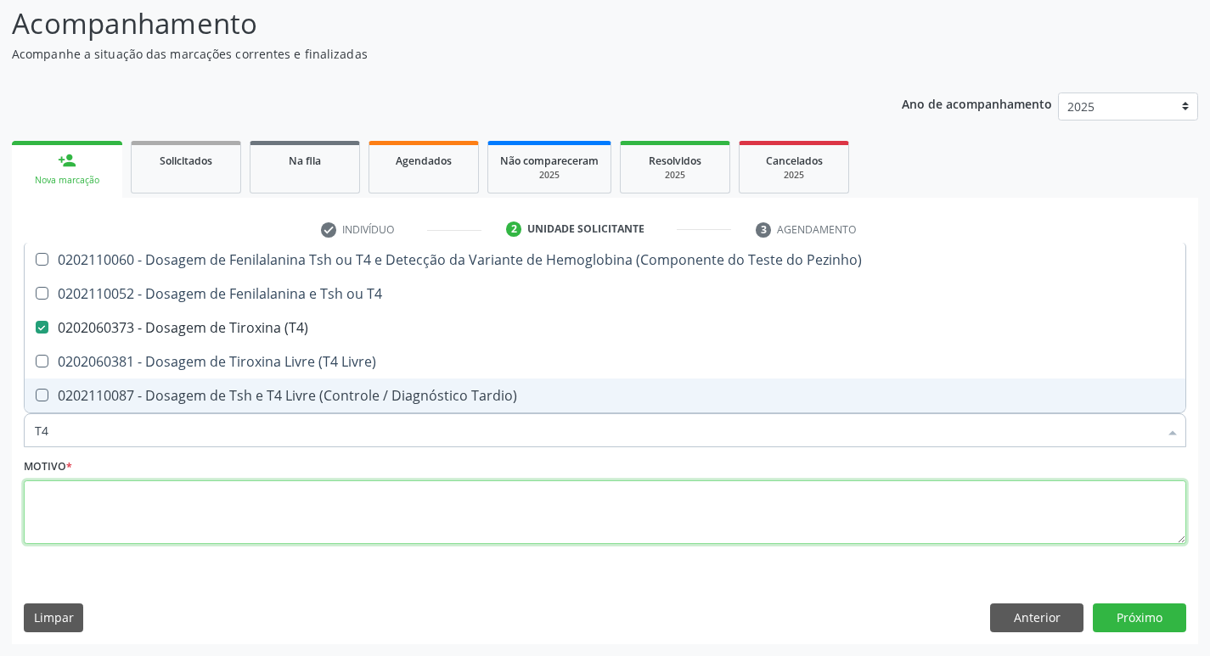
click at [159, 503] on textarea at bounding box center [605, 512] width 1162 height 65
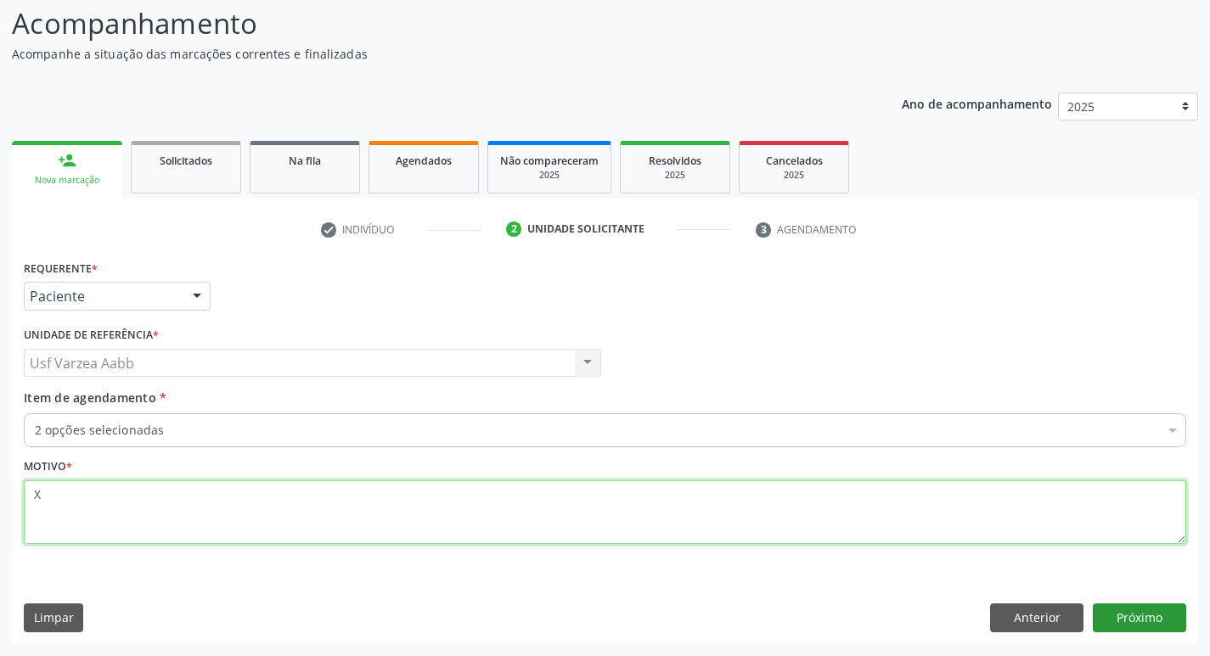
type textarea "X"
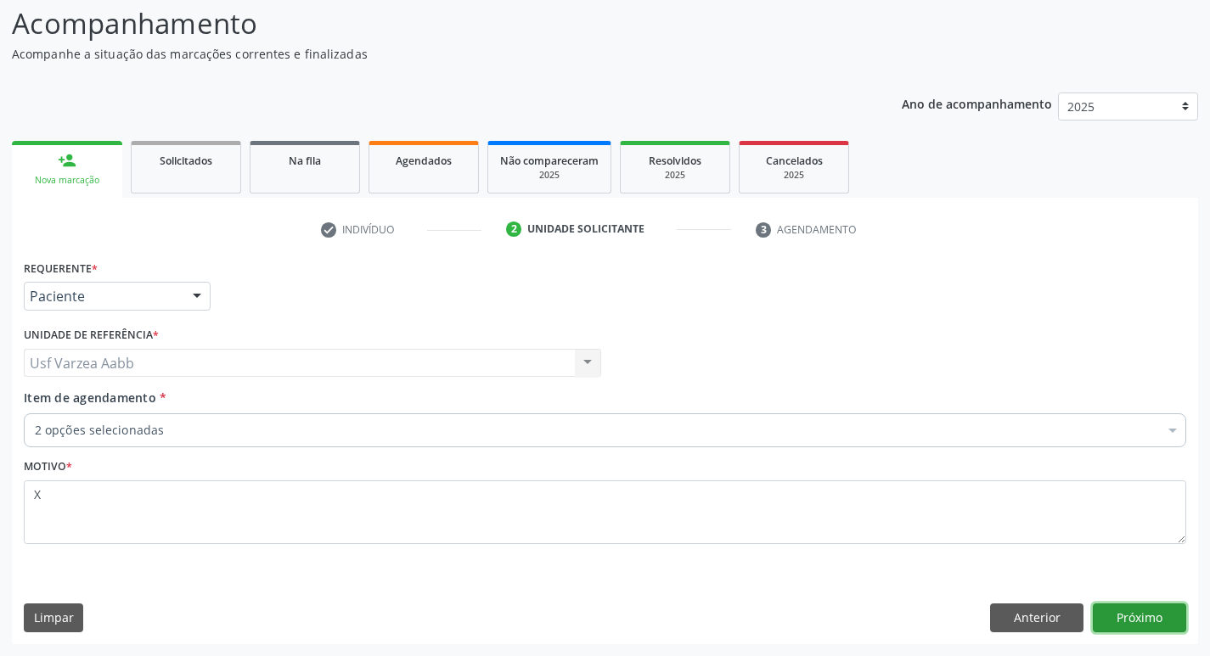
click at [1160, 621] on button "Próximo" at bounding box center [1139, 618] width 93 height 29
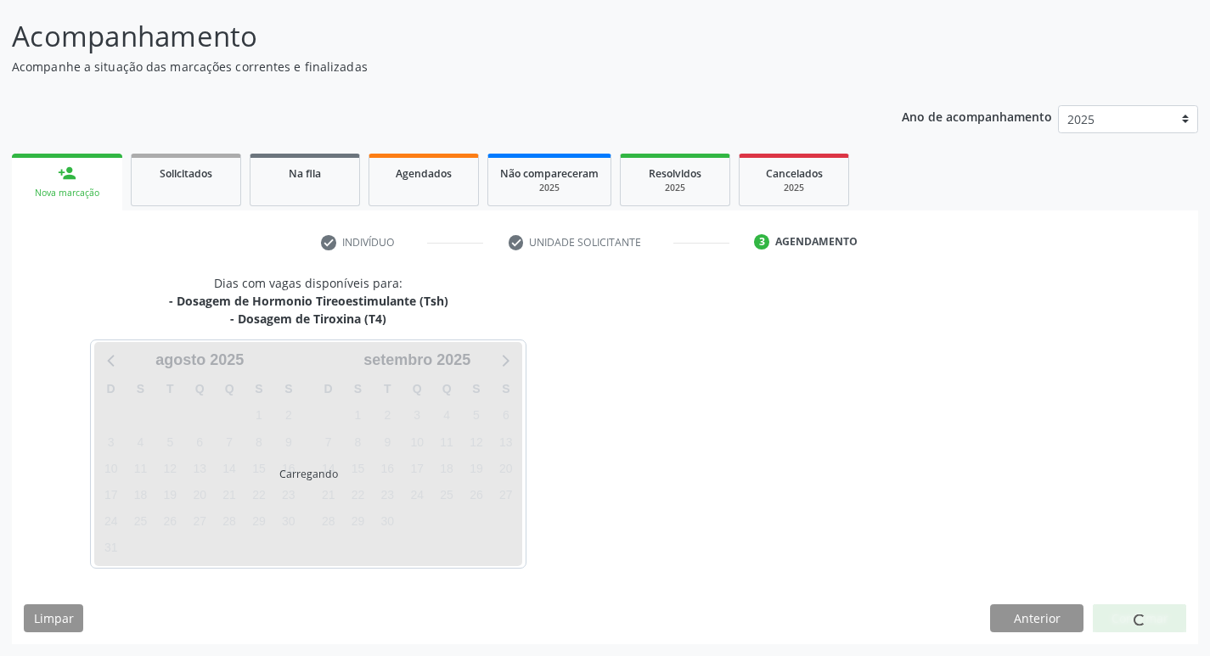
scroll to position [100, 0]
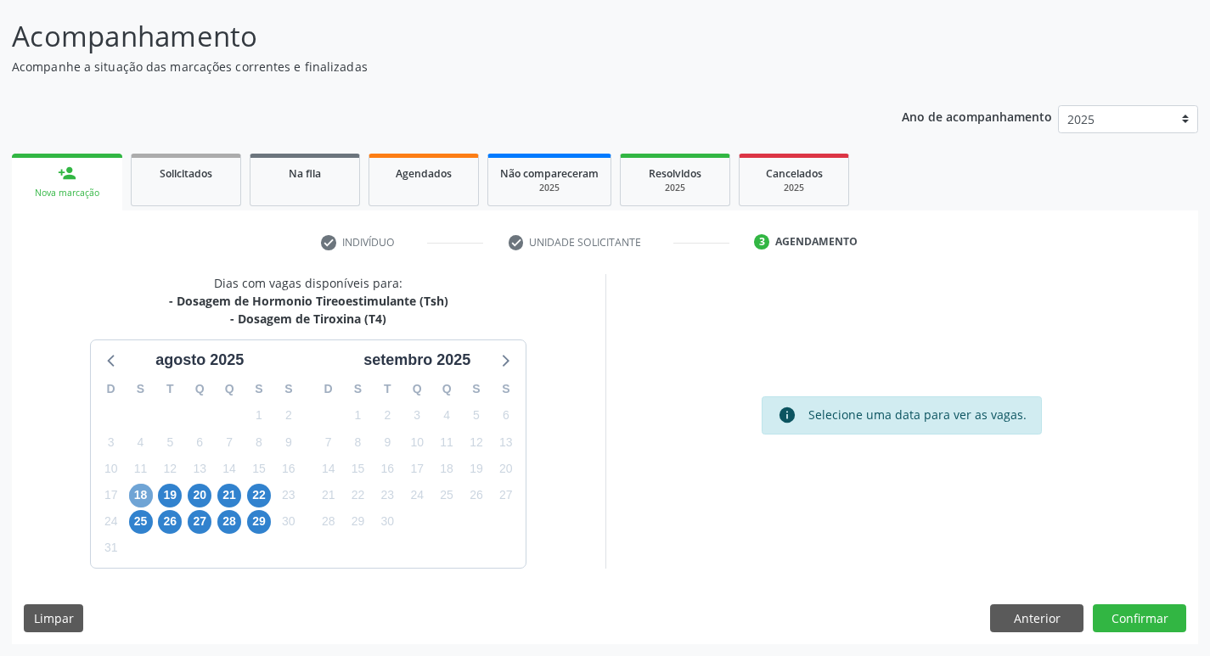
click at [134, 486] on span "18" at bounding box center [141, 496] width 24 height 24
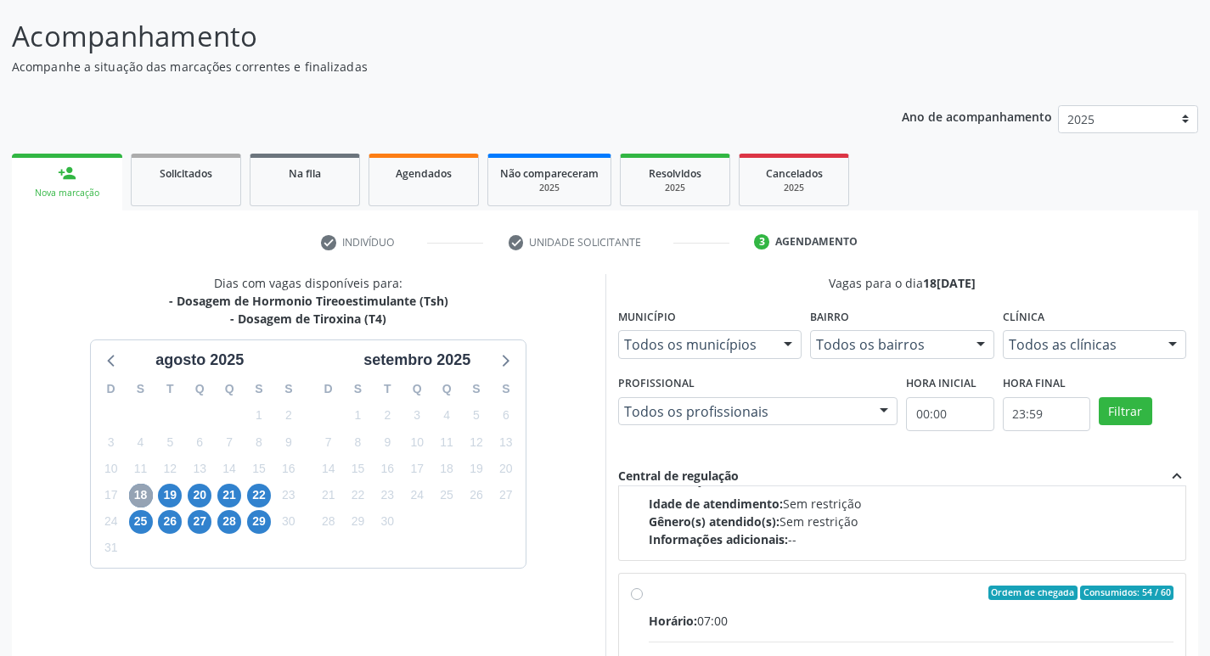
scroll to position [255, 0]
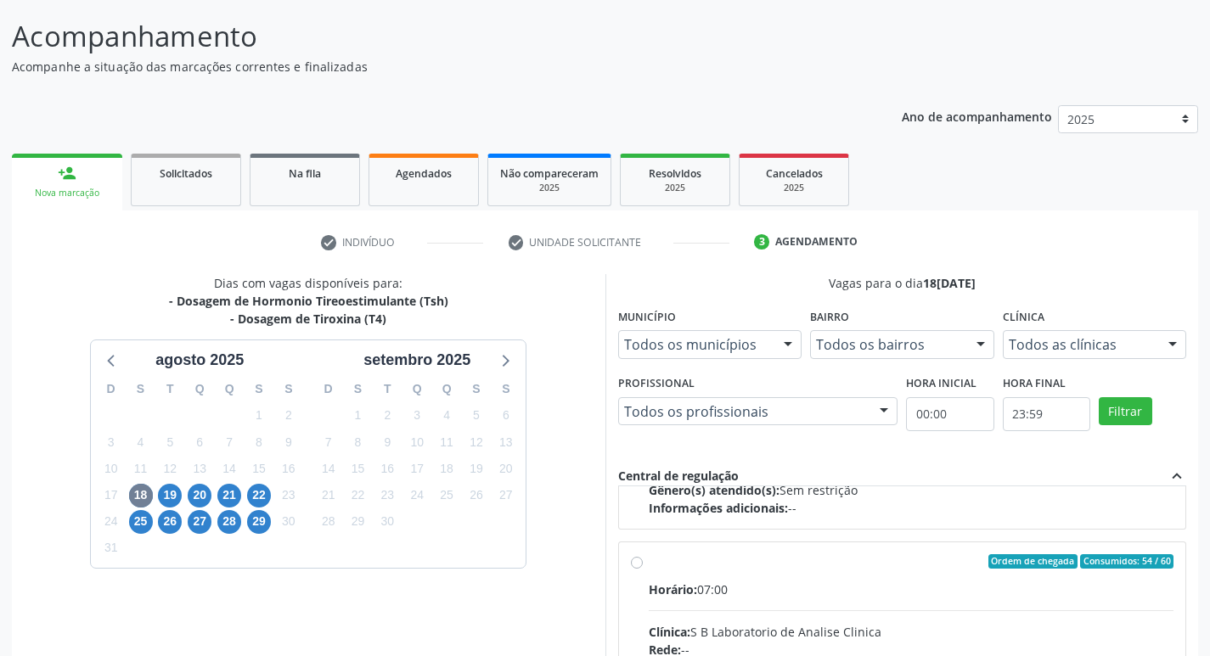
click at [638, 561] on input "Ordem de chegada Consumidos: 54 / 60 Horário: 07:00 Clínica: S B Laboratorio de…" at bounding box center [637, 561] width 12 height 15
radio input "true"
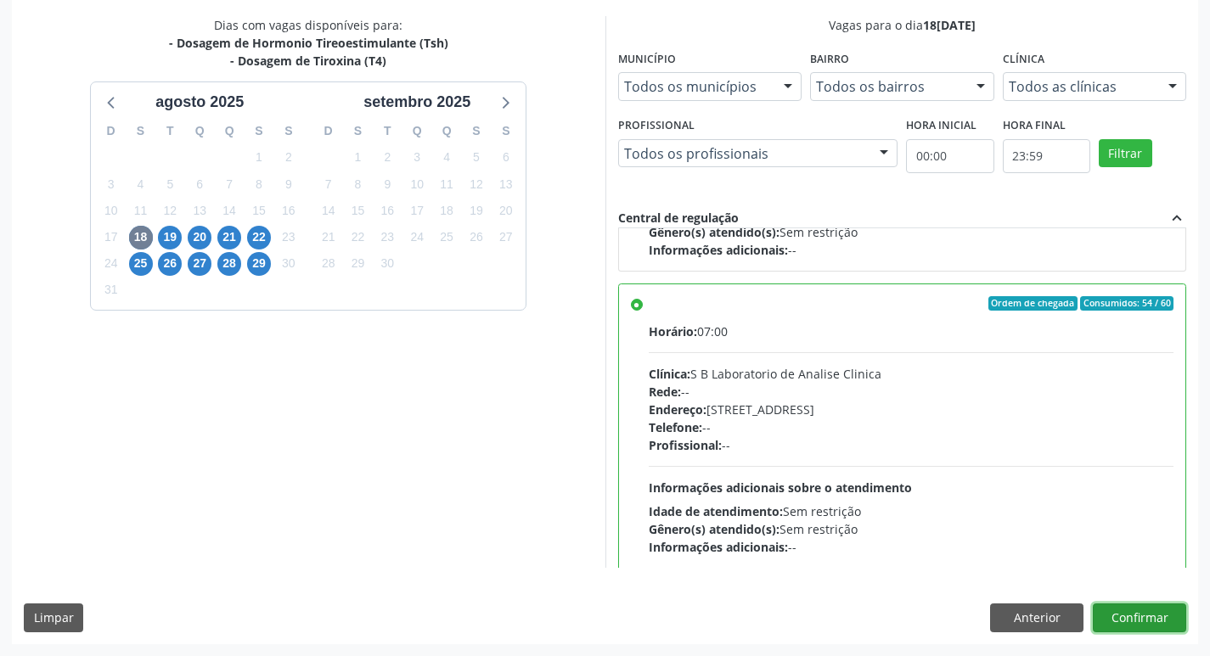
click at [1171, 612] on button "Confirmar" at bounding box center [1139, 618] width 93 height 29
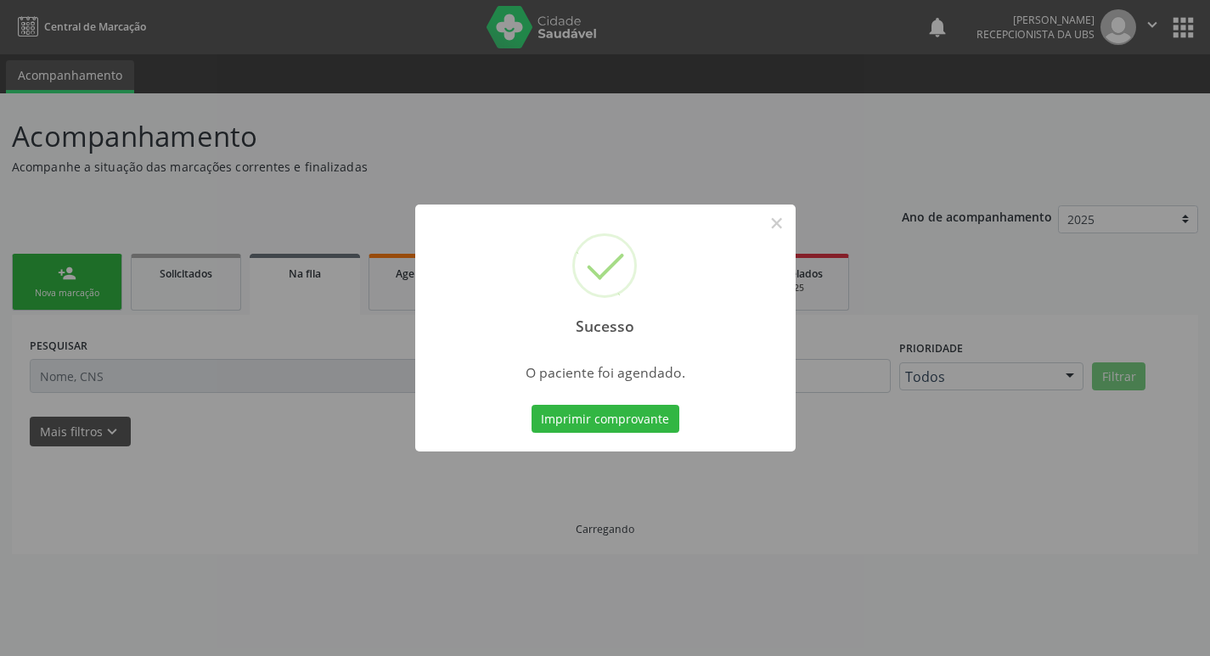
scroll to position [0, 0]
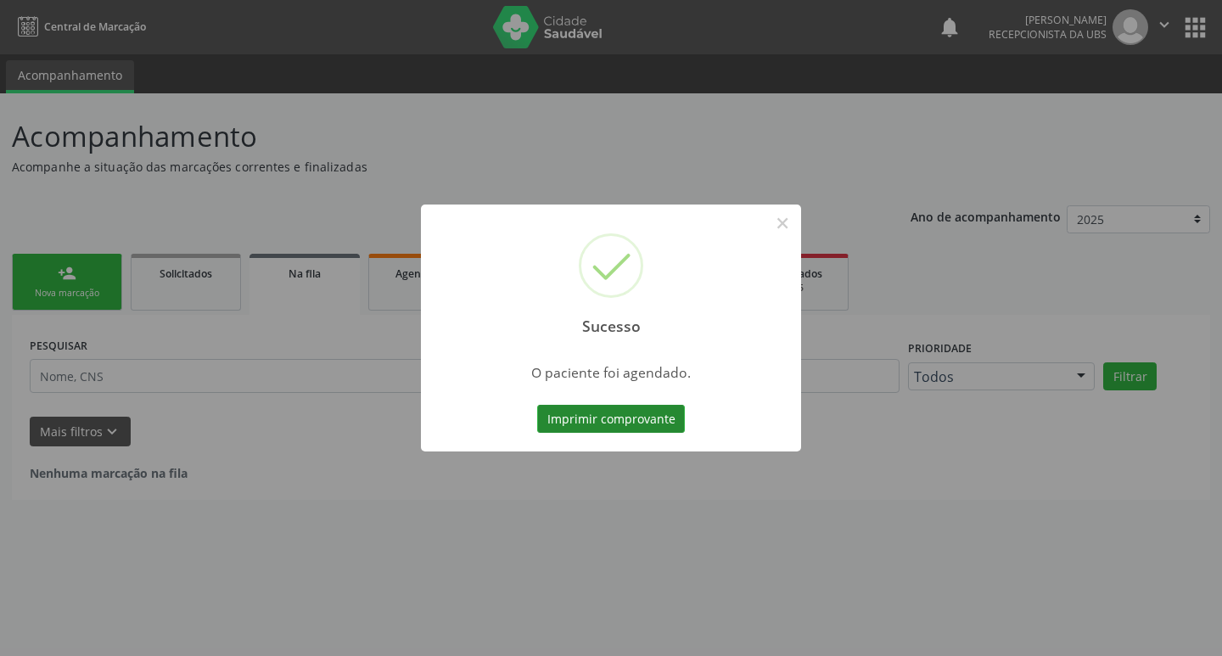
click at [602, 426] on button "Imprimir comprovante" at bounding box center [611, 419] width 148 height 29
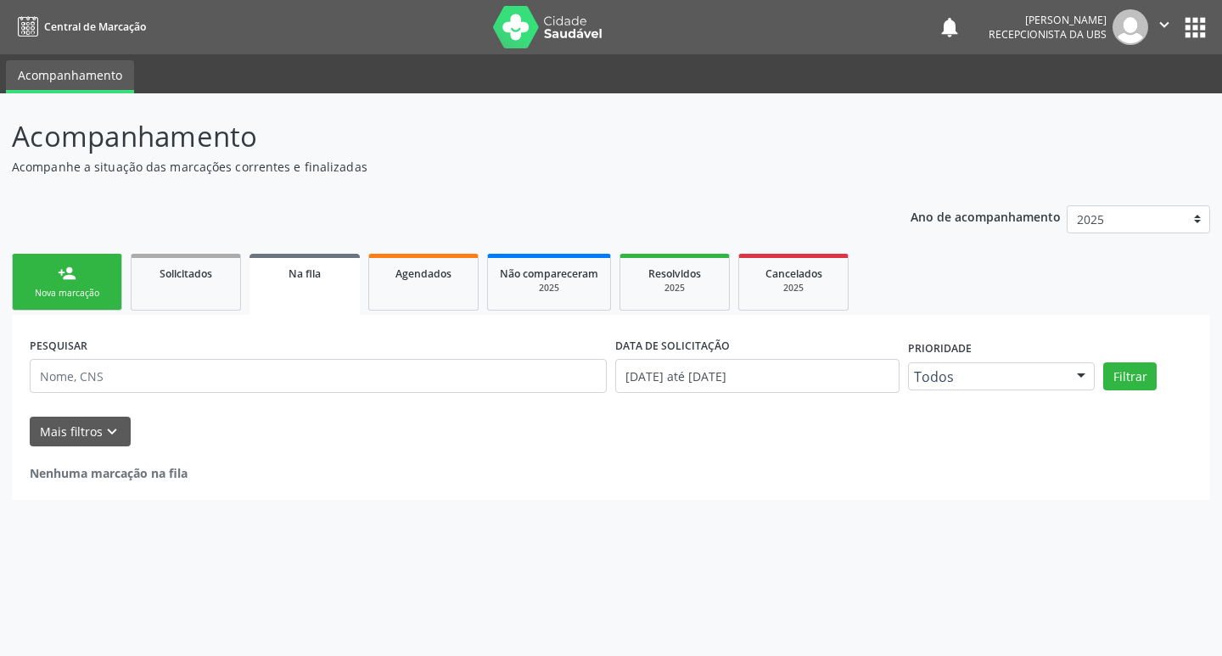
click at [31, 272] on link "person_add Nova marcação" at bounding box center [67, 282] width 110 height 57
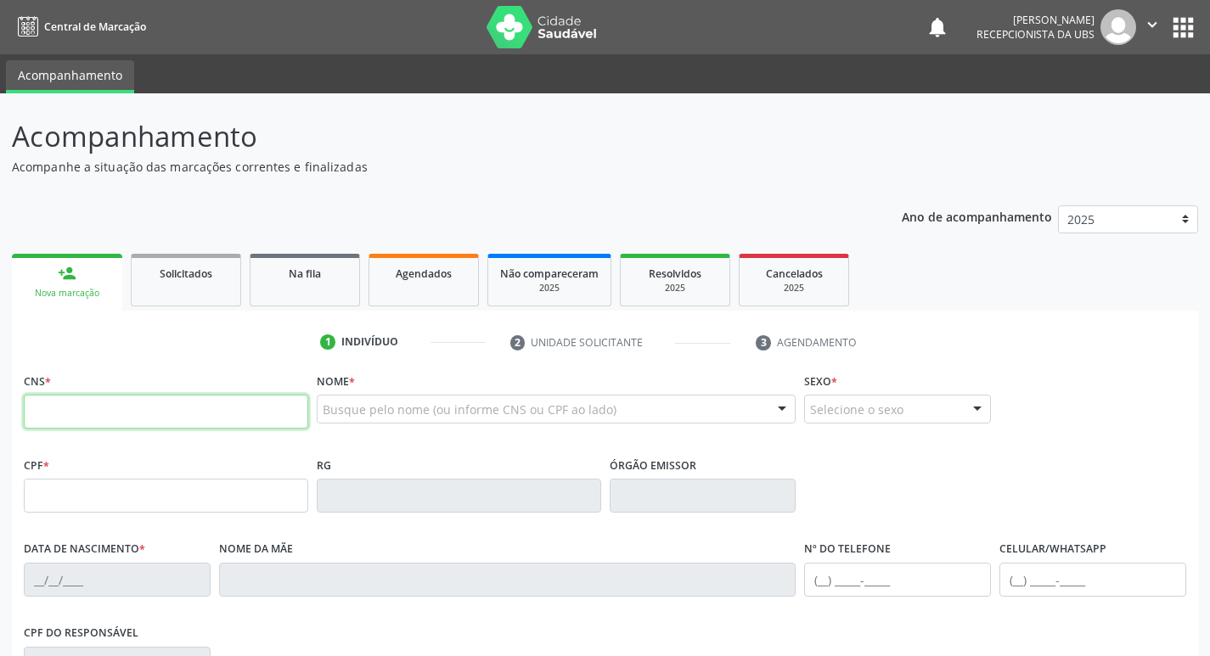
click at [137, 423] on input "text" at bounding box center [166, 412] width 284 height 34
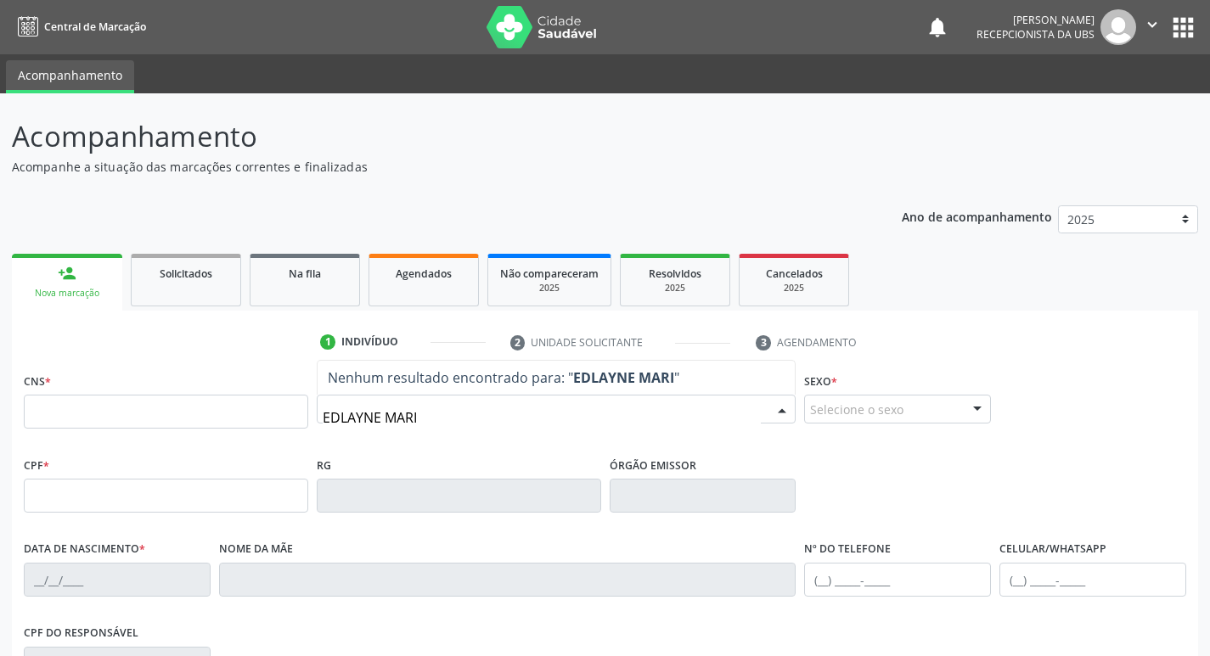
type input "[PERSON_NAME]"
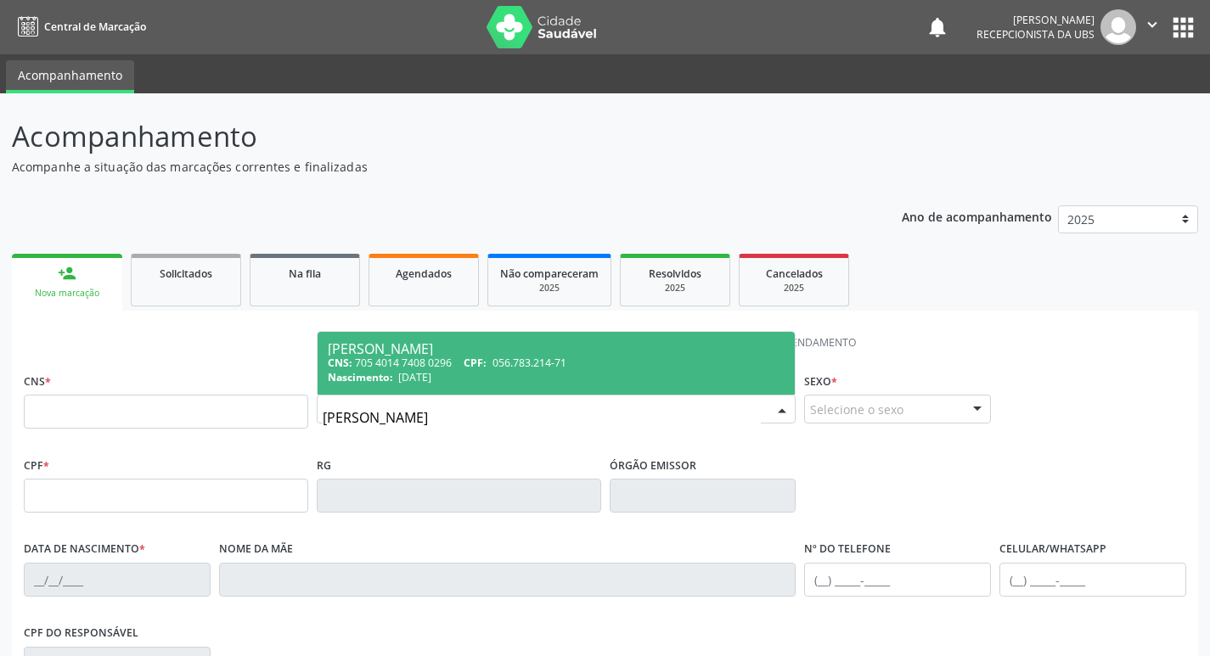
click at [472, 368] on span "CPF:" at bounding box center [475, 363] width 23 height 14
type input "705 4014 7408 0296"
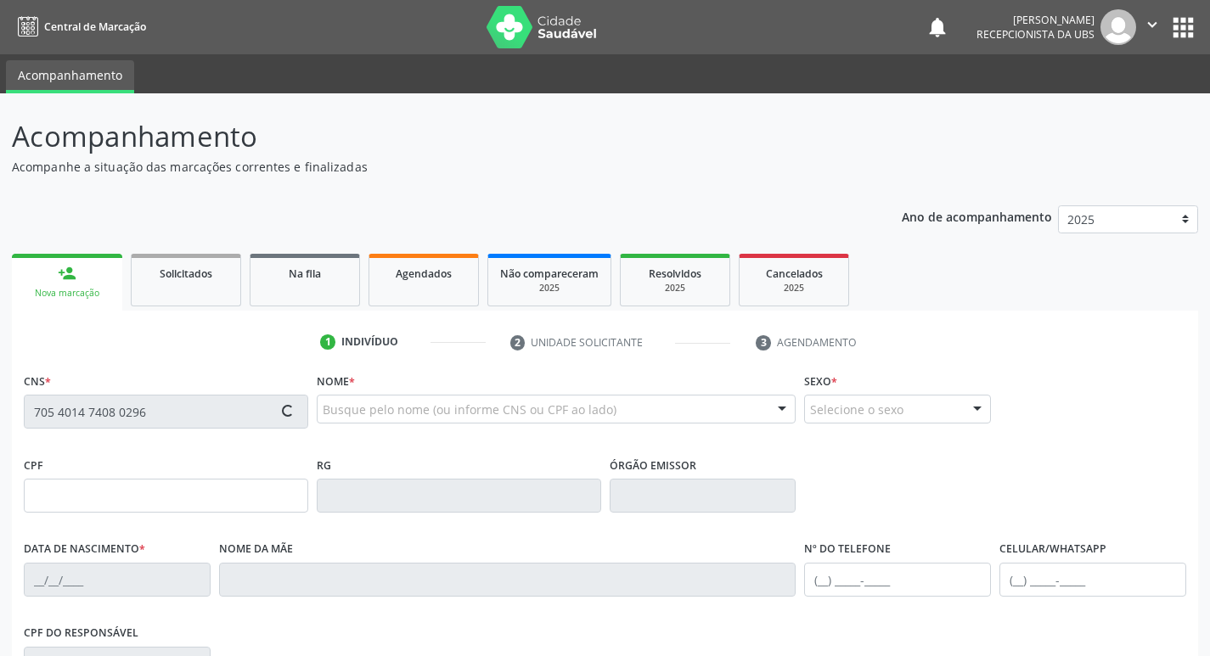
type input "056.783.214-71"
type input "[DATE]"
type input "[PERSON_NAME]"
type input "[PHONE_NUMBER]"
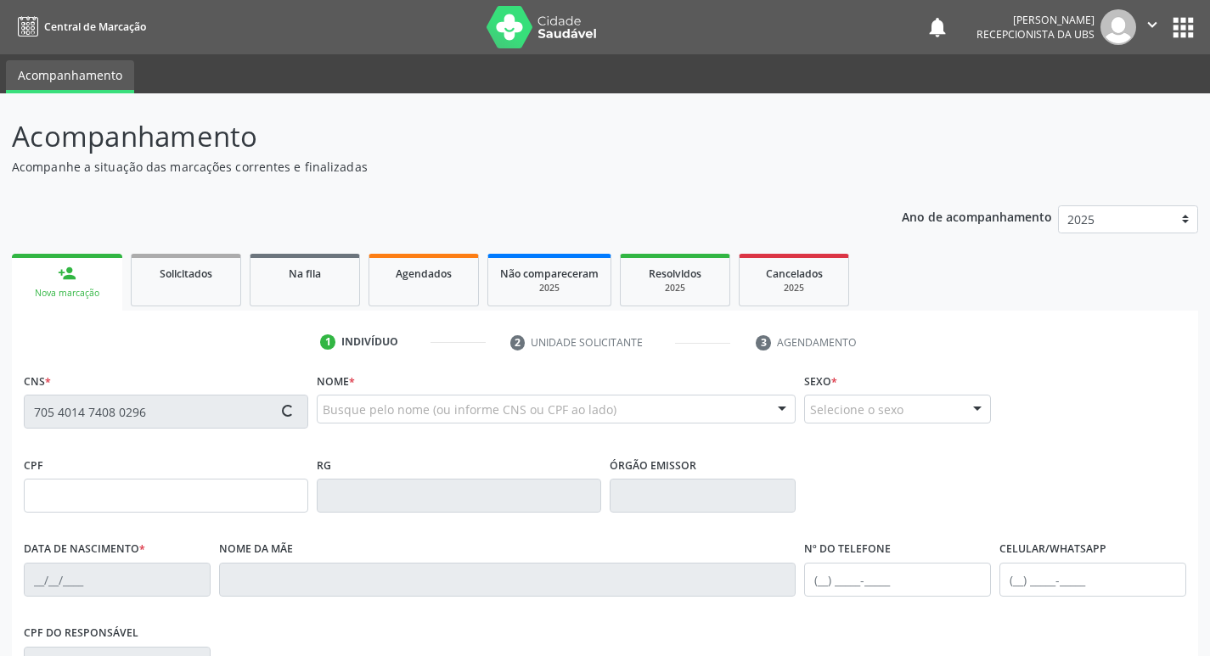
type input "880.337.244-04"
type input "192"
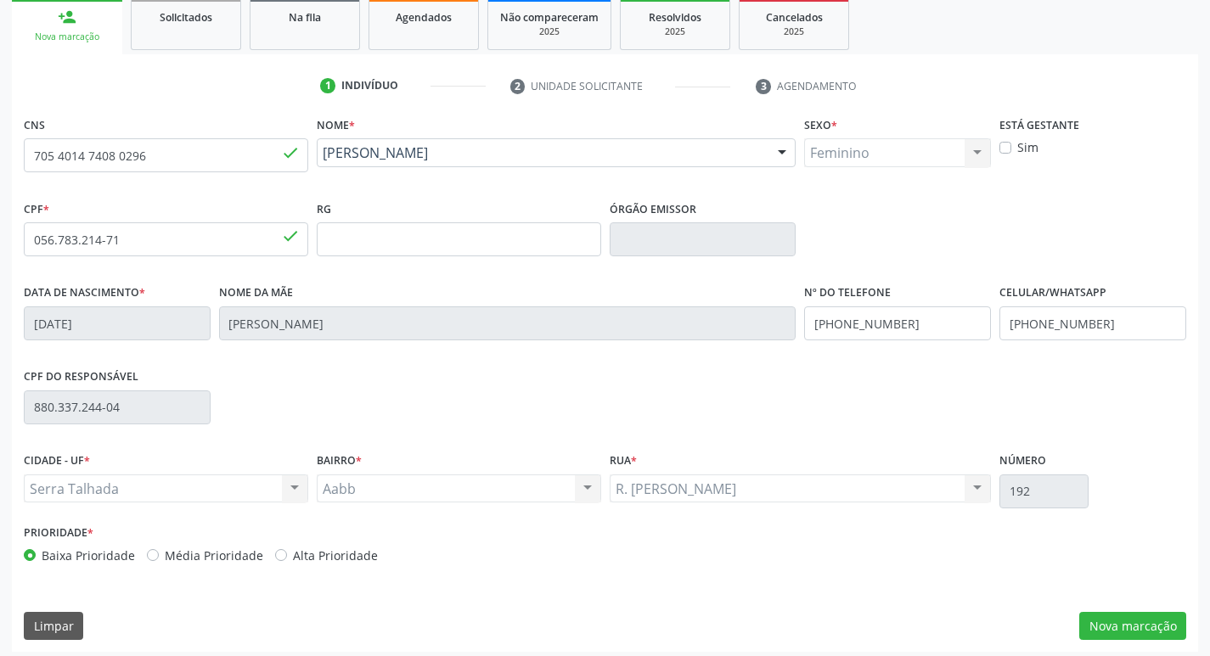
scroll to position [264, 0]
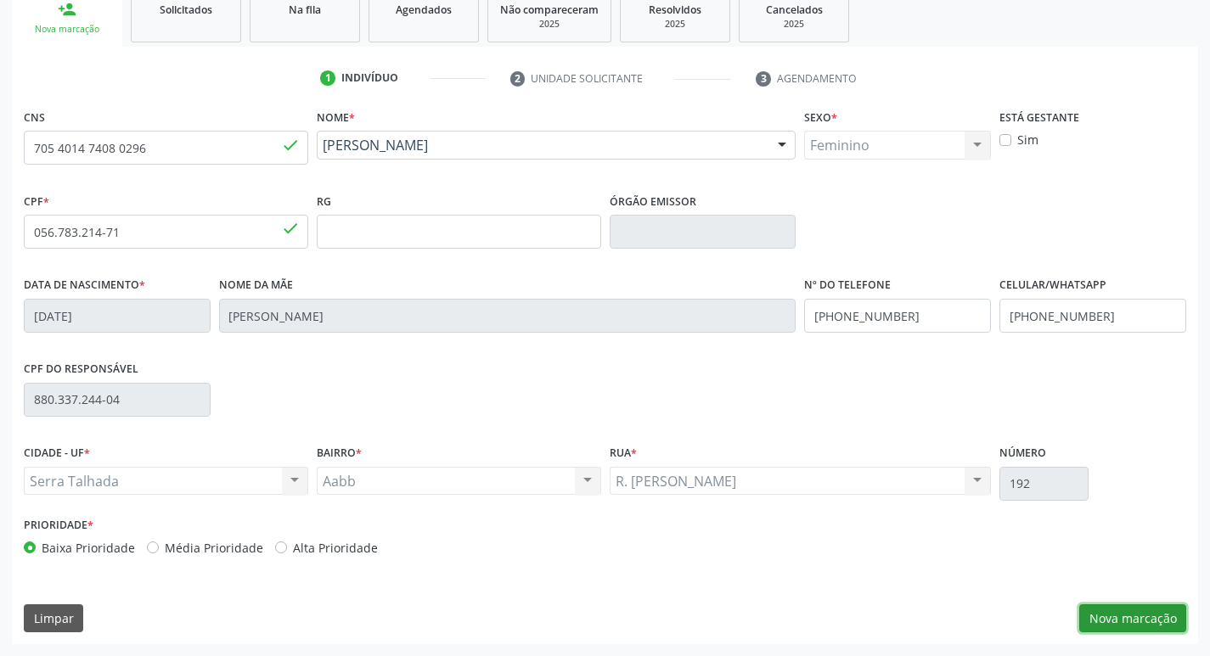
click at [1166, 616] on button "Nova marcação" at bounding box center [1132, 618] width 107 height 29
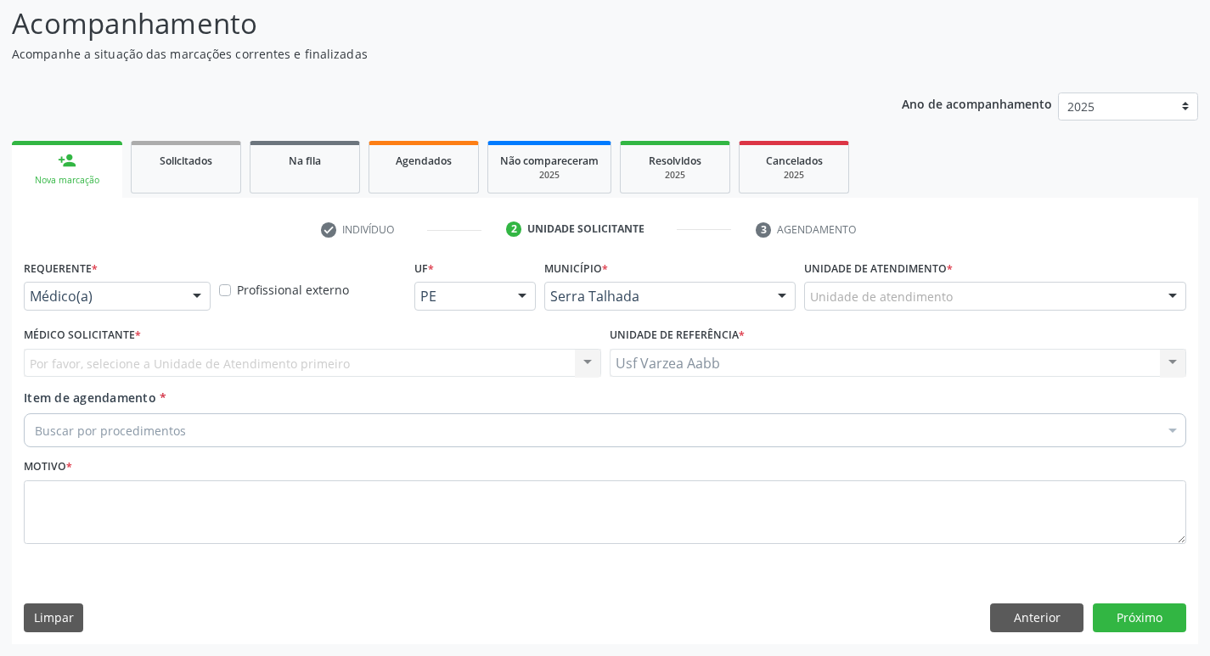
scroll to position [113, 0]
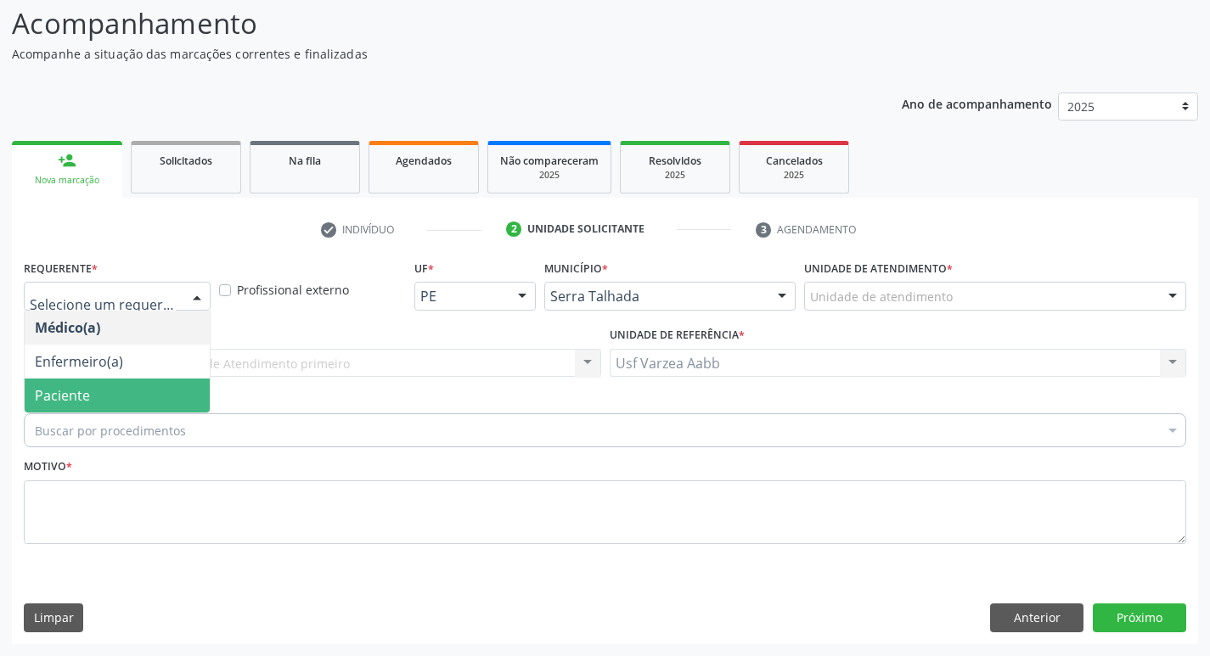
click at [85, 386] on span "Paciente" at bounding box center [62, 395] width 55 height 19
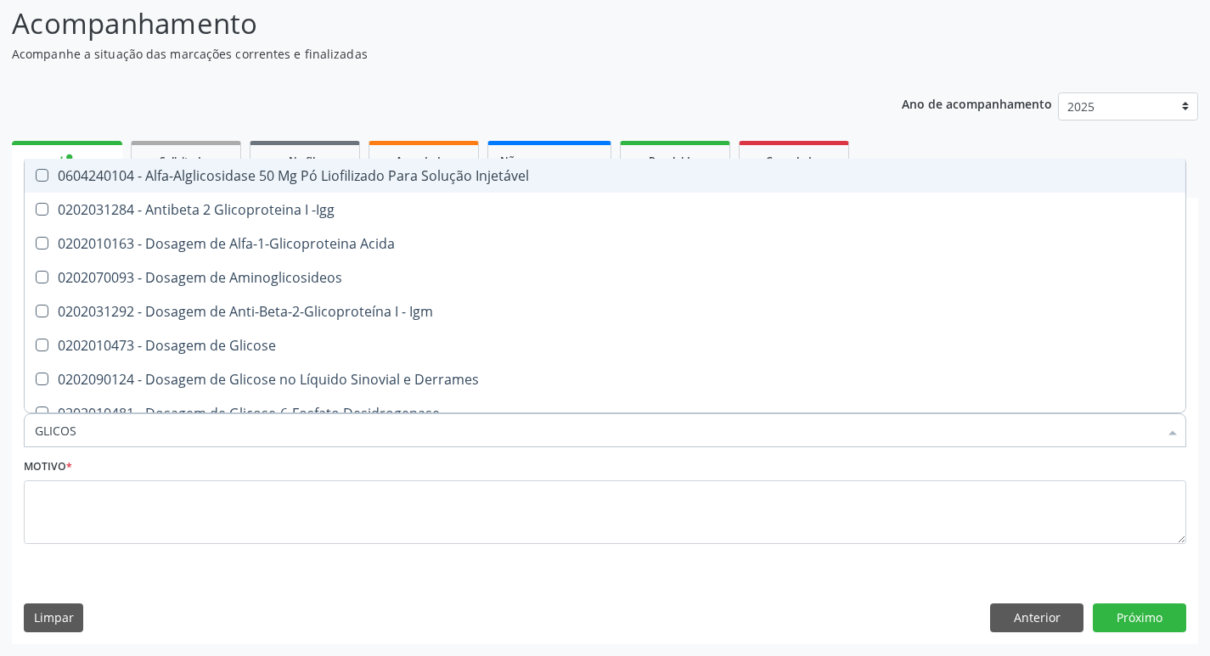
type input "GLICOSE"
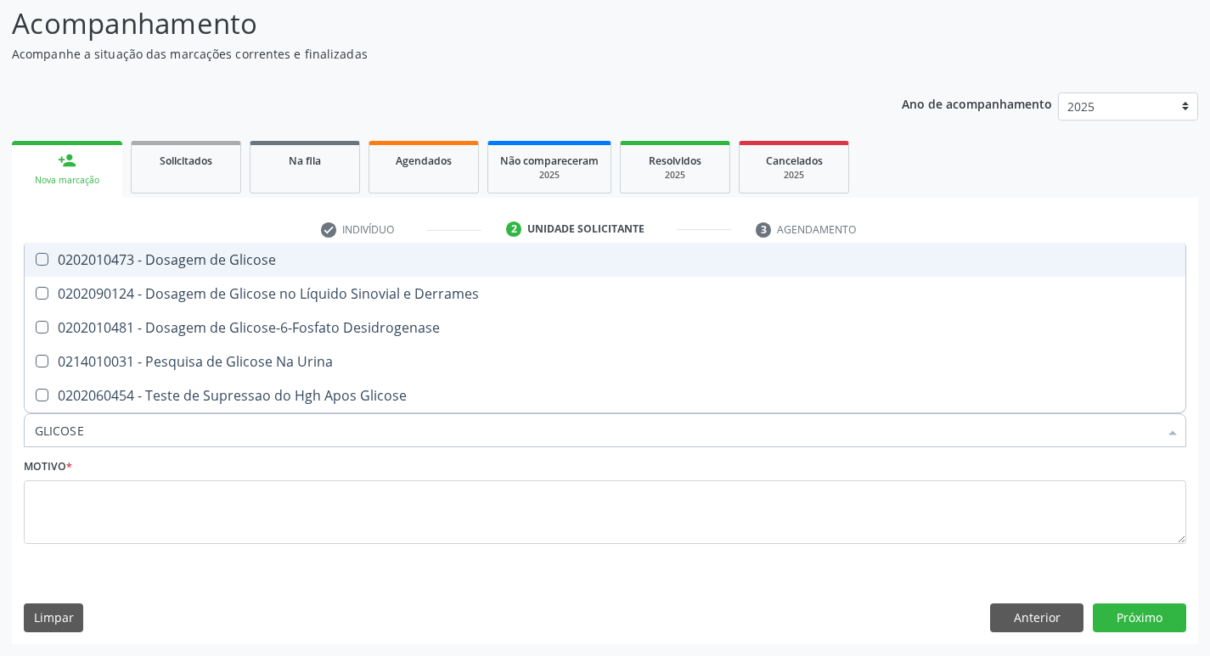
click at [214, 261] on div "0202010473 - Dosagem de Glicose" at bounding box center [605, 260] width 1140 height 14
checkbox Glicose "true"
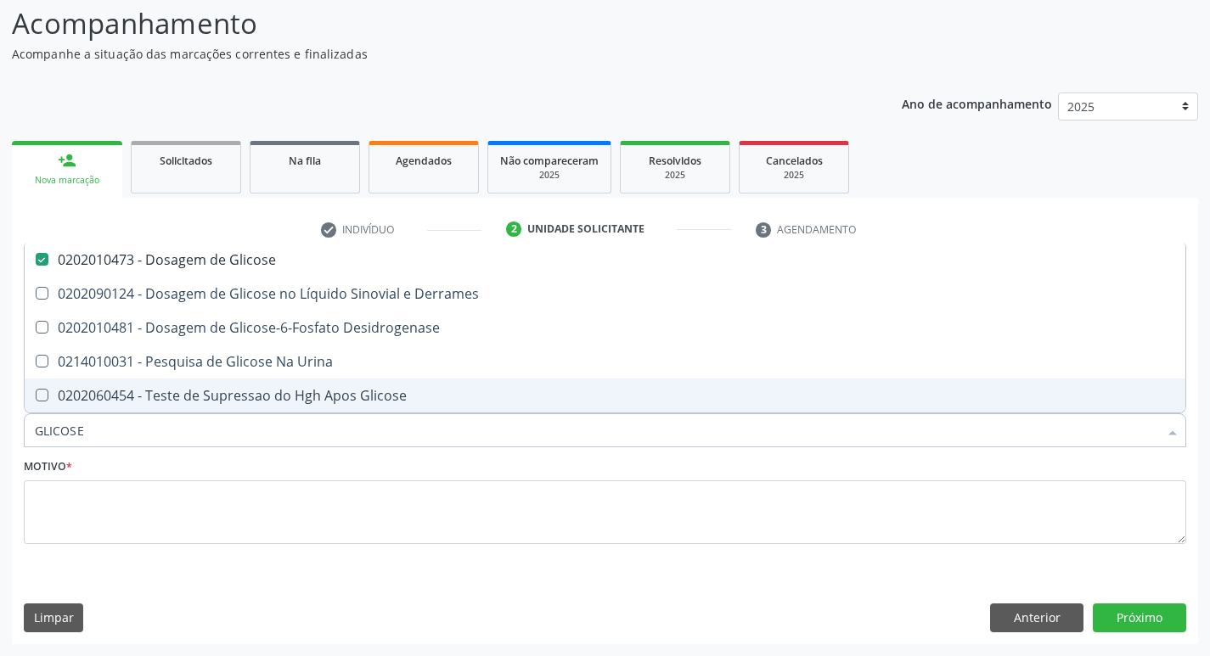
click at [169, 446] on input "GLICOSE" at bounding box center [596, 430] width 1123 height 34
type input "B"
checkbox Glicose "false"
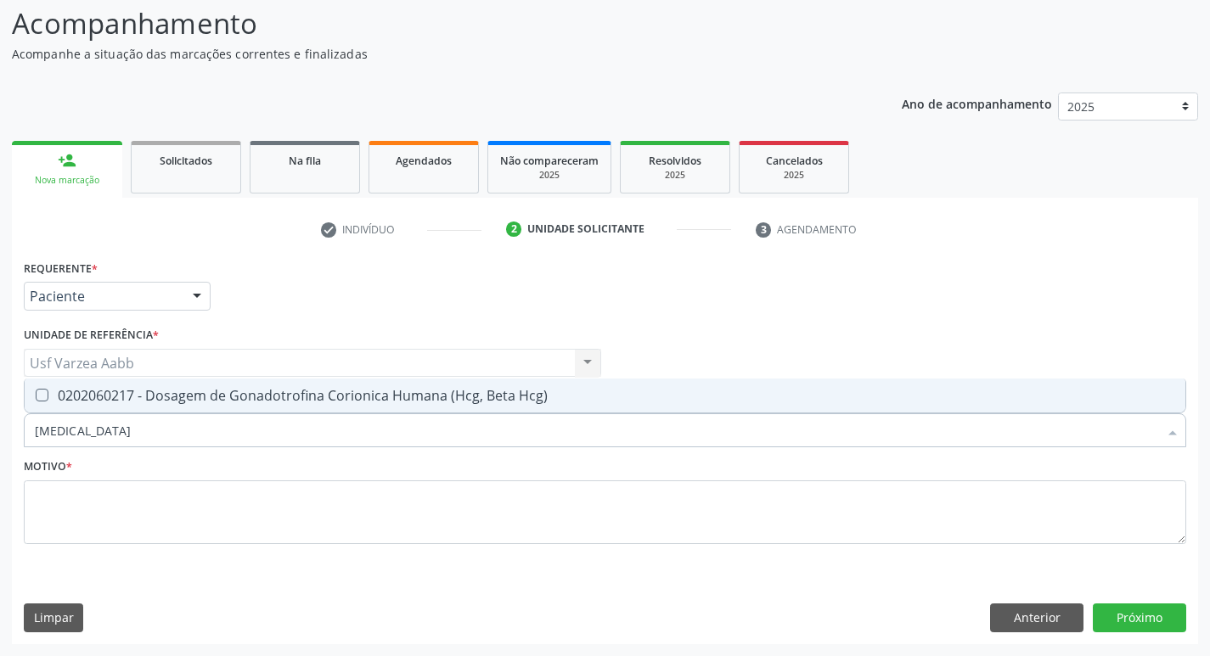
type input "BETA HCG"
click at [188, 402] on div "0202060217 - Dosagem de Gonadotrofina Corionica Humana (Hcg, Beta Hcg)" at bounding box center [605, 396] width 1140 height 14
checkbox Hcg\) "true"
click at [188, 430] on input "BETA HCG" at bounding box center [596, 430] width 1123 height 34
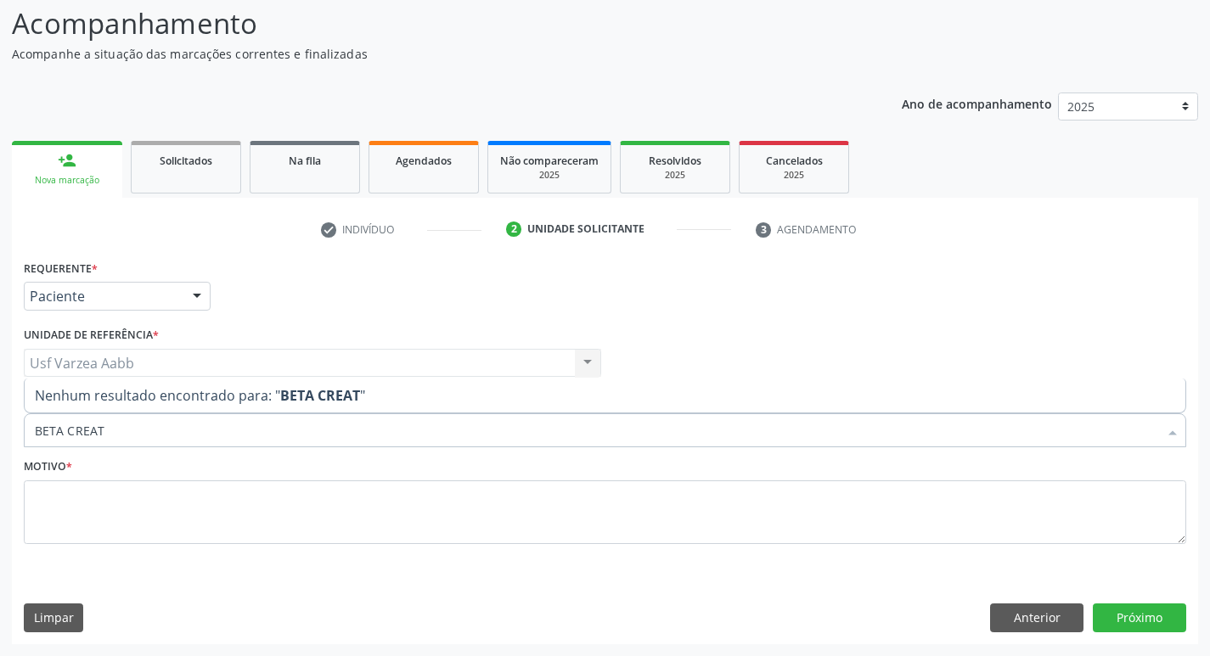
click at [188, 430] on input "BETA CREAT" at bounding box center [596, 430] width 1123 height 34
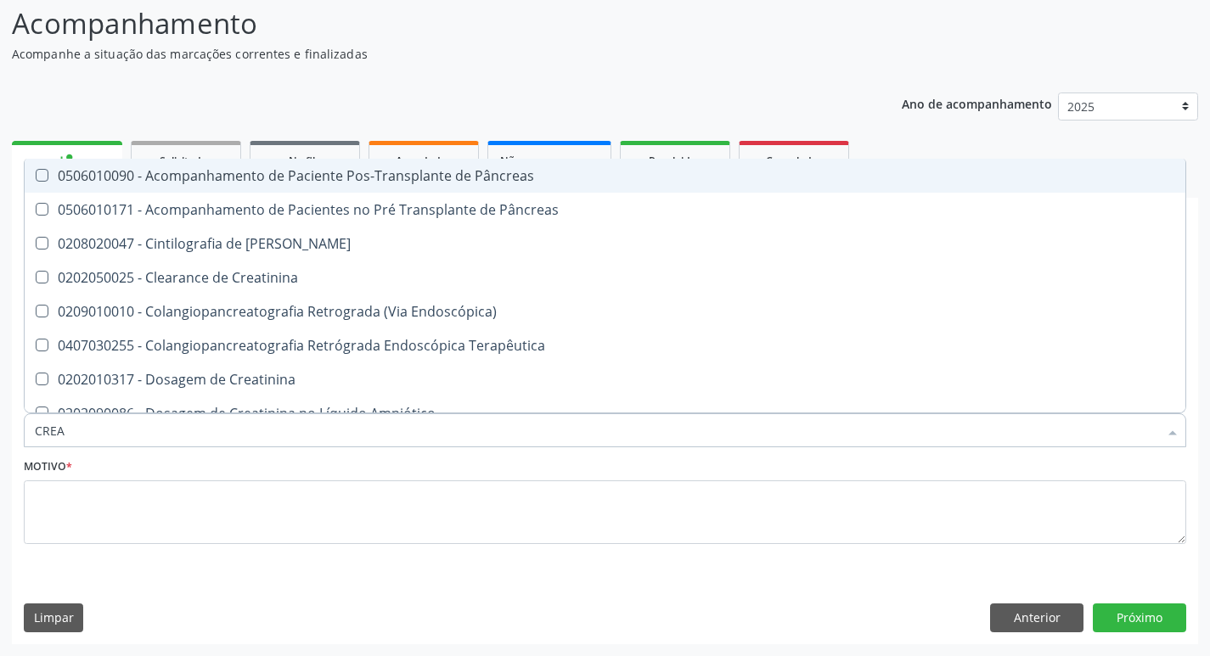
type input "CREAT"
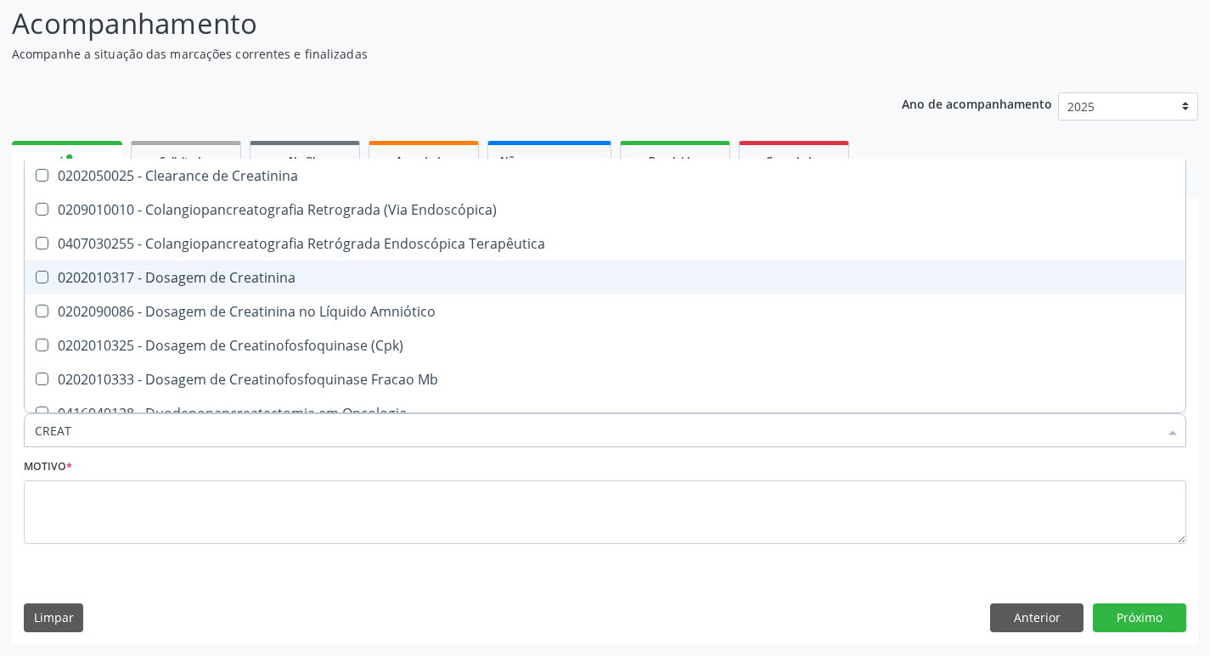
click at [262, 289] on span "0202010317 - Dosagem de Creatinina" at bounding box center [605, 278] width 1160 height 34
checkbox Creatinina "true"
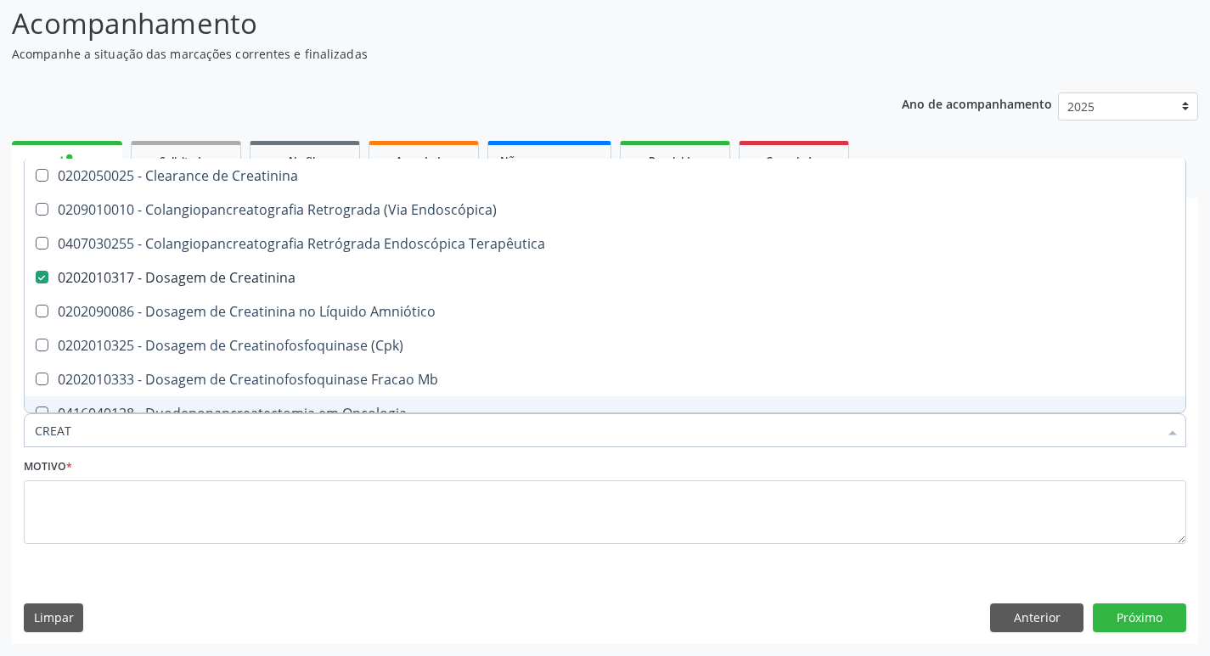
click at [258, 431] on input "CREAT" at bounding box center [596, 430] width 1123 height 34
type input "U"
checkbox Creatinina "false"
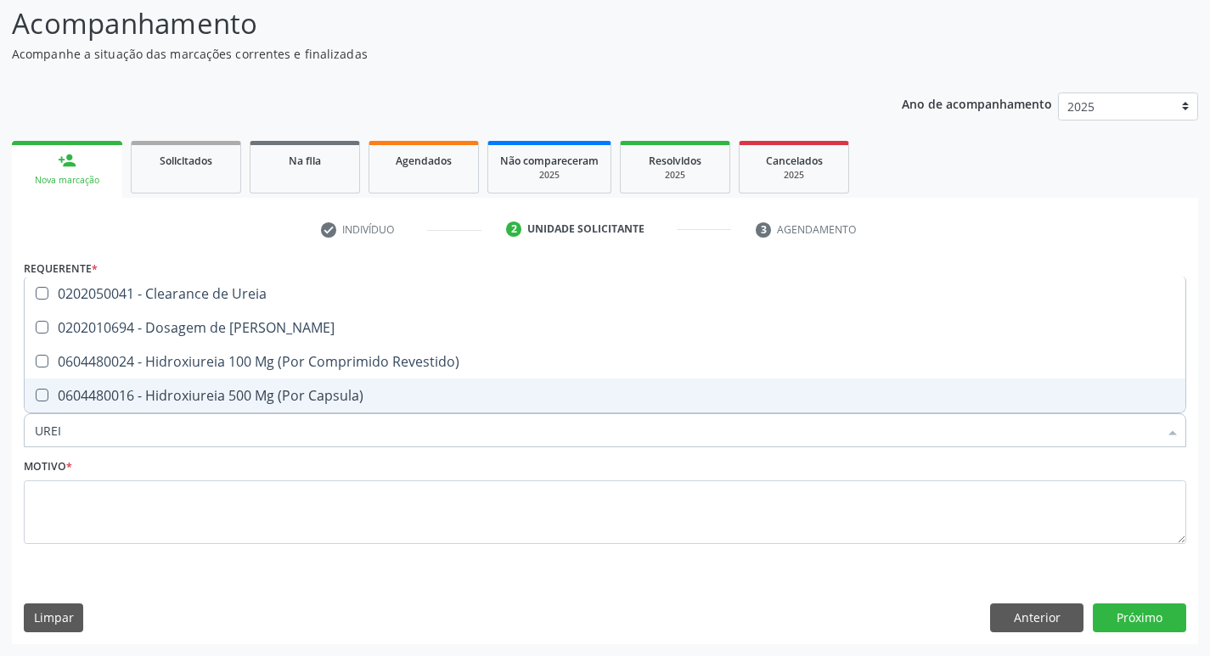
type input "UREIA"
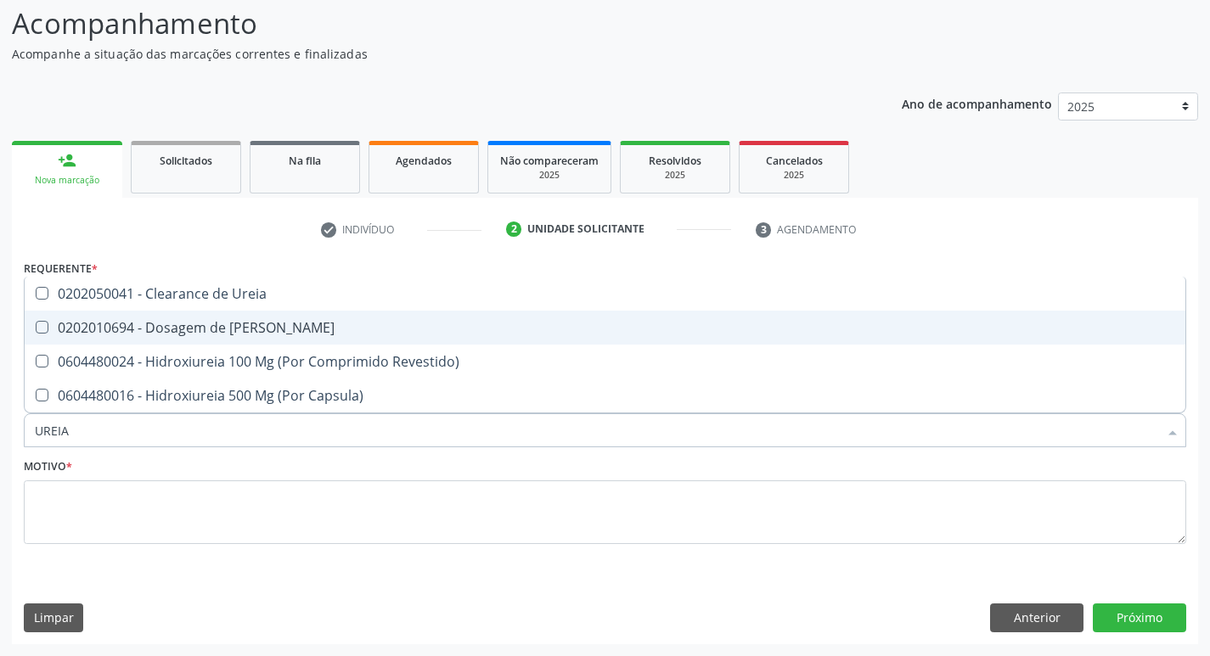
click at [350, 317] on span "0202010694 - Dosagem de [PERSON_NAME]" at bounding box center [605, 328] width 1160 height 34
checkbox Ureia "true"
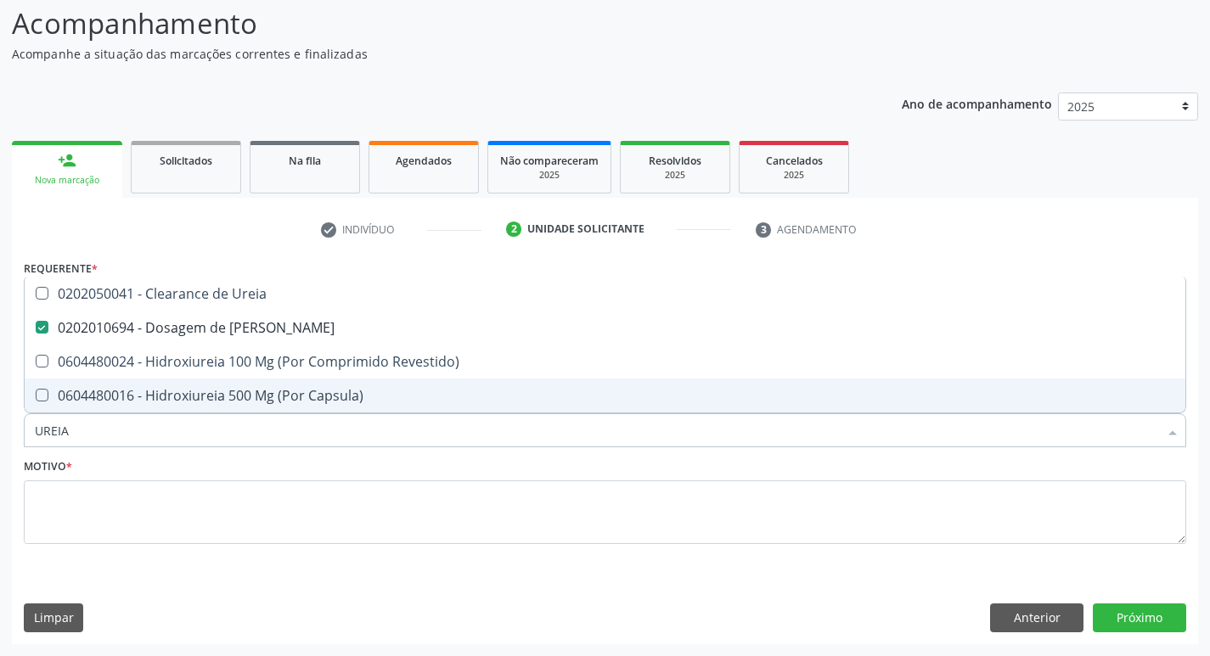
click at [332, 435] on input "UREIA" at bounding box center [596, 430] width 1123 height 34
type input "C"
checkbox Ureia "false"
type input "COLEST"
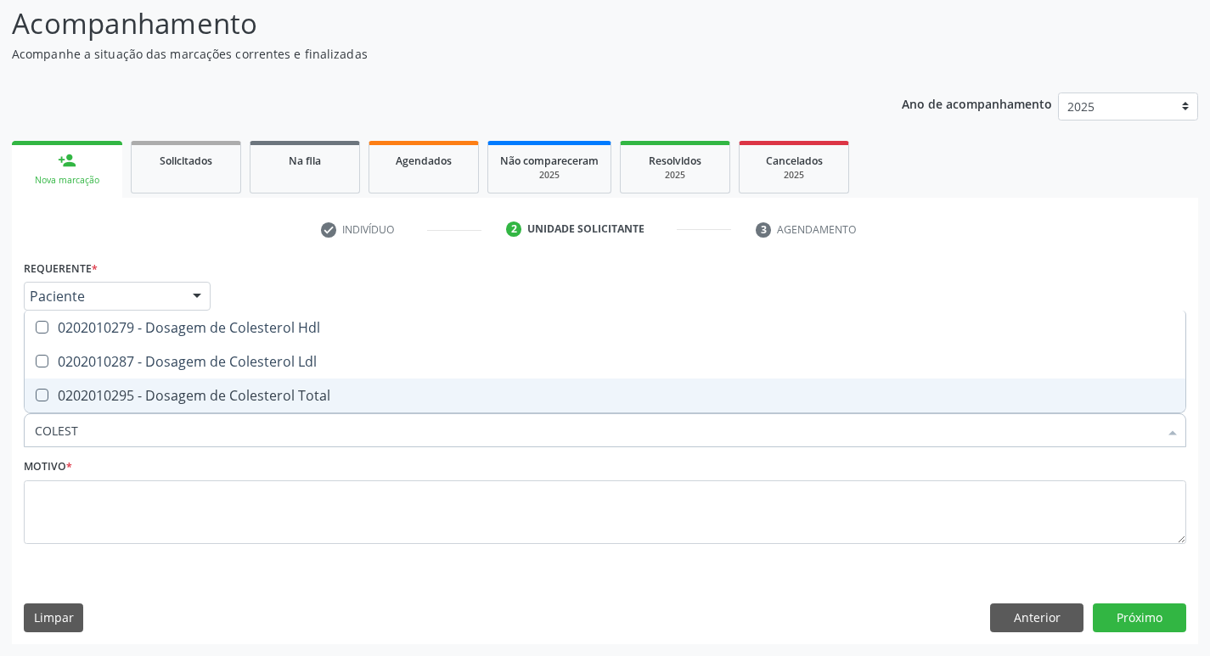
drag, startPoint x: 319, startPoint y: 404, endPoint x: 318, endPoint y: 371, distance: 33.1
click at [319, 402] on div "0202010295 - Dosagem de Colesterol Total" at bounding box center [605, 396] width 1140 height 14
checkbox Total "true"
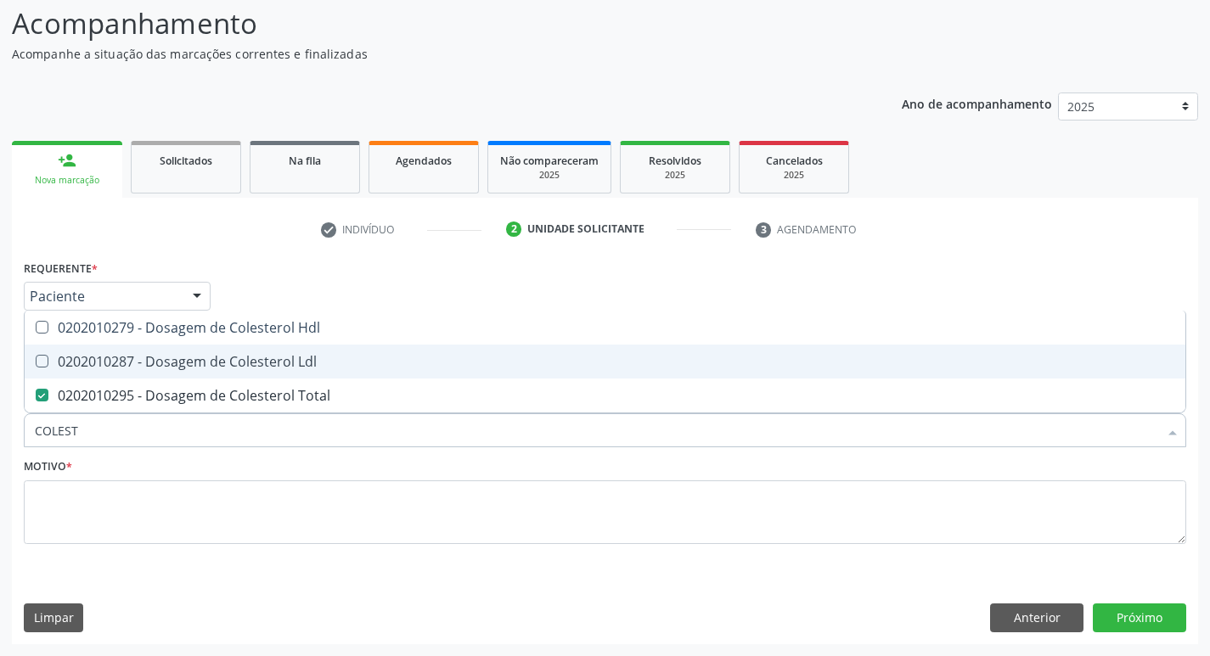
drag, startPoint x: 319, startPoint y: 362, endPoint x: 337, endPoint y: 317, distance: 47.6
click at [320, 357] on div "0202010287 - Dosagem de Colesterol Ldl" at bounding box center [605, 362] width 1140 height 14
checkbox Ldl "true"
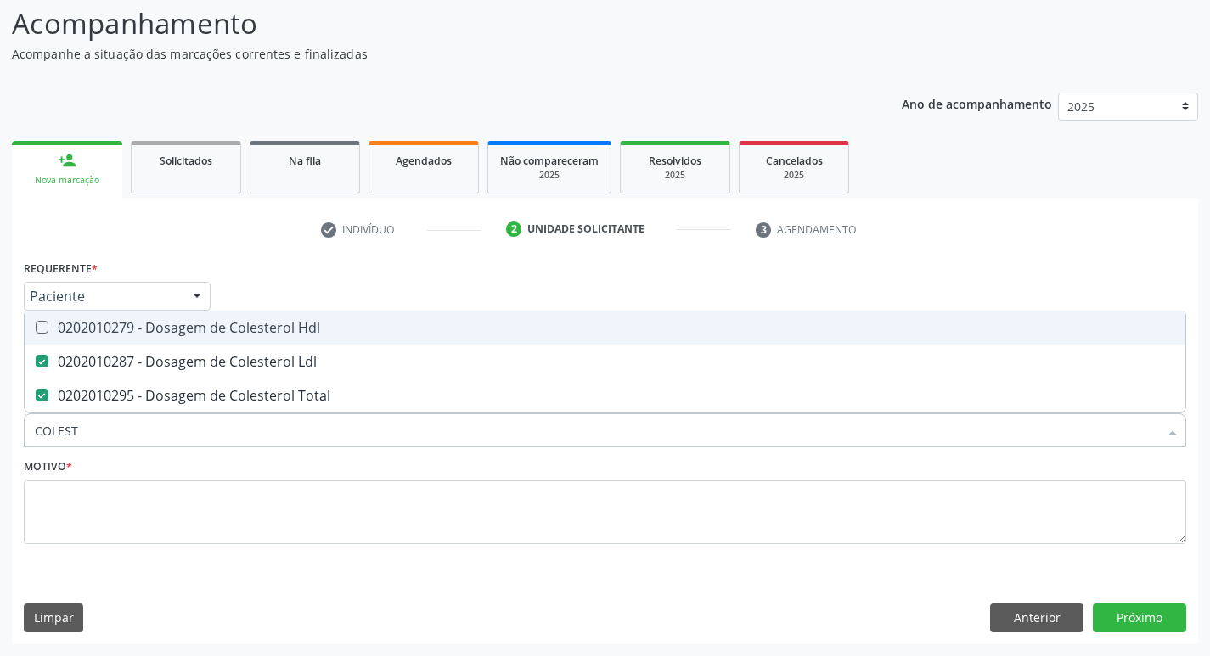
click at [338, 317] on span "0202010279 - Dosagem de Colesterol Hdl" at bounding box center [605, 328] width 1160 height 34
checkbox Hdl "true"
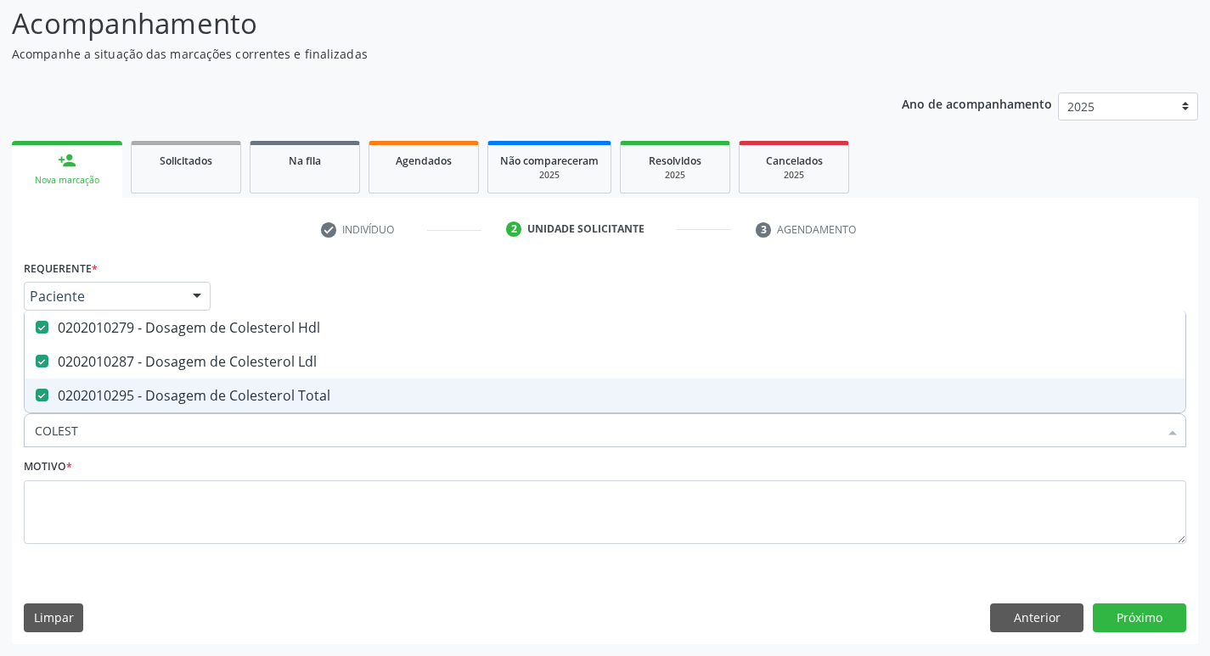
click at [299, 447] on input "COLEST" at bounding box center [596, 430] width 1123 height 34
type input "TG"
checkbox Hdl "false"
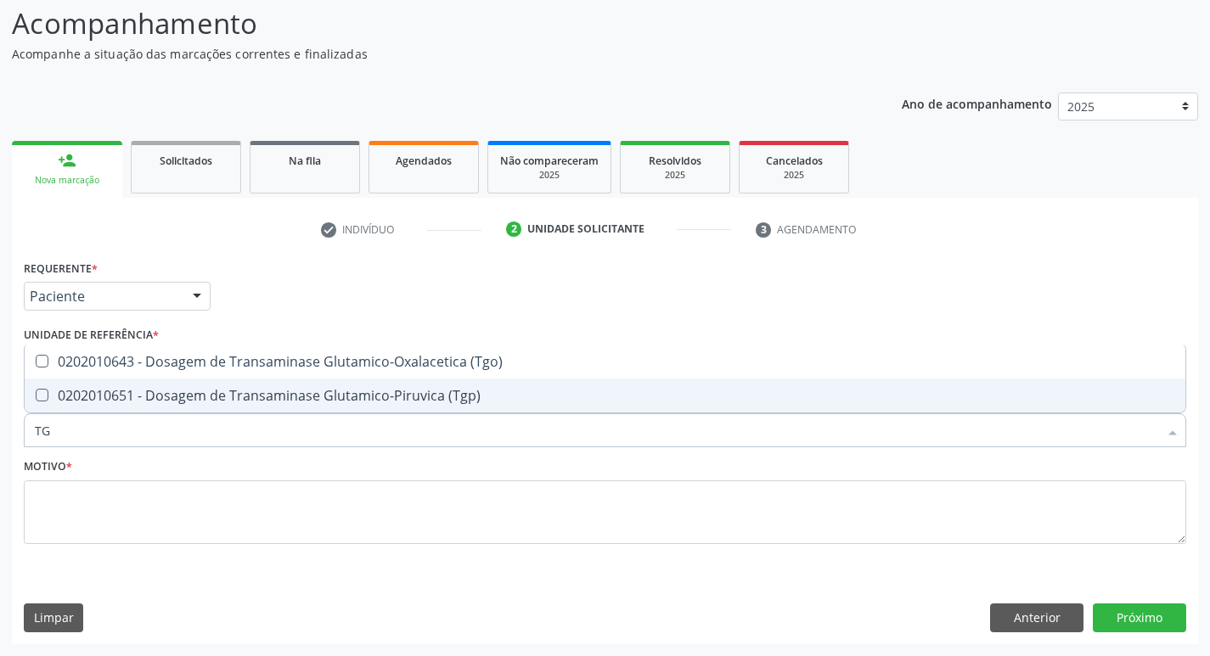
click at [317, 401] on div "0202010651 - Dosagem de Transaminase Glutamico-Piruvica (Tgp)" at bounding box center [605, 396] width 1140 height 14
checkbox \(Tgp\) "true"
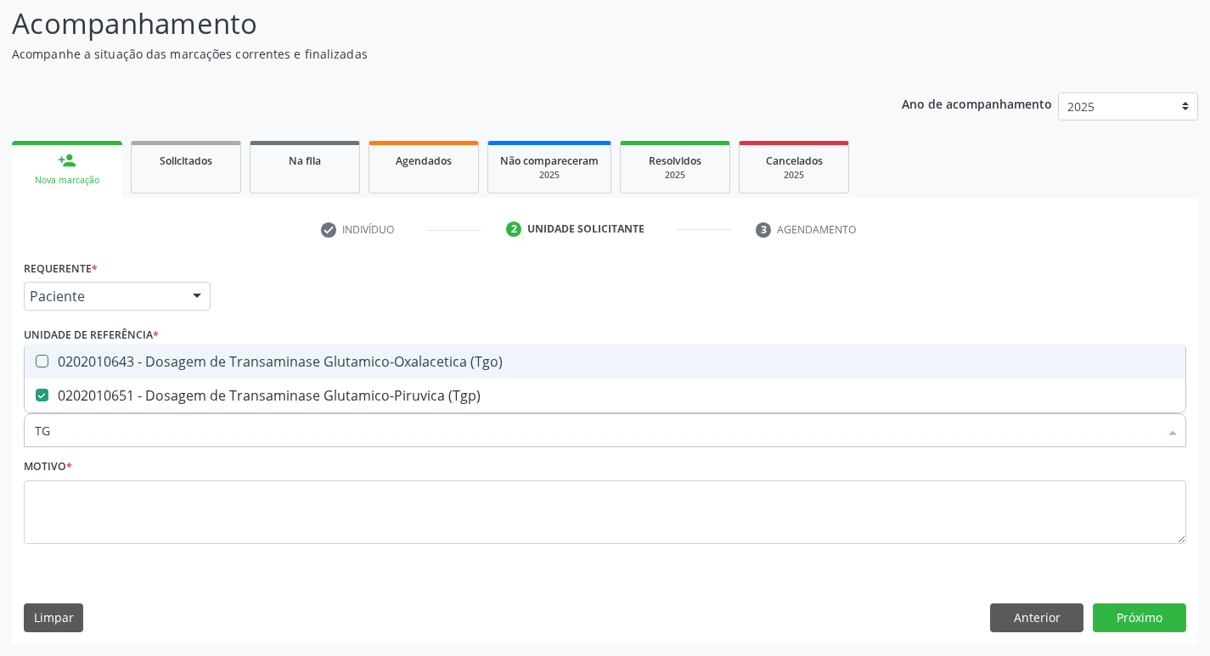
click at [331, 362] on div "0202010643 - Dosagem de Transaminase Glutamico-Oxalacetica (Tgo)" at bounding box center [605, 362] width 1140 height 14
checkbox \(Tgo\) "true"
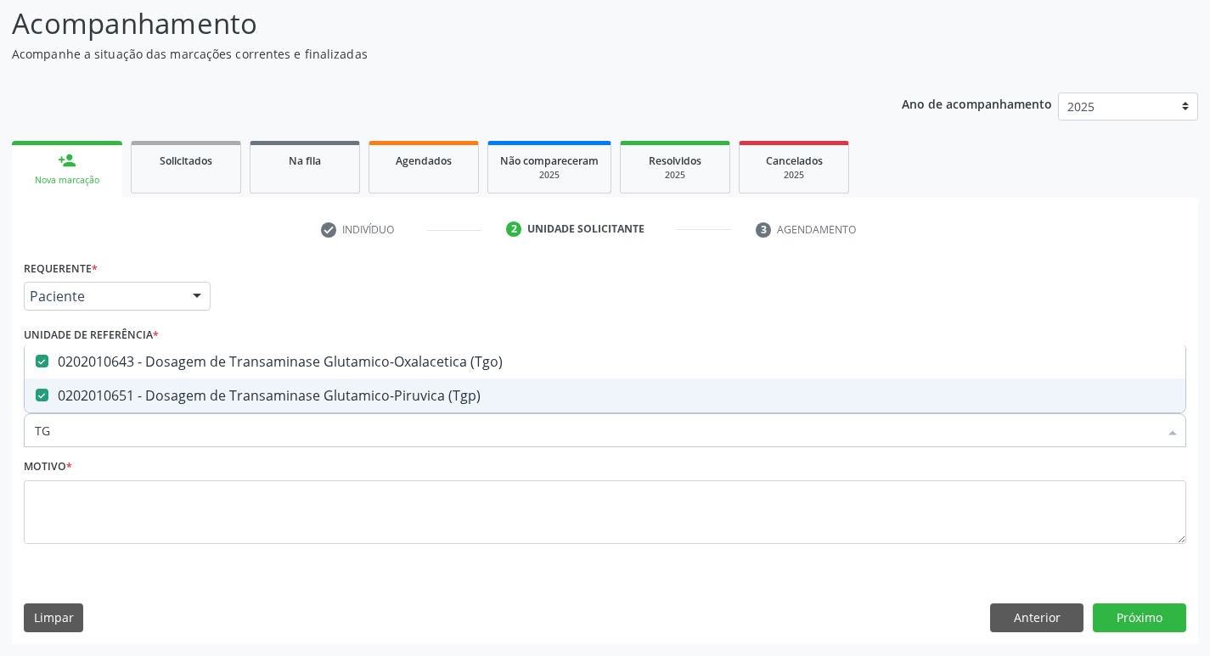
click at [314, 431] on input "TG" at bounding box center [596, 430] width 1123 height 34
type input "TR"
checkbox \(Tgo\) "false"
checkbox \(Tgp\) "false"
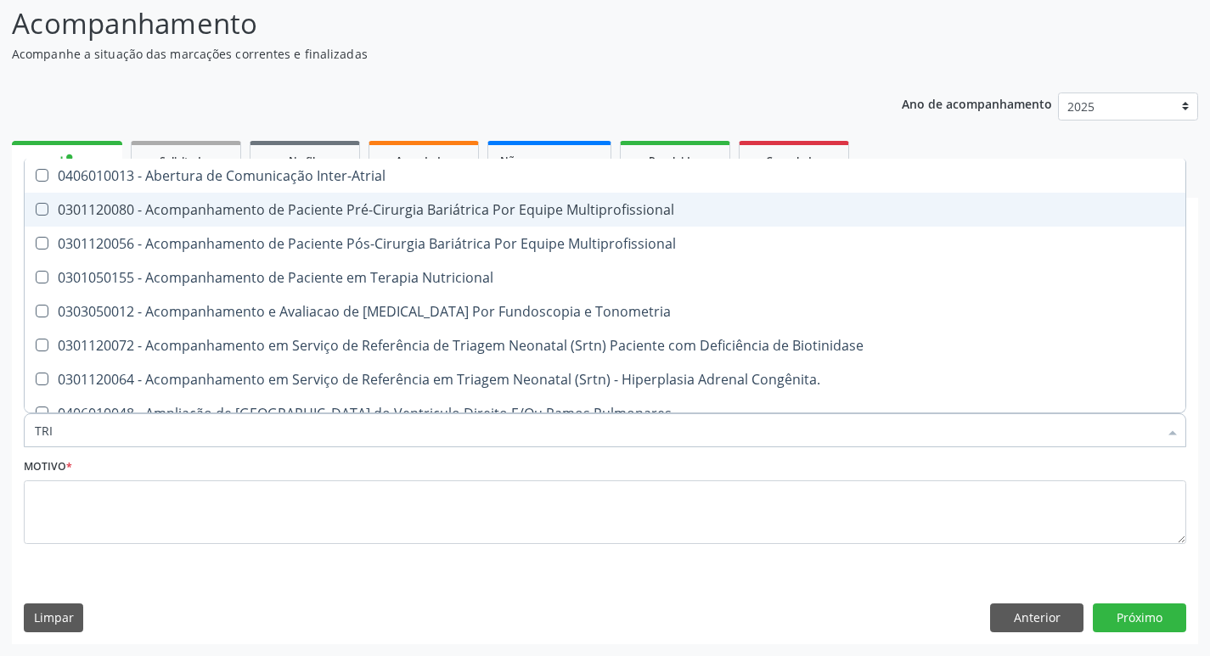
type input "TRIG"
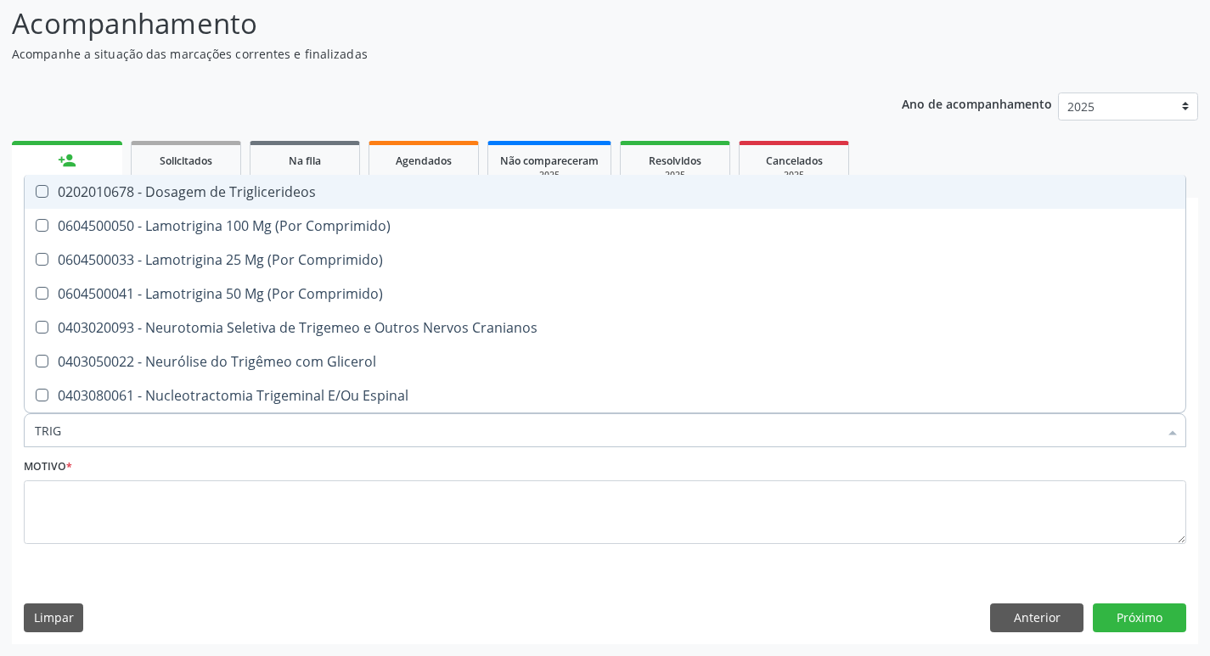
click at [346, 191] on div "0202010678 - Dosagem de Triglicerideos" at bounding box center [605, 192] width 1140 height 14
checkbox Triglicerideos "true"
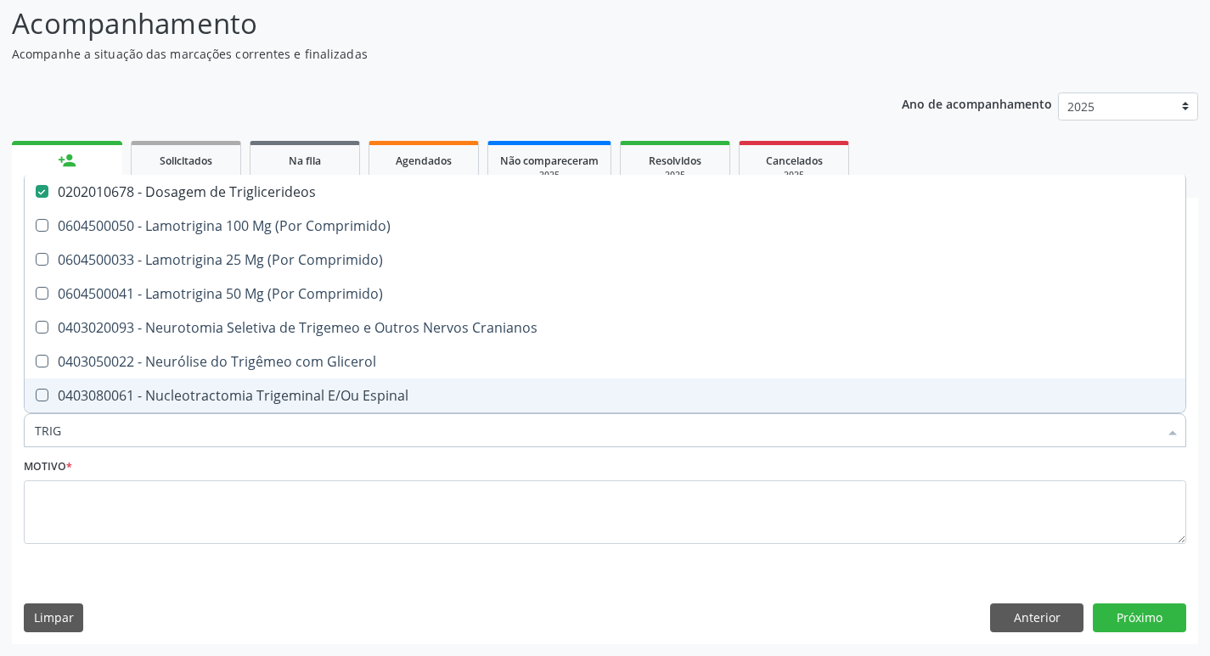
click at [128, 427] on input "TRIG" at bounding box center [596, 430] width 1123 height 34
type input "H"
checkbox Triglicerideos "false"
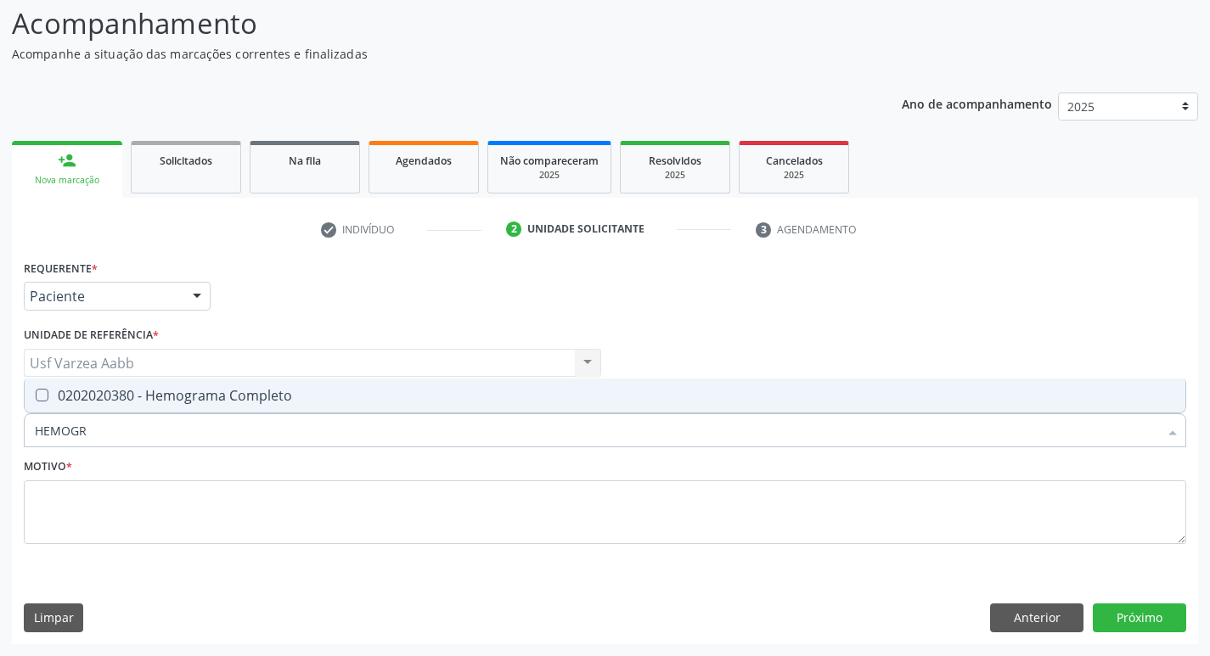
type input "HEMOGRA"
click at [141, 406] on span "0202020380 - Hemograma Completo" at bounding box center [605, 396] width 1160 height 34
checkbox Completo "true"
click at [134, 430] on input "HEMOGRA" at bounding box center [596, 430] width 1123 height 34
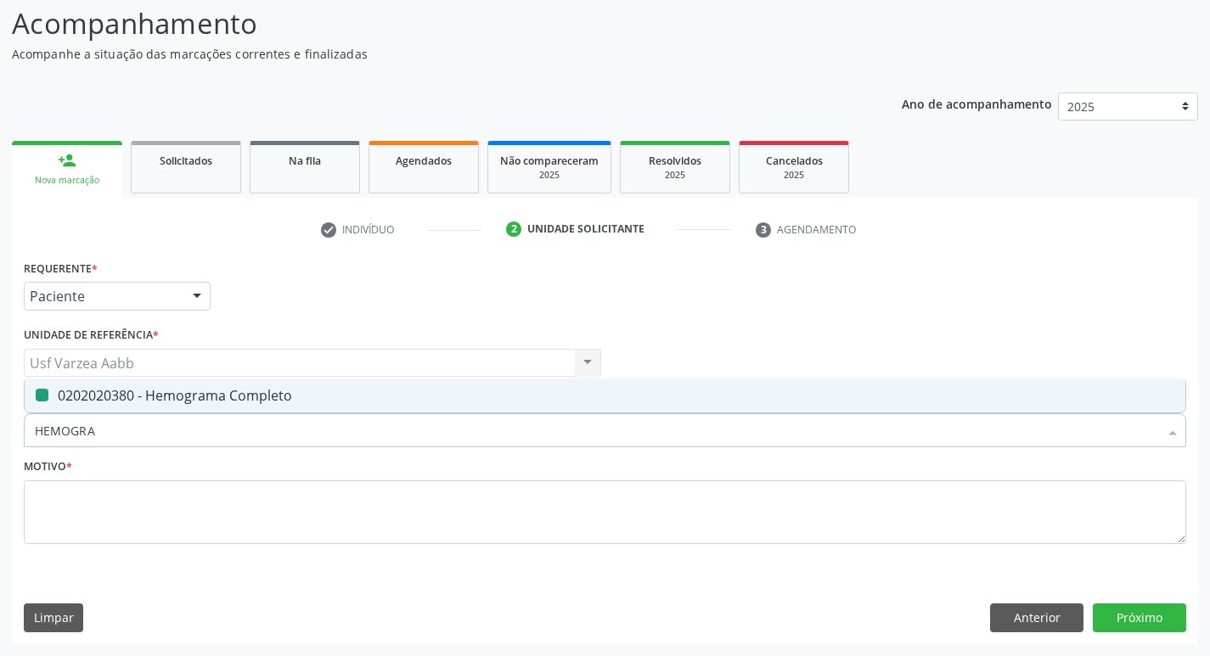
type input "A"
checkbox Completo "false"
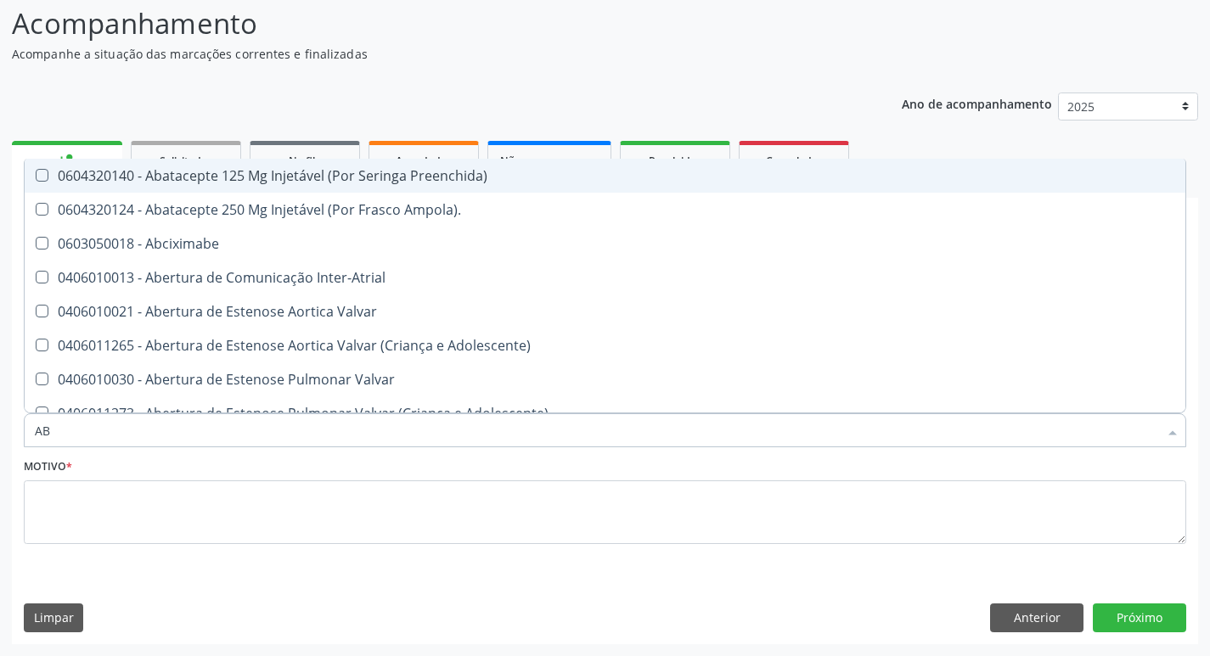
type input "ABO"
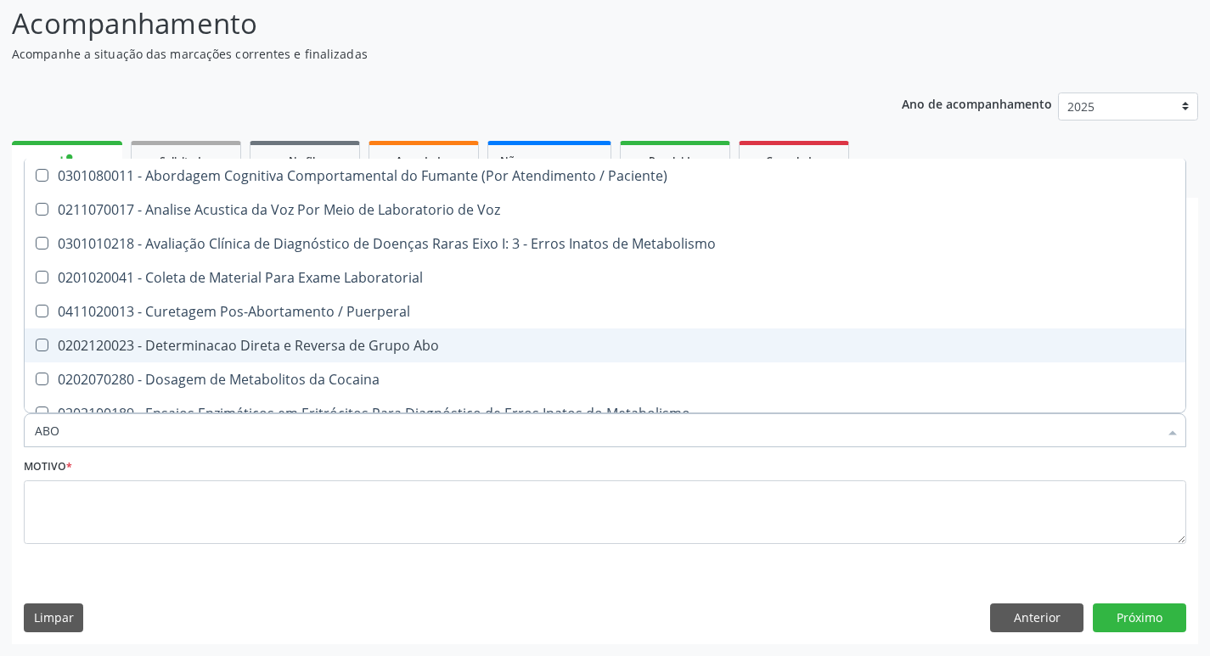
click at [261, 352] on div "0202120023 - Determinacao Direta e Reversa de Grupo Abo" at bounding box center [684, 346] width 1299 height 14
checkbox Abo "true"
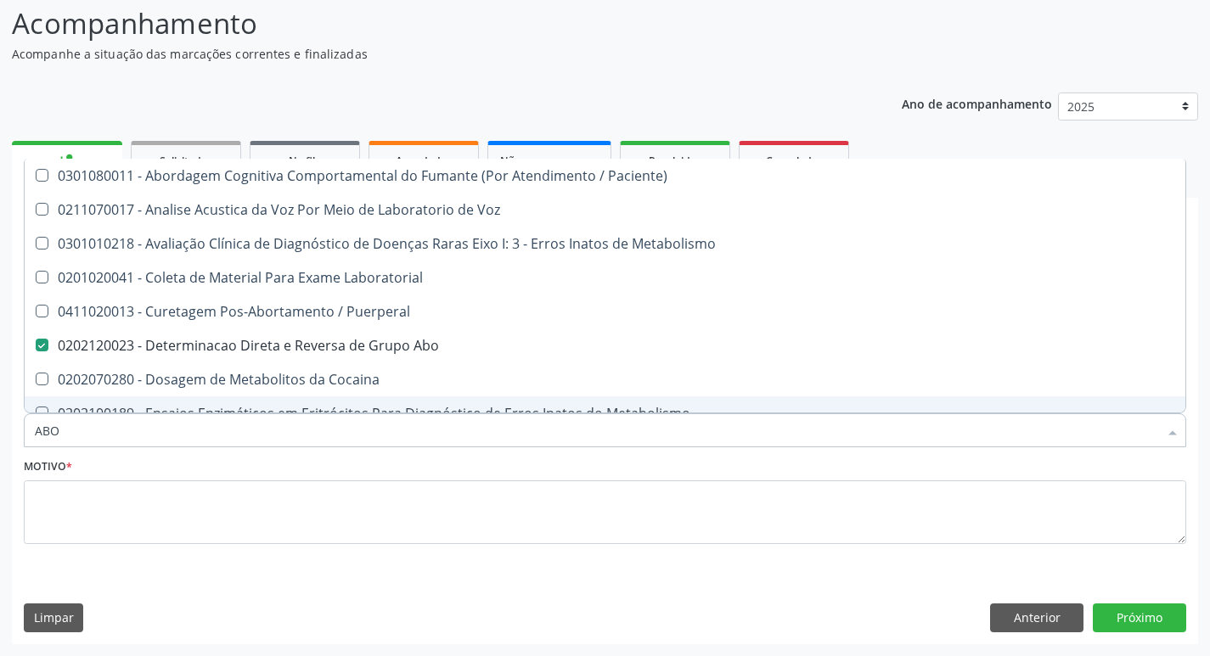
click at [221, 425] on input "ABO" at bounding box center [596, 430] width 1123 height 34
type input "RH"
checkbox Abo "false"
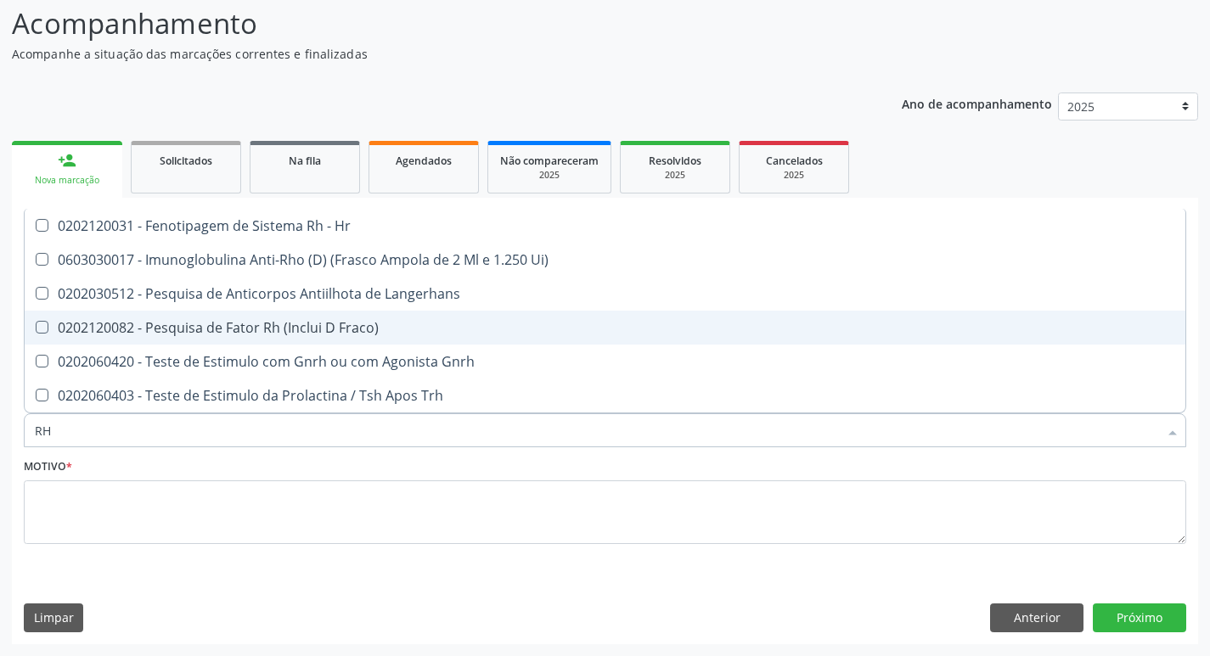
click at [240, 331] on div "0202120082 - Pesquisa de Fator Rh (Inclui D Fraco)" at bounding box center [605, 328] width 1140 height 14
checkbox Fraco\) "true"
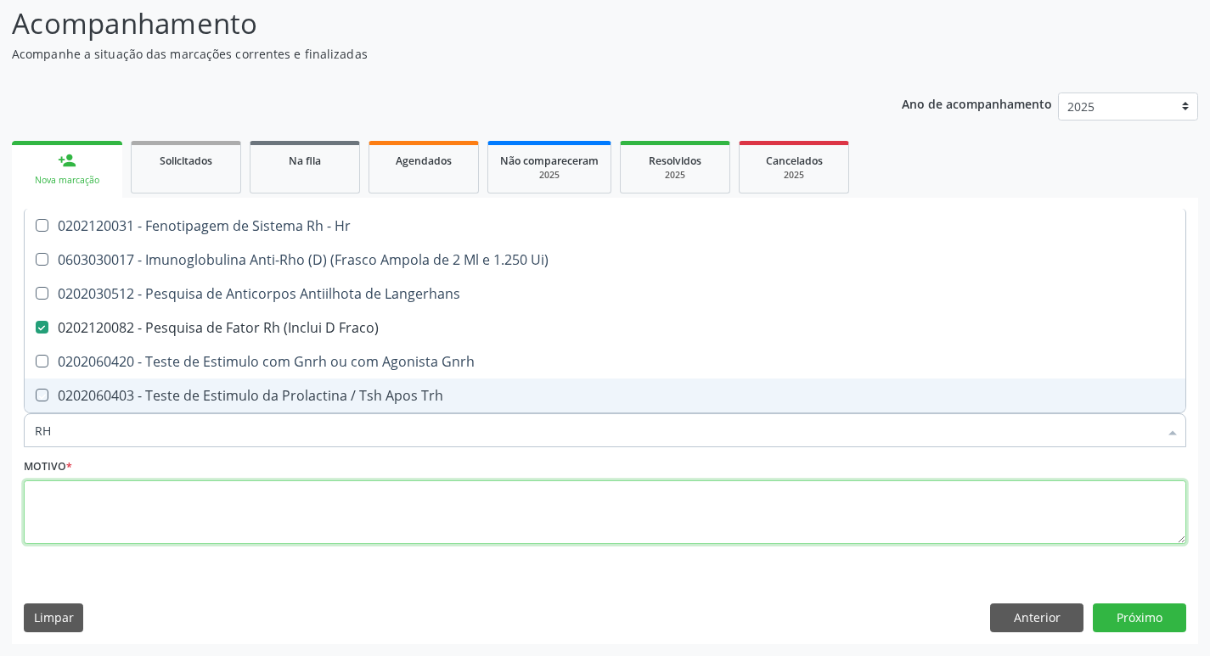
click at [142, 494] on textarea at bounding box center [605, 512] width 1162 height 65
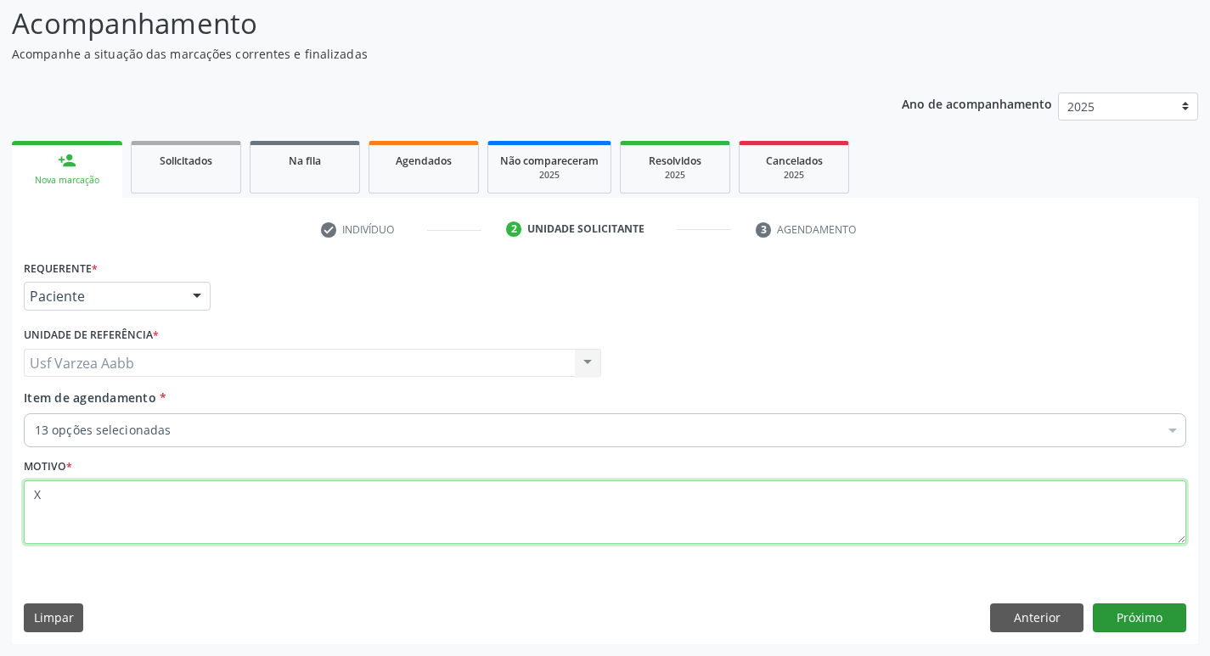
type textarea "X"
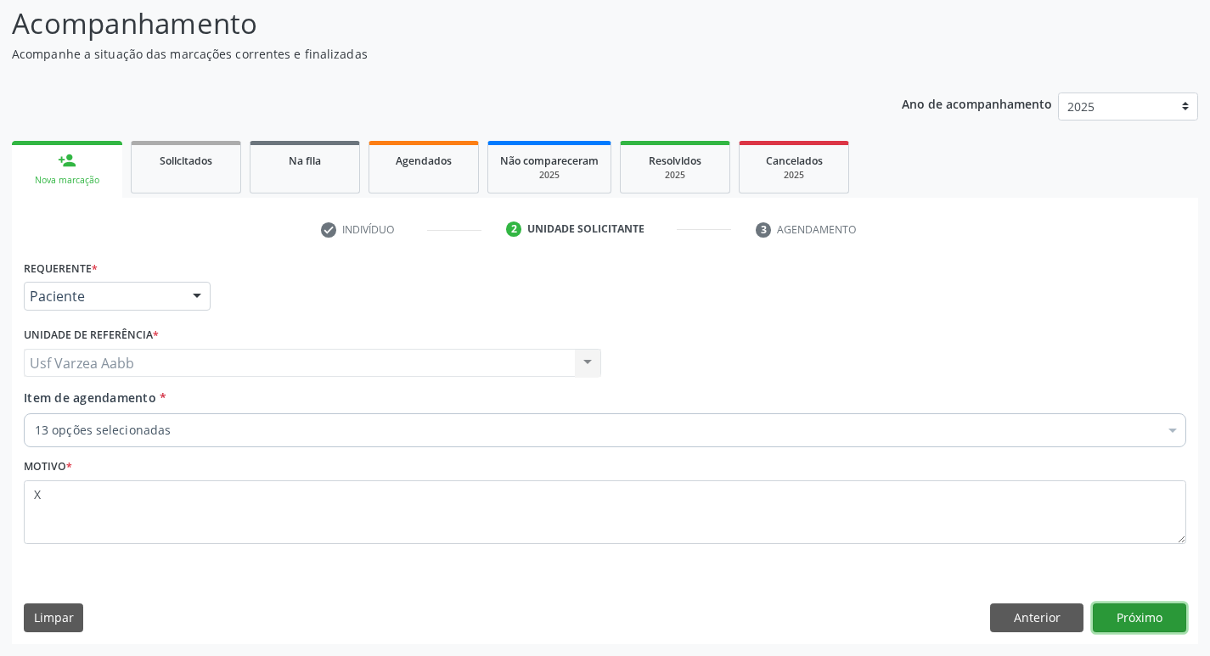
click at [1131, 618] on button "Próximo" at bounding box center [1139, 618] width 93 height 29
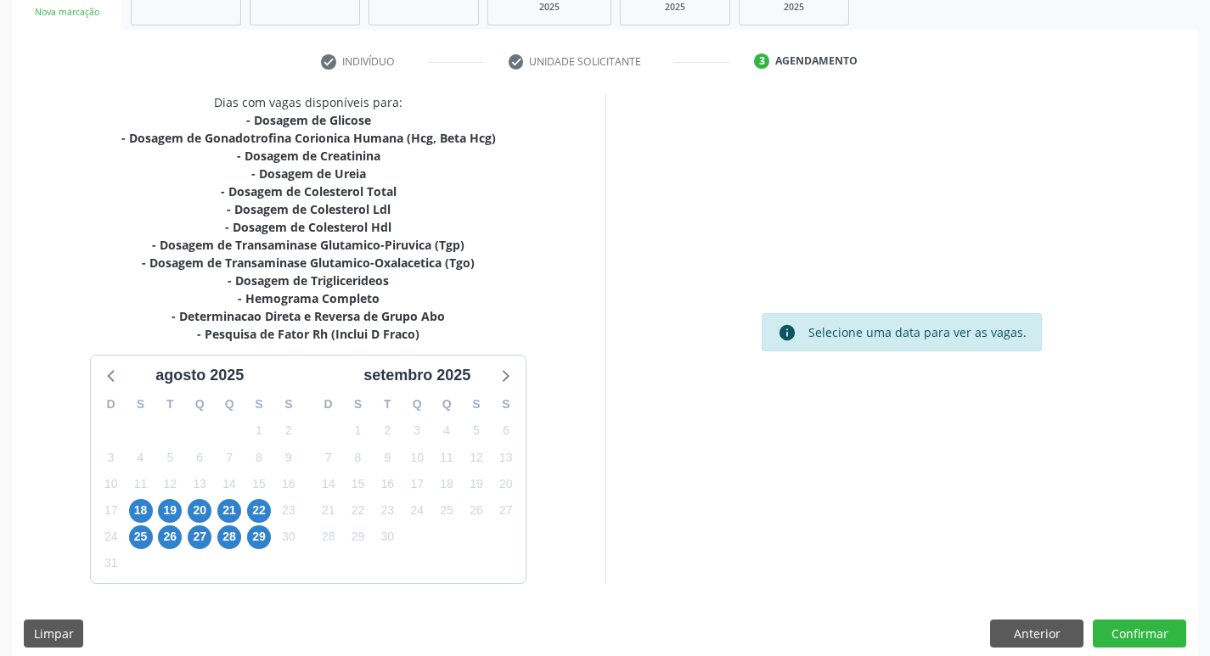
scroll to position [283, 0]
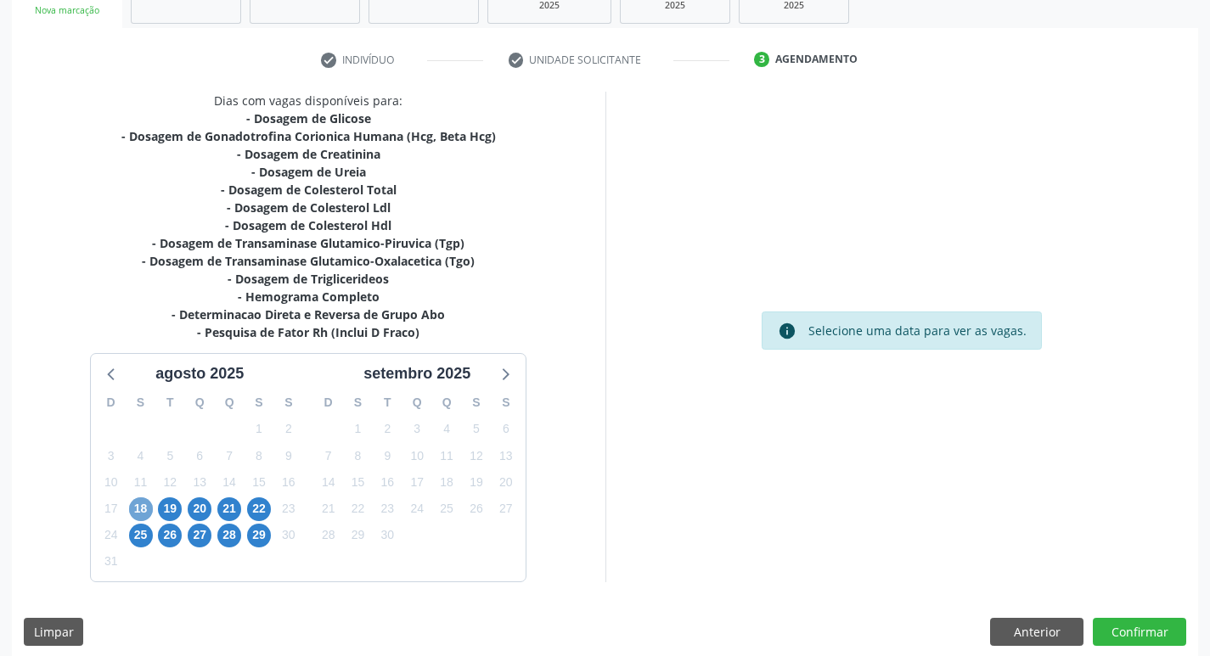
click at [149, 510] on span "18" at bounding box center [141, 509] width 24 height 24
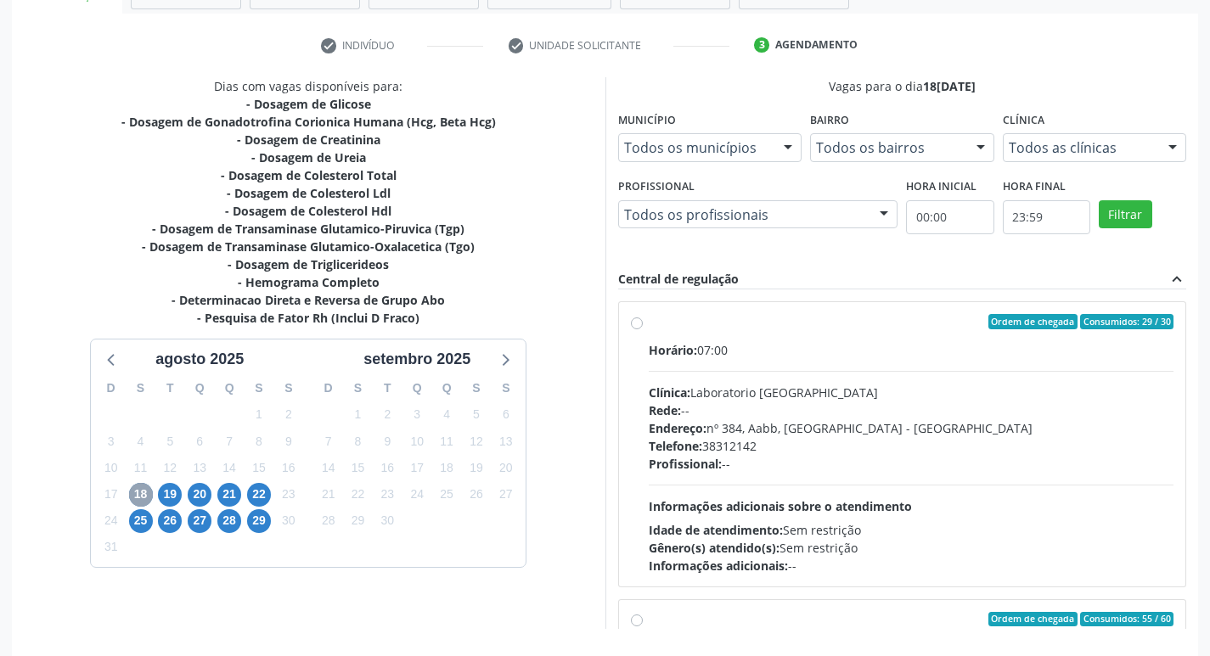
scroll to position [358, 0]
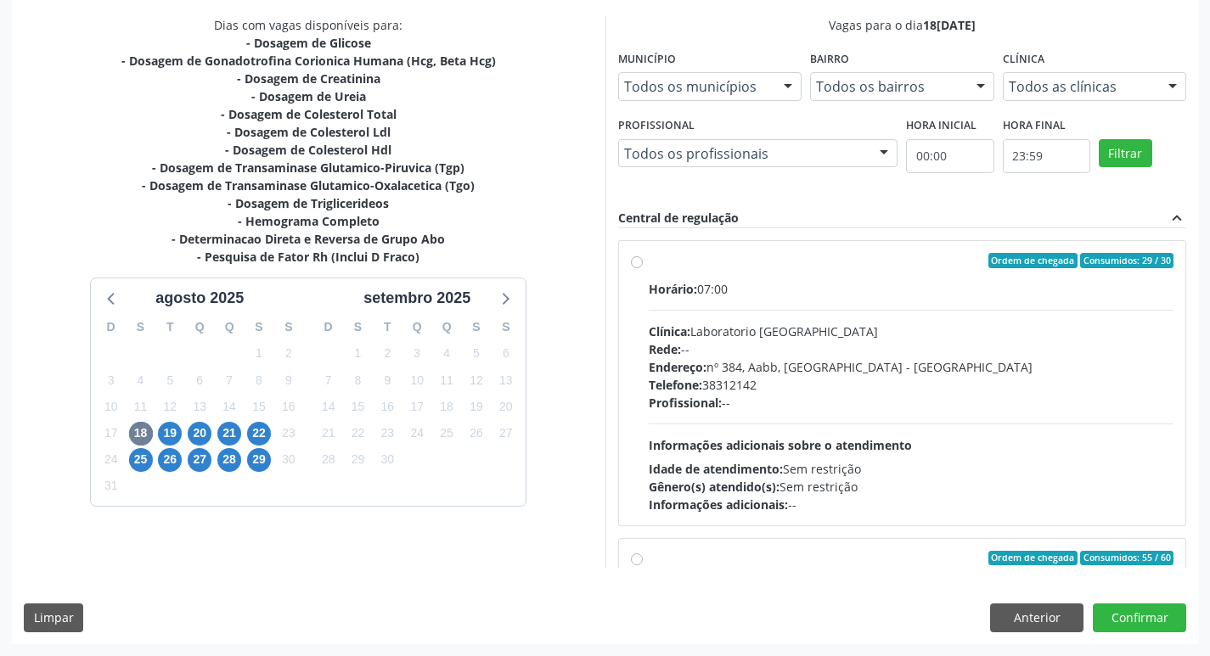
click at [1010, 636] on div "Dias com vagas disponíveis para: - Dosagem de Glicose - Dosagem de Gonadotrofin…" at bounding box center [605, 329] width 1186 height 627
click at [1006, 621] on button "Anterior" at bounding box center [1036, 618] width 93 height 29
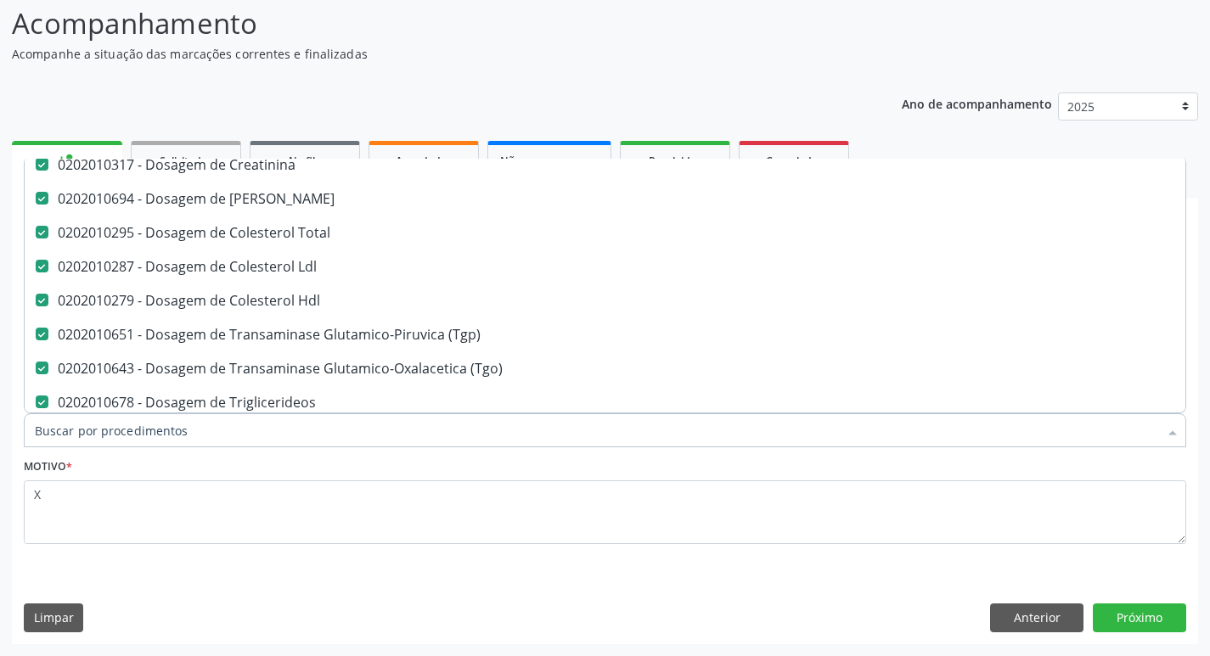
scroll to position [85, 0]
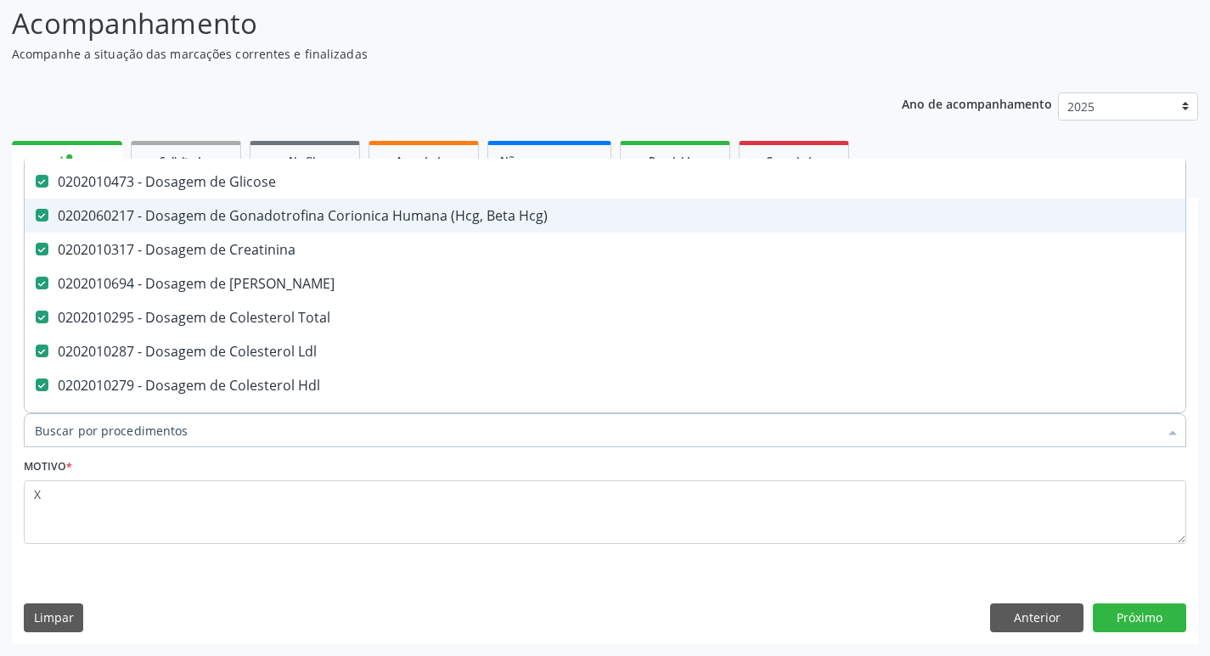
click at [275, 213] on div "0202060217 - Dosagem de Gonadotrofina Corionica Humana (Hcg, Beta Hcg)" at bounding box center [696, 216] width 1322 height 14
checkbox Hcg\) "false"
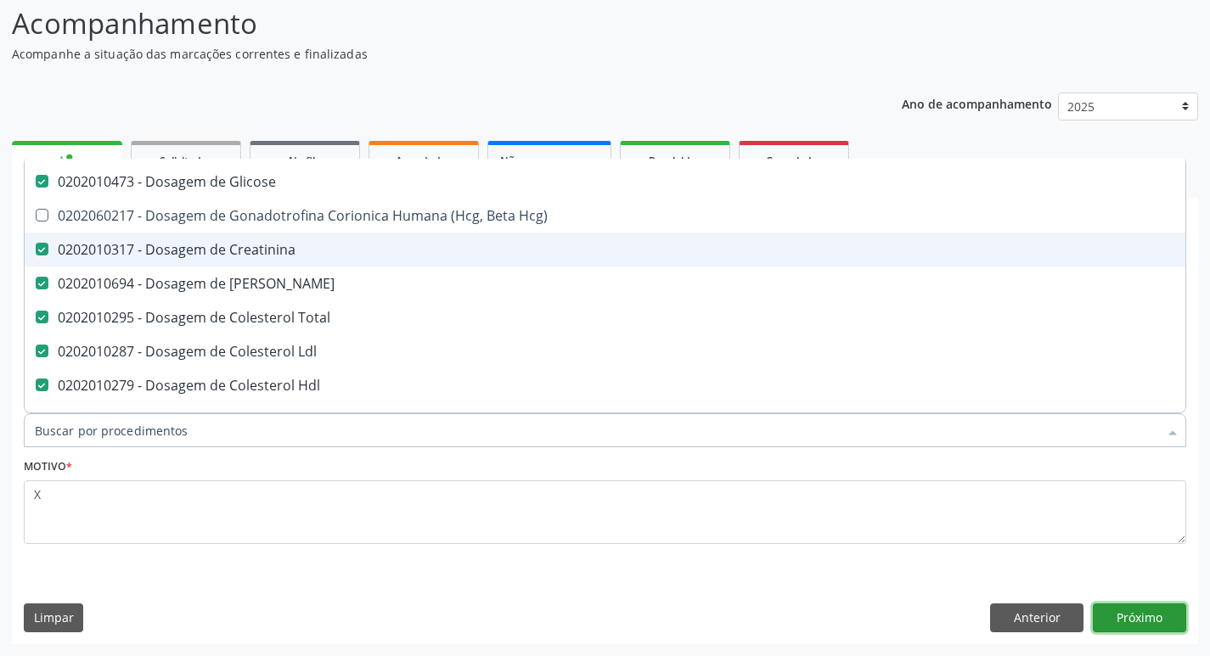
click at [1134, 623] on button "Próximo" at bounding box center [1139, 618] width 93 height 29
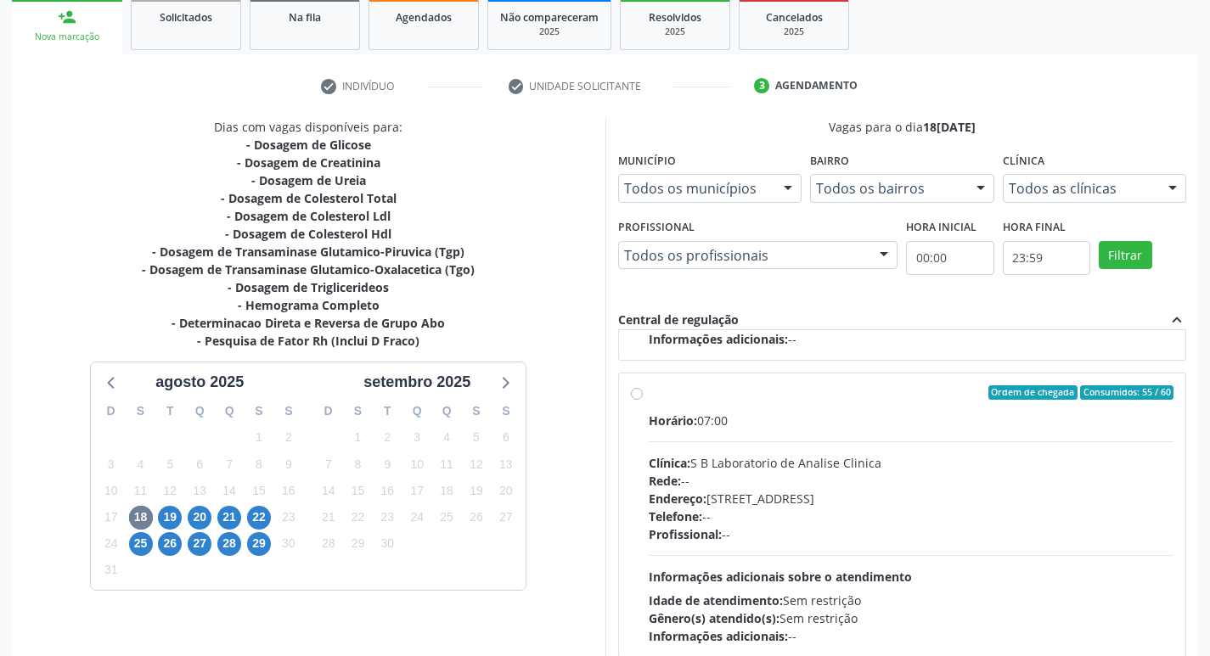
scroll to position [358, 0]
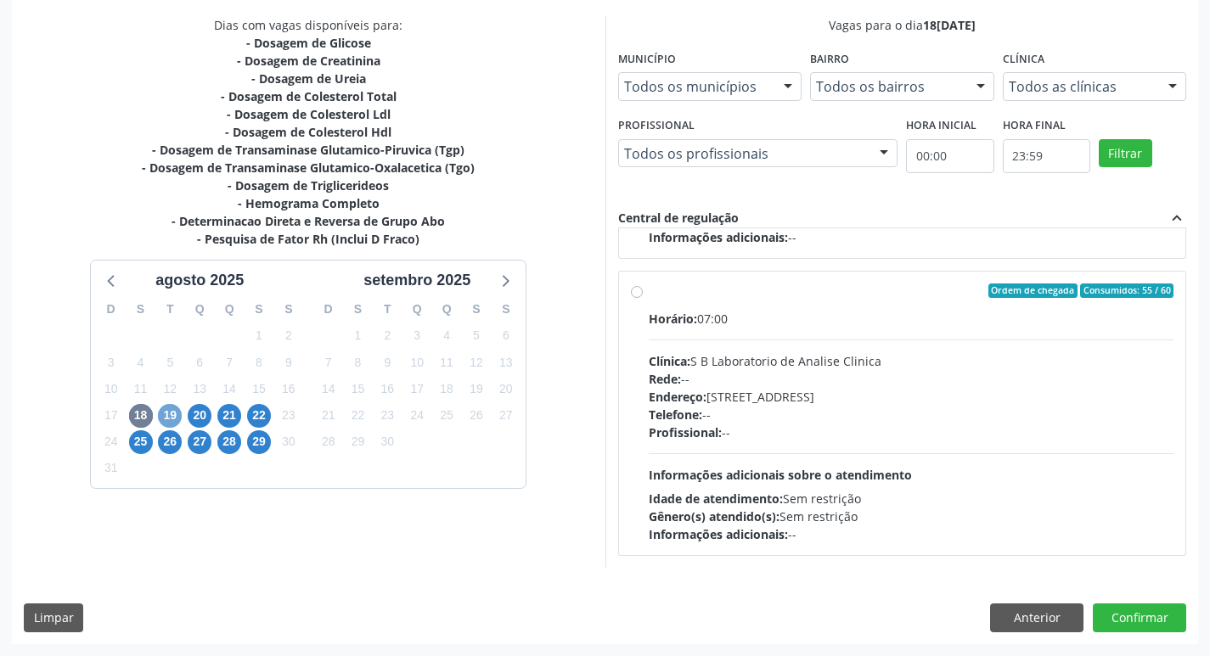
click at [171, 420] on span "19" at bounding box center [170, 416] width 24 height 24
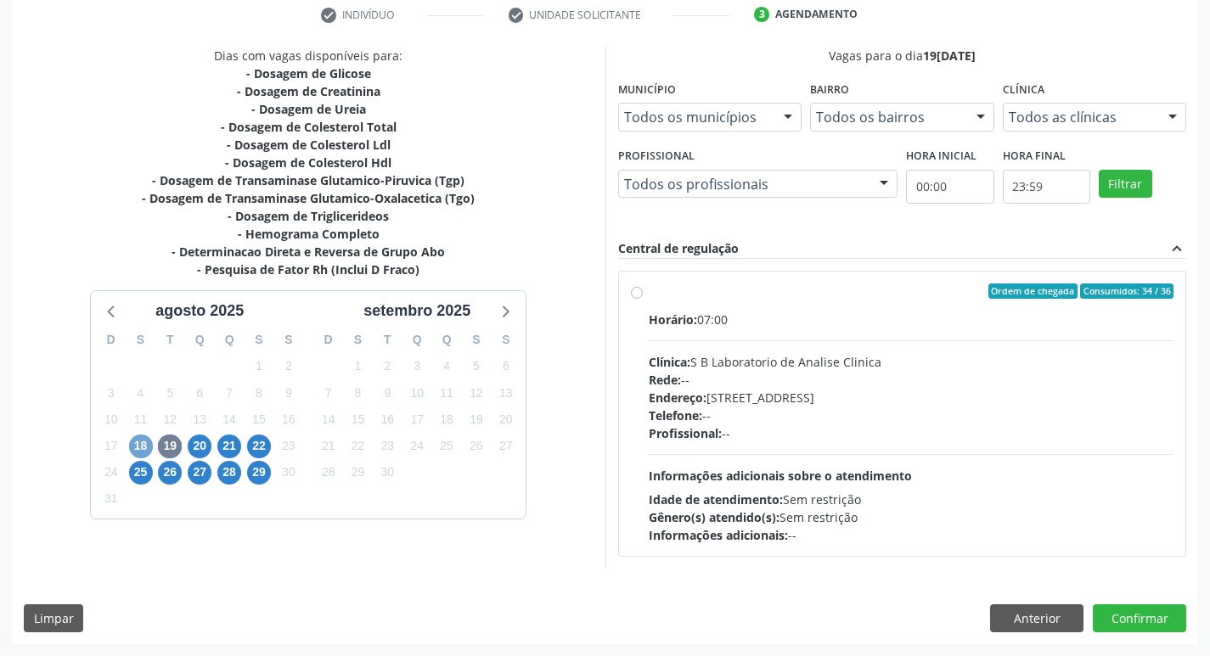
click at [144, 438] on span "18" at bounding box center [141, 447] width 24 height 24
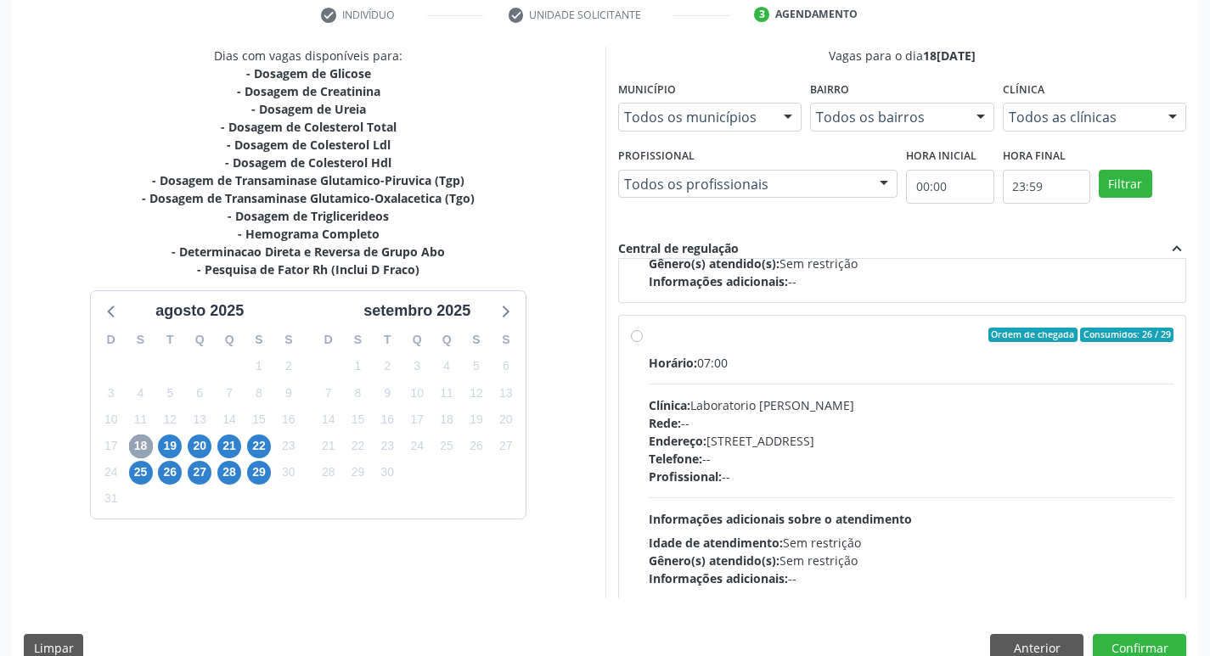
scroll to position [255, 0]
click at [649, 338] on label "Ordem de chegada Consumidos: 26 / 29 Horário: 07:00 Clínica: Laboratorio [PERSO…" at bounding box center [911, 457] width 525 height 261
click at [633, 338] on input "Ordem de chegada Consumidos: 26 / 29 Horário: 07:00 Clínica: Laboratorio [PERSO…" at bounding box center [637, 334] width 12 height 15
radio input "true"
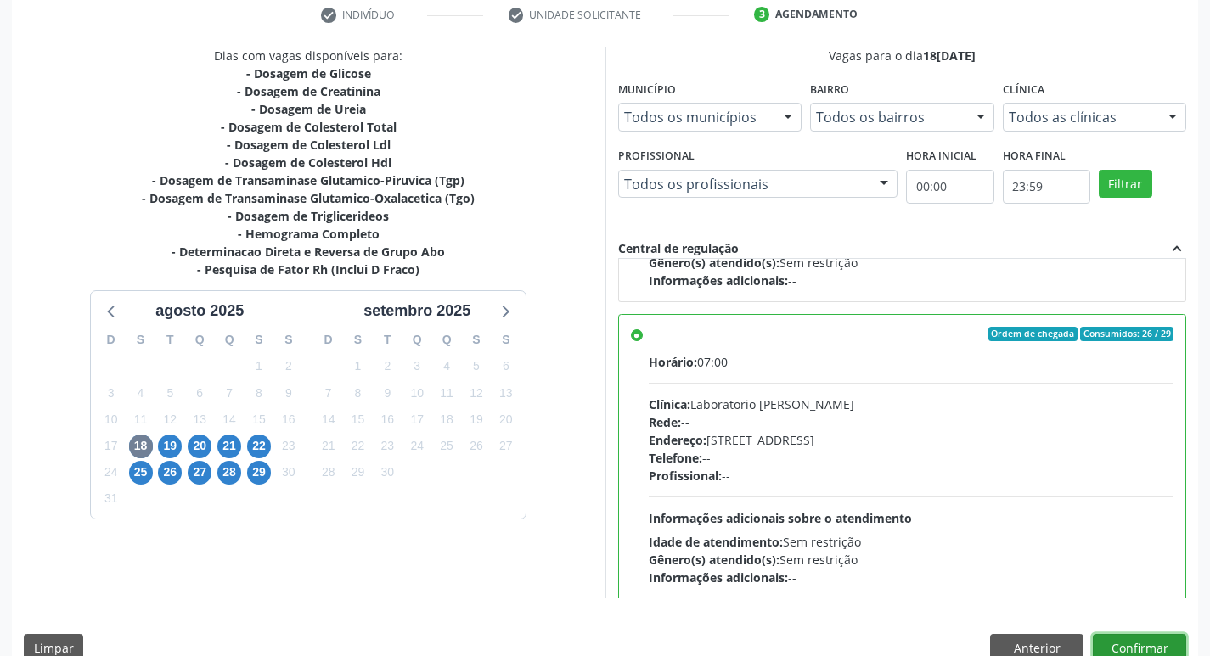
click at [1170, 638] on button "Confirmar" at bounding box center [1139, 648] width 93 height 29
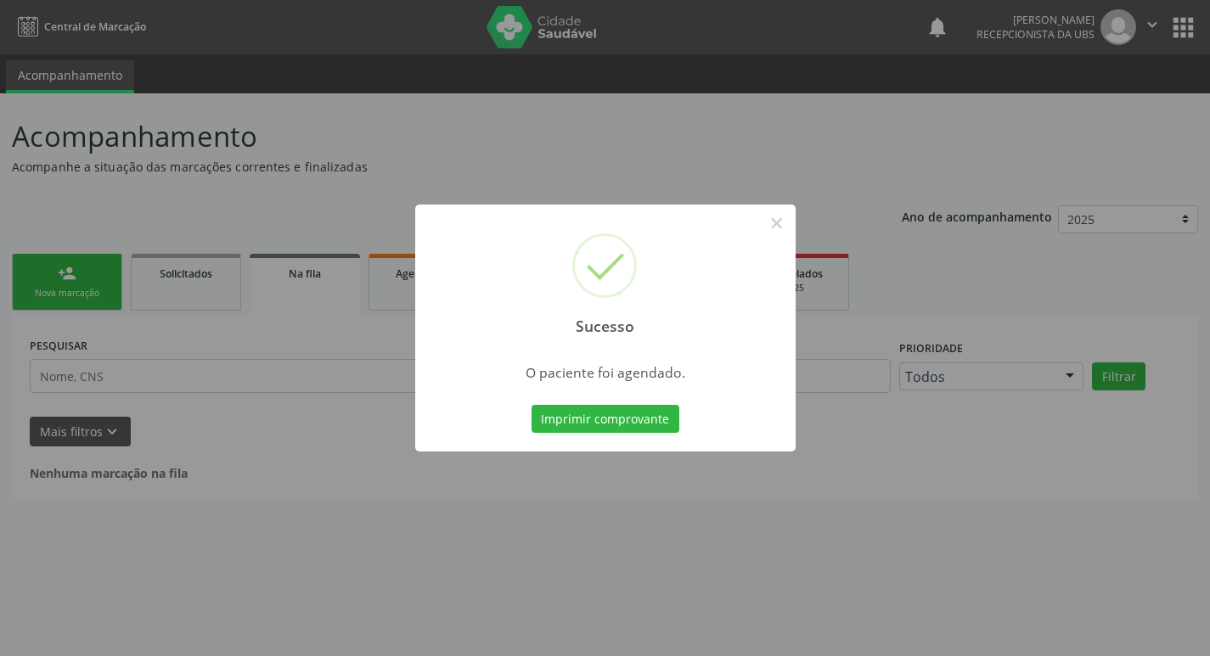
scroll to position [0, 0]
click at [595, 415] on button "Imprimir comprovante" at bounding box center [611, 419] width 148 height 29
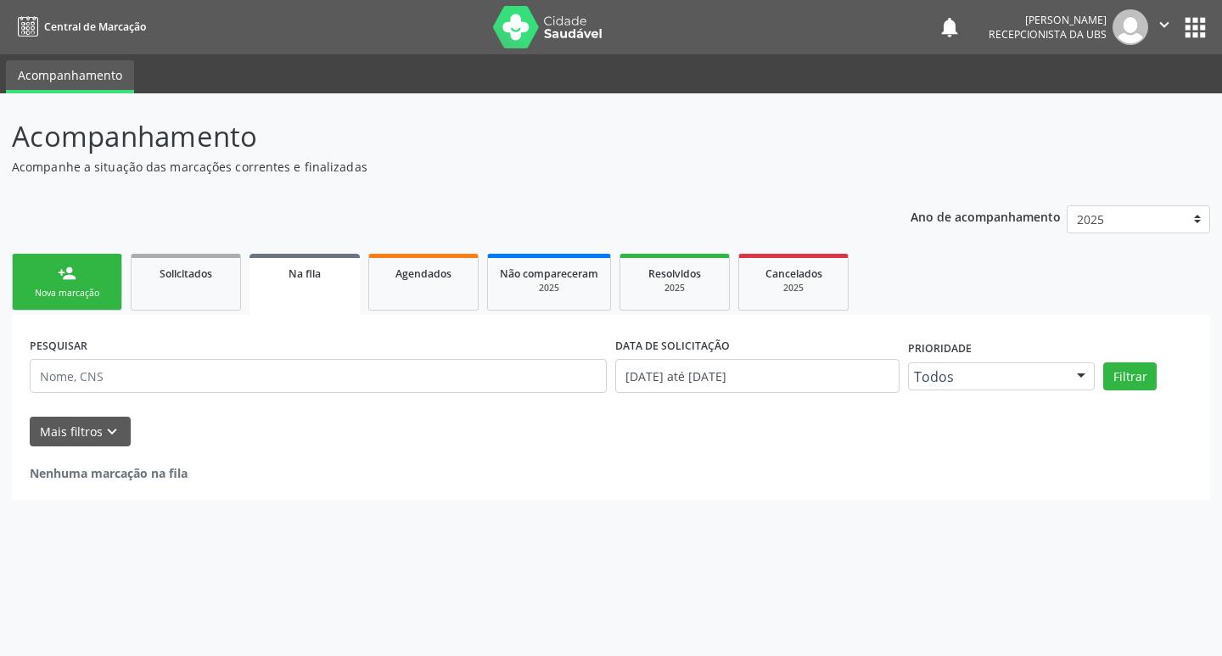
click at [85, 288] on div "Nova marcação" at bounding box center [67, 293] width 85 height 13
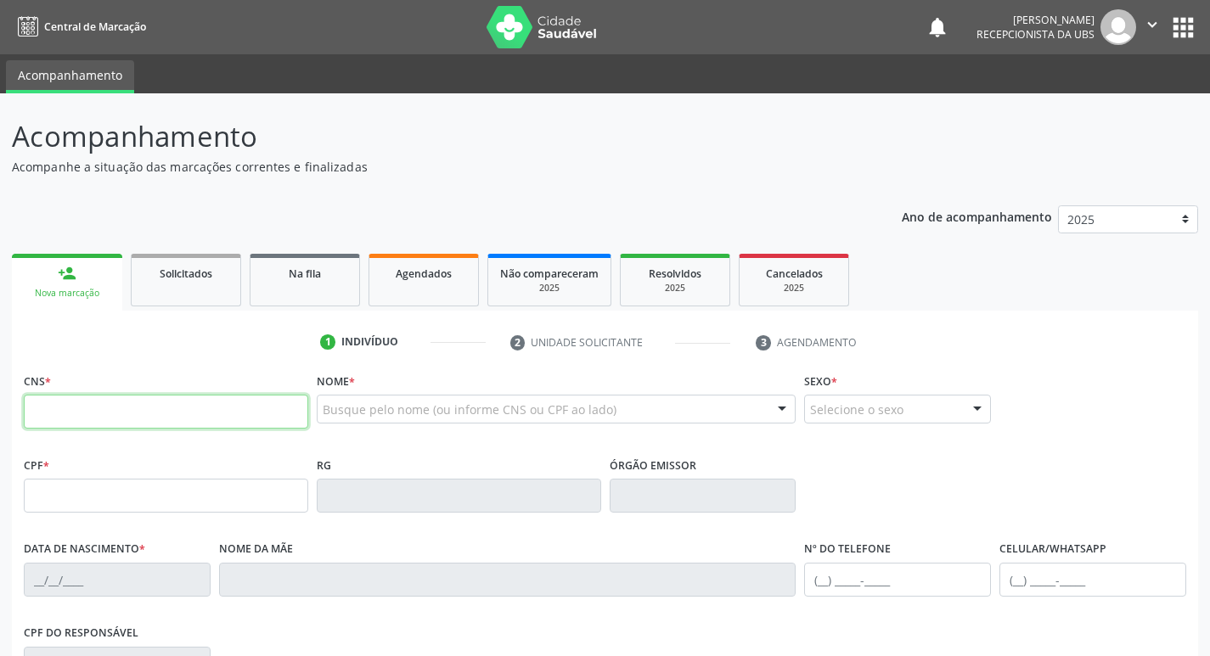
paste input "705 4014 7408 0296"
type input "705 4014 7408 0296"
type input "056.783.214-71"
type input "[DATE]"
type input "[PERSON_NAME]"
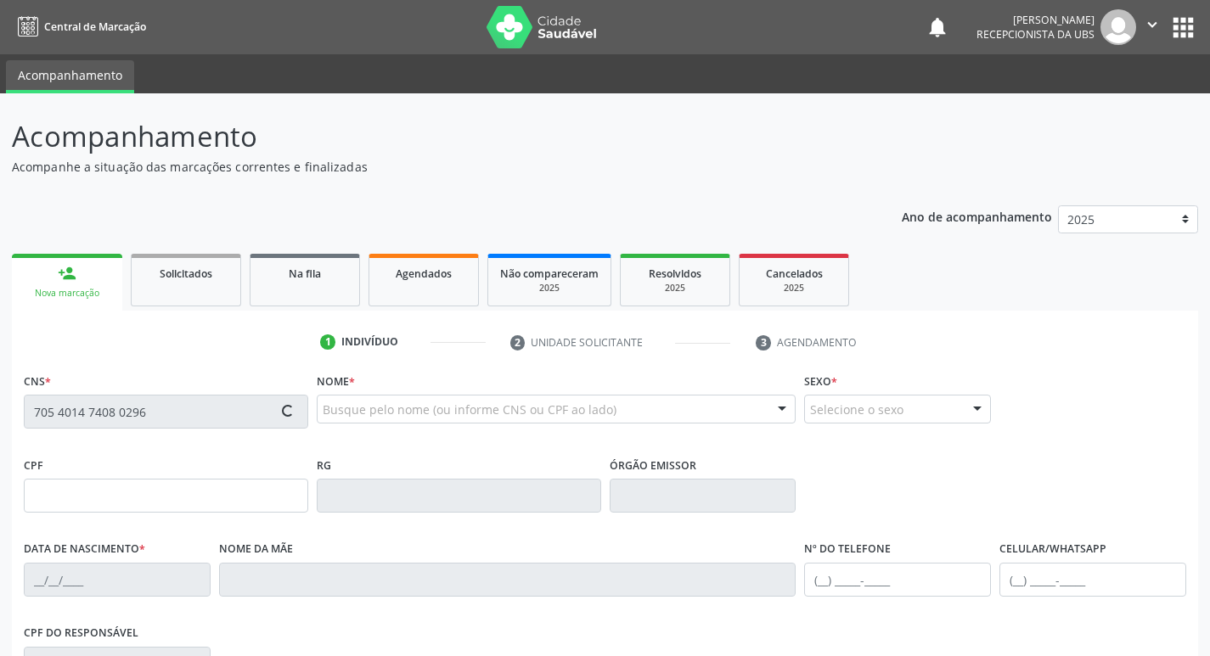
type input "[PHONE_NUMBER]"
type input "880.337.244-04"
type input "192"
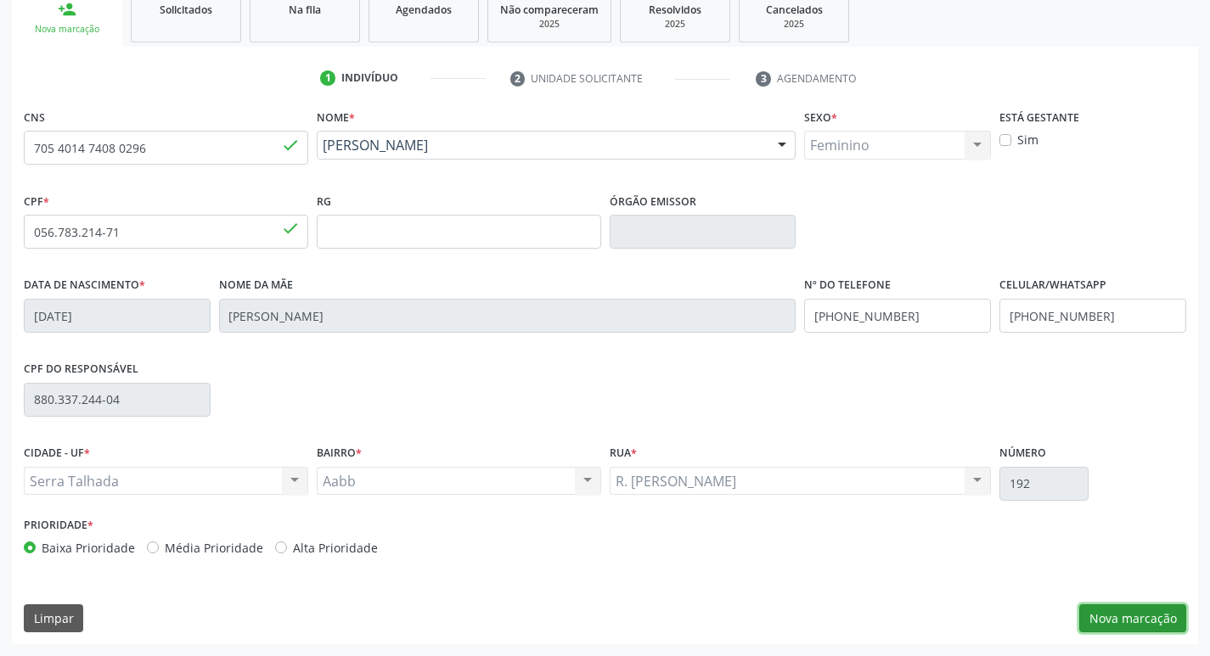
click at [1130, 624] on button "Nova marcação" at bounding box center [1132, 618] width 107 height 29
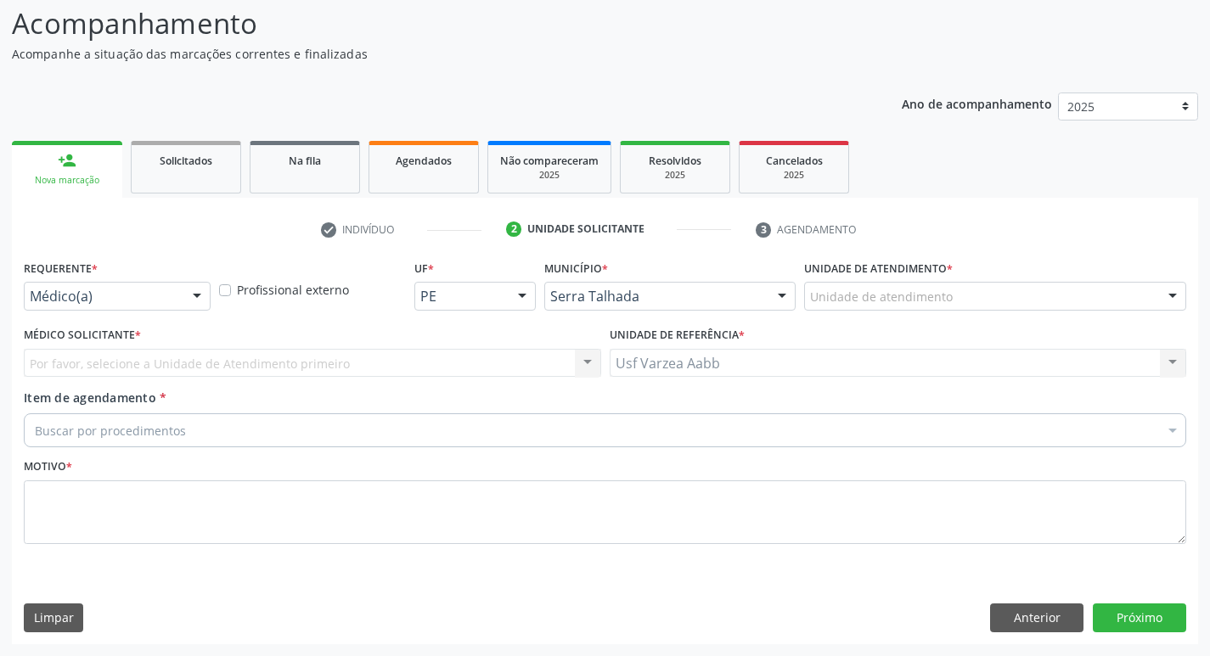
scroll to position [113, 0]
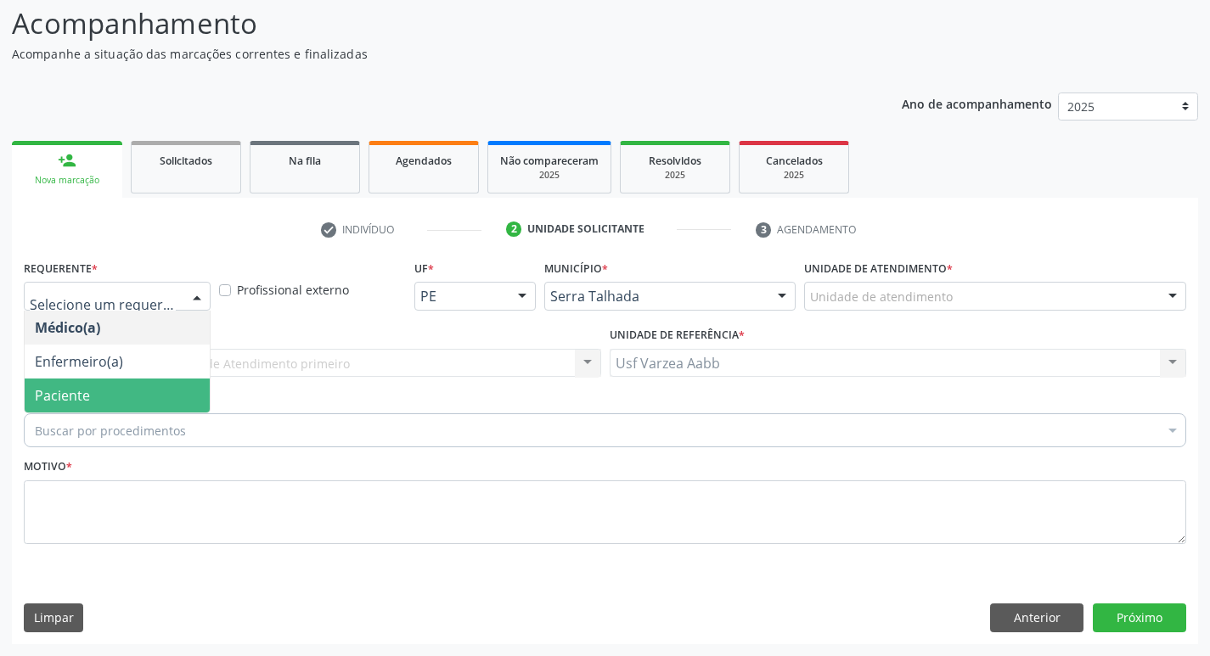
click at [92, 388] on span "Paciente" at bounding box center [117, 396] width 185 height 34
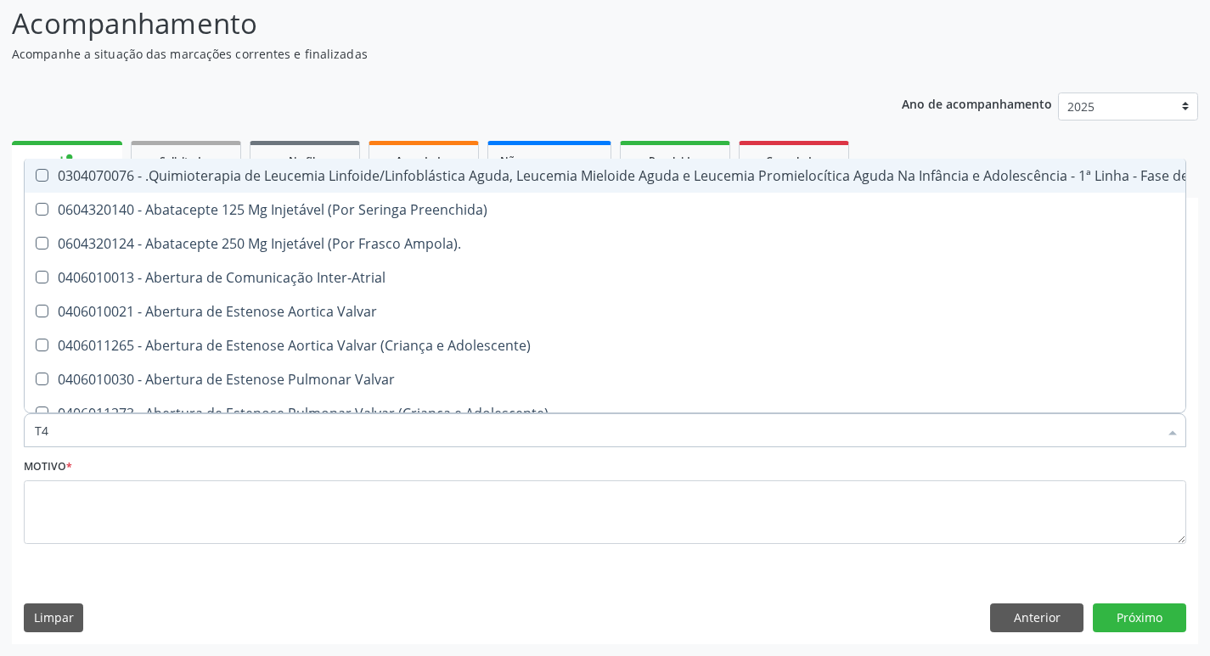
type input "T4"
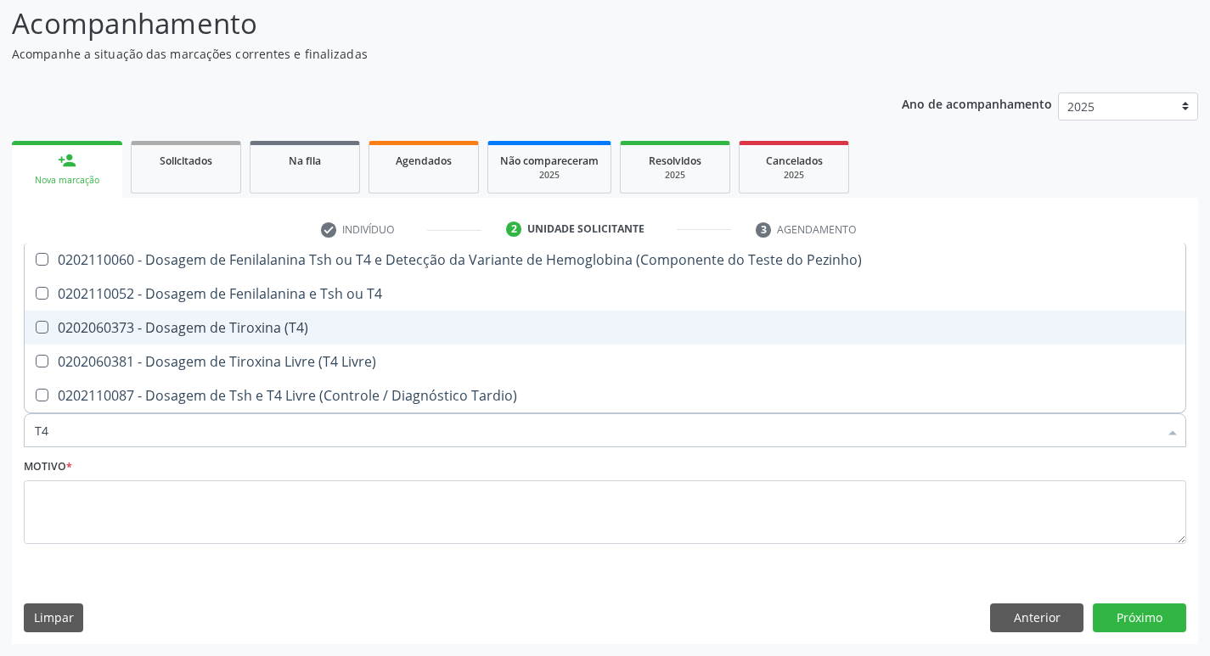
click at [233, 325] on div "0202060373 - Dosagem de Tiroxina (T4)" at bounding box center [605, 328] width 1140 height 14
checkbox \(T4\) "true"
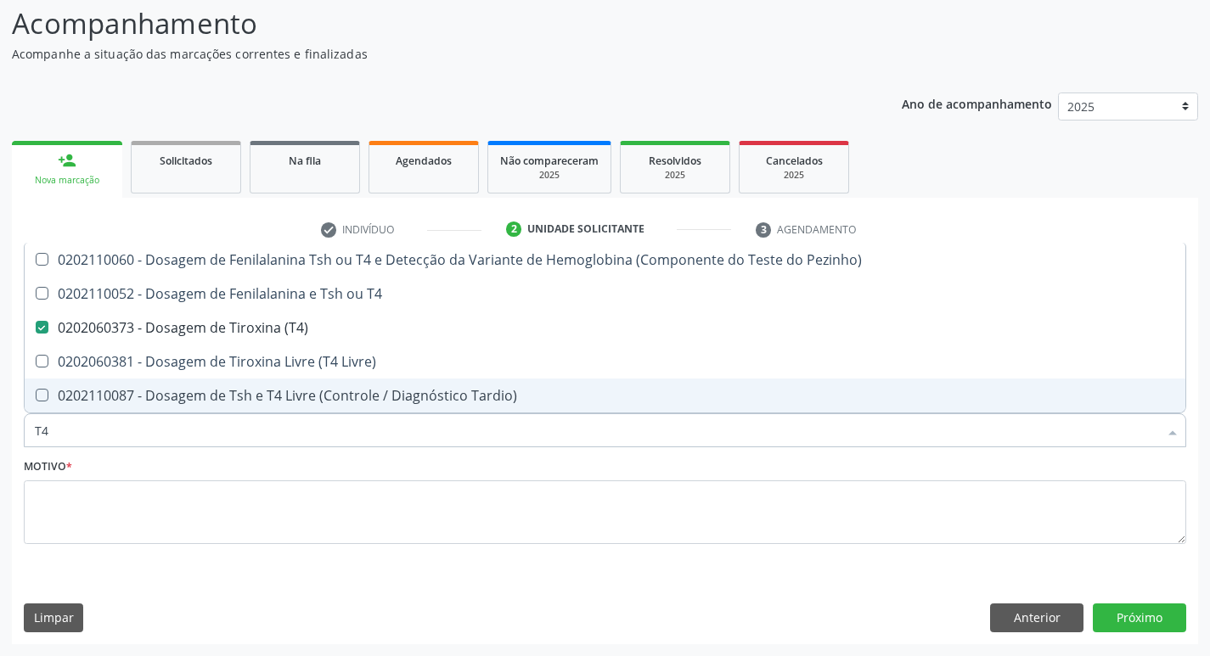
click at [179, 421] on input "T4" at bounding box center [596, 430] width 1123 height 34
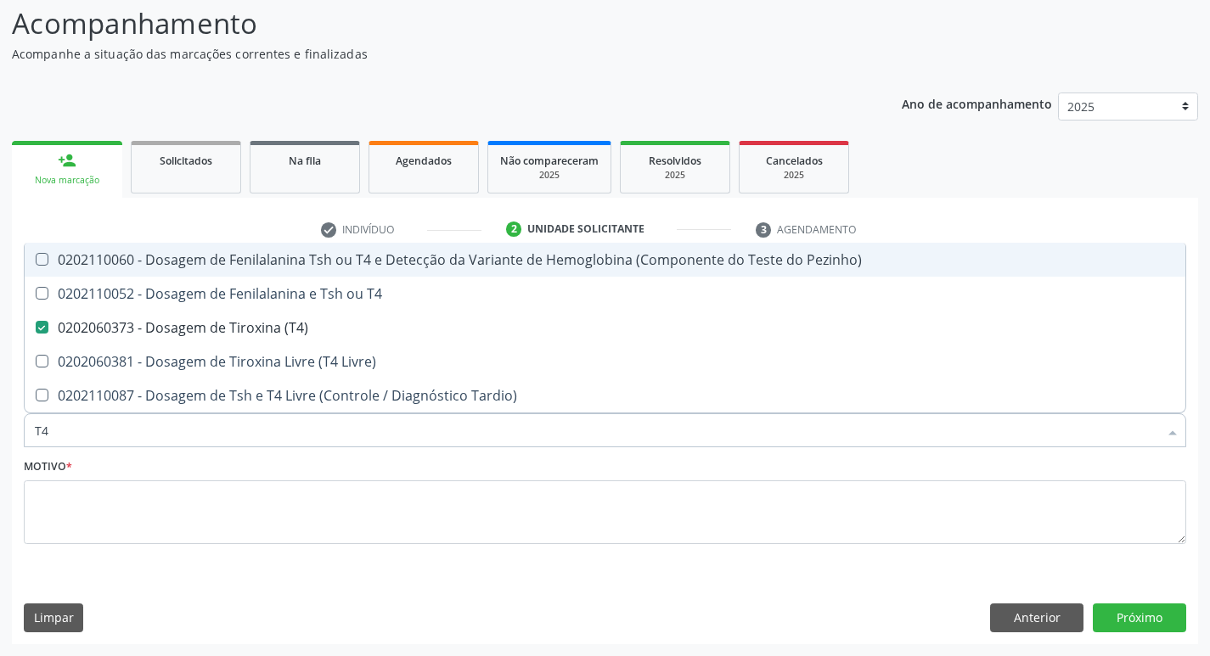
type input "T"
checkbox \(T4\) "false"
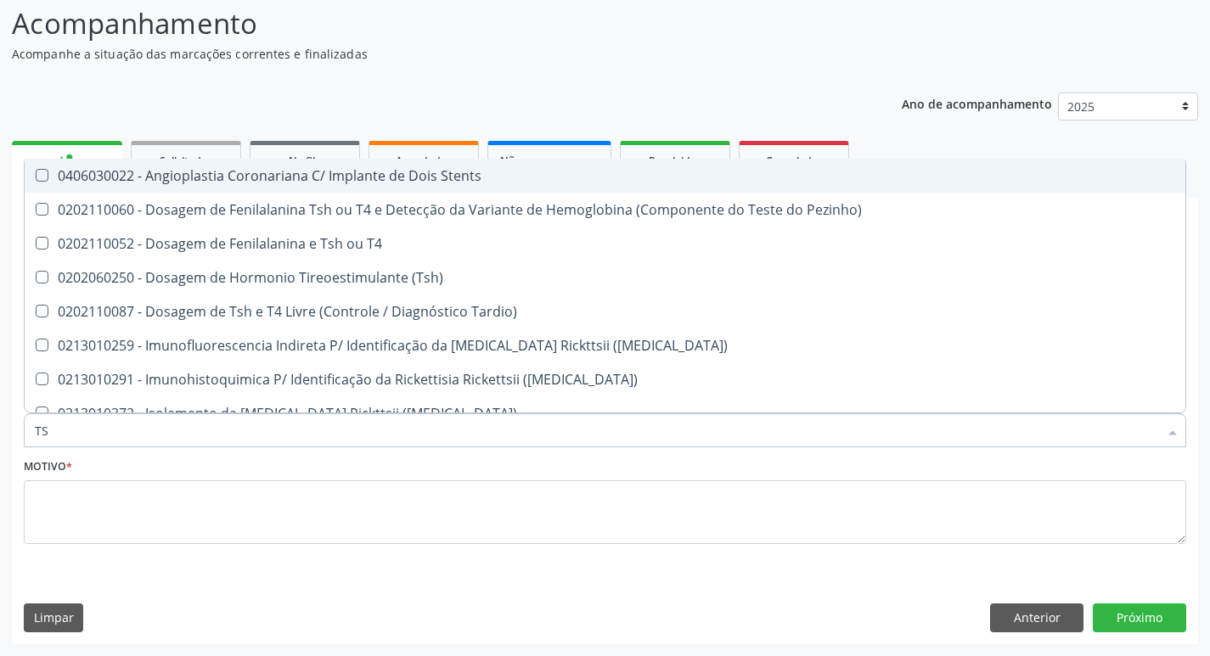
type input "TSH"
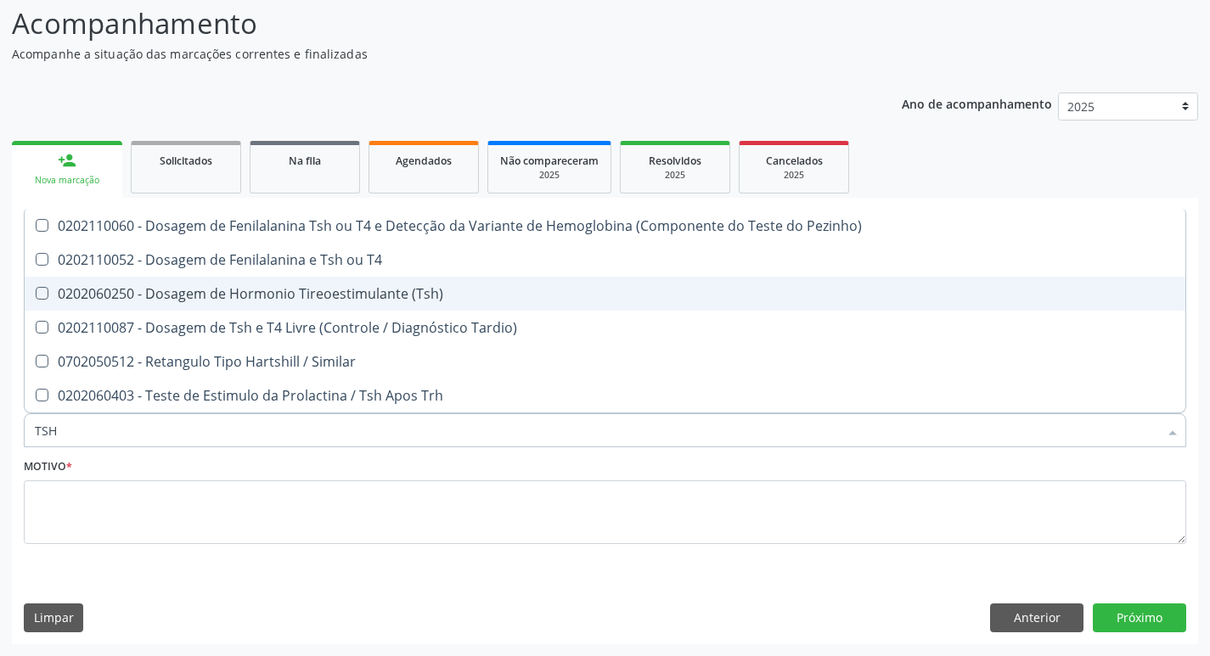
click at [272, 296] on div "0202060250 - Dosagem de Hormonio Tireoestimulante (Tsh)" at bounding box center [605, 294] width 1140 height 14
checkbox \(Tsh\) "true"
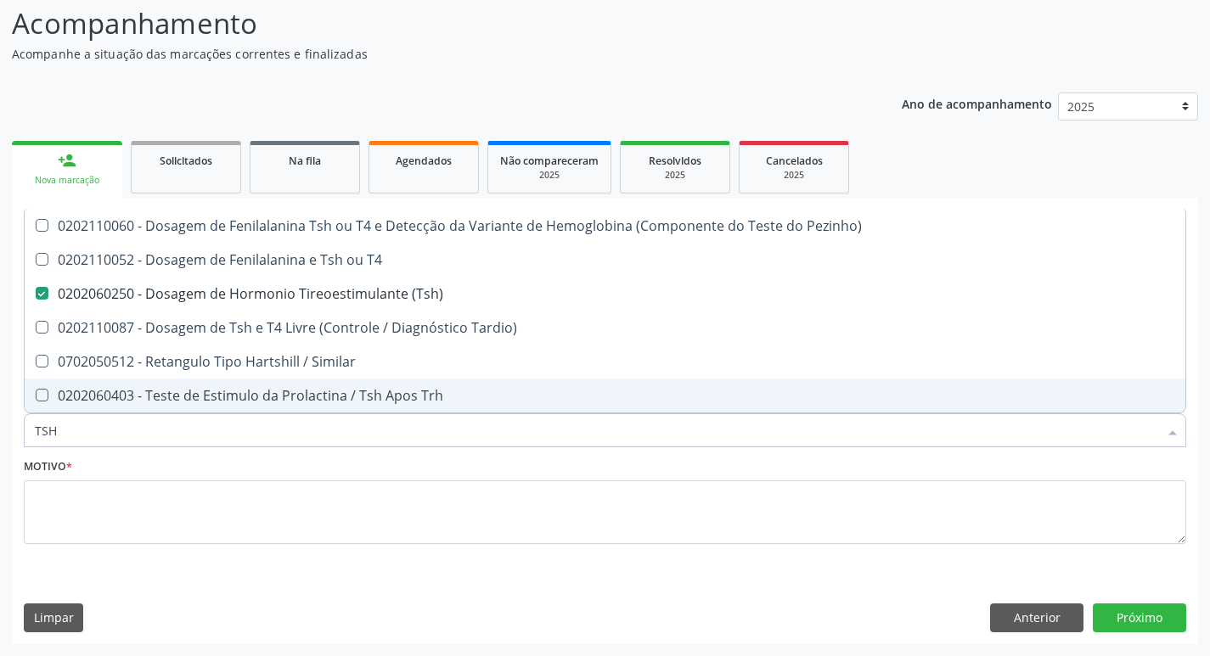
click at [86, 437] on input "TSH" at bounding box center [596, 430] width 1123 height 34
type input "G"
checkbox \(Tsh\) "false"
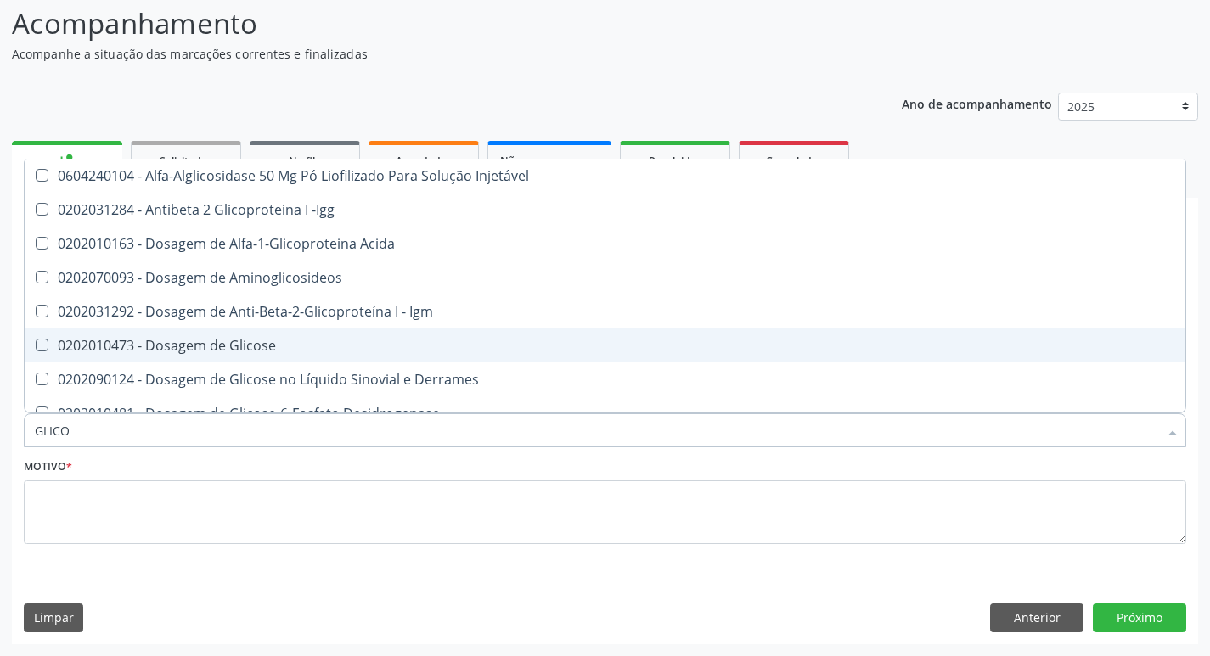
type input "GLICOS"
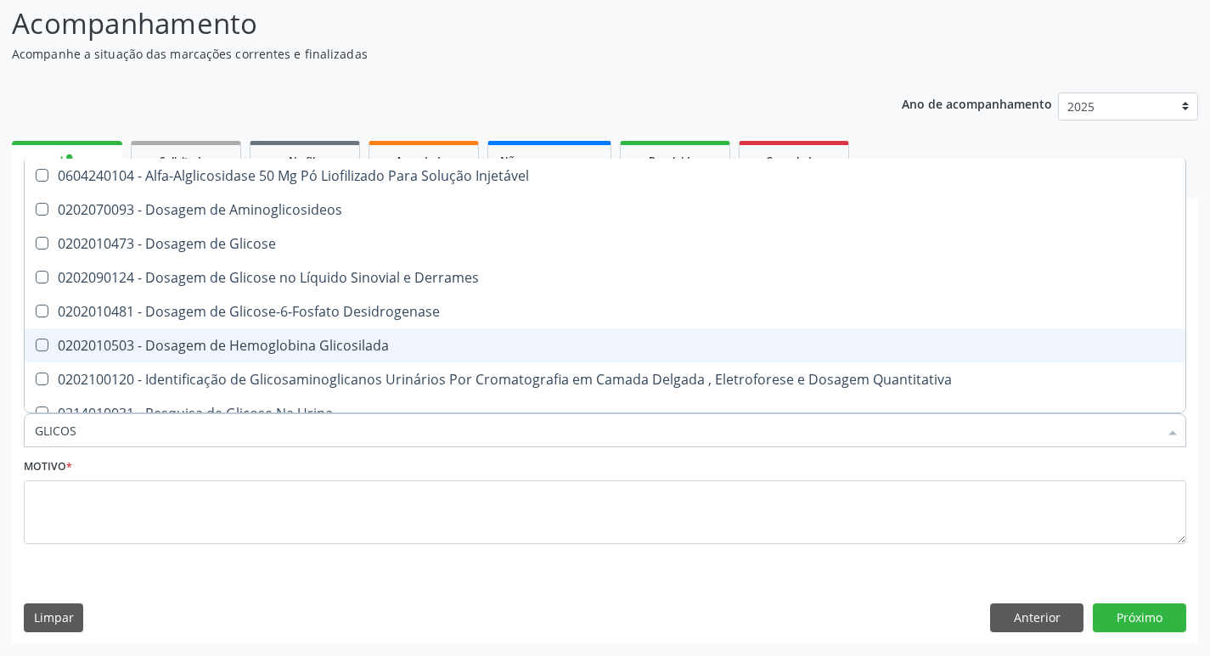
click at [126, 334] on span "0202010503 - Dosagem de Hemoglobina Glicosilada" at bounding box center [605, 346] width 1160 height 34
checkbox Glicosilada "true"
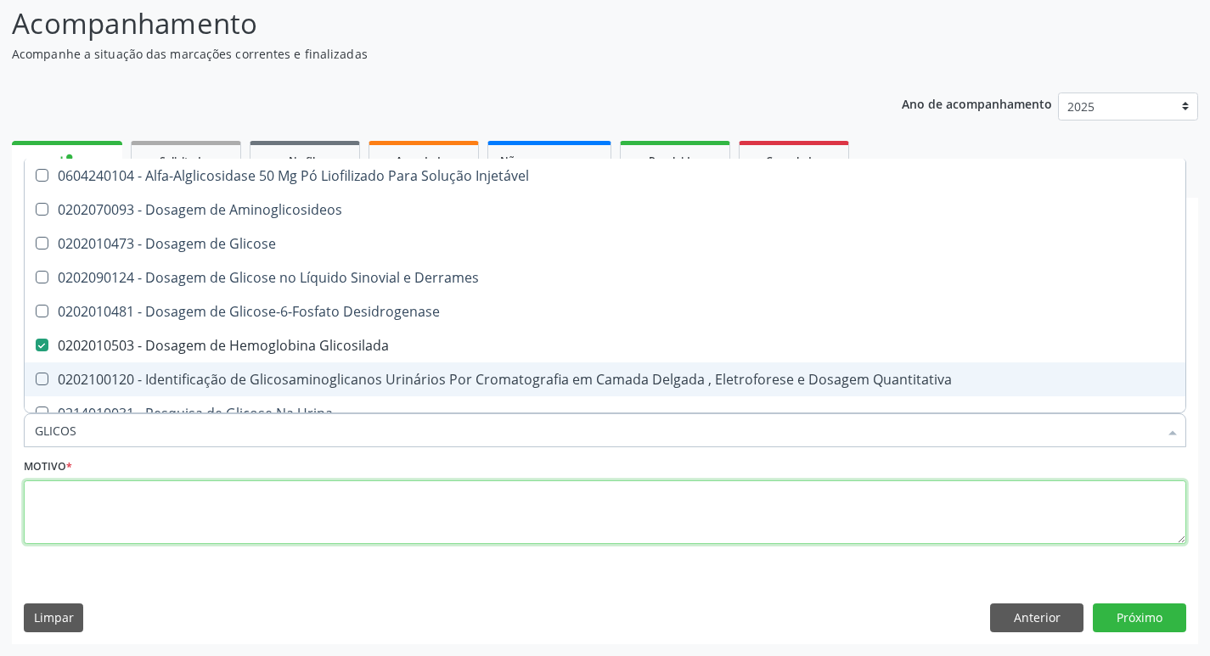
click at [172, 484] on textarea at bounding box center [605, 512] width 1162 height 65
checkbox Aminoglicosideos "true"
checkbox Glicose "true"
checkbox Derrames "true"
checkbox Glicosilada "false"
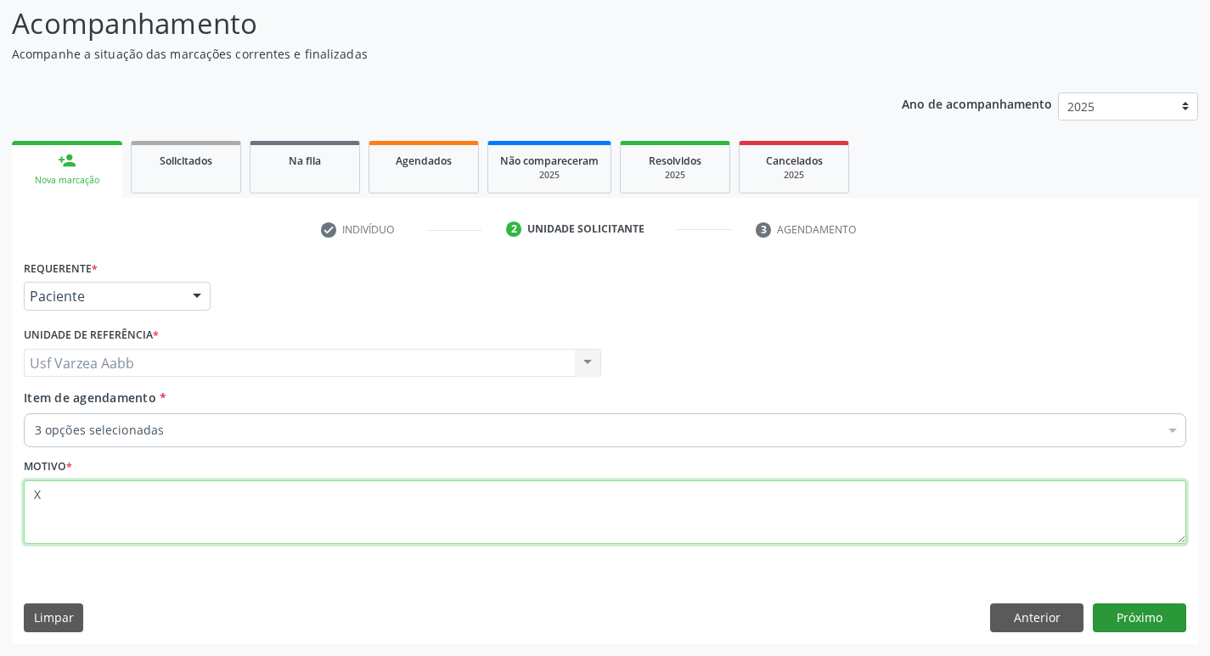
type textarea "X"
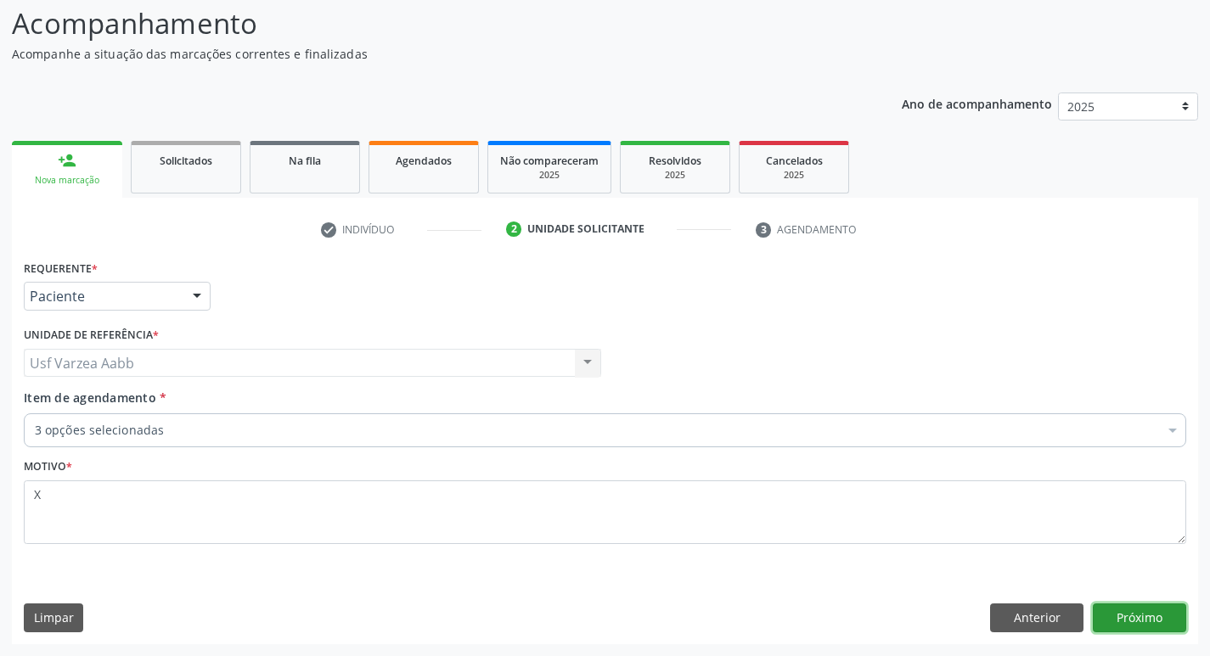
click at [1125, 604] on button "Próximo" at bounding box center [1139, 618] width 93 height 29
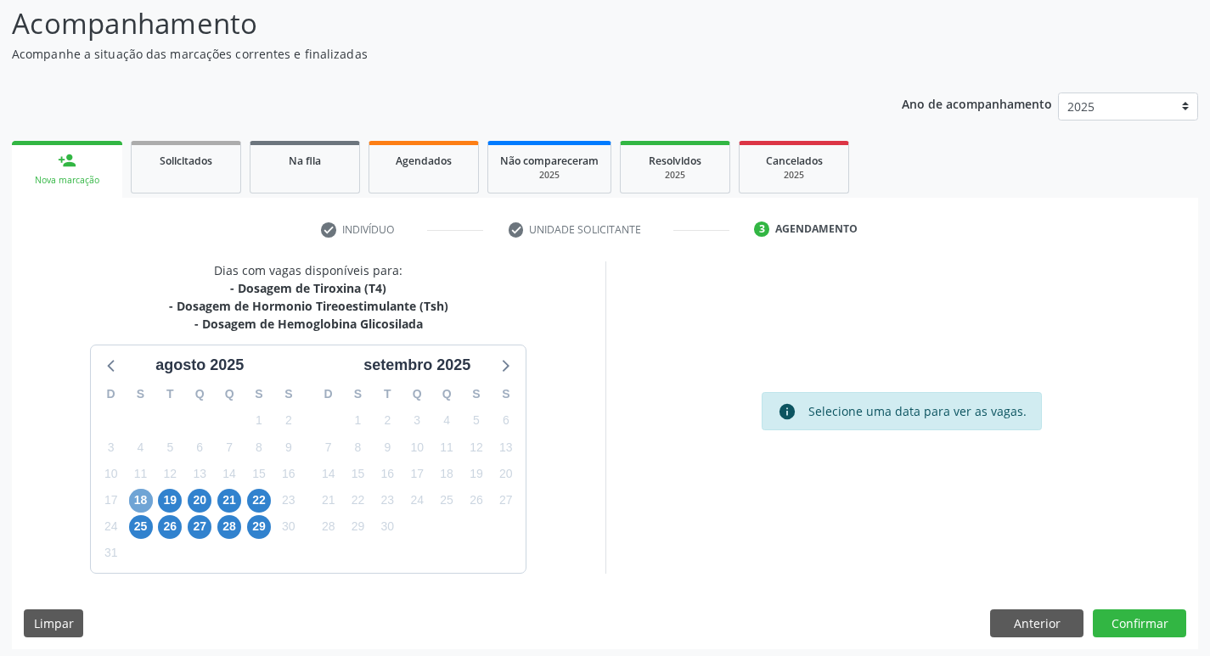
click at [136, 497] on span "18" at bounding box center [141, 501] width 24 height 24
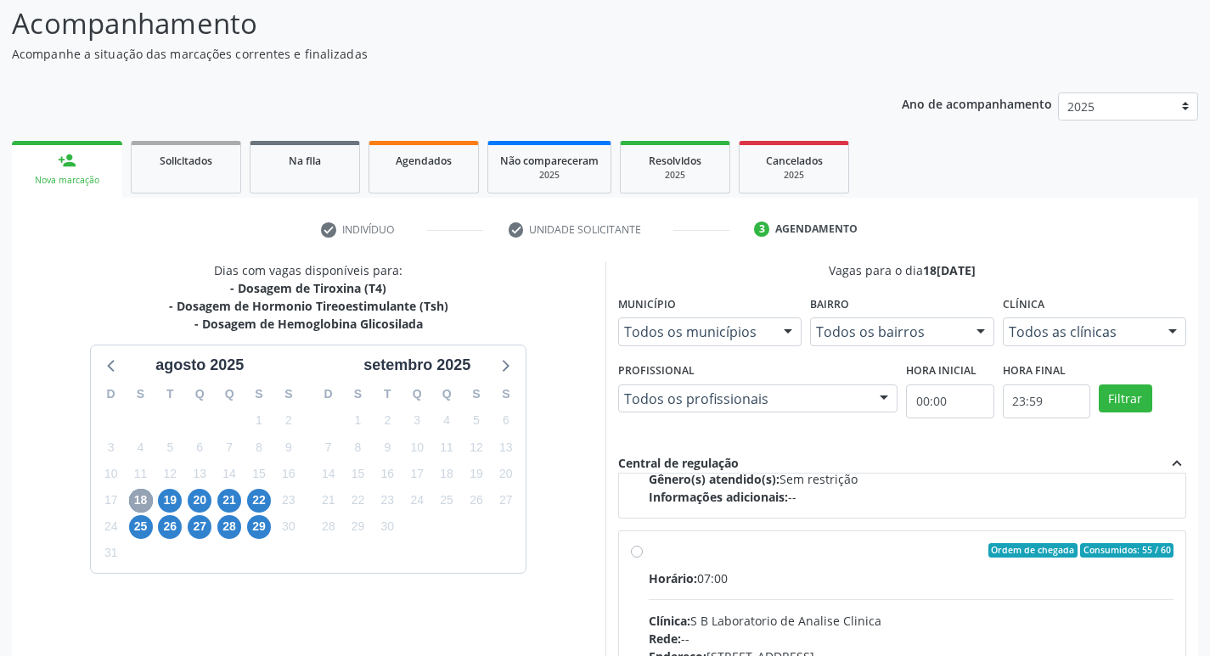
scroll to position [255, 0]
click at [633, 549] on input "Ordem de chegada Consumidos: 55 / 60 Horário: 07:00 Clínica: S B Laboratorio de…" at bounding box center [637, 549] width 12 height 15
radio input "true"
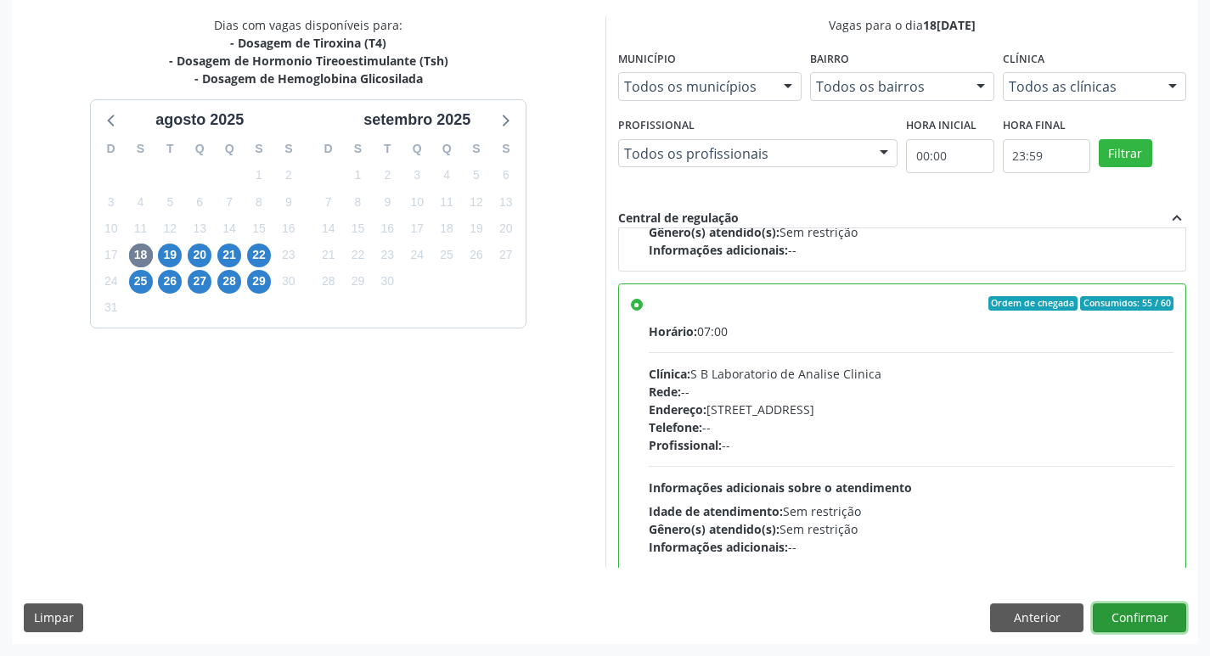
click at [1143, 621] on button "Confirmar" at bounding box center [1139, 618] width 93 height 29
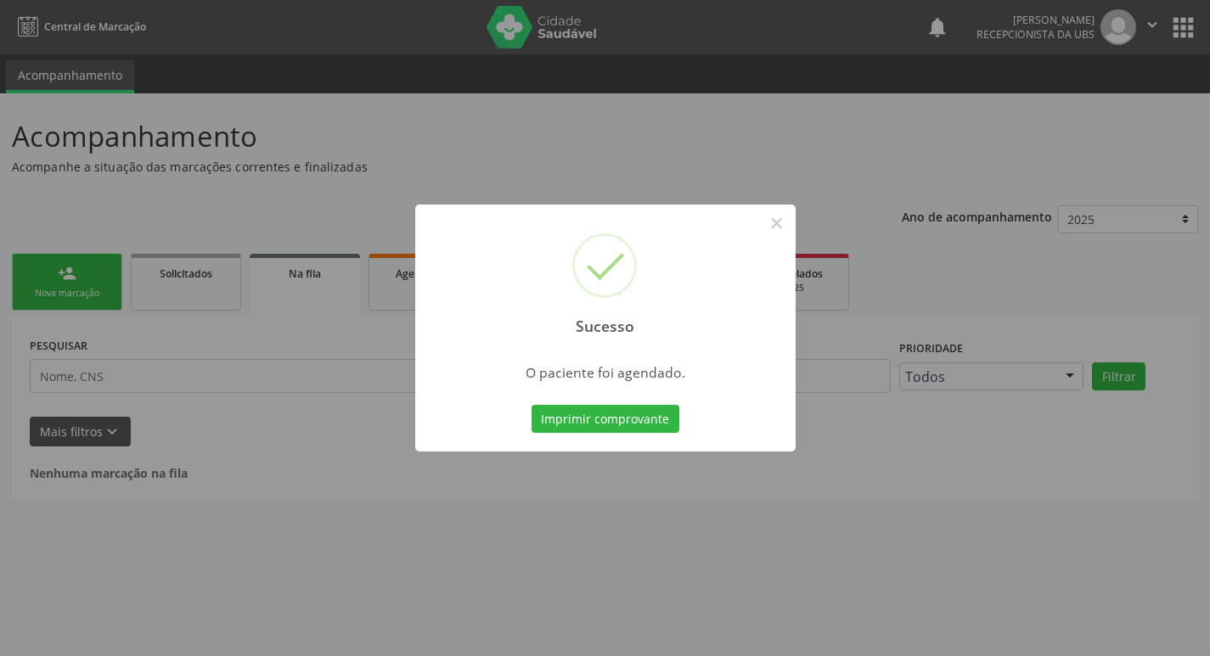
scroll to position [0, 0]
click at [618, 405] on button "Imprimir comprovante" at bounding box center [611, 419] width 148 height 29
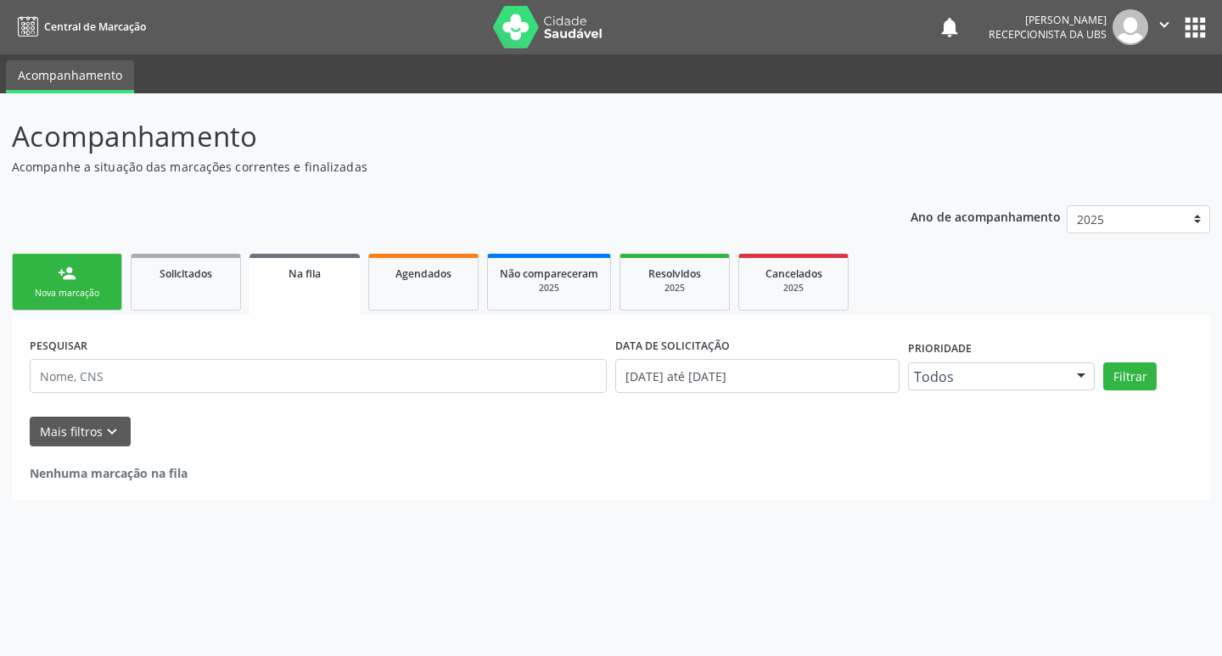
click at [39, 276] on link "person_add Nova marcação" at bounding box center [67, 282] width 110 height 57
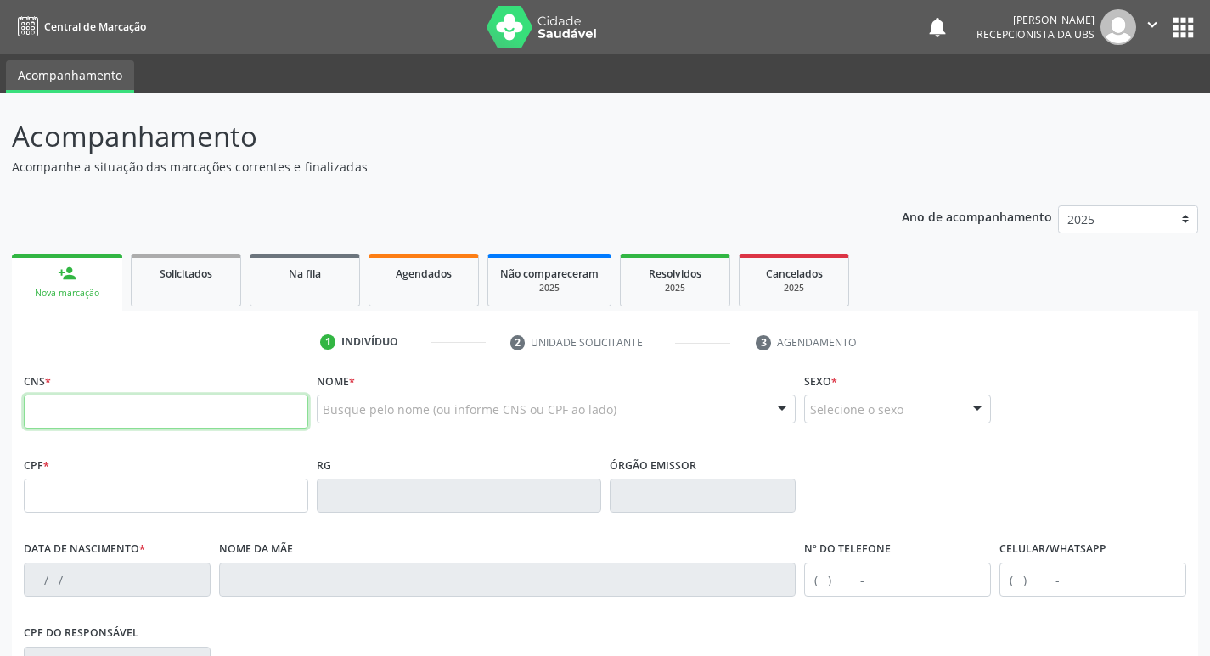
click at [112, 414] on input "text" at bounding box center [166, 412] width 284 height 34
type input "700 4004 2025 3042"
type input "098.308.744-00"
type input "[DATE]"
type input "[PERSON_NAME]"
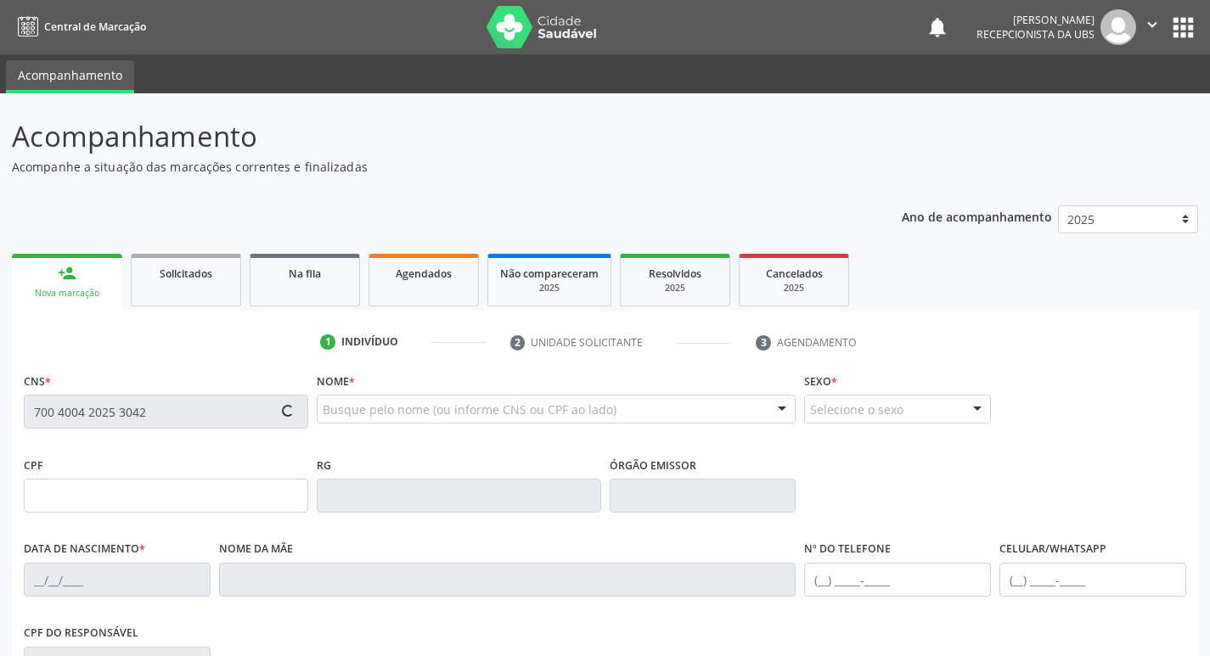
type input "[PHONE_NUMBER]"
type input "295.982.654-04"
type input "70"
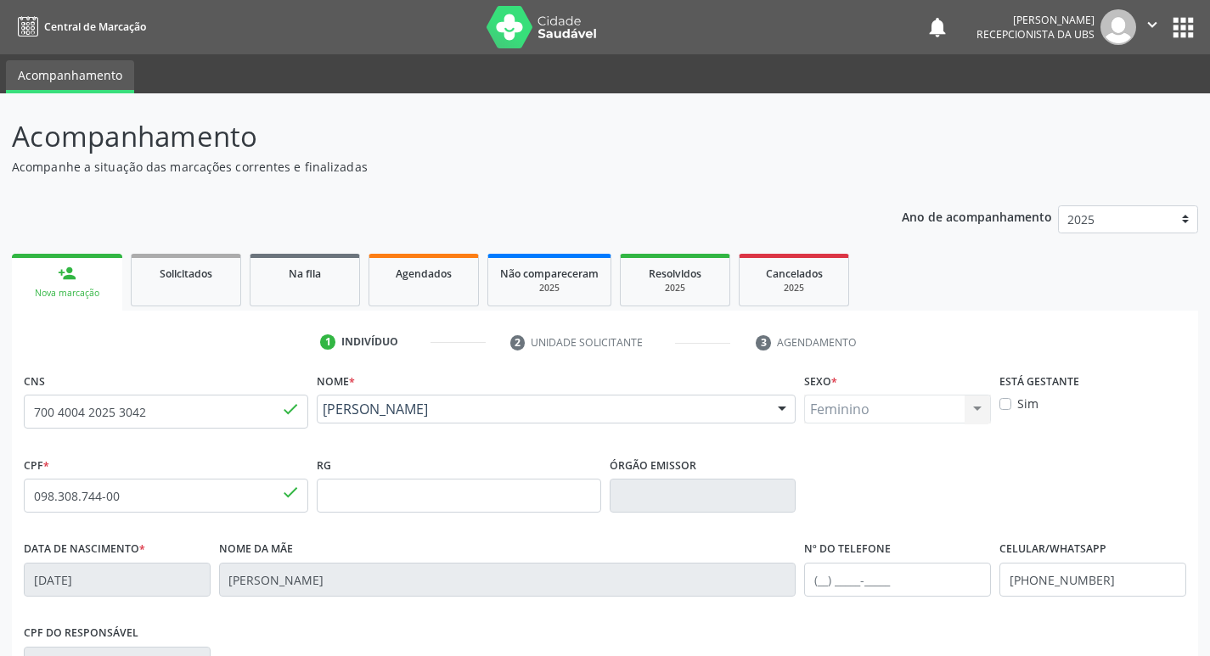
click at [1027, 396] on label "Sim" at bounding box center [1027, 404] width 21 height 18
click at [1011, 396] on input "Sim" at bounding box center [1005, 402] width 12 height 15
checkbox input "true"
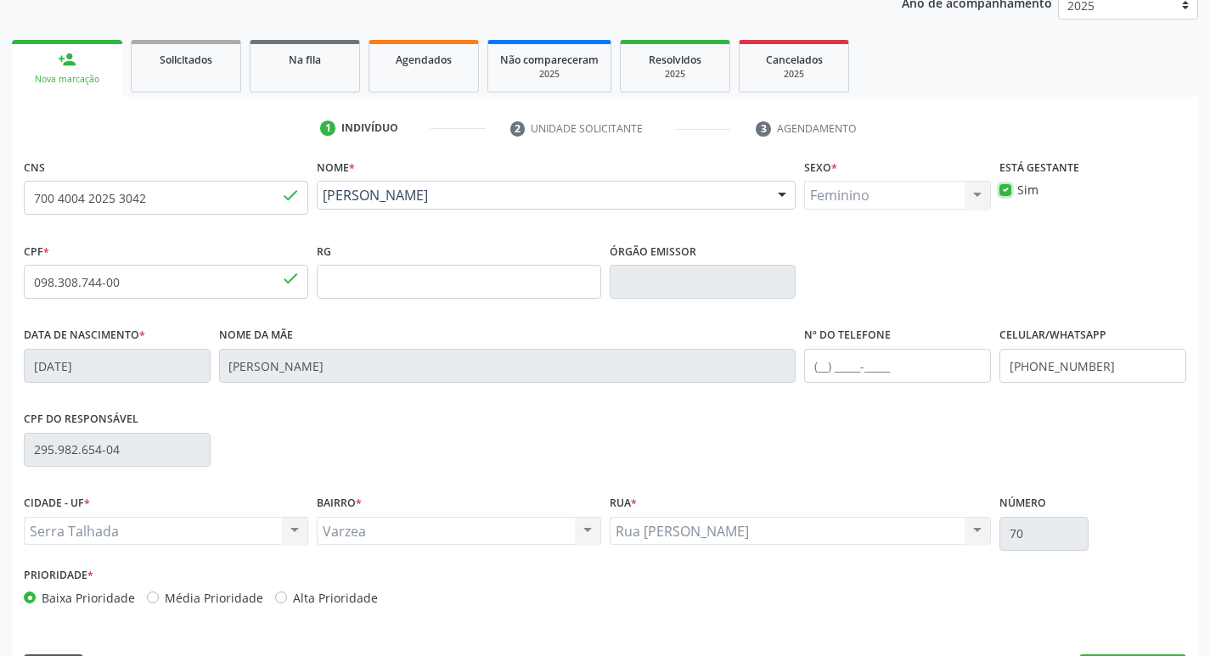
scroll to position [264, 0]
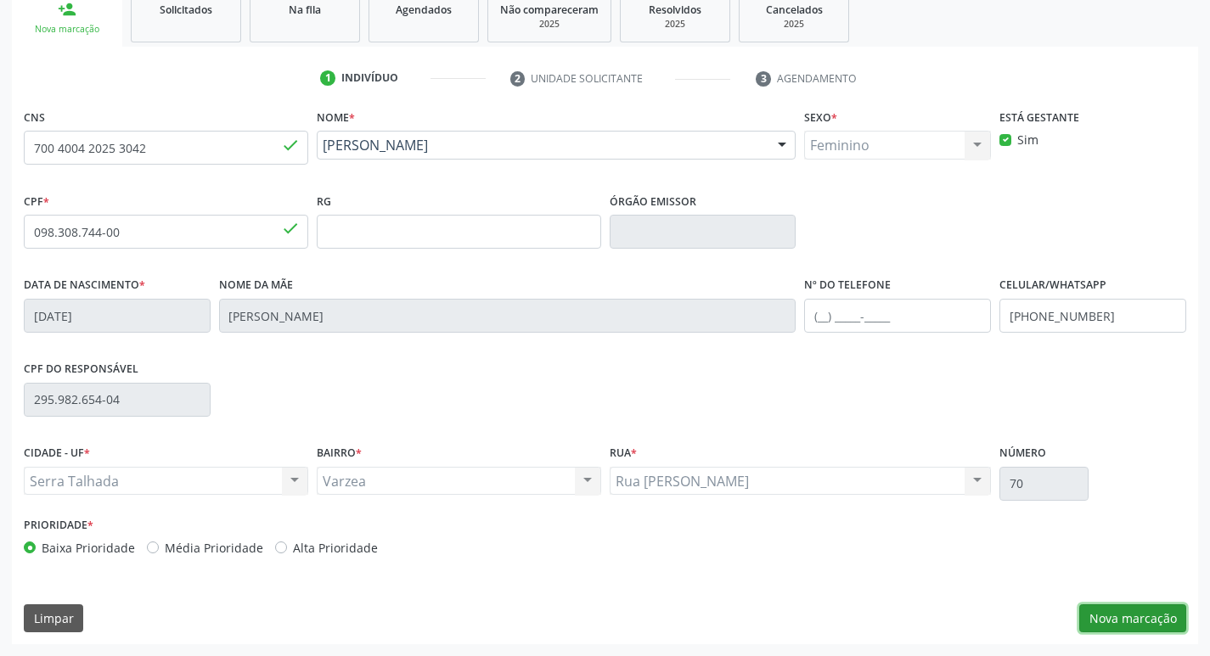
click at [1093, 609] on button "Nova marcação" at bounding box center [1132, 618] width 107 height 29
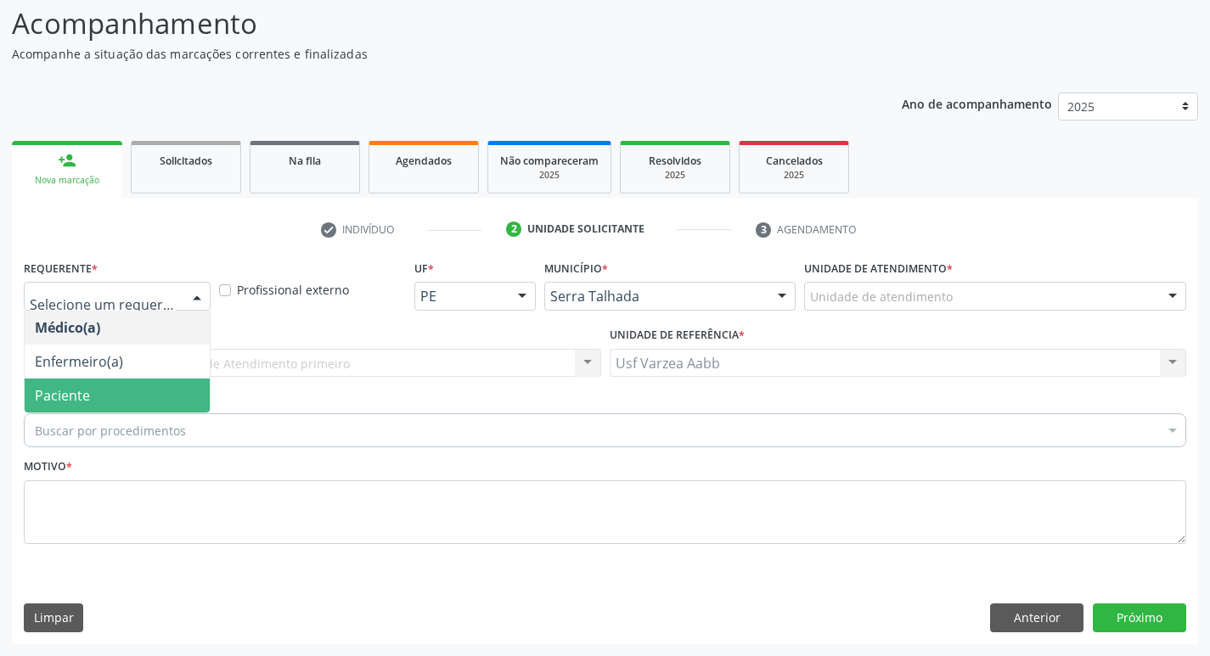
click at [85, 390] on span "Paciente" at bounding box center [62, 395] width 55 height 19
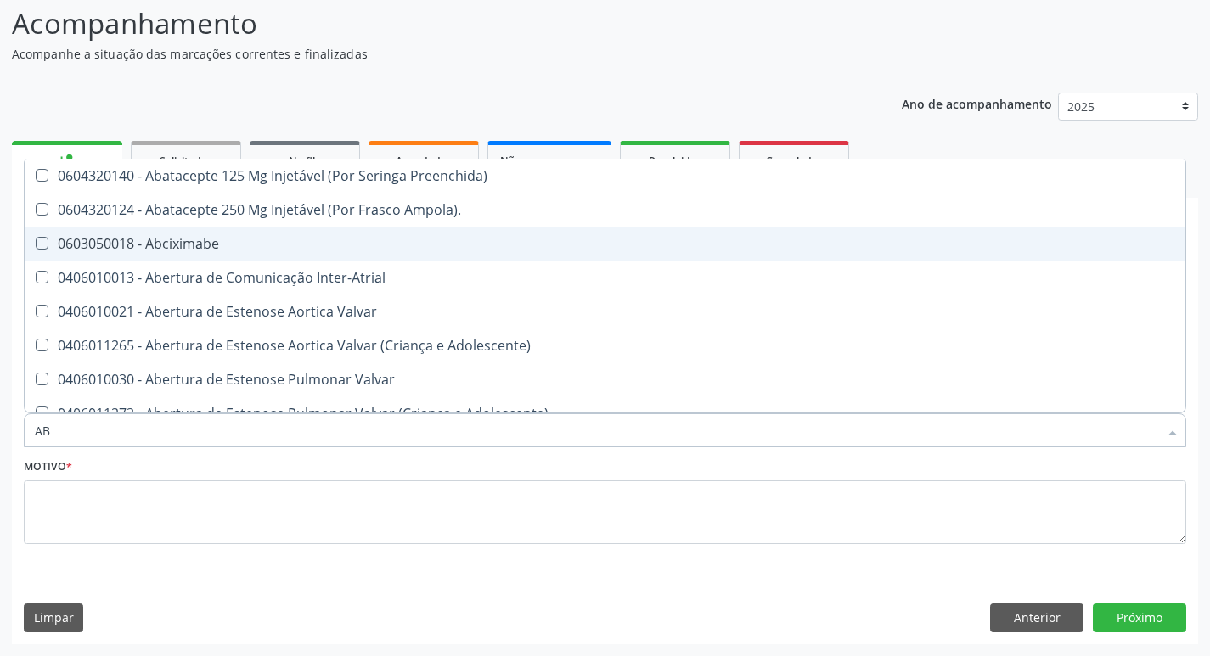
type input "ABO"
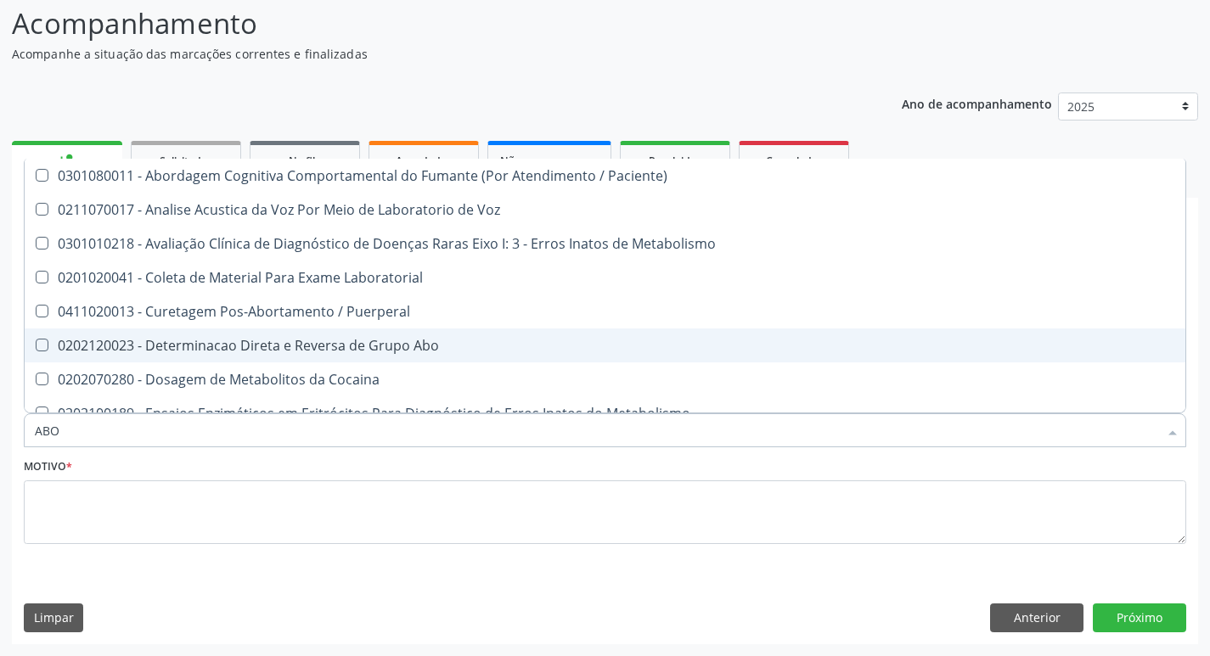
click at [349, 339] on div "0202120023 - Determinacao Direta e Reversa de Grupo Abo" at bounding box center [684, 346] width 1299 height 14
checkbox Abo "true"
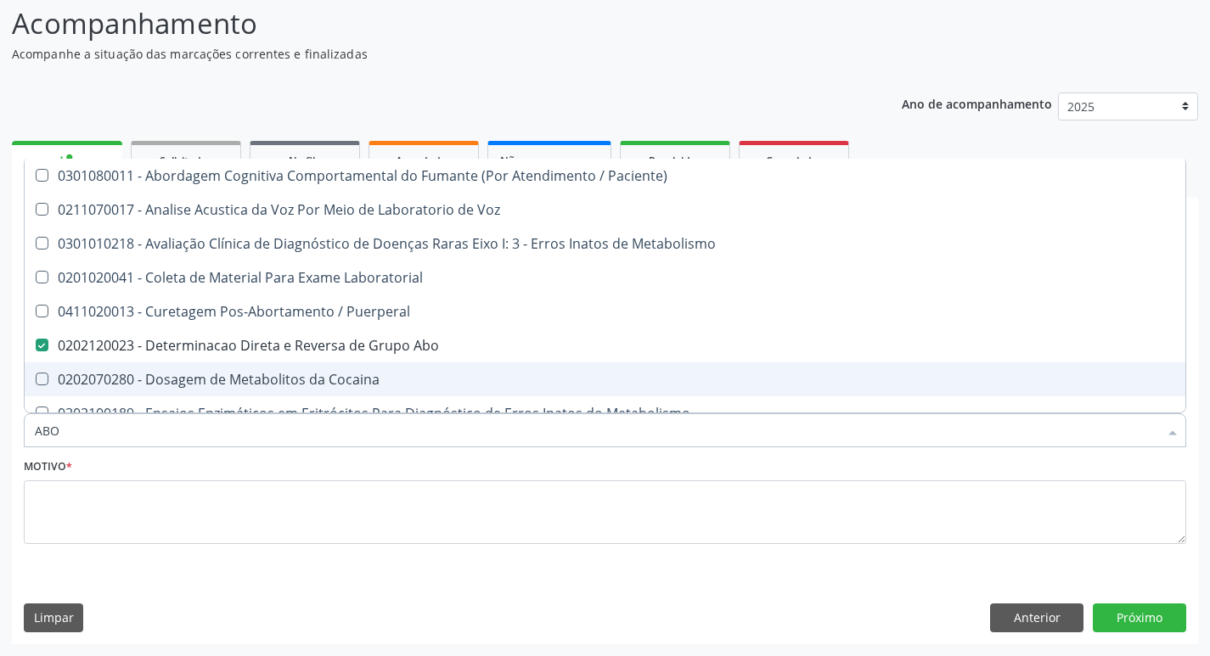
type input "ABOR"
checkbox Abo "false"
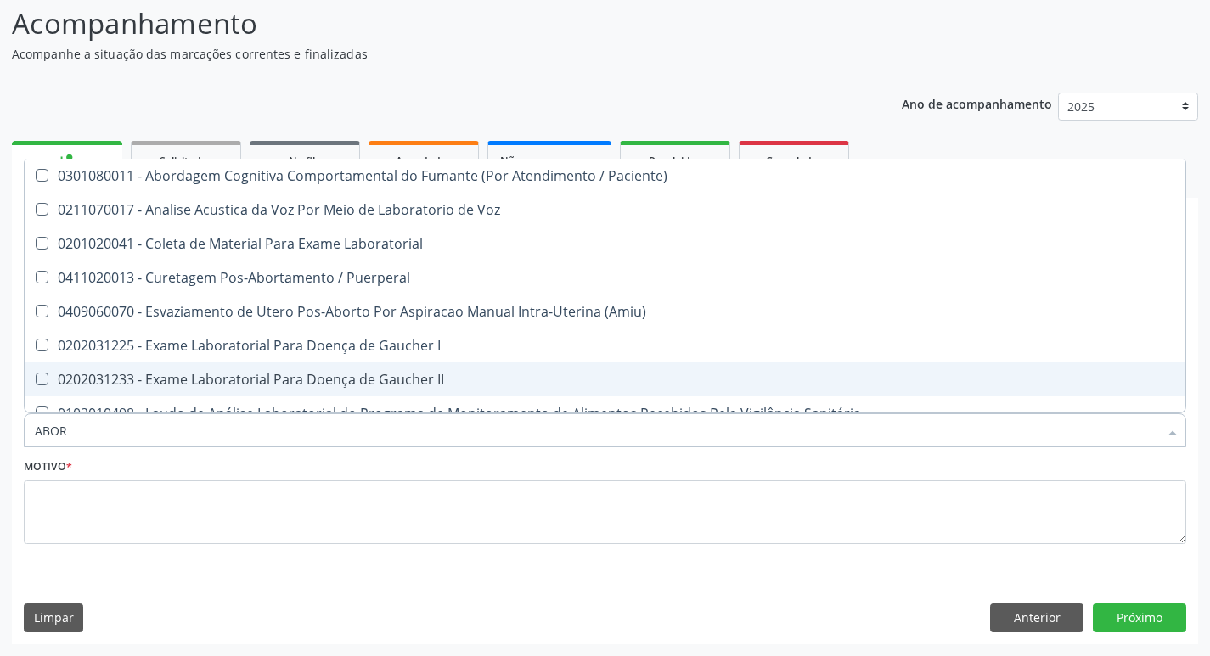
type input "ABO"
checkbox I "true"
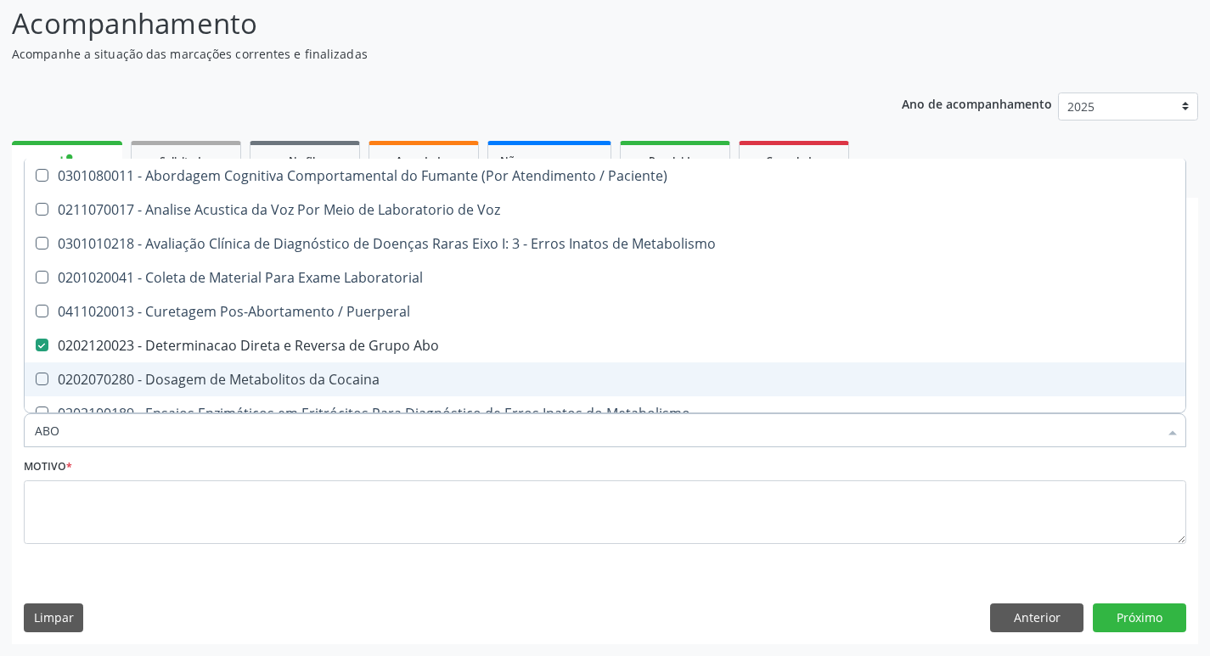
type input "AB"
checkbox Abo "false"
type input "A"
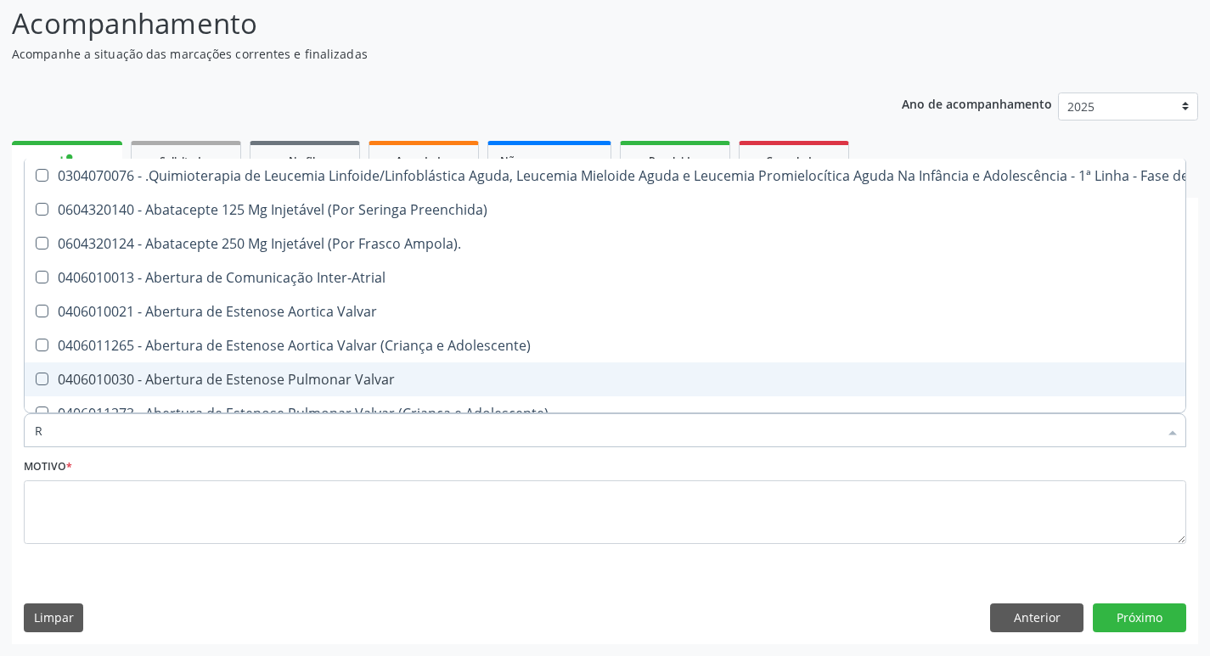
type input "RH"
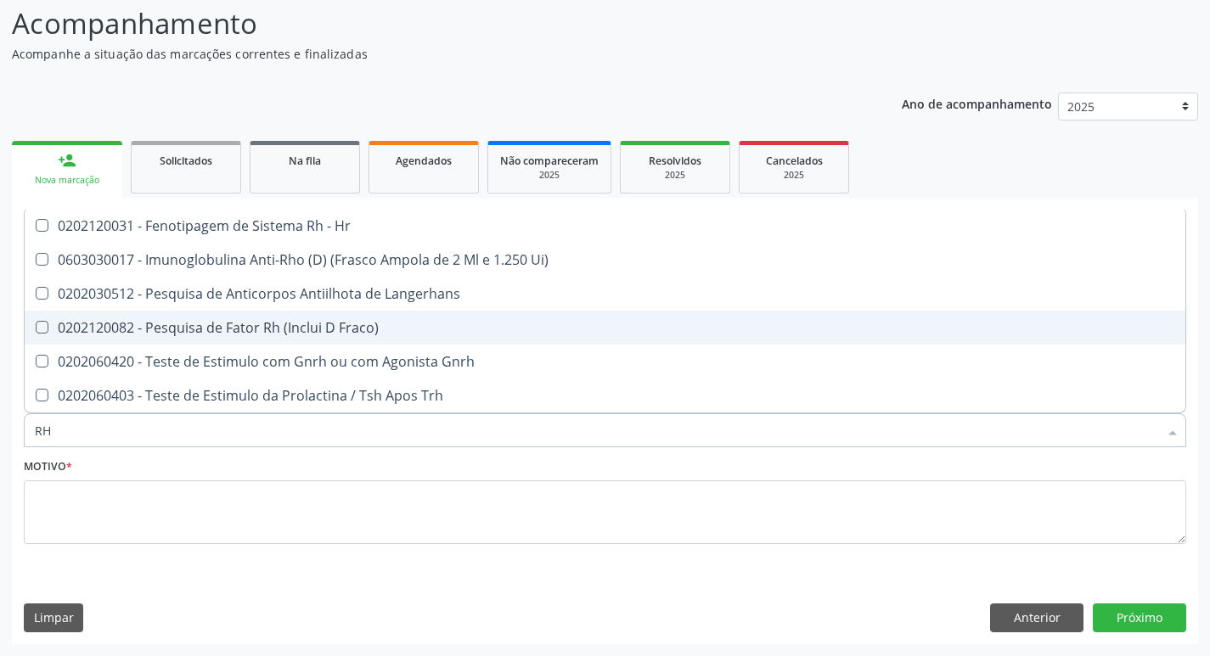
click at [360, 332] on div "0202120082 - Pesquisa de Fator Rh (Inclui D Fraco)" at bounding box center [605, 328] width 1140 height 14
checkbox Fraco\) "true"
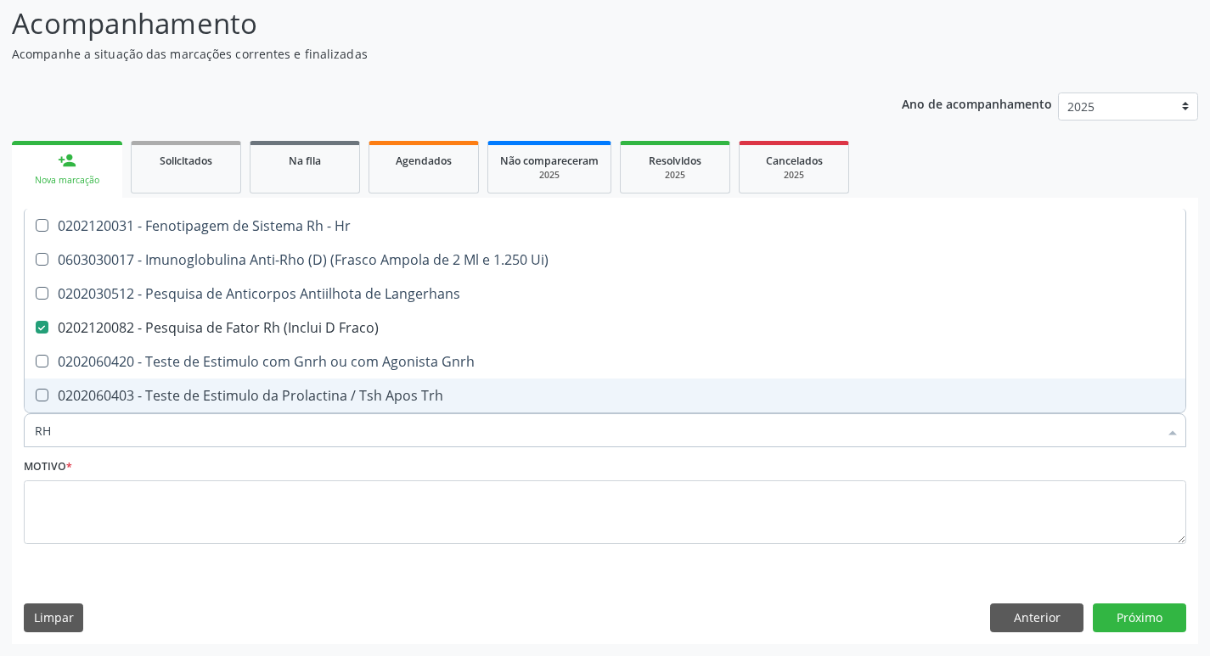
click at [335, 436] on input "RH" at bounding box center [596, 430] width 1123 height 34
type input "UR"
checkbox Fraco\) "false"
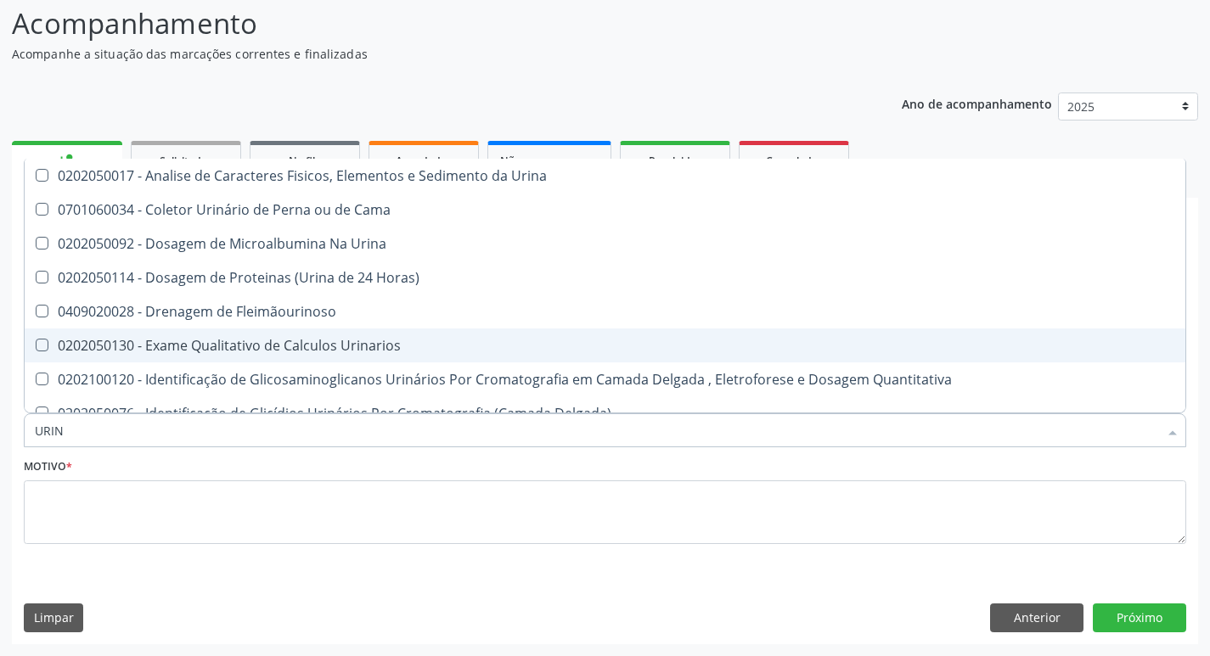
type input "URINA"
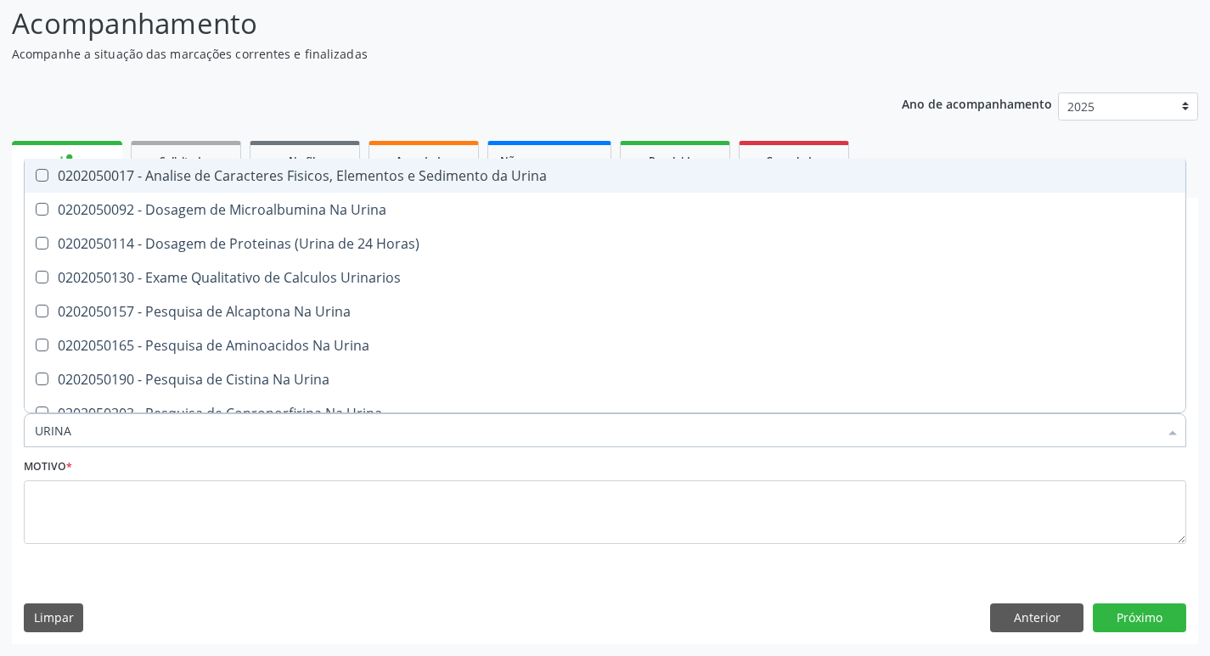
click at [361, 177] on div "0202050017 - Analise de Caracteres Fisicos, Elementos e Sedimento da Urina" at bounding box center [605, 176] width 1140 height 14
checkbox Urina "true"
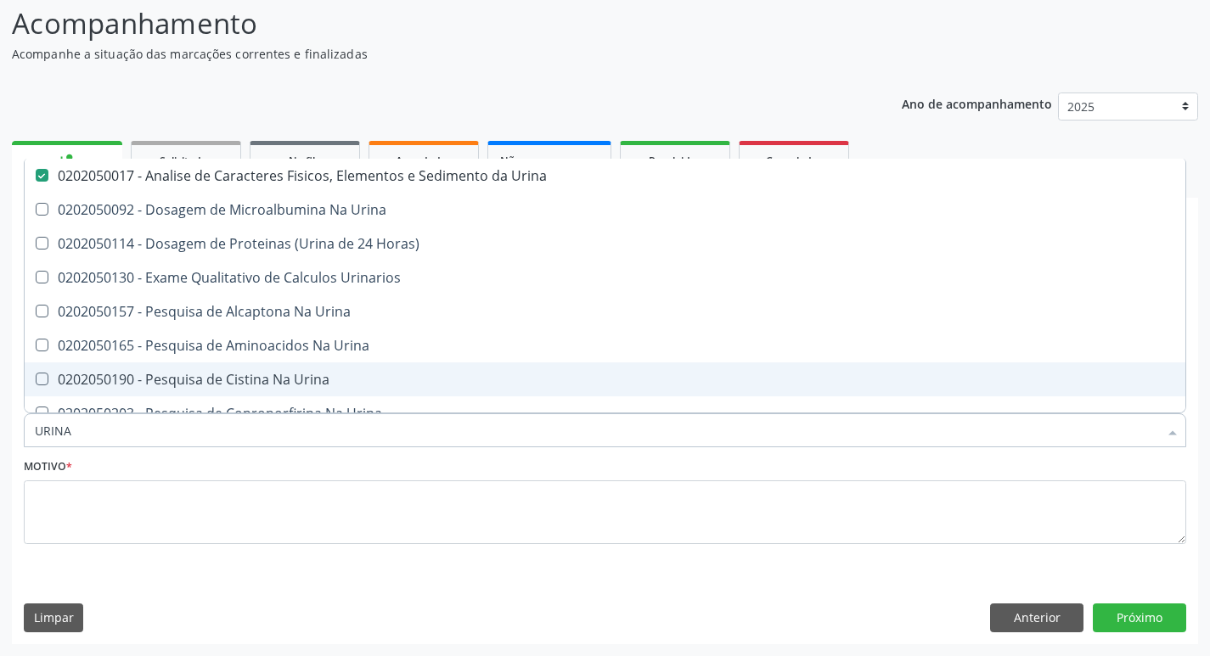
click at [113, 436] on input "URINA" at bounding box center [596, 430] width 1123 height 34
type input "G"
checkbox Urina "false"
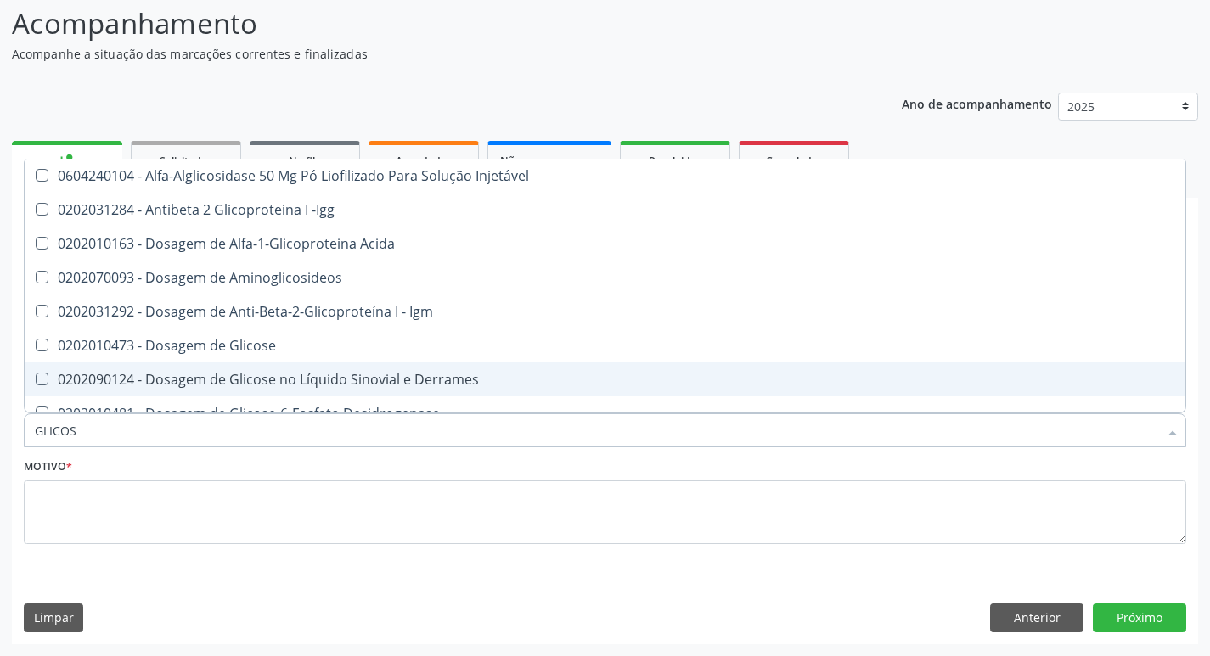
type input "GLICOSE"
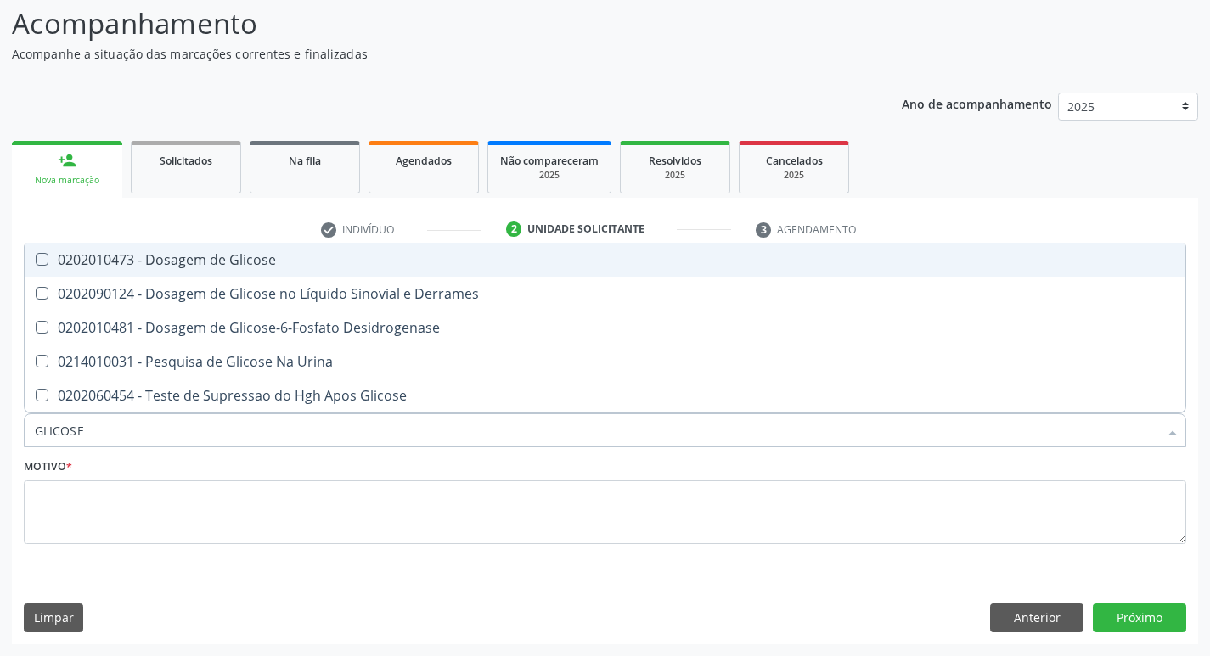
click at [164, 263] on div "0202010473 - Dosagem de Glicose" at bounding box center [605, 260] width 1140 height 14
checkbox Glicose "true"
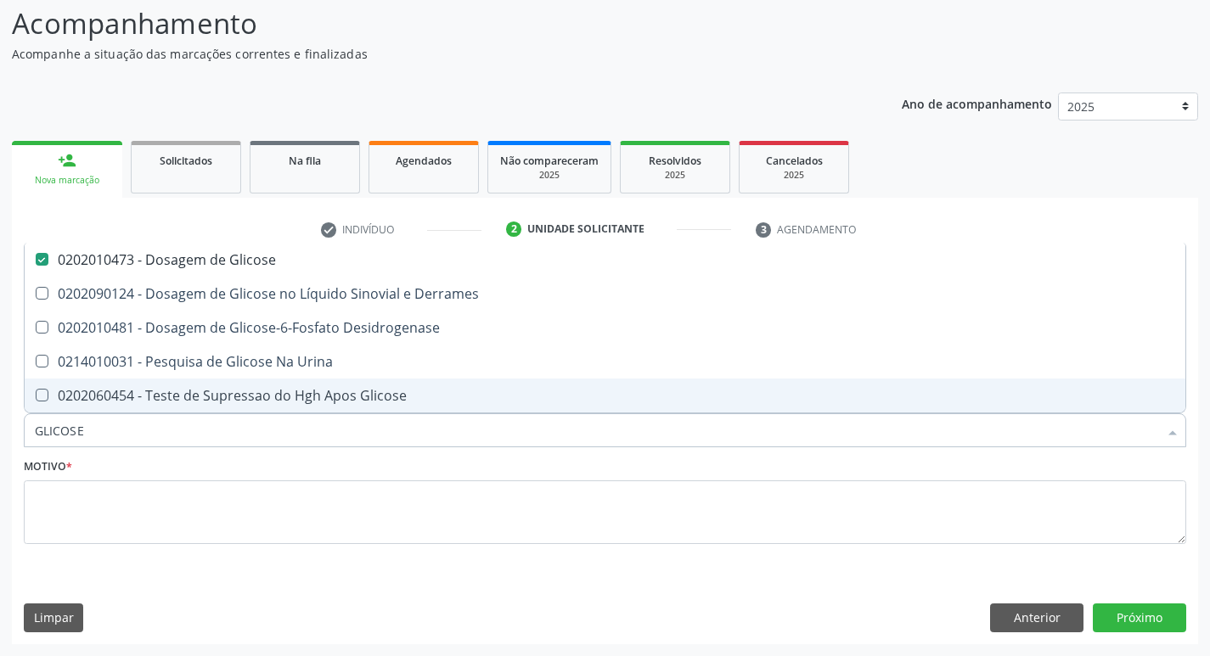
click at [133, 435] on input "GLICOSE" at bounding box center [596, 430] width 1123 height 34
type input "HE"
checkbox Glicose "false"
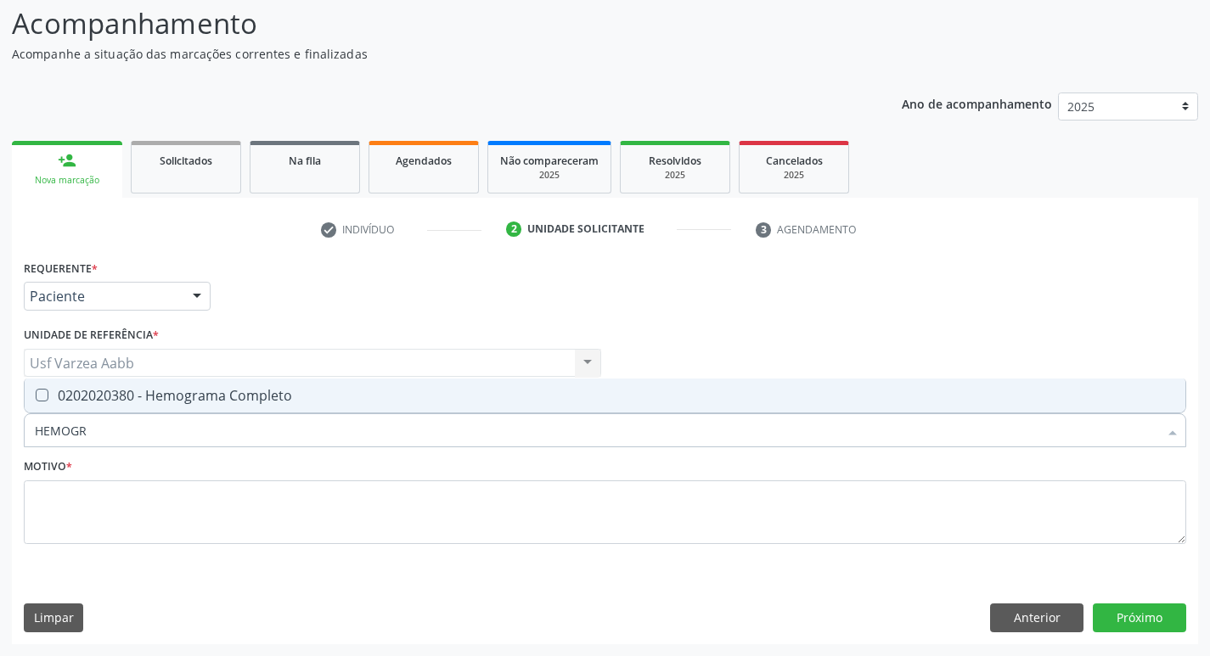
type input "HEMOGRA"
click at [199, 396] on div "0202020380 - Hemograma Completo" at bounding box center [605, 396] width 1140 height 14
checkbox Completo "true"
click at [188, 424] on input "HEMOGRA" at bounding box center [596, 430] width 1123 height 34
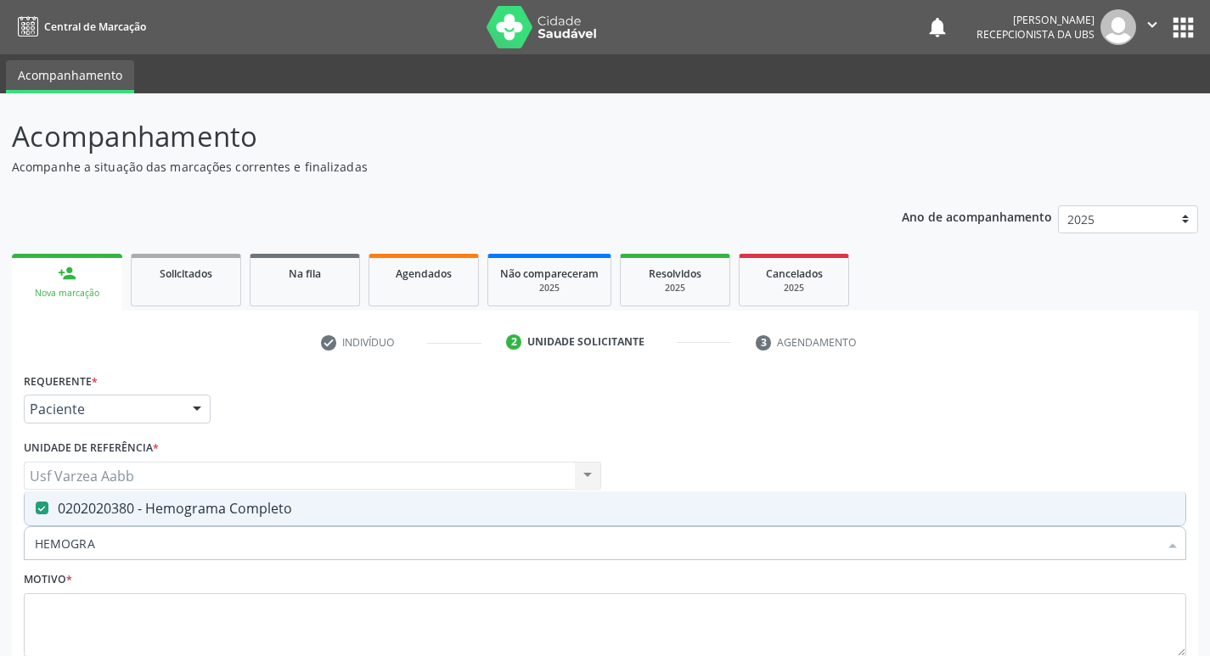
scroll to position [113, 0]
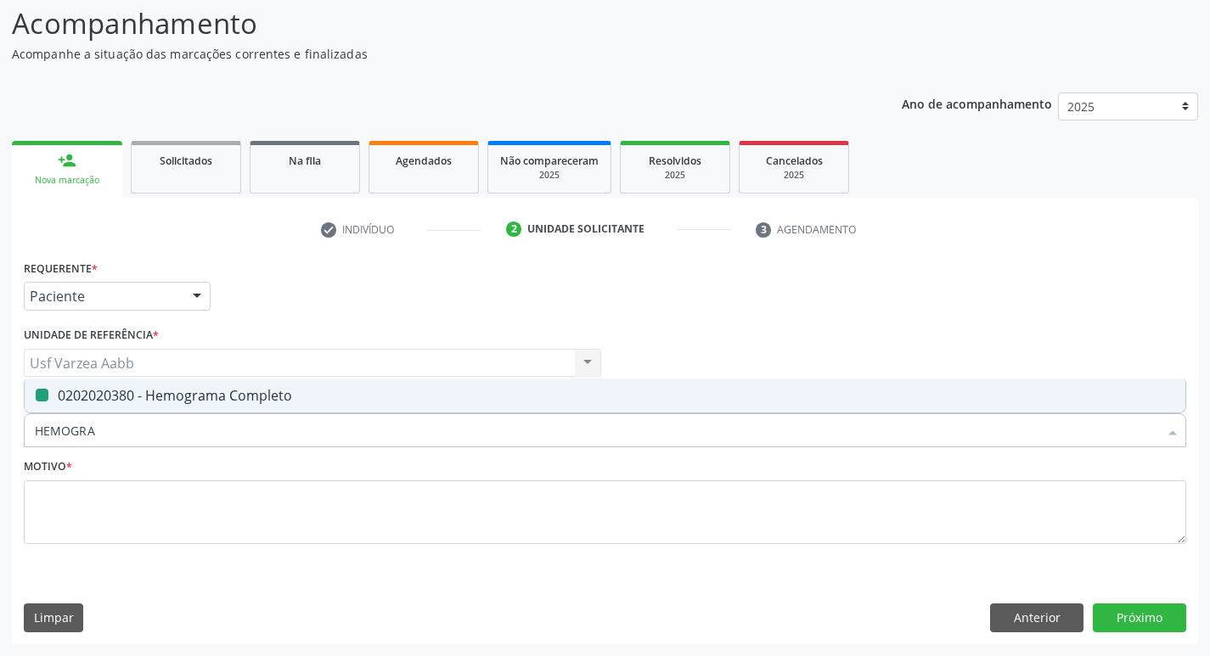
type input "C"
checkbox Completo "false"
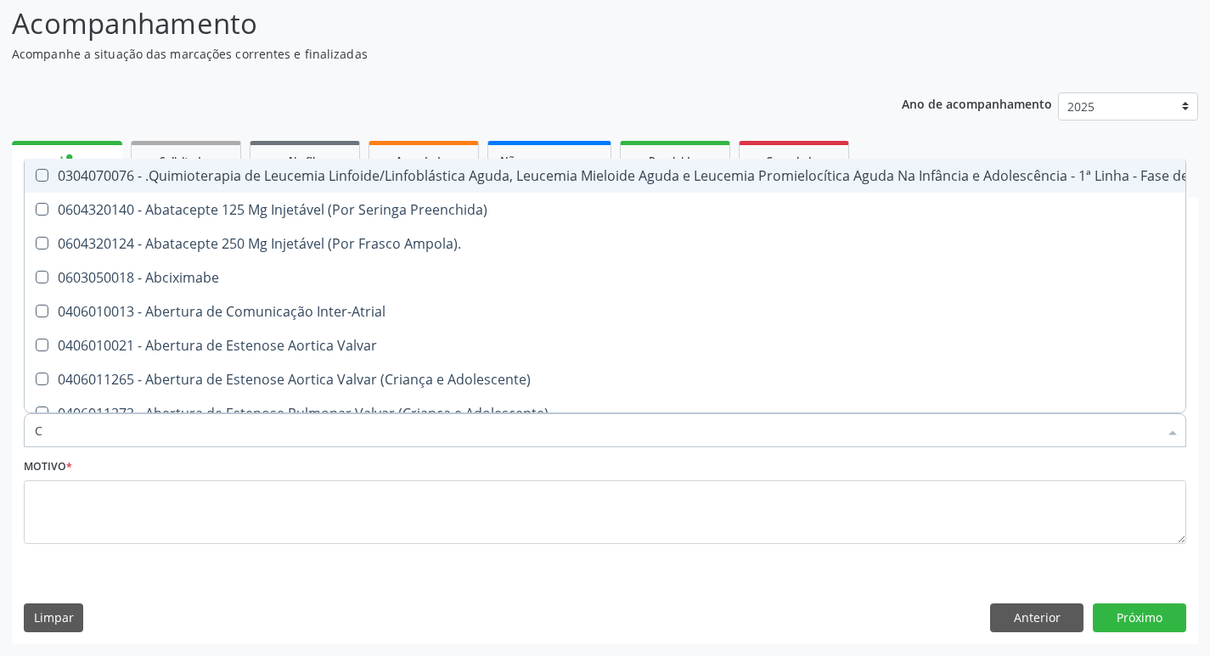
type input "CO"
checkbox Injetável "true"
checkbox Urina "false"
type input "COL"
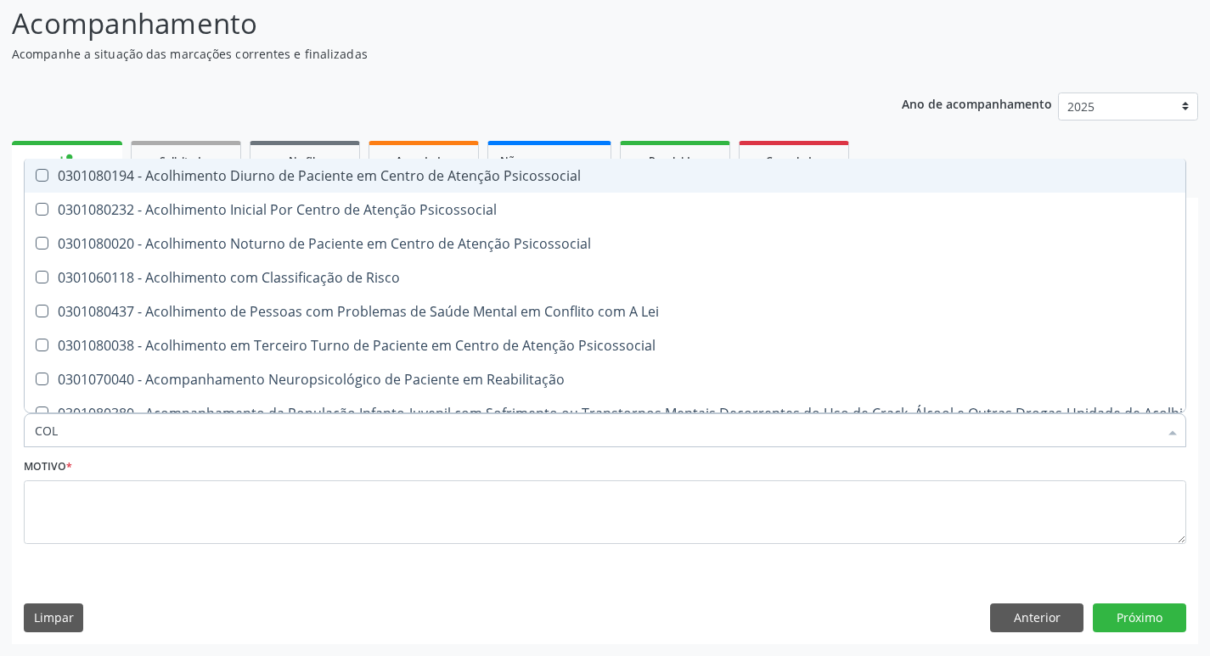
checkbox Coleta\) "false"
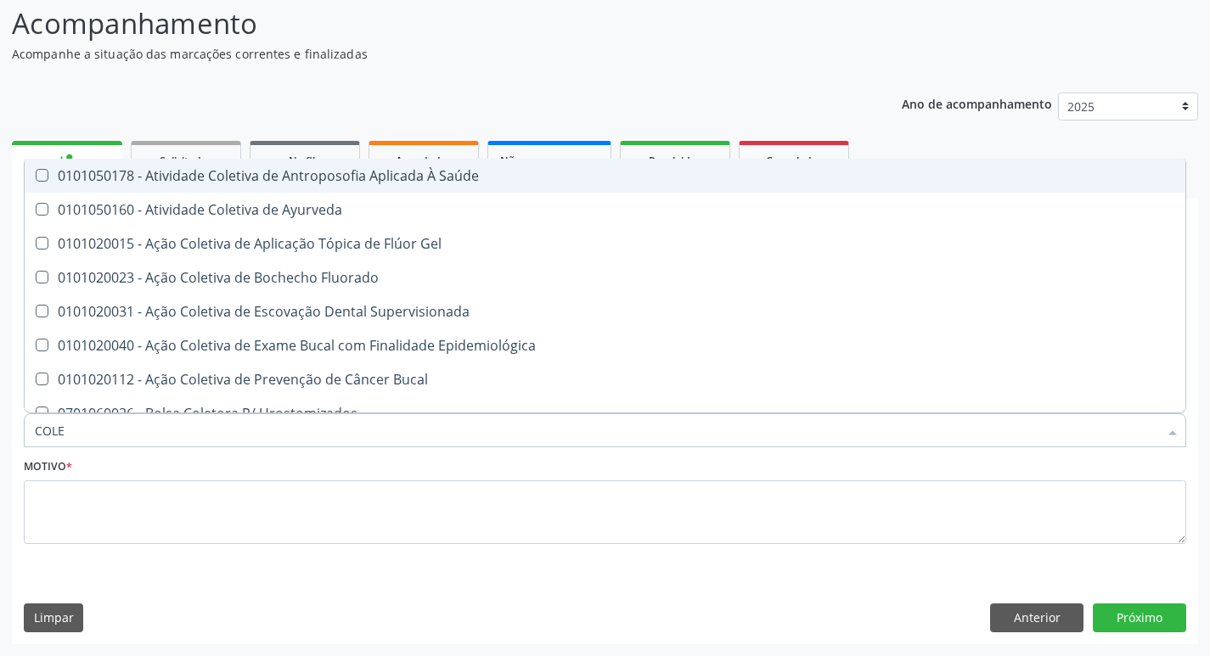
type input "COLES"
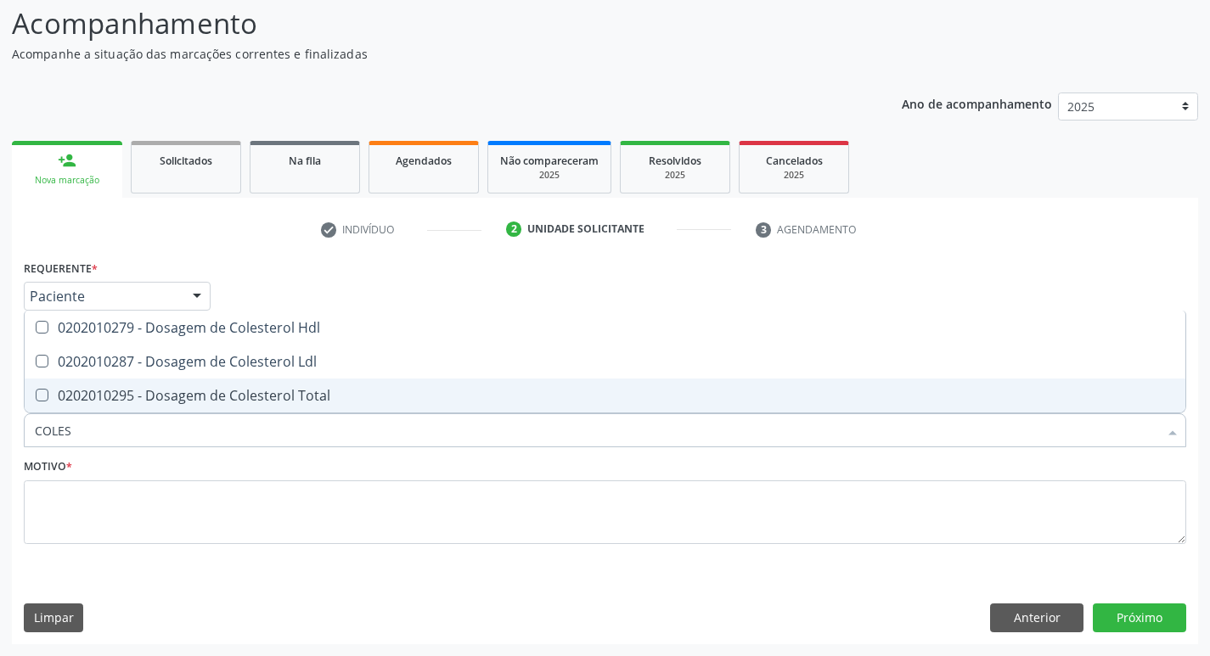
click at [223, 397] on div "0202010295 - Dosagem de Colesterol Total" at bounding box center [605, 396] width 1140 height 14
checkbox Total "true"
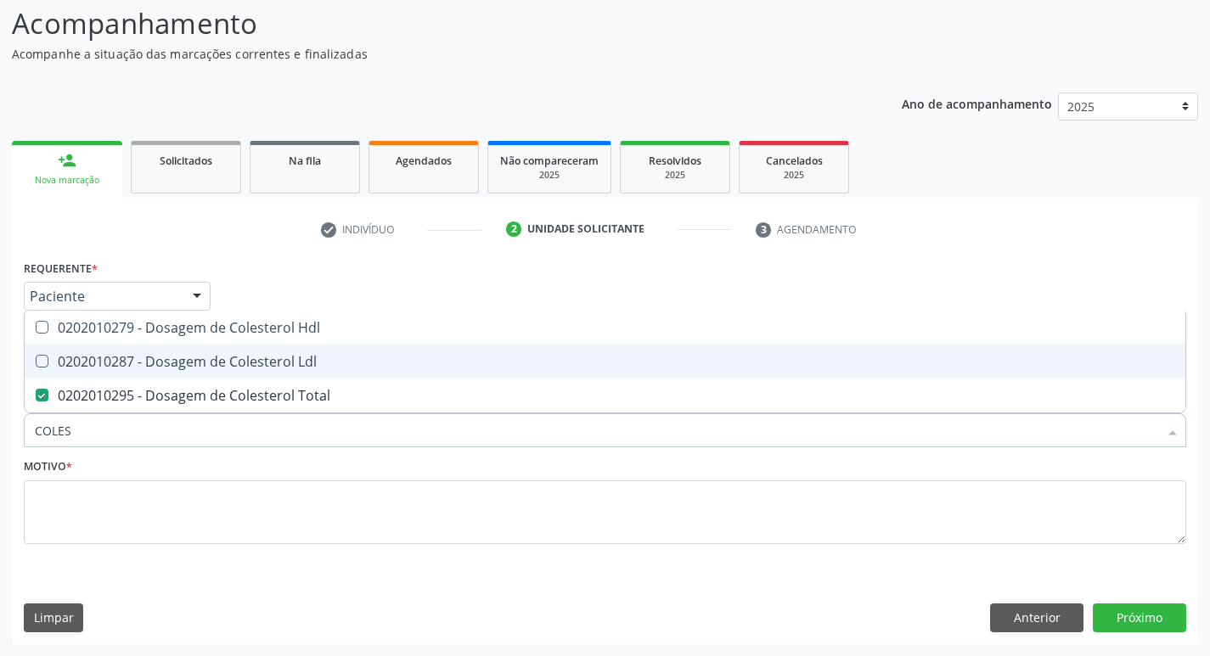
drag, startPoint x: 229, startPoint y: 364, endPoint x: 240, endPoint y: 334, distance: 32.5
click at [230, 360] on div "0202010287 - Dosagem de Colesterol Ldl" at bounding box center [605, 362] width 1140 height 14
checkbox Ldl "true"
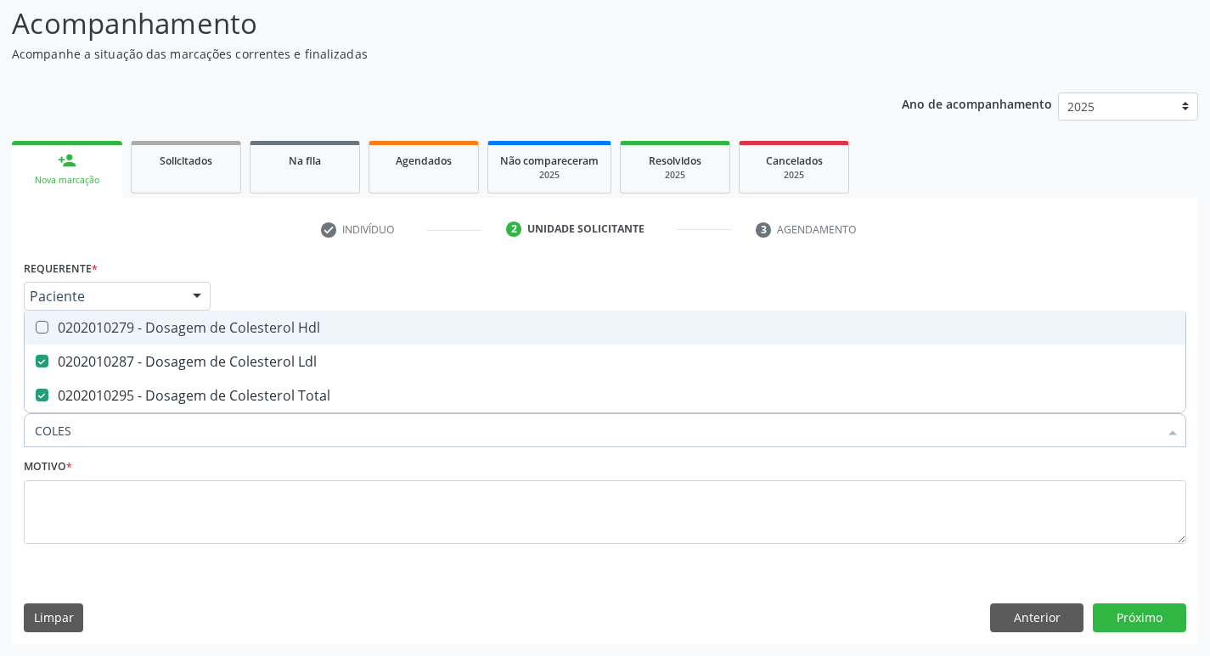
click at [242, 329] on div "0202010279 - Dosagem de Colesterol Hdl" at bounding box center [605, 328] width 1140 height 14
checkbox Hdl "true"
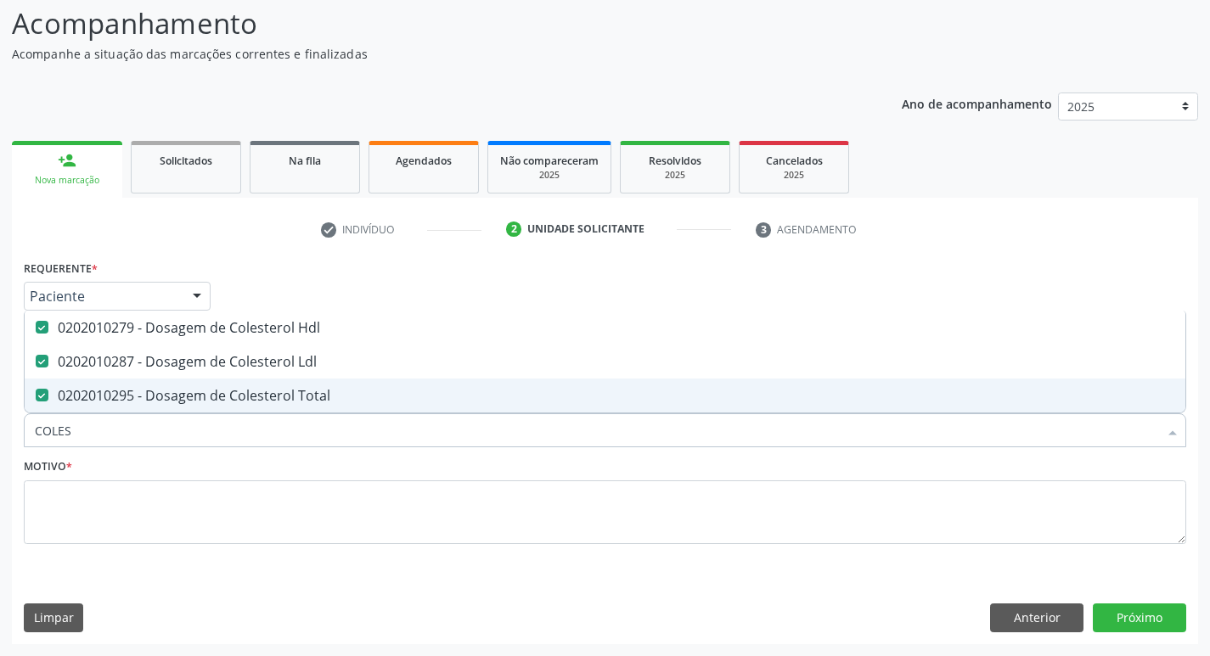
click at [225, 424] on input "COLES" at bounding box center [596, 430] width 1123 height 34
type input "CR"
checkbox Hdl "false"
checkbox Ldl "false"
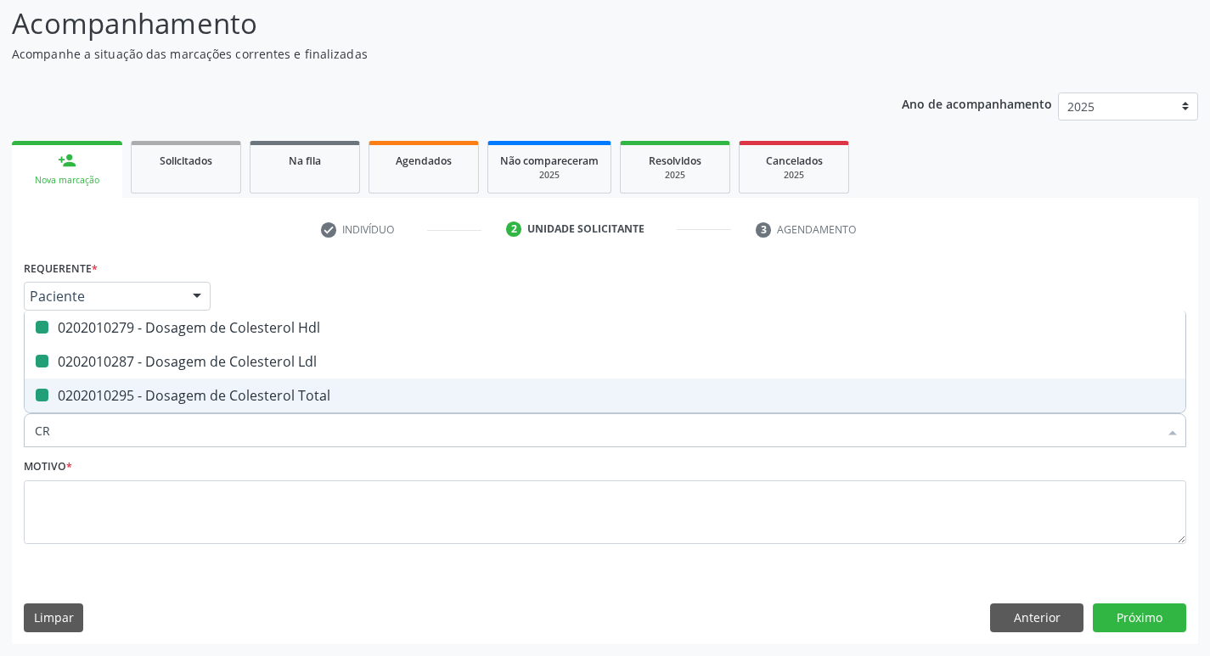
checkbox Total "false"
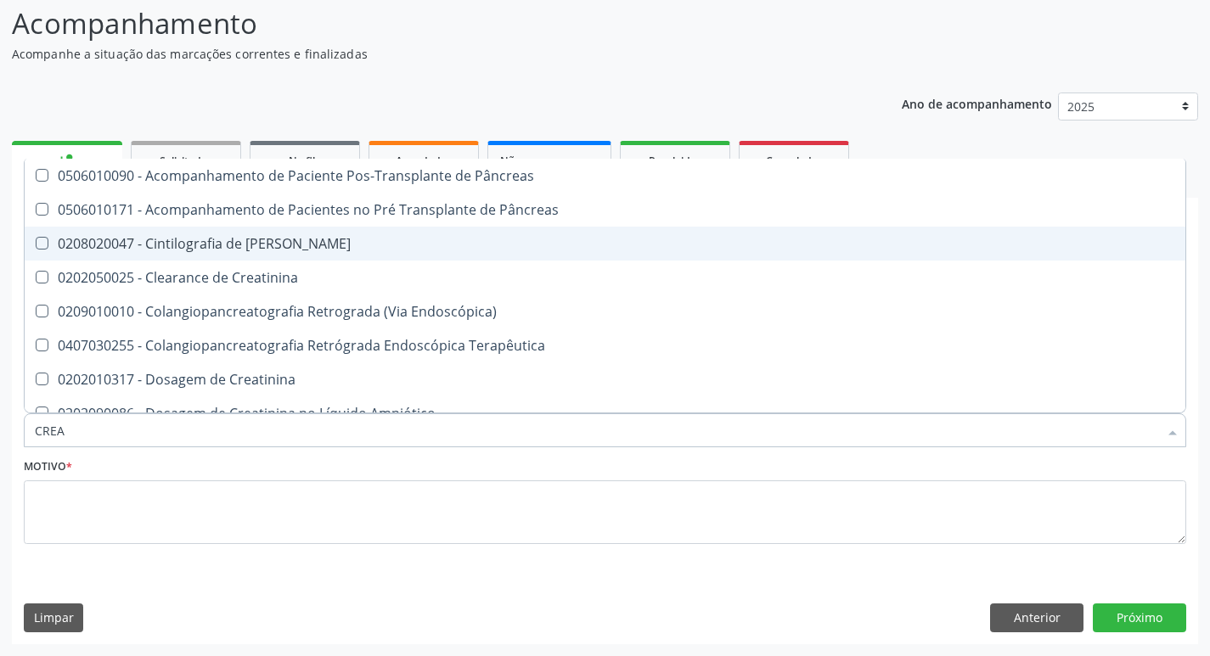
type input "CREAT"
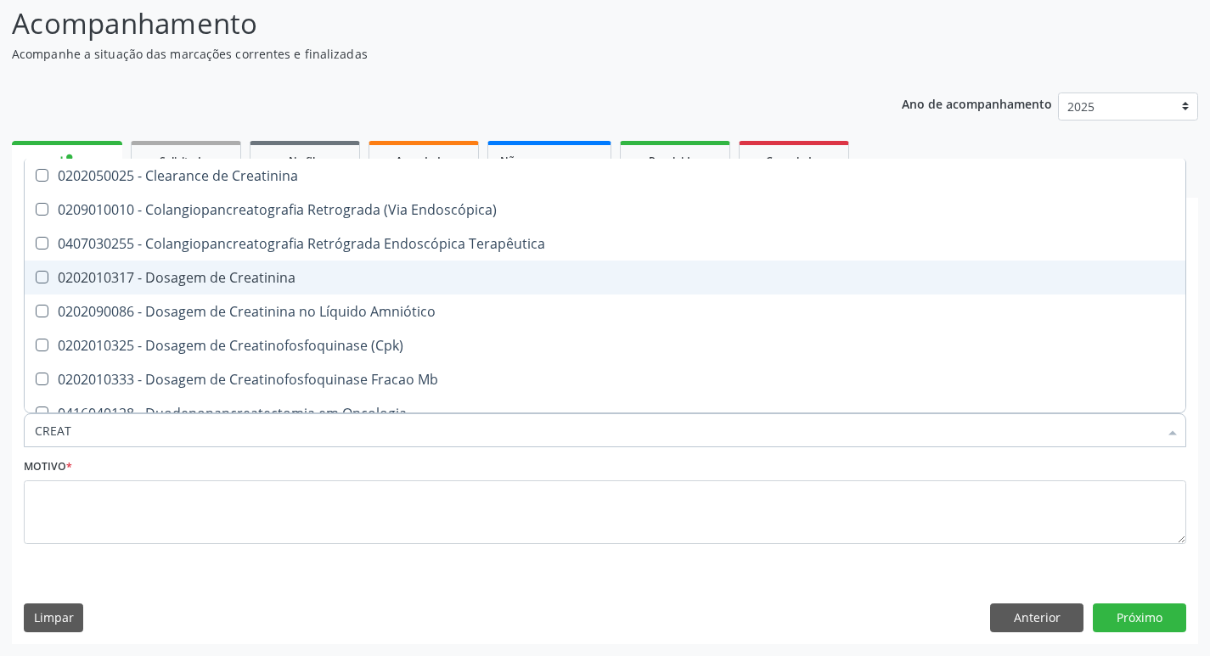
click at [254, 280] on div "0202010317 - Dosagem de Creatinina" at bounding box center [605, 278] width 1140 height 14
checkbox Creatinina "true"
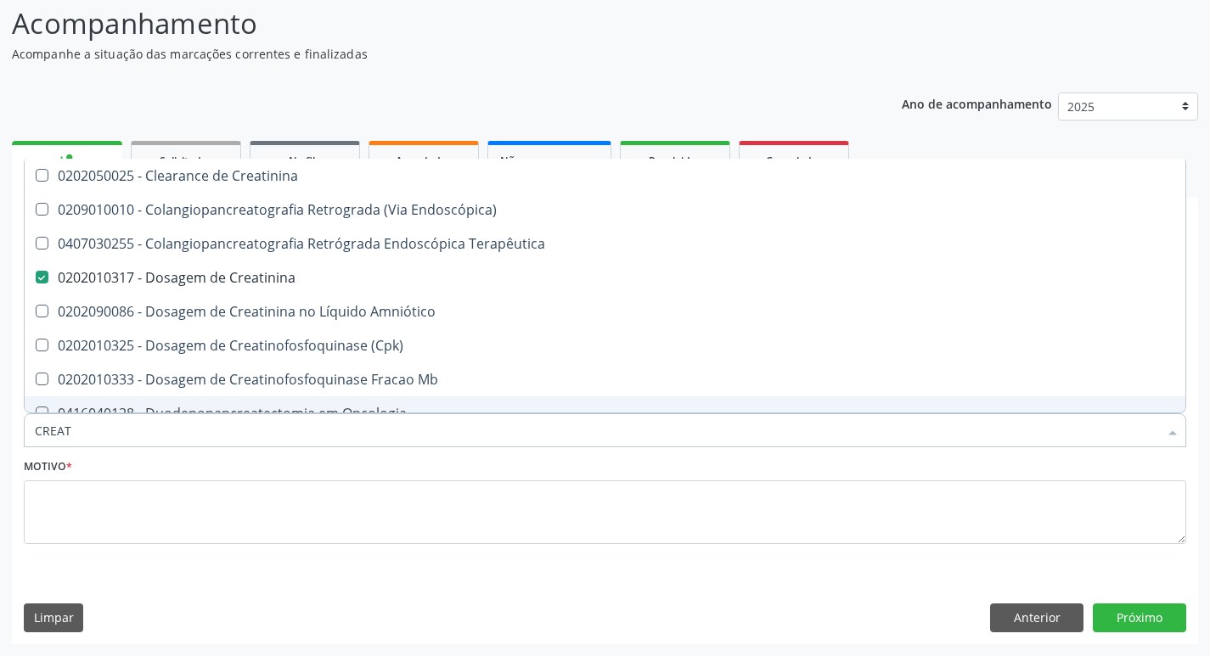
click at [125, 441] on input "CREAT" at bounding box center [596, 430] width 1123 height 34
type input "TR"
checkbox Creatinina "false"
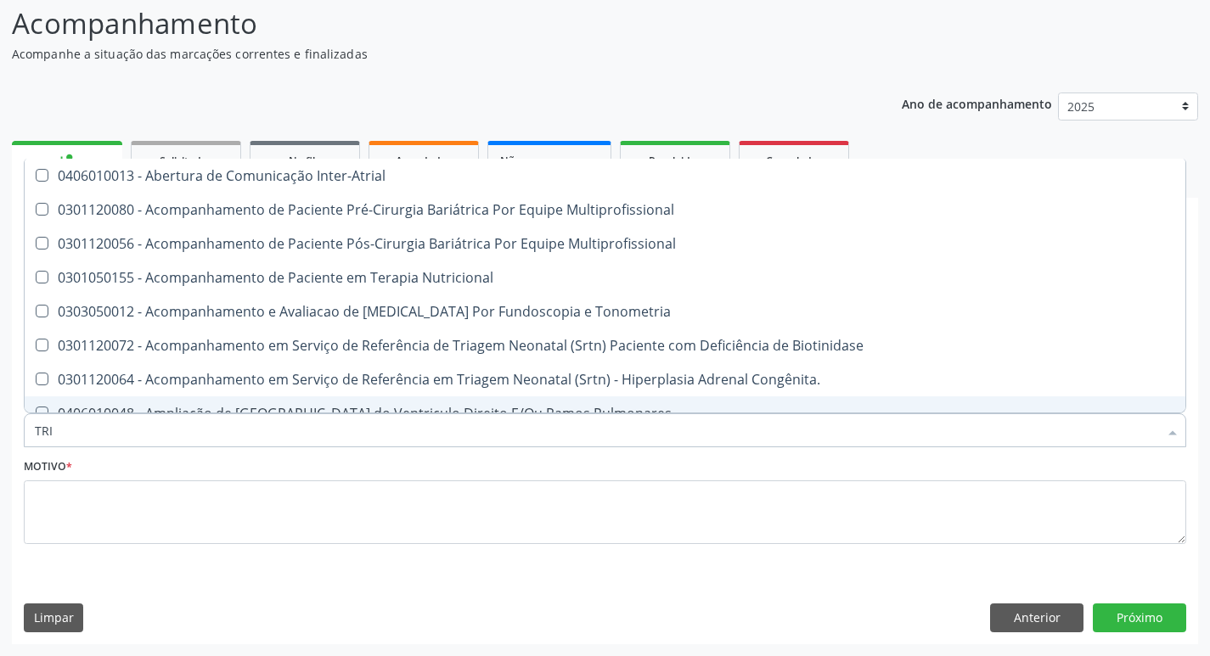
type input "TRIG"
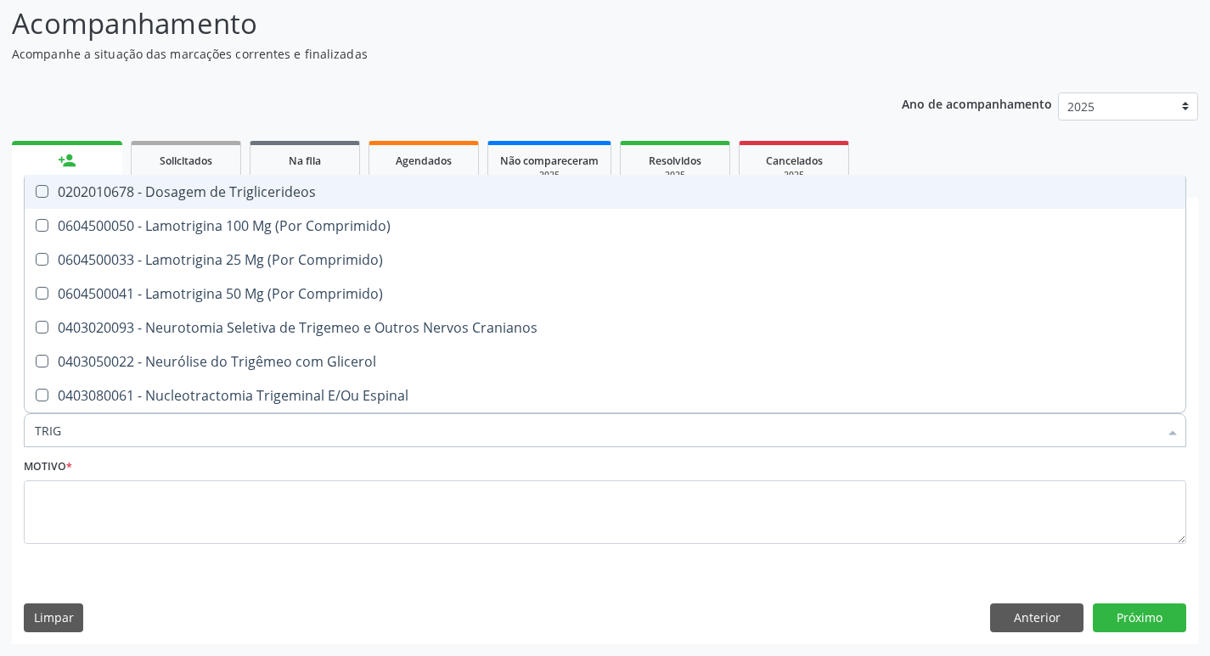
click at [175, 196] on div "0202010678 - Dosagem de Triglicerideos" at bounding box center [605, 192] width 1140 height 14
checkbox Triglicerideos "true"
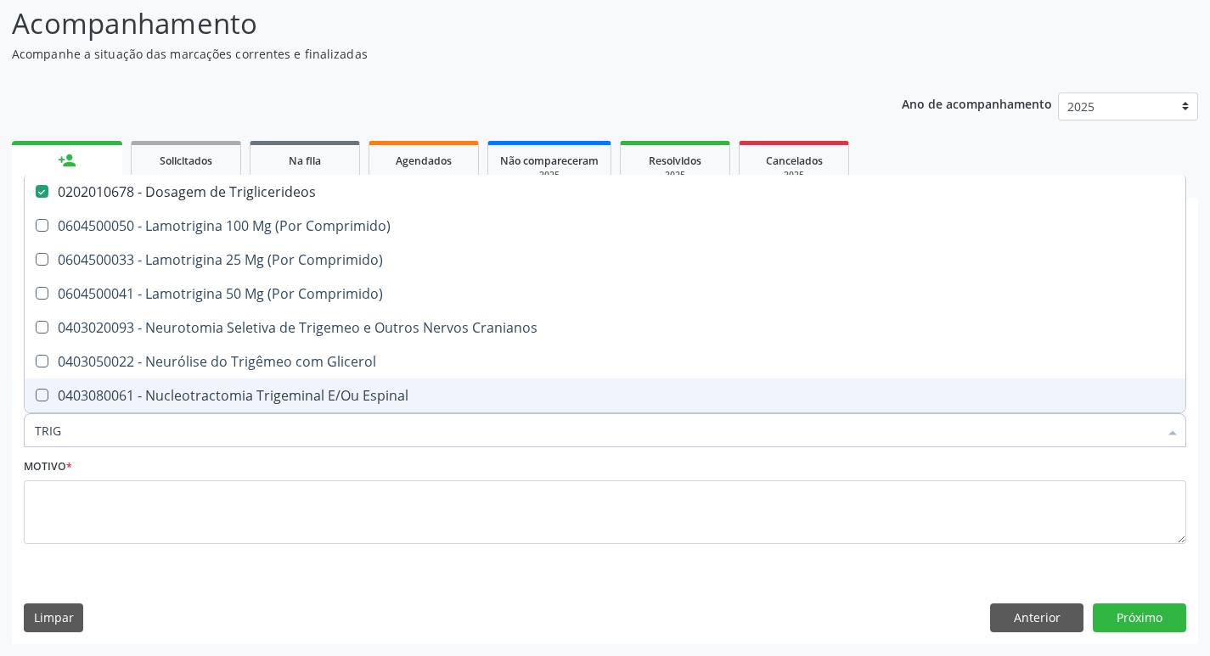
click at [67, 436] on input "TRIG" at bounding box center [596, 430] width 1123 height 34
type input "U"
checkbox Triglicerideos "false"
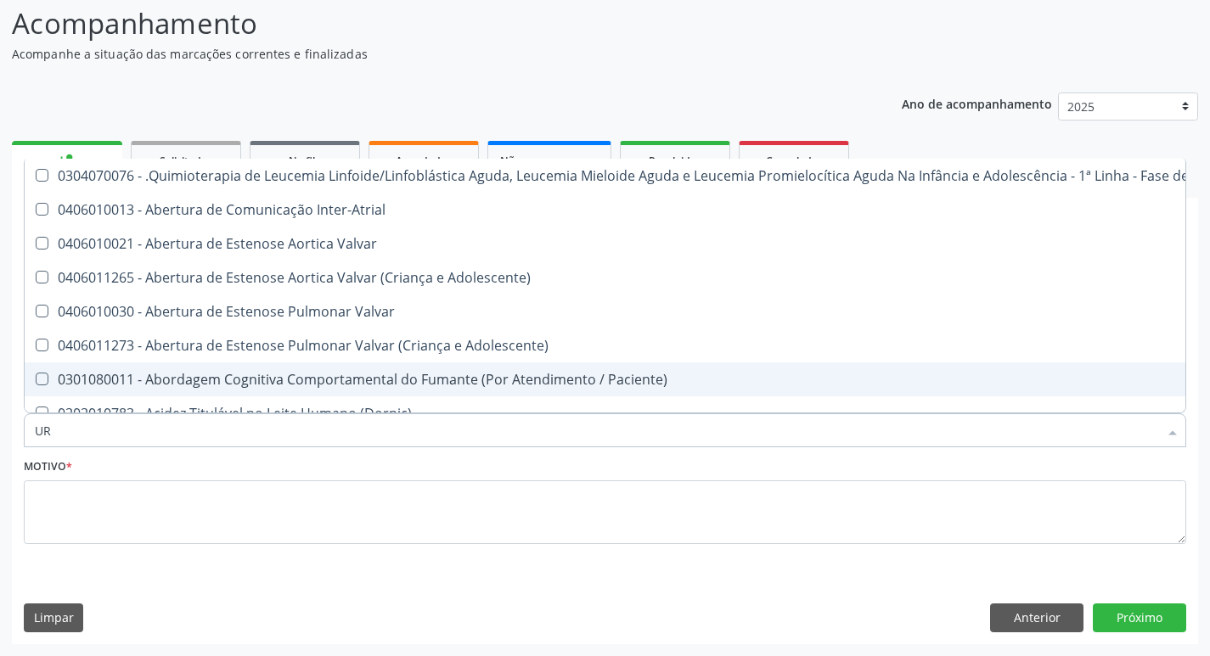
type input "URE"
checkbox Diálise "false"
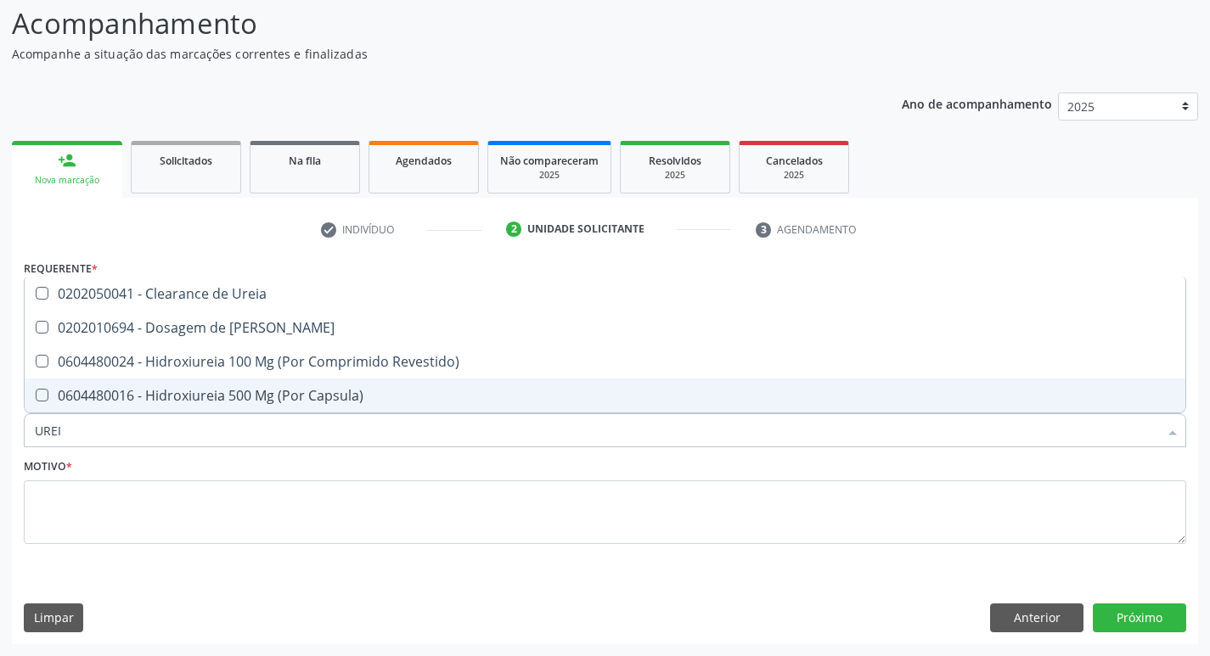
type input "UREIA"
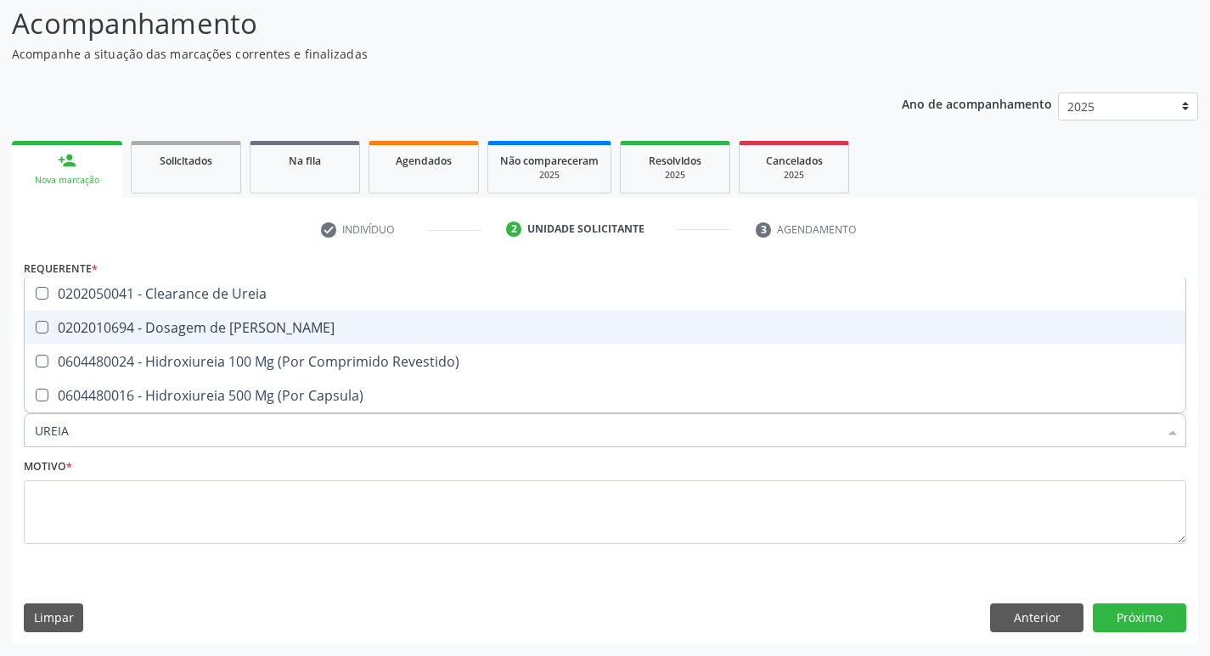
click at [177, 332] on div "0202010694 - Dosagem de [PERSON_NAME]" at bounding box center [605, 328] width 1140 height 14
checkbox Ureia "true"
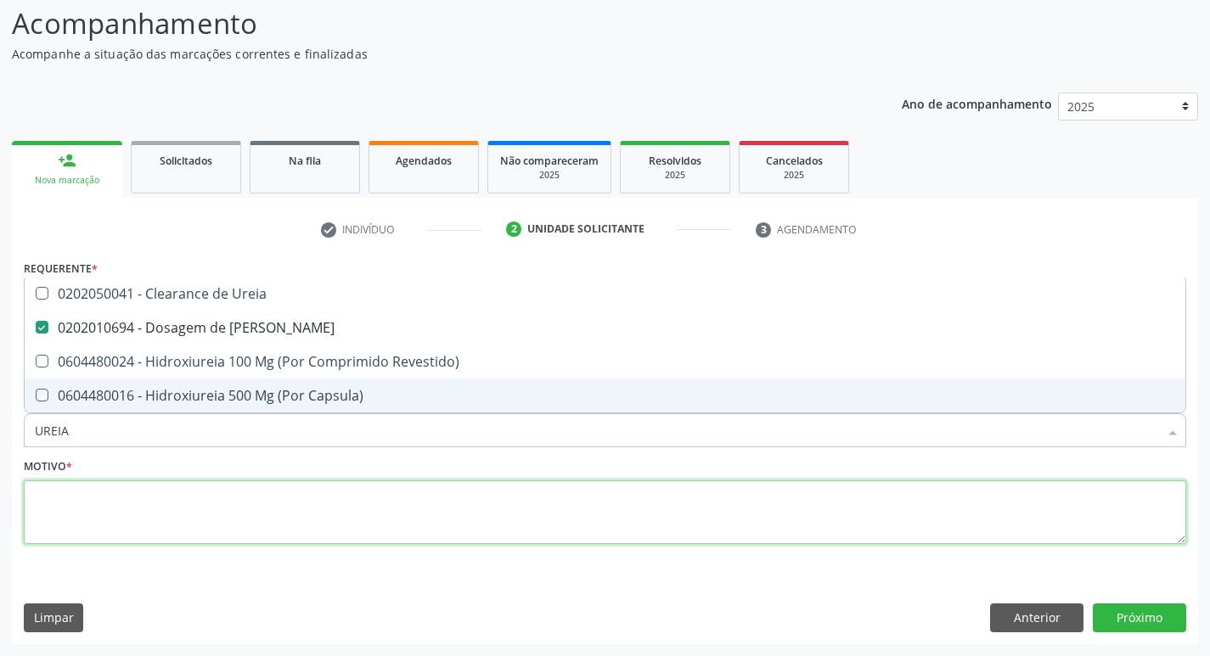
click at [205, 512] on textarea at bounding box center [605, 512] width 1162 height 65
checkbox Revestido\) "true"
checkbox Capsula\) "true"
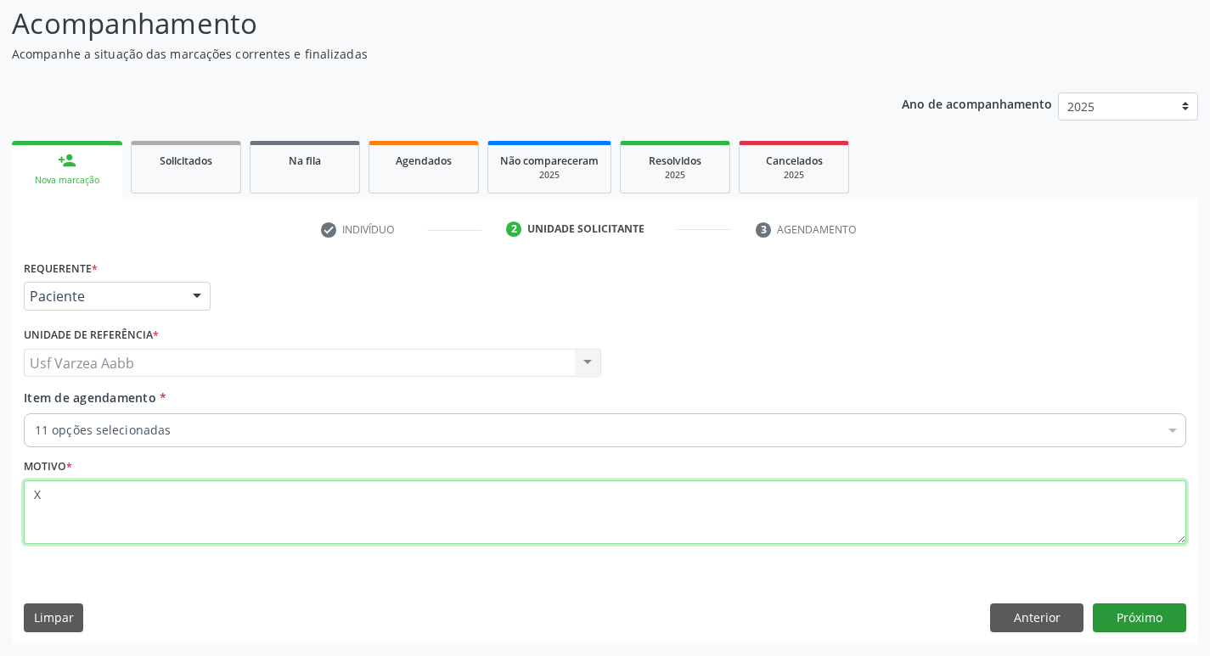
type textarea "X"
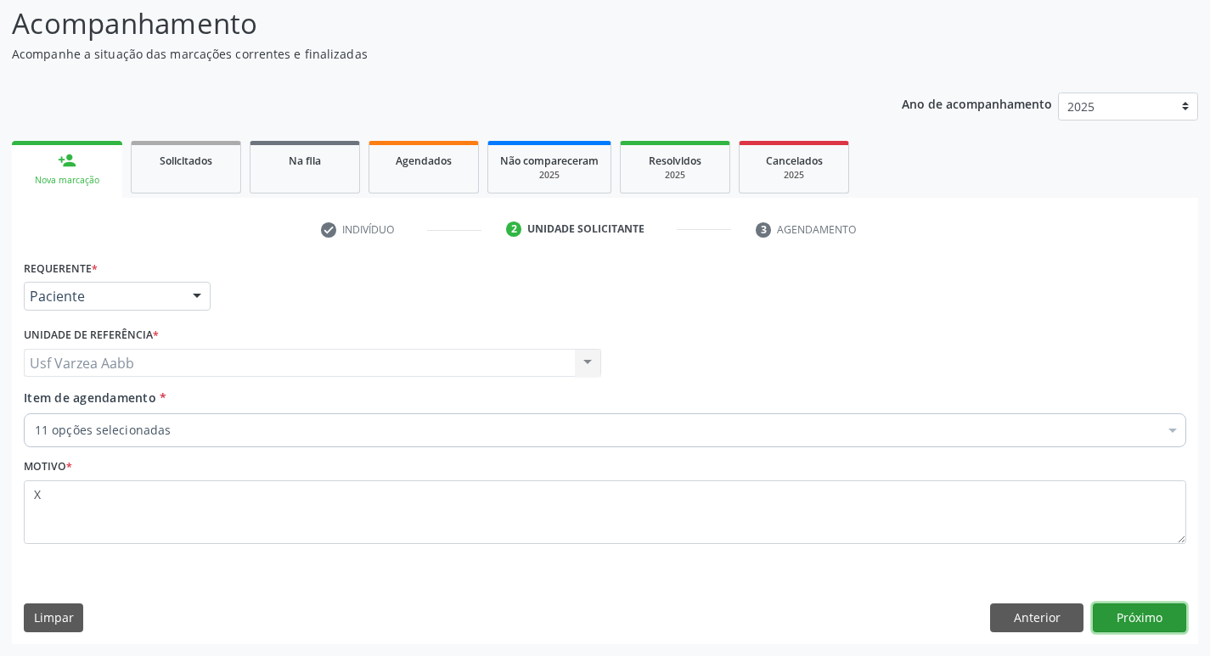
click at [1166, 616] on button "Próximo" at bounding box center [1139, 618] width 93 height 29
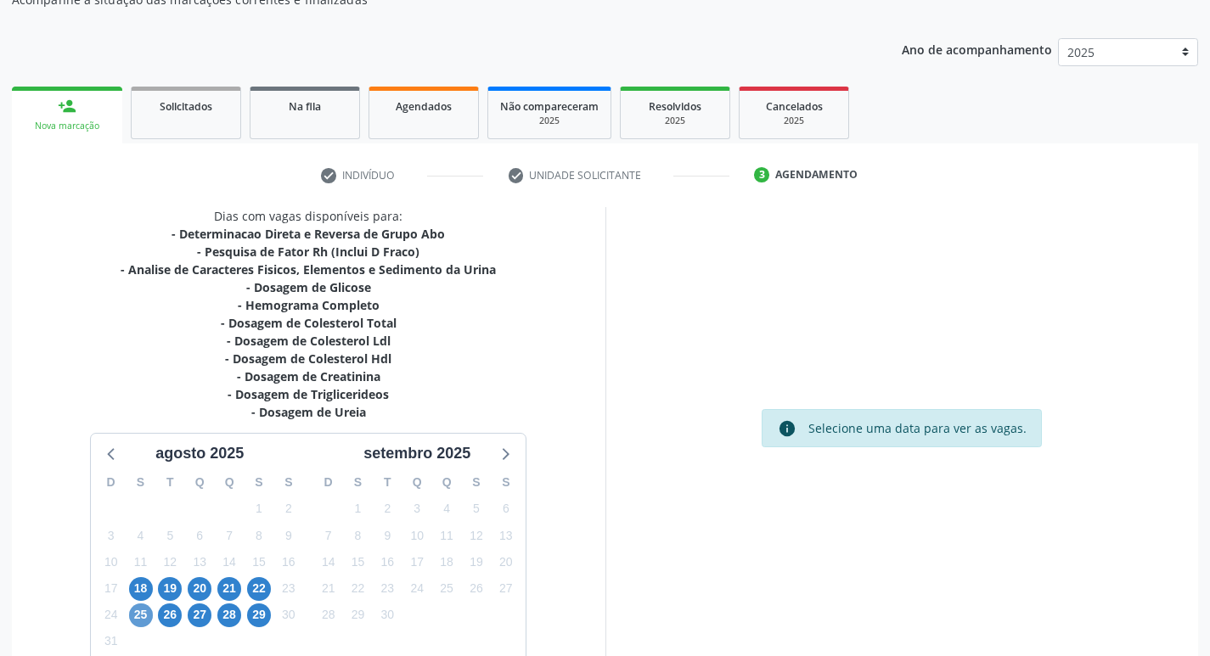
scroll to position [198, 0]
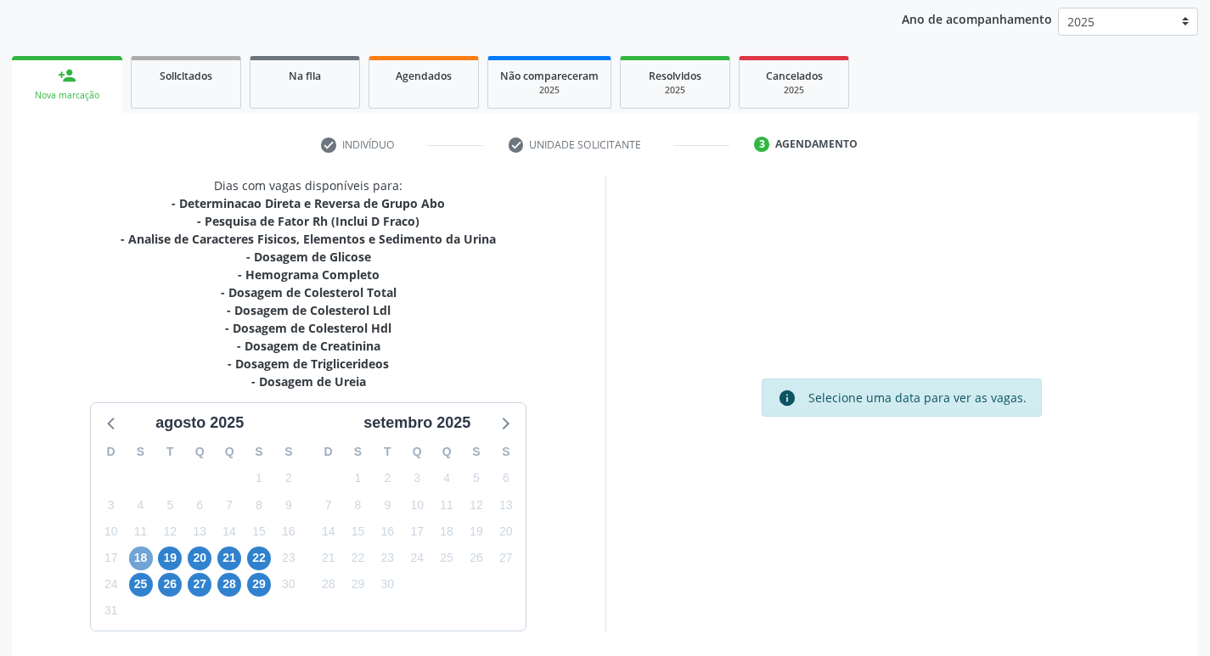
click at [141, 562] on span "18" at bounding box center [141, 559] width 24 height 24
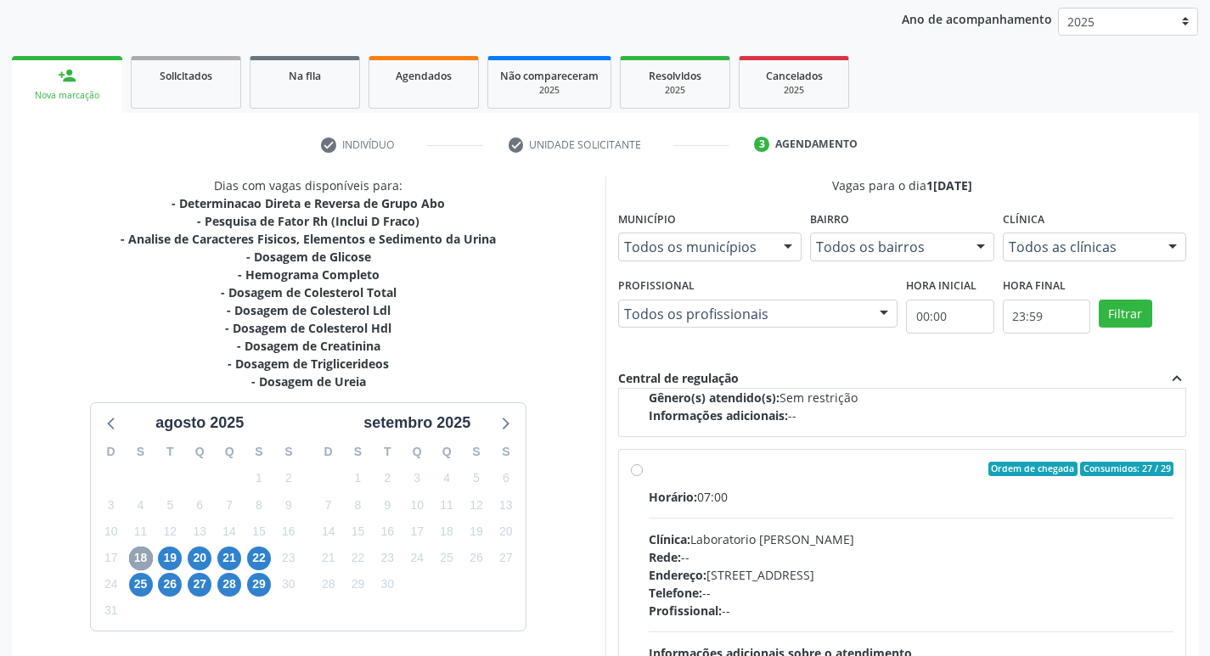
scroll to position [255, 0]
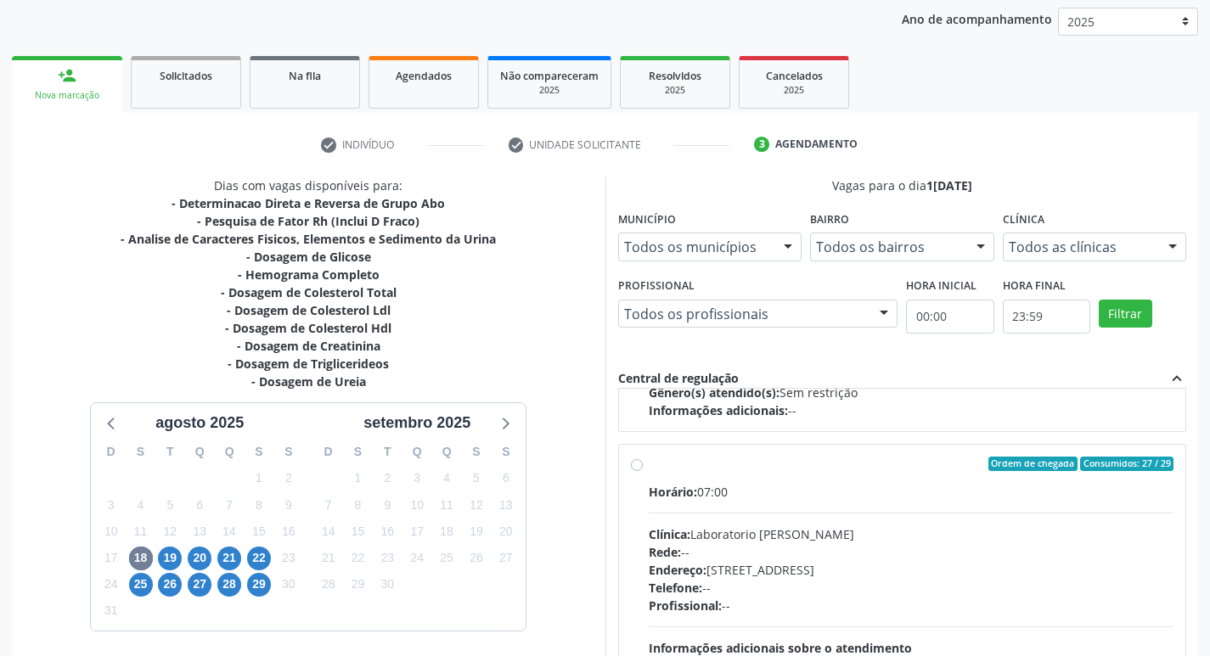
click at [649, 467] on label "Ordem de chegada Consumidos: 27 / 29 Horário: 07:00 Clínica: Laboratorio [PERSO…" at bounding box center [911, 587] width 525 height 261
click at [632, 467] on input "Ordem de chegada Consumidos: 27 / 29 Horário: 07:00 Clínica: Laboratorio [PERSO…" at bounding box center [637, 464] width 12 height 15
radio input "true"
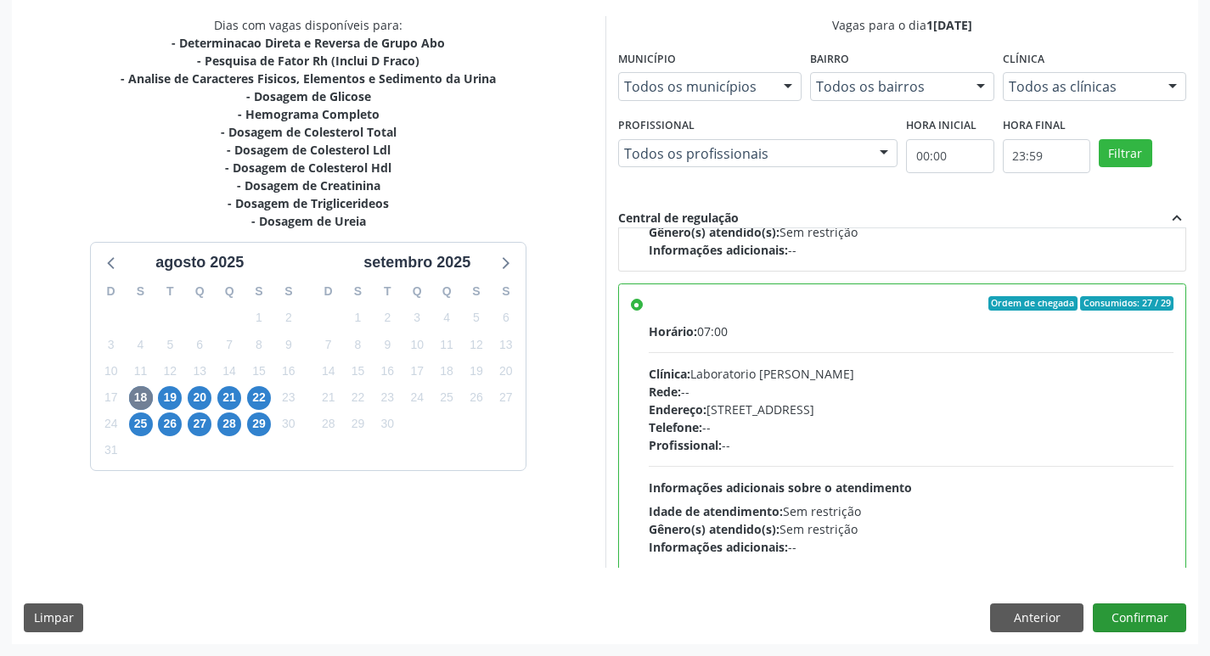
drag, startPoint x: 1149, startPoint y: 642, endPoint x: 1145, endPoint y: 630, distance: 12.4
click at [1145, 641] on div "Dias com vagas disponíveis para: - Determinacao Direta e Reversa de Grupo Abo -…" at bounding box center [605, 329] width 1186 height 627
click at [1145, 630] on button "Confirmar" at bounding box center [1139, 618] width 93 height 29
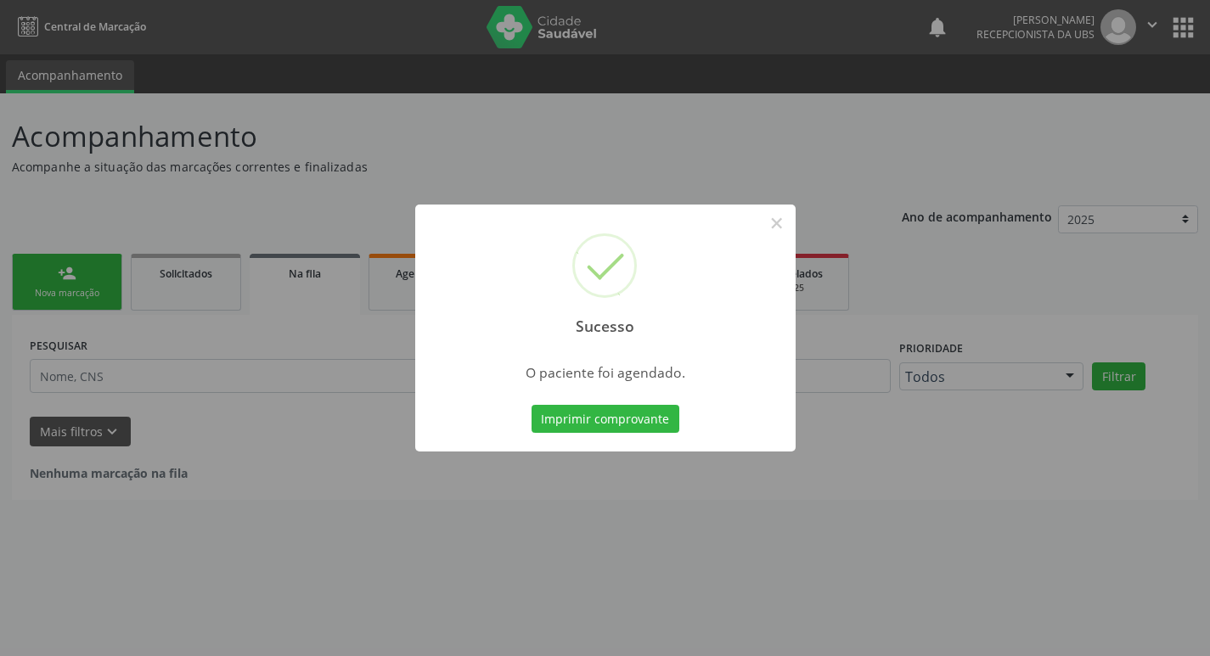
scroll to position [0, 0]
click at [614, 410] on button "Imprimir comprovante" at bounding box center [611, 419] width 148 height 29
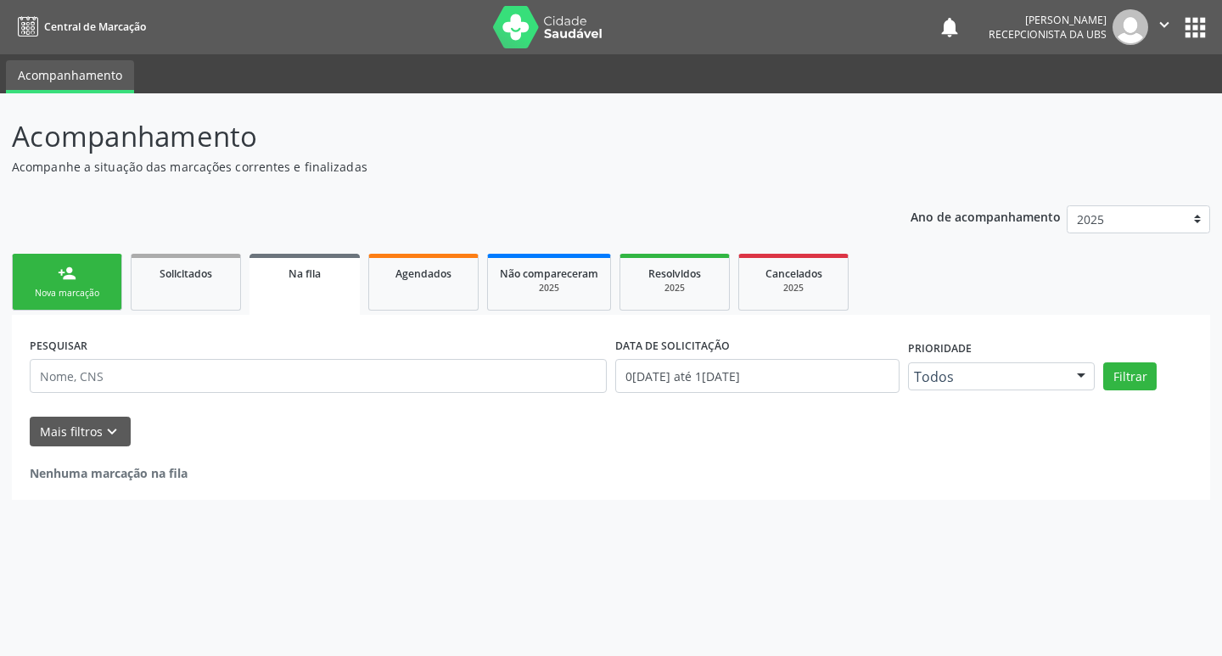
click at [102, 280] on link "person_add Nova marcação" at bounding box center [67, 282] width 110 height 57
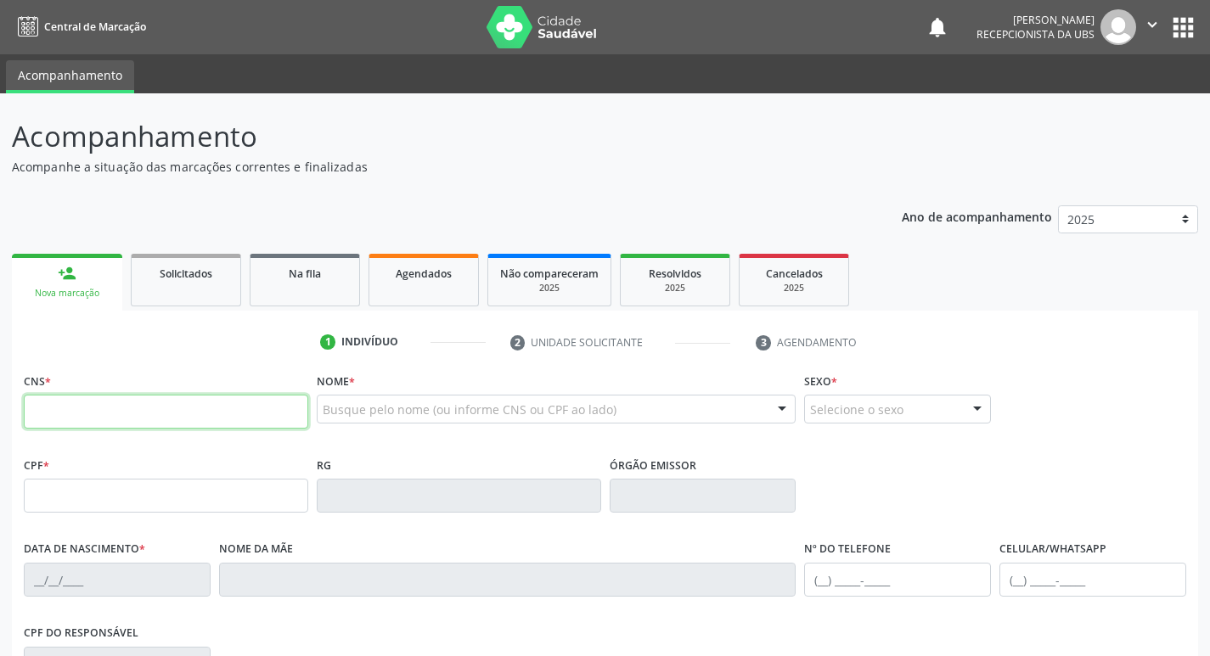
paste input "700 4004 2025 3042"
type input "700 4004 2025 3042"
type input "098.308.744-00"
type input "20[DATE]"
type input "[PERSON_NAME]"
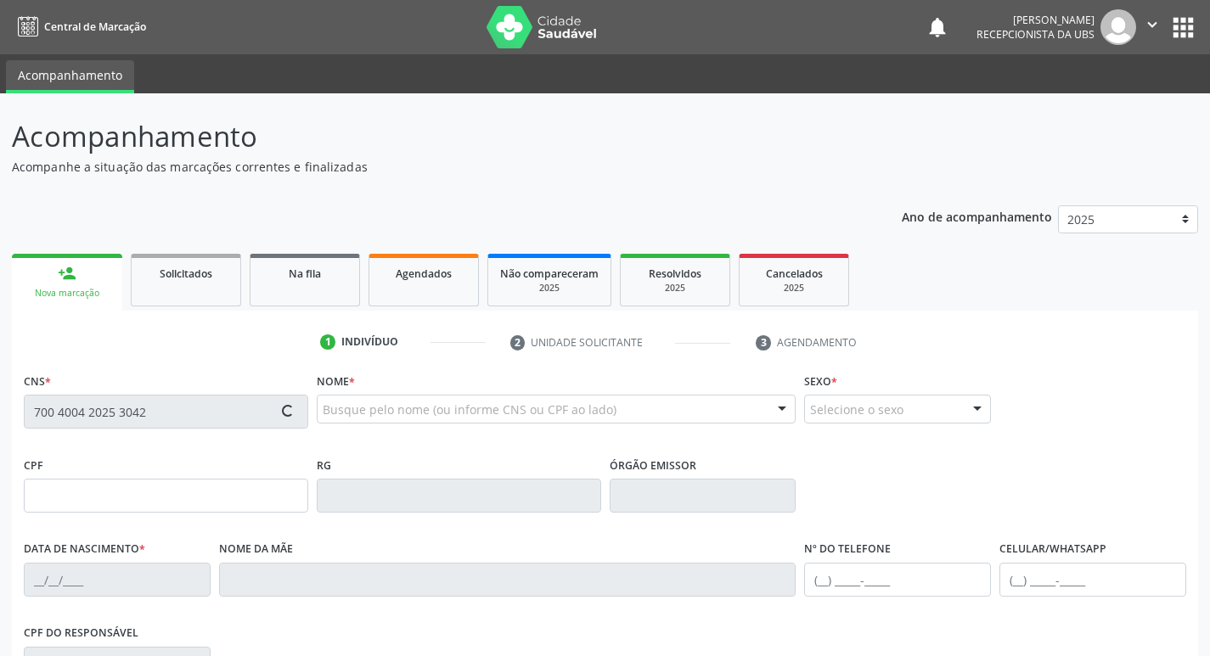
type input "[PHONE_NUMBER]"
type input "295.982.654-04"
type input "70"
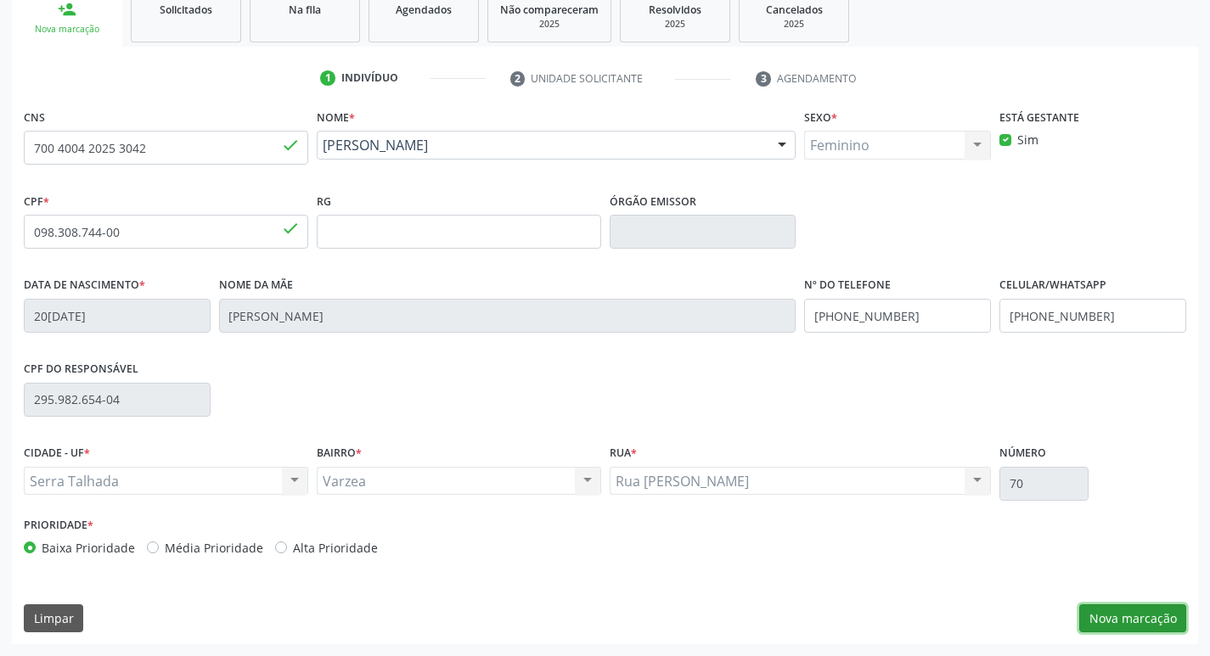
click at [1119, 608] on button "Nova marcação" at bounding box center [1132, 618] width 107 height 29
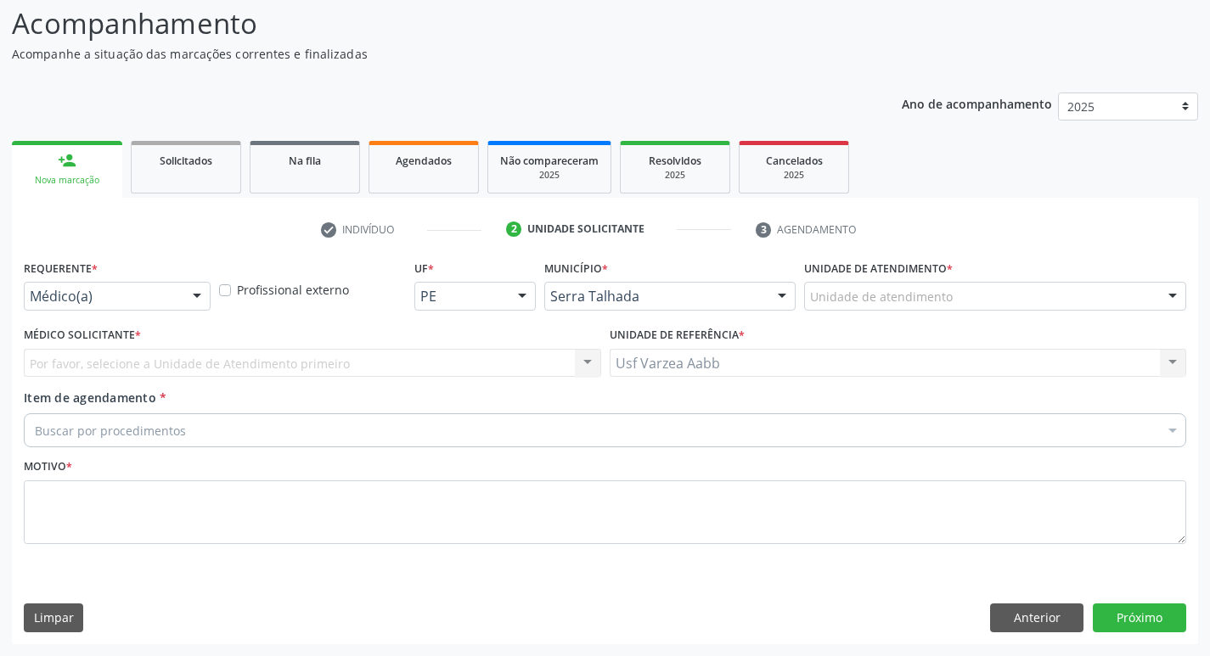
scroll to position [113, 0]
click at [29, 287] on div "Médico(a)" at bounding box center [117, 296] width 187 height 29
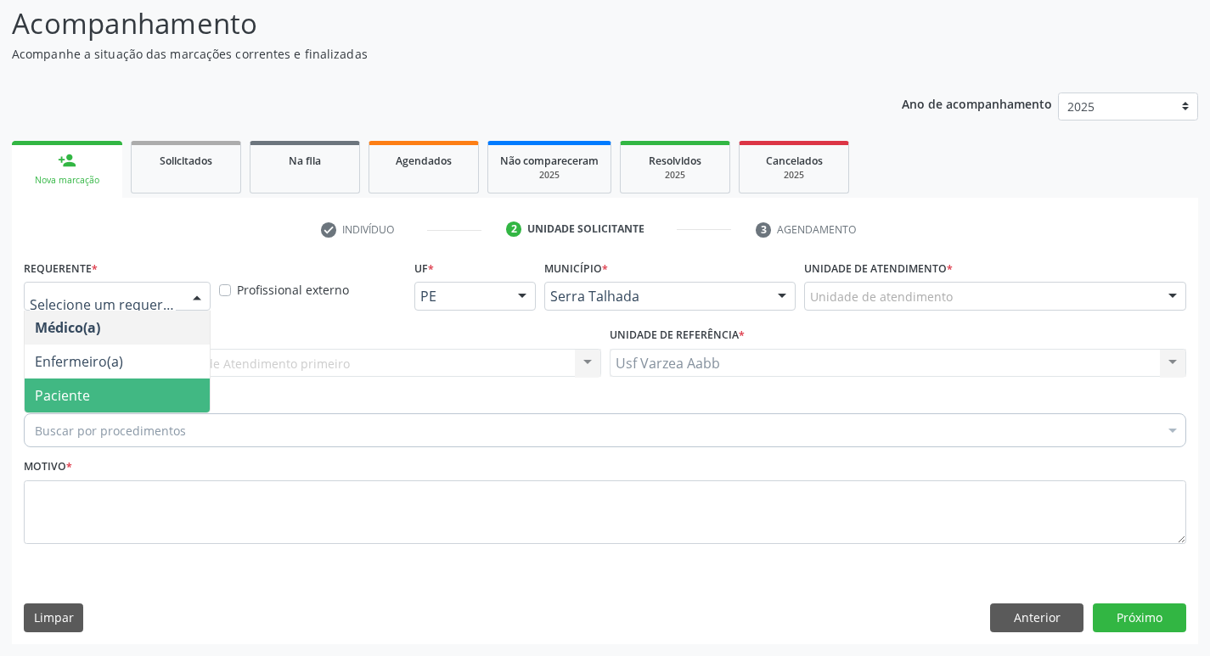
drag, startPoint x: 69, startPoint y: 394, endPoint x: 72, endPoint y: 425, distance: 31.6
click at [69, 395] on span "Paciente" at bounding box center [62, 395] width 55 height 19
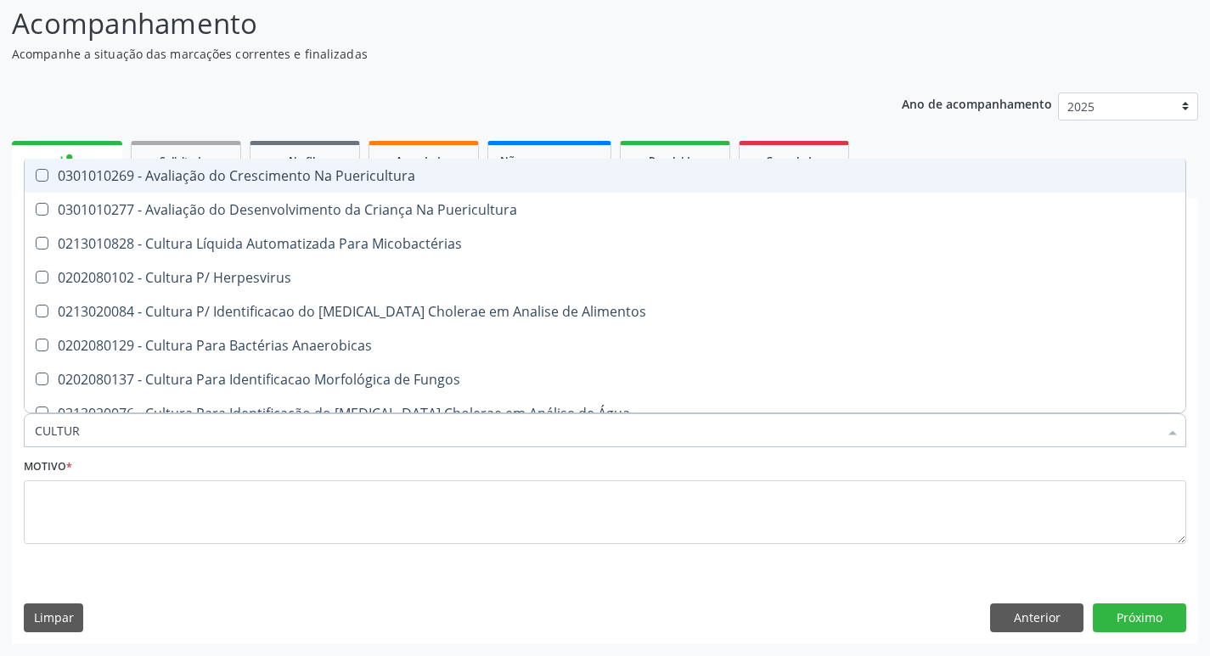
type input "CULTURA"
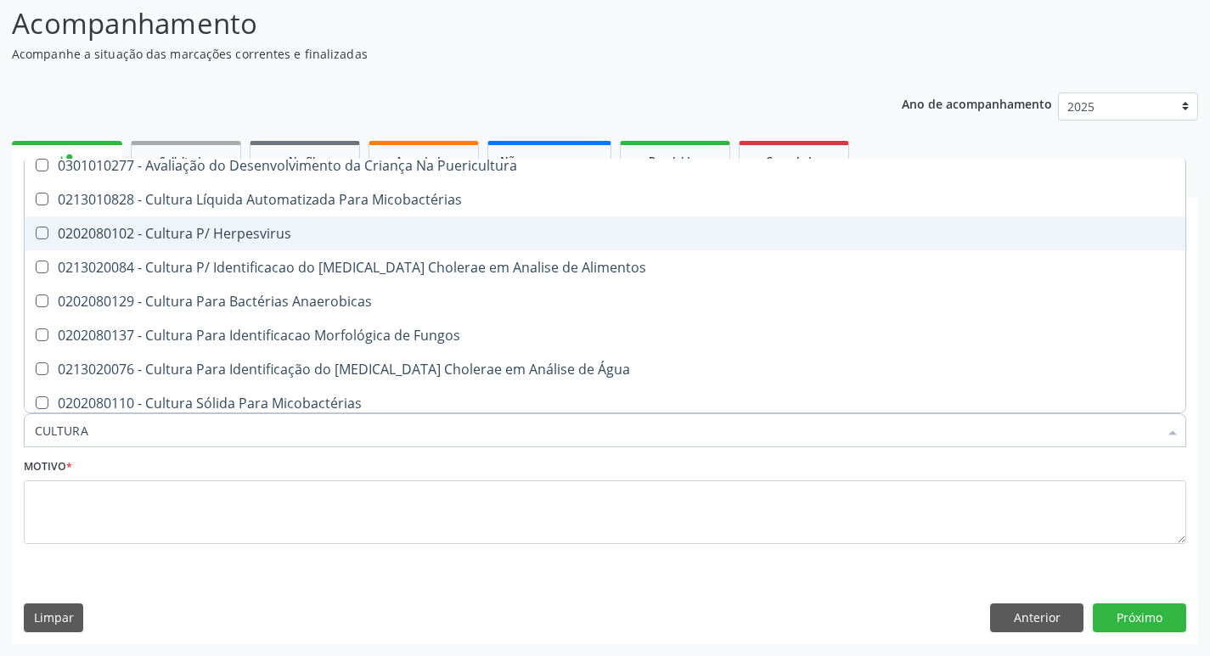
scroll to position [85, 0]
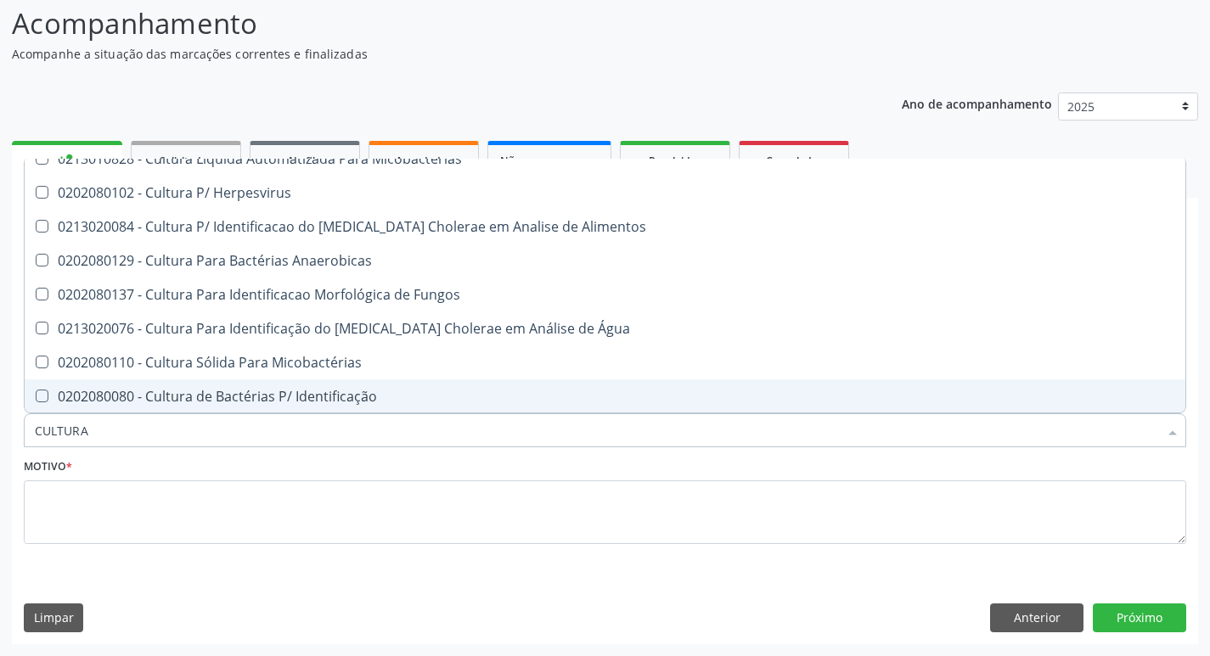
click at [363, 402] on div "0202080080 - Cultura de Bactérias P/ Identificação" at bounding box center [605, 397] width 1140 height 14
checkbox Identificação "true"
click at [272, 440] on input "CULTURA" at bounding box center [596, 430] width 1123 height 34
type input "TO"
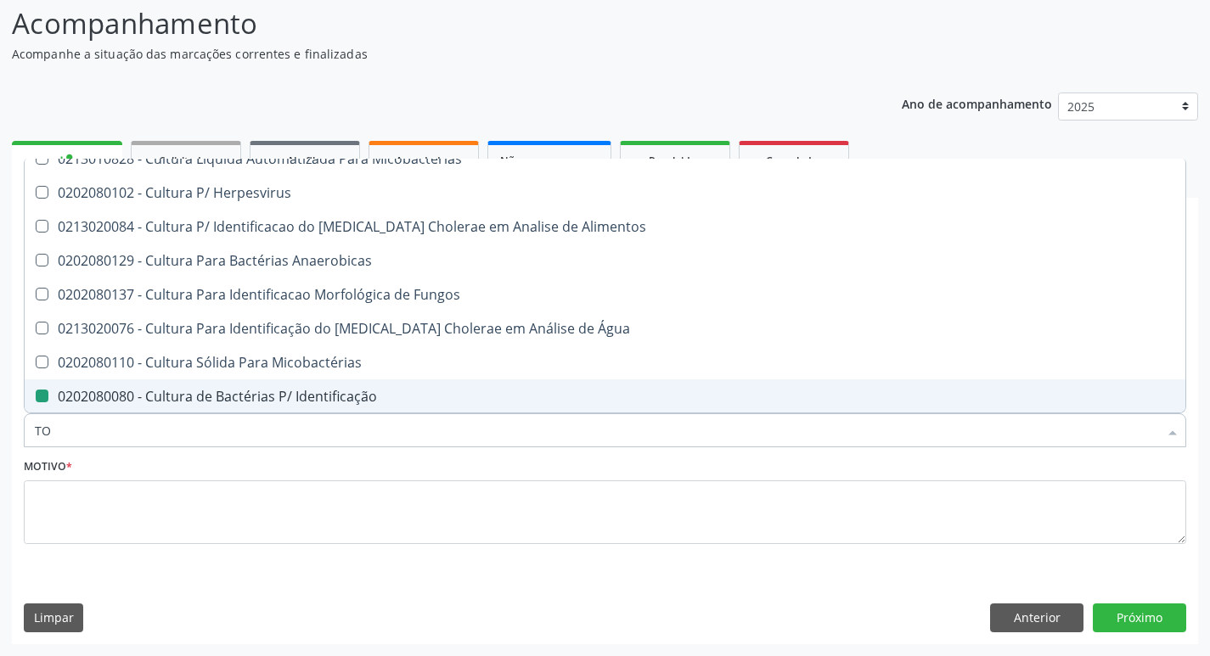
checkbox Identificação "false"
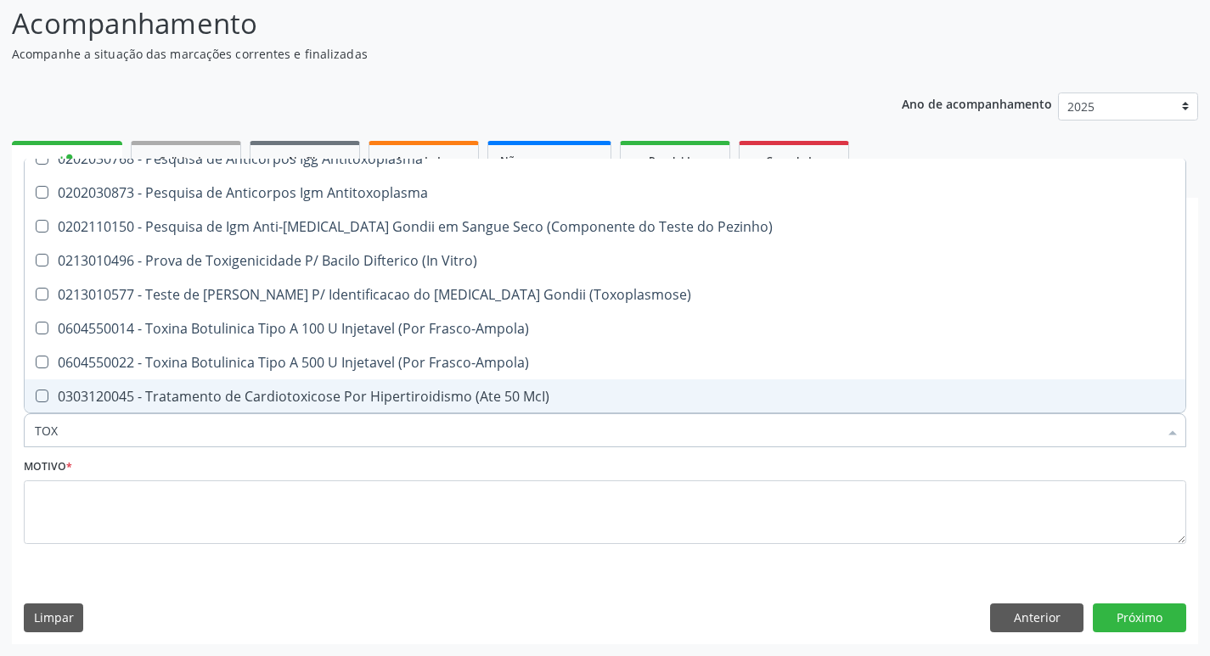
type input "TOXO"
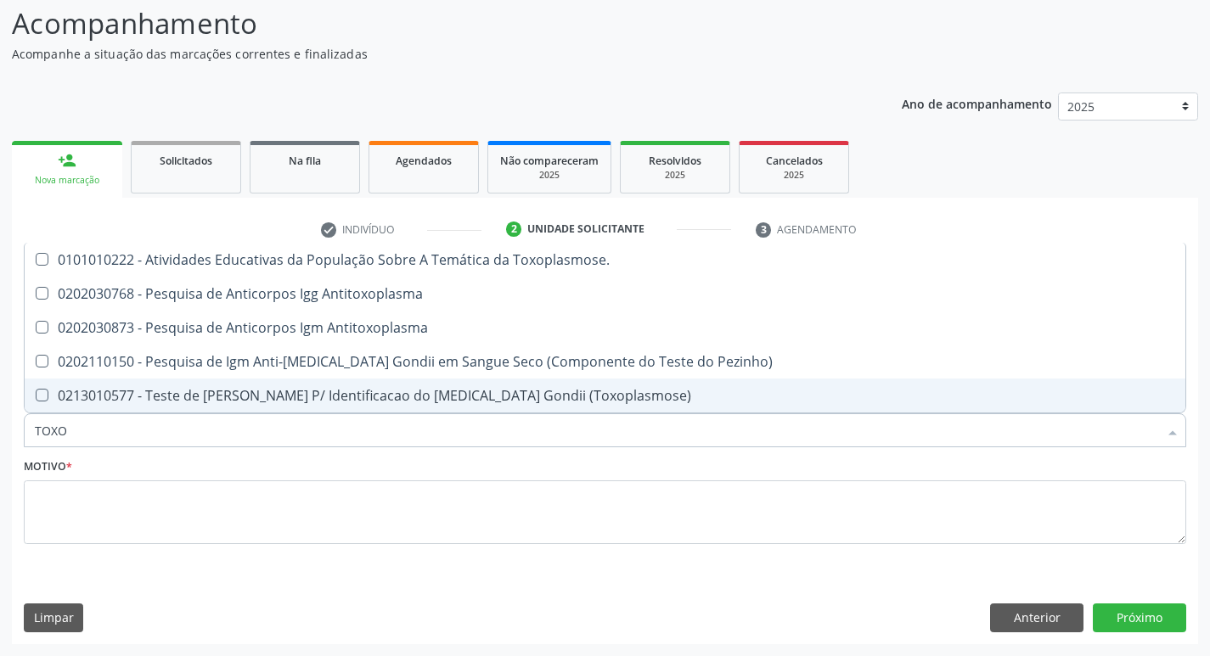
scroll to position [0, 0]
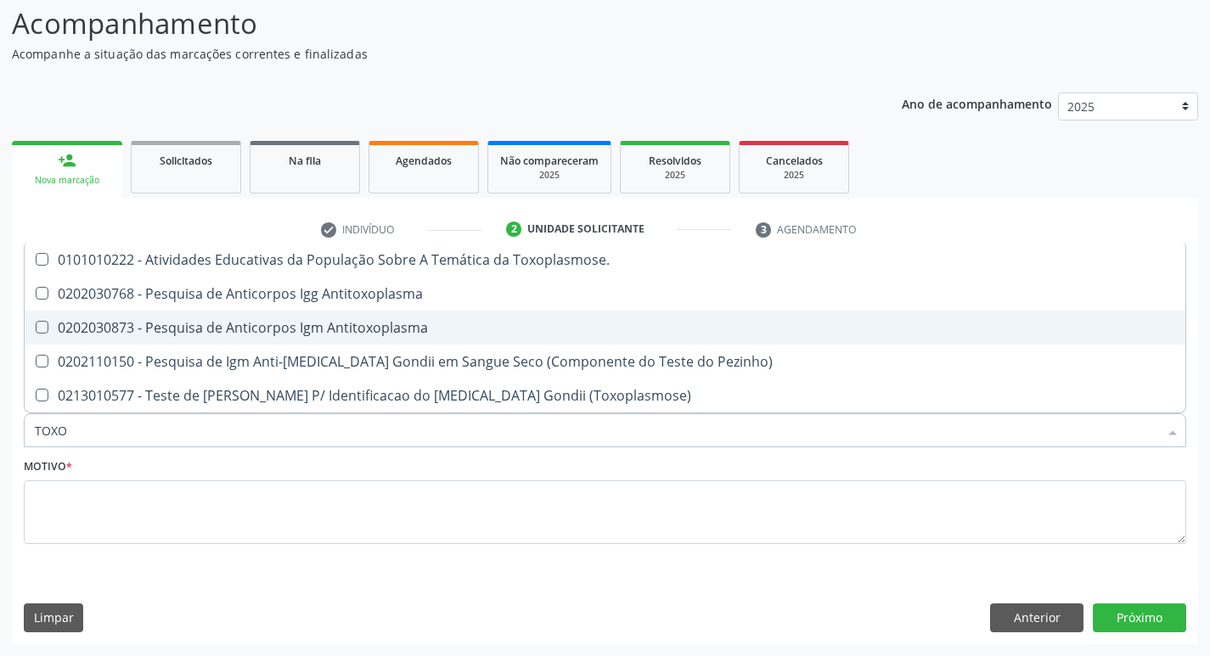
click at [415, 334] on div "0202030873 - Pesquisa de Anticorpos Igm Antitoxoplasma" at bounding box center [605, 328] width 1140 height 14
checkbox Antitoxoplasma "true"
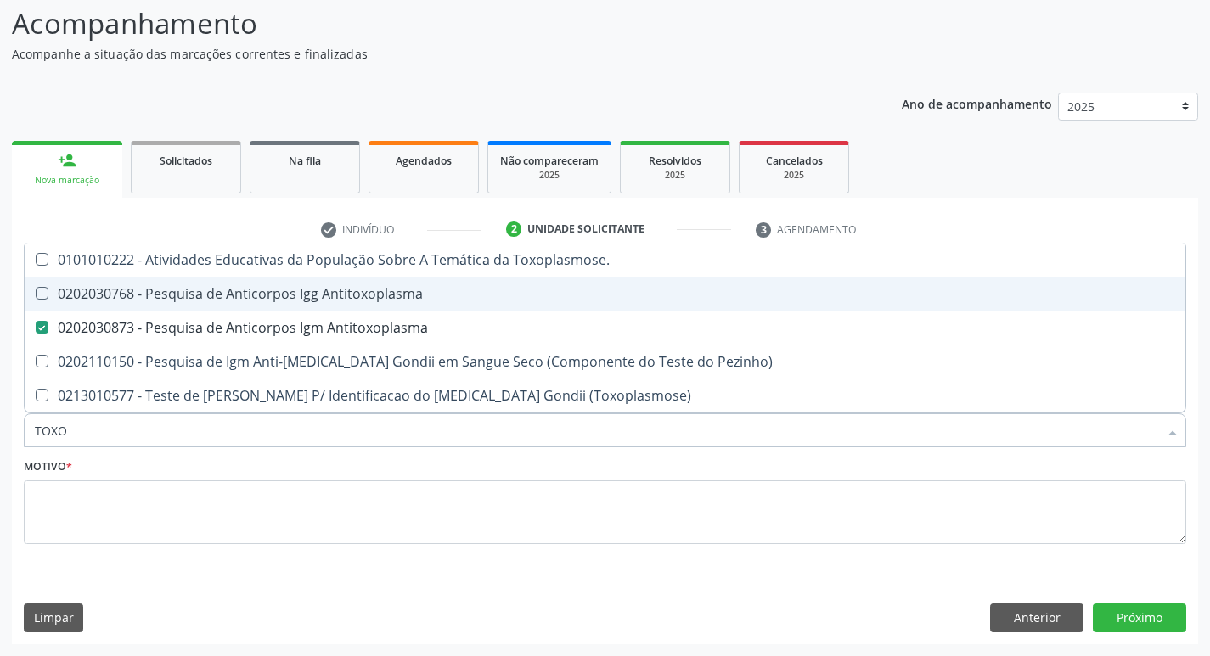
click at [414, 306] on span "0202030768 - Pesquisa de Anticorpos Igg Antitoxoplasma" at bounding box center [605, 294] width 1160 height 34
checkbox Antitoxoplasma "true"
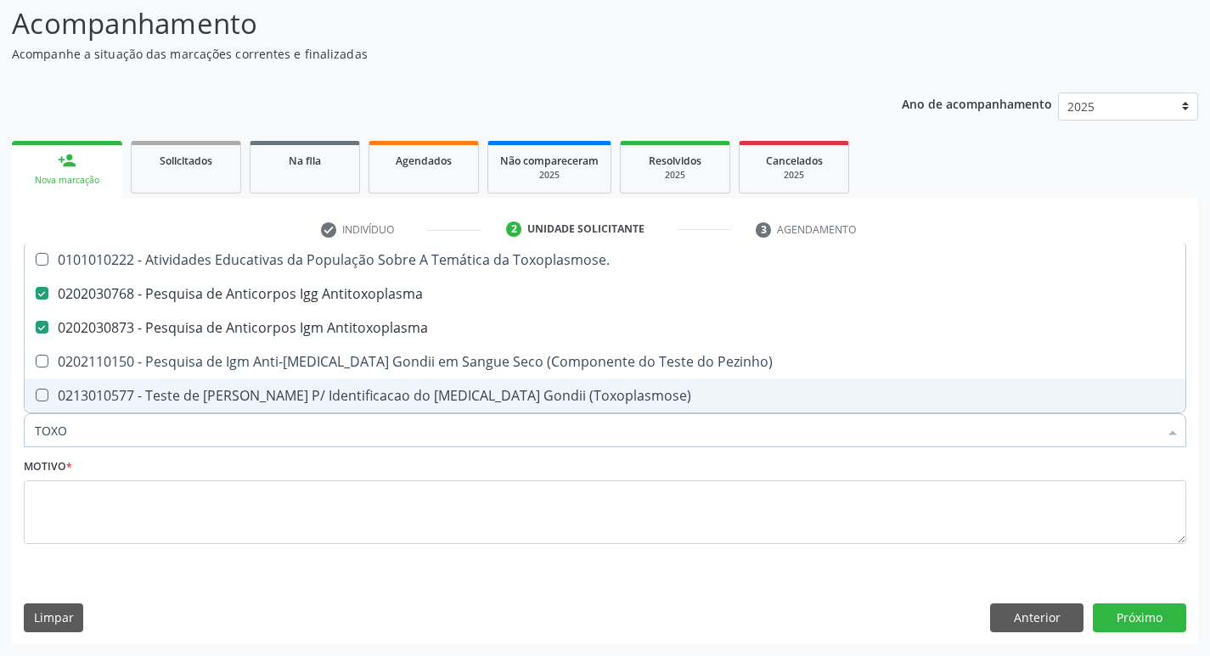
click at [227, 423] on input "TOXO" at bounding box center [596, 430] width 1123 height 34
type input "G"
checkbox Antitoxoplasma "false"
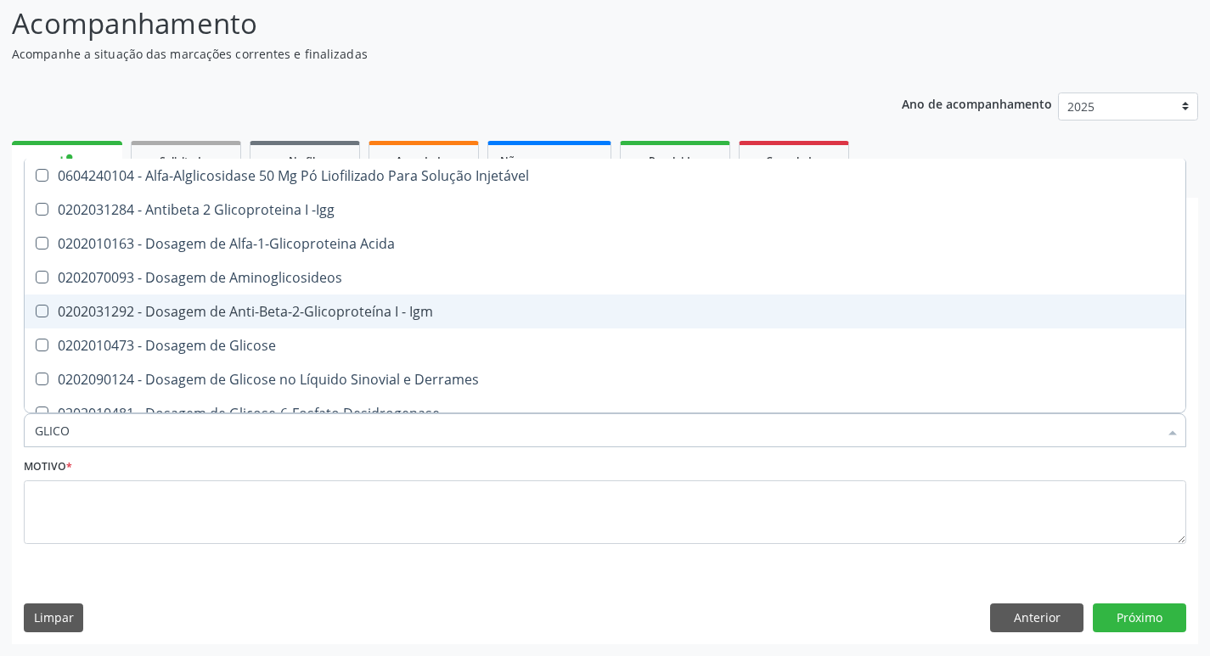
type input "GLICOS"
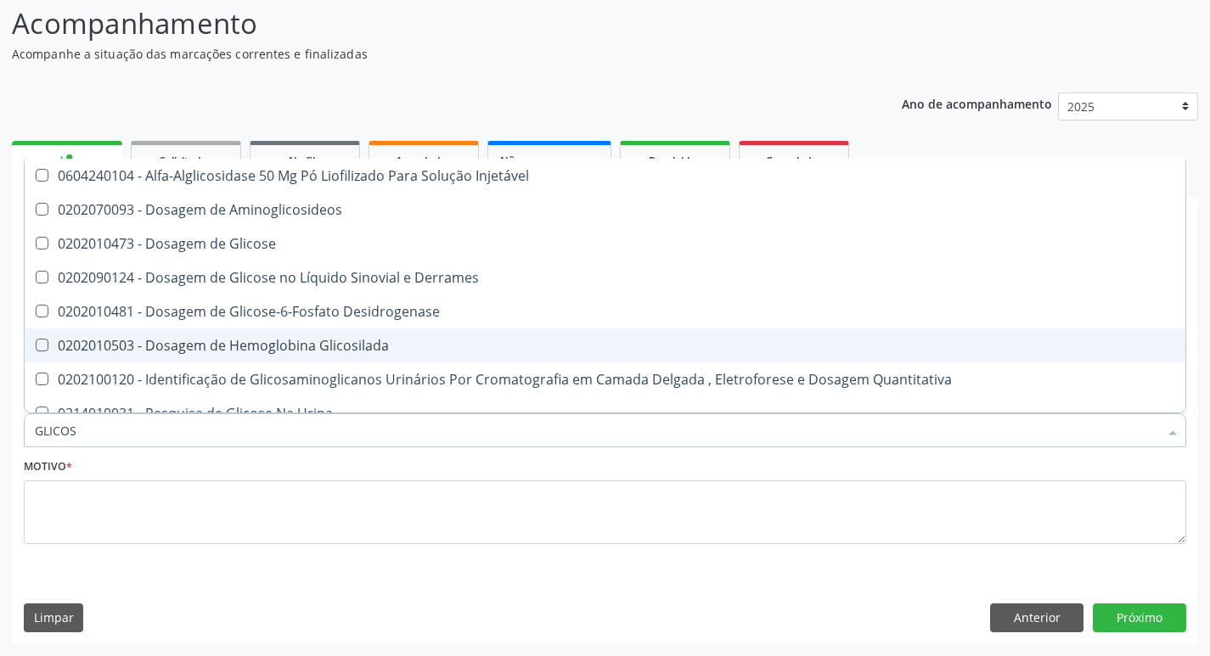
click at [257, 340] on div "0202010503 - Dosagem de Hemoglobina Glicosilada" at bounding box center [605, 346] width 1140 height 14
checkbox Glicosilada "true"
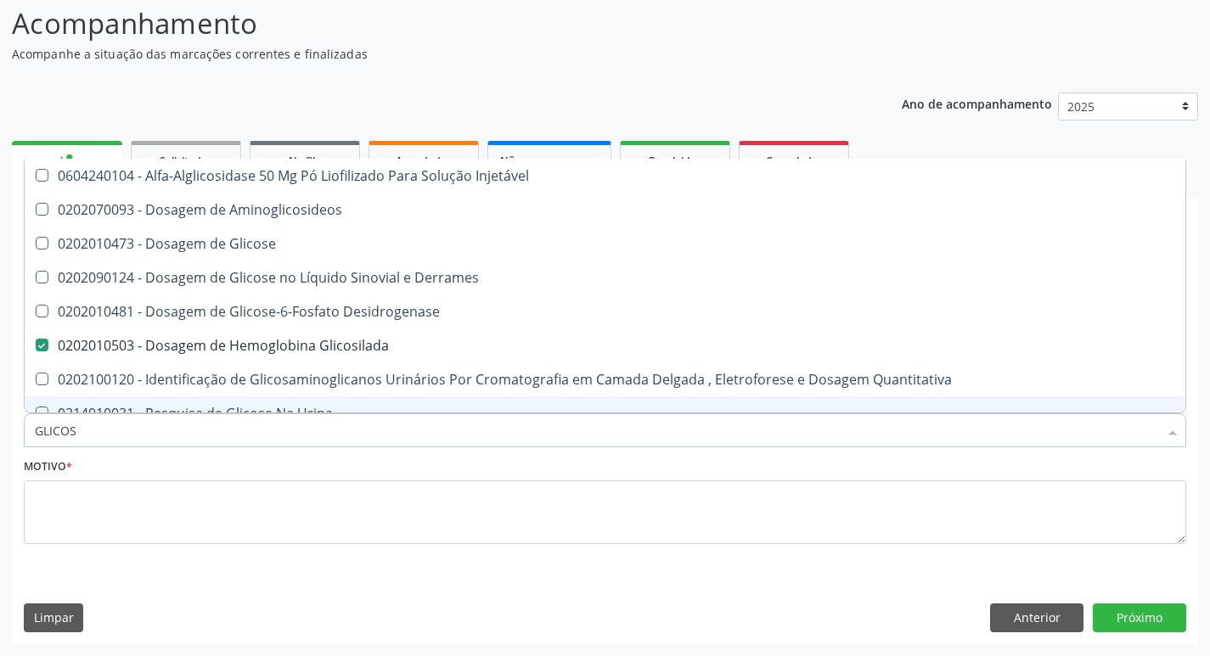
click at [192, 435] on input "GLICOS" at bounding box center [596, 430] width 1123 height 34
type input "E"
checkbox Glicosilada "false"
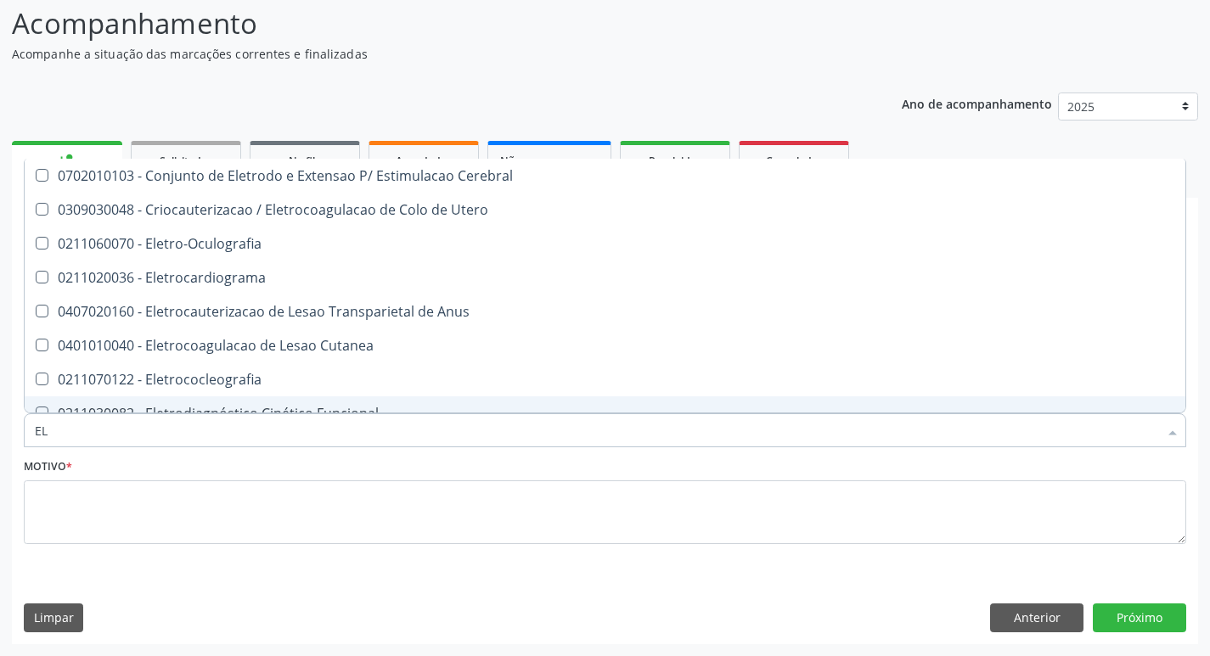
type input "E"
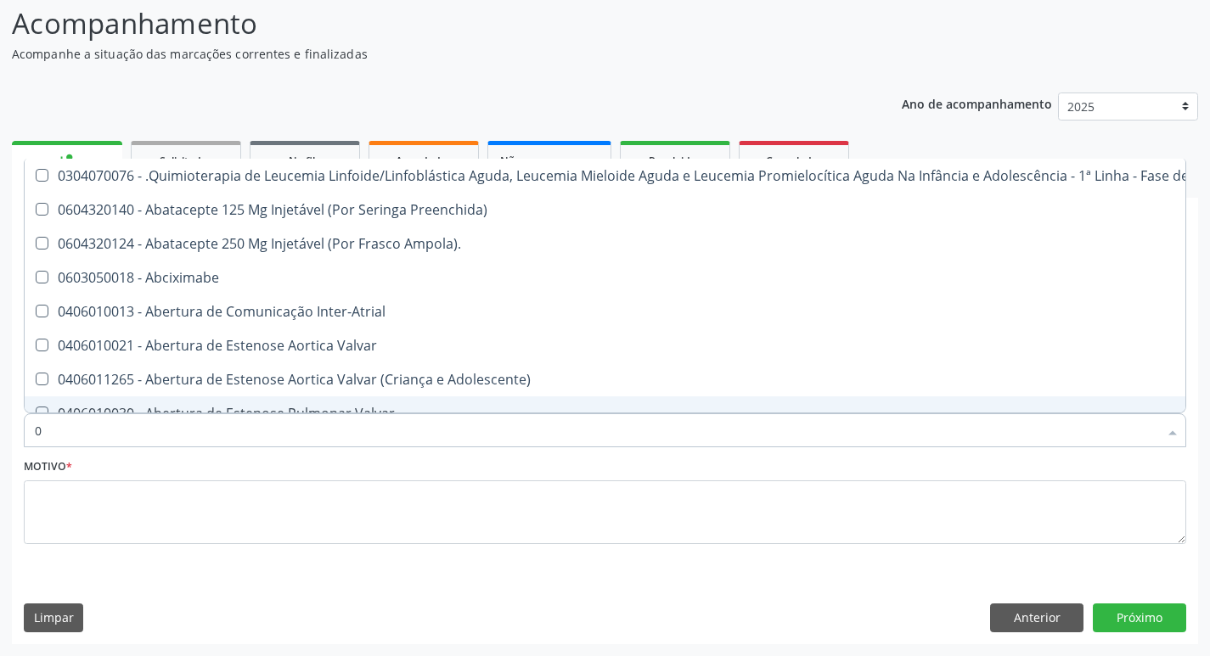
type input "02"
checkbox Aberto "true"
checkbox Indireta "true"
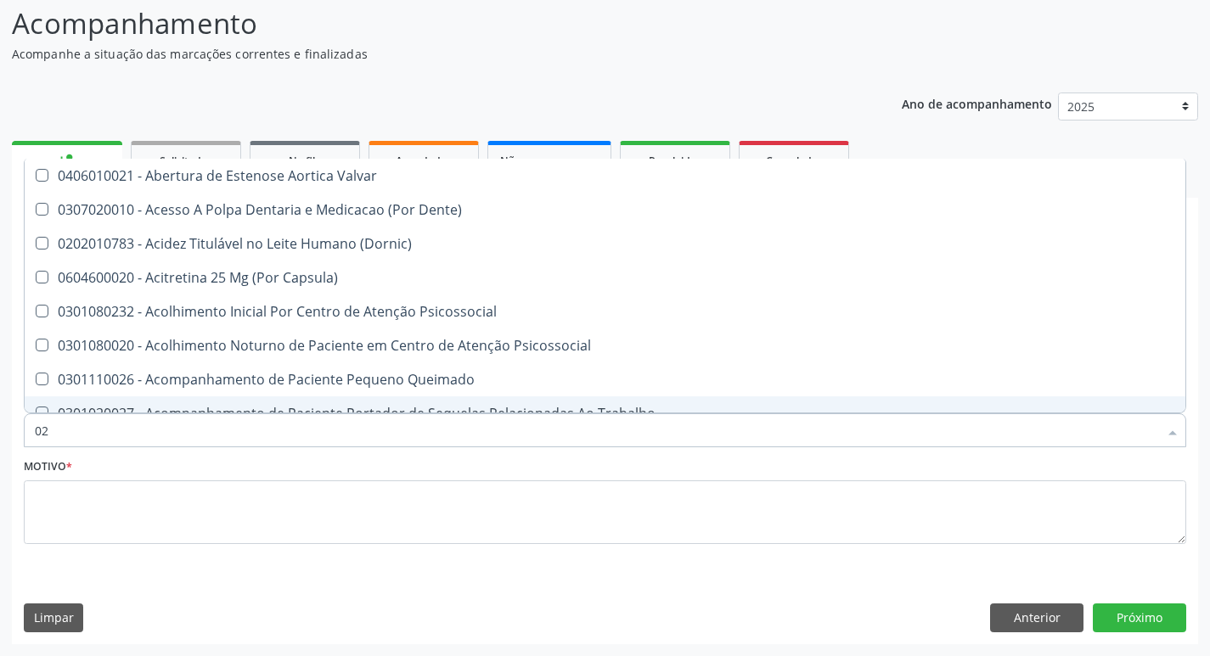
type input "020"
checkbox Gastro-Esofagico "true"
checkbox Identificação "false"
checkbox Glomerular "true"
checkbox Glicosilada "false"
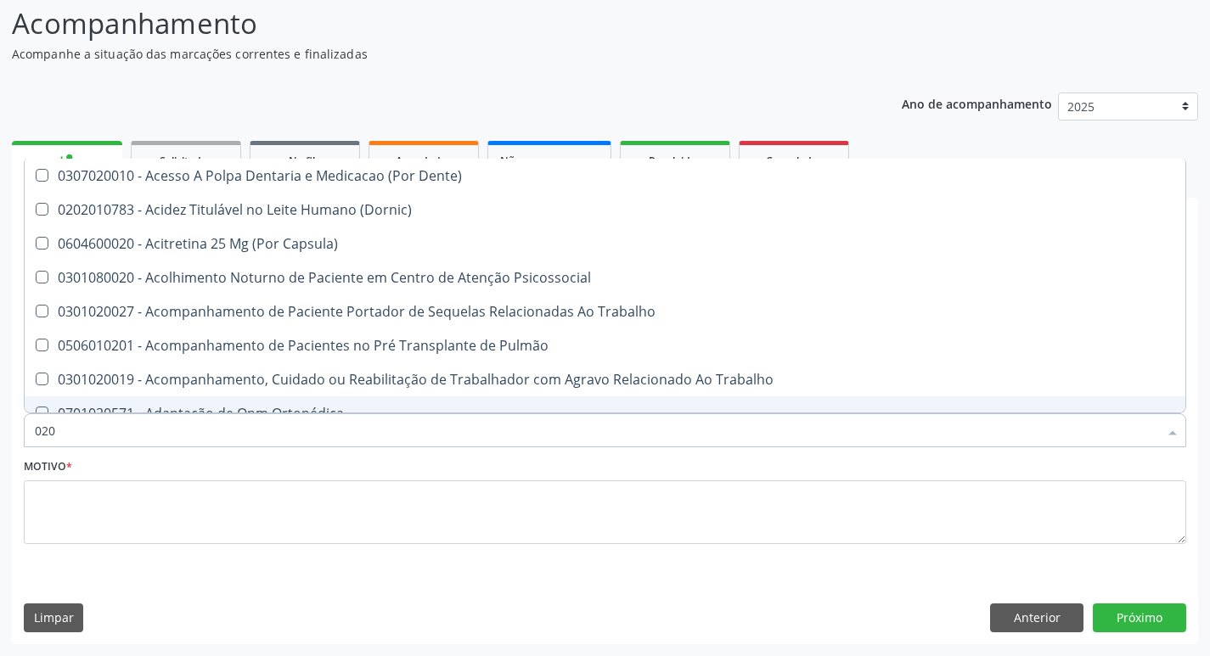
type input "0202"
checkbox Blot "true"
checkbox Septostomia "true"
checkbox Identificação "false"
checkbox Dosagens\) "true"
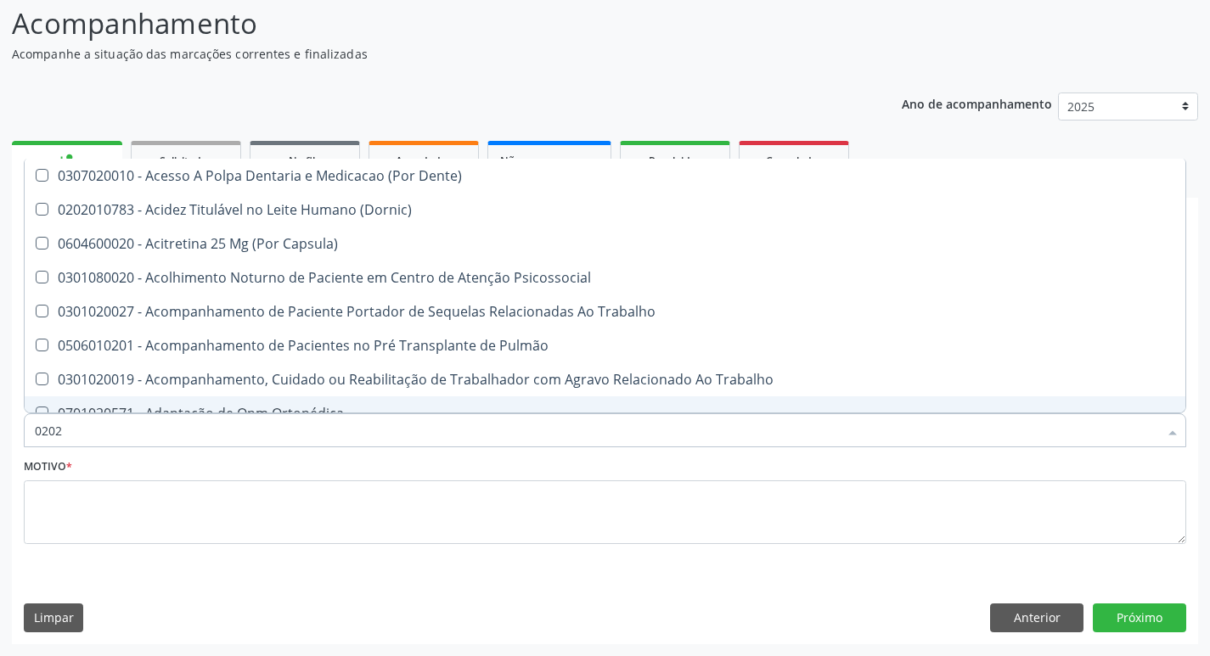
checkbox Euglobulina "true"
type input "02020"
checkbox -Igg "true"
checkbox Blot "false"
checkbox Trabalho "true"
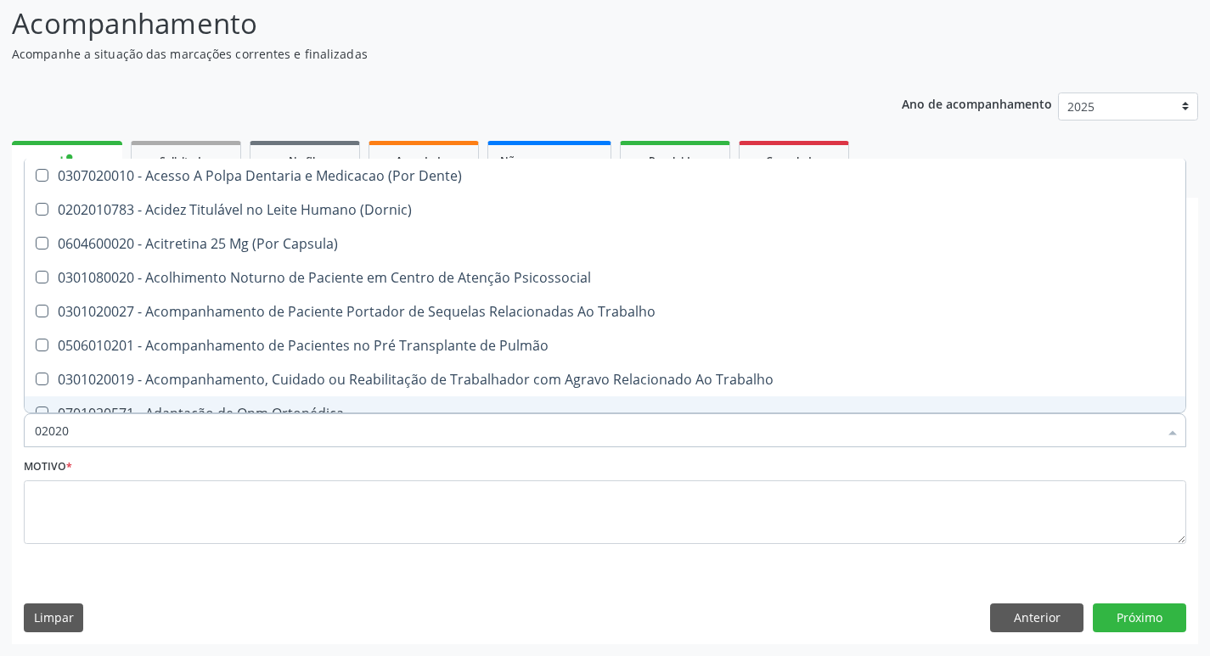
checkbox Septostomia "false"
checkbox Plaquetas "true"
checkbox Estágios "true"
checkbox Dosagens\) "false"
checkbox Euglobulina "false"
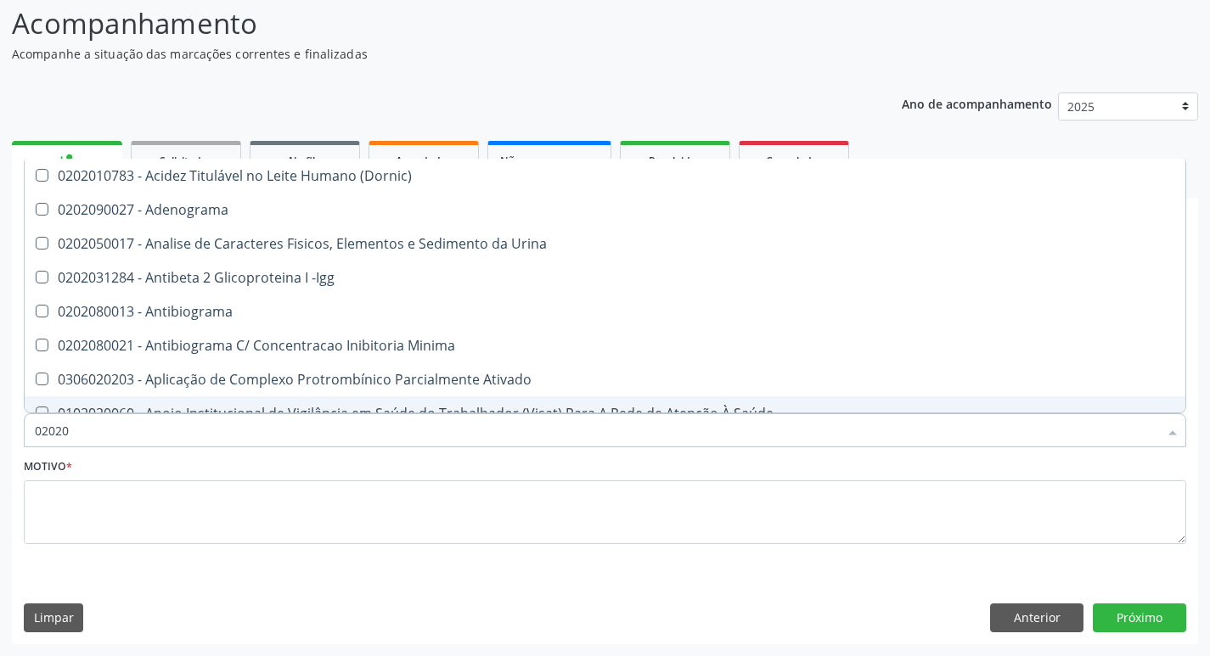
type input "020202"
checkbox Identificação "false"
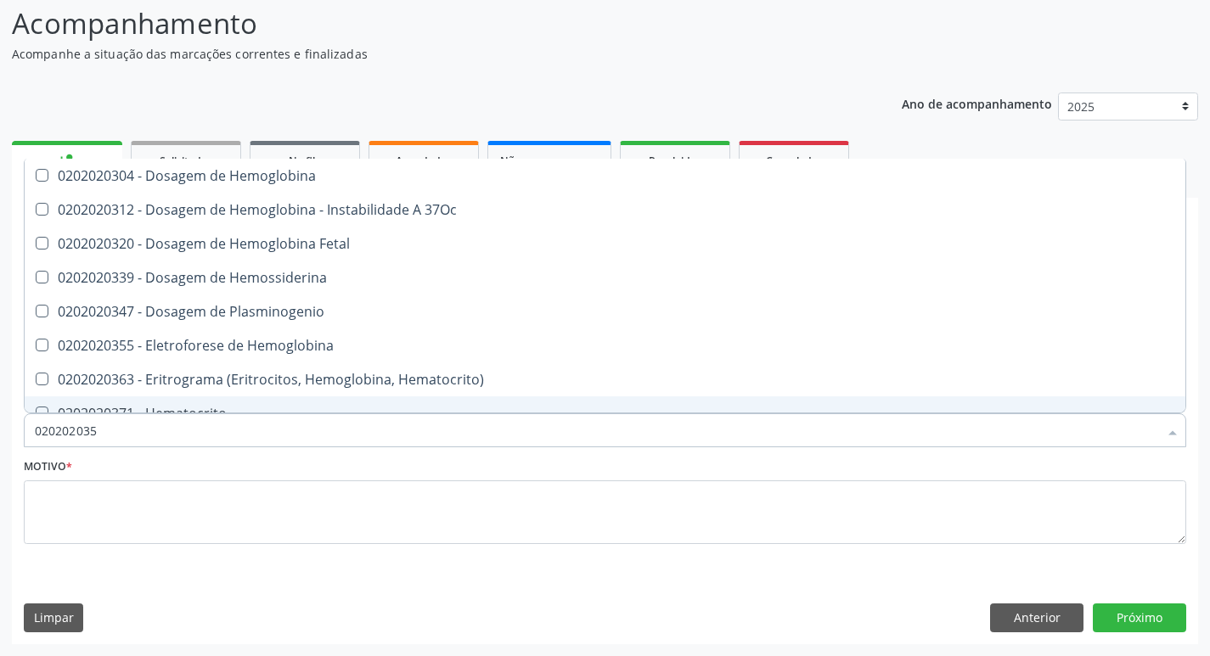
type input "0202020355"
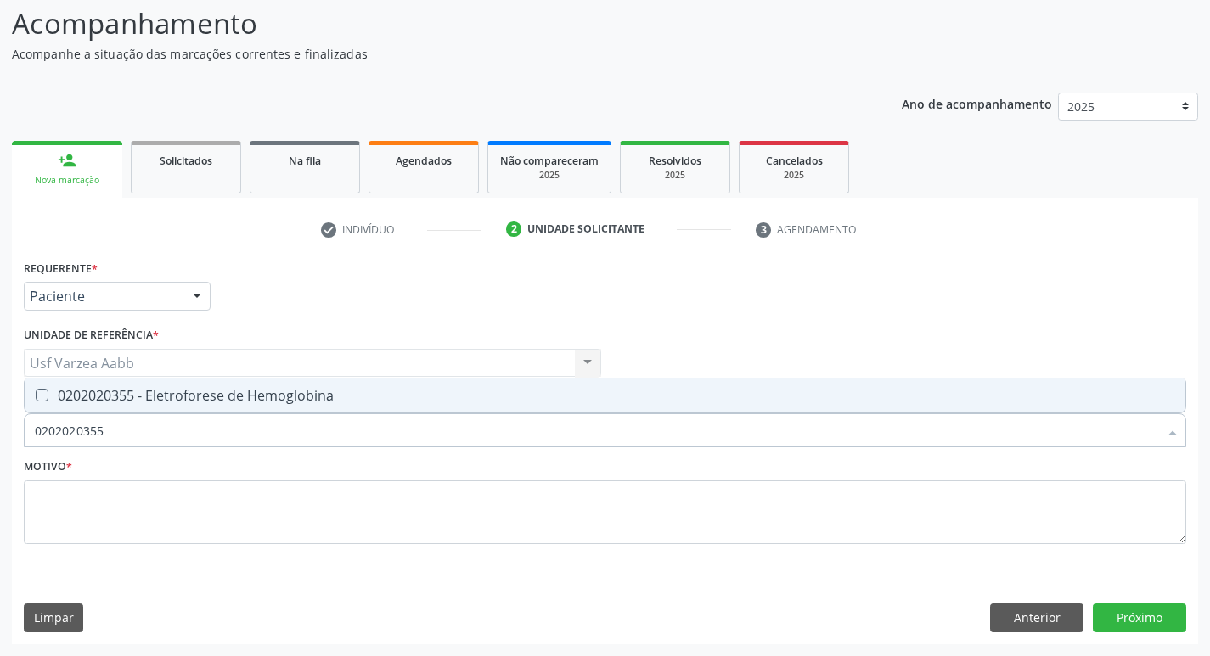
click at [216, 395] on div "0202020355 - Eletroforese de Hemoglobina" at bounding box center [605, 396] width 1140 height 14
checkbox Hemoglobina "true"
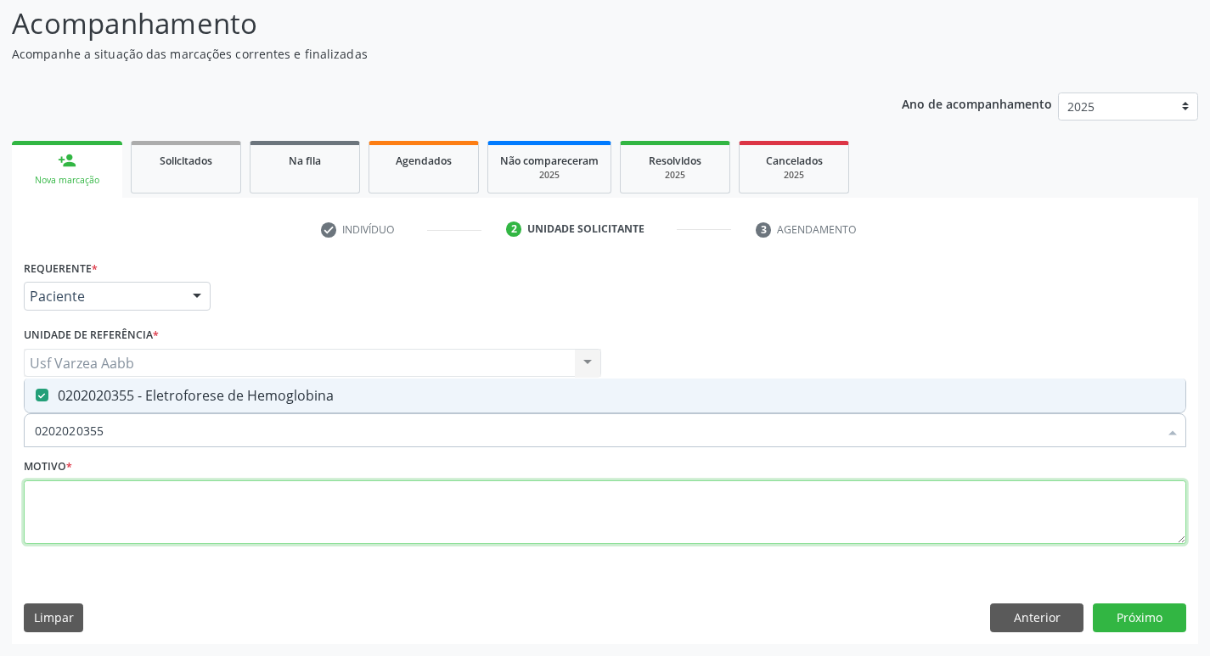
click at [208, 508] on textarea at bounding box center [605, 512] width 1162 height 65
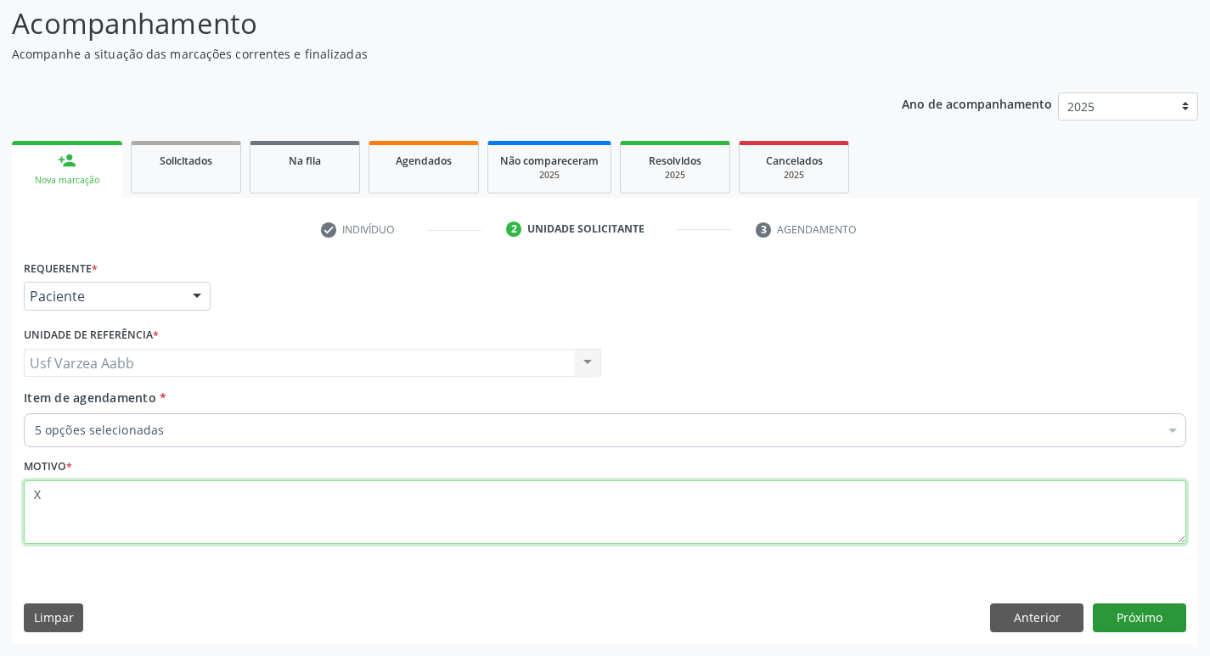
type textarea "X"
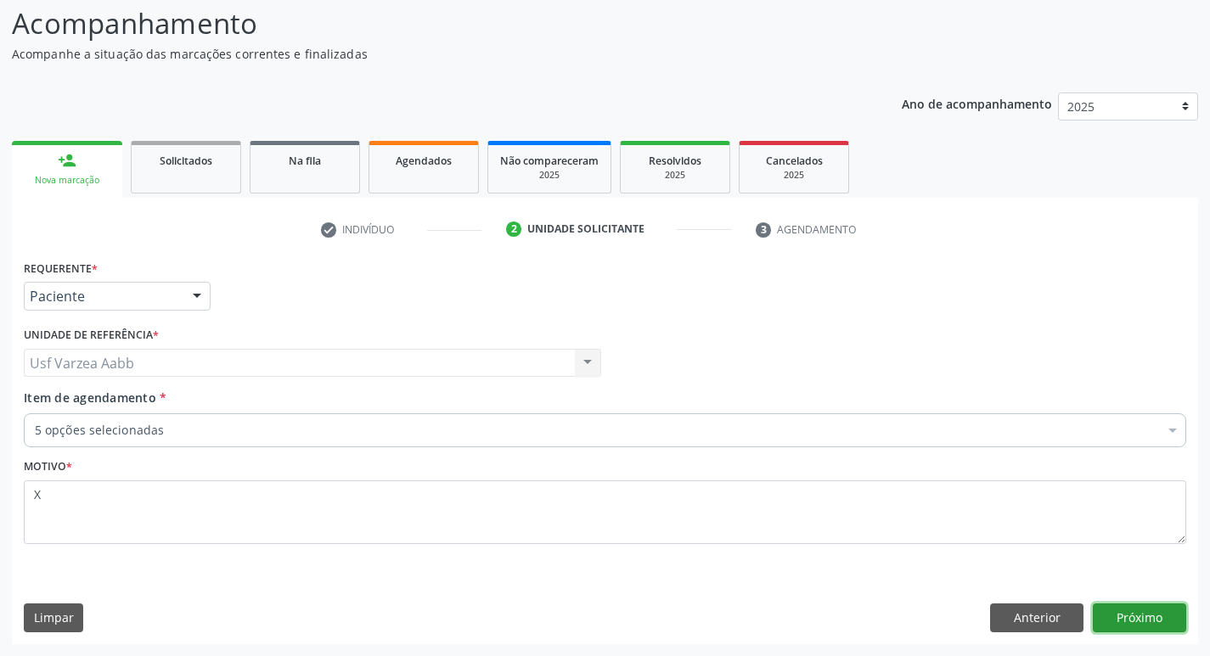
click at [1144, 610] on button "Próximo" at bounding box center [1139, 618] width 93 height 29
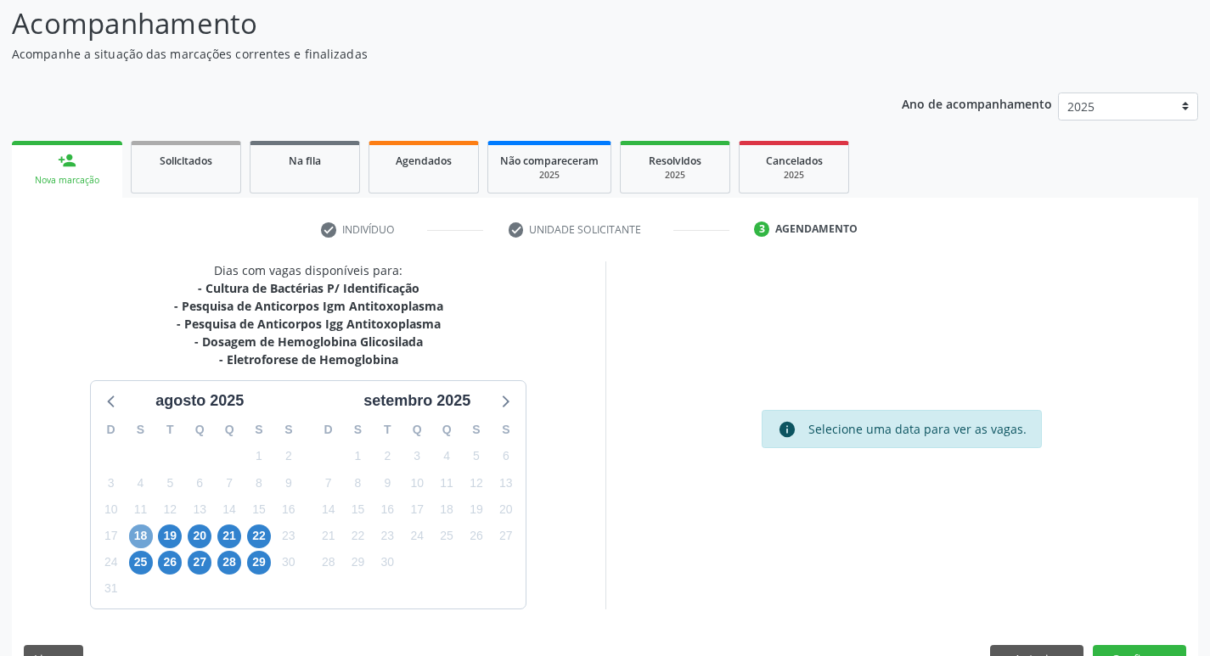
click at [147, 533] on span "18" at bounding box center [141, 537] width 24 height 24
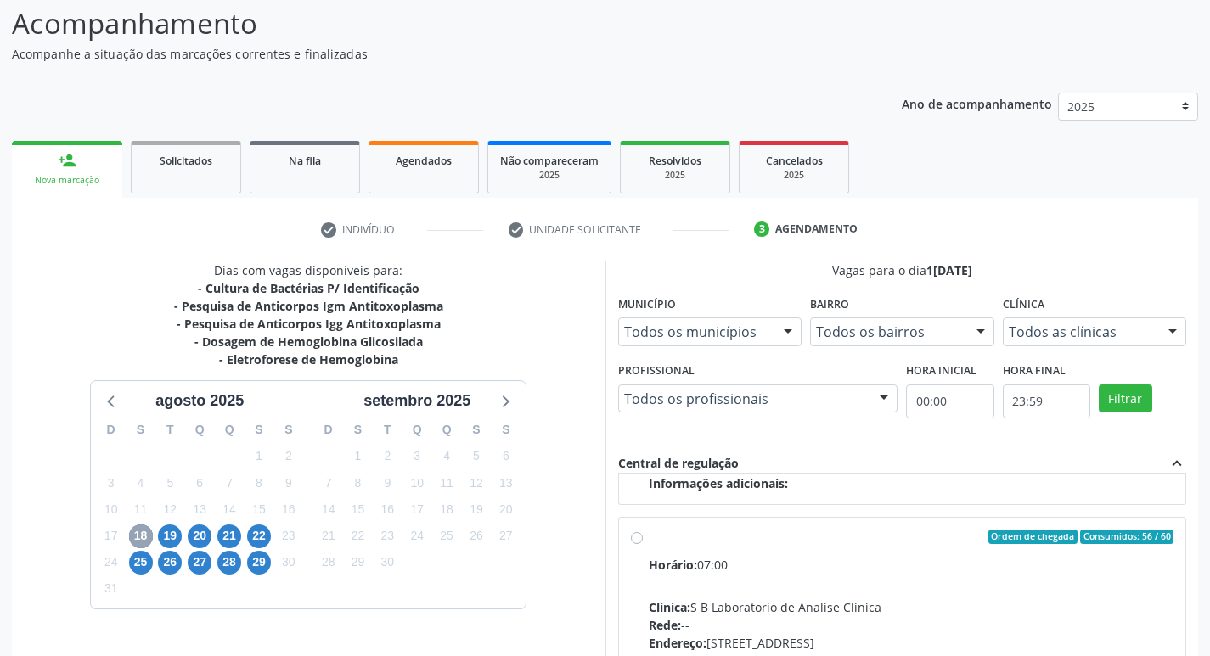
scroll to position [267, 0]
click at [649, 535] on label "Ordem de chegada Consumidos: 56 / 60 Horário: 07:00 Clínica: S B Laboratorio de…" at bounding box center [911, 659] width 525 height 261
click at [634, 535] on input "Ordem de chegada Consumidos: 56 / 60 Horário: 07:00 Clínica: S B Laboratorio de…" at bounding box center [637, 536] width 12 height 15
radio input "true"
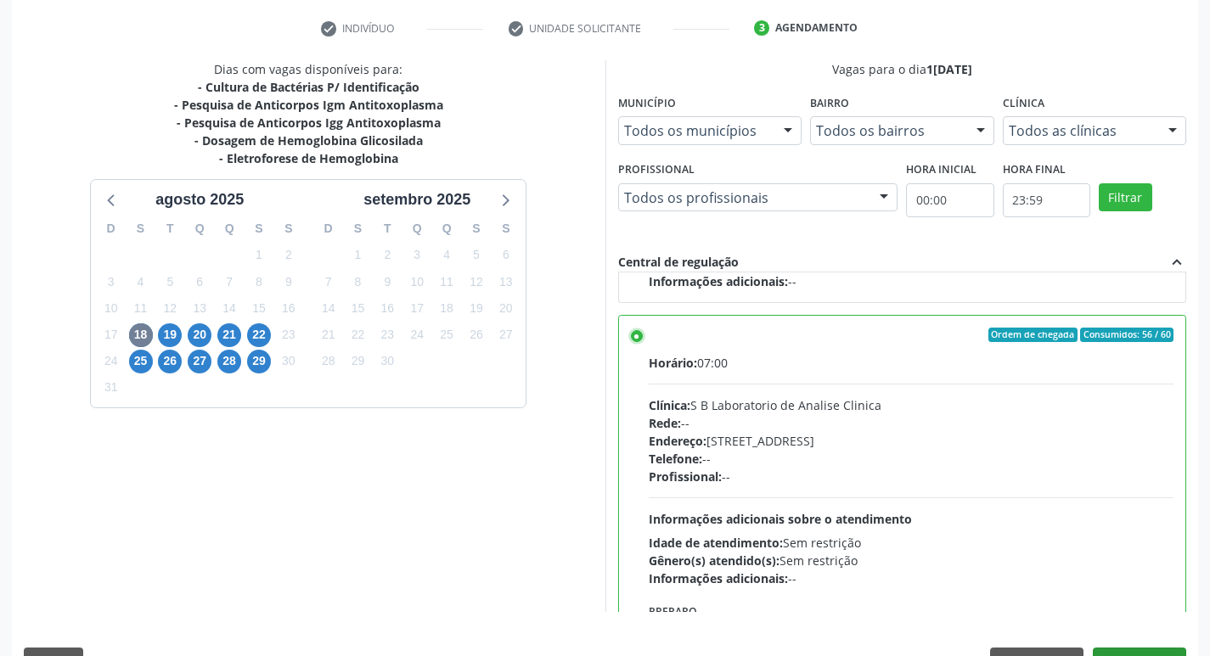
scroll to position [358, 0]
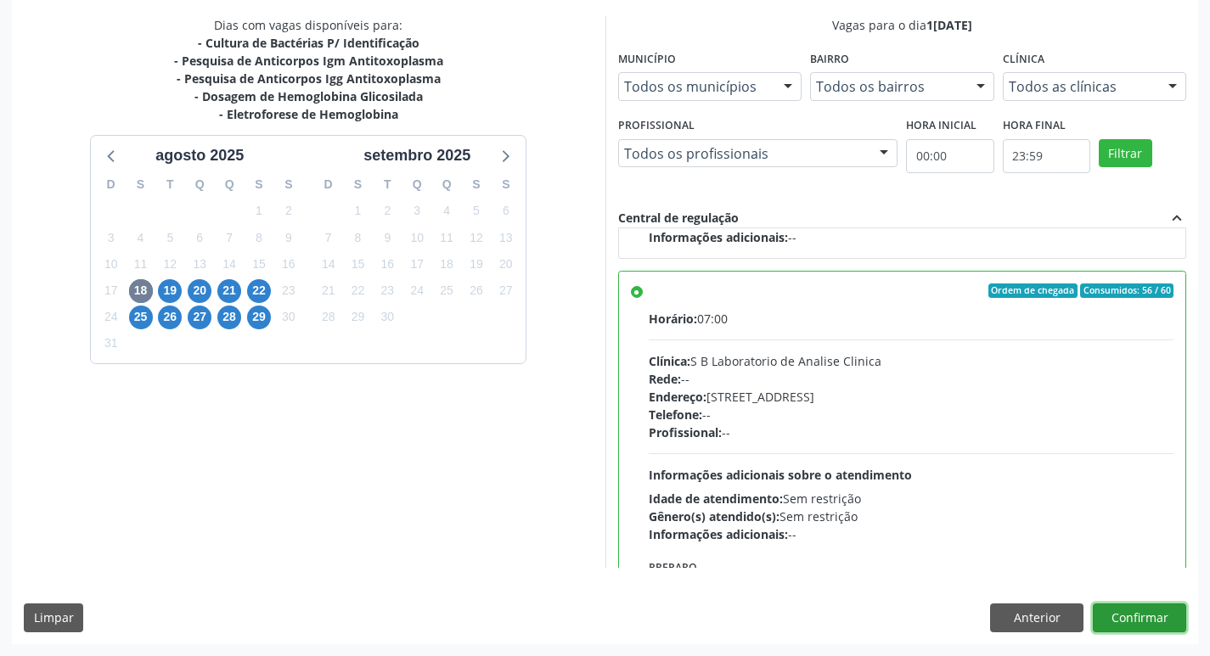
click at [1137, 612] on button "Confirmar" at bounding box center [1139, 618] width 93 height 29
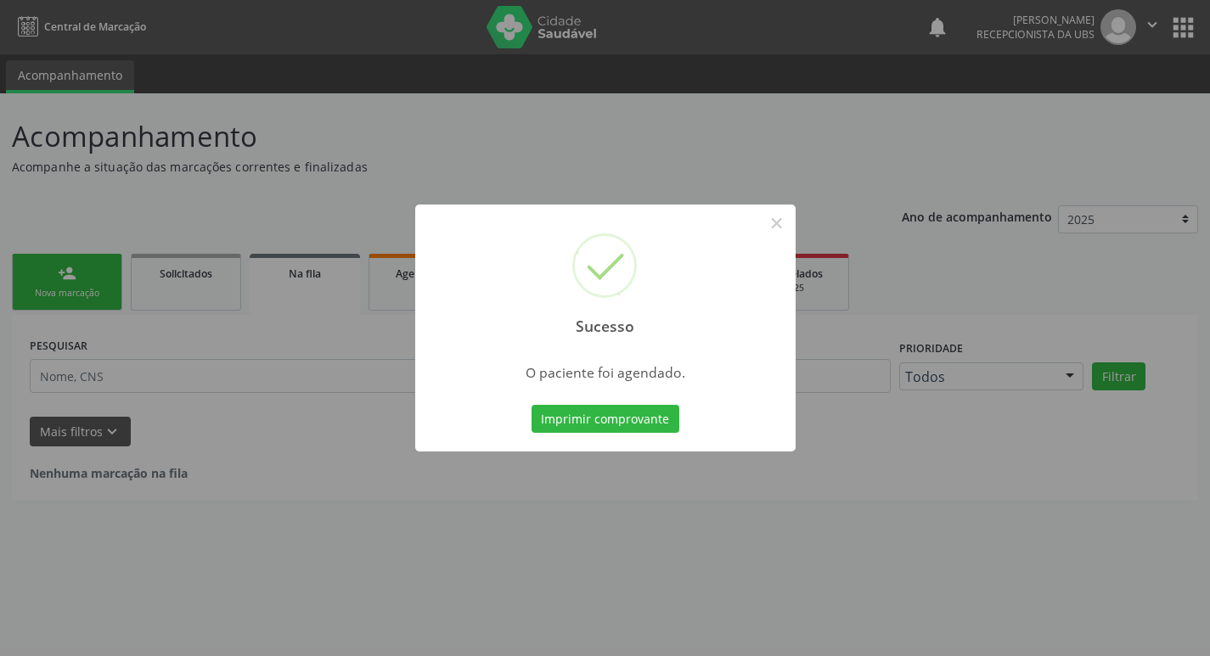
scroll to position [0, 0]
click at [613, 418] on button "Imprimir comprovante" at bounding box center [611, 419] width 148 height 29
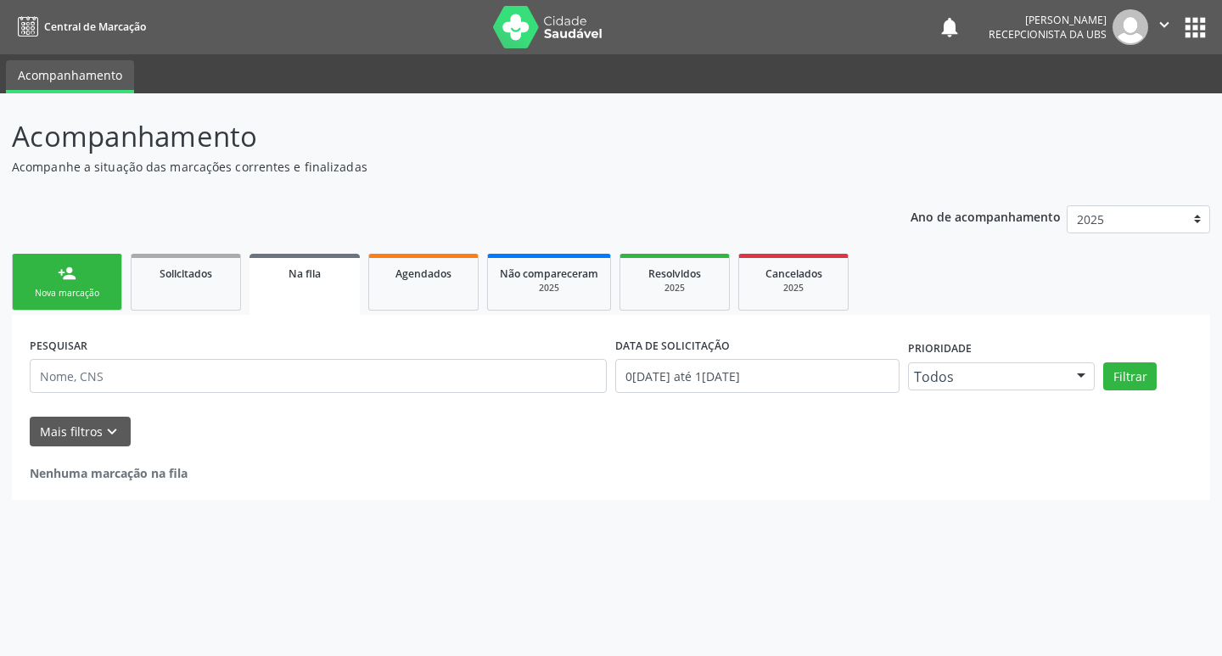
click at [70, 285] on link "person_add Nova marcação" at bounding box center [67, 282] width 110 height 57
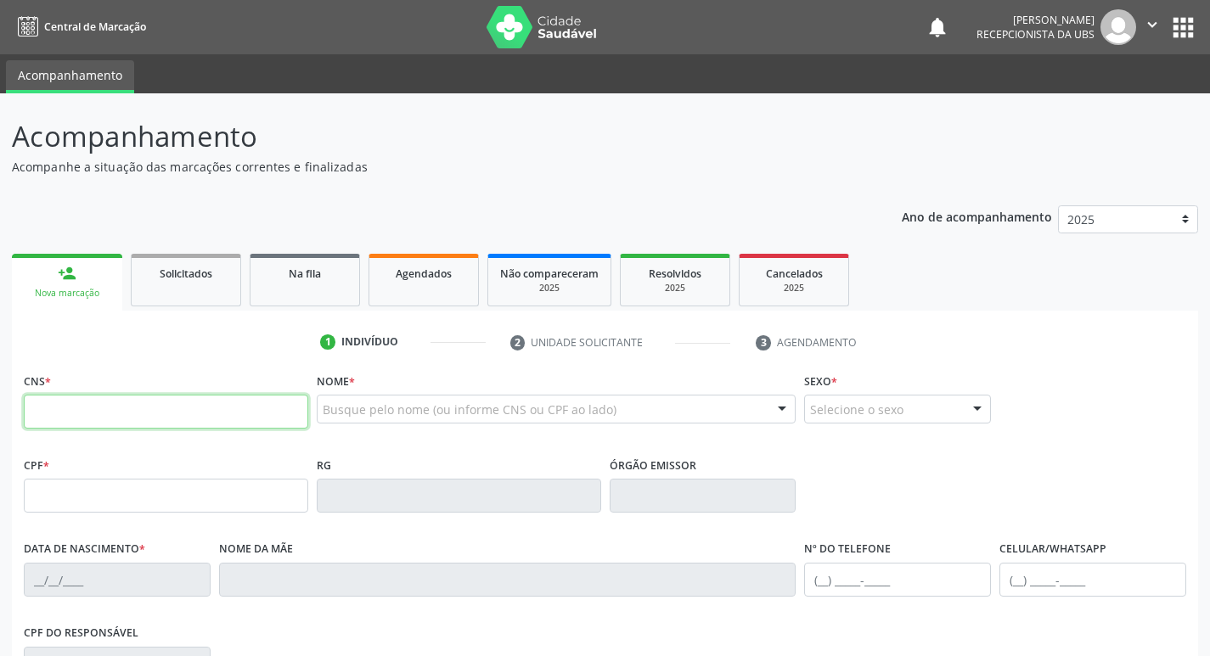
click at [139, 400] on input "text" at bounding box center [166, 412] width 284 height 34
type input "703 4022 4908 6015"
type input "471.326.634-53"
type input "[DATE]"
type input "[PERSON_NAME]"
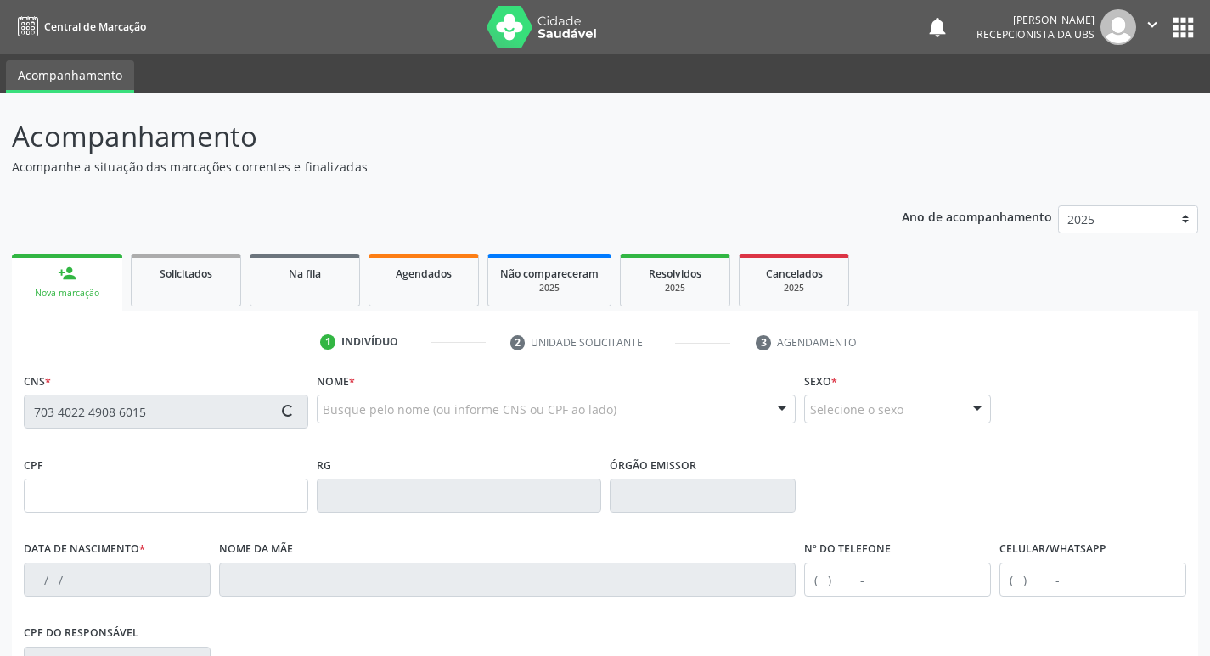
type input "[PHONE_NUMBER]"
type input "1230"
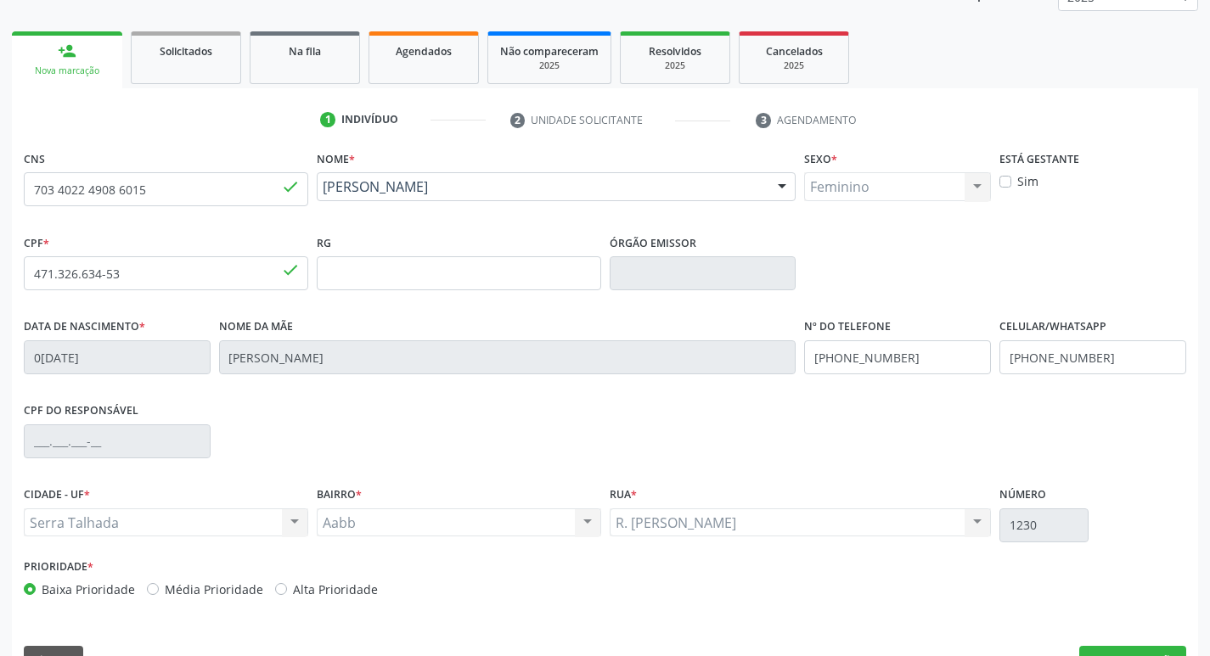
scroll to position [264, 0]
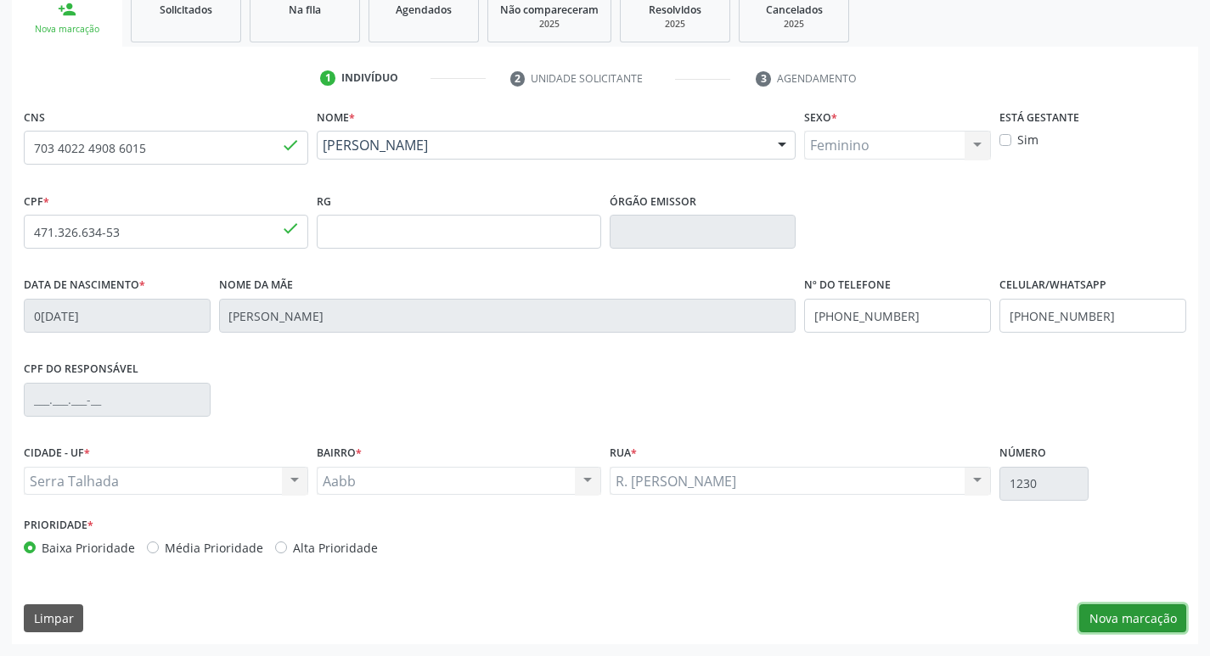
click at [1167, 619] on button "Nova marcação" at bounding box center [1132, 618] width 107 height 29
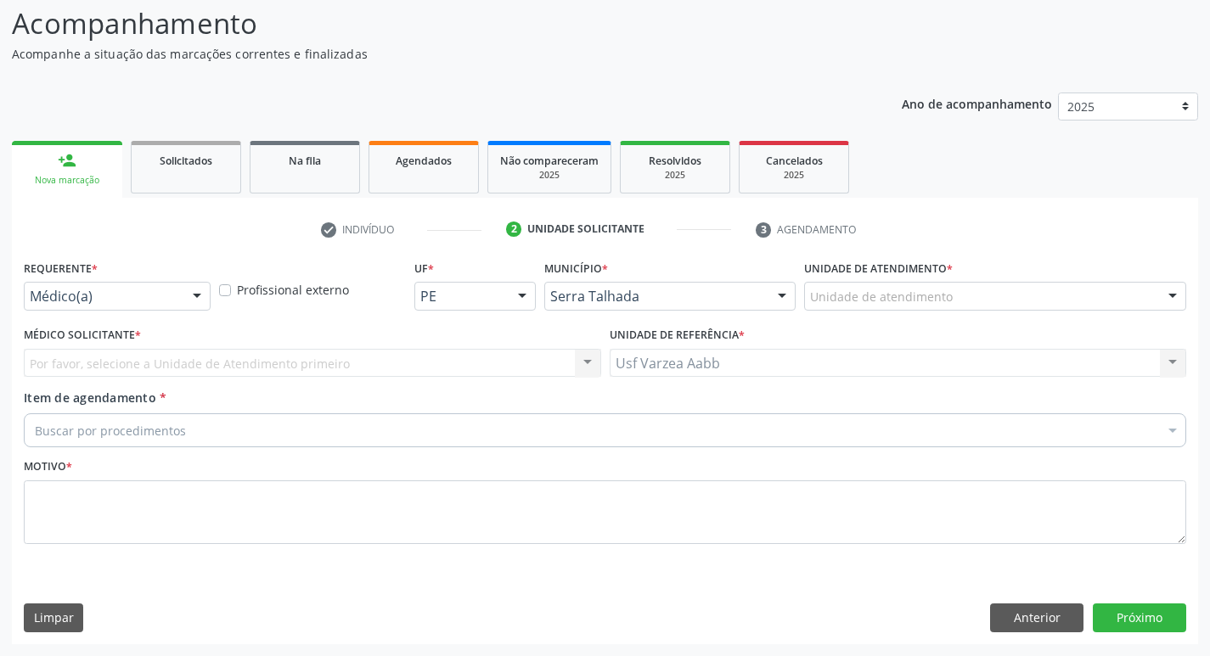
scroll to position [113, 0]
click at [54, 310] on div "Médico(a) Médico(a) Enfermeiro(a) Paciente Nenhum resultado encontrado para: " …" at bounding box center [117, 296] width 187 height 29
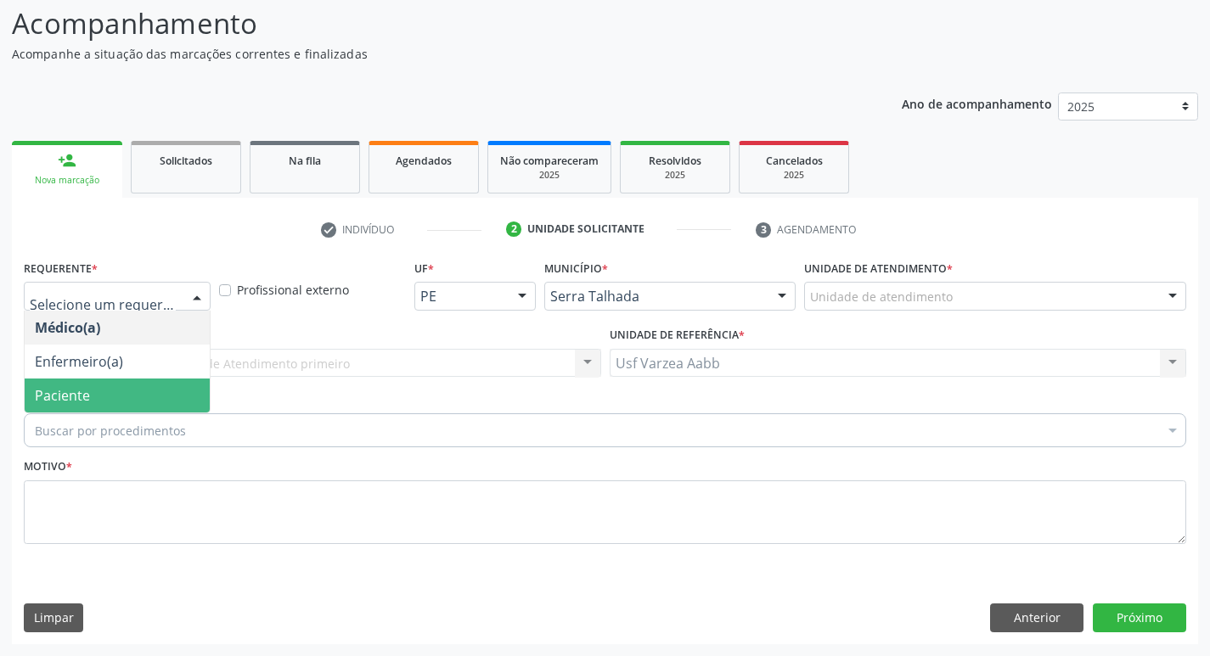
click at [76, 398] on span "Paciente" at bounding box center [62, 395] width 55 height 19
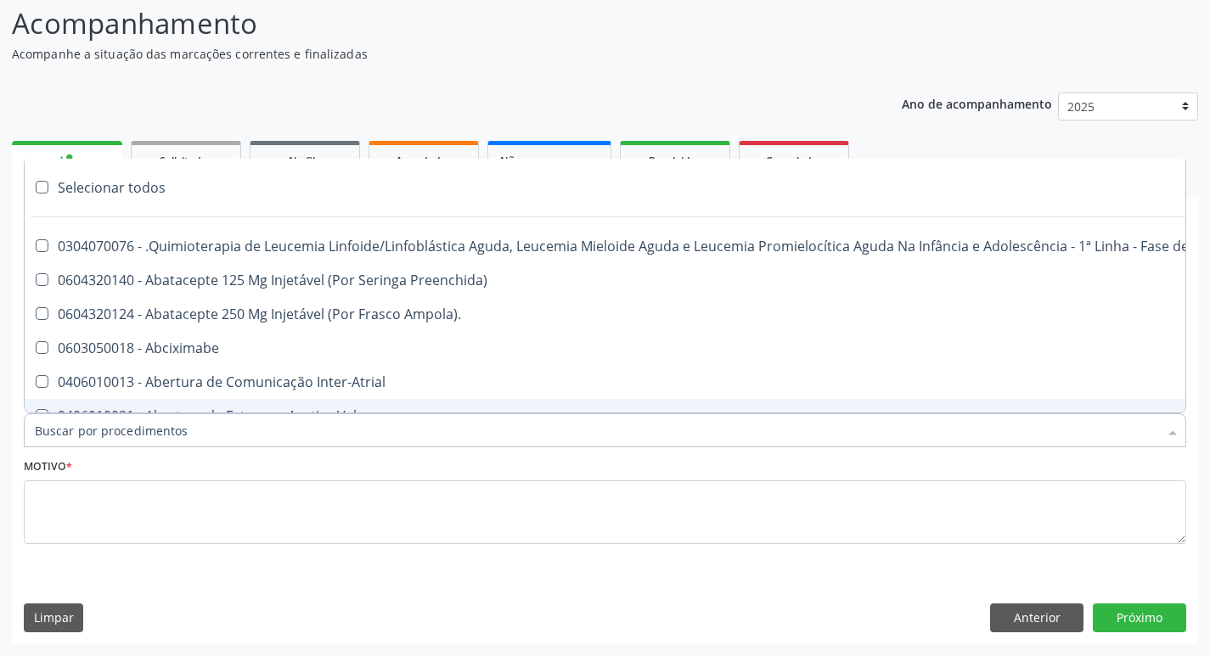
click at [153, 438] on input "Item de agendamento *" at bounding box center [596, 430] width 1123 height 34
click at [149, 434] on input "Item de agendamento *" at bounding box center [596, 430] width 1123 height 34
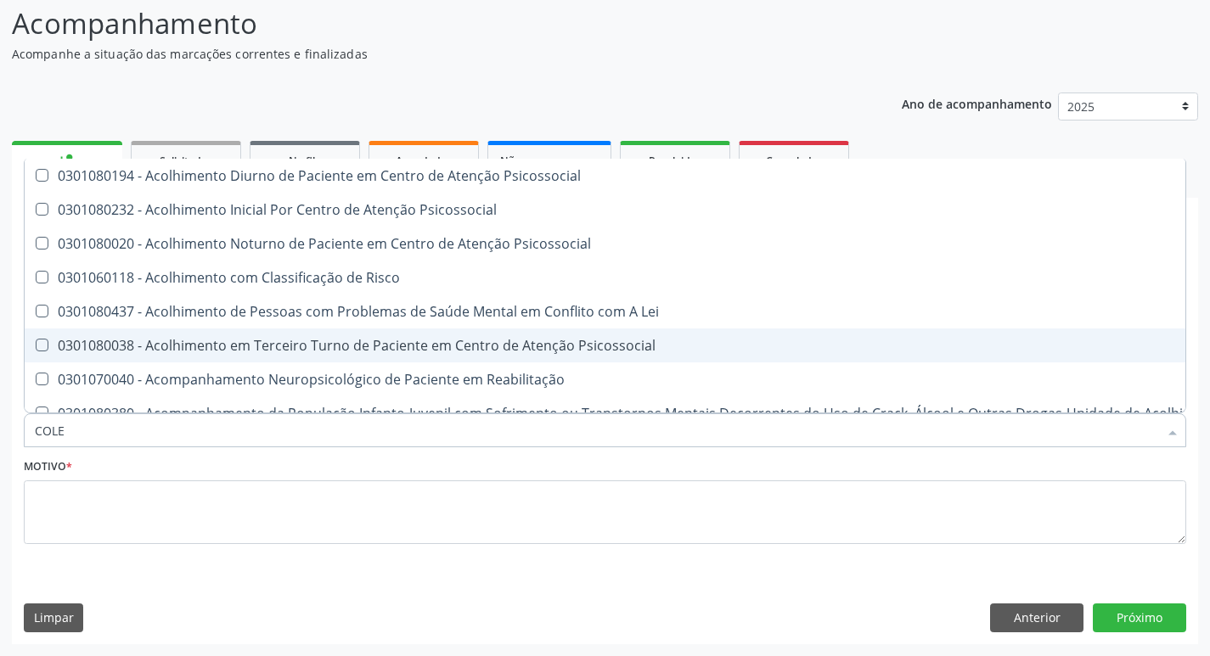
type input "COLES"
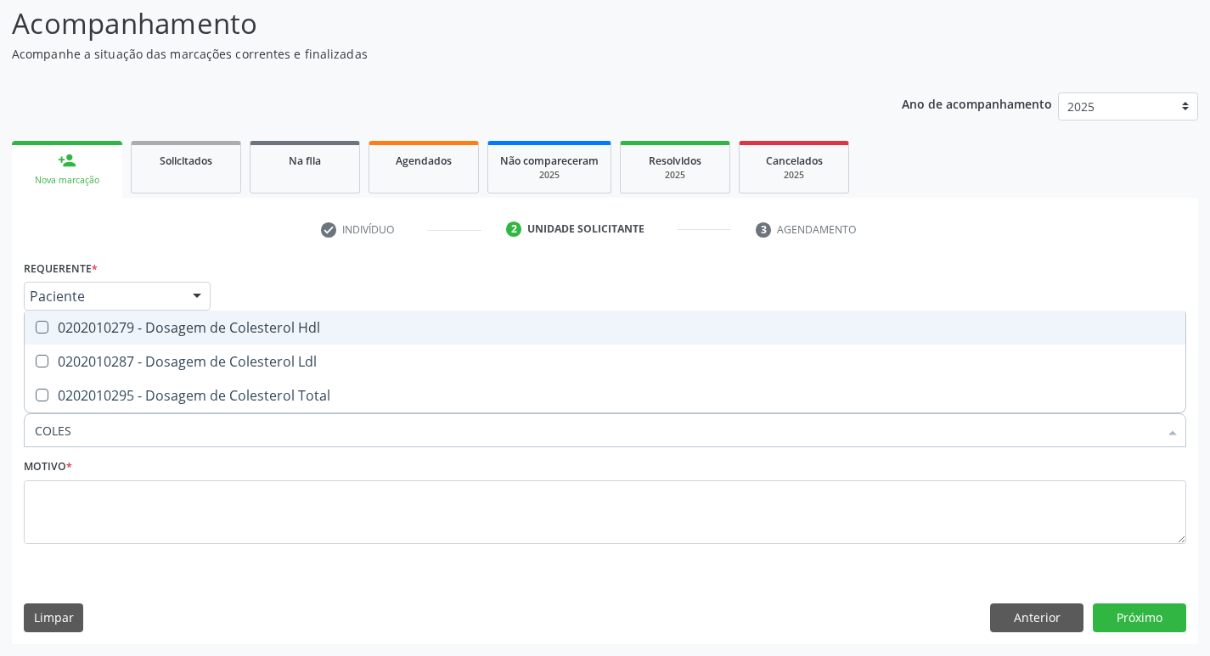
click at [228, 321] on div "0202010279 - Dosagem de Colesterol Hdl" at bounding box center [605, 328] width 1140 height 14
checkbox Hdl "true"
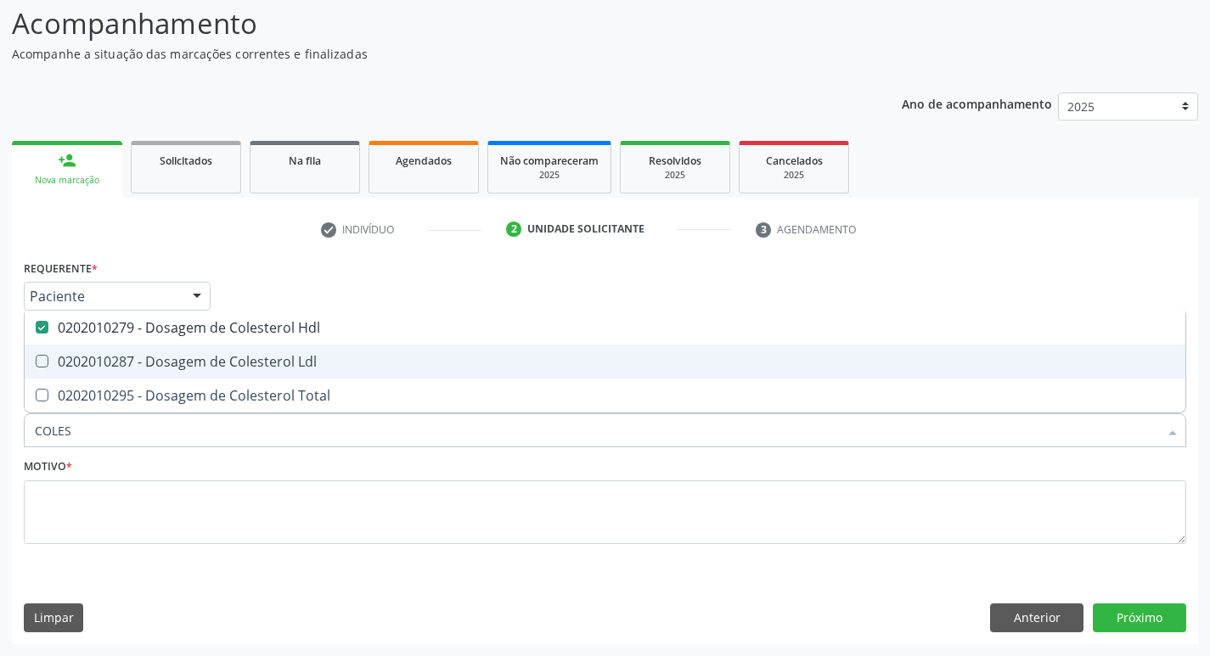
click at [237, 355] on div "0202010287 - Dosagem de Colesterol Ldl" at bounding box center [605, 362] width 1140 height 14
checkbox Ldl "true"
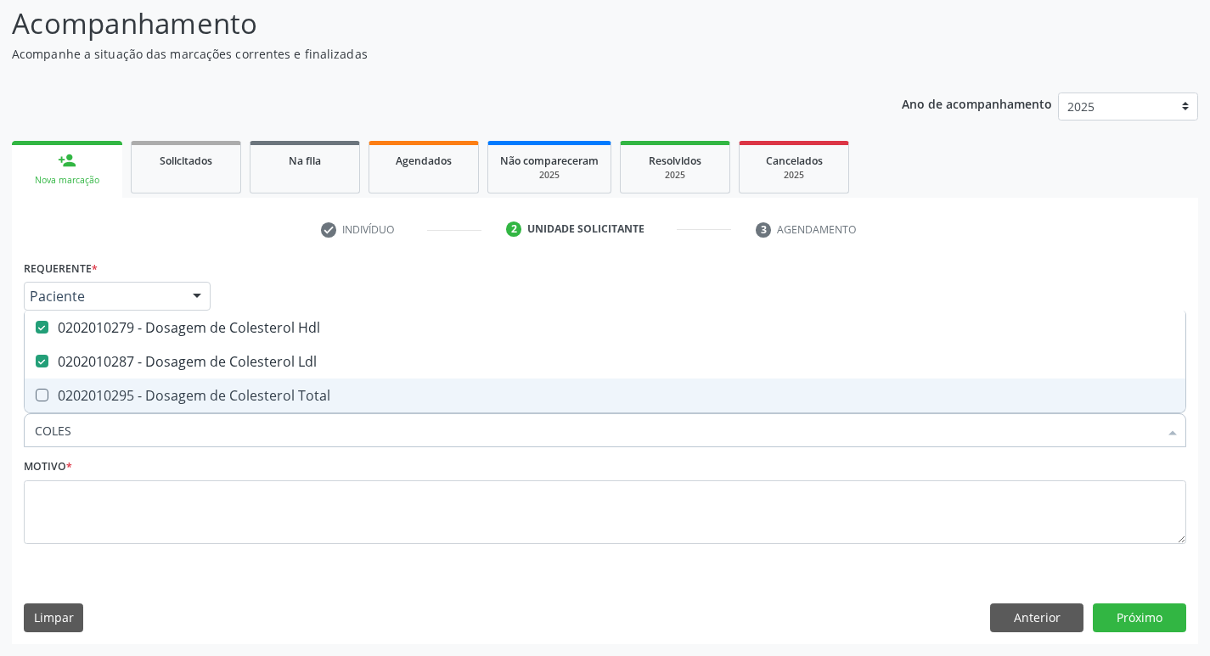
click at [239, 385] on span "0202010295 - Dosagem de Colesterol Total" at bounding box center [605, 396] width 1160 height 34
checkbox Total "true"
click at [222, 420] on input "COLES" at bounding box center [596, 430] width 1123 height 34
type input "CR"
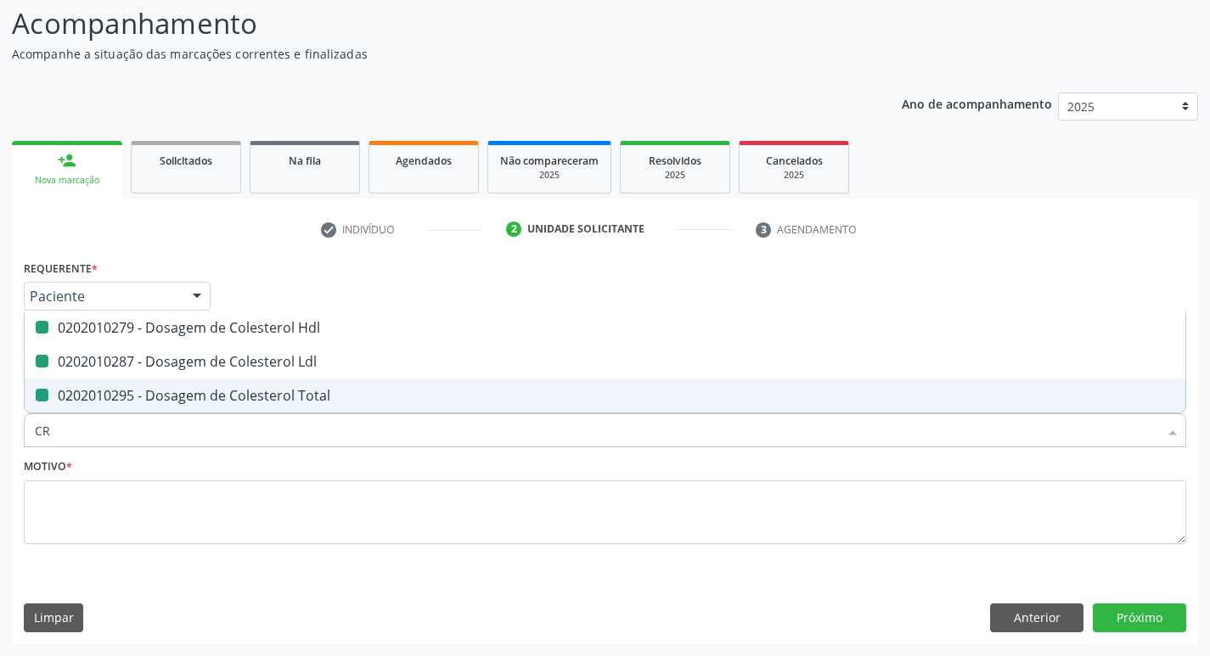
checkbox Hdl "false"
checkbox Ldl "false"
checkbox Total "false"
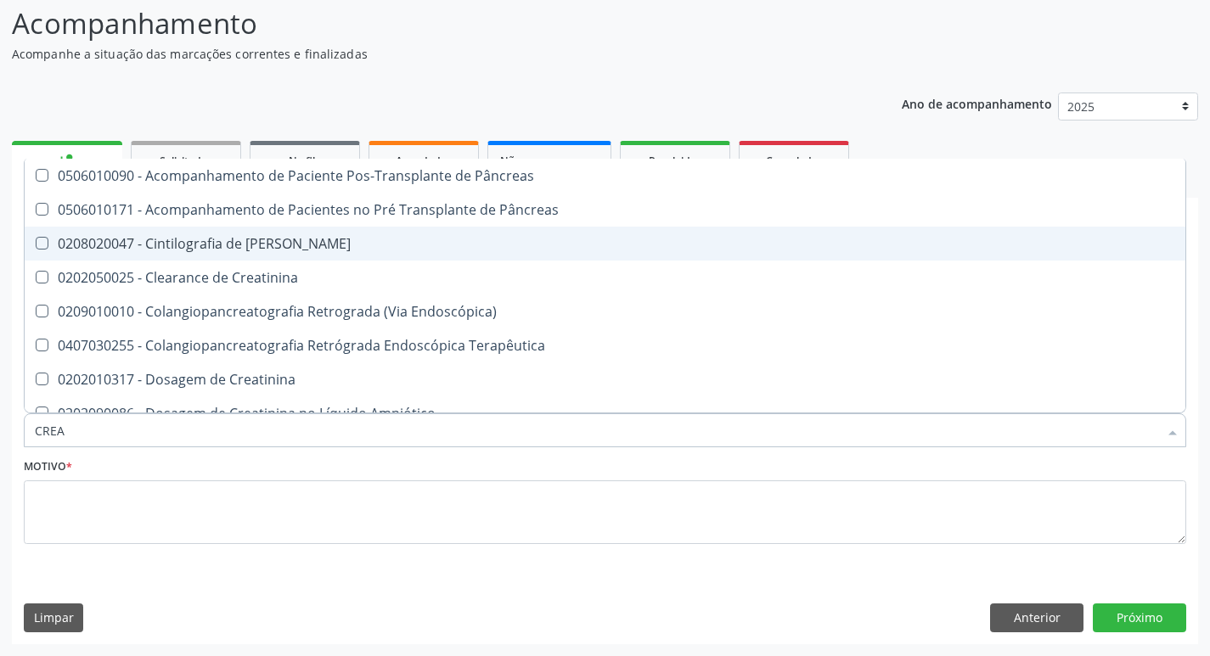
type input "CREAT"
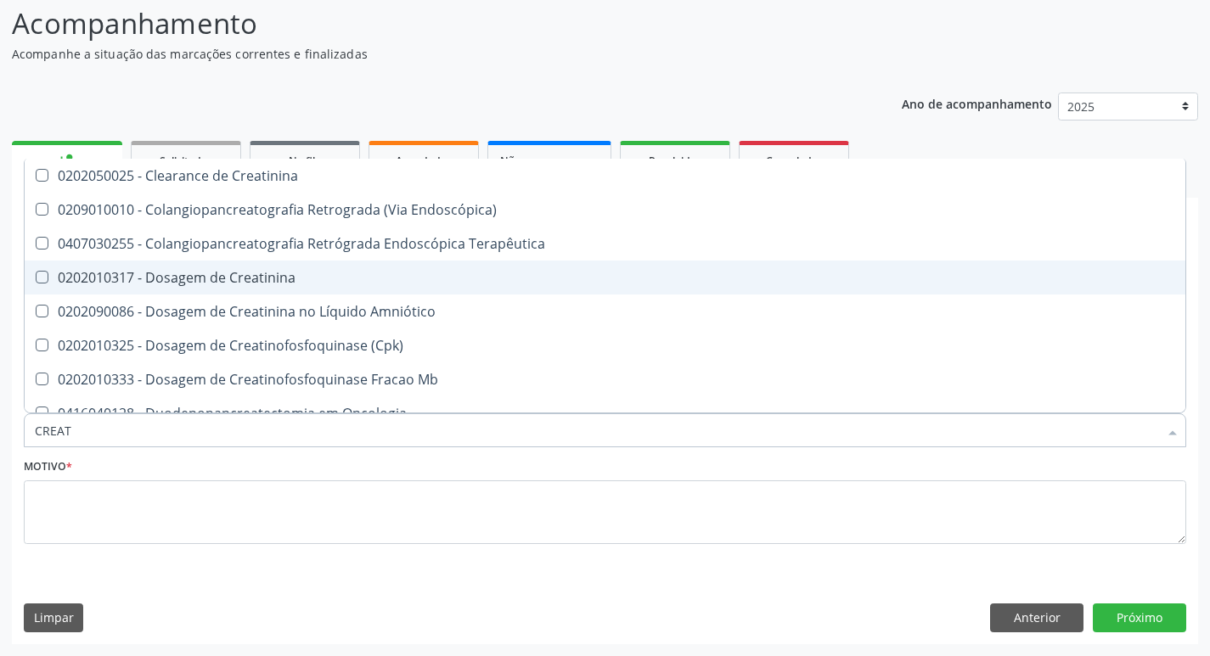
click at [264, 284] on div "0202010317 - Dosagem de Creatinina" at bounding box center [605, 278] width 1140 height 14
checkbox Creatinina "true"
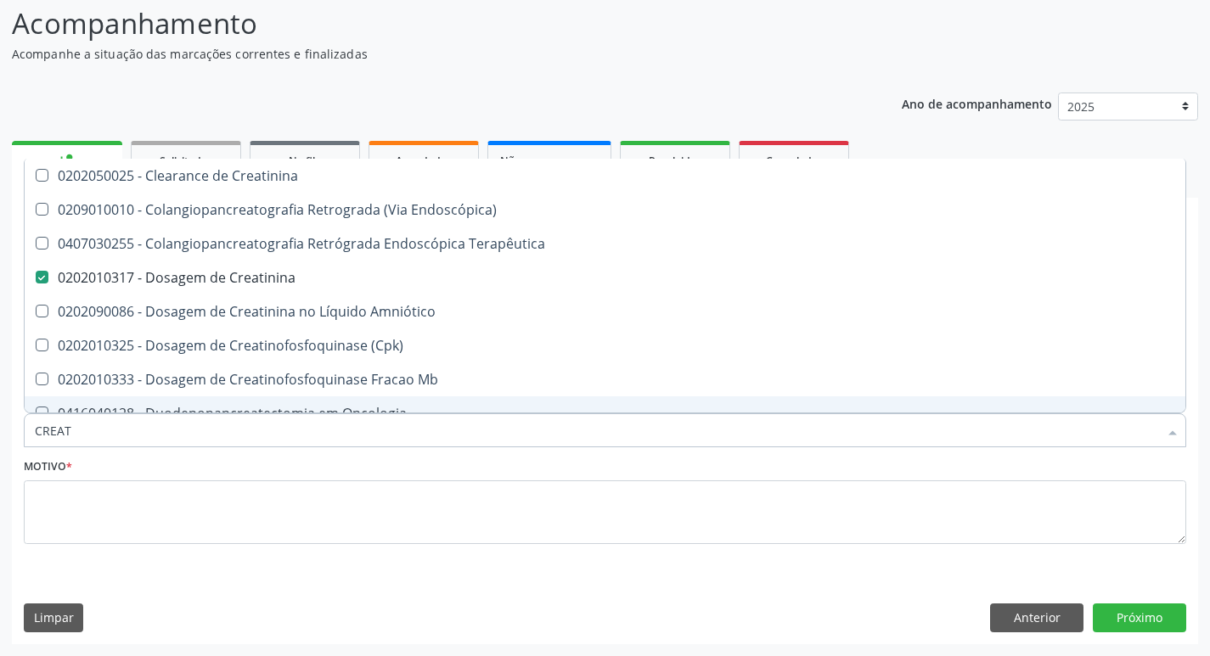
click at [225, 442] on input "CREAT" at bounding box center [596, 430] width 1123 height 34
type input "TR"
checkbox Creatinina "false"
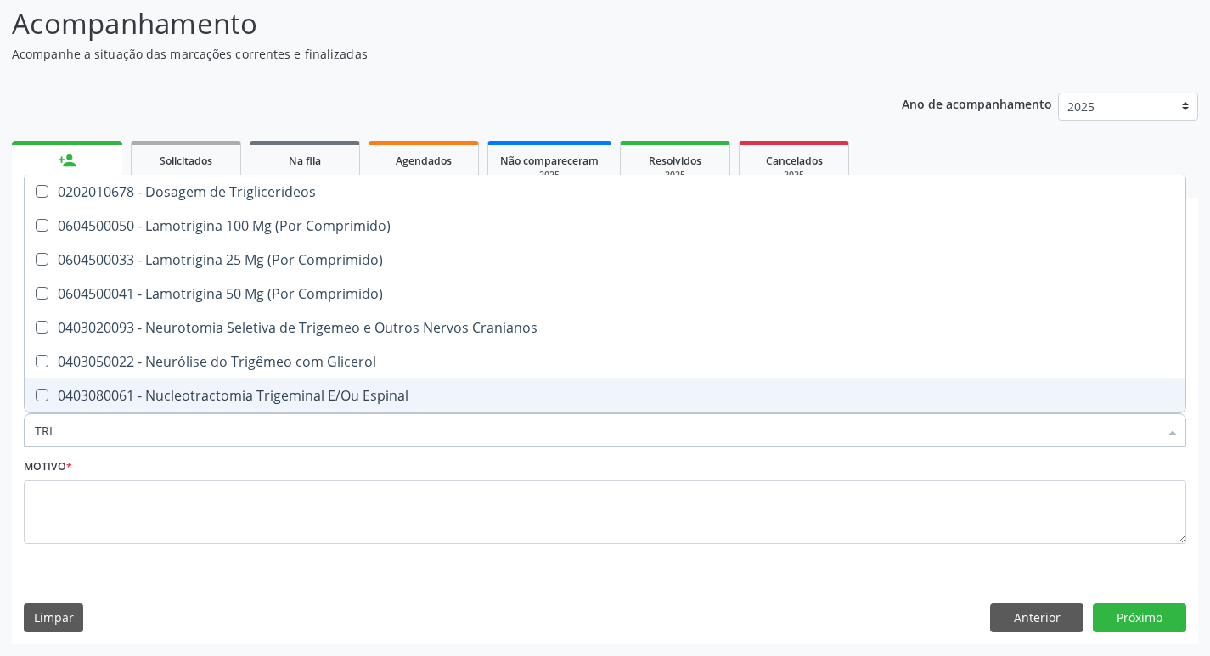
type input "TRIG"
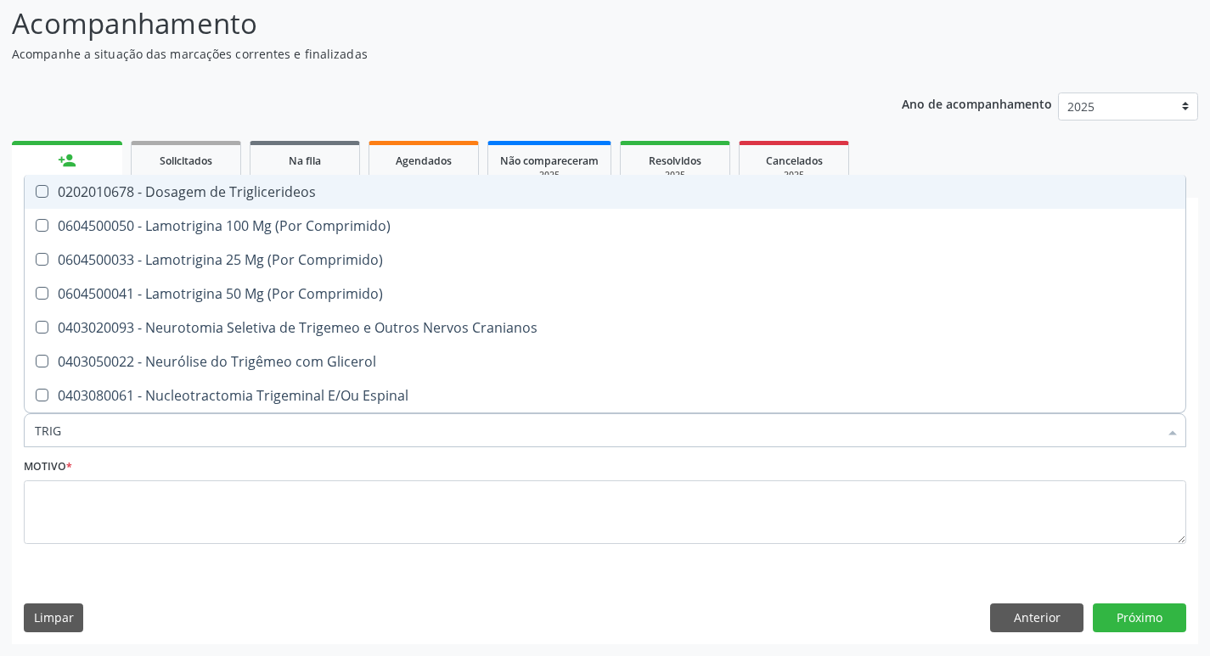
click at [264, 191] on div "0202010678 - Dosagem de Triglicerideos" at bounding box center [605, 192] width 1140 height 14
checkbox Triglicerideos "true"
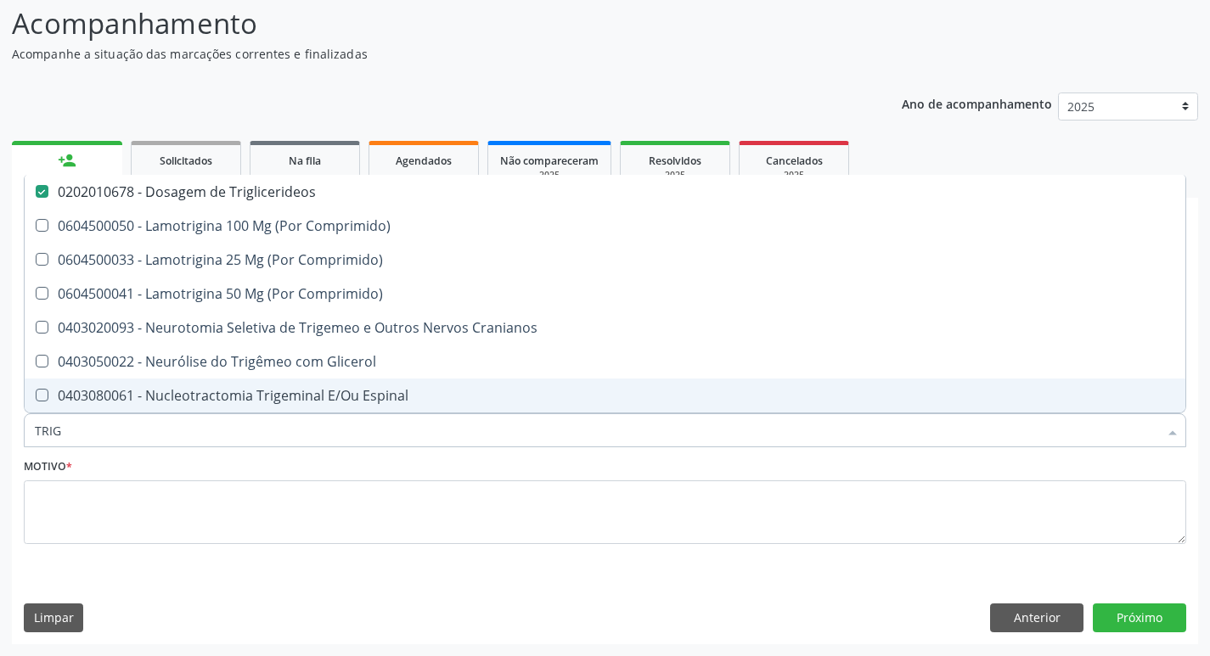
click at [65, 447] on input "TRIG" at bounding box center [596, 430] width 1123 height 34
click at [82, 442] on input "TRIG" at bounding box center [596, 430] width 1123 height 34
type input "UR"
checkbox Triglicerideos "false"
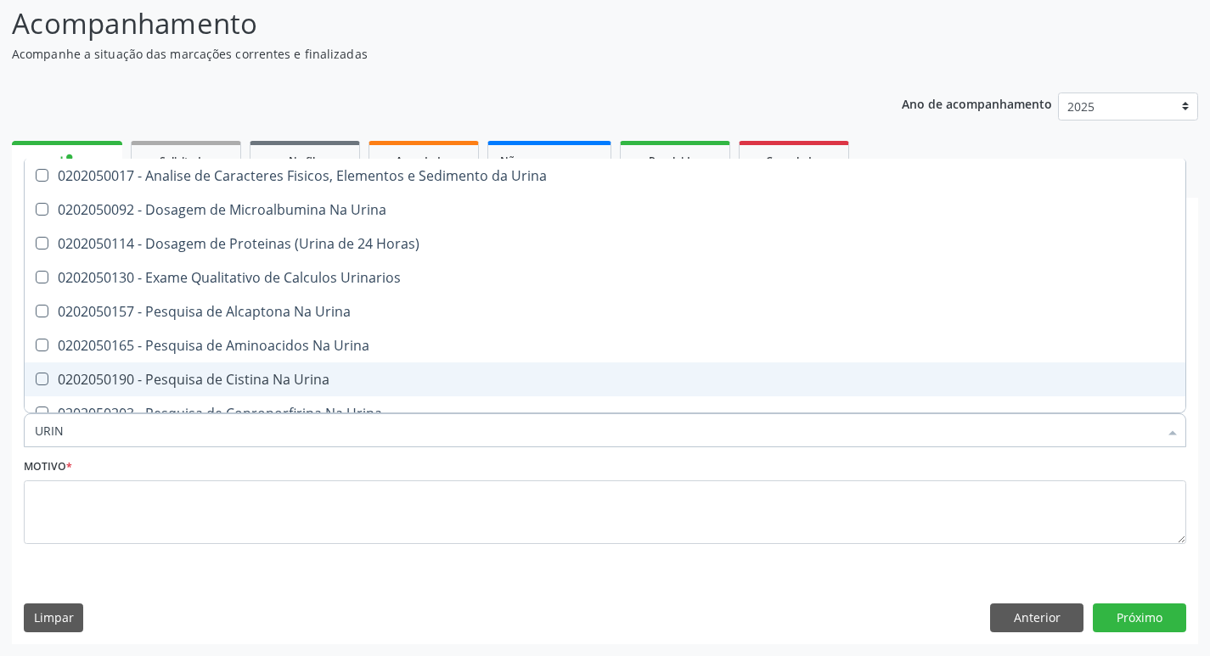
type input "URINA"
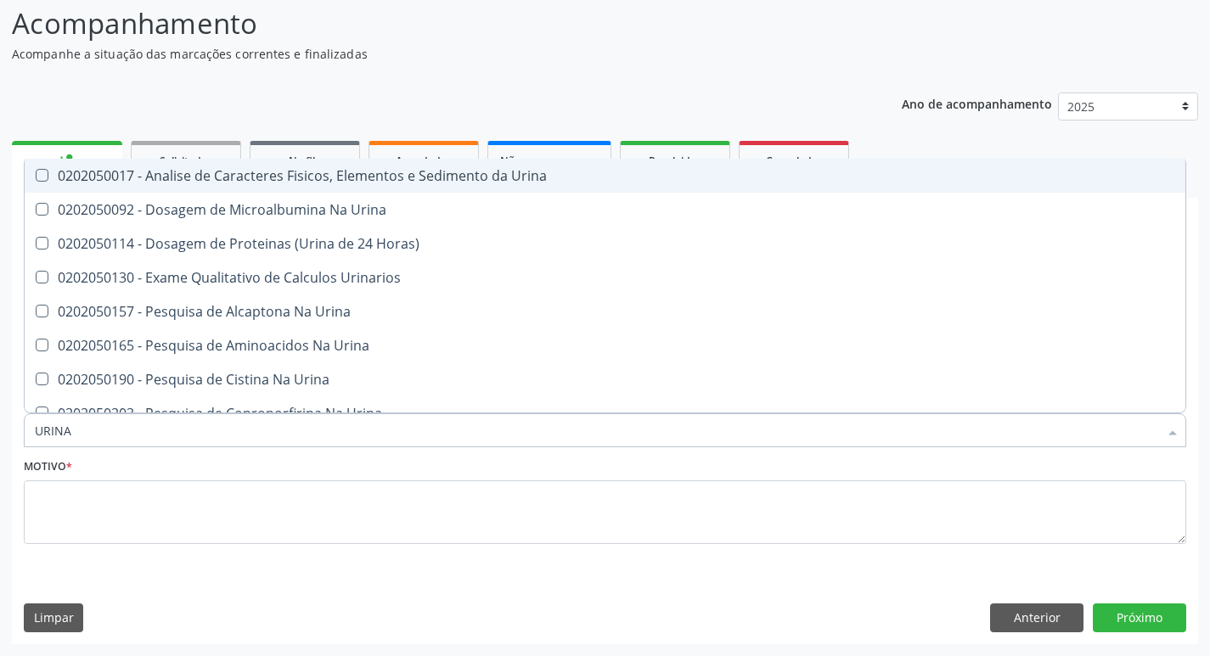
click at [245, 177] on div "0202050017 - Analise de Caracteres Fisicos, Elementos e Sedimento da Urina" at bounding box center [605, 176] width 1140 height 14
checkbox Urina "true"
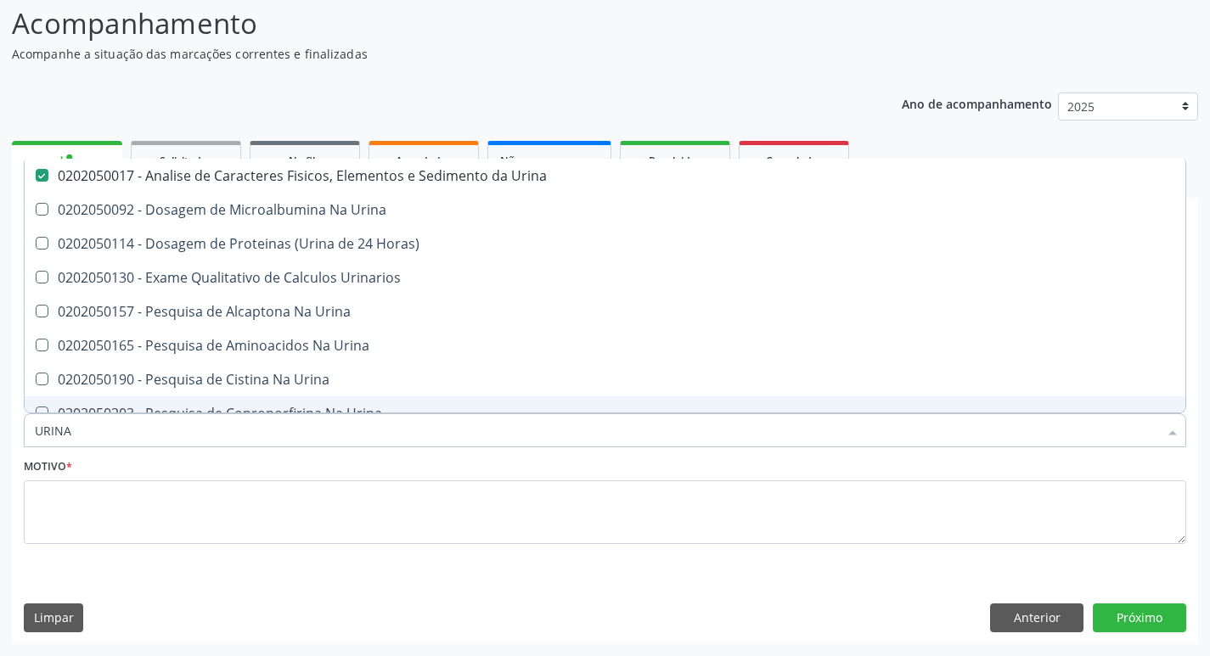
click at [166, 425] on input "URINA" at bounding box center [596, 430] width 1123 height 34
type input "GL"
checkbox Urina "false"
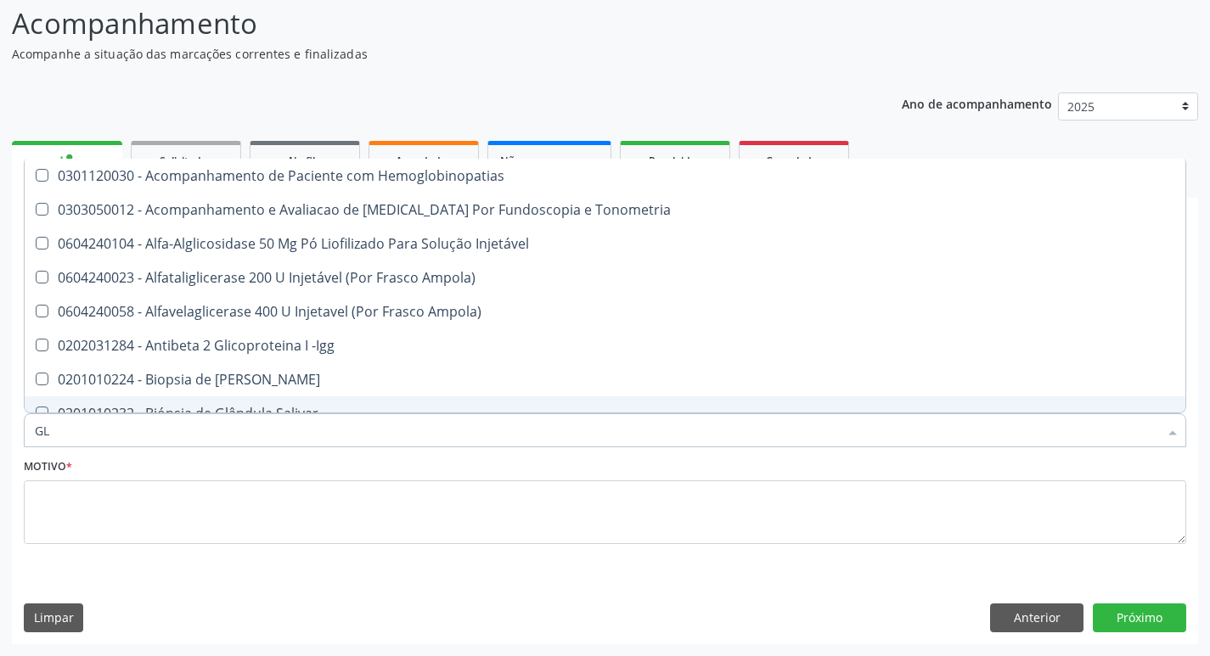
type input "GLI"
checkbox Glomerular "true"
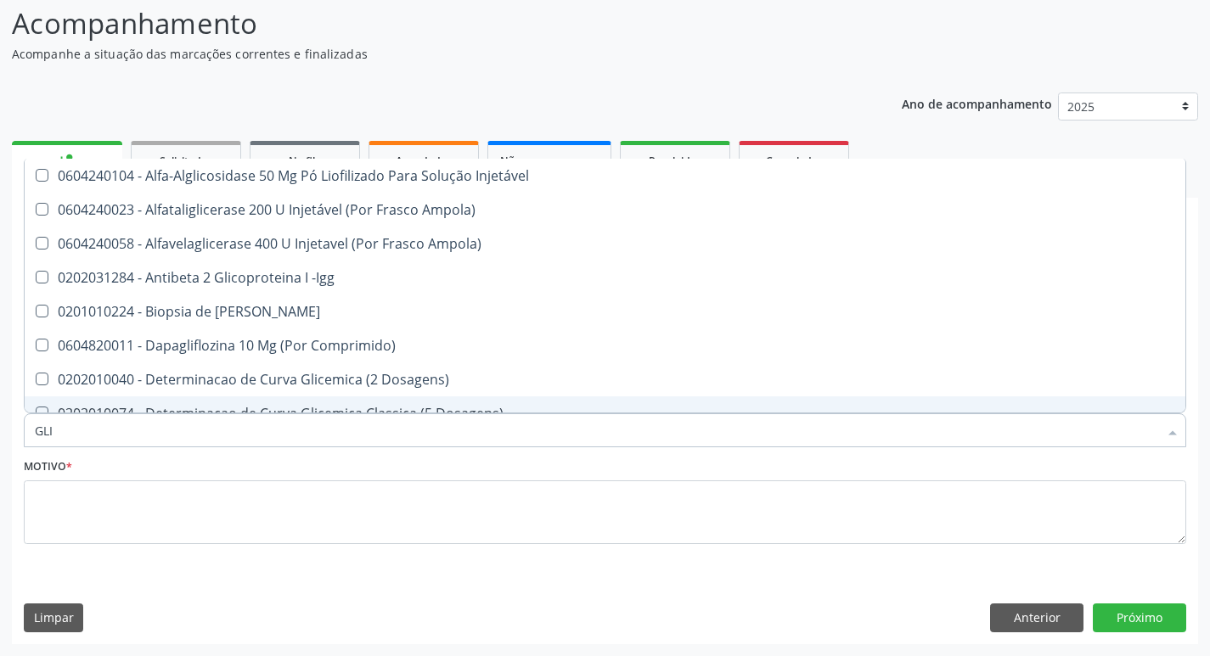
type input "GLIC"
checkbox Derrames "true"
checkbox Triglicerideos "false"
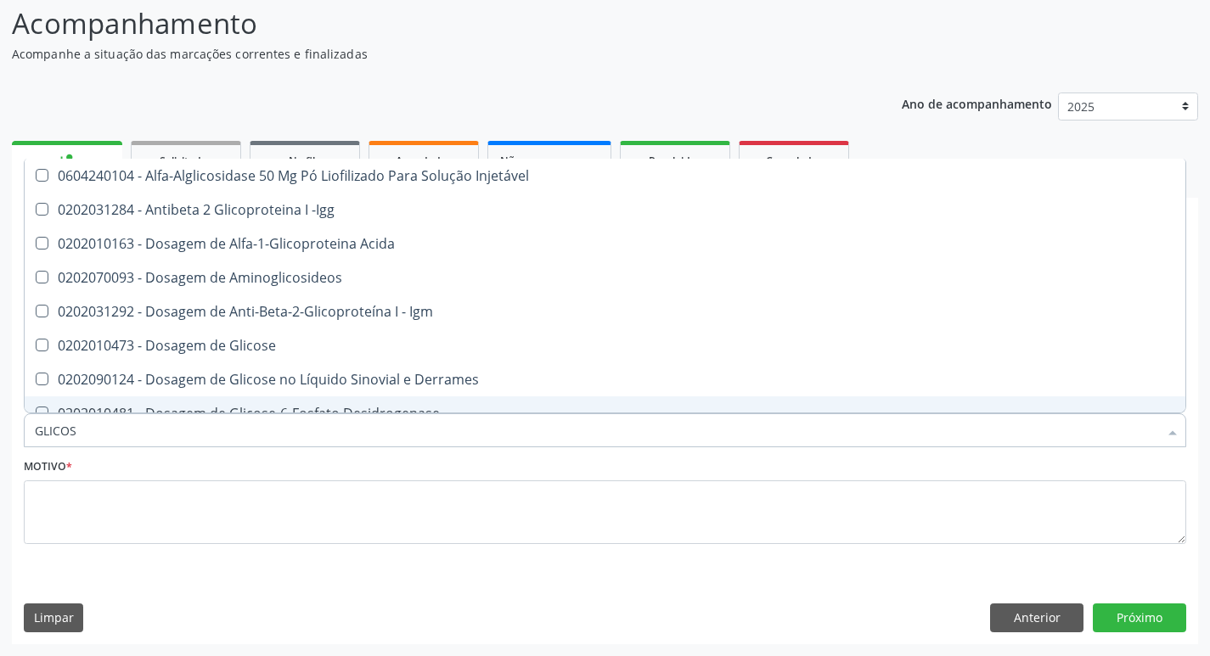
type input "GLICOSE"
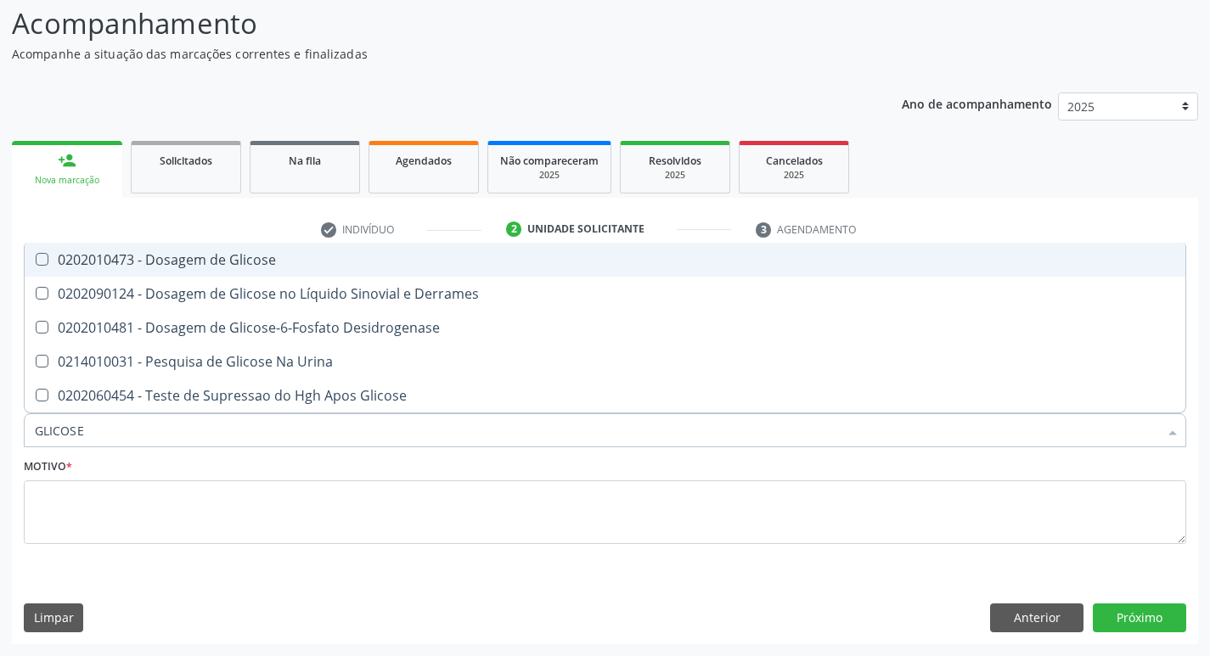
click at [193, 261] on div "0202010473 - Dosagem de Glicose" at bounding box center [605, 260] width 1140 height 14
checkbox Glicose "true"
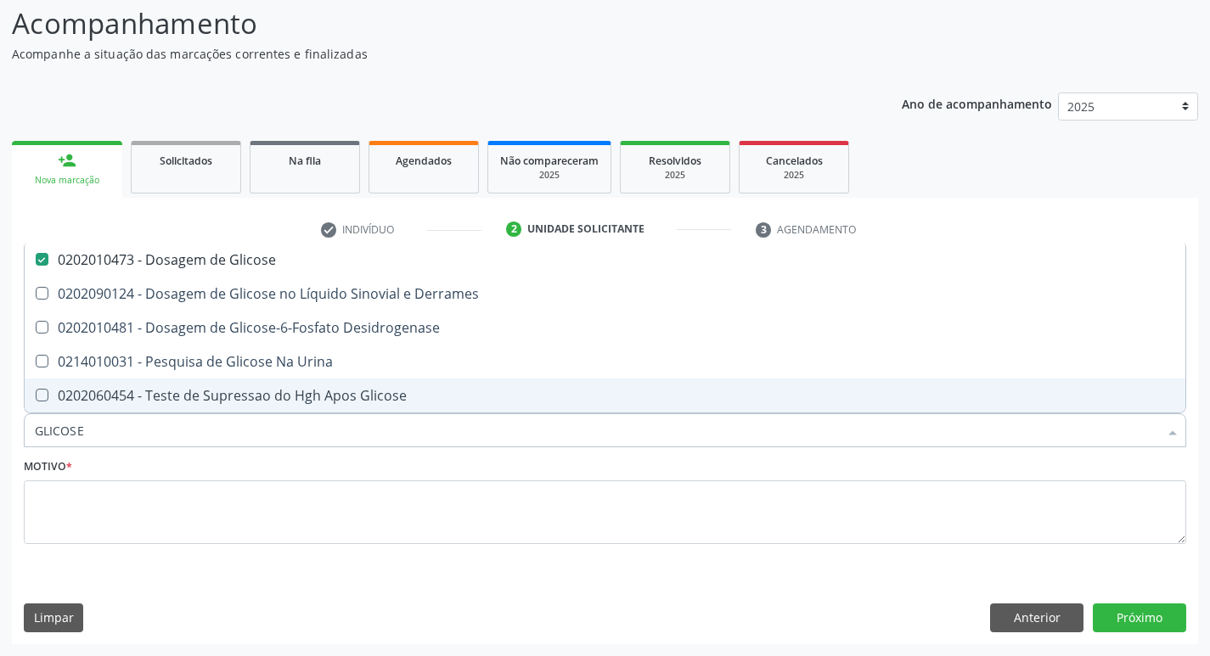
click at [157, 428] on input "GLICOSE" at bounding box center [596, 430] width 1123 height 34
type input "H"
checkbox Glicose "false"
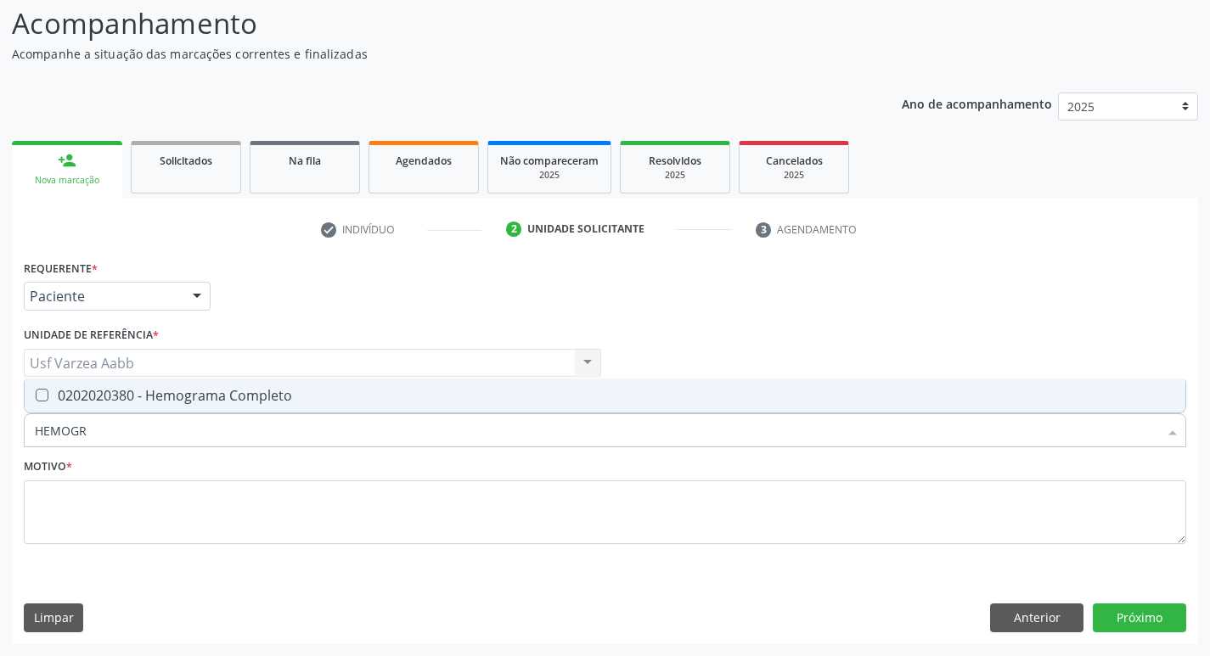
type input "HEMOGRA"
click at [170, 399] on div "0202020380 - Hemograma Completo" at bounding box center [605, 396] width 1140 height 14
checkbox Completo "true"
click at [165, 430] on input "HEMOGRA" at bounding box center [596, 430] width 1123 height 34
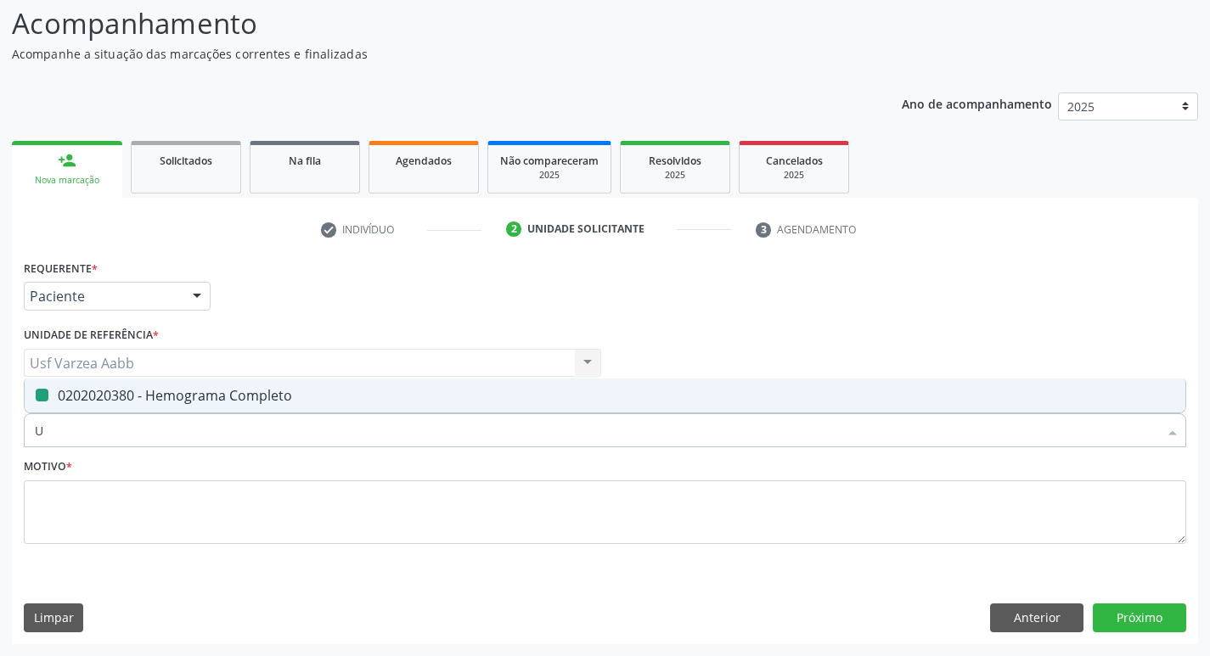
type input "UR"
checkbox Completo "false"
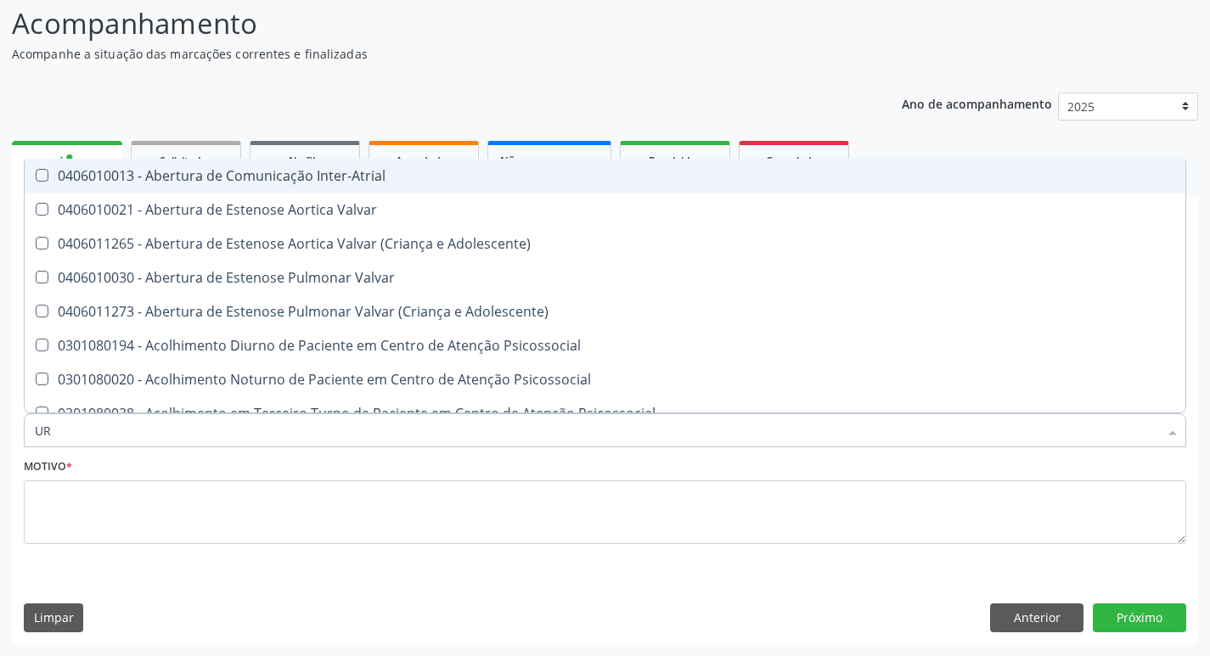
type input "URE"
checkbox Urina "false"
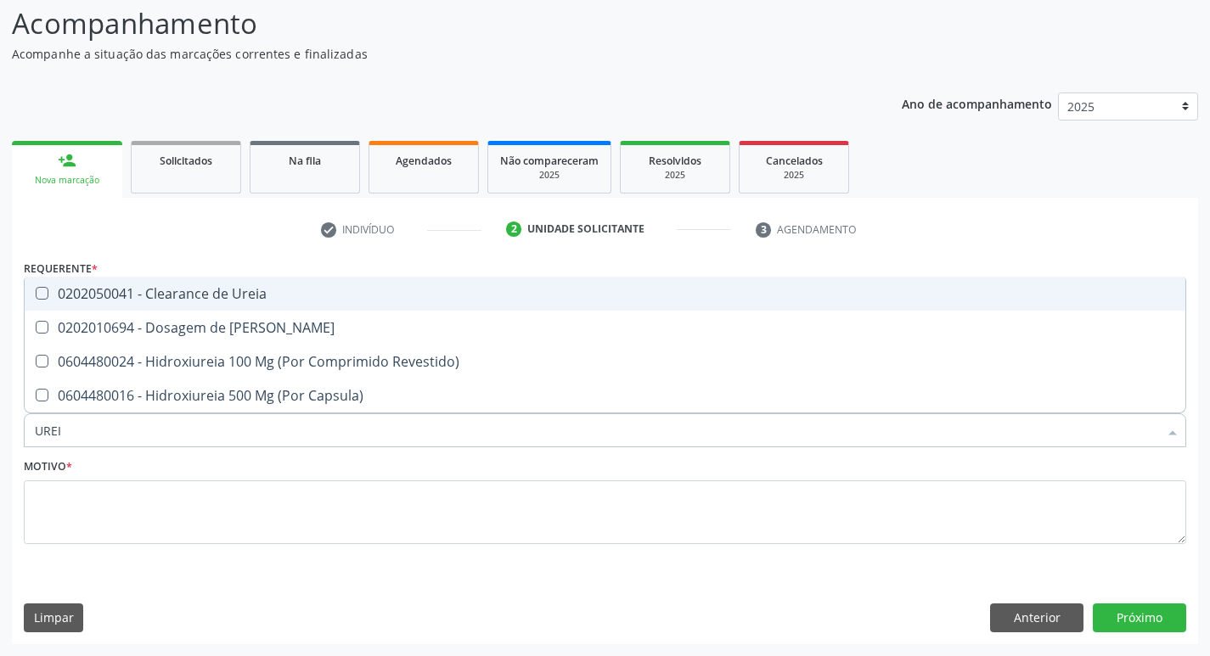
type input "UREIA"
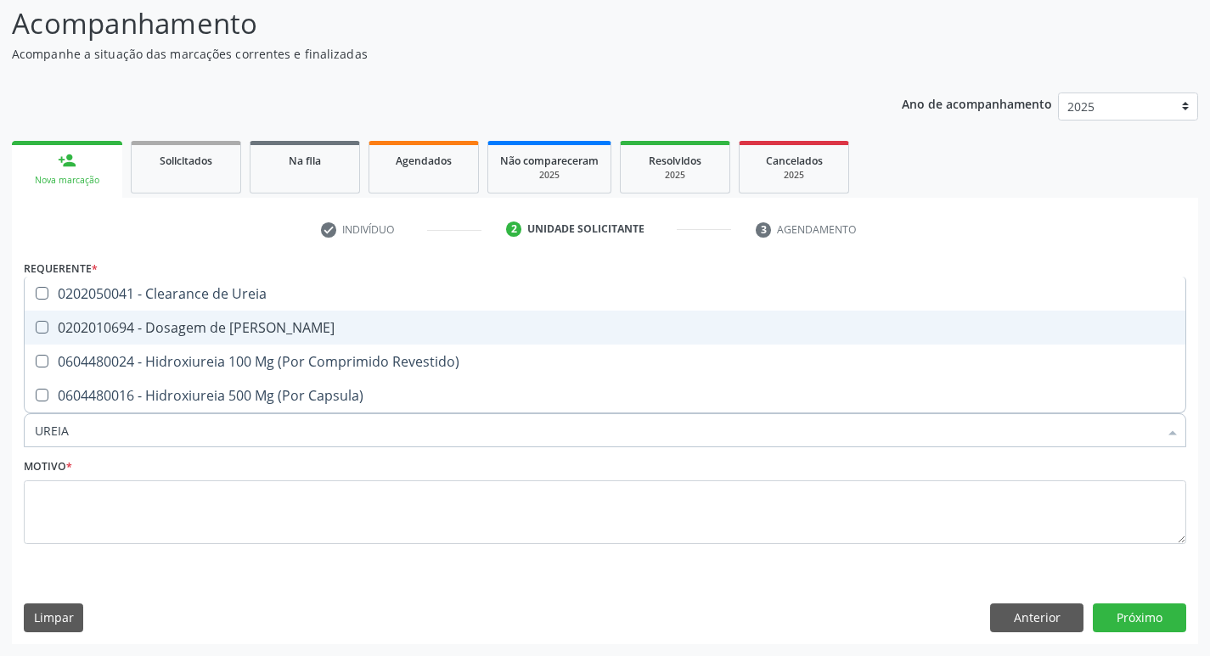
click at [177, 326] on div "0202010694 - Dosagem de Ureia" at bounding box center [605, 328] width 1140 height 14
checkbox Ureia "true"
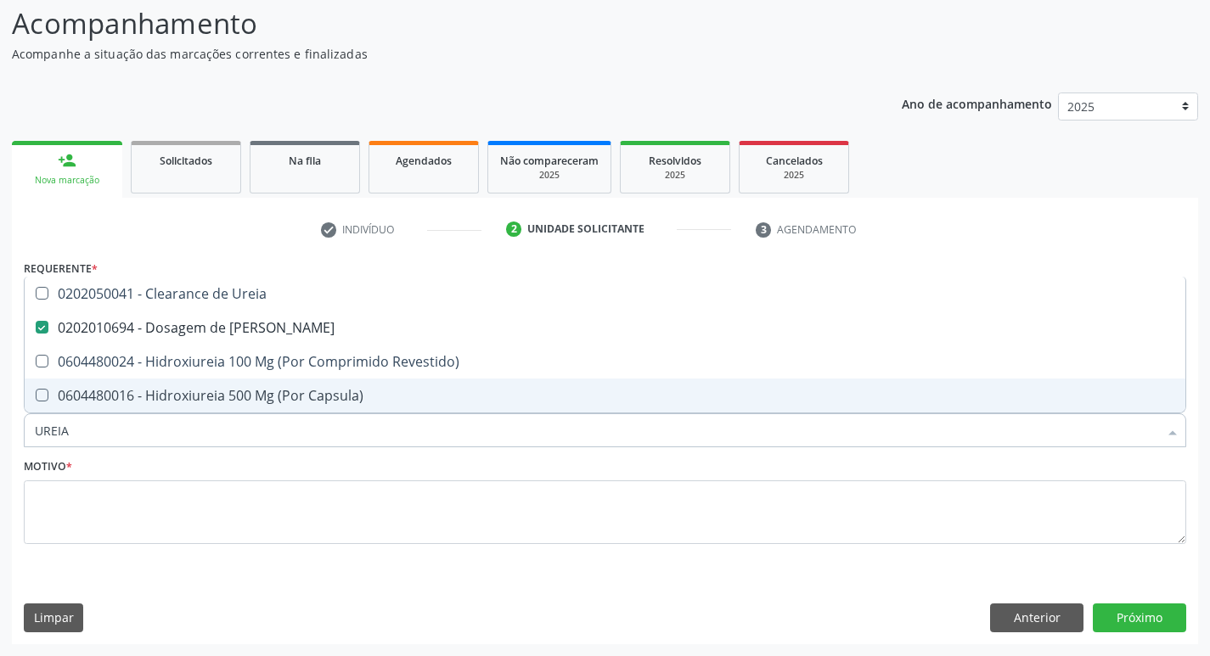
click at [170, 420] on input "UREIA" at bounding box center [596, 430] width 1123 height 34
click at [163, 547] on fieldset "Motivo *" at bounding box center [605, 505] width 1162 height 102
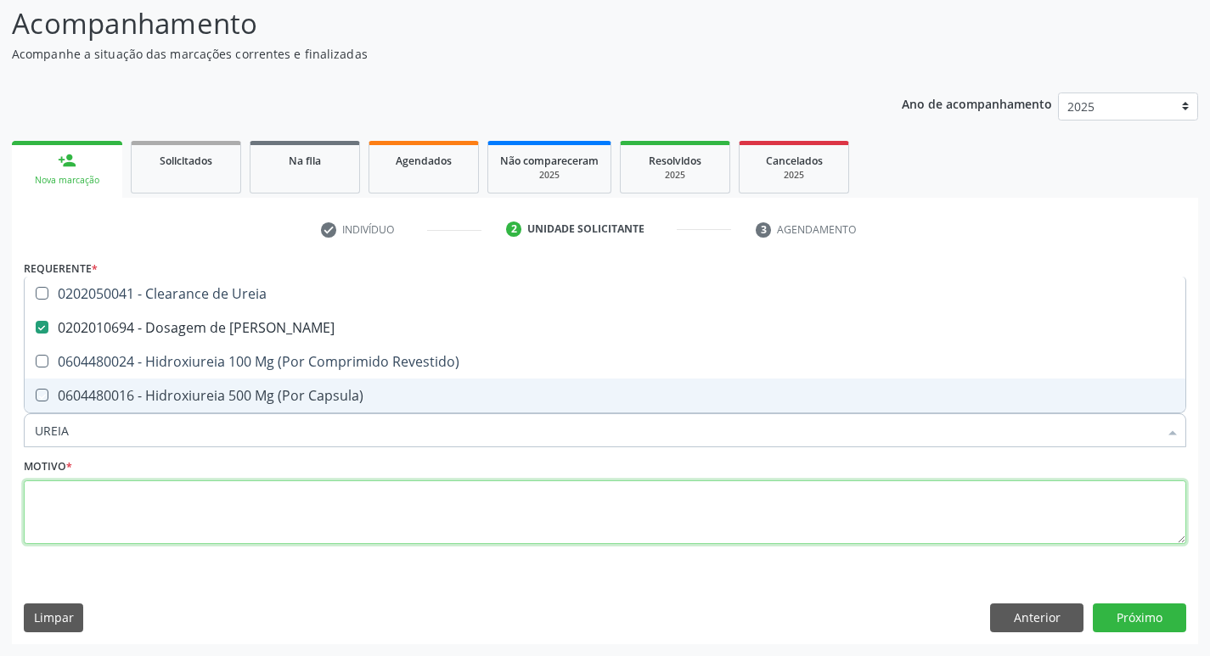
checkbox Revestido\) "true"
checkbox Capsula\) "true"
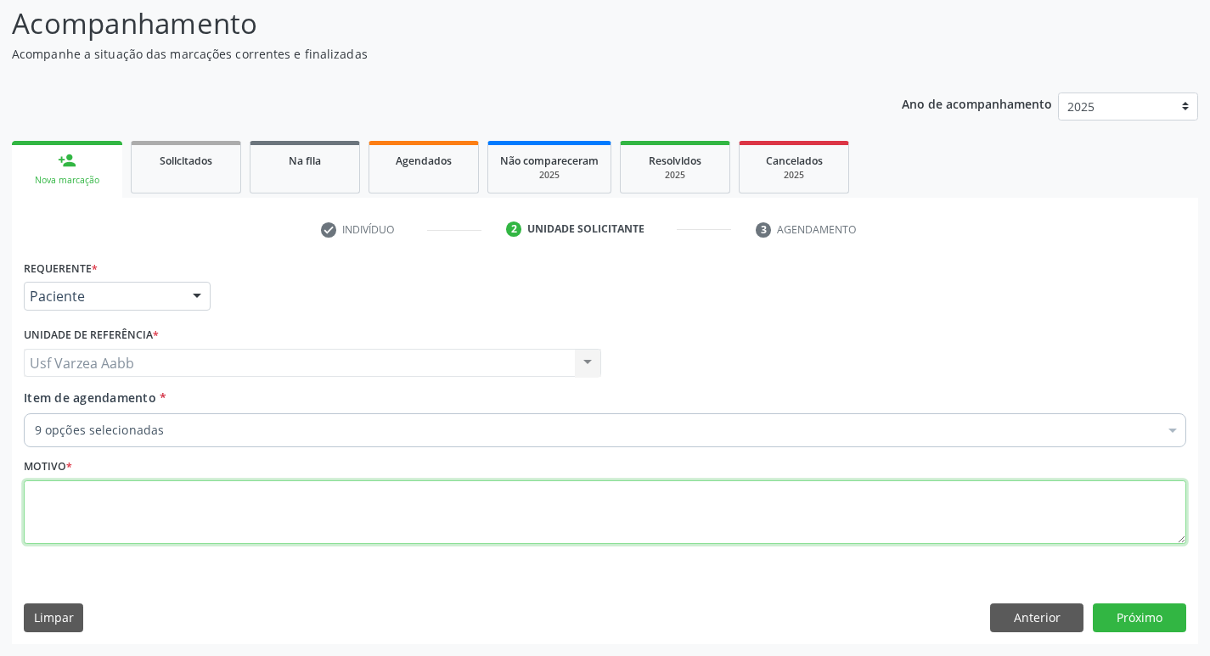
click at [166, 531] on textarea at bounding box center [605, 512] width 1162 height 65
type textarea "X"
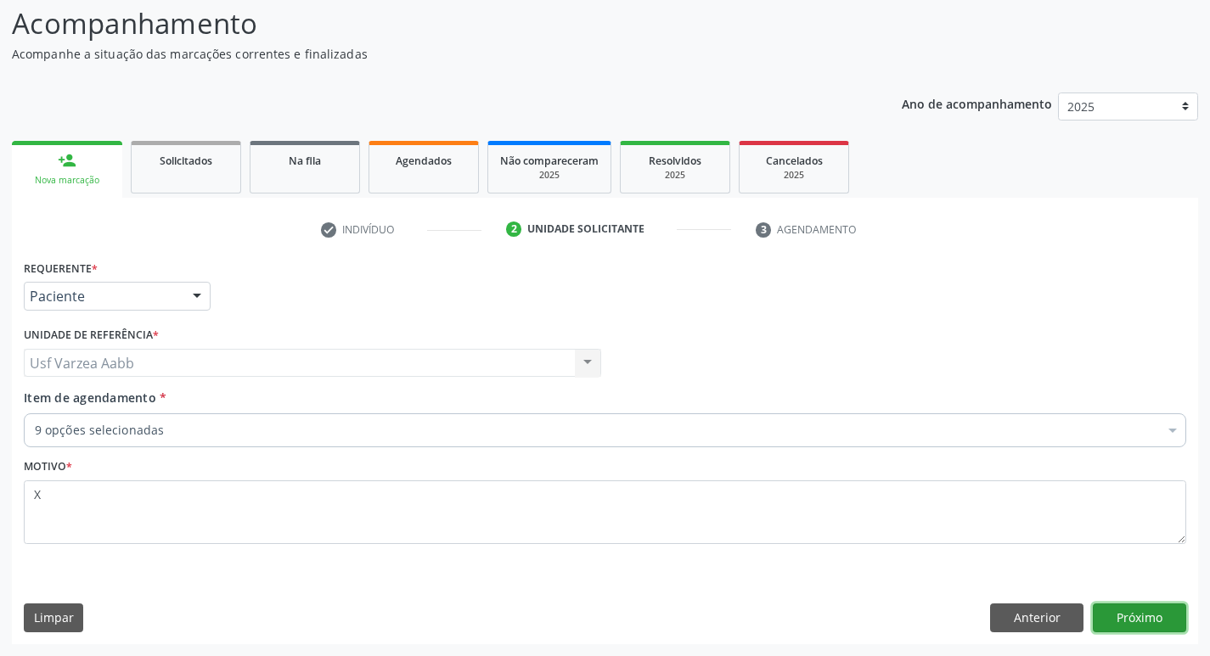
click at [1127, 610] on button "Próximo" at bounding box center [1139, 618] width 93 height 29
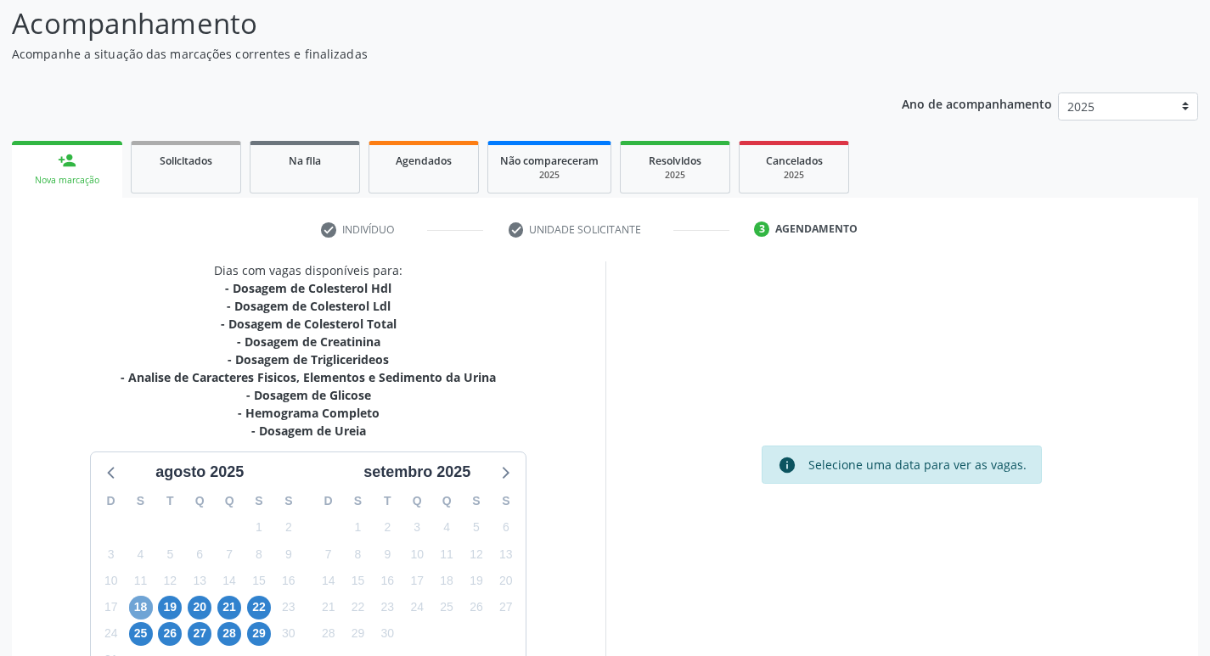
click at [152, 608] on span "18" at bounding box center [141, 608] width 24 height 24
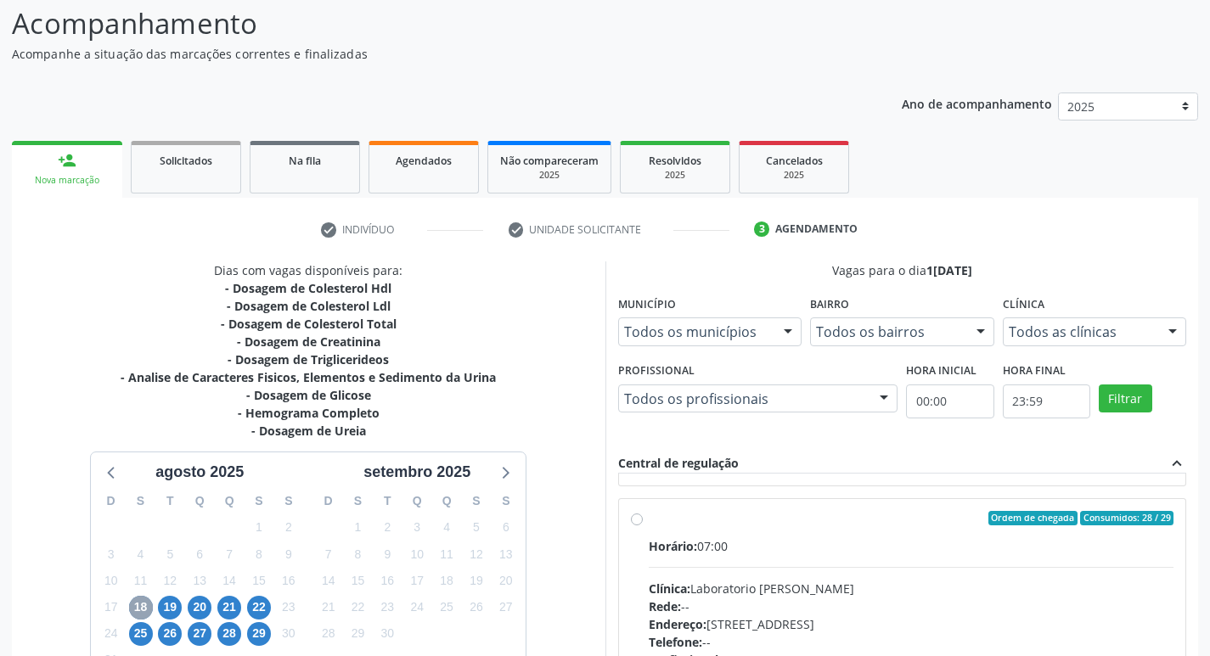
scroll to position [255, 0]
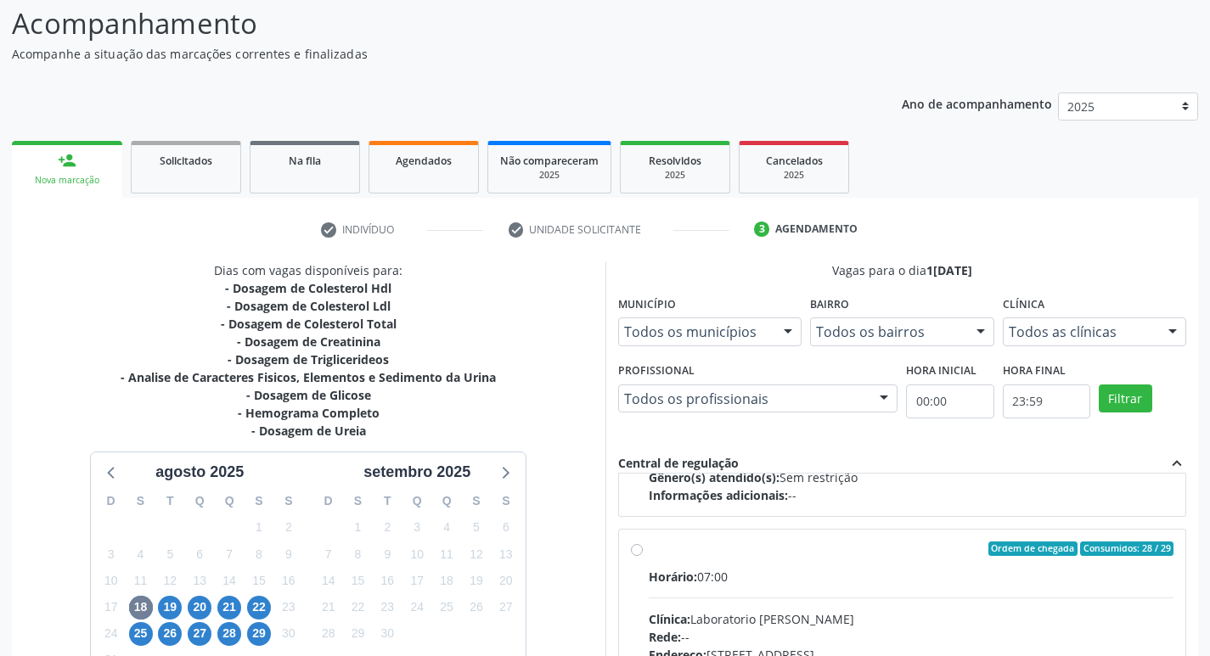
click at [640, 555] on input "Ordem de chegada Consumidos: 28 / 29 Horário: 07:00 Clínica: Laboratorio Jose P…" at bounding box center [637, 549] width 12 height 15
radio input "true"
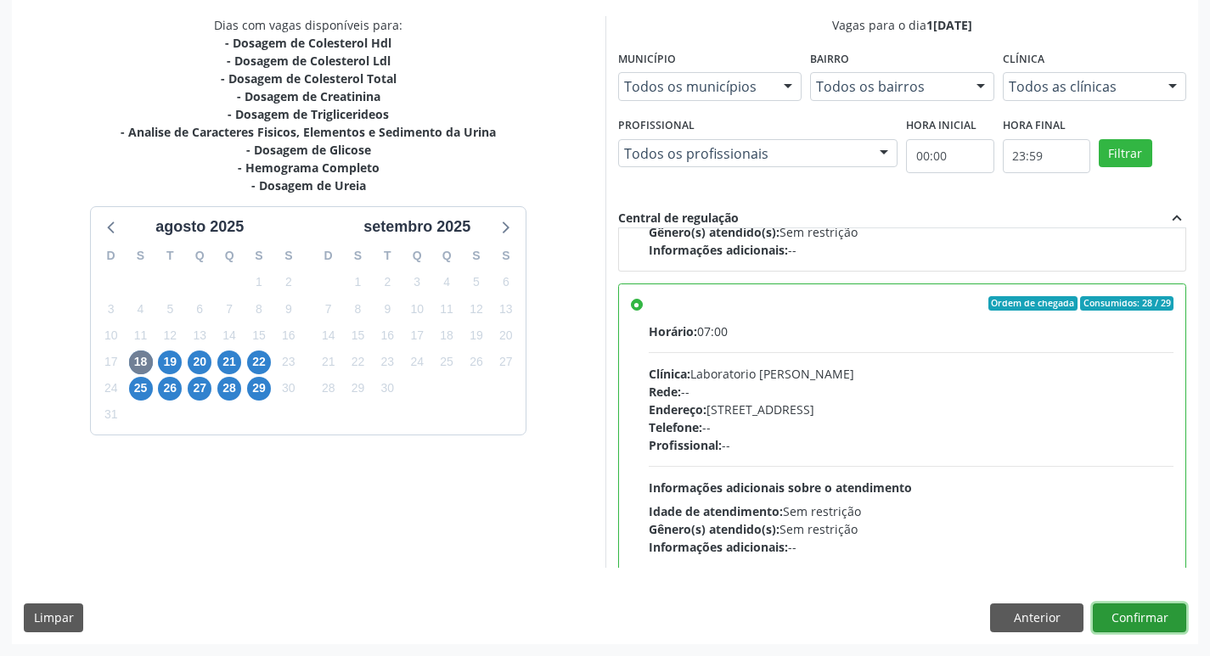
click at [1146, 614] on button "Confirmar" at bounding box center [1139, 618] width 93 height 29
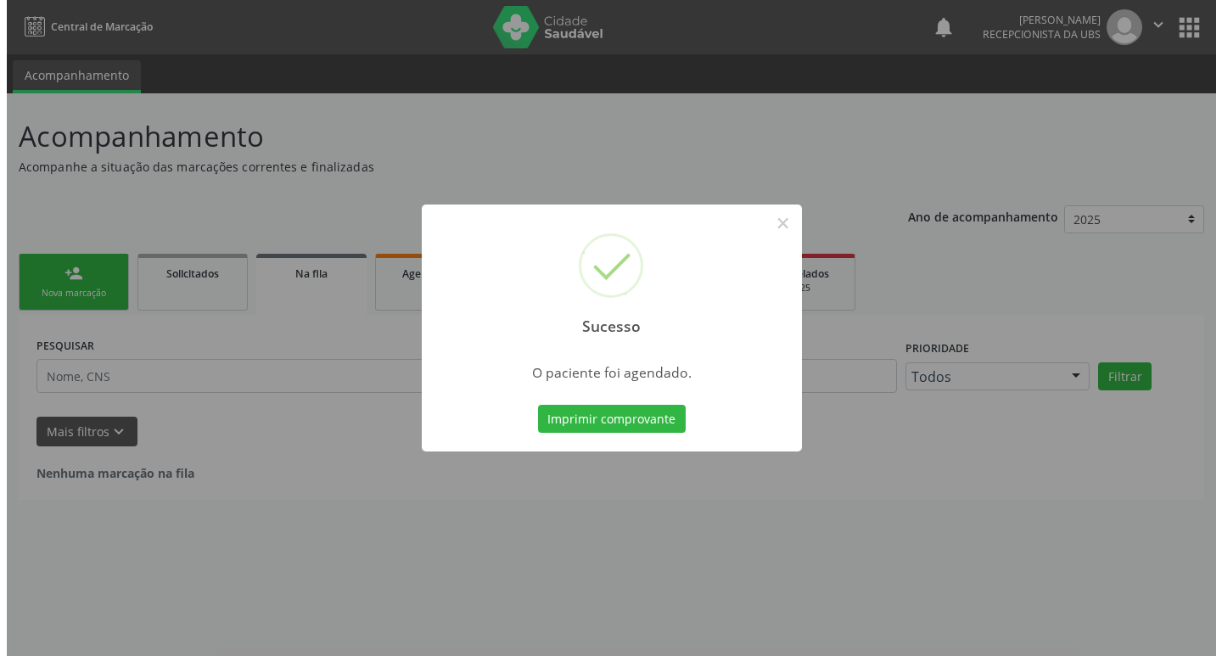
scroll to position [0, 0]
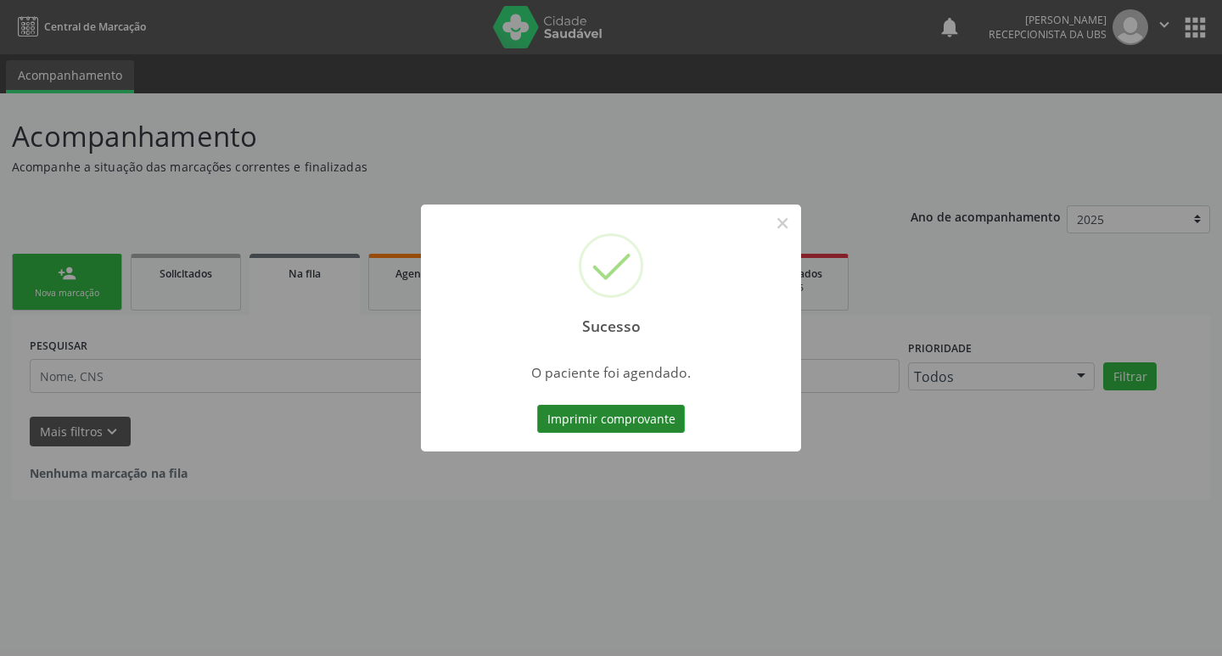
click at [641, 424] on button "Imprimir comprovante" at bounding box center [611, 419] width 148 height 29
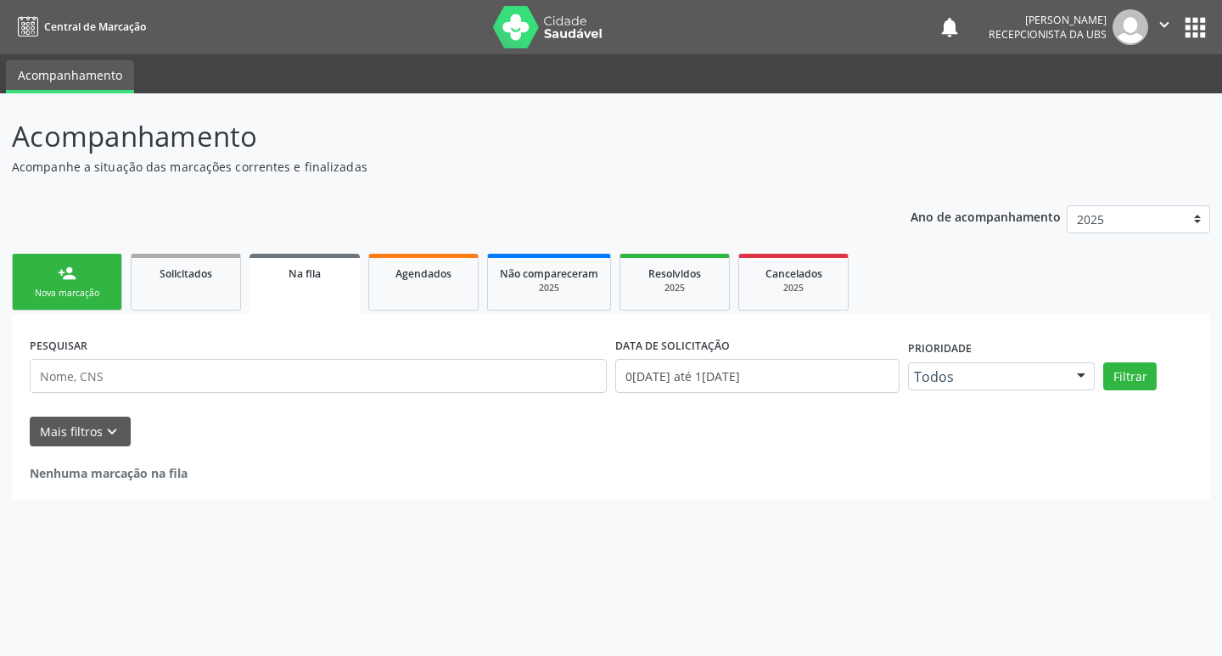
click at [78, 303] on link "person_add Nova marcação" at bounding box center [67, 282] width 110 height 57
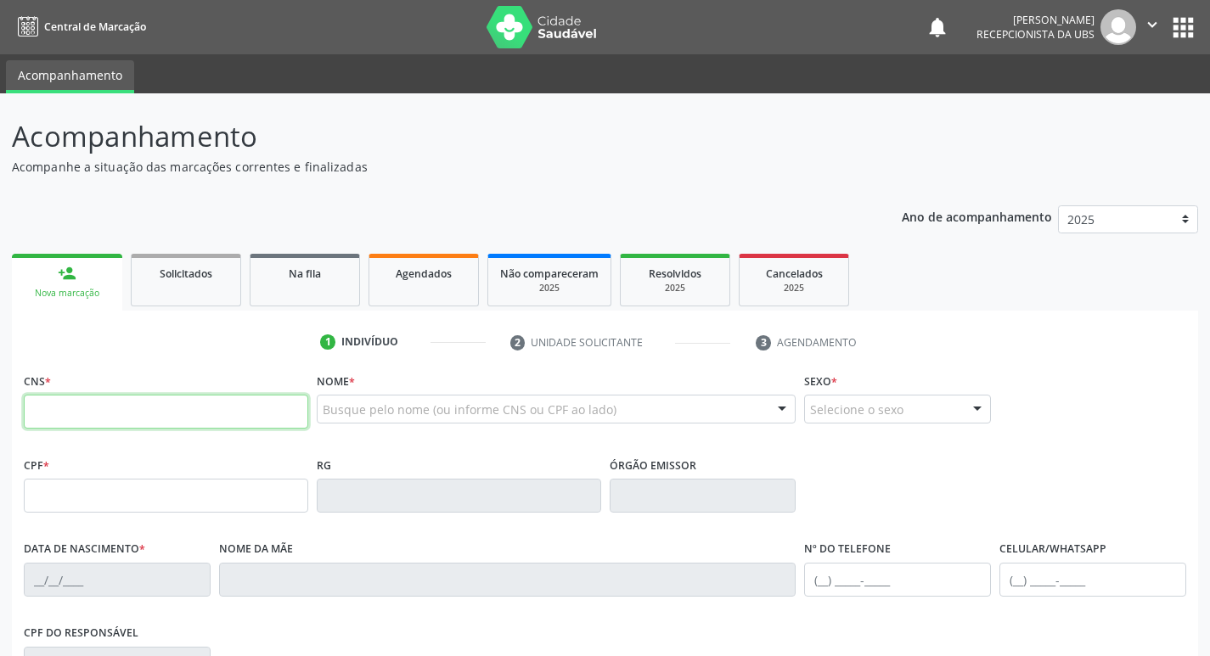
paste input "703 4022 4908 6015"
type input "703 4022 4908 6015"
type input "471.326.634-53"
type input "[DATE]"
type input "[PERSON_NAME]"
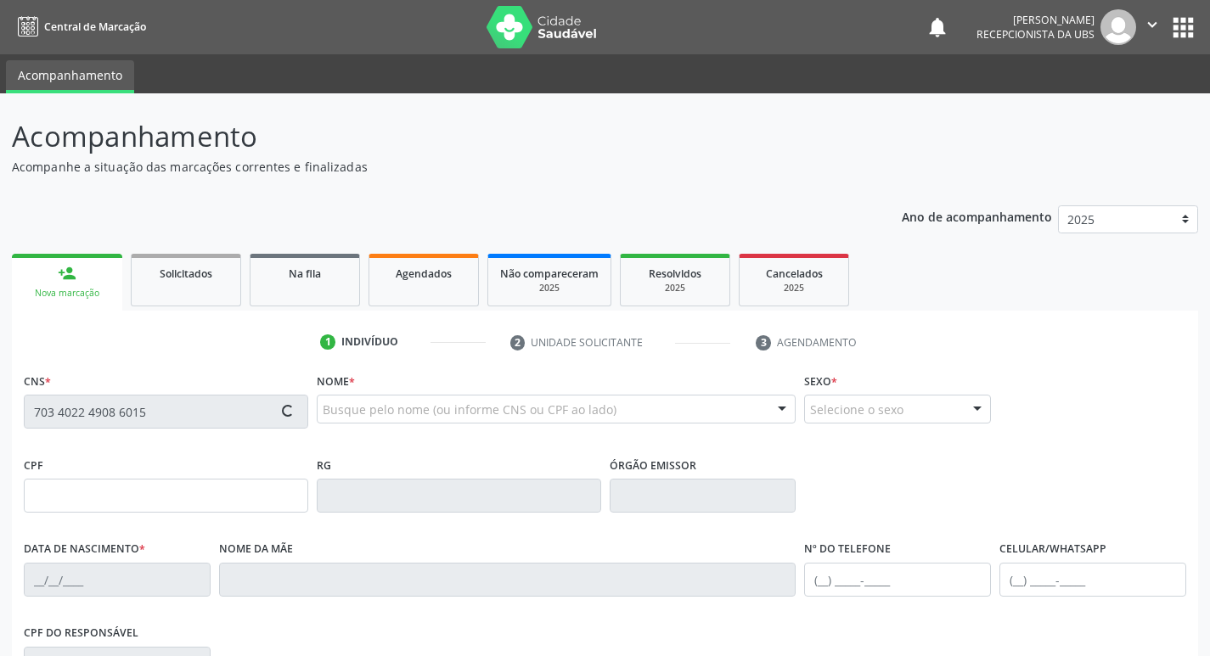
type input "[PHONE_NUMBER]"
type input "1230"
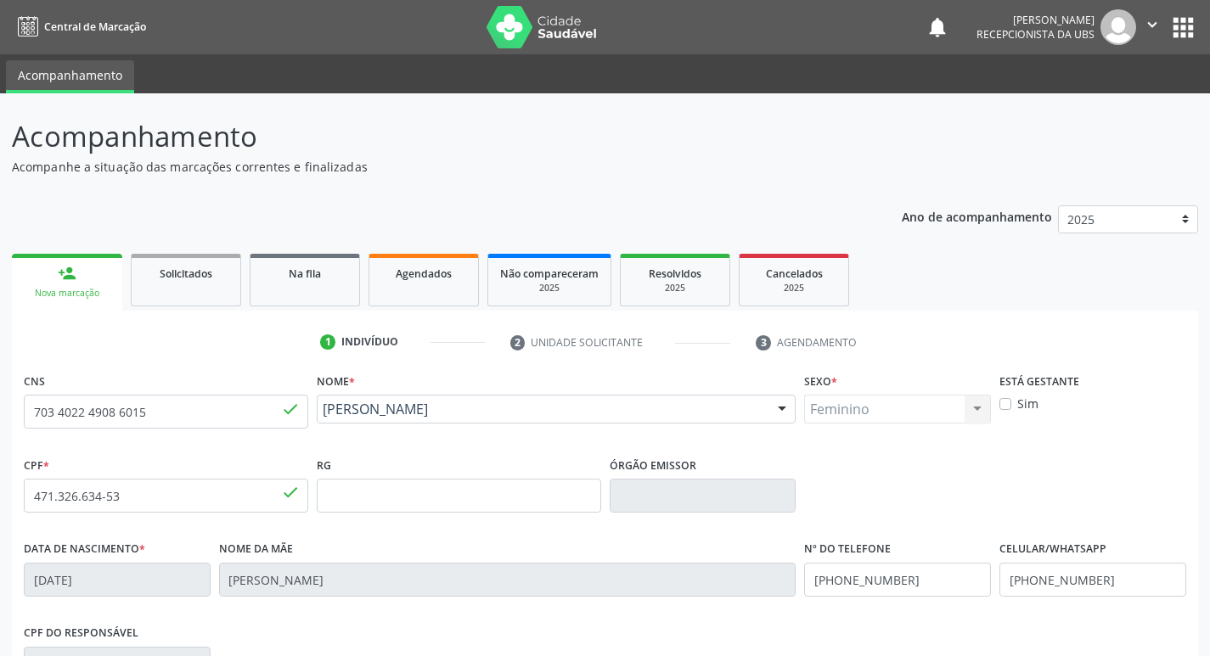
scroll to position [264, 0]
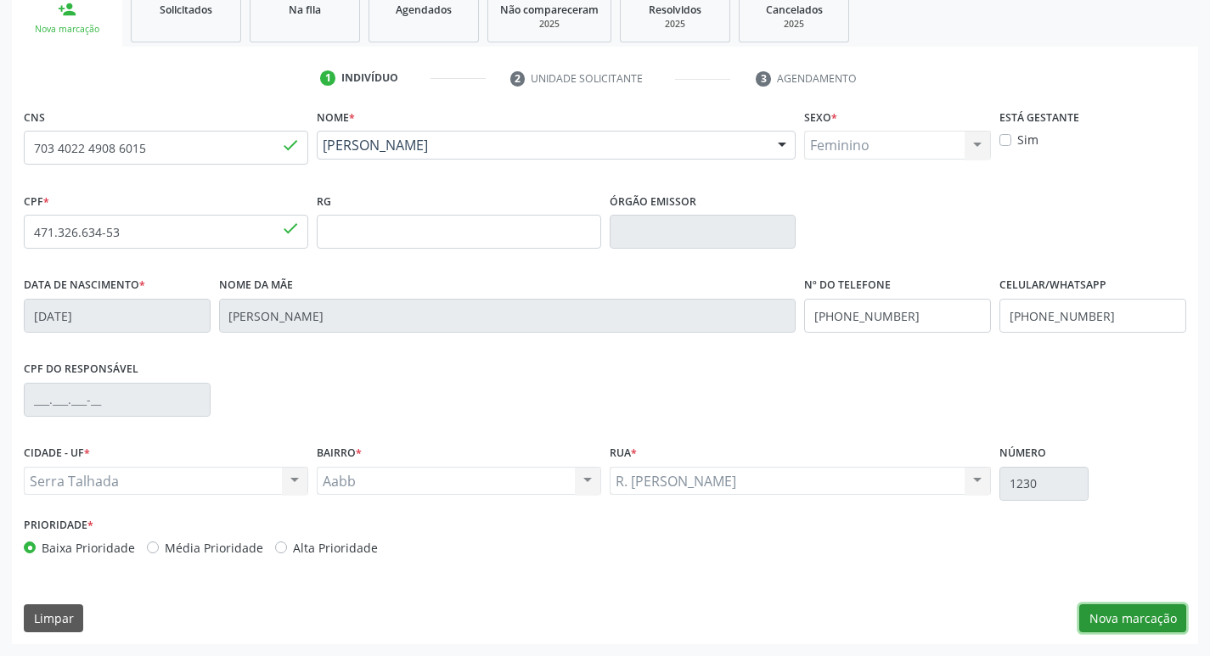
click at [1167, 613] on button "Nova marcação" at bounding box center [1132, 618] width 107 height 29
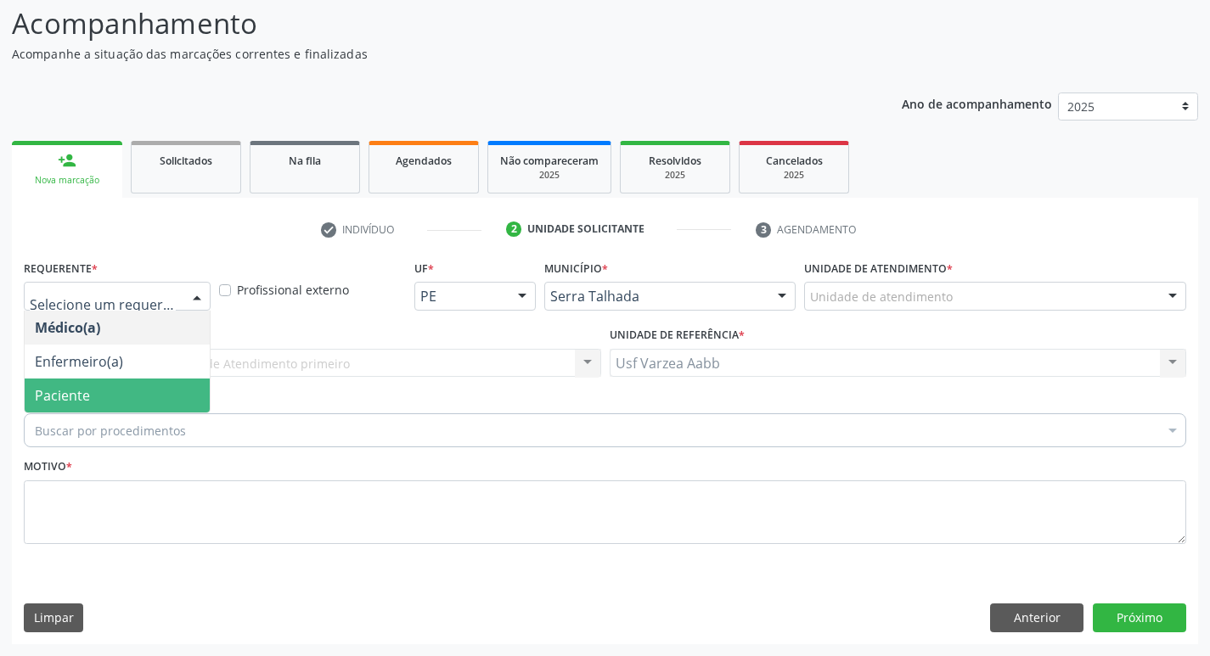
click at [128, 390] on span "Paciente" at bounding box center [117, 396] width 185 height 34
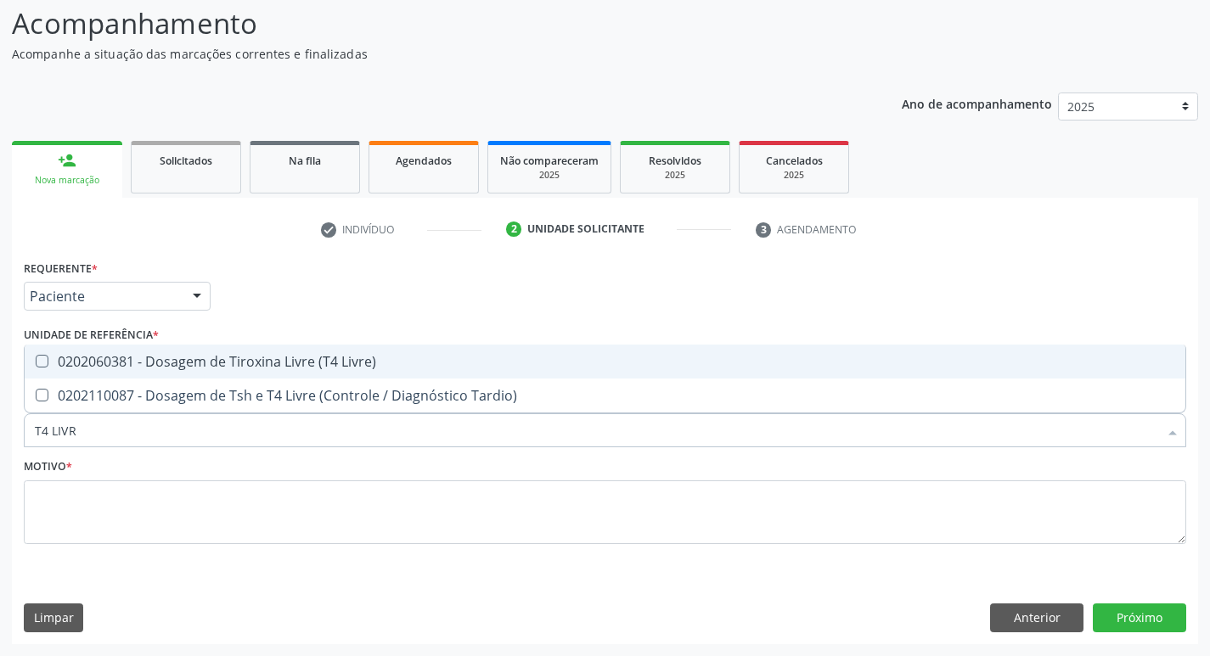
type input "T4 LIVRE"
click at [282, 355] on div "0202060381 - Dosagem de Tiroxina Livre (T4 Livre)" at bounding box center [605, 362] width 1140 height 14
checkbox Livre\) "true"
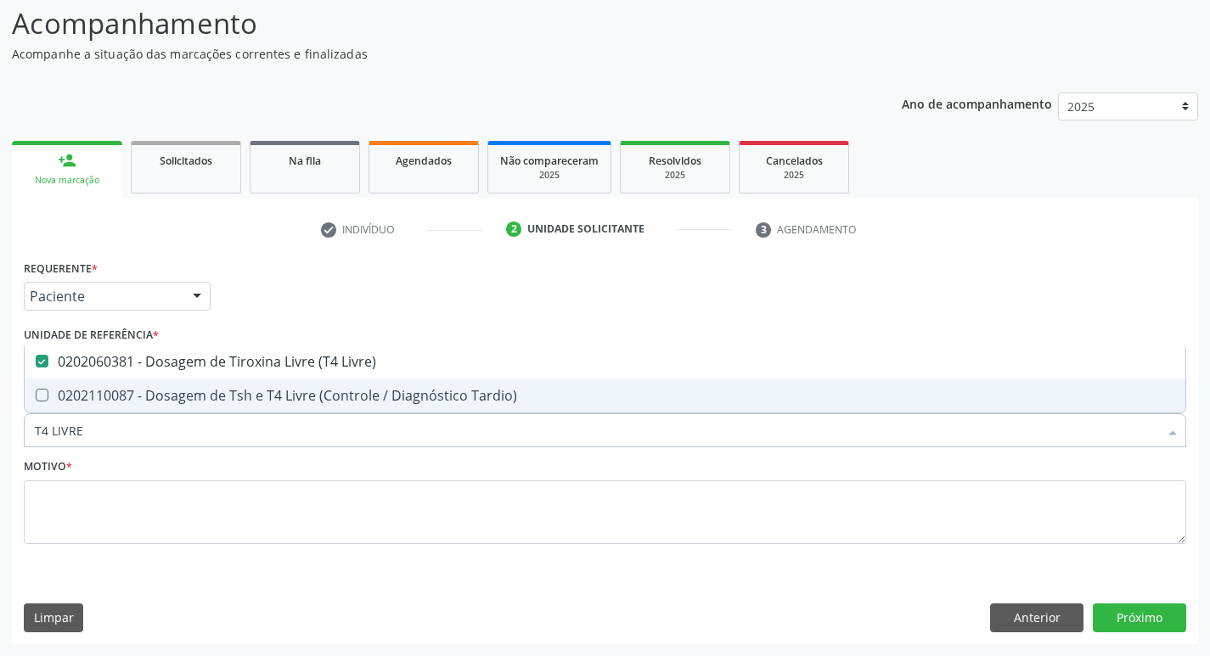
click at [261, 420] on input "T4 LIVRE" at bounding box center [596, 430] width 1123 height 34
type input "T4"
checkbox Livre\) "false"
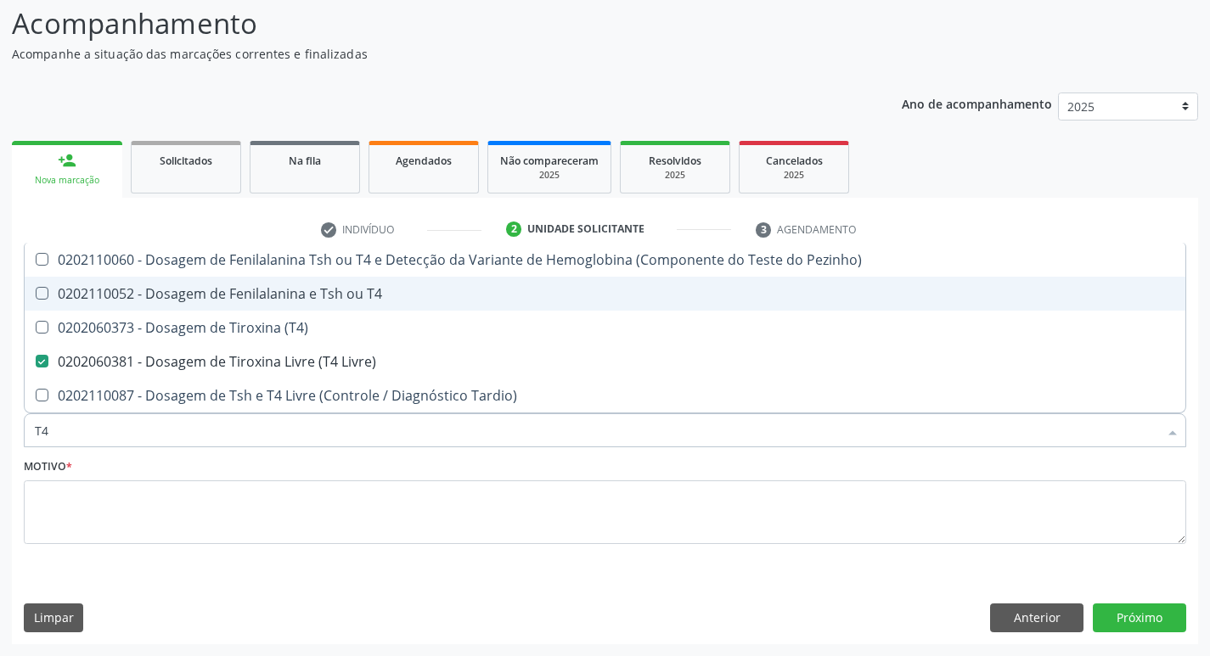
type input "T"
checkbox Livre\) "false"
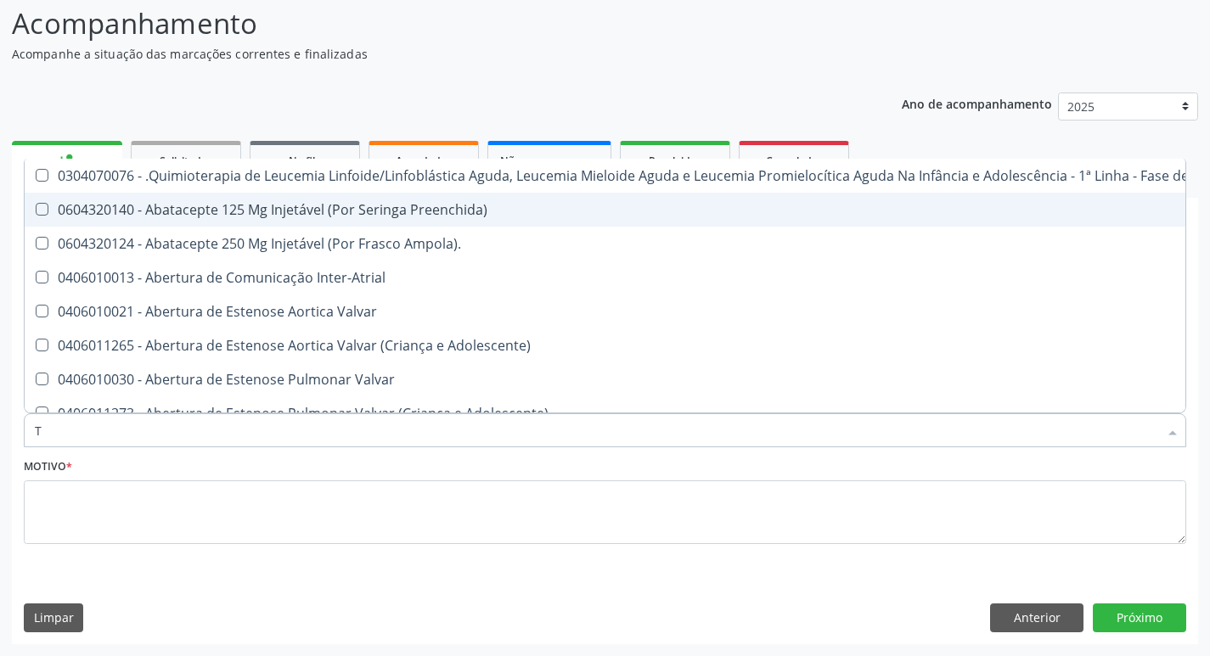
type input "[MEDICAL_DATA]"
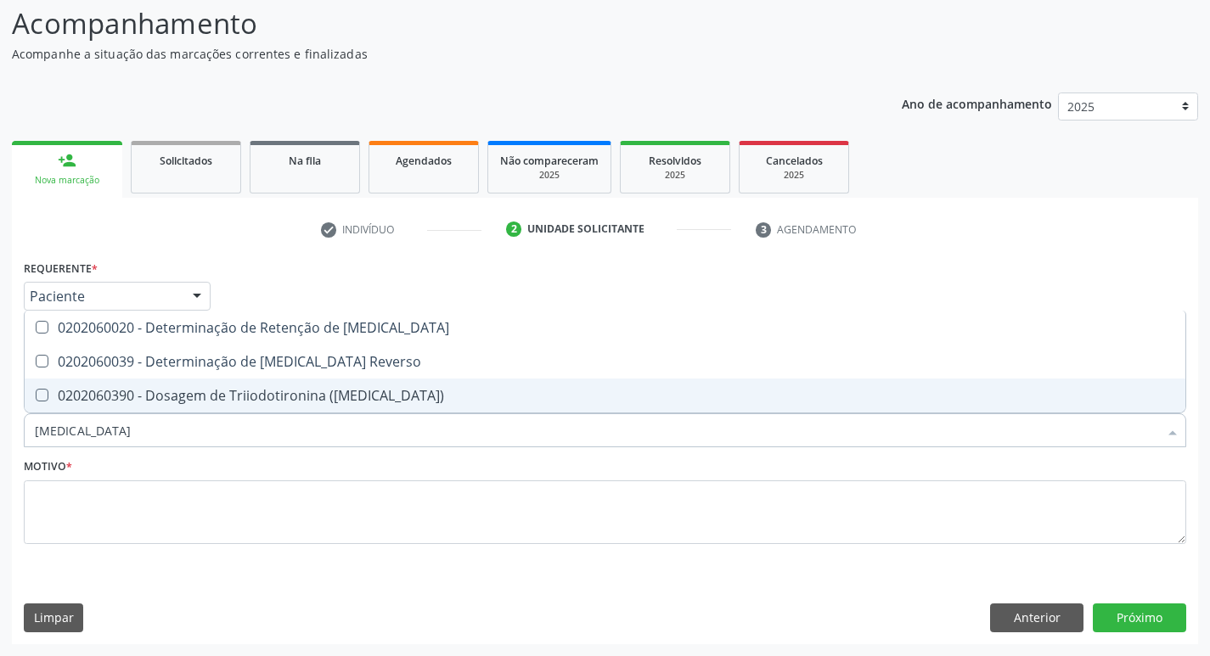
click at [383, 390] on div "0202060390 - Dosagem de Triiodotironina ([MEDICAL_DATA])" at bounding box center [605, 396] width 1140 height 14
checkbox \(T3\) "true"
click at [308, 429] on input "[MEDICAL_DATA]" at bounding box center [596, 430] width 1123 height 34
type input "GL"
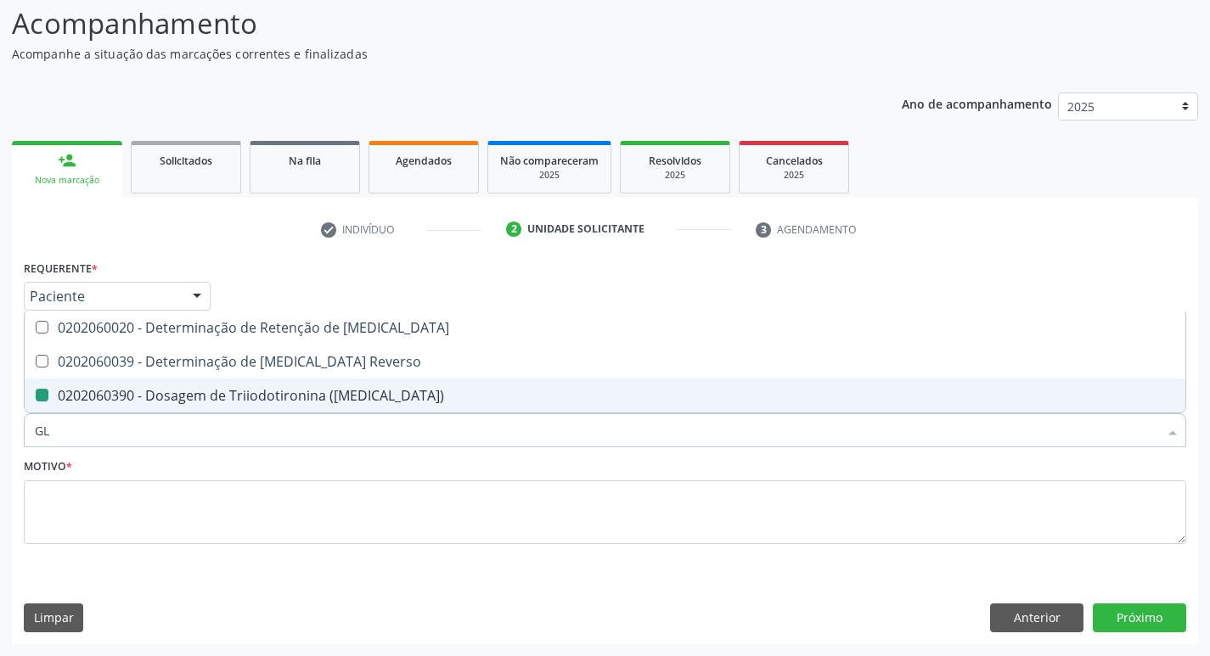
checkbox \(T3\) "false"
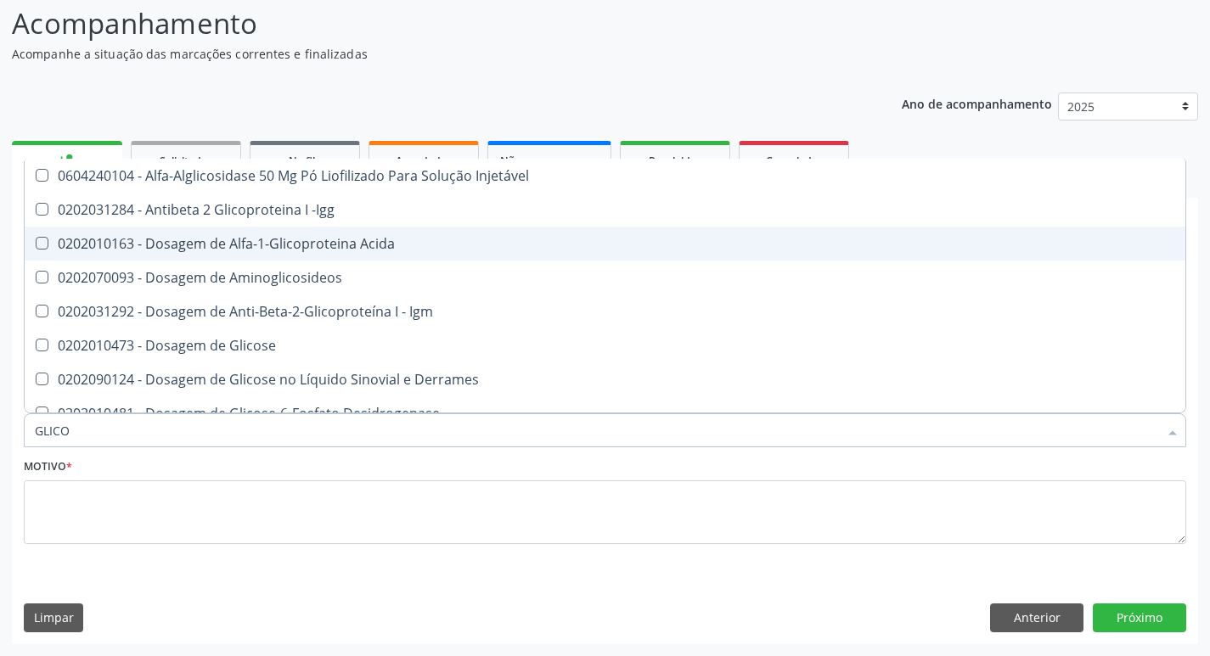
type input "GLICOS"
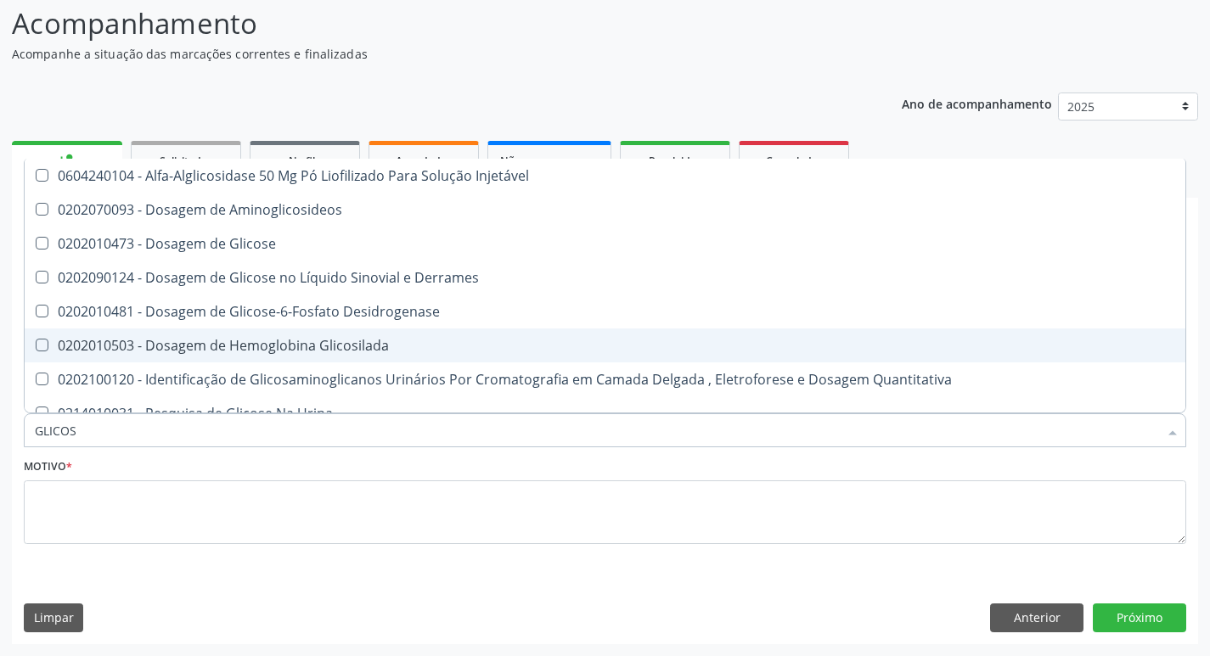
click at [284, 339] on div "0202010503 - Dosagem de Hemoglobina Glicosilada" at bounding box center [605, 346] width 1140 height 14
checkbox Glicosilada "true"
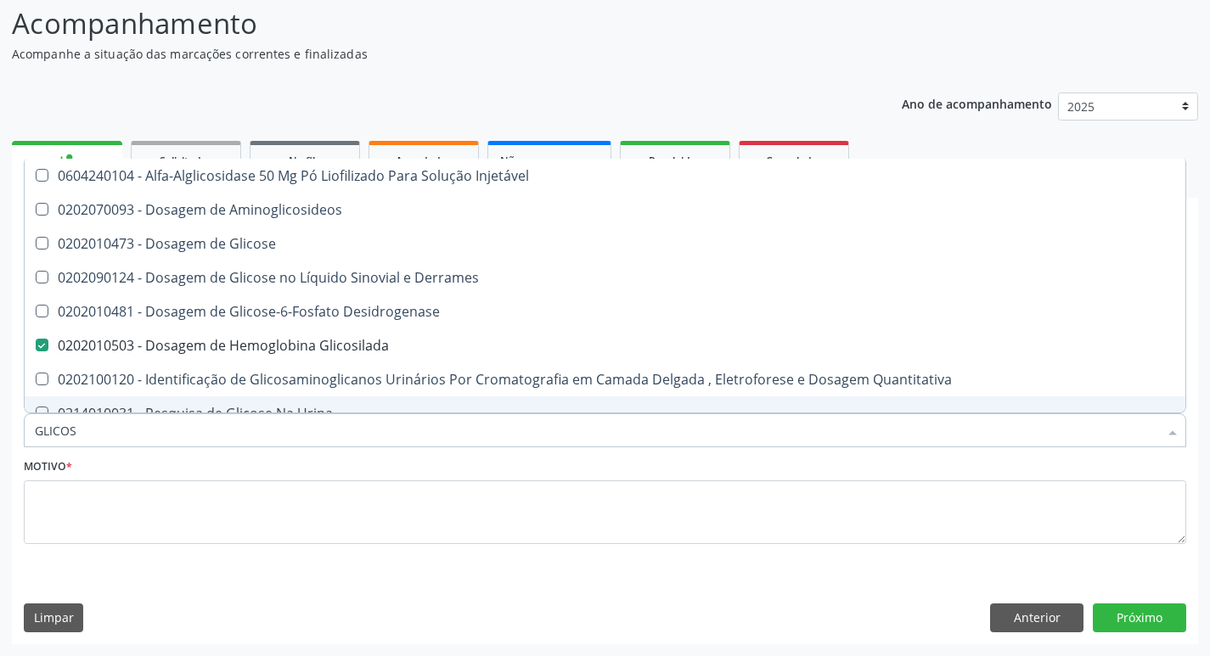
click at [239, 436] on input "GLICOS" at bounding box center [596, 430] width 1123 height 34
type input "FE"
checkbox Glicosilada "false"
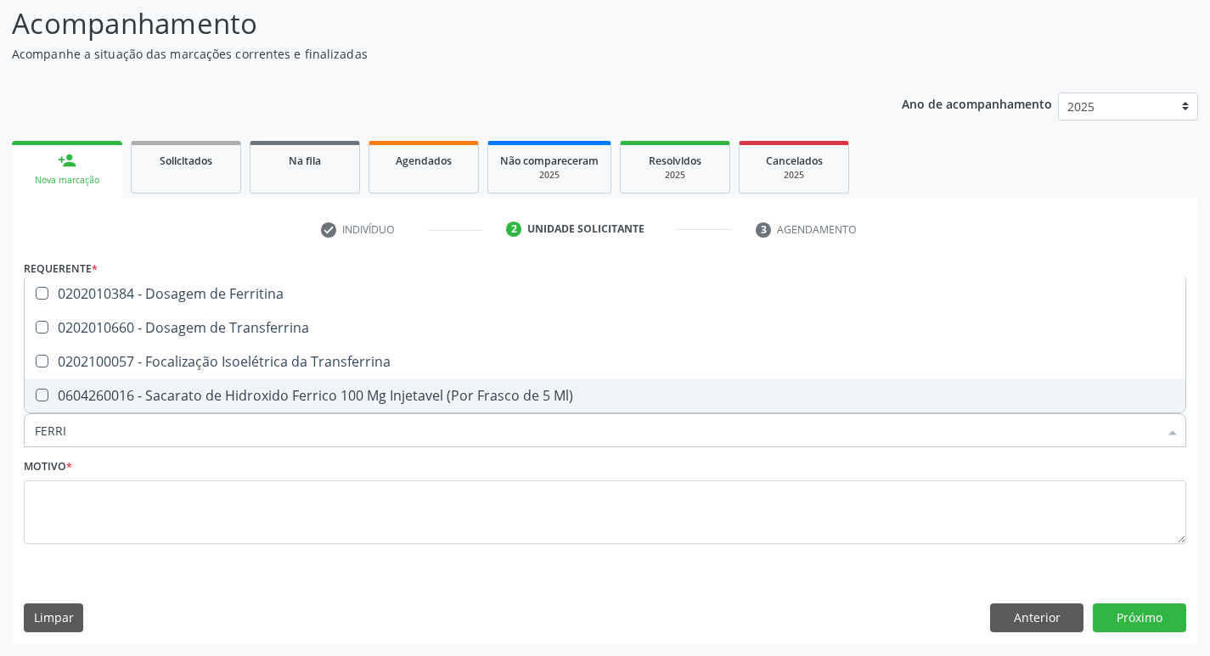
type input "FERRIT"
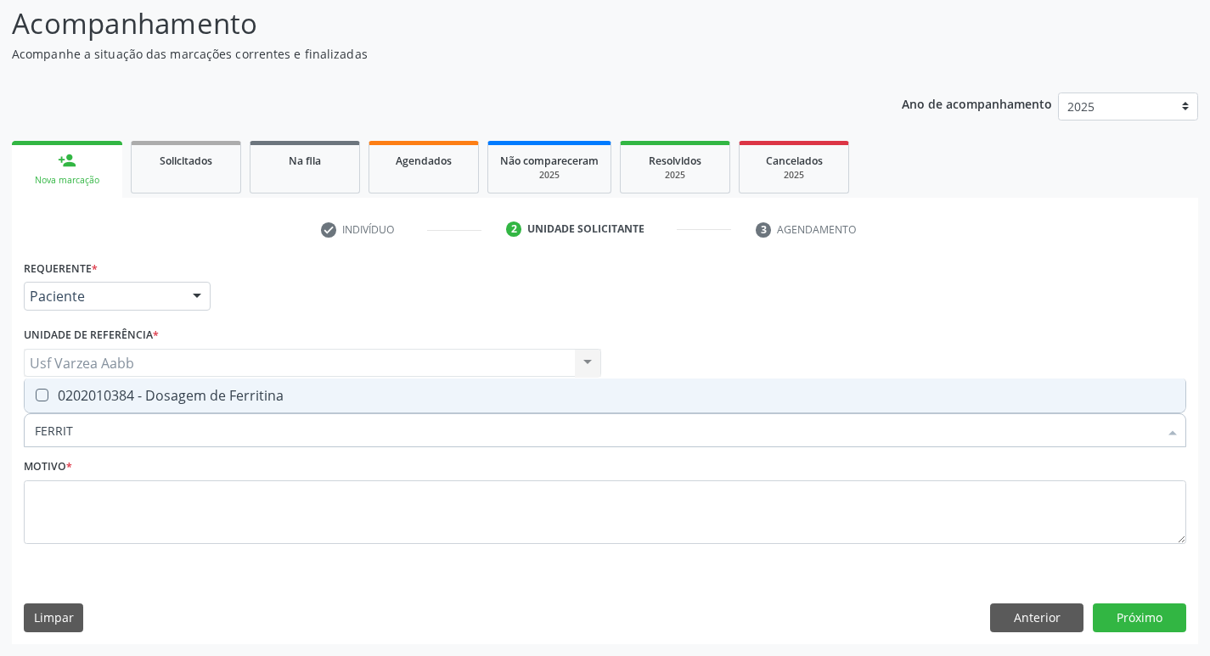
click at [295, 383] on span "0202010384 - Dosagem de Ferritina" at bounding box center [605, 396] width 1160 height 34
checkbox Ferritina "true"
click at [294, 420] on input "FERRIT" at bounding box center [596, 430] width 1123 height 34
type input "FERRO"
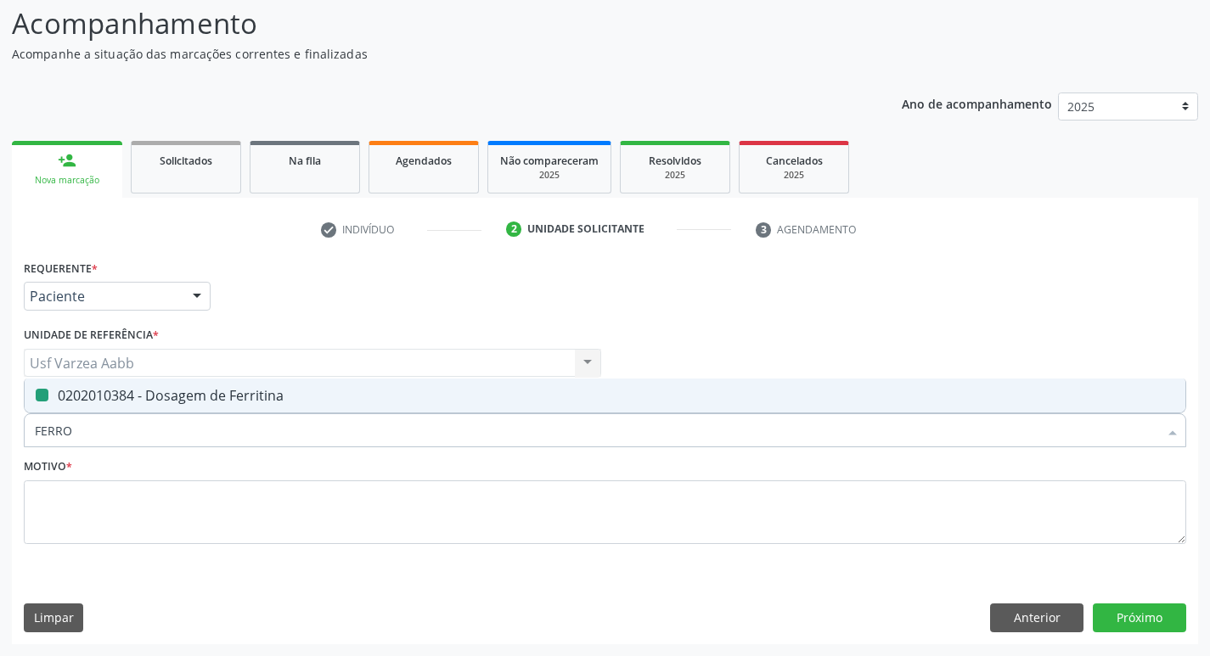
checkbox Ferritina "false"
type input "FERRO SER"
click at [297, 407] on span "0202010392 - Dosagem de Ferro Serico" at bounding box center [605, 396] width 1160 height 34
checkbox Serico "true"
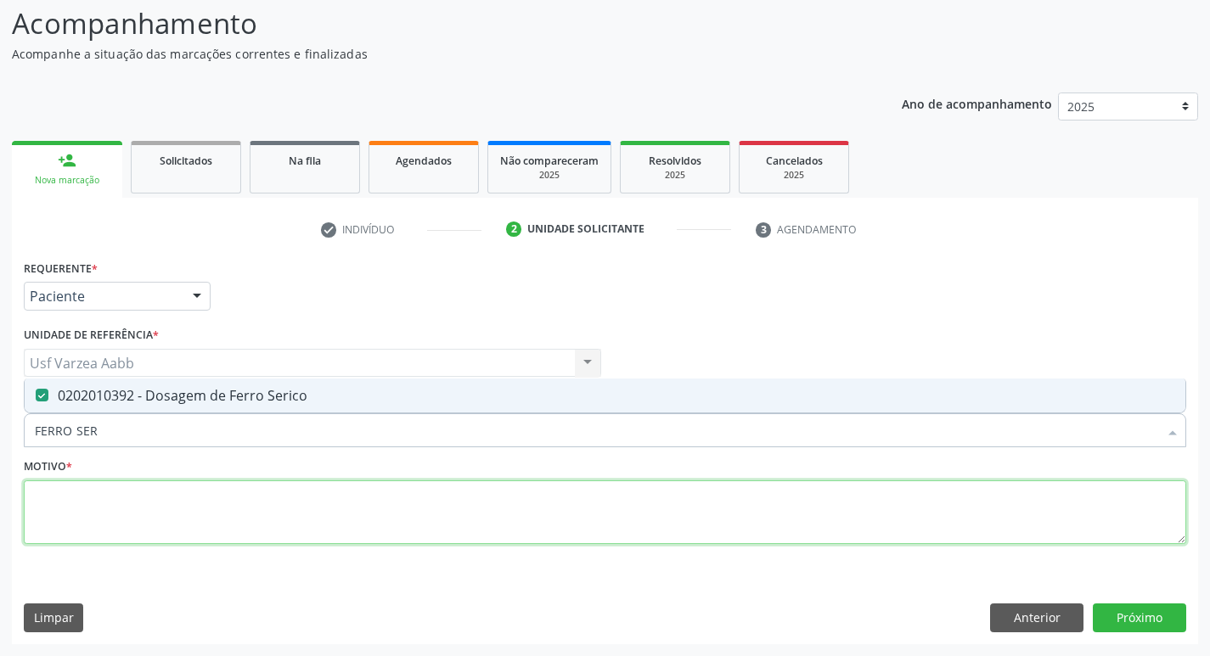
click at [282, 486] on textarea at bounding box center [605, 512] width 1162 height 65
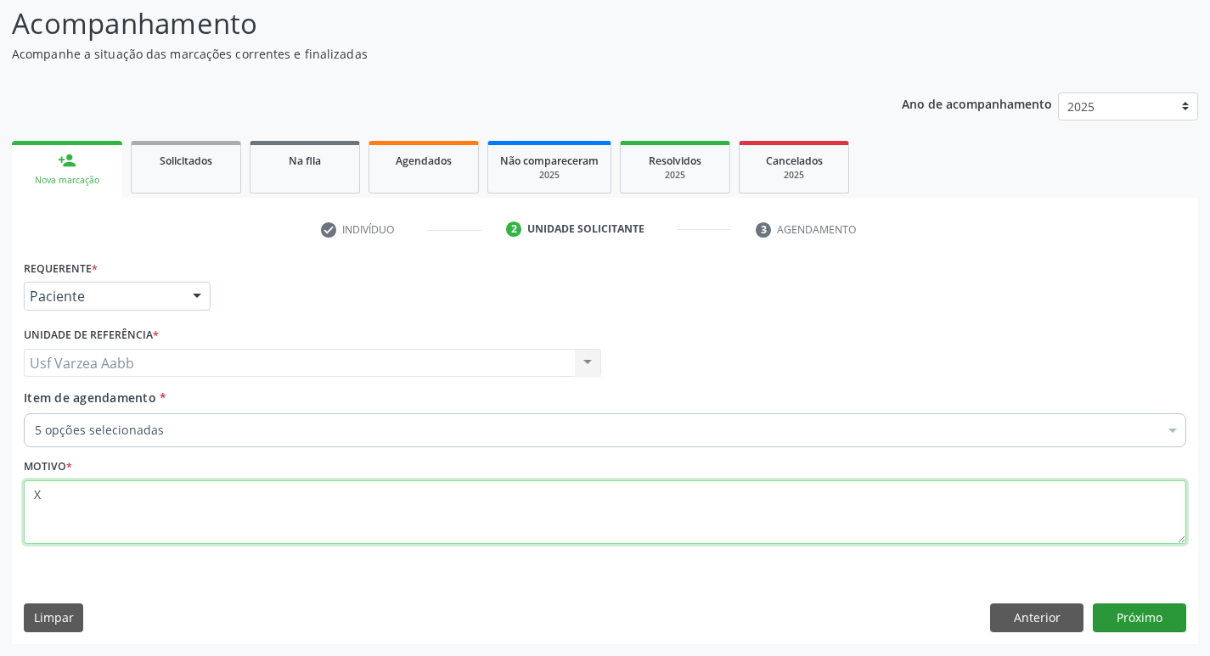
type textarea "X"
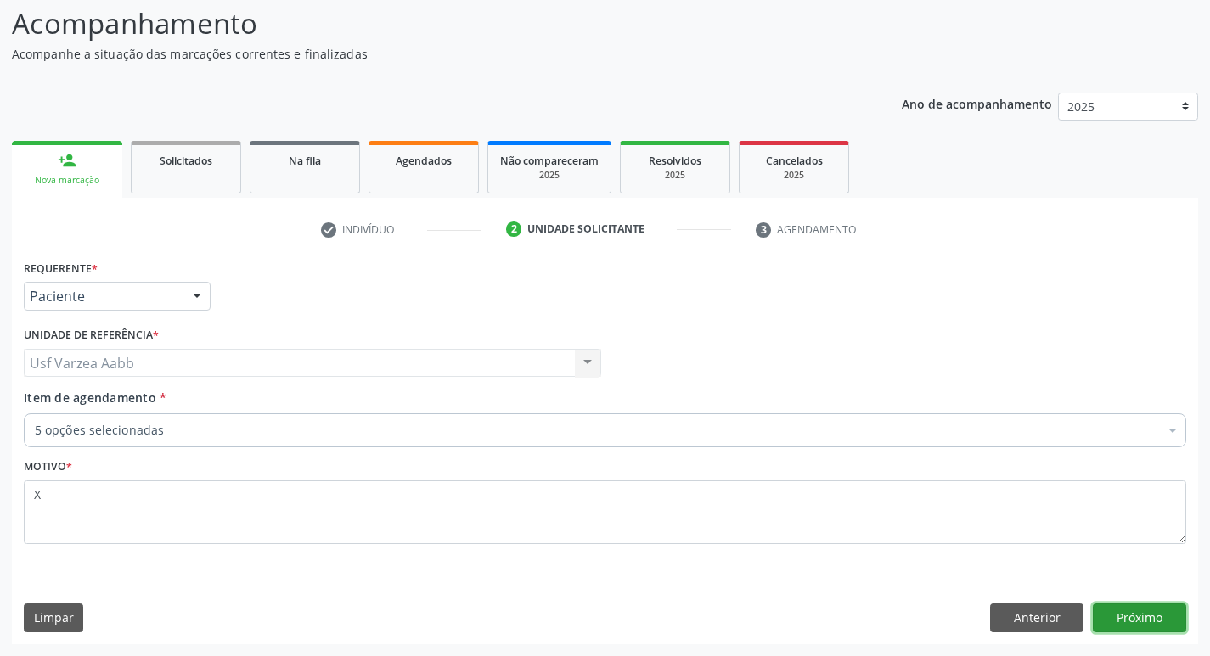
click at [1128, 622] on button "Próximo" at bounding box center [1139, 618] width 93 height 29
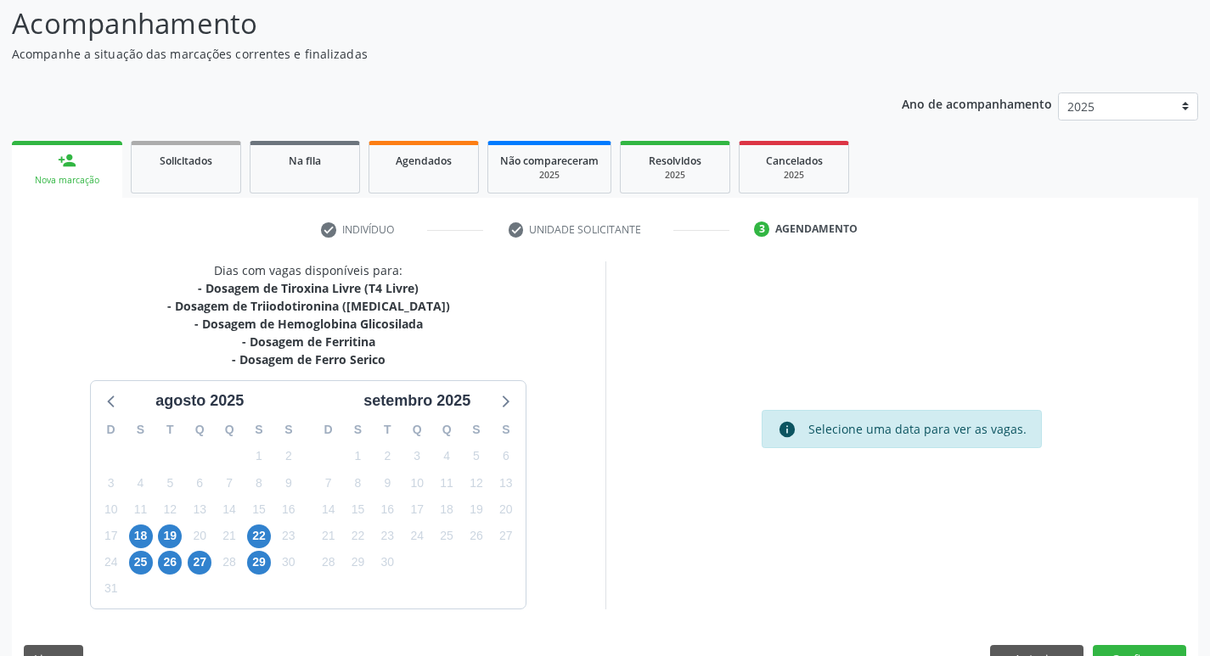
click at [134, 525] on div "18" at bounding box center [141, 536] width 24 height 26
click at [139, 528] on span "18" at bounding box center [141, 537] width 24 height 24
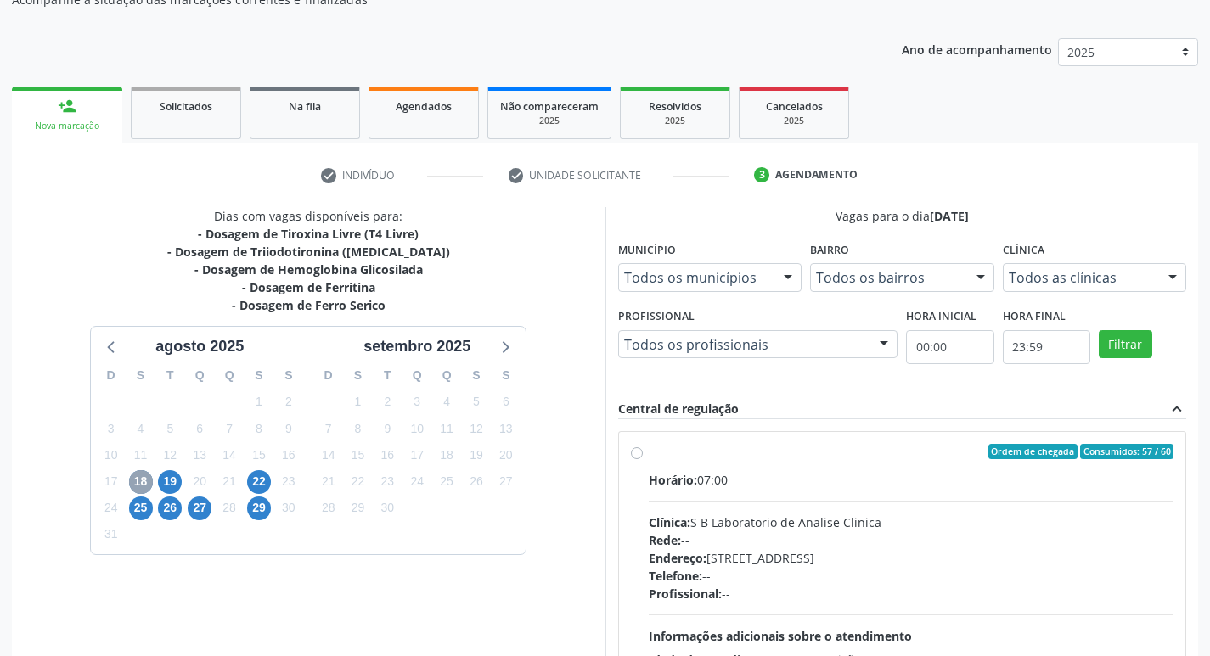
scroll to position [198, 0]
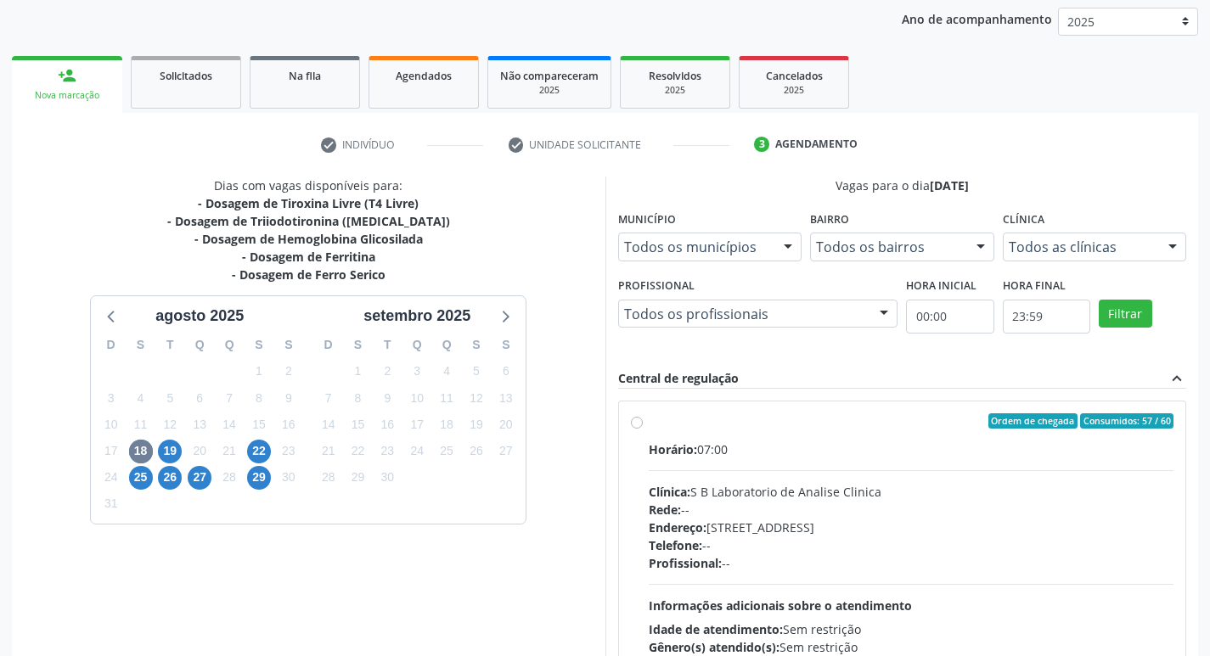
click at [649, 420] on label "Ordem de chegada Consumidos: 57 / 60 Horário: 07:00 Clínica: S B Laboratorio de…" at bounding box center [911, 543] width 525 height 261
click at [633, 420] on input "Ordem de chegada Consumidos: 57 / 60 Horário: 07:00 Clínica: S B Laboratorio de…" at bounding box center [637, 420] width 12 height 15
radio input "true"
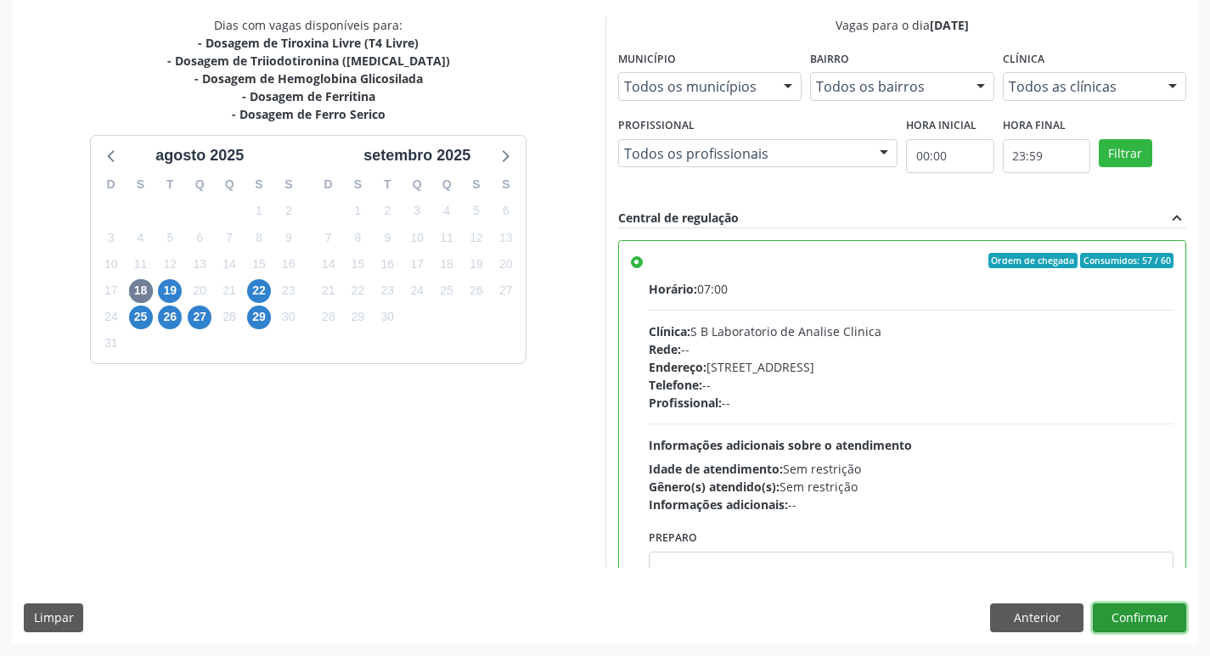
click at [1171, 616] on button "Confirmar" at bounding box center [1139, 618] width 93 height 29
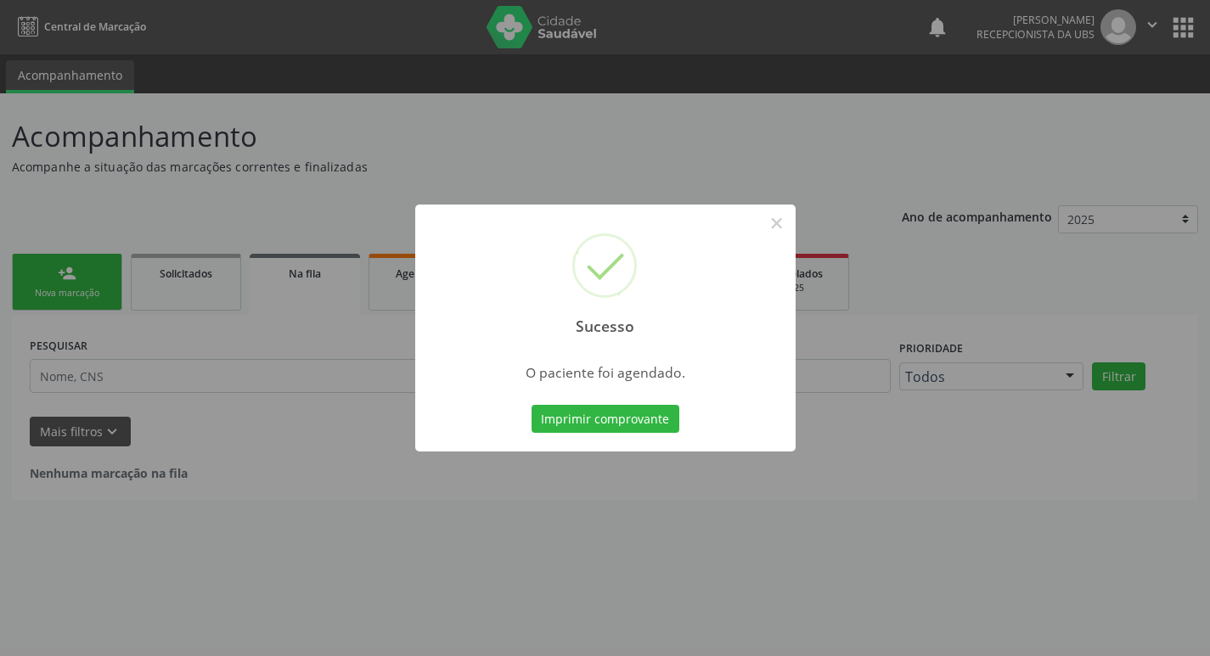
scroll to position [0, 0]
click at [552, 418] on button "Imprimir comprovante" at bounding box center [611, 419] width 148 height 29
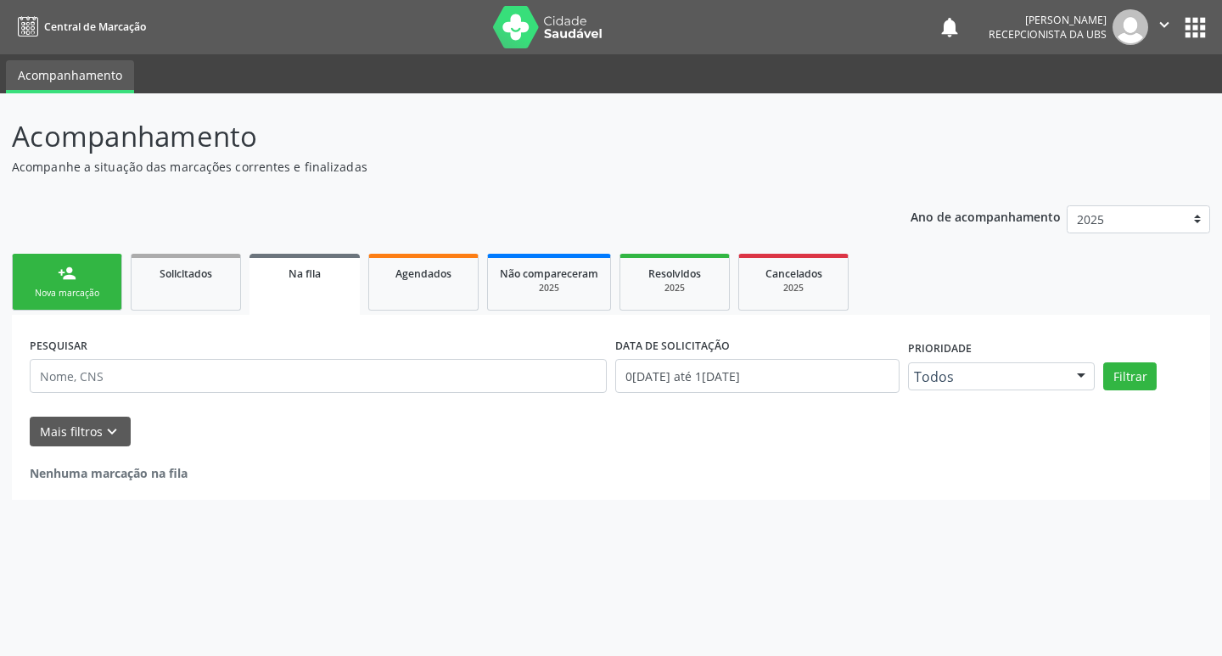
click at [42, 284] on link "person_add Nova marcação" at bounding box center [67, 282] width 110 height 57
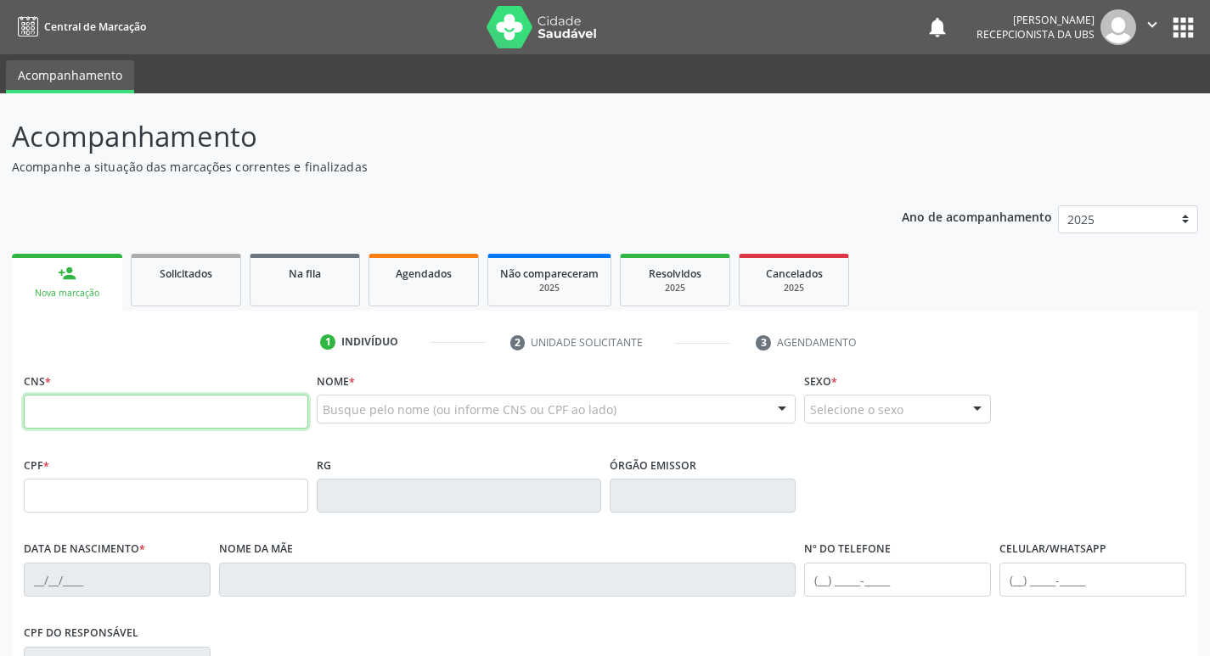
click at [225, 418] on input "text" at bounding box center [166, 412] width 284 height 34
type input "702 5013 3910 8336"
type input "659.592.214-20"
type input "0[DATE]"
type input "[PERSON_NAME]"
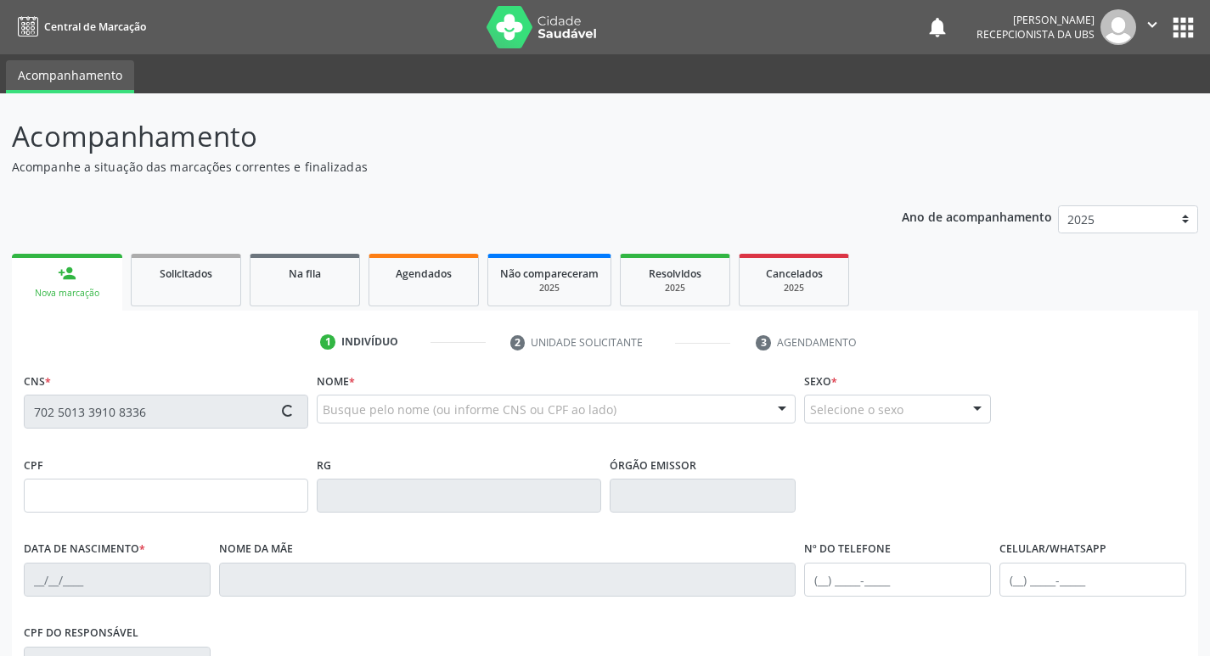
type input "[PHONE_NUMBER]"
type input "730"
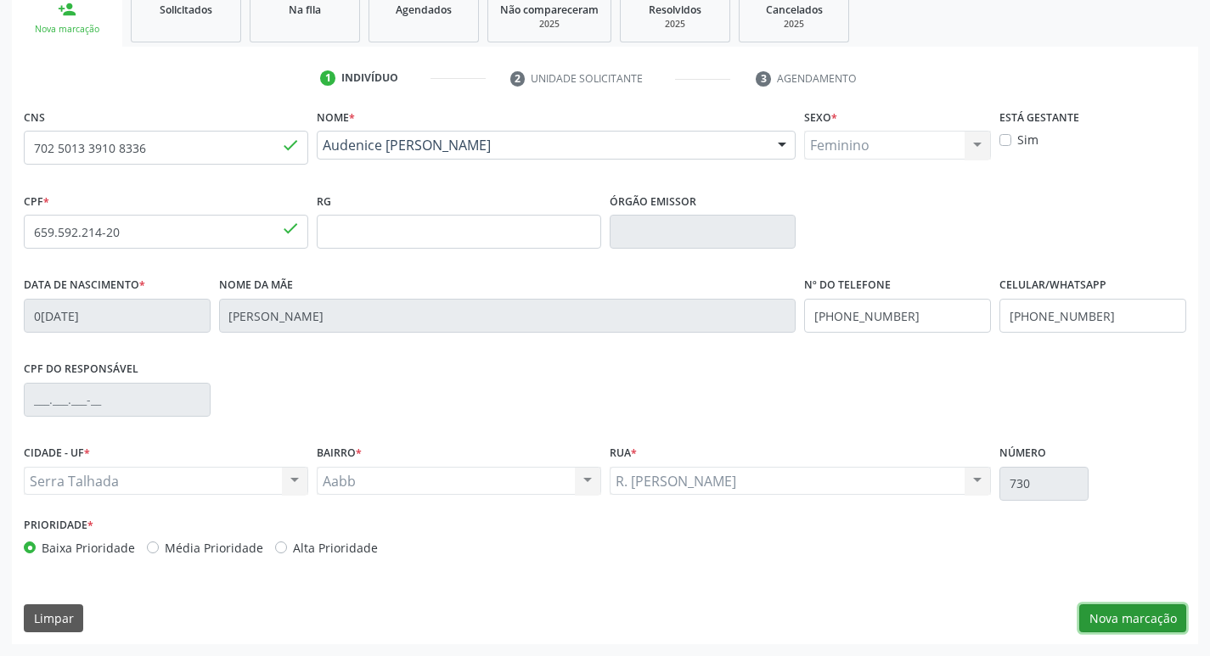
click at [1122, 622] on button "Nova marcação" at bounding box center [1132, 618] width 107 height 29
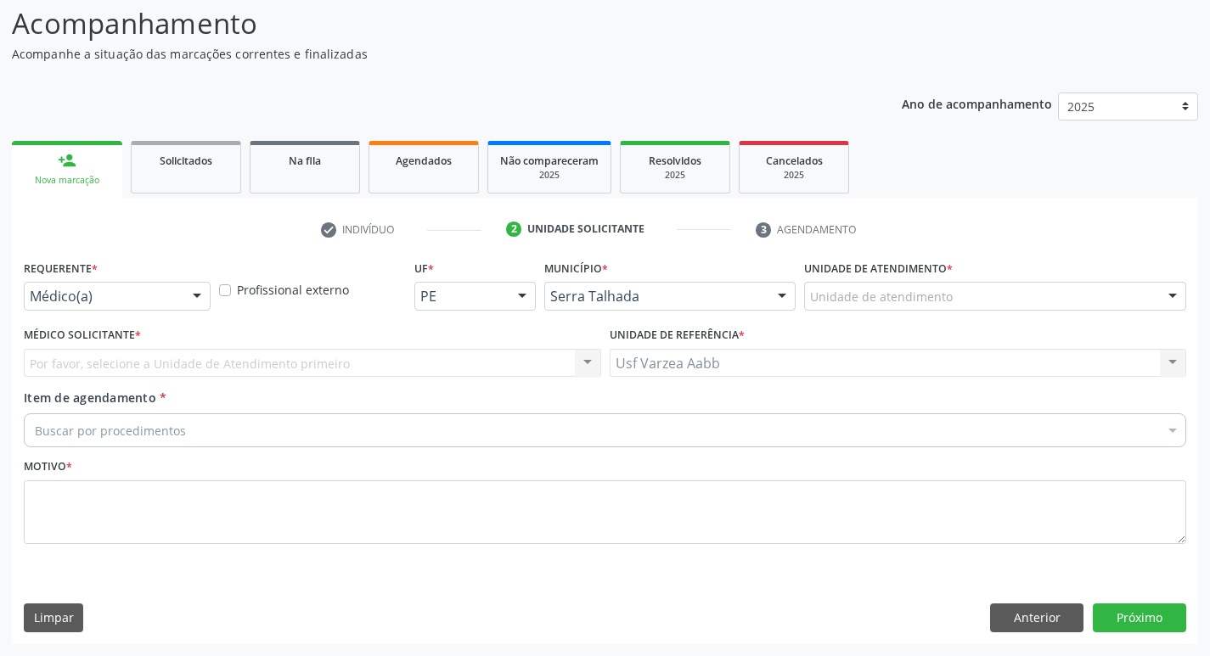
scroll to position [113, 0]
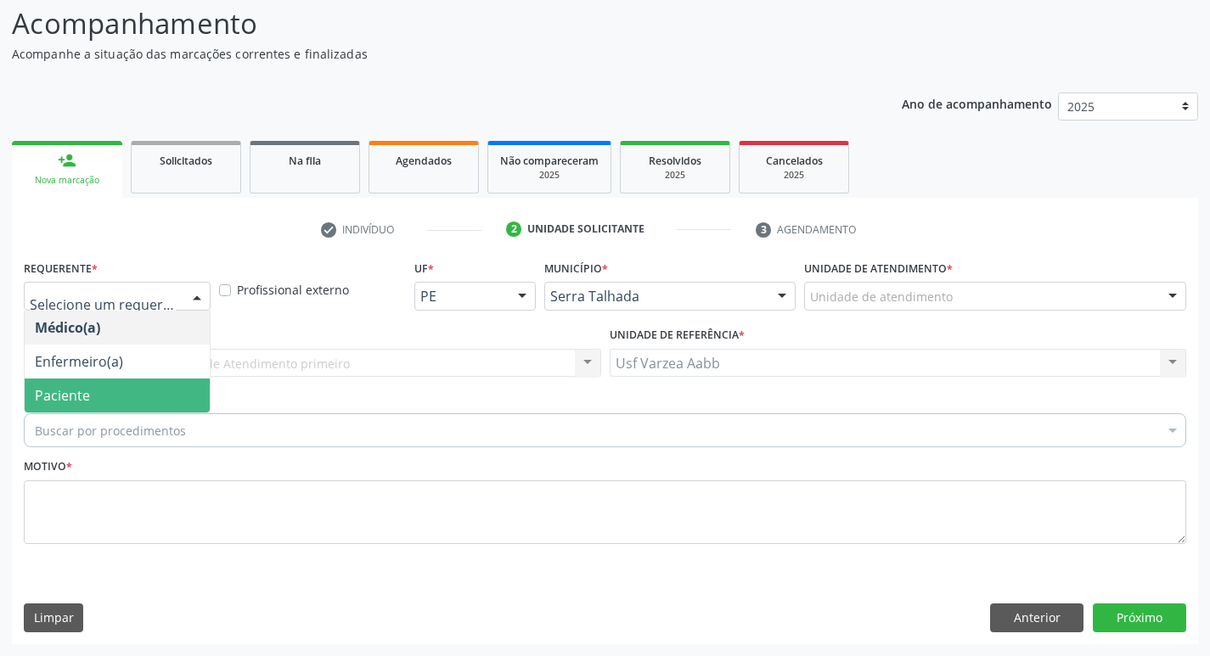
click at [66, 396] on span "Paciente" at bounding box center [62, 395] width 55 height 19
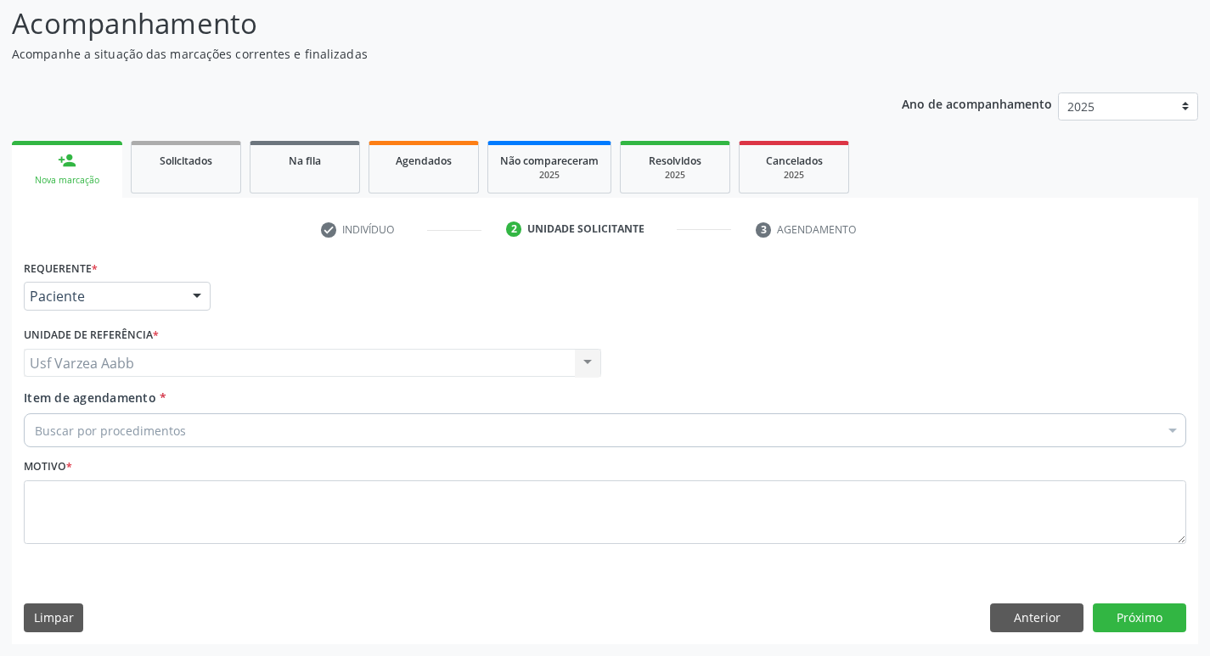
click at [127, 440] on div "Buscar por procedimentos" at bounding box center [605, 430] width 1162 height 34
click at [35, 433] on input "Item de agendamento *" at bounding box center [35, 430] width 0 height 34
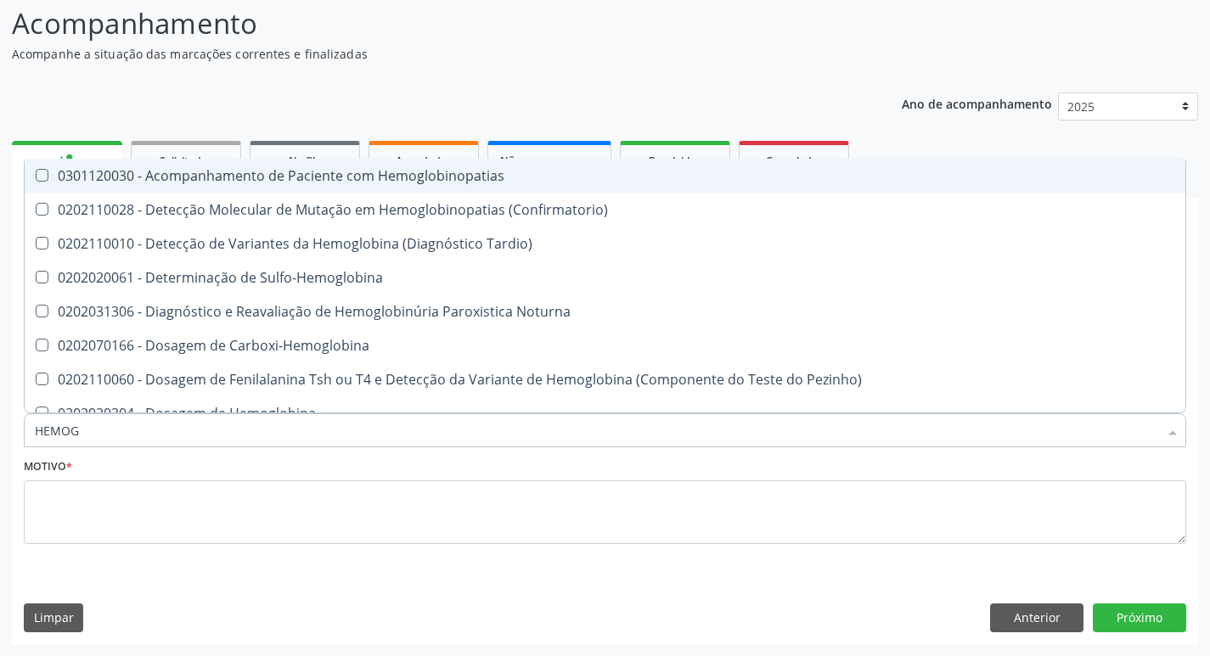
type input "HEMOGR"
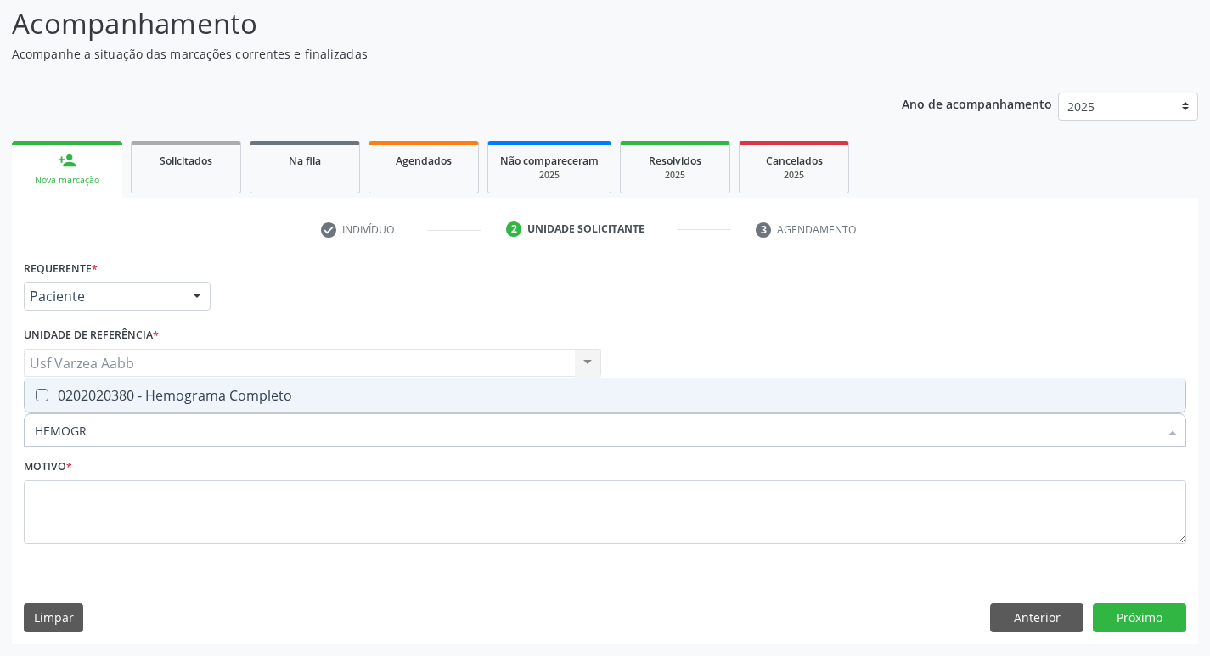
click at [155, 402] on div "0202020380 - Hemograma Completo" at bounding box center [605, 396] width 1140 height 14
checkbox Completo "true"
click at [155, 427] on input "HEMOGR" at bounding box center [596, 430] width 1123 height 34
type input "CR"
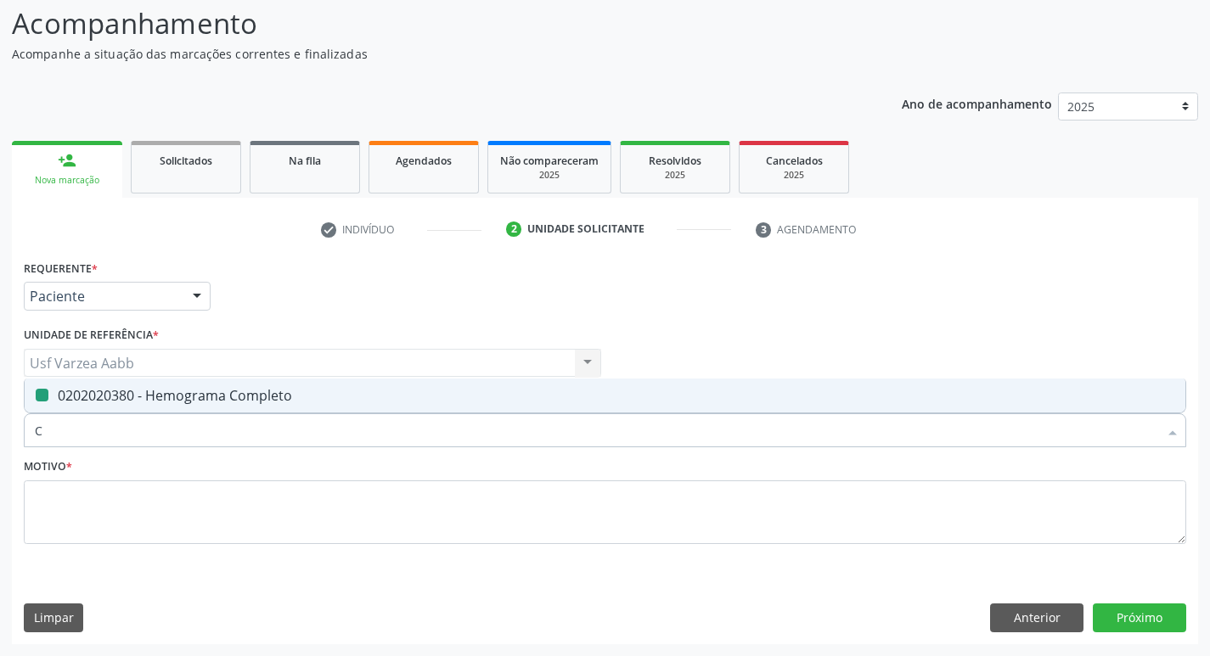
checkbox Completo "false"
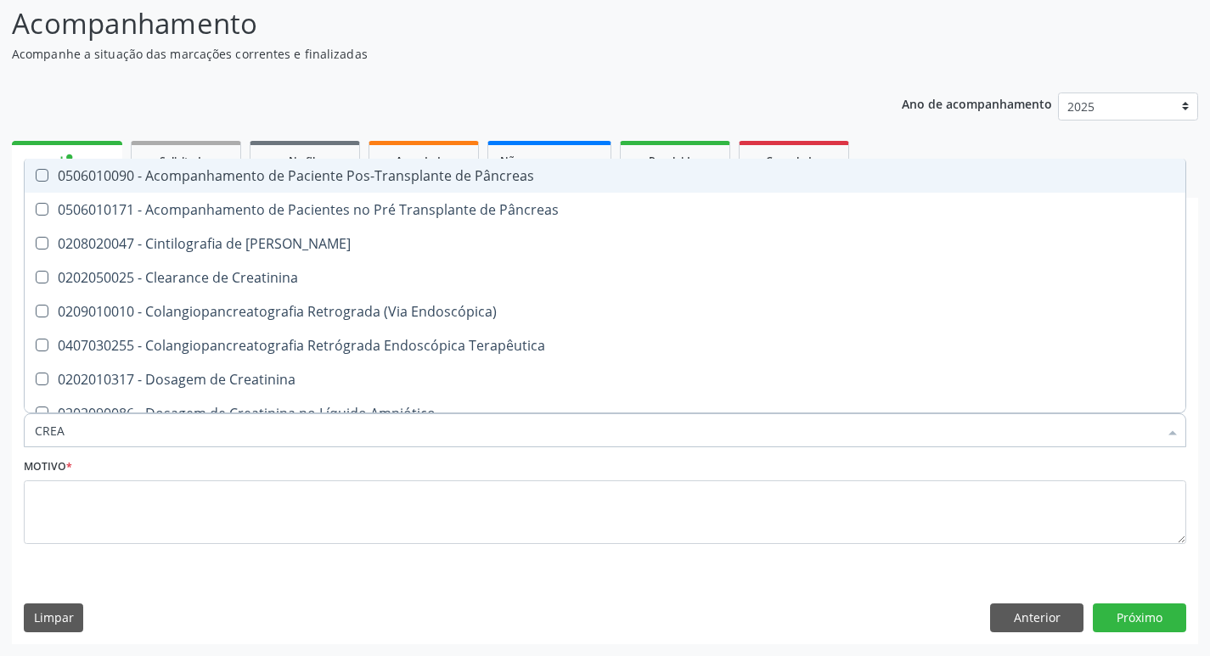
type input "CREAT"
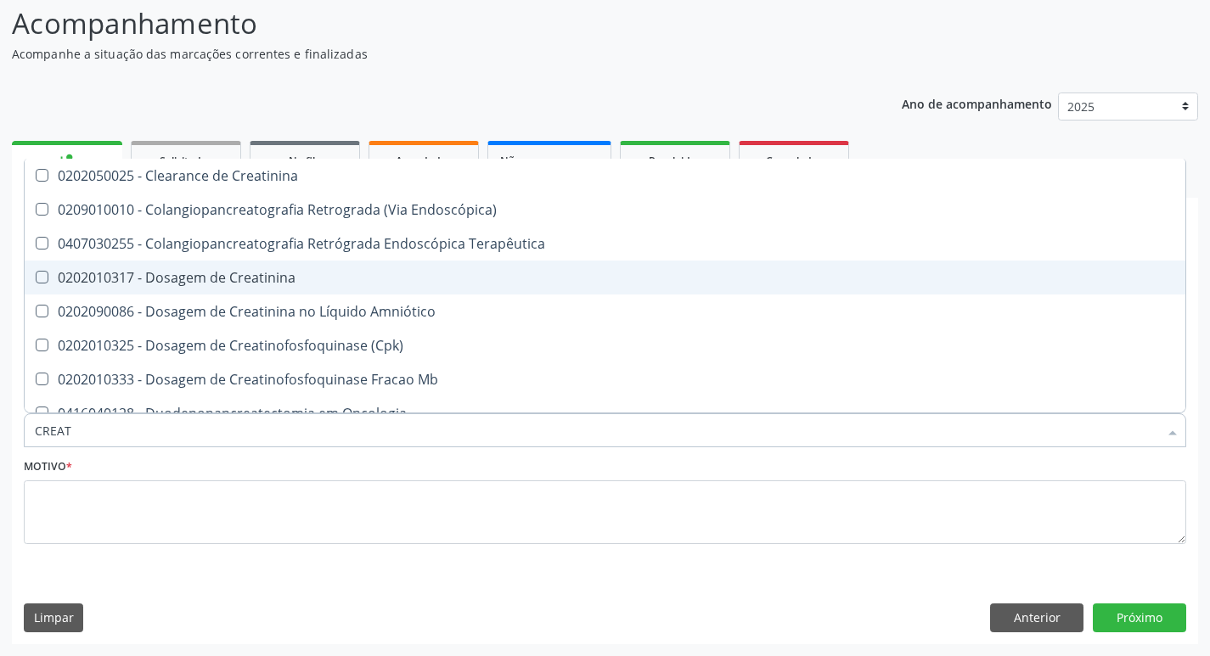
click at [224, 278] on div "0202010317 - Dosagem de Creatinina" at bounding box center [605, 278] width 1140 height 14
checkbox Creatinina "true"
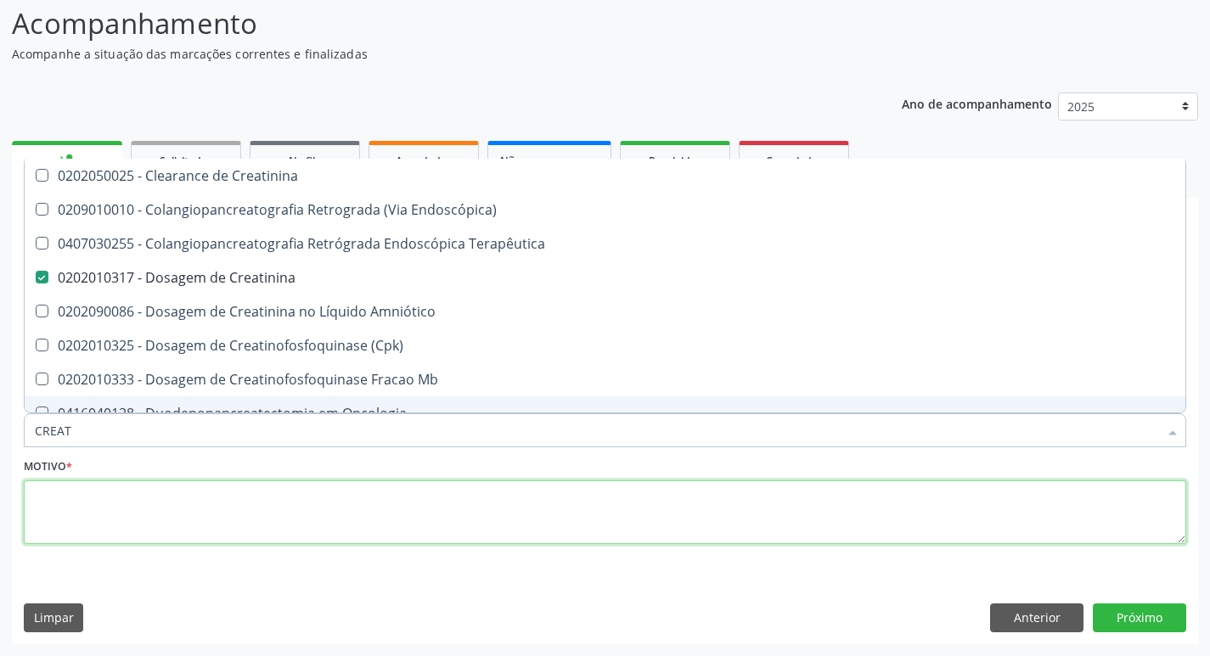
click at [194, 492] on textarea at bounding box center [605, 512] width 1162 height 65
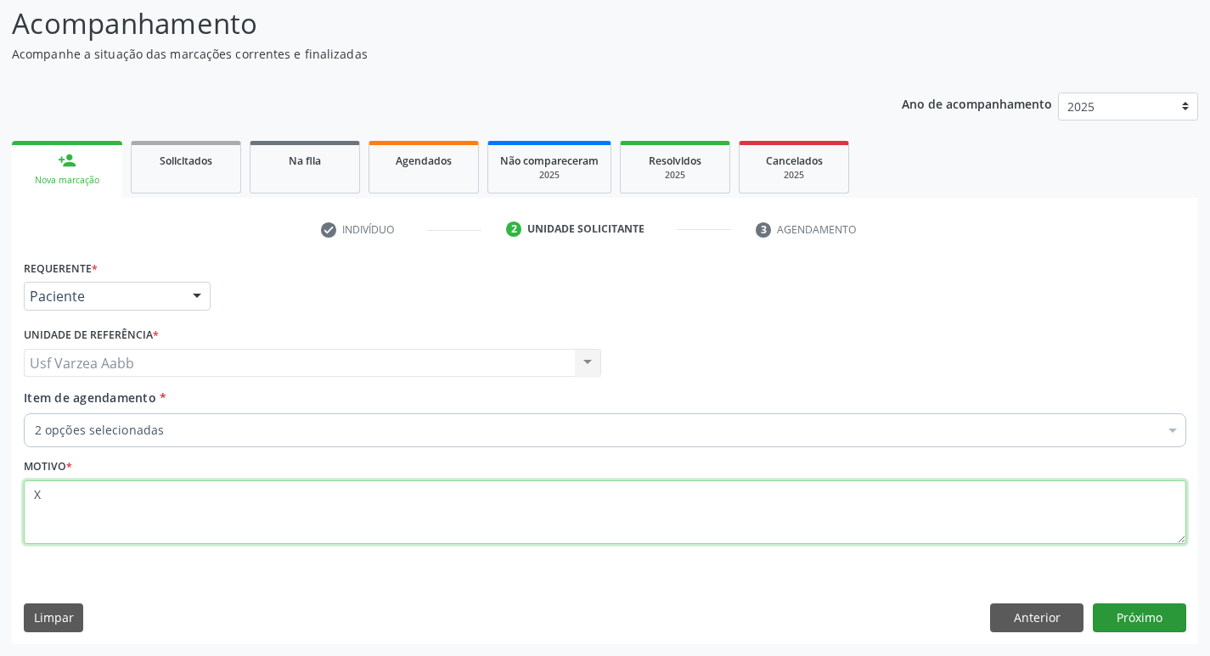
type textarea "X"
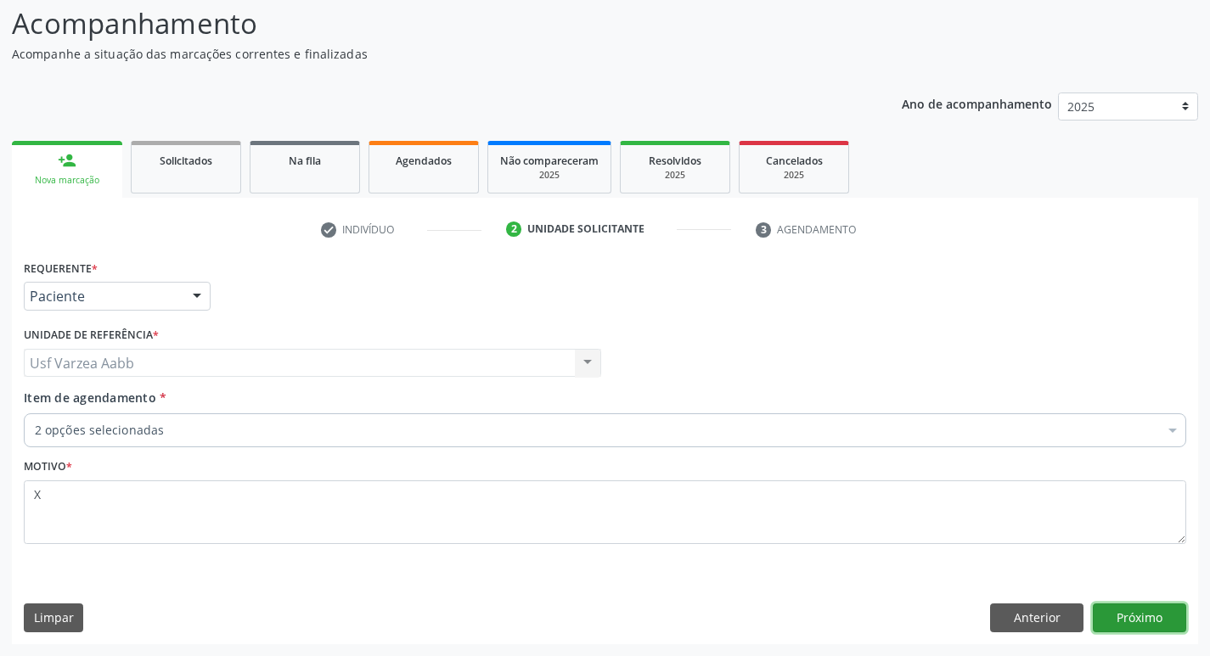
click at [1110, 619] on button "Próximo" at bounding box center [1139, 618] width 93 height 29
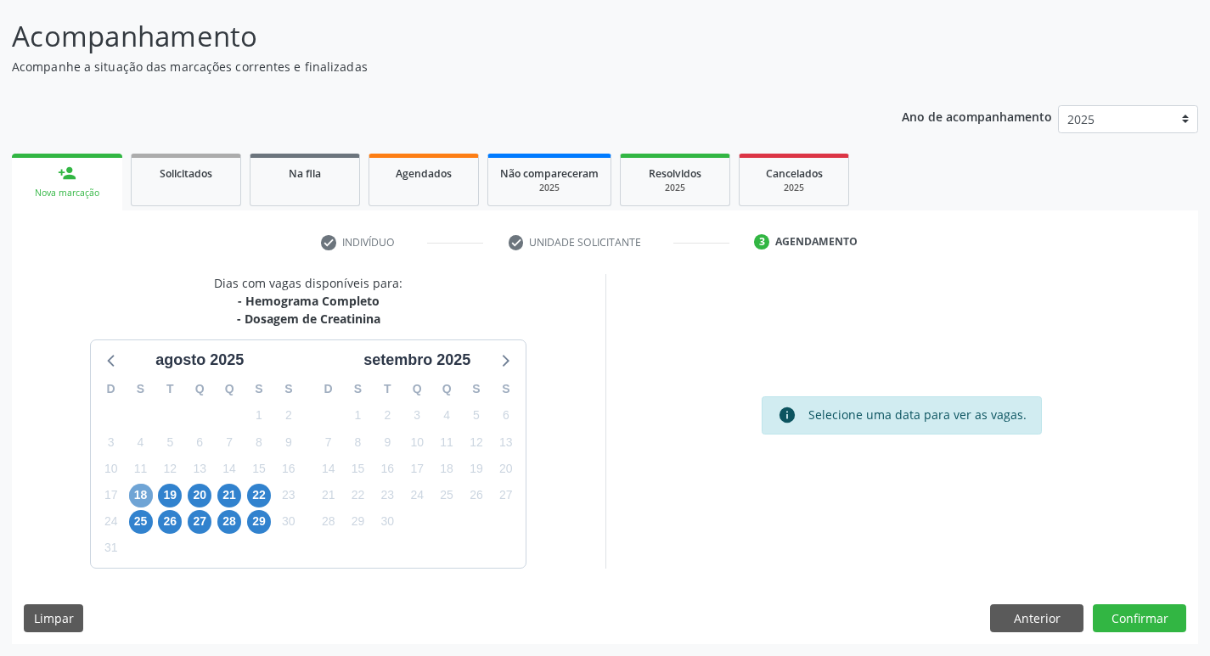
click at [135, 505] on span "18" at bounding box center [141, 496] width 24 height 24
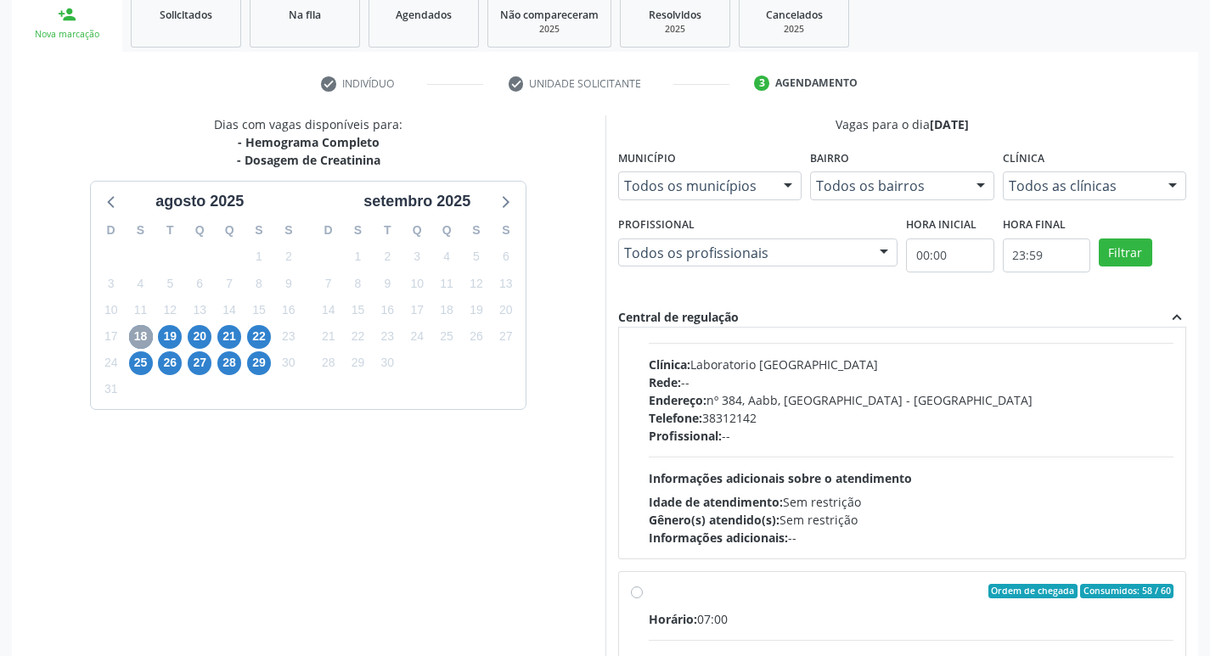
scroll to position [170, 0]
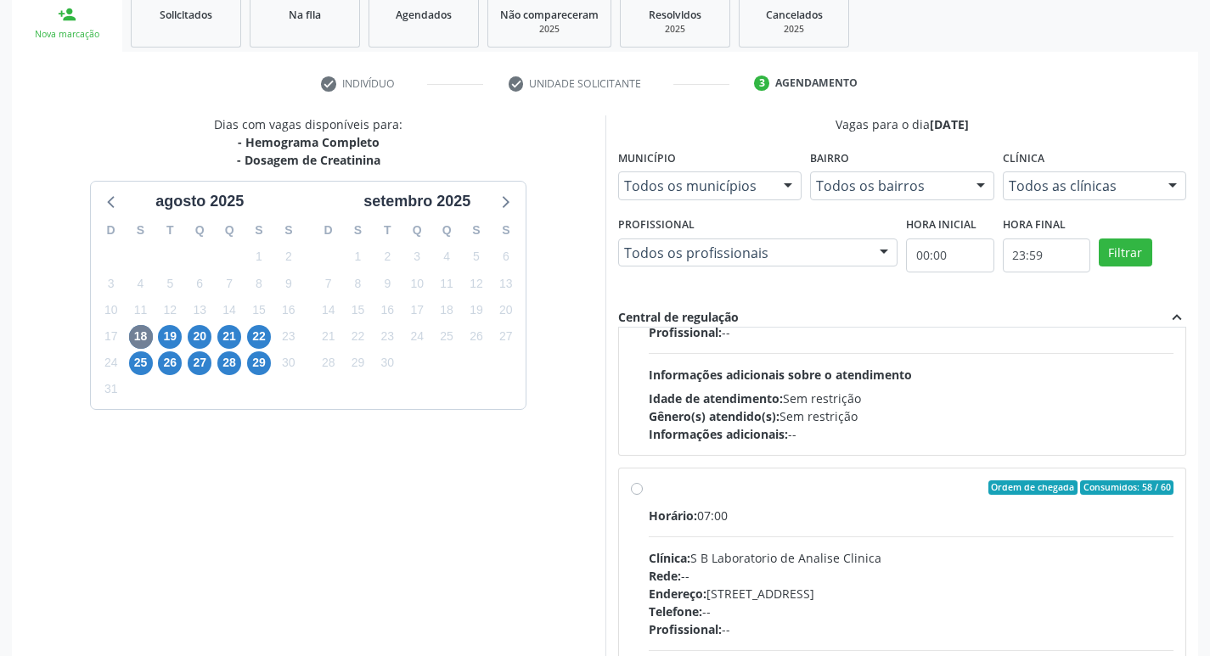
click at [643, 492] on div "Ordem de chegada Consumidos: 58 / 60 Horário: 07:00 Clínica: S B Laboratorio de…" at bounding box center [902, 610] width 543 height 261
radio input "true"
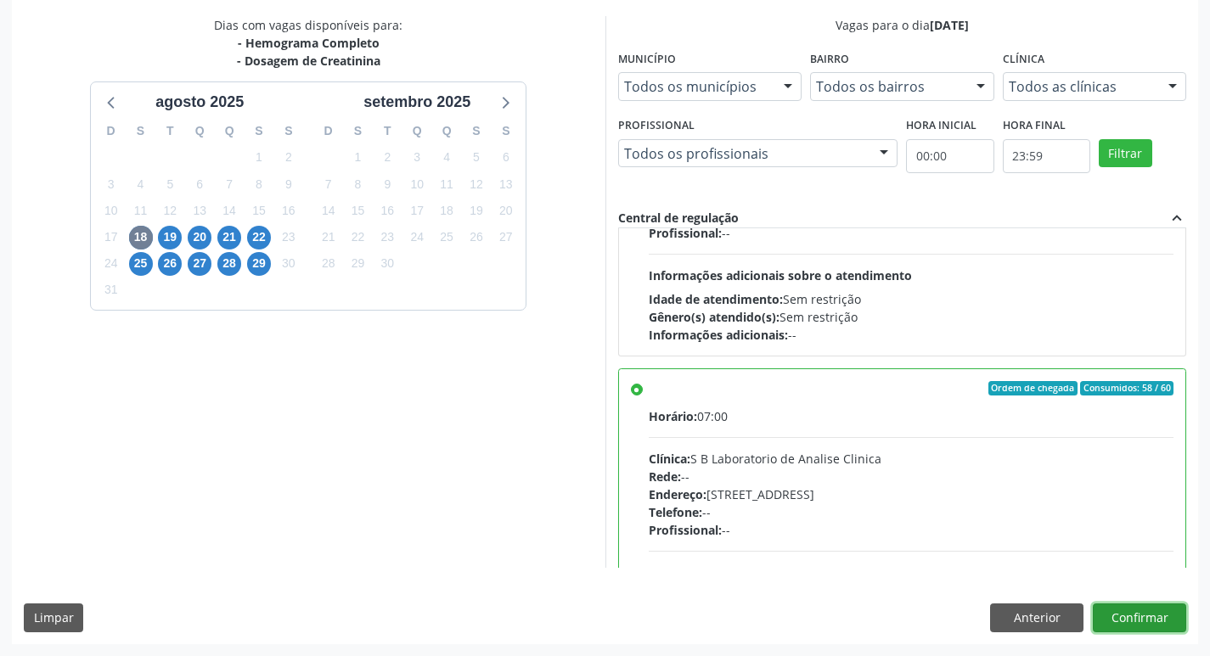
click at [1171, 614] on button "Confirmar" at bounding box center [1139, 618] width 93 height 29
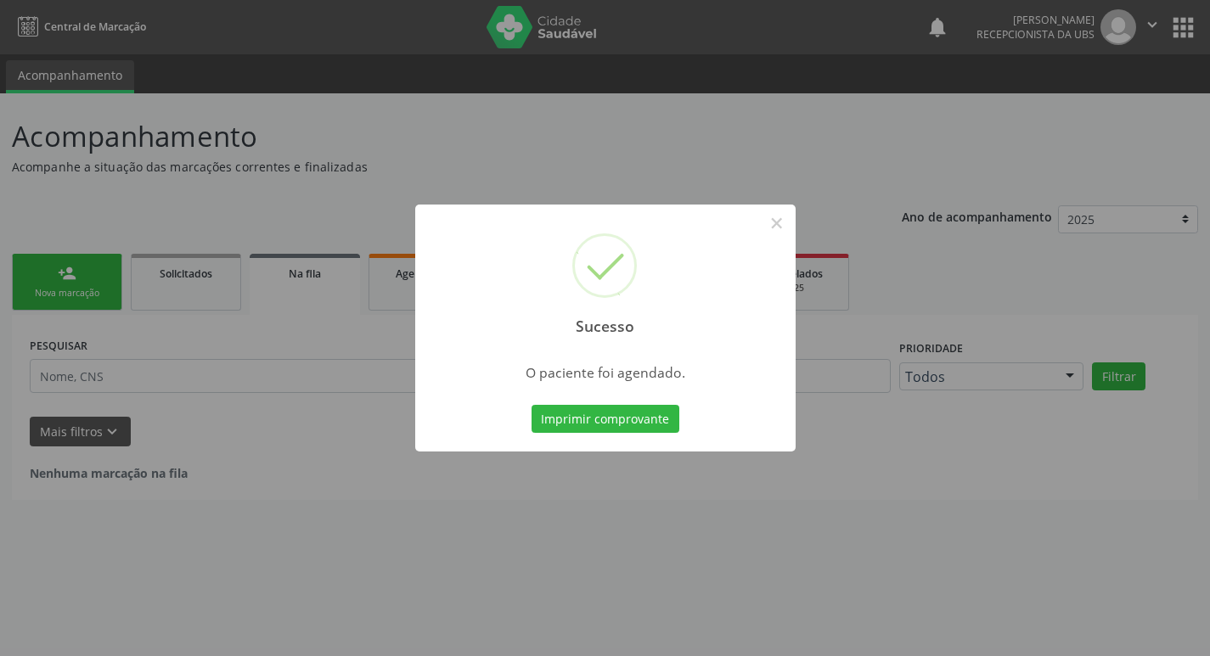
scroll to position [0, 0]
click at [632, 406] on button "Imprimir comprovante" at bounding box center [611, 419] width 148 height 29
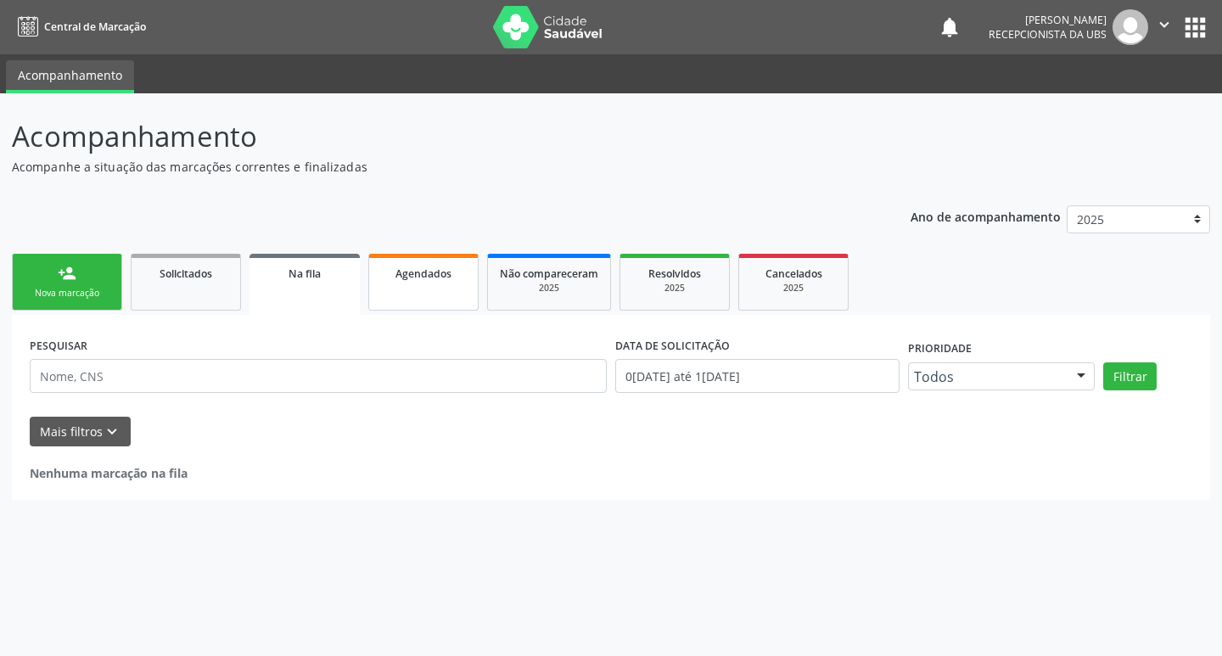
click at [463, 279] on div "Agendados" at bounding box center [423, 273] width 85 height 18
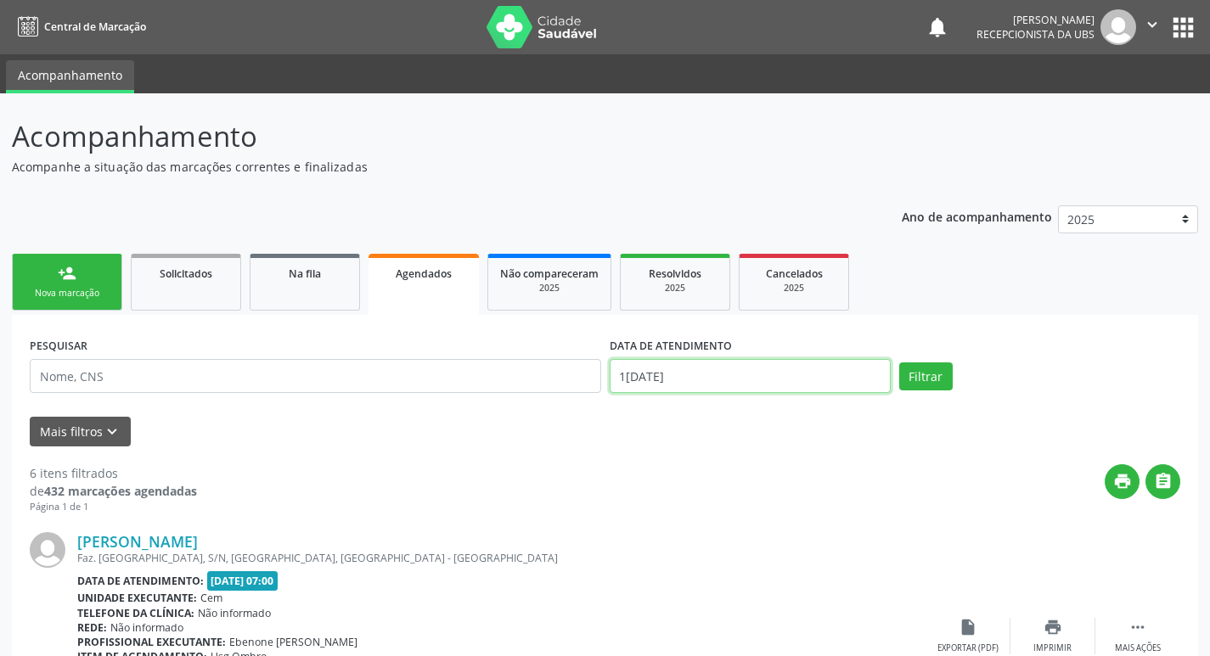
click at [730, 368] on input "1[DATE]" at bounding box center [750, 376] width 281 height 34
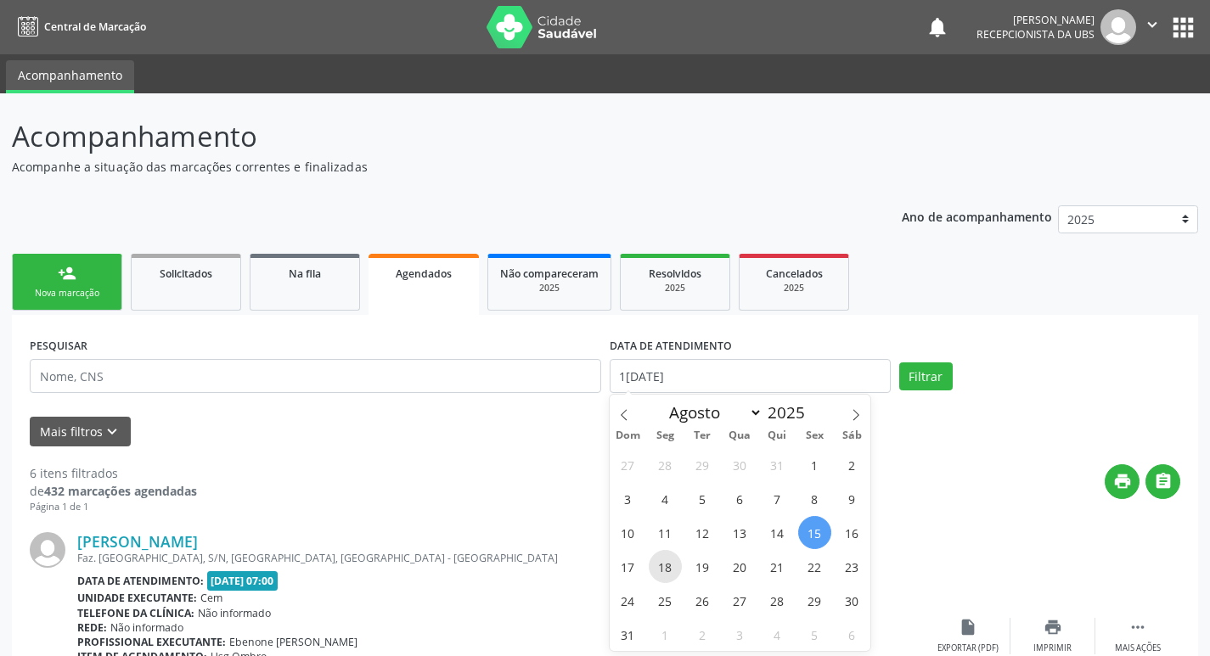
click at [655, 576] on span "18" at bounding box center [665, 566] width 33 height 33
type input "[DATE]"
click at [655, 576] on span "18" at bounding box center [665, 566] width 33 height 33
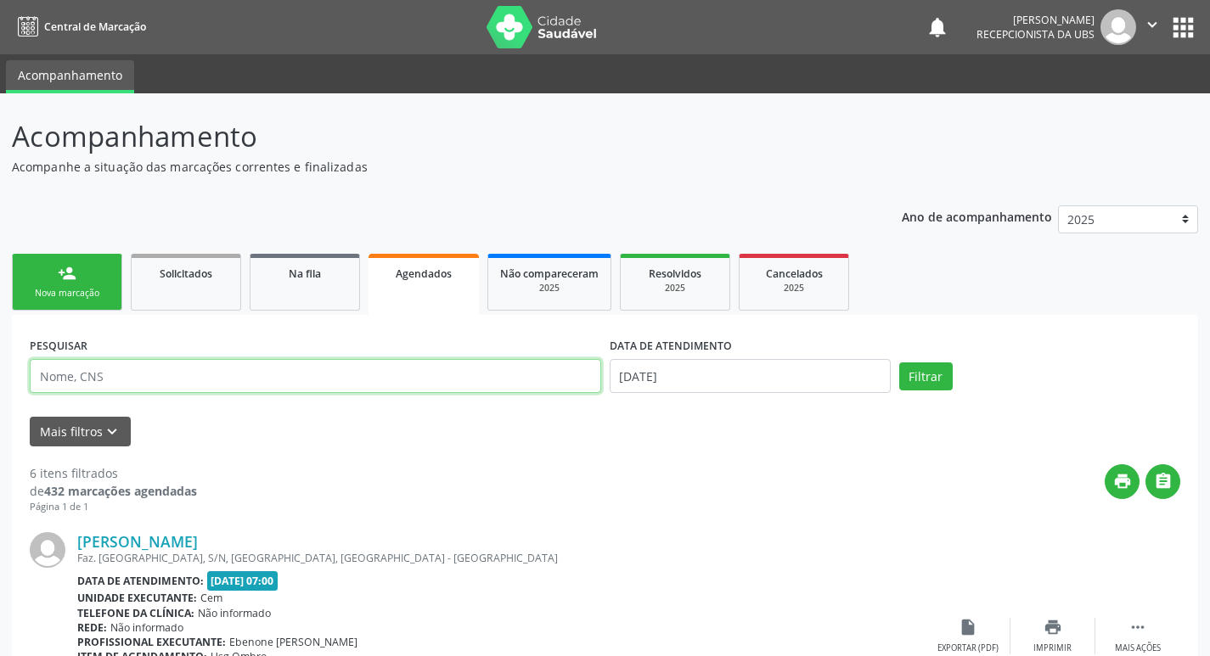
paste input "702 5013 3910 8336"
type input "702 5013 3910 8336"
click at [899, 362] on button "Filtrar" at bounding box center [925, 376] width 53 height 29
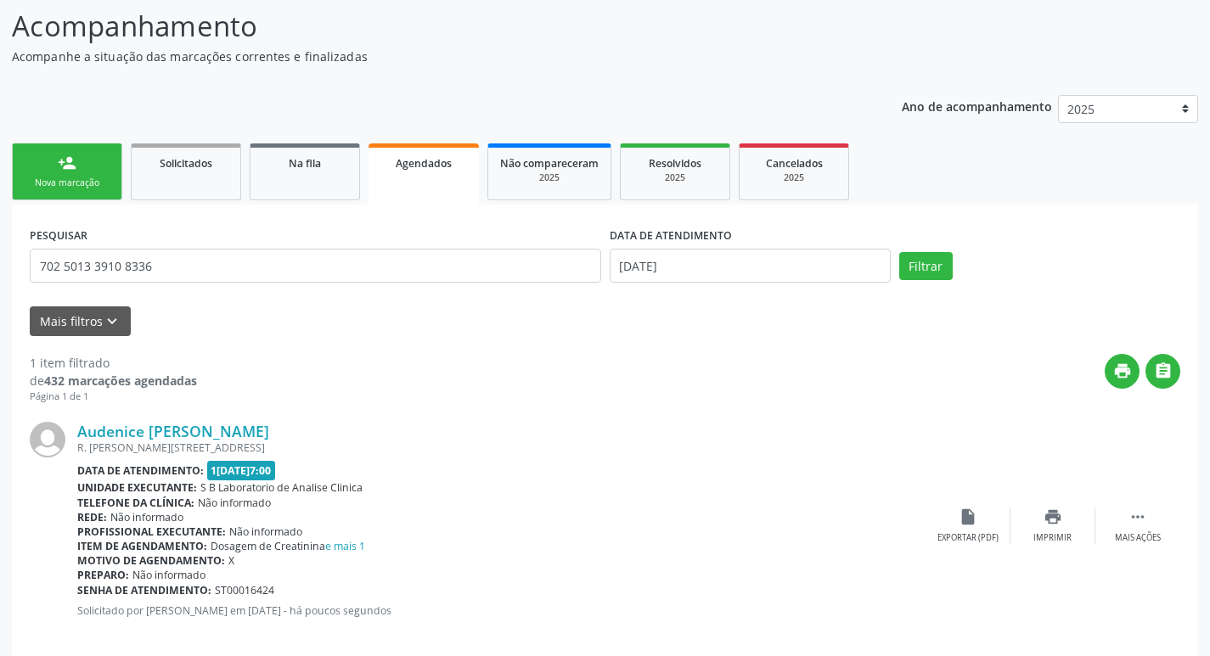
scroll to position [132, 0]
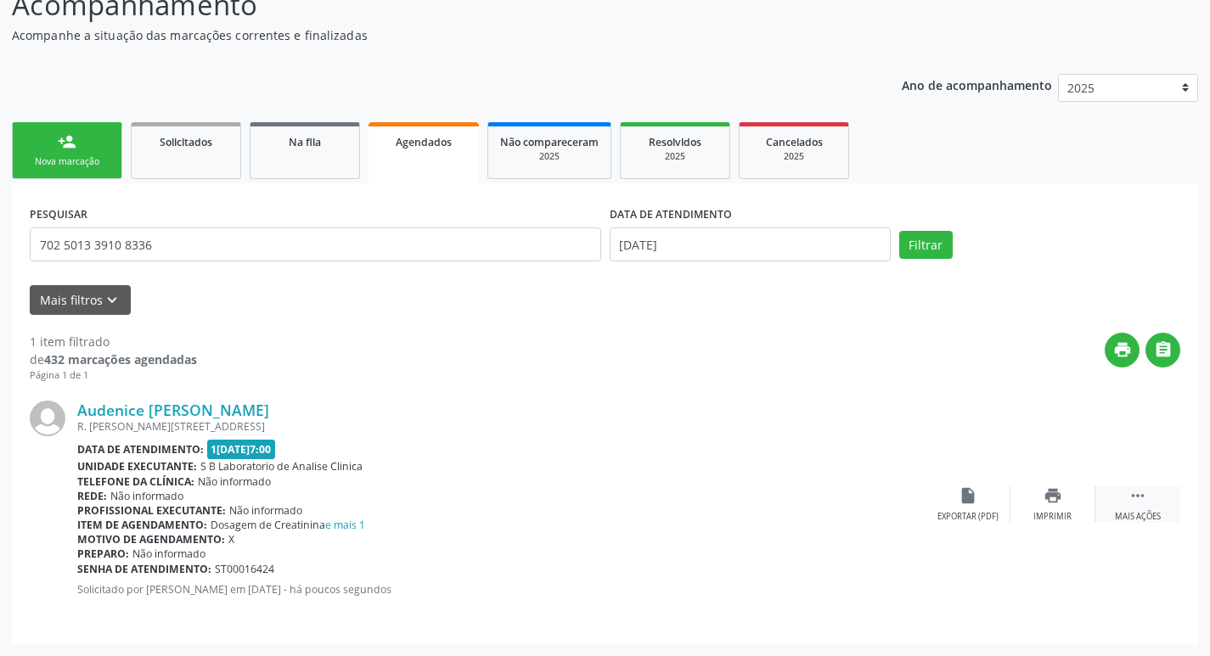
click at [1132, 514] on div "Mais ações" at bounding box center [1138, 517] width 46 height 12
click at [1051, 514] on div "Editar" at bounding box center [1052, 517] width 27 height 12
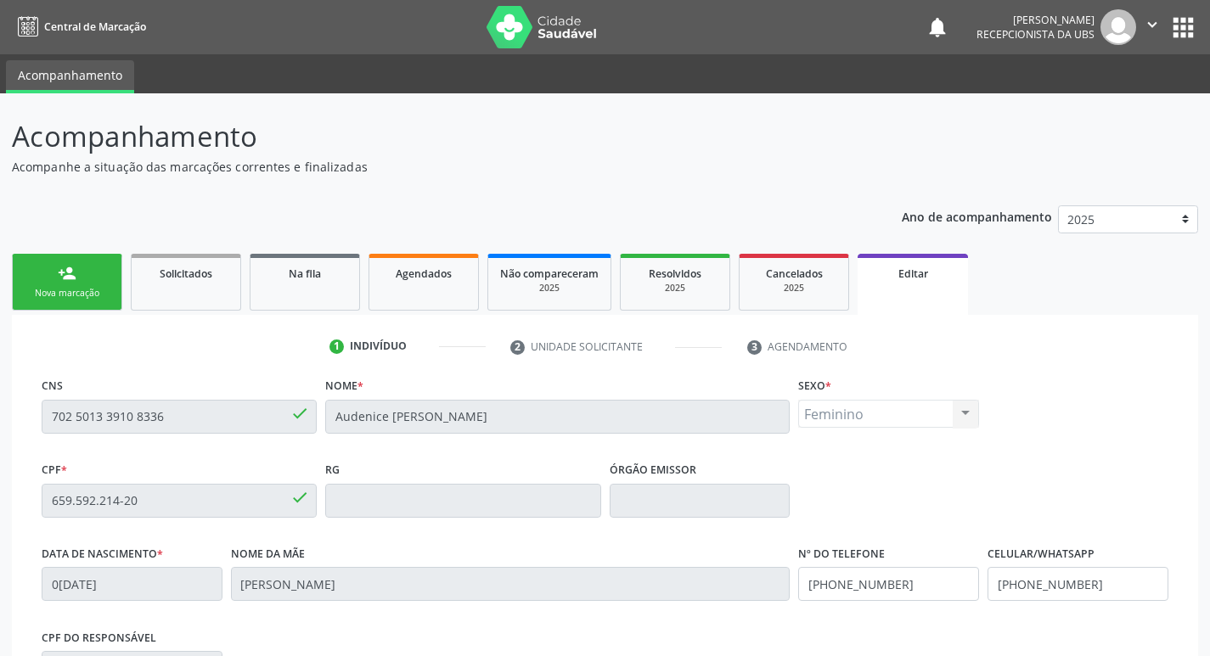
scroll to position [287, 0]
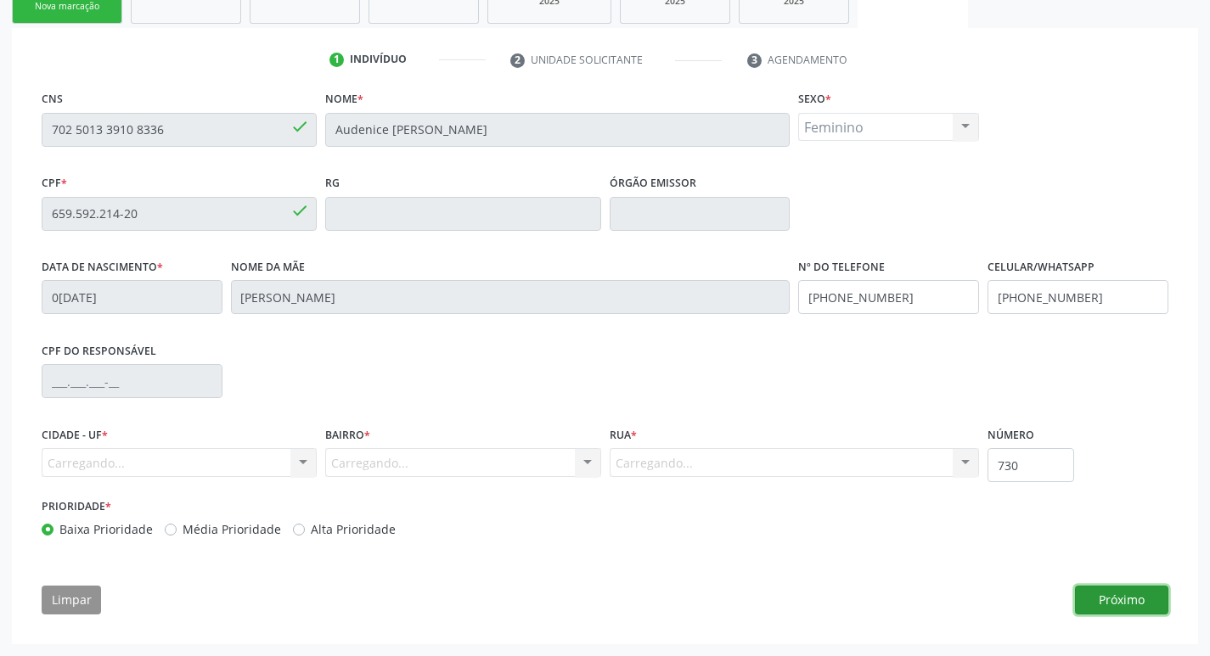
click at [1143, 600] on button "Próximo" at bounding box center [1121, 600] width 93 height 29
click at [1120, 603] on button "Próximo" at bounding box center [1121, 600] width 93 height 29
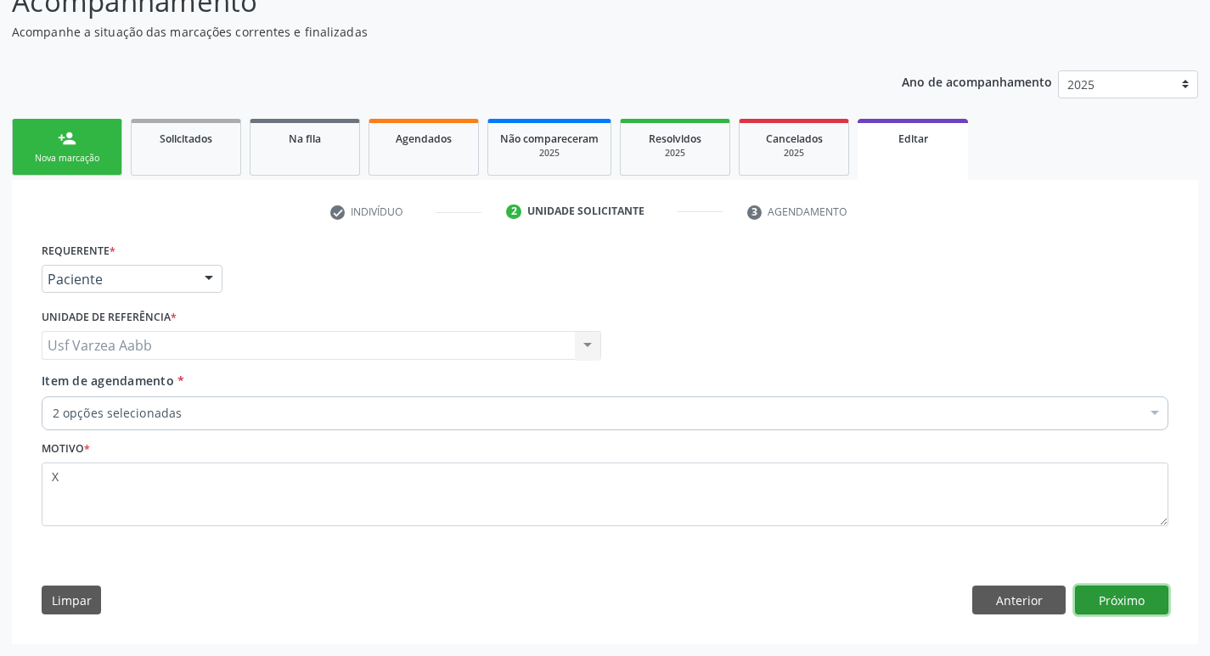
click at [1109, 610] on button "Próximo" at bounding box center [1121, 600] width 93 height 29
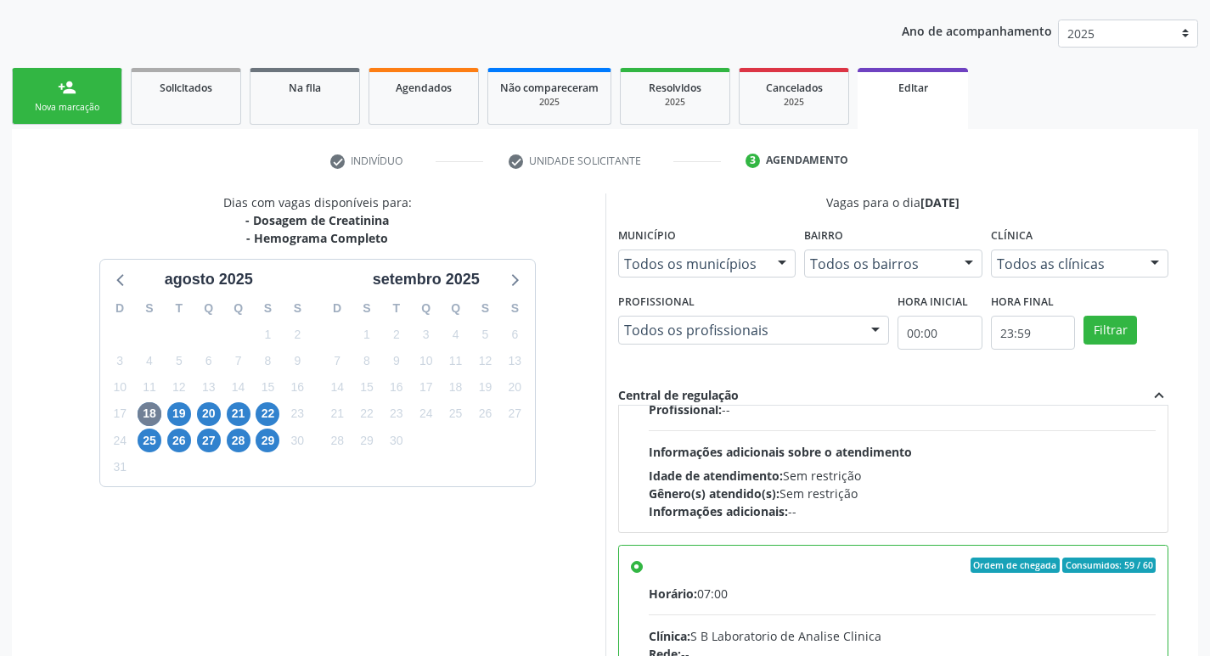
scroll to position [380, 0]
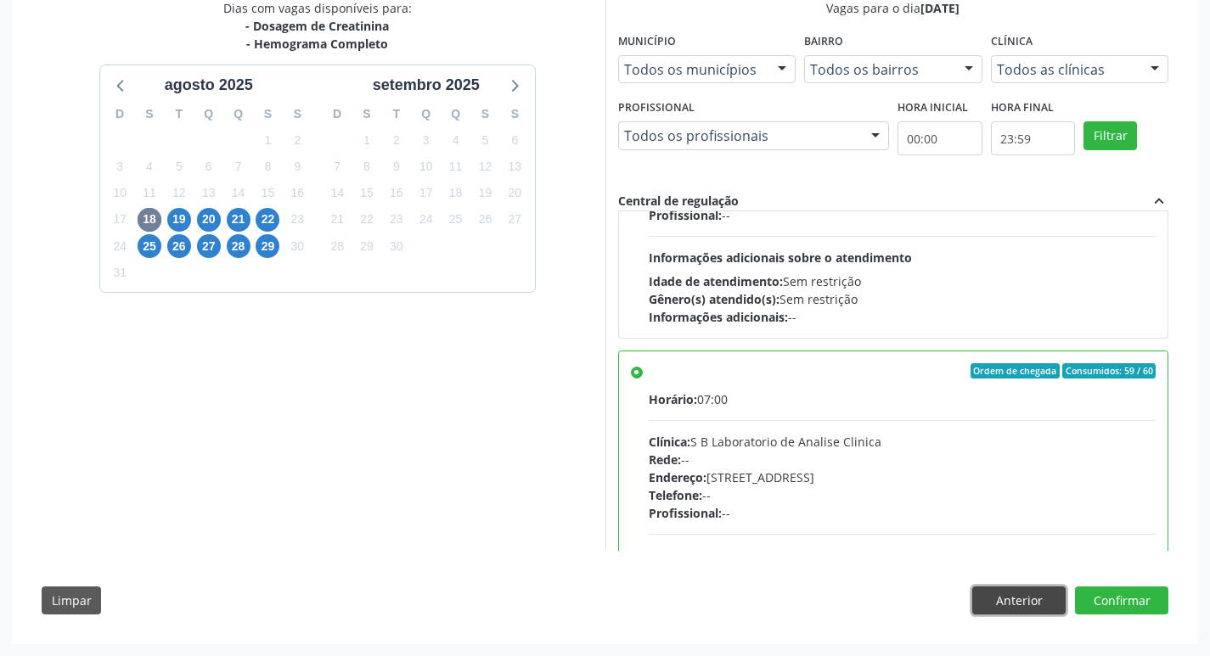
click at [1032, 601] on button "Anterior" at bounding box center [1018, 601] width 93 height 29
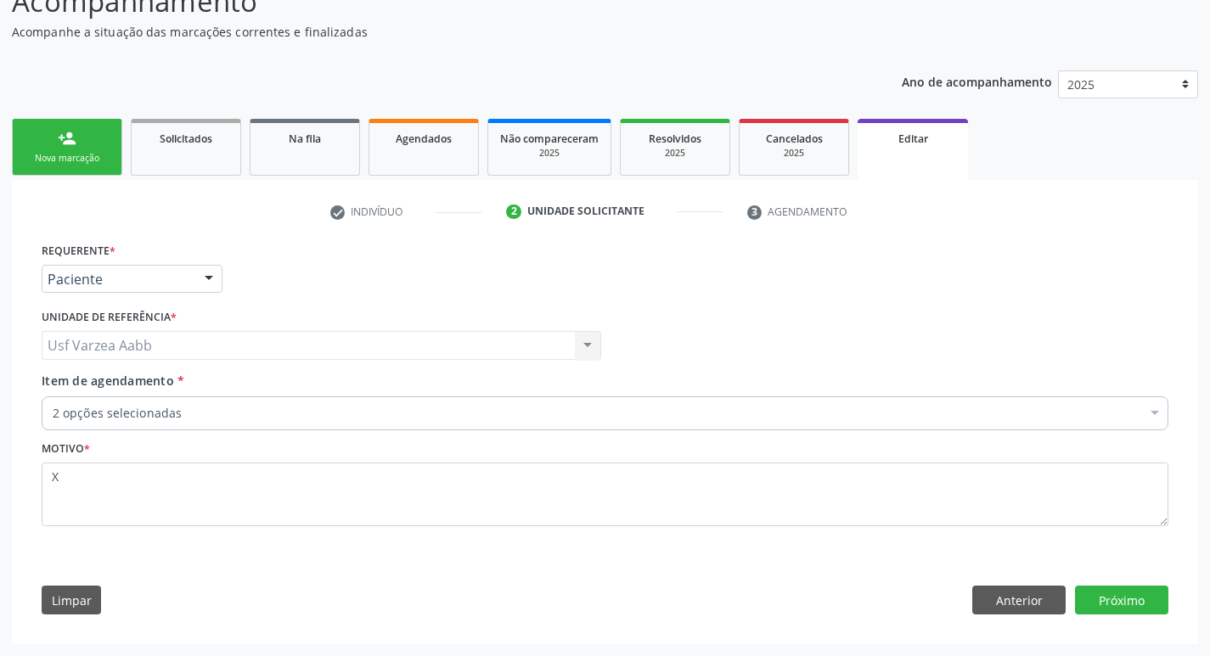
scroll to position [135, 0]
click at [1032, 601] on button "Anterior" at bounding box center [1018, 600] width 93 height 29
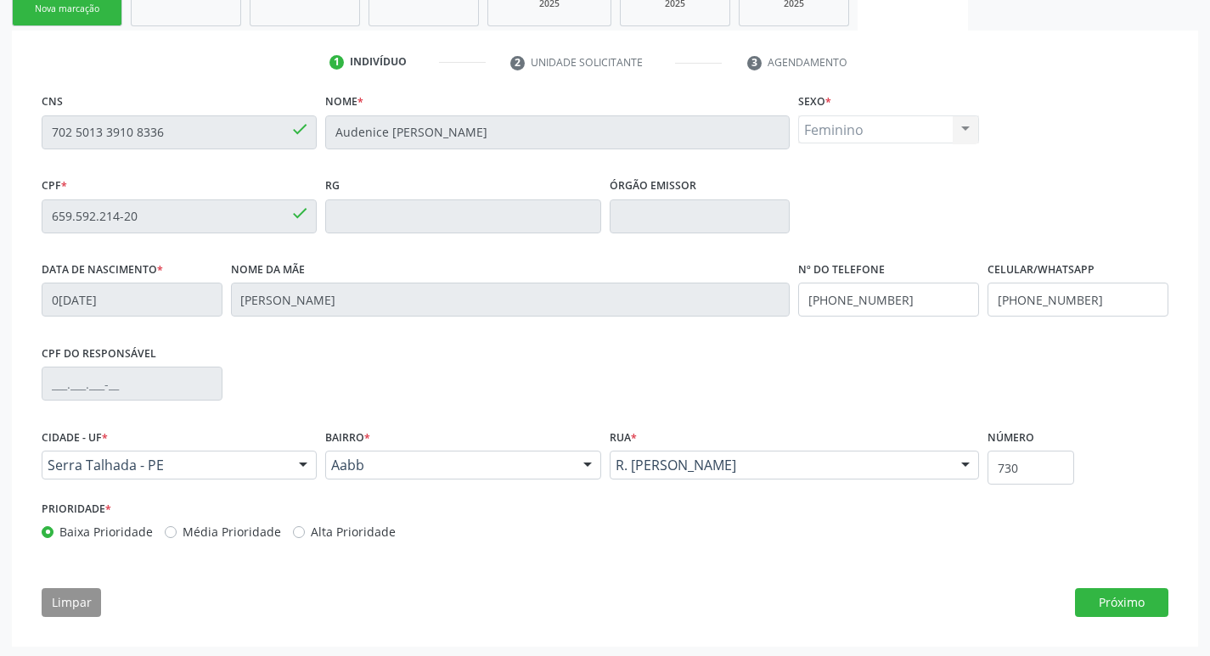
scroll to position [287, 0]
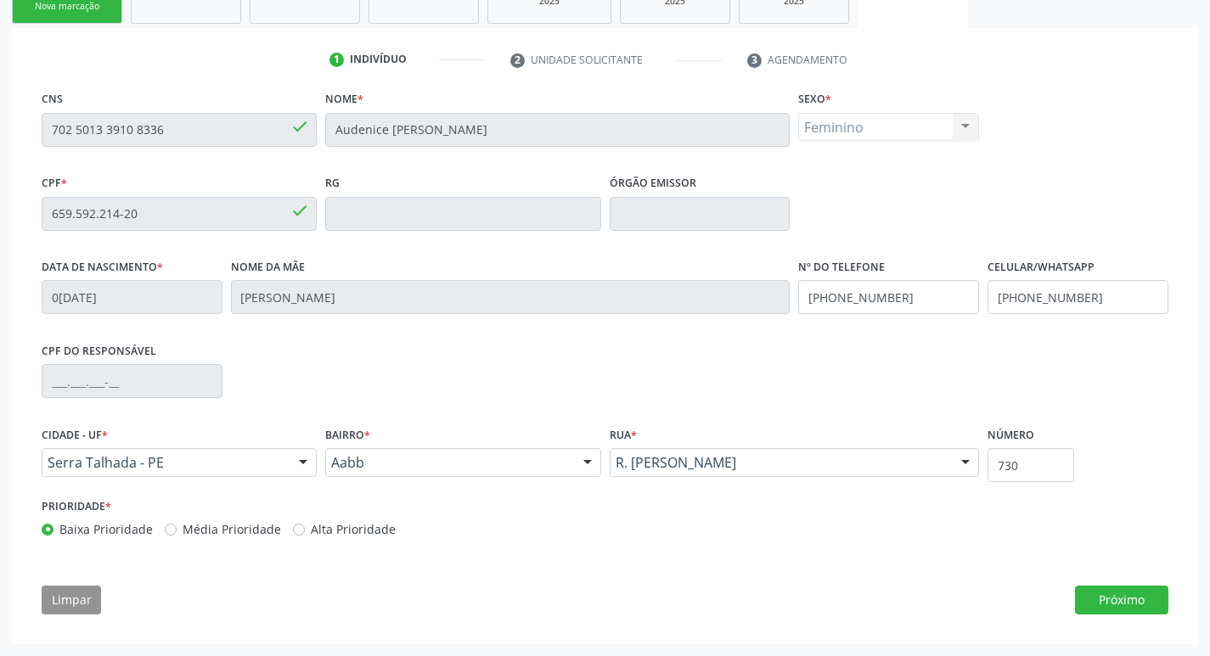
click at [1134, 584] on div "CNS 702 5013 3910 8336 done Nome * [PERSON_NAME] * Feminino Masculino Feminino …" at bounding box center [605, 357] width 1150 height 540
click at [1134, 594] on button "Próximo" at bounding box center [1121, 600] width 93 height 29
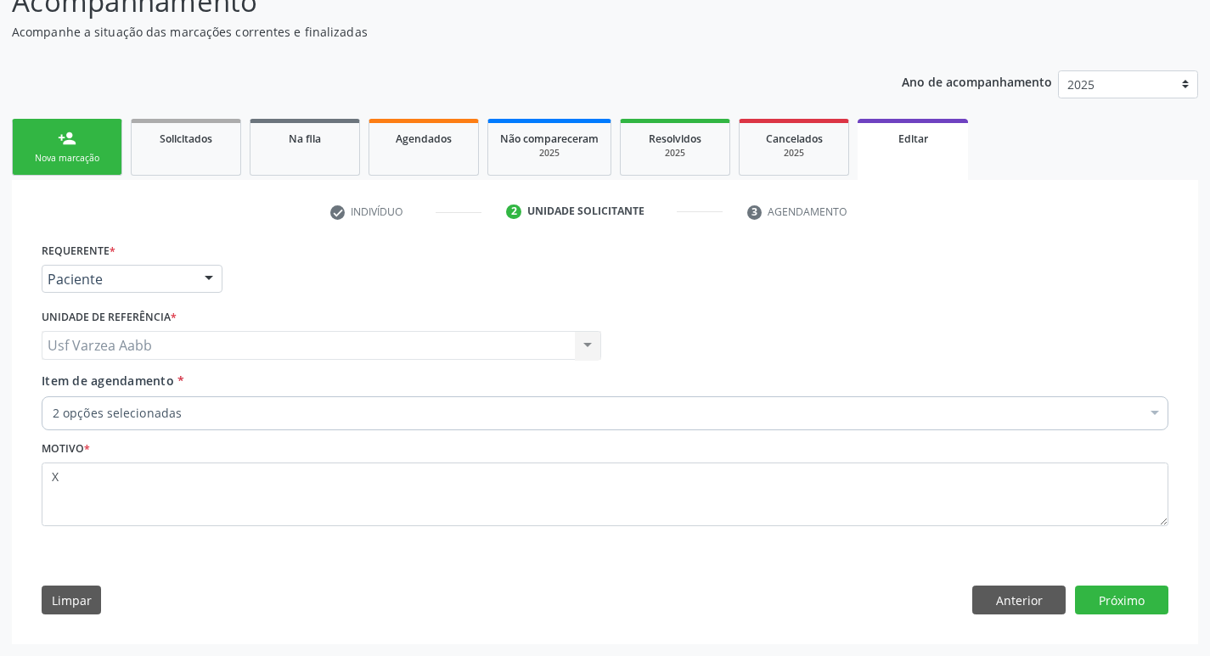
scroll to position [135, 0]
click at [1104, 590] on button "Próximo" at bounding box center [1121, 600] width 93 height 29
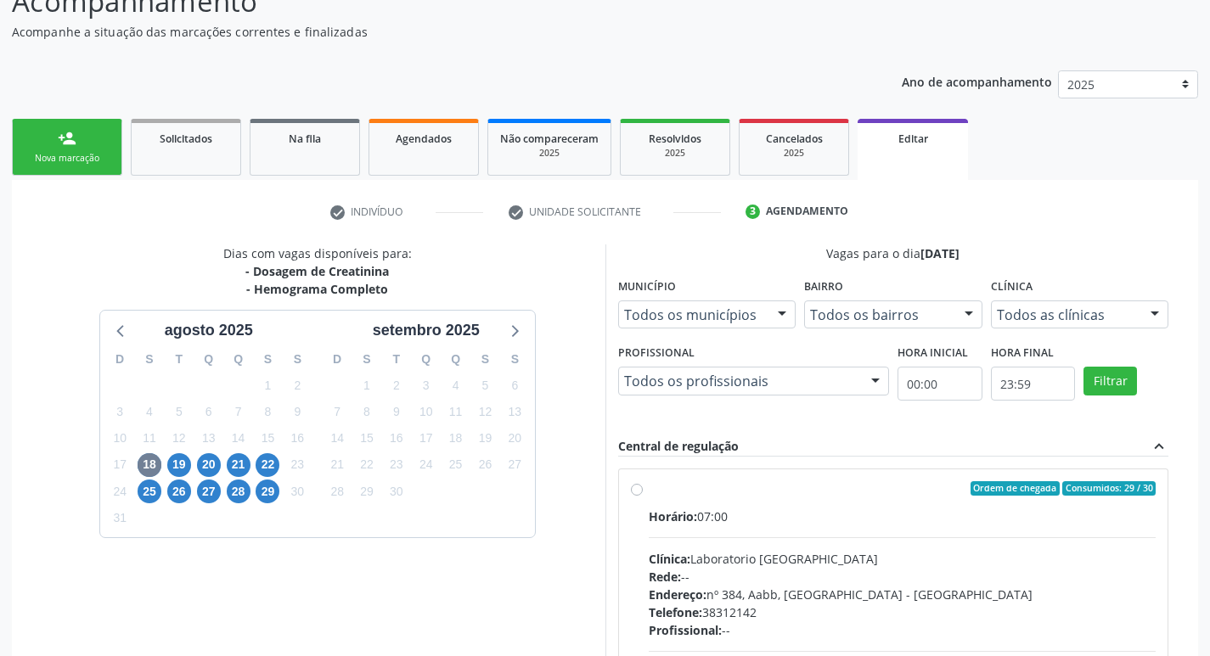
click at [192, 450] on div "12" at bounding box center [179, 438] width 30 height 26
click at [189, 462] on span "19" at bounding box center [179, 465] width 24 height 24
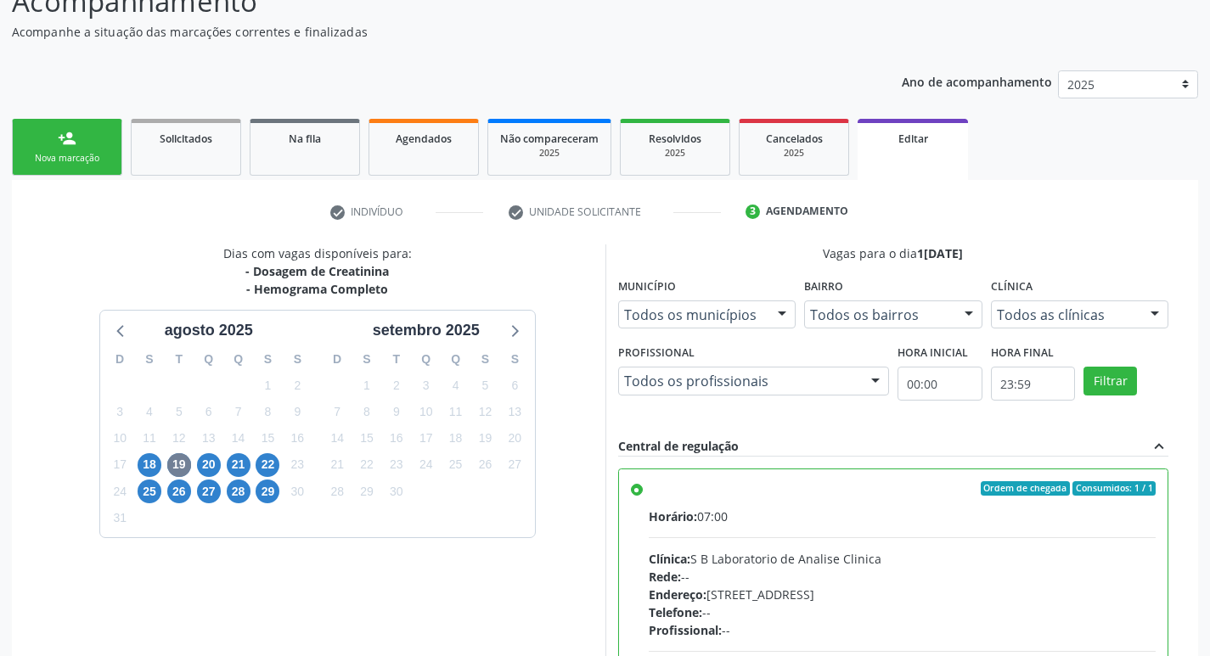
click at [148, 477] on div "18" at bounding box center [150, 465] width 24 height 26
click at [144, 465] on span "18" at bounding box center [150, 465] width 24 height 24
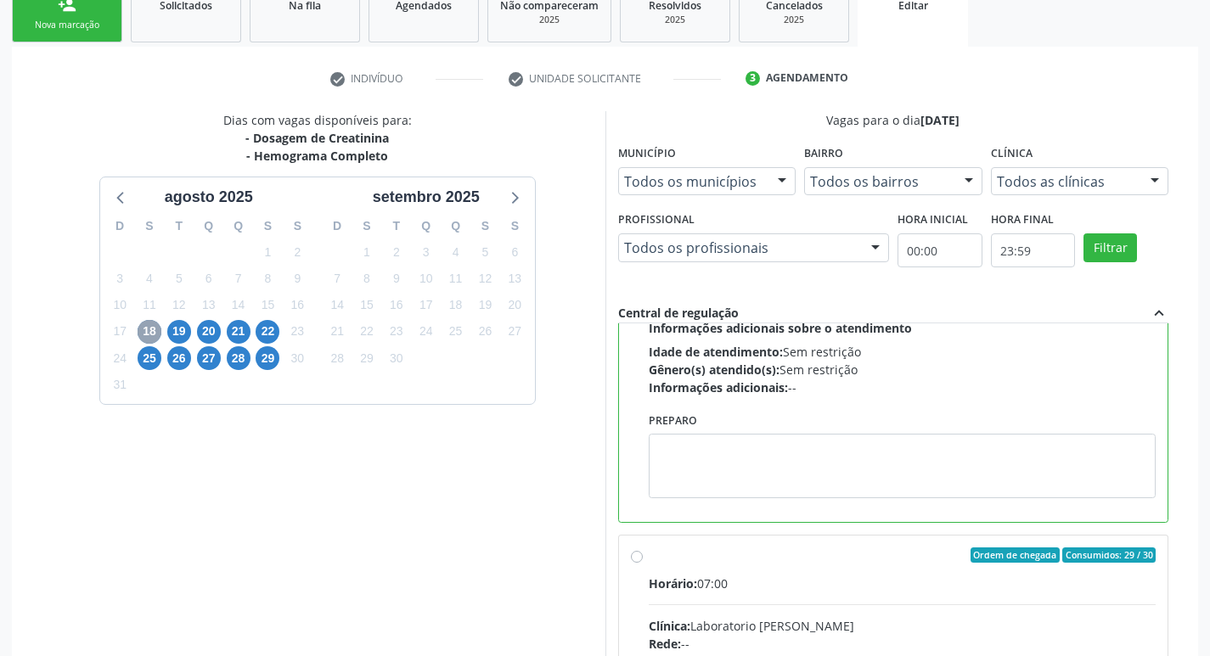
scroll to position [380, 0]
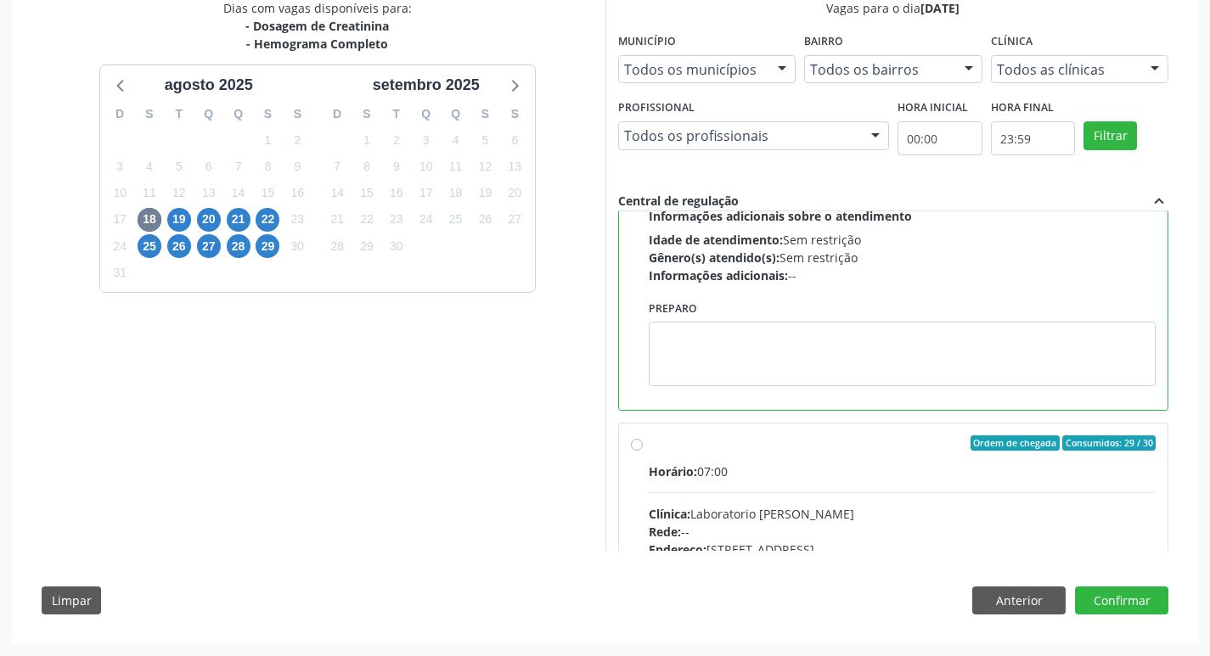
click at [649, 441] on label "Ordem de chegada Consumidos: 29 / 30 Horário: 07:00 Clínica: Laboratorio [PERSO…" at bounding box center [903, 565] width 508 height 261
click at [635, 441] on input "Ordem de chegada Consumidos: 29 / 30 Horário: 07:00 Clínica: Laboratorio [PERSO…" at bounding box center [637, 442] width 12 height 15
radio input "false"
radio input "true"
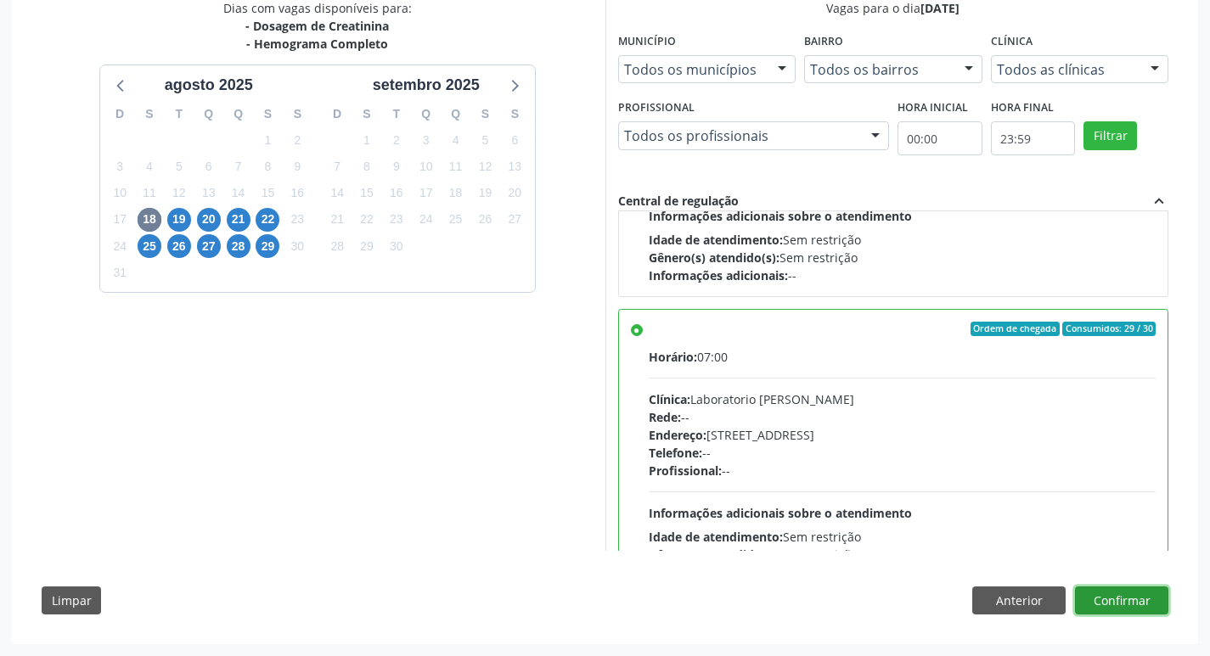
click at [1127, 611] on button "Confirmar" at bounding box center [1121, 601] width 93 height 29
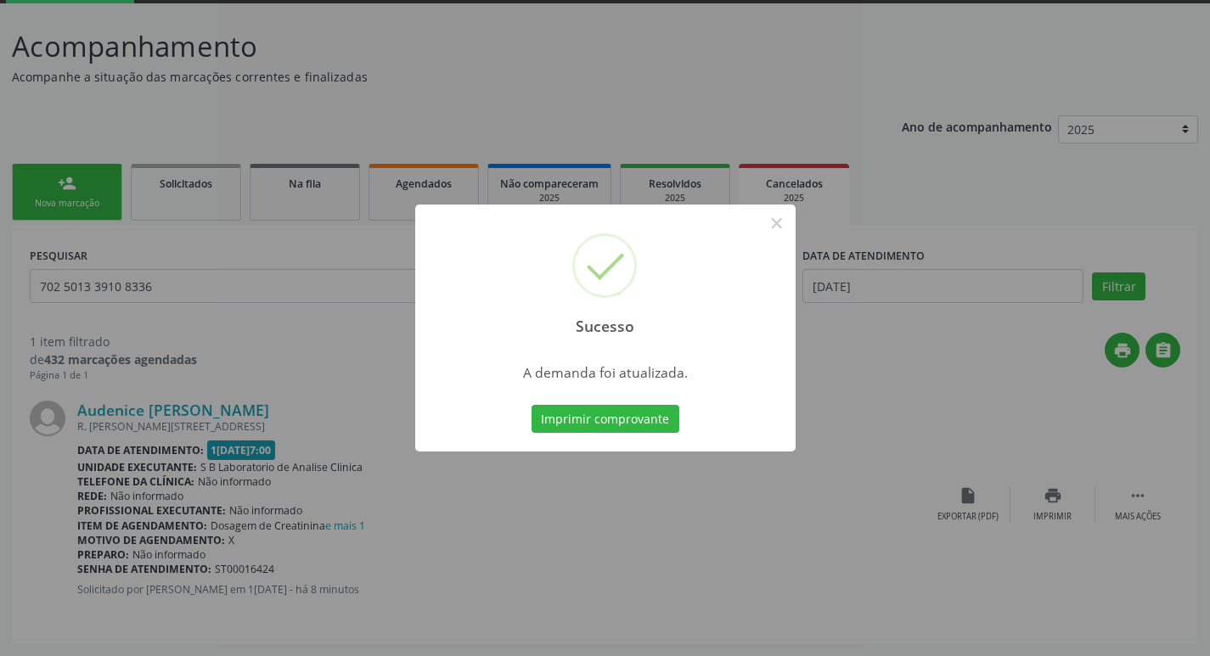
scroll to position [0, 0]
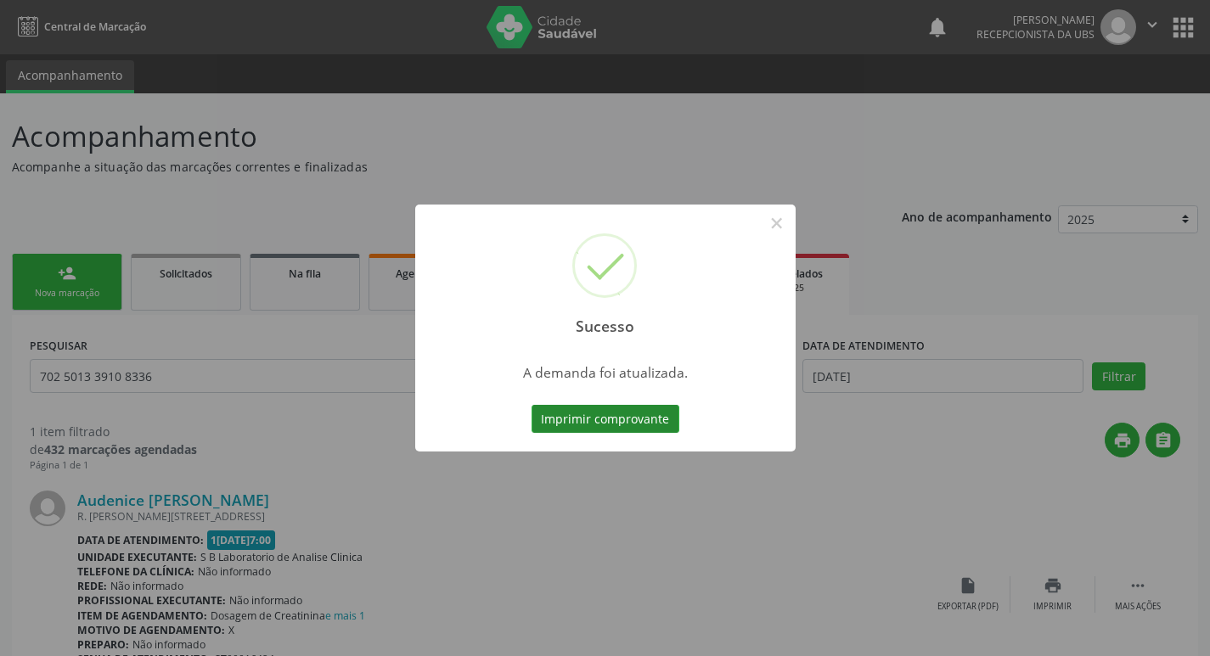
click at [595, 416] on button "Imprimir comprovante" at bounding box center [605, 419] width 148 height 29
